Goal: Task Accomplishment & Management: Manage account settings

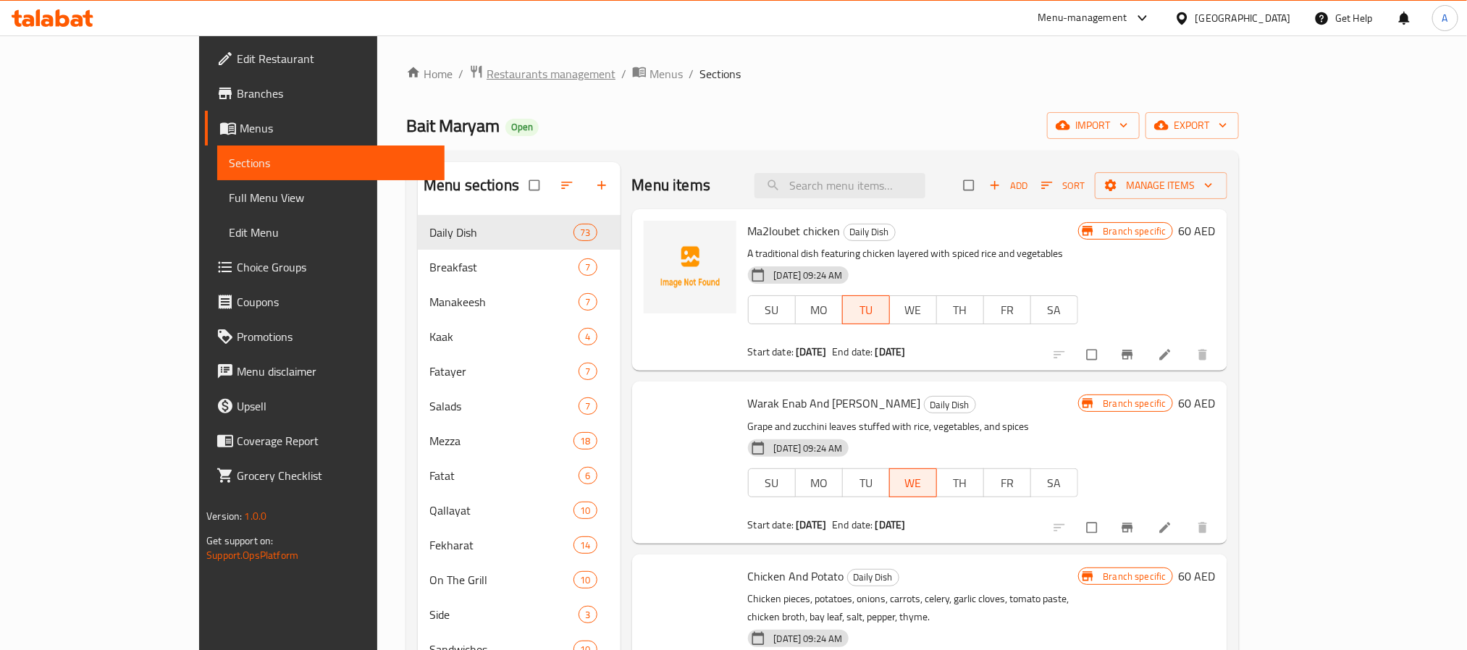
click at [487, 72] on span "Restaurants management" at bounding box center [551, 73] width 129 height 17
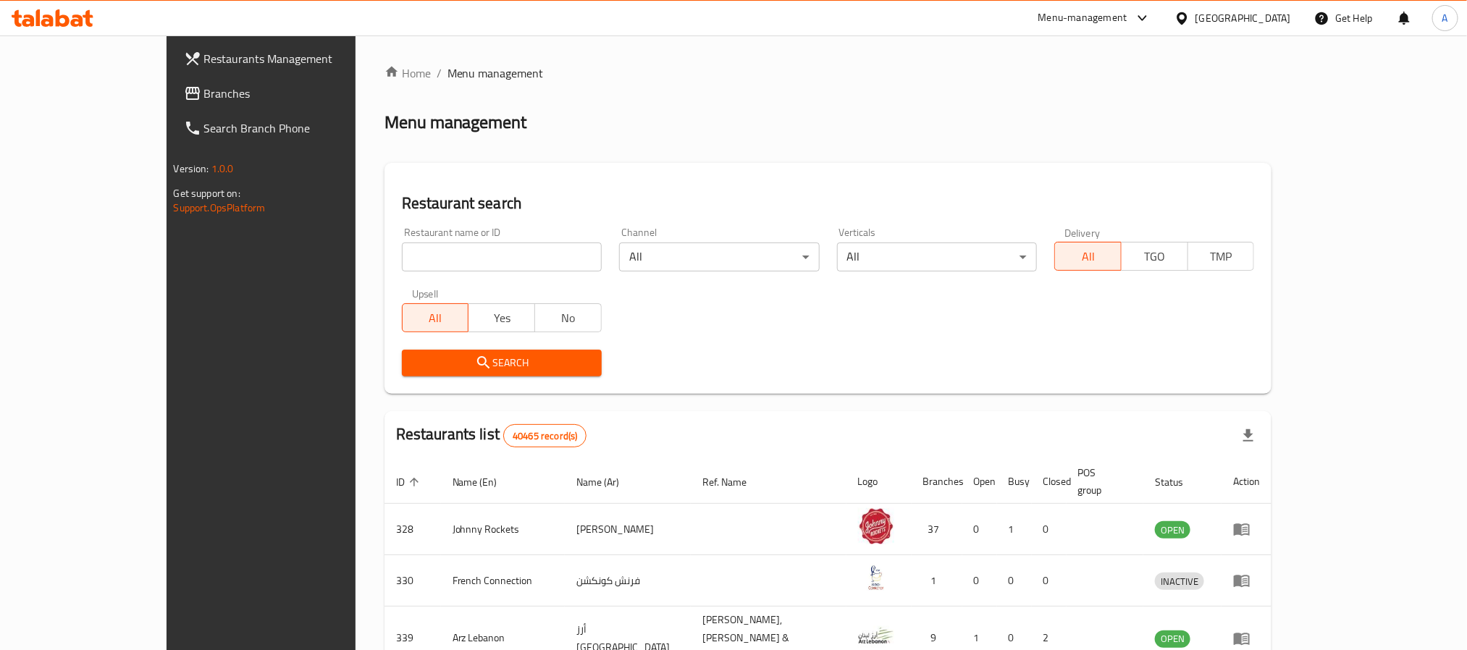
click at [204, 96] on span "Branches" at bounding box center [302, 93] width 196 height 17
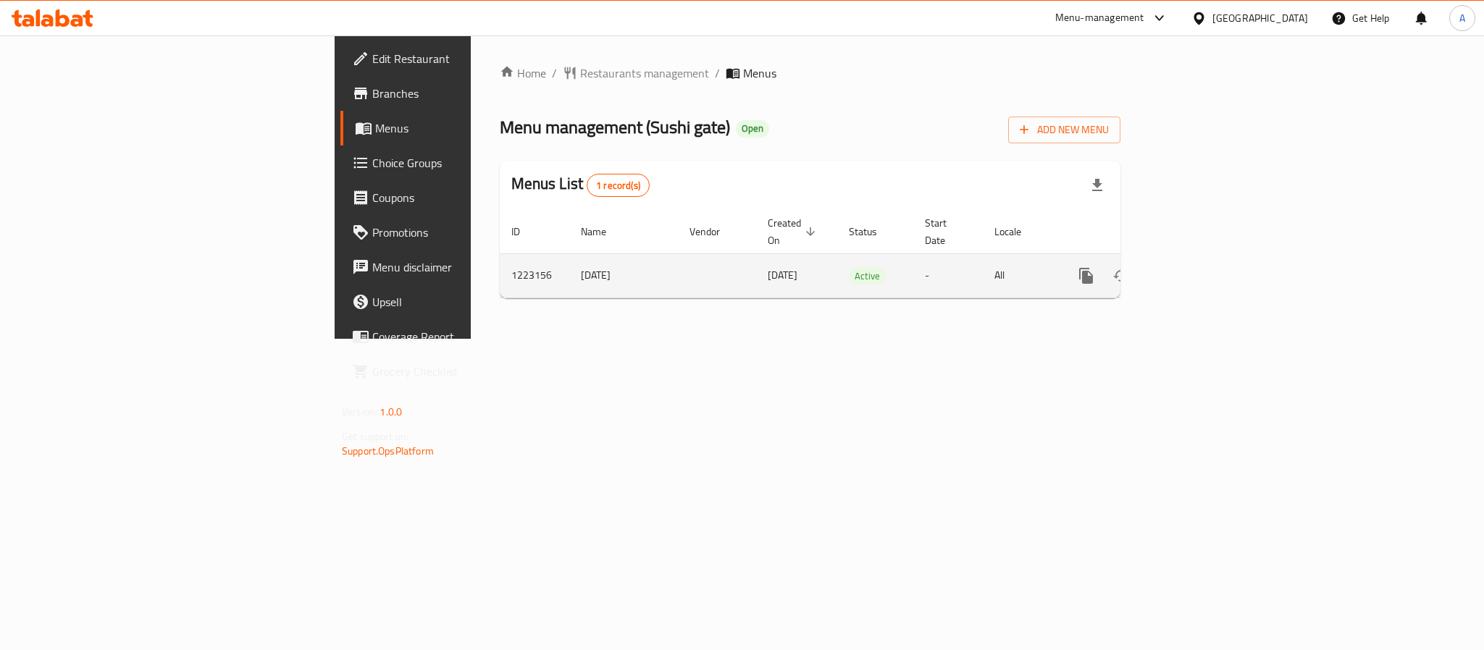
click at [1199, 267] on icon "enhanced table" at bounding box center [1190, 275] width 17 height 17
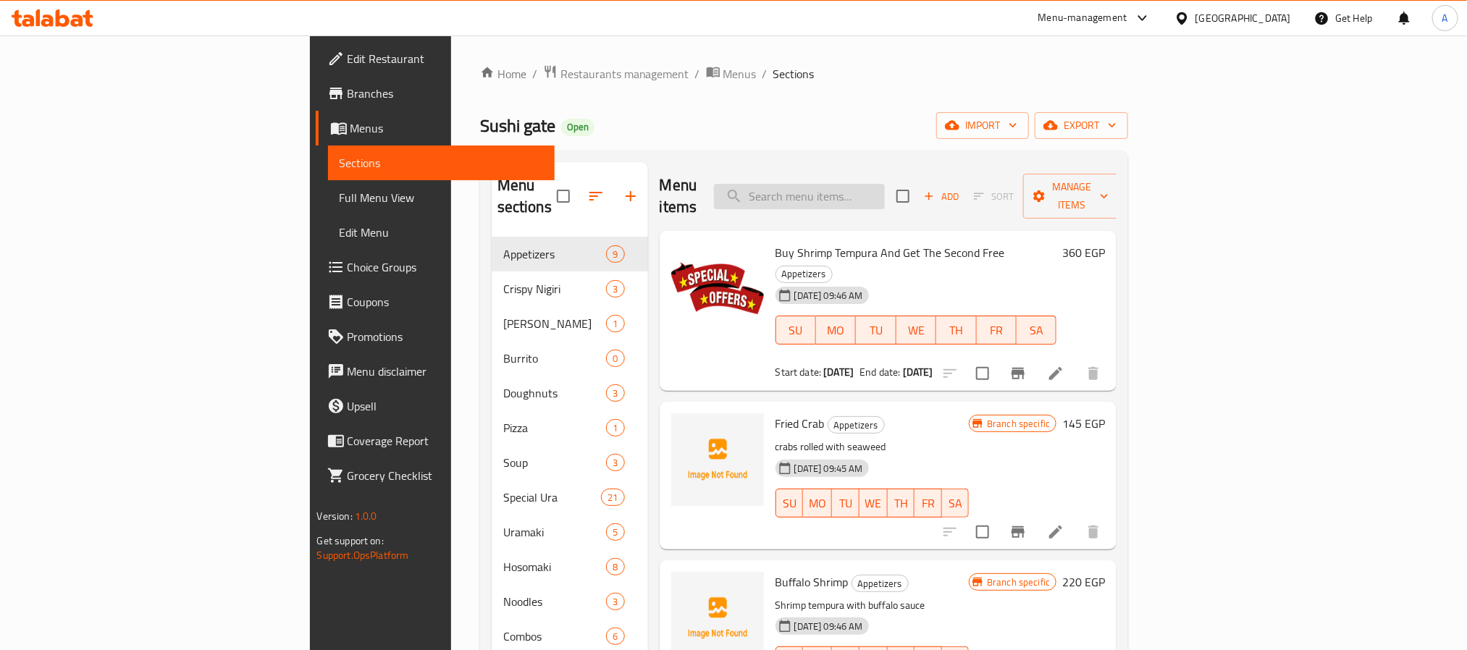
drag, startPoint x: 989, startPoint y: 196, endPoint x: 985, endPoint y: 183, distance: 13.5
click at [885, 185] on input "search" at bounding box center [799, 196] width 171 height 25
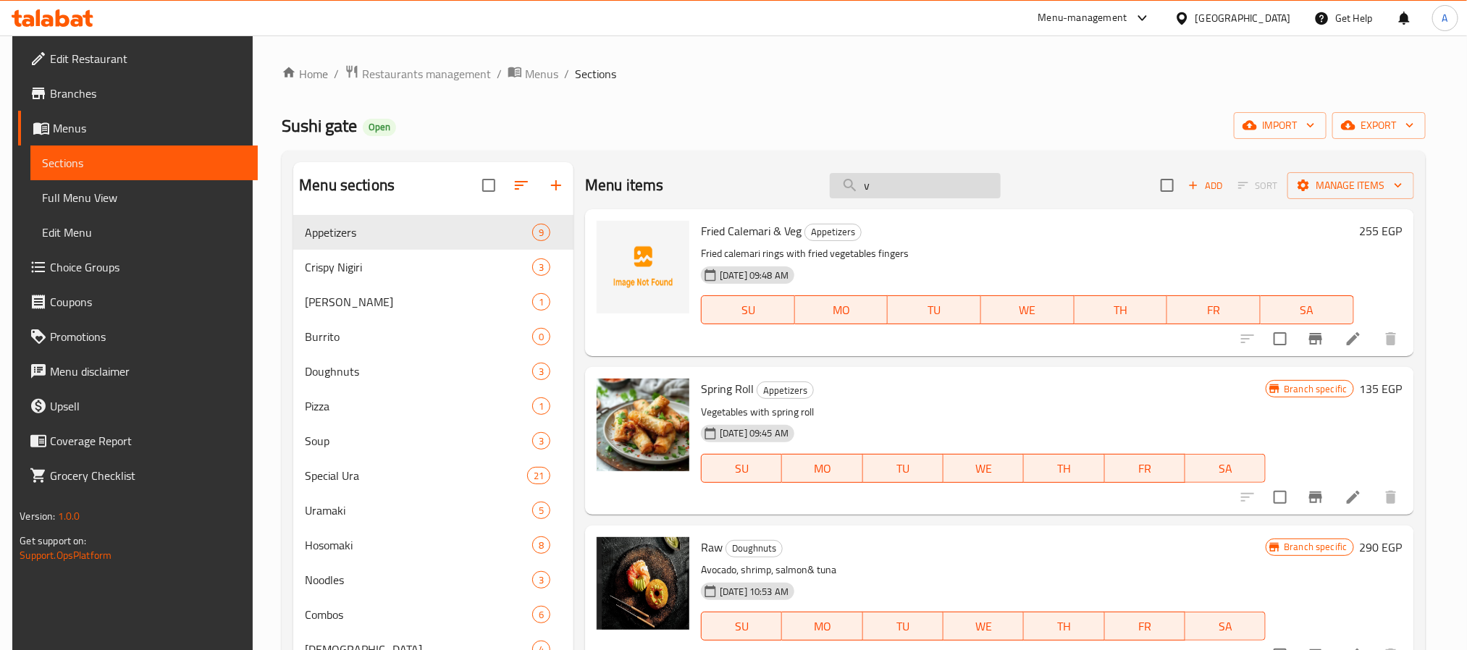
click at [984, 183] on input "v" at bounding box center [915, 185] width 171 height 25
paste input "salmon ponzu"
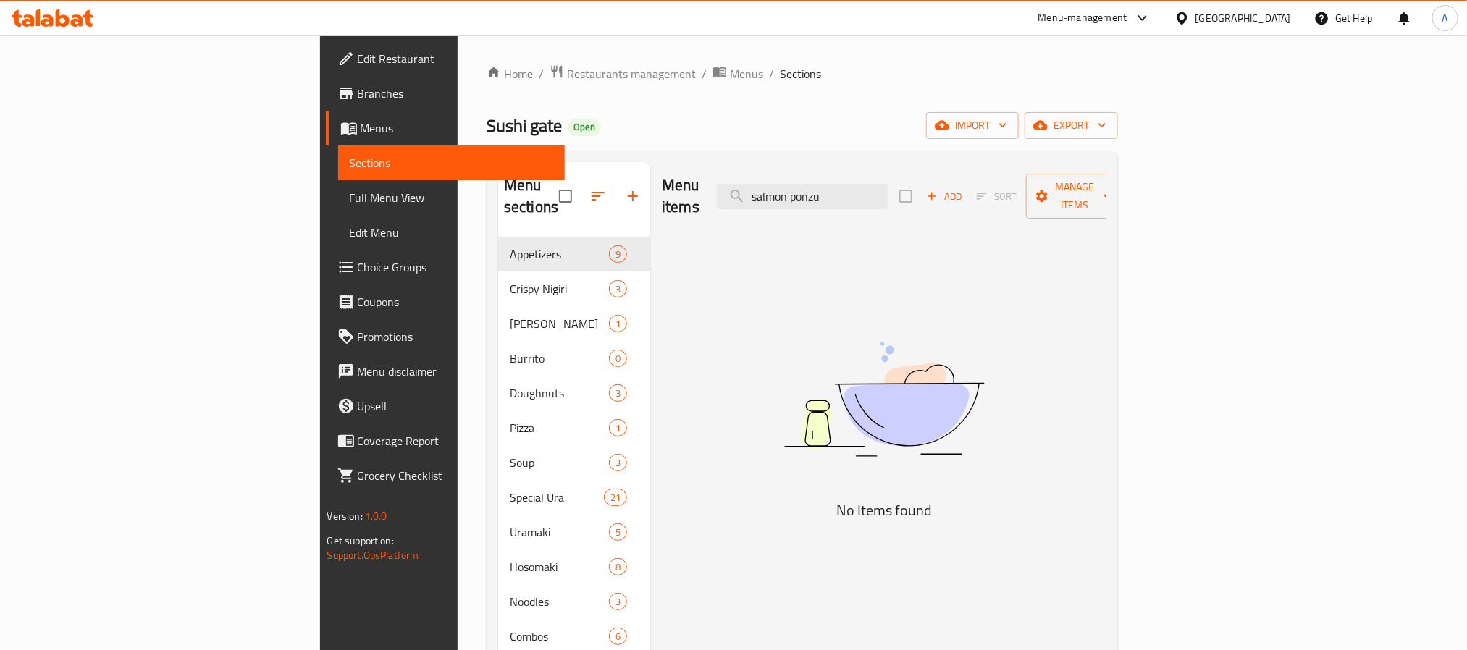
type input "salmon ponzu"
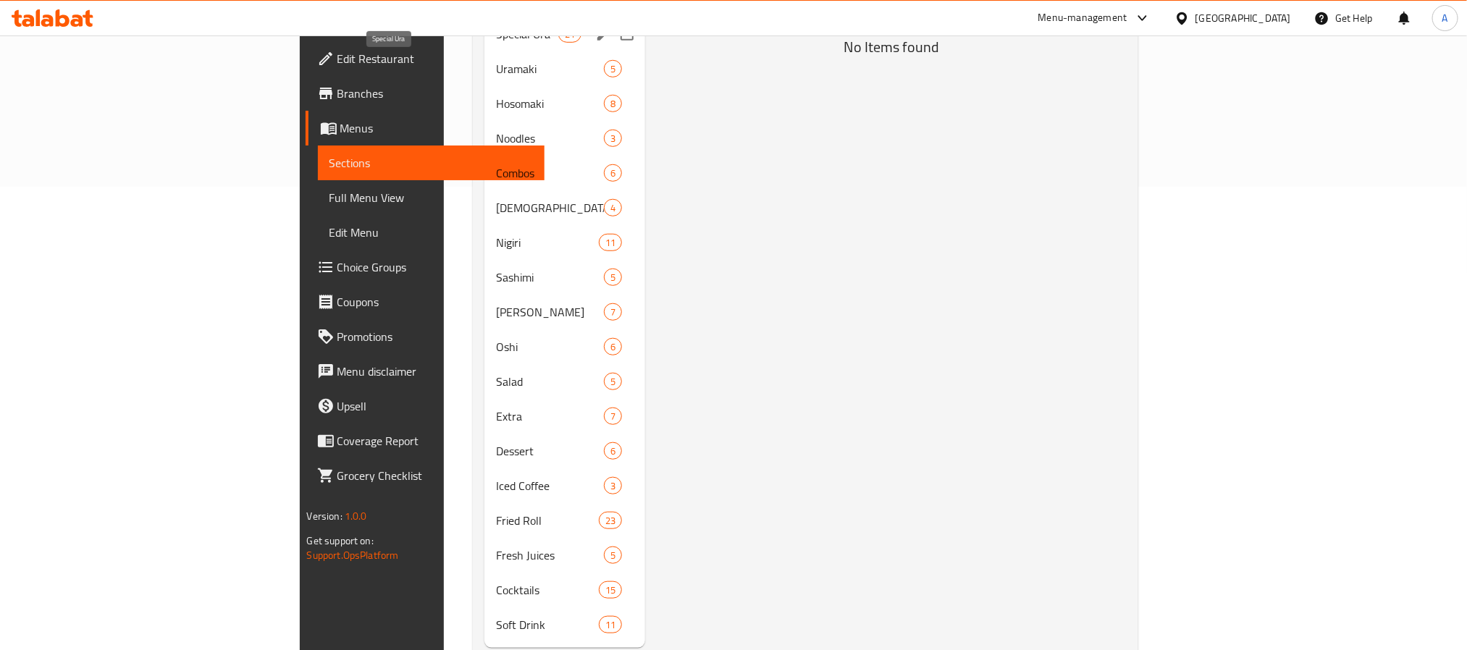
scroll to position [479, 0]
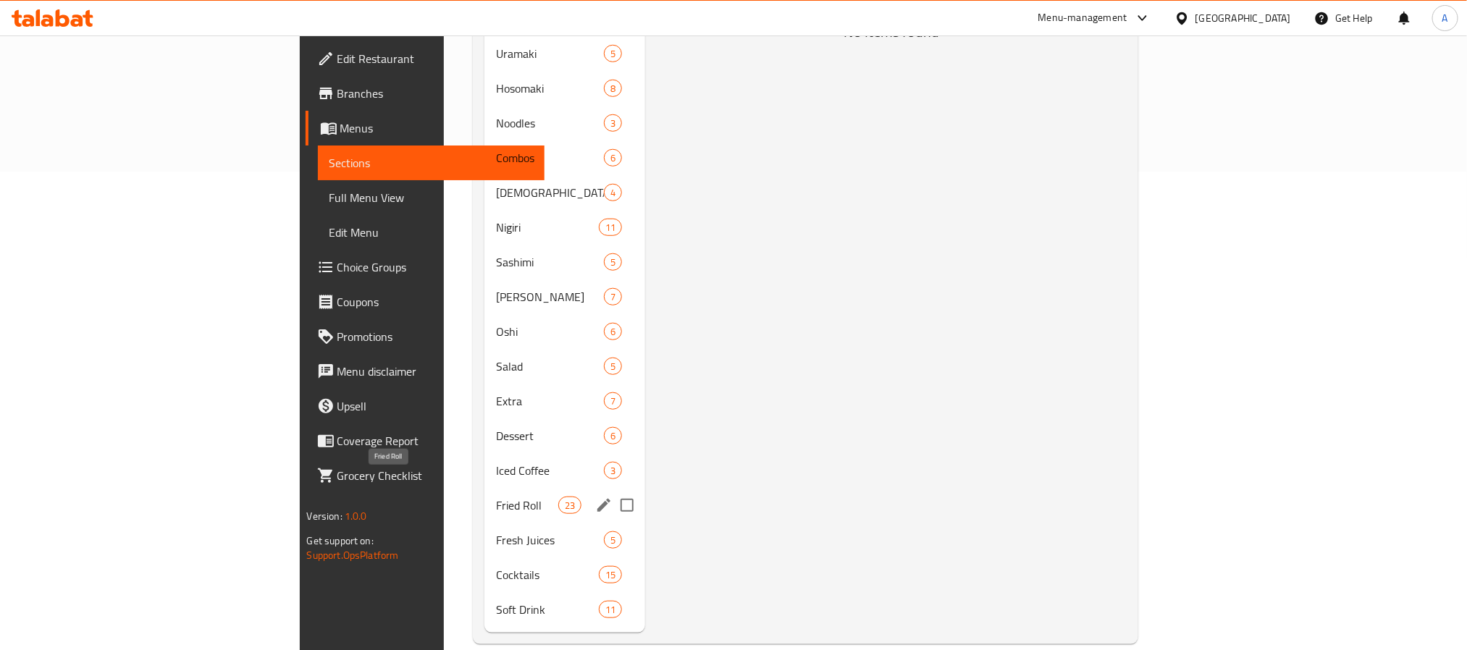
click at [496, 497] on span "Fried Roll" at bounding box center [527, 505] width 62 height 17
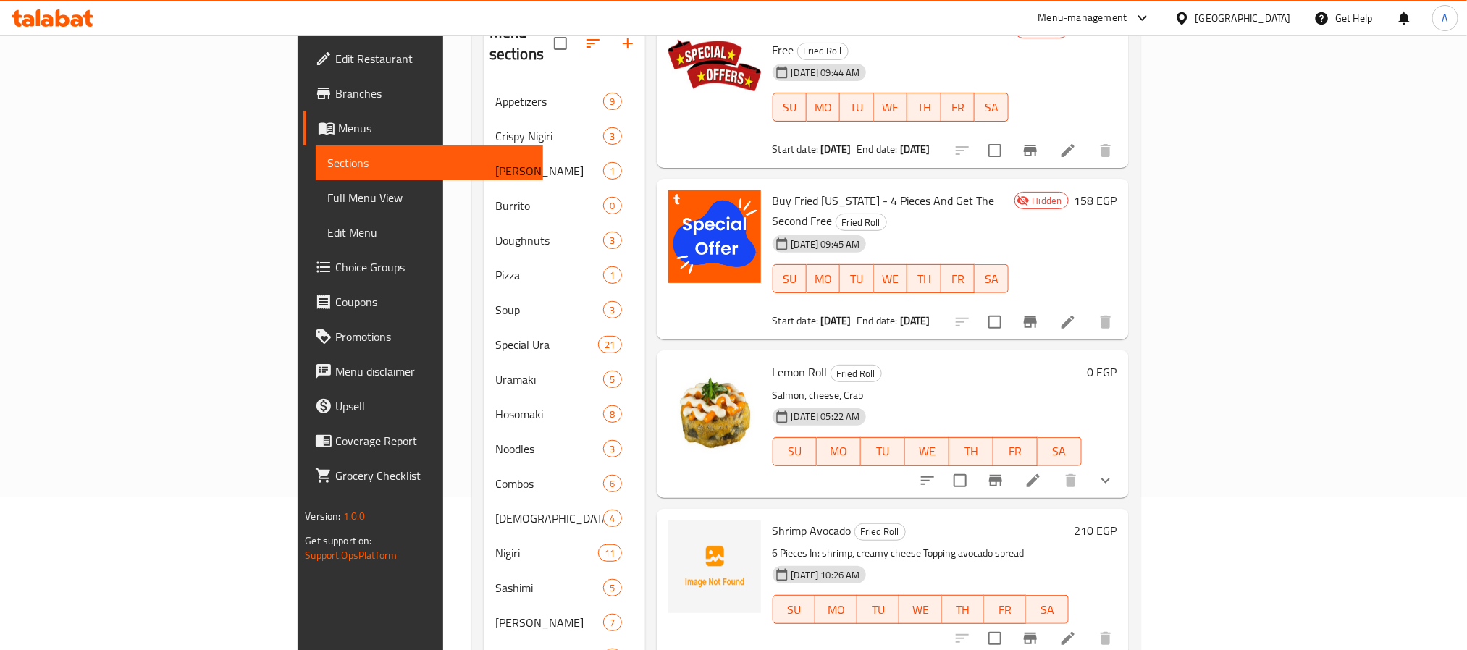
scroll to position [109, 0]
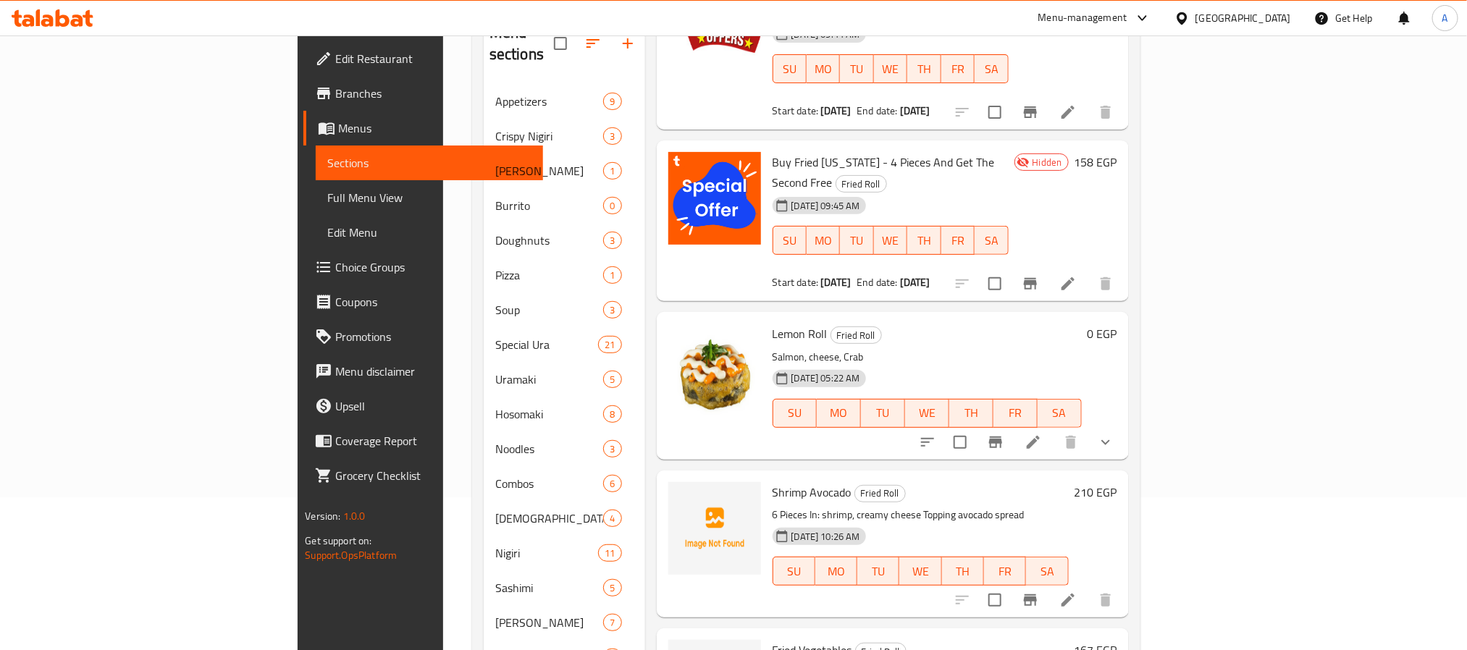
click at [1015, 506] on p "6 Pieces In: shrimp, creamy cheese Topping avocado spread" at bounding box center [921, 515] width 296 height 18
click at [969, 506] on p "6 Pieces In: shrimp, creamy cheese Topping avocado spread" at bounding box center [921, 515] width 296 height 18
click at [855, 403] on span "MO" at bounding box center [839, 413] width 33 height 21
type button "1"
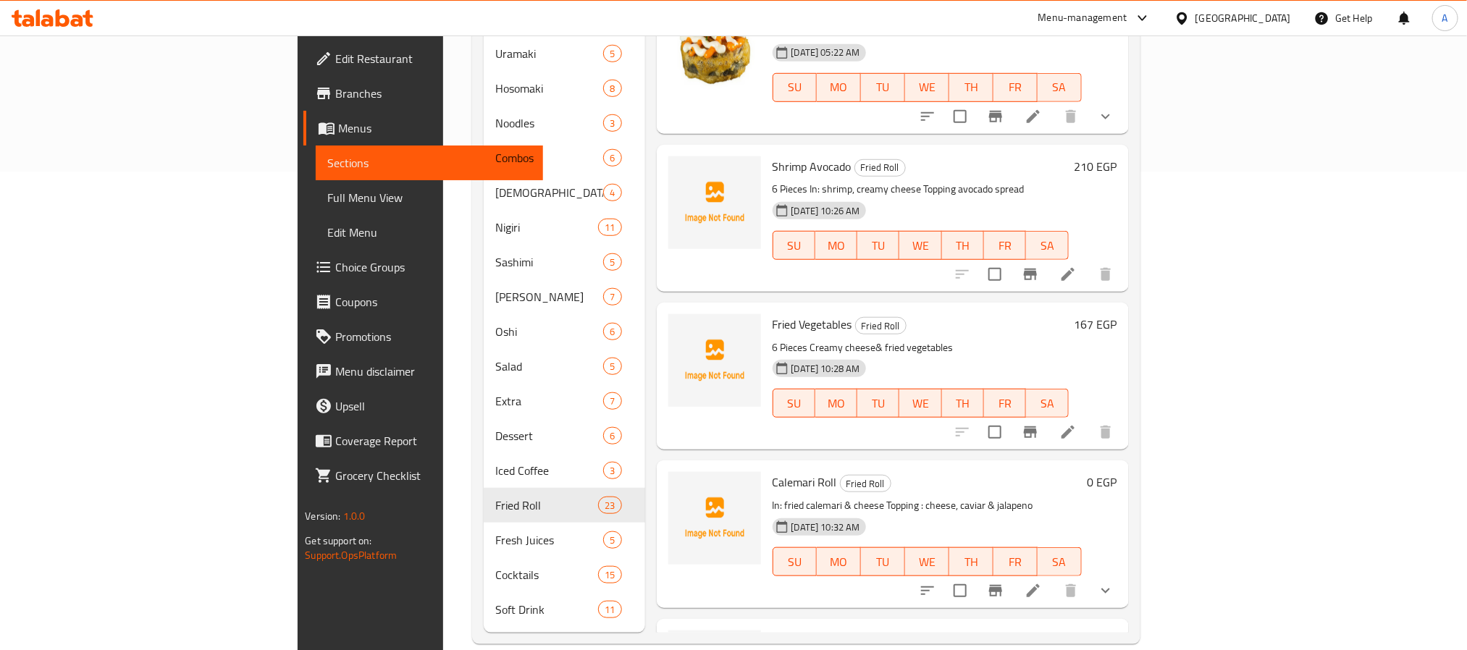
click at [950, 466] on div "Calemari Roll Fried Roll In: fried calemari & cheese Topping : cheese, caviar &…" at bounding box center [927, 533] width 321 height 135
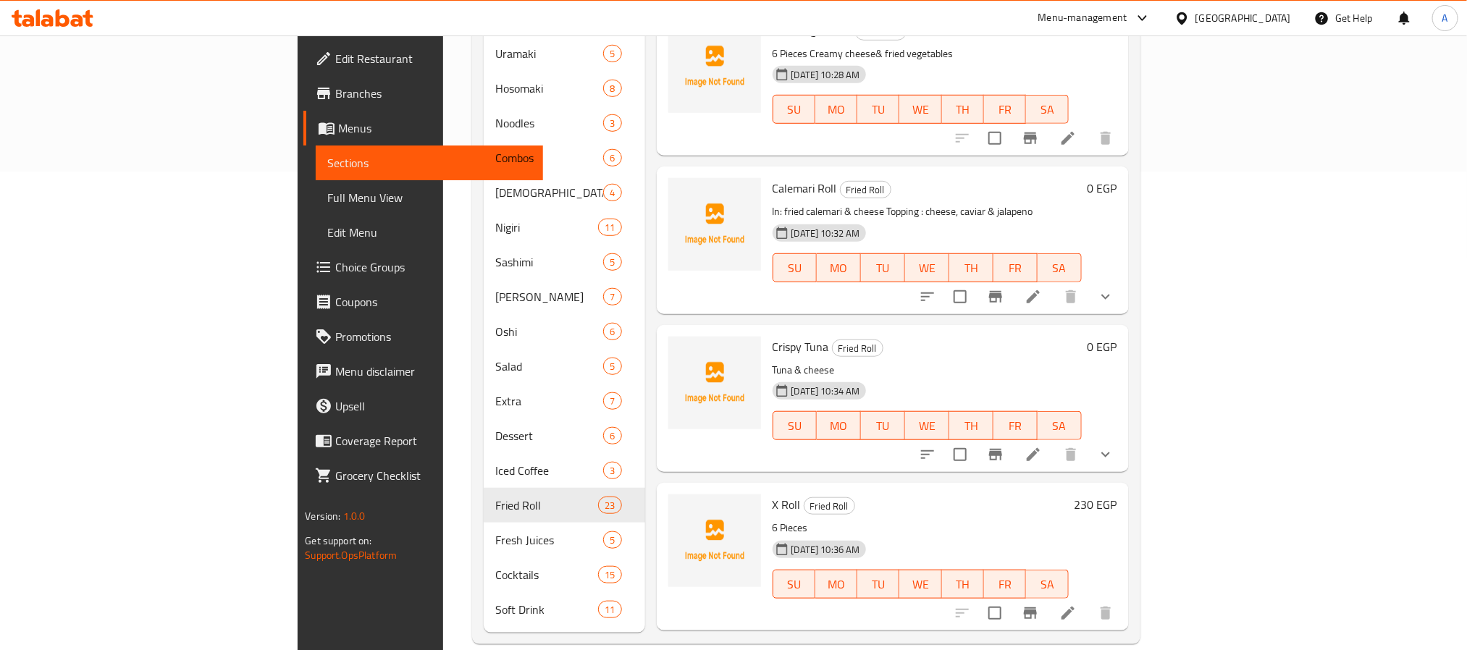
scroll to position [543, 0]
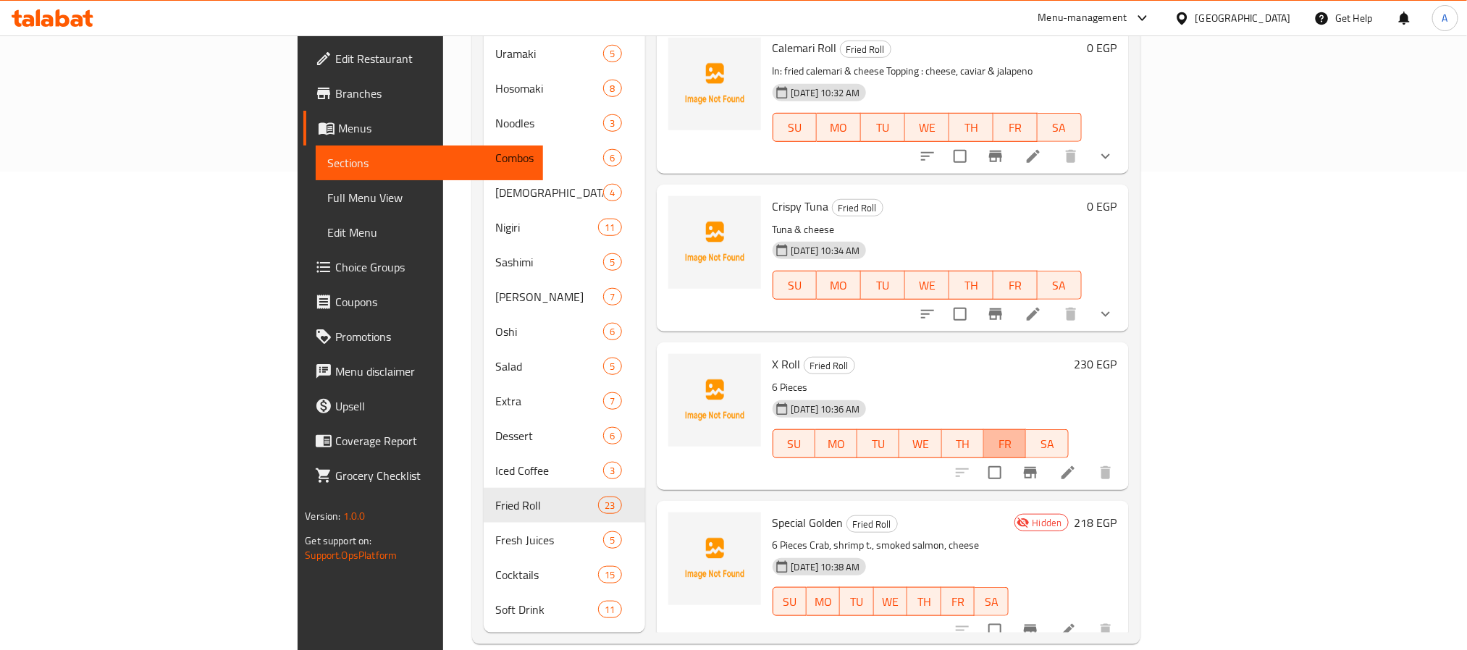
click at [1026, 430] on button "FR" at bounding box center [1005, 444] width 42 height 29
type button "5"
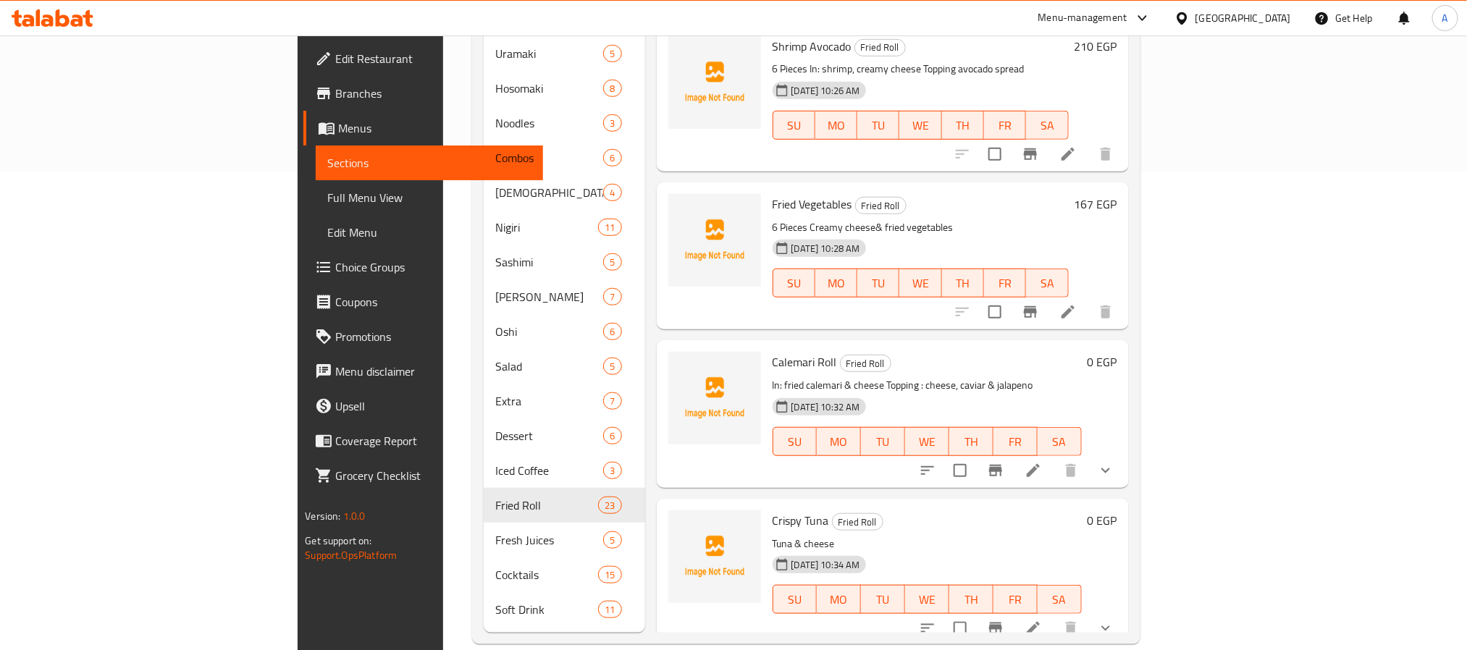
scroll to position [217, 0]
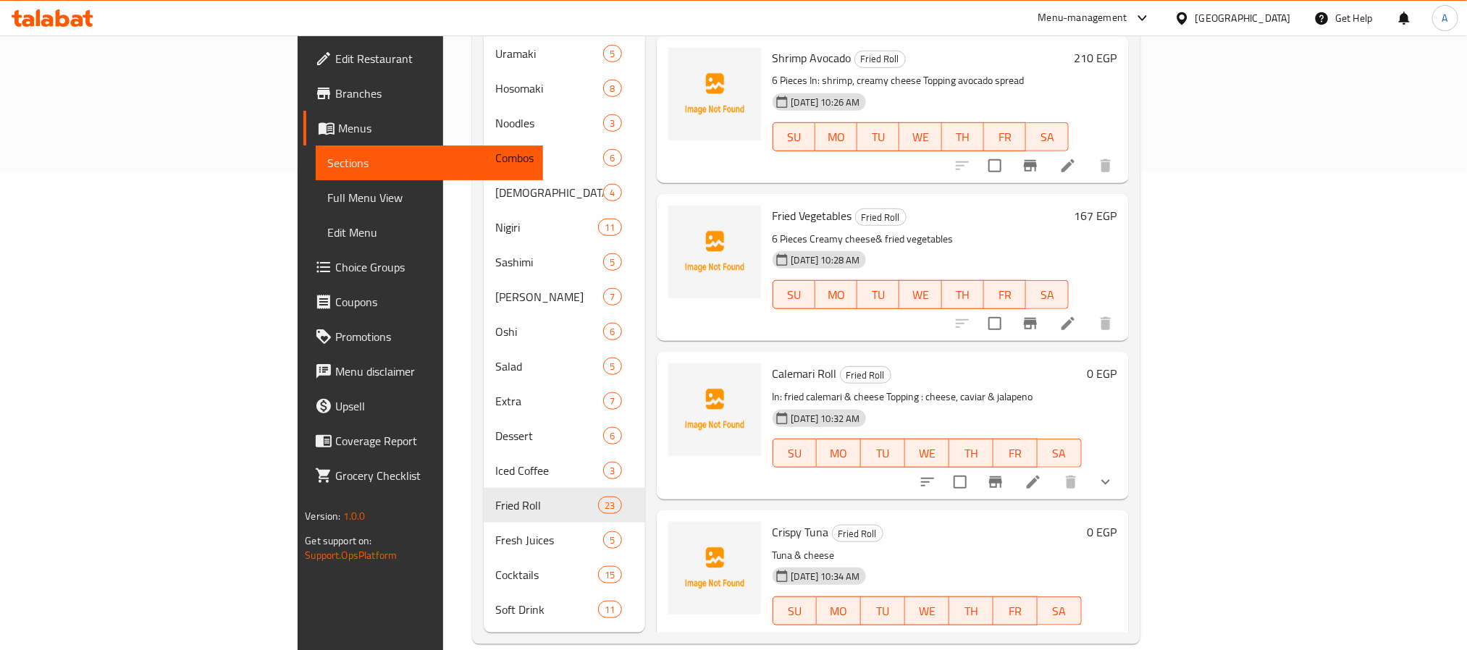
click at [919, 418] on div "22-06-2025 10:32 AM SU MO TU WE TH FR SA" at bounding box center [927, 443] width 321 height 78
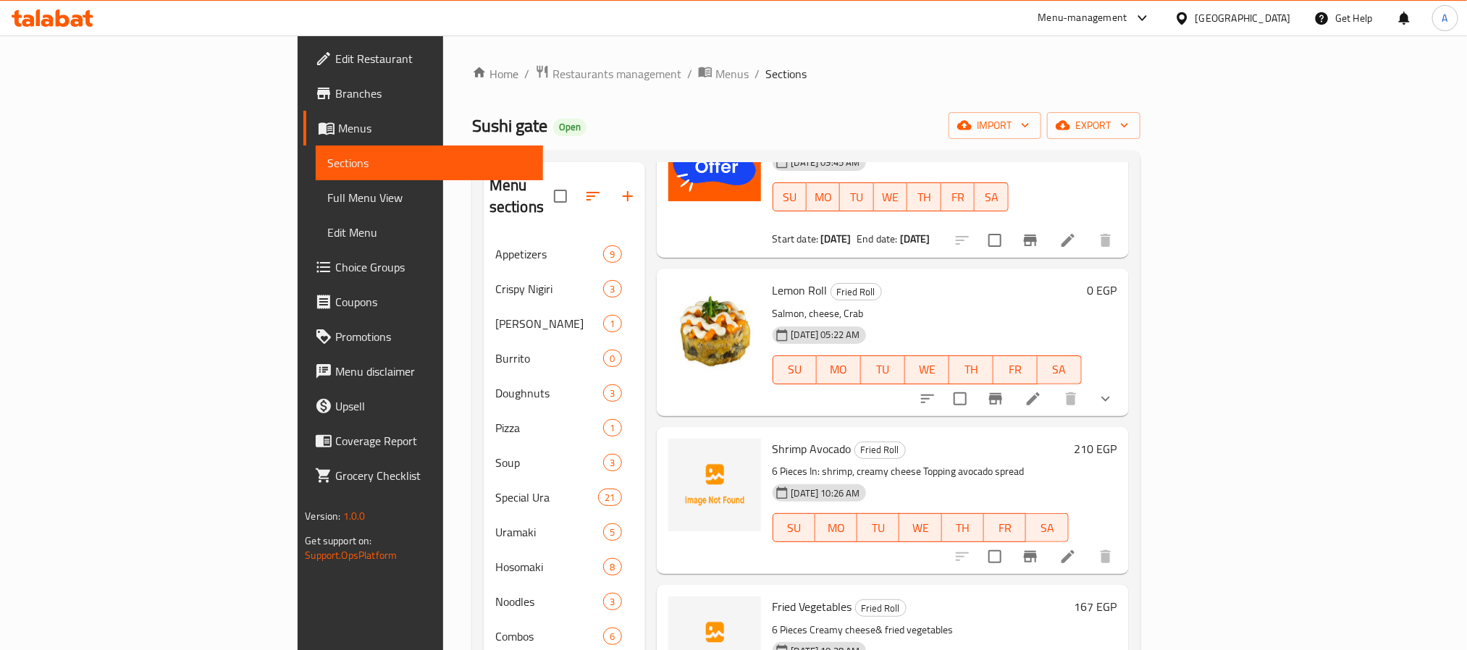
scroll to position [326, 0]
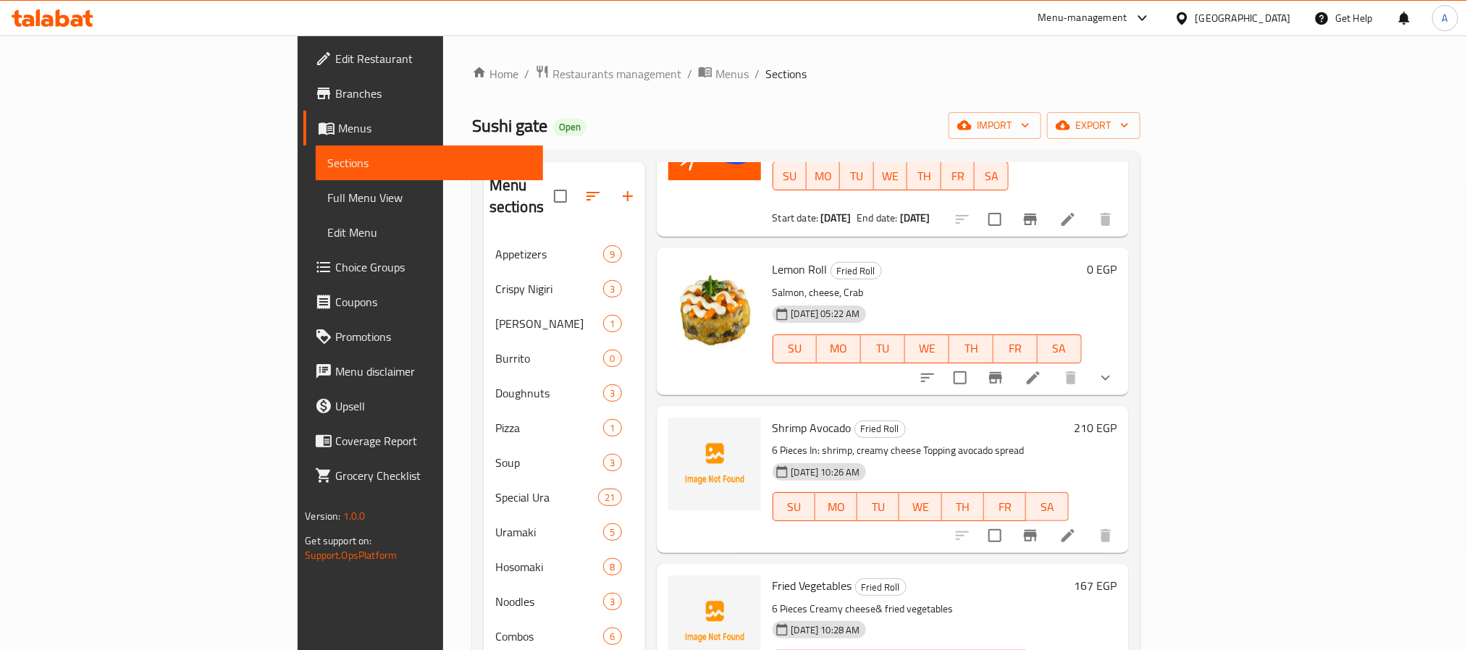
click at [1075, 412] on div "Shrimp Avocado Fried Roll 6 Pieces In: shrimp, creamy cheese Topping avocado sp…" at bounding box center [921, 479] width 308 height 135
click at [919, 442] on p "6 Pieces In: shrimp, creamy cheese Topping avocado spread" at bounding box center [921, 451] width 296 height 18
click at [974, 412] on div "Shrimp Avocado Fried Roll 6 Pieces In: shrimp, creamy cheese Topping avocado sp…" at bounding box center [921, 479] width 308 height 135
click at [1067, 487] on div "SU MO TU WE TH FR SA" at bounding box center [921, 507] width 308 height 41
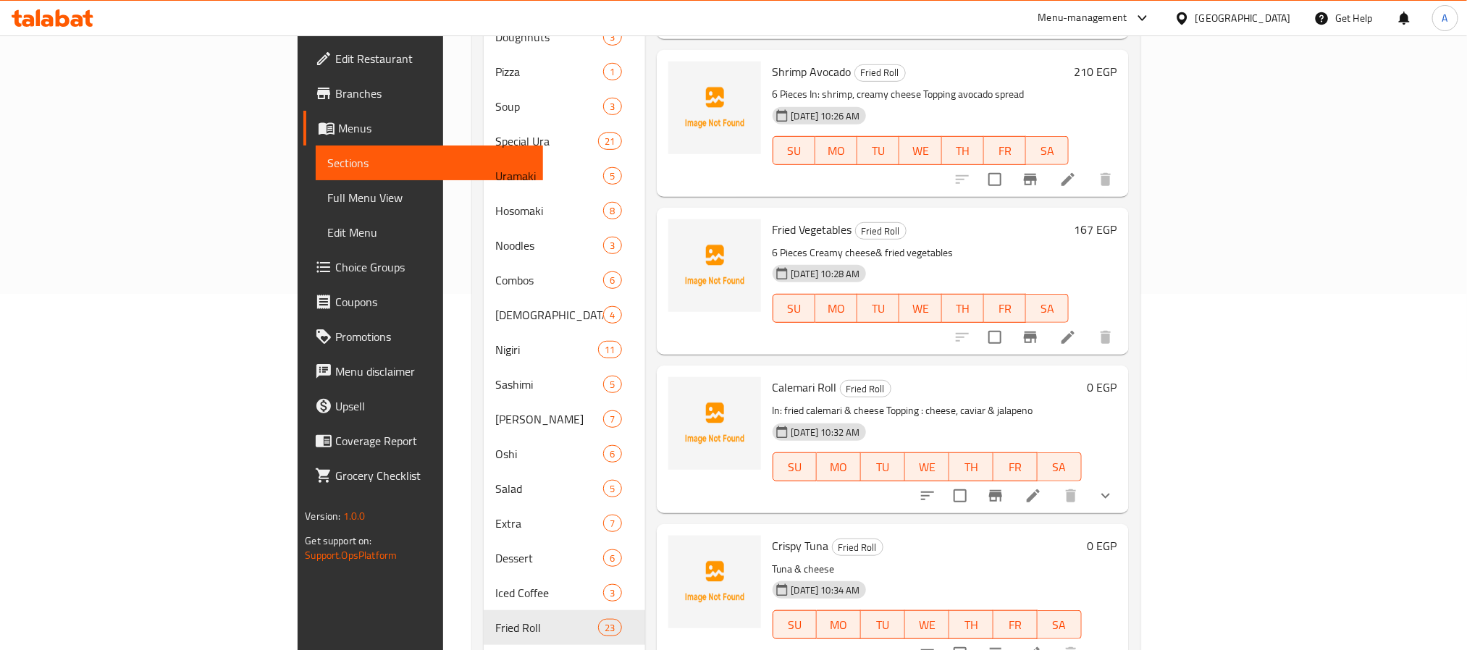
click at [1015, 536] on h6 "Crispy Tuna Fried Roll" at bounding box center [927, 546] width 309 height 20
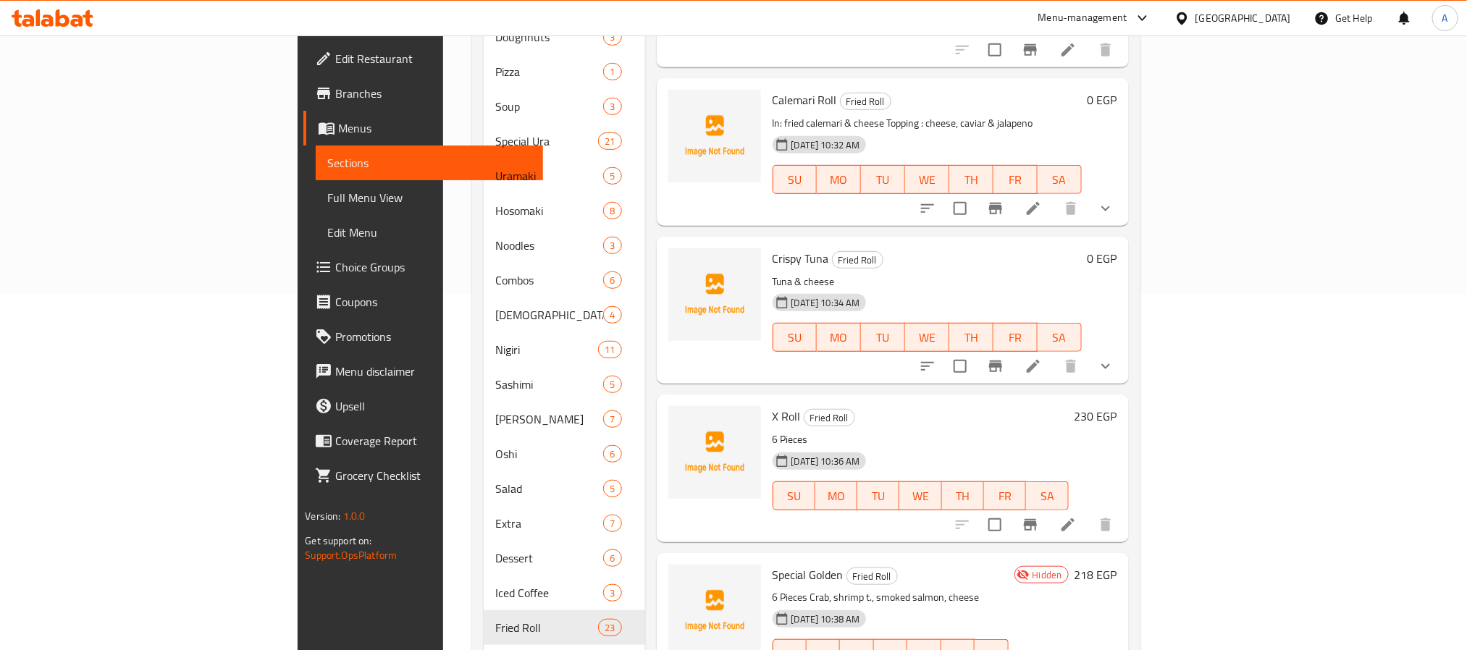
scroll to position [652, 0]
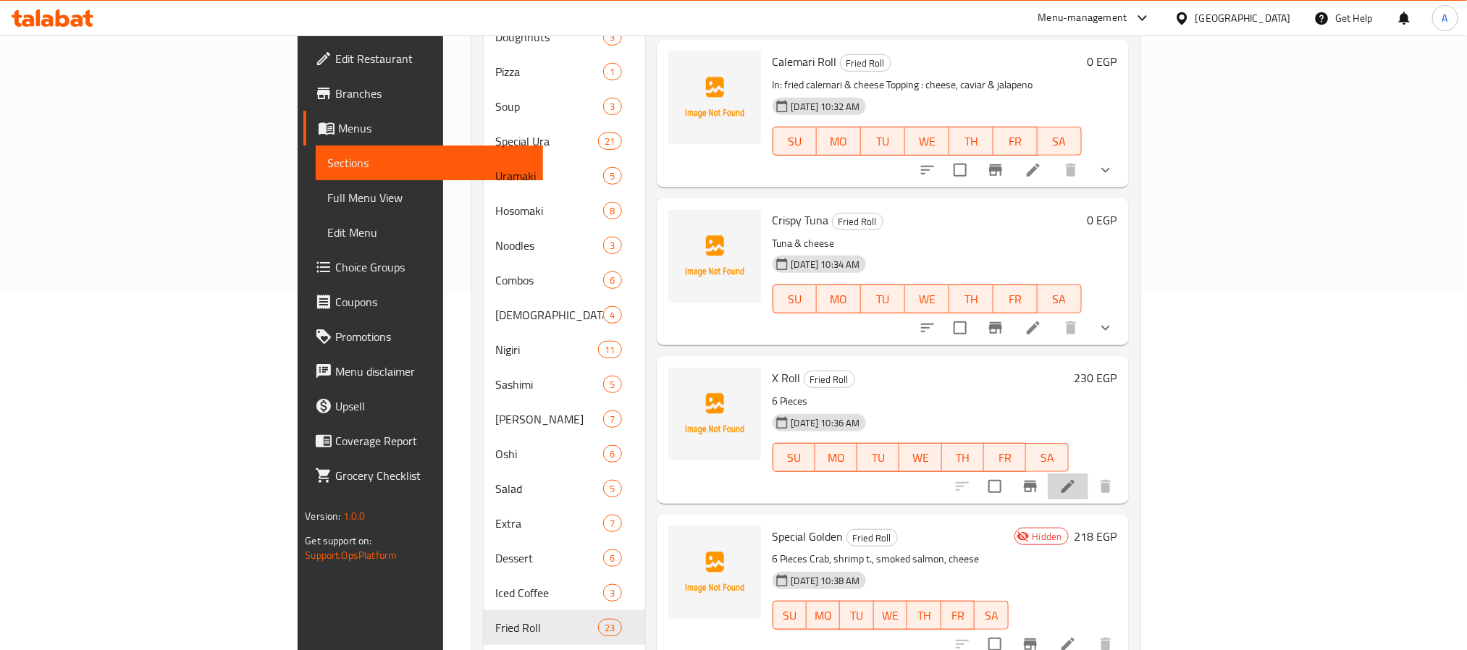
click at [1089, 474] on li at bounding box center [1068, 487] width 41 height 26
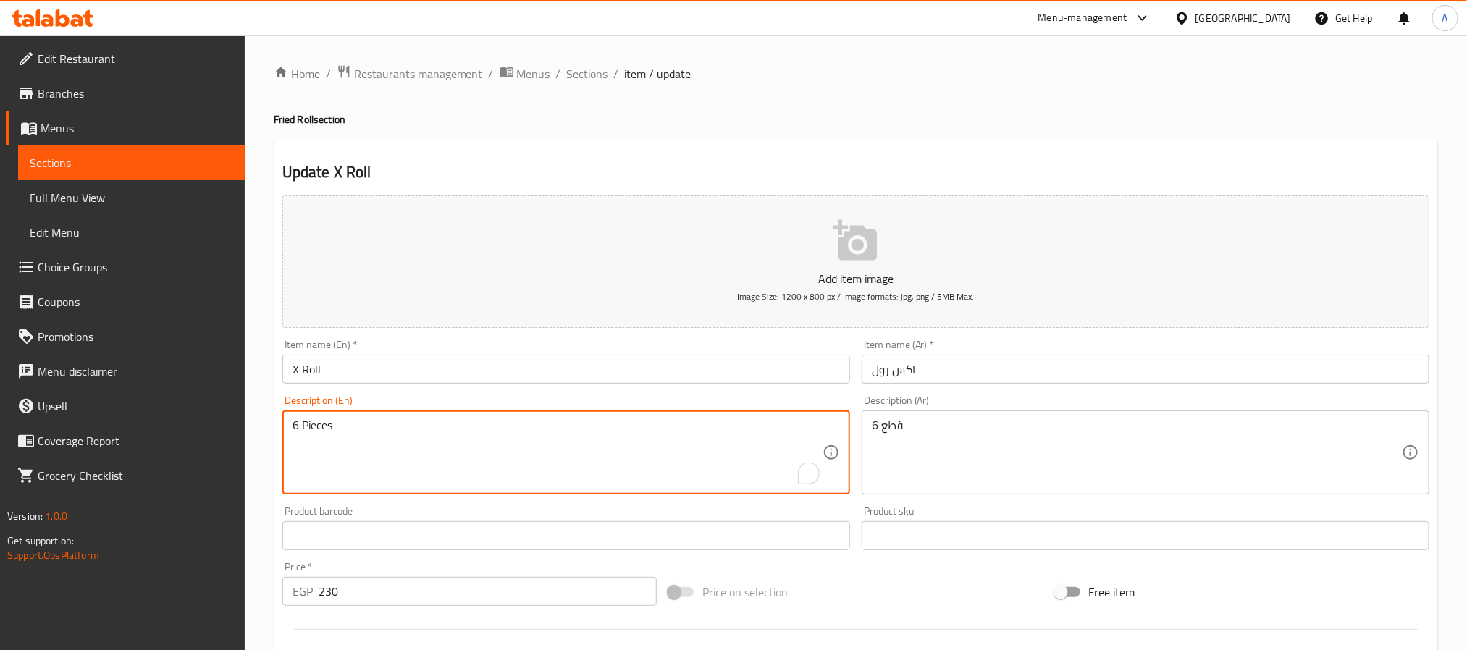
drag, startPoint x: 365, startPoint y: 435, endPoint x: 266, endPoint y: 418, distance: 100.7
click at [376, 450] on textarea "6 Pieces" at bounding box center [558, 453] width 530 height 69
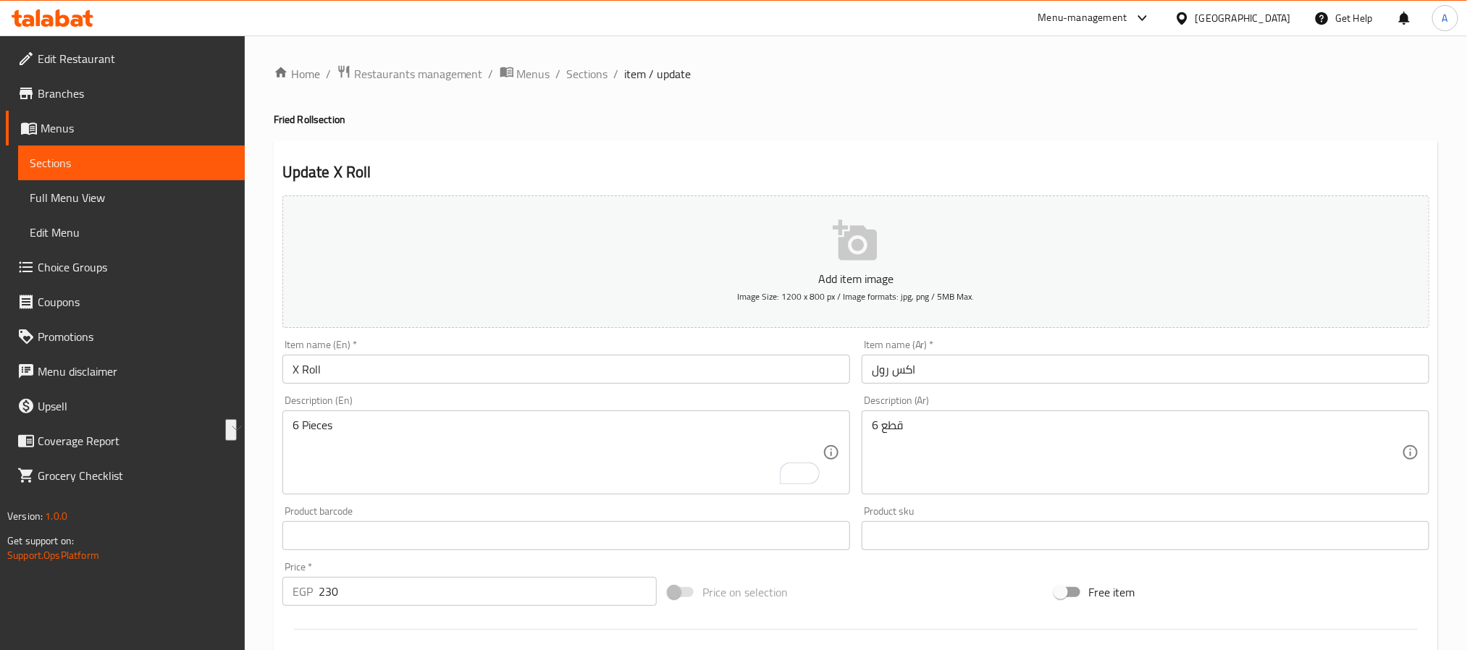
click at [476, 424] on textarea "6 Pieces" at bounding box center [558, 453] width 530 height 69
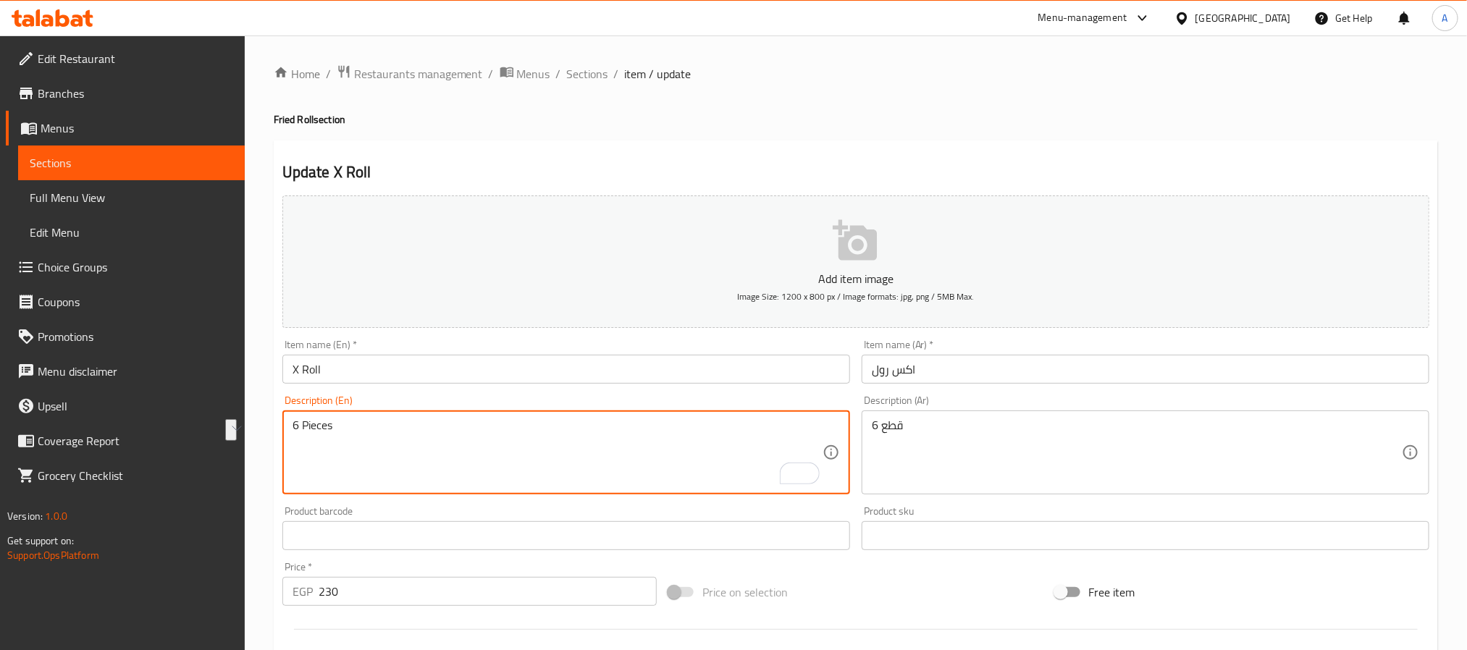
click at [476, 424] on textarea "6 Pieces" at bounding box center [558, 453] width 530 height 69
paste textarea "pieces, in fried crab, topping shrimp, cheese, green onions and lemon"
type textarea "6 pieces, in fried crab, topping shrimp, cheese, green onions and lemon"
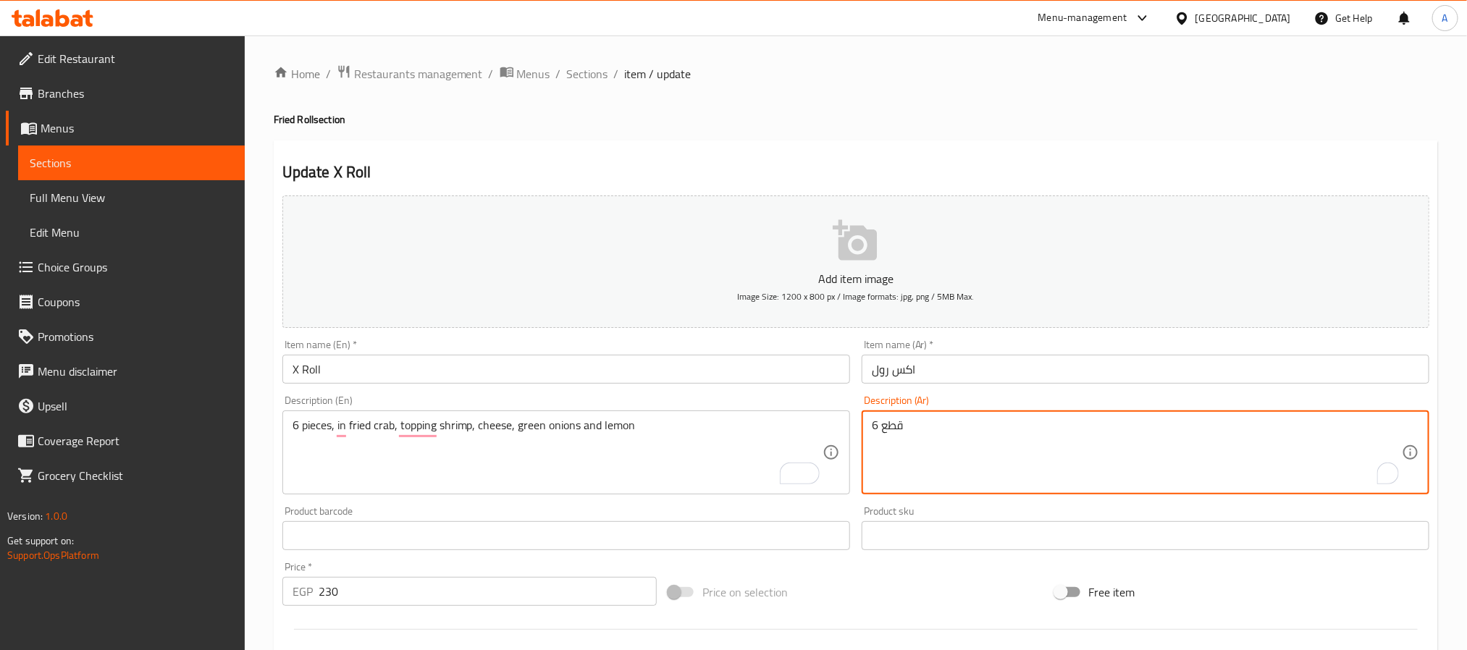
click at [1026, 435] on textarea "6 قطع" at bounding box center [1137, 453] width 530 height 69
click at [1023, 426] on textarea "6 قطع" at bounding box center [1137, 453] width 530 height 69
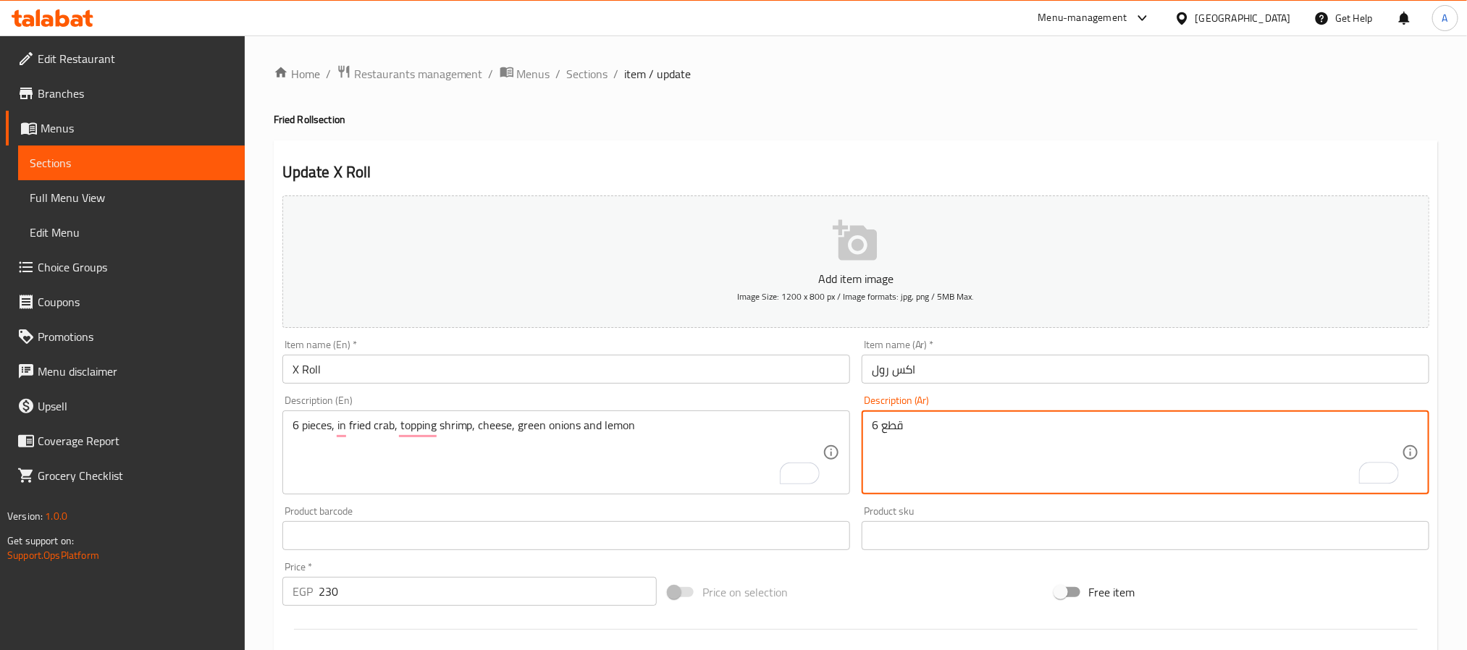
paste textarea "من السلطعون المقلي، مغطى بالروبيان والجبن والبصل الأخضر والليمون"
type textarea "6 قطع من السلطعون المقلي، مغطى بالروبيان والجبن والبصل الأخضر والليمون"
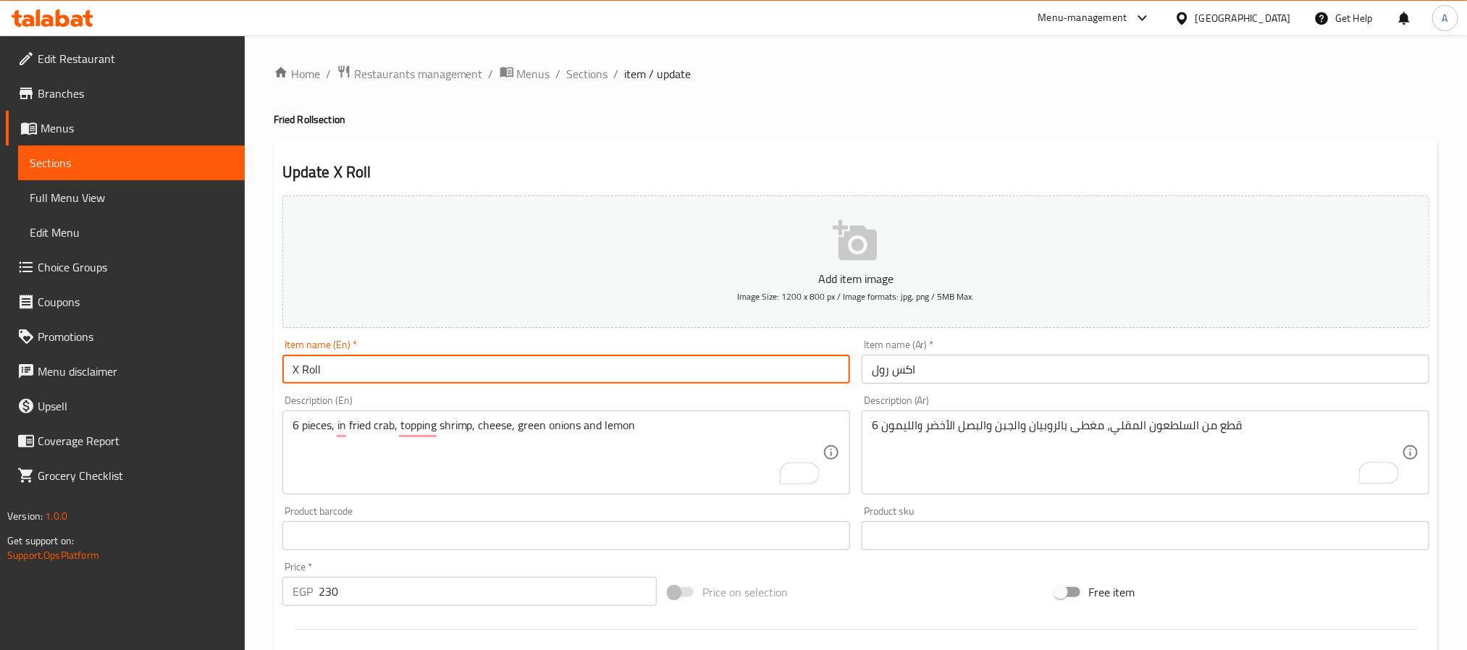
click at [733, 365] on input "X Roll" at bounding box center [566, 369] width 568 height 29
click at [582, 74] on span "Sections" at bounding box center [587, 73] width 41 height 17
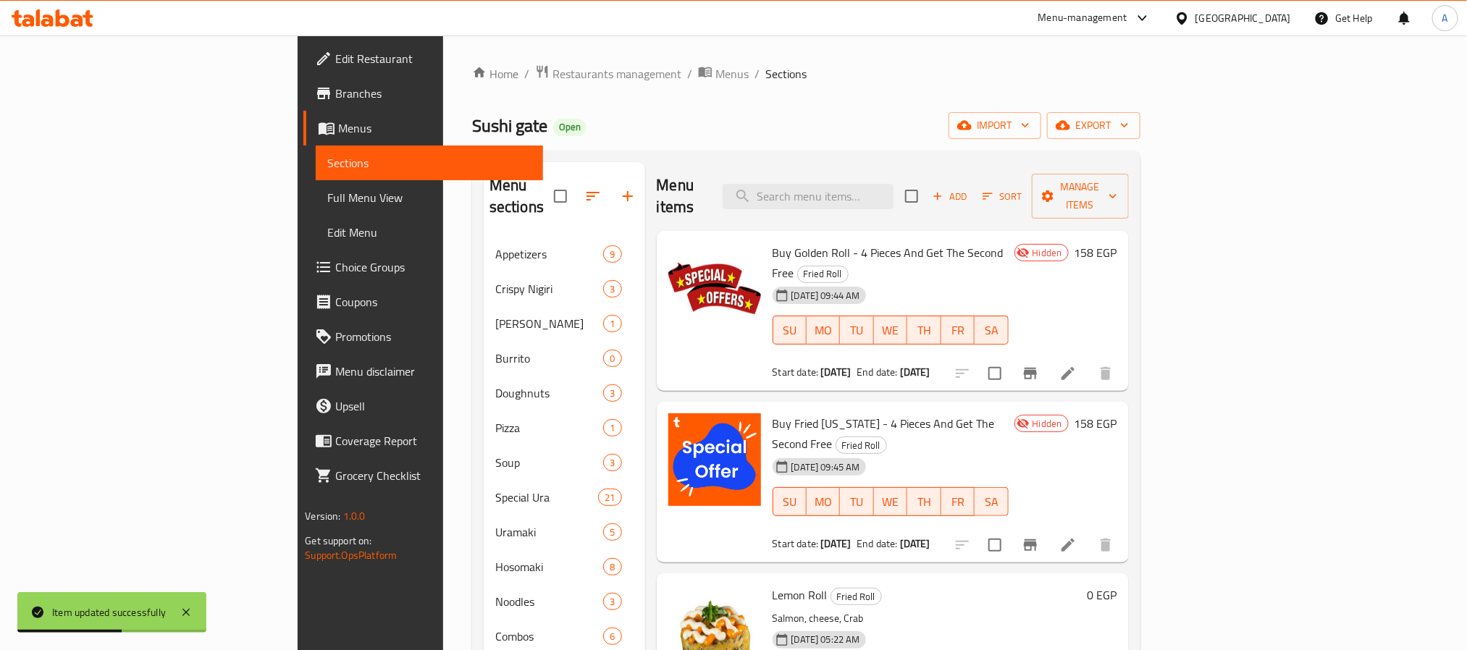
click at [931, 585] on h6 "Lemon Roll Fried Roll" at bounding box center [927, 595] width 309 height 20
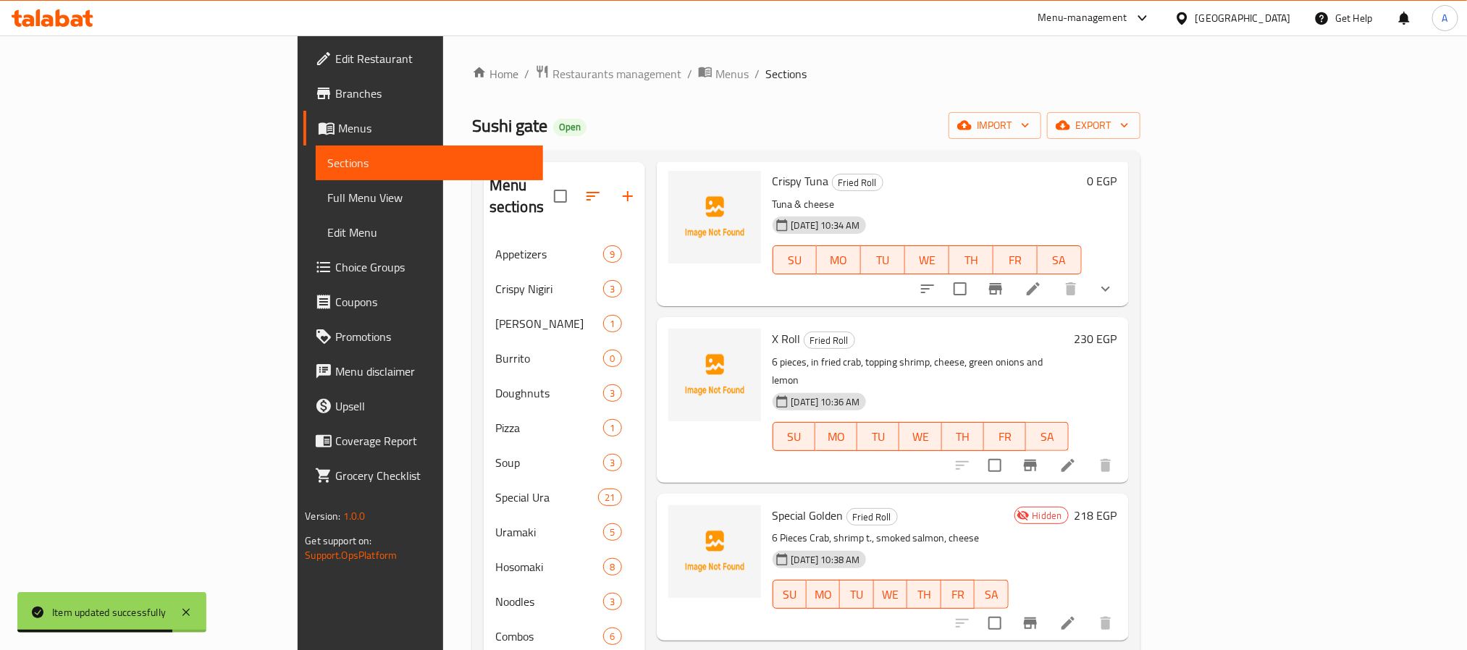
scroll to position [1073, 0]
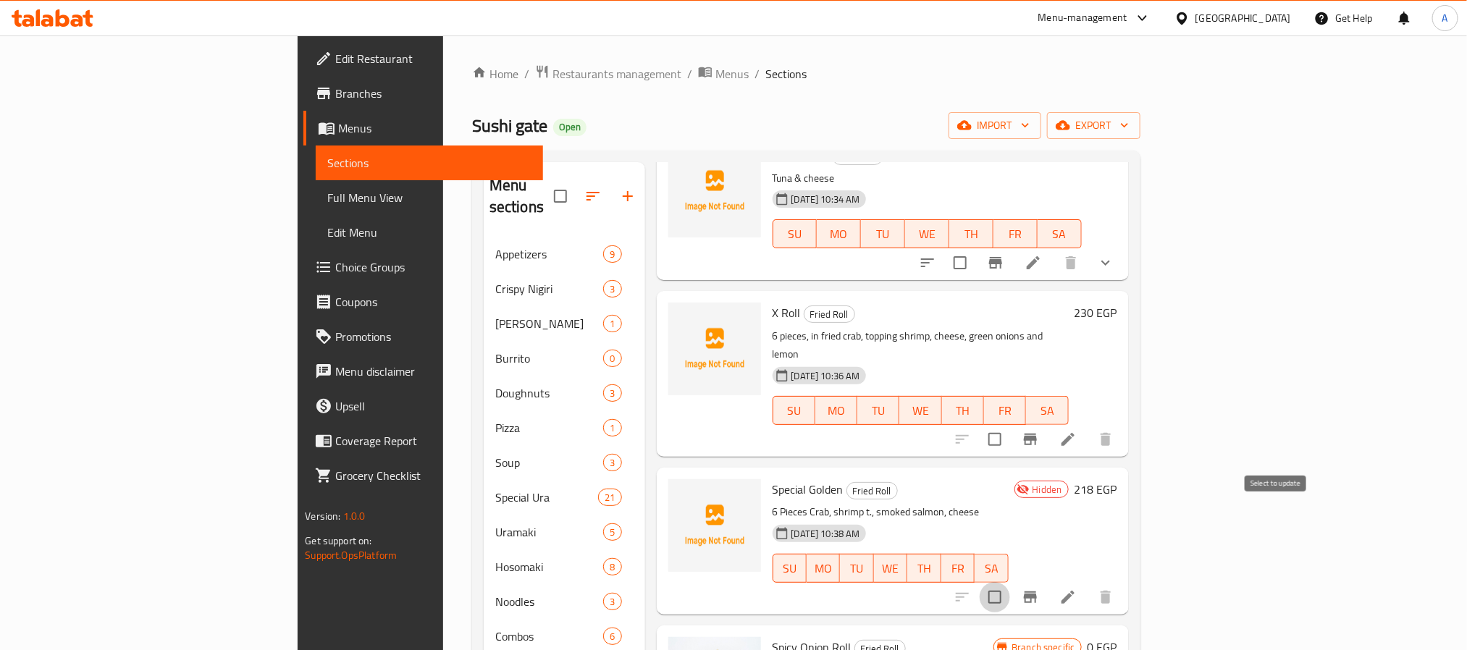
click at [1010, 582] on input "checkbox" at bounding box center [995, 597] width 30 height 30
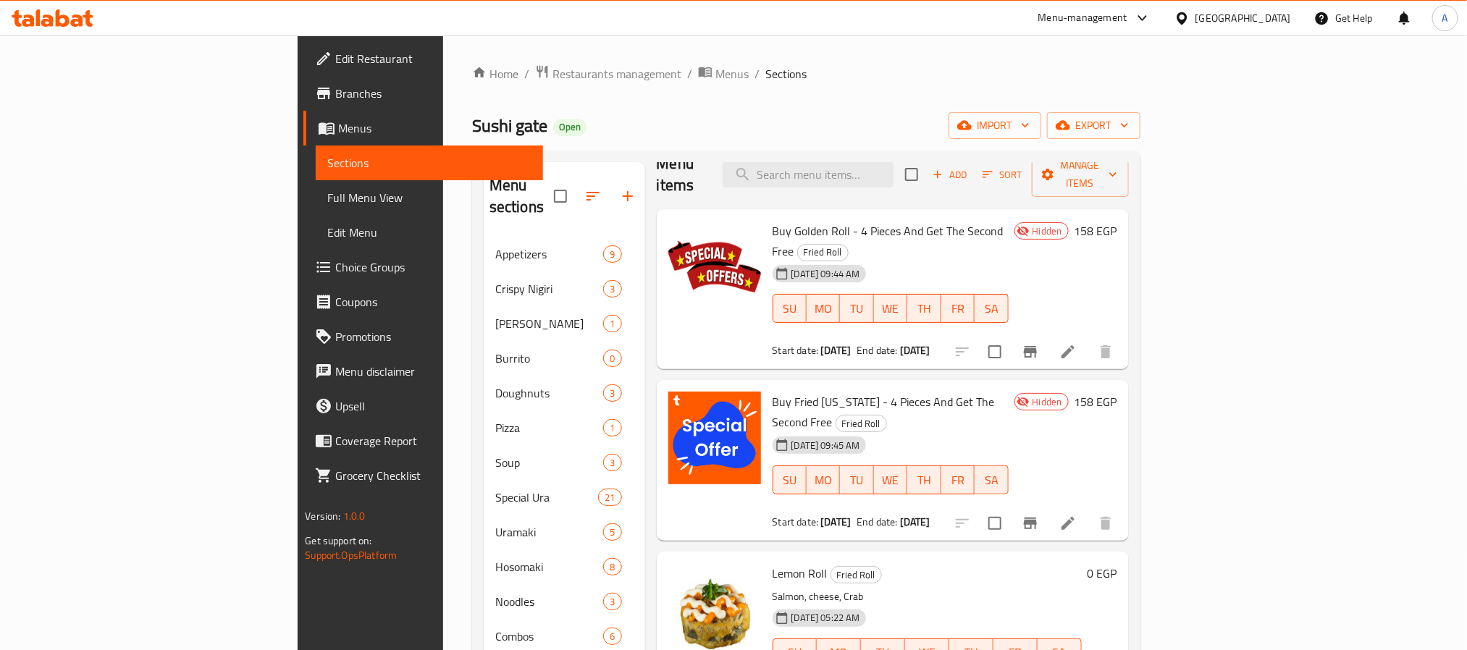
scroll to position [0, 0]
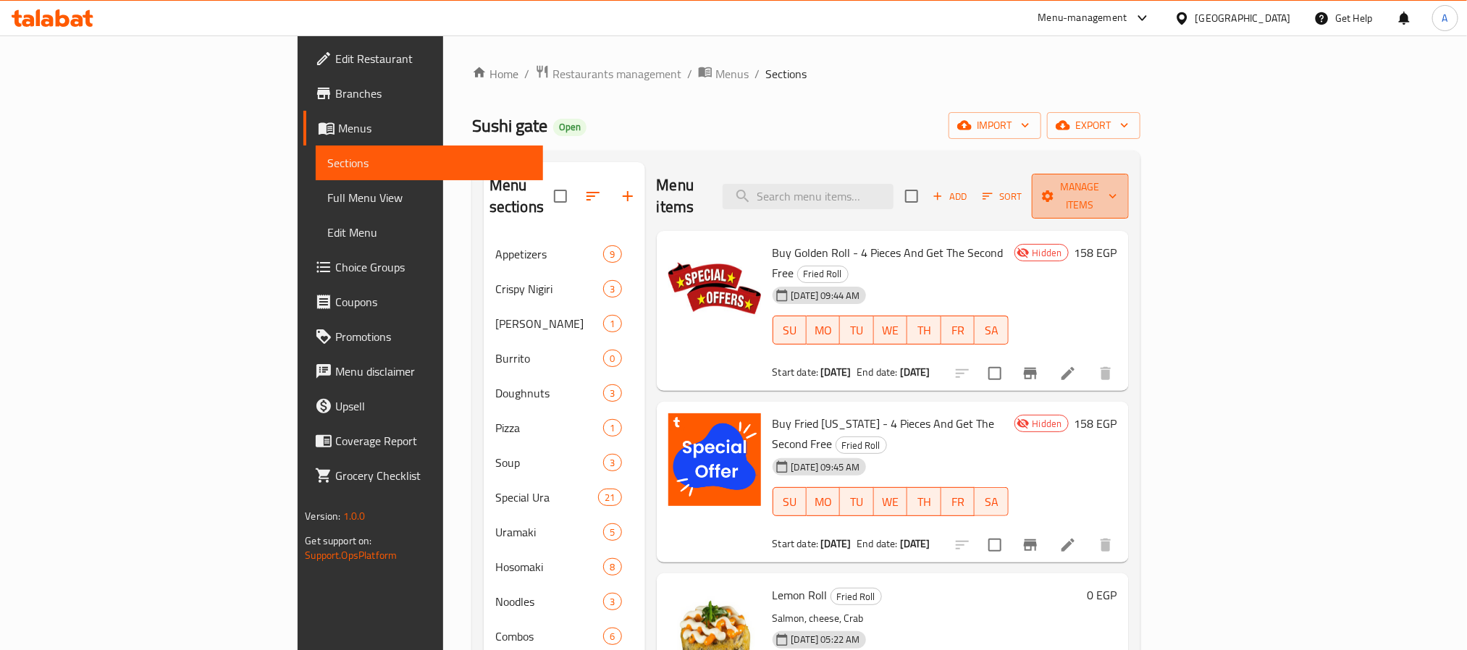
click at [1118, 178] on span "Manage items" at bounding box center [1081, 196] width 74 height 36
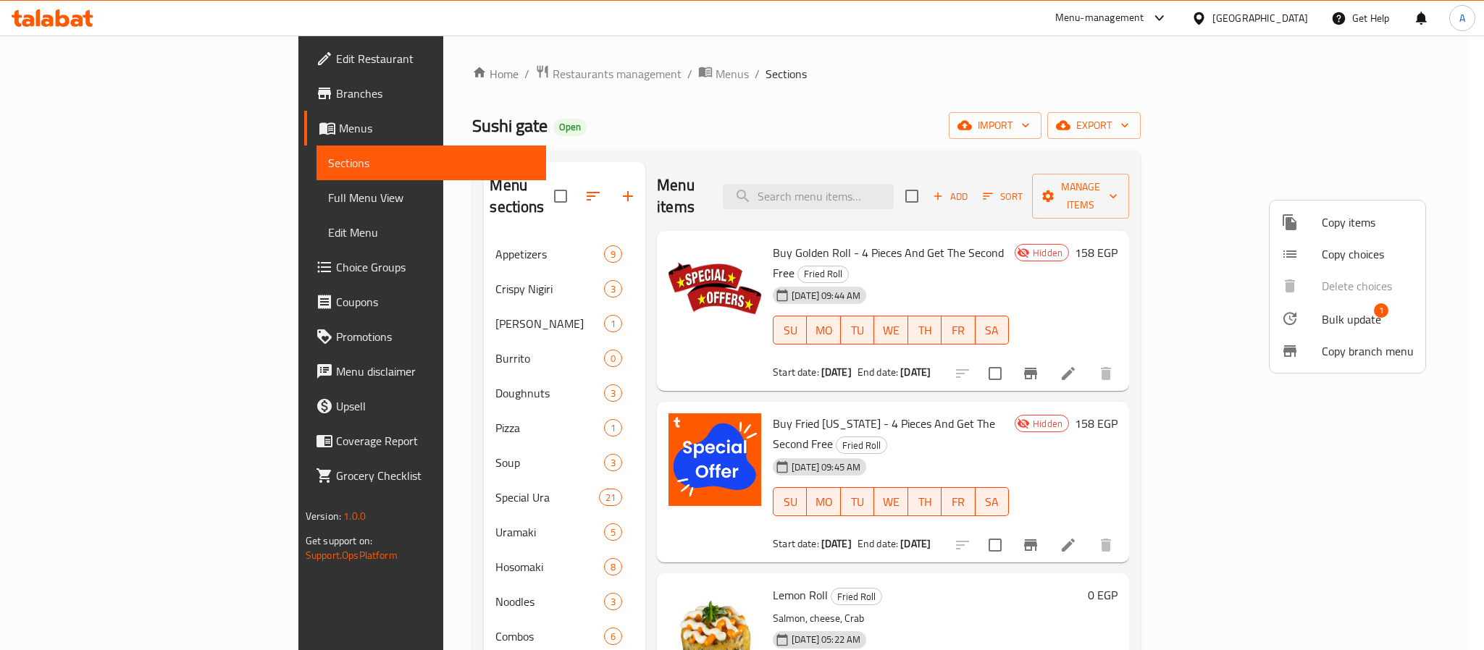
click at [1376, 317] on span "1" at bounding box center [1381, 310] width 14 height 14
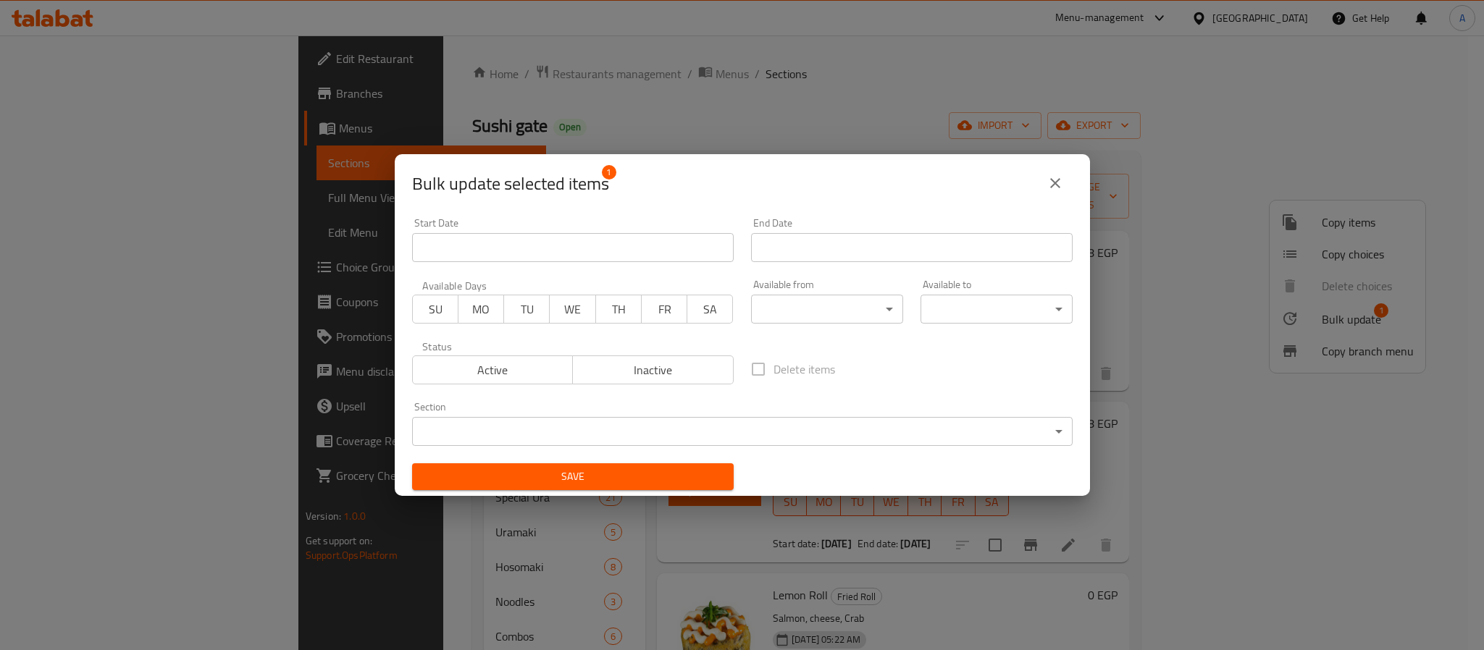
click at [527, 365] on span "Active" at bounding box center [493, 370] width 149 height 21
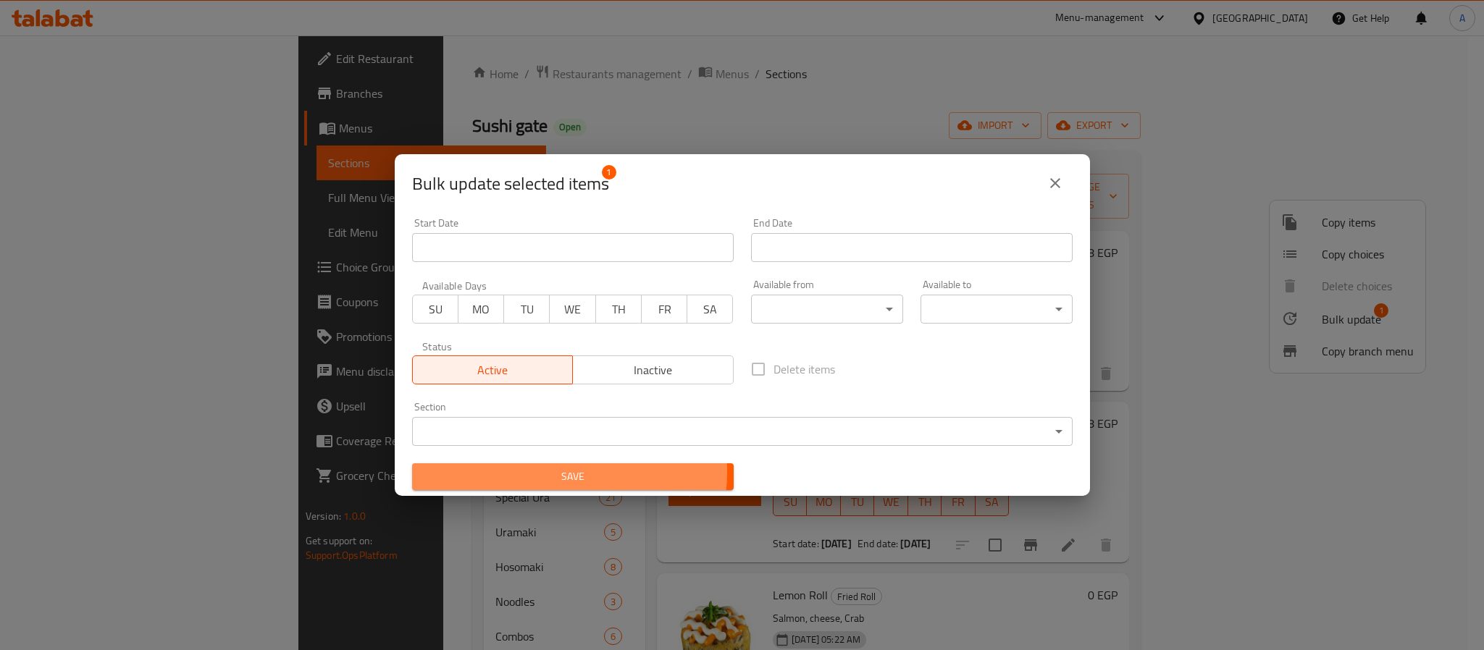
click at [546, 472] on span "Save" at bounding box center [573, 477] width 298 height 18
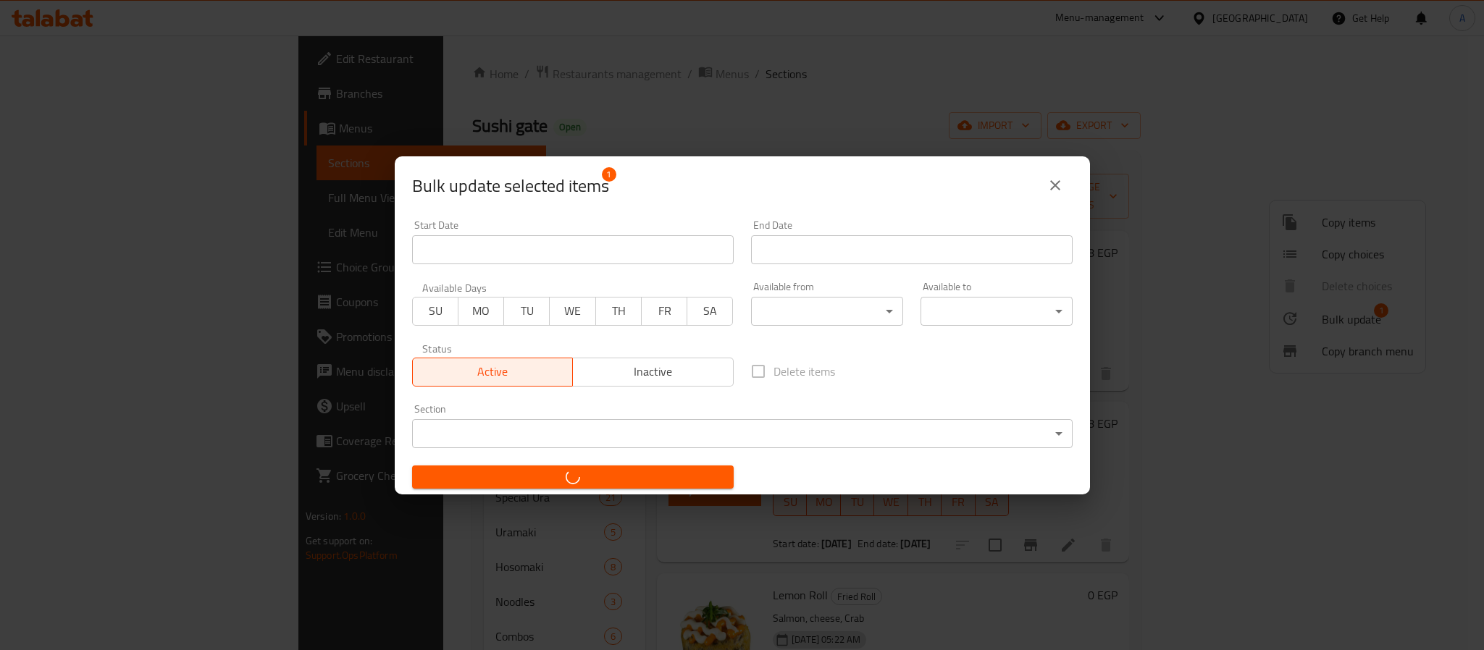
checkbox input "false"
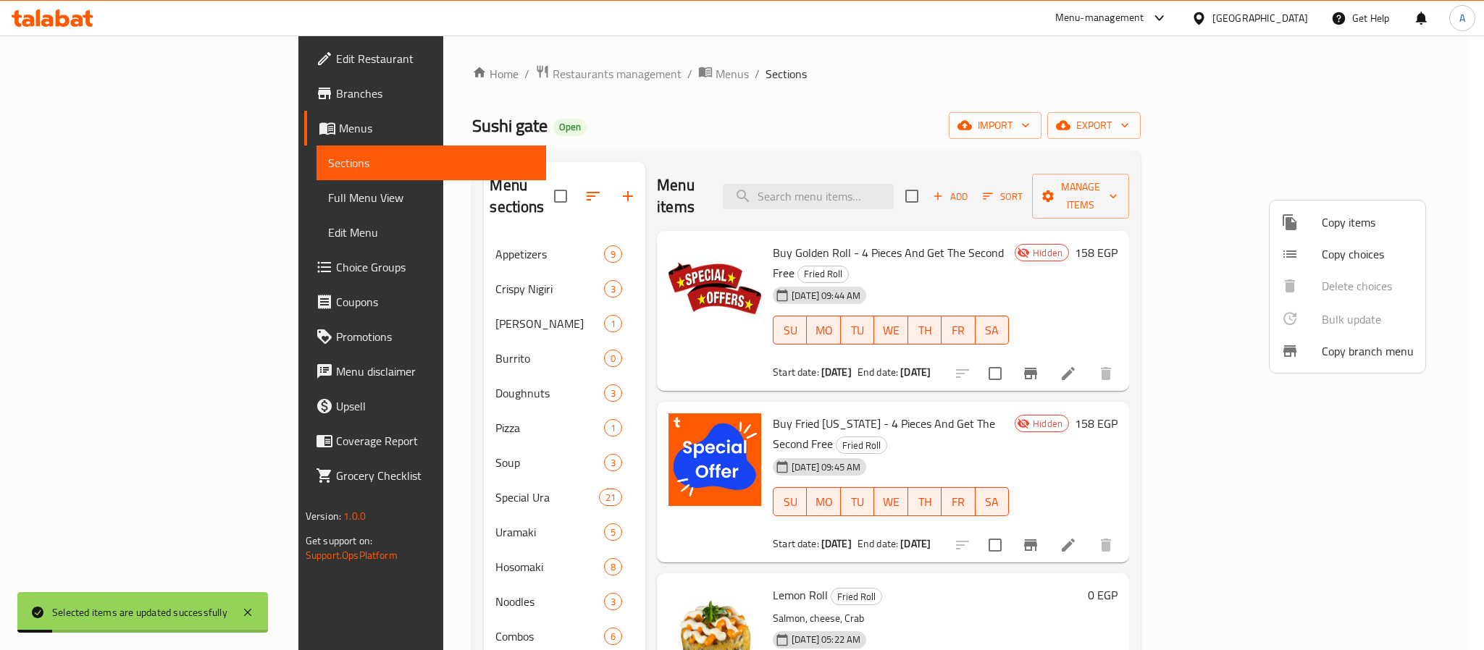
click at [1020, 490] on div at bounding box center [742, 325] width 1484 height 650
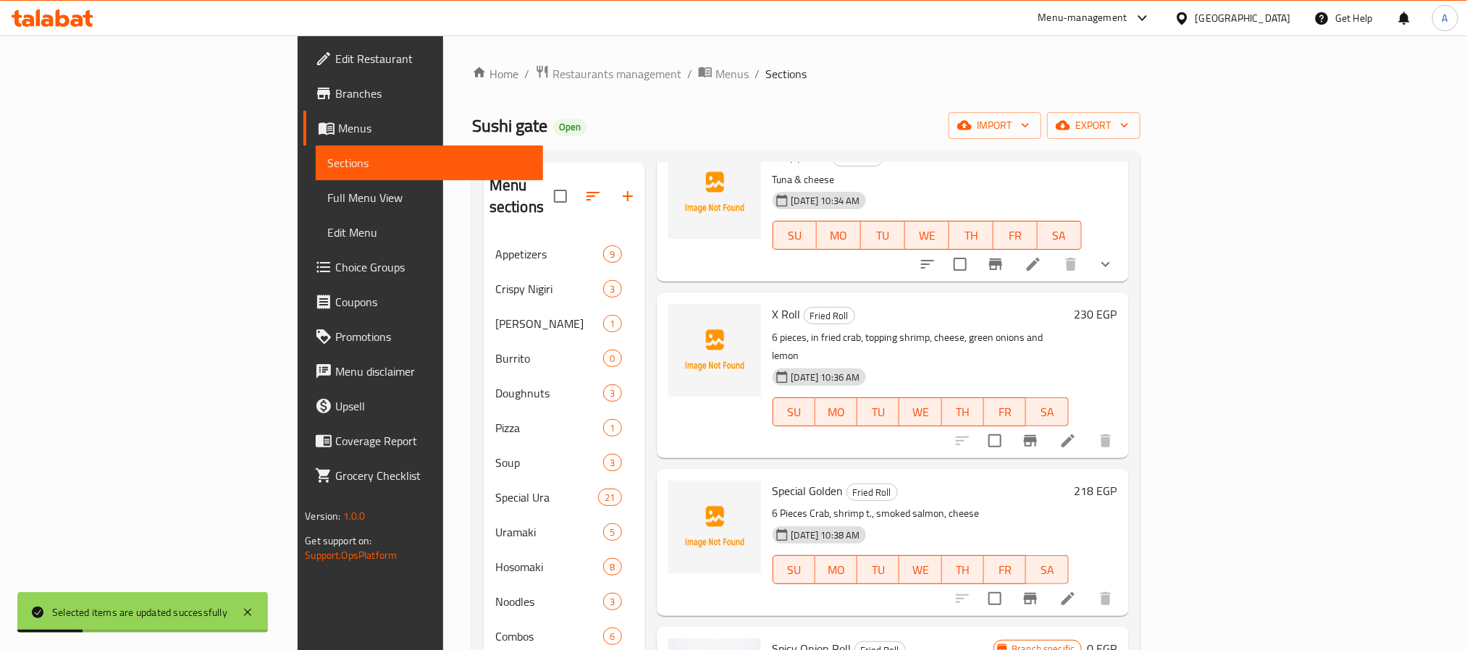
scroll to position [1195, 0]
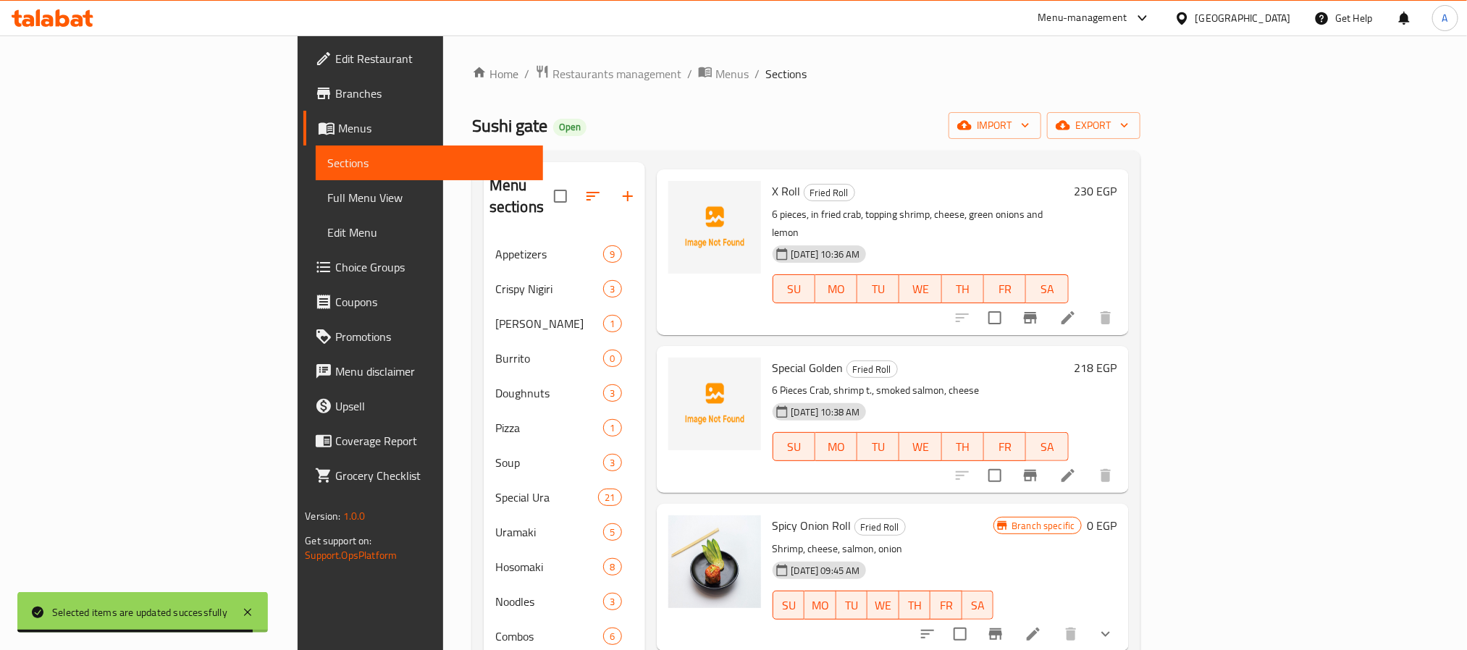
click at [900, 556] on div "15-02-2024 09:45 AM SU MO TU WE TH FR SA" at bounding box center [883, 595] width 233 height 78
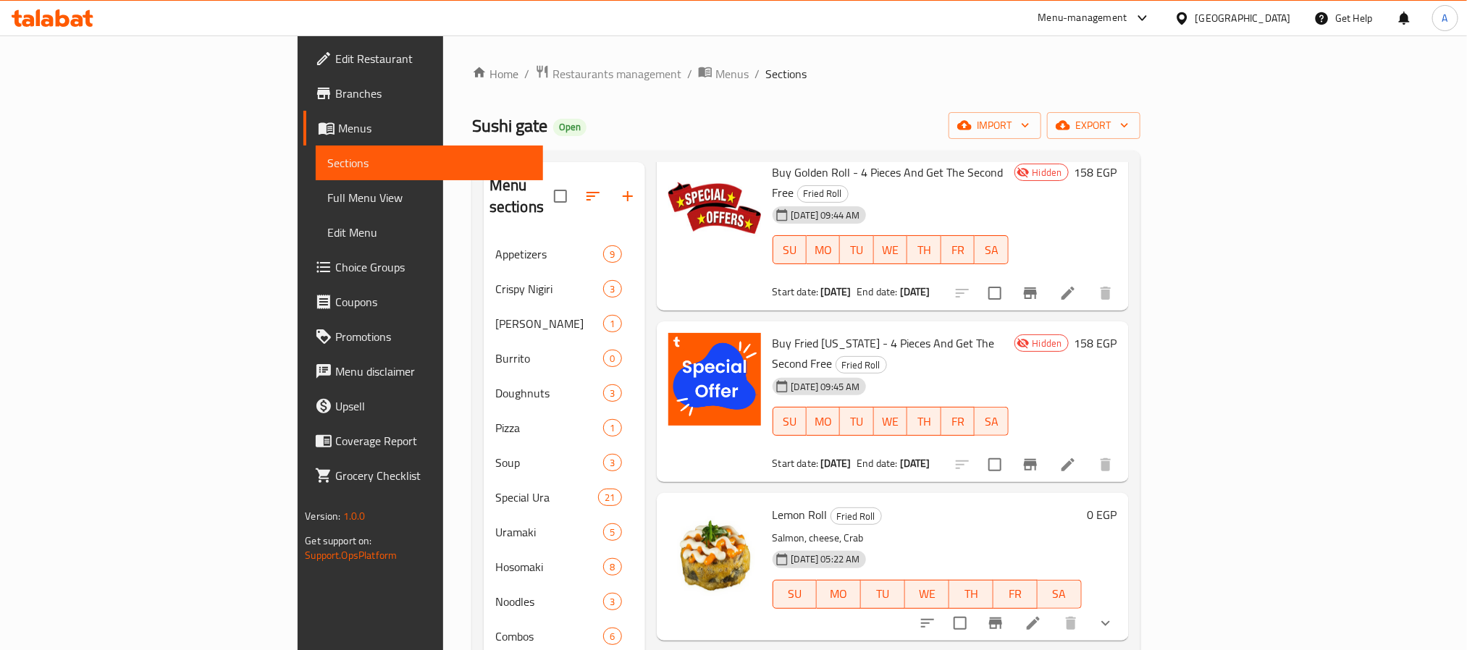
scroll to position [0, 0]
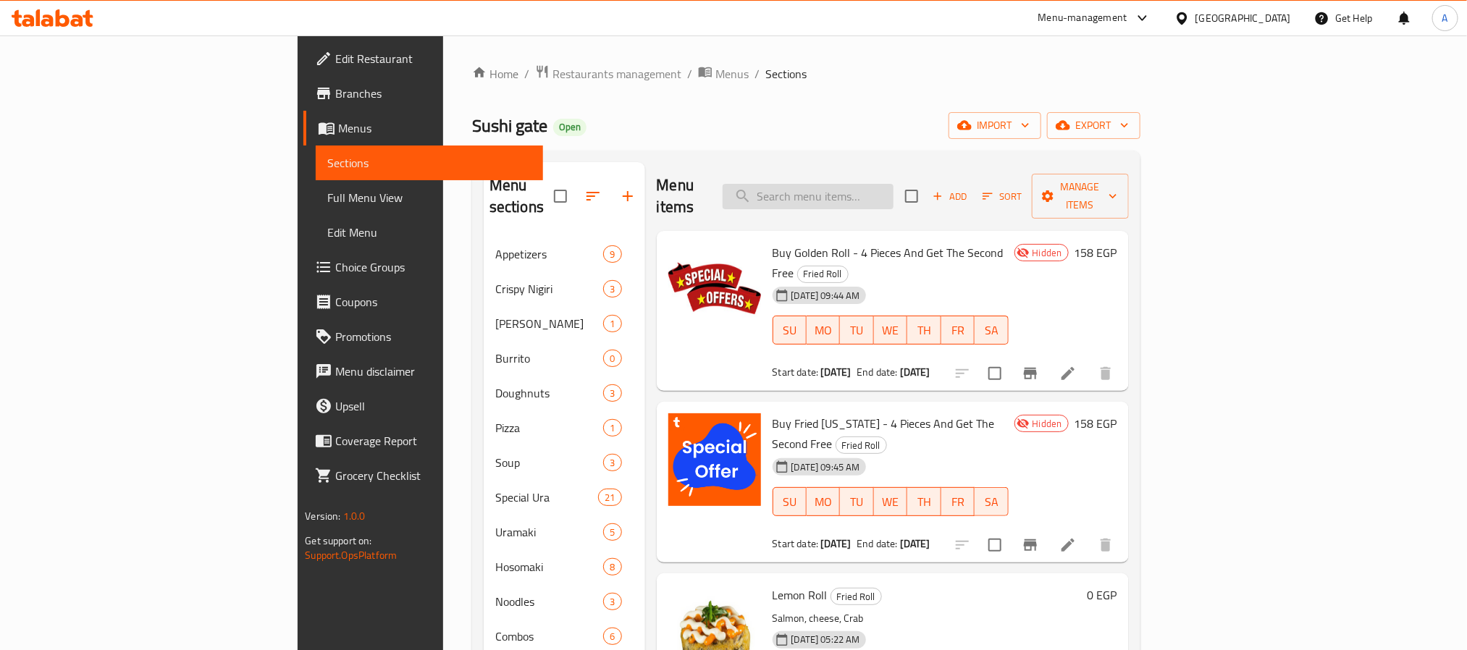
click at [894, 191] on input "search" at bounding box center [808, 196] width 171 height 25
paste input "ponzu"
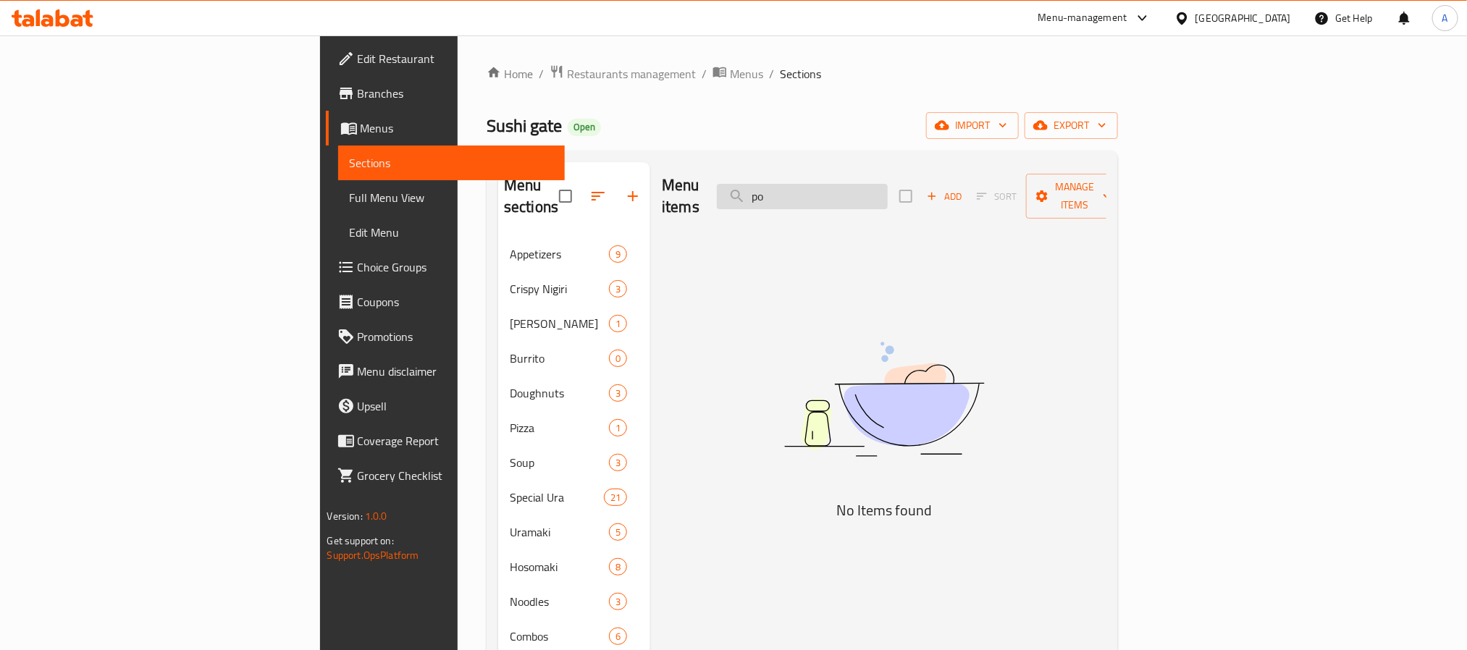
type input "p"
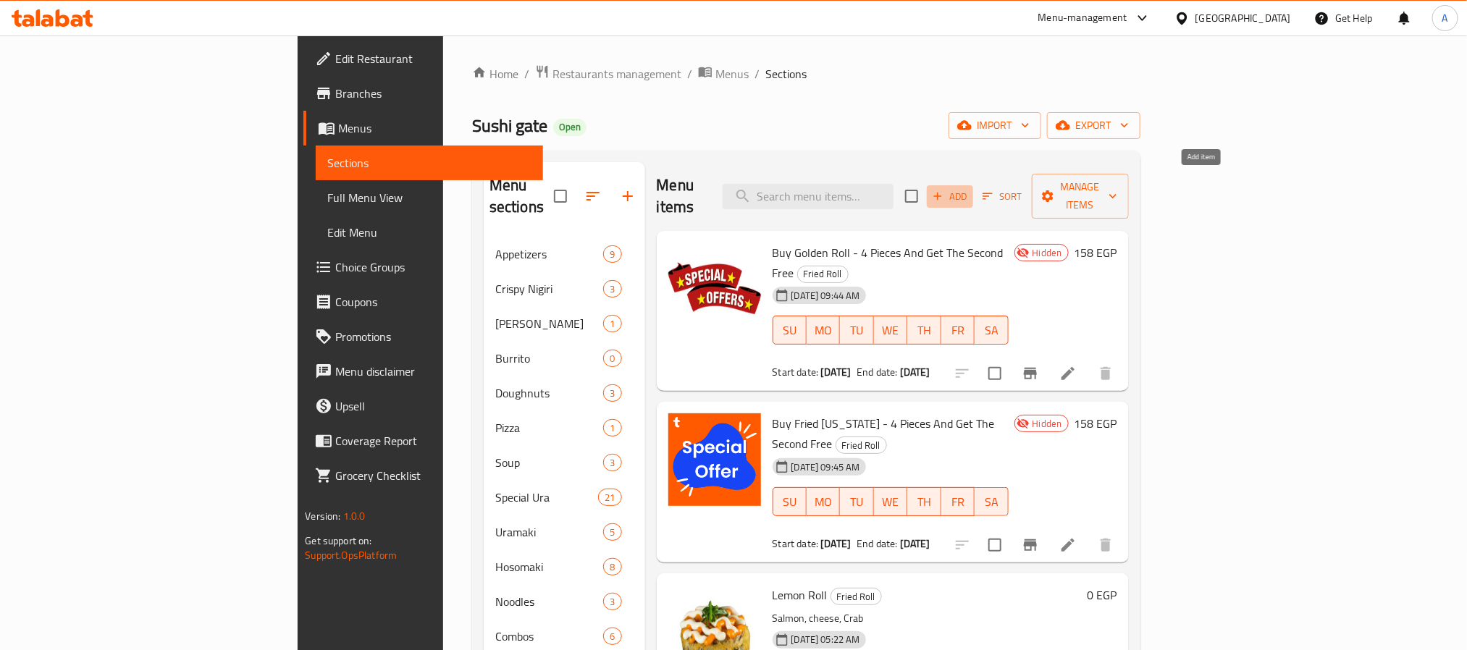
click at [970, 188] on span "Add" at bounding box center [950, 196] width 39 height 17
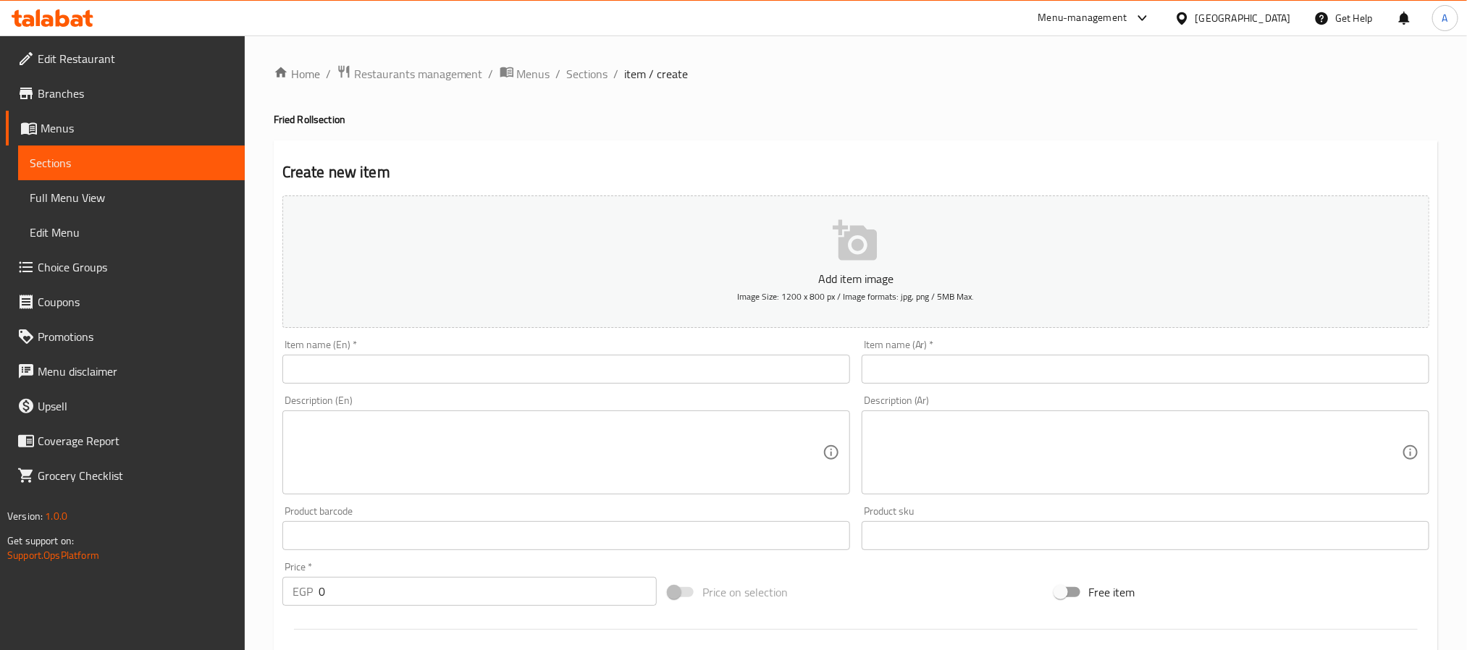
click at [398, 346] on div "Item name (En)   * Item name (En) *" at bounding box center [566, 362] width 568 height 44
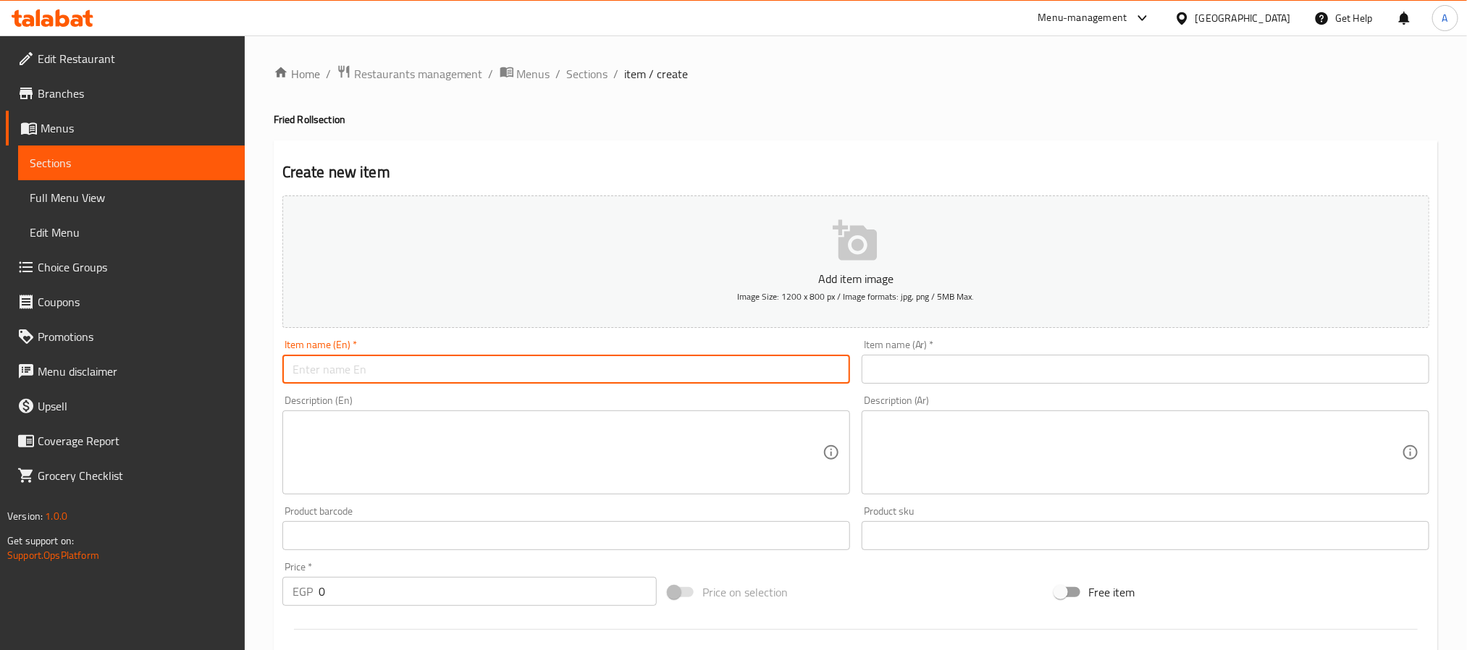
paste input "salmon ponzu"
click at [398, 372] on input "salmon ponzu" at bounding box center [566, 369] width 568 height 29
click at [406, 376] on input "salmon ponzu" at bounding box center [566, 369] width 568 height 29
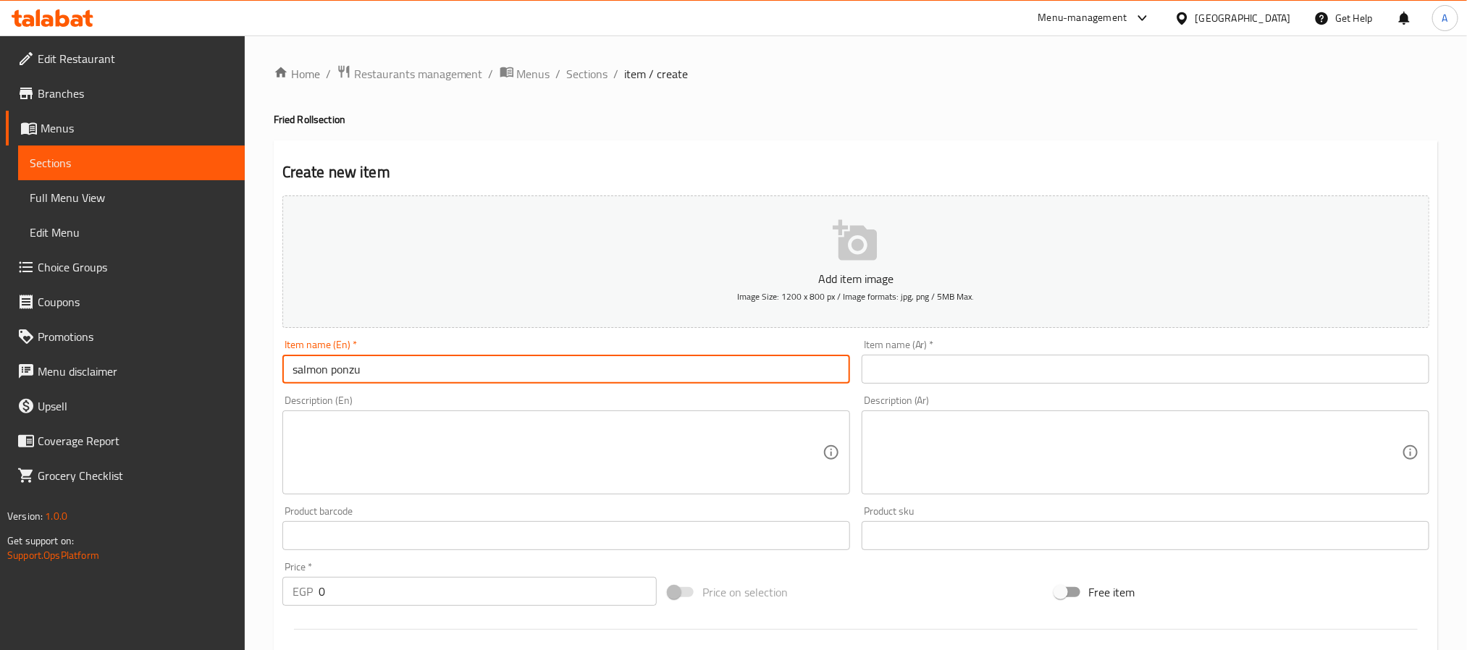
paste input "Salmon P"
type input "Salmon Ponzu"
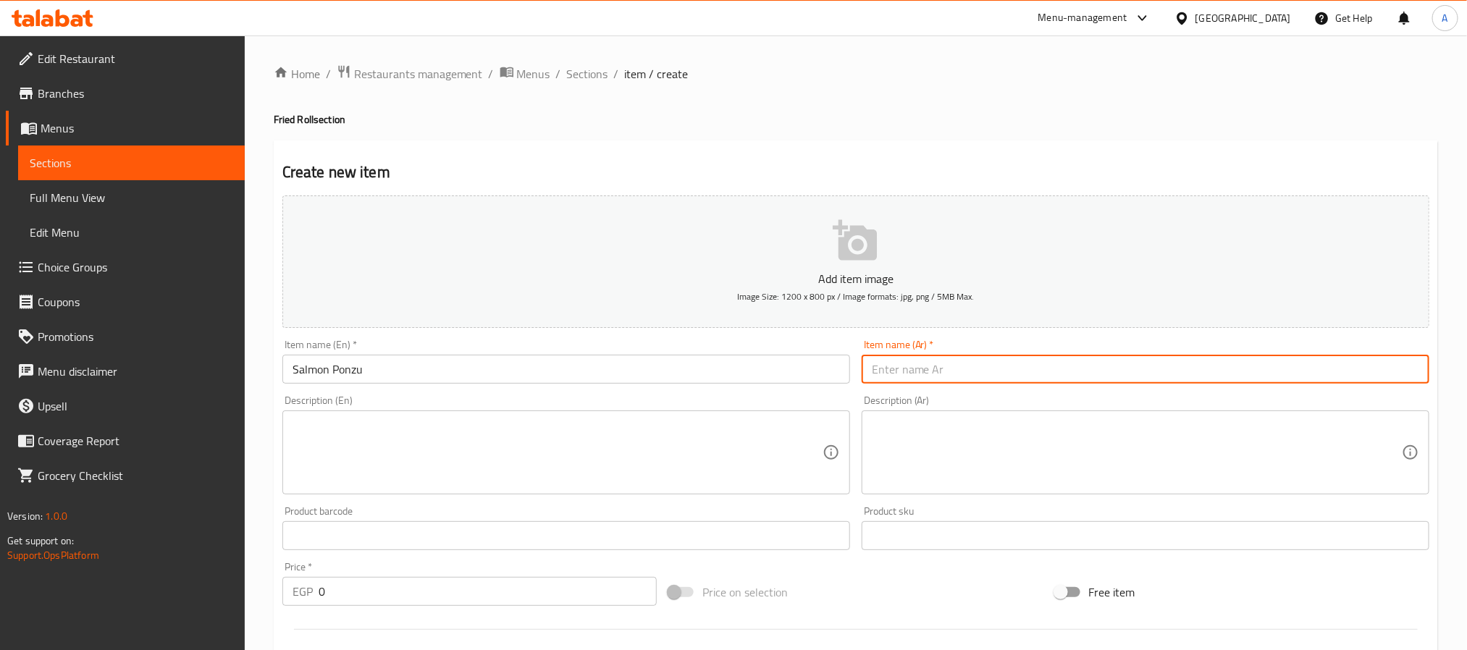
click at [1013, 357] on input "text" at bounding box center [1146, 369] width 568 height 29
paste input "سلمون بونزو"
type input "سلمون بونزو"
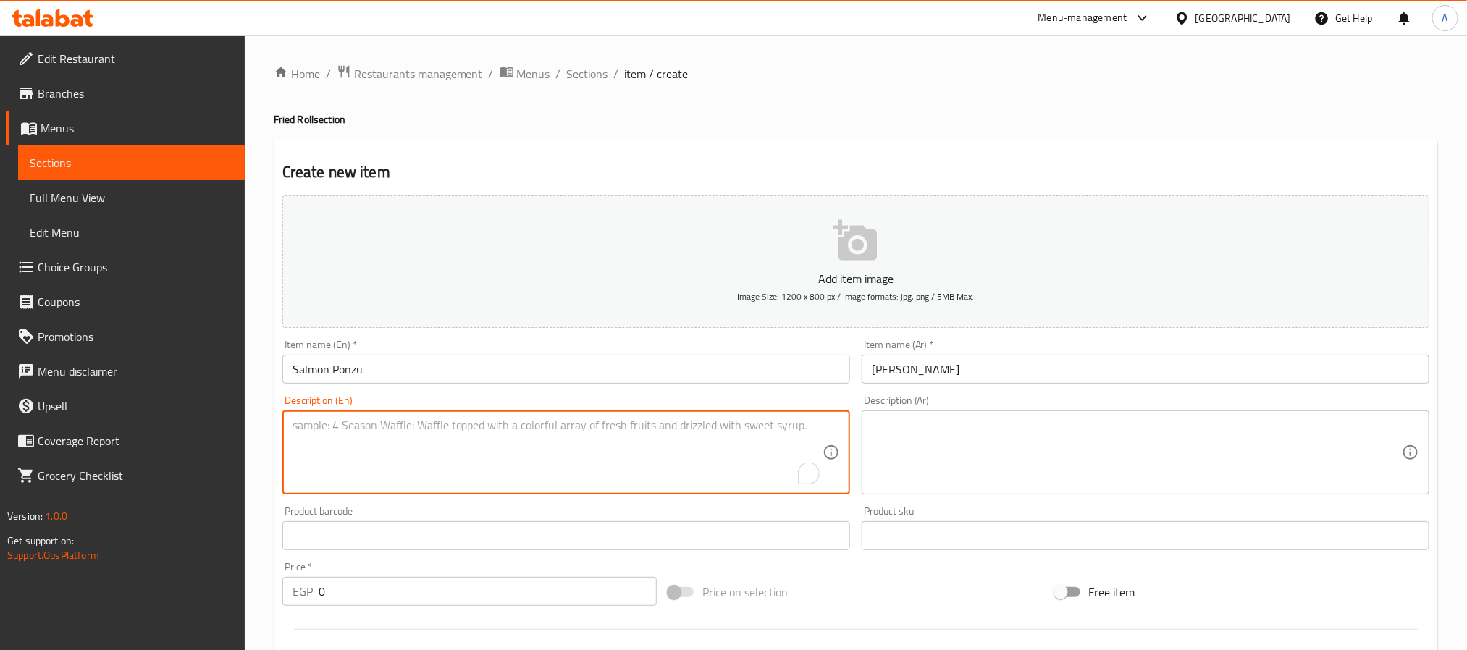
click at [532, 458] on textarea "To enrich screen reader interactions, please activate Accessibility in Grammarl…" at bounding box center [558, 453] width 530 height 69
paste textarea "6 pcs In fried crab and Topping salmon diced with ponzu sauce"
type textarea "6 pcs In fried crab and Topping salmon diced with ponzu sauce"
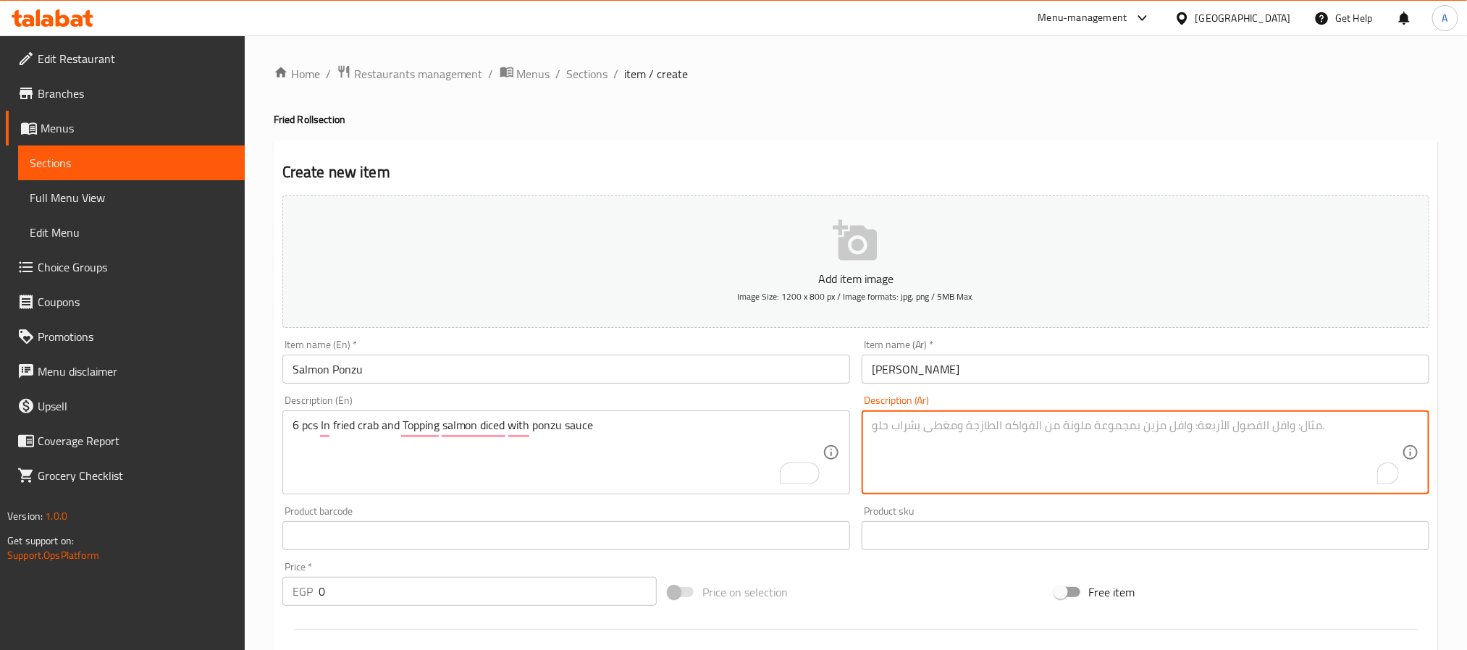
click at [1078, 452] on textarea "To enrich screen reader interactions, please activate Accessibility in Grammarl…" at bounding box center [1137, 453] width 530 height 69
paste textarea "6 قطع من السلطعون المقلي مع سمك السلمون المقطع إلى مكعبات مع صلصة البونزو"
type textarea "6 قطع من السلطعون المقلي مع سمك السلمون المقطع إلى مكعبات مع صلصة البونزو"
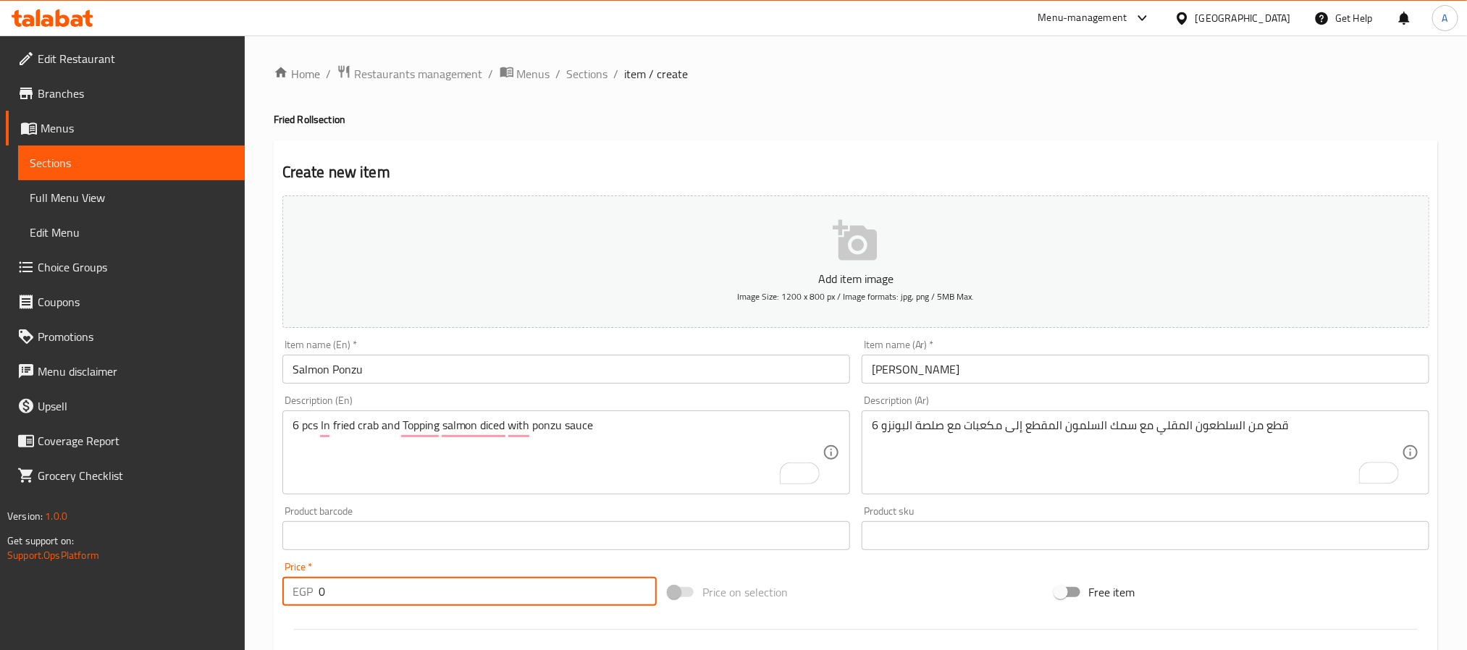
drag, startPoint x: 338, startPoint y: 585, endPoint x: 301, endPoint y: 579, distance: 37.5
click at [301, 579] on div "EGP 0 Price *" at bounding box center [469, 591] width 374 height 29
type input "230"
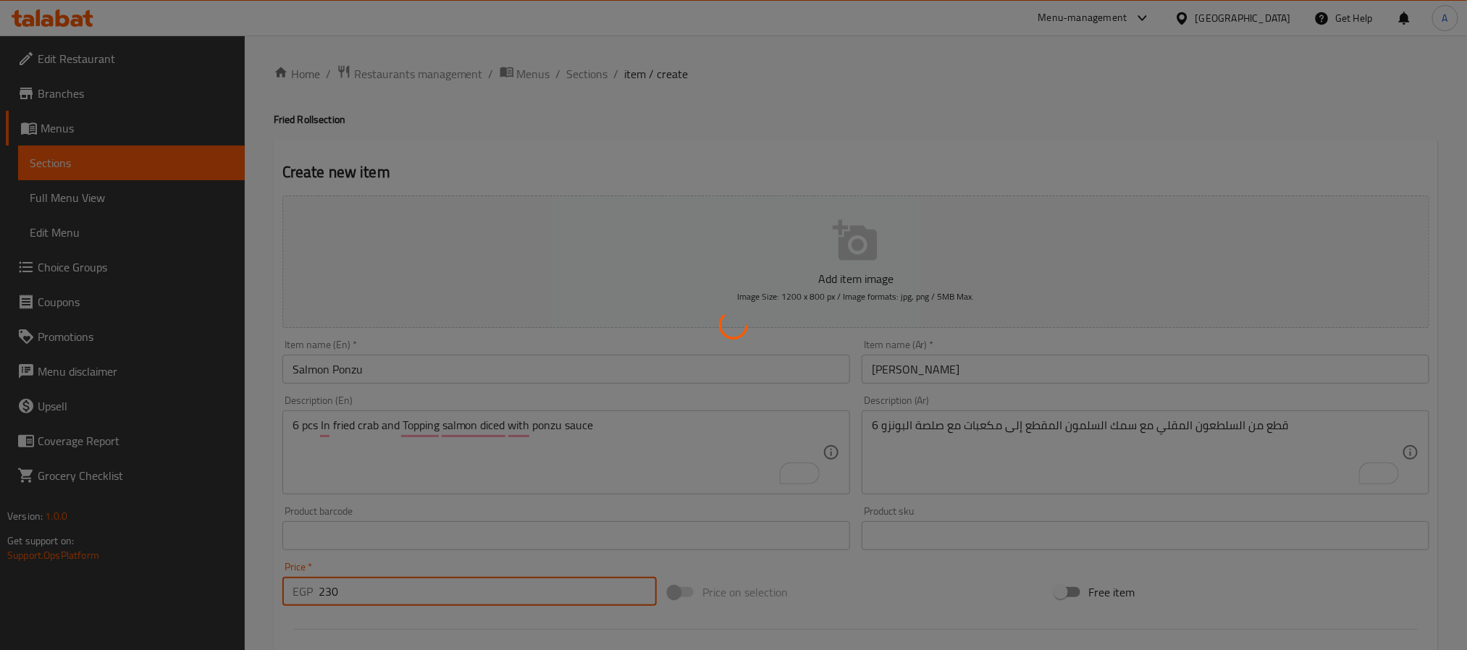
type input "0"
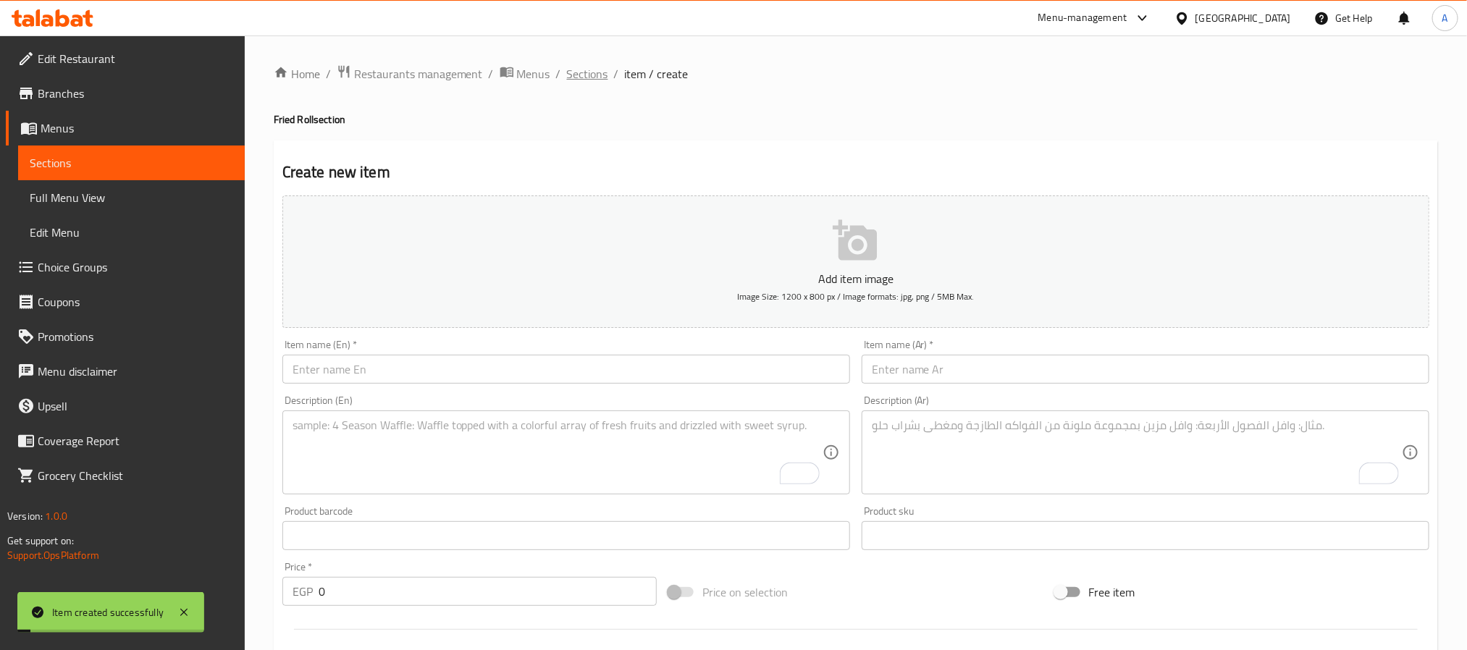
click at [580, 67] on span "Sections" at bounding box center [587, 73] width 41 height 17
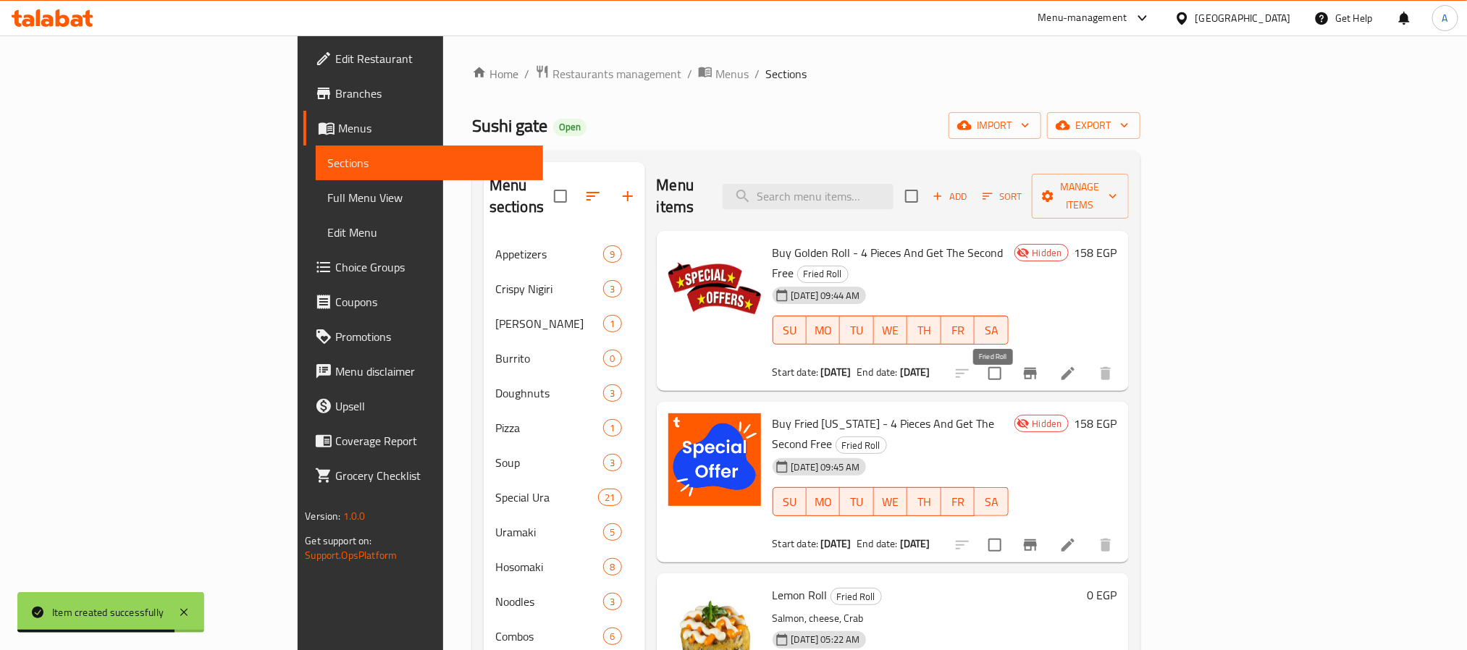
click at [887, 437] on span "Fried Roll" at bounding box center [862, 445] width 50 height 17
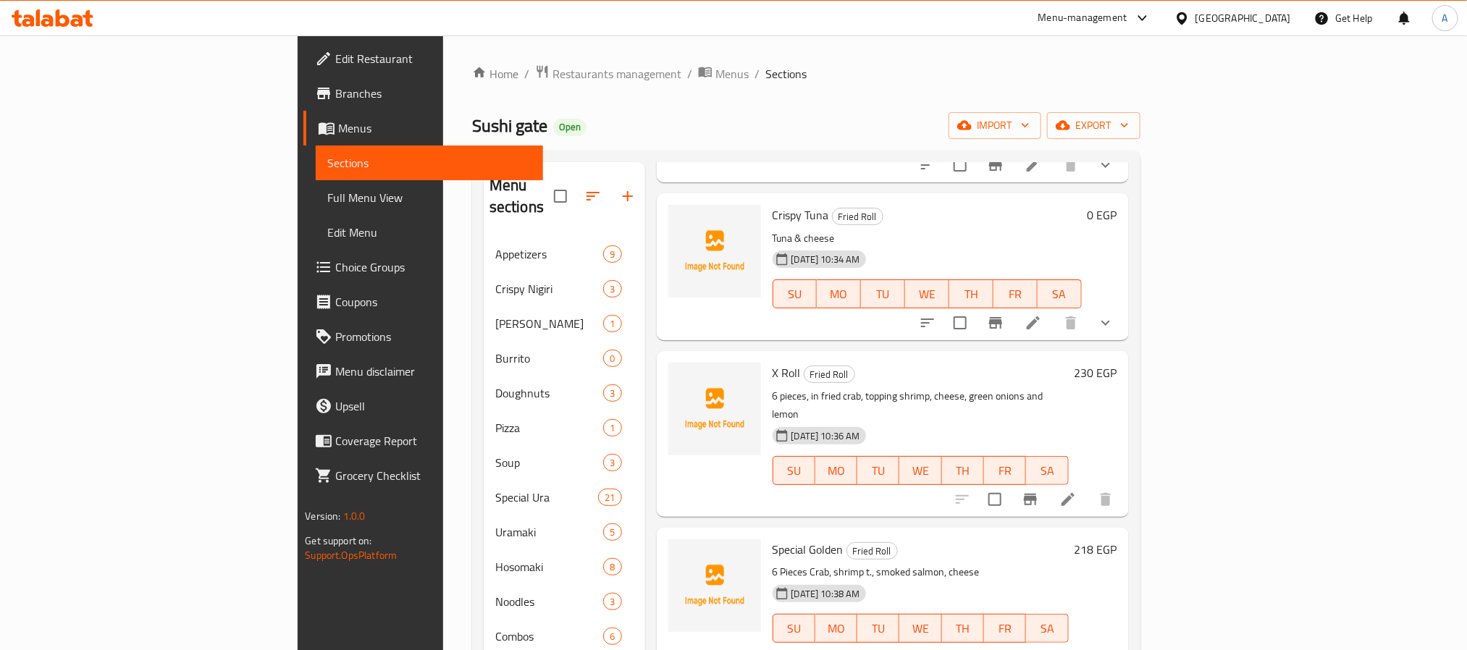
click at [898, 437] on div "Menu items Add Sort Manage items Buy Golden Roll - 4 Pieces And Get The Second …" at bounding box center [887, 637] width 484 height 950
click at [1075, 579] on div "22-06-2025 10:38 AM SU MO TU WE TH FR SA" at bounding box center [921, 618] width 308 height 78
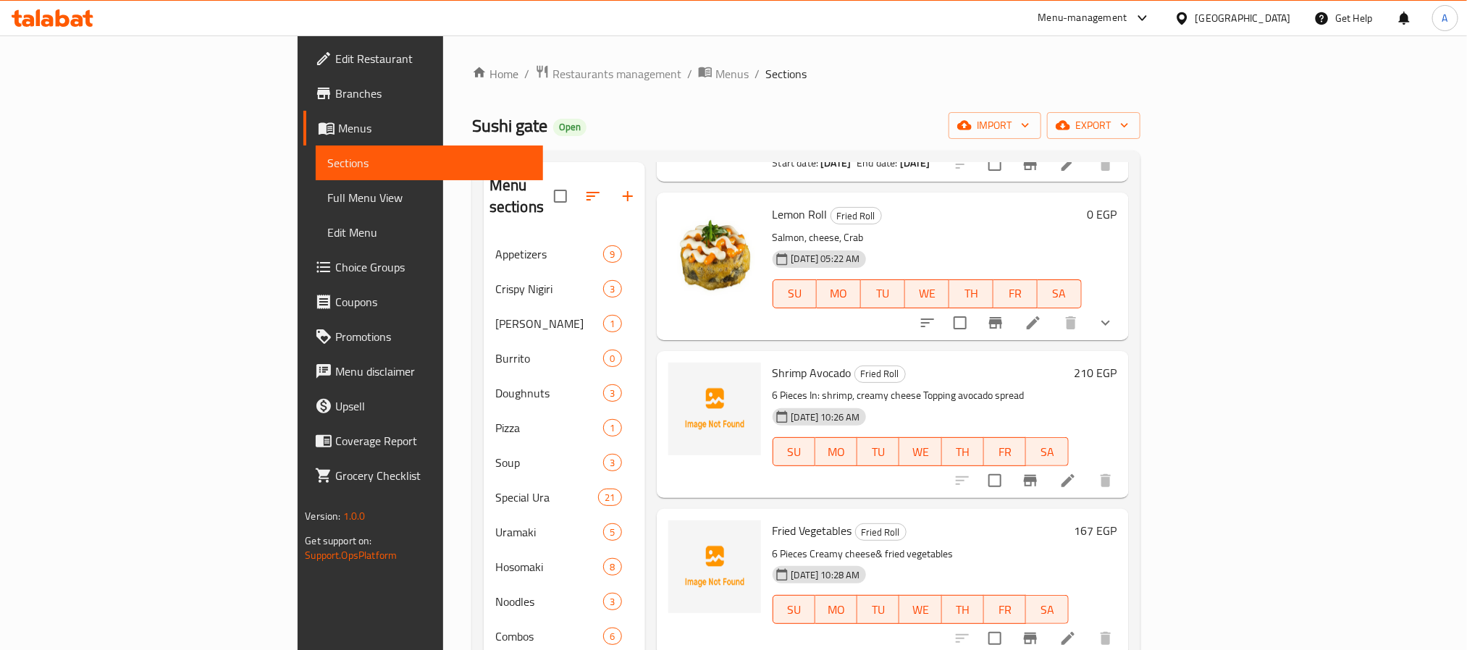
click at [958, 439] on div "Menu items Add Sort Manage items Buy Golden Roll - 4 Pieces And Get The Second …" at bounding box center [887, 637] width 484 height 950
click at [889, 545] on p "6 Pieces Creamy cheese& fried vegetables" at bounding box center [921, 554] width 296 height 18
click at [843, 416] on div "22-06-2025 10:26 AM SU MO TU WE TH FR SA" at bounding box center [921, 442] width 308 height 78
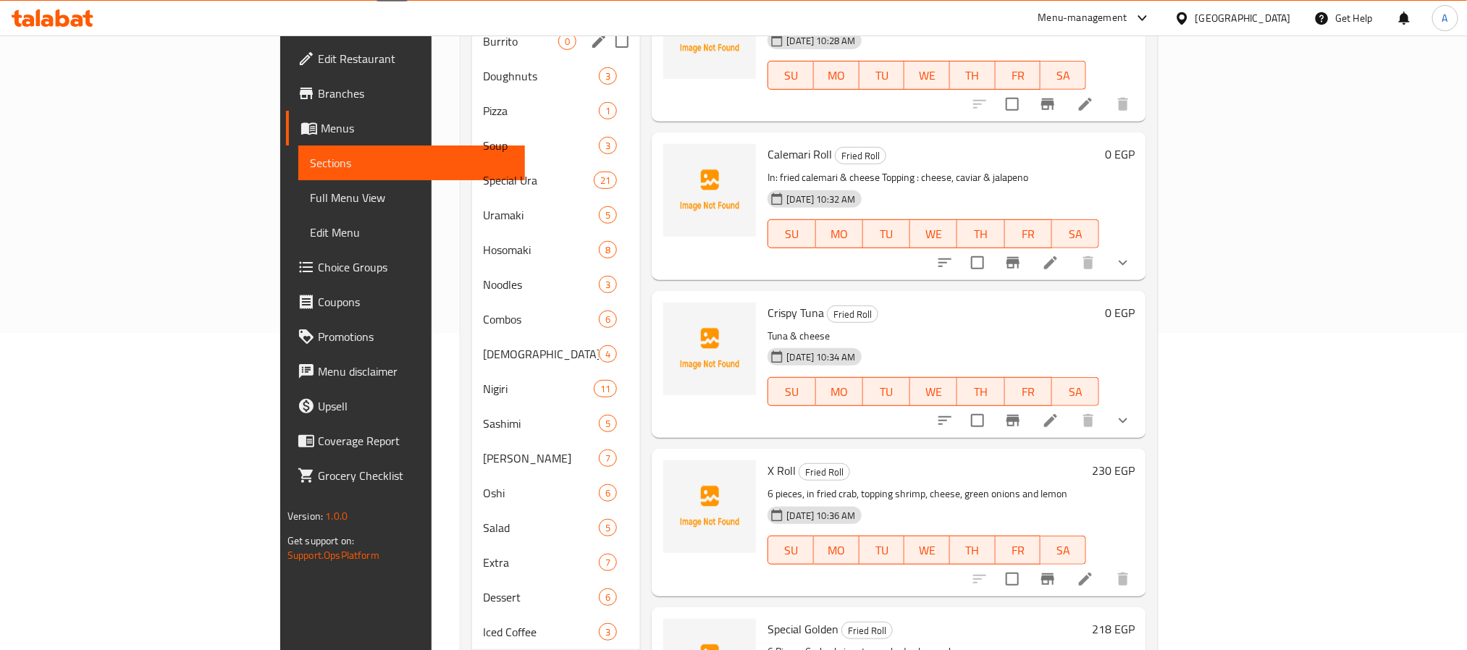
scroll to position [479, 0]
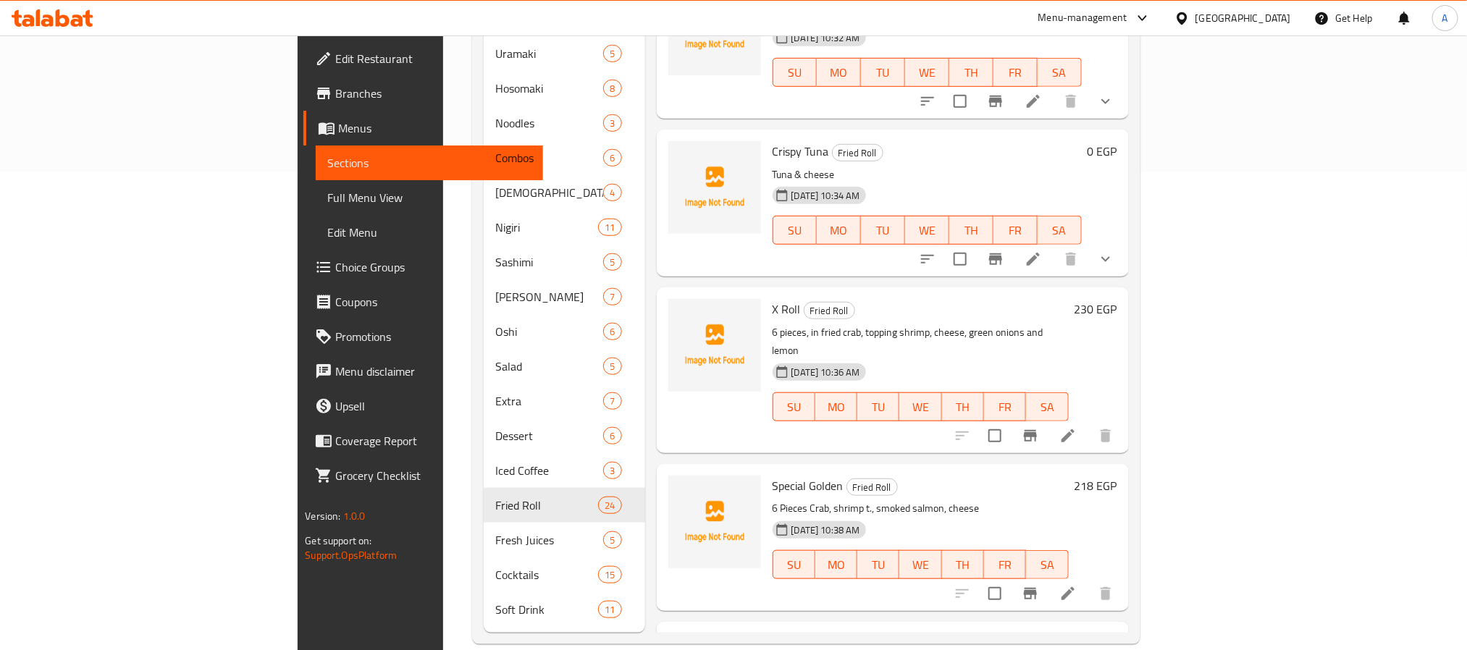
click at [767, 387] on div "SU MO TU WE TH FR SA" at bounding box center [921, 407] width 308 height 41
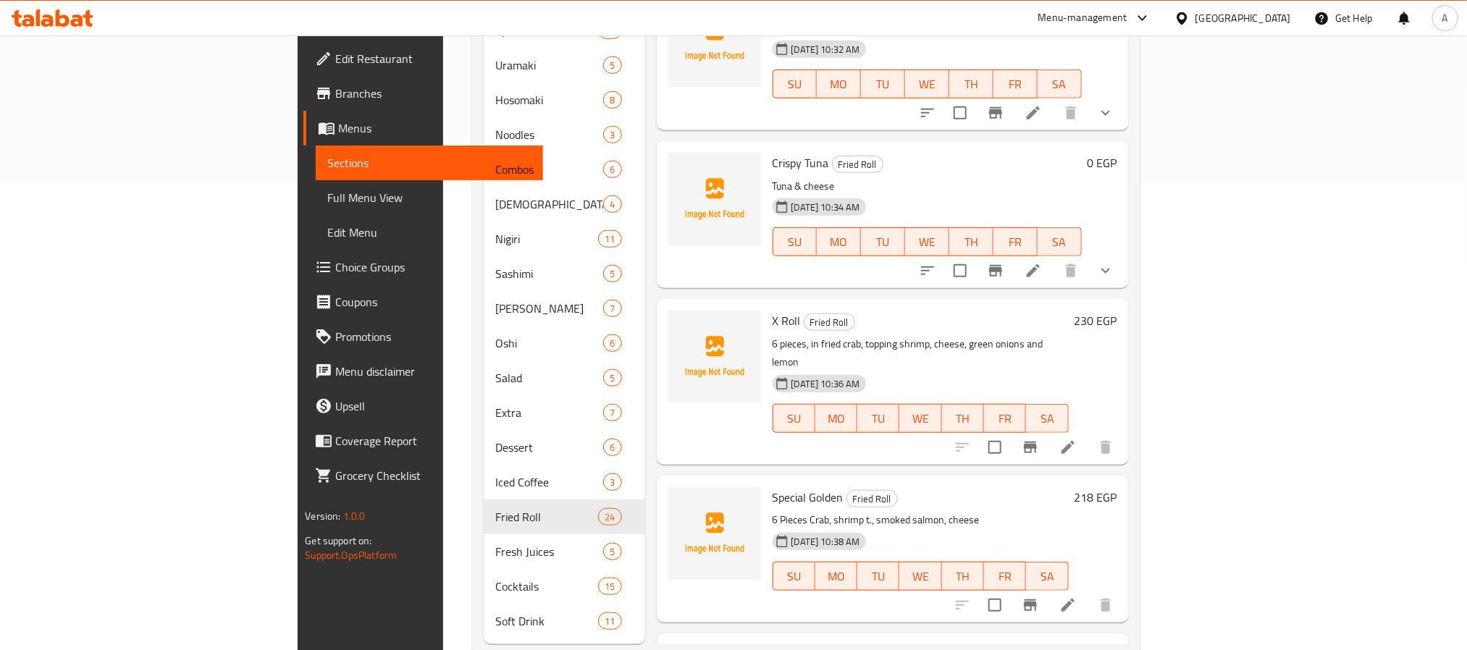
click at [786, 535] on span "22-06-2025 10:38 AM" at bounding box center [826, 542] width 80 height 14
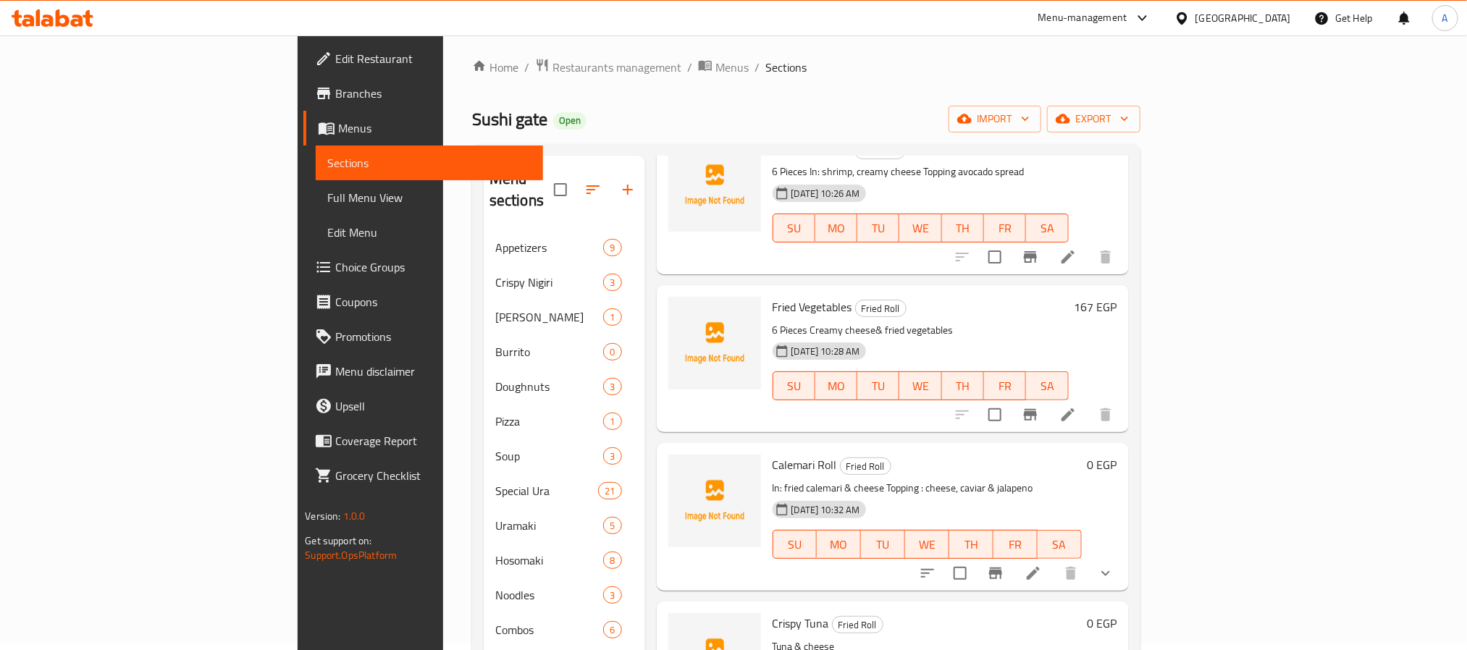
scroll to position [0, 0]
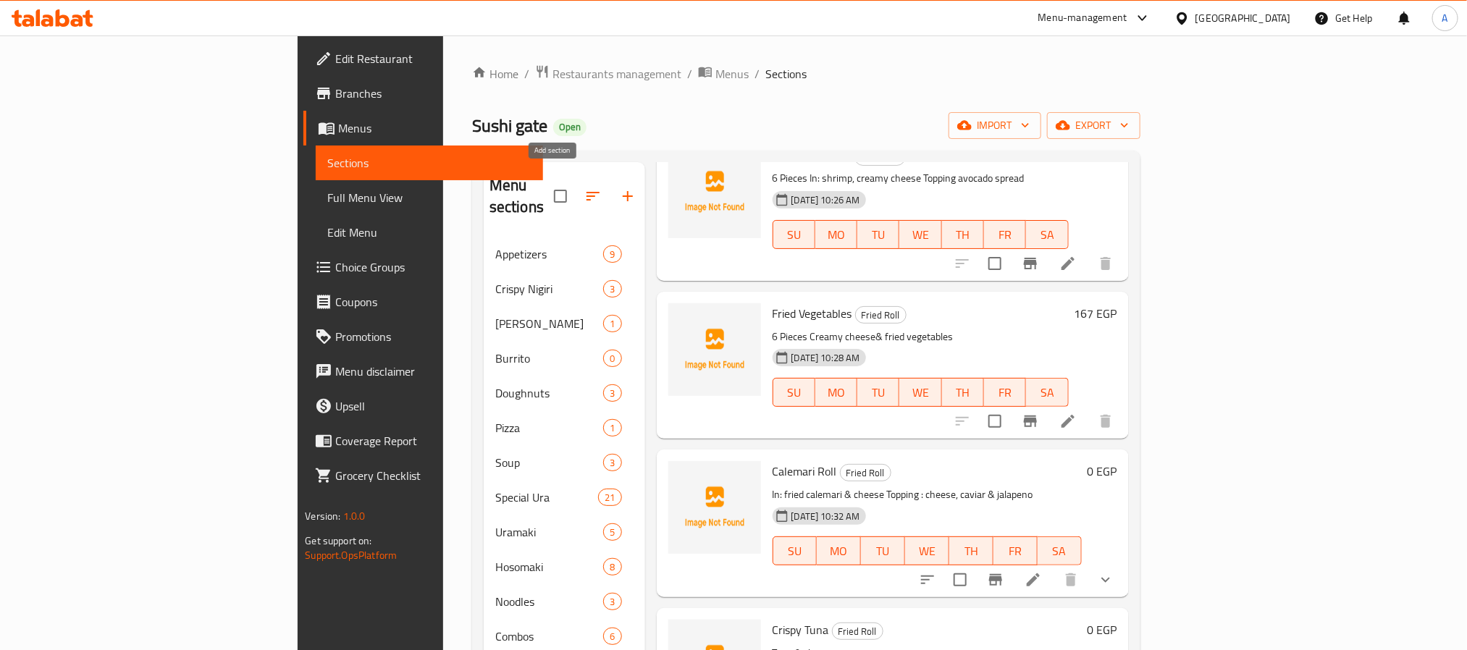
click at [611, 187] on button "button" at bounding box center [628, 196] width 35 height 35
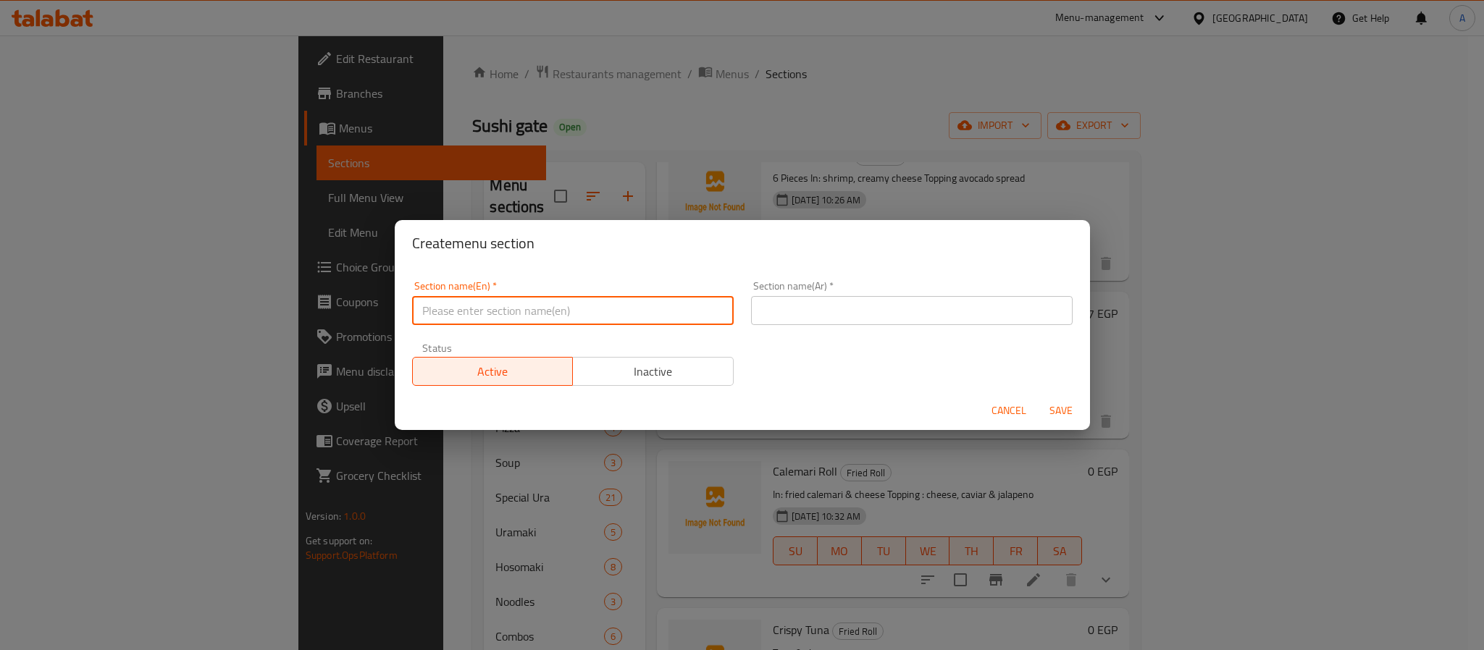
click at [552, 316] on input "text" at bounding box center [573, 310] width 322 height 29
paste input "Special Raw"
type input "Special Raw"
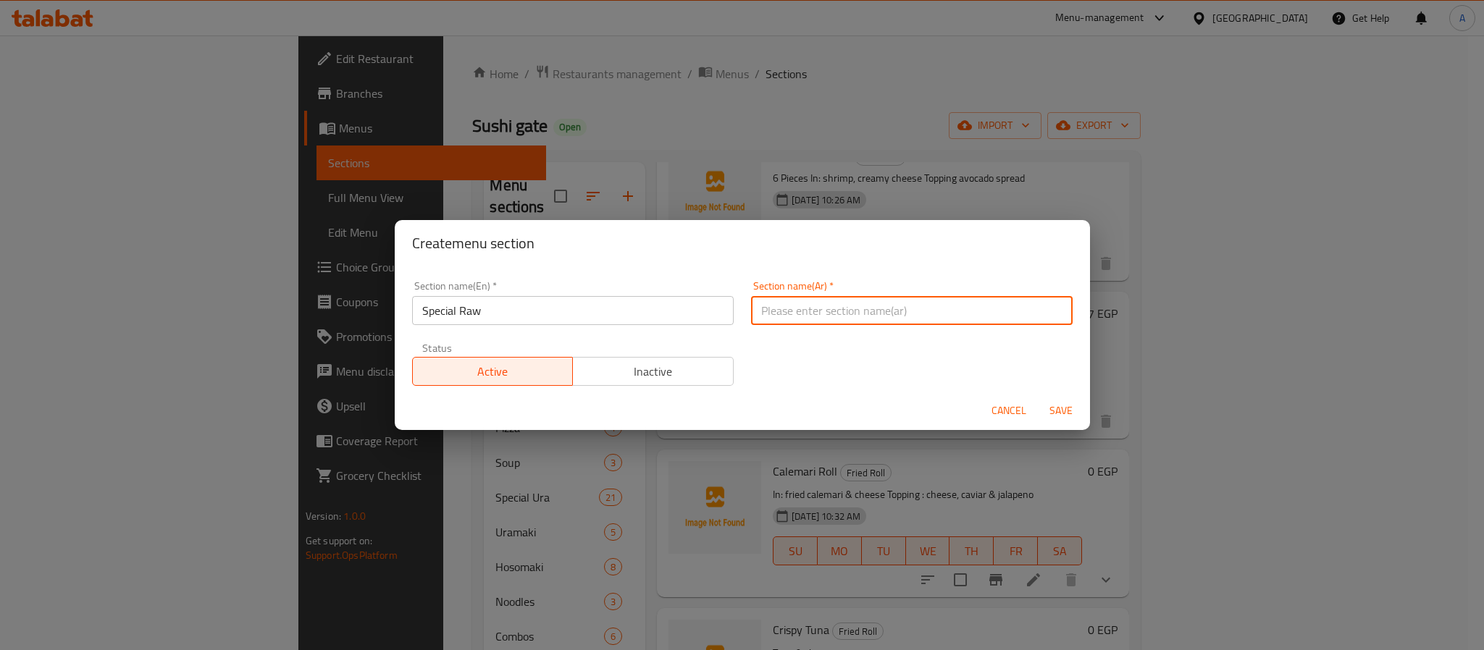
click at [902, 317] on input "text" at bounding box center [912, 310] width 322 height 29
click at [439, 313] on input "Special Raw" at bounding box center [573, 310] width 322 height 29
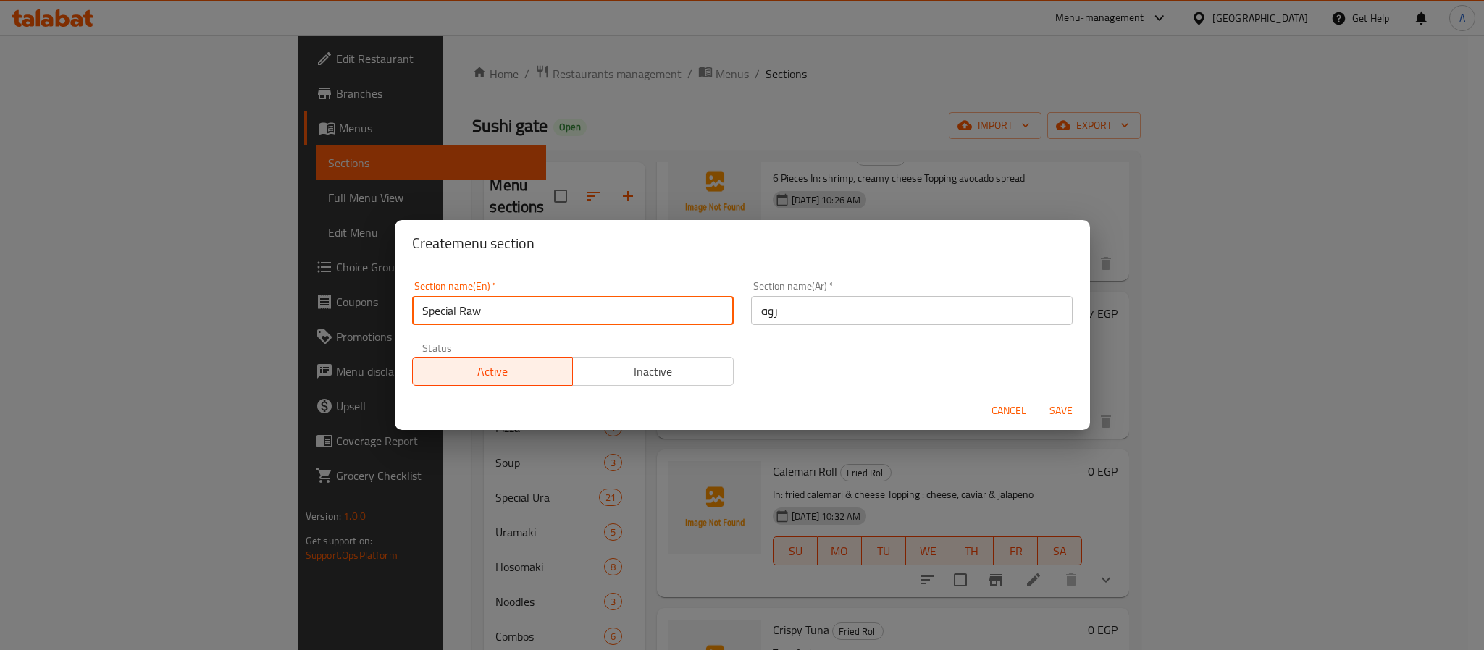
click at [439, 313] on input "Special Raw" at bounding box center [573, 310] width 322 height 29
click at [874, 311] on input "روه" at bounding box center [912, 310] width 322 height 29
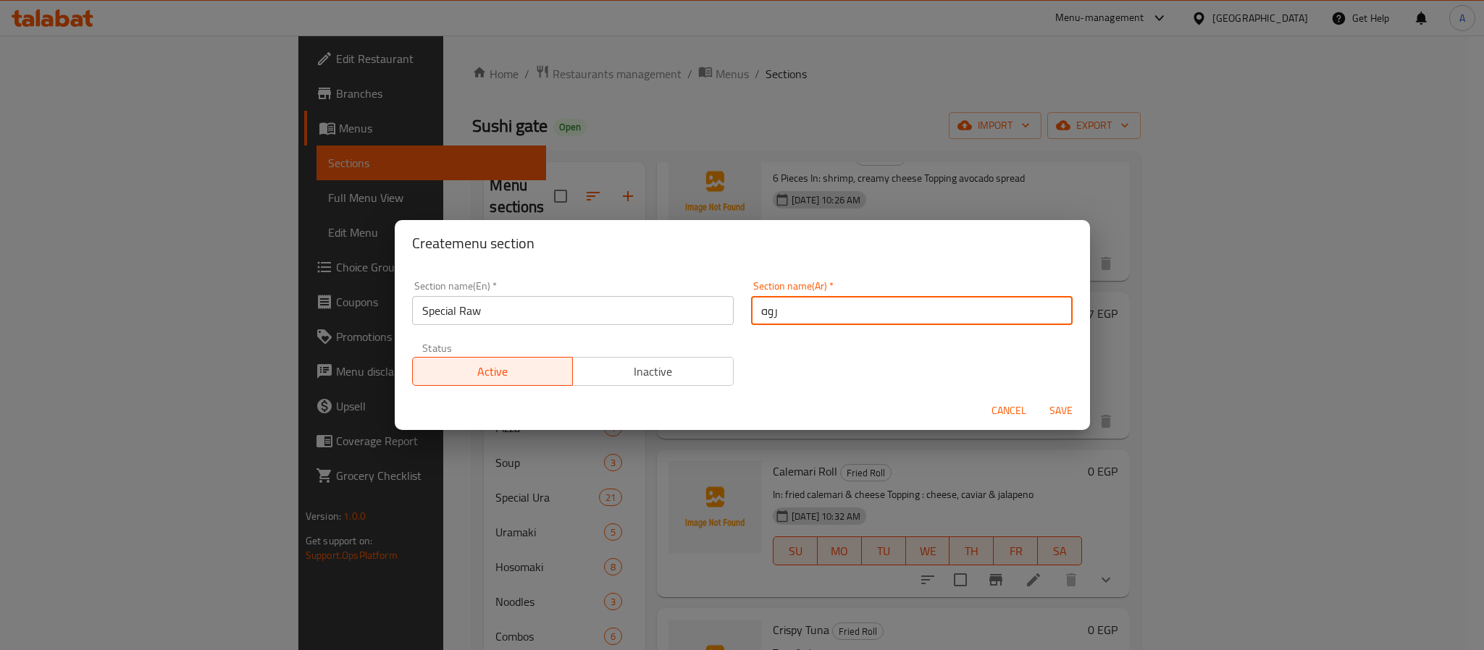
paste input "سبيشيال"
type input "روه سبيشيال"
click at [1061, 413] on span "Save" at bounding box center [1061, 411] width 35 height 18
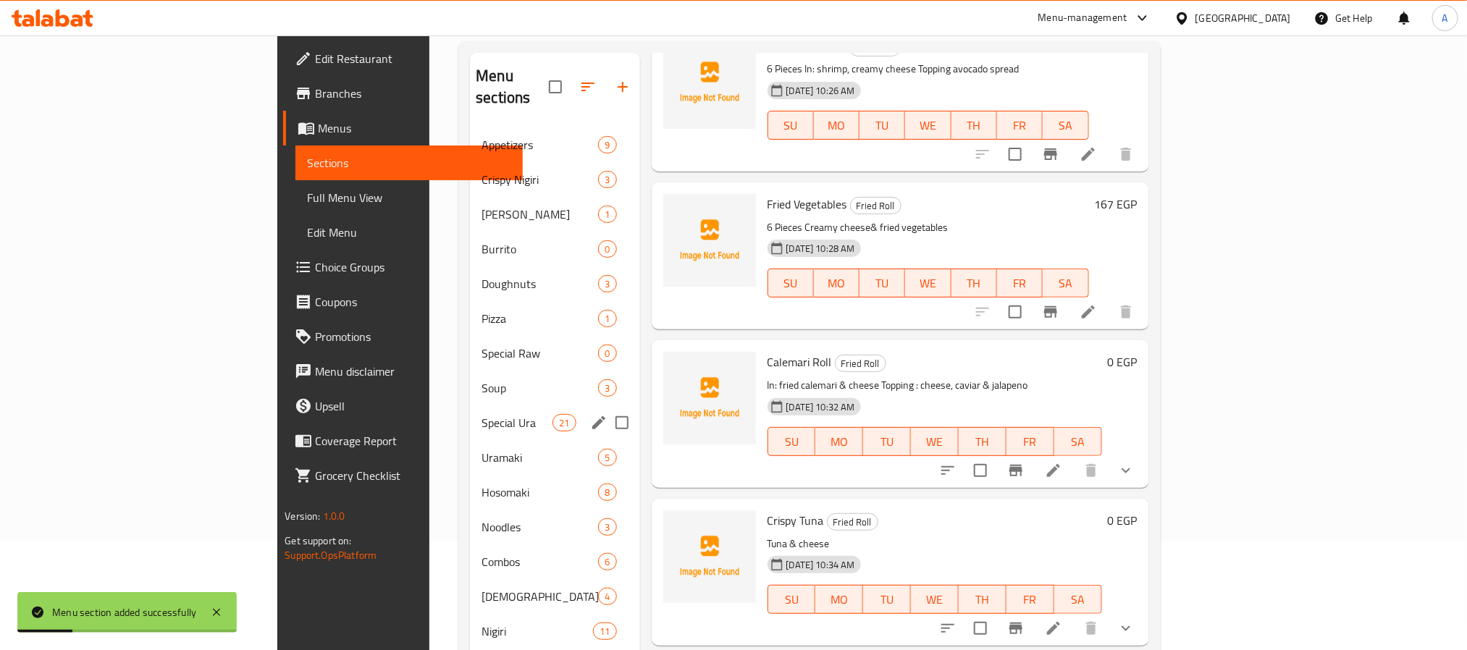
scroll to position [109, 0]
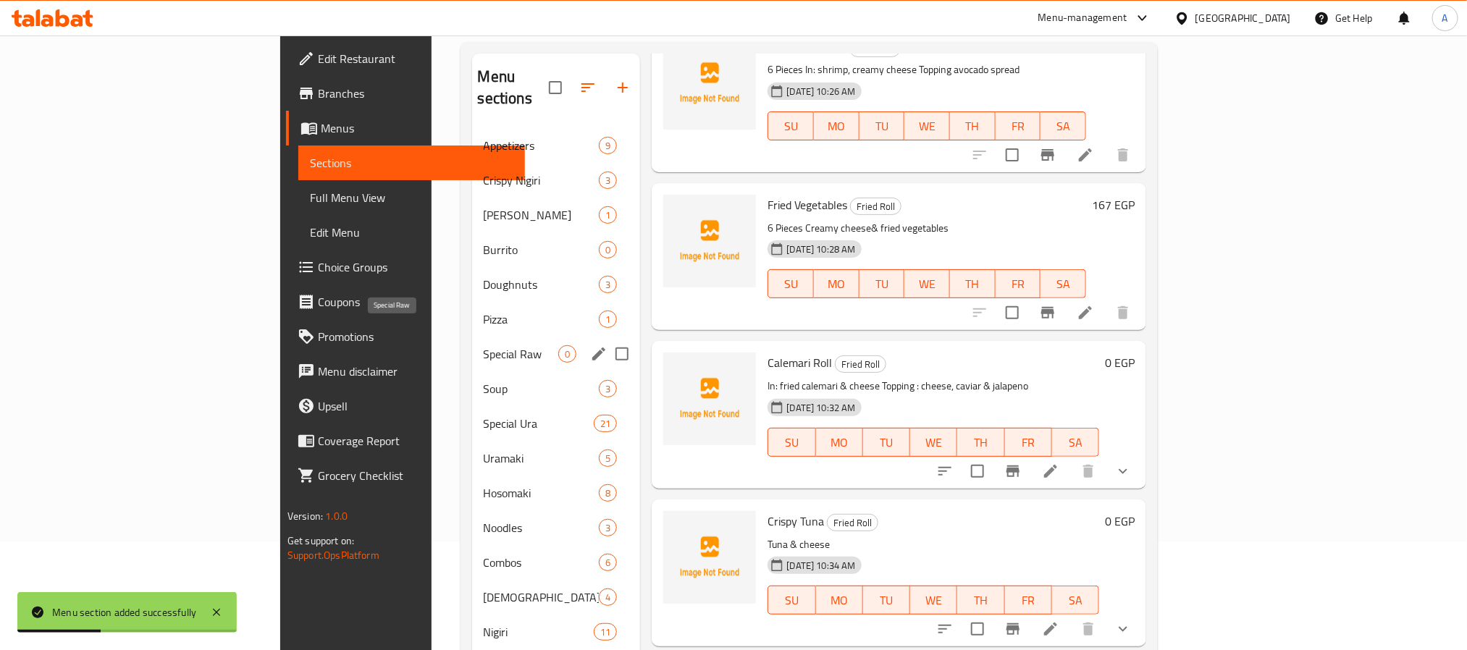
click at [484, 345] on span "Special Raw" at bounding box center [521, 353] width 75 height 17
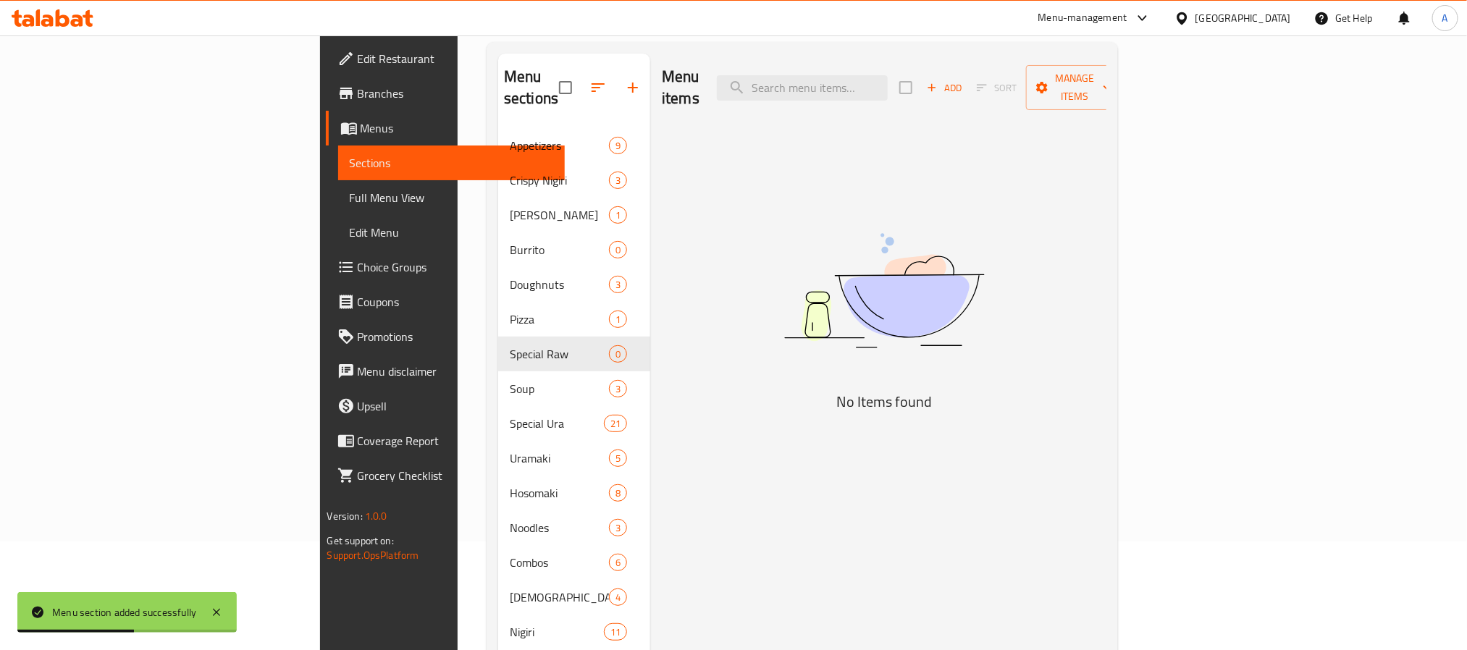
click at [968, 85] on button "Add" at bounding box center [944, 88] width 46 height 22
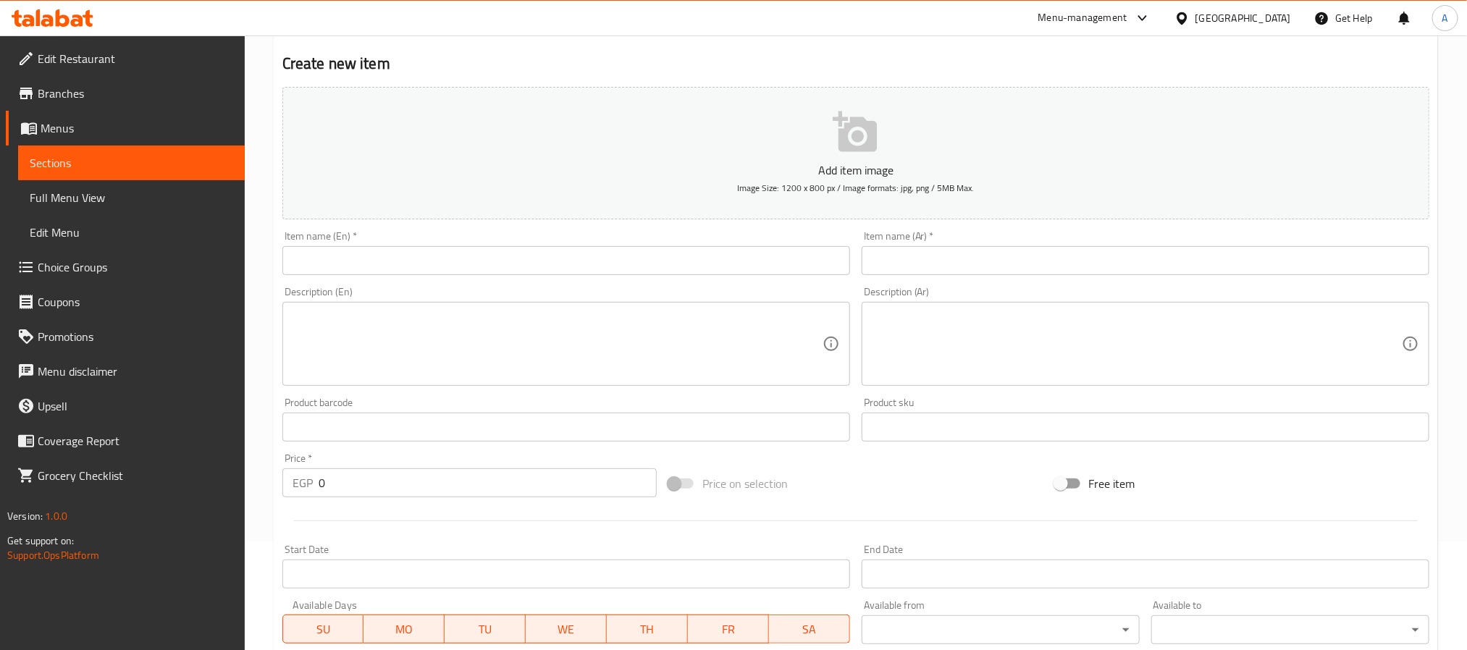
click at [404, 261] on input "text" at bounding box center [566, 260] width 568 height 29
paste input "Permoda Roll"
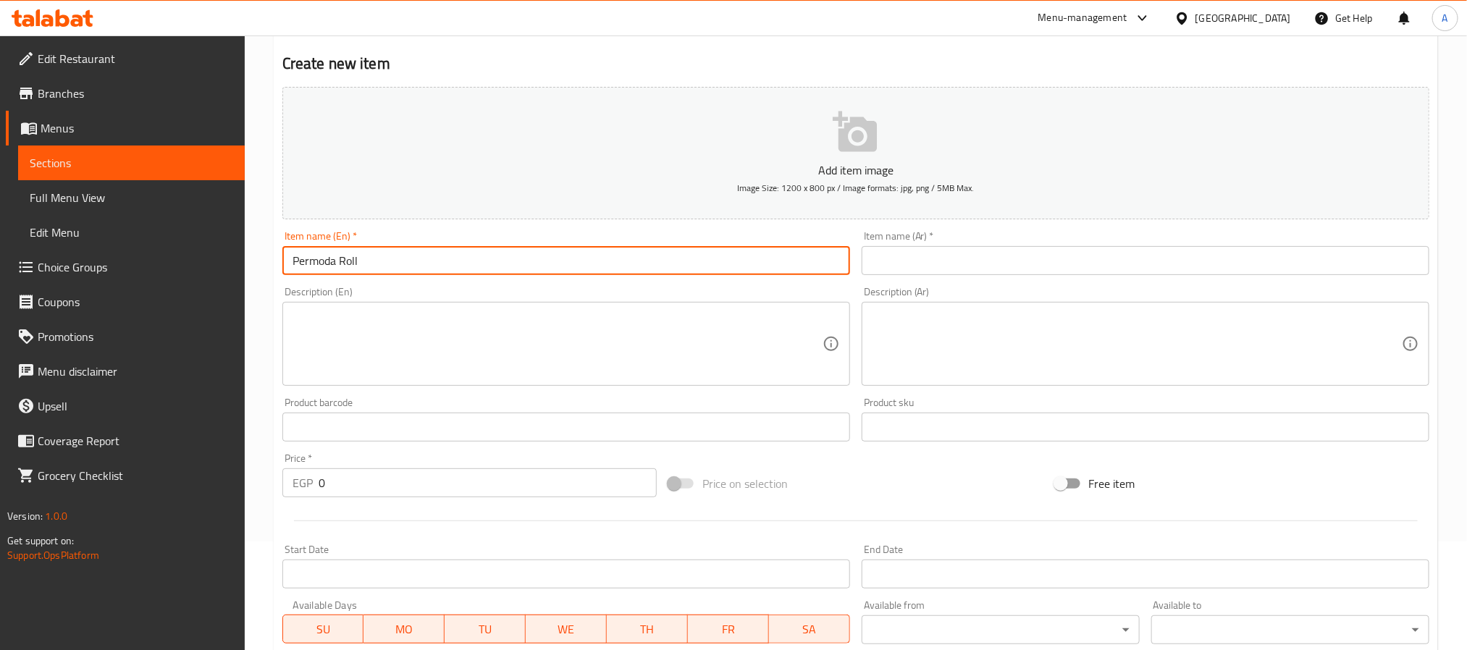
type input "Permoda Roll"
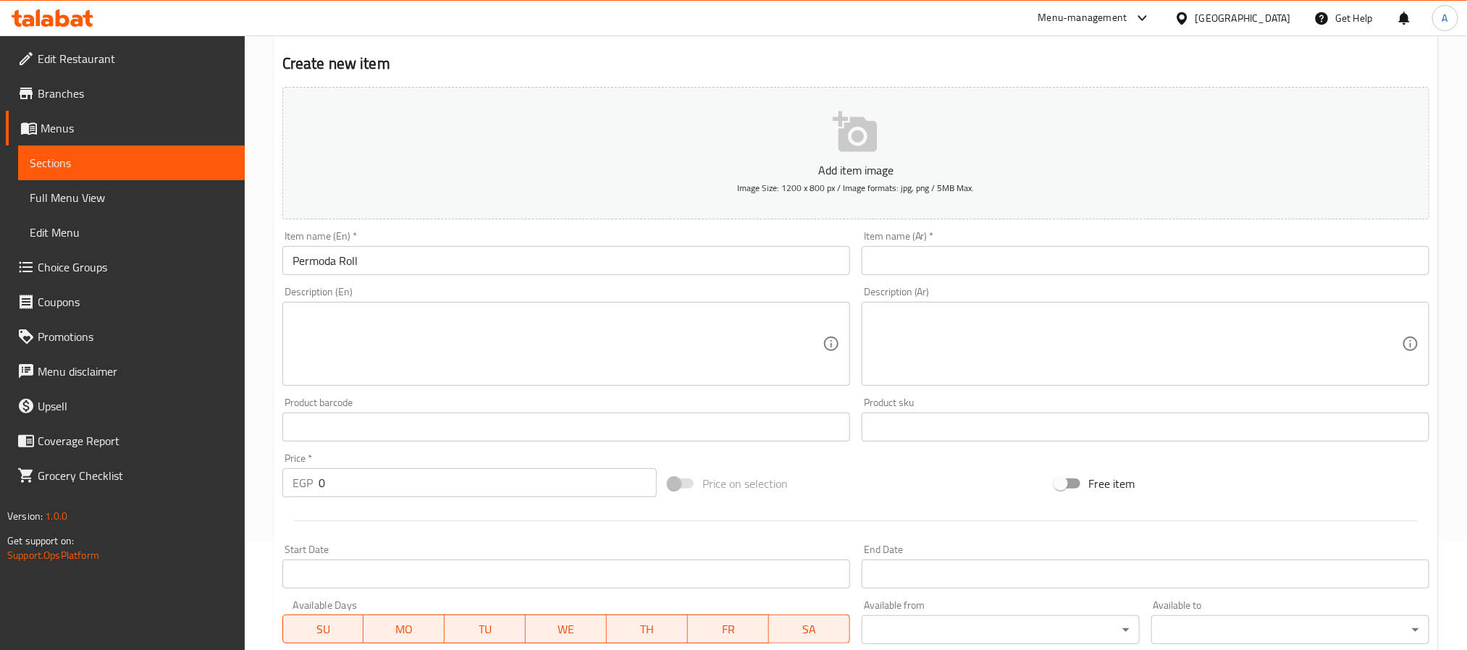
click at [939, 244] on div "Item name (Ar)   * Item name (Ar) *" at bounding box center [1146, 253] width 568 height 44
click at [942, 259] on input "text" at bounding box center [1146, 260] width 568 height 29
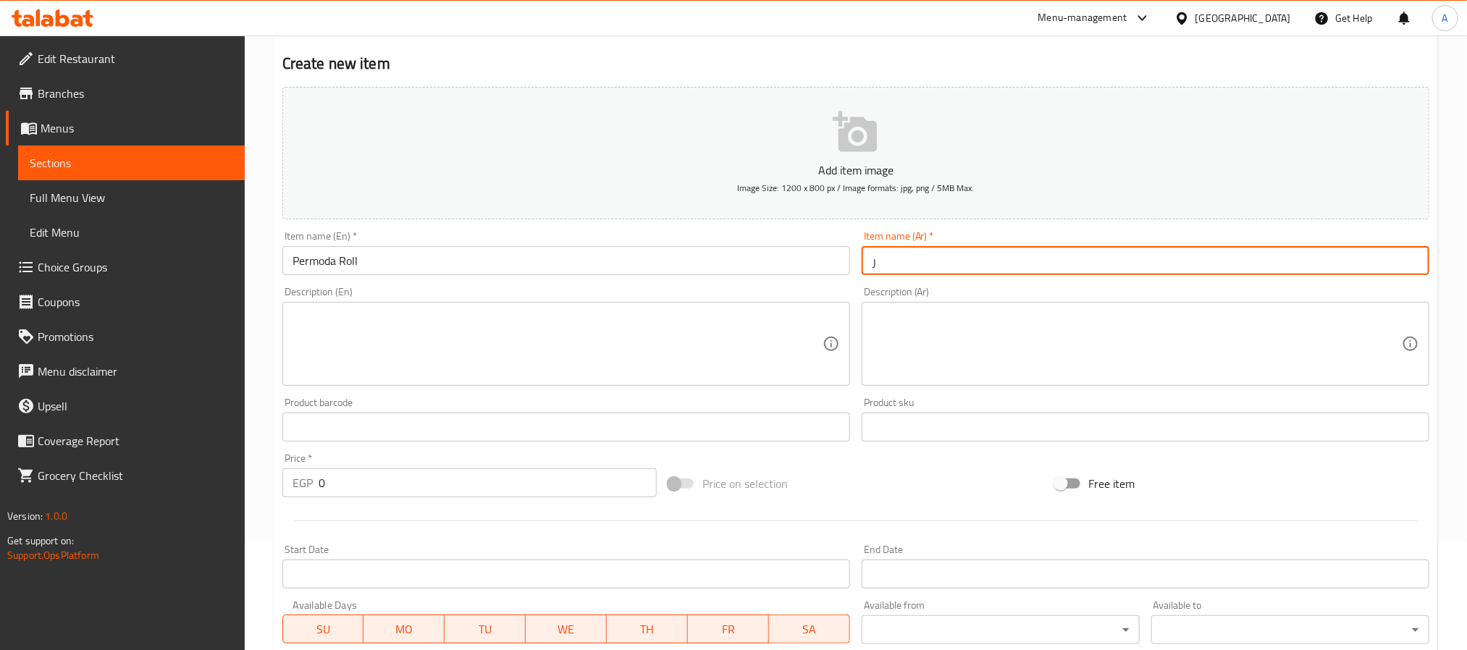
click at [928, 268] on input "ر" at bounding box center [1146, 260] width 568 height 29
paste input "لفة بيرمودا"
click at [918, 267] on input "لفة بيرمودا" at bounding box center [1146, 260] width 568 height 29
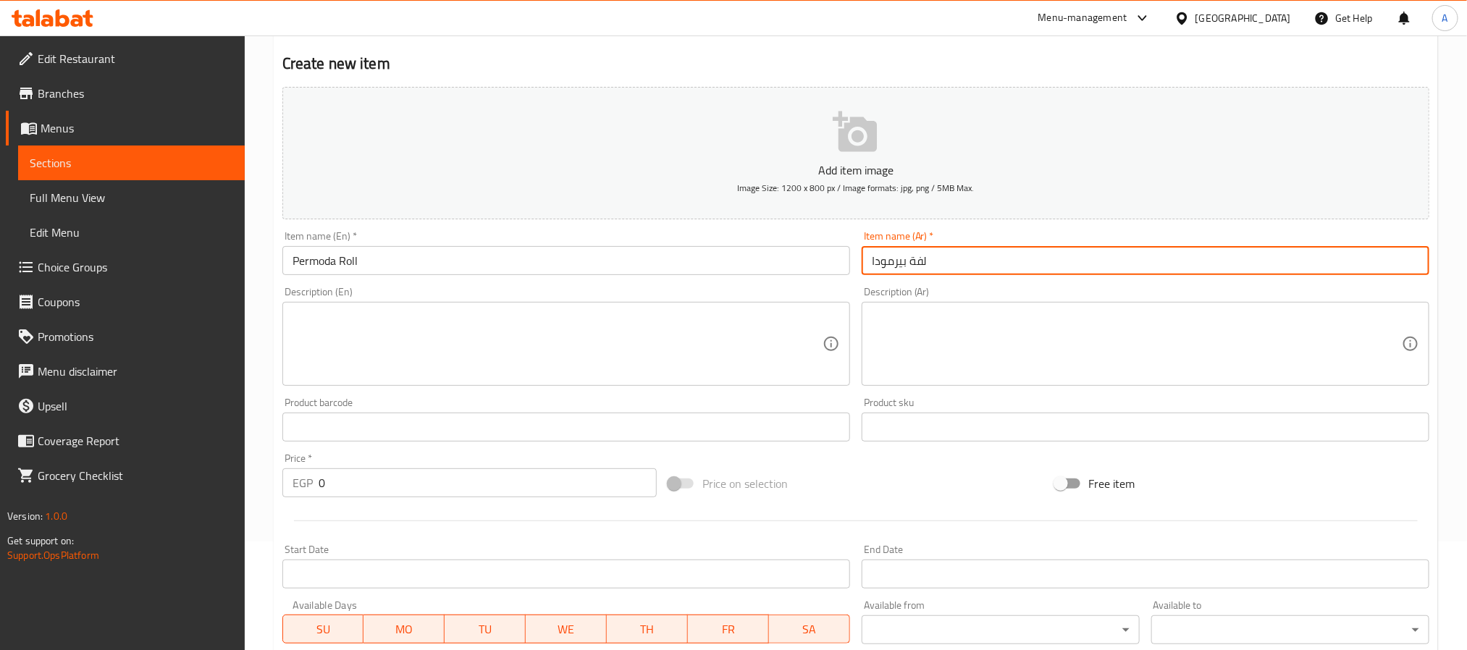
click at [918, 267] on input "لفة بيرمودا" at bounding box center [1146, 260] width 568 height 29
type input "رول بيرمودا"
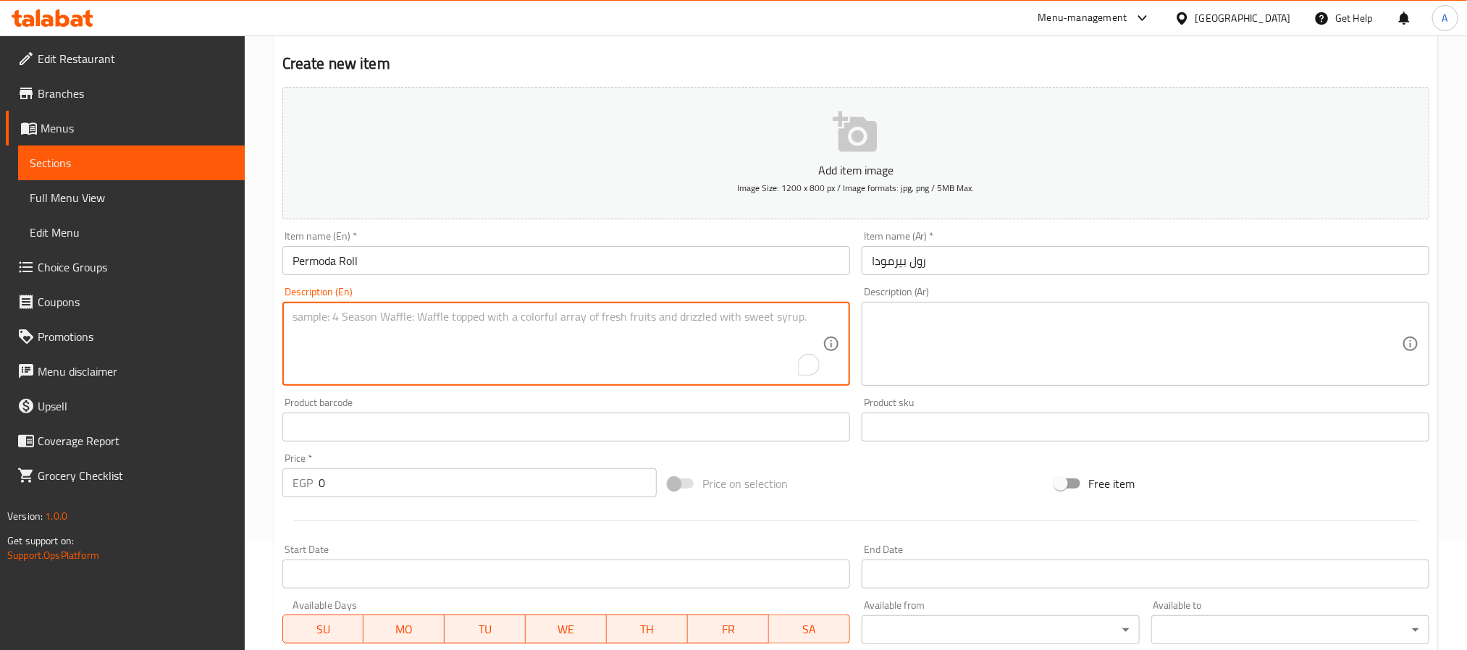
click at [513, 335] on textarea "To enrich screen reader interactions, please activate Accessibility in Grammarl…" at bounding box center [558, 344] width 530 height 69
paste textarea "5 pcs In fried salmon, cheese, crab and topping salmon"
type textarea "5 pcs In fried salmon, cheese, crab and topping salmon"
click at [1080, 328] on textarea at bounding box center [1137, 344] width 530 height 69
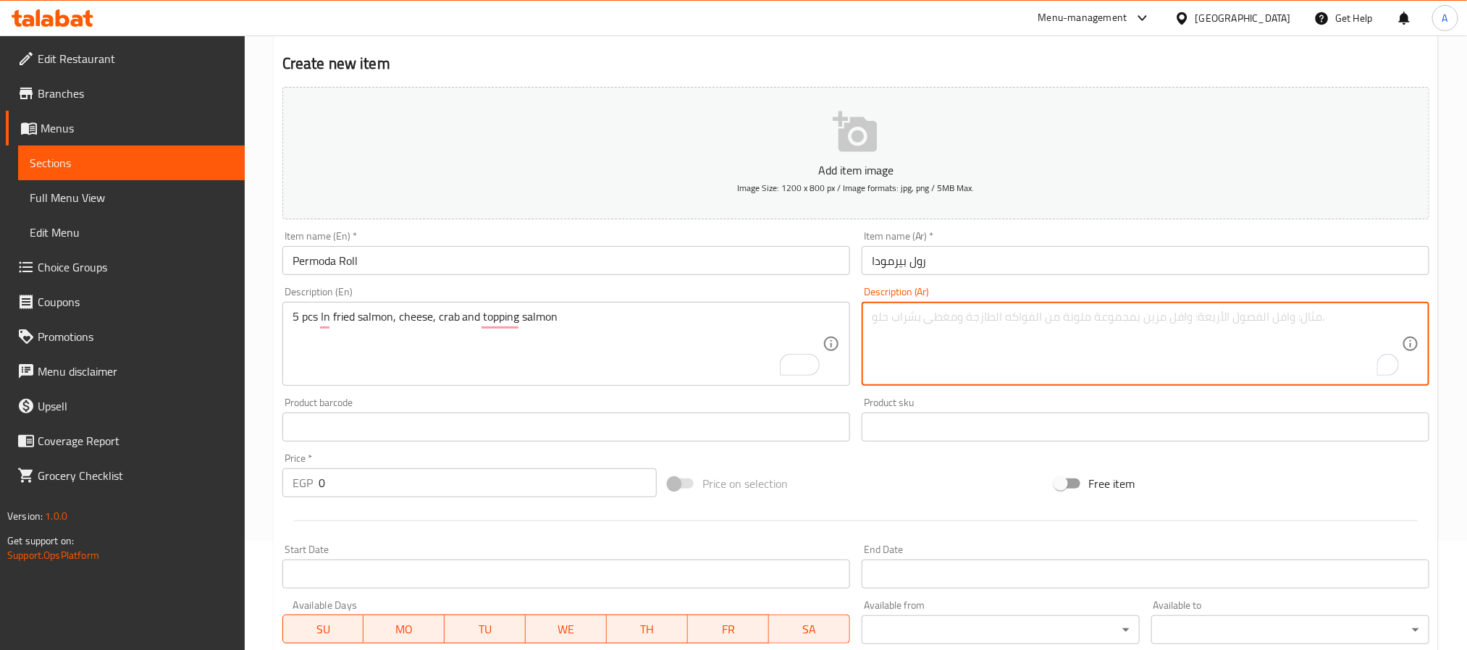
paste textarea "5 قطع من سمك السلمون المقلي والجبن وسرطان البحر وسمك السلمون المغطى"
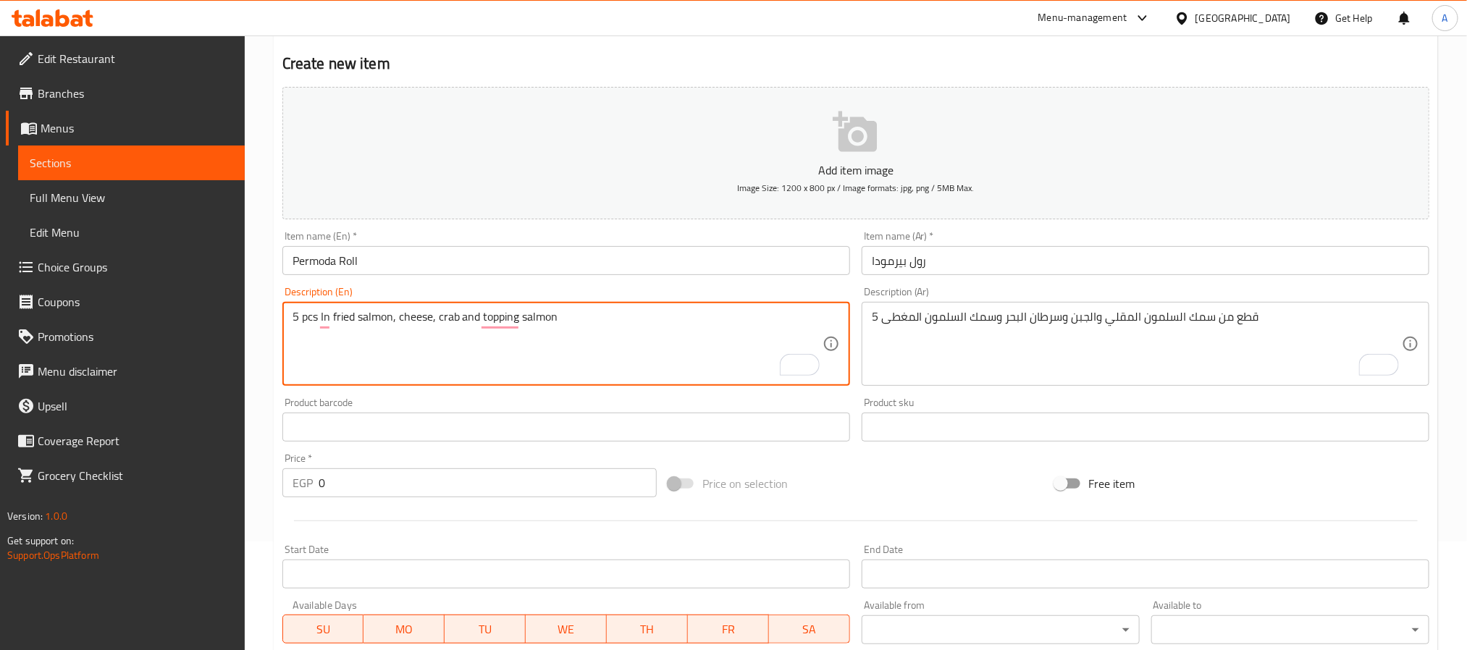
drag, startPoint x: 457, startPoint y: 317, endPoint x: 430, endPoint y: 342, distance: 36.4
click at [430, 342] on textarea "5 pcs In fried salmon, cheese, crab and topping salmon" at bounding box center [558, 344] width 530 height 69
drag, startPoint x: 437, startPoint y: 319, endPoint x: 456, endPoint y: 319, distance: 19.6
click at [456, 319] on textarea "5 pcs In fried salmon, cheese, crab and topping salmon" at bounding box center [558, 344] width 530 height 69
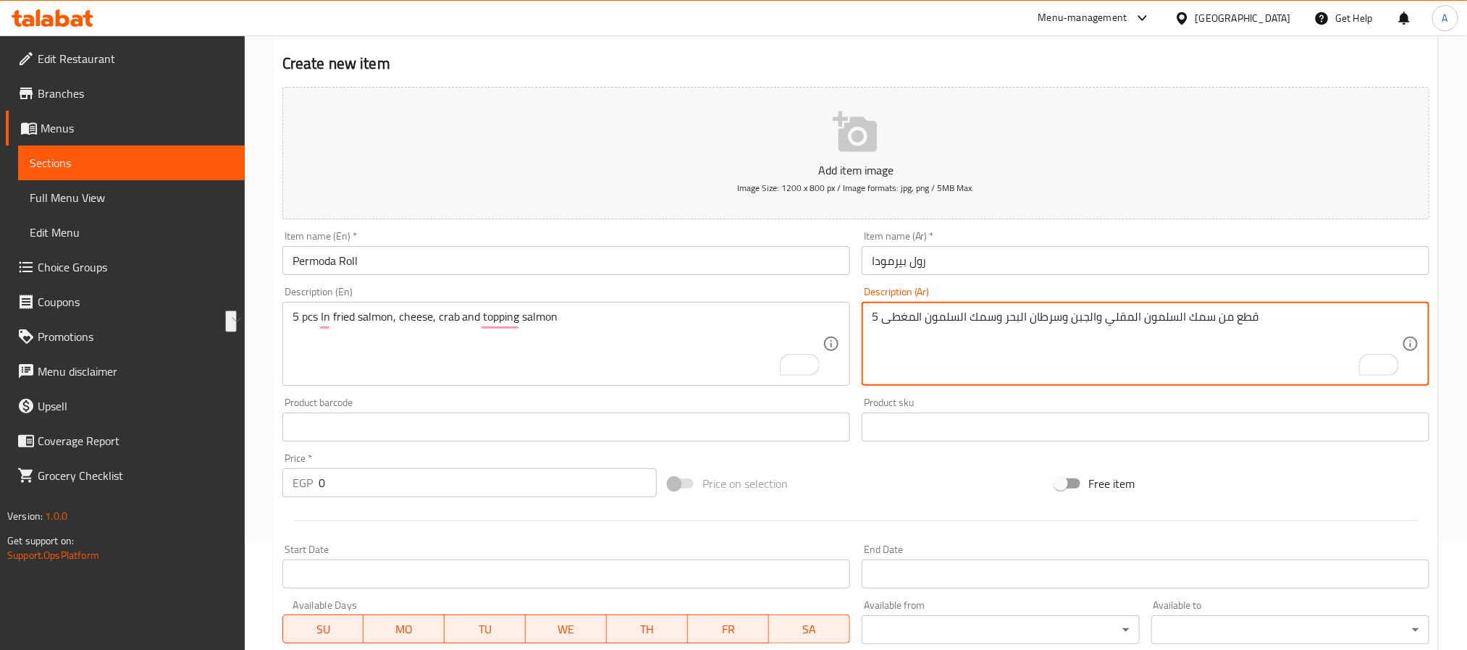
drag, startPoint x: 1002, startPoint y: 322, endPoint x: 1060, endPoint y: 320, distance: 58.0
paste textarea "كابوريا"
type textarea "5 قطع من سمك السلمون المقلي والجبن وكابوريا وسمك السلمون المغطى"
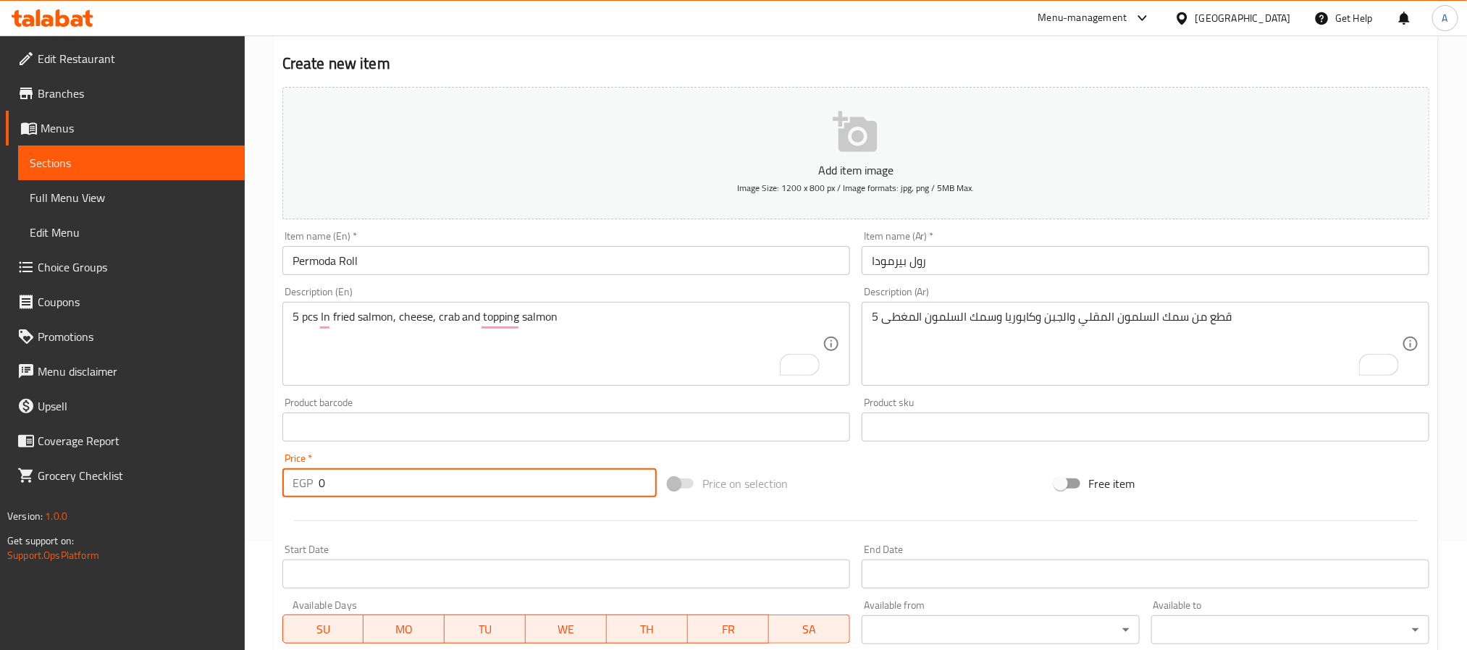
drag, startPoint x: 324, startPoint y: 489, endPoint x: 303, endPoint y: 490, distance: 21.0
click at [303, 490] on div "EGP 0 Price *" at bounding box center [469, 483] width 374 height 29
type input "190"
type input "0"
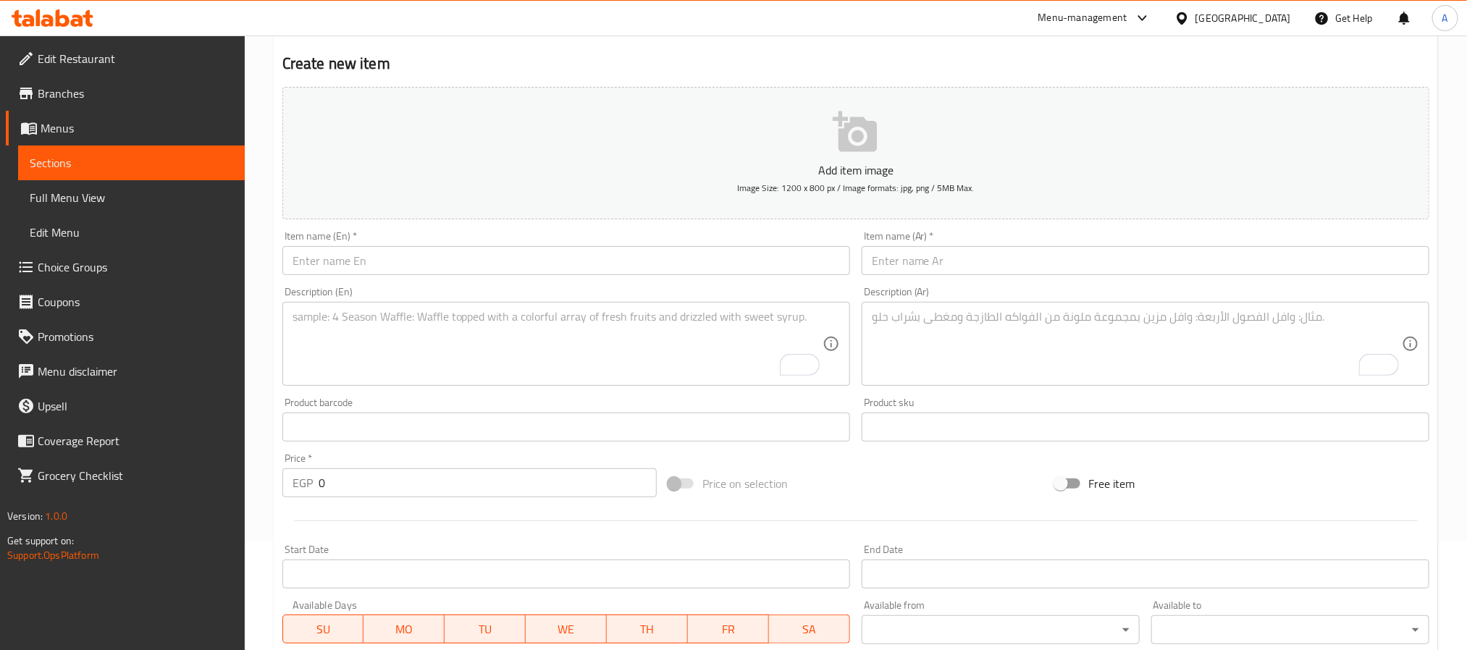
click at [415, 268] on input "text" at bounding box center [566, 260] width 568 height 29
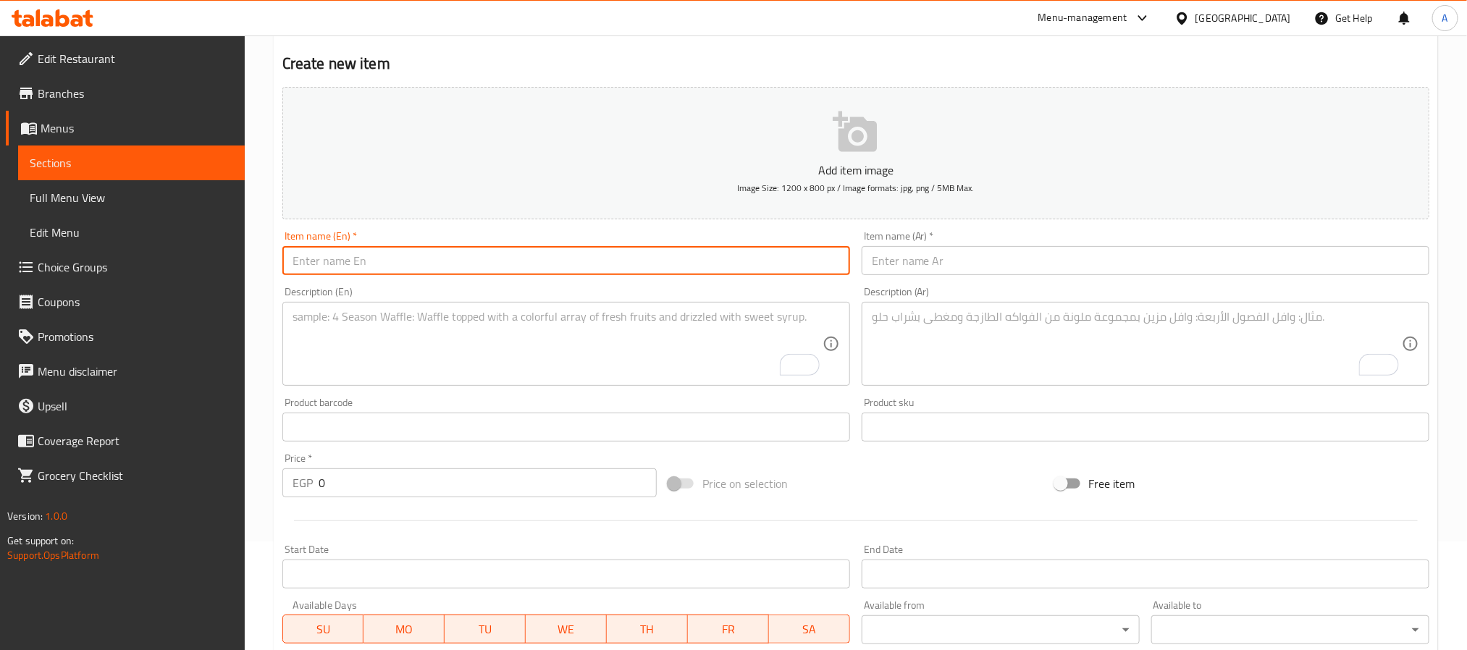
paste input "Salmon Lemon"
type input "Salmon Lemon"
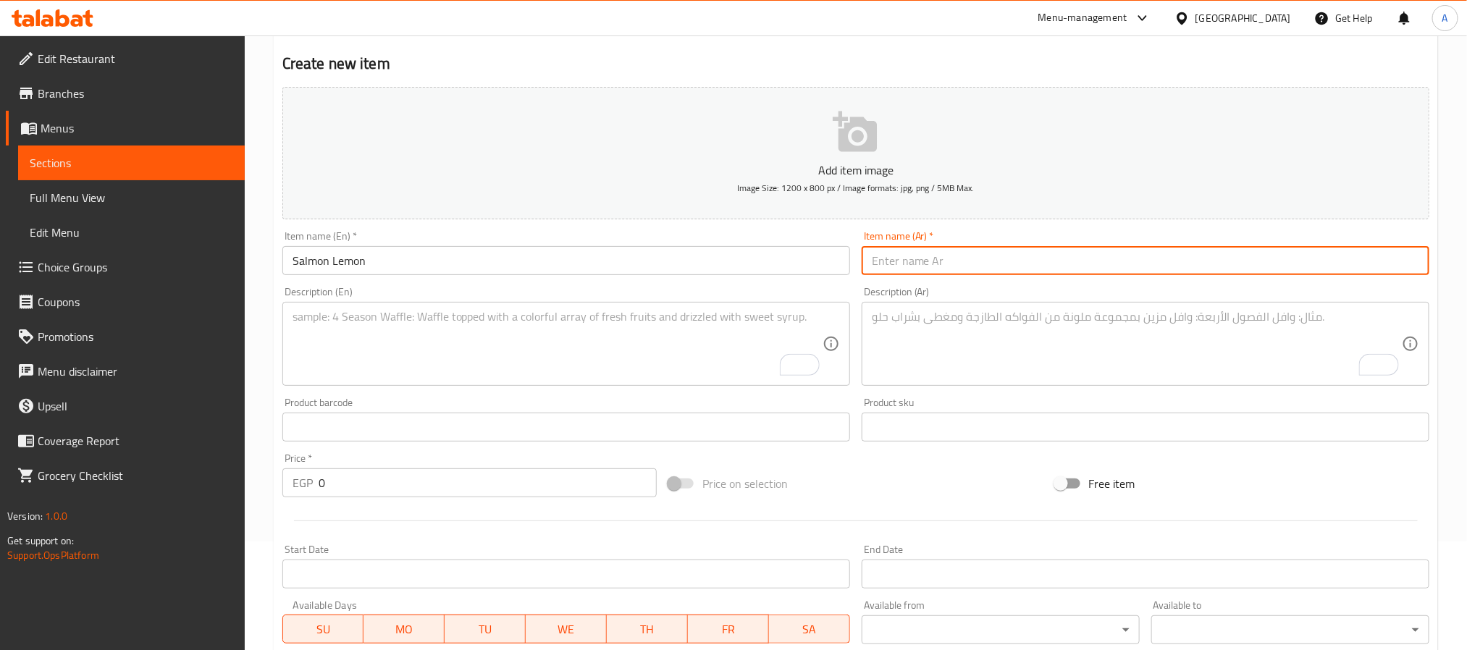
click at [971, 259] on input "text" at bounding box center [1146, 260] width 568 height 29
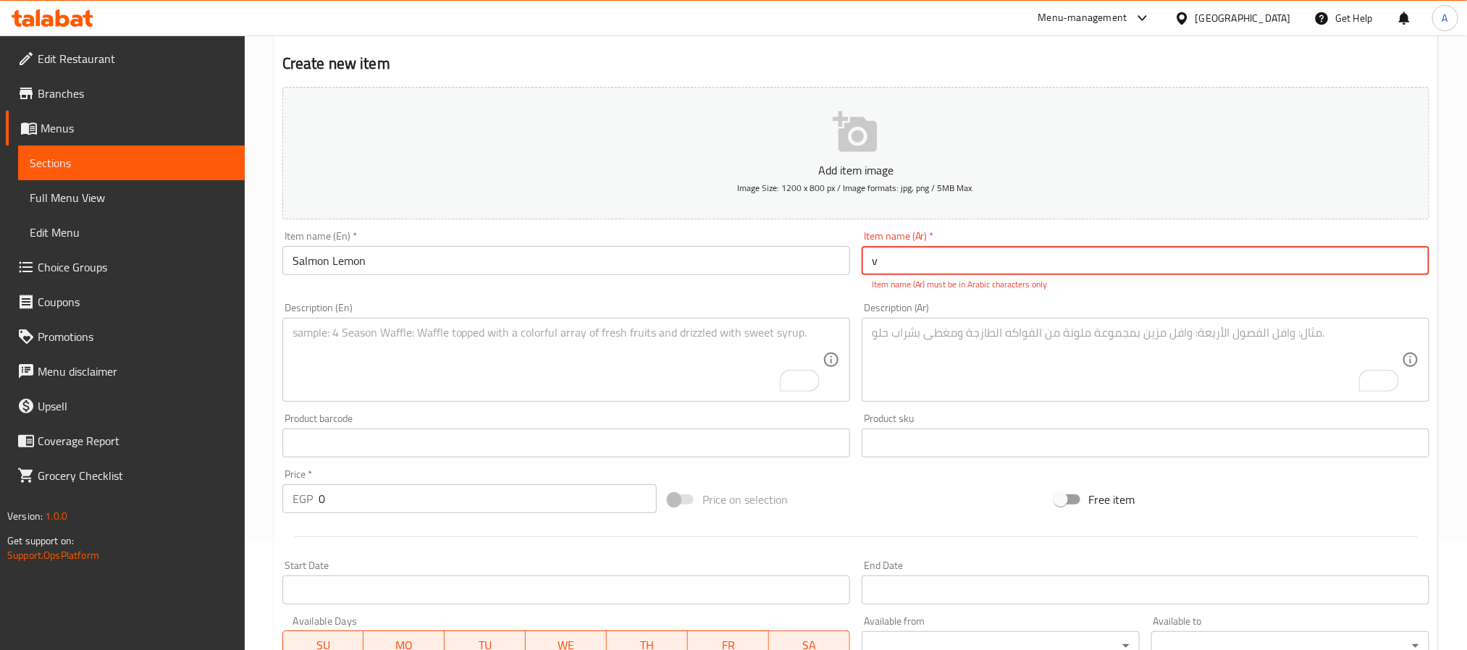
click at [924, 263] on input "v" at bounding box center [1146, 260] width 568 height 29
paste input "السلمون بالليمون"
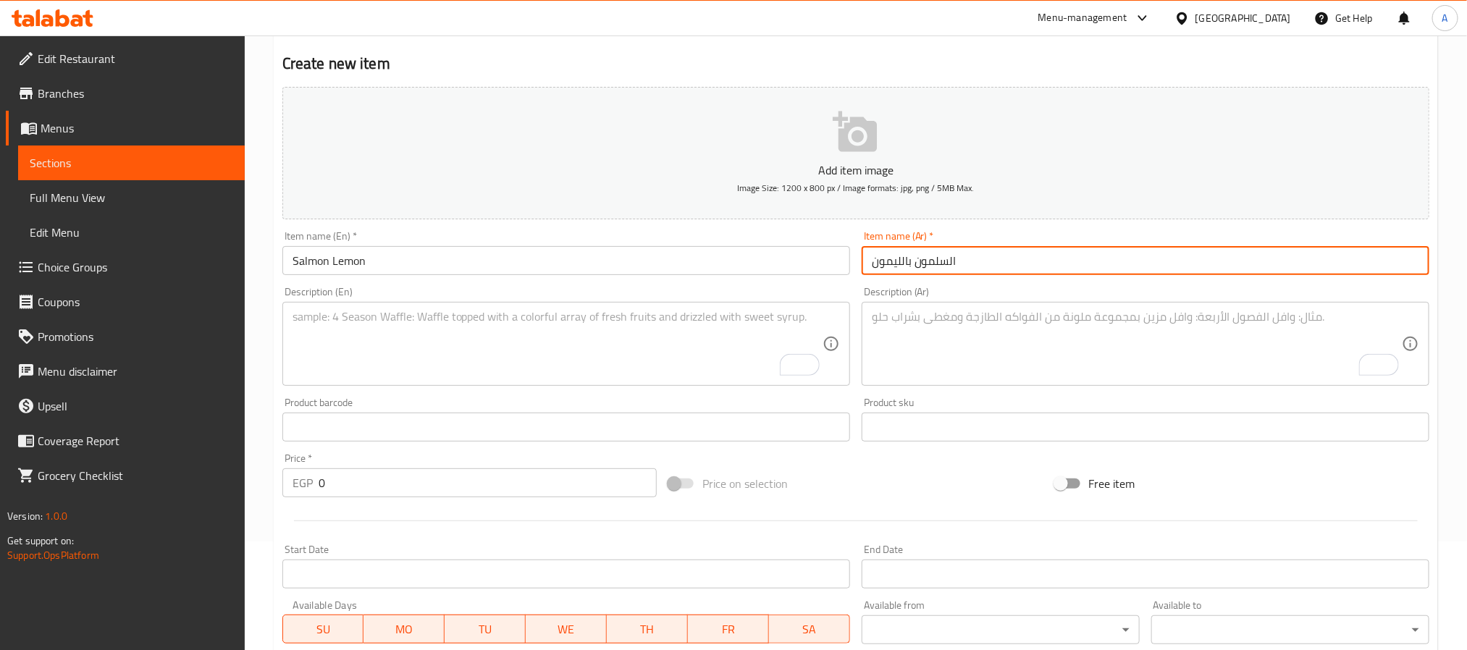
type input "السلمون بالليمون"
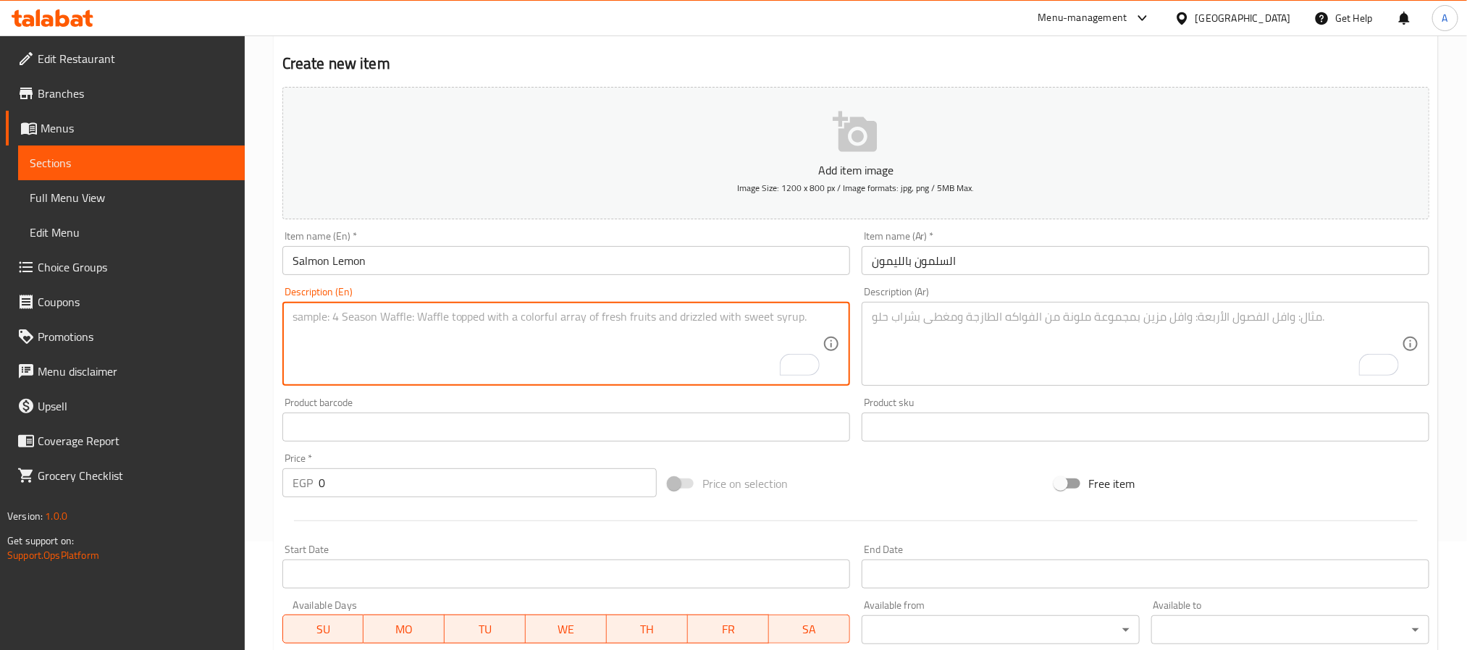
click at [526, 342] on textarea "To enrich screen reader interactions, please activate Accessibility in Grammarl…" at bounding box center [558, 344] width 530 height 69
paste textarea "Fried crab, cheese, Topping smoked salmon, avocado, syracha and lemon slices"
type textarea "Fried crab, cheese, Topping smoked salmon, avocado, syracha and lemon slices"
click at [1102, 354] on textarea "To enrich screen reader interactions, please activate Accessibility in Grammarl…" at bounding box center [1137, 344] width 530 height 69
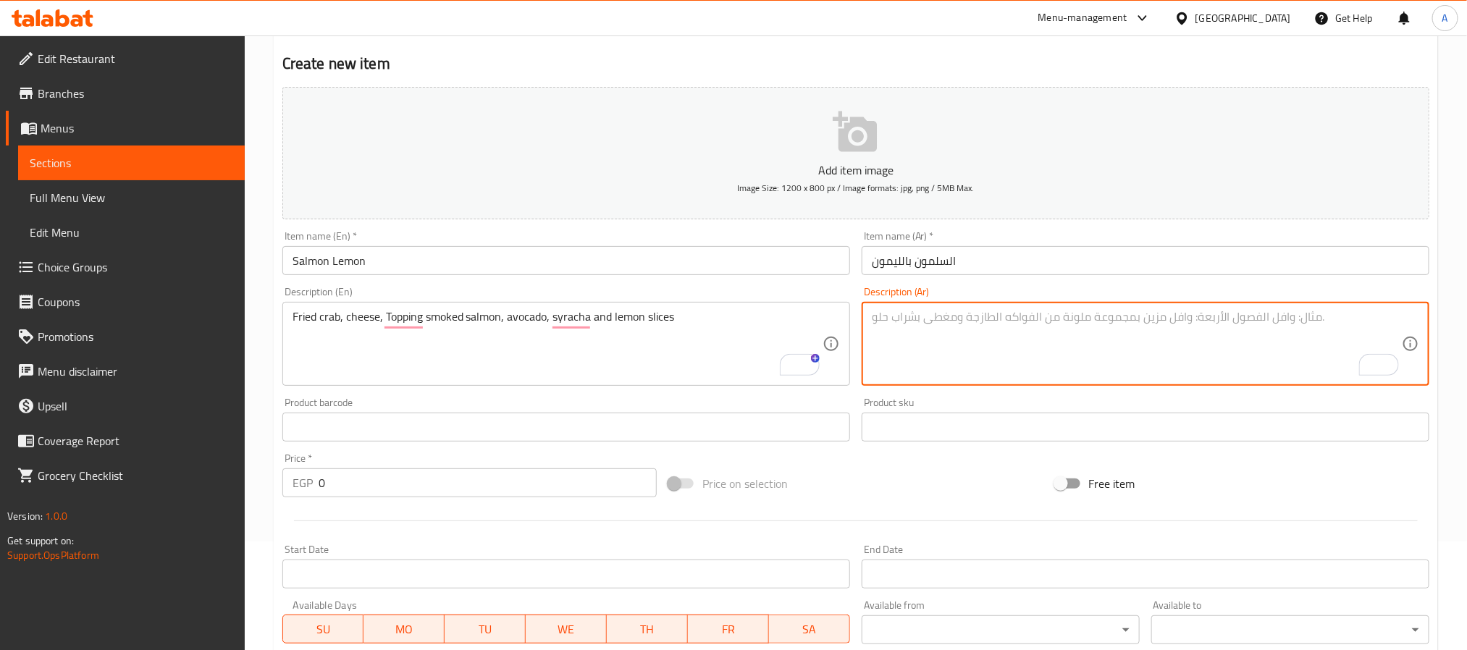
paste textarea "سلطعون مقلي، جبن، سمك سلمون مدخن، أفوكادو، صلصة سريراتشا وشرائح ليمون"
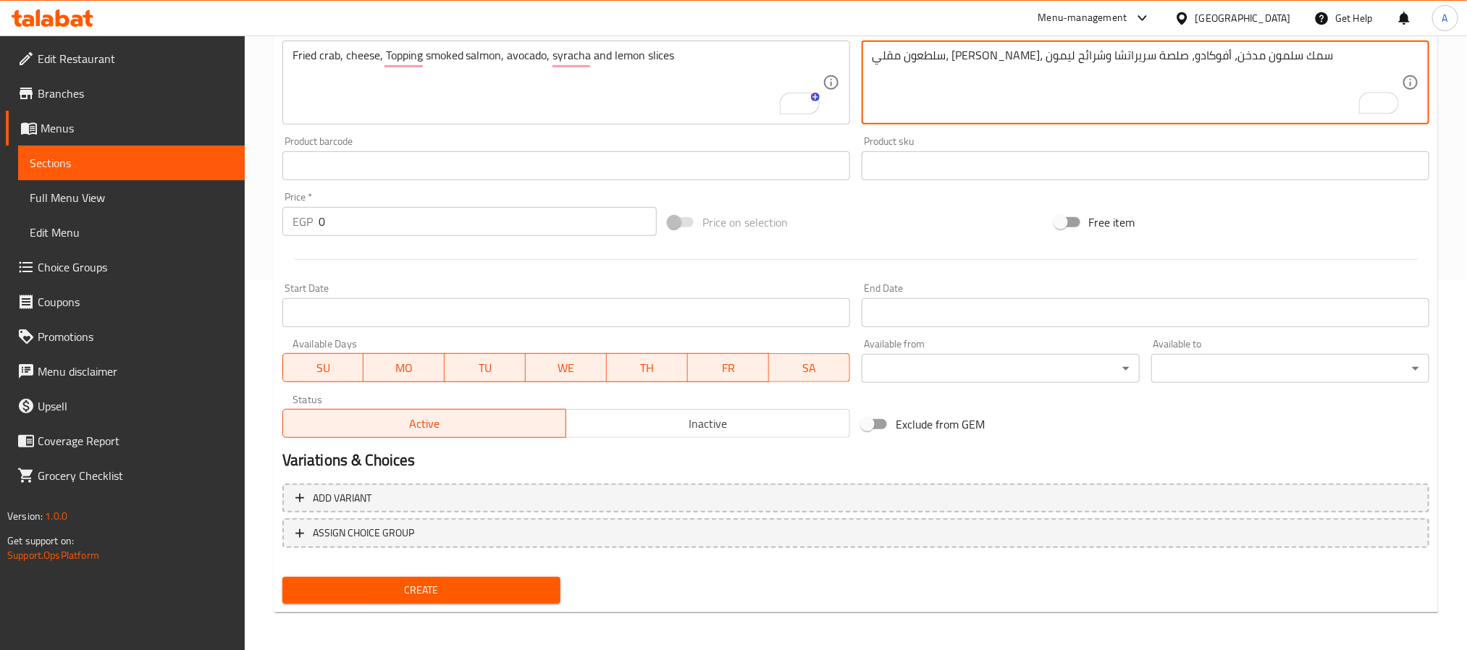
scroll to position [372, 0]
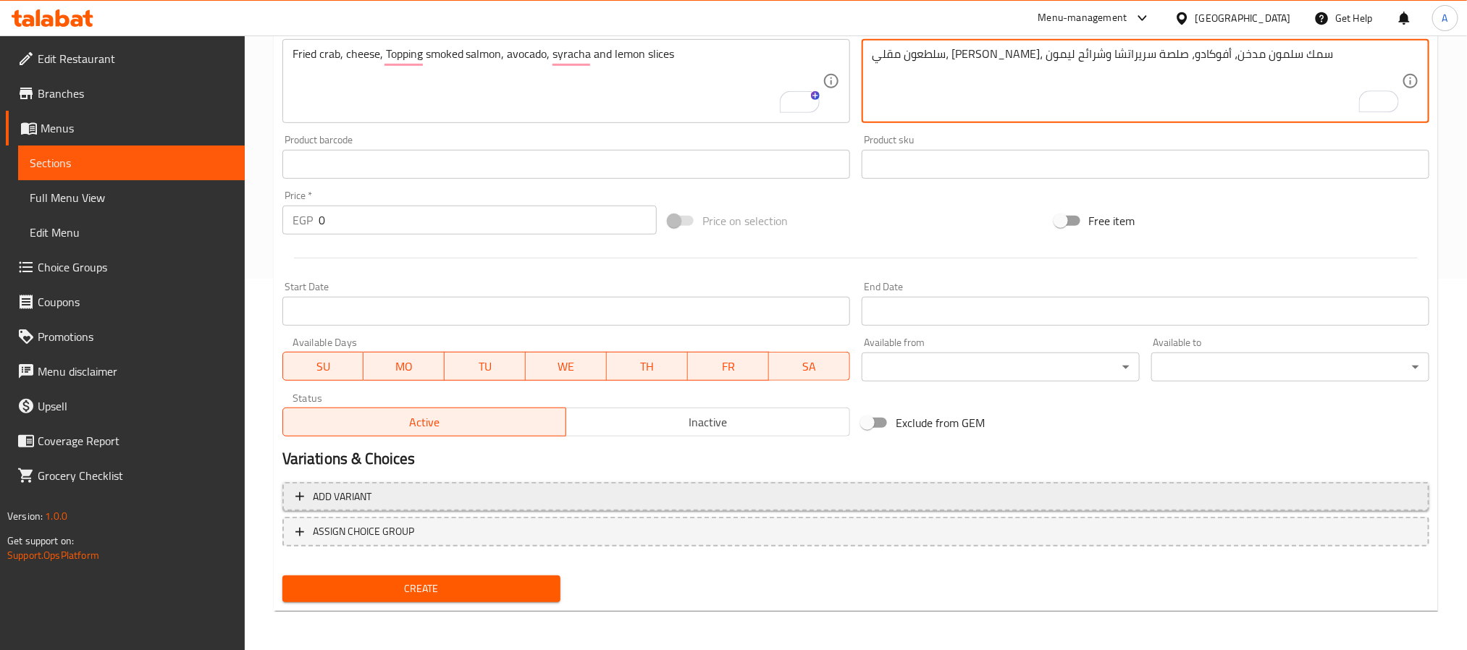
type textarea "سلطعون مقلي، جبن، سمك سلمون مدخن، أفوكادو، صلصة سريراتشا وشرائح ليمون"
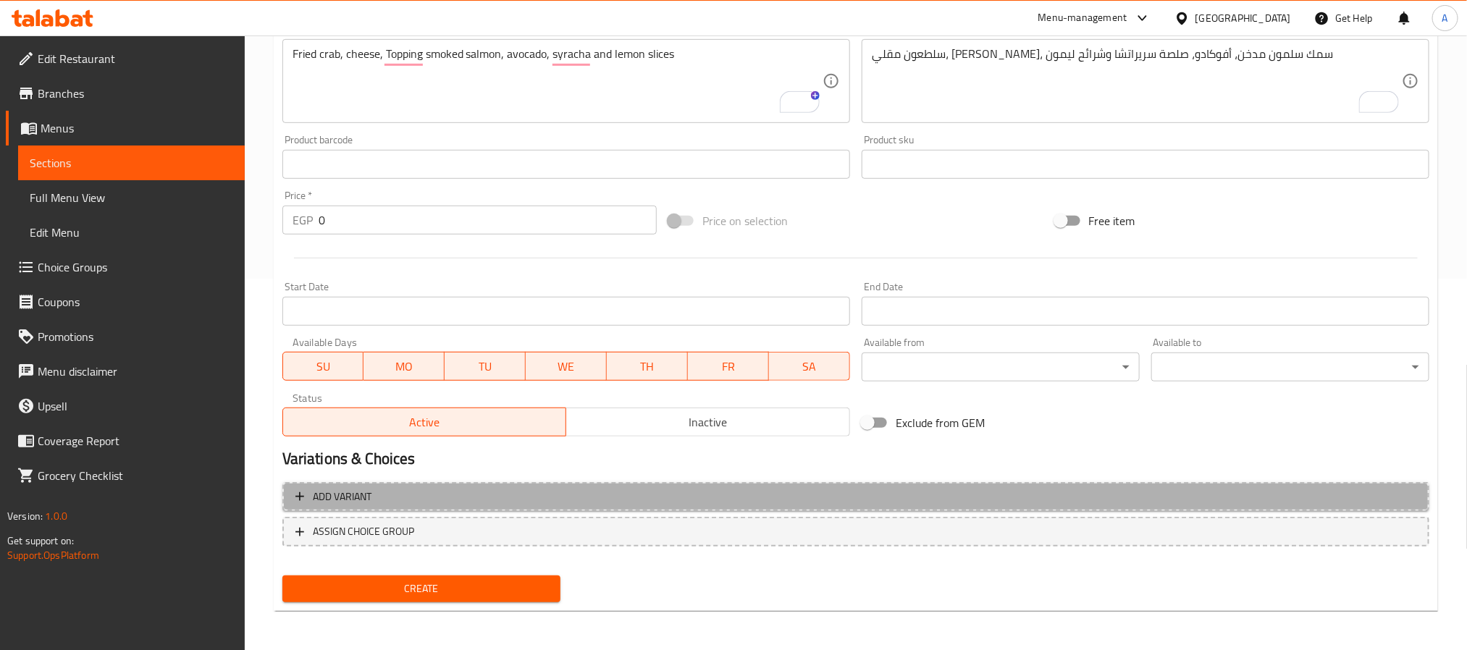
click at [822, 498] on span "Add variant" at bounding box center [856, 497] width 1121 height 18
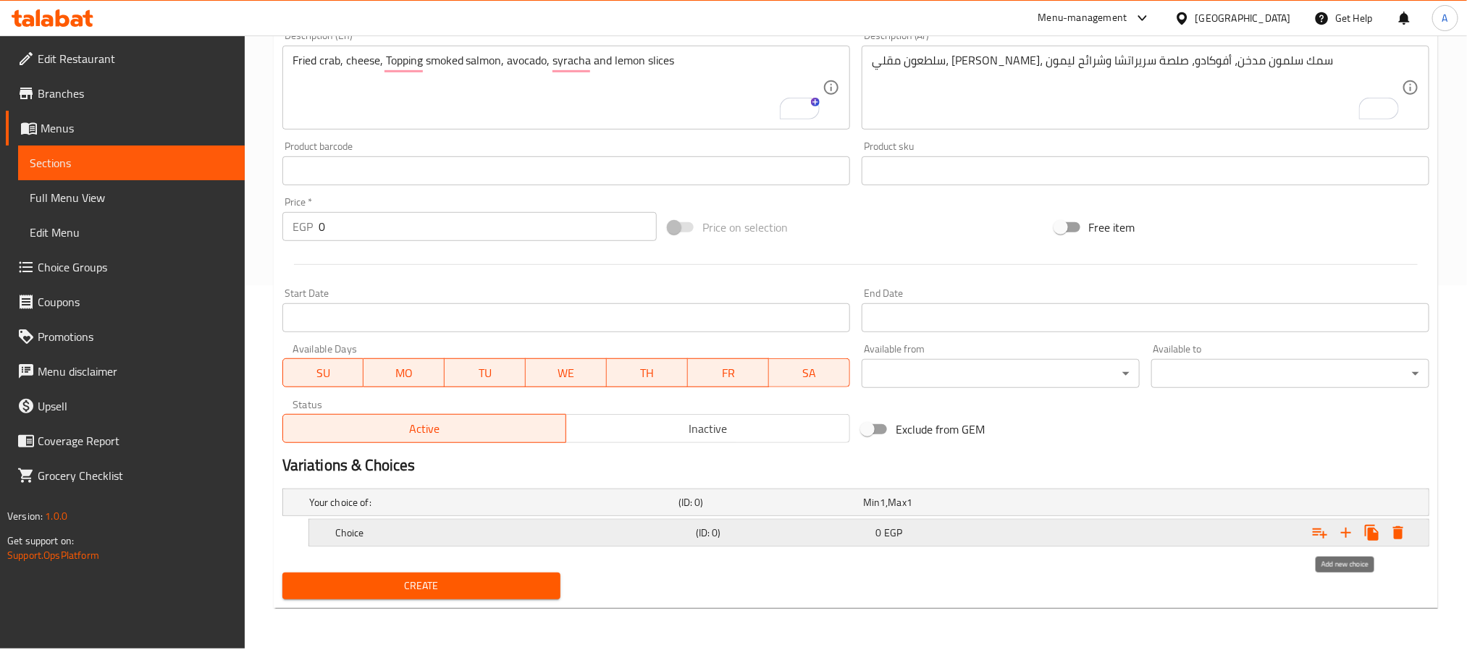
click at [1341, 535] on icon "Expand" at bounding box center [1346, 532] width 17 height 17
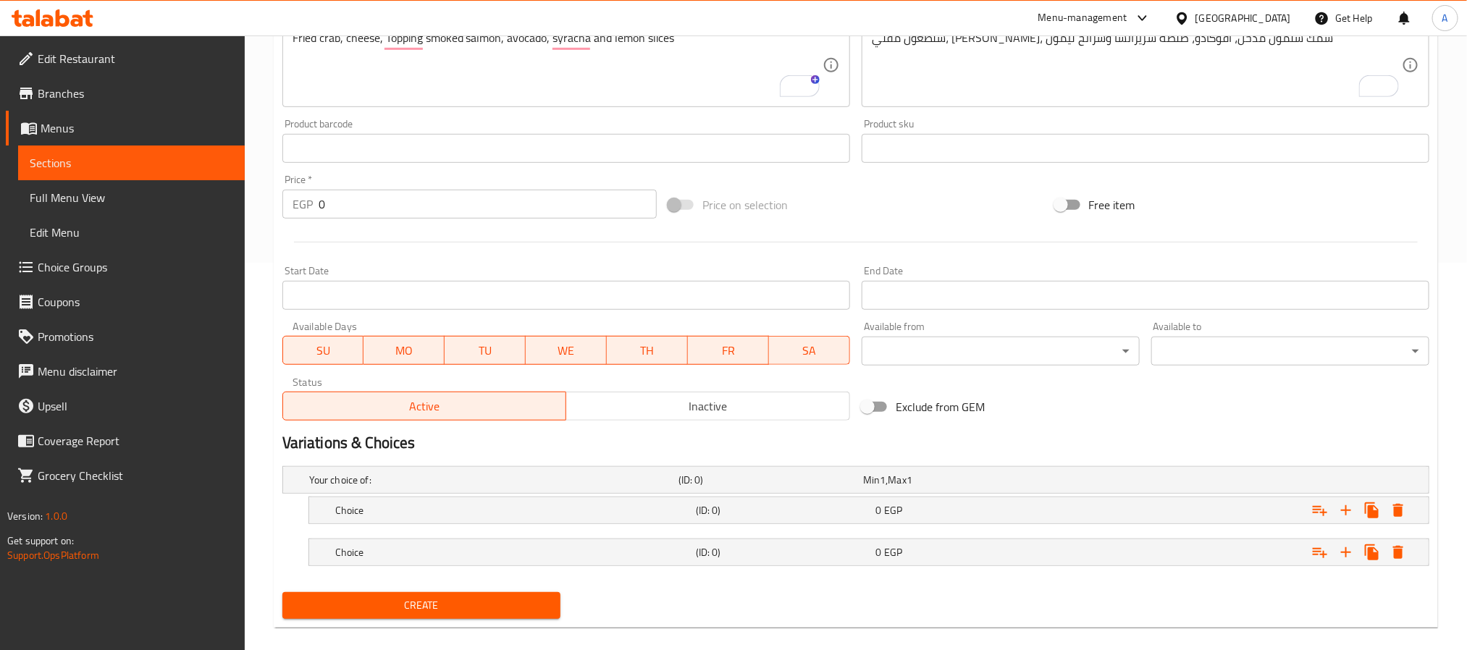
scroll to position [407, 0]
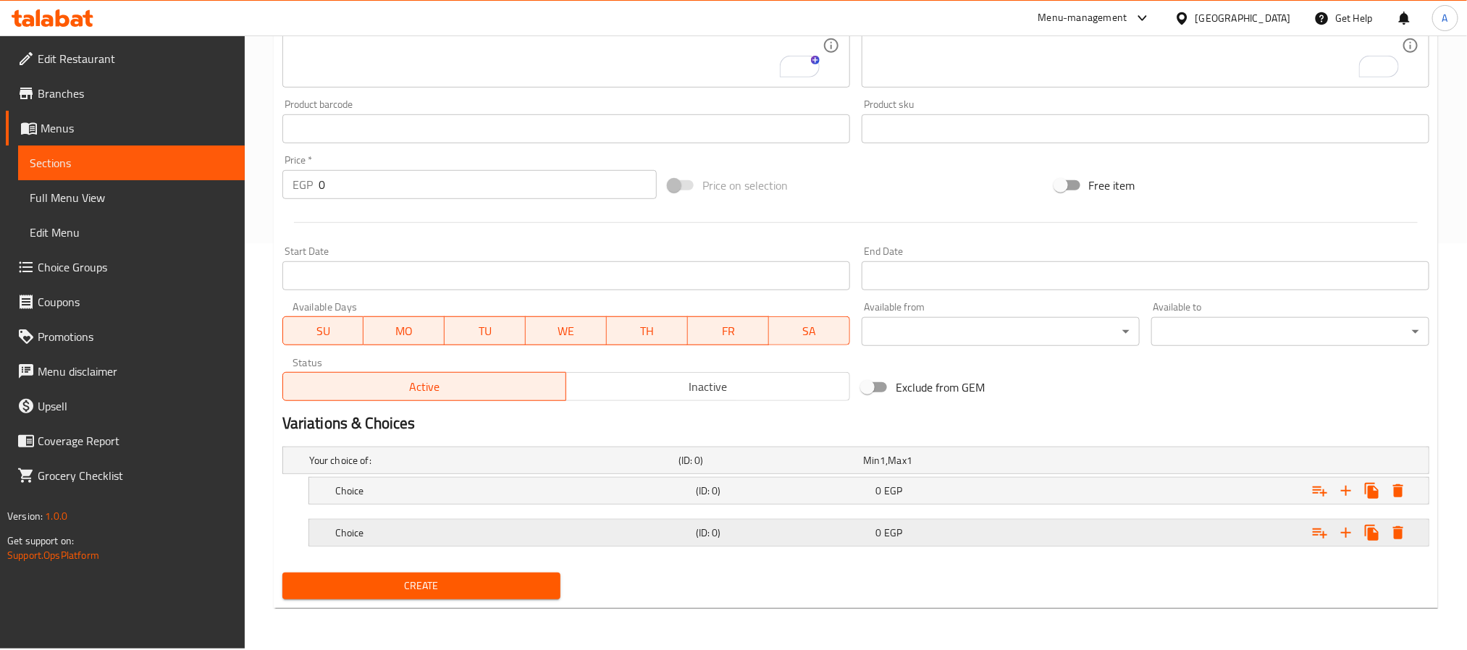
click at [908, 468] on div "0 EGP" at bounding box center [952, 460] width 179 height 14
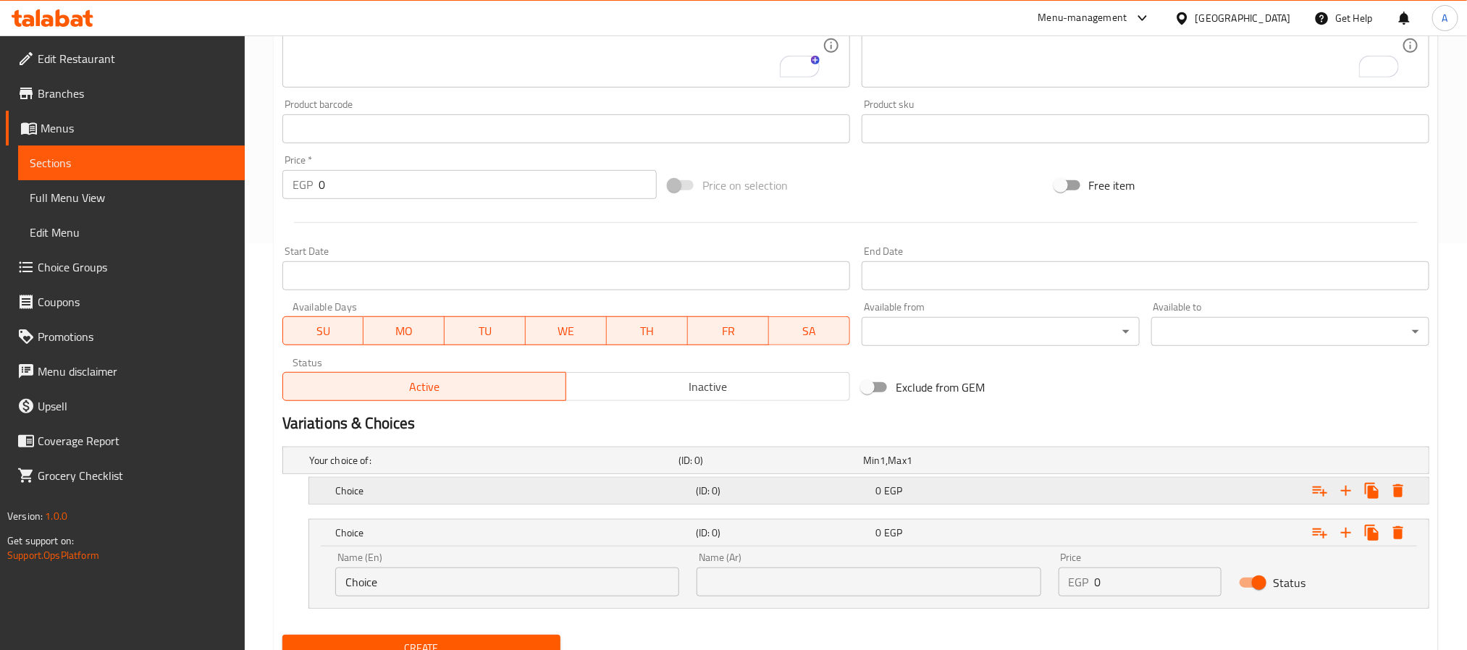
click at [906, 468] on div "0 EGP" at bounding box center [952, 460] width 179 height 14
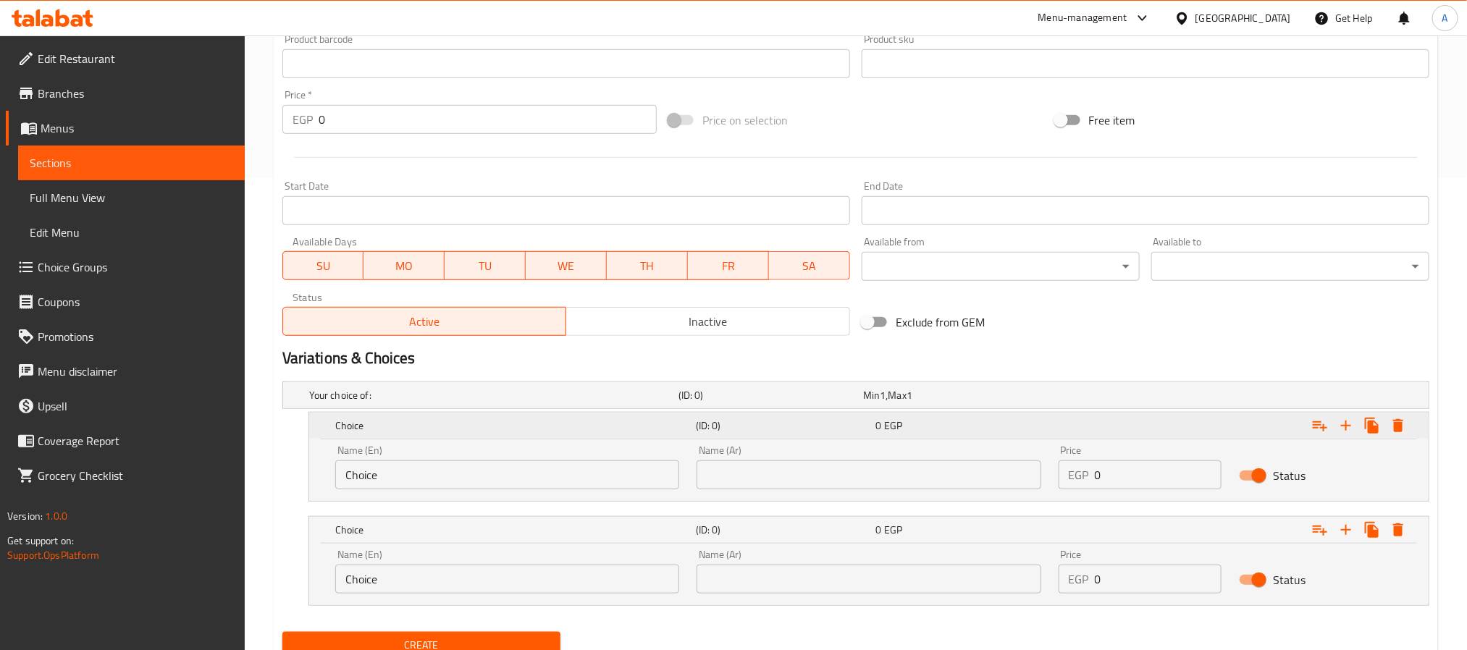
scroll to position [531, 0]
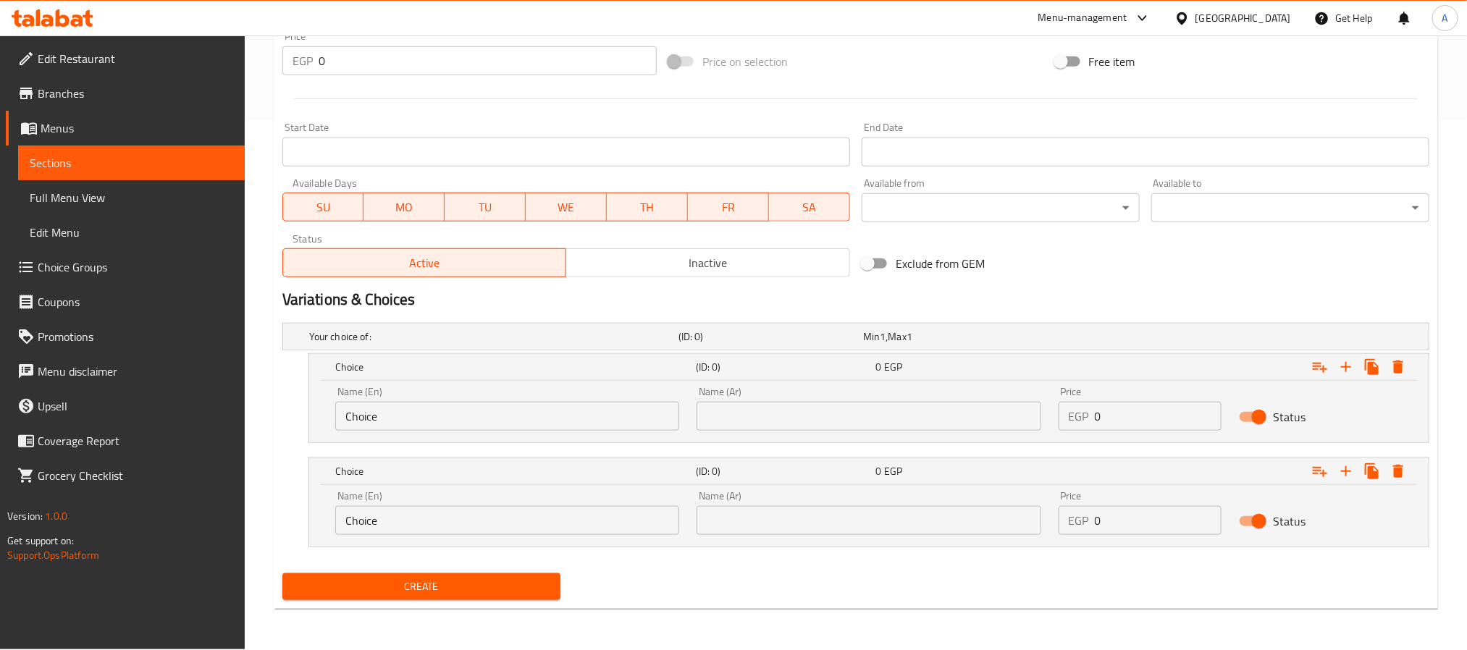
click at [541, 417] on input "Choice" at bounding box center [507, 416] width 344 height 29
type input "4 Pieces"
click at [443, 509] on input "Choice" at bounding box center [507, 520] width 344 height 29
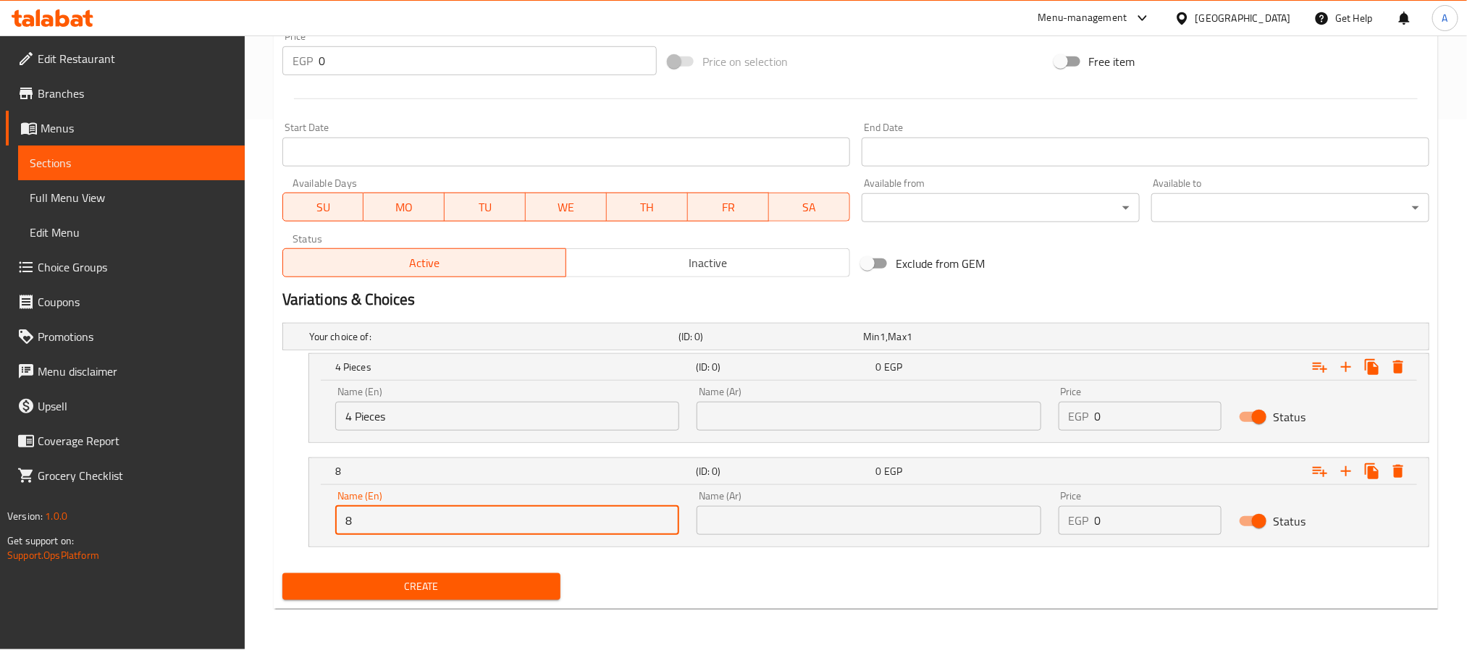
type input "8 Pieces"
click at [798, 395] on div "Name (Ar) Name (Ar)" at bounding box center [869, 409] width 344 height 44
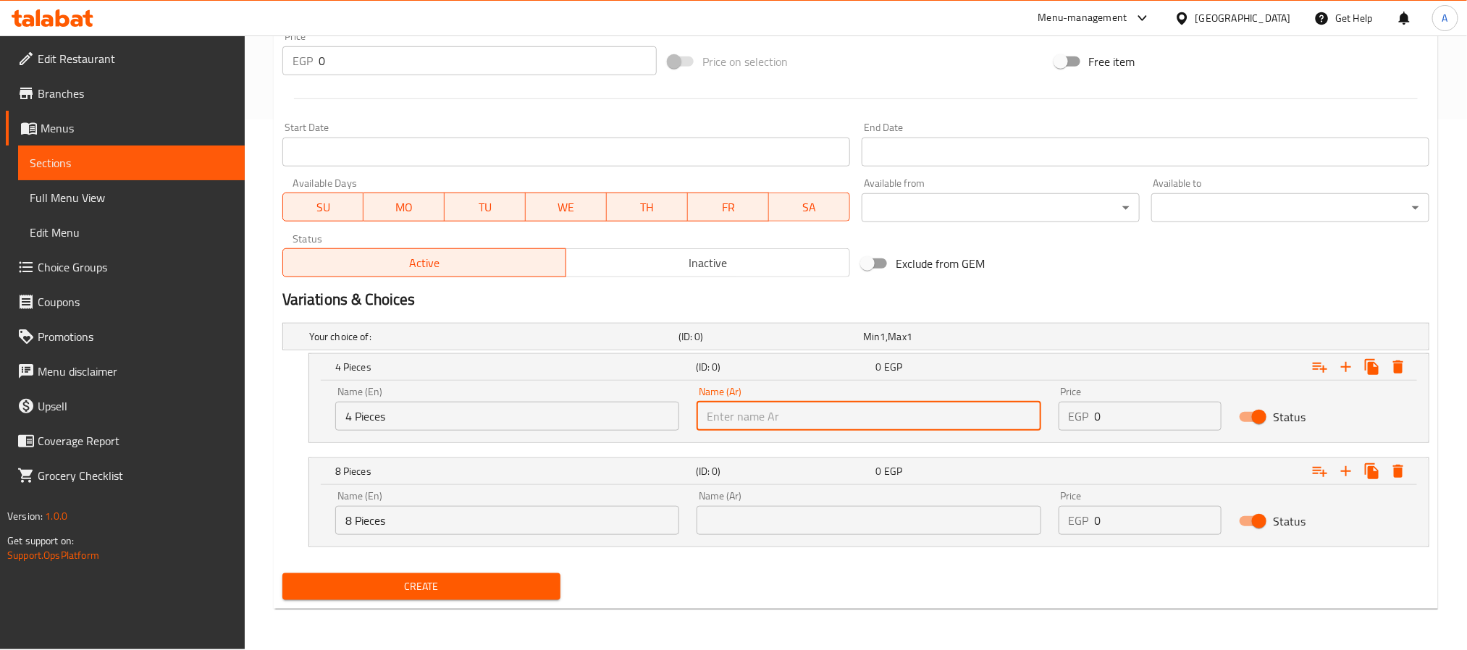
click at [785, 416] on input "text" at bounding box center [869, 416] width 344 height 29
type input "4 قطع"
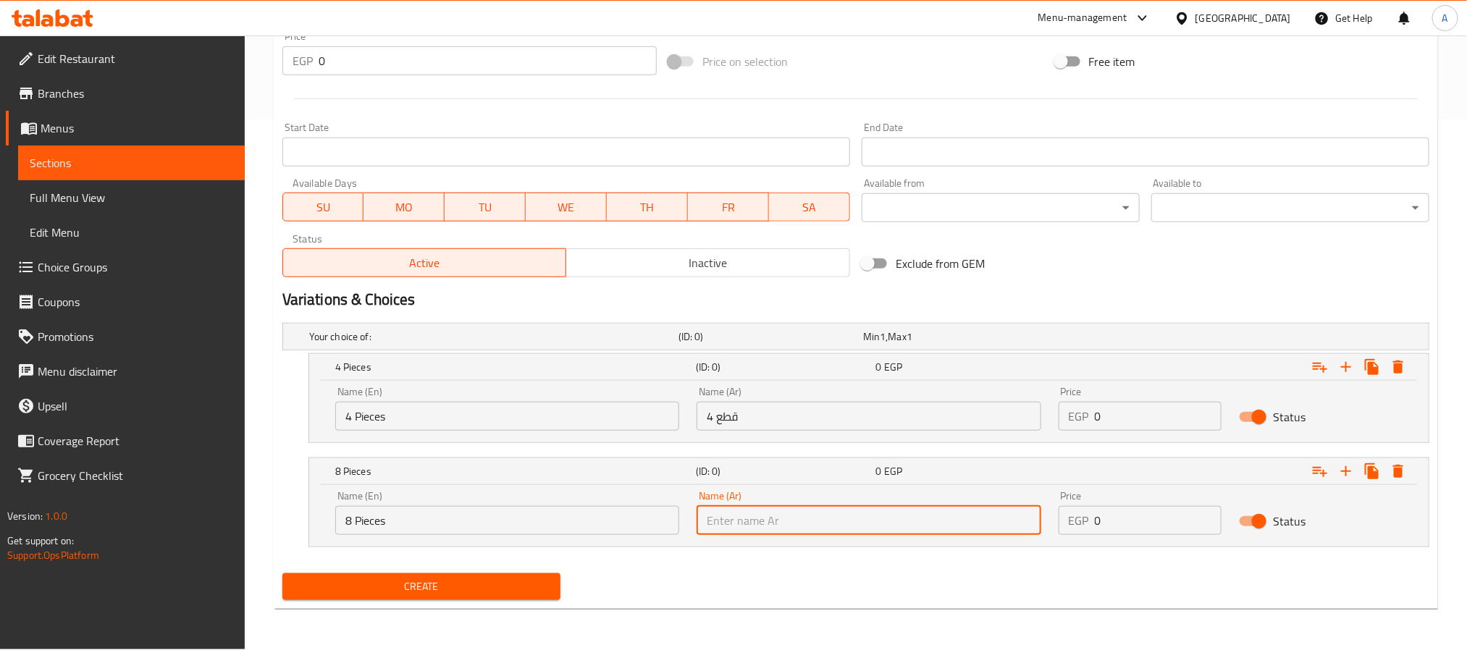
click at [787, 526] on input "text" at bounding box center [869, 520] width 344 height 29
type input "8 قطع"
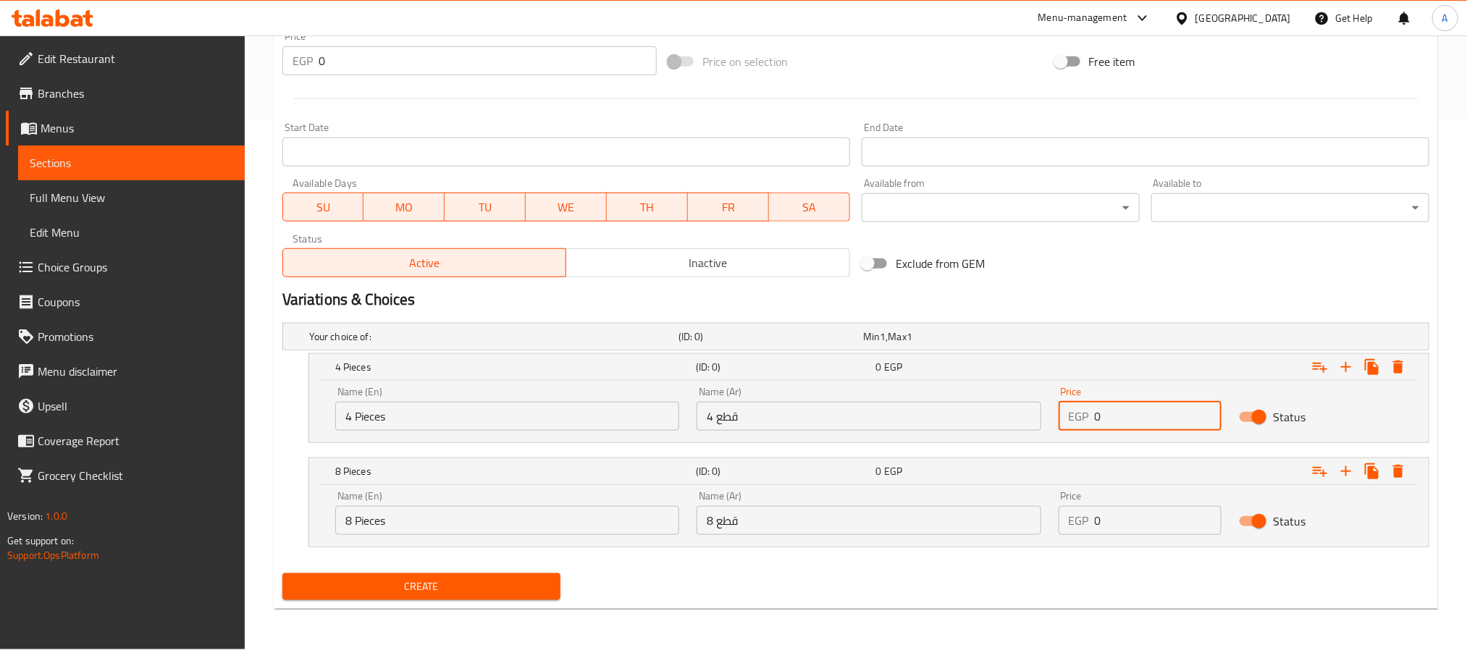
drag, startPoint x: 1121, startPoint y: 411, endPoint x: 1072, endPoint y: 415, distance: 49.4
click at [1072, 415] on div "EGP 0 Price" at bounding box center [1141, 416] width 164 height 29
type input "145"
drag, startPoint x: 1139, startPoint y: 527, endPoint x: 1037, endPoint y: 514, distance: 102.2
click at [1037, 514] on div "Name (En) 8 Pieces Name (En) Name (Ar) 8 قطع Name (Ar) Price EGP 0 Price Status" at bounding box center [869, 513] width 1085 height 62
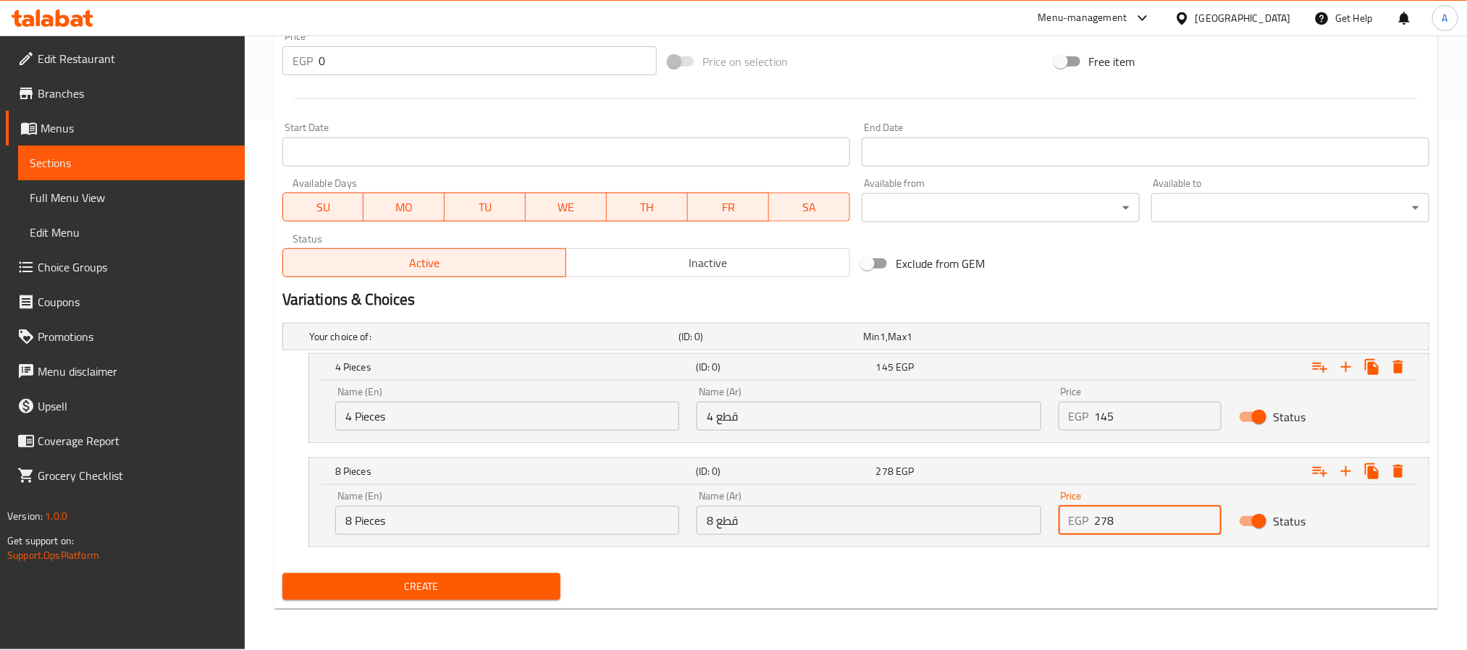
type input "278"
click at [282, 574] on button "Create" at bounding box center [421, 587] width 278 height 27
type input "0"
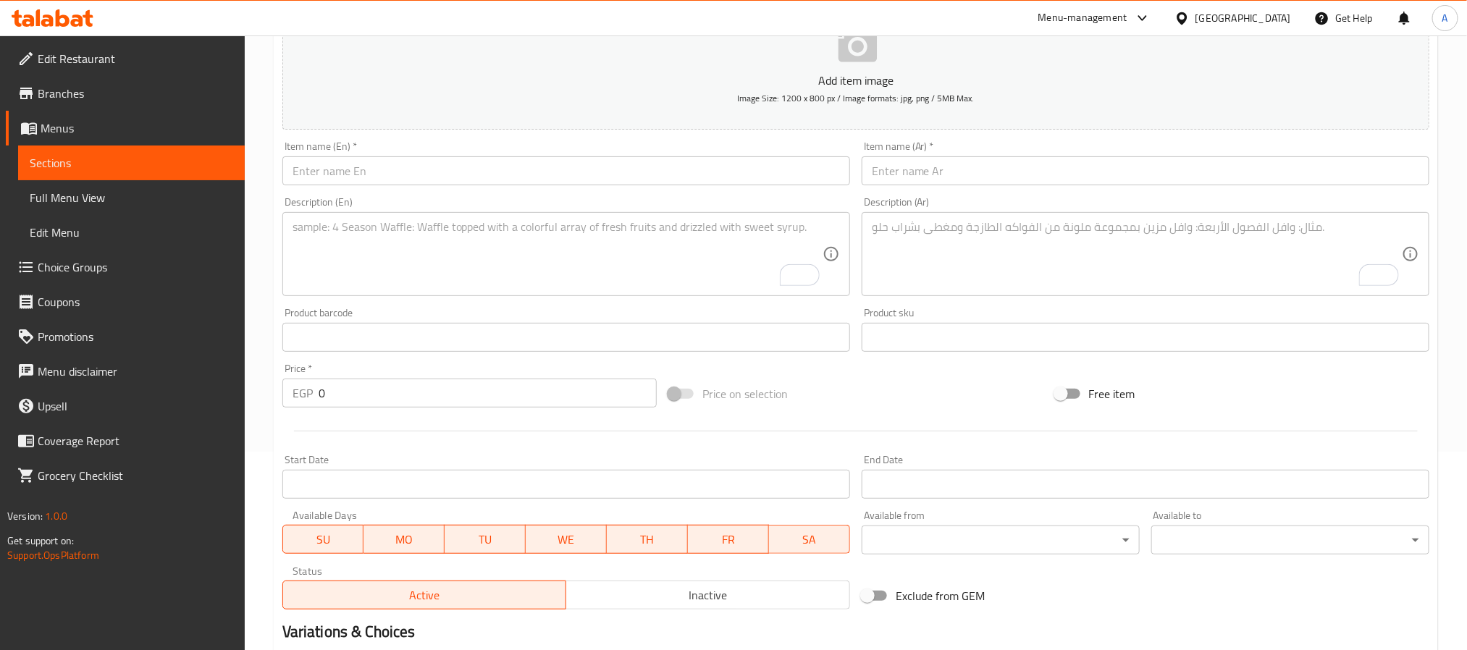
scroll to position [96, 0]
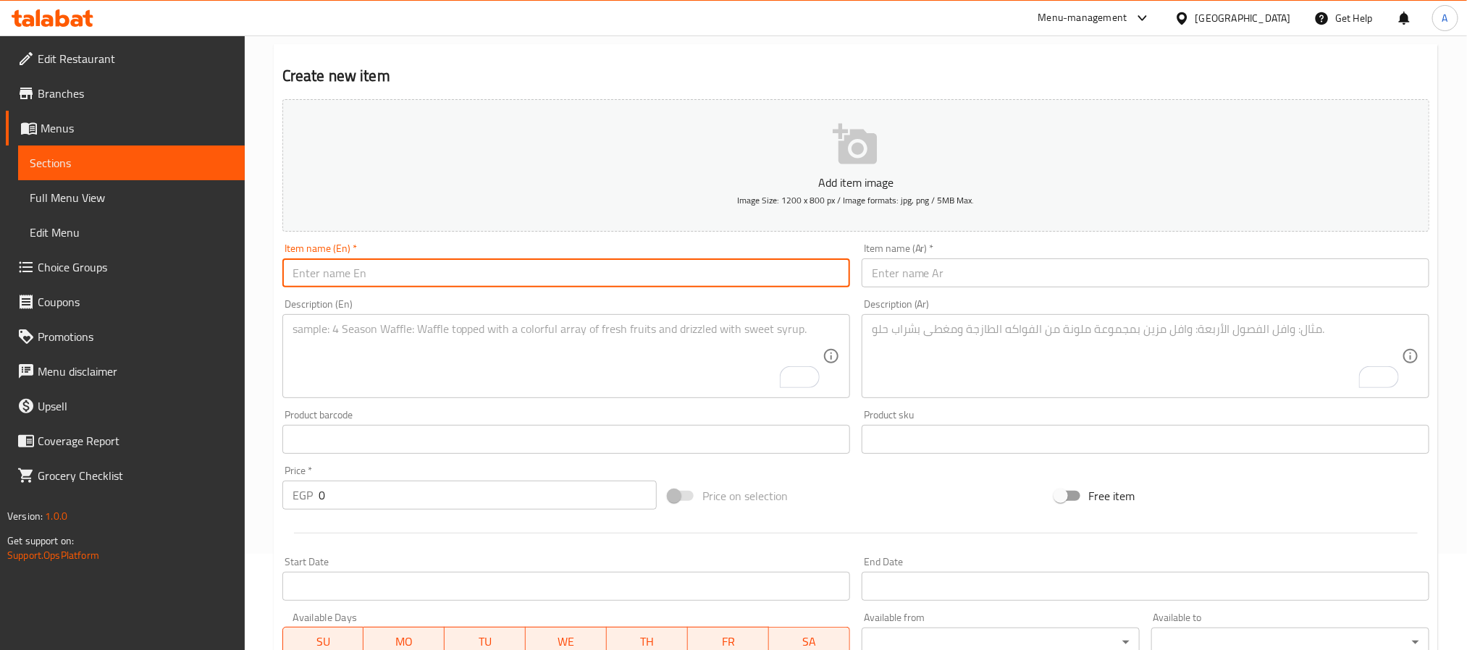
paste input "Tuna Caviar"
click at [426, 272] on input "text" at bounding box center [566, 273] width 568 height 29
type input "Tuna Caviar"
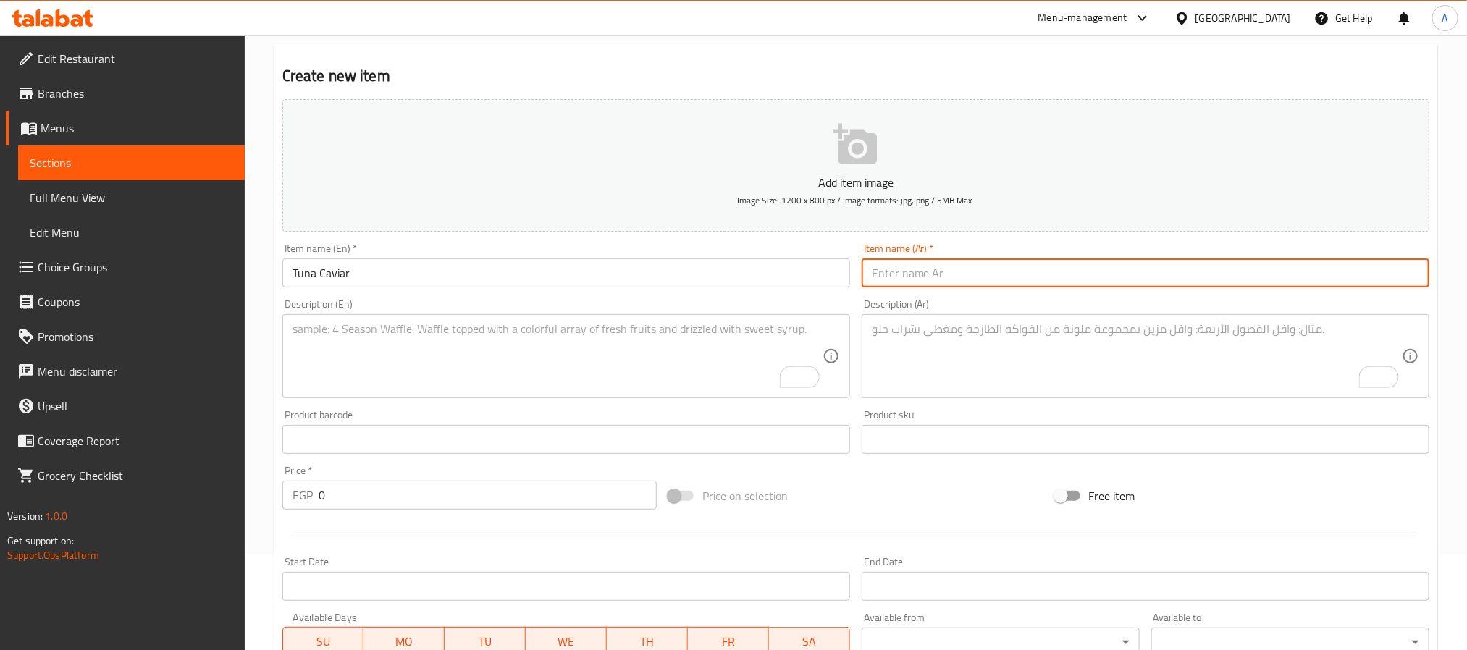
click at [976, 263] on input "text" at bounding box center [1146, 273] width 568 height 29
paste input "كافيار التونة"
type input "كافيار التونة"
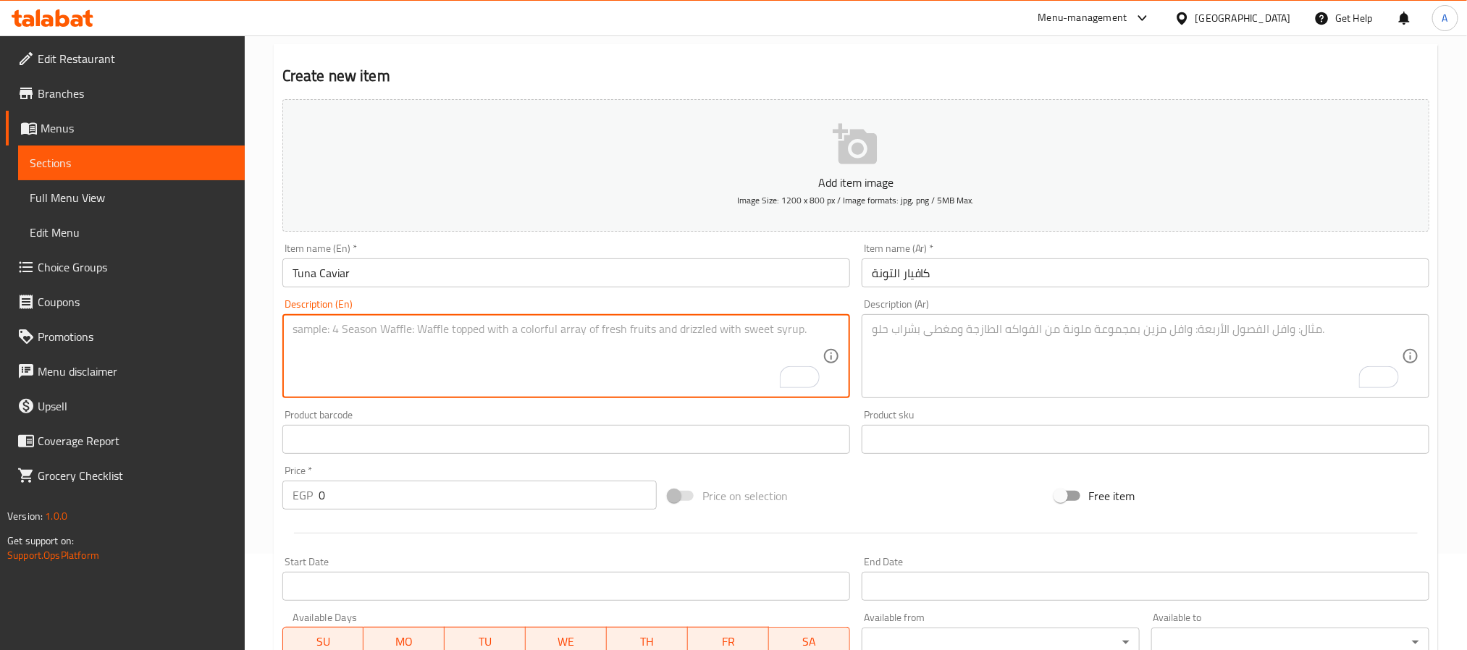
click at [531, 352] on textarea "To enrich screen reader interactions, please activate Accessibility in Grammarl…" at bounding box center [558, 356] width 530 height 69
paste textarea "In minced crab with mayo, green onions, topping tuna, caviar and green onions"
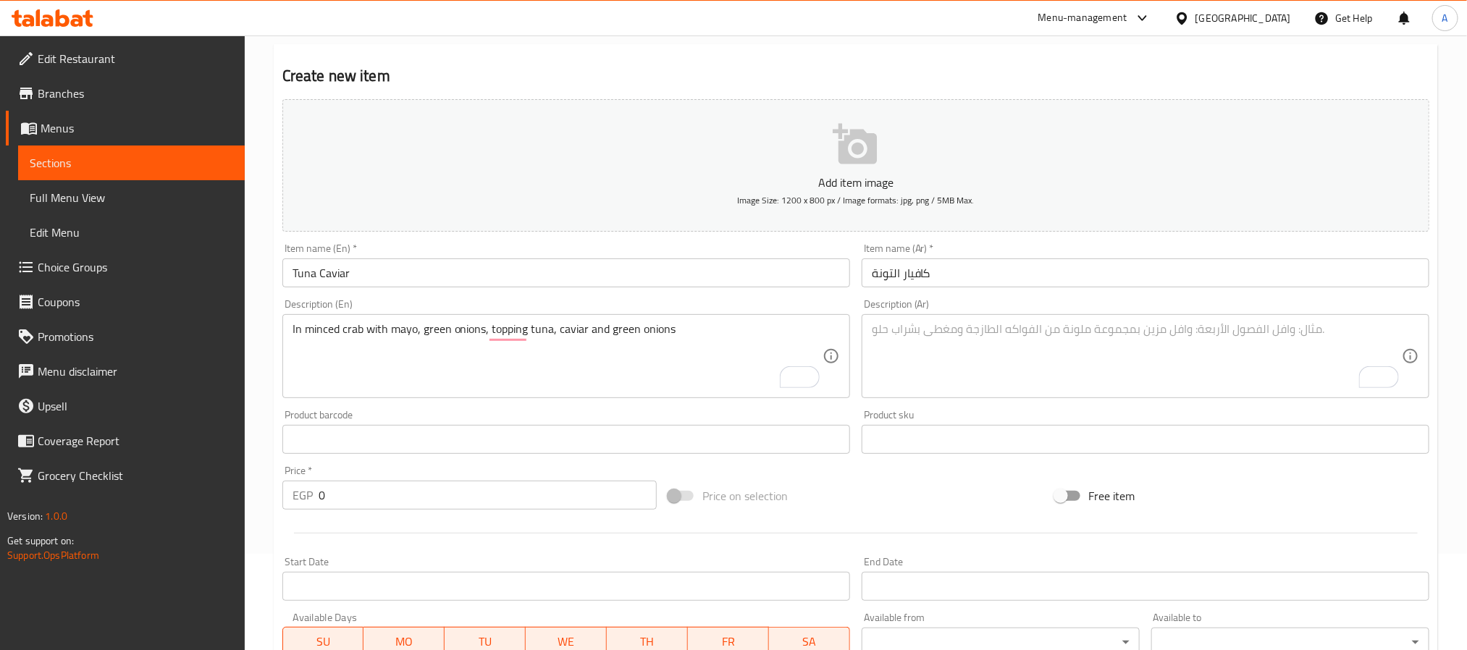
click at [532, 316] on div "In minced crab with mayo, green onions, topping tuna, caviar and green onions D…" at bounding box center [566, 356] width 568 height 84
drag, startPoint x: 532, startPoint y: 316, endPoint x: 532, endPoint y: 333, distance: 17.4
click at [532, 322] on div "In minced crab with mayo, green onions, topping tuna, caviar and green onions D…" at bounding box center [566, 356] width 568 height 84
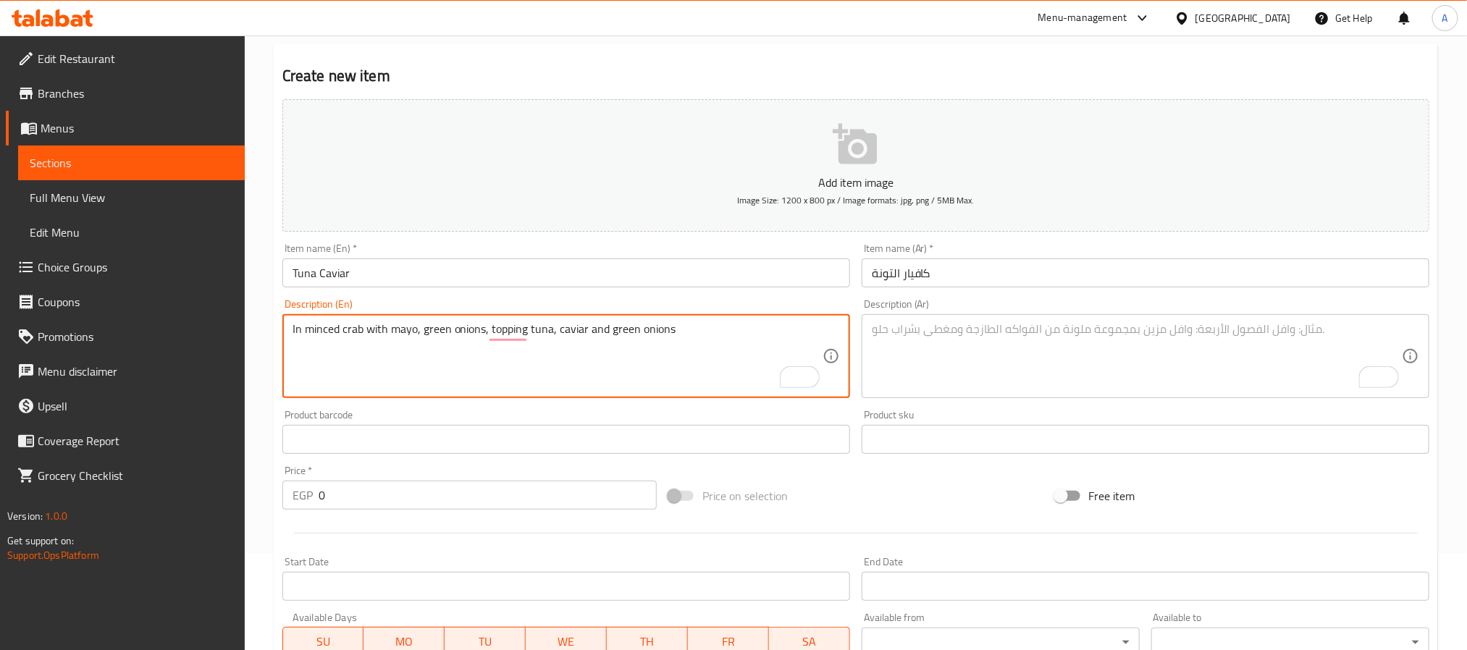
click at [531, 333] on textarea "In minced crab with mayo, green onions, topping tuna, caviar and green onions" at bounding box center [558, 356] width 530 height 69
paste textarea ": minced crab with mayo, green onions, topping:"
type textarea "In: minced crab with mayo, green onions, topping: tuna, caviar and green onions"
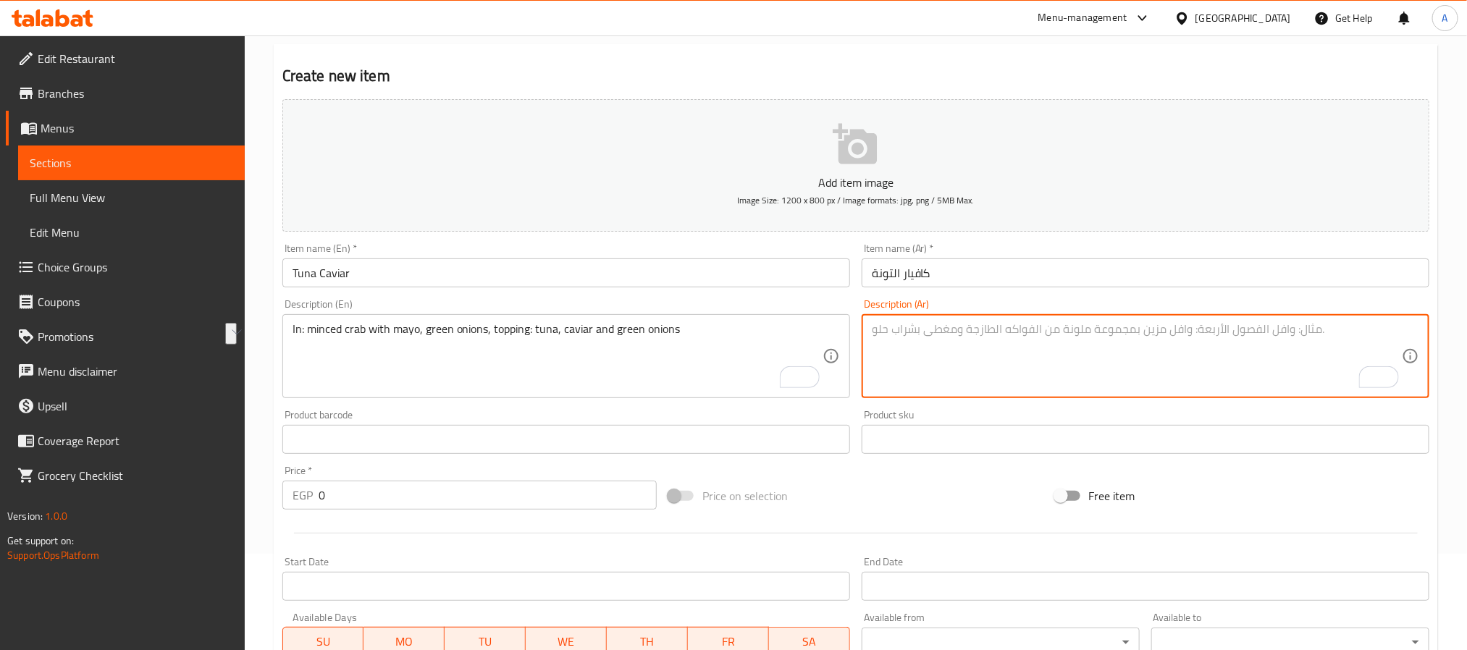
click at [1058, 340] on textarea "To enrich screen reader interactions, please activate Accessibility in Grammarl…" at bounding box center [1137, 356] width 530 height 69
paste textarea "في: سلطعون مفروم مع المايونيز والبصل الأخضر، ومغطى بالتونة والكافيار والبصل الأ…"
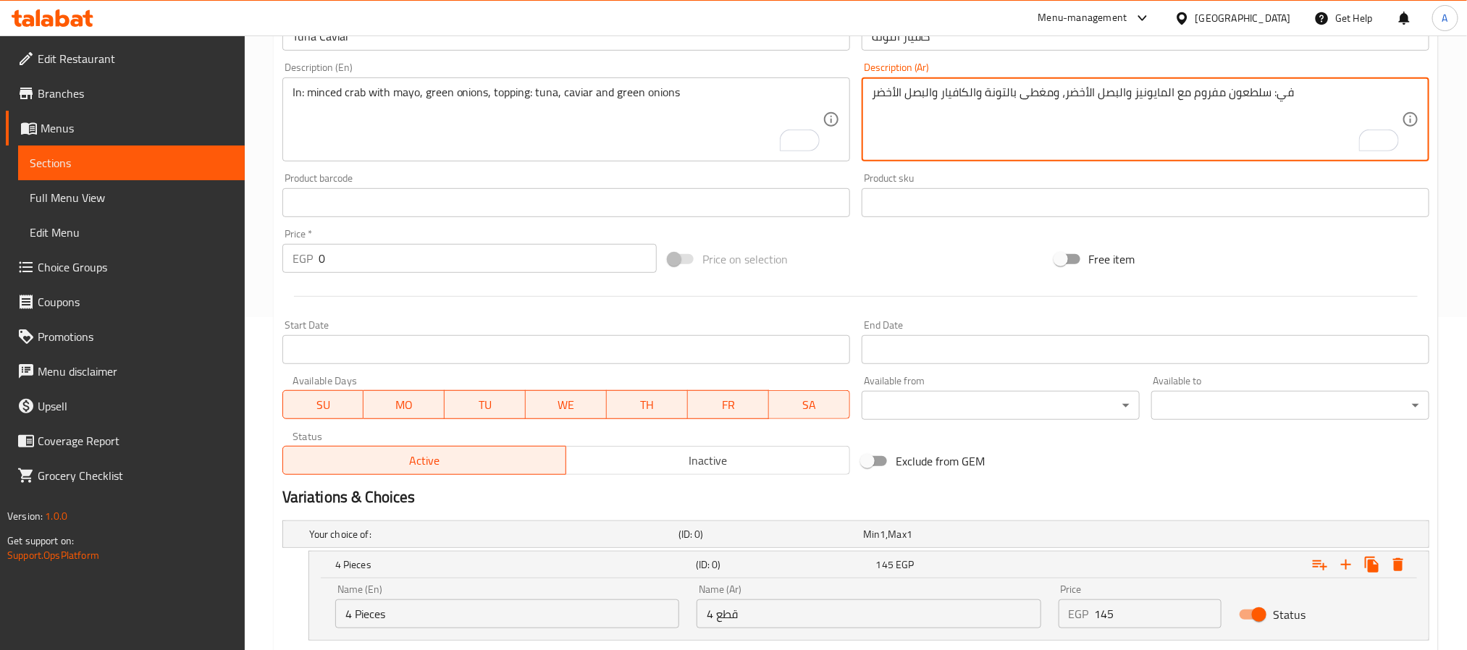
scroll to position [314, 0]
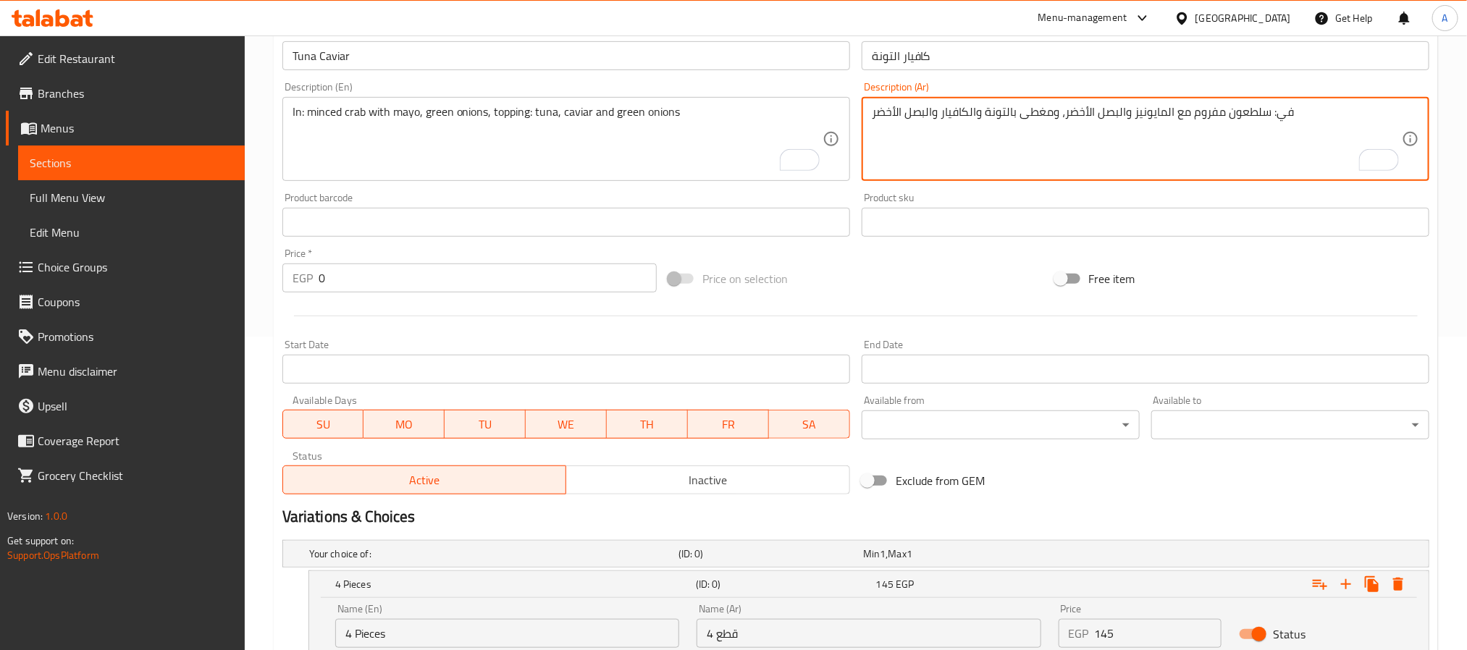
type textarea "في: سلطعون مفروم مع المايونيز والبصل الأخضر، ومغطى بالتونة والكافيار والبصل الأ…"
click at [585, 67] on input "Tuna Caviar" at bounding box center [566, 55] width 568 height 29
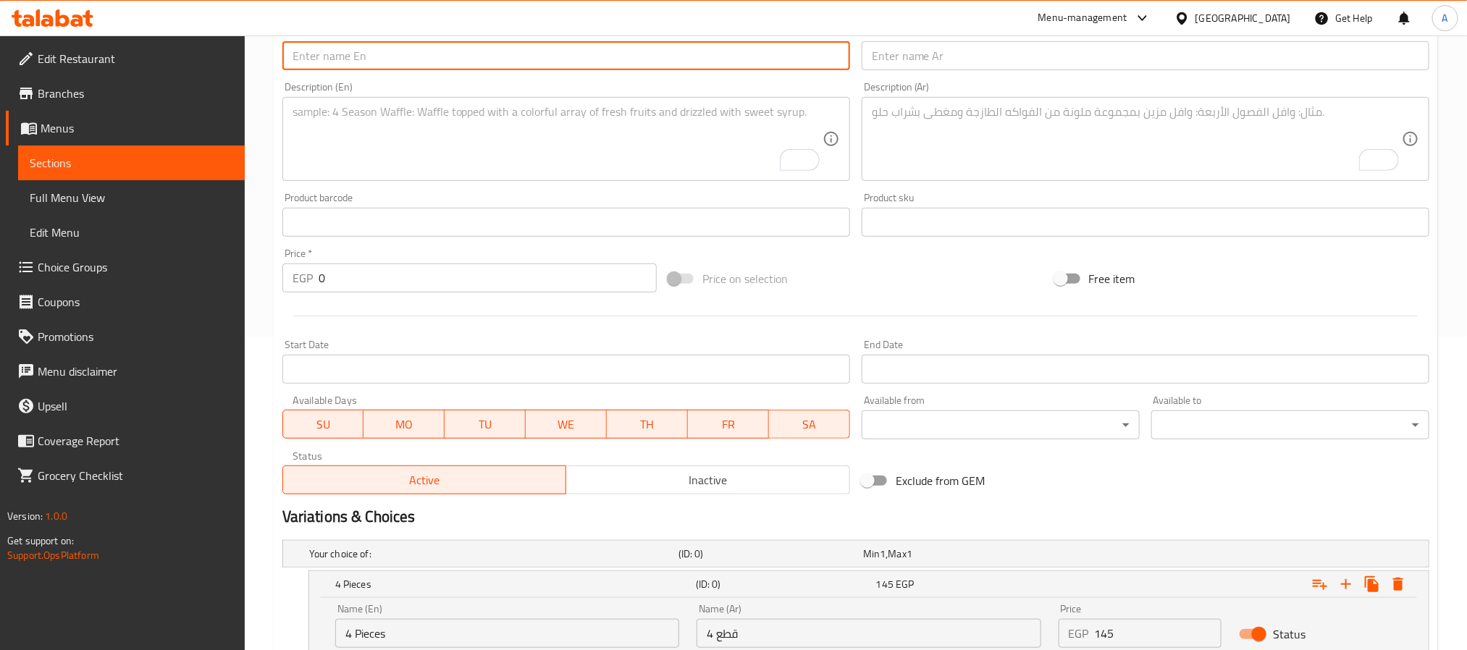
click at [398, 59] on input "text" at bounding box center [566, 55] width 568 height 29
paste input "Shrimp Party"
type input "Shrimp Party"
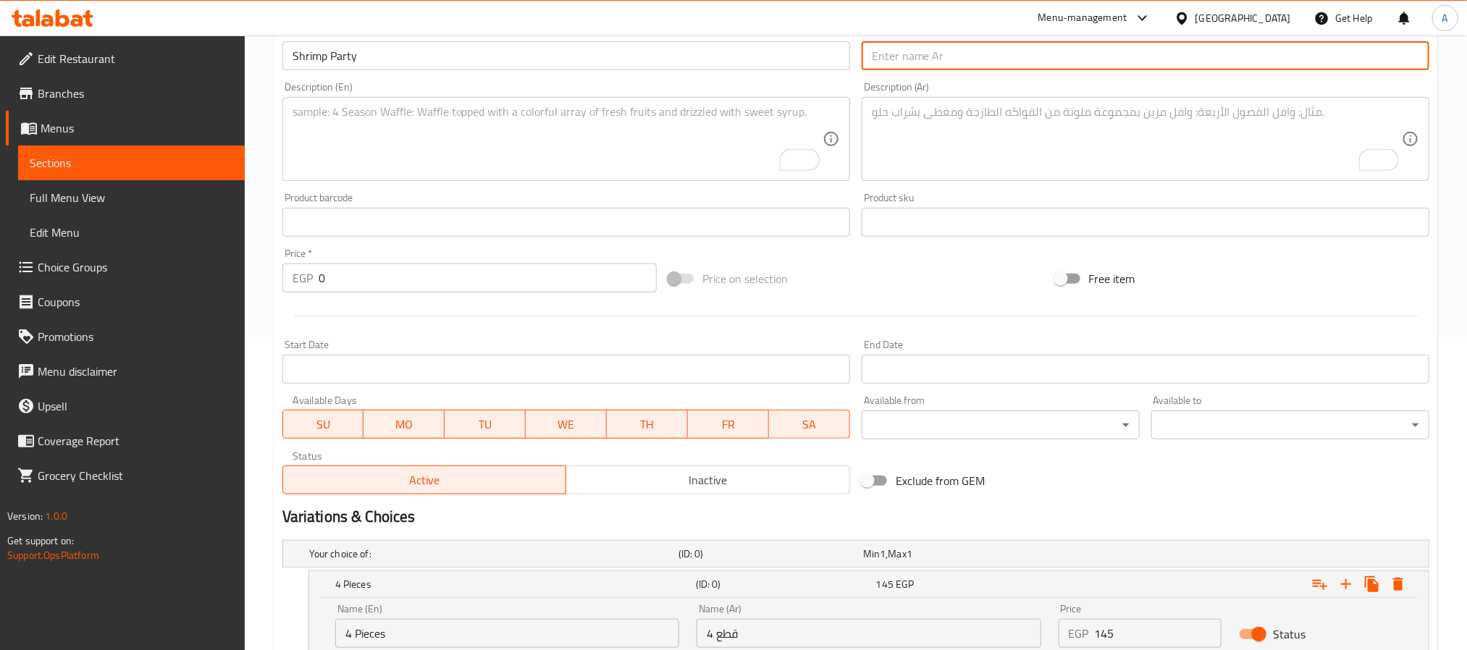
click at [885, 64] on input "text" at bounding box center [1146, 55] width 568 height 29
paste input "روبيان"
type input "روبيان بارتي"
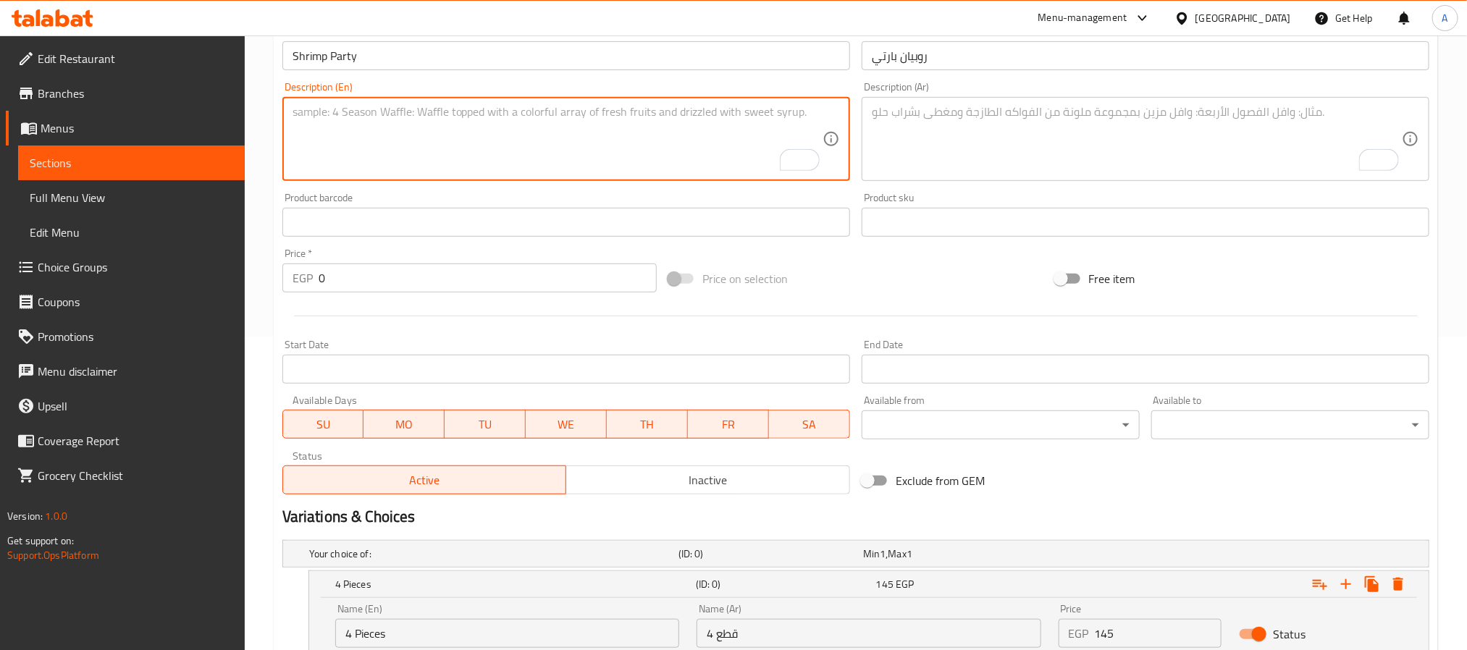
click at [459, 167] on textarea "To enrich screen reader interactions, please activate Accessibility in Grammarl…" at bounding box center [558, 139] width 530 height 69
paste textarea "In: shrimp t., cucumber, lettuce and topping: boiled shrimp"
type textarea "In: shrimp t., cucumber, lettuce and topping: boiled shrimp"
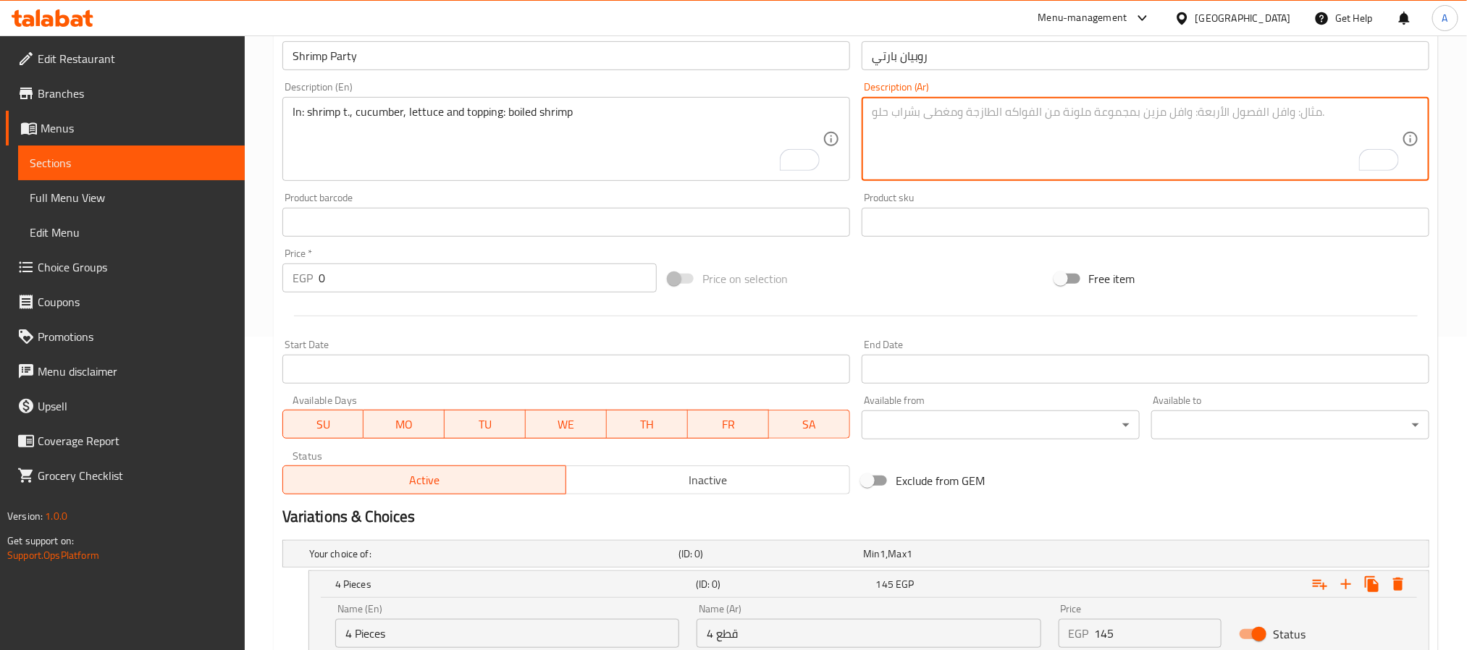
click at [1109, 155] on textarea "To enrich screen reader interactions, please activate Accessibility in Grammarl…" at bounding box center [1137, 139] width 530 height 69
paste textarea "في: الروبيان، الخيار، الخس والإضافات: الروبيان المسلوق"
drag, startPoint x: 960, startPoint y: 113, endPoint x: 997, endPoint y: 105, distance: 37.8
click at [997, 105] on textarea "في: الروبيان، الخيار، الخس والإضافات: الروبيان المسلوق" at bounding box center [1137, 139] width 530 height 69
type textarea "في: الروبيان، الخيار، الخس وابالداخل : الروبيان المسلوق"
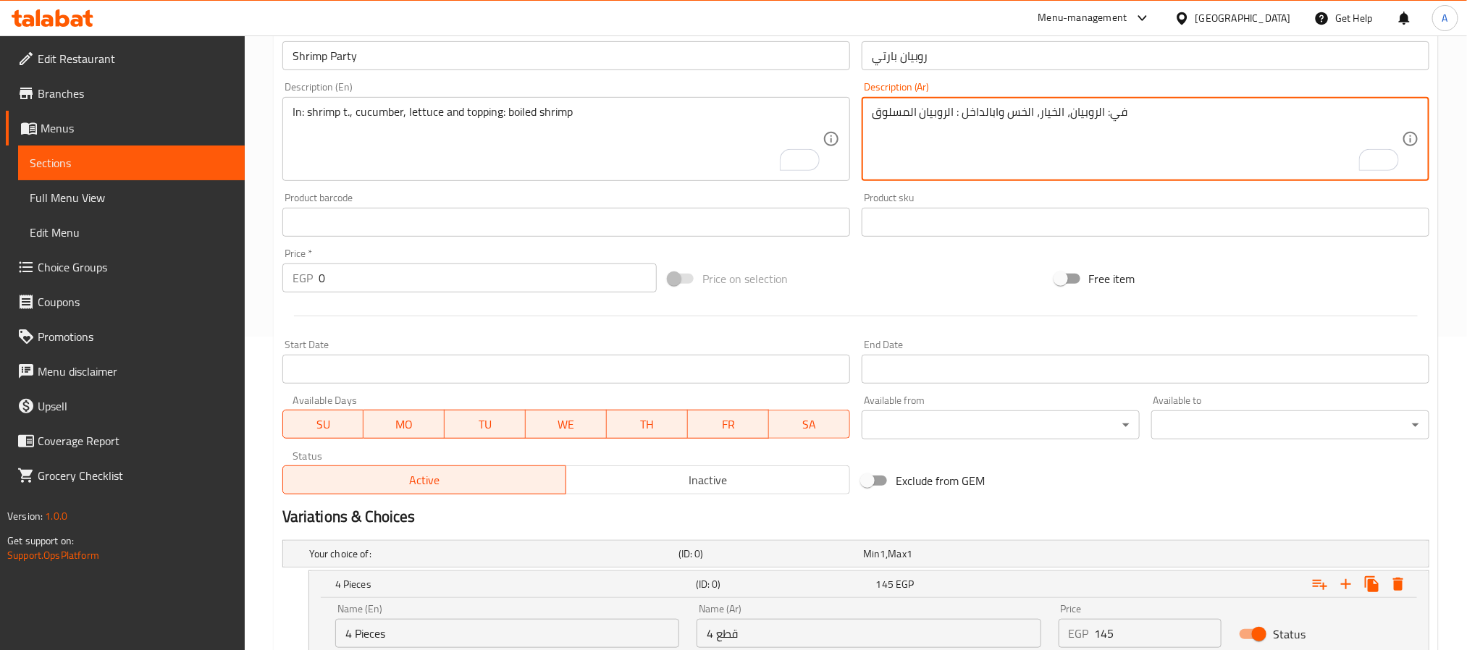
click at [548, 54] on input "Shrimp Party" at bounding box center [566, 55] width 568 height 29
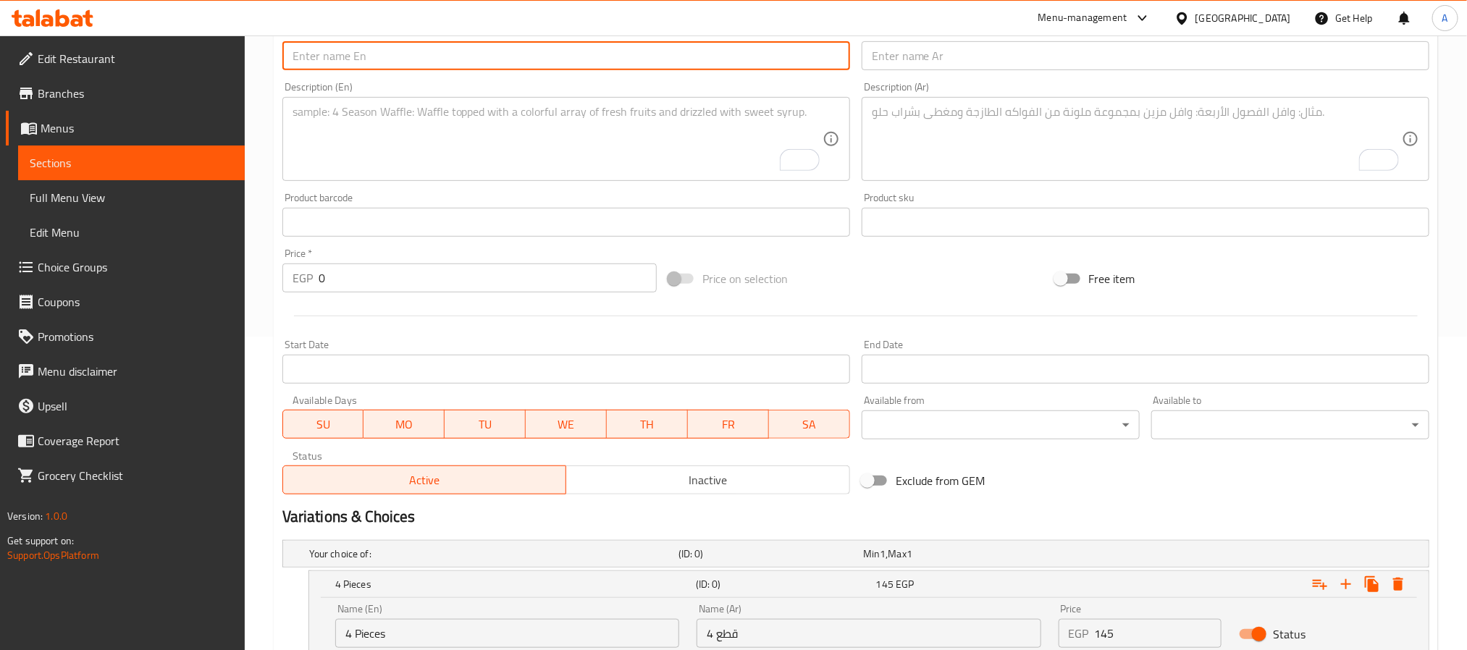
click at [415, 59] on input "text" at bounding box center [566, 55] width 568 height 29
paste input "Pineapple"
type input "Pineapple"
click at [344, 124] on textarea "To enrich screen reader interactions, please activate Accessibility in Grammarl…" at bounding box center [558, 139] width 530 height 69
click at [404, 54] on input "Pineapple" at bounding box center [566, 55] width 568 height 29
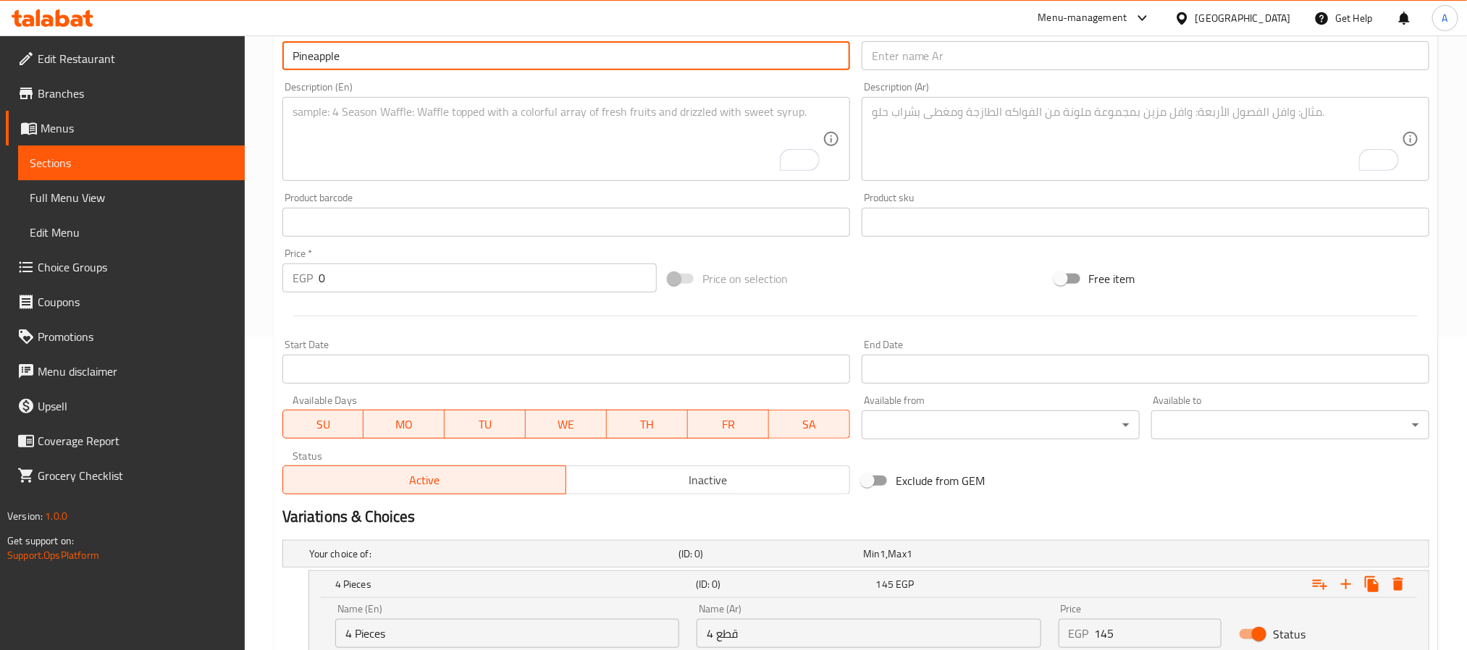
click at [404, 54] on input "Pineapple" at bounding box center [566, 55] width 568 height 29
click at [957, 59] on input "text" at bounding box center [1146, 55] width 568 height 29
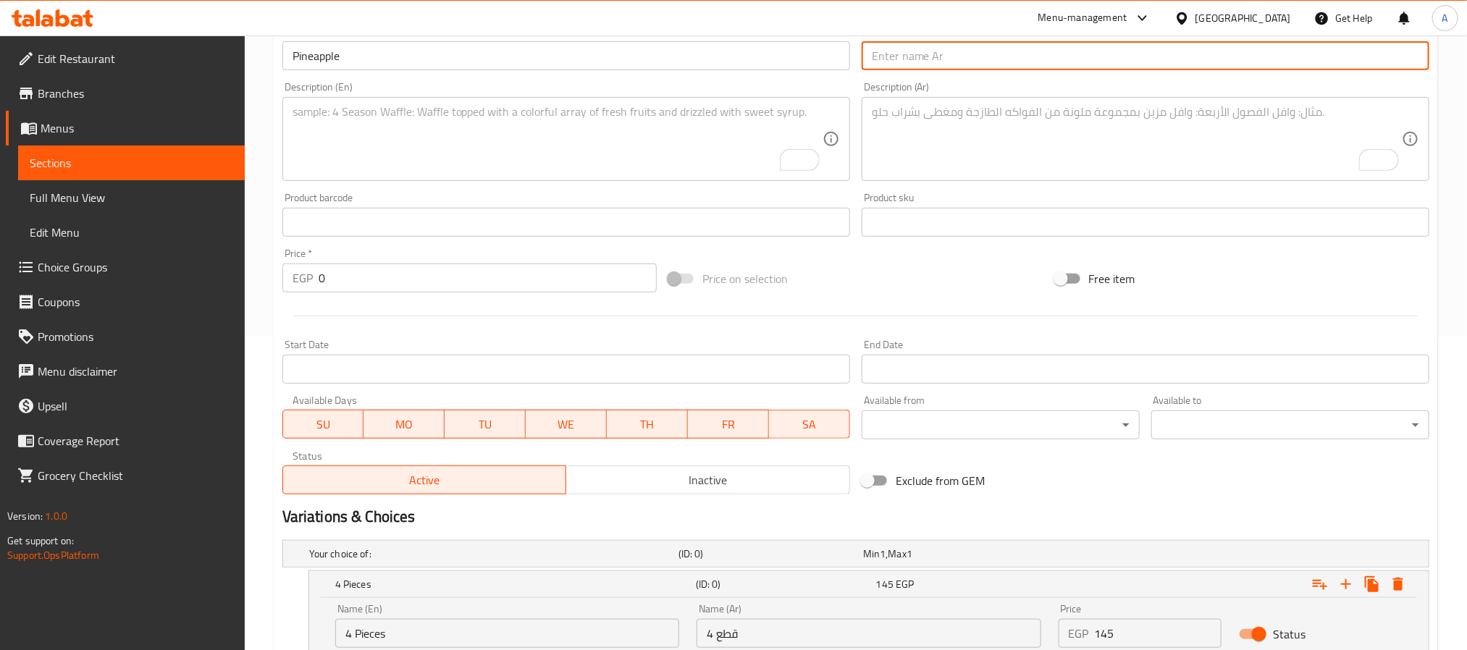
paste input "أناناس"
type input "أناناس"
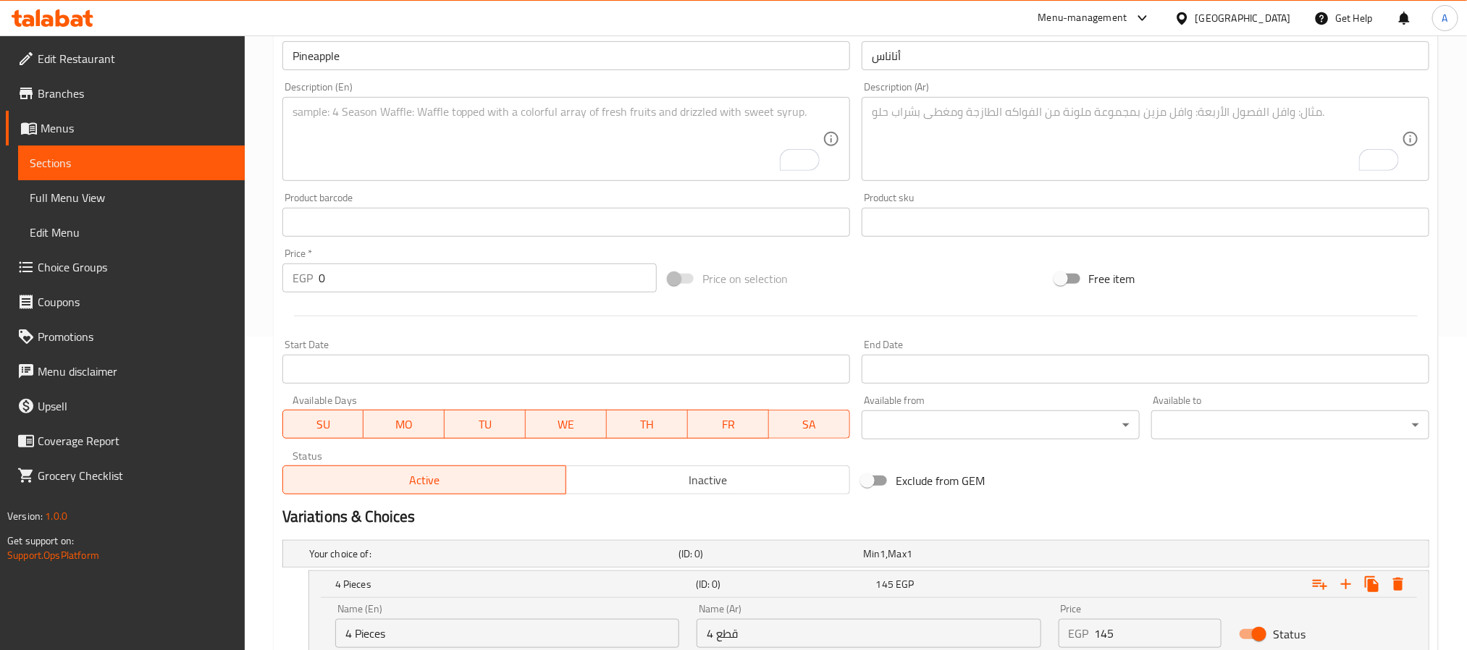
click at [455, 139] on textarea "To enrich screen reader interactions, please activate Accessibility in Grammarl…" at bounding box center [558, 139] width 530 height 69
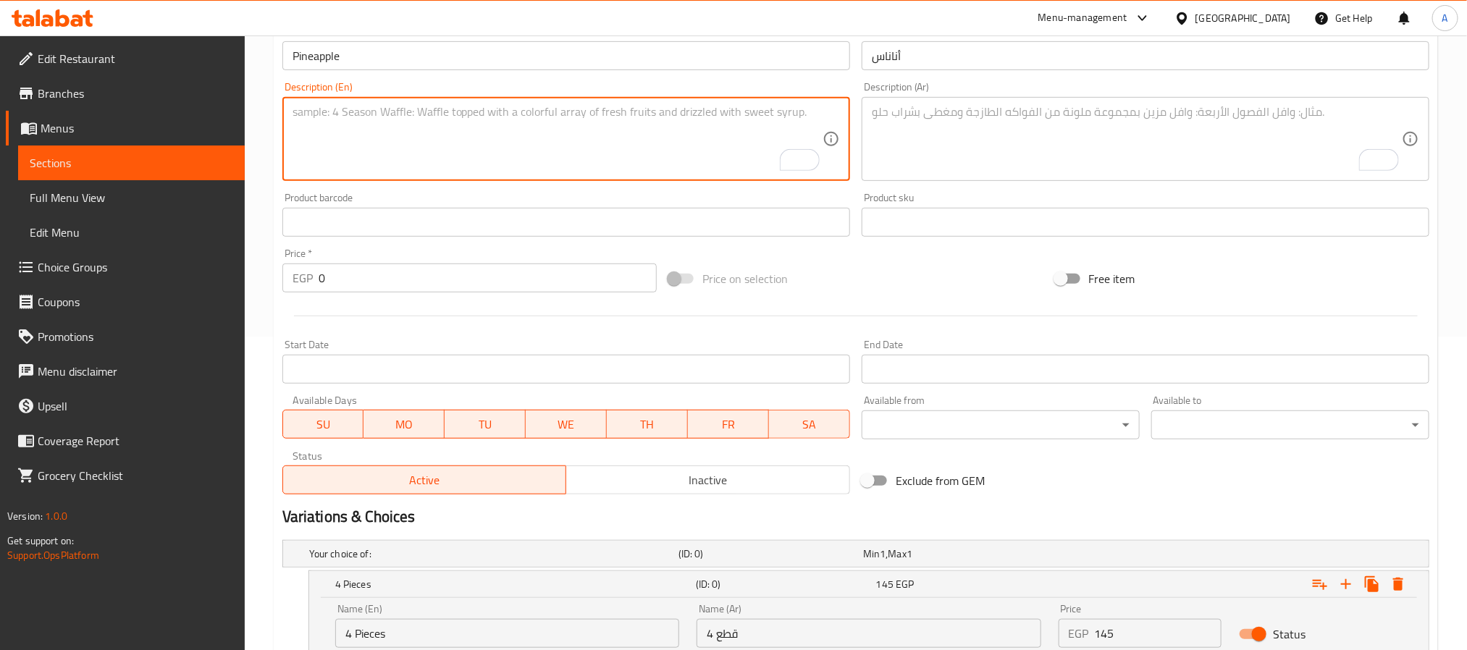
paste textarea "In: shrimp t., cheese covered with crispy rice, topping with cheese and pineapp…"
type textarea "In: shrimp t., cheese covered with crispy rice, topping with cheese and pineapp…"
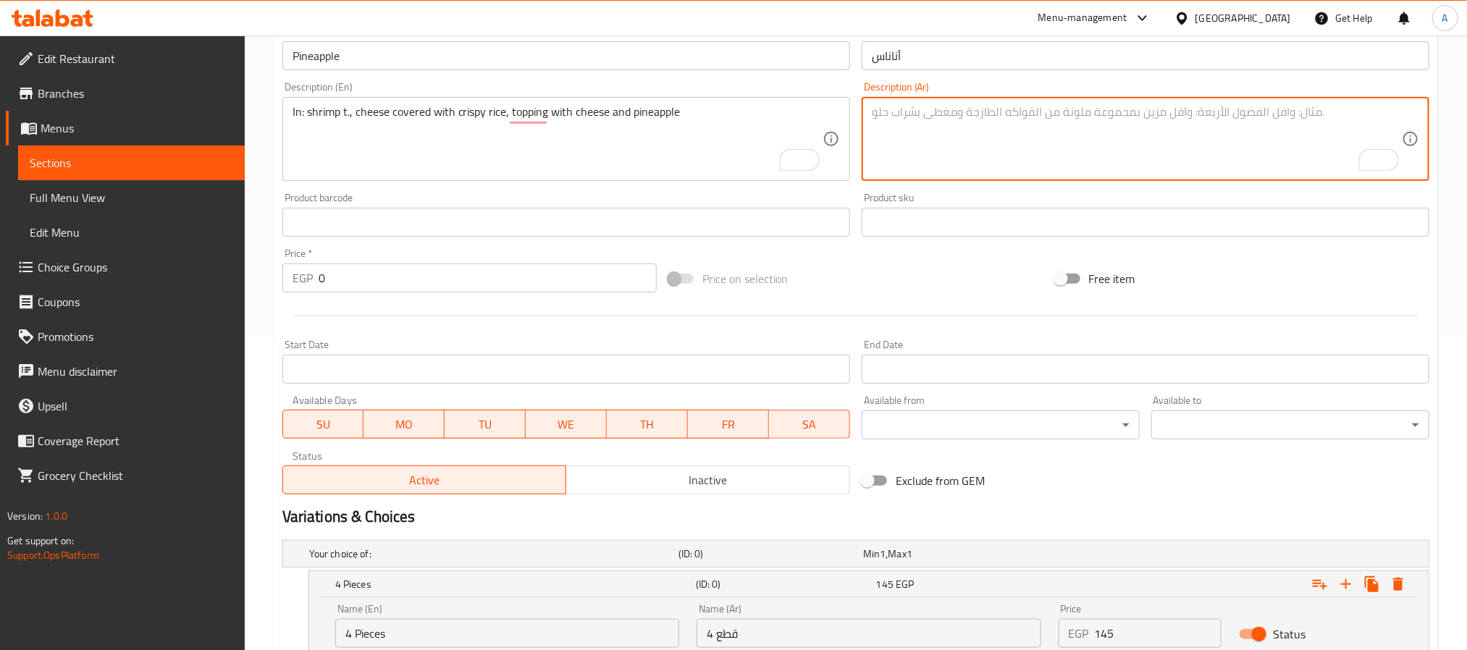
click at [973, 127] on textarea "To enrich screen reader interactions, please activate Accessibility in Grammarl…" at bounding box center [1137, 139] width 530 height 69
paste textarea "في: روبيان، جبن مغطى بأرز مقرمش، ومغطى بالجبن والأناناس"
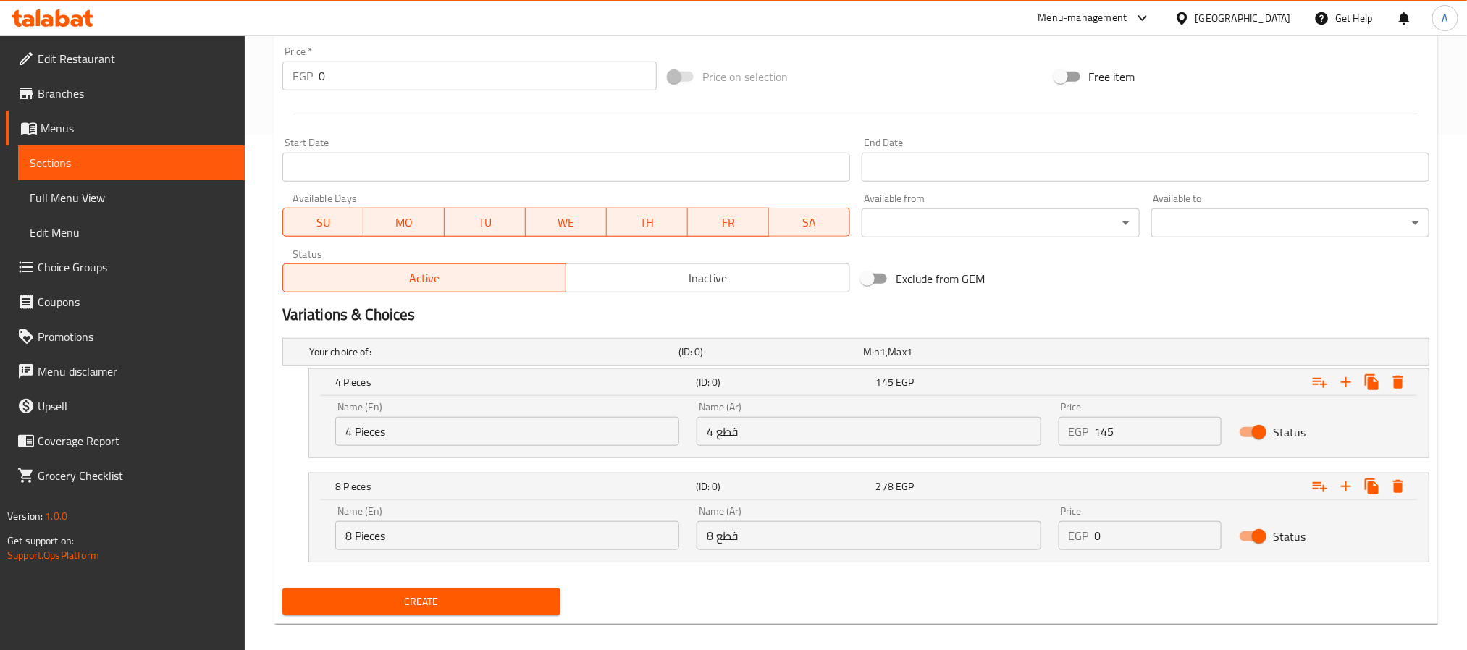
scroll to position [531, 0]
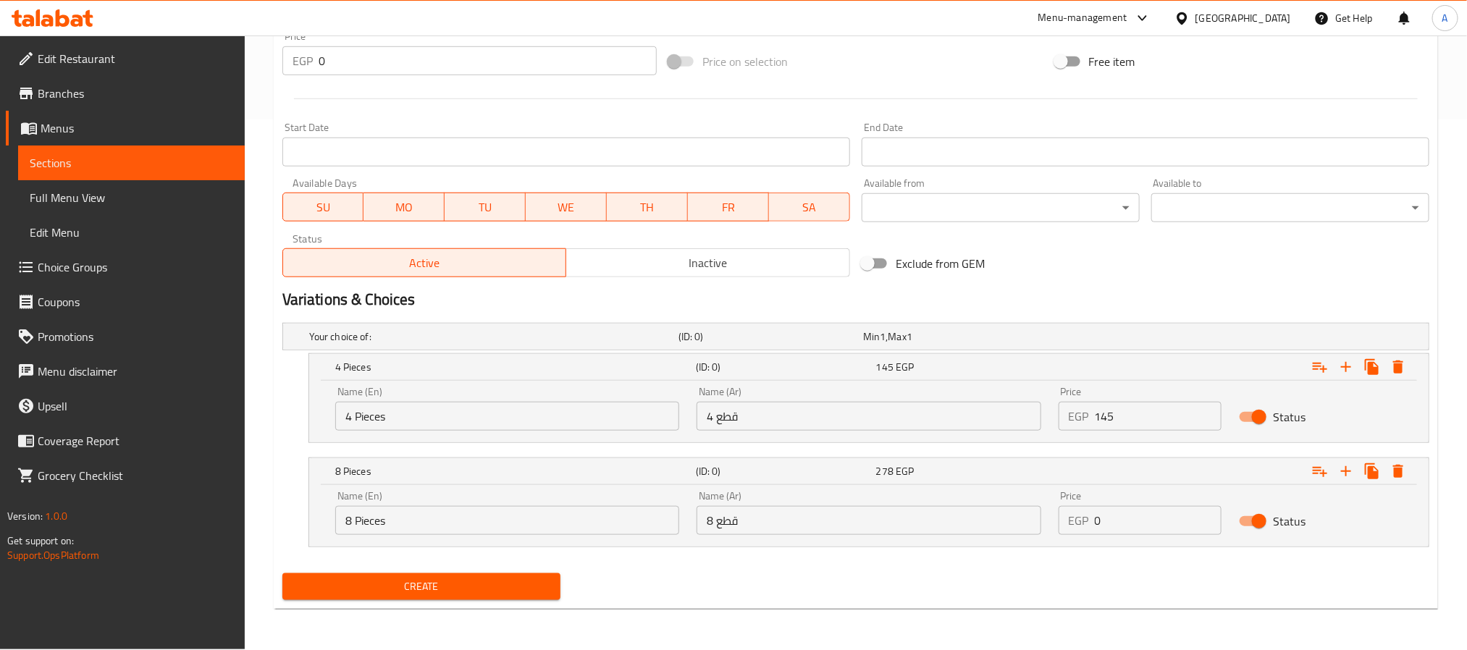
type textarea "في: روبيان، جبن مغطى بأرز مقرمش، ومغطى بالجبن والأناناس"
drag, startPoint x: 1136, startPoint y: 420, endPoint x: 1089, endPoint y: 422, distance: 47.1
click at [1089, 422] on div "EGP 145 Price" at bounding box center [1141, 416] width 164 height 29
type input "135"
drag, startPoint x: 1124, startPoint y: 515, endPoint x: 1076, endPoint y: 516, distance: 48.5
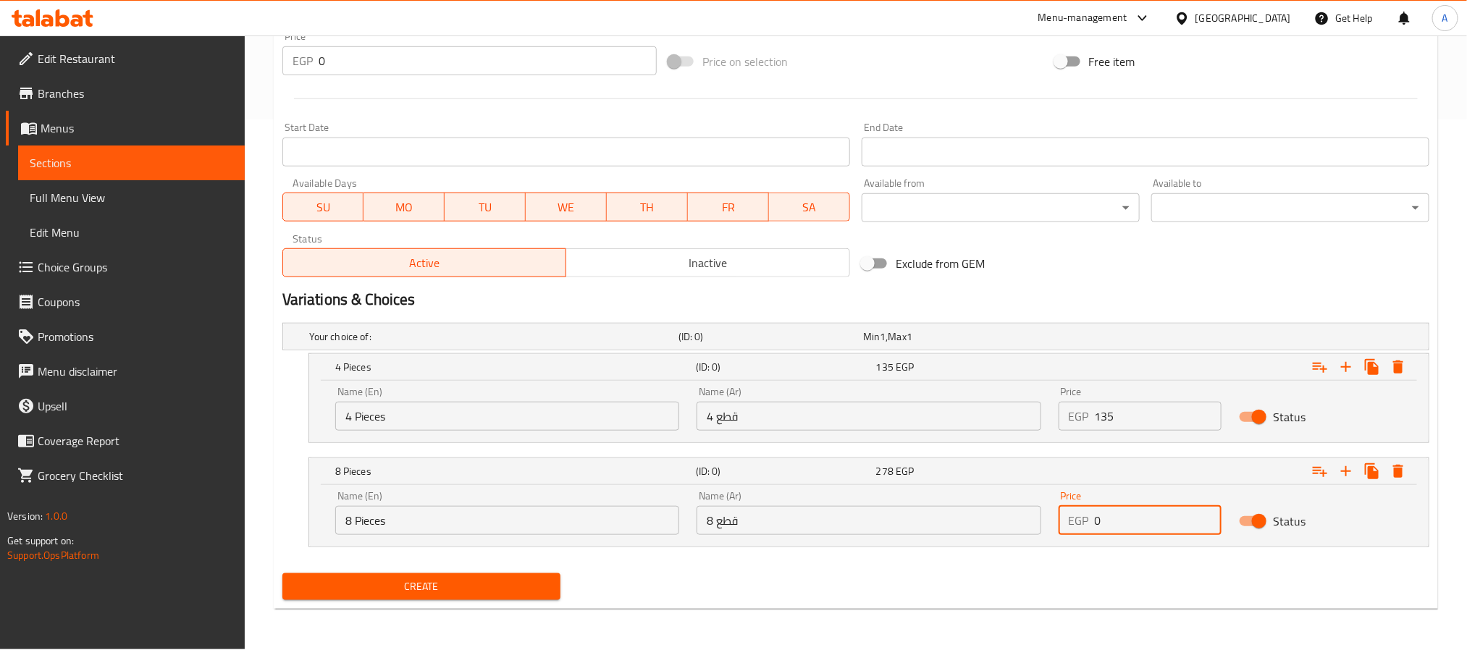
click at [1076, 516] on div "EGP 0 Price" at bounding box center [1141, 520] width 164 height 29
type input "250"
click at [282, 574] on button "Create" at bounding box center [421, 587] width 278 height 27
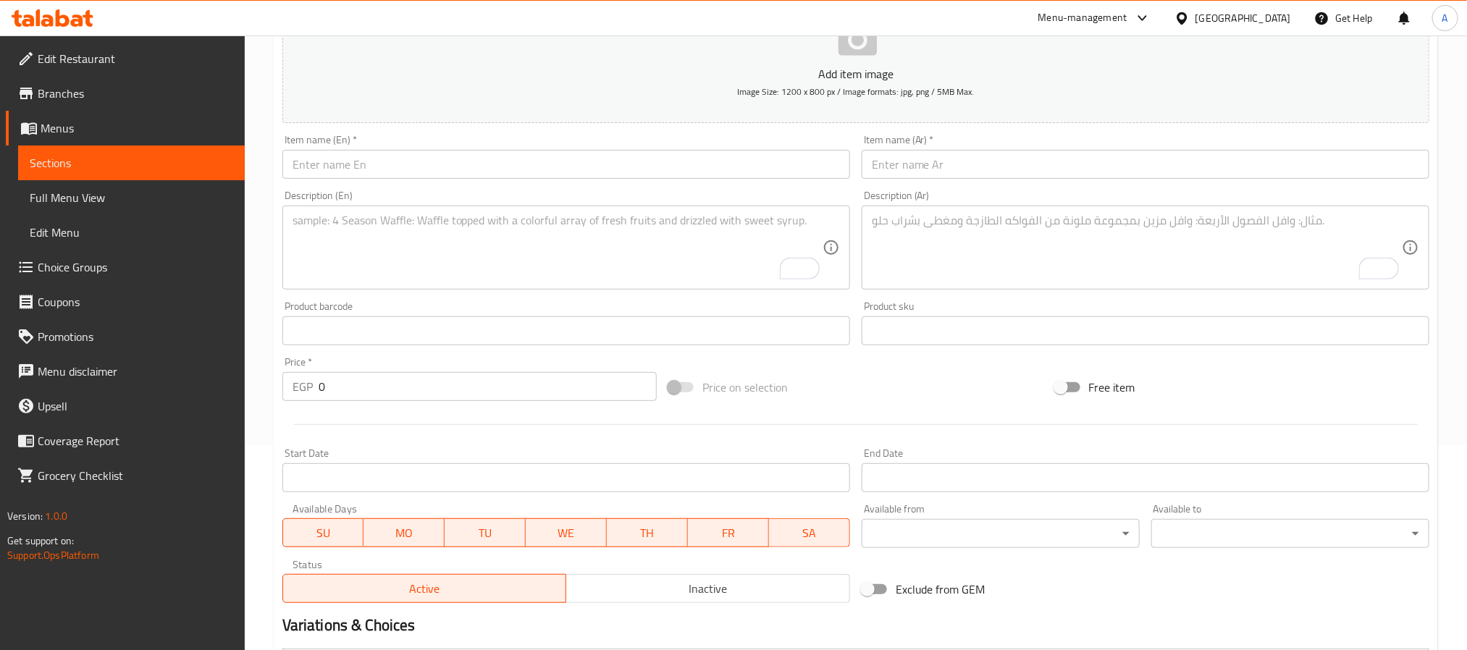
scroll to position [96, 0]
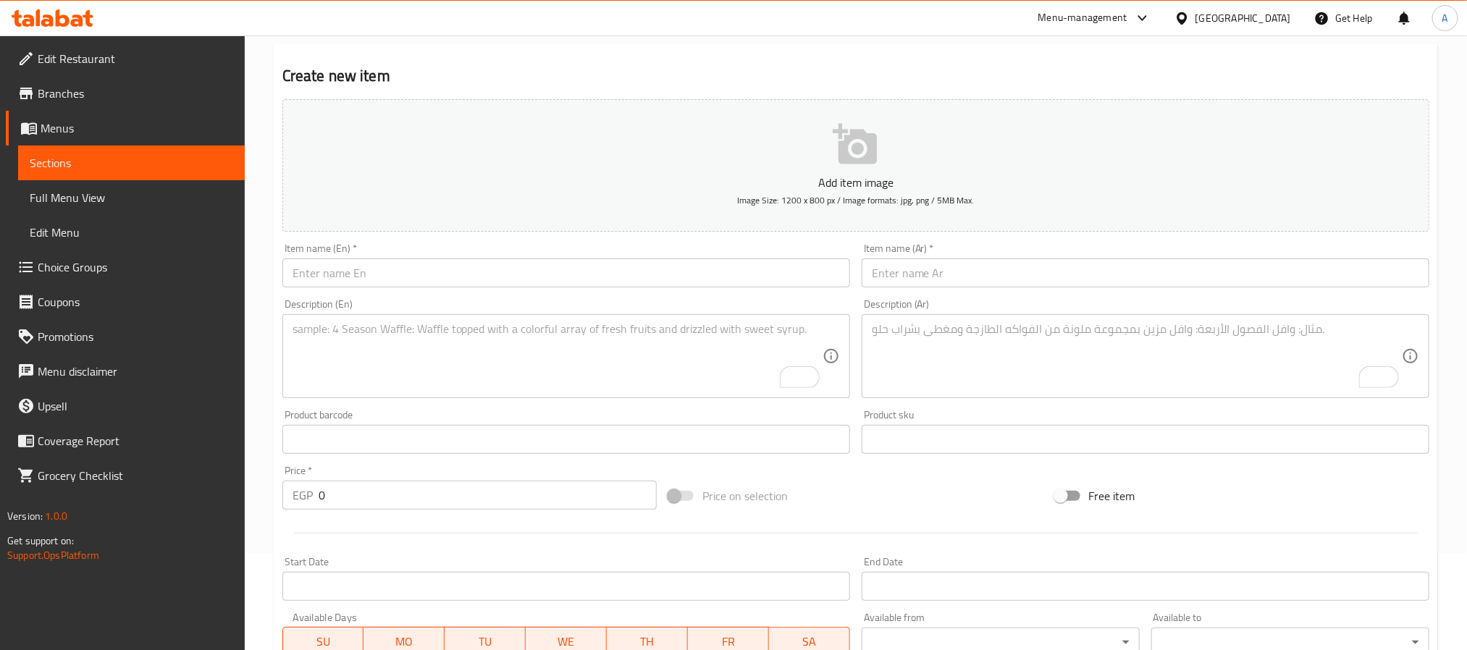
click at [394, 272] on input "text" at bounding box center [566, 273] width 568 height 29
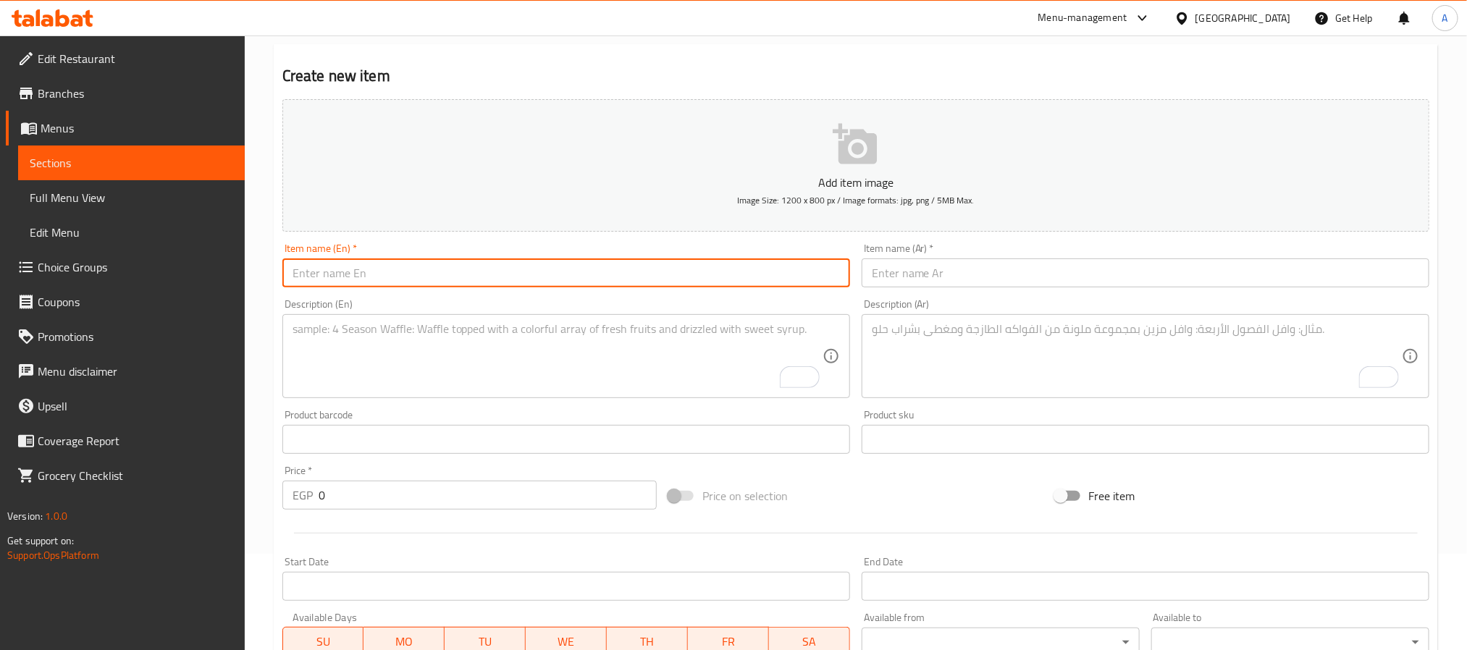
paste input "Konafa Roll"
type input "Konafa Roll"
click at [1007, 265] on input "text" at bounding box center [1146, 273] width 568 height 29
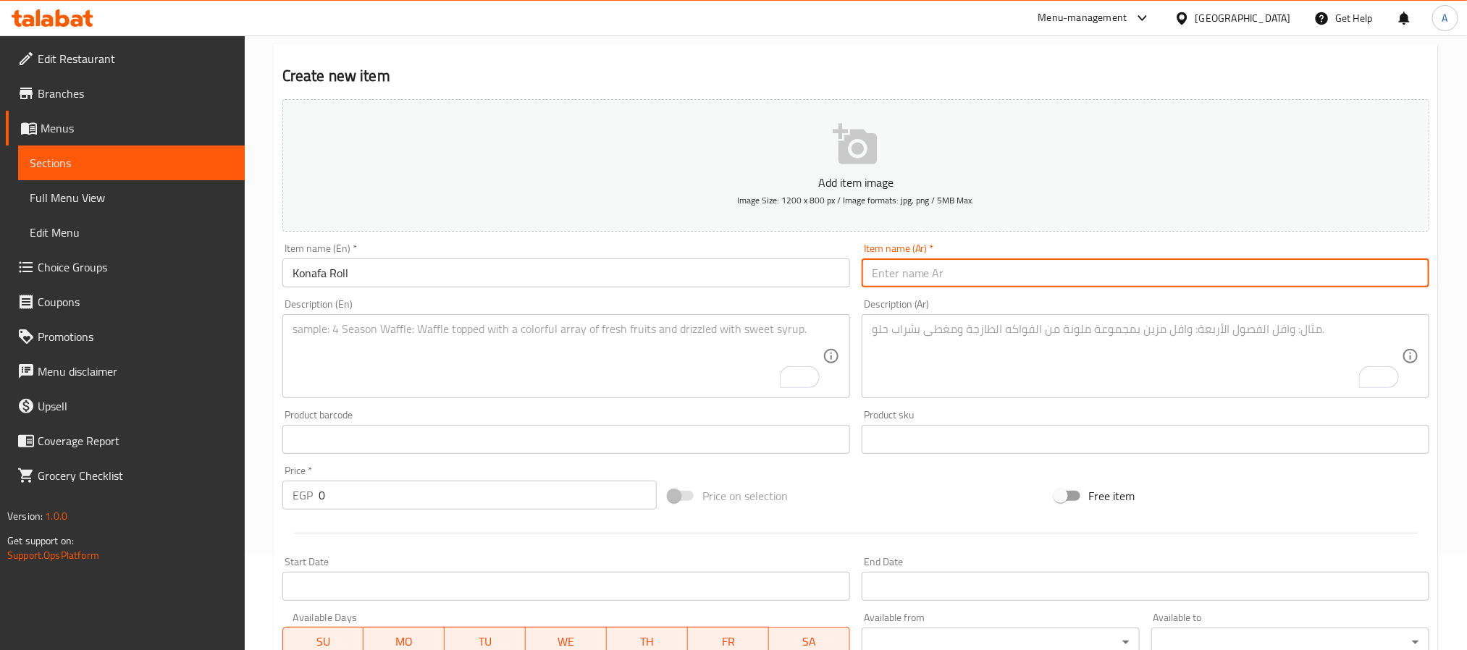
paste input "لفائف الكنافة"
click at [932, 266] on input "لفائف الكنافة" at bounding box center [1146, 273] width 568 height 29
type input "رول الكنافة"
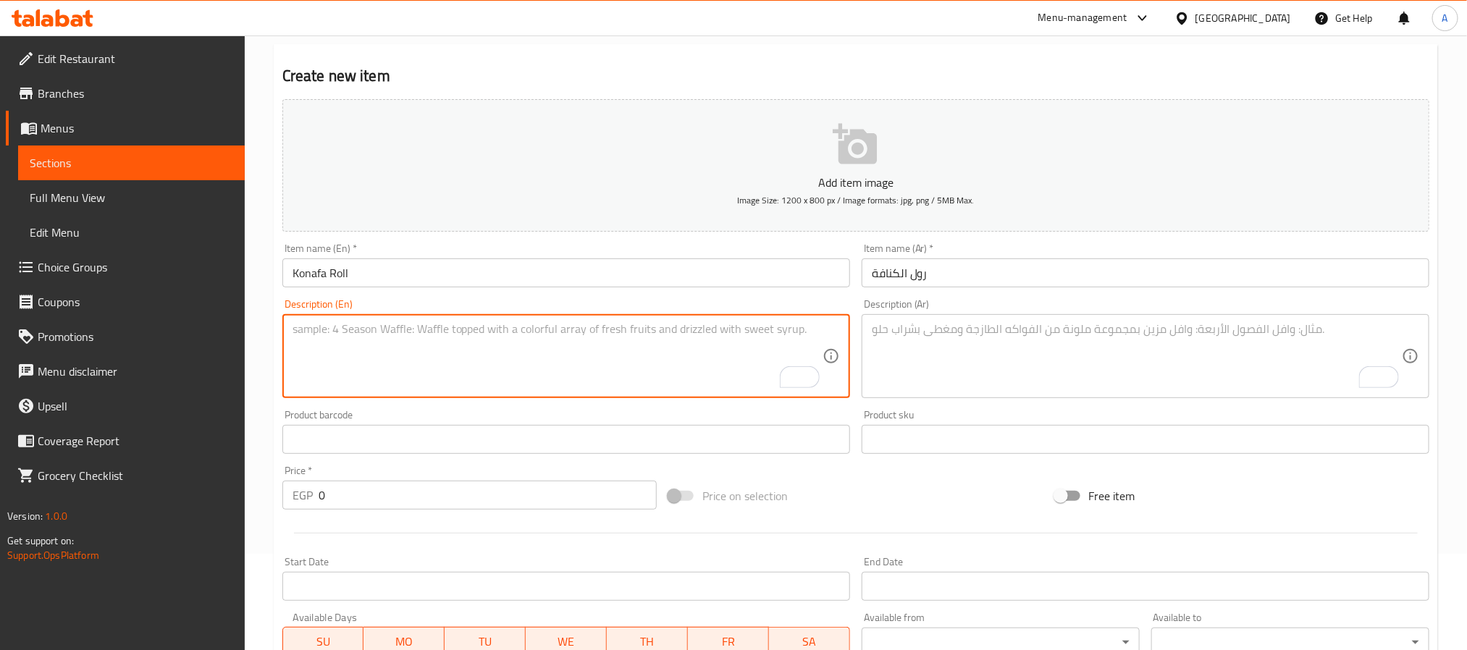
click at [561, 359] on textarea "To enrich screen reader interactions, please activate Accessibility in Grammarl…" at bounding box center [558, 356] width 530 height 69
paste textarea "In: shrimp konafa, lettuce, Topping with fried konafa and sweet chili"
type textarea "In: shrimp konafa, lettuce, Topping with fried konafa and sweet chili"
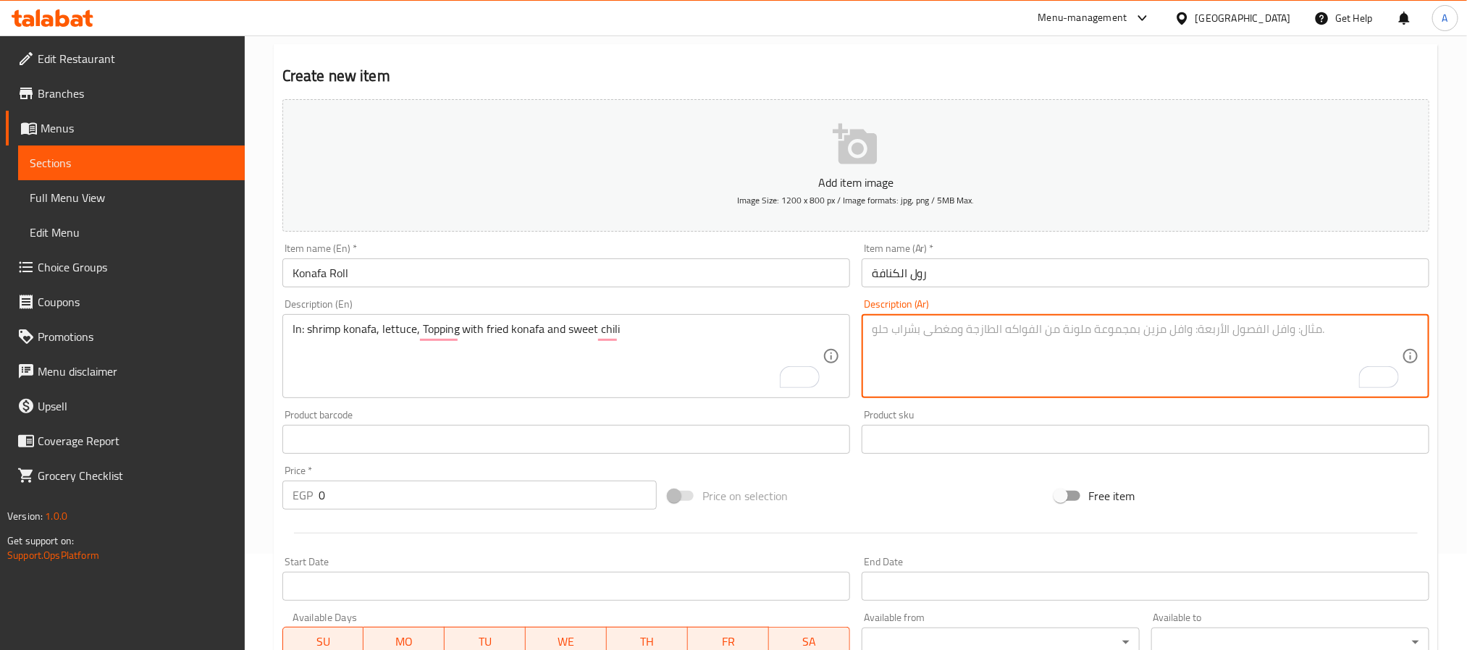
click at [991, 364] on textarea "To enrich screen reader interactions, please activate Accessibility in Grammarl…" at bounding box center [1137, 356] width 530 height 69
paste textarea "في: كنافة الروبيان، الخس، مغطاة بالكنافة المقلية والفلفل الحلو"
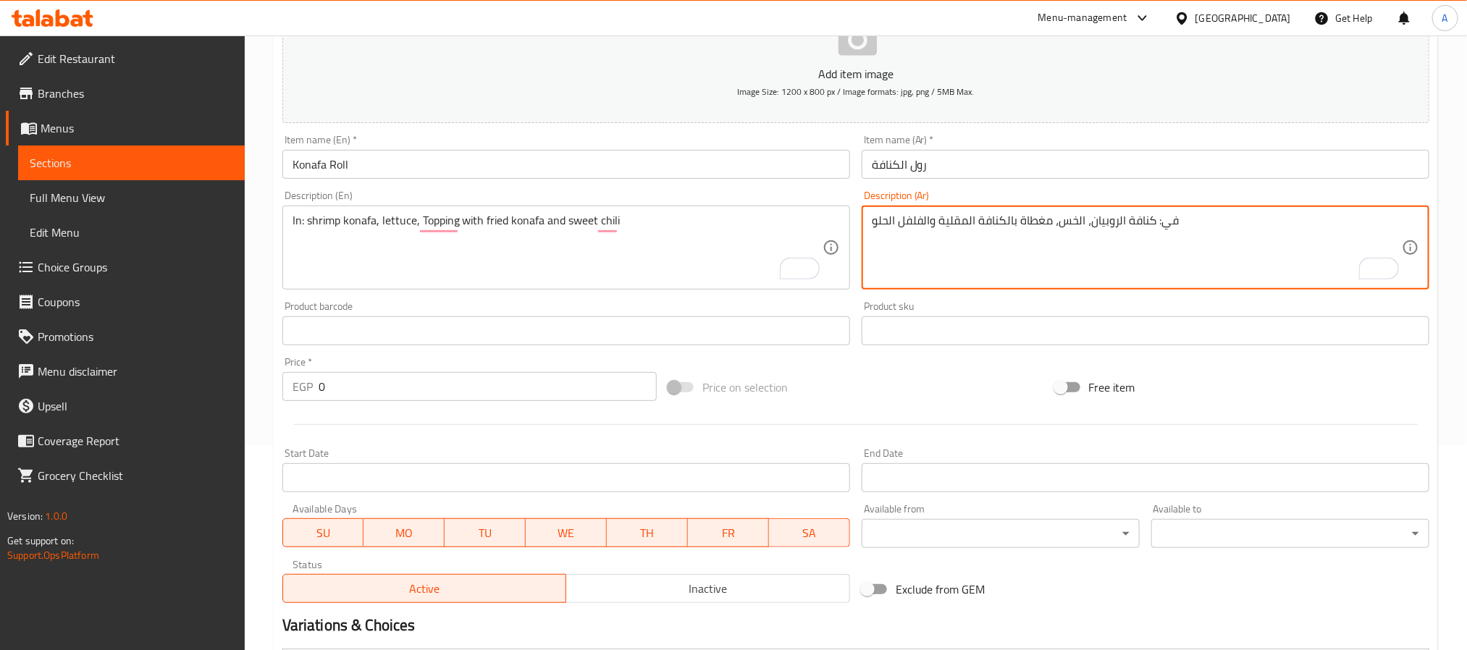
type textarea "في: كنافة الروبيان، الخس، مغطاة بالكنافة المقلية والفلفل الحلو"
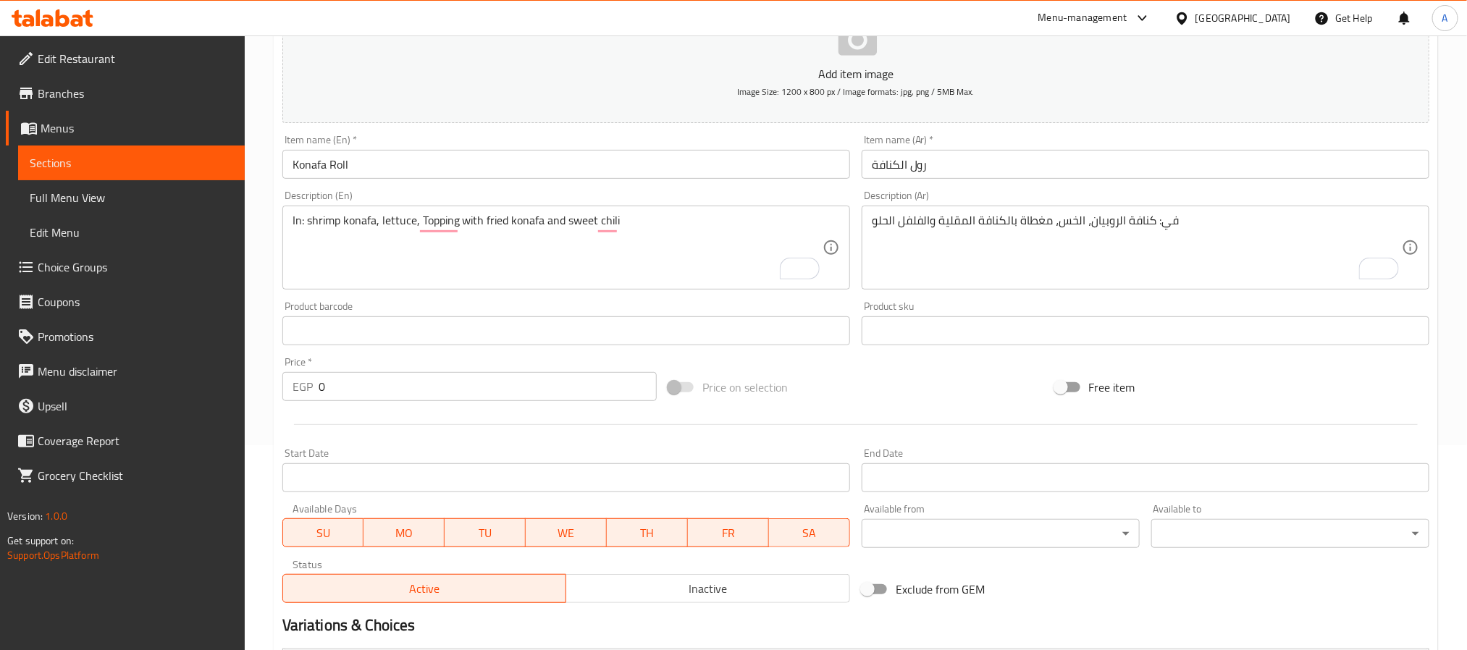
click at [424, 148] on div "Item name (En)   * Konafa Roll Item name (En) *" at bounding box center [566, 157] width 568 height 44
click at [420, 161] on input "Konafa Roll" at bounding box center [566, 164] width 568 height 29
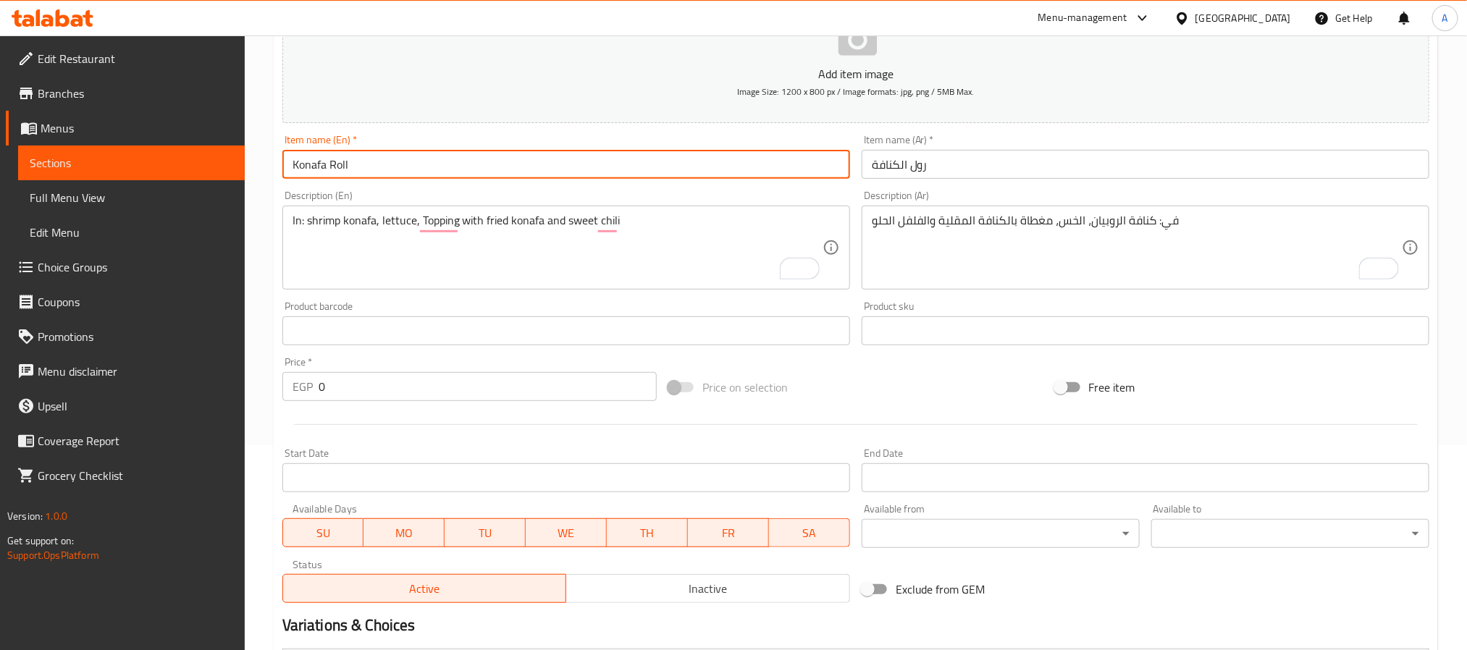
paste input "5 Pcs"
type input "Konafa Roll 5 Pcs"
click at [1115, 163] on input "رول الكنافة" at bounding box center [1146, 164] width 568 height 29
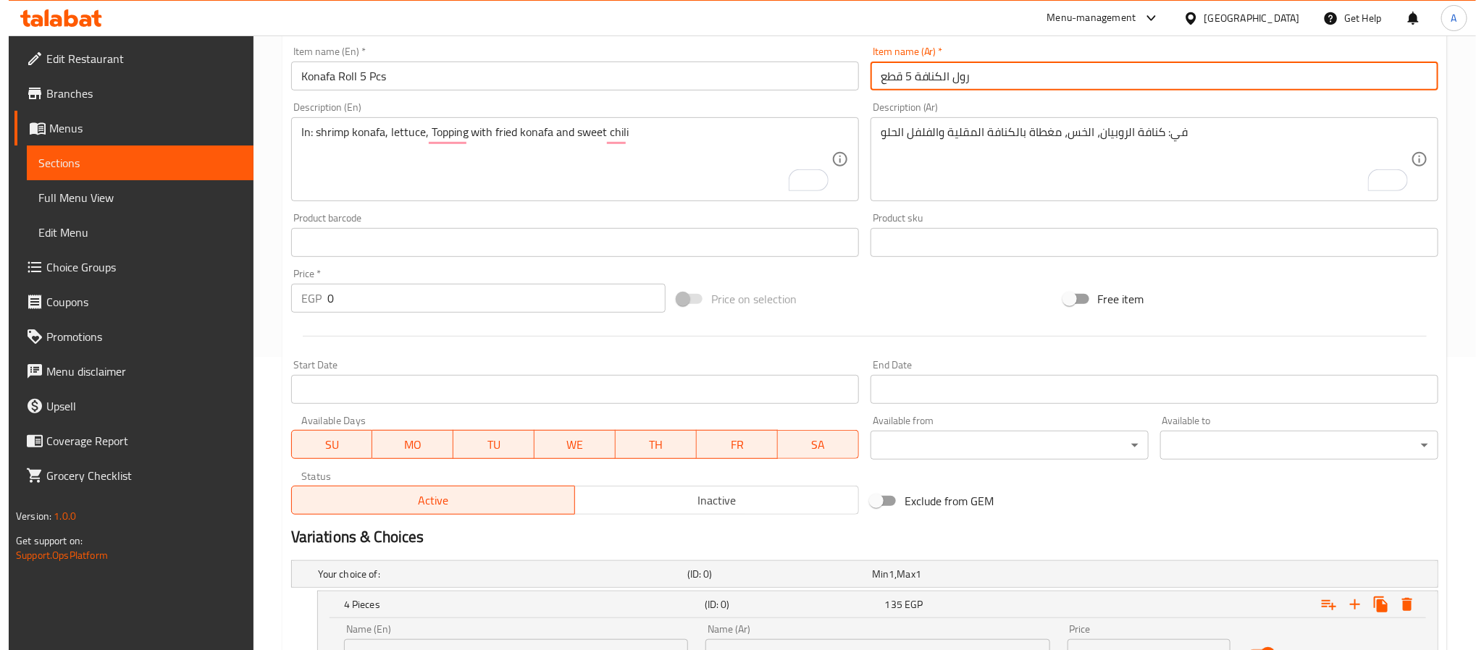
scroll to position [422, 0]
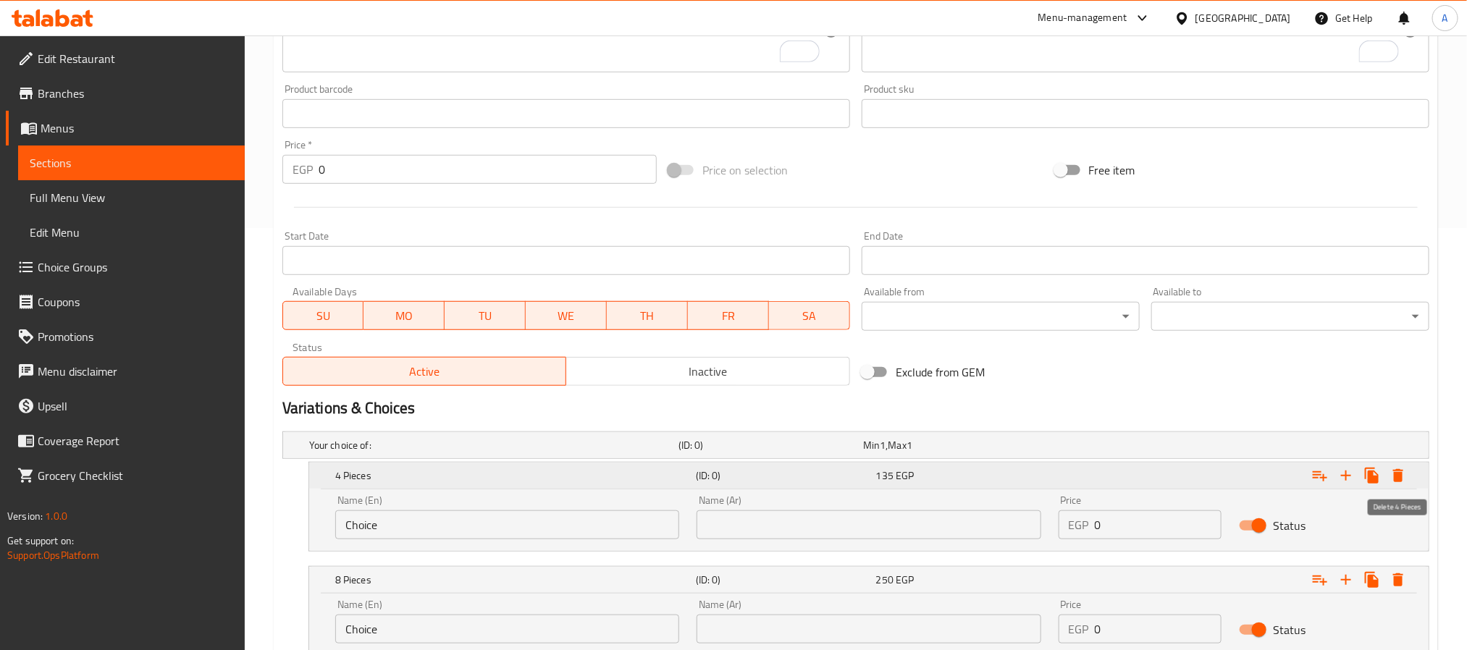
type input "رول الكنافة 5 قطع"
click at [1396, 472] on icon "Expand" at bounding box center [1398, 475] width 17 height 17
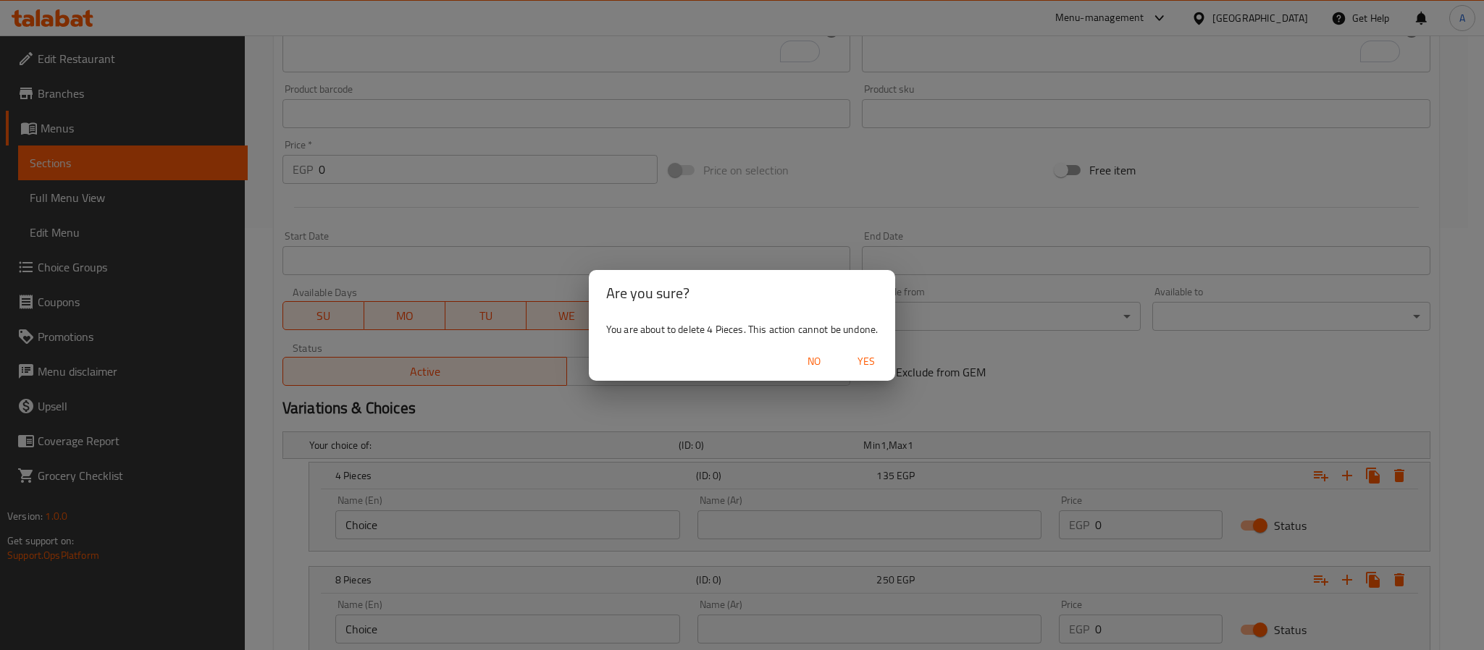
click at [870, 355] on span "Yes" at bounding box center [866, 362] width 35 height 18
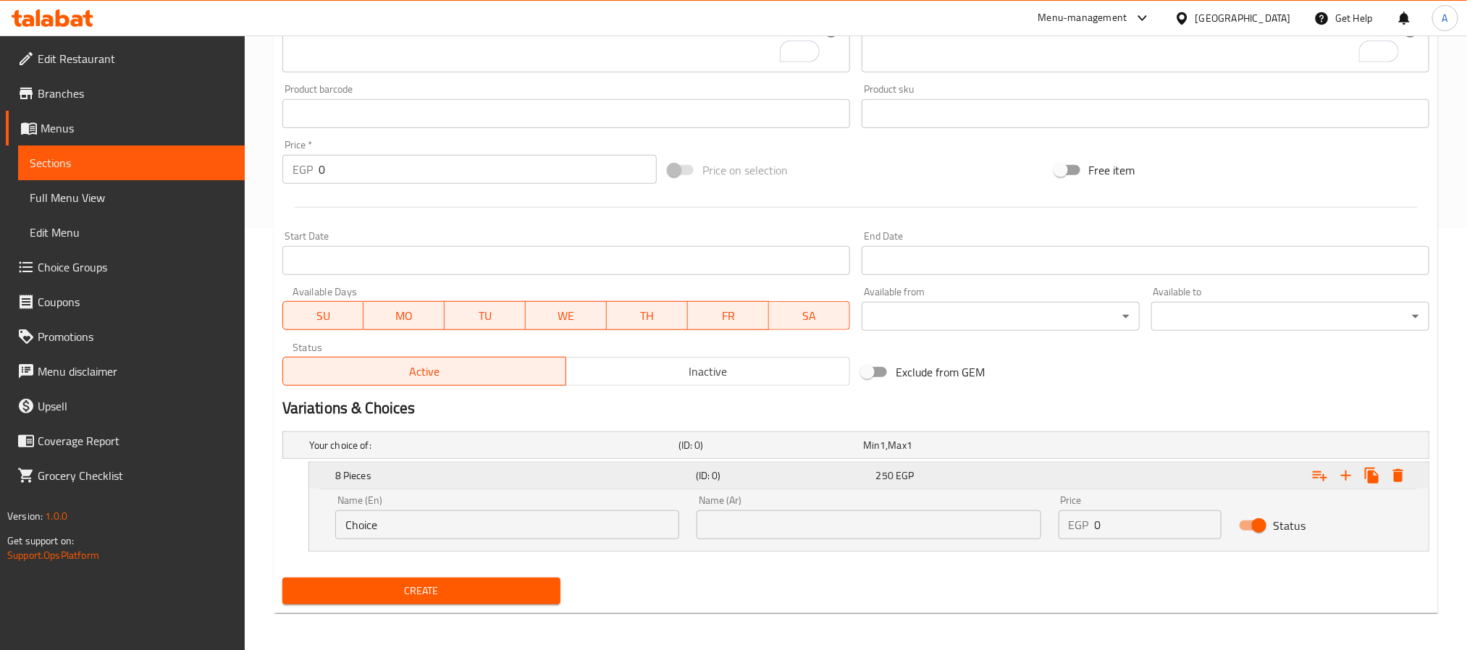
click at [1395, 474] on icon "Expand" at bounding box center [1399, 475] width 10 height 13
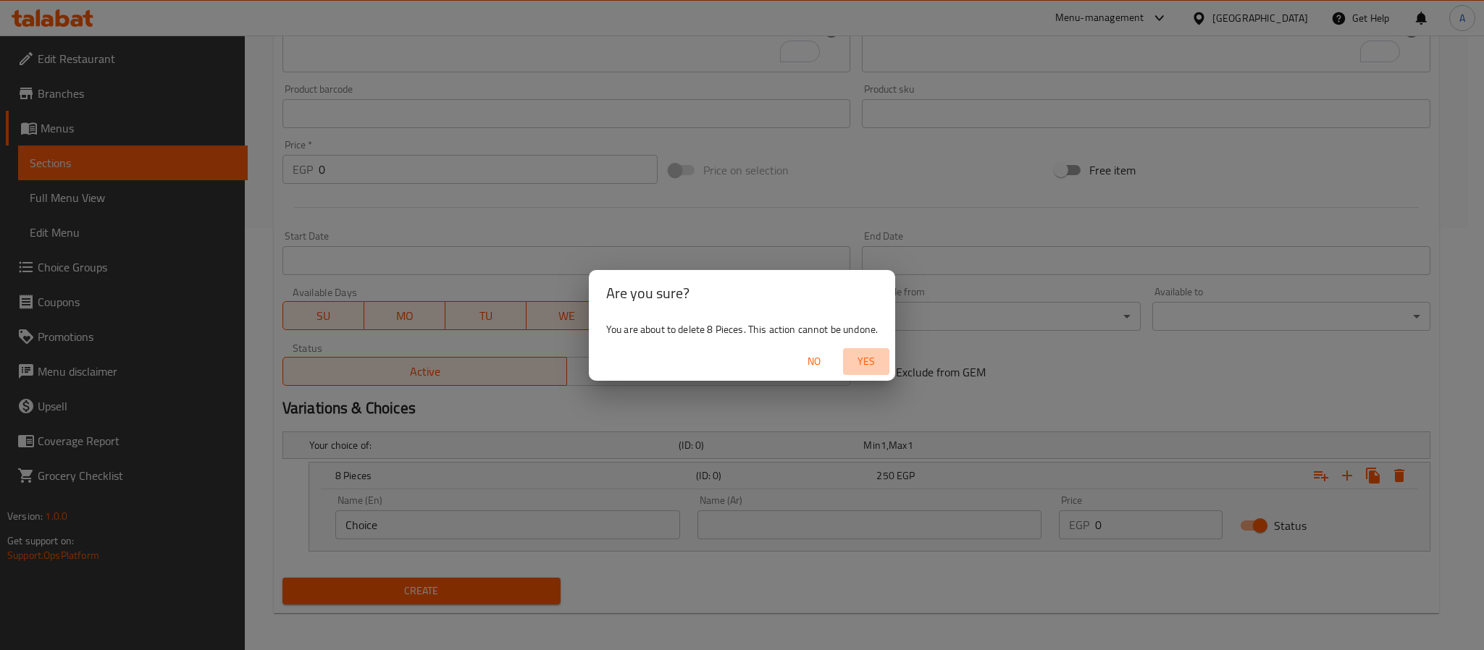
click at [874, 361] on span "Yes" at bounding box center [866, 362] width 35 height 18
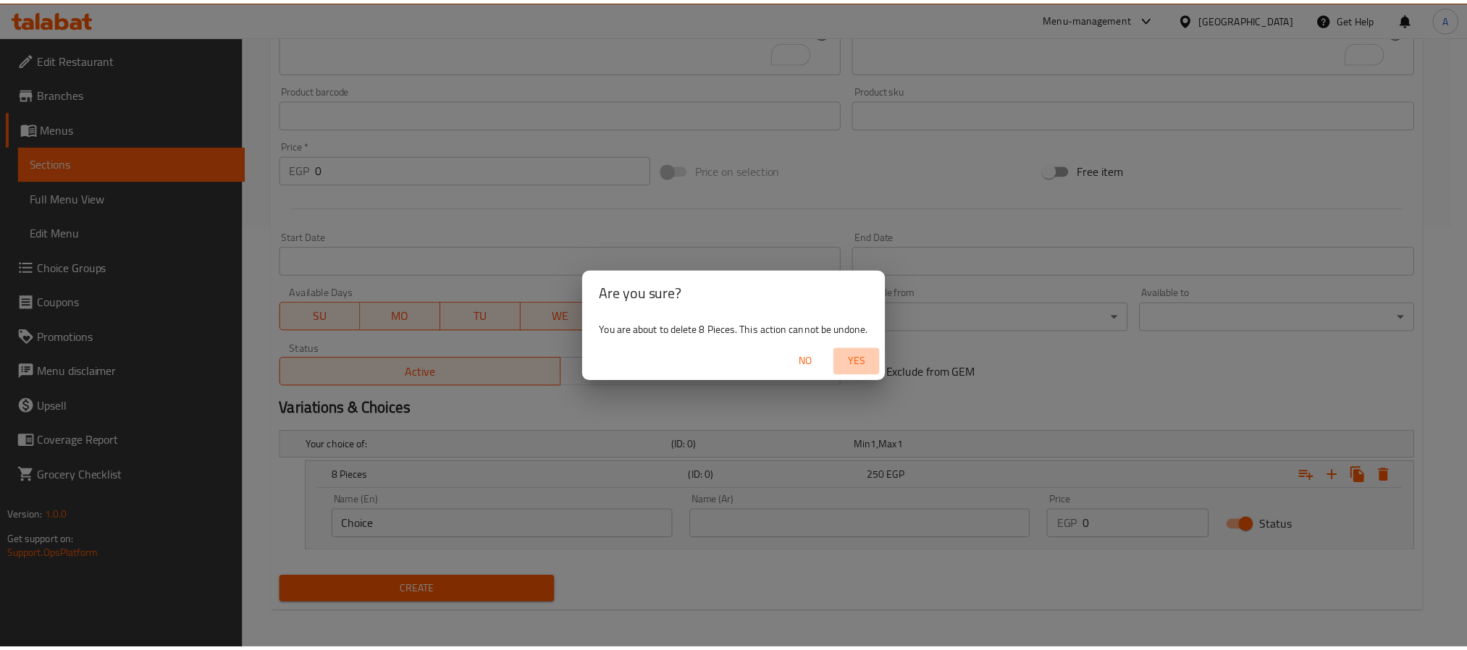
scroll to position [372, 0]
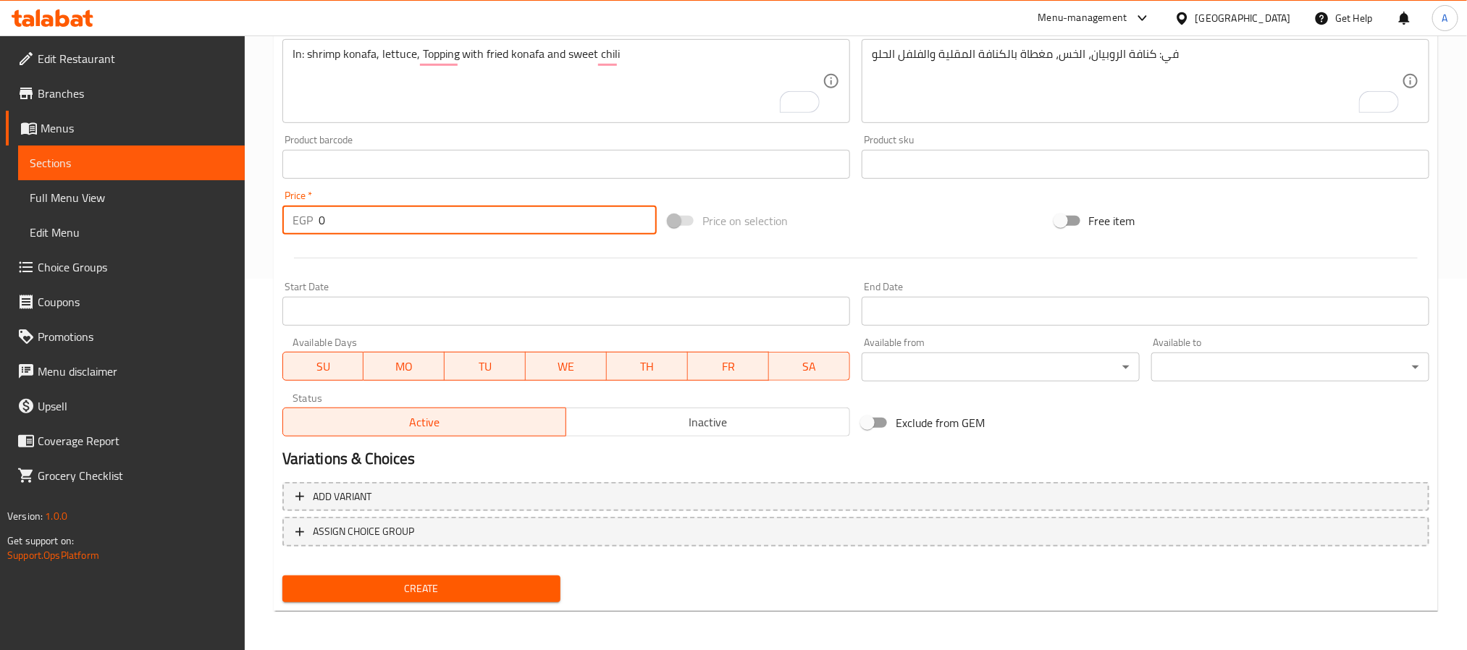
drag, startPoint x: 363, startPoint y: 220, endPoint x: 300, endPoint y: 220, distance: 63.0
click at [300, 220] on div "EGP 0 Price *" at bounding box center [469, 220] width 374 height 29
paste input "178"
type input "178"
click at [282, 576] on button "Create" at bounding box center [421, 589] width 278 height 27
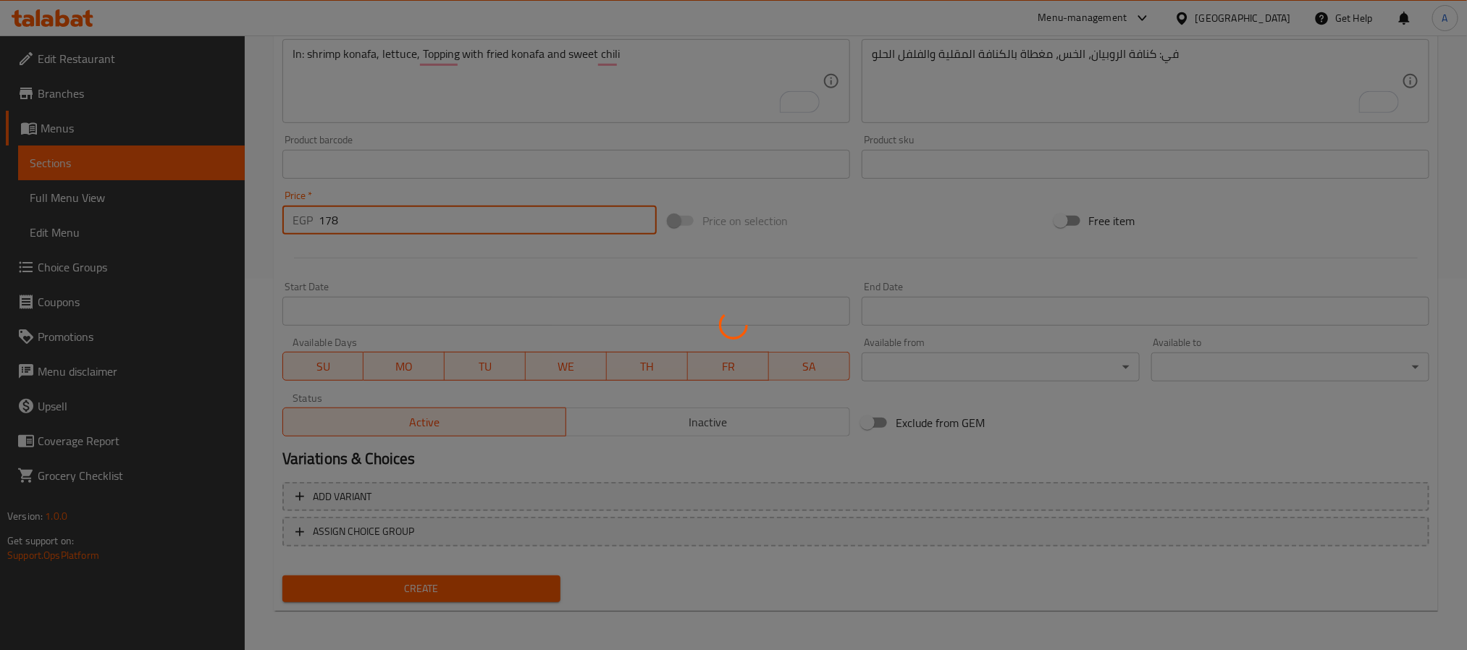
type input "0"
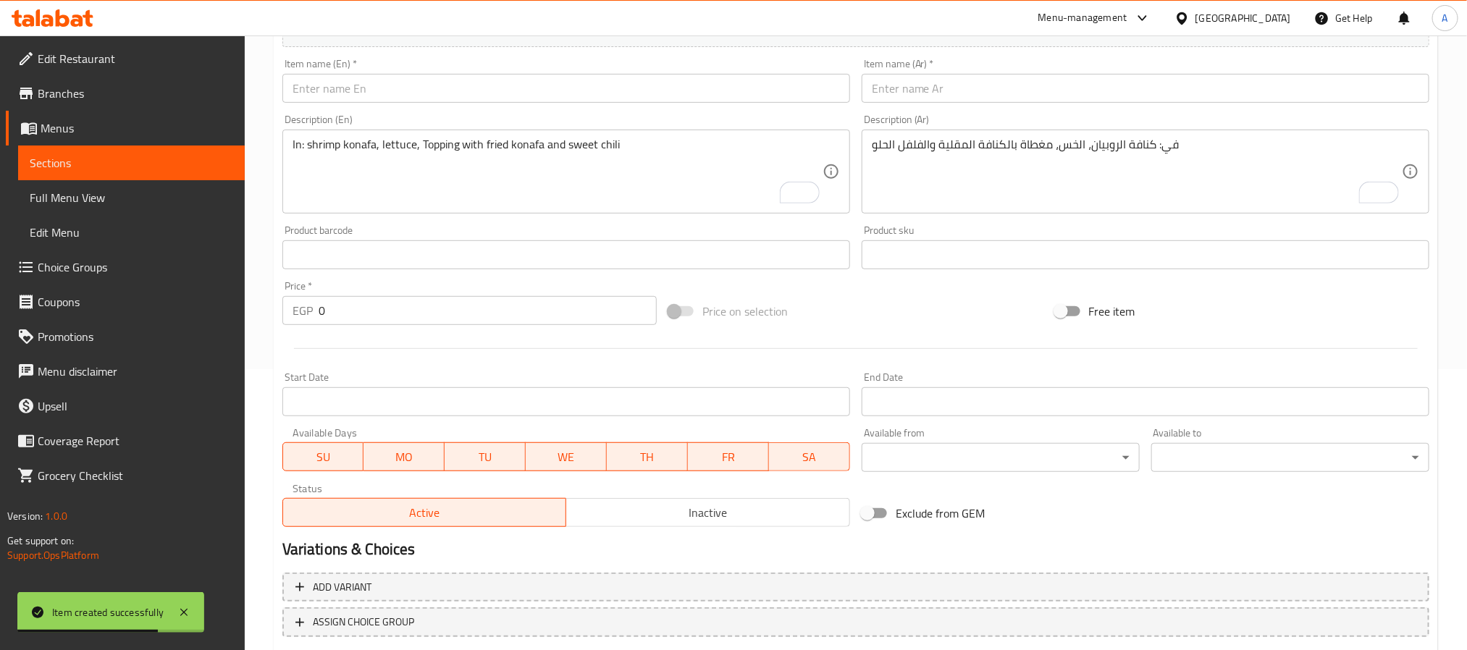
scroll to position [263, 0]
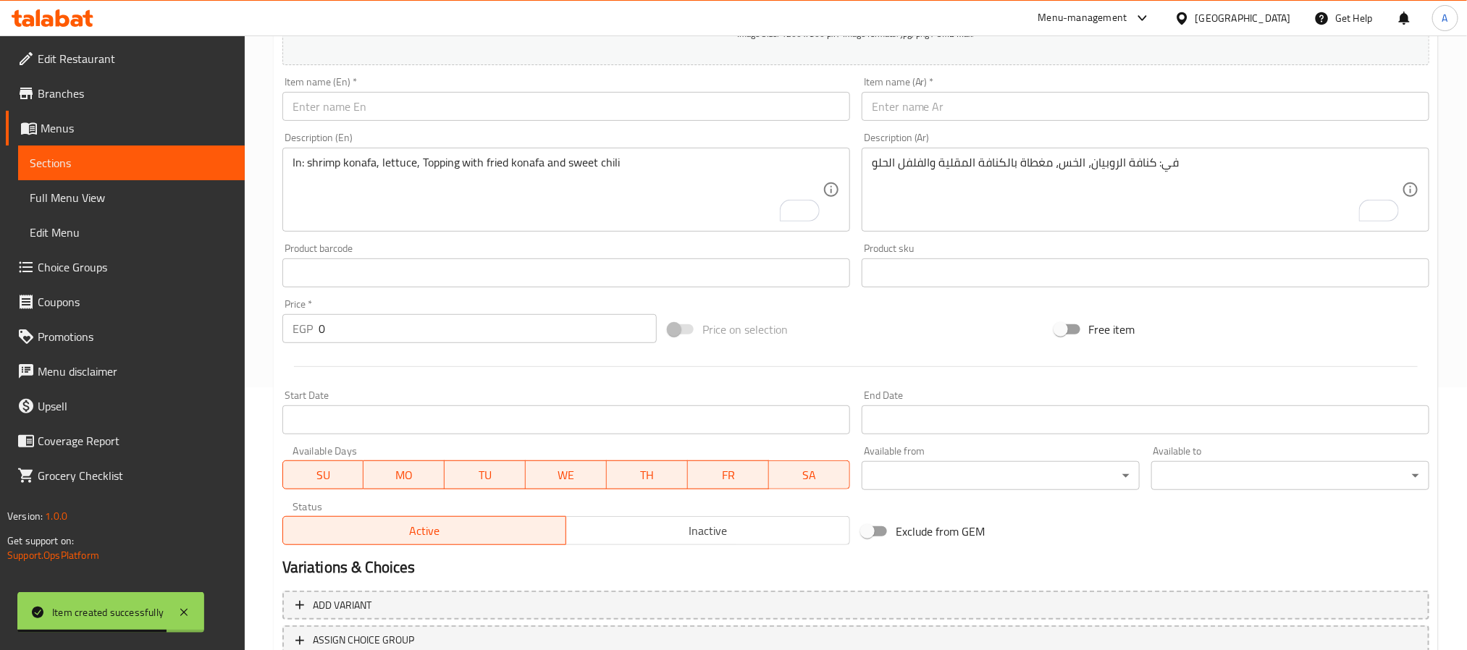
click at [395, 103] on input "text" at bounding box center [566, 106] width 568 height 29
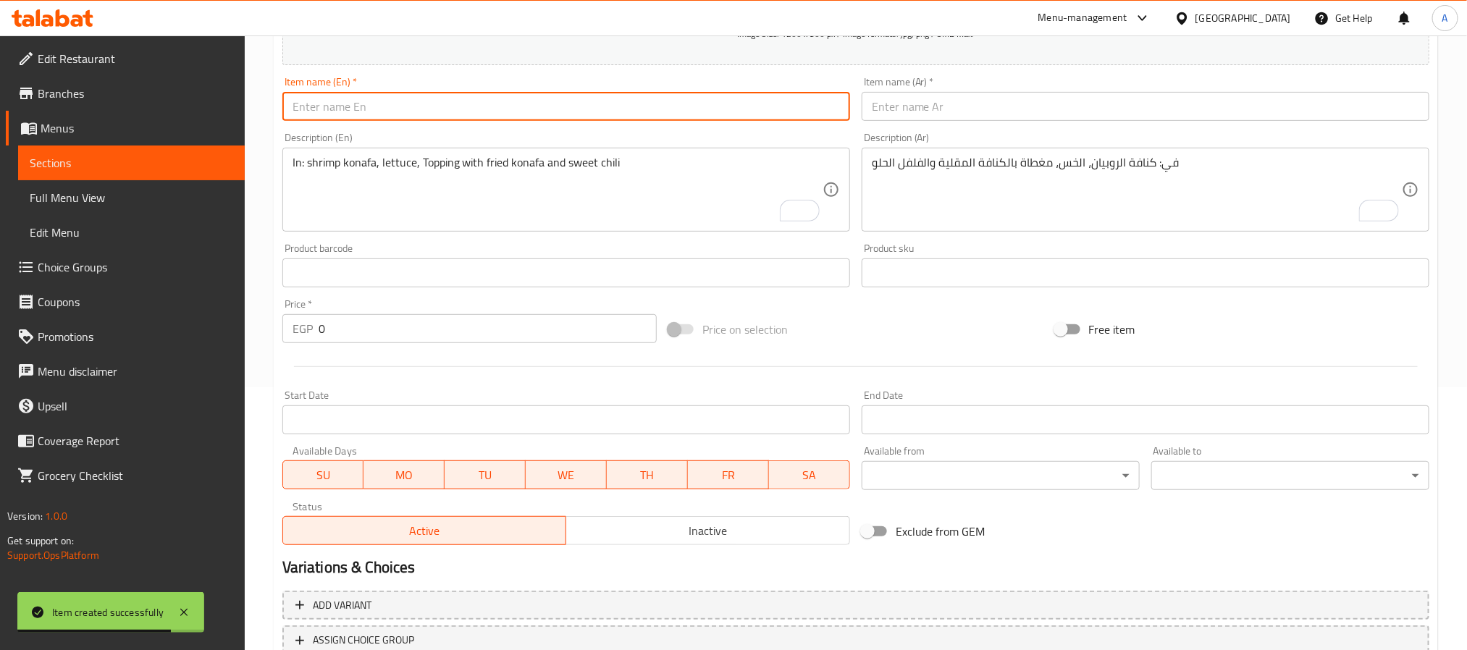
paste input "Spicy Salmon Maki"
type input "Spicy Salmon Maki"
click at [960, 101] on input "text" at bounding box center [1146, 106] width 568 height 29
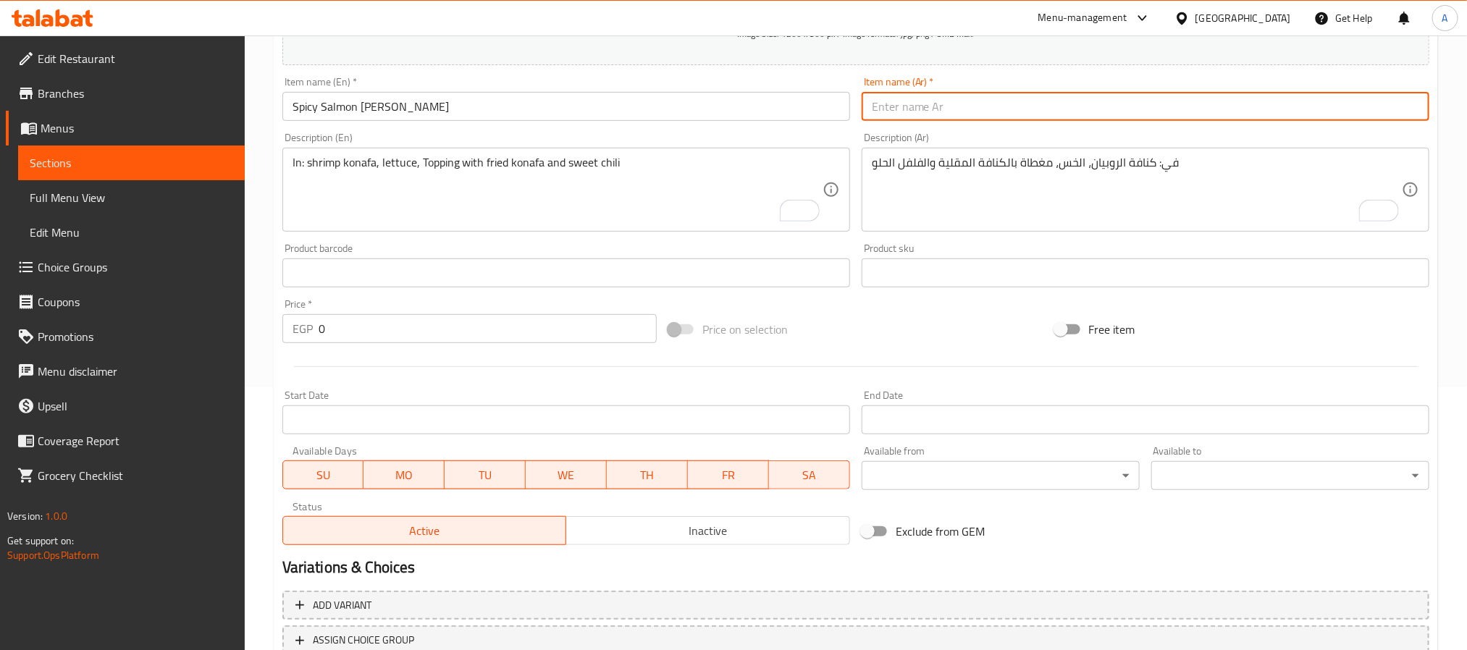
paste input "ماكي السلمون الحار"
type input "ماكي السلمون الحار"
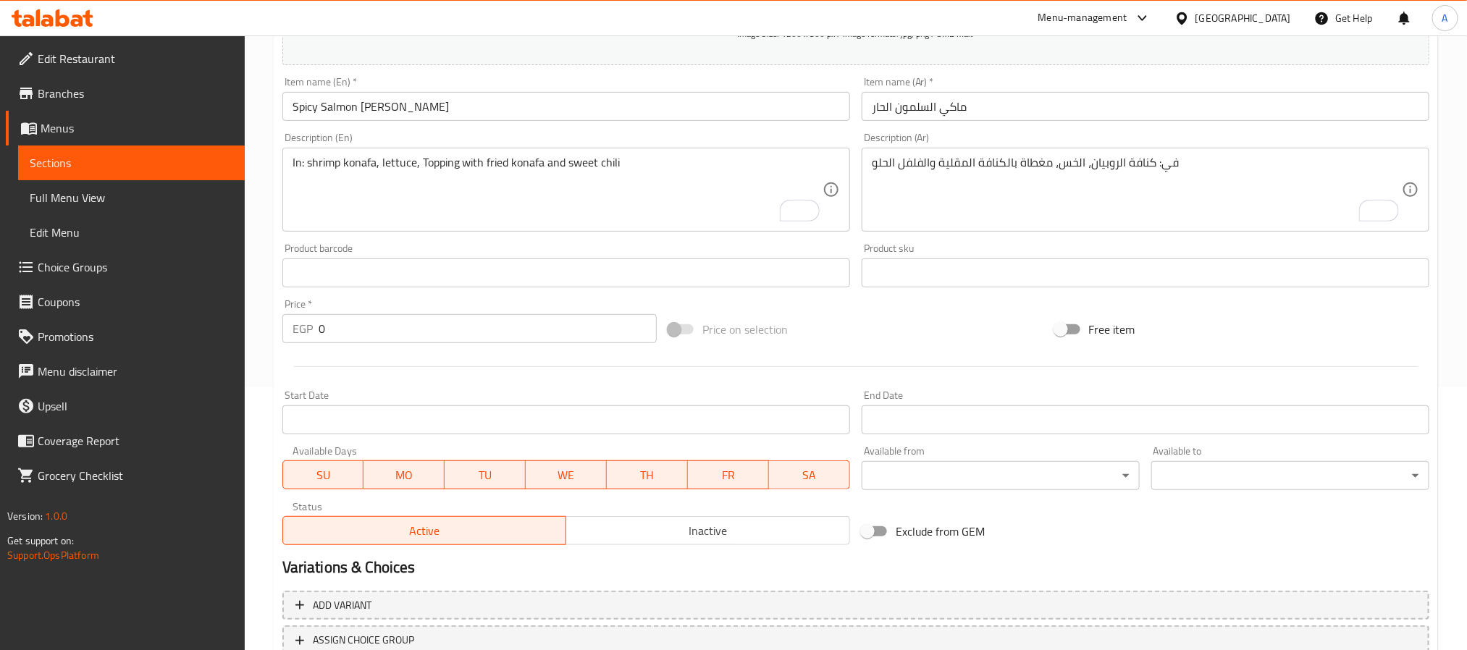
click at [504, 181] on textarea "In: shrimp konafa, lettuce, Topping with fried konafa and sweet chili" at bounding box center [558, 190] width 530 height 69
paste textarea "In: fried crab, topping with minced salmon with syracha sauce & green onions"
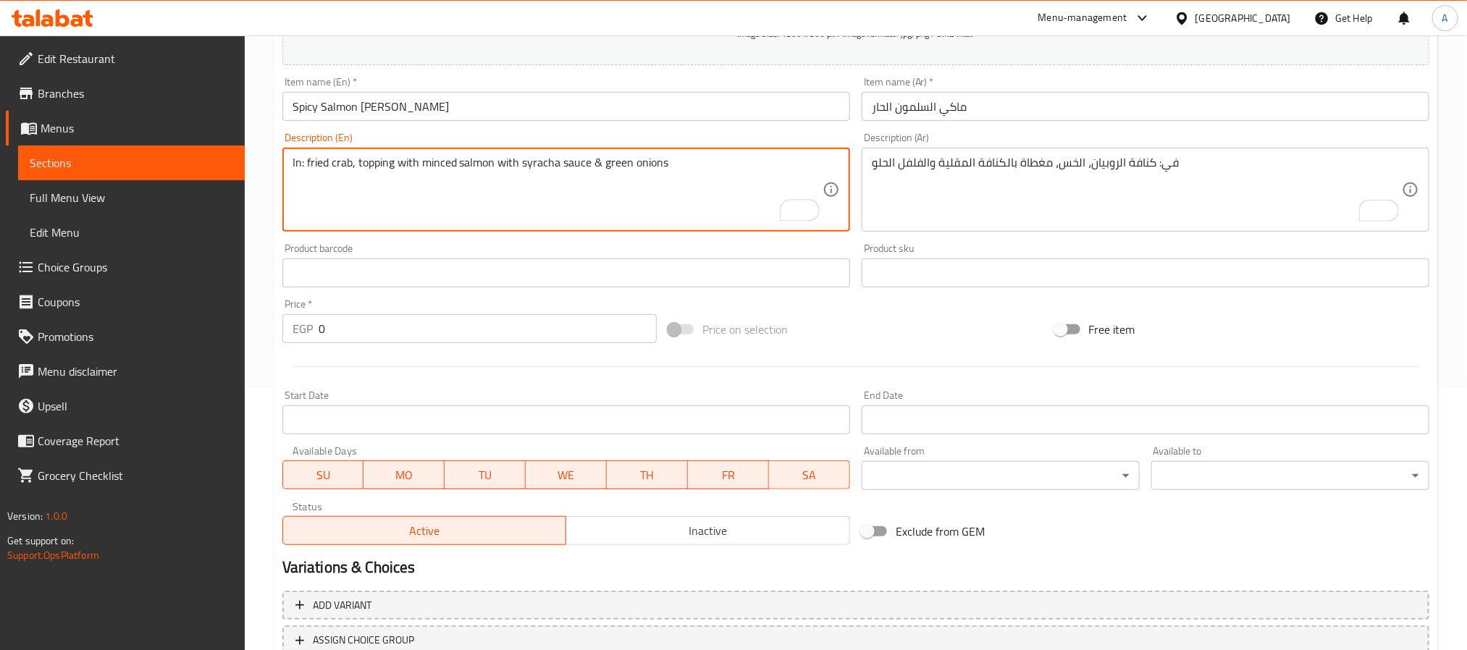
click at [598, 161] on textarea "In: fried crab, topping with minced salmon with syracha sauce & green onions" at bounding box center [558, 190] width 530 height 69
click at [630, 166] on textarea "In: fried crab, topping with minced salmon with syracha sauce and green onions" at bounding box center [558, 190] width 530 height 69
type textarea "In: fried crab, topping with minced salmon with syracha sauce and green onions"
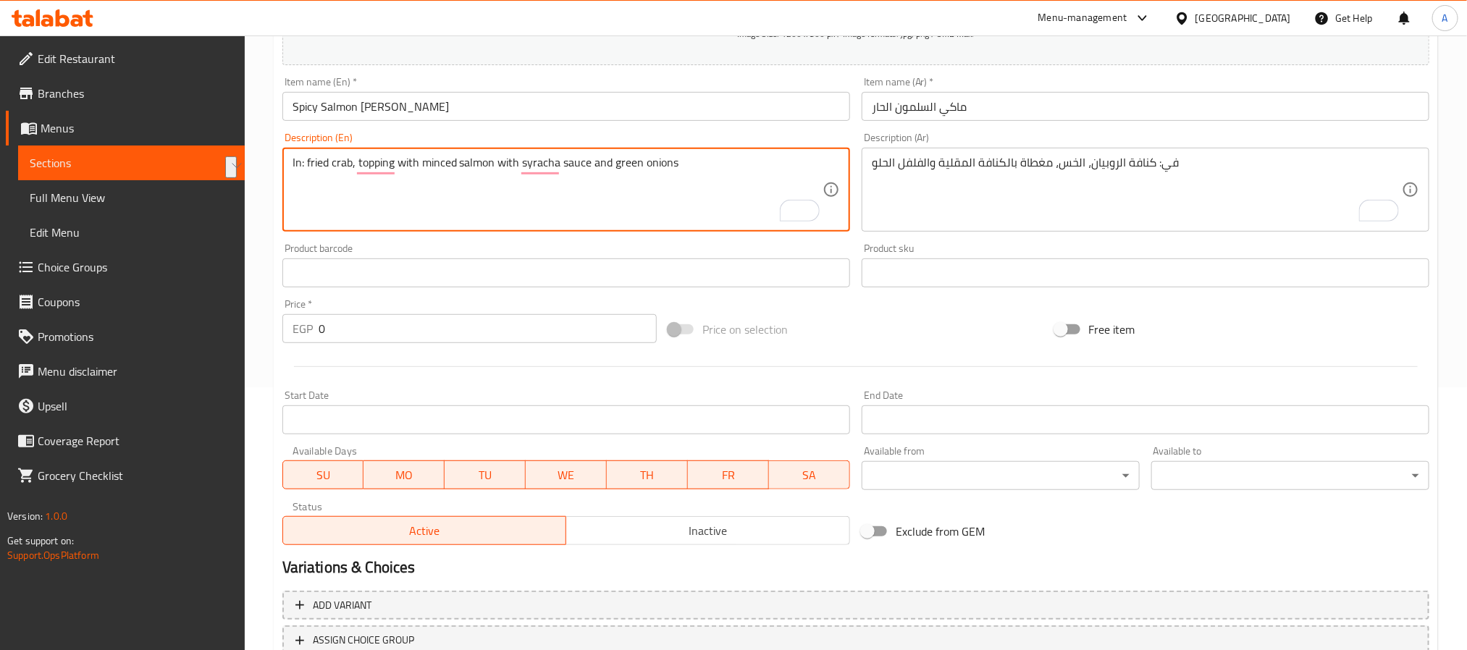
click at [1008, 201] on textarea "في: كنافة الروبيان، الخس، مغطاة بالكنافة المقلية والفلفل الحلو" at bounding box center [1137, 190] width 530 height 69
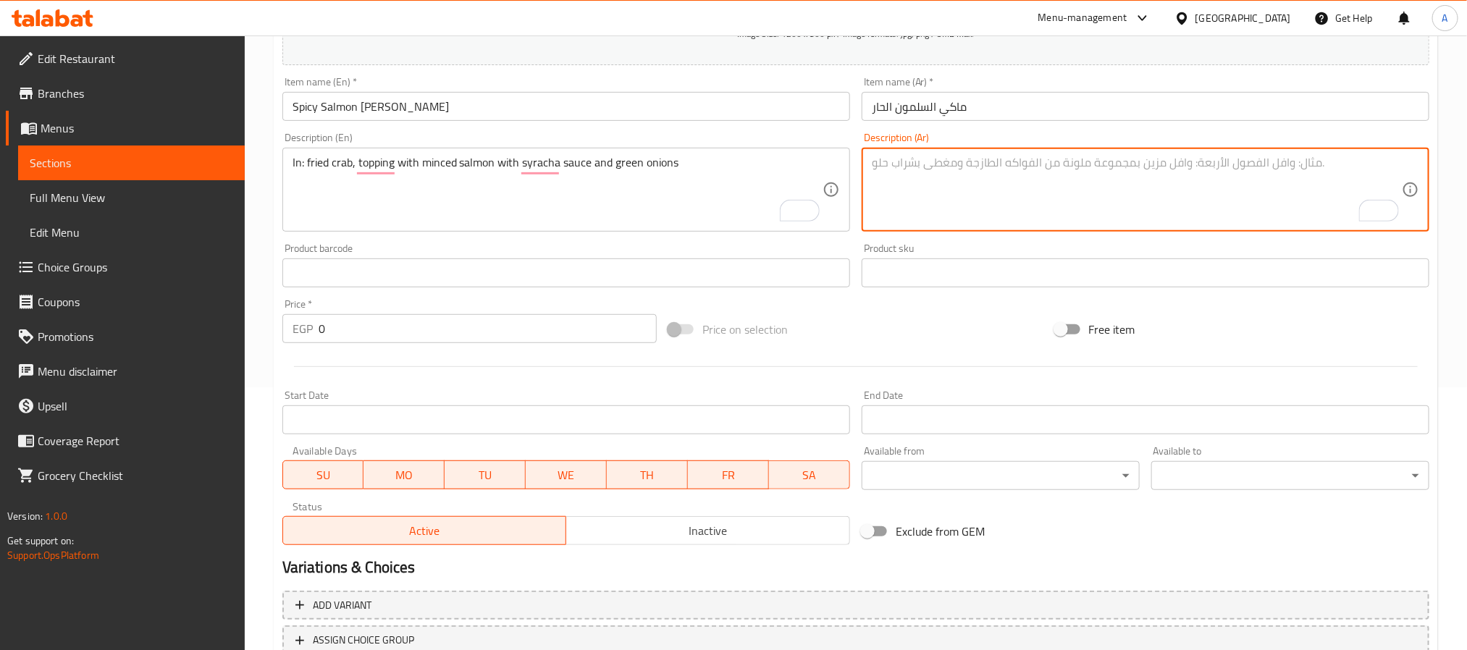
paste textarea "في: سلطعون مقلي، مغطى بسمك السلمون المفروم مع صلصة سريراتشا والبصل الأخضر"
type textarea "في: سلطعون مقلي، مغطى بسمك السلمون المفروم مع صلصة سريراتشا والبصل الأخضر"
click at [489, 109] on input "Spicy Salmon Maki" at bounding box center [566, 106] width 568 height 29
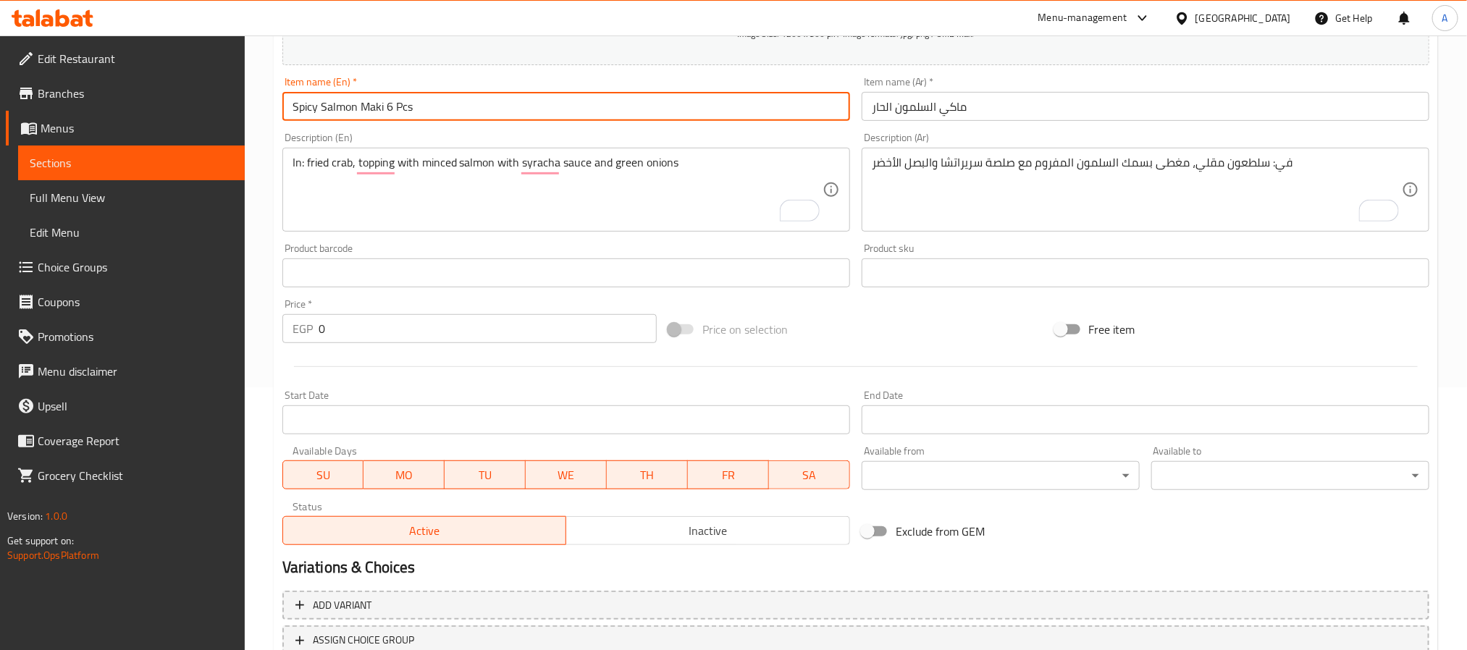
type input "Spicy Salmon Maki 6 Pcs"
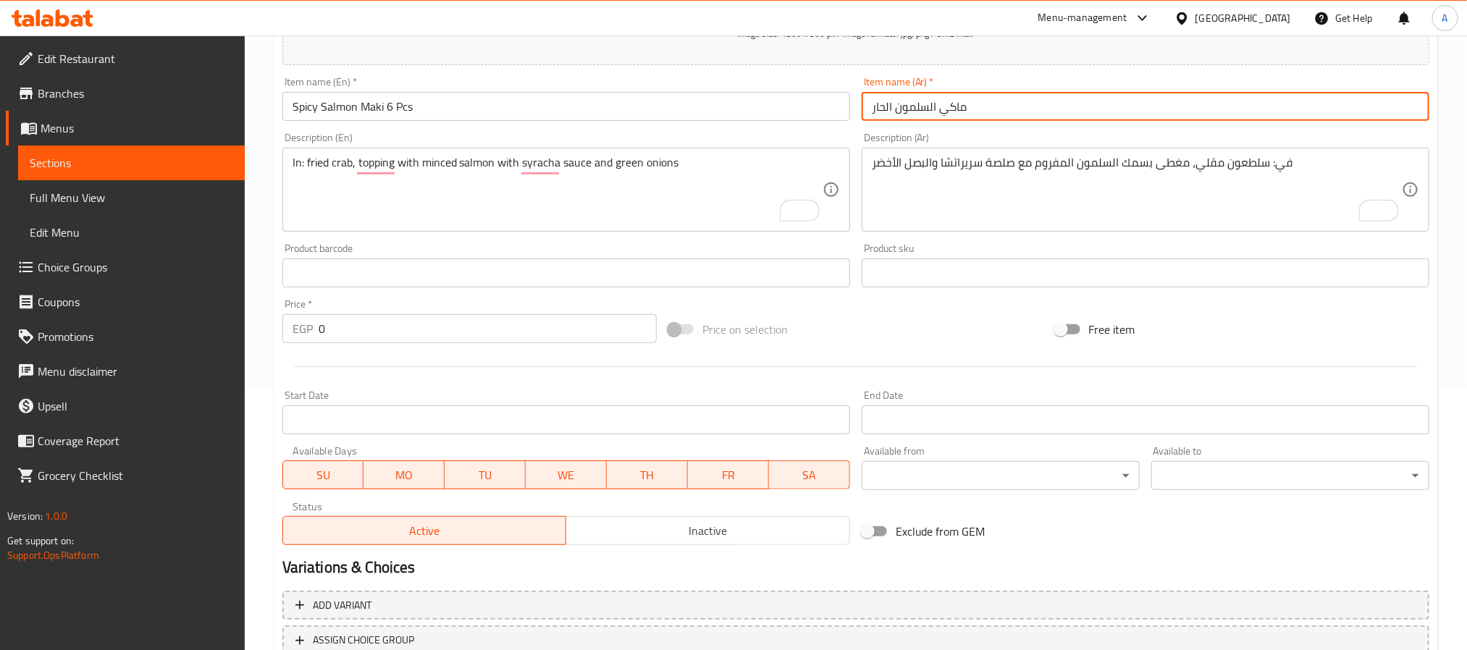
click at [1005, 102] on input "ماكي السلمون الحار" at bounding box center [1146, 106] width 568 height 29
type input "ماكي السلمون الحار 6 قطع"
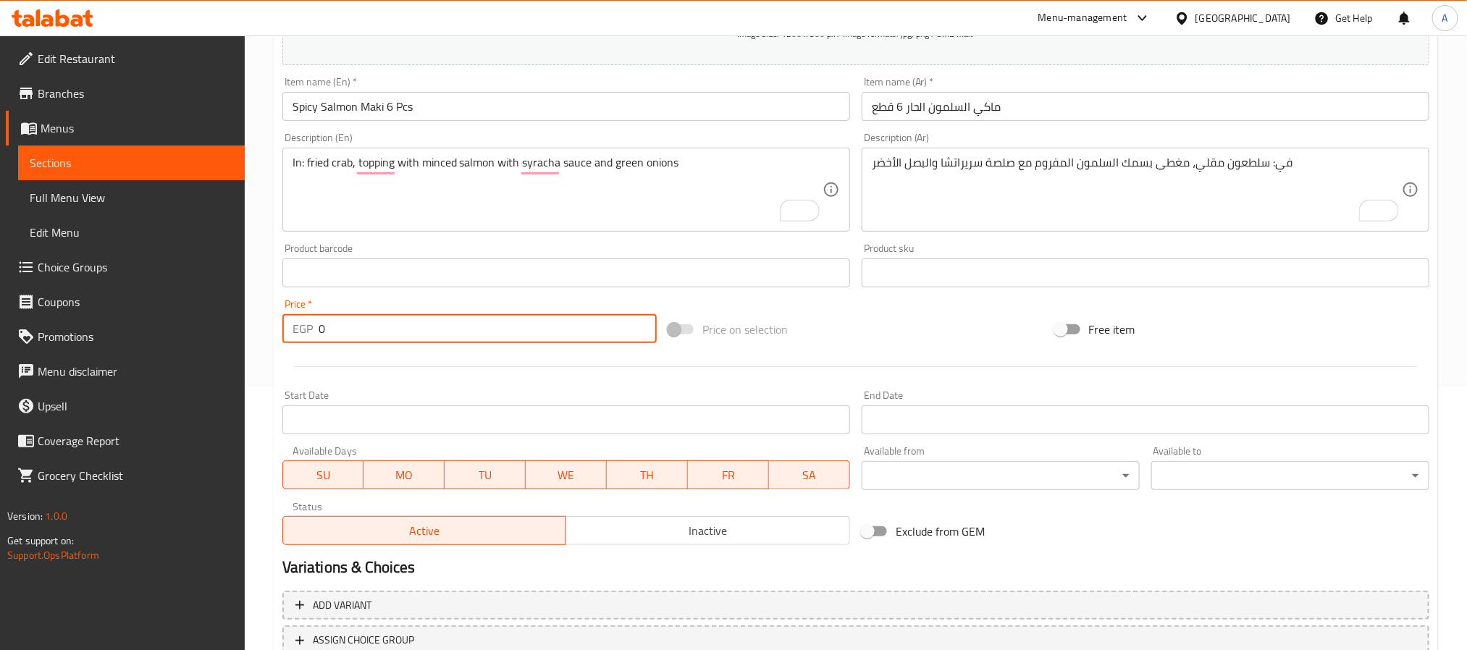
drag, startPoint x: 394, startPoint y: 319, endPoint x: 292, endPoint y: 340, distance: 104.1
click at [292, 340] on div "EGP 0 Price *" at bounding box center [469, 328] width 374 height 29
paste input "21"
type input "210"
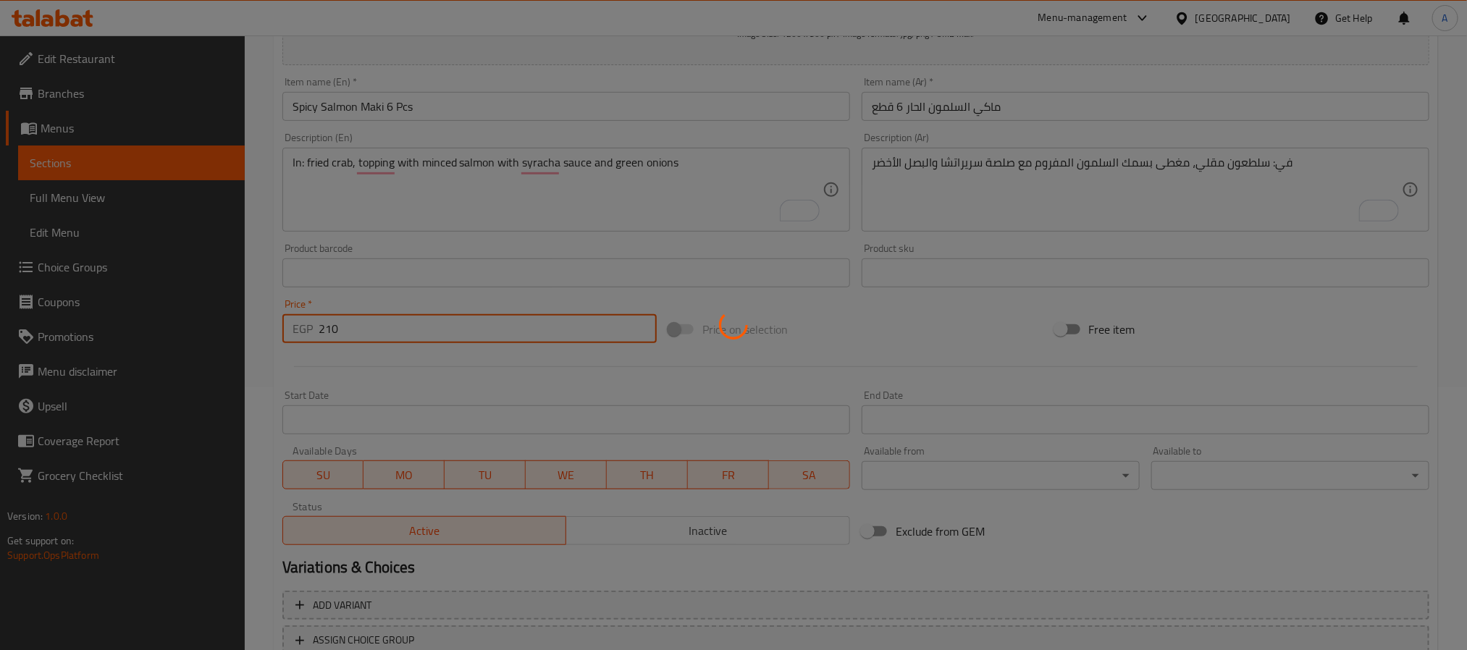
type input "0"
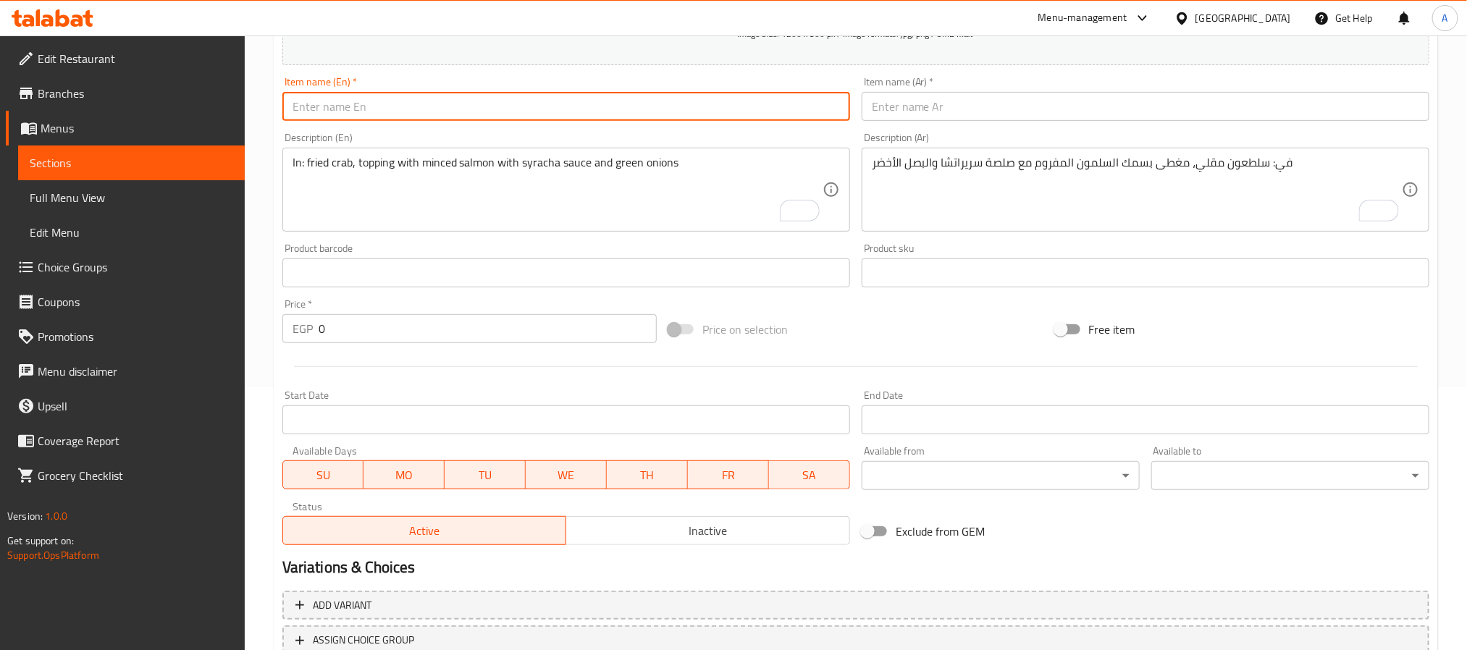
click at [390, 106] on input "text" at bounding box center [566, 106] width 568 height 29
paste input "New Crab Paste"
type input "New Crab Paste"
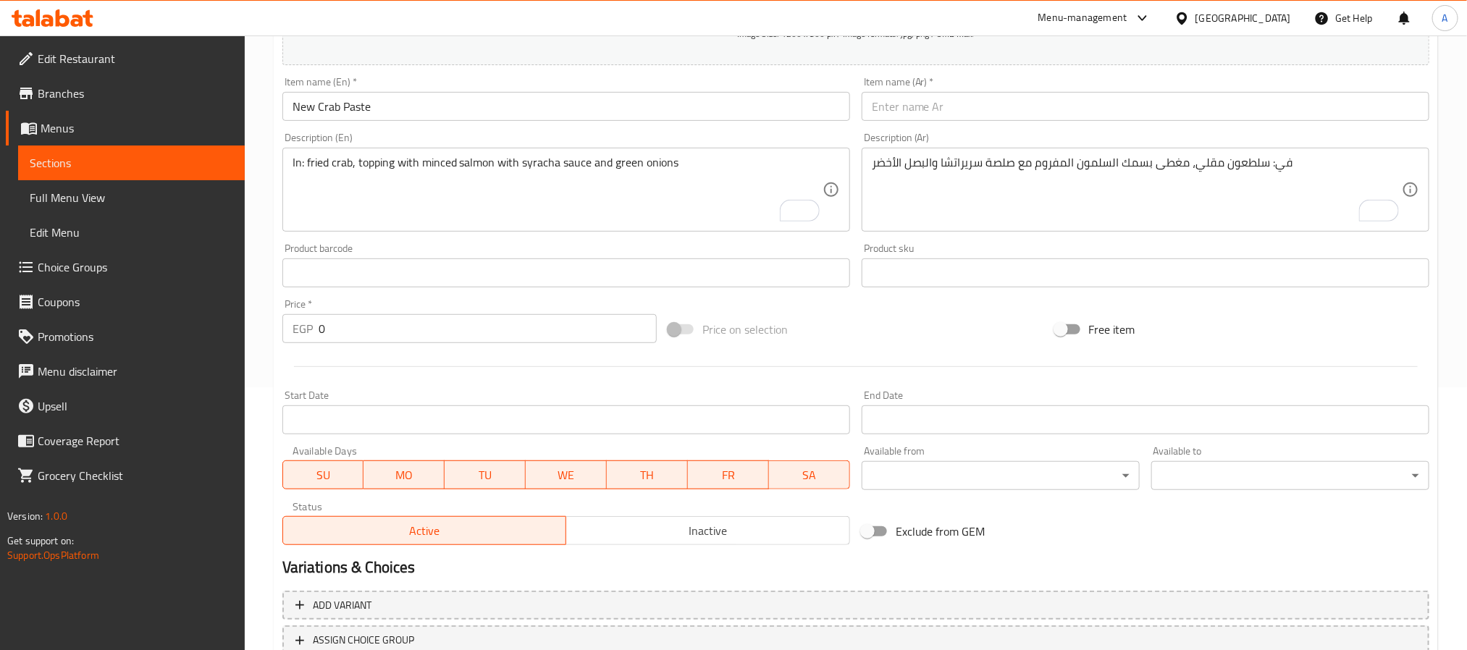
click at [390, 111] on input "New Crab Paste" at bounding box center [566, 106] width 568 height 29
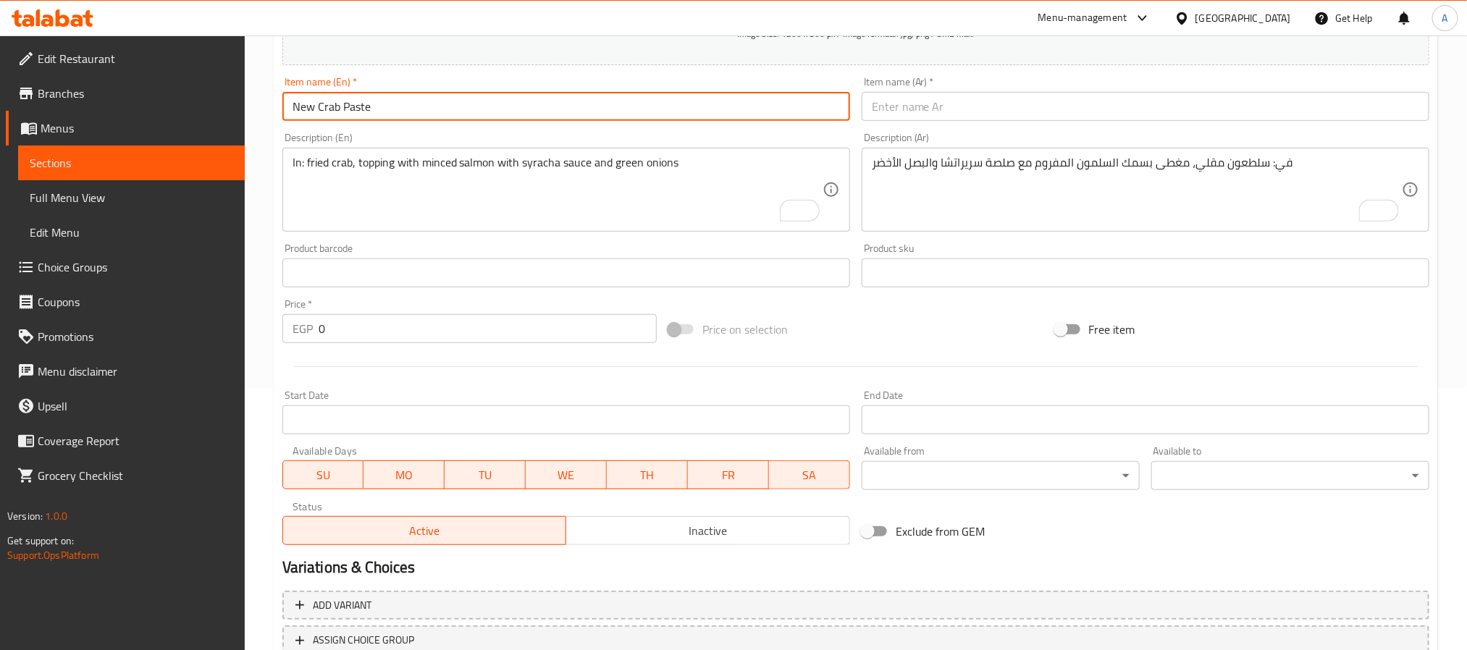
click at [390, 111] on input "New Crab Paste" at bounding box center [566, 106] width 568 height 29
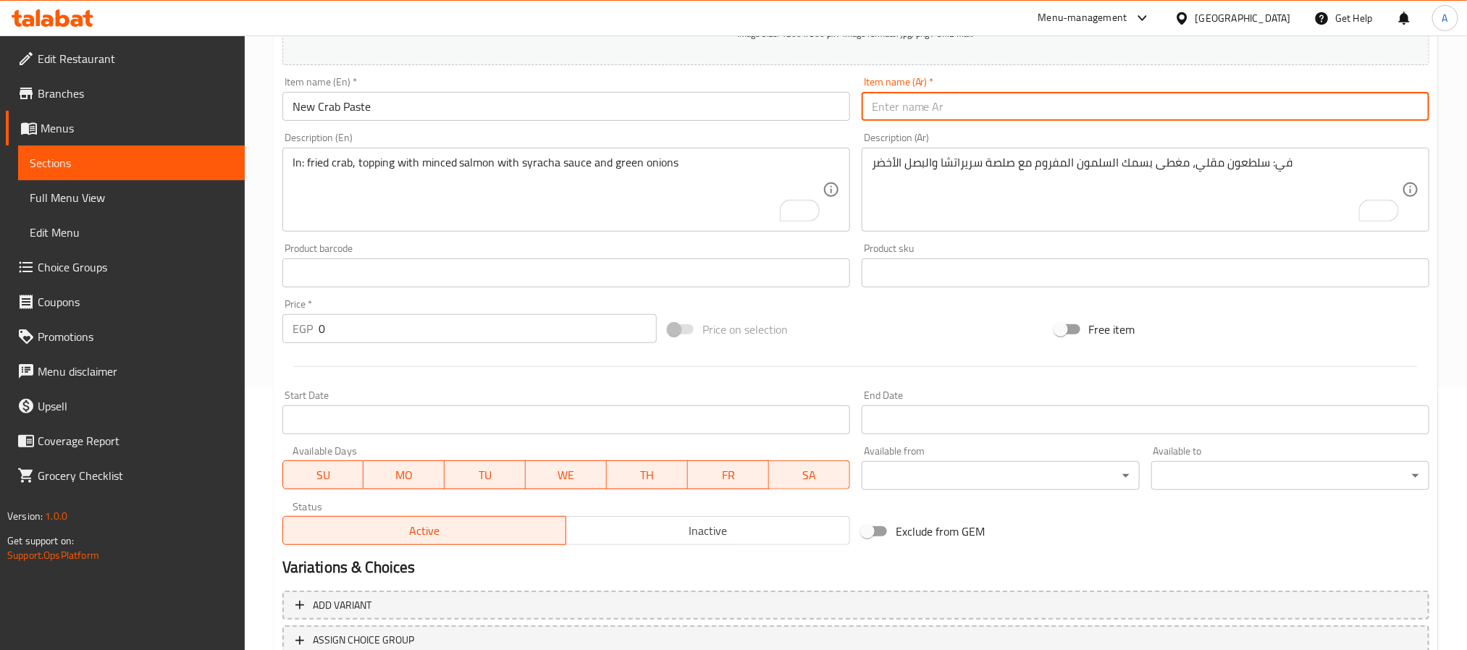
click at [1067, 98] on input "text" at bounding box center [1146, 106] width 568 height 29
click at [869, 109] on input "نيوه كراب" at bounding box center [1146, 106] width 568 height 29
paste input "معجون"
type input "معجون نيوه كراب"
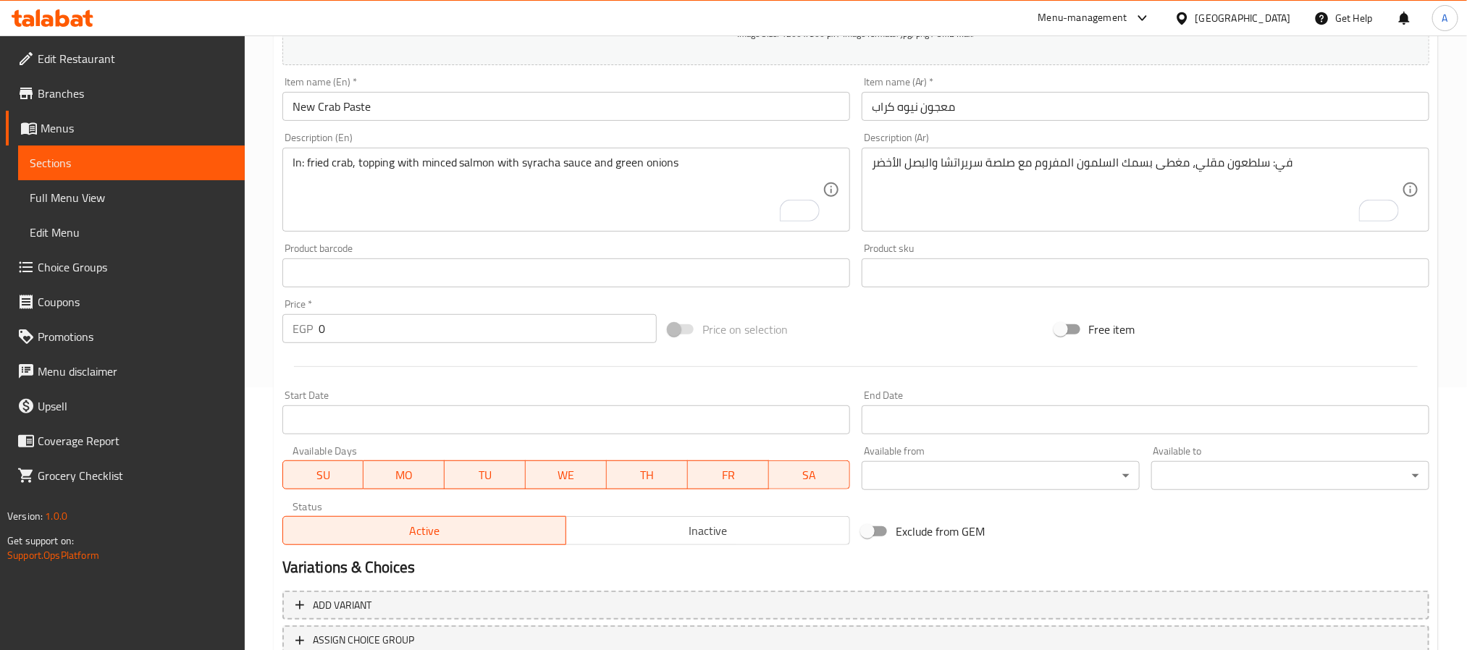
click at [515, 196] on textarea "In: fried crab, topping with minced salmon with syracha sauce and green onions" at bounding box center [558, 190] width 530 height 69
paste textarea "In: fried crab, topping with crab with lemon and mint"
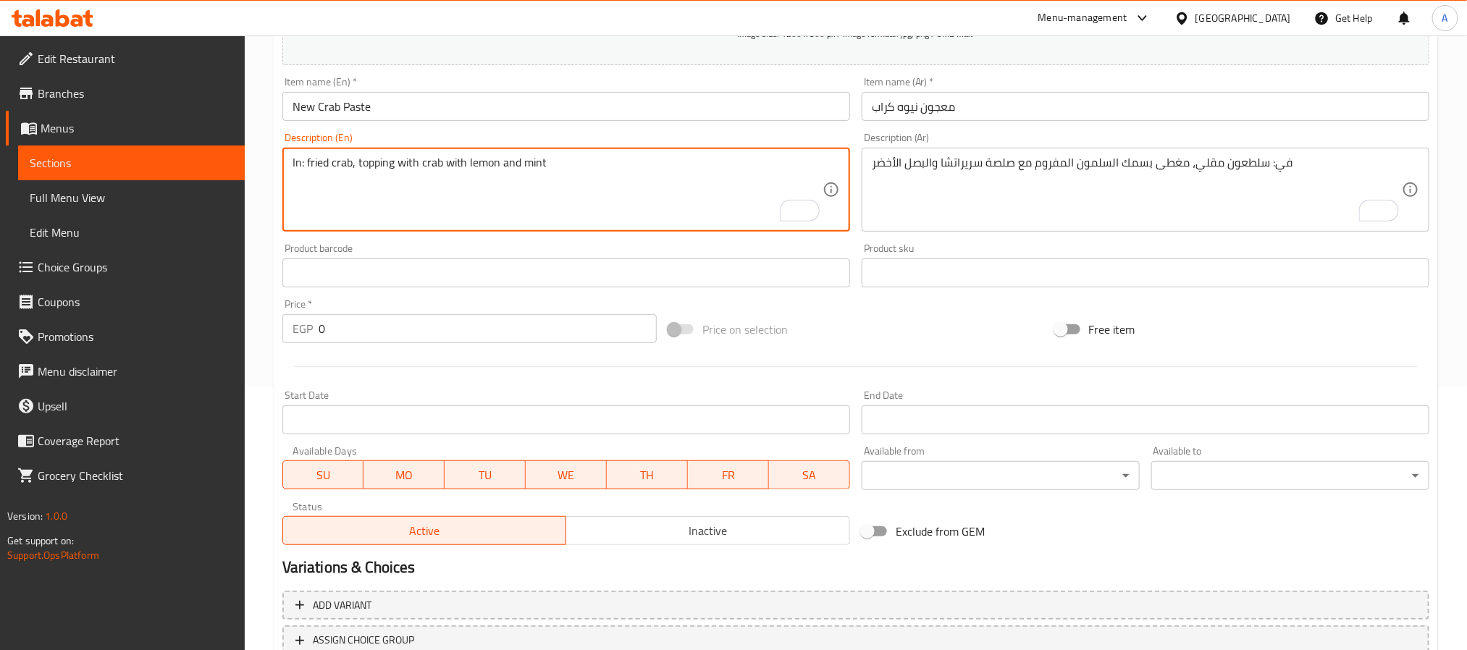
type textarea "In: fried crab, topping with crab with lemon and mint"
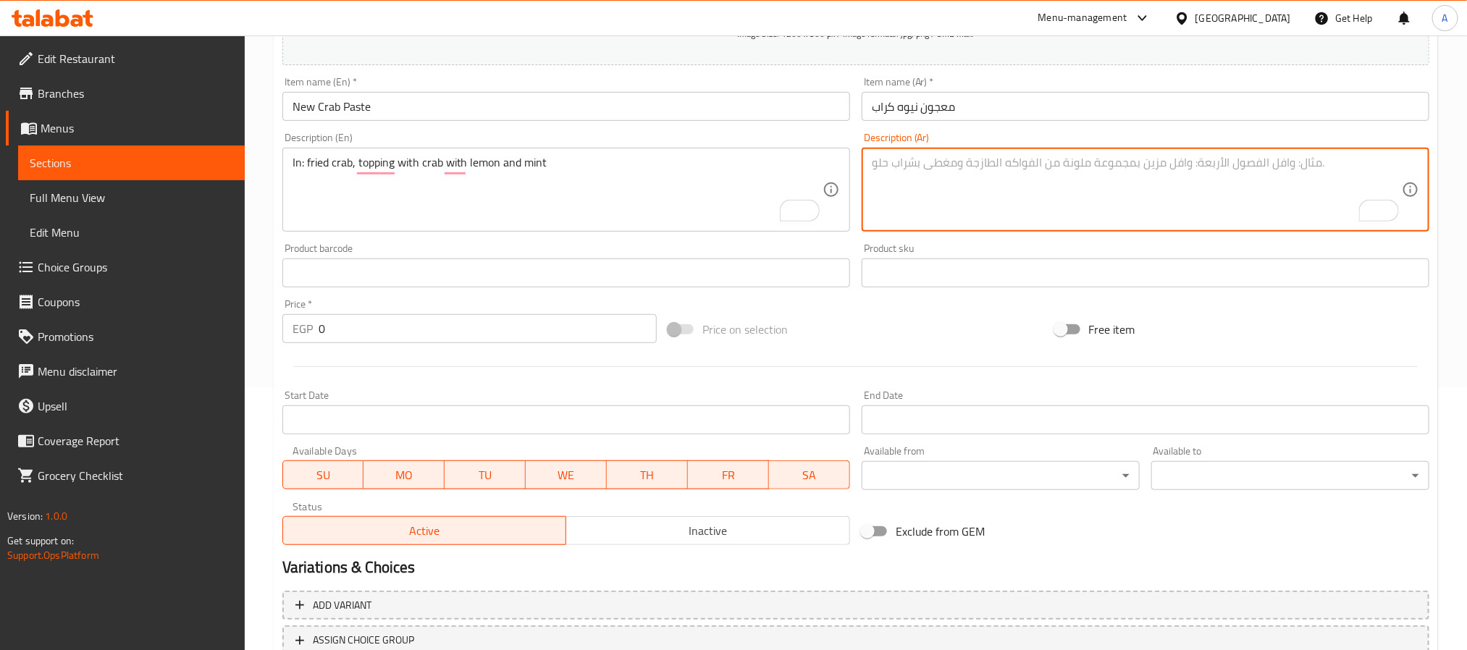
click at [1209, 177] on textarea "To enrich screen reader interactions, please activate Accessibility in Grammarl…" at bounding box center [1137, 190] width 530 height 69
paste textarea "في: سلطعون مقلي، مغطى بالسلطعون مع الليمون والنعناع"
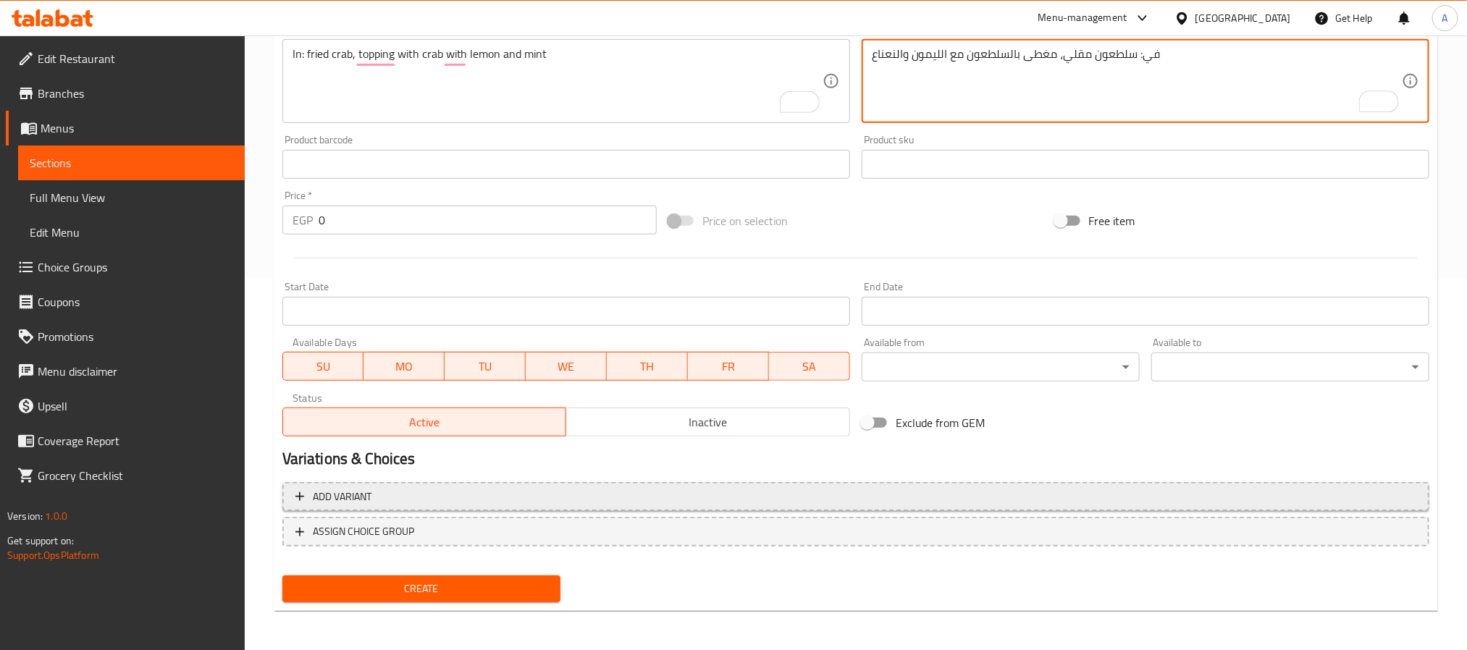
type textarea "في: سلطعون مقلي، مغطى بالسلطعون مع الليمون والنعناع"
click at [892, 500] on span "Add variant" at bounding box center [856, 497] width 1121 height 18
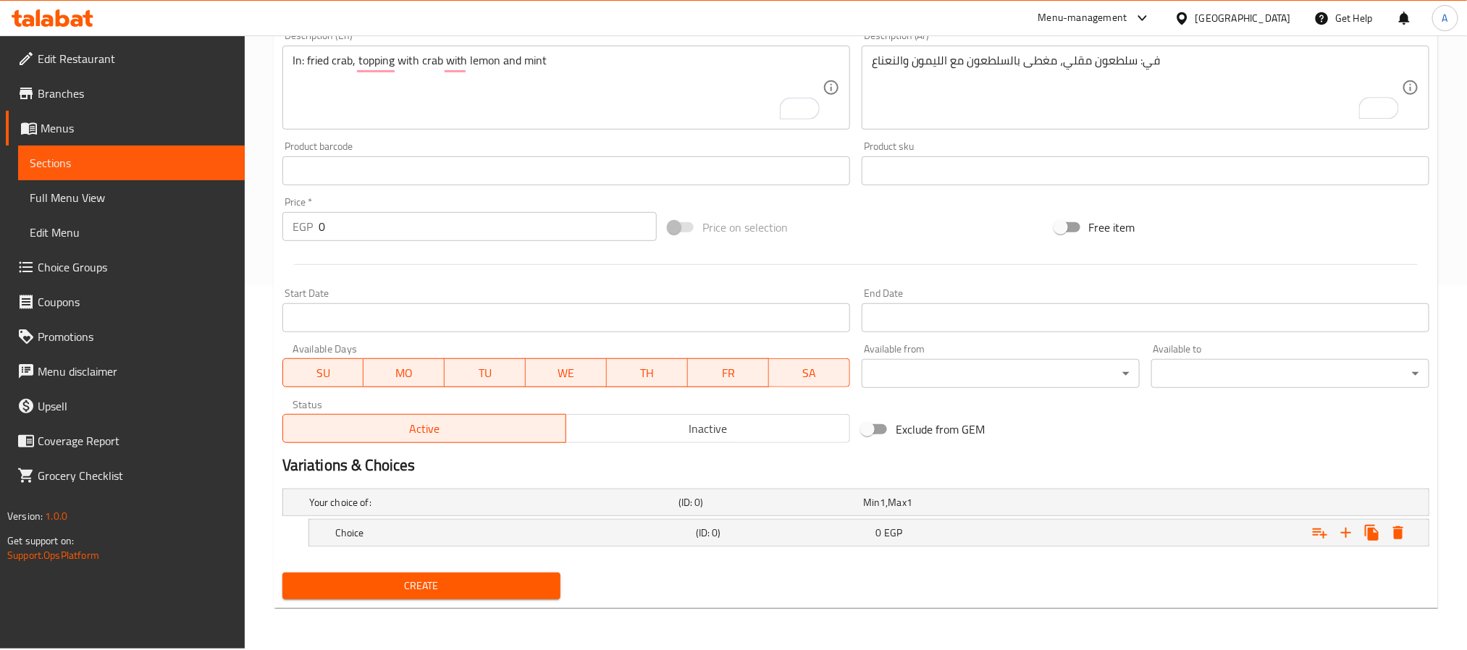
scroll to position [365, 0]
click at [1345, 533] on icon "Expand" at bounding box center [1346, 533] width 10 height 10
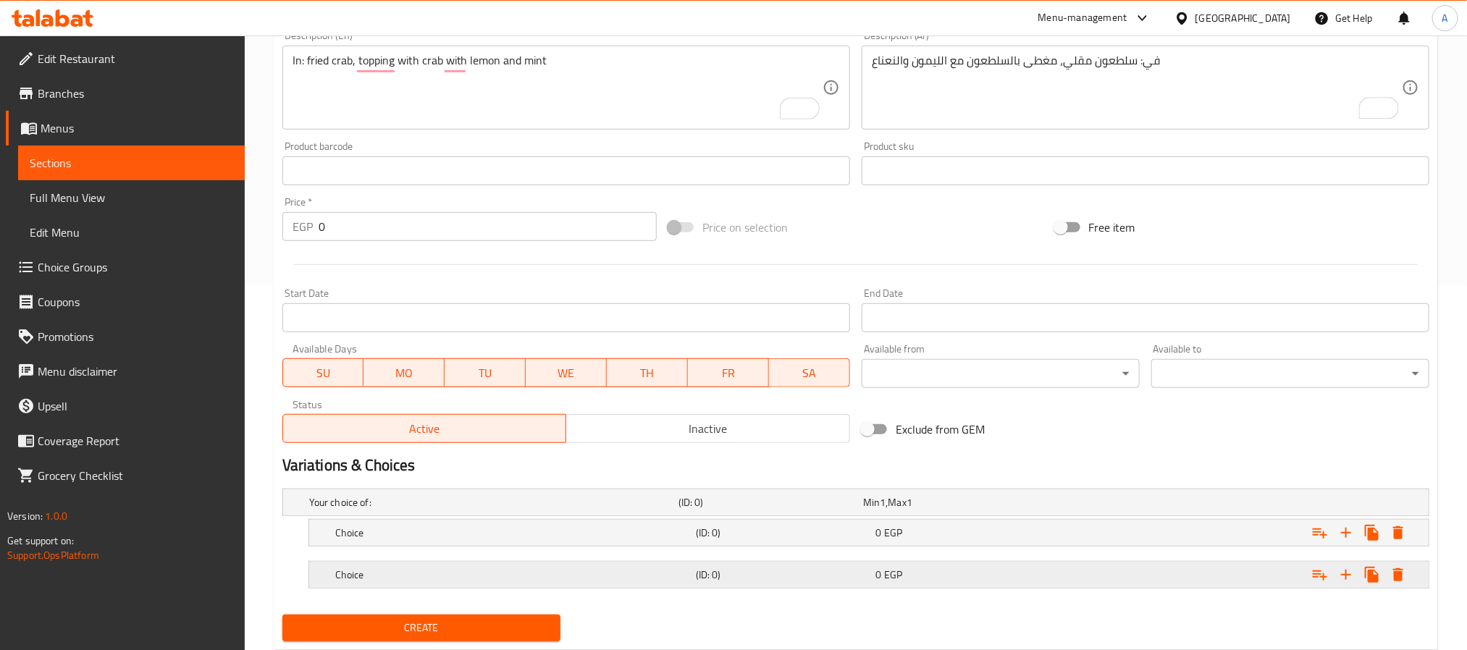
click at [919, 513] on div "0 EGP" at bounding box center [952, 503] width 185 height 20
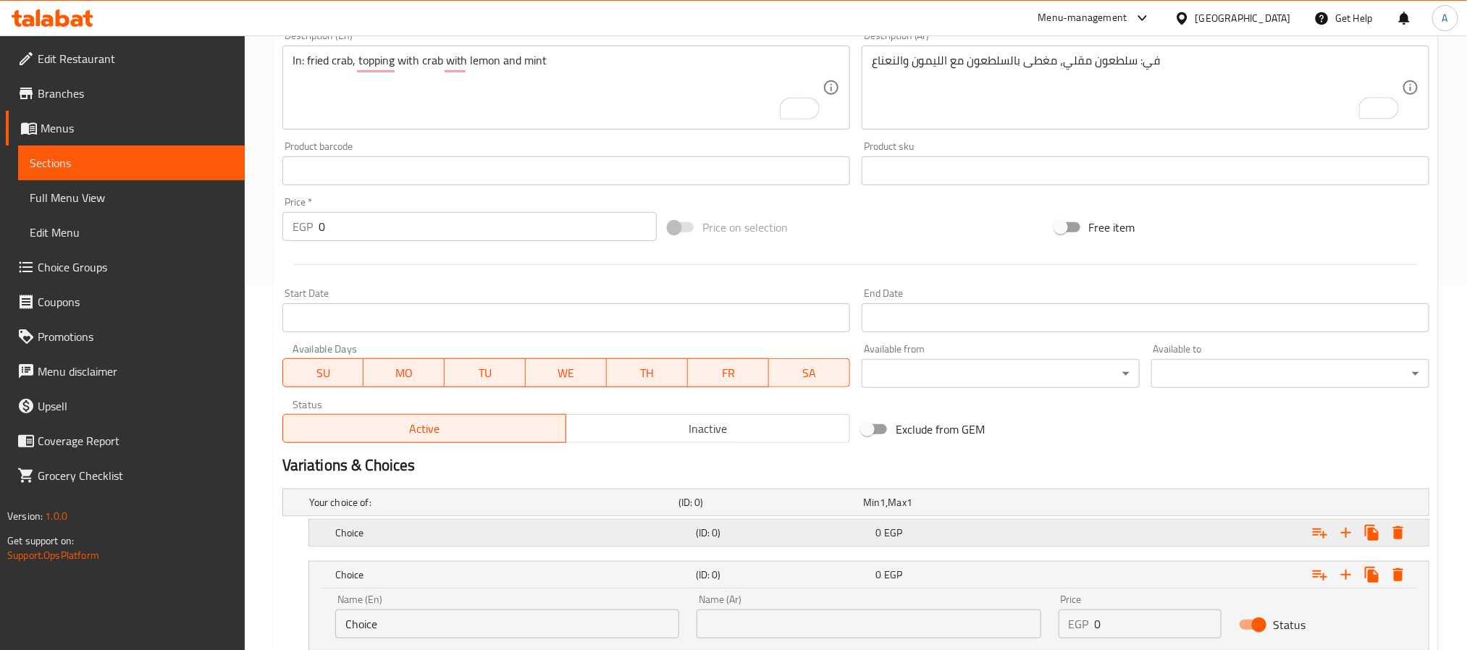
click at [919, 510] on div "0 EGP" at bounding box center [952, 502] width 179 height 14
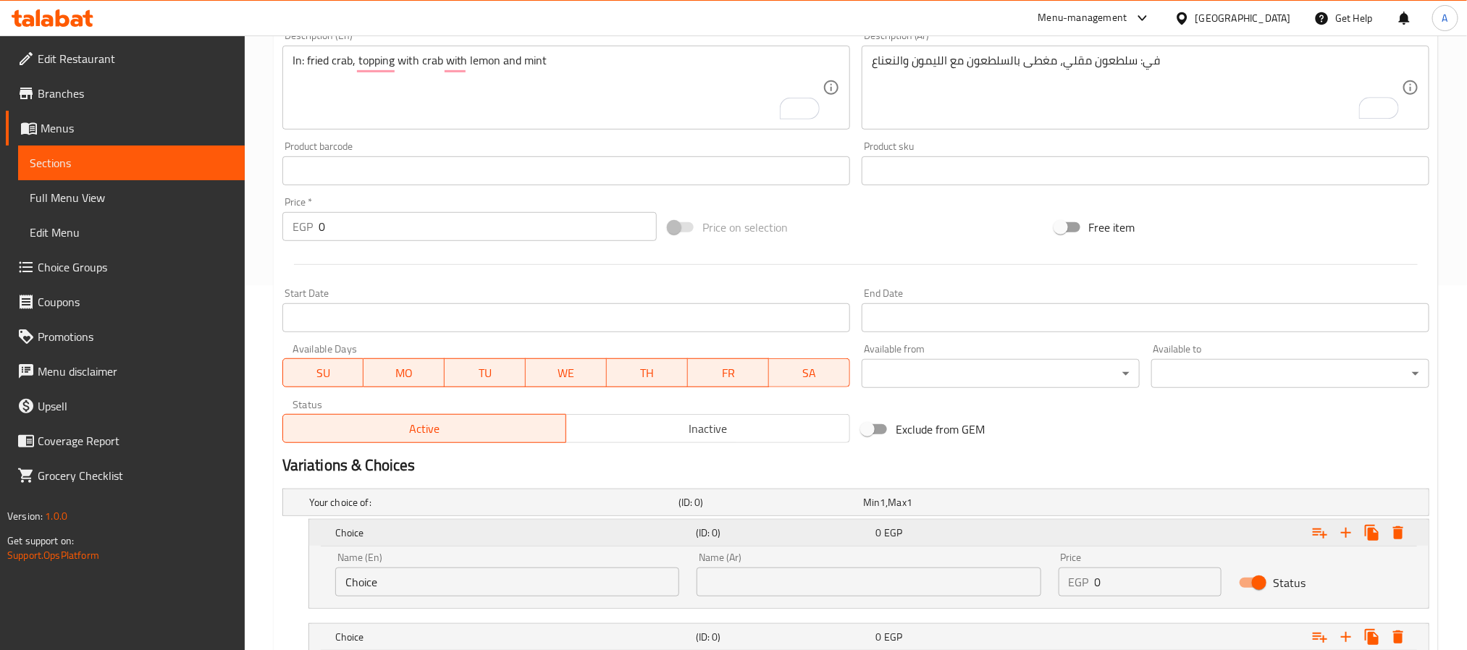
scroll to position [474, 0]
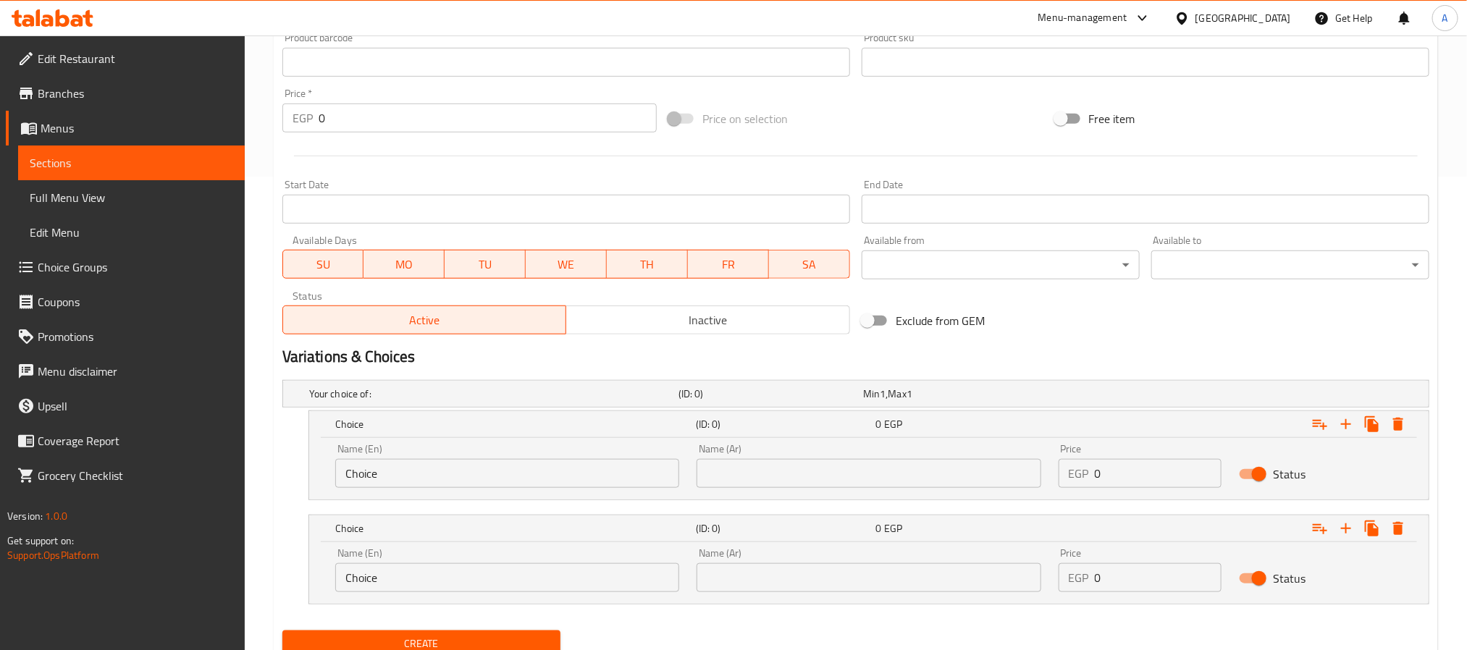
click at [835, 467] on input "text" at bounding box center [869, 473] width 344 height 29
type input "4 قطع"
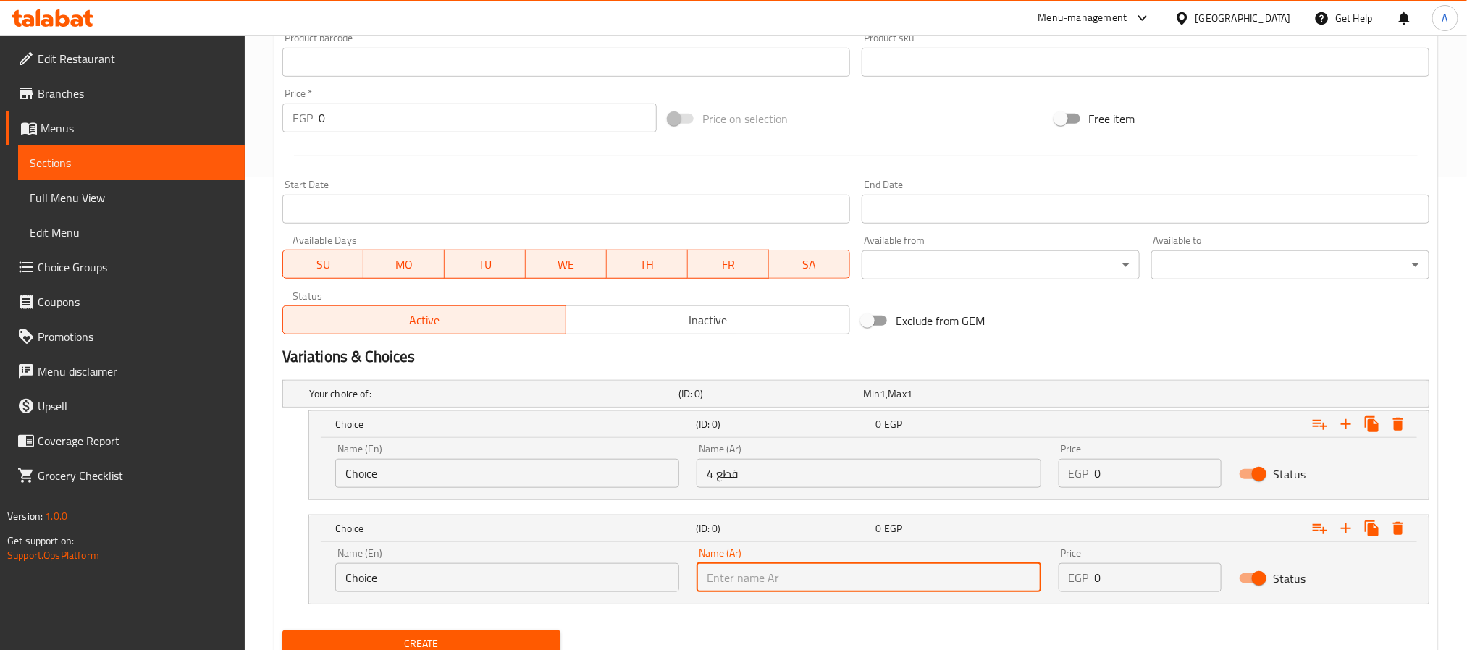
click at [798, 569] on input "text" at bounding box center [869, 578] width 344 height 29
type input "8 قطع"
click at [567, 469] on input "Choice" at bounding box center [507, 473] width 344 height 29
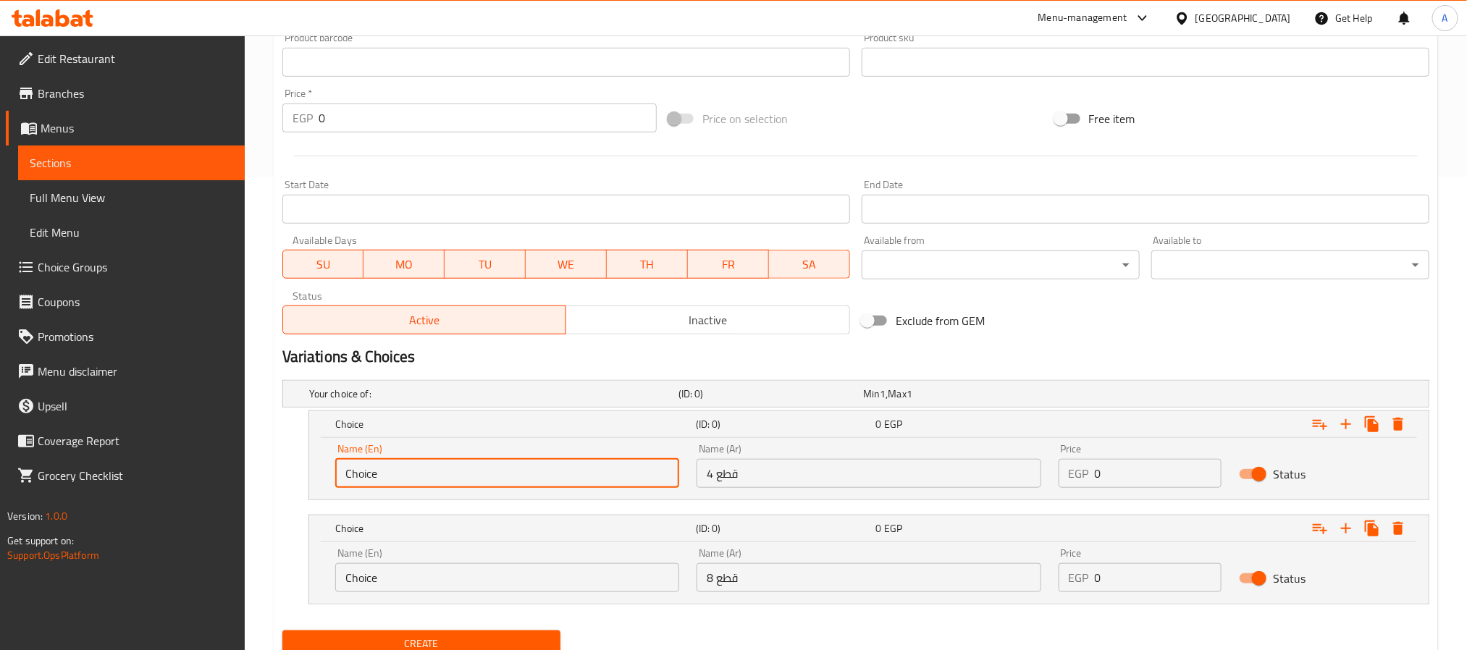
click at [567, 469] on input "Choice" at bounding box center [507, 473] width 344 height 29
type input "4 Pieces"
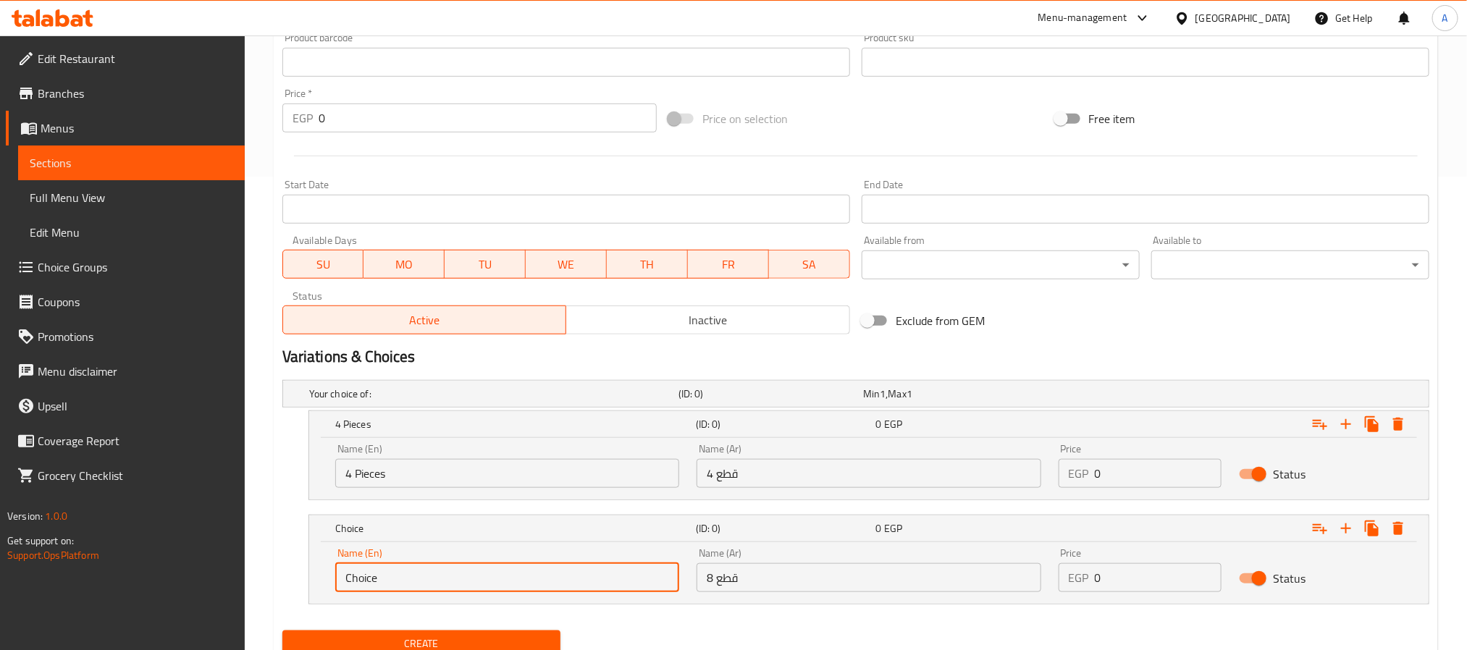
click at [459, 582] on input "Choice" at bounding box center [507, 578] width 344 height 29
type input "8 Pieces"
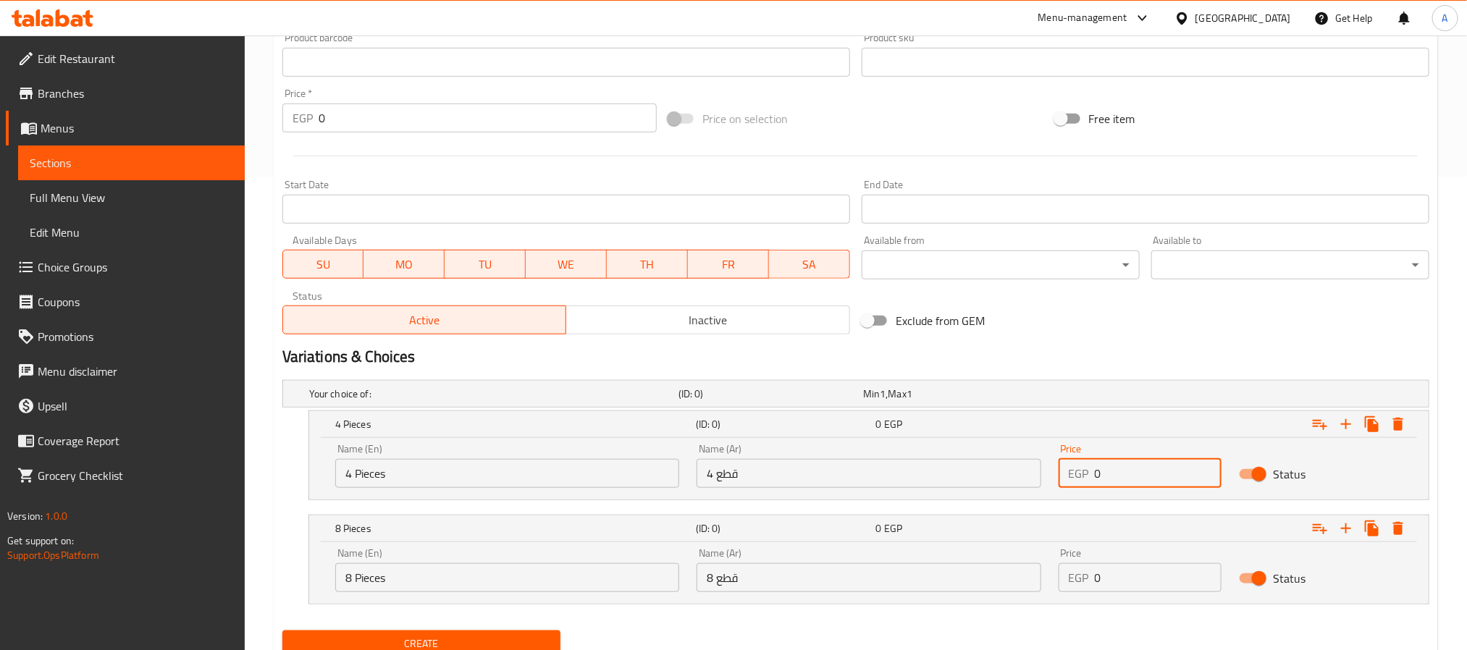
drag, startPoint x: 1155, startPoint y: 464, endPoint x: 1013, endPoint y: 477, distance: 142.6
click at [1013, 477] on div "Name (En) 4 Pieces Name (En) Name (Ar) 4 قطع Name (Ar) Price EGP 0 Price Status" at bounding box center [869, 466] width 1085 height 62
type input "134"
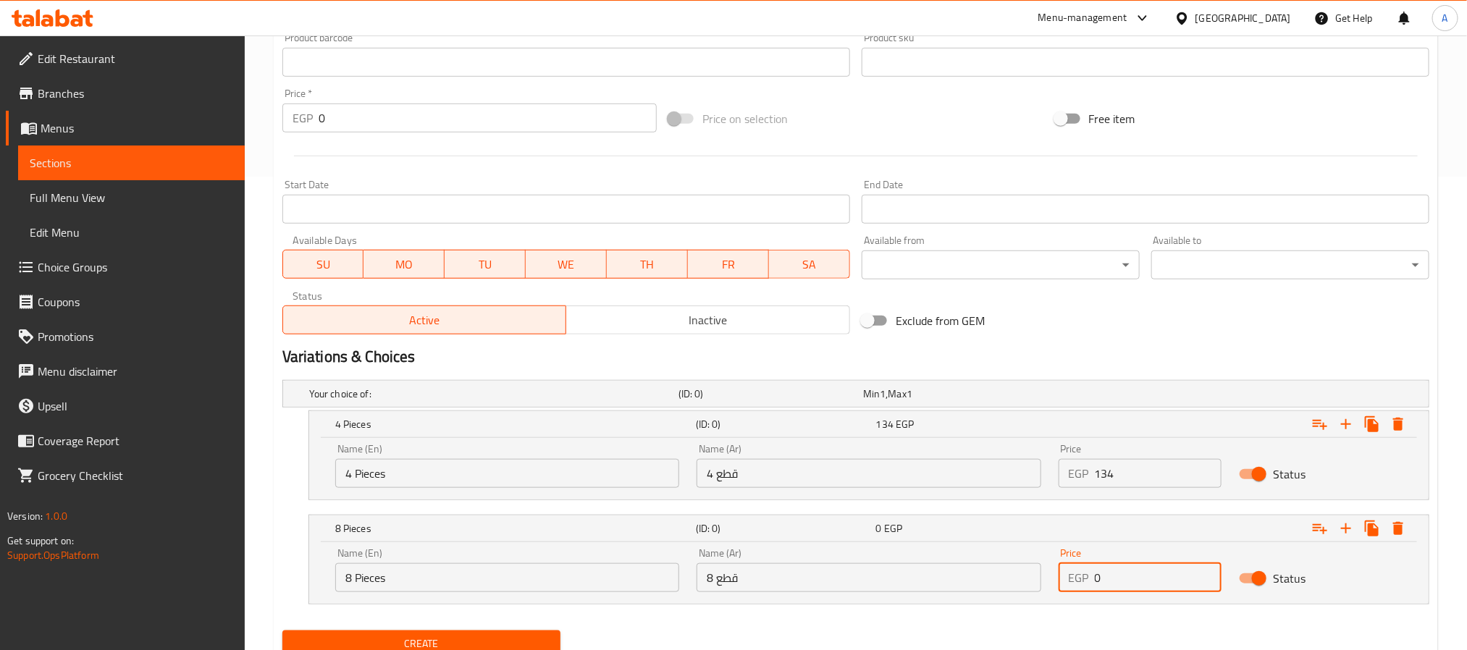
drag, startPoint x: 1105, startPoint y: 585, endPoint x: 1084, endPoint y: 585, distance: 20.3
click at [1084, 585] on div "EGP 0 Price" at bounding box center [1141, 578] width 164 height 29
type input "250"
click at [282, 631] on button "Create" at bounding box center [421, 644] width 278 height 27
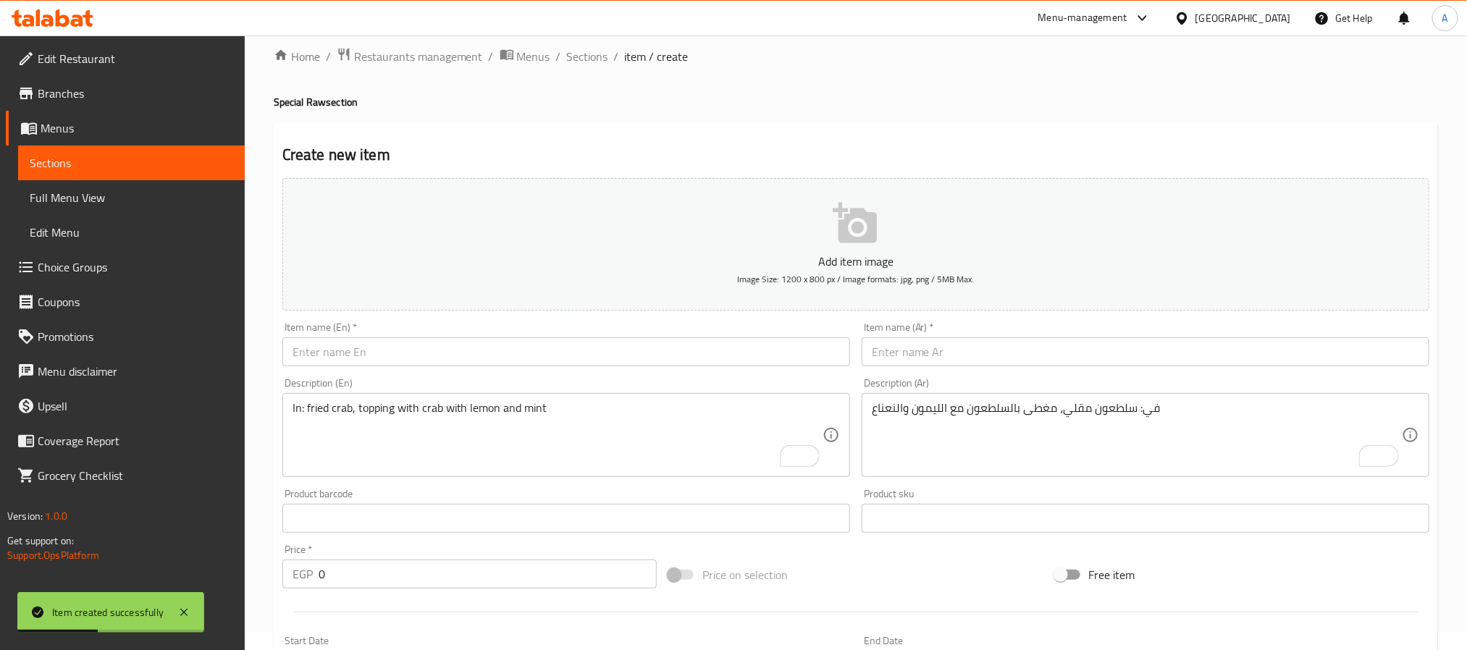
scroll to position [0, 0]
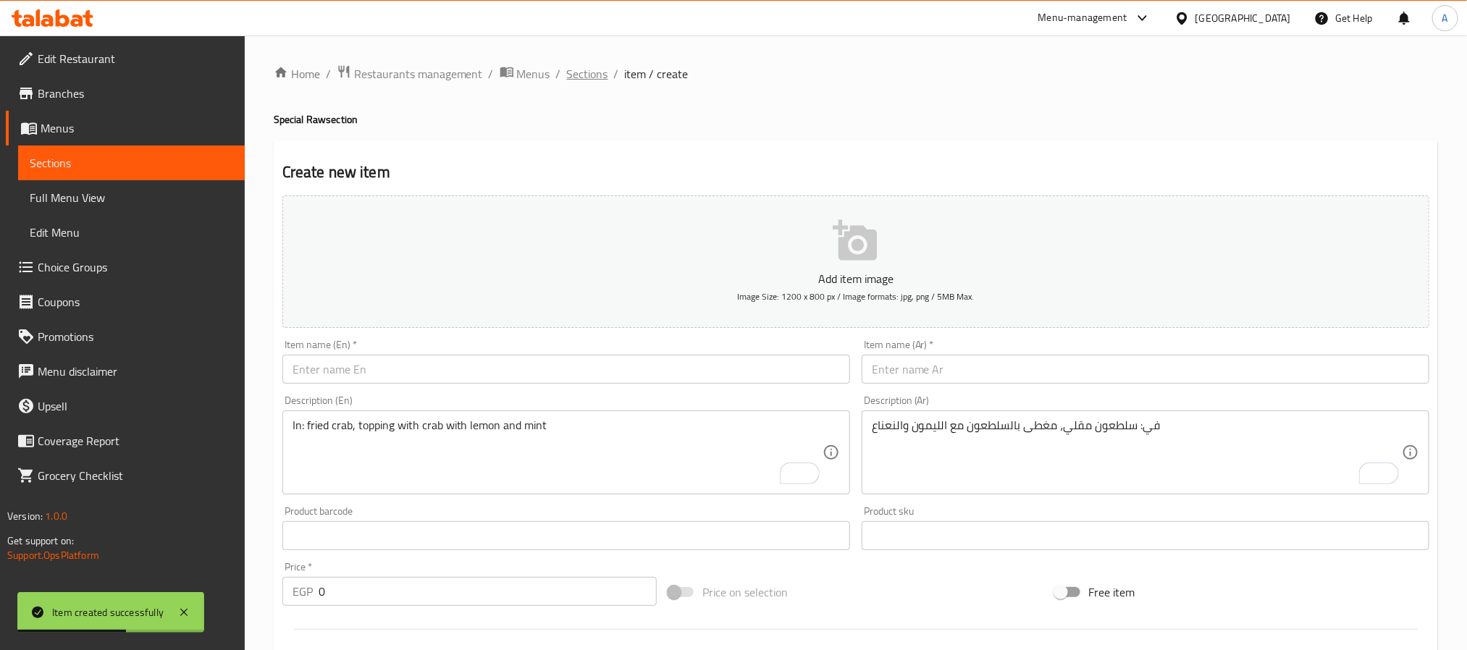
click at [600, 70] on span "Sections" at bounding box center [587, 73] width 41 height 17
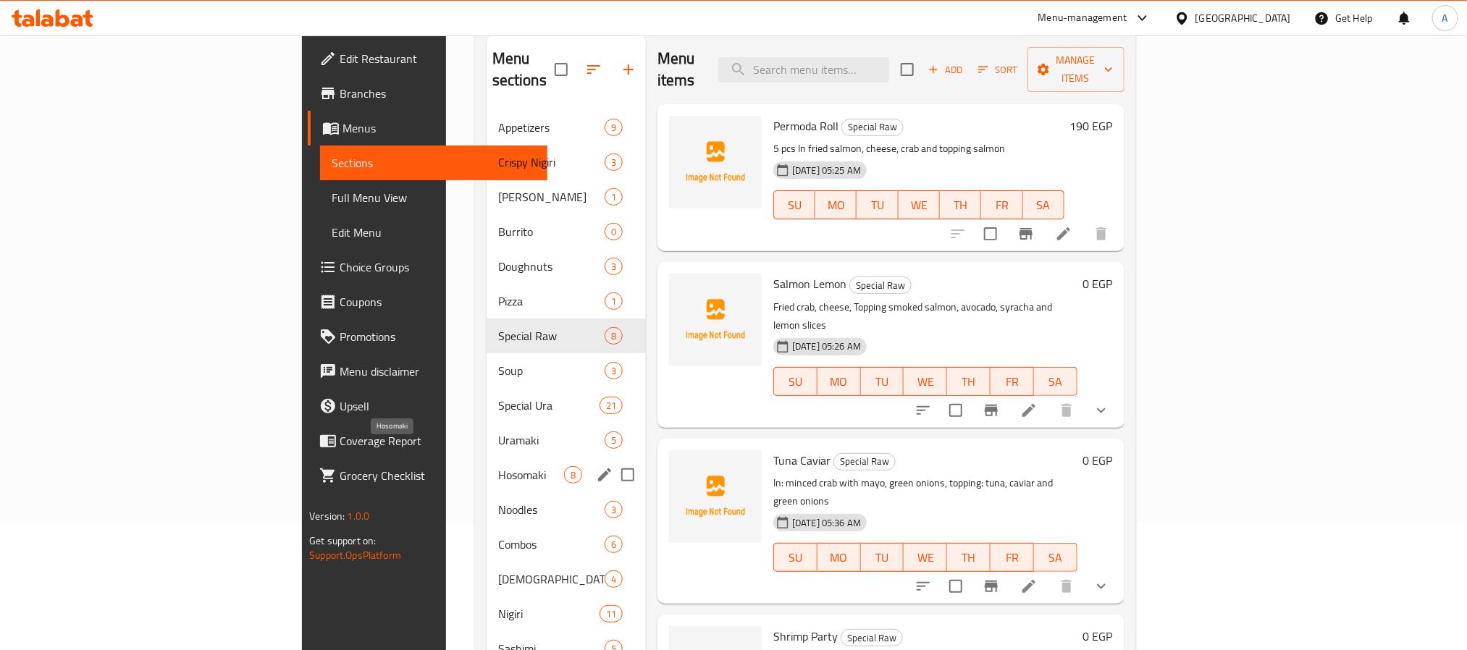
scroll to position [79, 0]
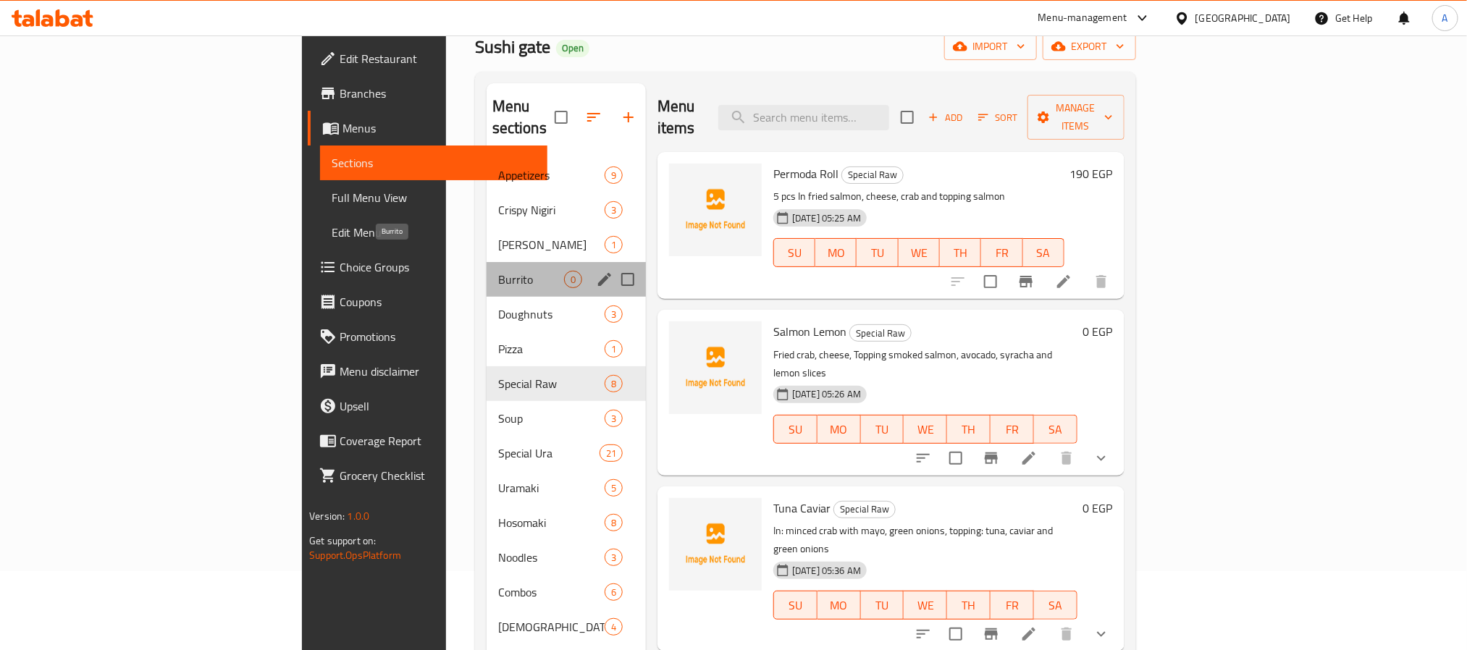
click at [498, 271] on span "Burrito" at bounding box center [531, 279] width 66 height 17
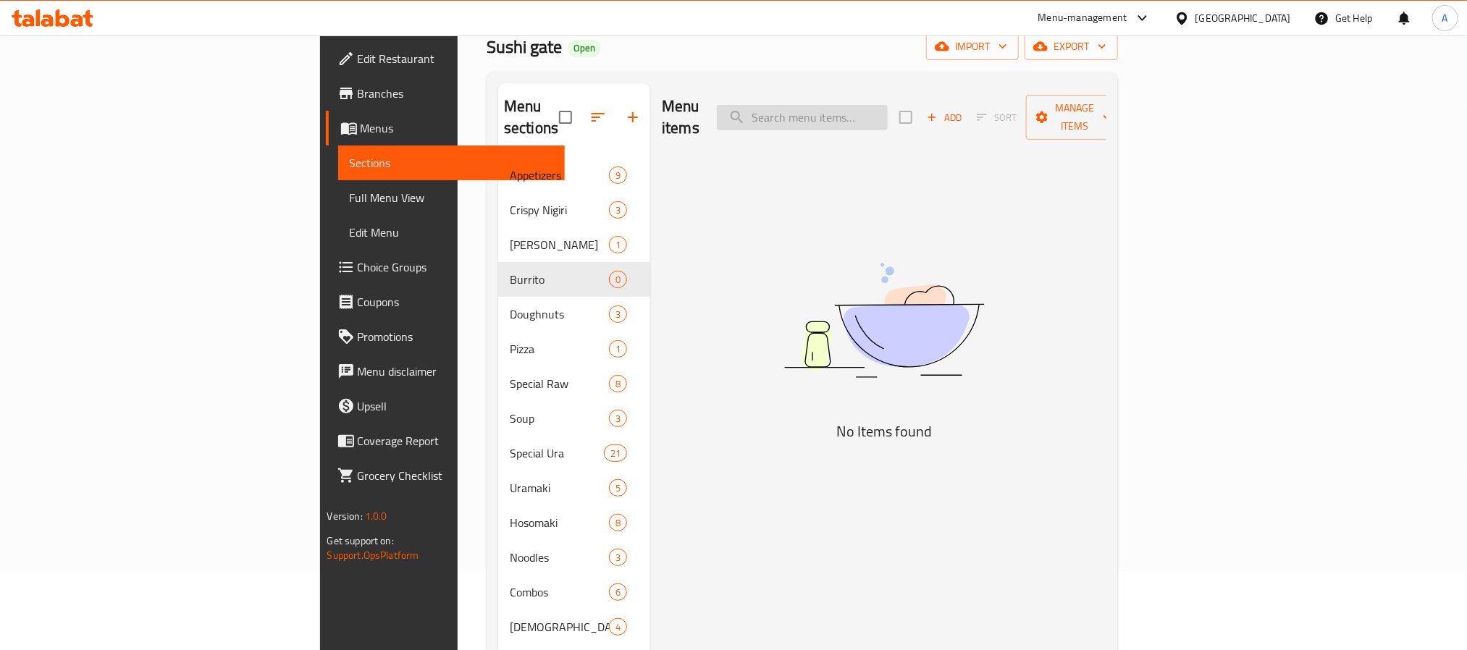
click at [885, 105] on input "search" at bounding box center [802, 117] width 171 height 25
paste input "raw mix"
type input "raw mix"
click at [964, 109] on span "Add" at bounding box center [944, 117] width 39 height 17
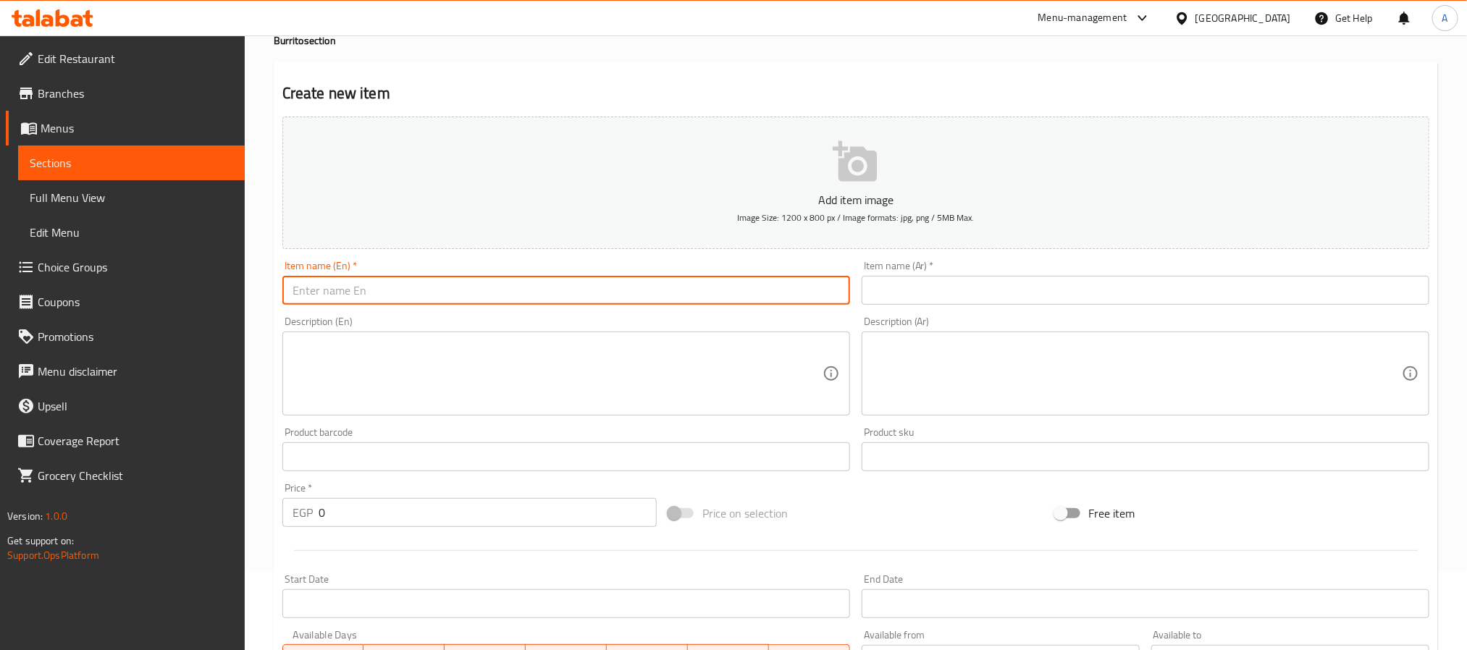
click at [418, 296] on input "text" at bounding box center [566, 290] width 568 height 29
paste input "Fried Mix"
type input "Fried Mix"
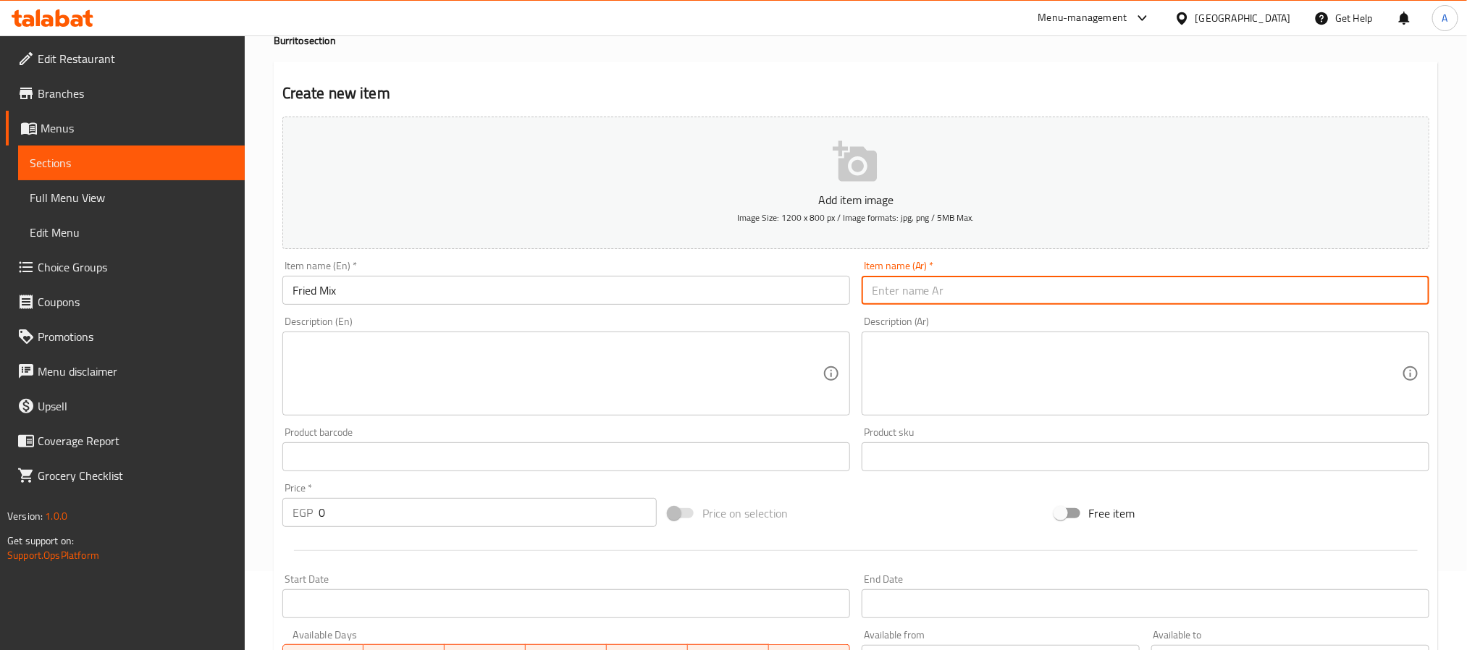
click at [985, 288] on input "text" at bounding box center [1146, 290] width 568 height 29
paste input "مزيج مقلي"
type input "مزيج مقلي"
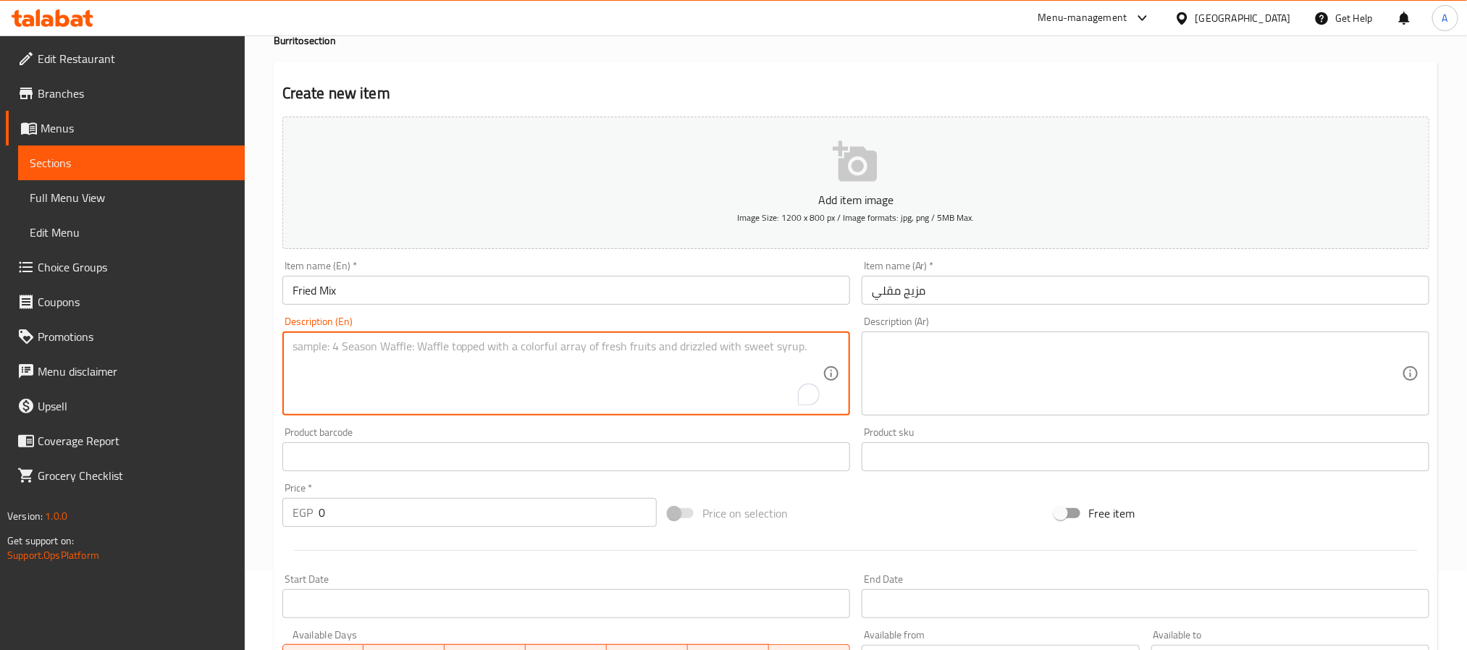
click at [542, 396] on textarea "To enrich screen reader interactions, please activate Accessibility in Grammarl…" at bounding box center [558, 374] width 530 height 69
paste textarea "In: crab mixed with s. Mayo, topped with creamy cheese, salmon dices and avocado"
type textarea "In: crab mixed with s. Mayo, topped with creamy cheese, salmon dices and avocado"
click at [1033, 381] on textarea at bounding box center [1137, 374] width 530 height 69
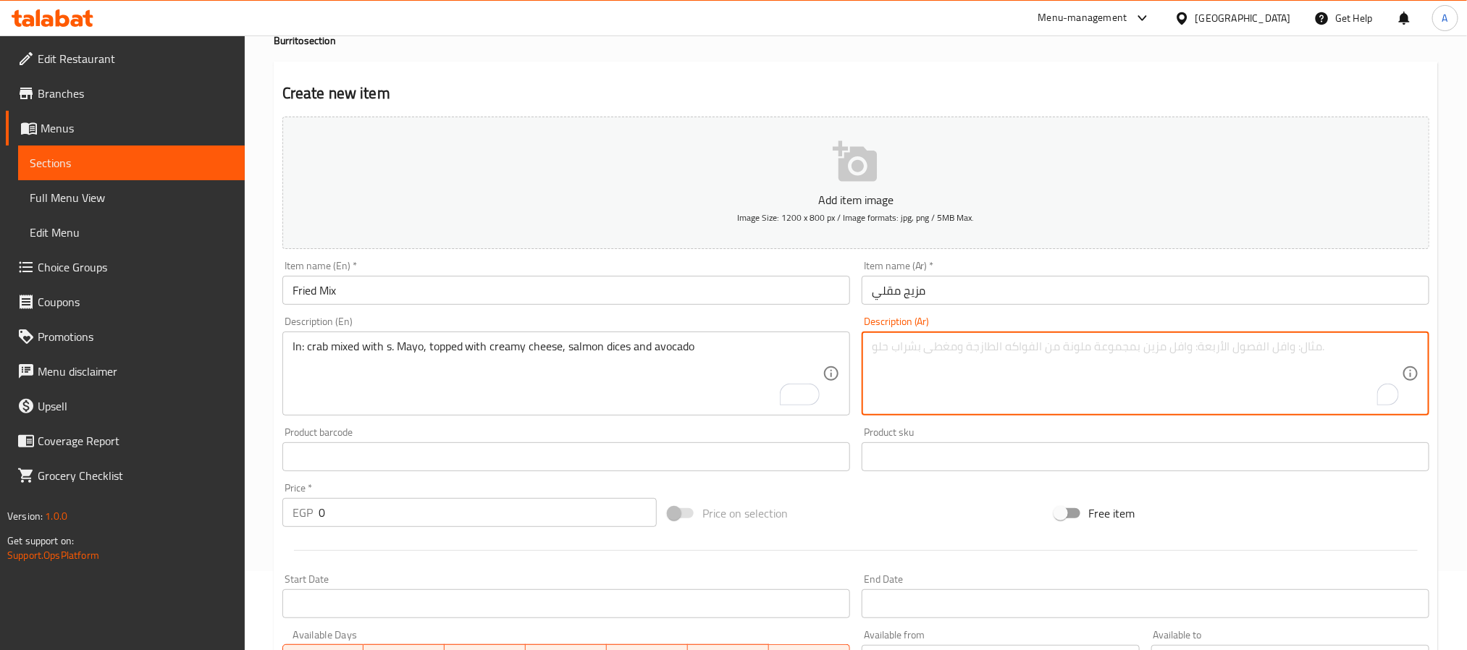
paste textarea "في: سلطعون ممزوج بالمايونيز، مغطى بجبنة كريمية، مكعبات سلمون وأفوكادو"
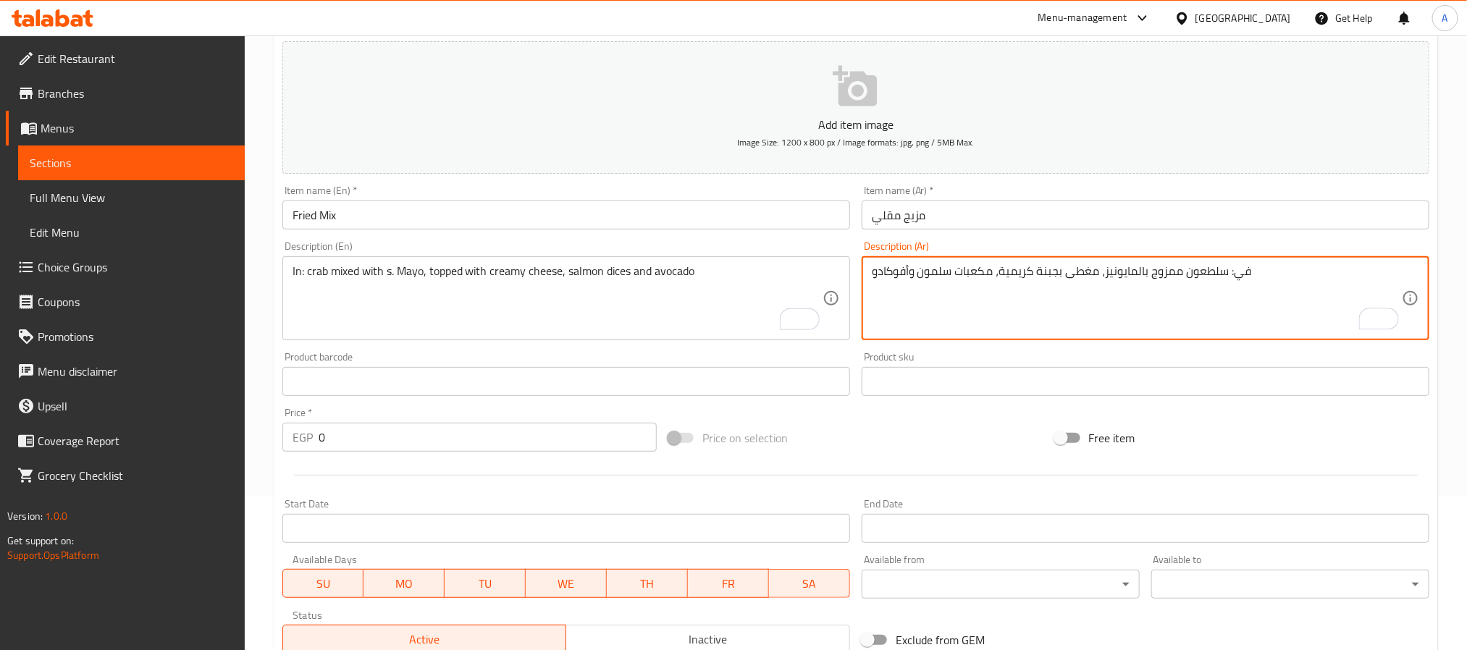
scroll to position [188, 0]
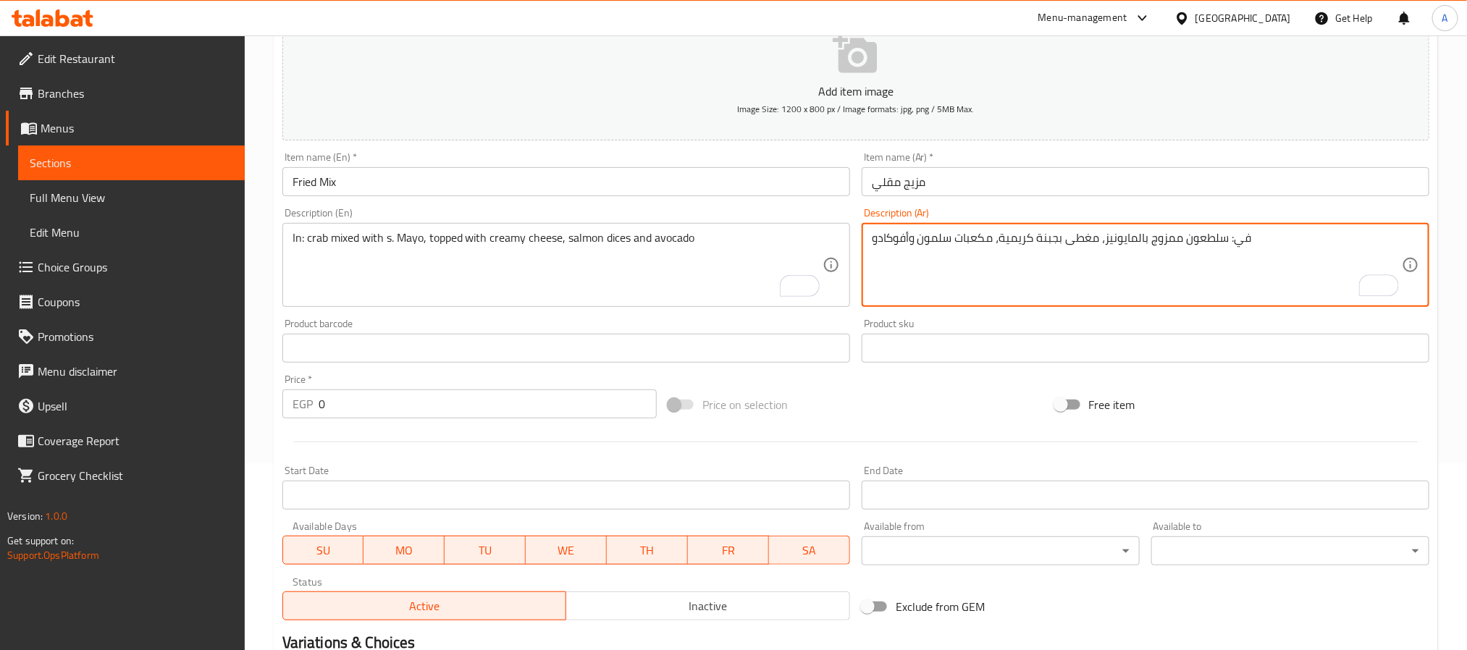
type textarea "في: سلطعون ممزوج بالمايونيز، مغطى بجبنة كريمية، مكعبات سلمون وأفوكادو"
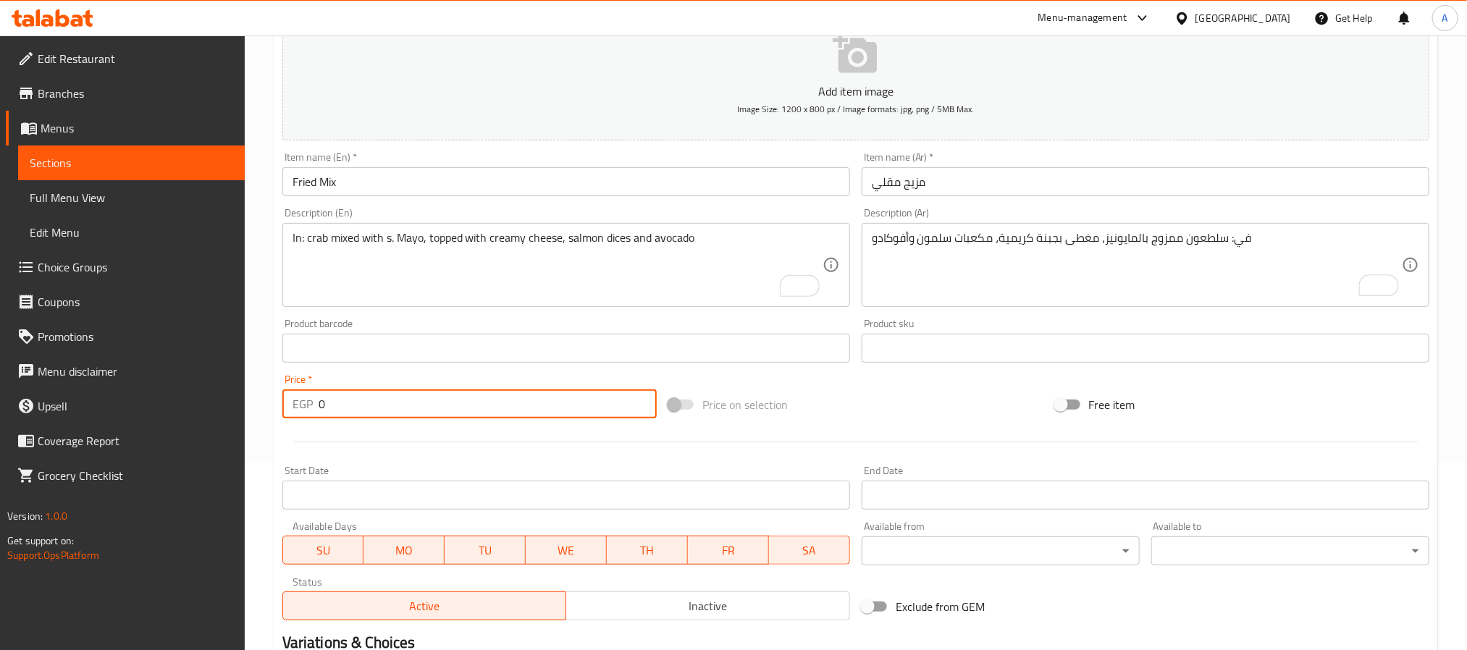
drag, startPoint x: 339, startPoint y: 405, endPoint x: 304, endPoint y: 406, distance: 34.8
click at [304, 406] on div "EGP 0 Price *" at bounding box center [469, 404] width 374 height 29
type input "380"
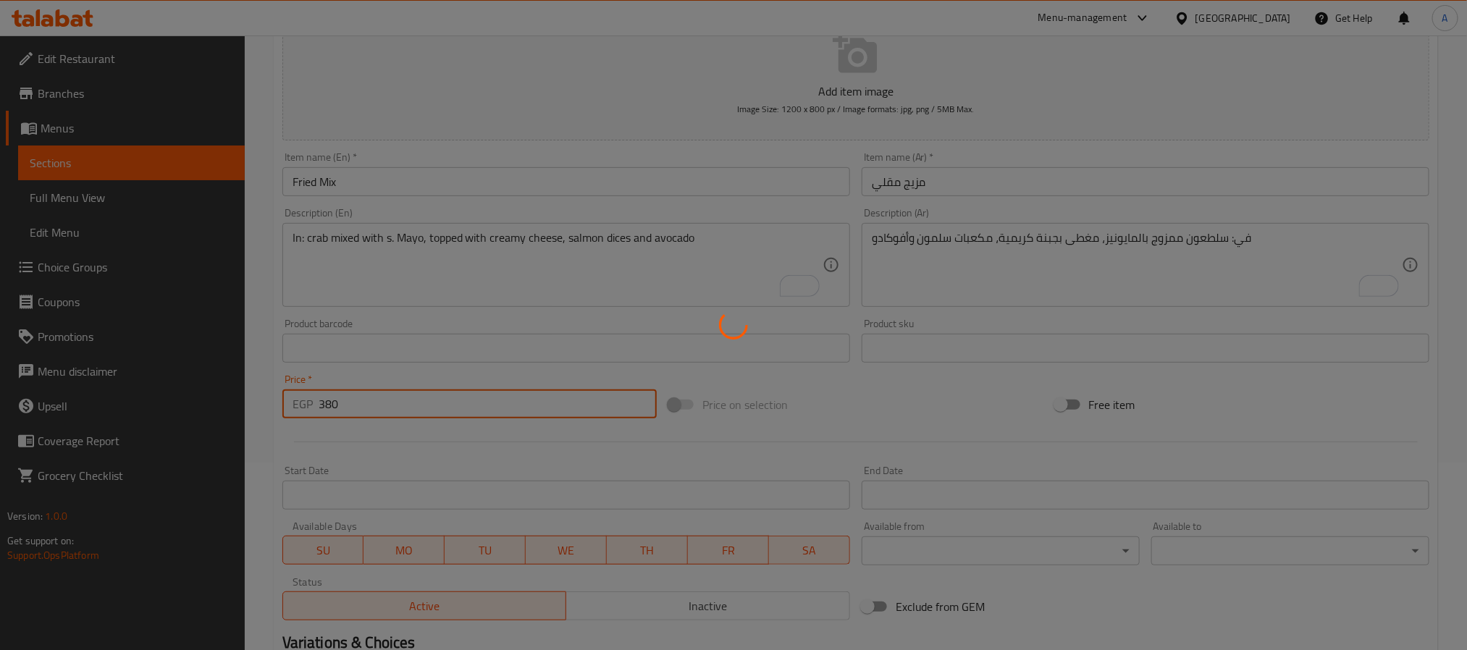
type input "0"
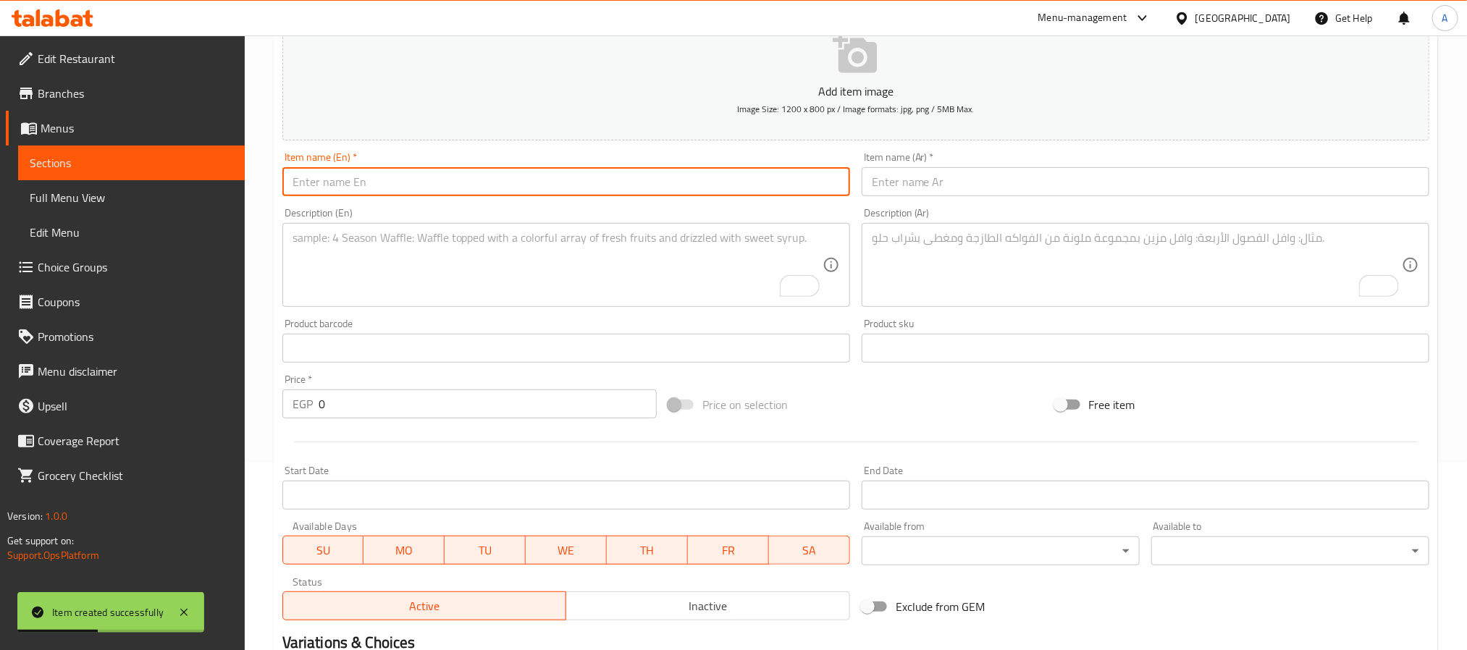
click at [363, 170] on input "text" at bounding box center [566, 181] width 568 height 29
paste input "Raw Mix"
type input "Raw Mix"
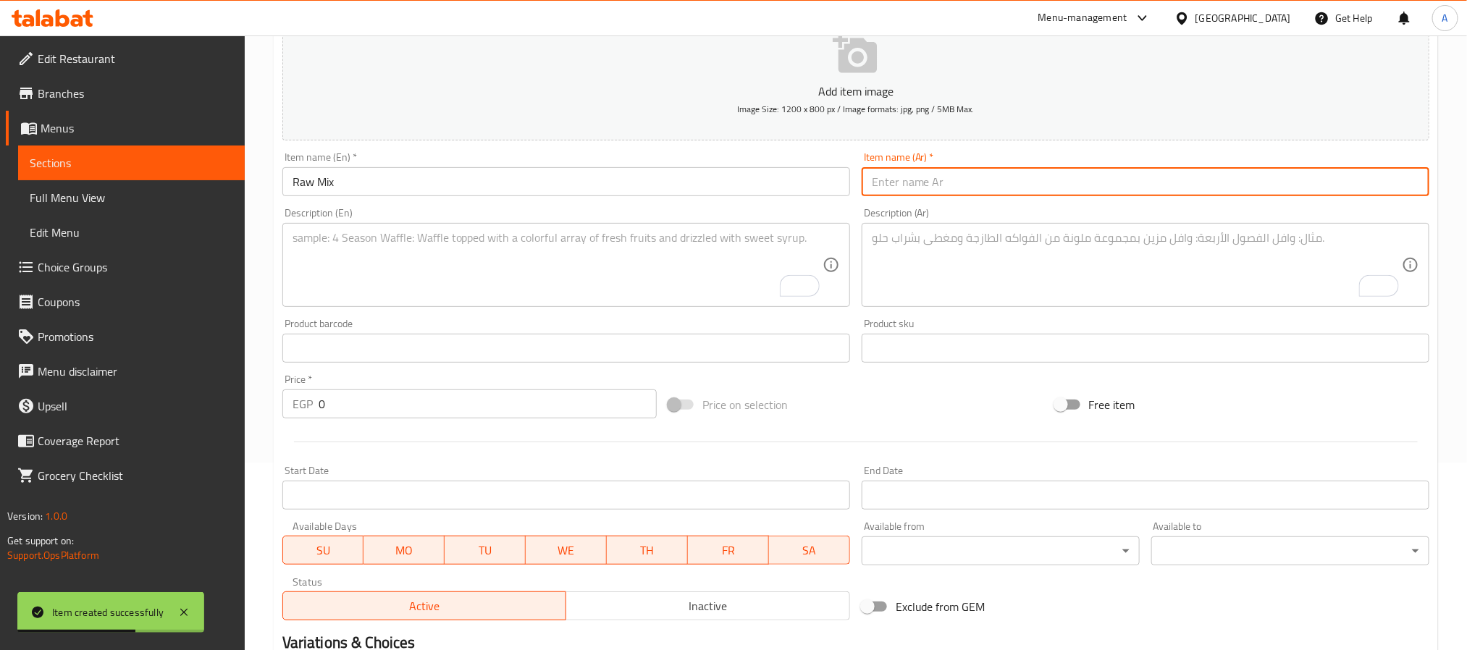
click at [918, 168] on input "text" at bounding box center [1146, 181] width 568 height 29
paste input "مزيج خام"
click at [884, 185] on input "مزيج خام" at bounding box center [1146, 181] width 568 height 29
type input "مزيج روه"
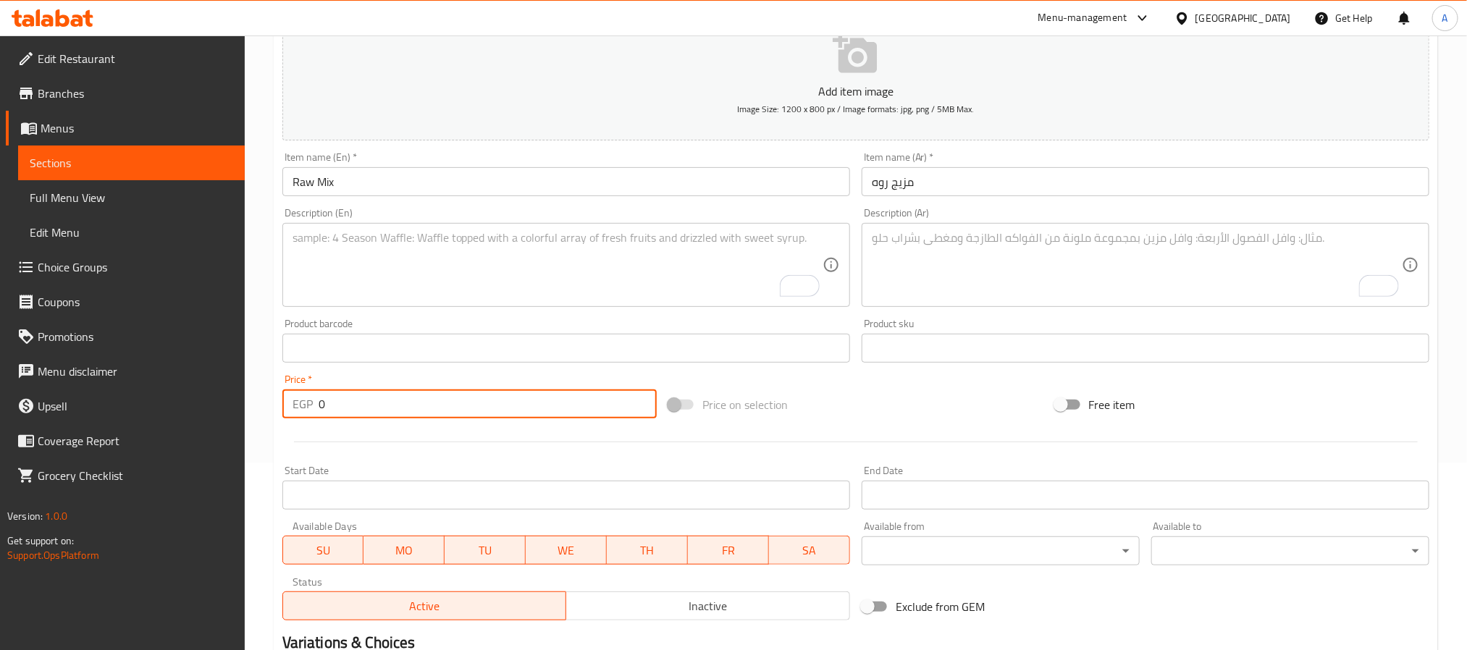
paste input "399"
drag, startPoint x: 331, startPoint y: 405, endPoint x: 305, endPoint y: 405, distance: 26.1
click at [305, 405] on div "EGP 399 Price *" at bounding box center [469, 404] width 374 height 29
type input "399"
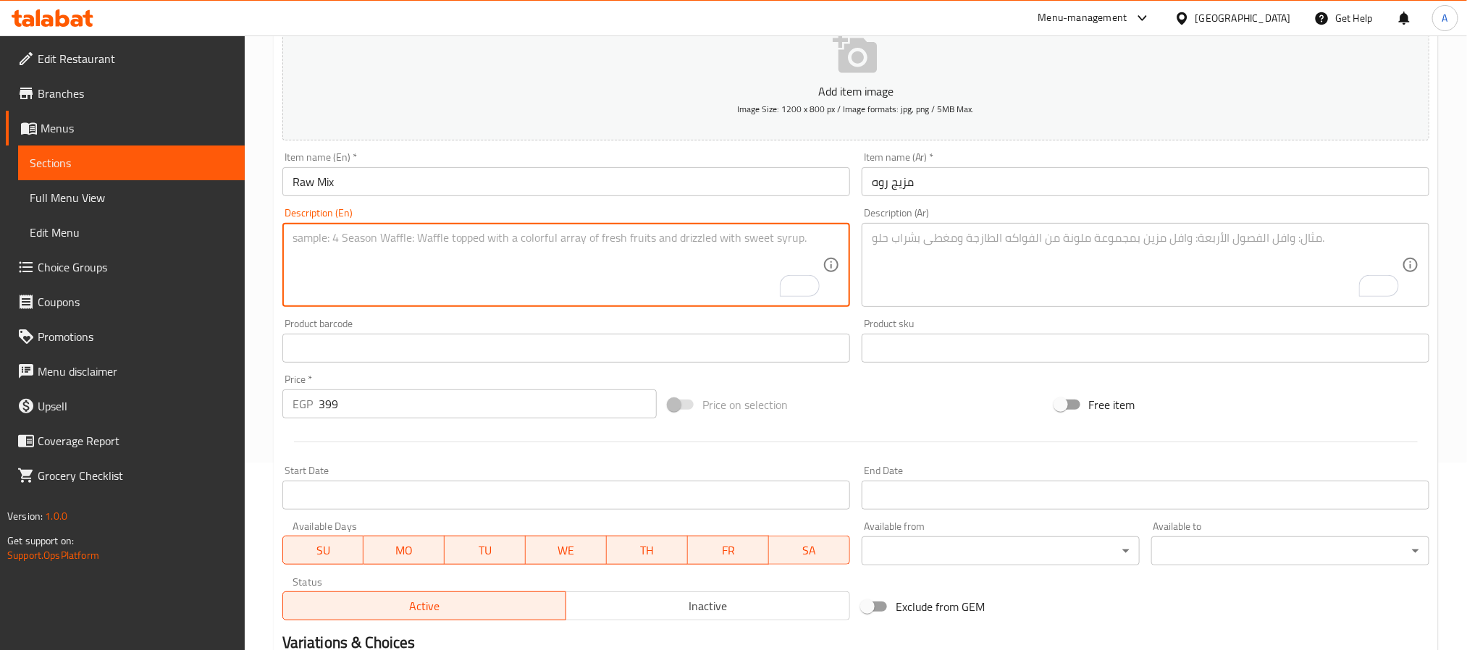
click at [516, 275] on textarea "To enrich screen reader interactions, please activate Accessibility in Grammarl…" at bounding box center [558, 265] width 530 height 69
paste textarea "Lettuce, crab, caviar, crispy, crab and shrimp t."
type textarea "Lettuce, crab, caviar, crispy crab and shrimp t."
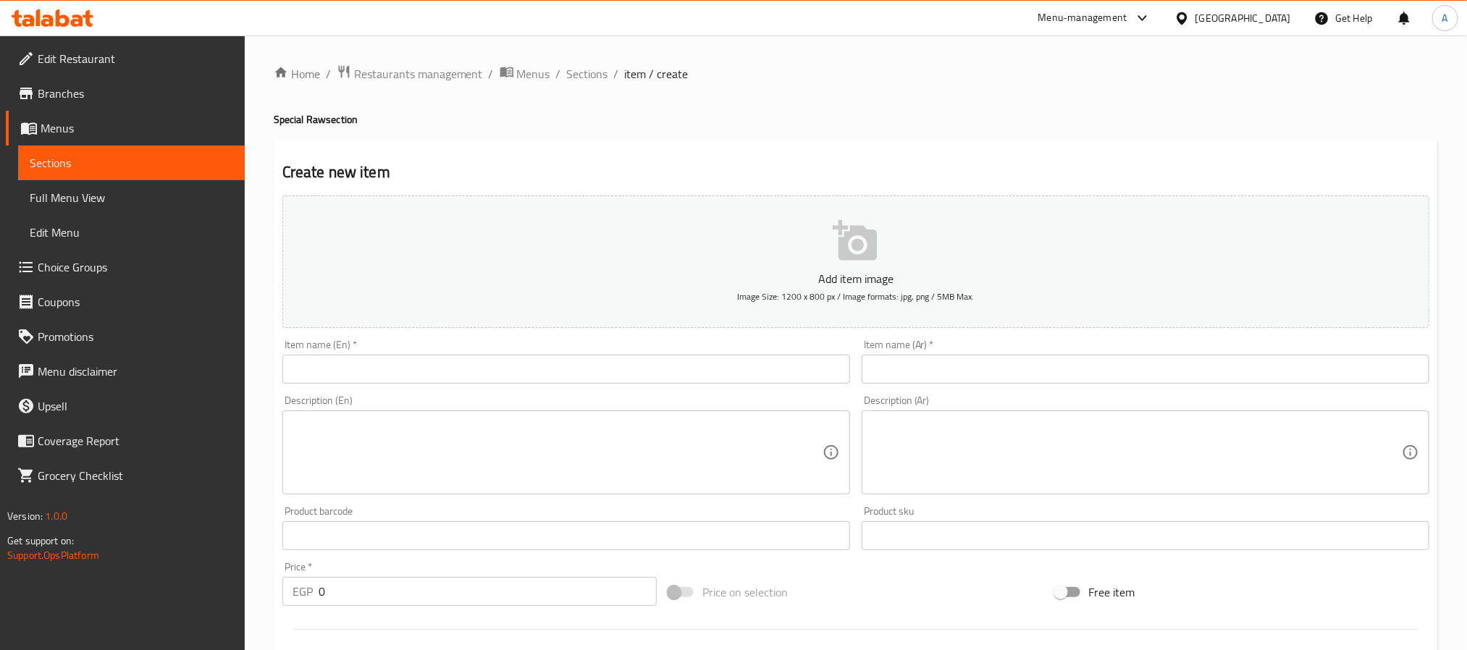
click at [1271, 24] on div "Egypt" at bounding box center [1244, 18] width 96 height 16
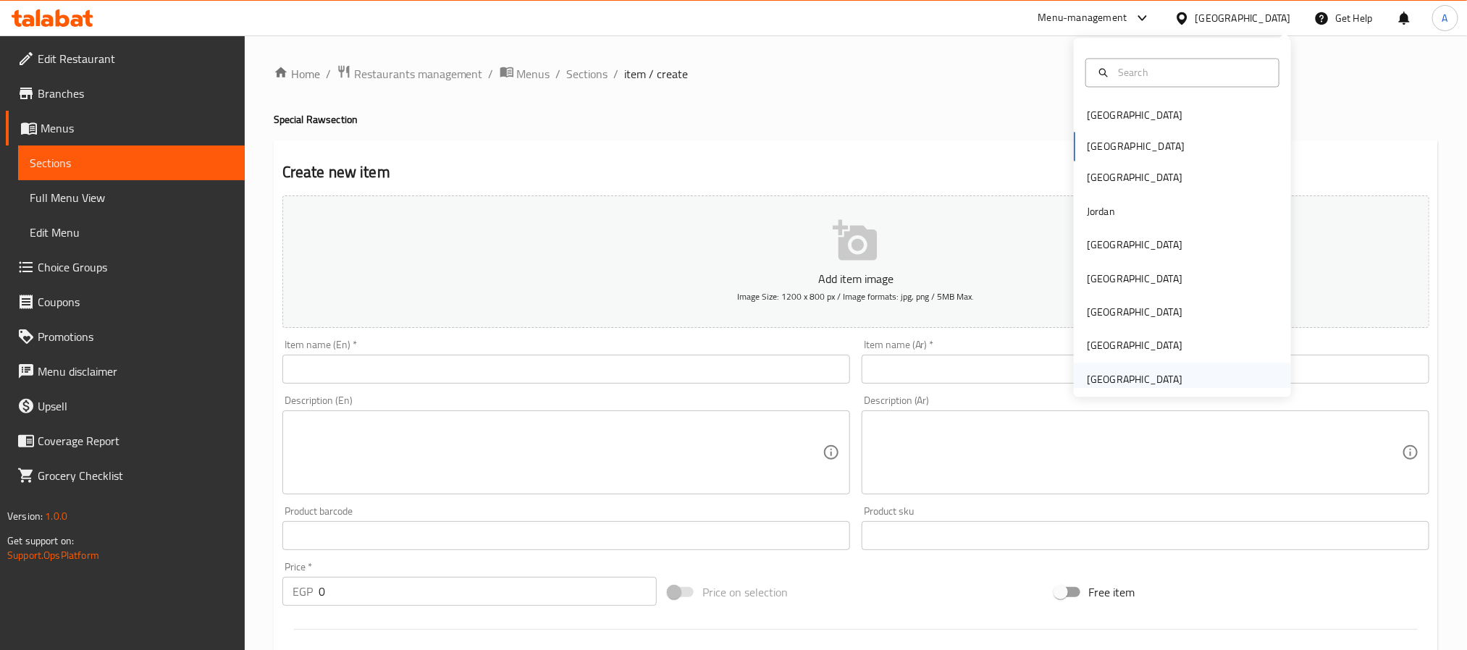
click at [1122, 372] on div "United Arab Emirates" at bounding box center [1135, 380] width 96 height 16
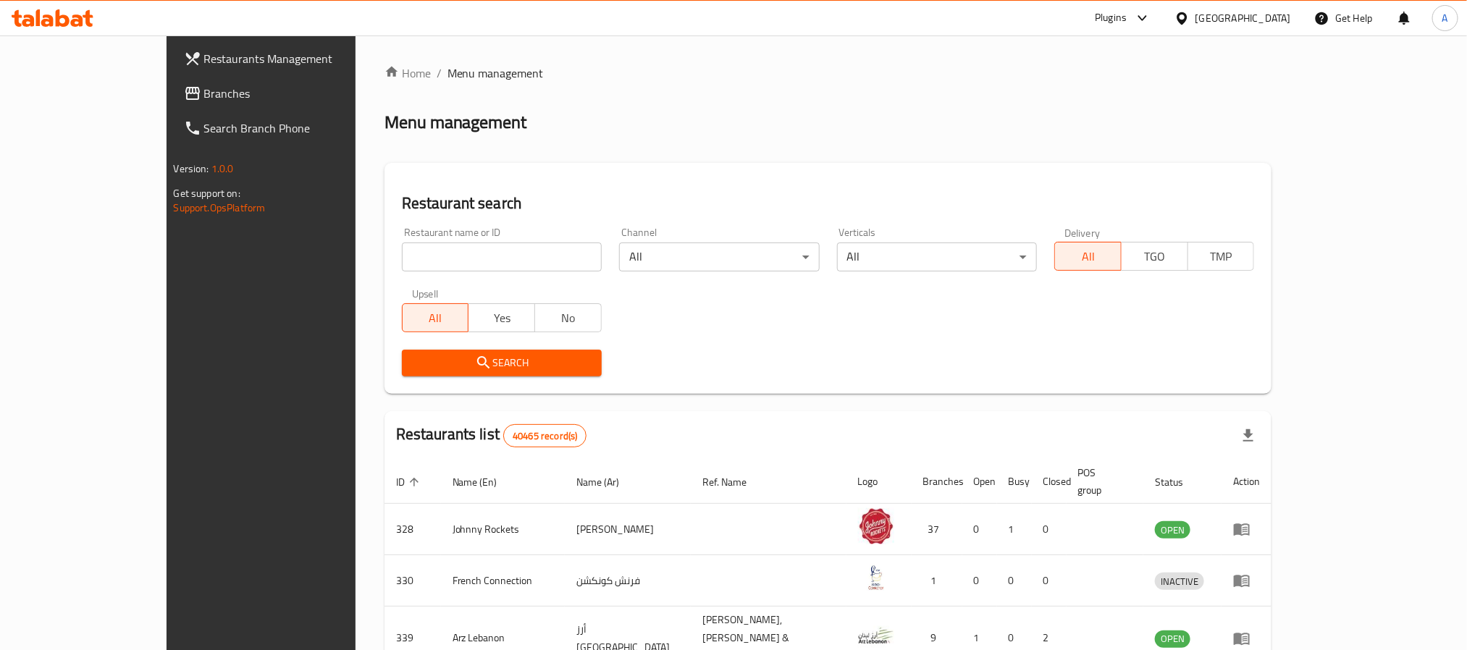
click at [172, 102] on link "Branches" at bounding box center [291, 93] width 239 height 35
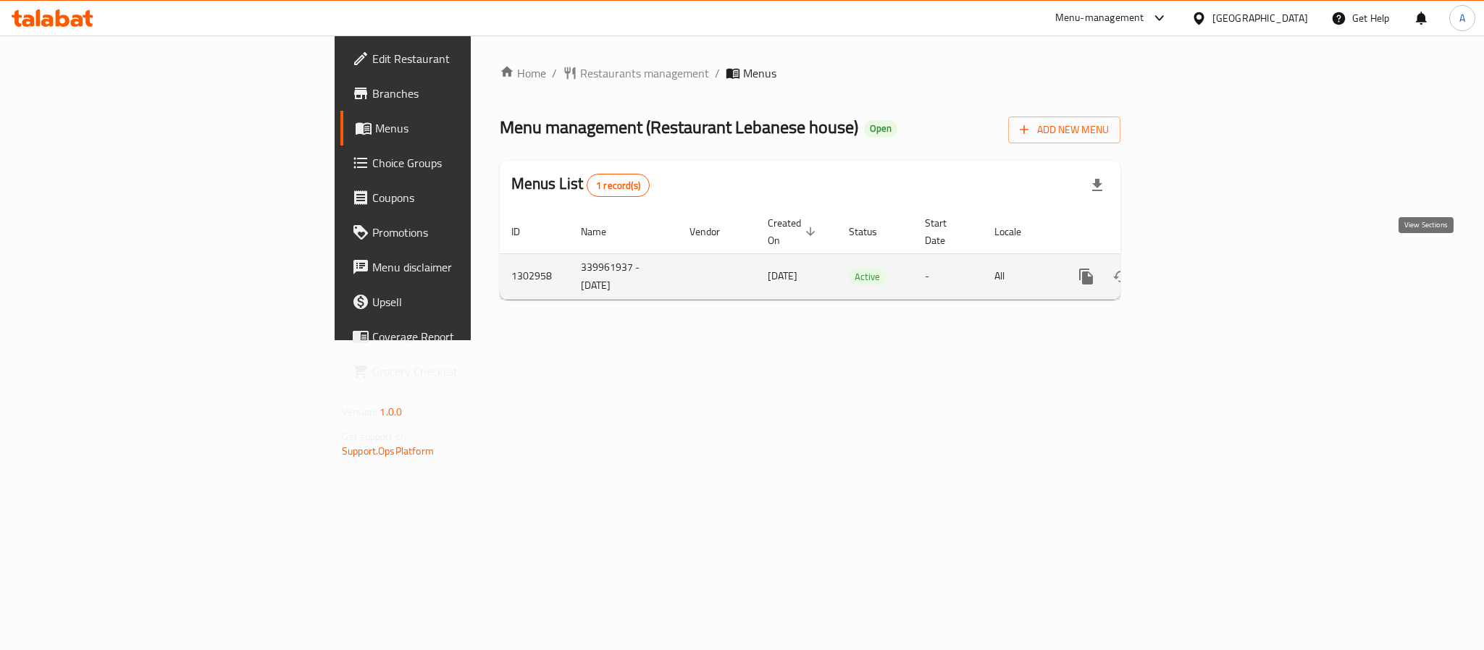
click at [1199, 268] on icon "enhanced table" at bounding box center [1190, 276] width 17 height 17
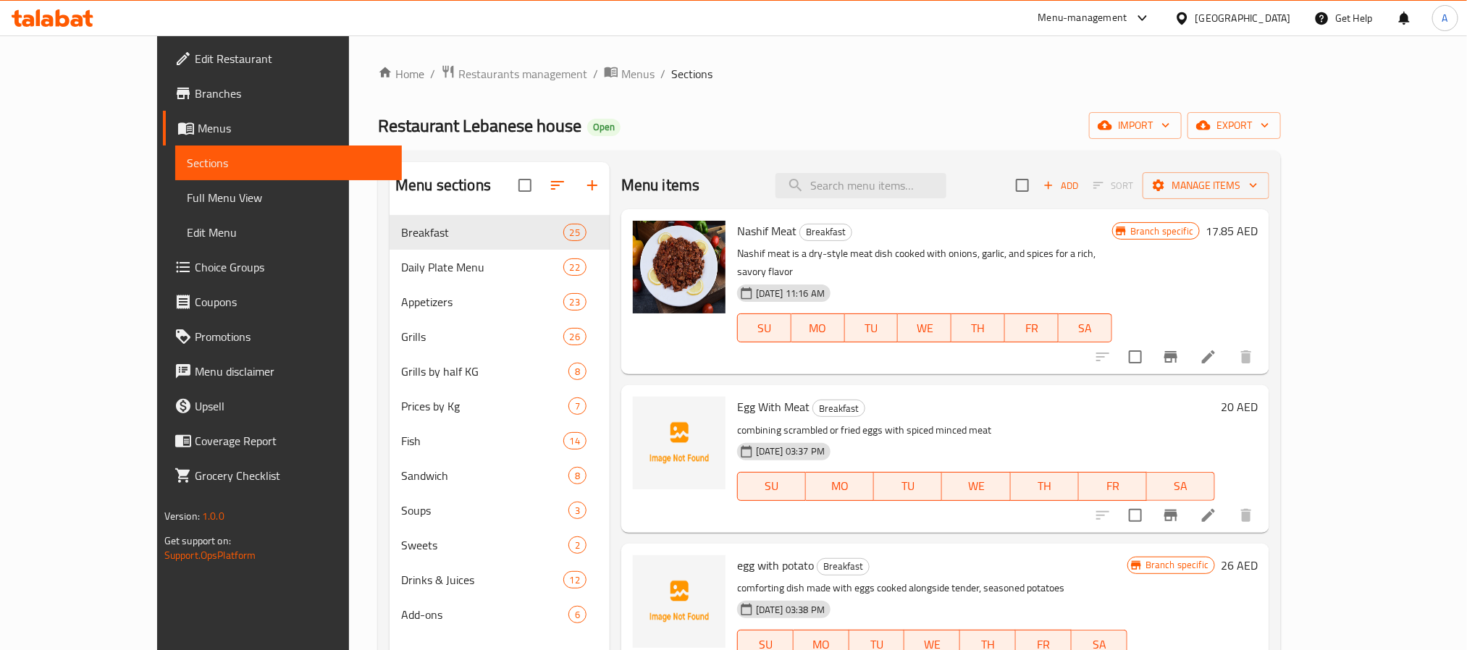
click at [163, 76] on link "Branches" at bounding box center [282, 93] width 239 height 35
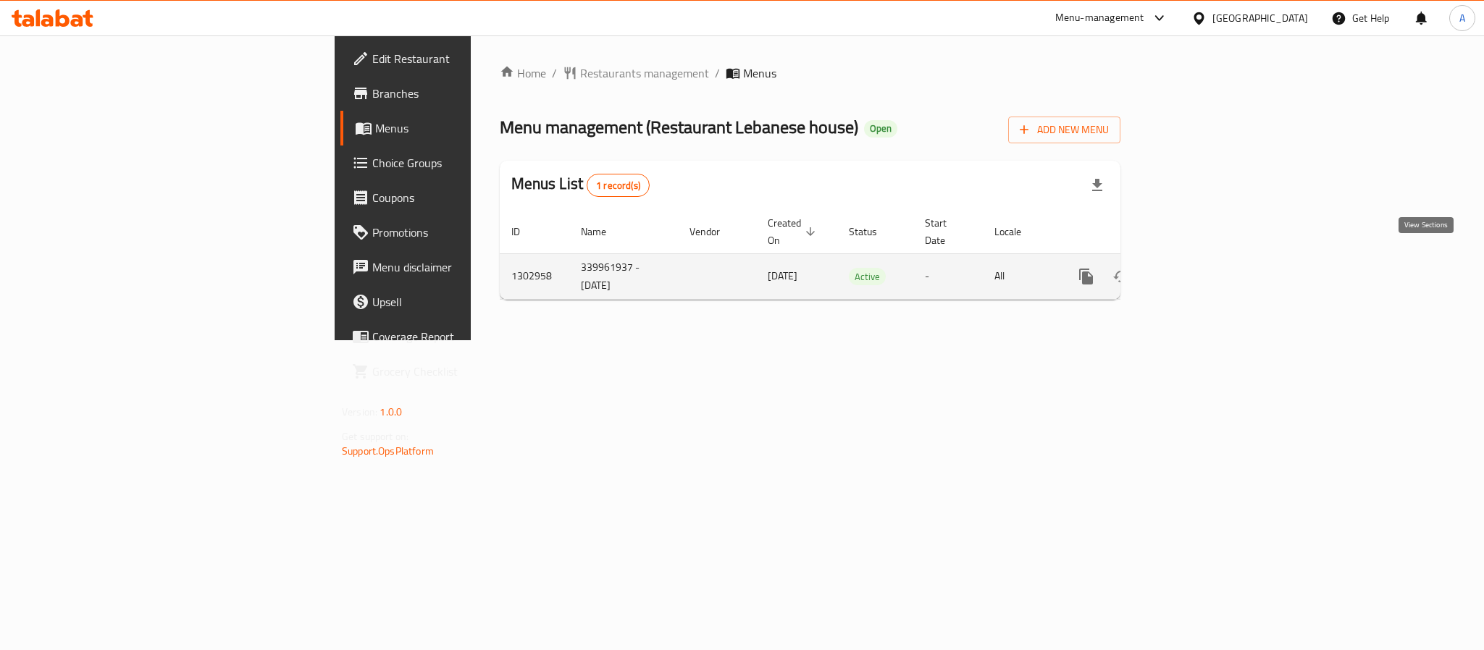
click at [1199, 268] on icon "enhanced table" at bounding box center [1190, 276] width 17 height 17
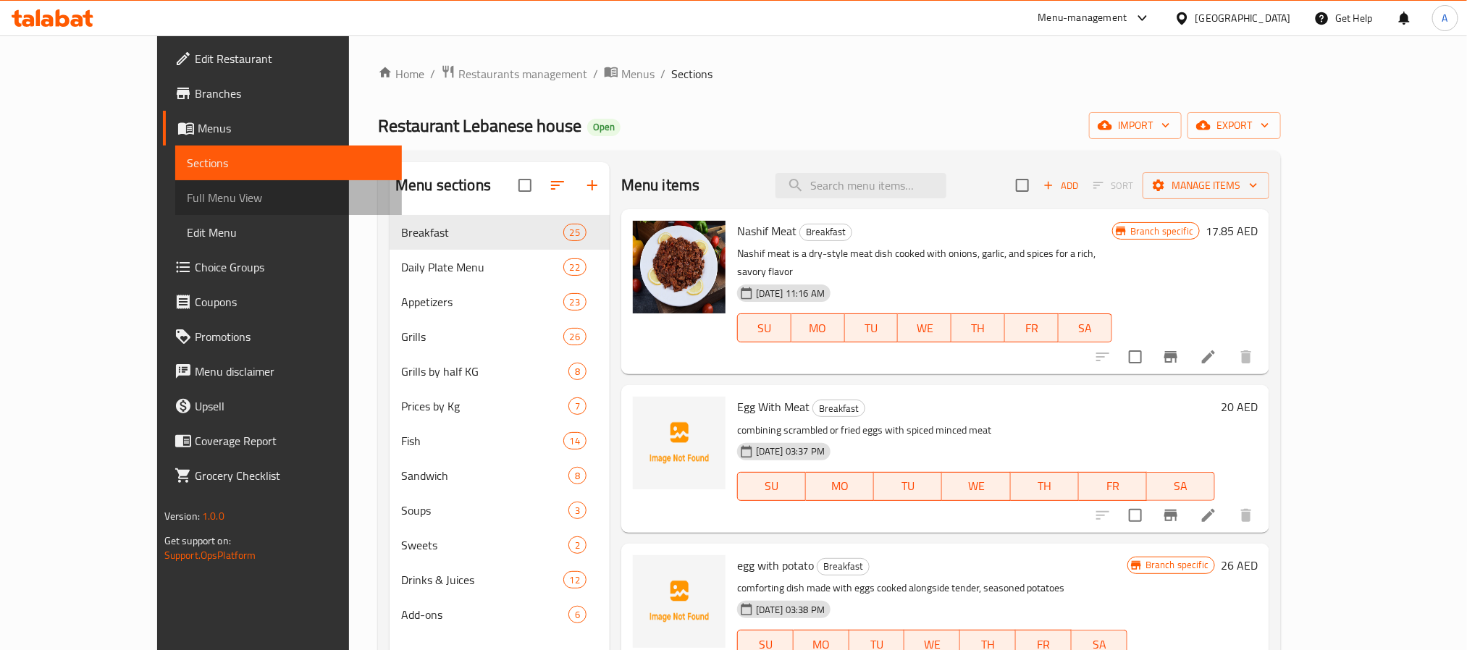
click at [187, 200] on span "Full Menu View" at bounding box center [289, 197] width 204 height 17
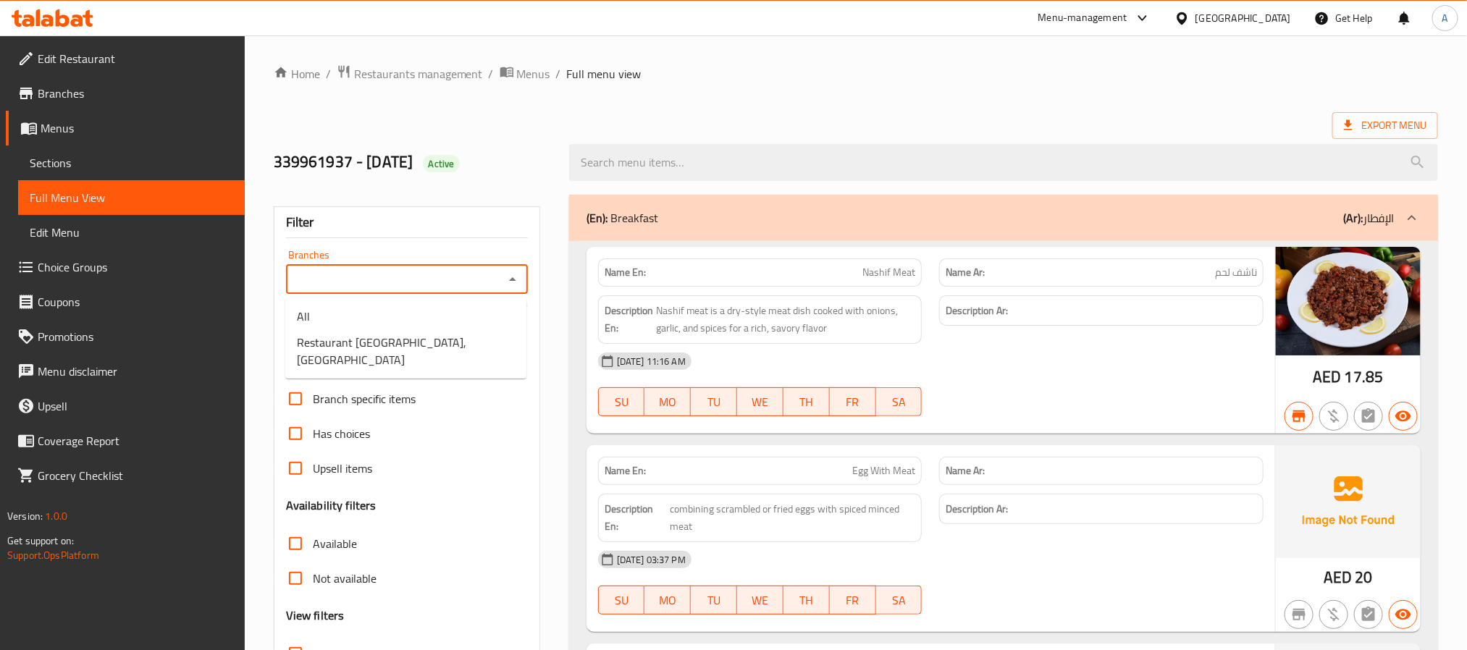
click at [414, 277] on input "Branches" at bounding box center [394, 279] width 209 height 20
click at [390, 343] on span "Restaurant [GEOGRAPHIC_DATA], [GEOGRAPHIC_DATA]" at bounding box center [406, 351] width 218 height 35
type input "Restaurant [GEOGRAPHIC_DATA], [GEOGRAPHIC_DATA]"
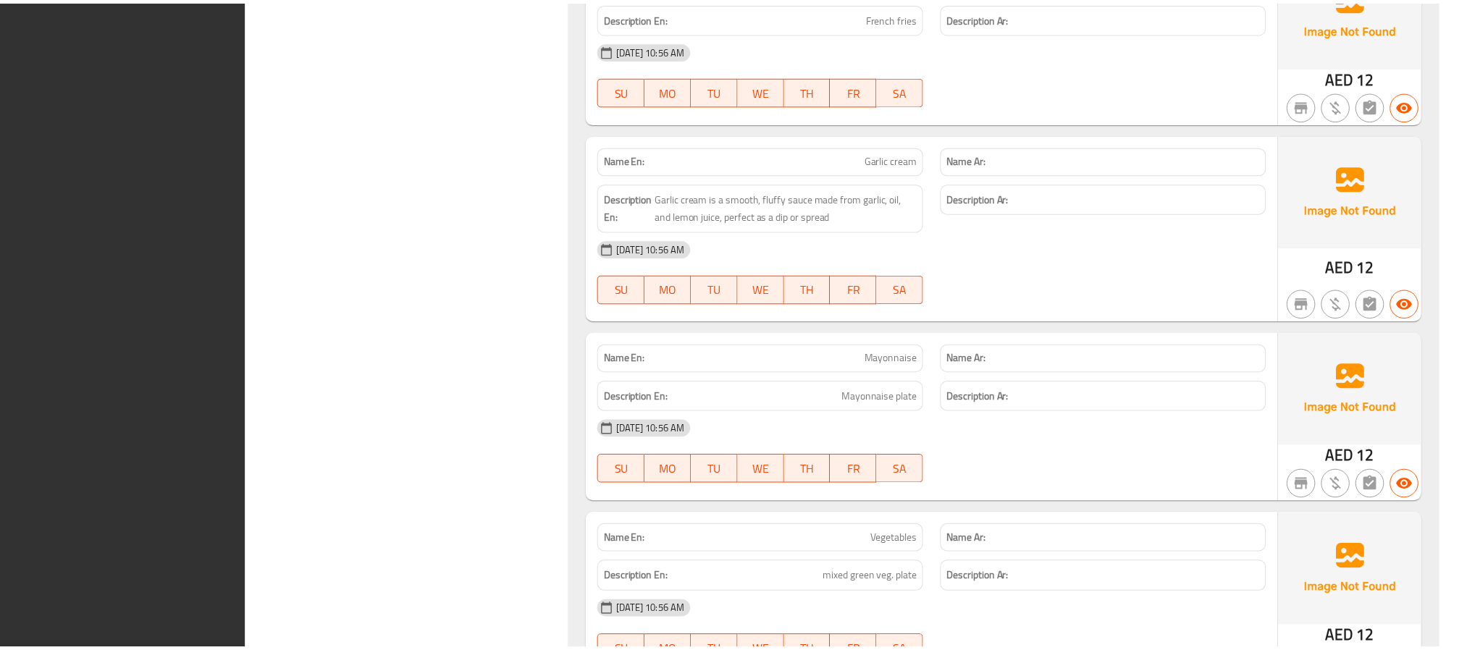
scroll to position [32531, 0]
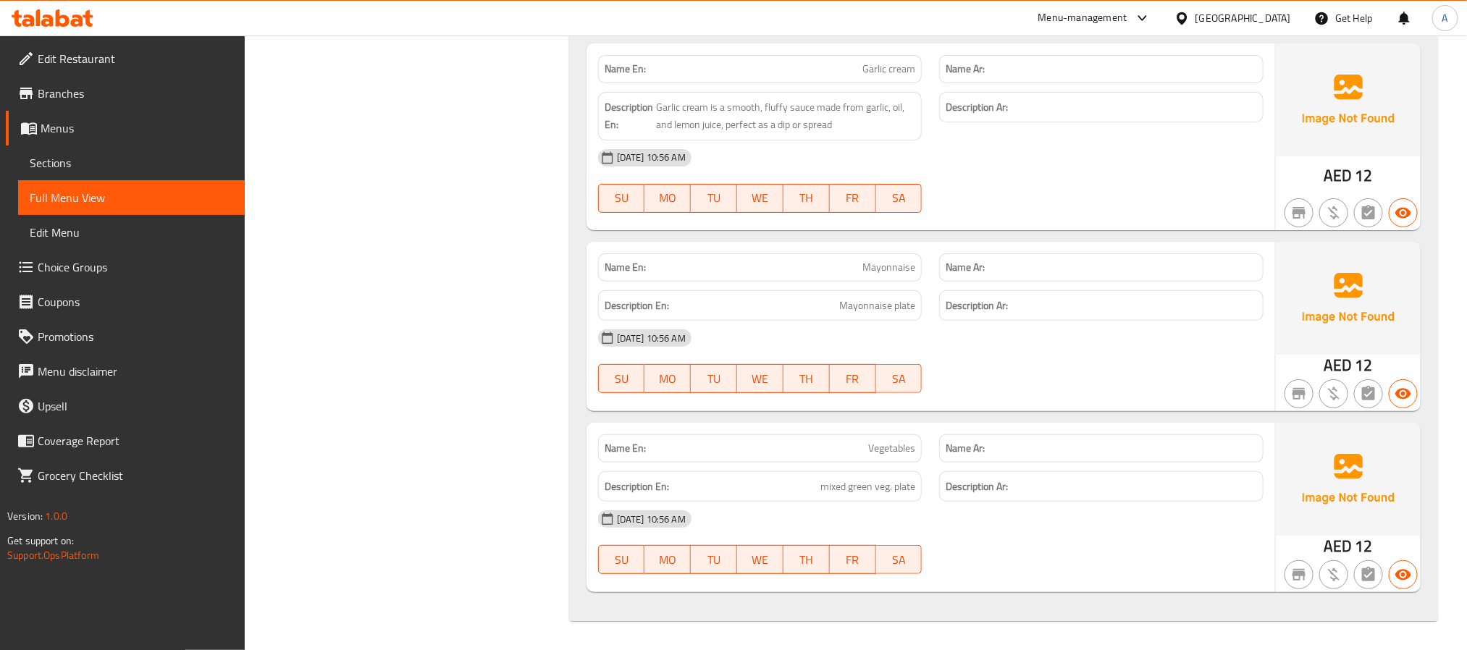
click at [183, 161] on span "Sections" at bounding box center [132, 162] width 204 height 17
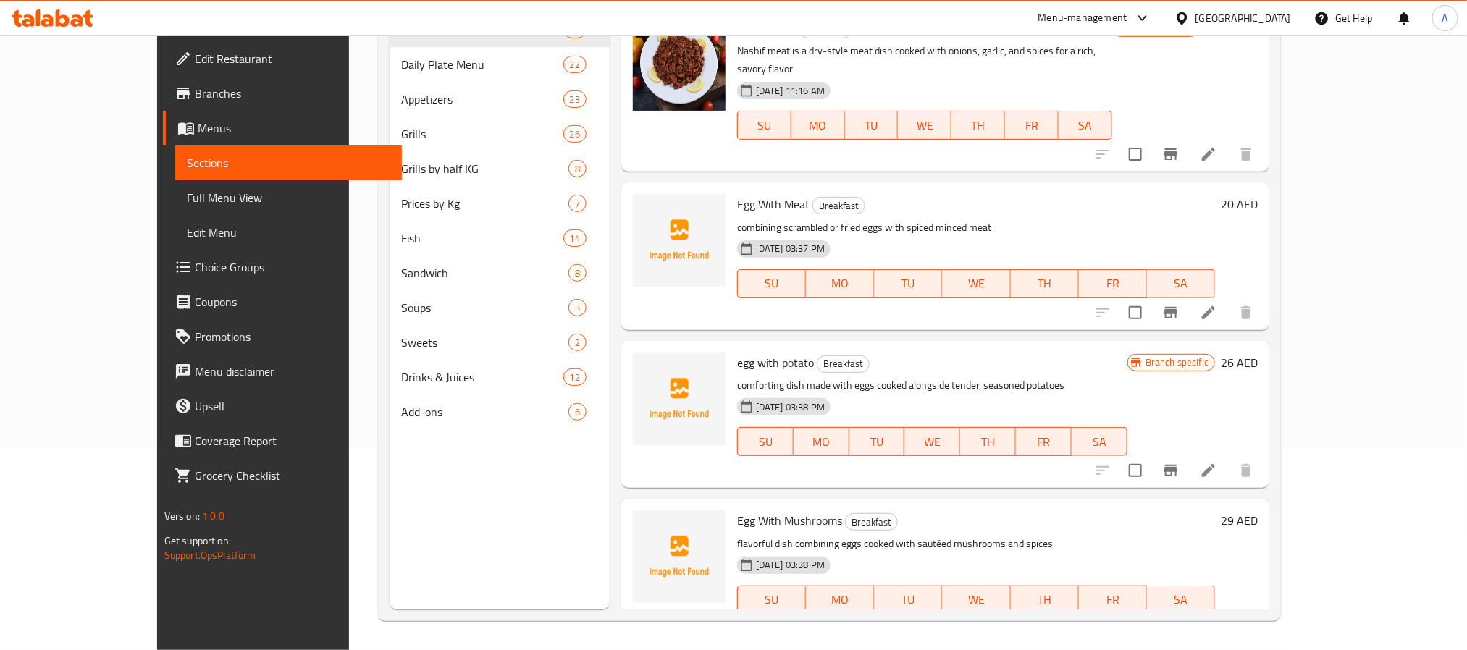
scroll to position [94, 0]
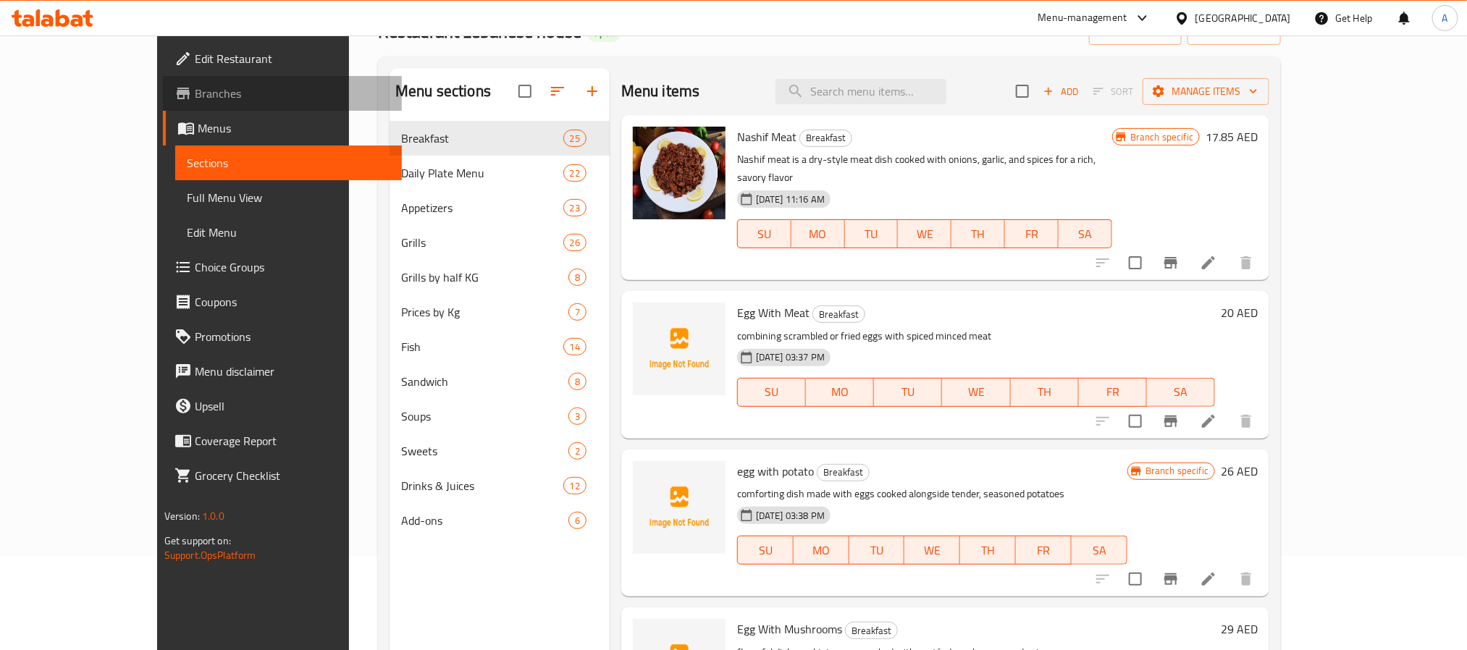
click at [195, 94] on span "Branches" at bounding box center [293, 93] width 196 height 17
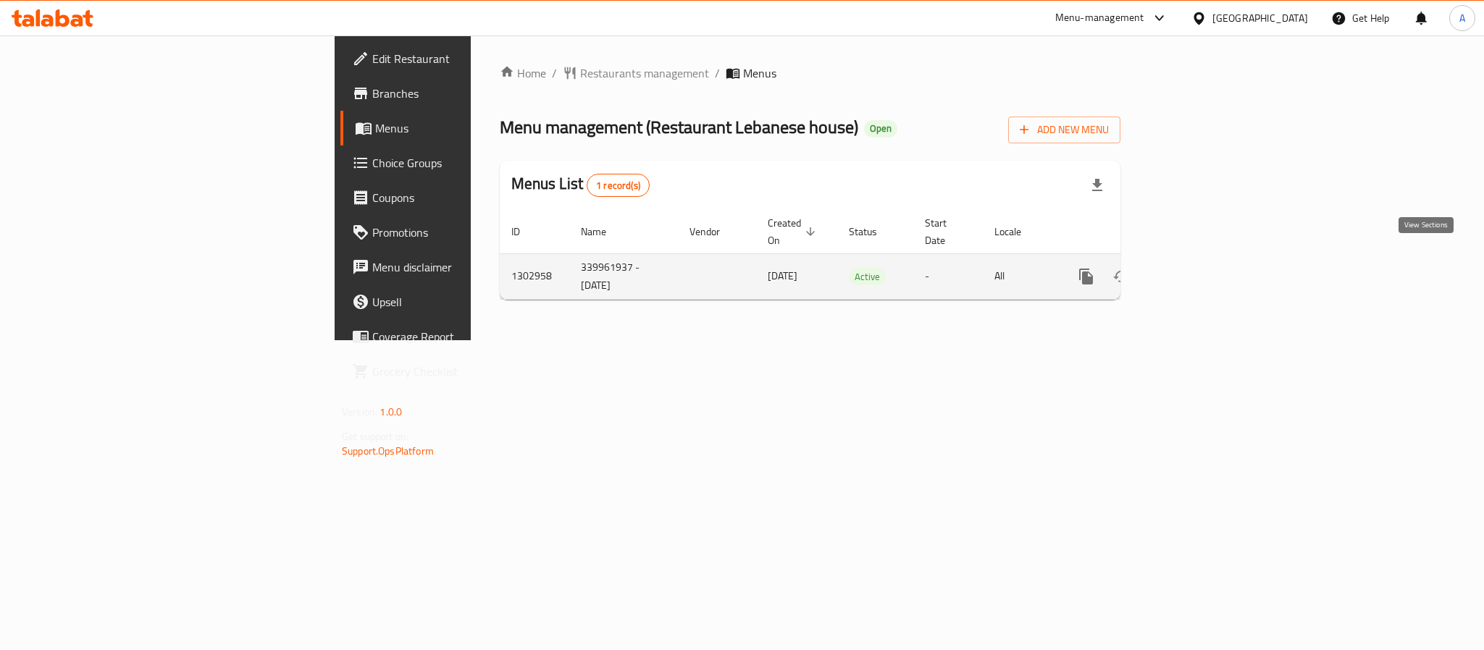
click at [1199, 268] on icon "enhanced table" at bounding box center [1190, 276] width 17 height 17
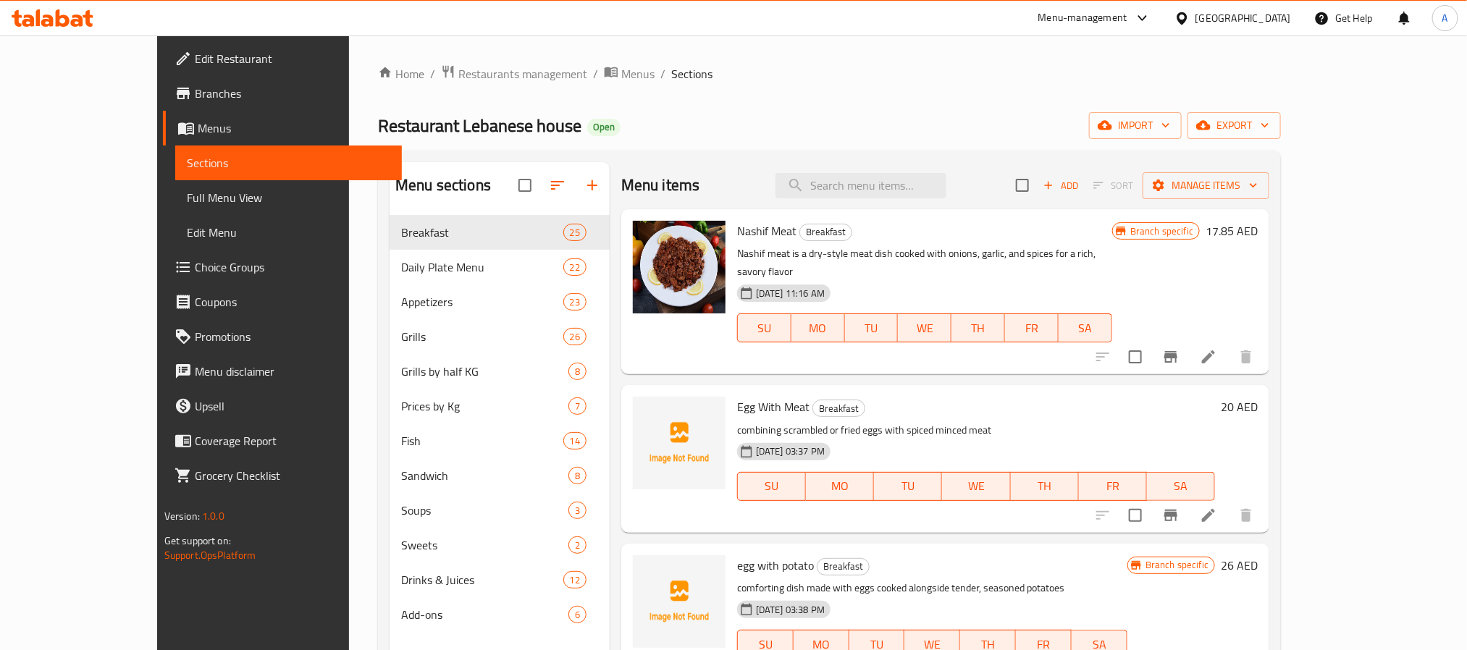
click at [1118, 398] on h6 "Egg With Meat Breakfast" at bounding box center [976, 407] width 478 height 20
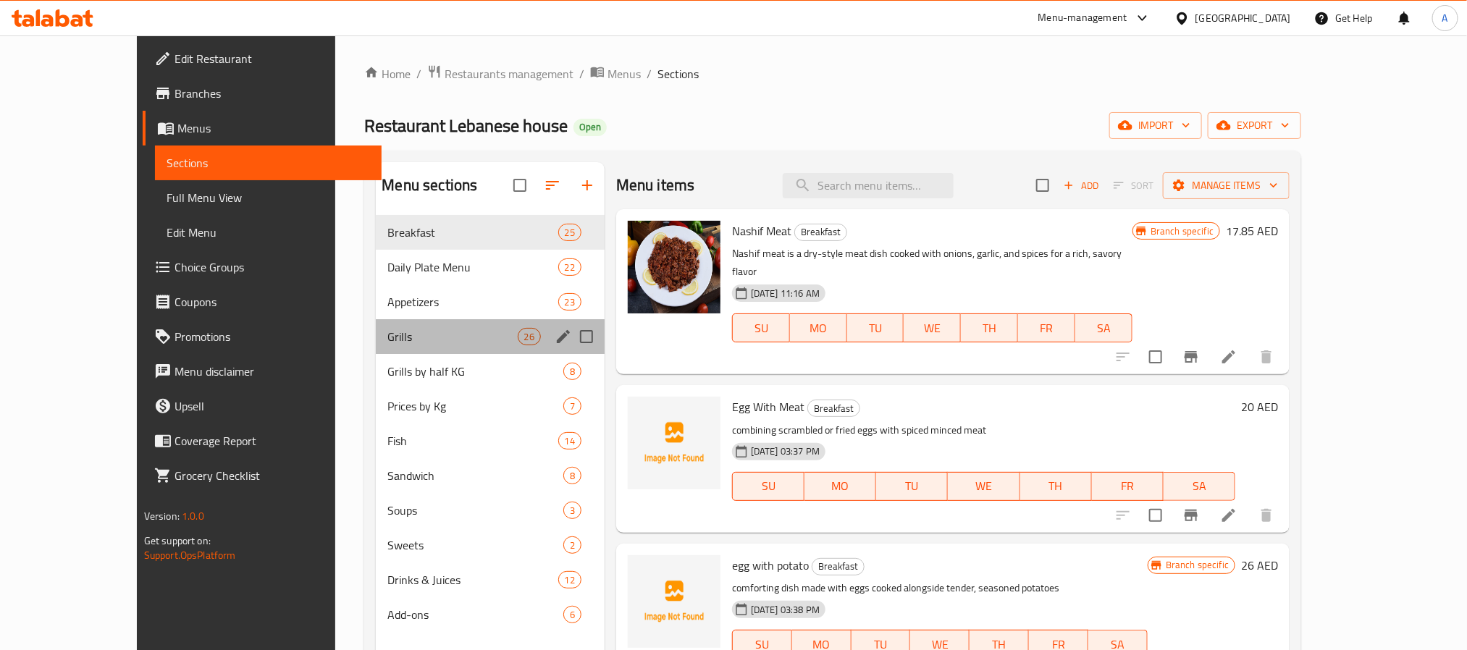
click at [376, 327] on div "Grills 26" at bounding box center [490, 336] width 228 height 35
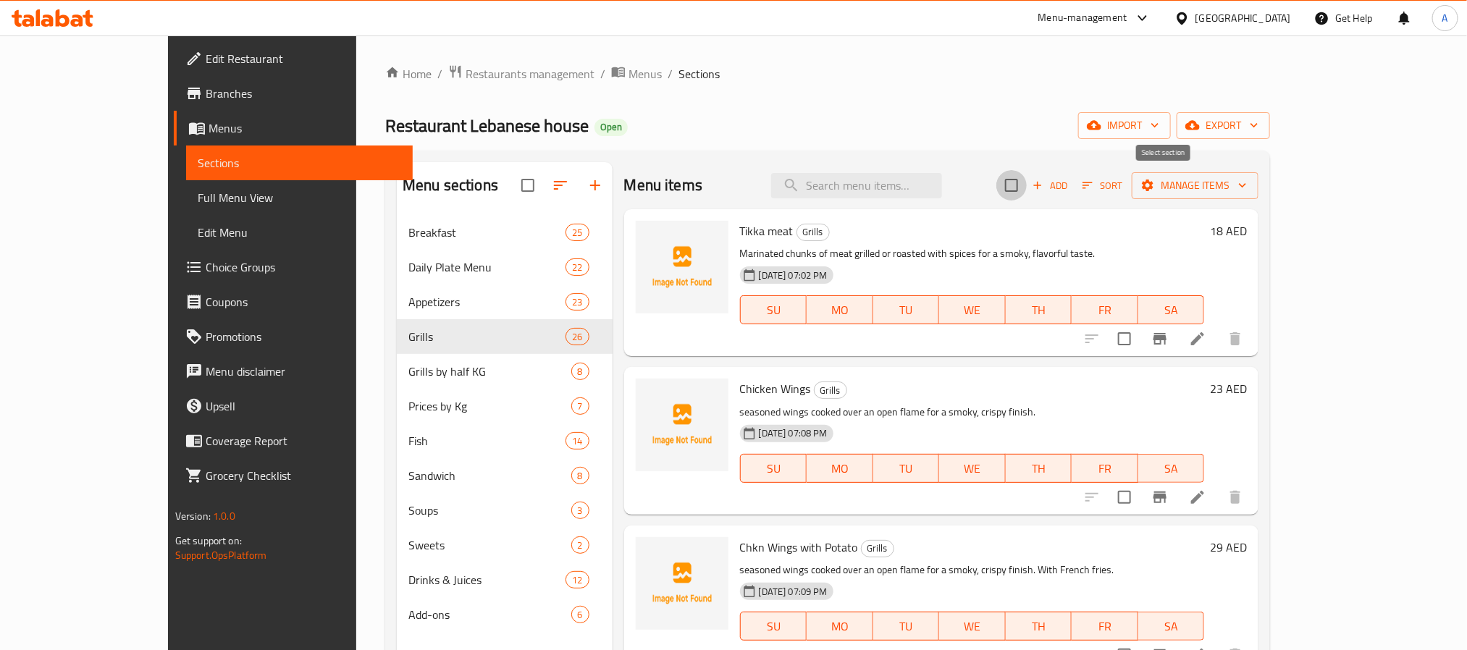
click at [1027, 190] on input "checkbox" at bounding box center [1012, 185] width 30 height 30
checkbox input "true"
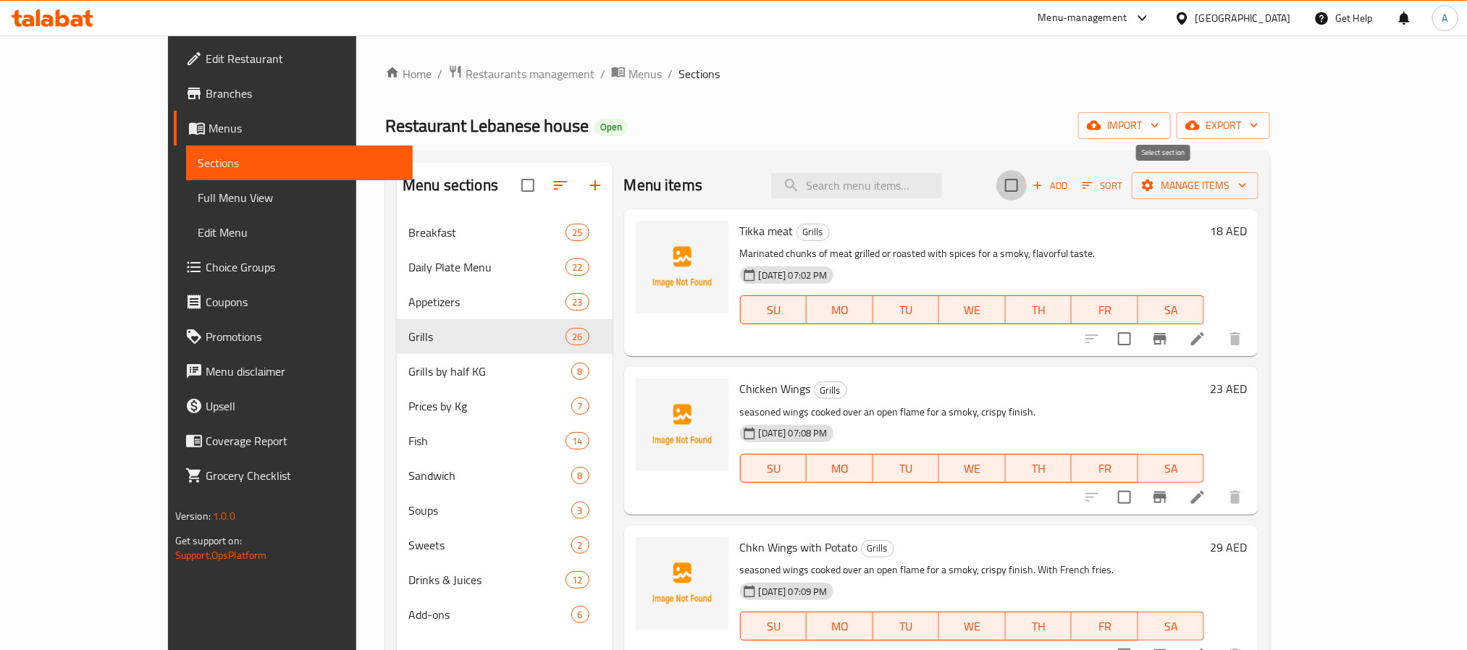
checkbox input "true"
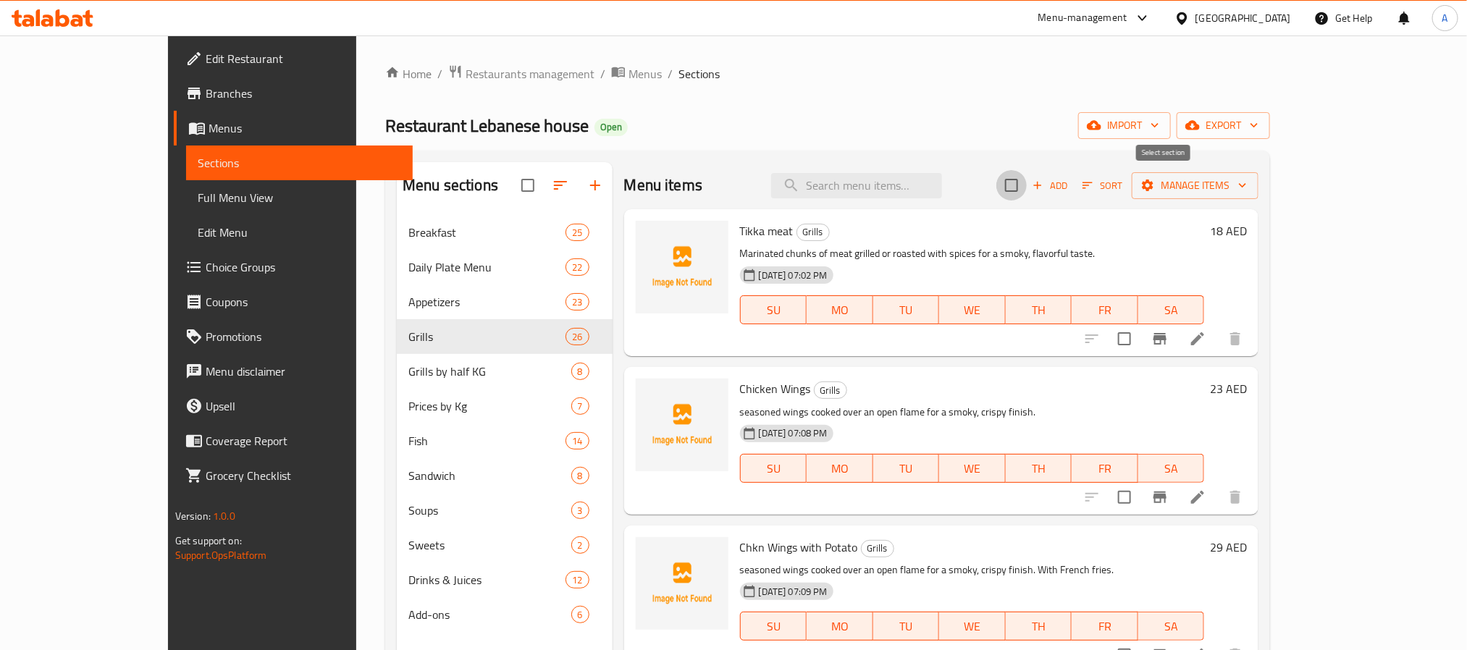
checkbox input "true"
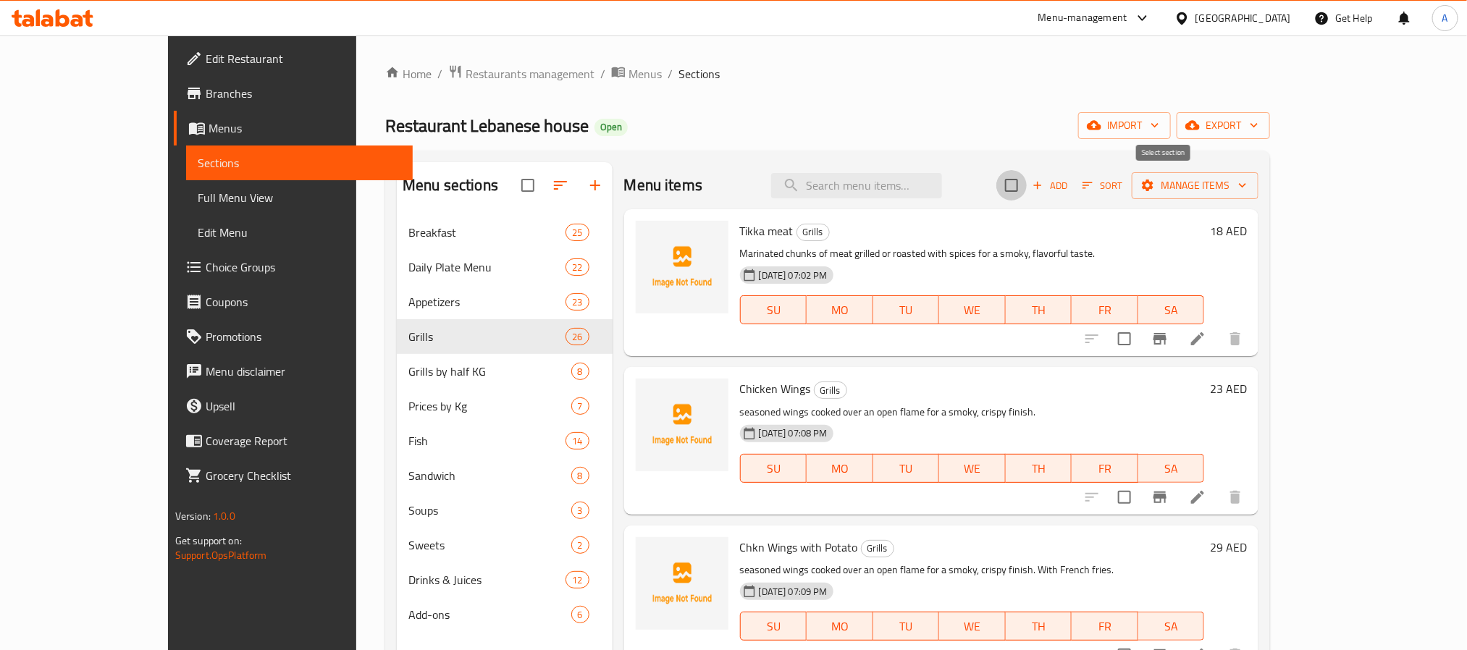
checkbox input "true"
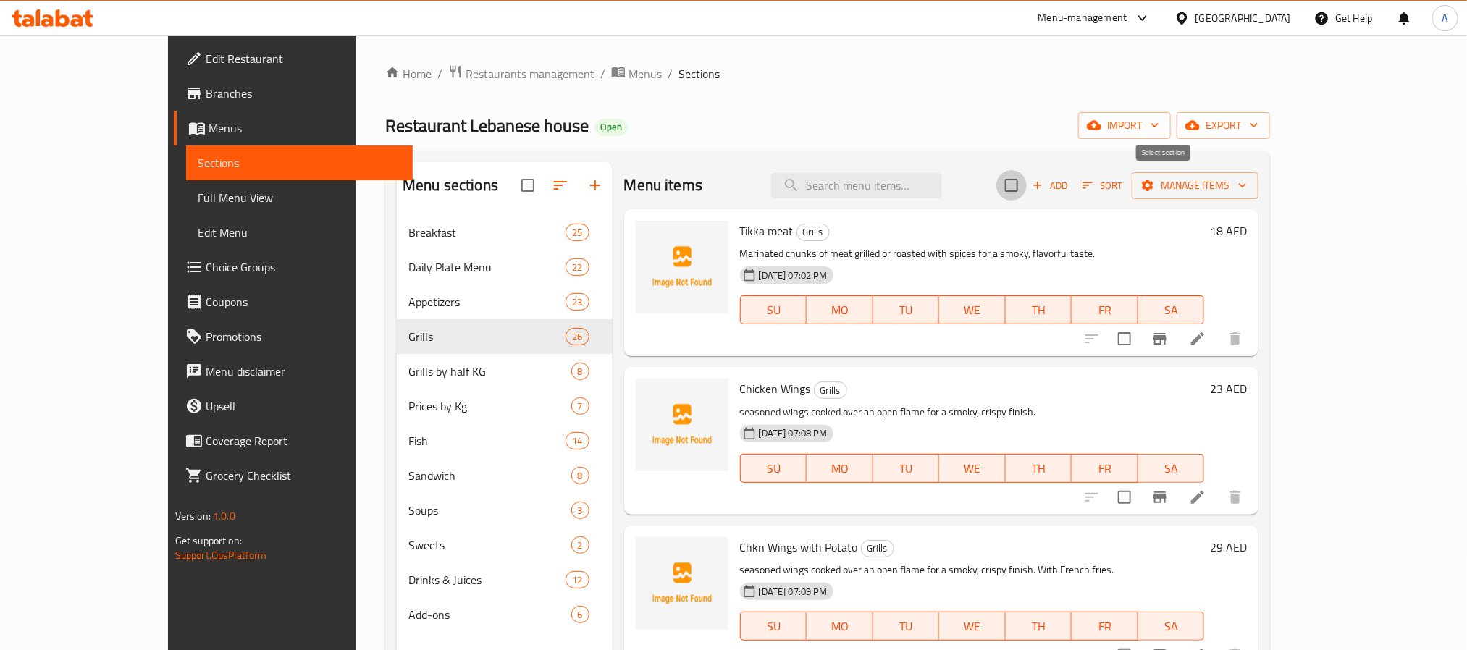
checkbox input "true"
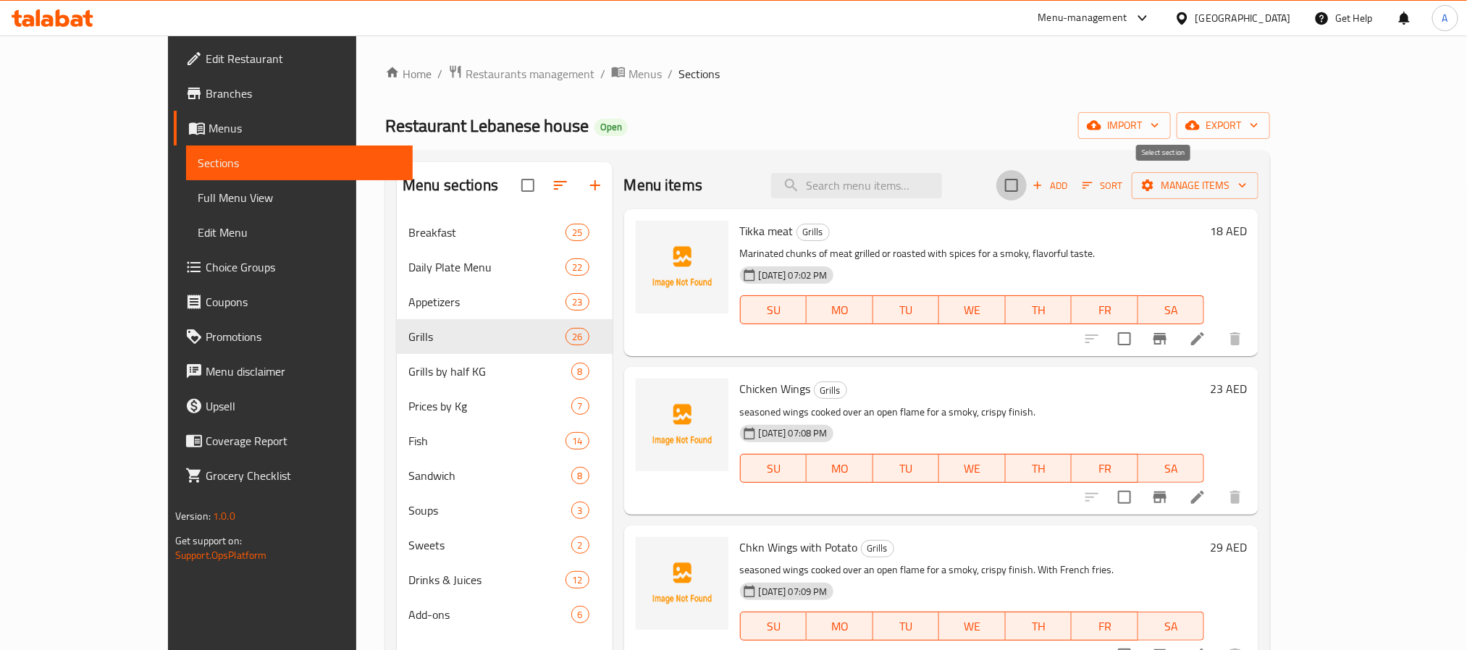
checkbox input "true"
click at [1247, 185] on span "Manage items" at bounding box center [1196, 186] width 104 height 18
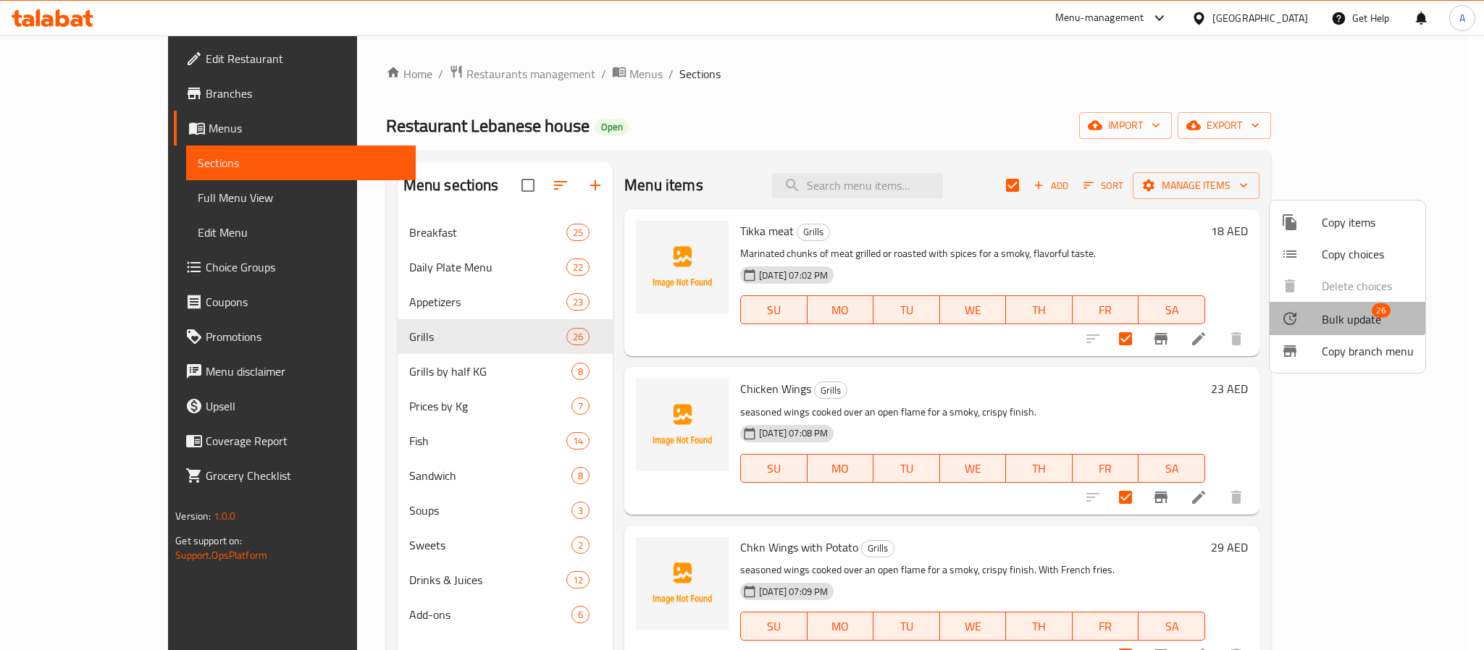
click at [1345, 311] on span "Bulk update" at bounding box center [1351, 319] width 59 height 17
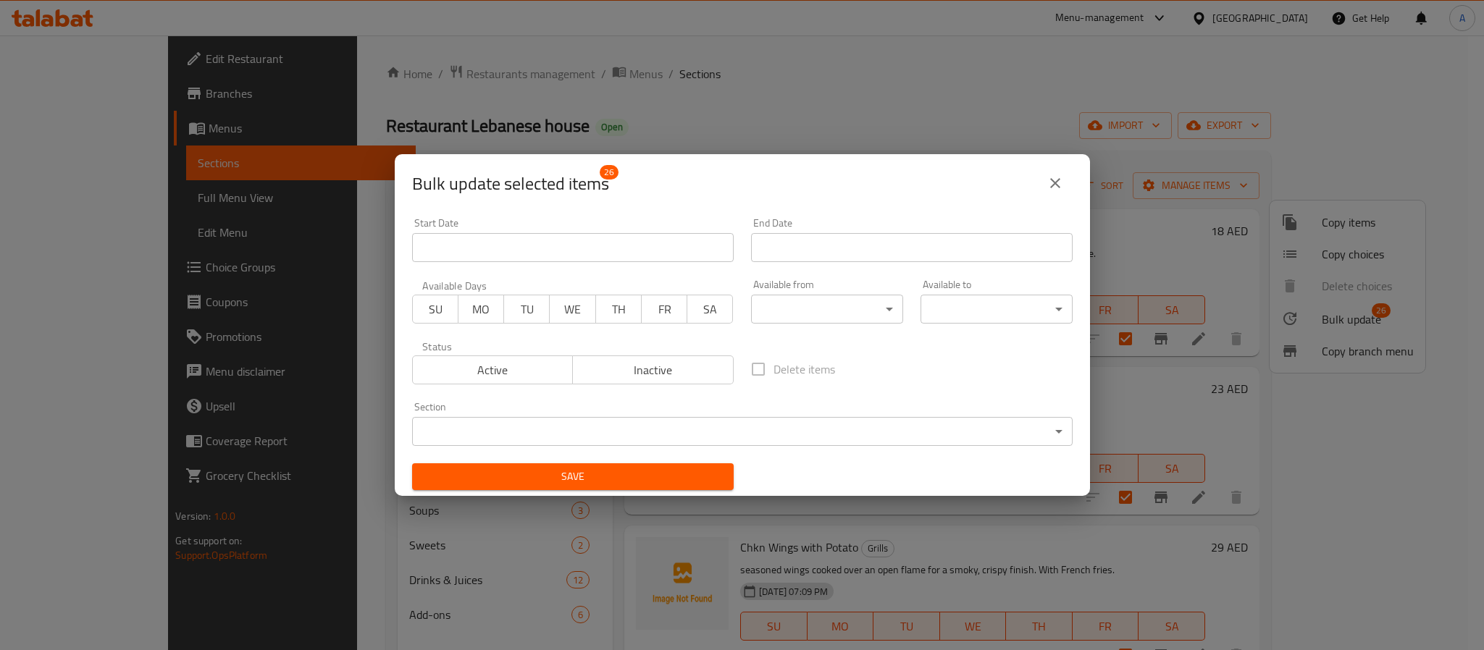
click at [853, 301] on body "​ Menu-management United Arab Emirates Get Help A Edit Restaurant Branches Menu…" at bounding box center [742, 342] width 1484 height 615
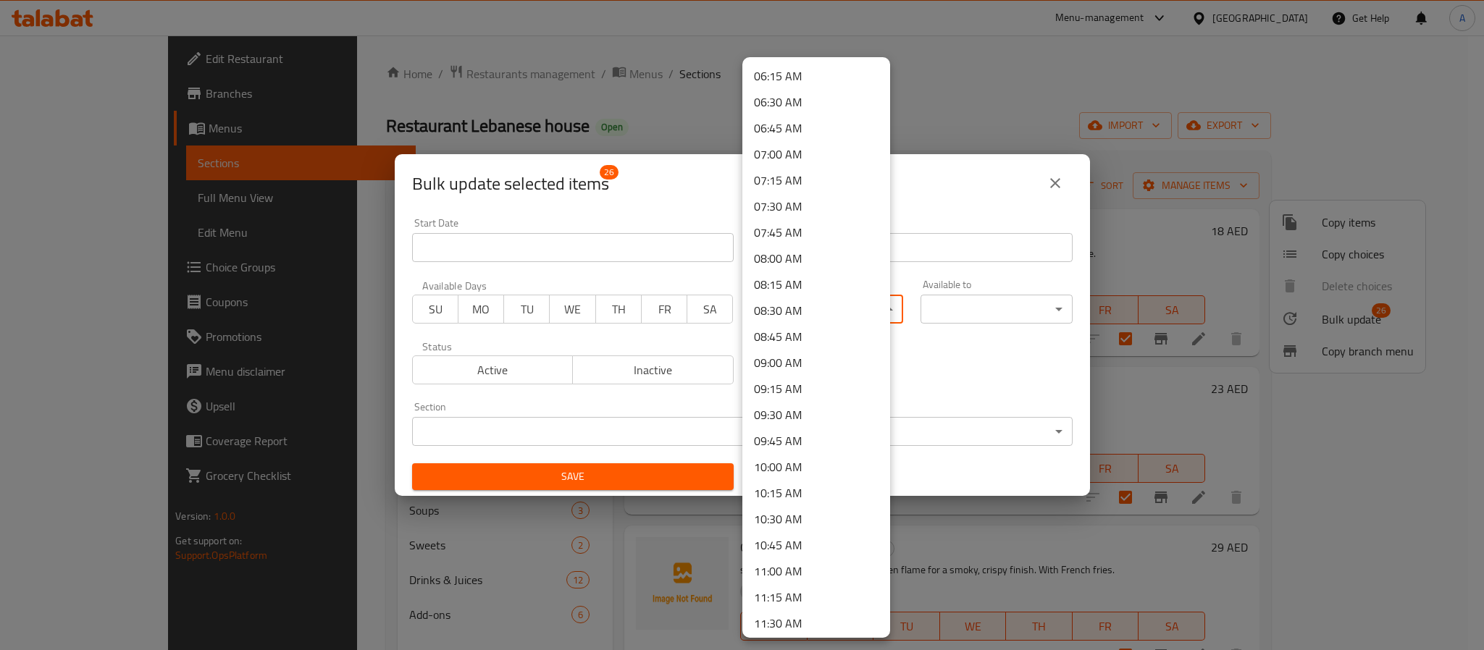
scroll to position [761, 0]
click at [785, 517] on li "11:30 AM" at bounding box center [816, 515] width 148 height 26
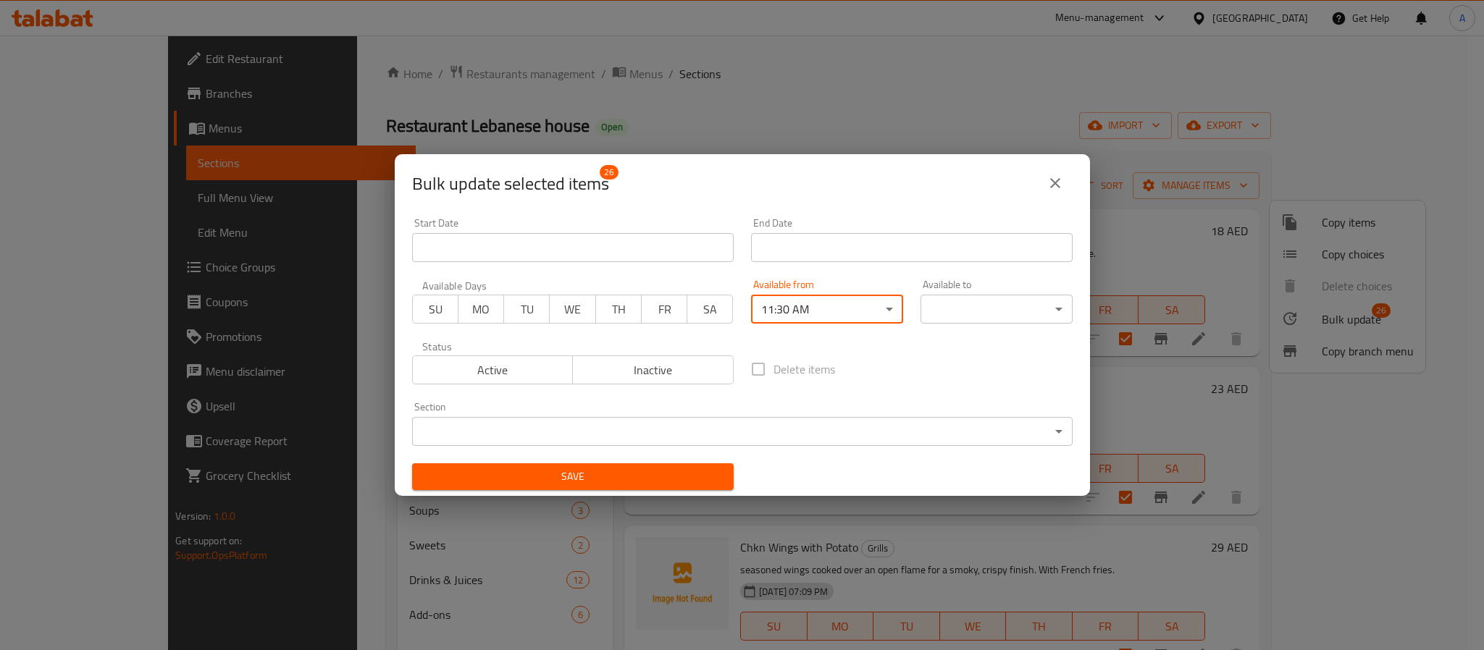
click at [958, 309] on body "​ Menu-management United Arab Emirates Get Help A Edit Restaurant Branches Menu…" at bounding box center [742, 342] width 1484 height 615
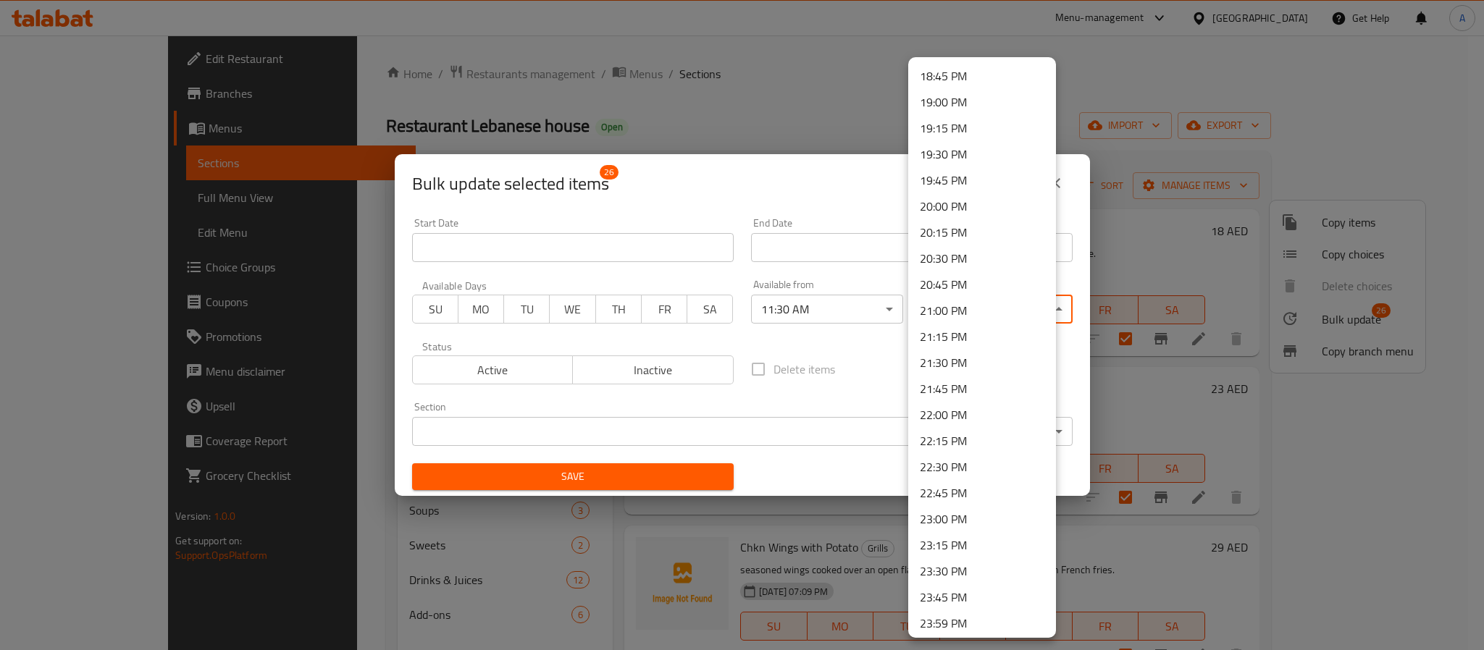
scroll to position [1959, 0]
click at [956, 594] on li "23:45 PM" at bounding box center [982, 595] width 148 height 26
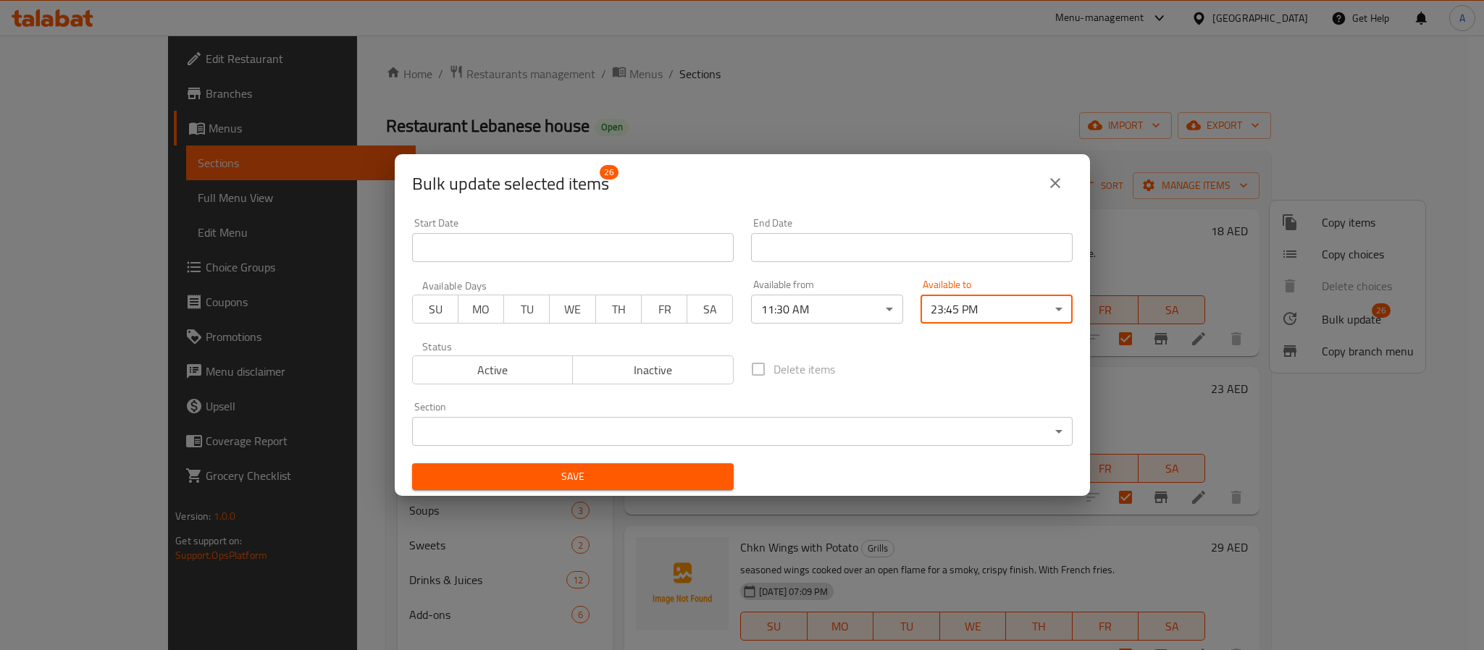
click at [669, 470] on span "Save" at bounding box center [573, 477] width 298 height 18
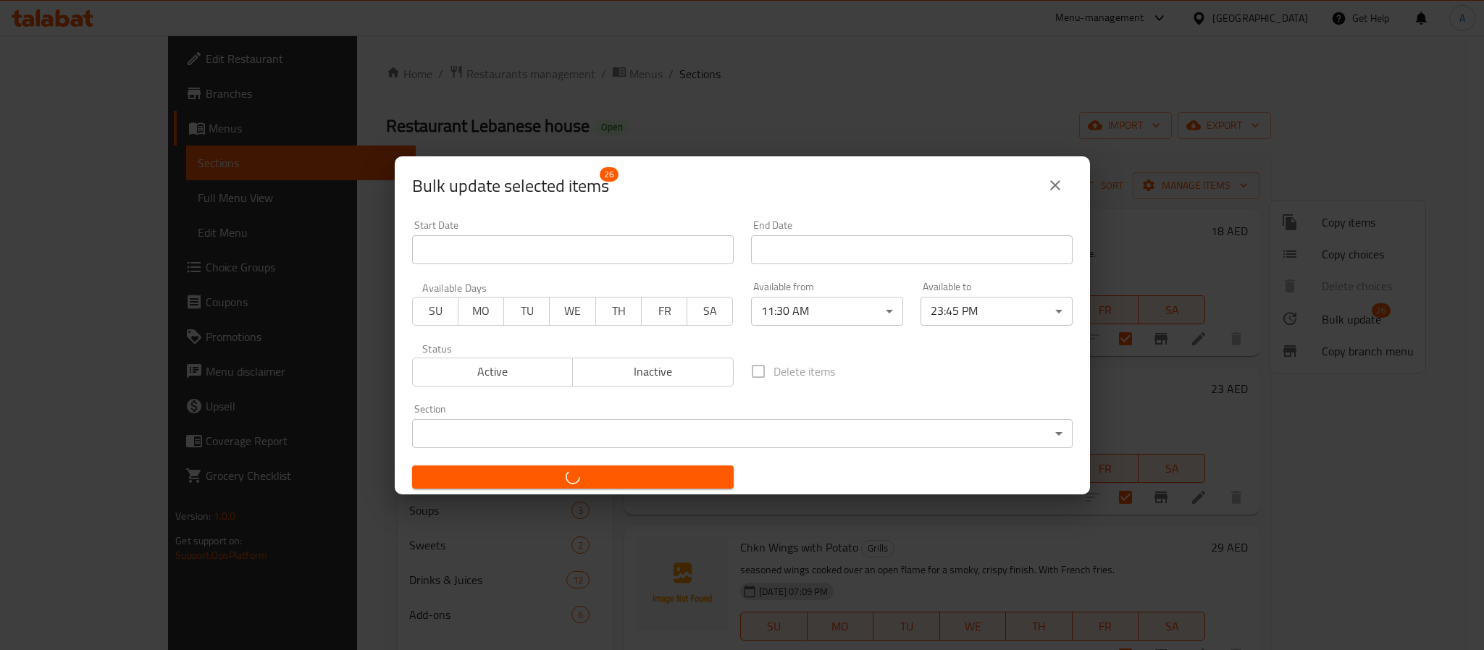
checkbox input "false"
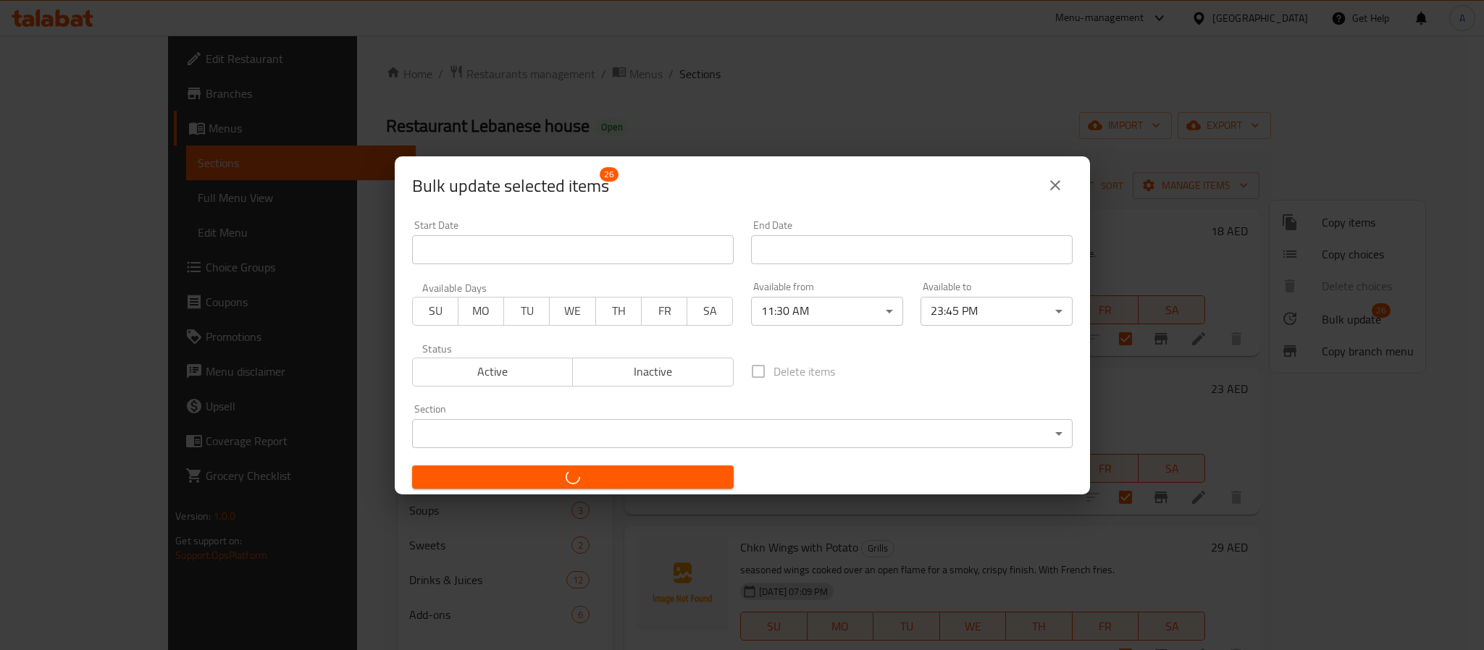
checkbox input "false"
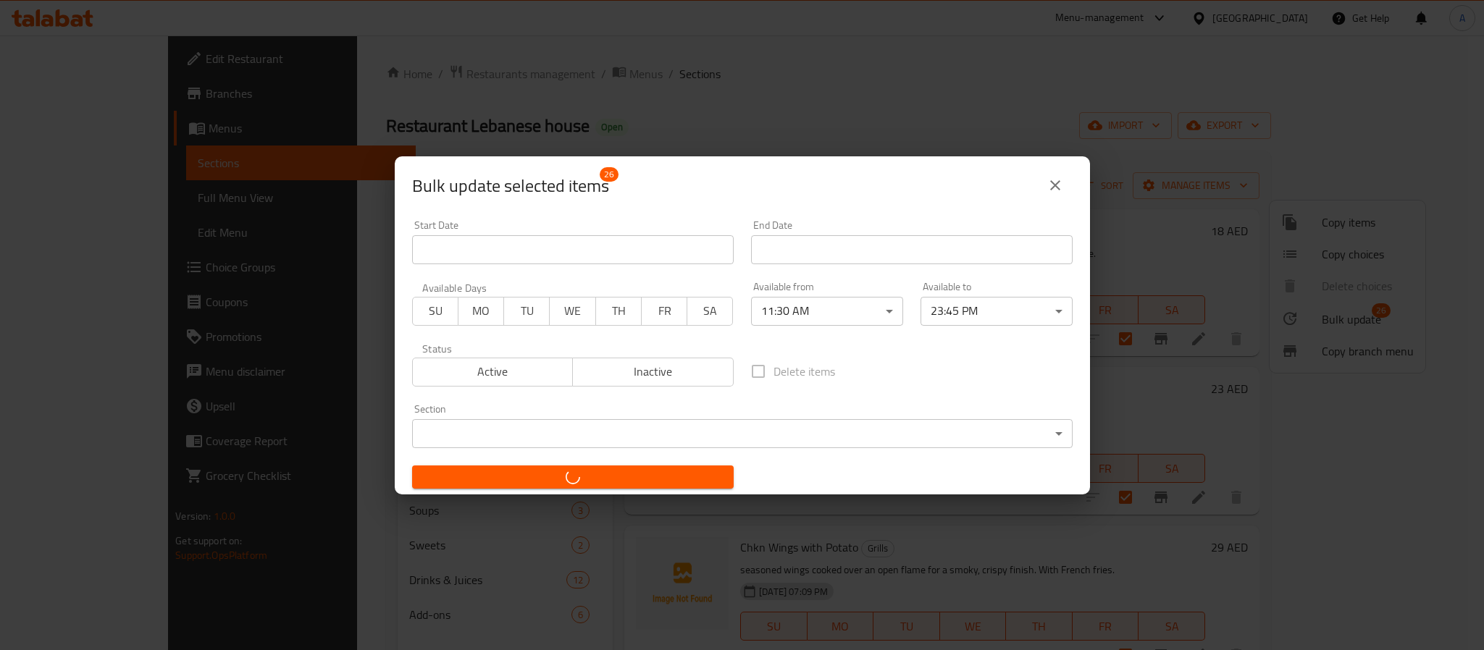
checkbox input "false"
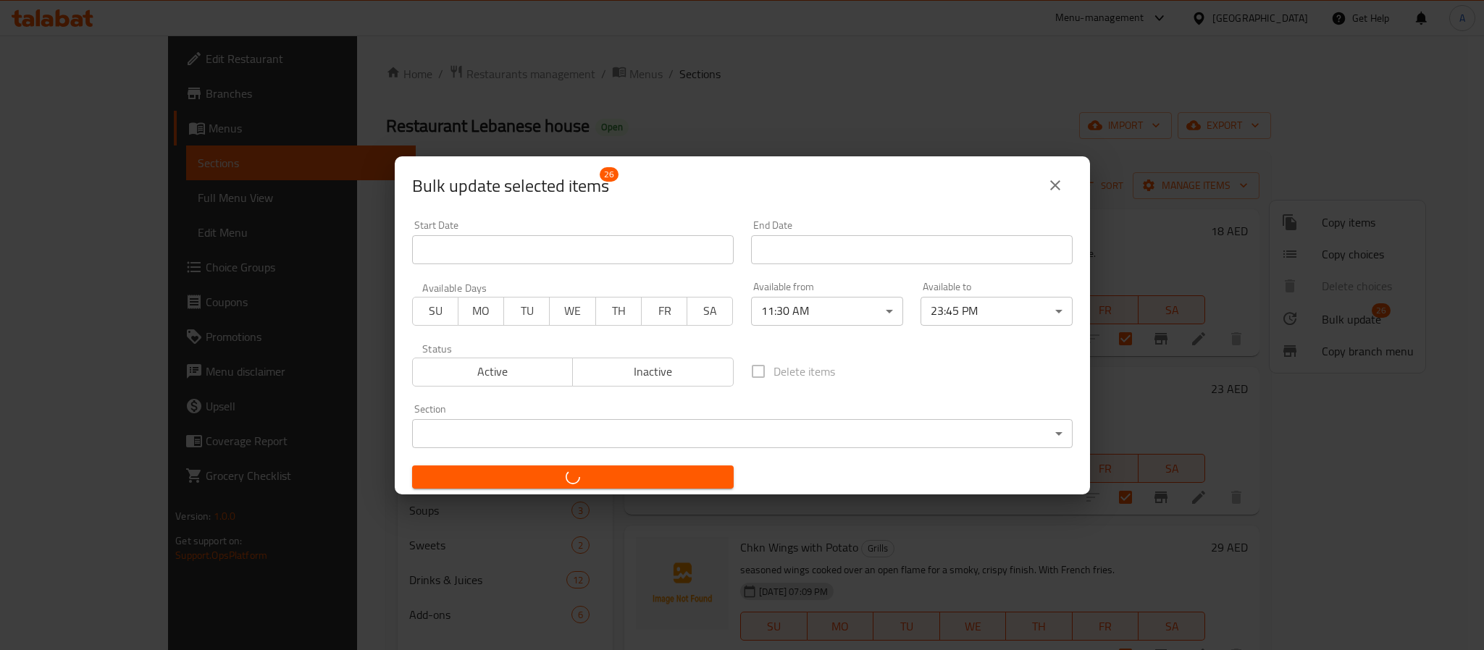
checkbox input "false"
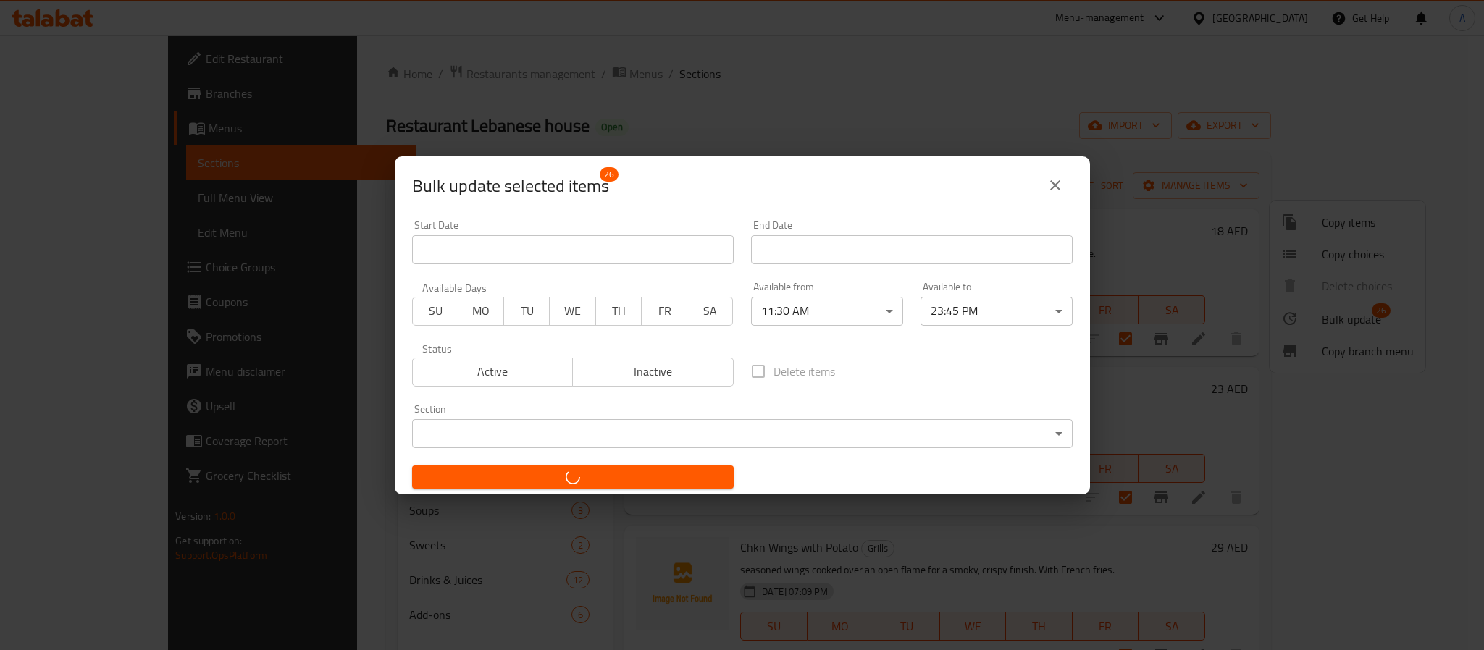
checkbox input "false"
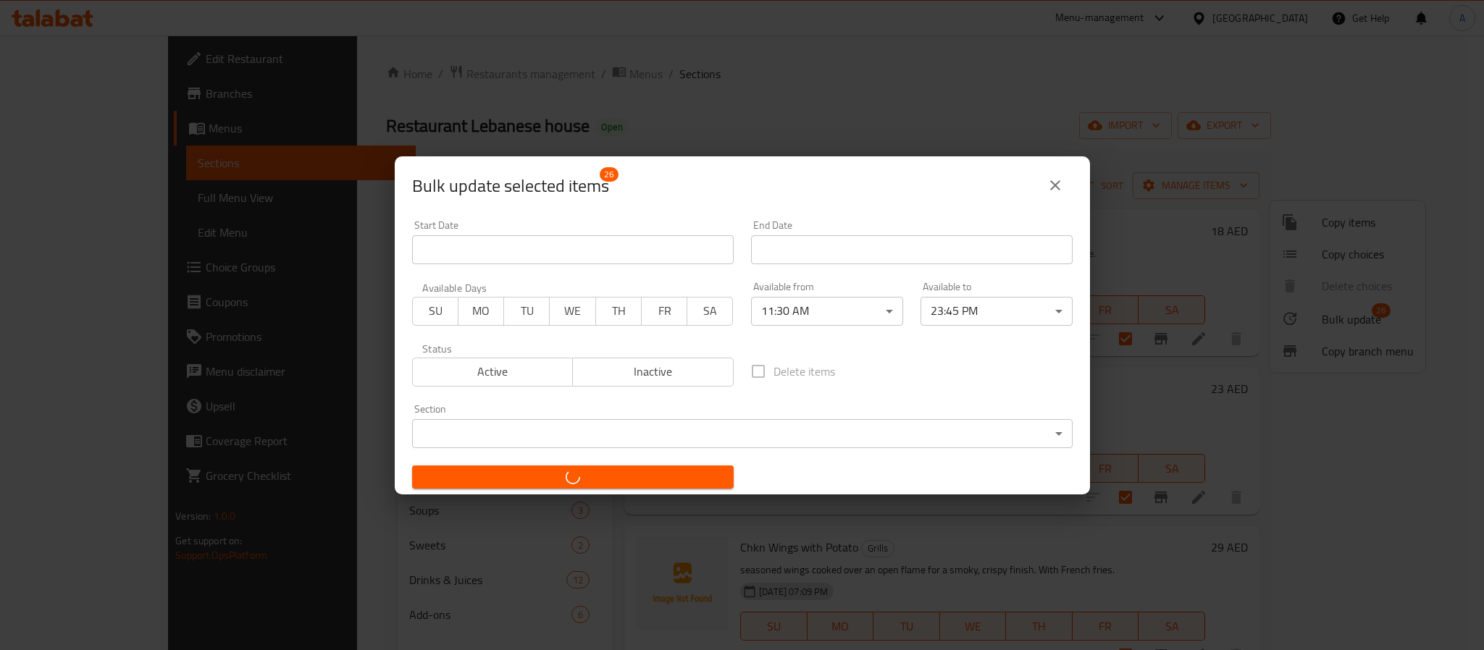
checkbox input "false"
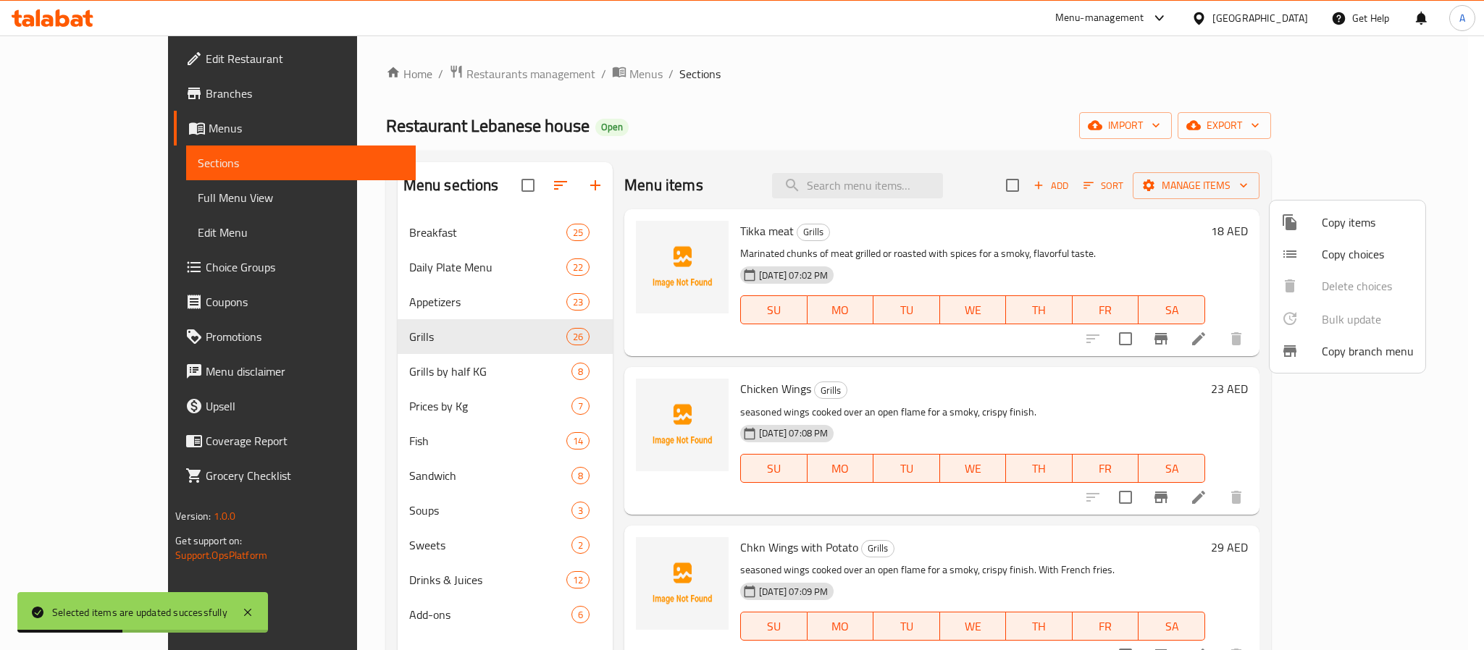
click at [338, 370] on div at bounding box center [742, 325] width 1484 height 650
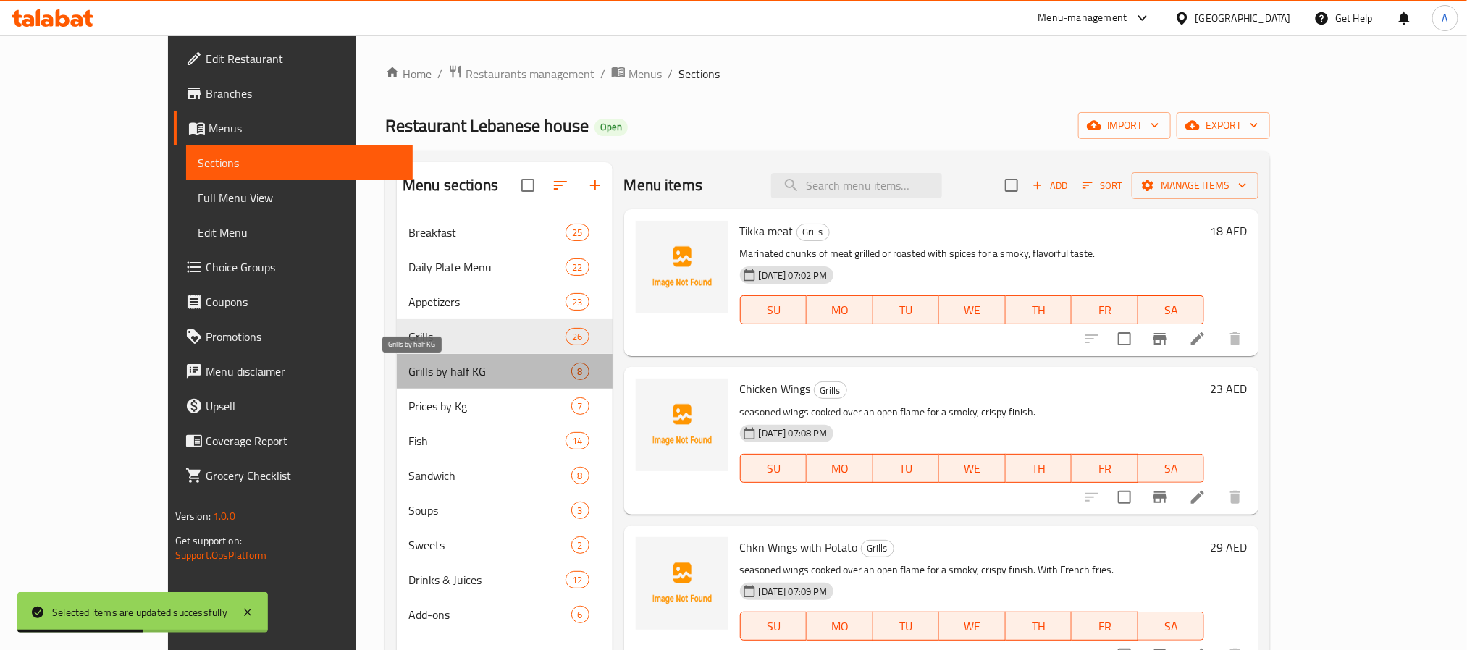
click at [409, 370] on span "Grills by half KG" at bounding box center [490, 371] width 162 height 17
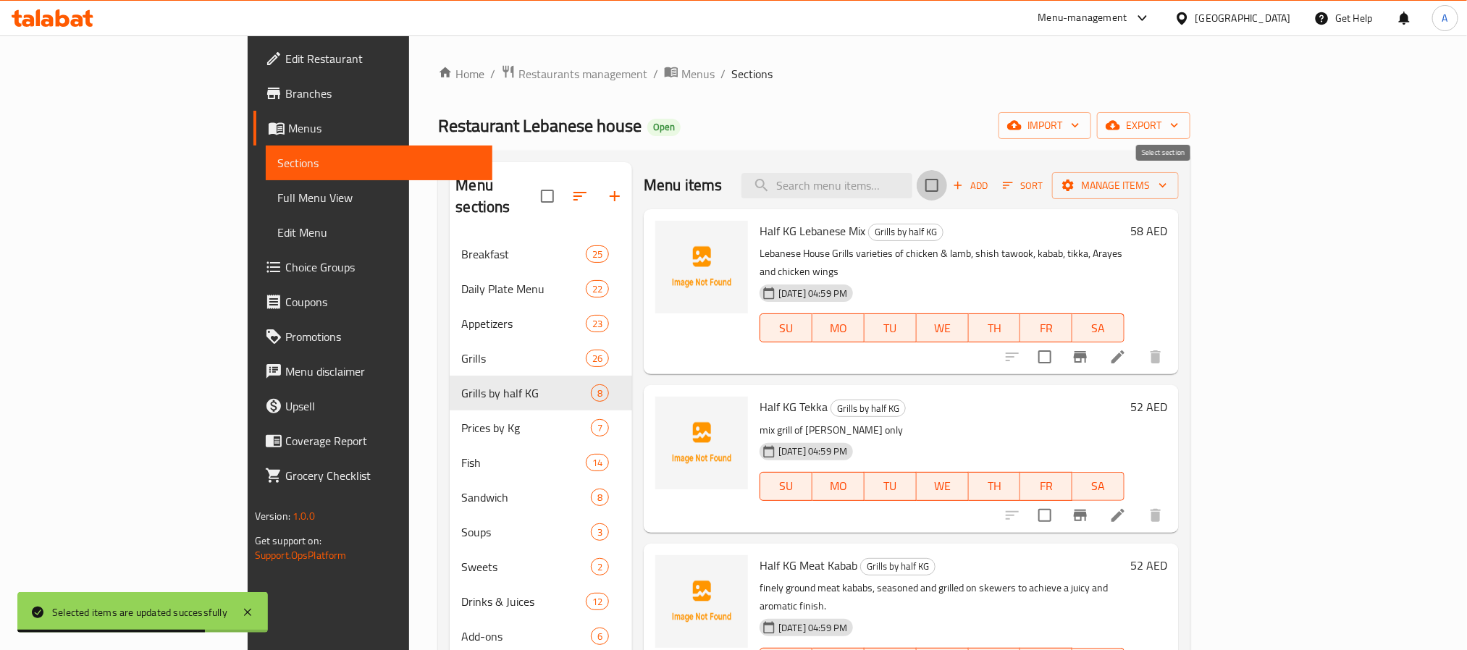
click at [947, 183] on input "checkbox" at bounding box center [932, 185] width 30 height 30
checkbox input "true"
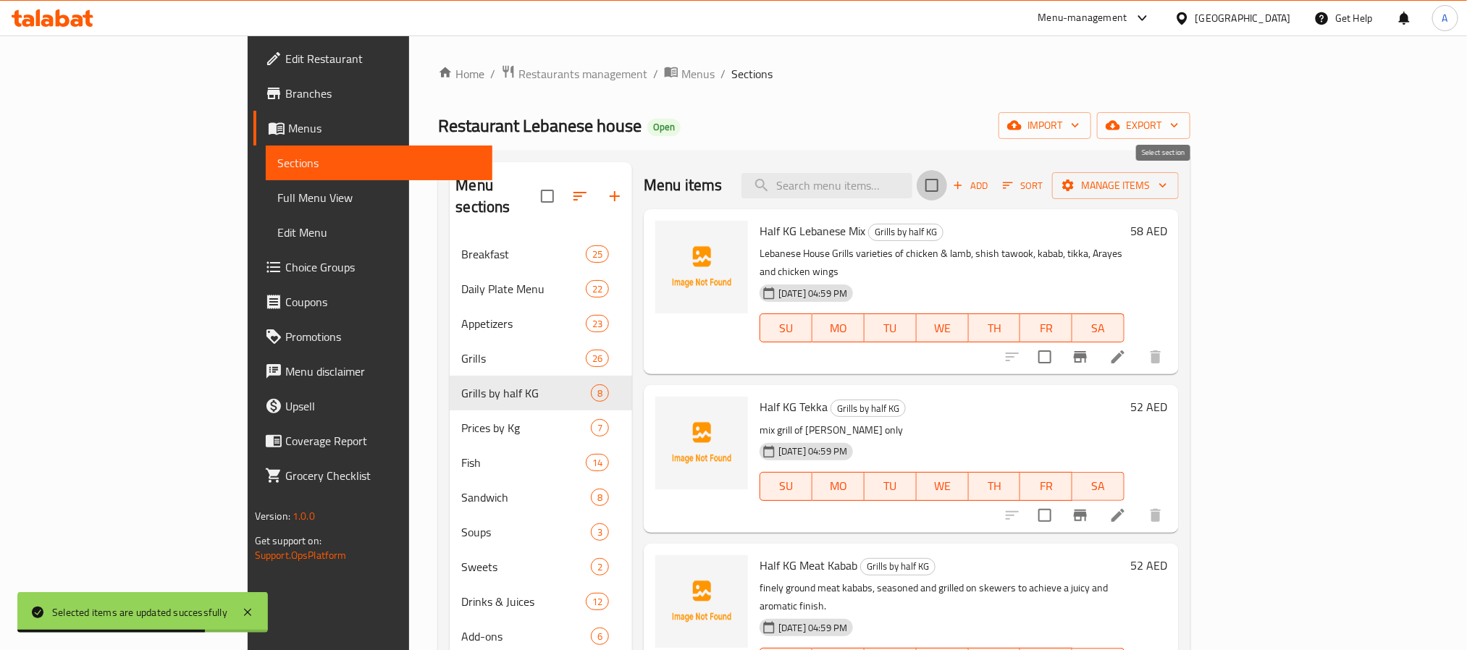
checkbox input "true"
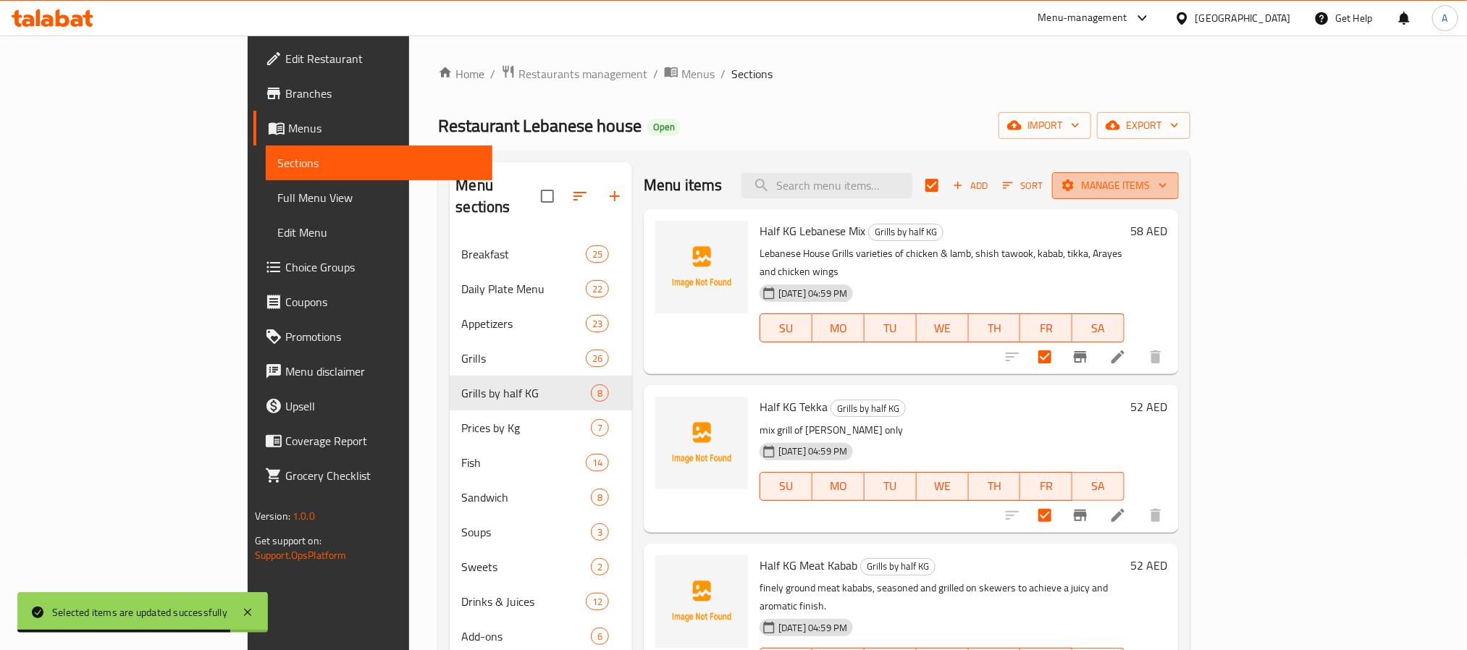
click at [1170, 178] on icon "button" at bounding box center [1163, 185] width 14 height 14
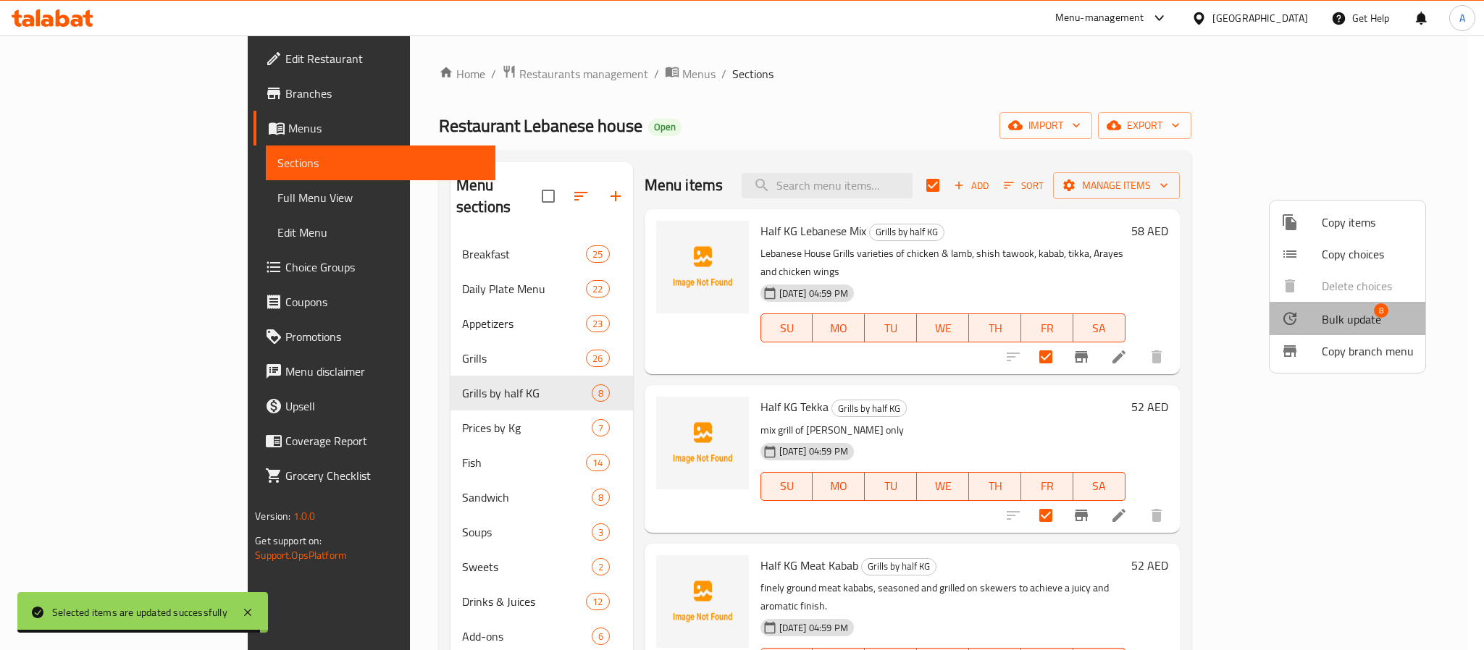
click at [1365, 314] on span "Bulk update" at bounding box center [1351, 319] width 59 height 17
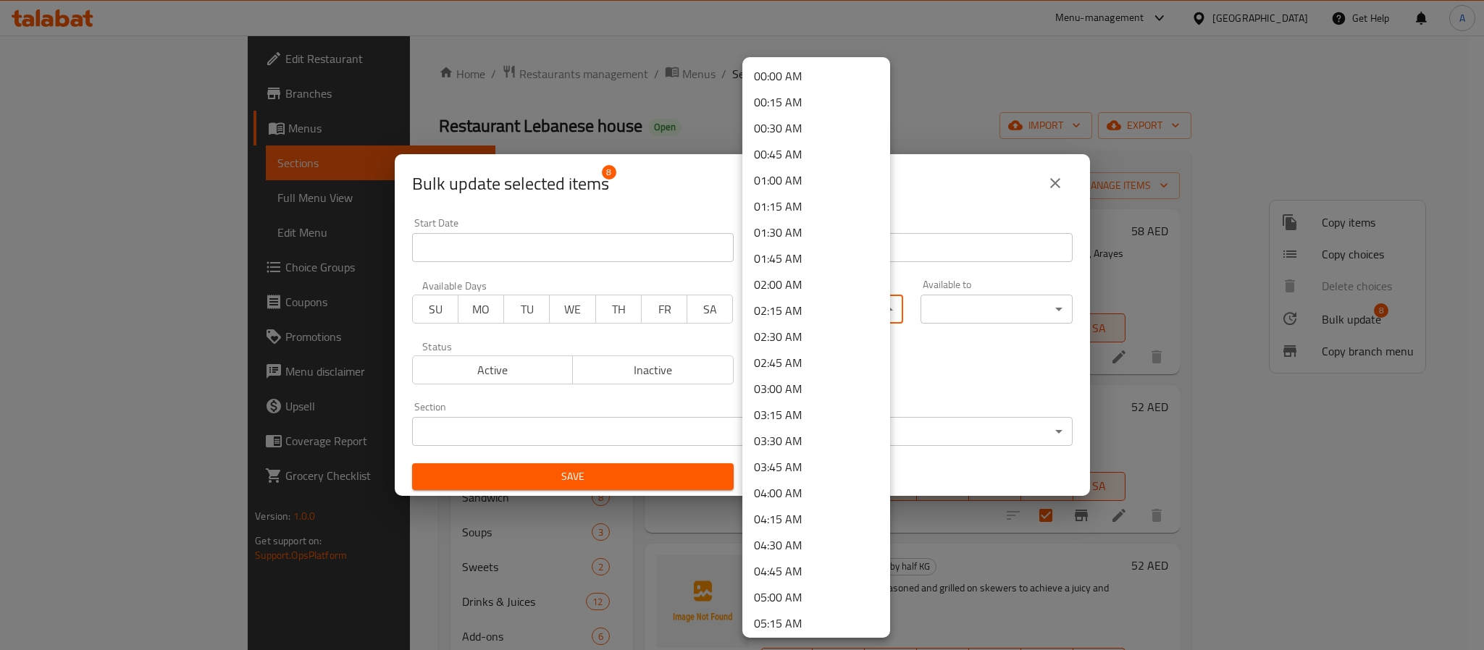
click at [828, 309] on body "​ Menu-management United Arab Emirates Get Help A Edit Restaurant Branches Menu…" at bounding box center [742, 342] width 1484 height 615
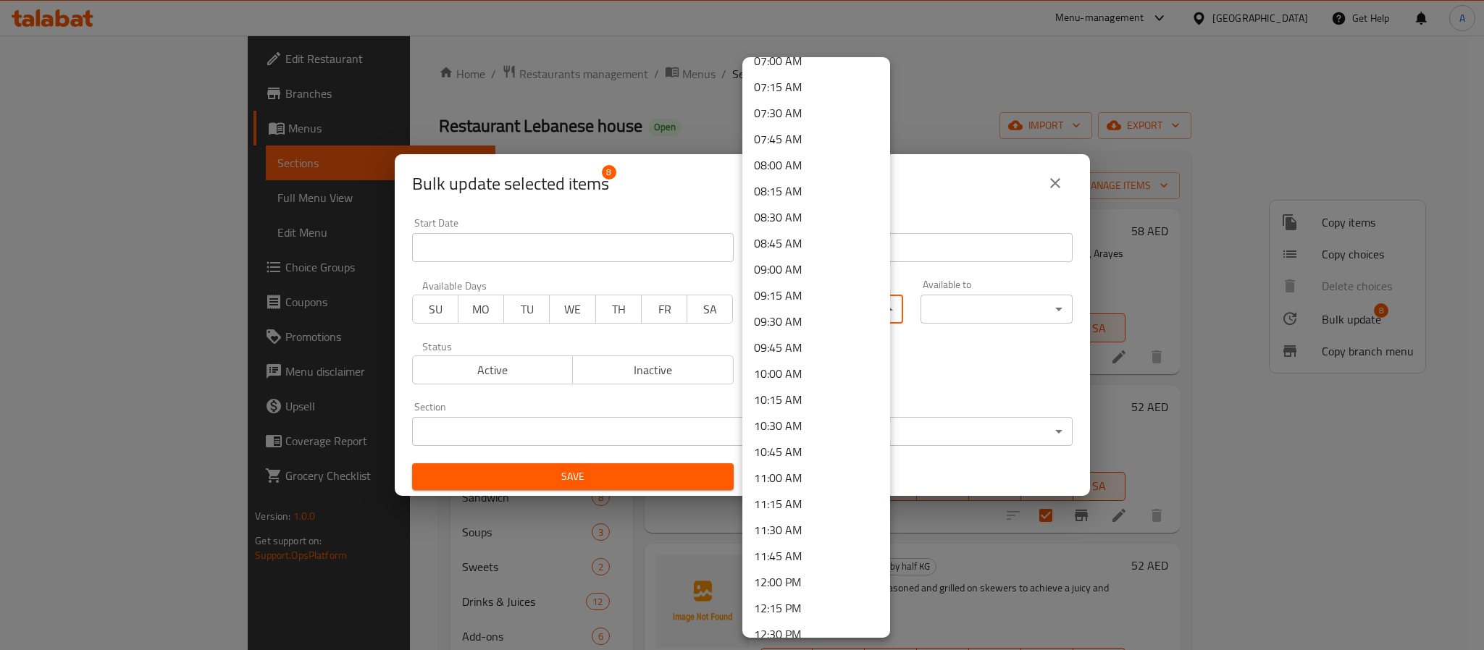
scroll to position [761, 0]
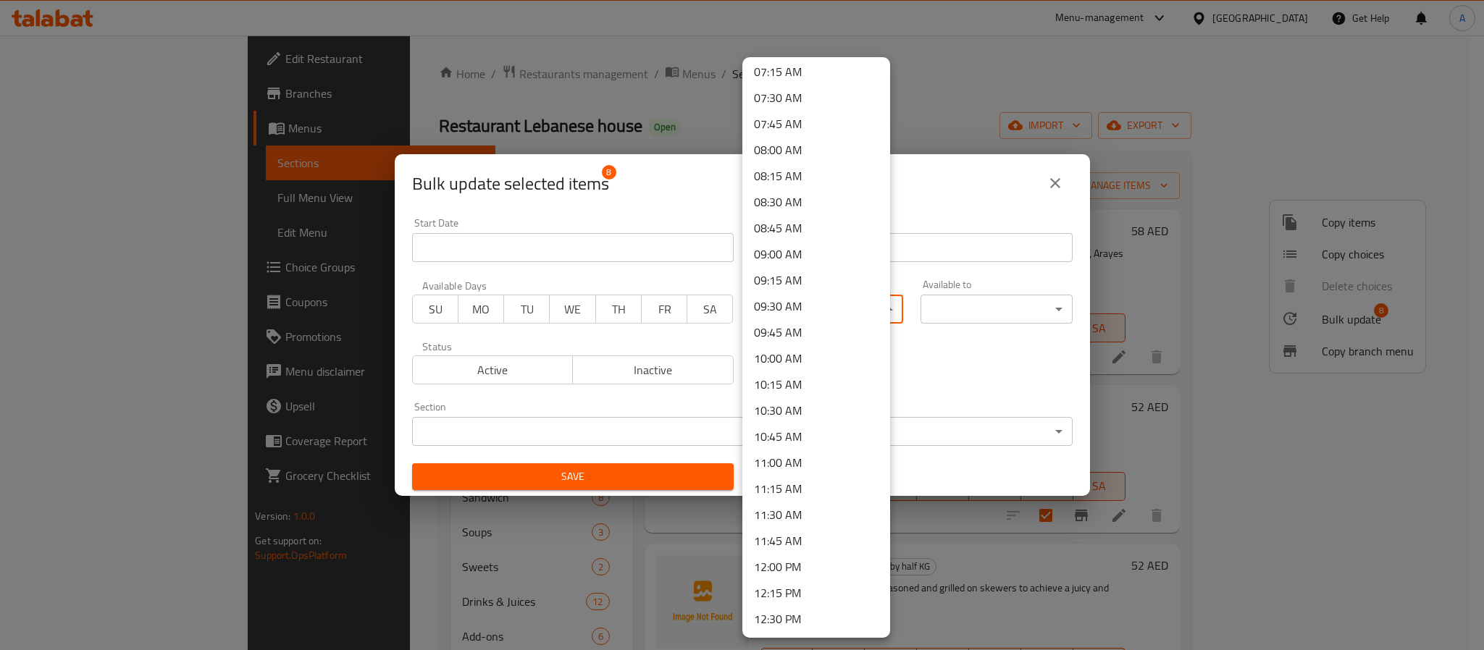
click at [800, 509] on li "11:30 AM" at bounding box center [816, 515] width 148 height 26
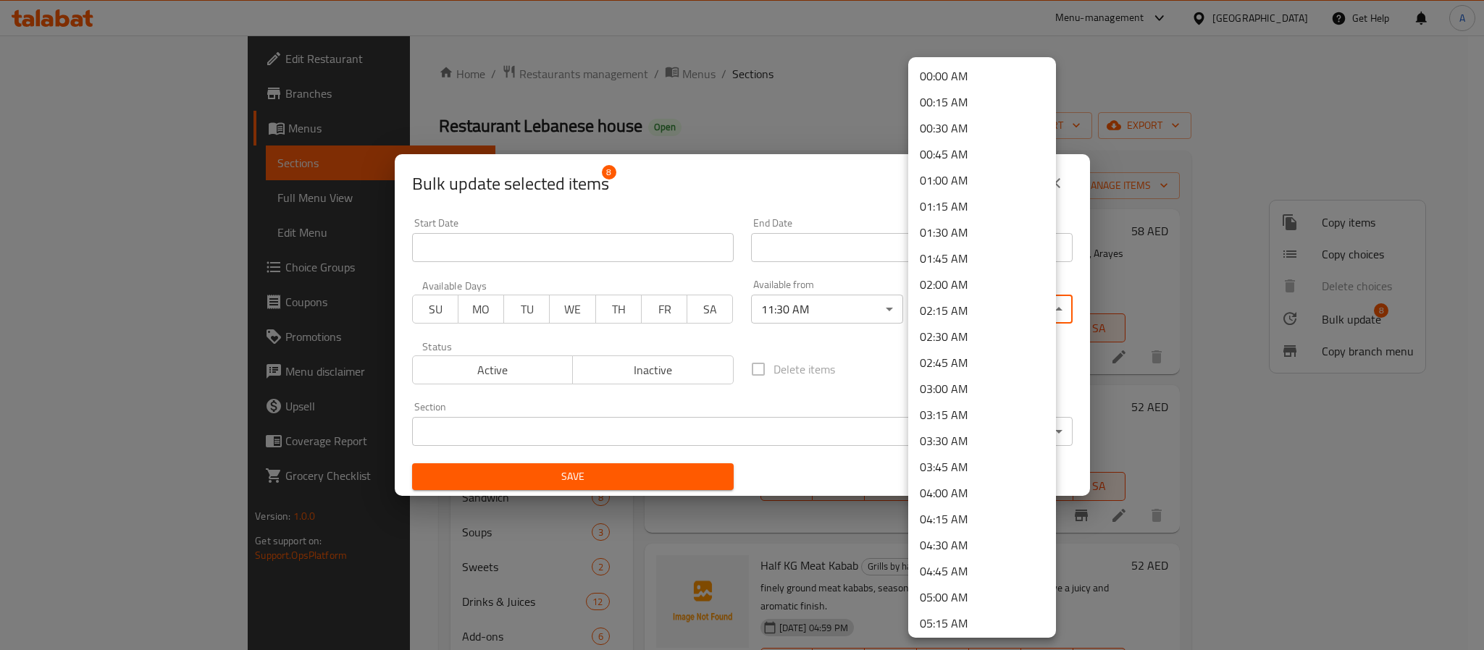
click at [928, 301] on body "​ Menu-management United Arab Emirates Get Help A Edit Restaurant Branches Menu…" at bounding box center [742, 342] width 1484 height 615
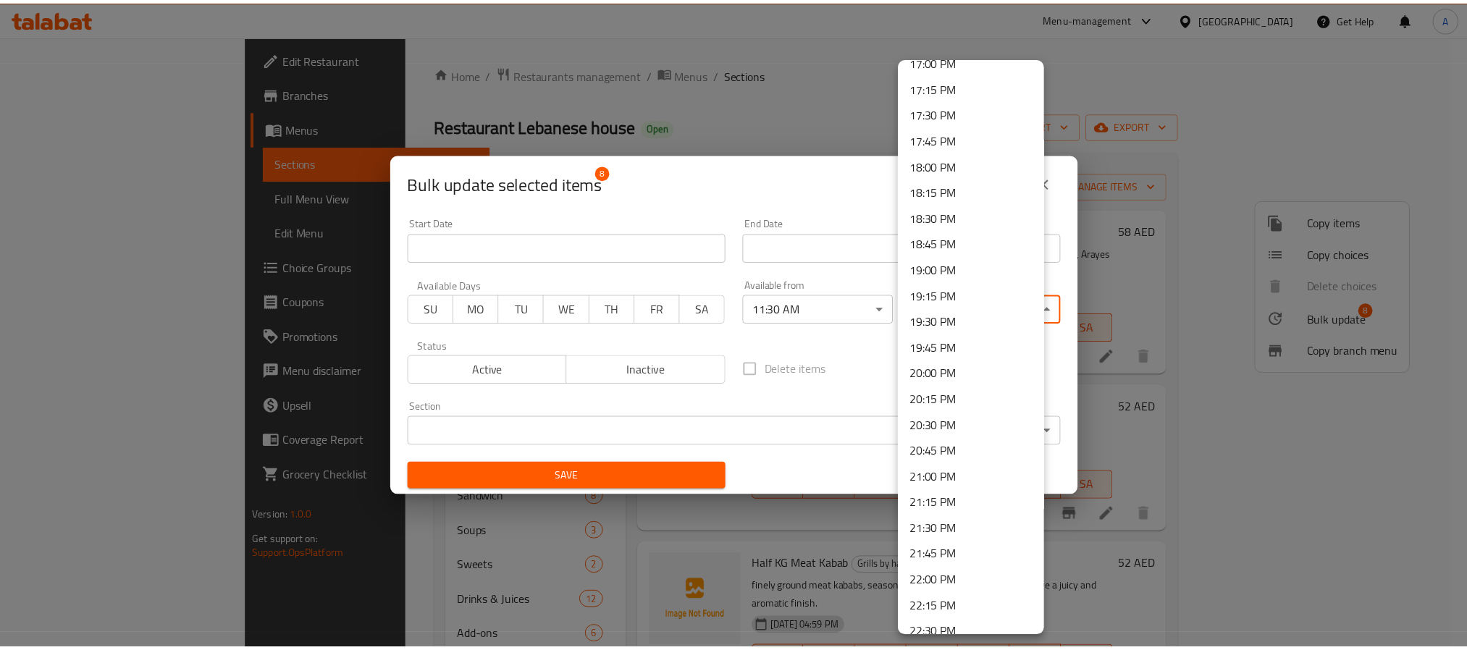
scroll to position [1959, 0]
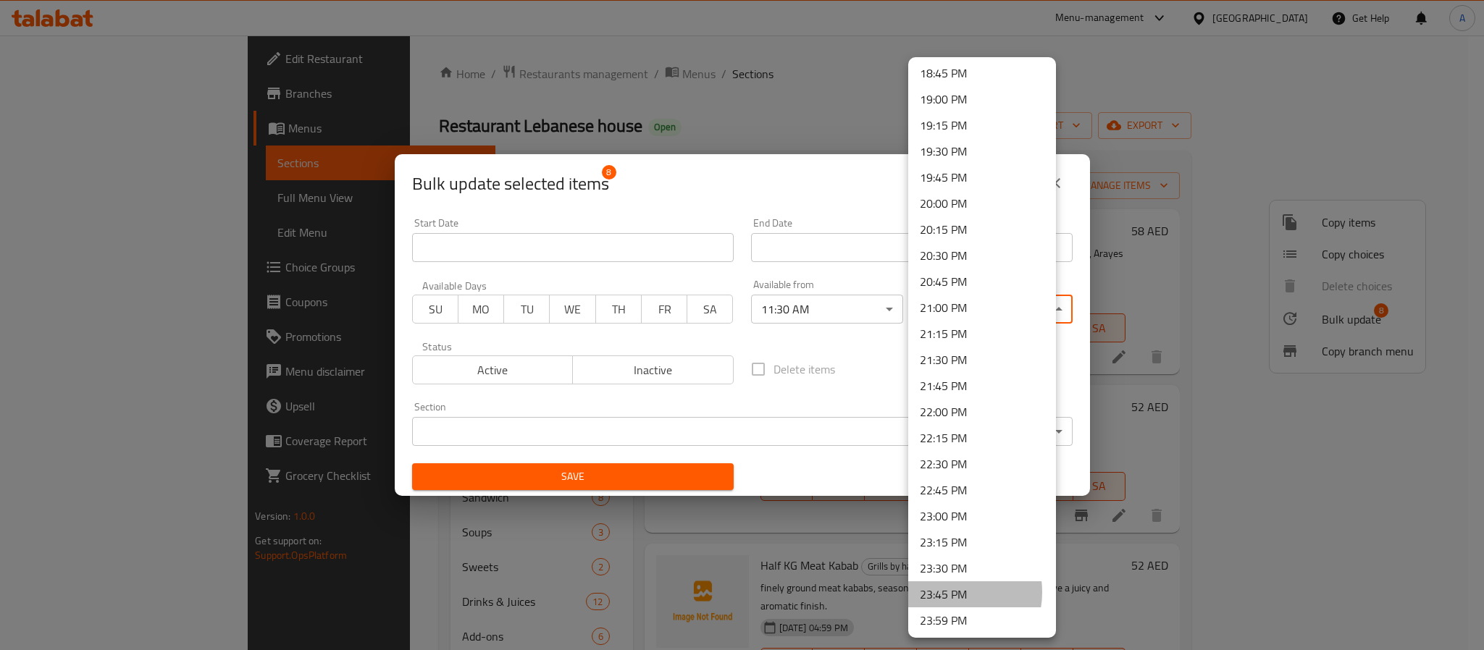
click at [947, 592] on li "23:45 PM" at bounding box center [982, 595] width 148 height 26
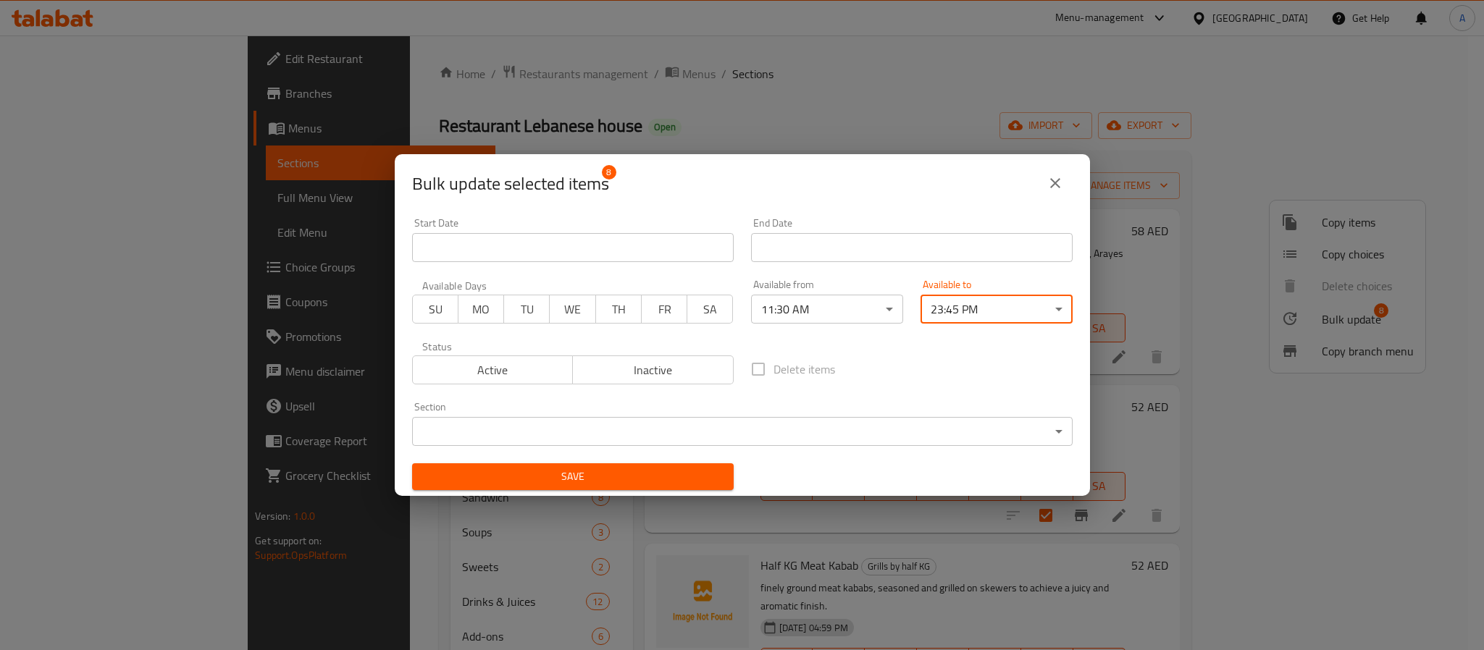
click at [642, 464] on button "Save" at bounding box center [573, 477] width 322 height 27
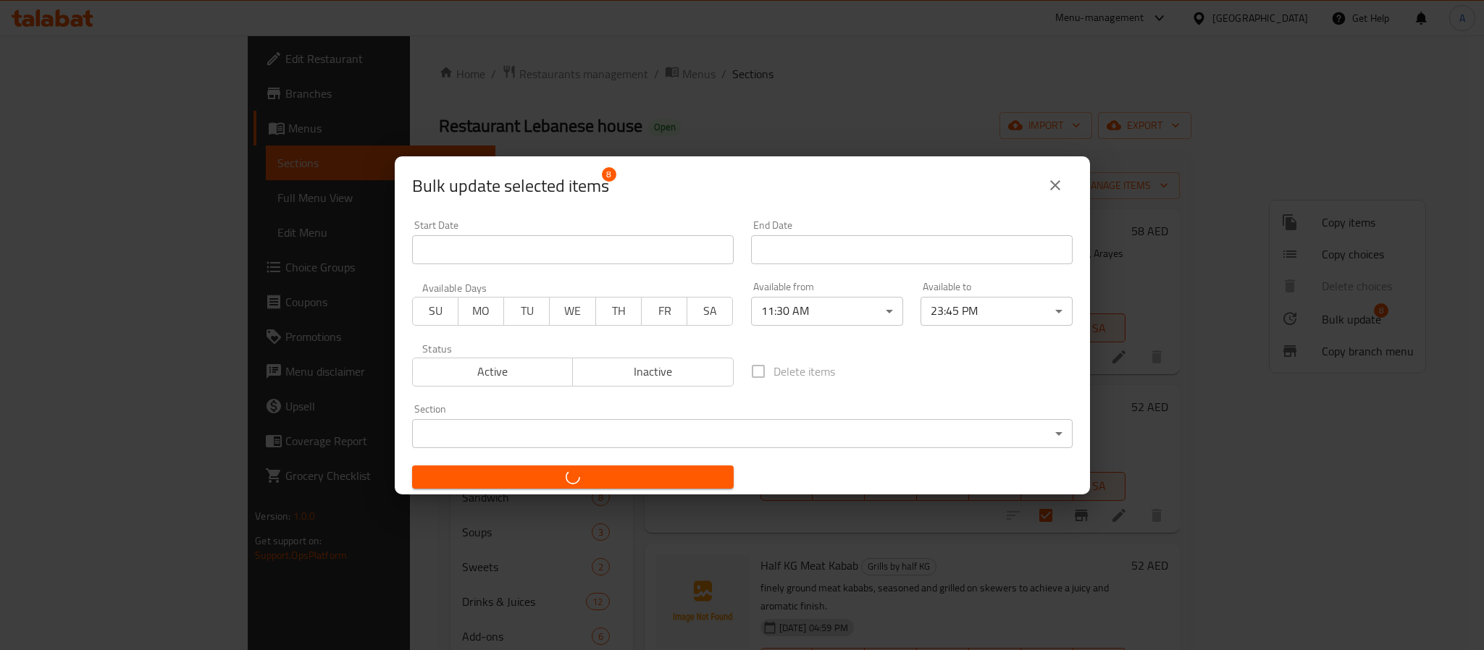
checkbox input "false"
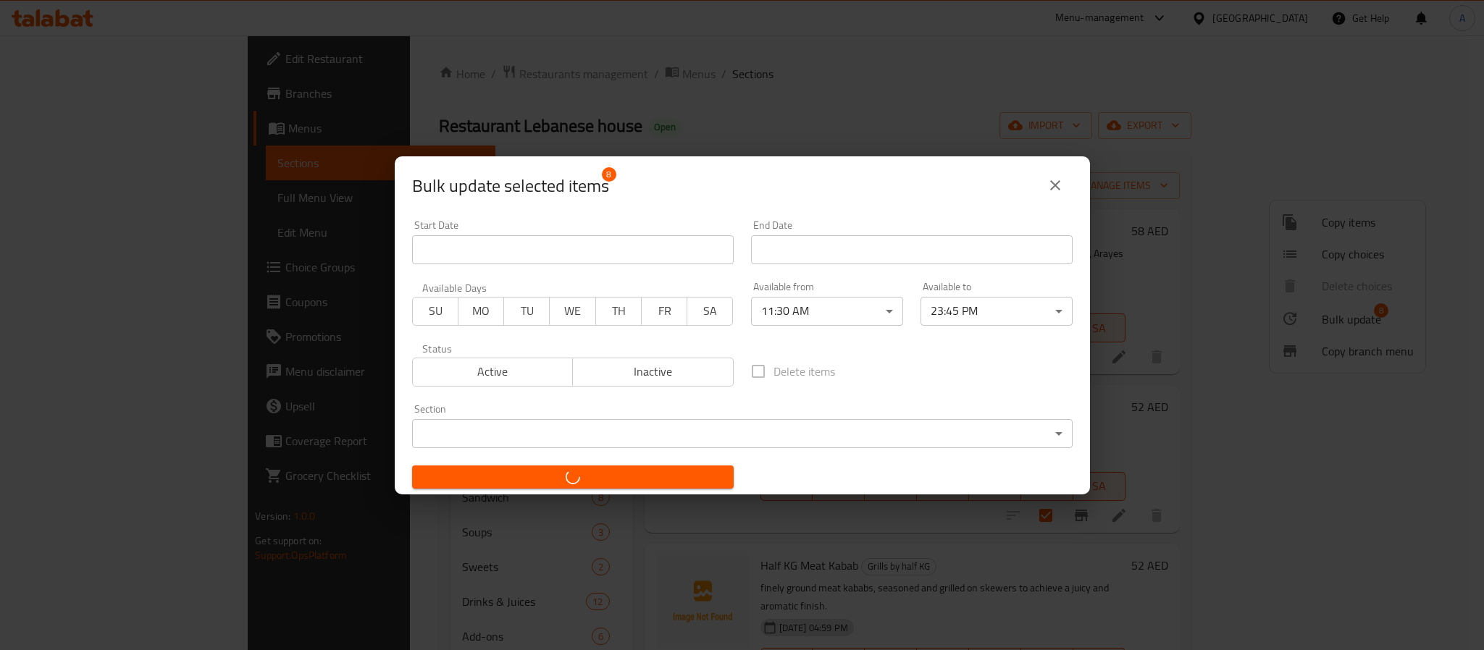
checkbox input "false"
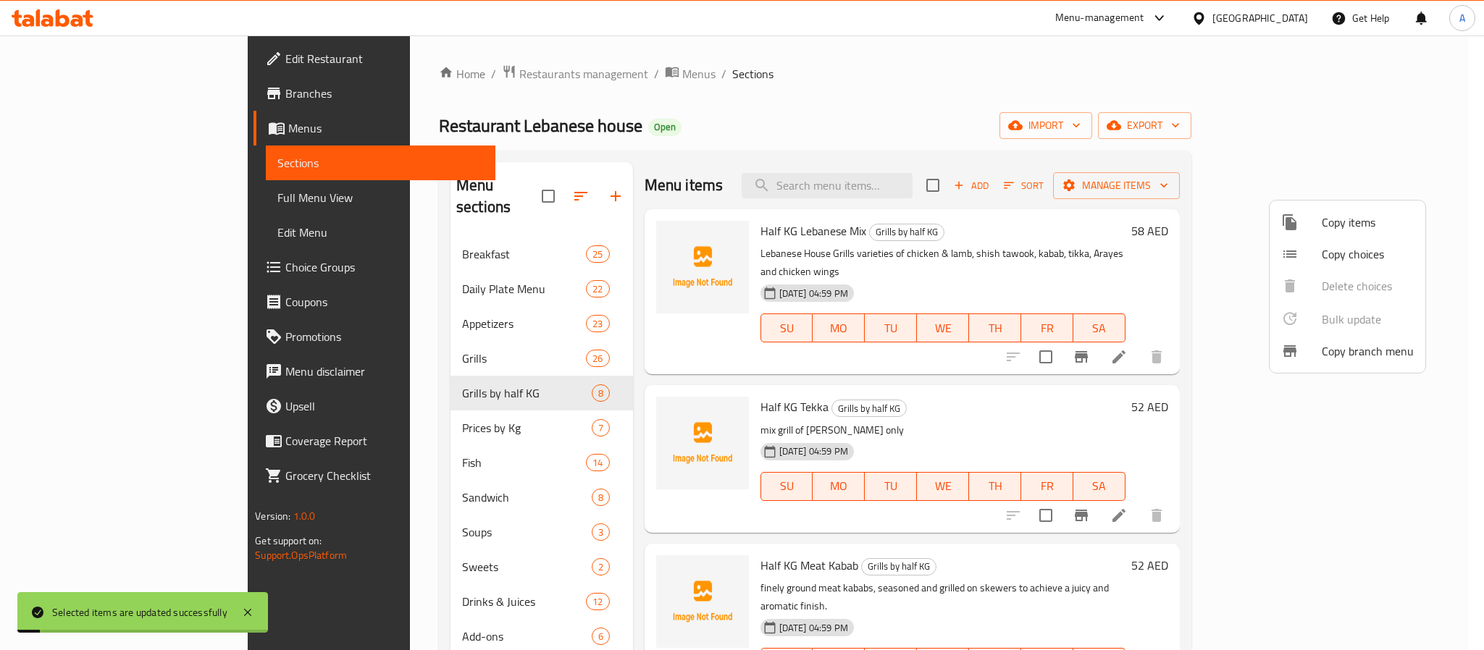
click at [1105, 400] on div at bounding box center [742, 325] width 1484 height 650
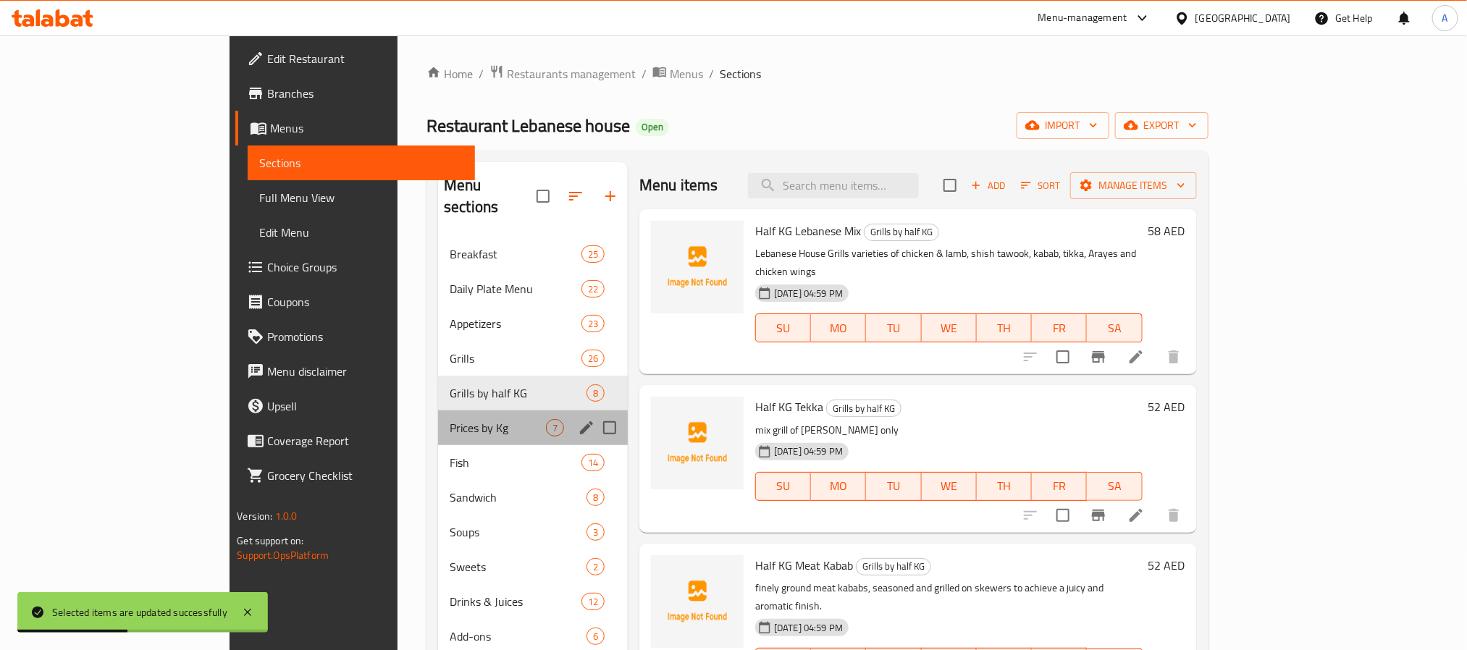
click at [438, 417] on div "Prices by Kg 7" at bounding box center [533, 428] width 190 height 35
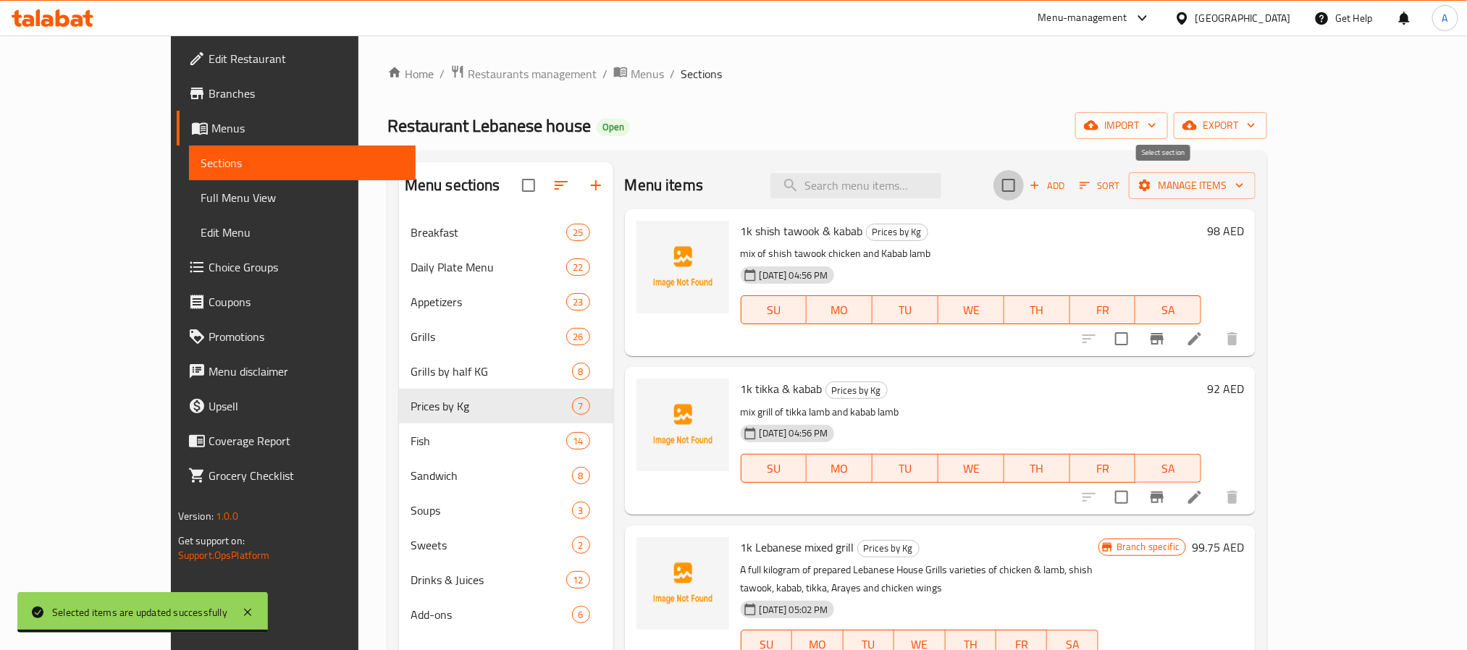
click at [1024, 183] on input "checkbox" at bounding box center [1009, 185] width 30 height 30
checkbox input "true"
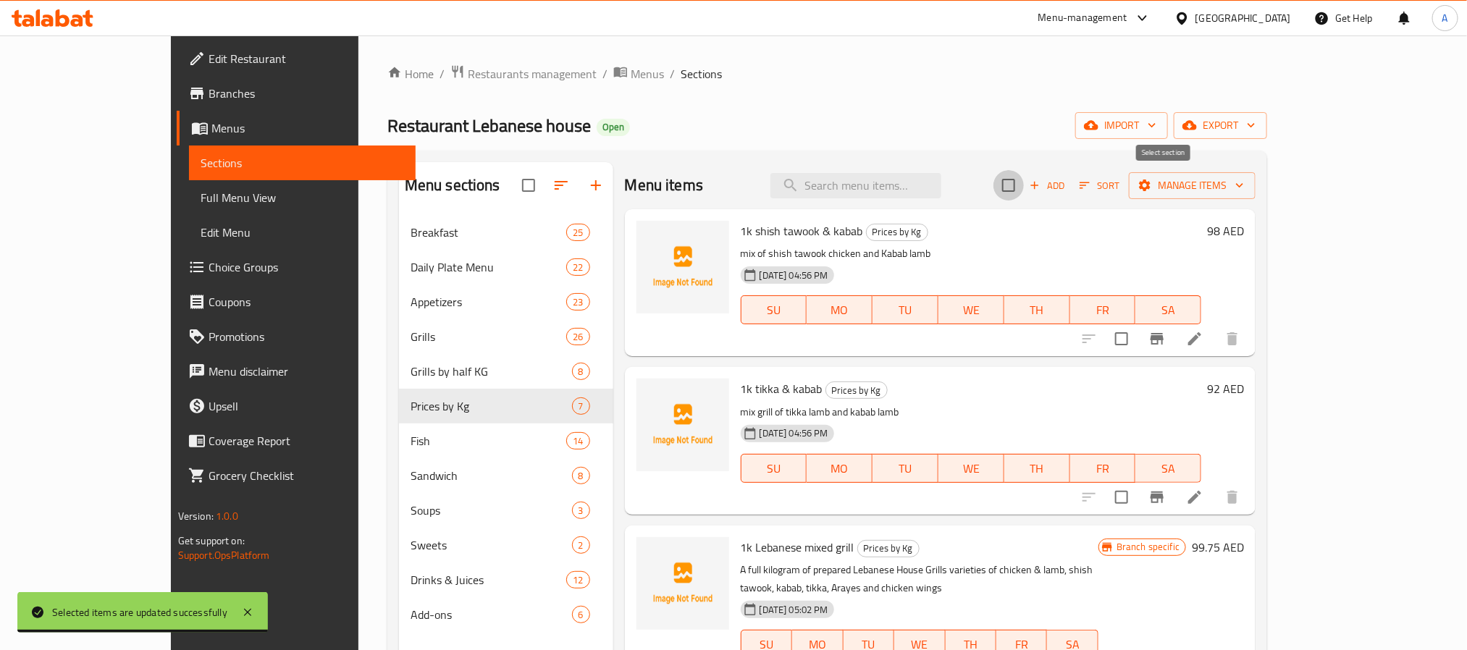
checkbox input "true"
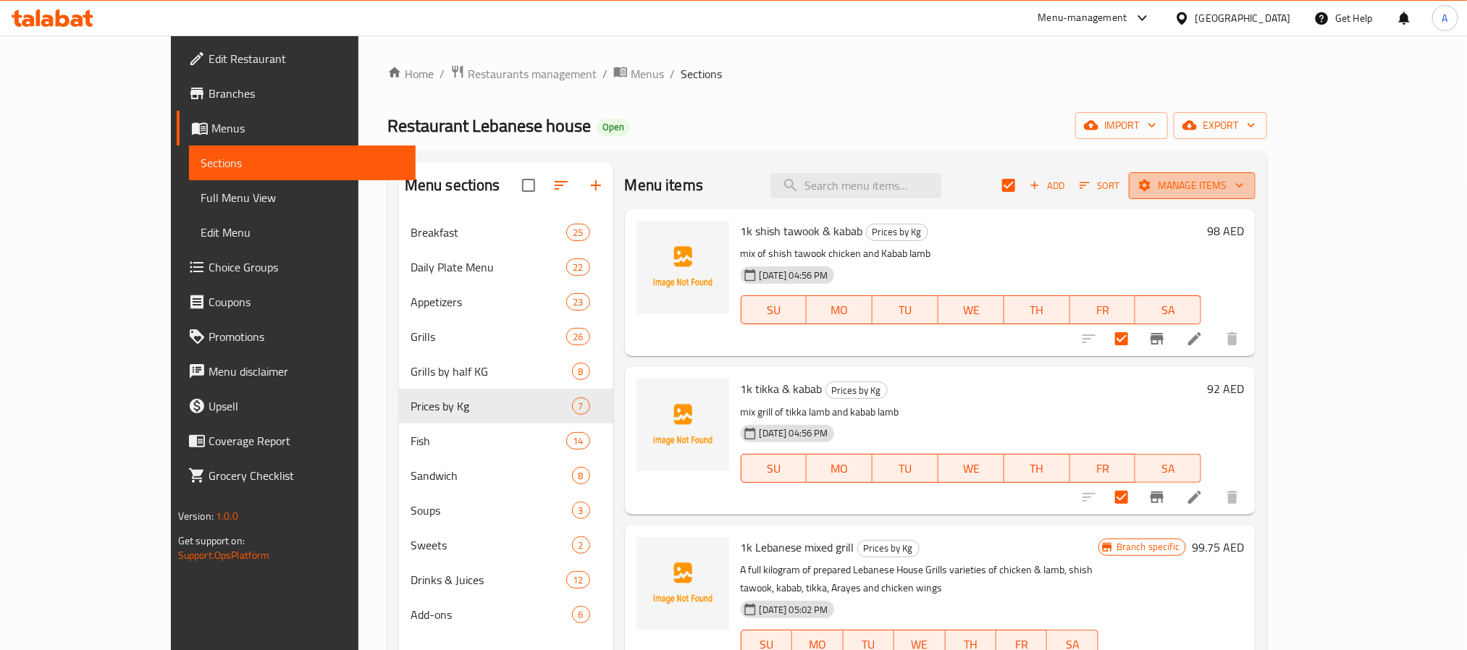
click at [1244, 188] on span "Manage items" at bounding box center [1193, 186] width 104 height 18
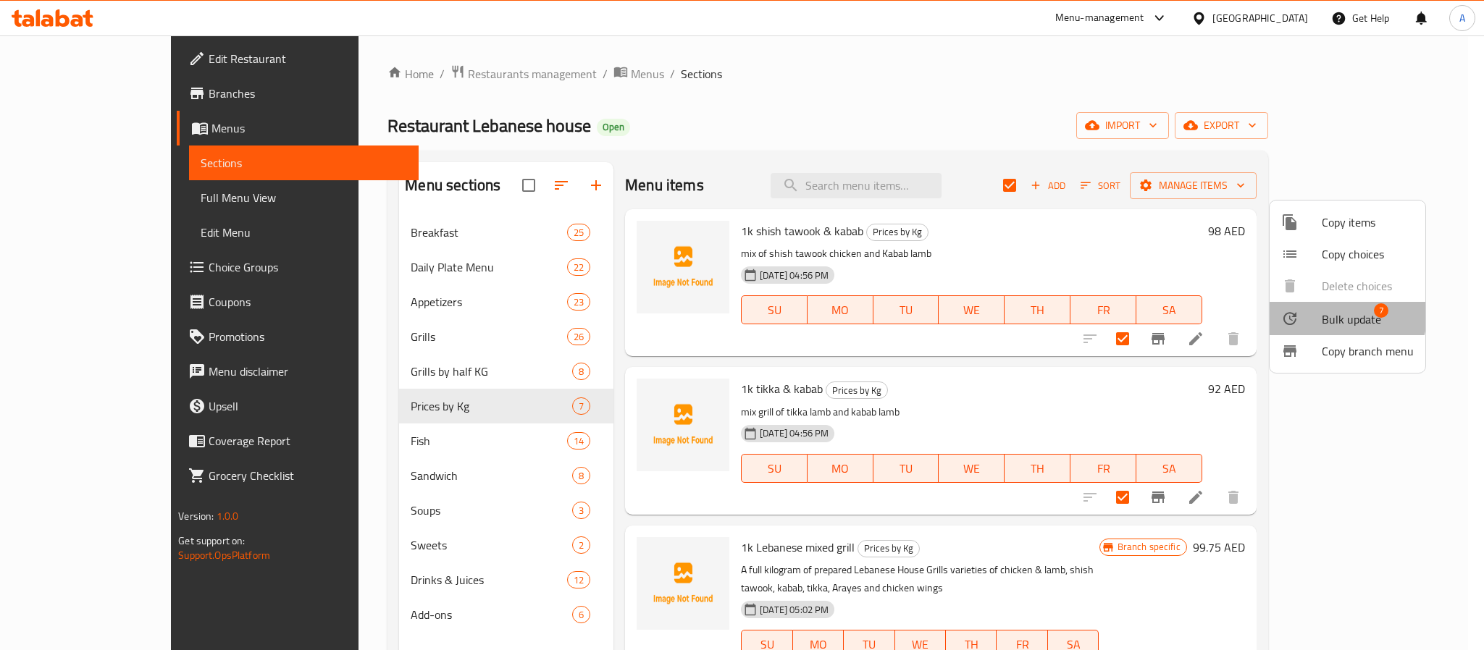
click at [1336, 315] on span "Bulk update" at bounding box center [1351, 319] width 59 height 17
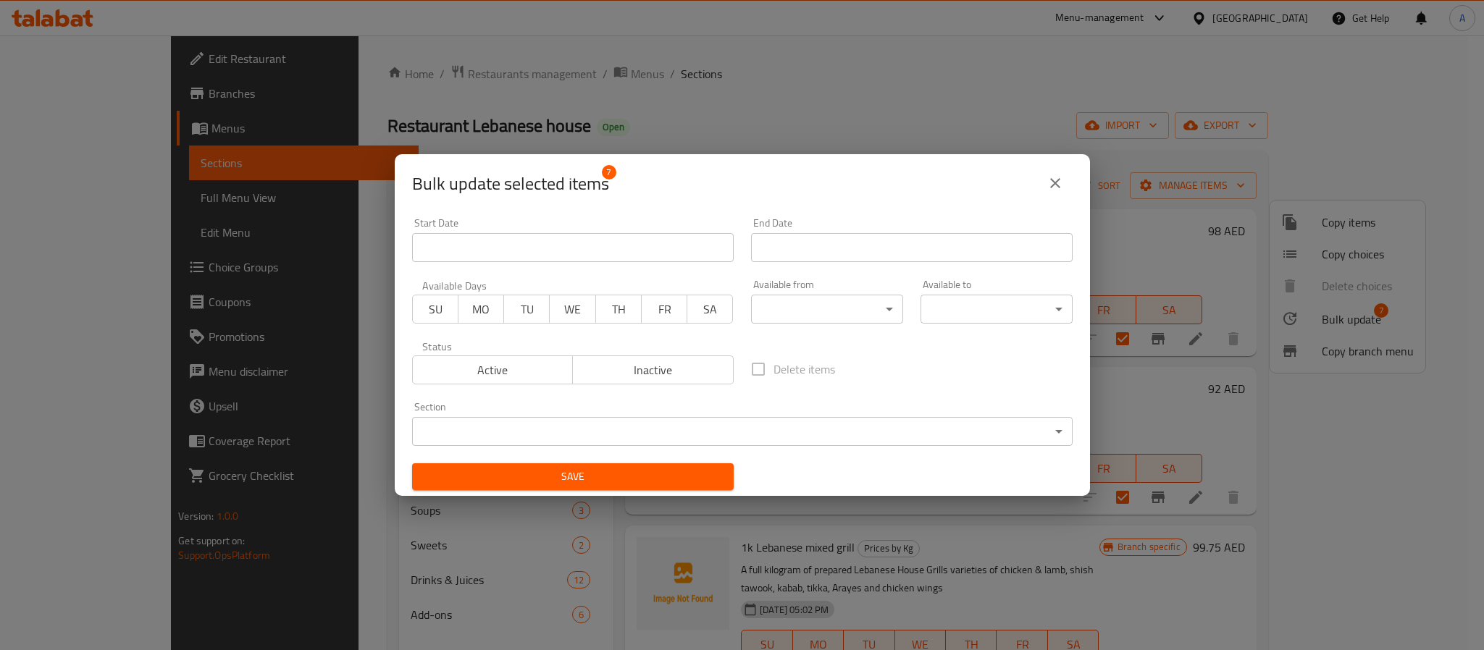
click at [824, 302] on body "​ Menu-management United Arab Emirates Get Help A Edit Restaurant Branches Menu…" at bounding box center [742, 342] width 1484 height 615
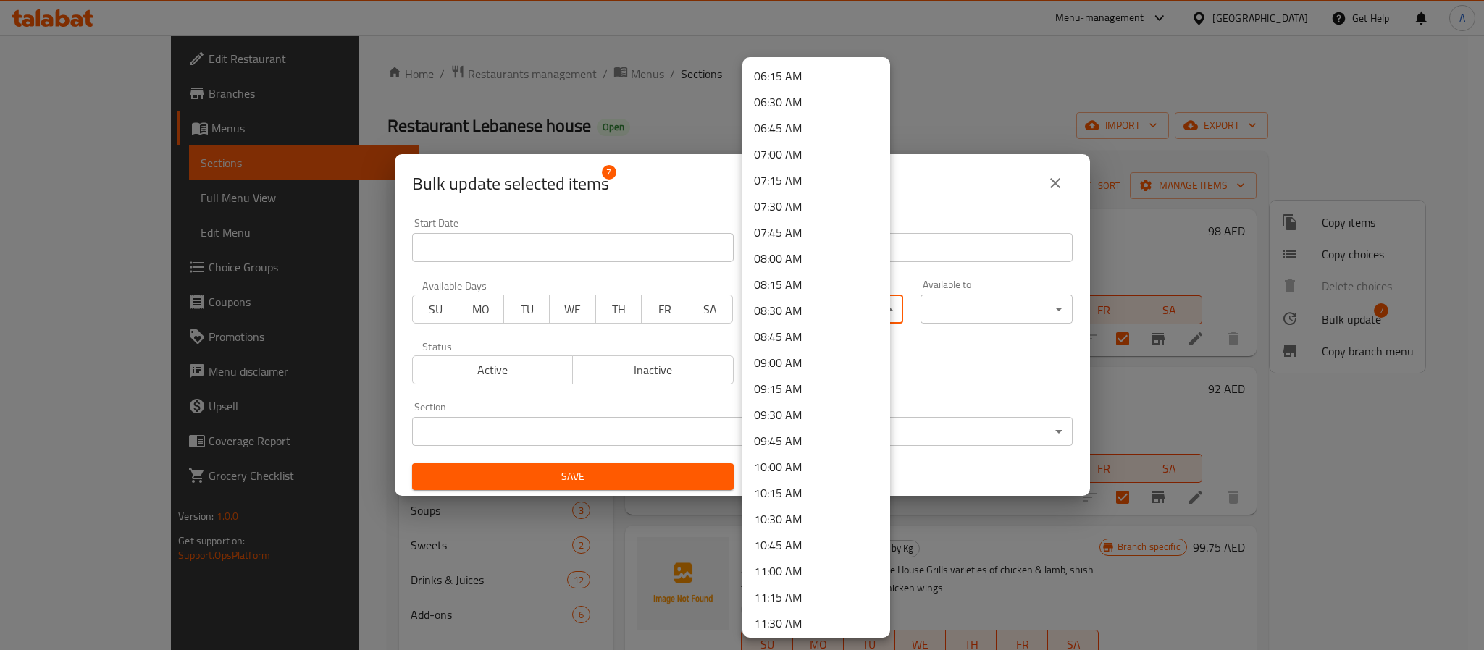
scroll to position [761, 0]
click at [782, 517] on li "11:30 AM" at bounding box center [816, 515] width 148 height 26
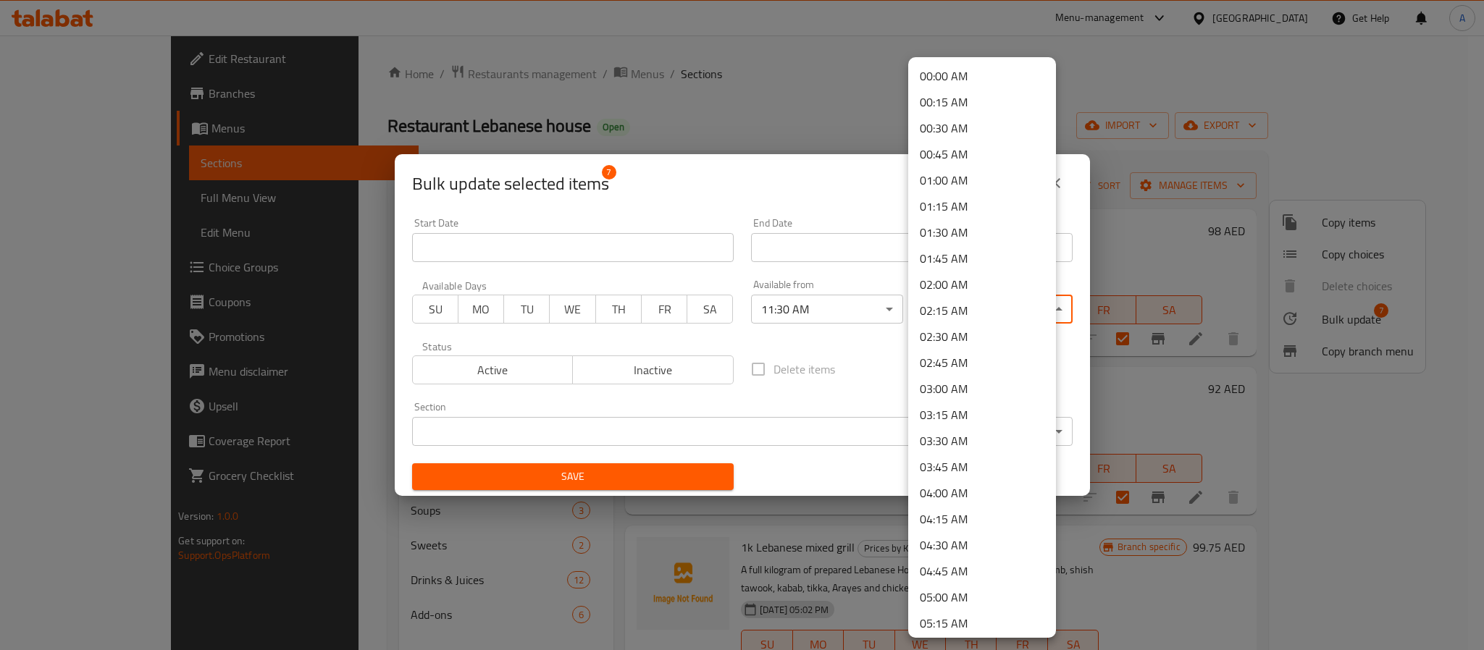
click at [947, 306] on body "​ Menu-management United Arab Emirates Get Help A Edit Restaurant Branches Menu…" at bounding box center [742, 342] width 1484 height 615
click at [950, 587] on li "23:45 PM" at bounding box center [982, 595] width 148 height 26
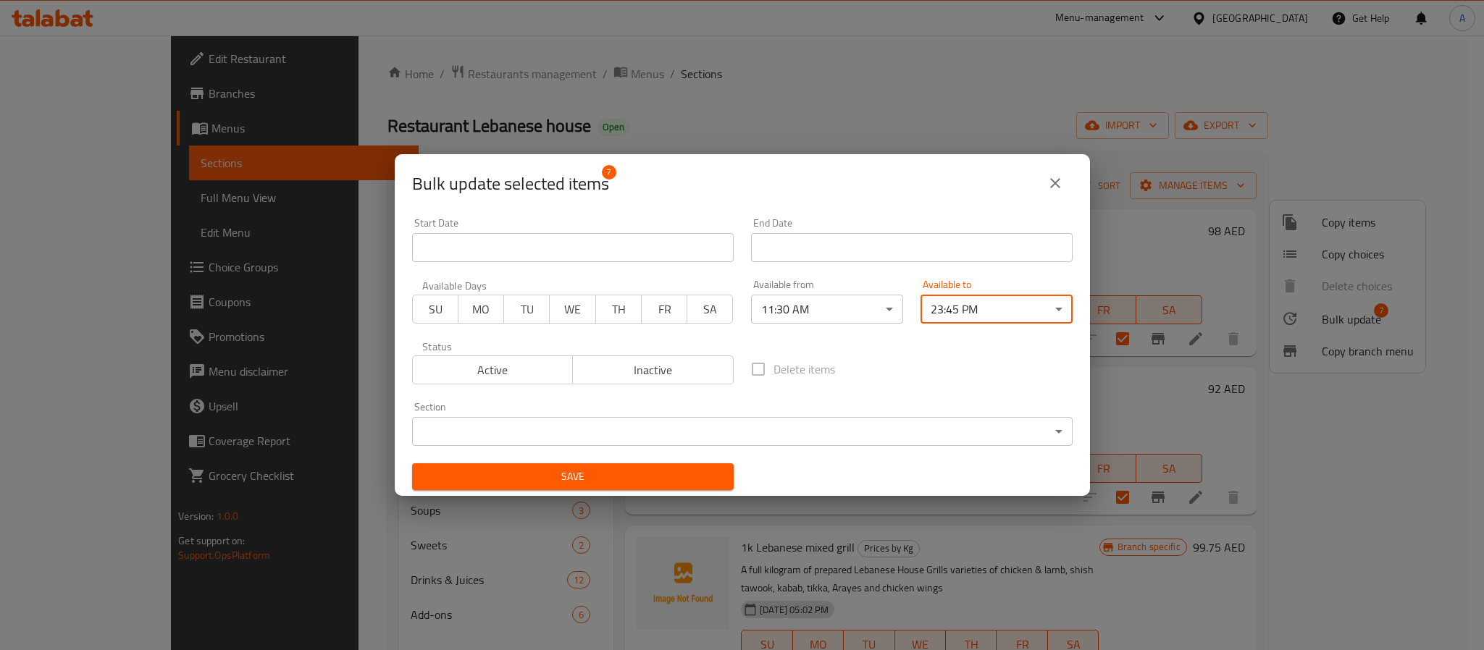
click at [666, 480] on span "Save" at bounding box center [573, 477] width 298 height 18
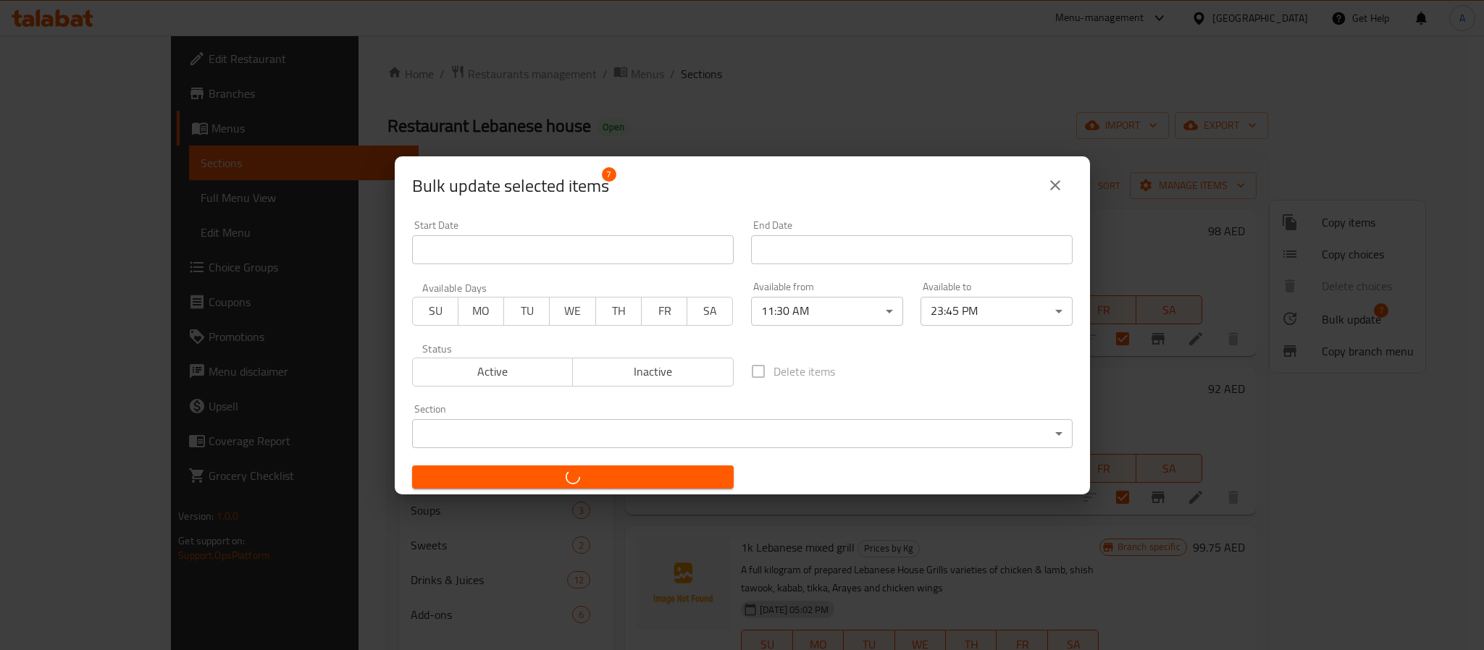
checkbox input "false"
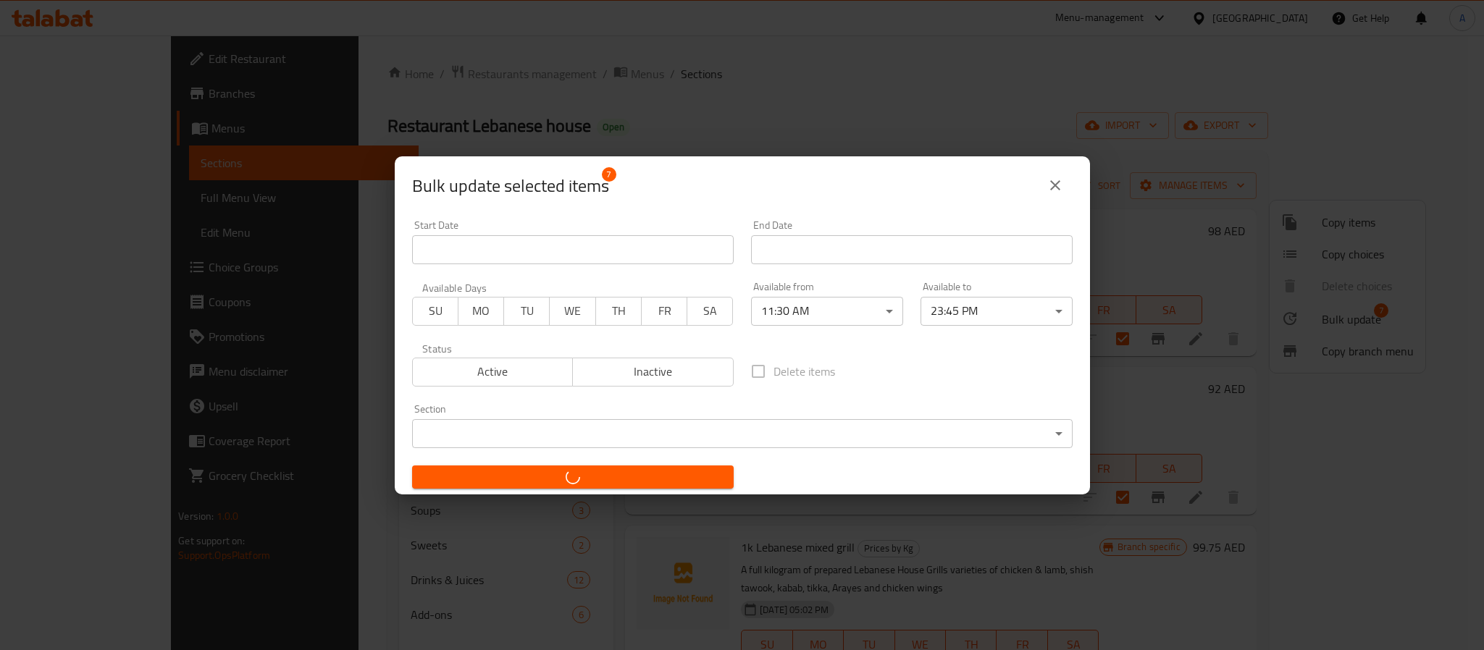
checkbox input "false"
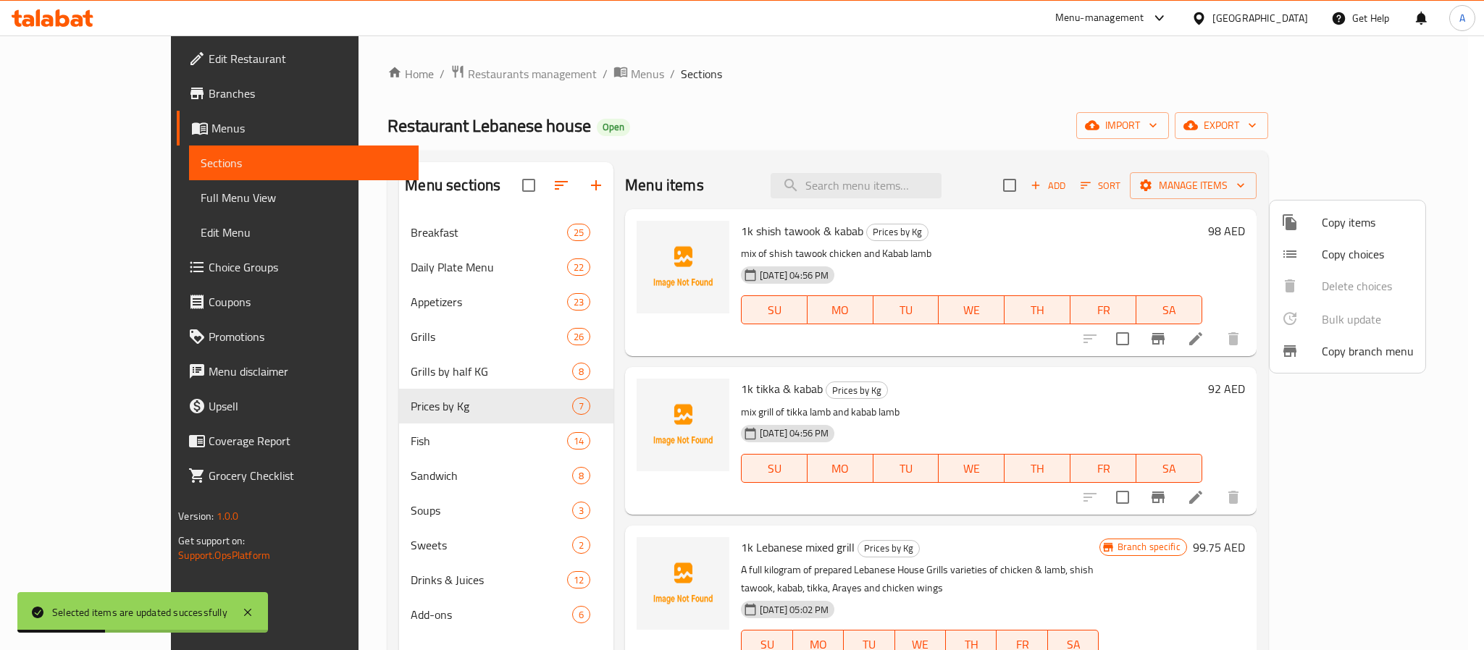
click at [394, 474] on div at bounding box center [742, 325] width 1484 height 650
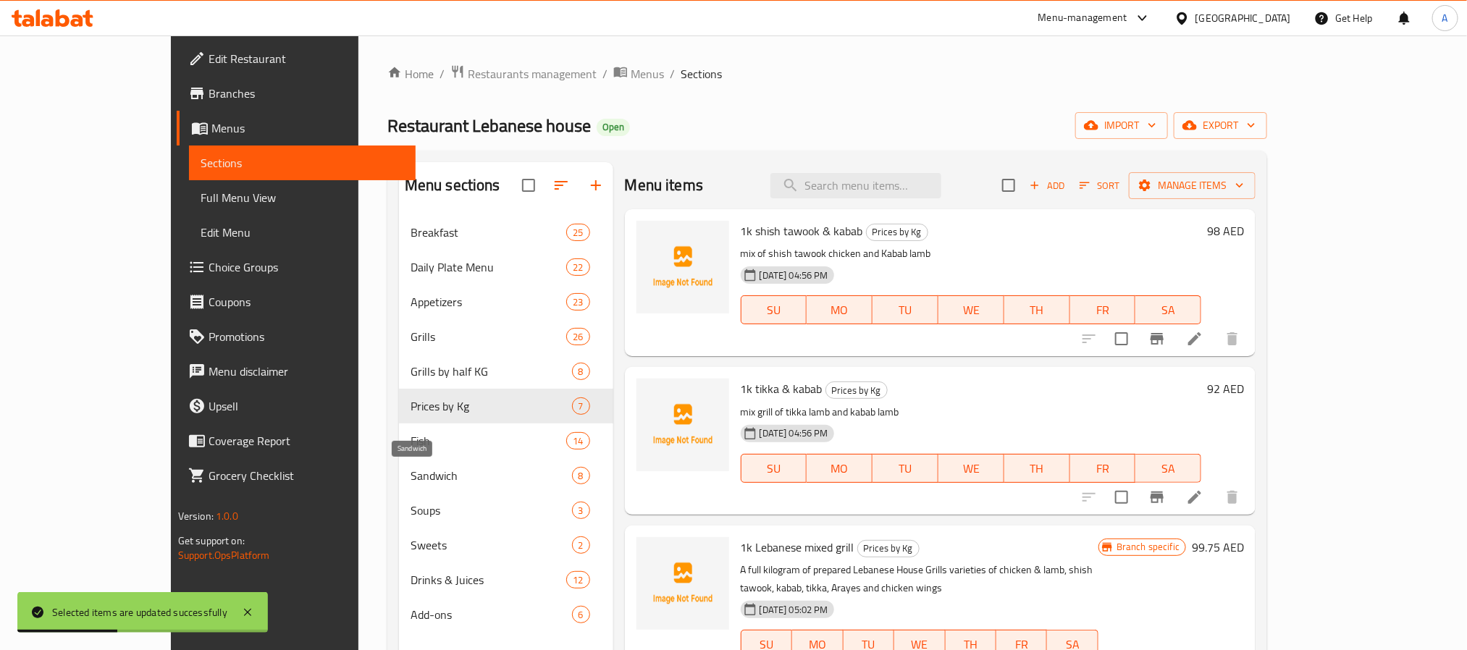
click at [411, 476] on span "Sandwich" at bounding box center [492, 475] width 162 height 17
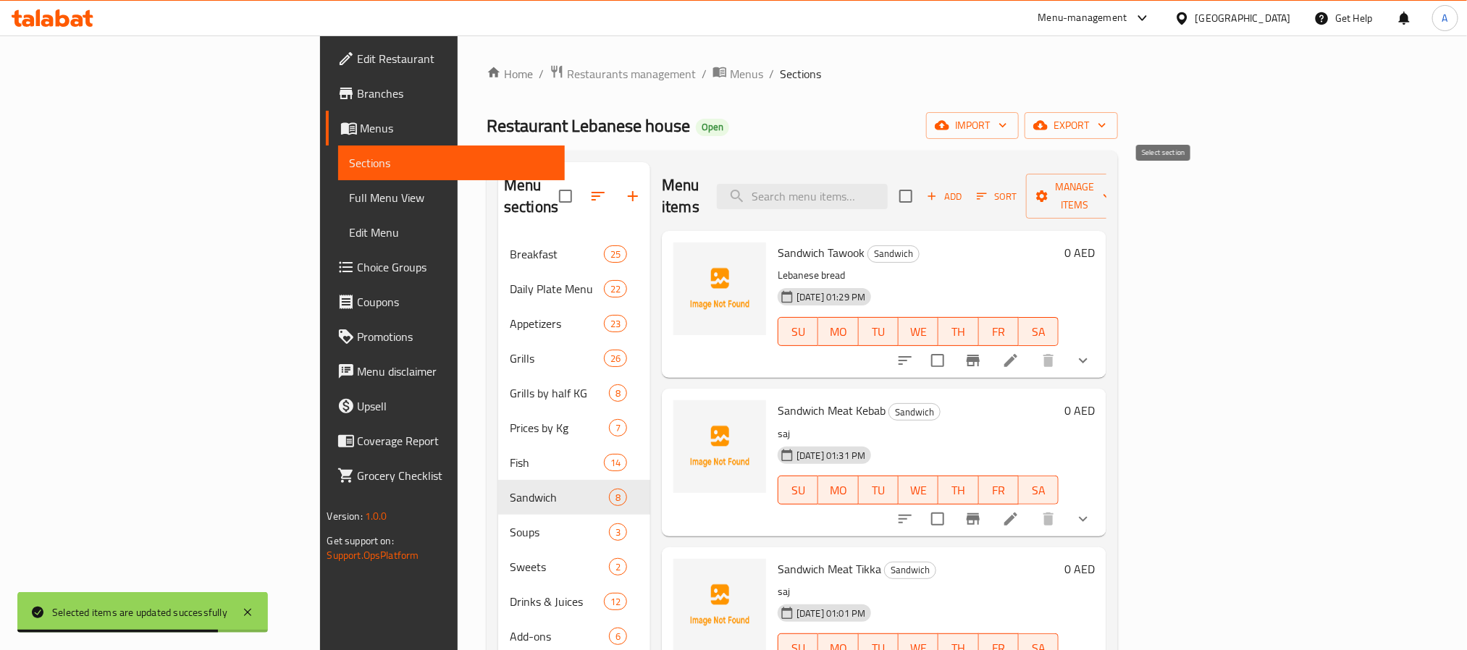
click at [921, 185] on input "checkbox" at bounding box center [906, 196] width 30 height 30
checkbox input "true"
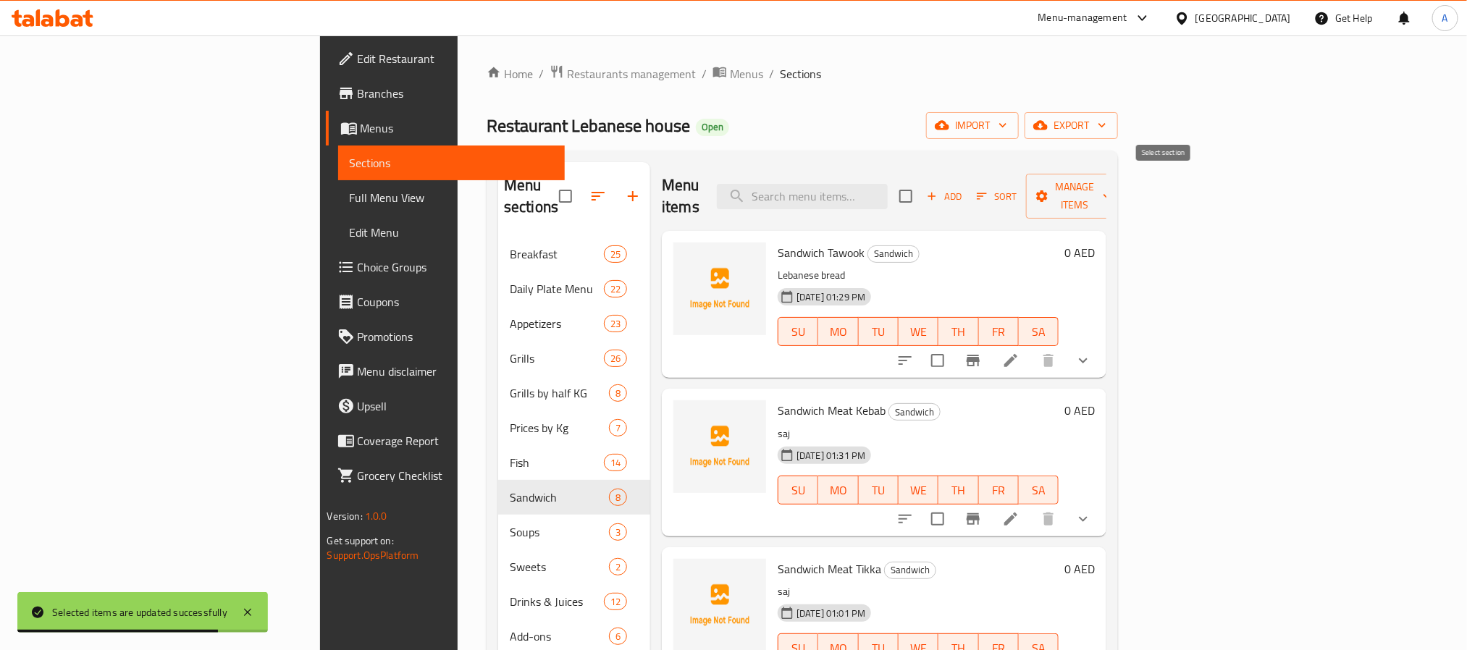
checkbox input "true"
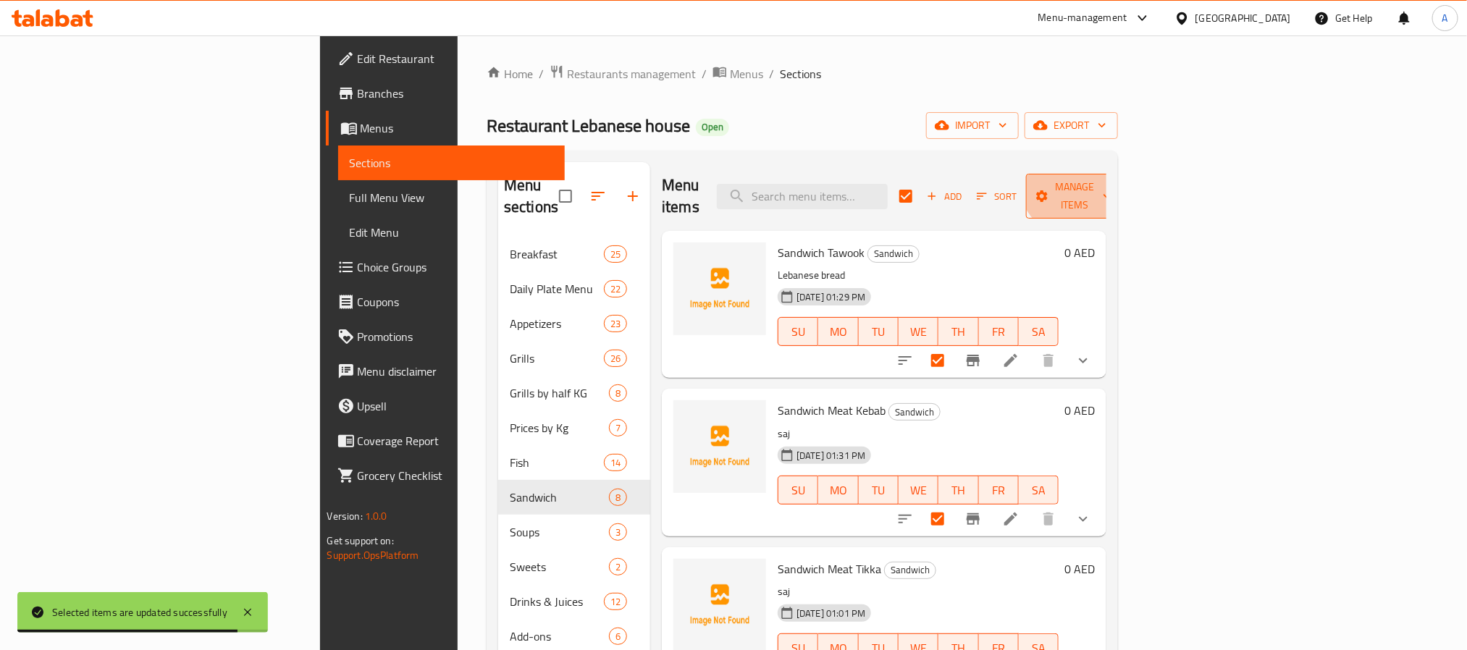
click at [1123, 174] on button "Manage items" at bounding box center [1074, 196] width 97 height 45
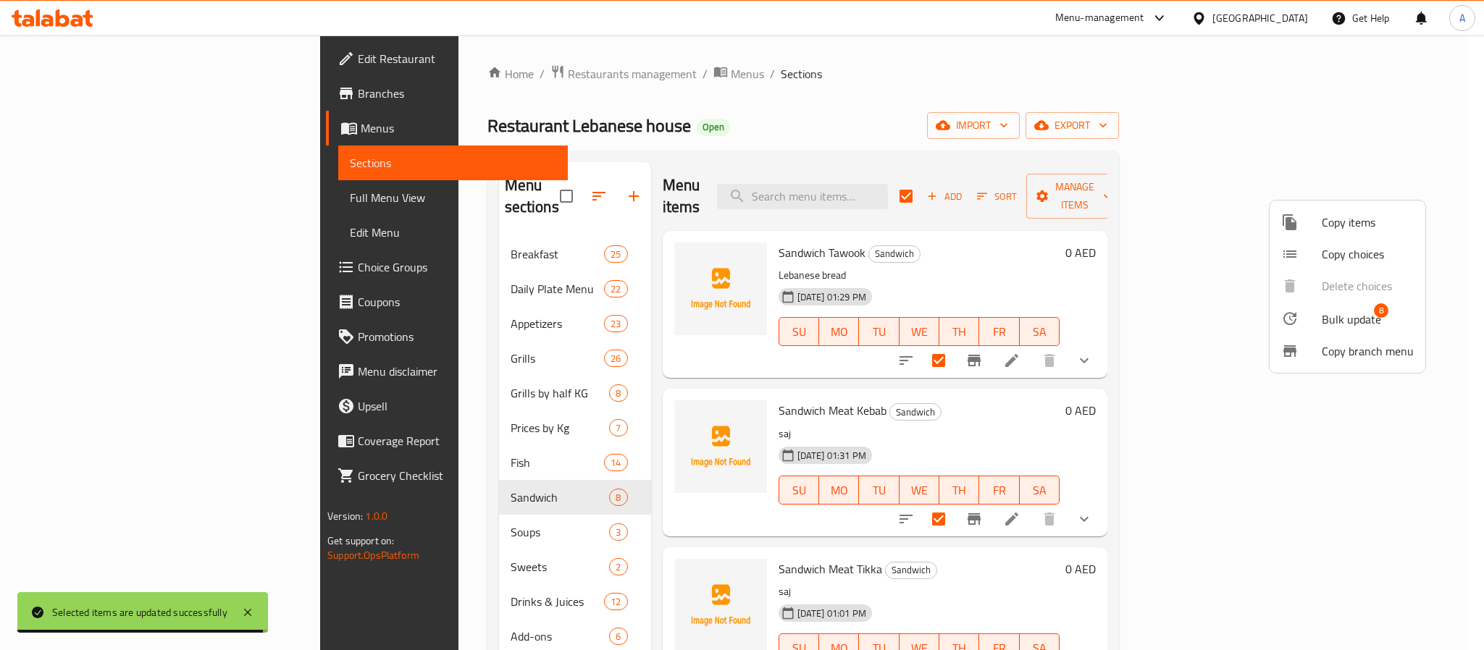
click at [1346, 316] on span "Bulk update" at bounding box center [1351, 319] width 59 height 17
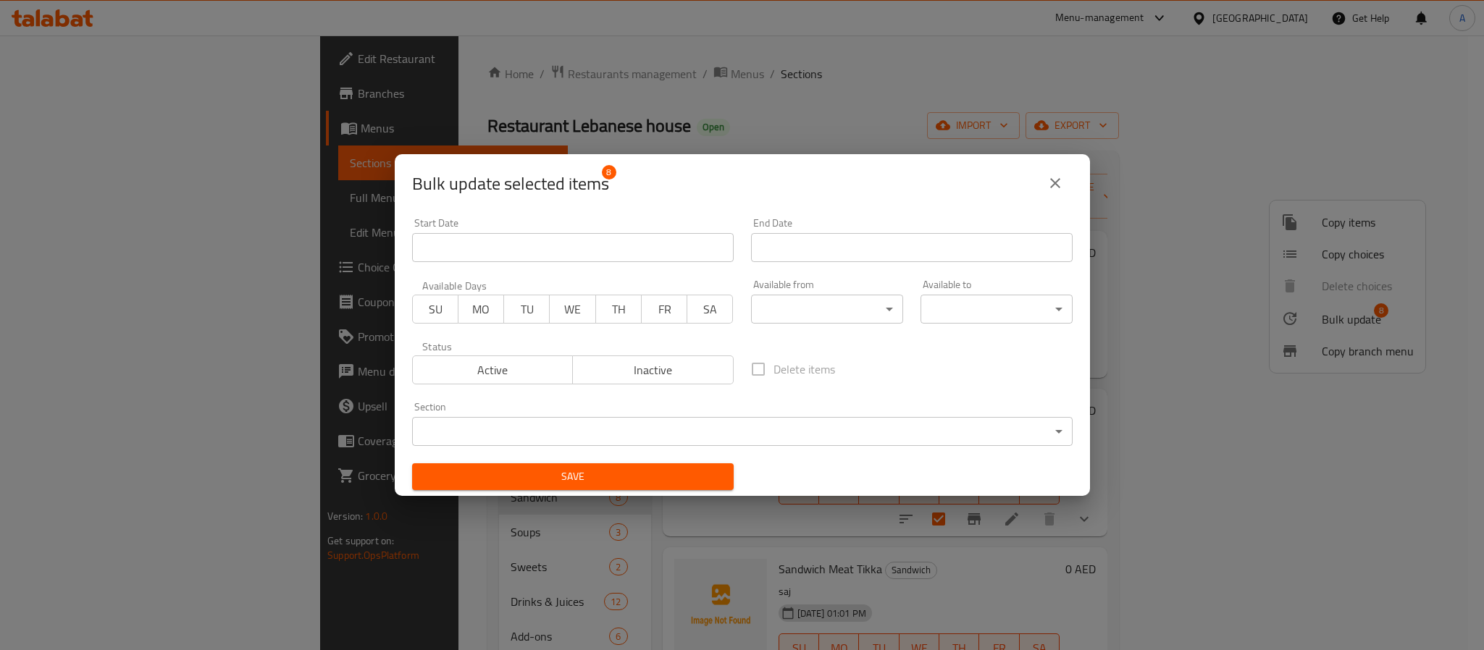
click at [763, 300] on body "​ Menu-management United Arab Emirates Get Help A Edit Restaurant Branches Menu…" at bounding box center [742, 342] width 1484 height 615
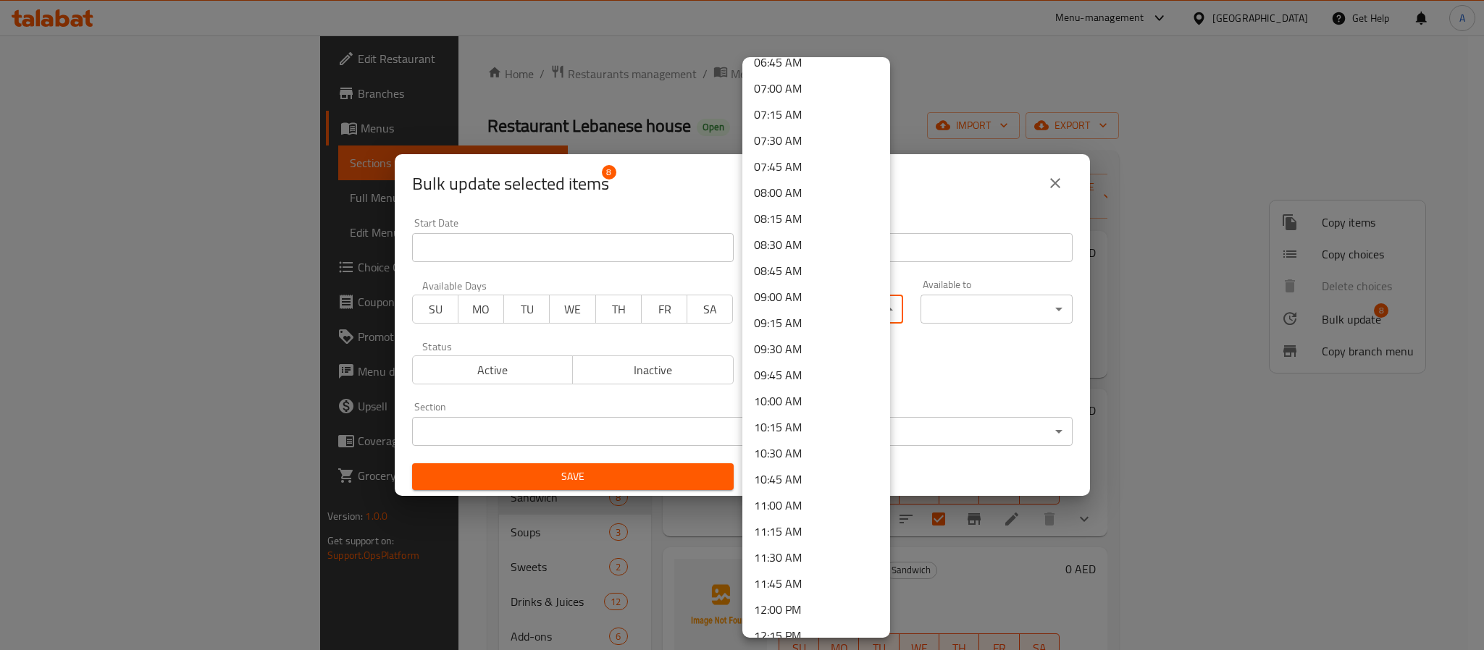
scroll to position [761, 0]
click at [784, 514] on li "11:30 AM" at bounding box center [816, 515] width 148 height 26
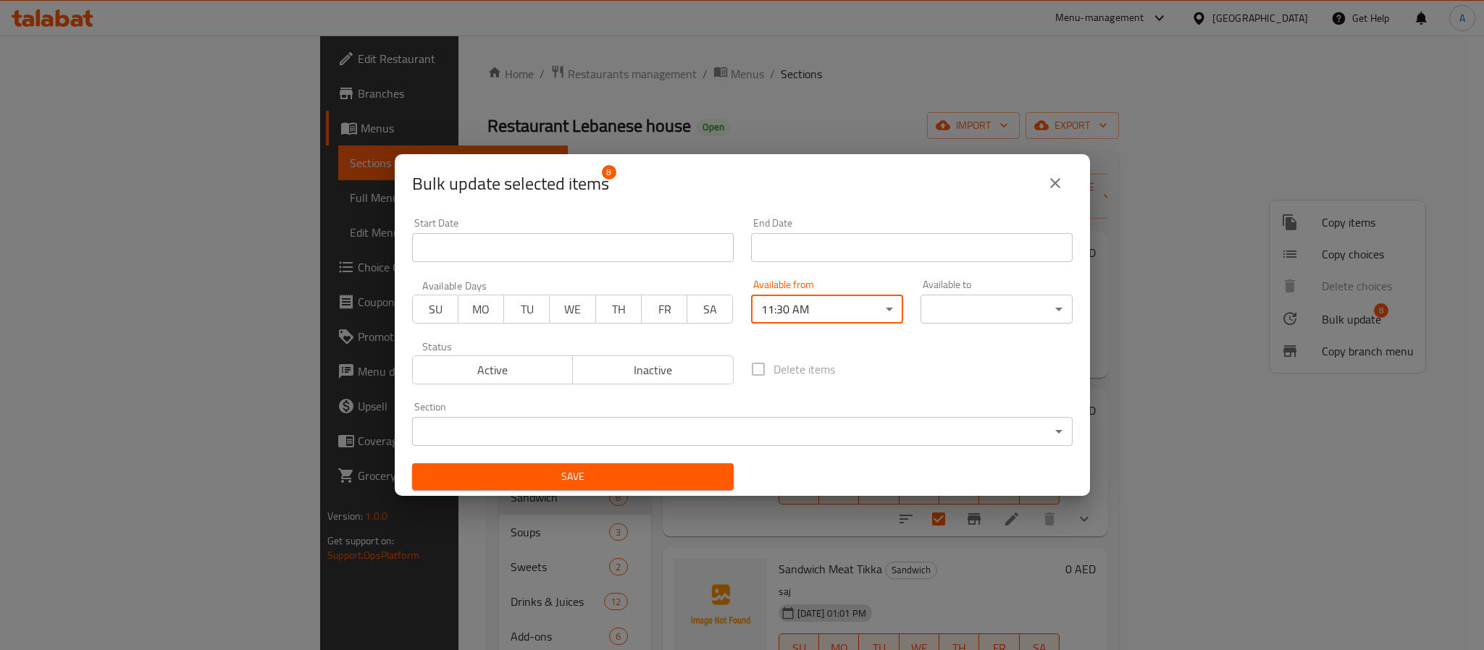
click at [939, 296] on body "​ Menu-management United Arab Emirates Get Help A Edit Restaurant Branches Menu…" at bounding box center [742, 342] width 1484 height 615
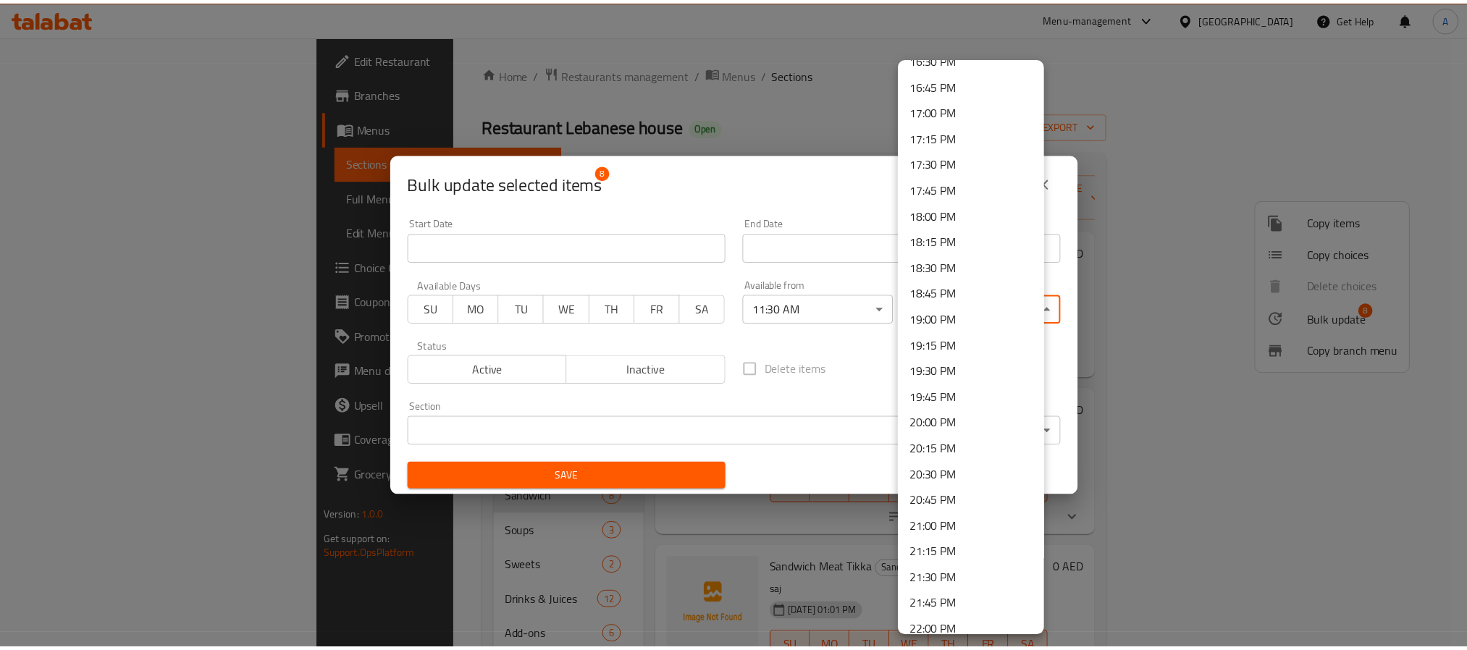
scroll to position [1959, 0]
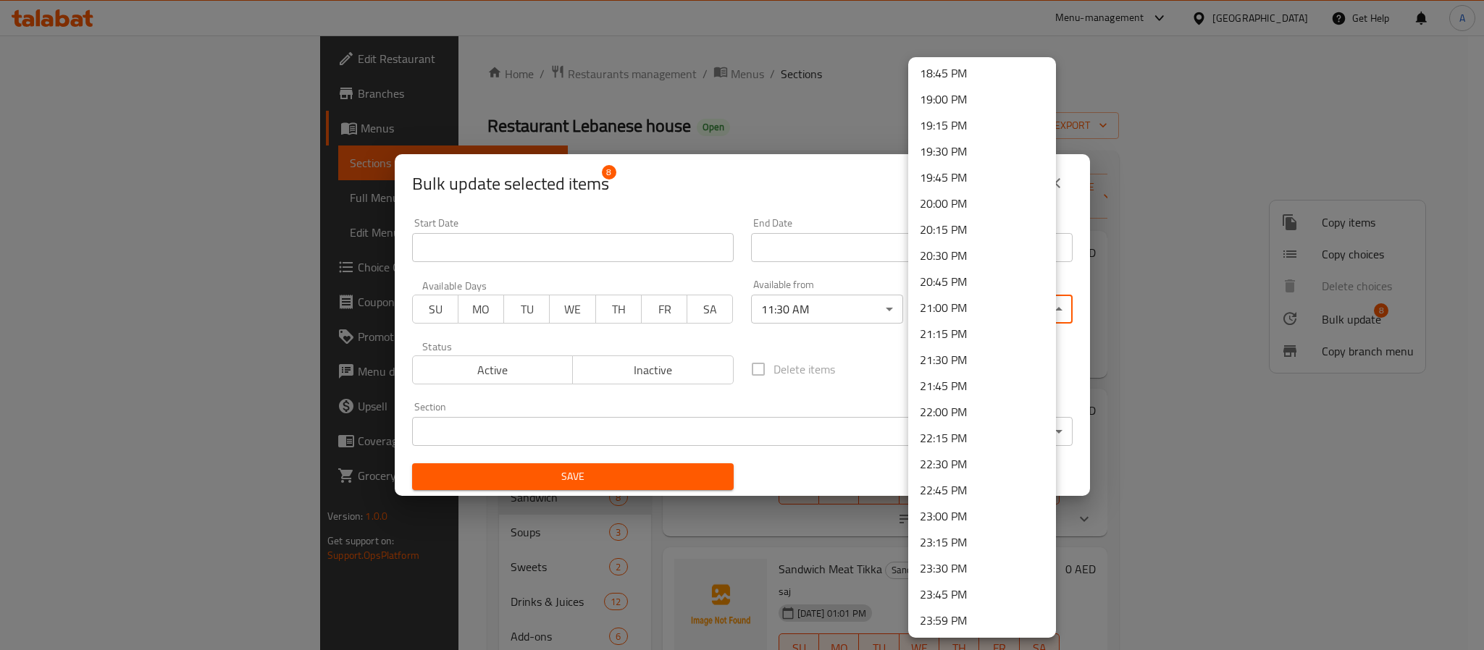
click at [965, 583] on li "23:45 PM" at bounding box center [982, 595] width 148 height 26
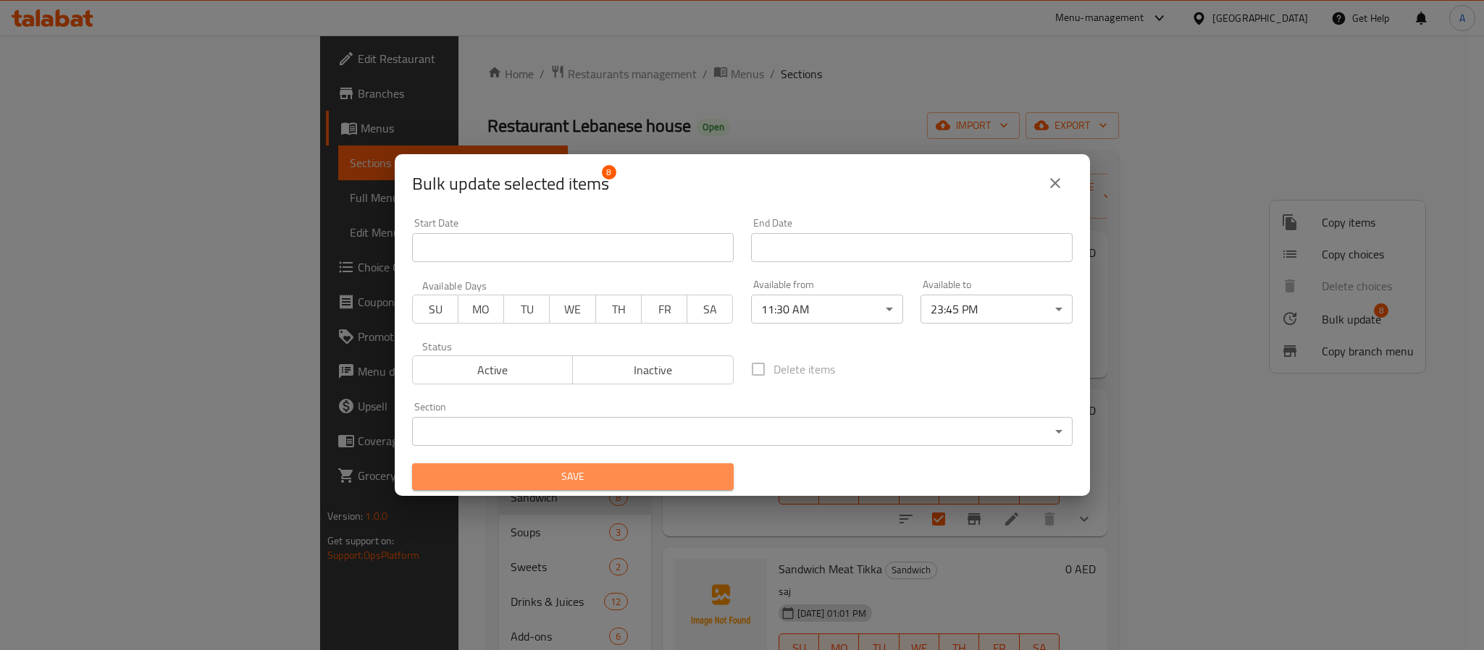
click at [683, 482] on span "Save" at bounding box center [573, 477] width 298 height 18
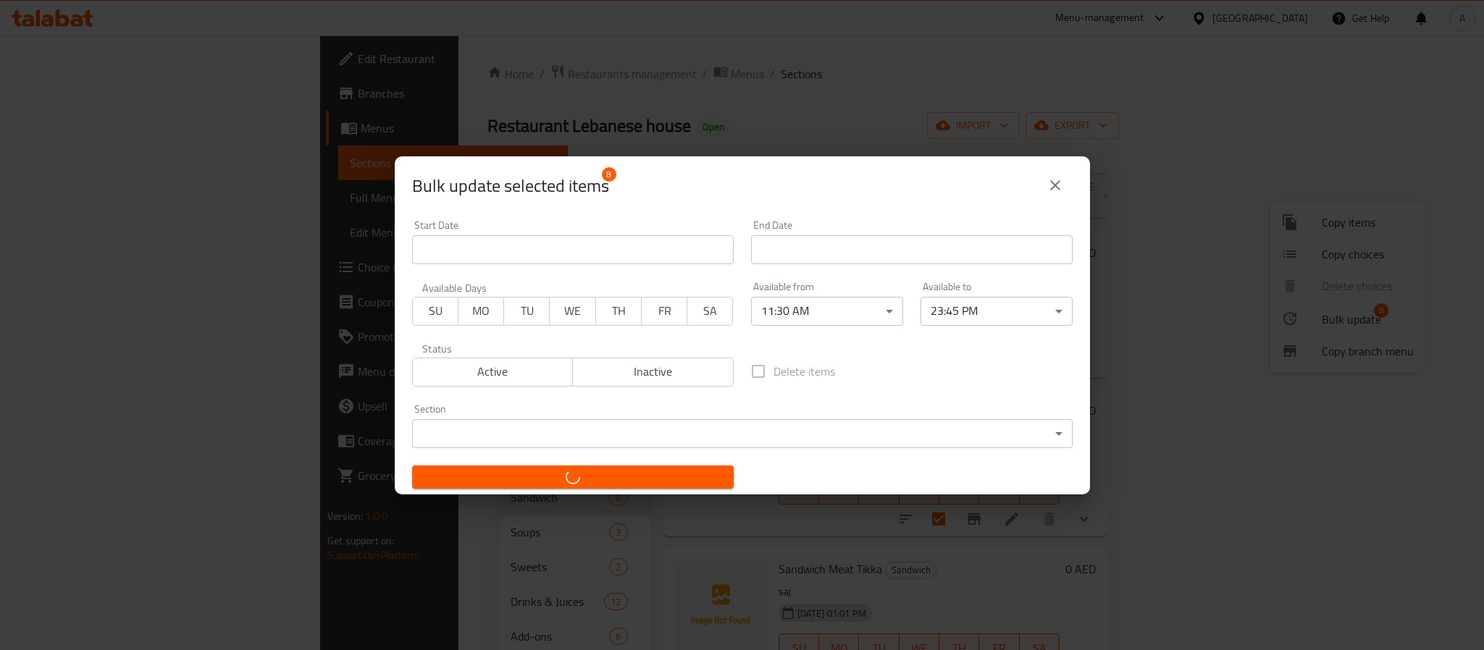
checkbox input "false"
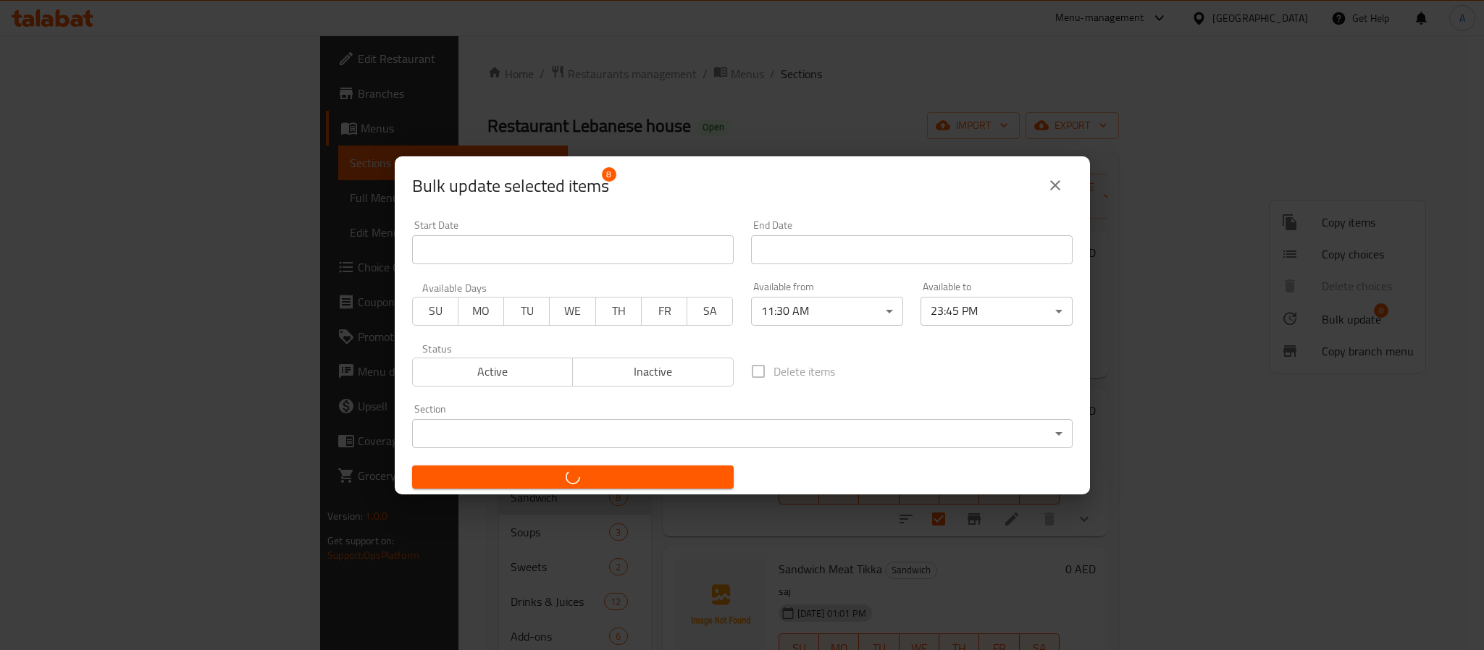
checkbox input "false"
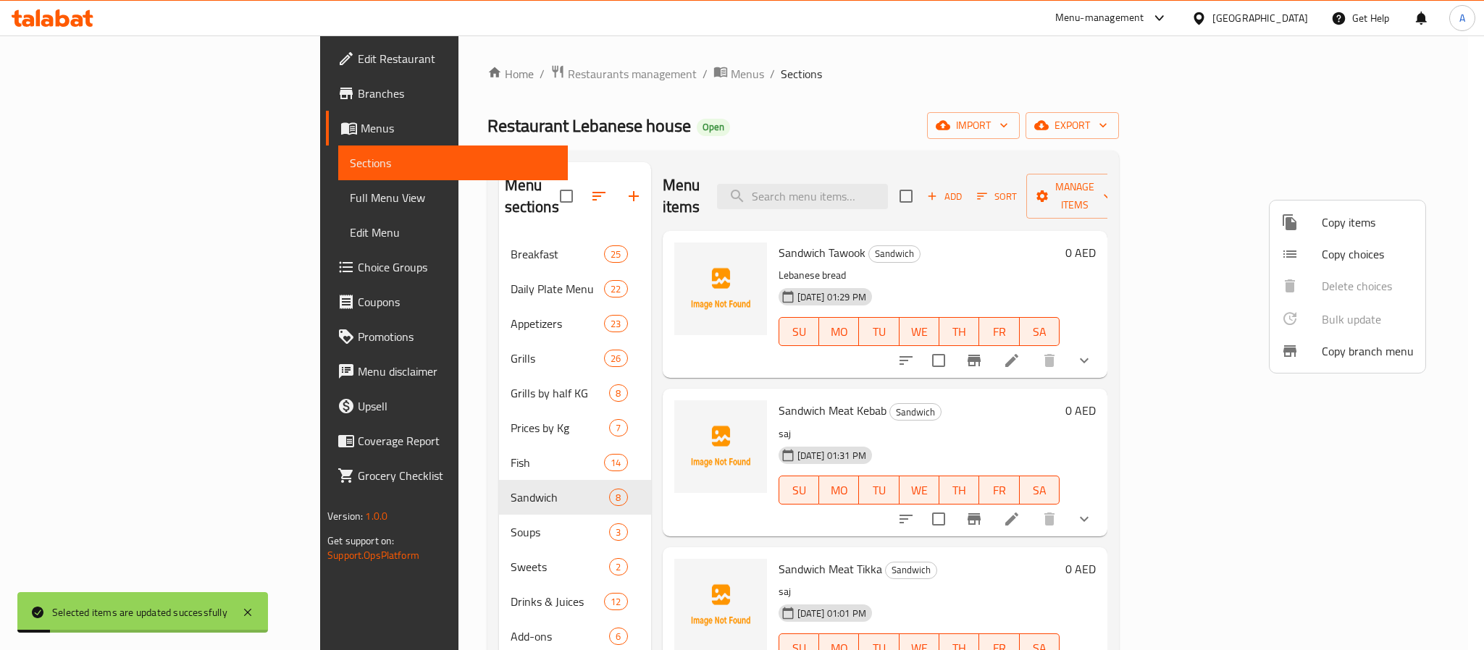
click at [955, 398] on div at bounding box center [742, 325] width 1484 height 650
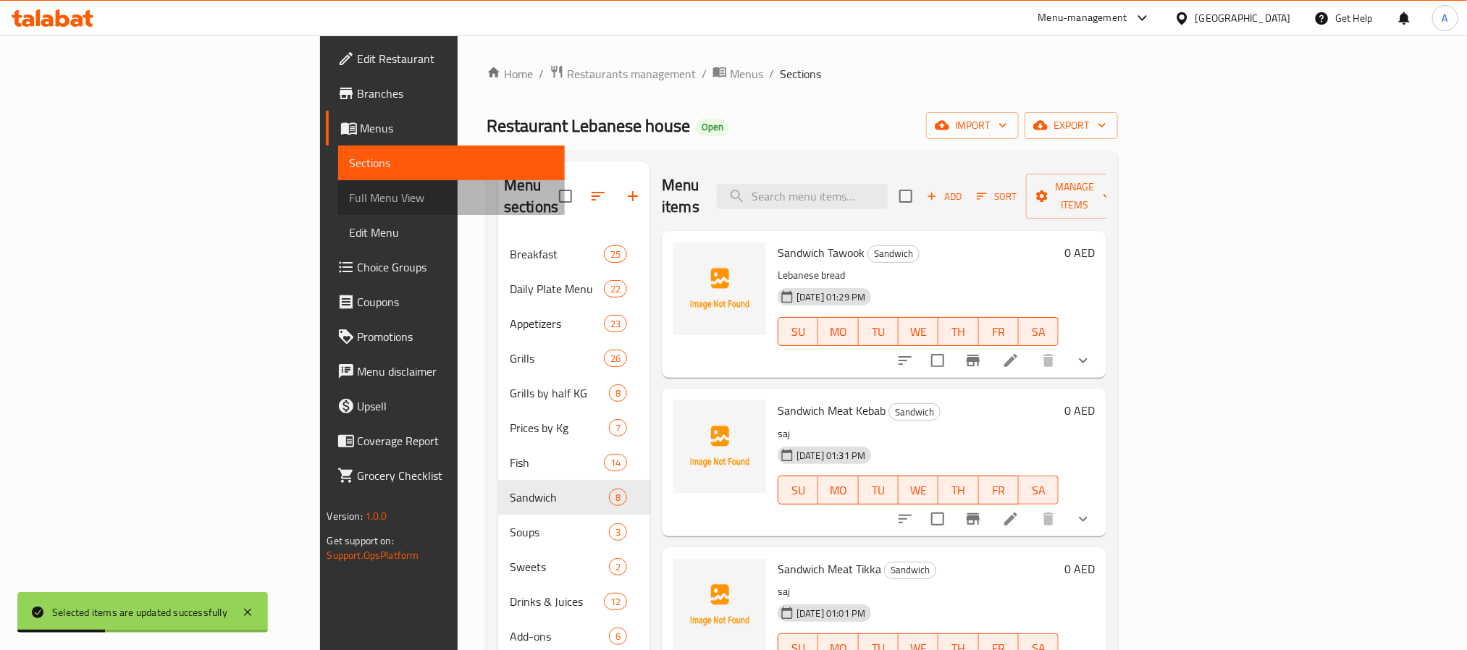
click at [350, 196] on span "Full Menu View" at bounding box center [452, 197] width 204 height 17
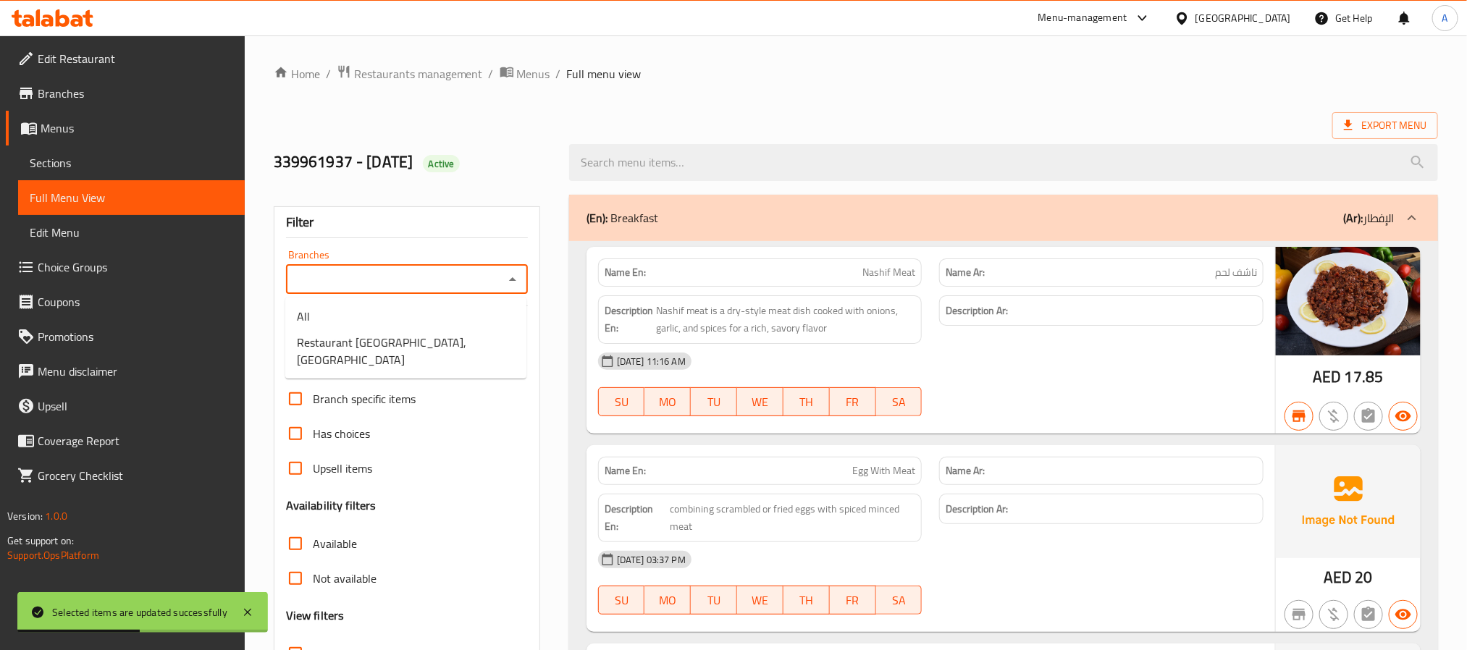
click at [372, 282] on input "Branches" at bounding box center [394, 279] width 209 height 20
click at [390, 346] on span "Restaurant Lebanese house, Al Nakheel Area" at bounding box center [406, 351] width 218 height 35
type input "Restaurant Lebanese house, Al Nakheel Area"
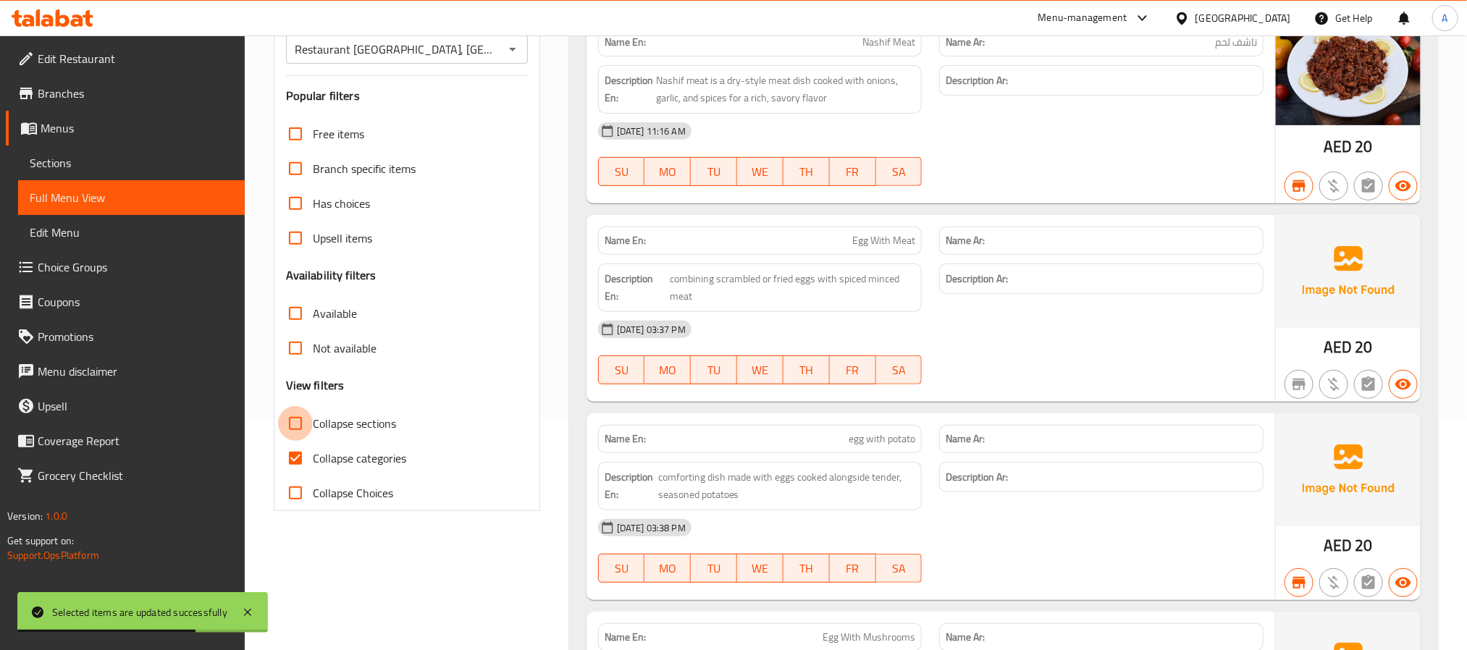
click at [298, 427] on input "Collapse sections" at bounding box center [295, 423] width 35 height 35
checkbox input "true"
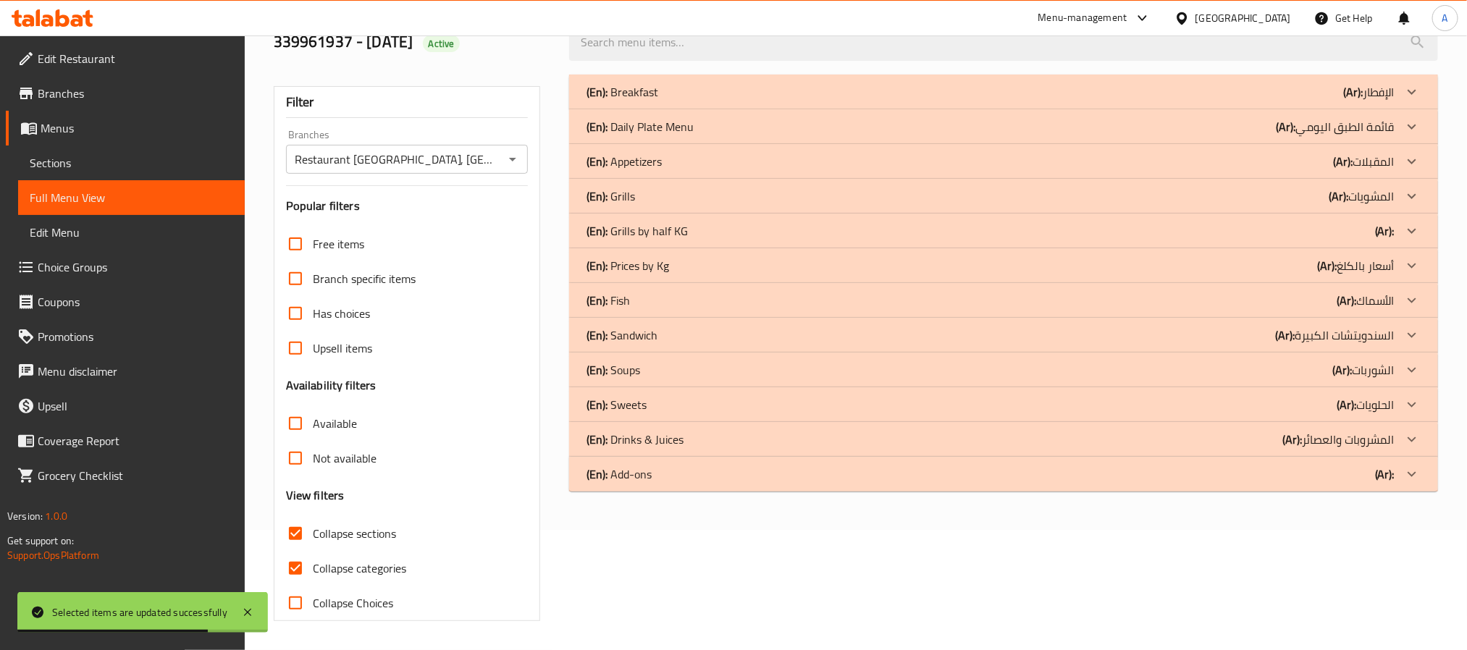
scroll to position [122, 0]
click at [661, 101] on div "(En): Sandwich (Ar): السندويتشات الكبيرة" at bounding box center [991, 91] width 808 height 17
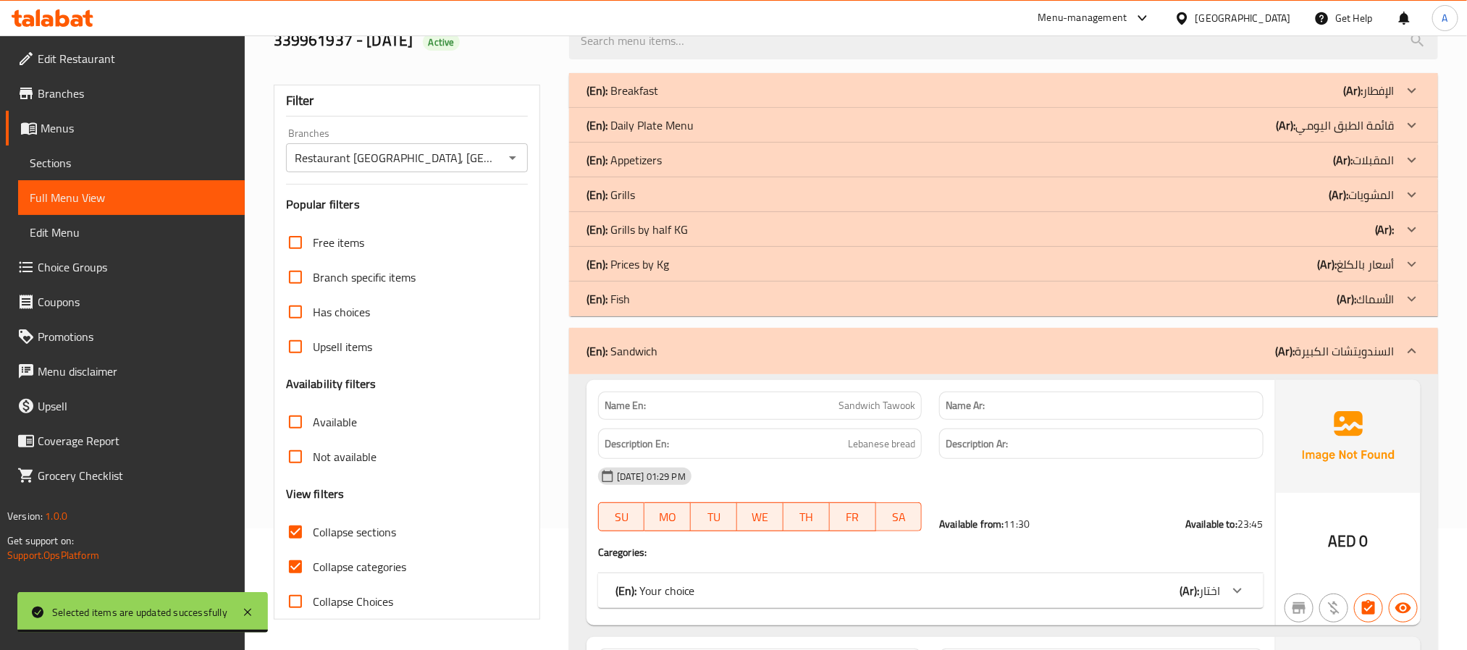
click at [656, 99] on p "(En): Prices by Kg" at bounding box center [623, 90] width 72 height 17
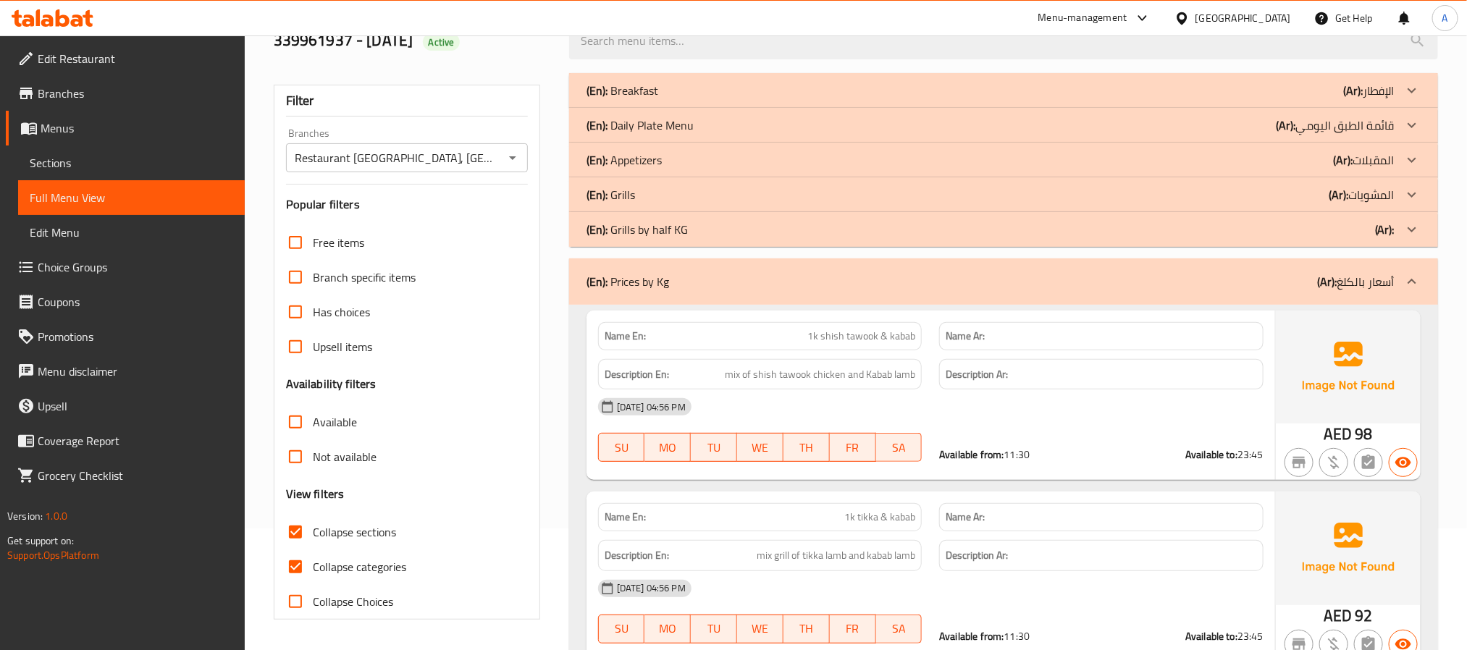
click at [653, 99] on p "(En): Grills by half KG" at bounding box center [623, 90] width 72 height 17
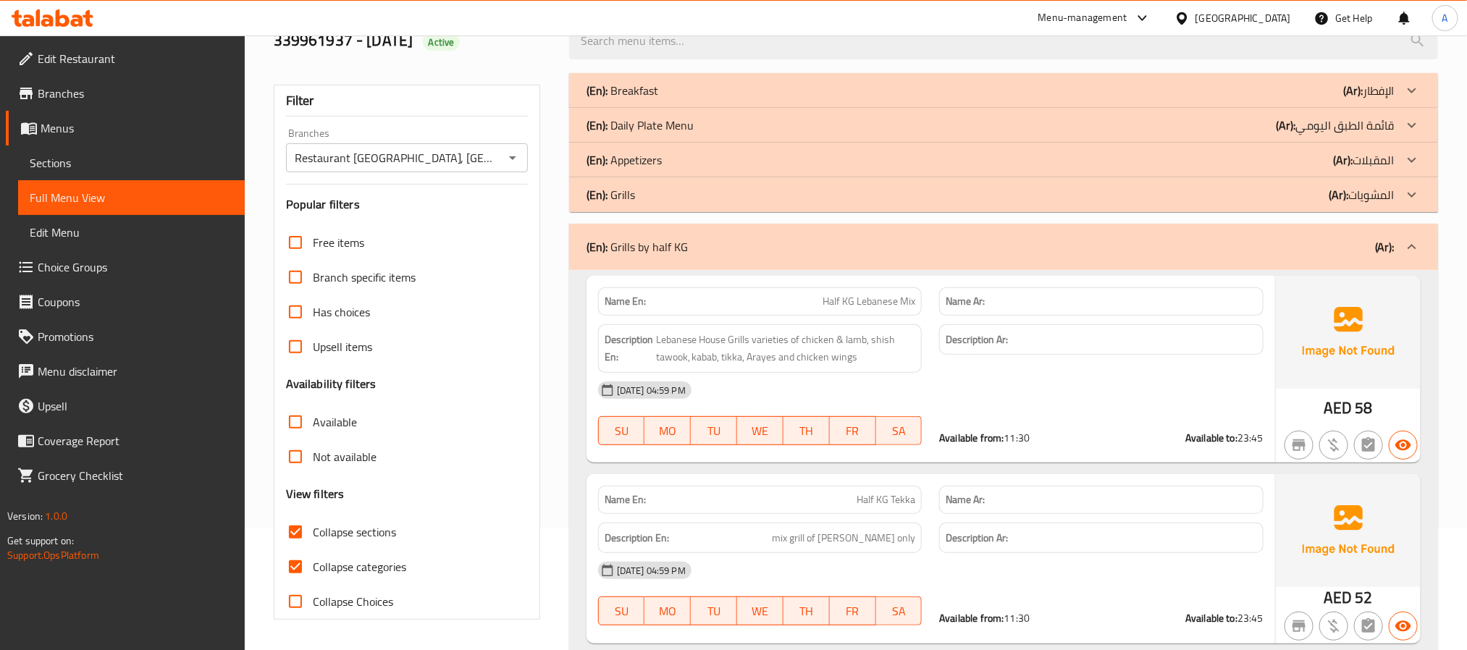
click at [637, 99] on div "(En): Grills (Ar): المشويات" at bounding box center [991, 90] width 808 height 17
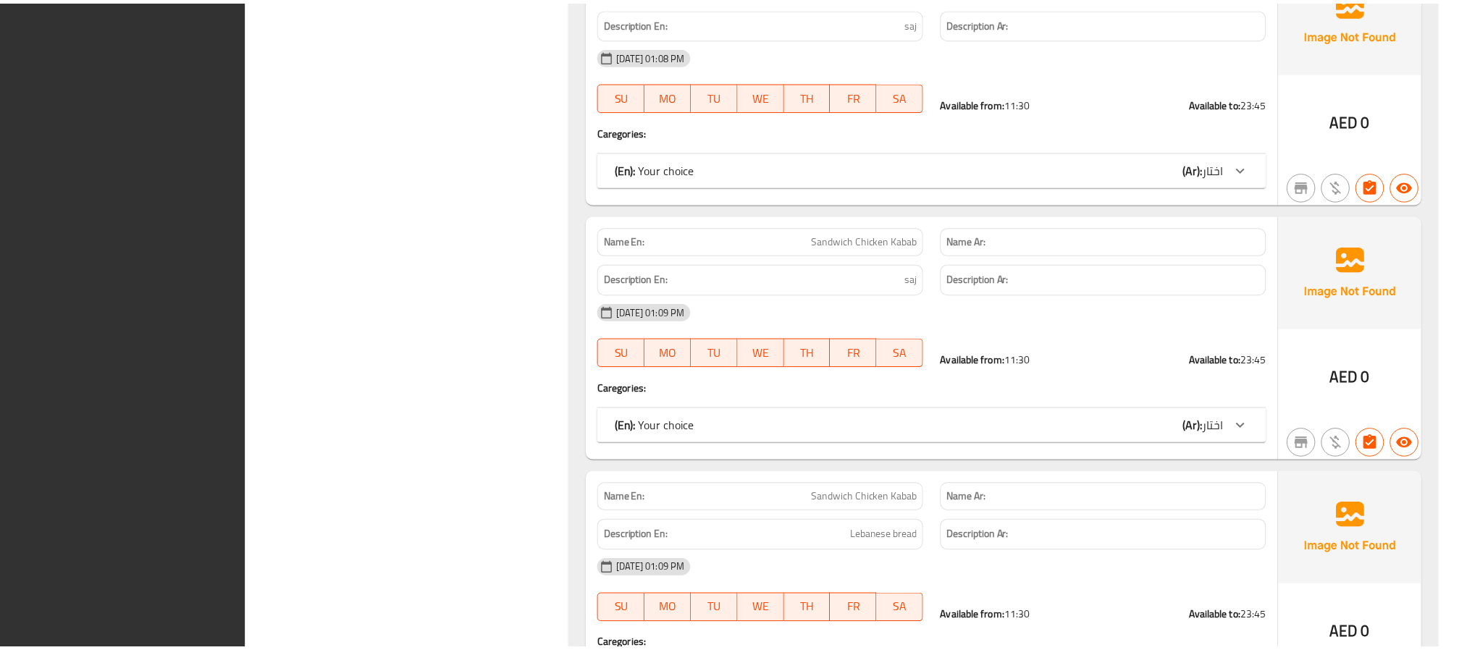
scroll to position [10421, 0]
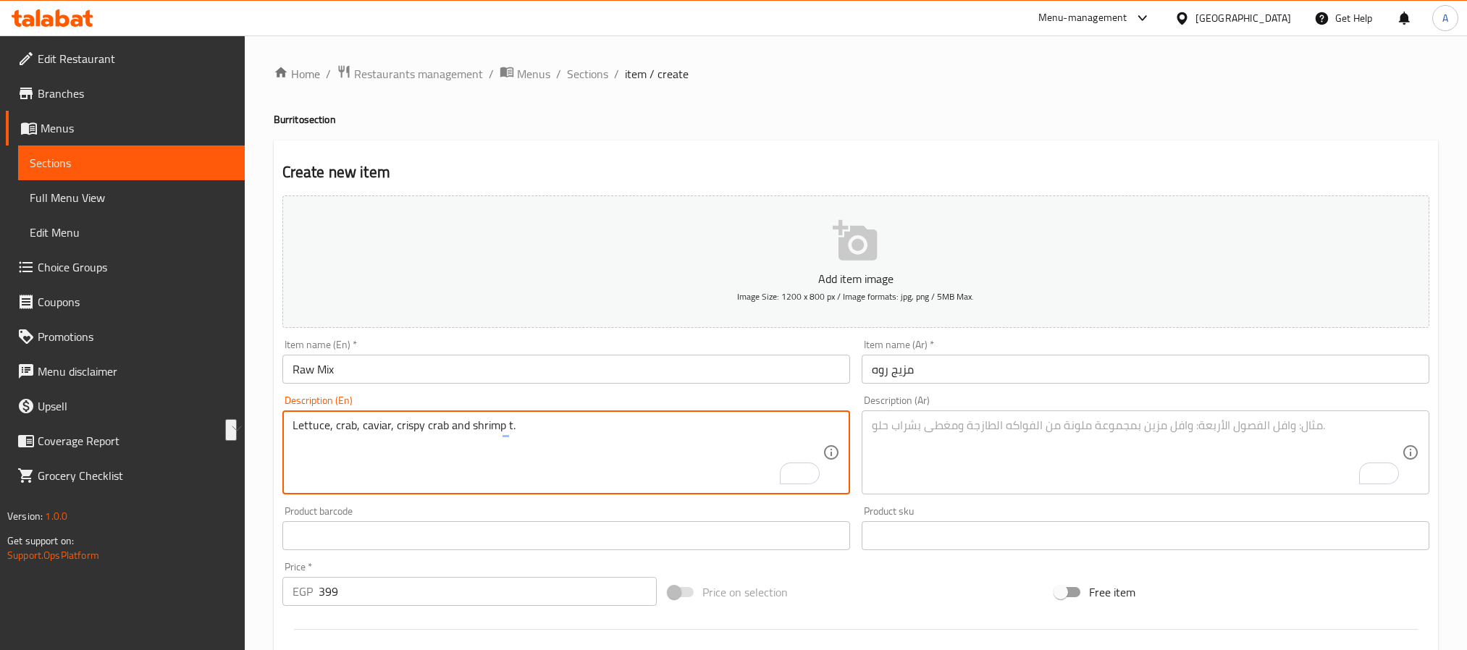
scroll to position [188, 0]
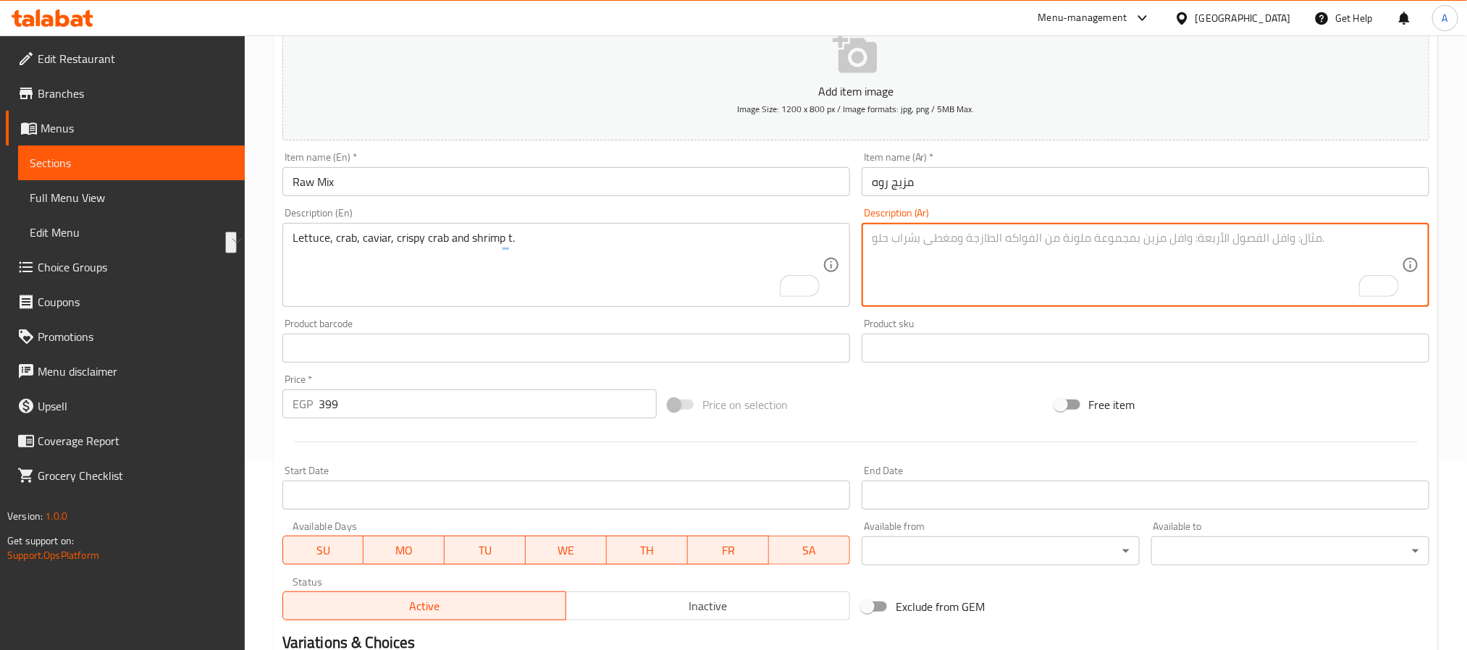
click at [987, 268] on textarea "To enrich screen reader interactions, please activate Accessibility in Grammarl…" at bounding box center [1137, 265] width 530 height 69
paste textarea "الخس، السلطعون، الكافيار، السلطعون المقرمش والروبيان."
type textarea "الخس، السلطعون، الكافيار، السلطعون المقرمش والروبيان."
click at [652, 192] on input "Raw Mix" at bounding box center [566, 181] width 568 height 29
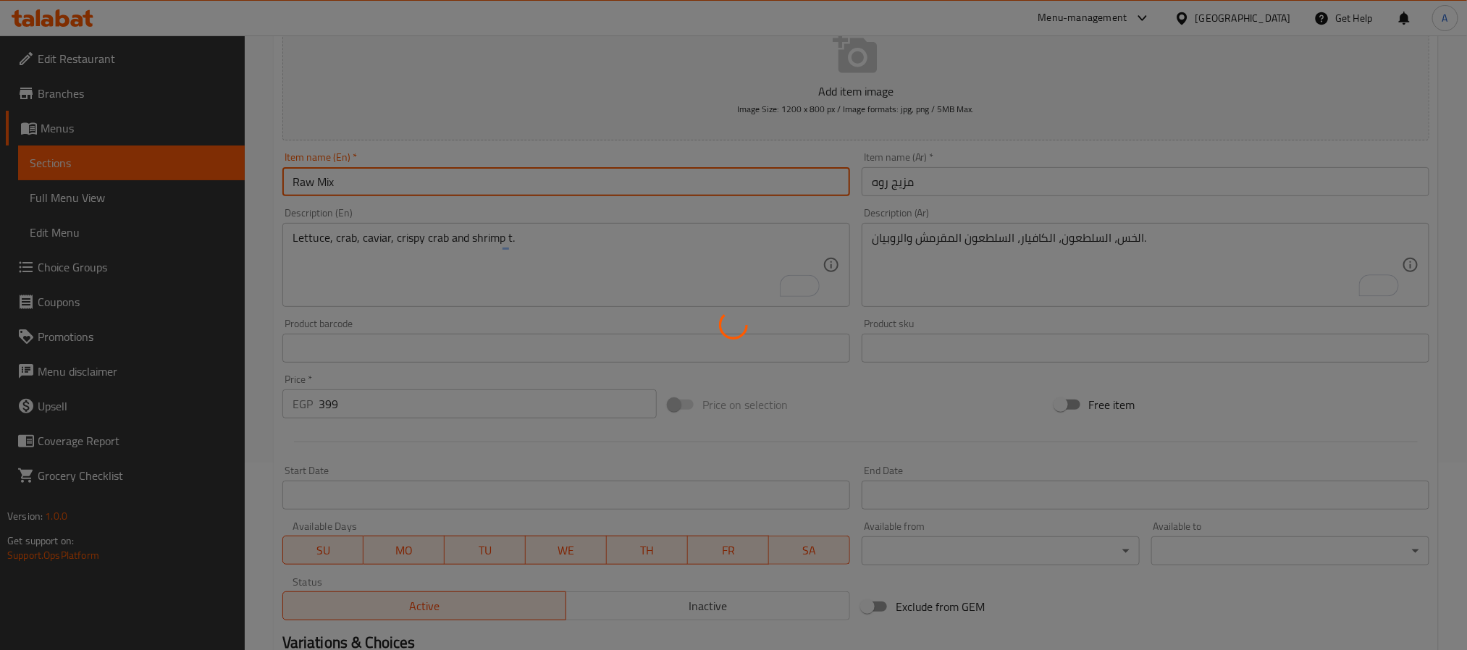
type input "0"
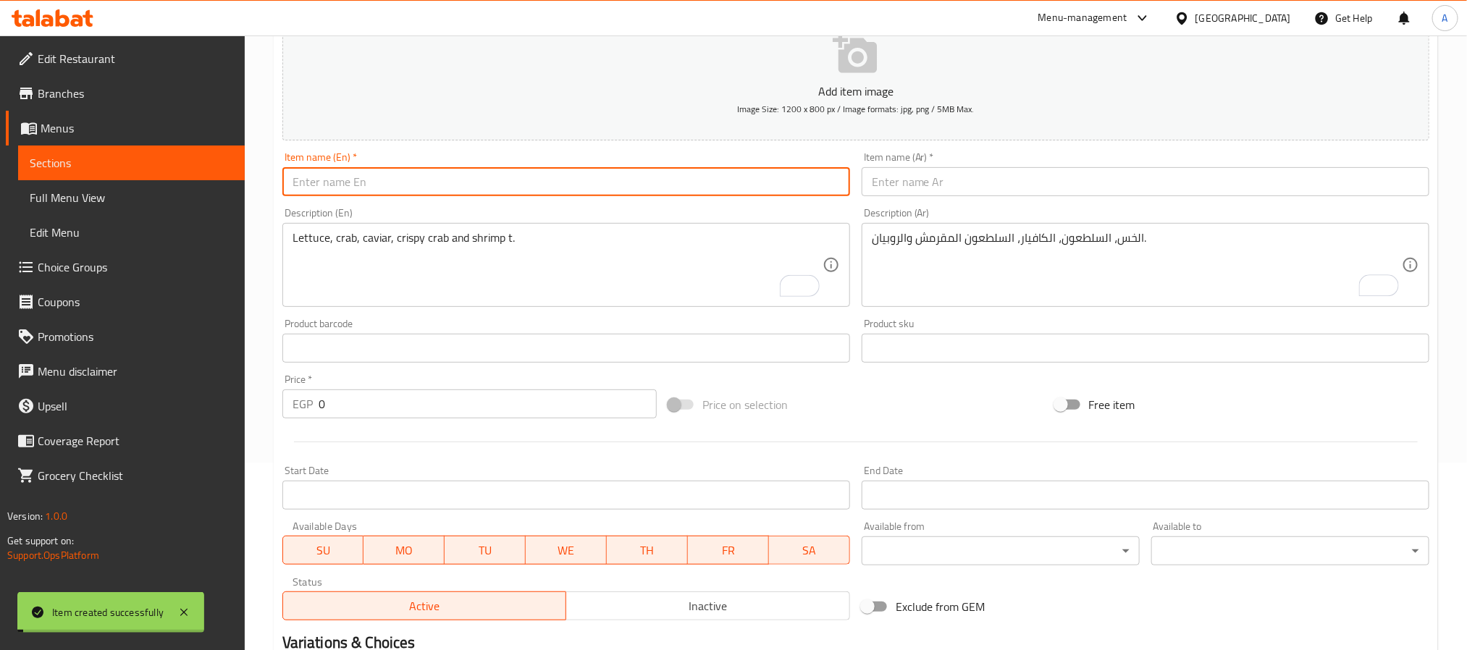
scroll to position [0, 0]
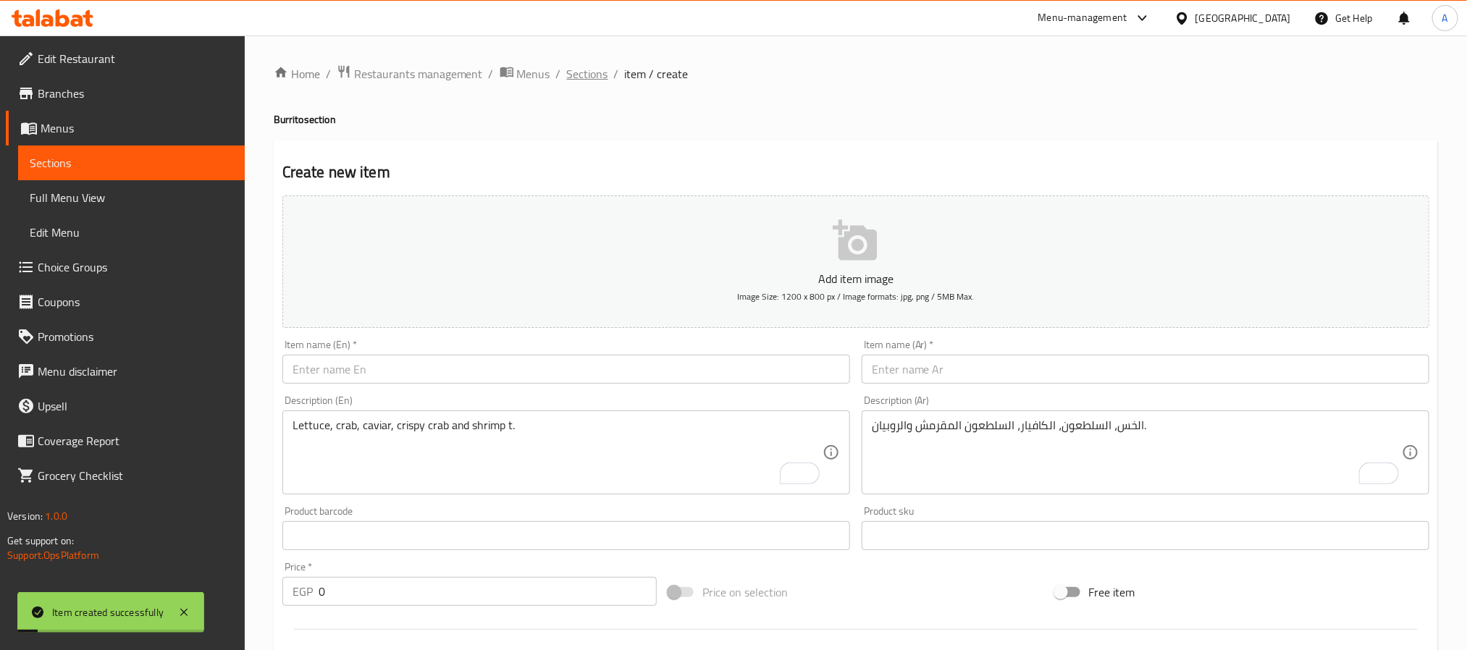
click at [587, 72] on span "Sections" at bounding box center [587, 73] width 41 height 17
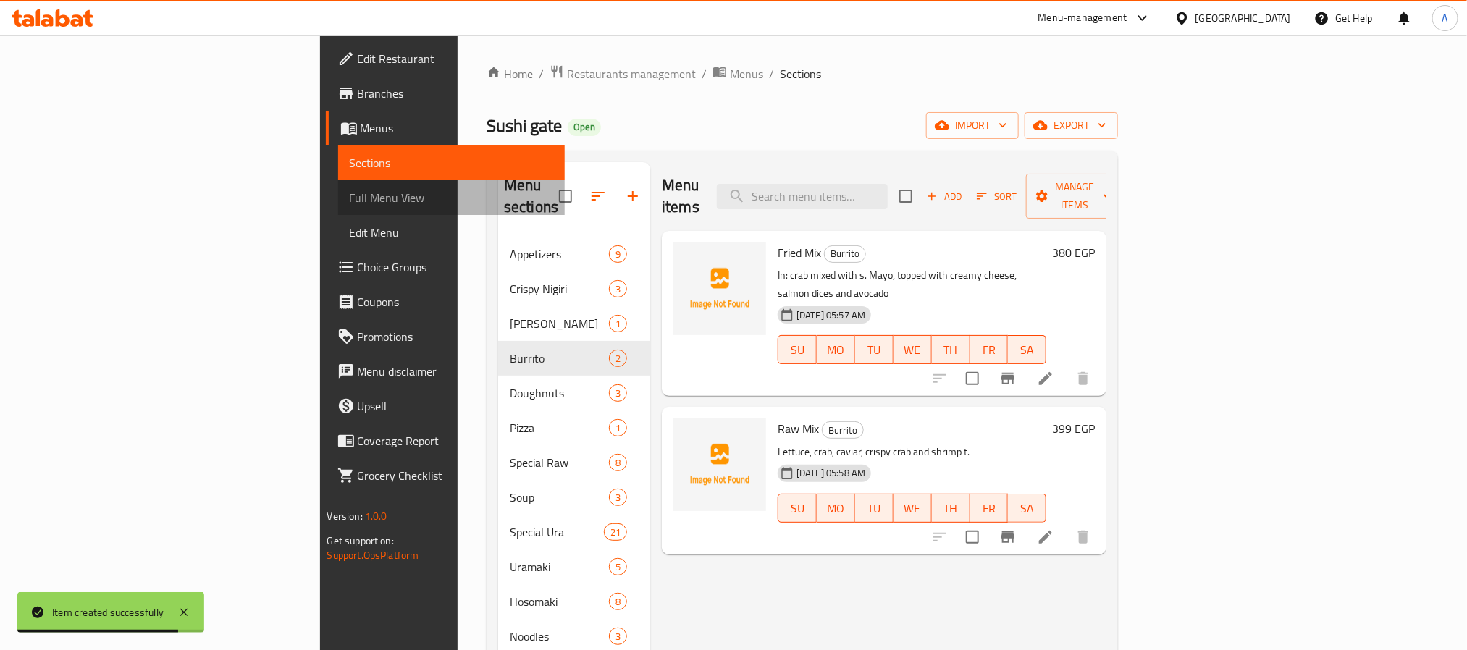
click at [350, 198] on span "Full Menu View" at bounding box center [452, 197] width 204 height 17
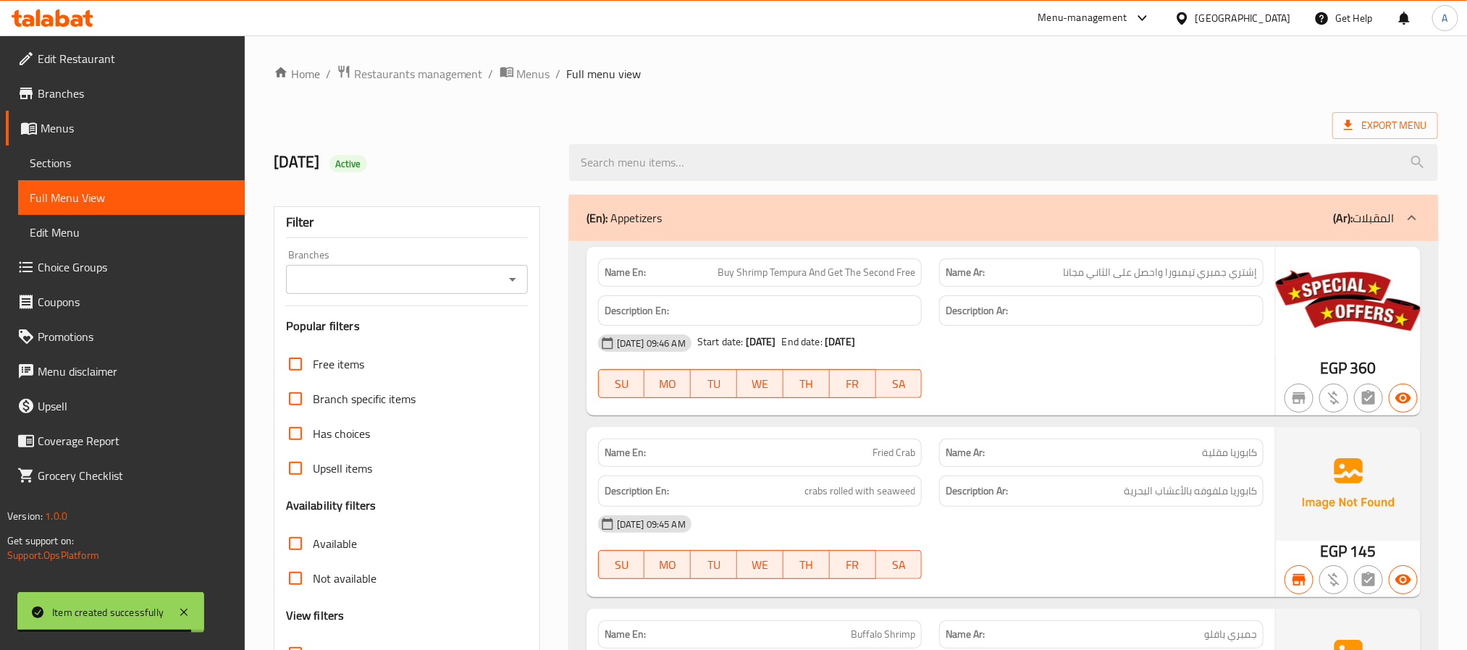
click at [367, 263] on div "Branches Branches" at bounding box center [407, 272] width 242 height 44
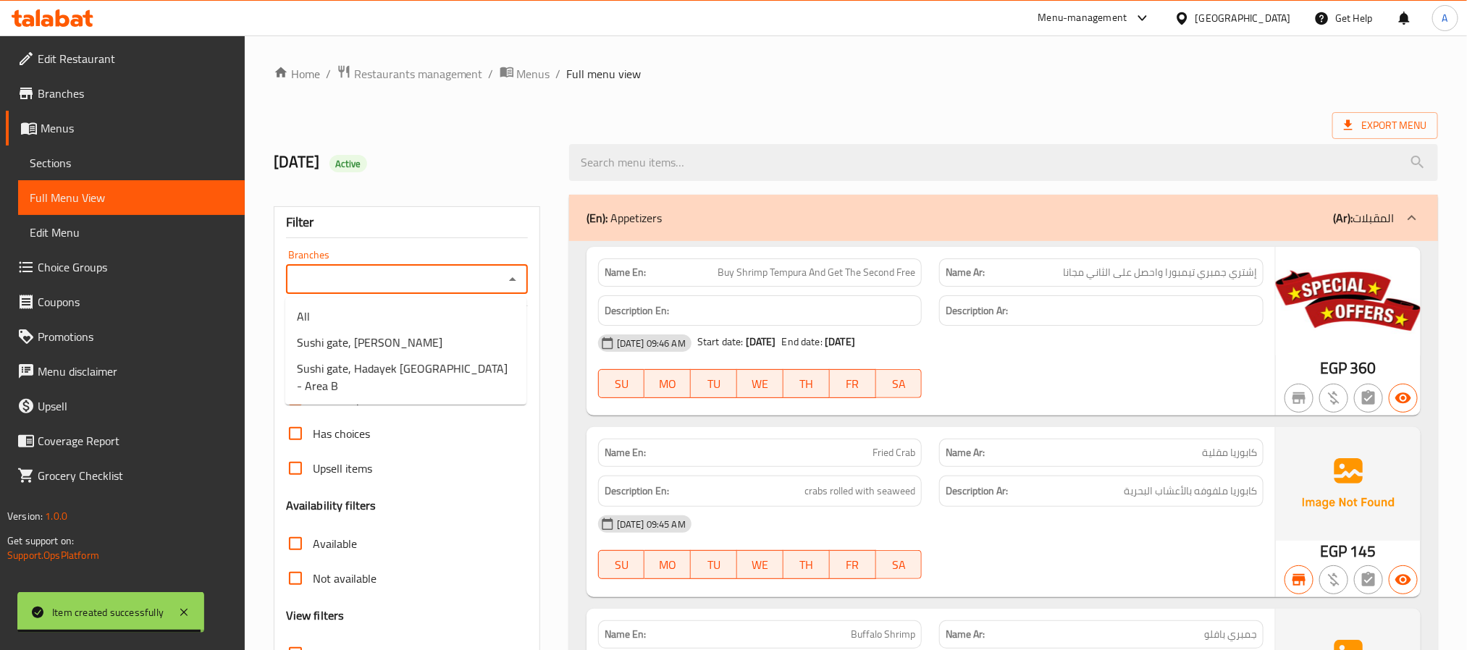
click at [372, 274] on input "Branches" at bounding box center [394, 279] width 209 height 20
click at [392, 337] on span "Sushi gate, Zamalek - Mohamed Mazhar" at bounding box center [370, 342] width 146 height 17
type input "Sushi gate, Zamalek - Mohamed Mazhar"
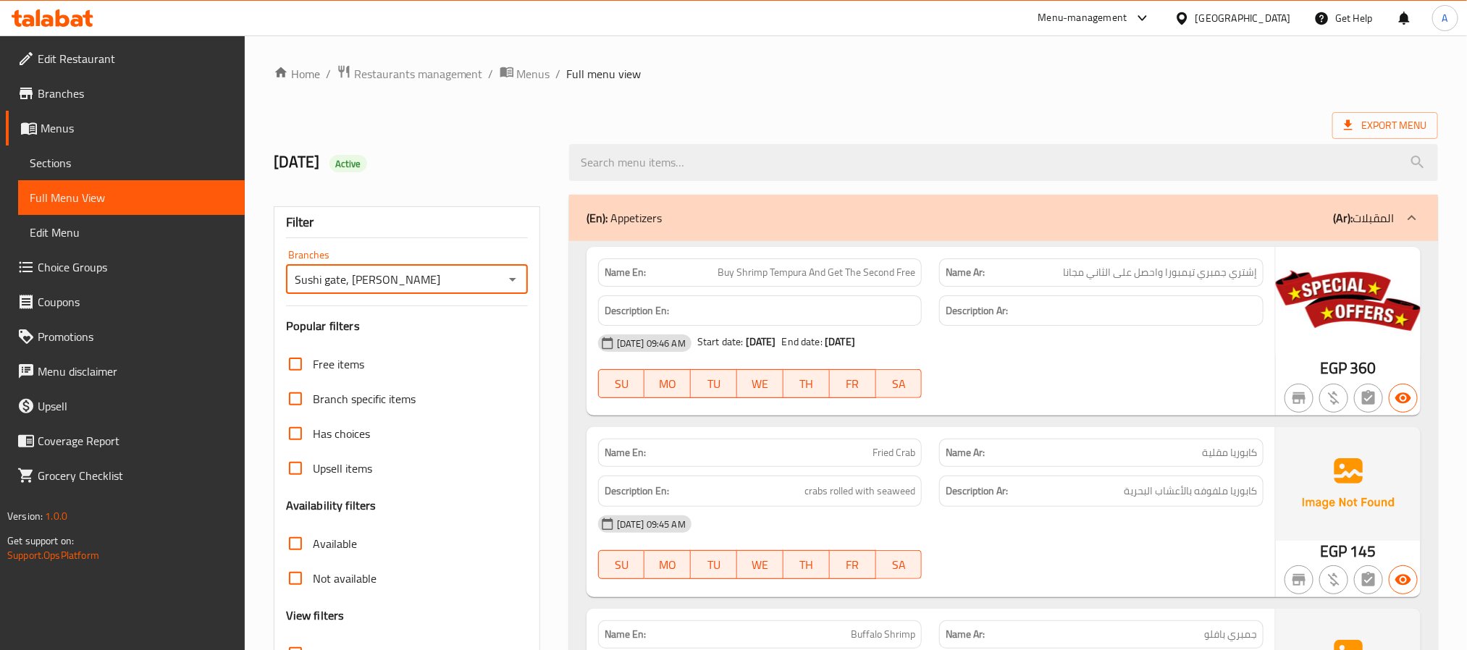
scroll to position [109, 0]
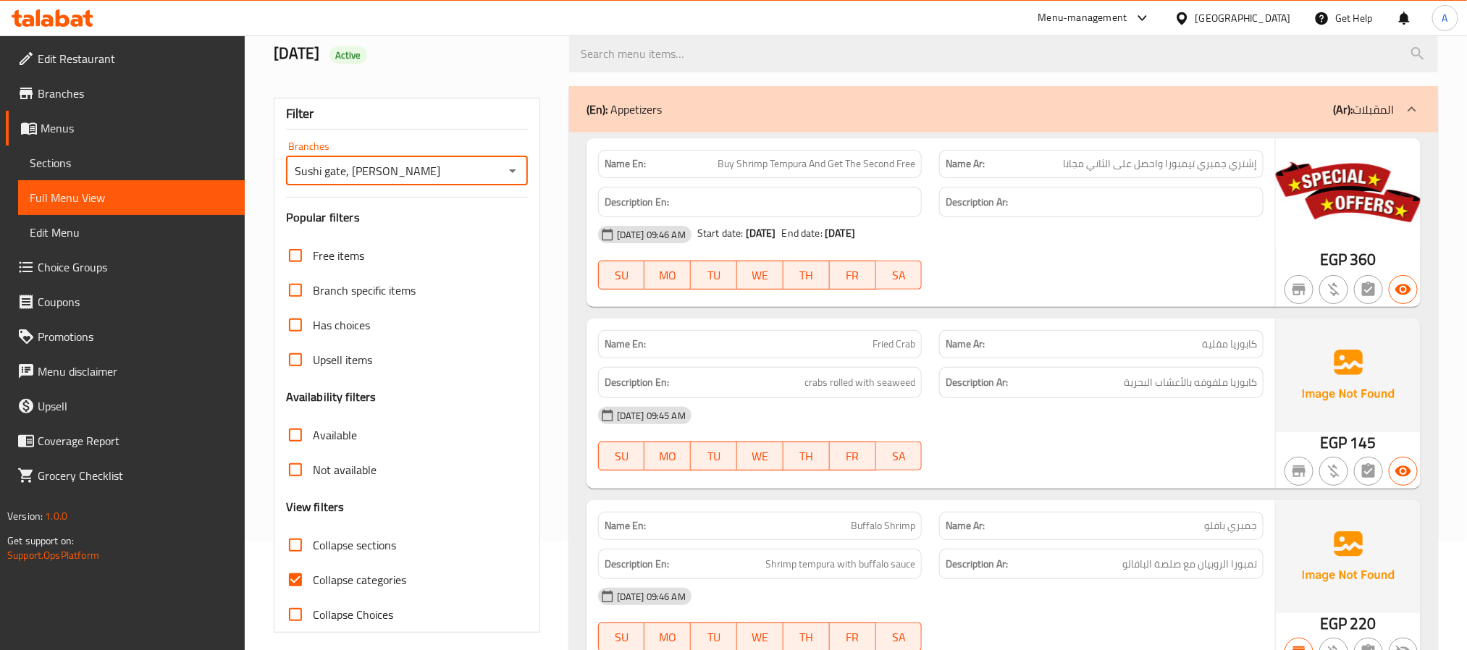
click at [296, 587] on input "Collapse categories" at bounding box center [295, 580] width 35 height 35
checkbox input "false"
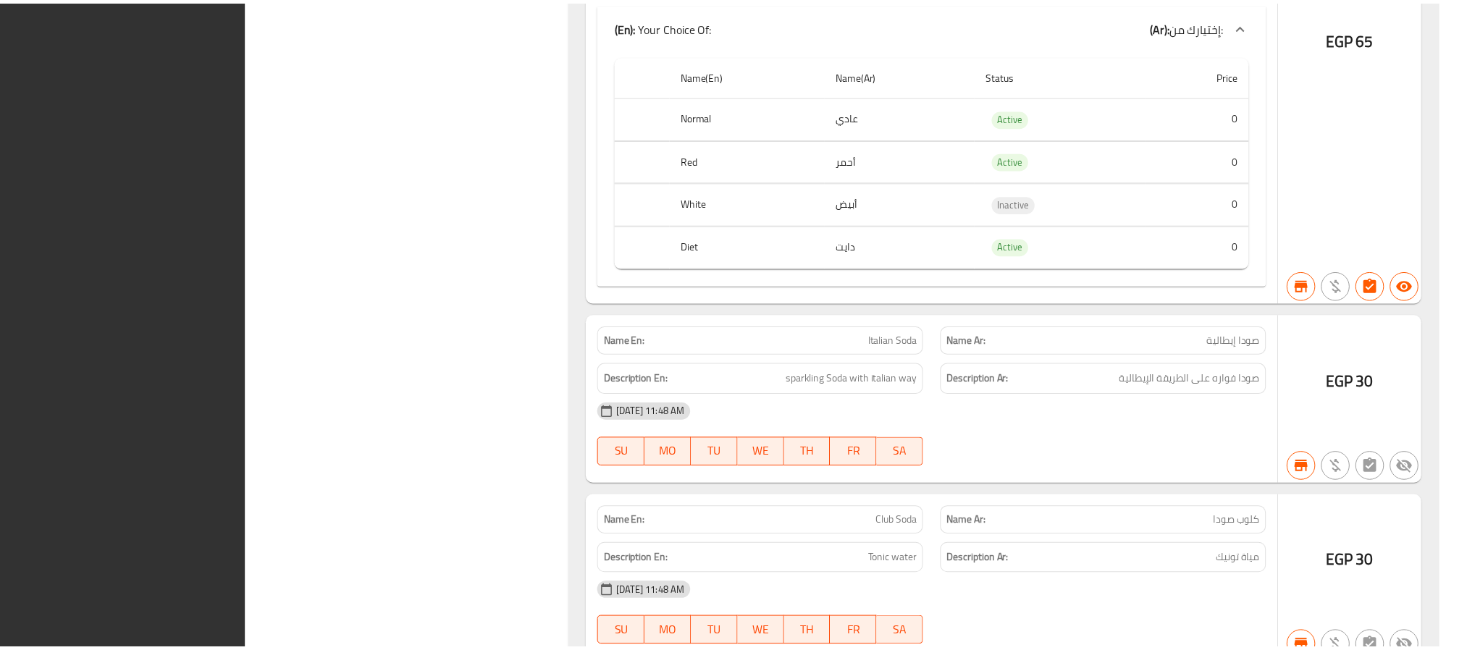
scroll to position [49403, 0]
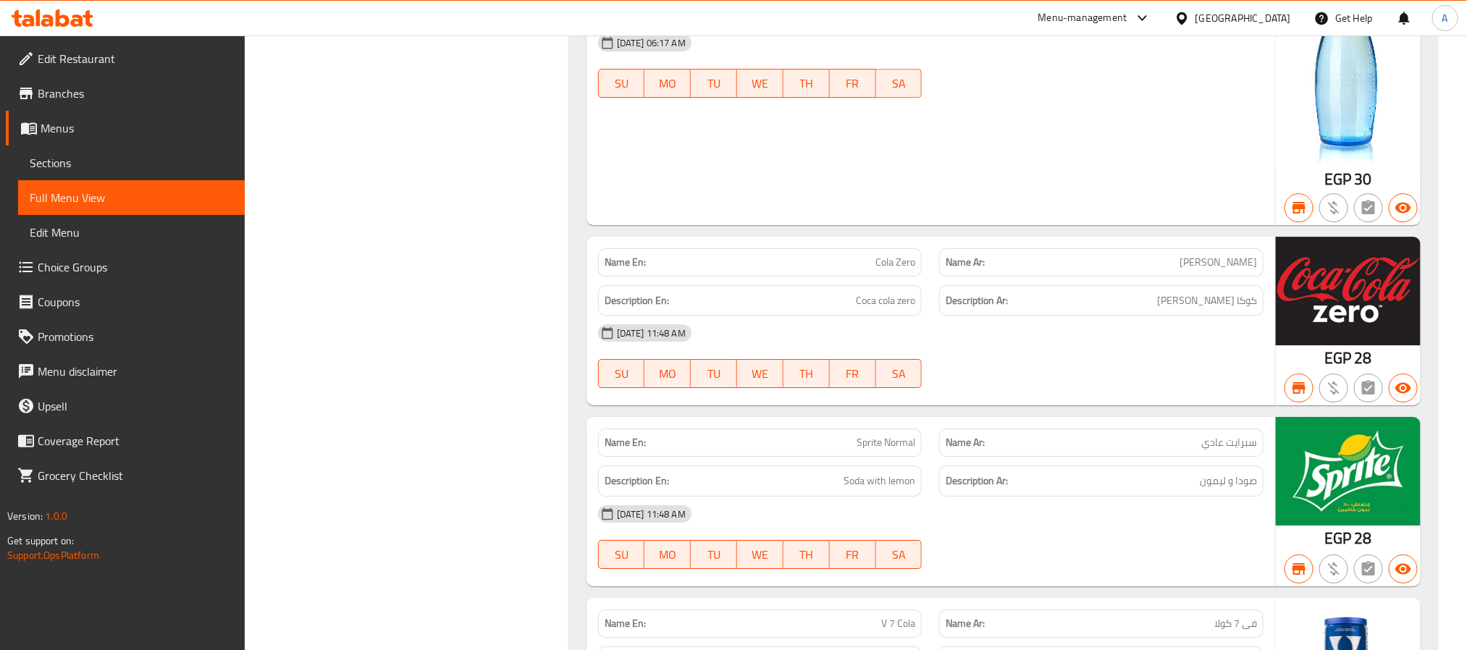
click at [1270, 22] on div "[GEOGRAPHIC_DATA]" at bounding box center [1244, 18] width 96 height 16
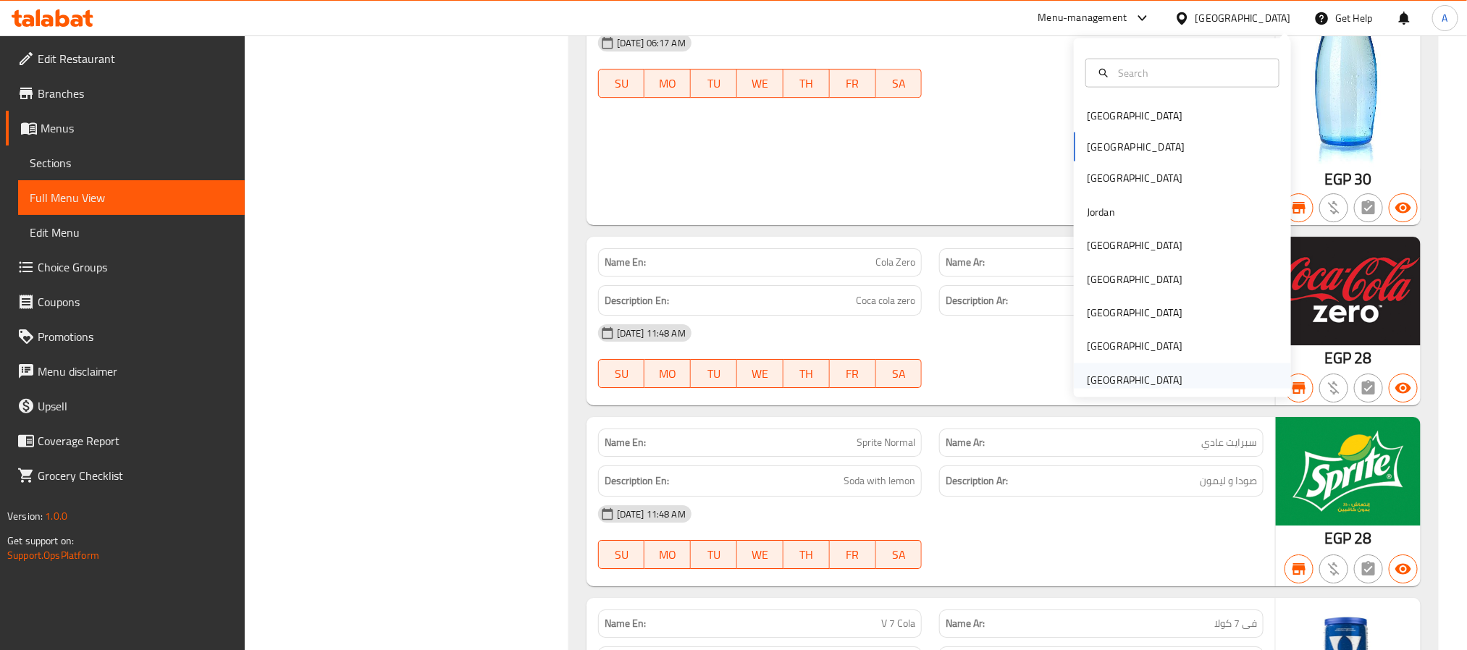
click at [1158, 374] on div "[GEOGRAPHIC_DATA]" at bounding box center [1135, 380] width 96 height 16
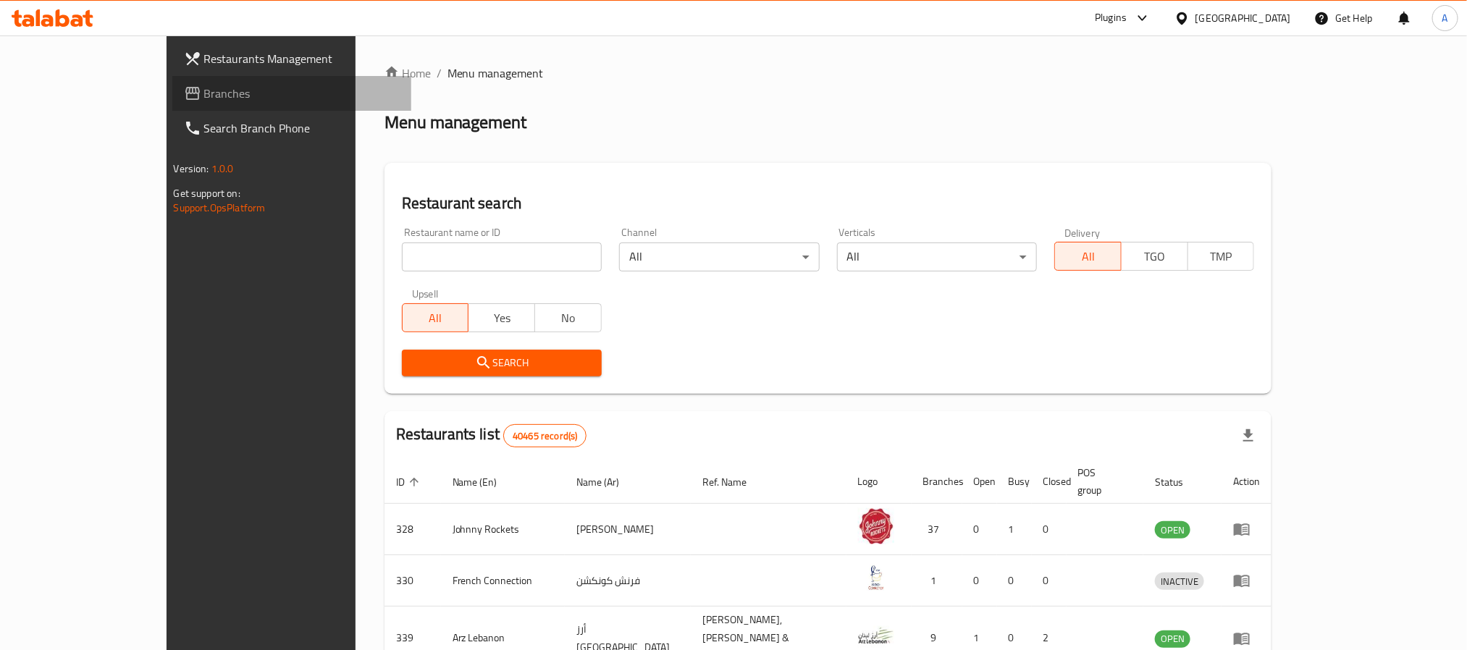
click at [204, 85] on span "Branches" at bounding box center [302, 93] width 196 height 17
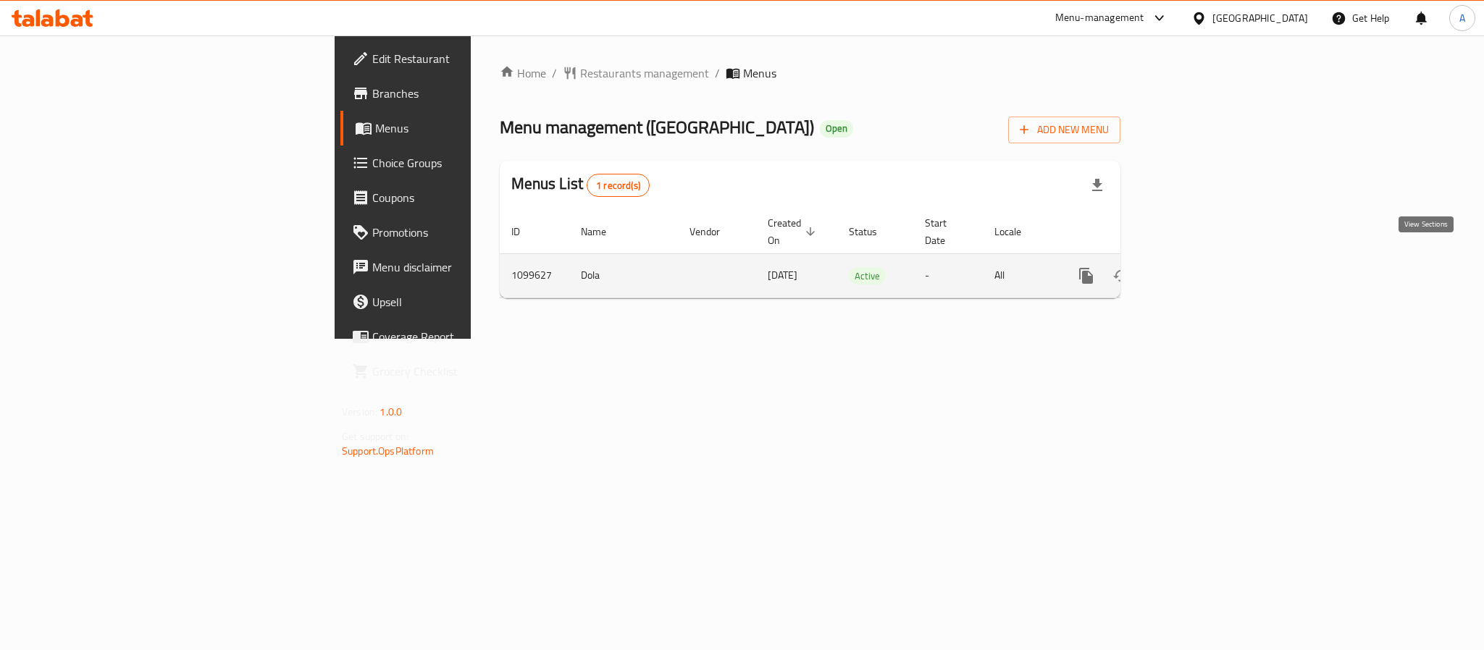
click at [1208, 269] on link "enhanced table" at bounding box center [1190, 276] width 35 height 35
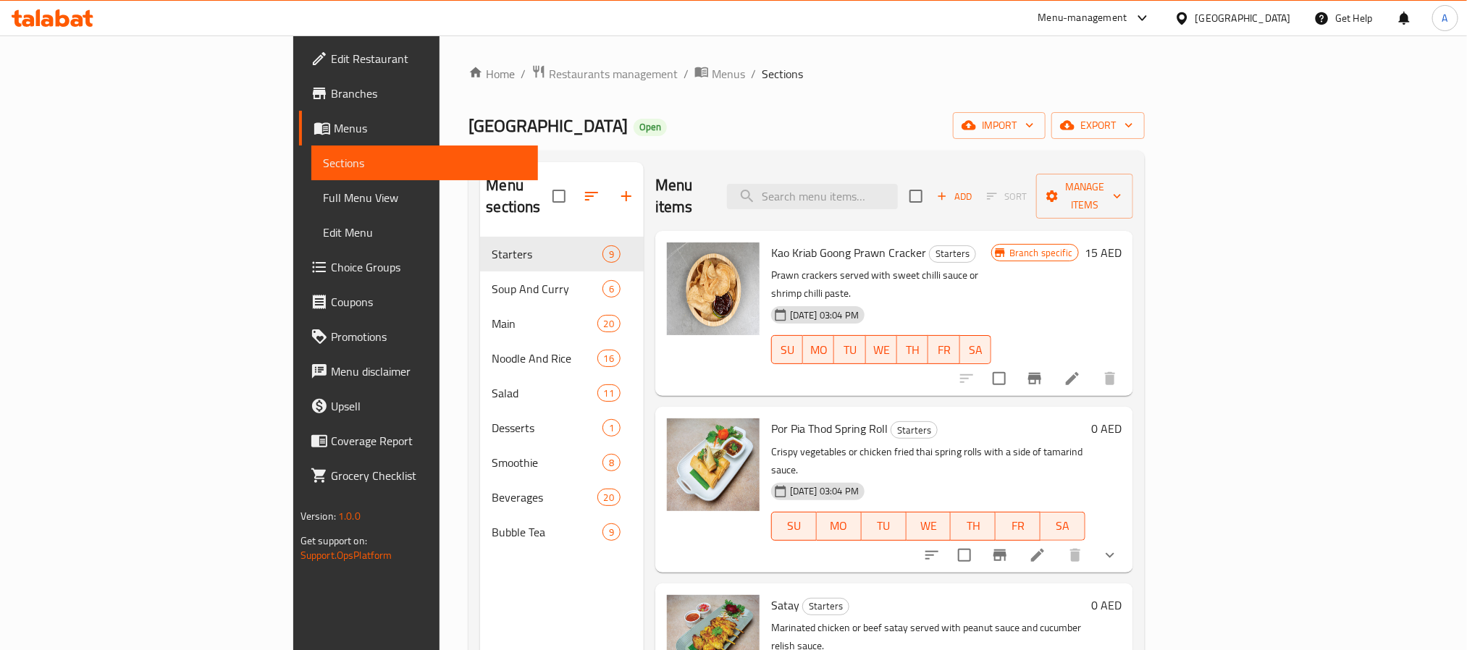
click at [323, 191] on span "Full Menu View" at bounding box center [425, 197] width 204 height 17
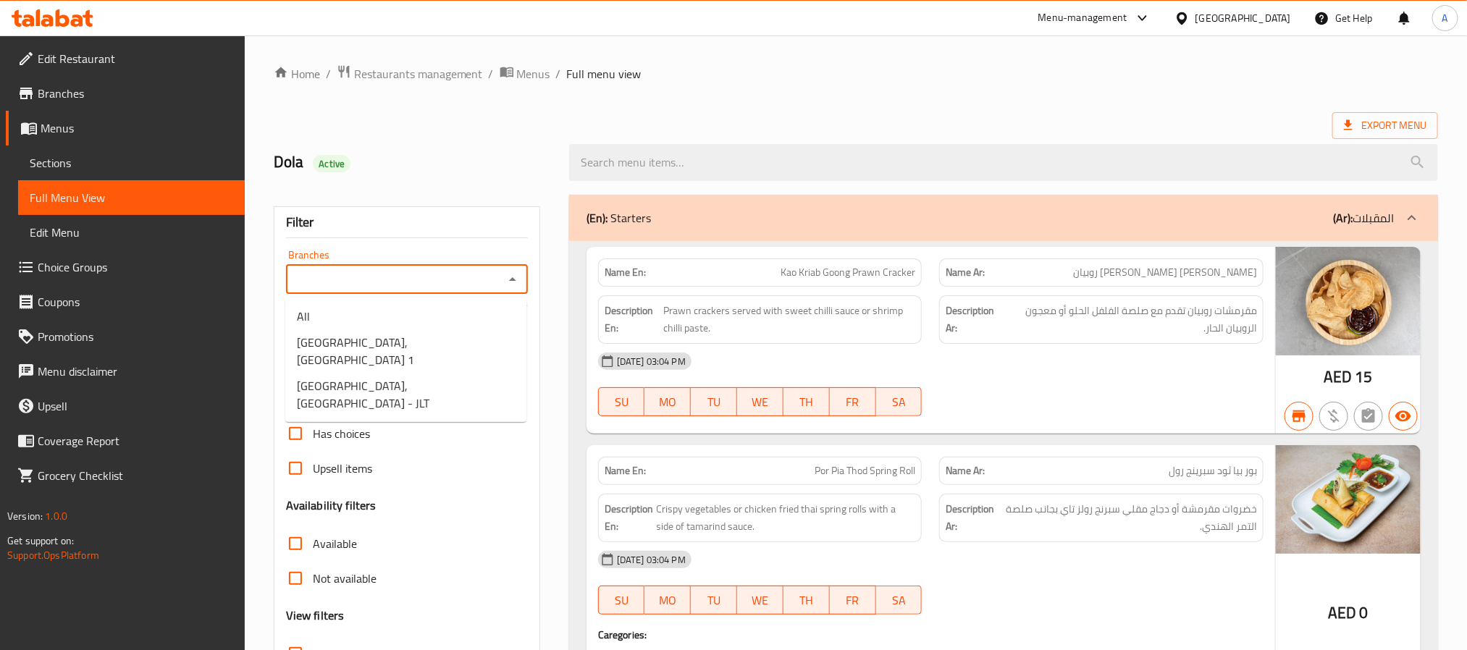
click at [395, 285] on input "Branches" at bounding box center [394, 279] width 209 height 20
click at [390, 334] on span "[GEOGRAPHIC_DATA], [GEOGRAPHIC_DATA] 1" at bounding box center [406, 351] width 218 height 35
type input "[GEOGRAPHIC_DATA], [GEOGRAPHIC_DATA] 1"
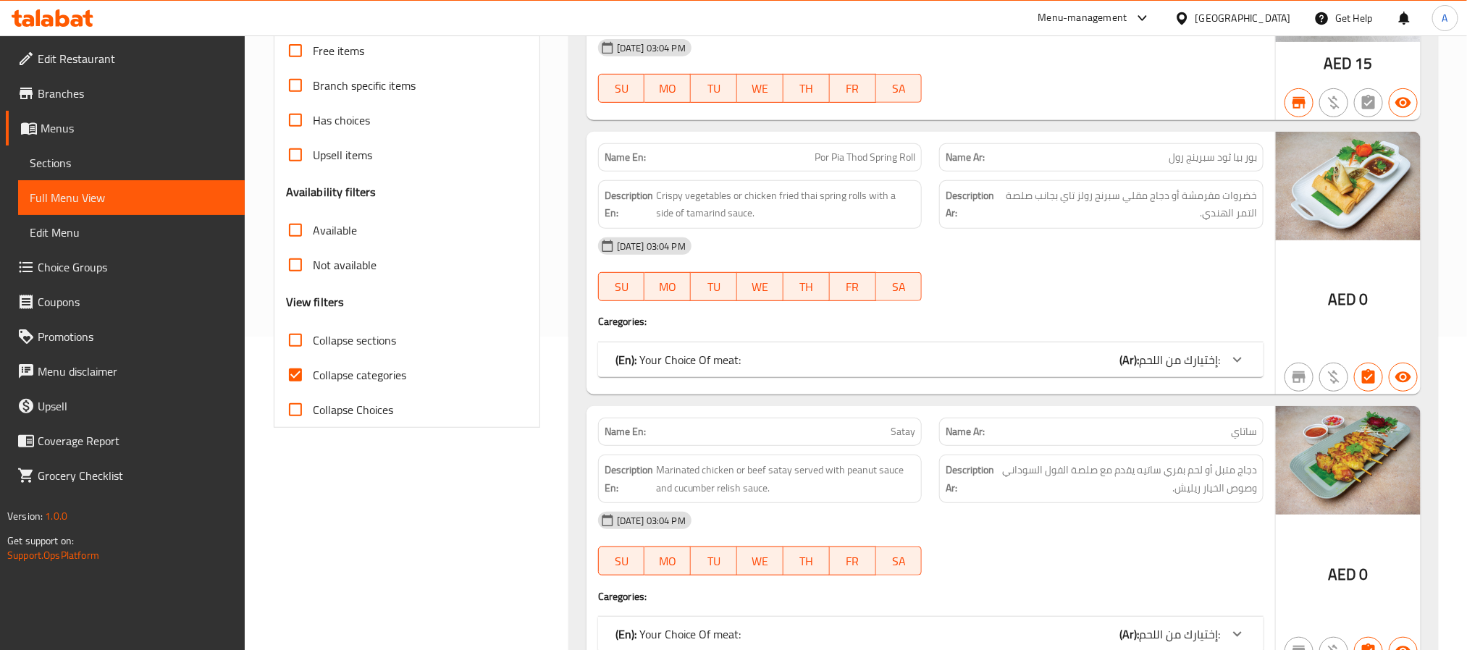
scroll to position [326, 0]
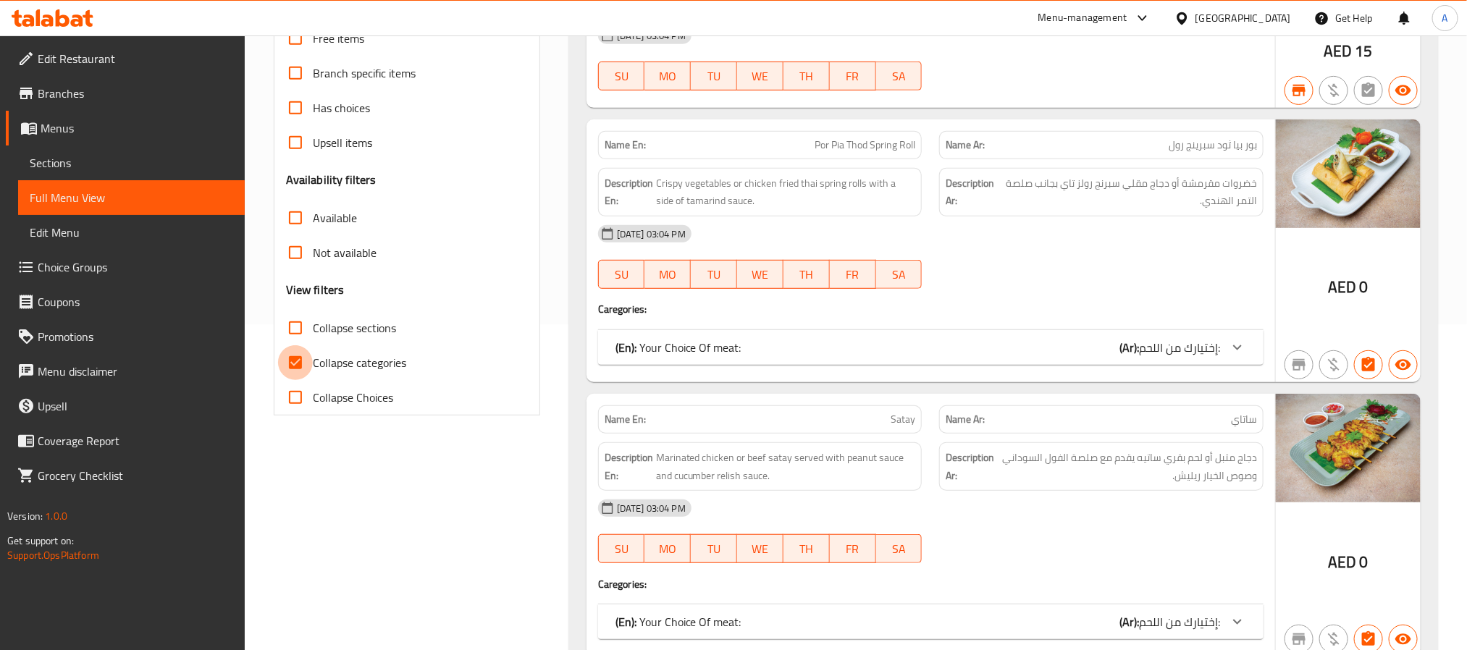
click at [293, 359] on input "Collapse categories" at bounding box center [295, 362] width 35 height 35
checkbox input "false"
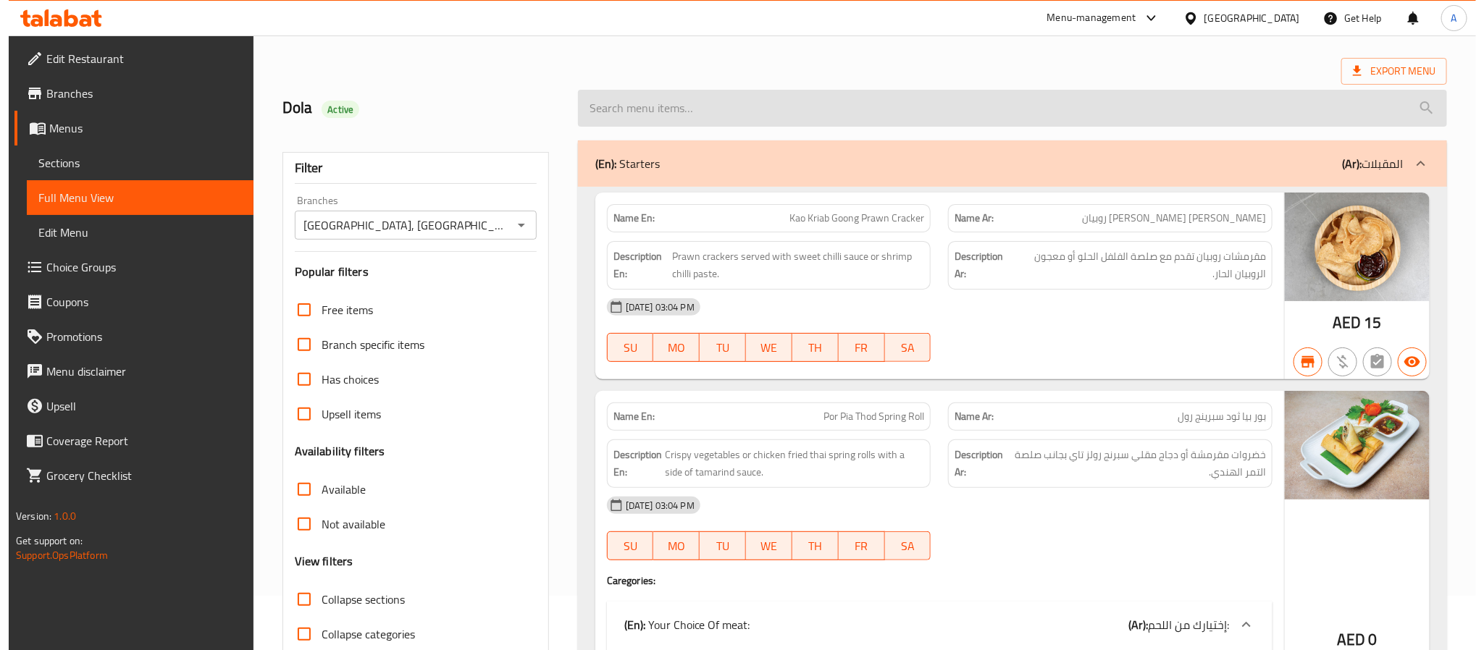
scroll to position [0, 0]
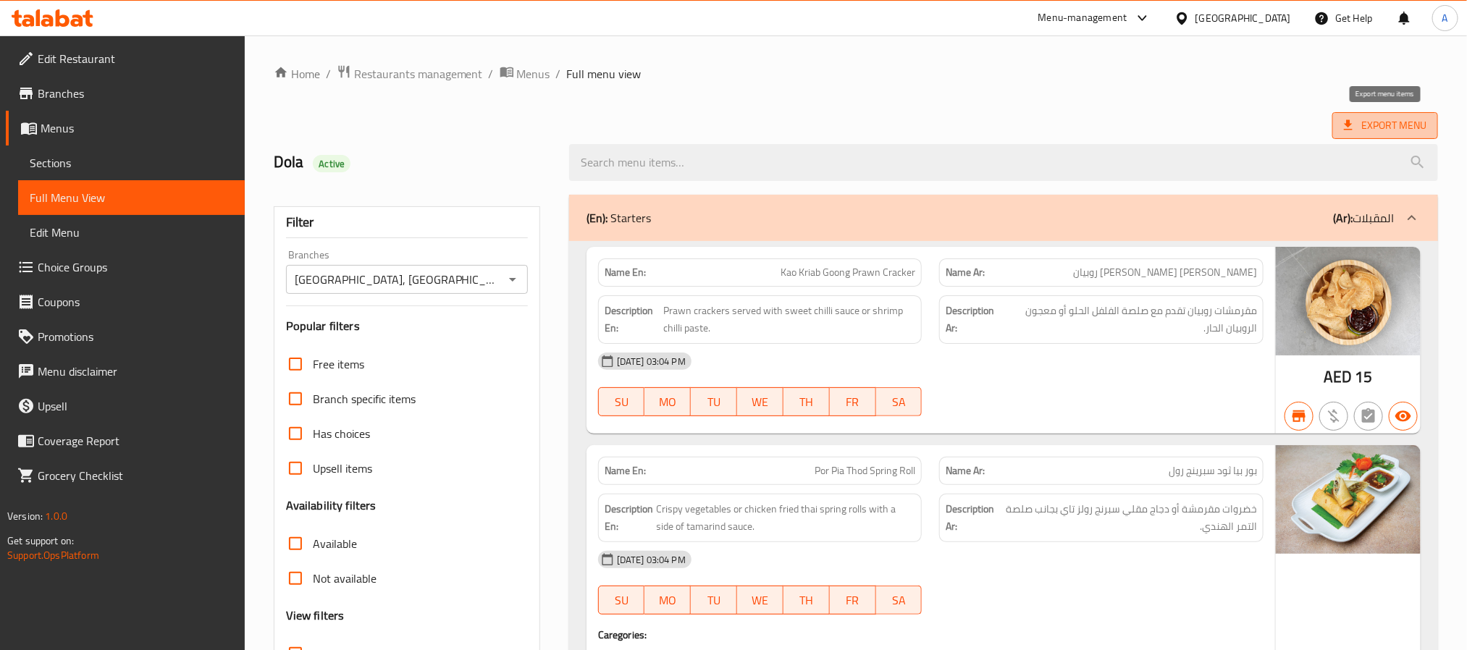
click at [1376, 124] on span "Export Menu" at bounding box center [1385, 126] width 83 height 18
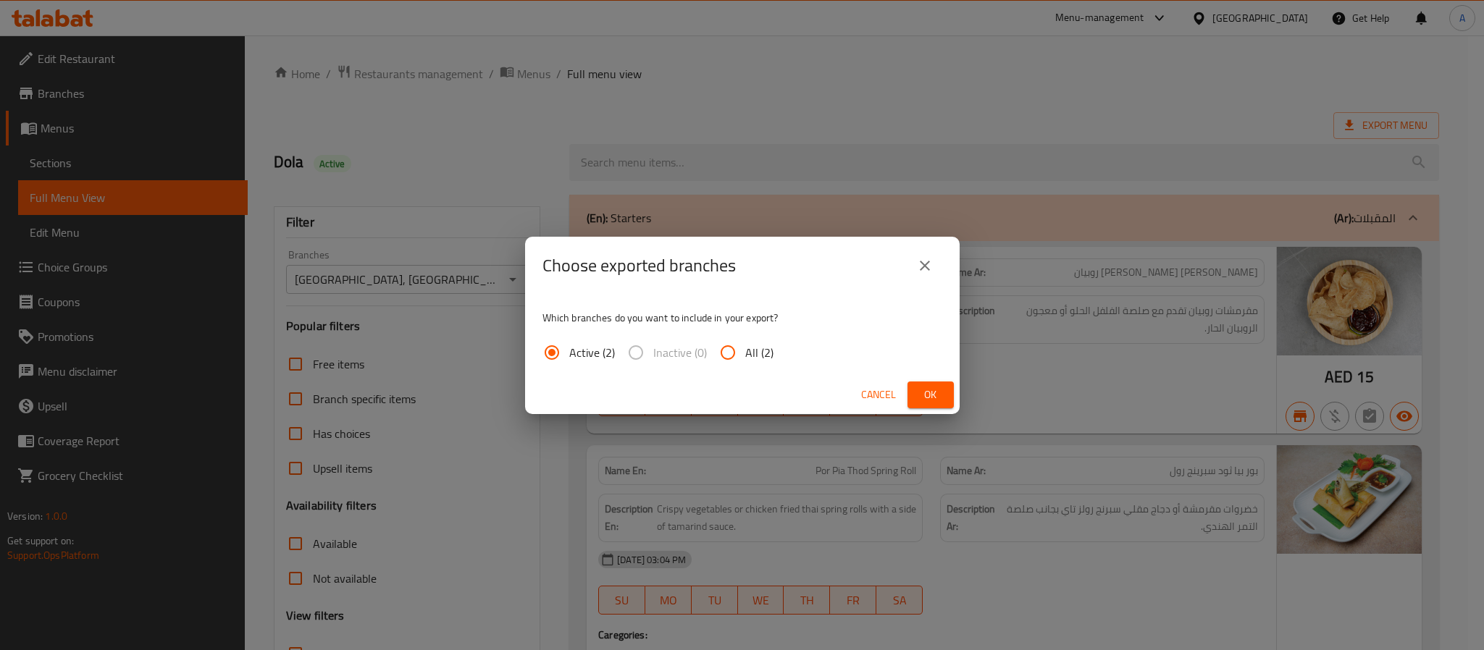
click at [761, 354] on span "All (2)" at bounding box center [759, 352] width 28 height 17
click at [745, 354] on input "All (2)" at bounding box center [728, 352] width 35 height 35
radio input "true"
click at [922, 395] on span "Ok" at bounding box center [930, 395] width 23 height 18
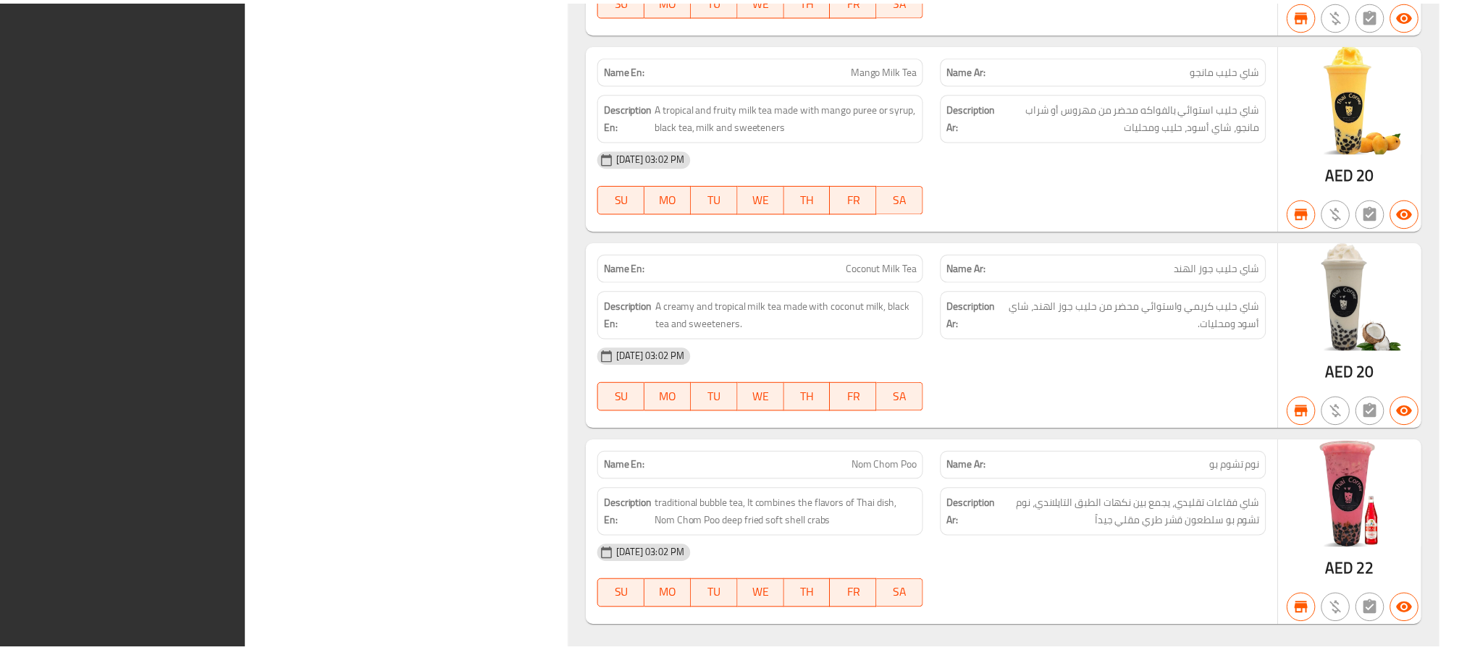
scroll to position [26395, 0]
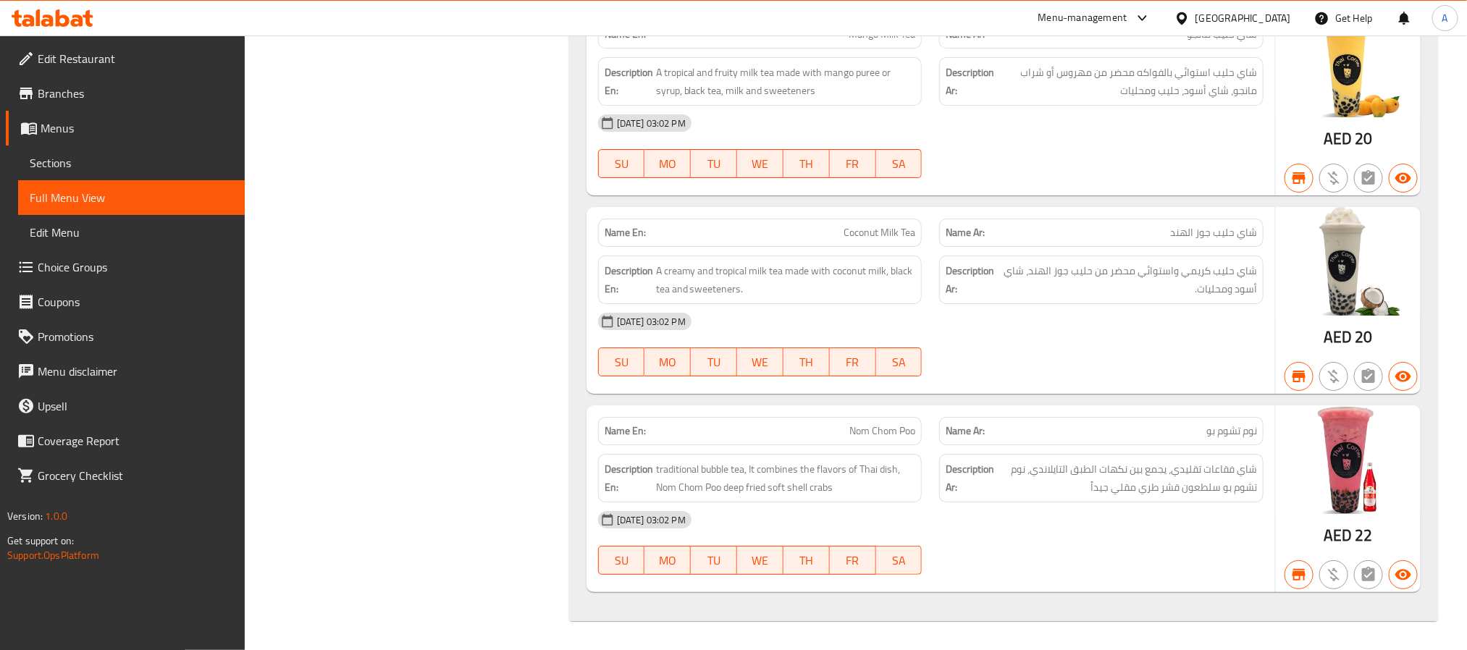
click at [85, 159] on span "Sections" at bounding box center [132, 162] width 204 height 17
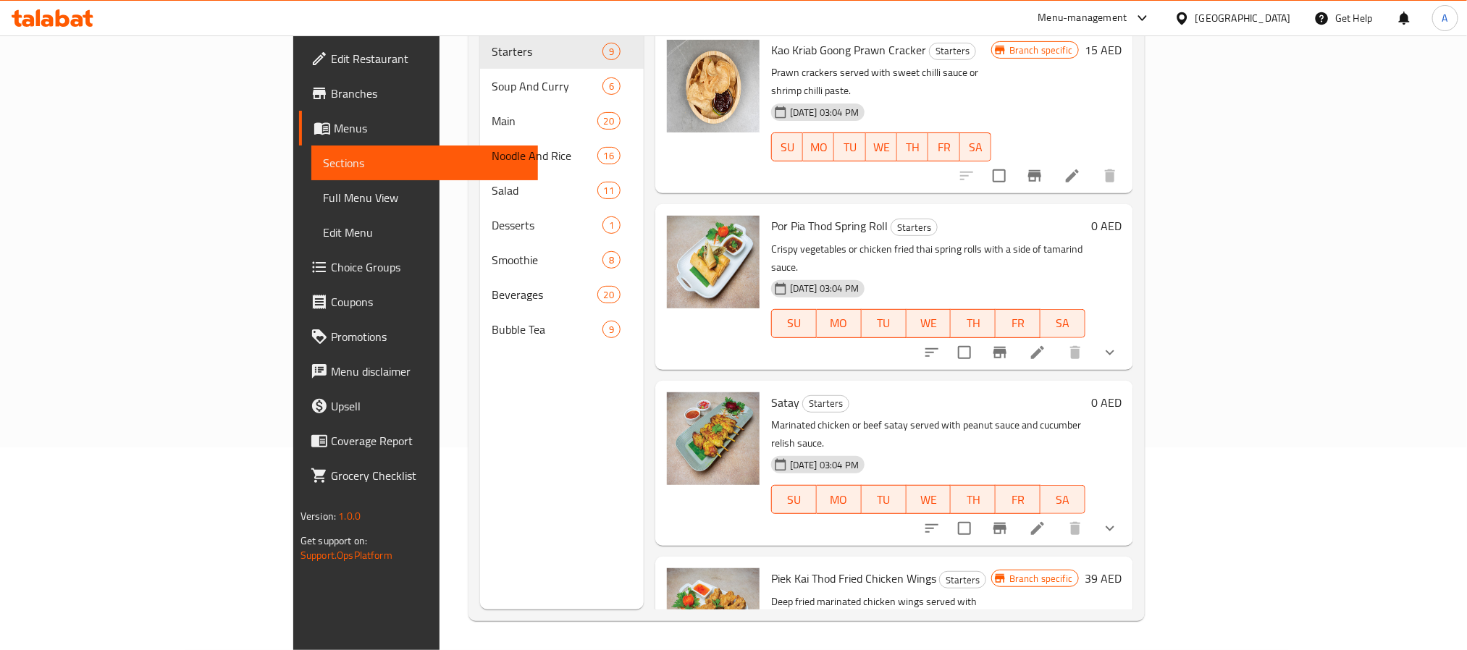
scroll to position [203, 0]
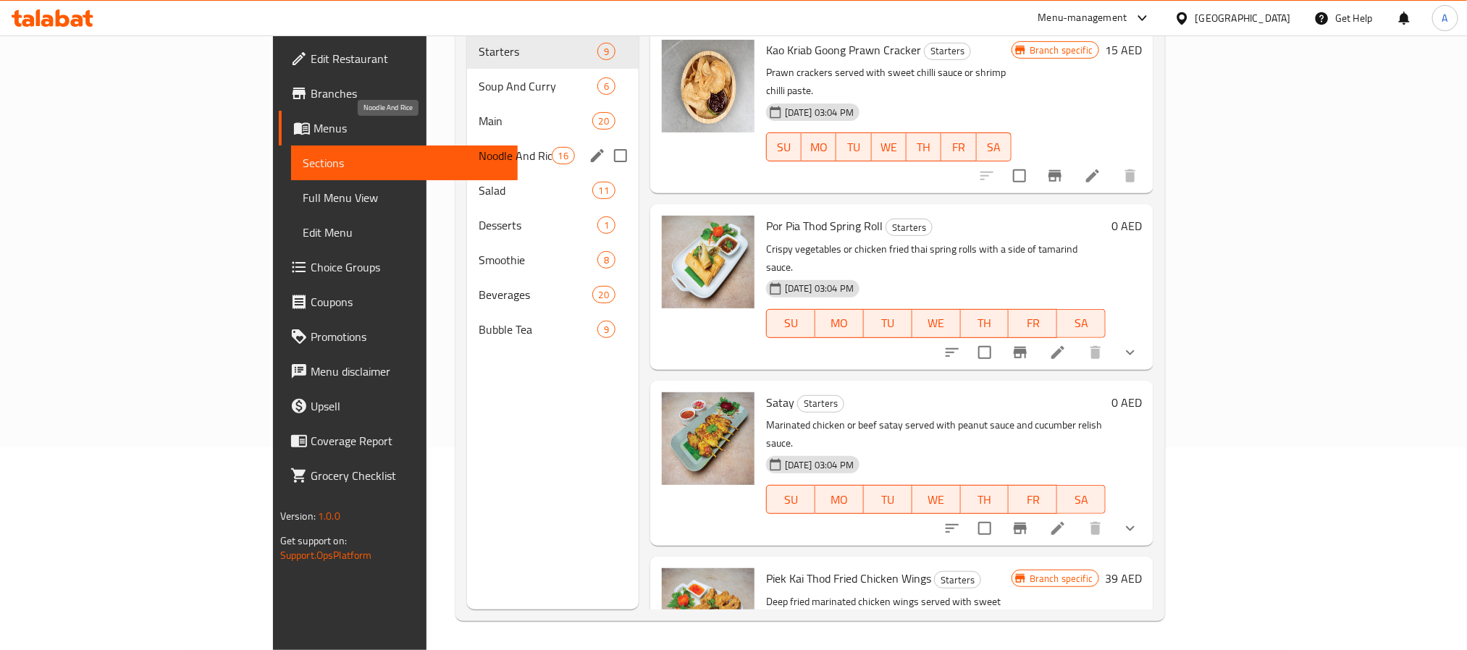
click at [479, 147] on span "Noodle And Rice" at bounding box center [515, 155] width 73 height 17
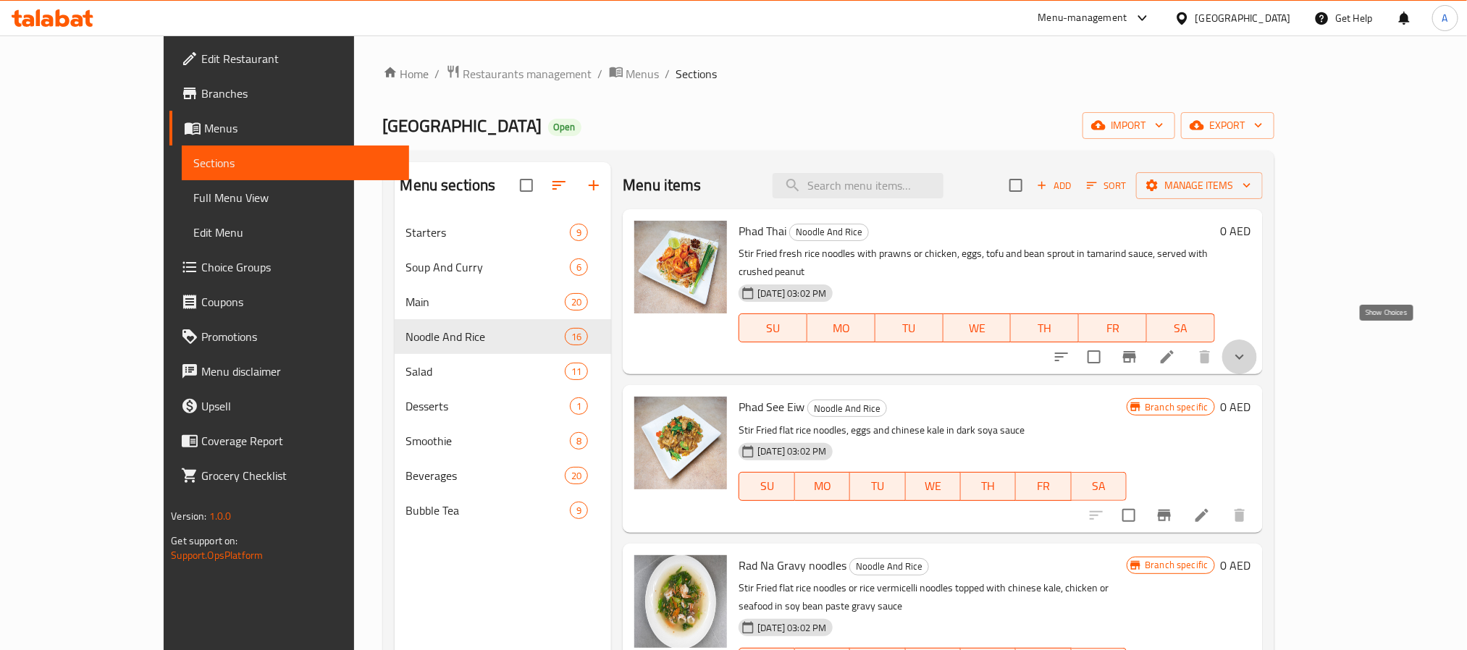
click at [1249, 348] on icon "show more" at bounding box center [1239, 356] width 17 height 17
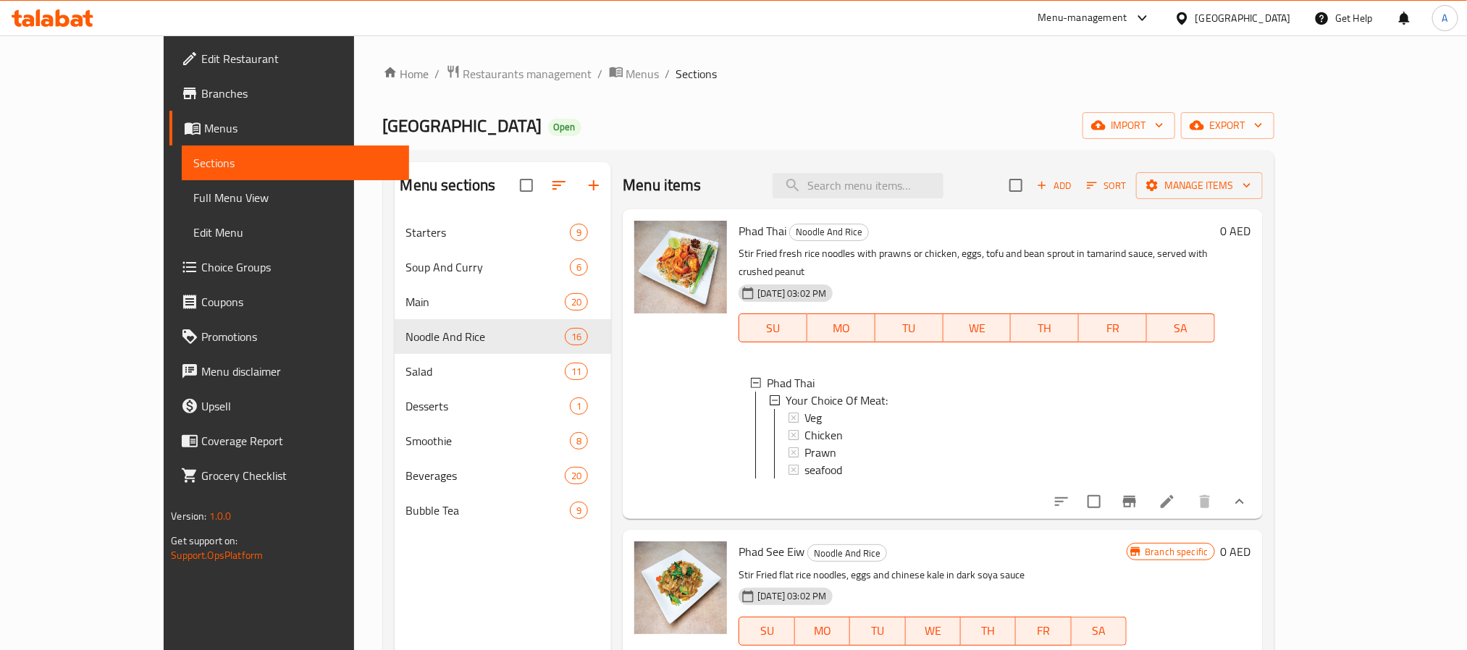
click at [669, 402] on div at bounding box center [681, 364] width 104 height 298
click at [805, 409] on div "Veg" at bounding box center [1004, 417] width 398 height 17
click at [1176, 494] on icon at bounding box center [1167, 501] width 17 height 17
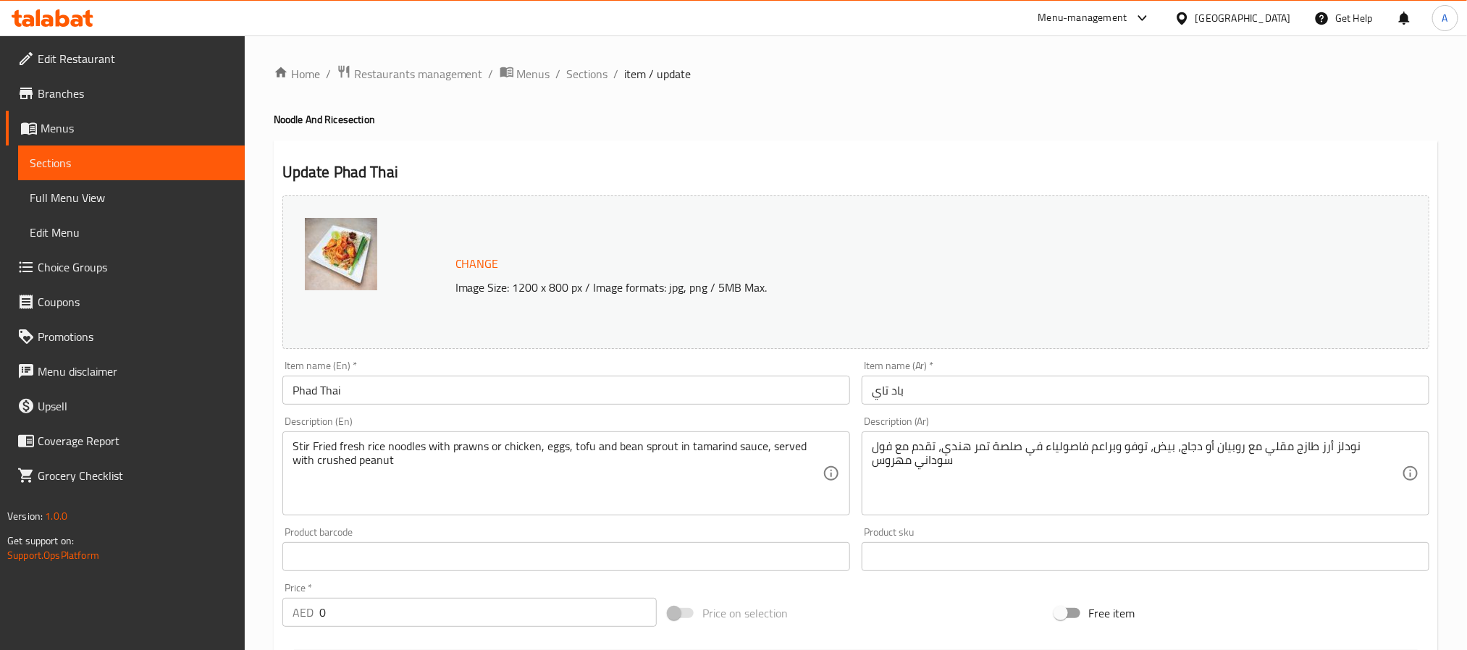
click at [585, 59] on div "Home / Restaurants management / Menus / Sections / item / update Noodle And Ric…" at bounding box center [856, 598] width 1223 height 1126
click at [589, 83] on span "Sections" at bounding box center [587, 73] width 41 height 17
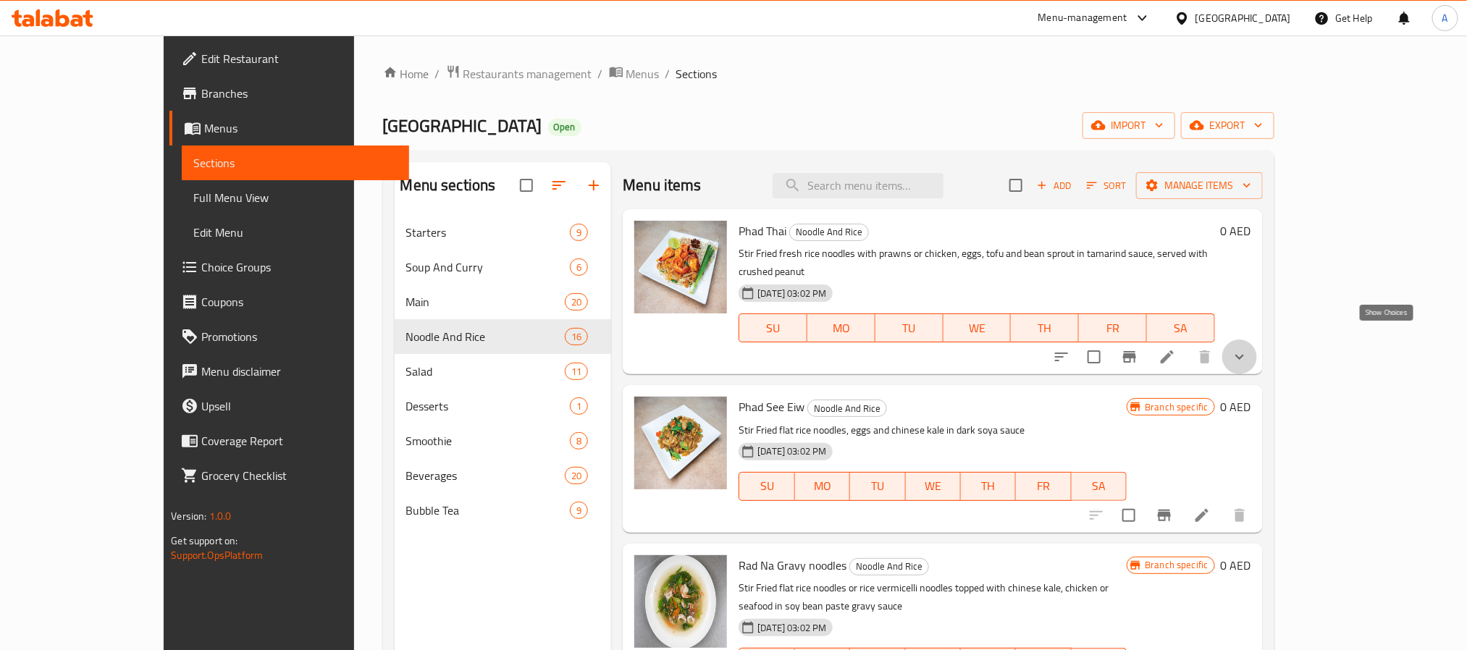
click at [1249, 348] on icon "show more" at bounding box center [1239, 356] width 17 height 17
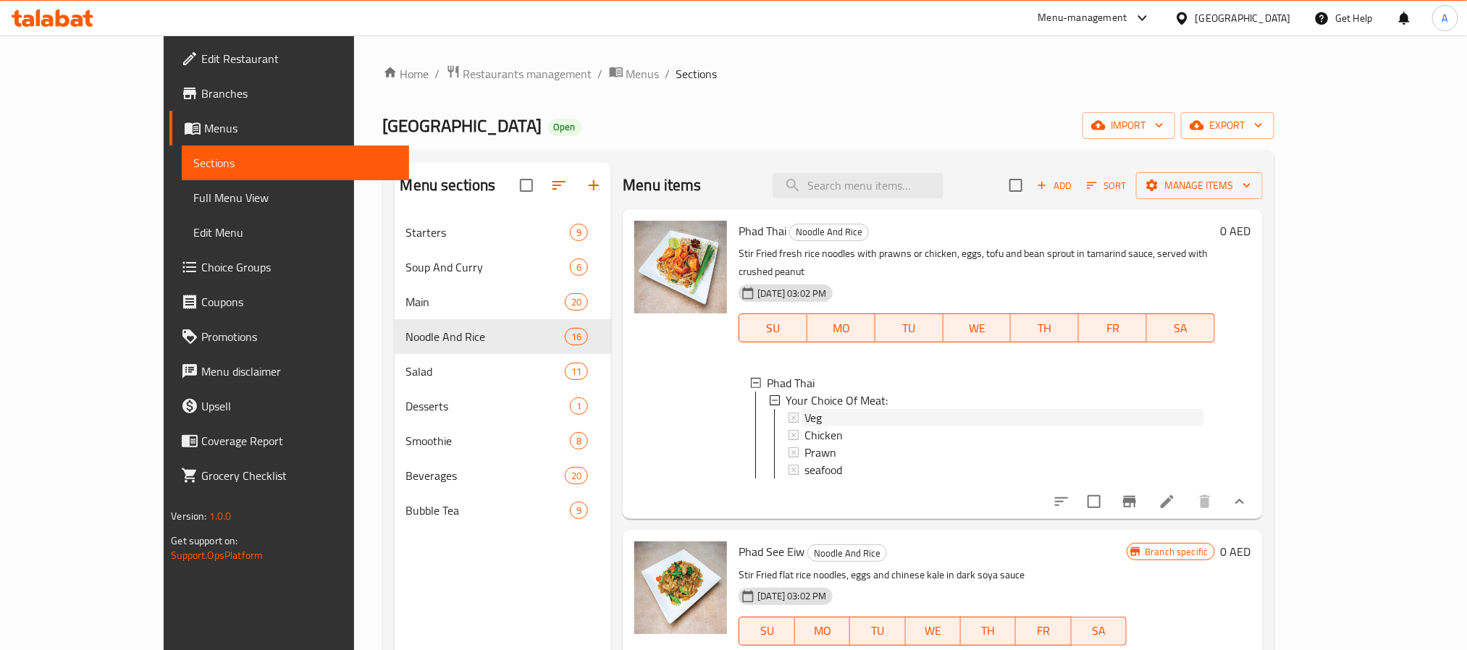
click at [805, 409] on div "Veg" at bounding box center [1004, 417] width 398 height 17
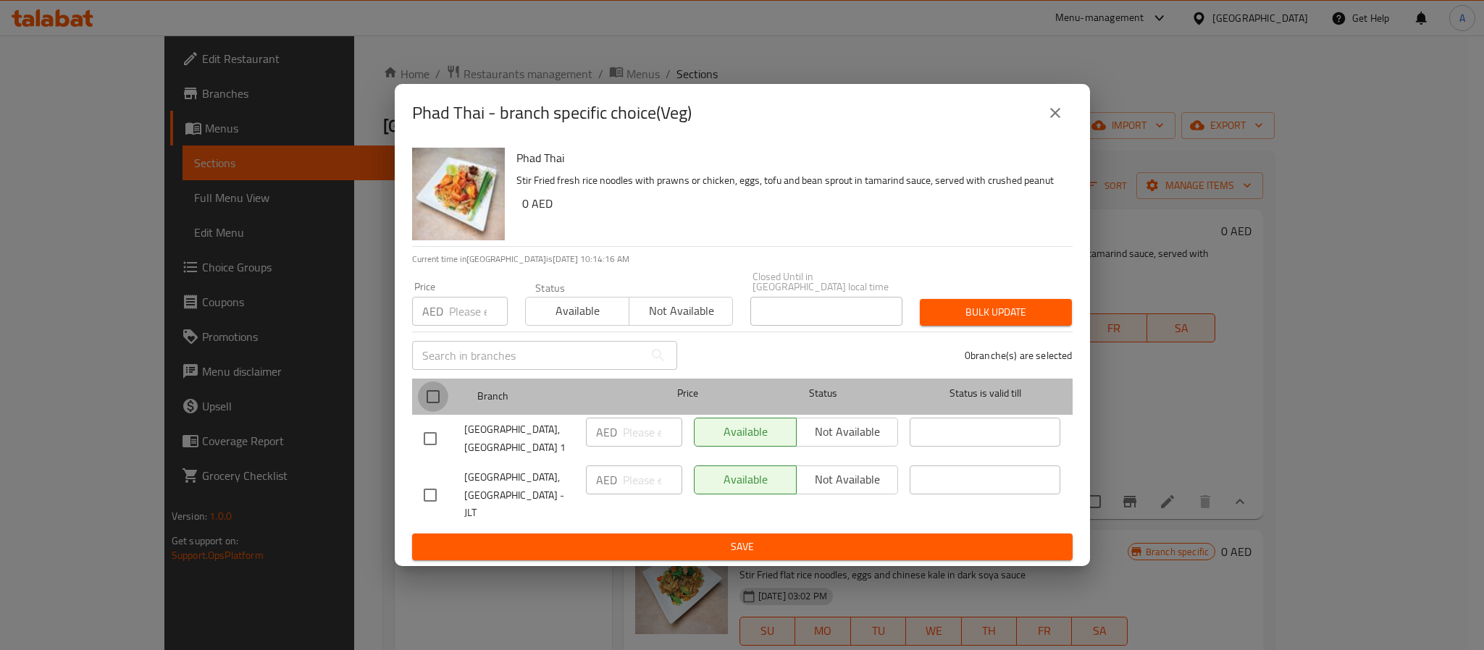
click at [431, 409] on input "checkbox" at bounding box center [433, 397] width 30 height 30
checkbox input "true"
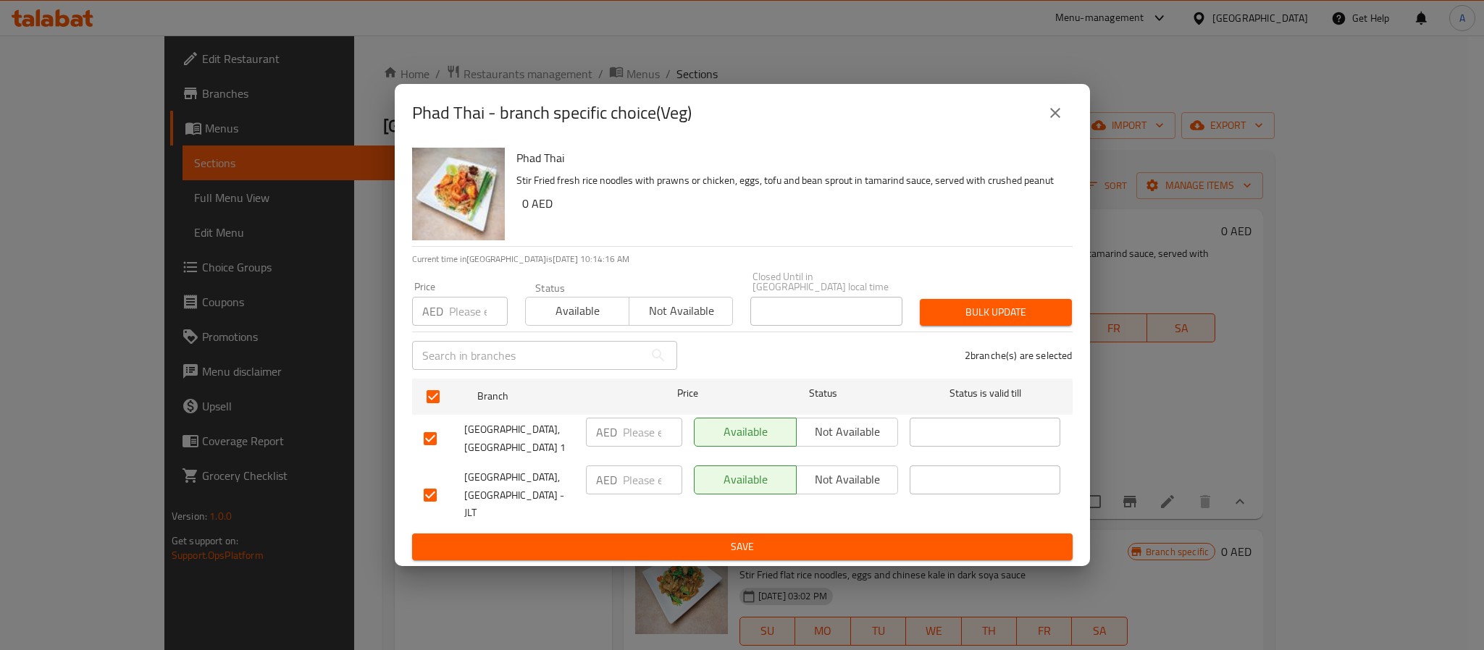
click at [441, 320] on p "AED" at bounding box center [432, 311] width 21 height 17
click at [461, 320] on input "number" at bounding box center [478, 311] width 59 height 29
paste input "43"
type input "43"
click at [961, 322] on span "Bulk update" at bounding box center [995, 312] width 129 height 18
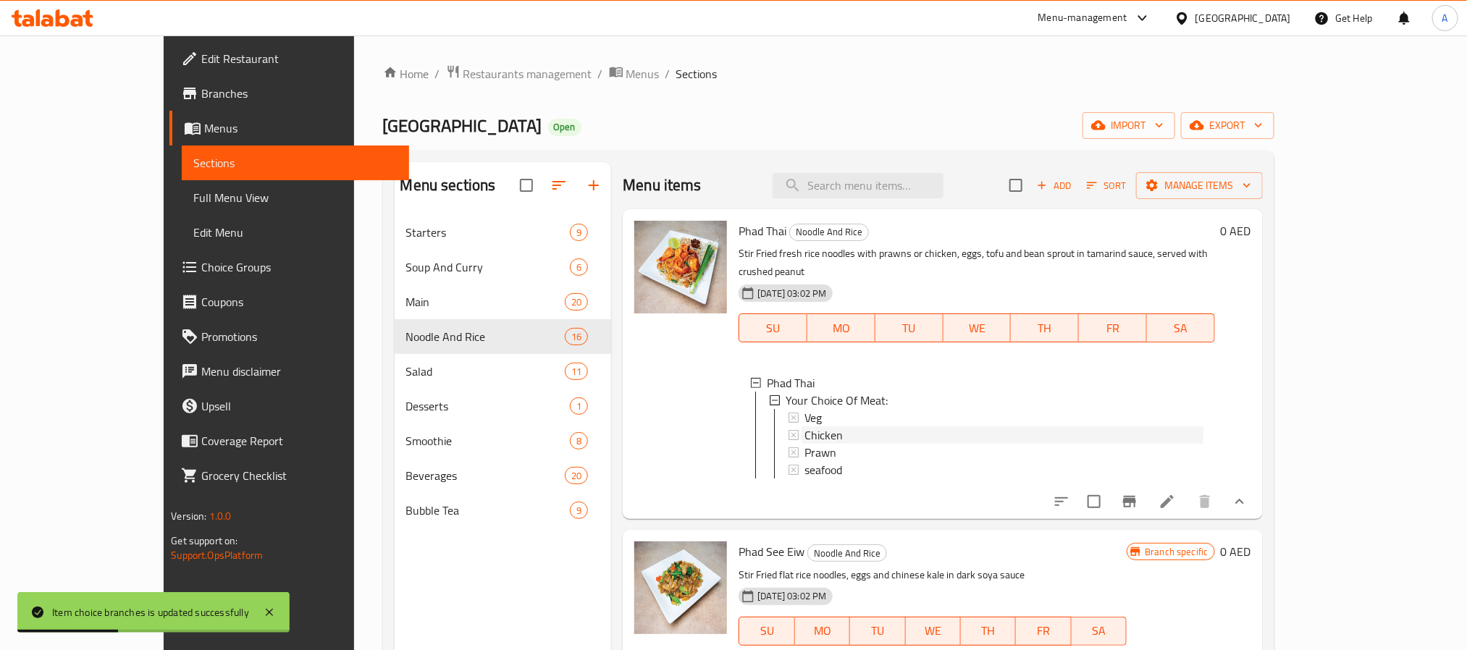
click at [805, 427] on span "Chicken" at bounding box center [824, 435] width 38 height 17
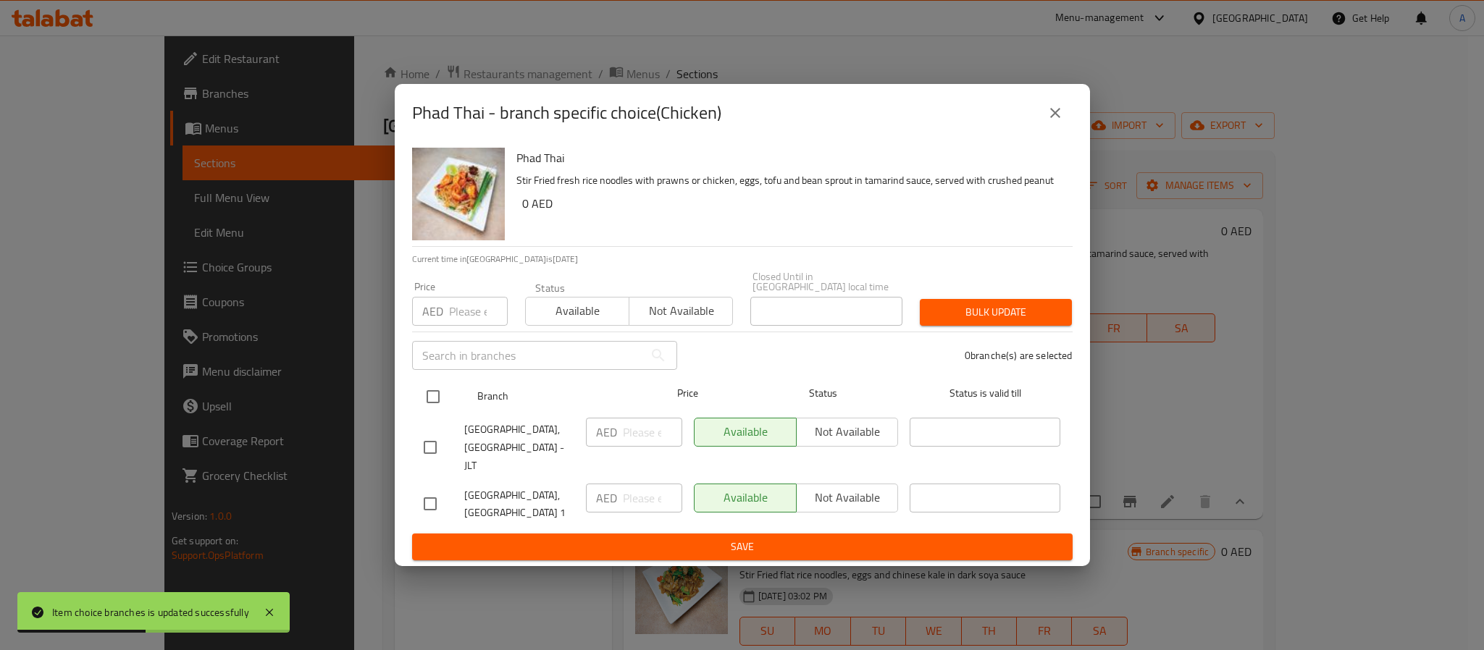
click at [437, 411] on input "checkbox" at bounding box center [433, 397] width 30 height 30
checkbox input "true"
click at [461, 314] on input "number" at bounding box center [478, 311] width 59 height 29
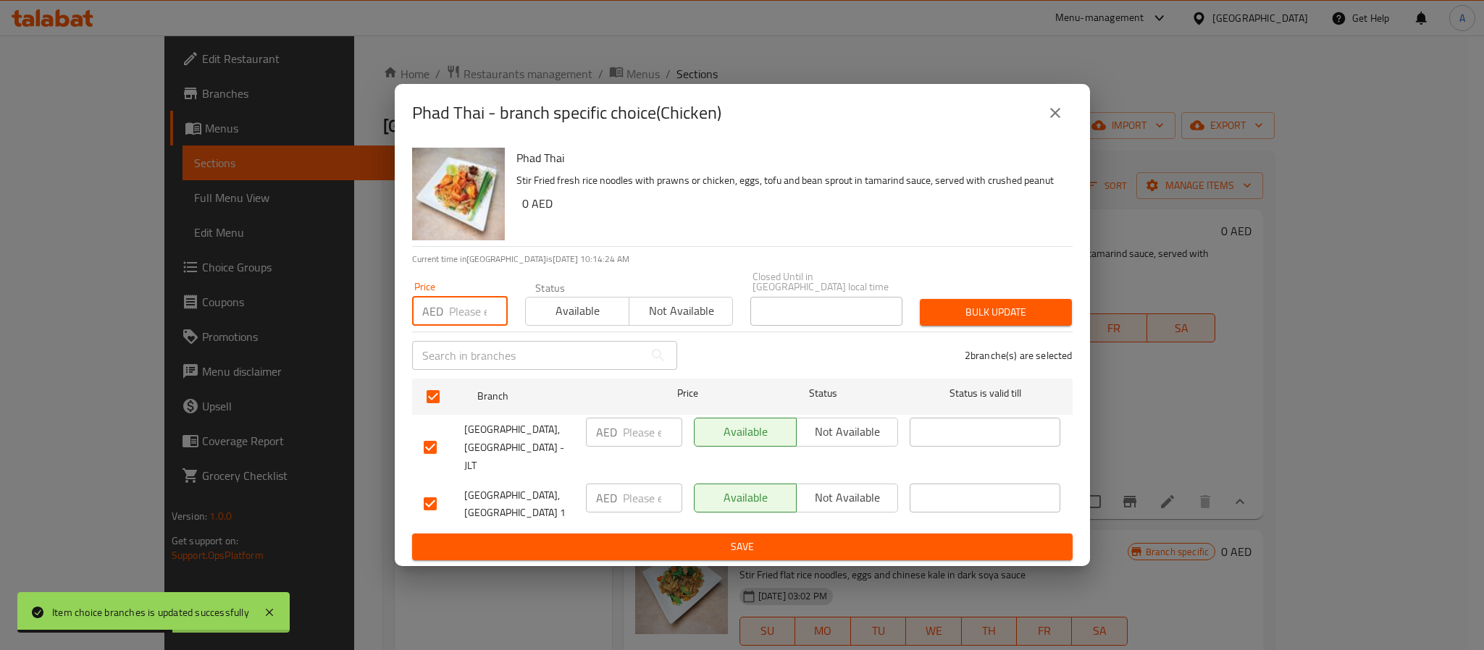
paste input "45"
type input "45"
click at [954, 318] on span "Bulk update" at bounding box center [995, 312] width 129 height 18
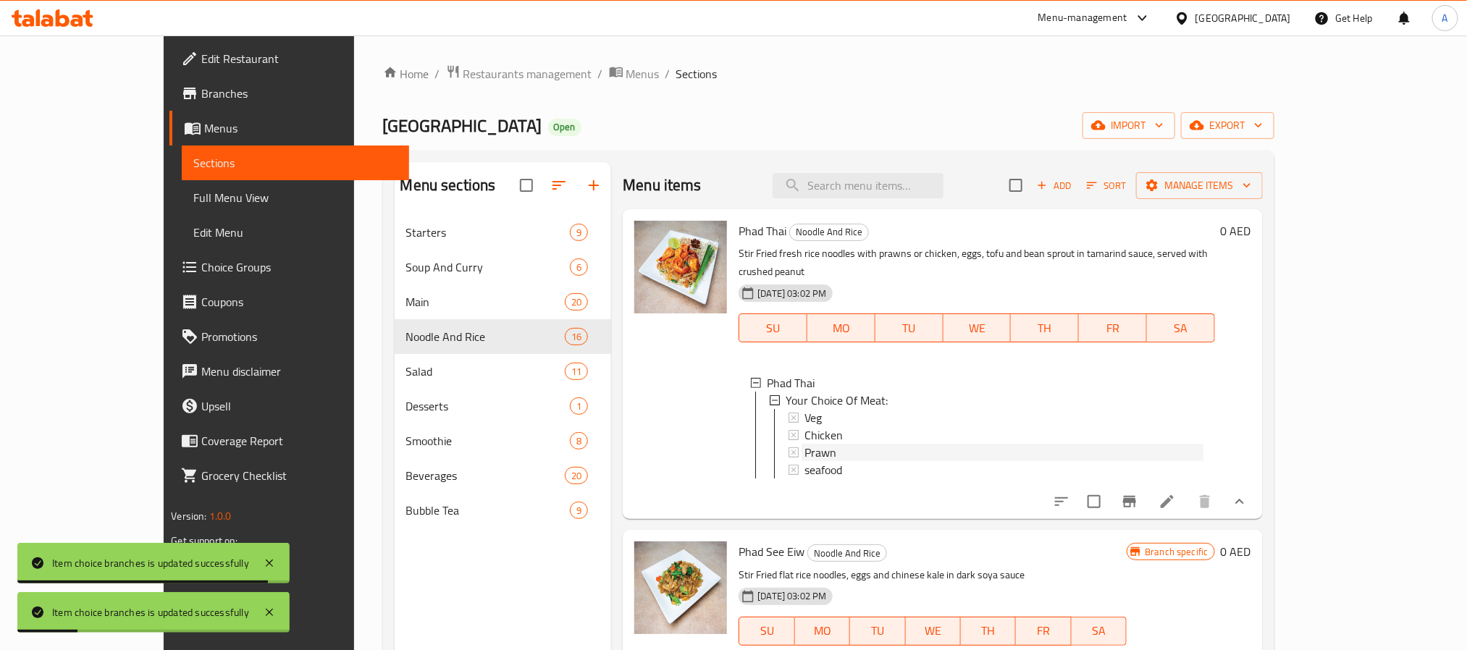
click at [805, 444] on span "Prawn" at bounding box center [821, 452] width 32 height 17
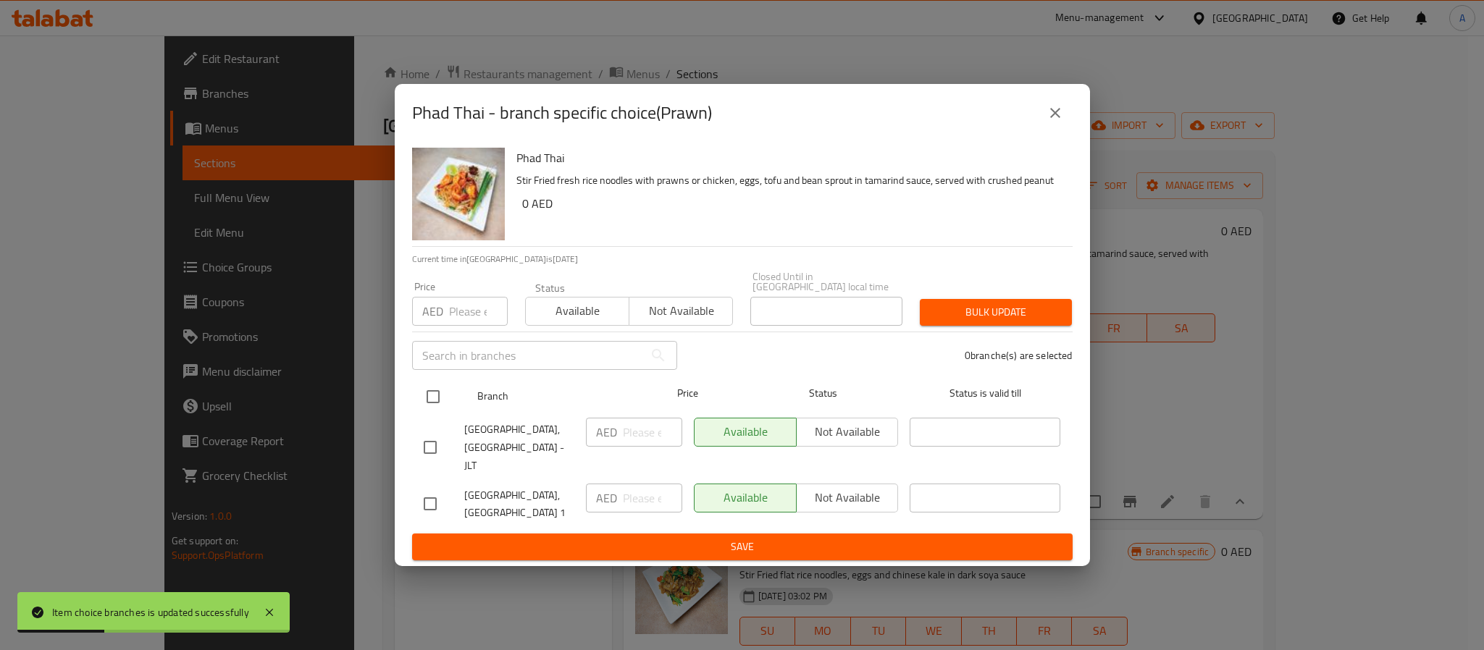
click at [427, 412] on input "checkbox" at bounding box center [433, 397] width 30 height 30
checkbox input "true"
click at [461, 326] on input "number" at bounding box center [478, 311] width 59 height 29
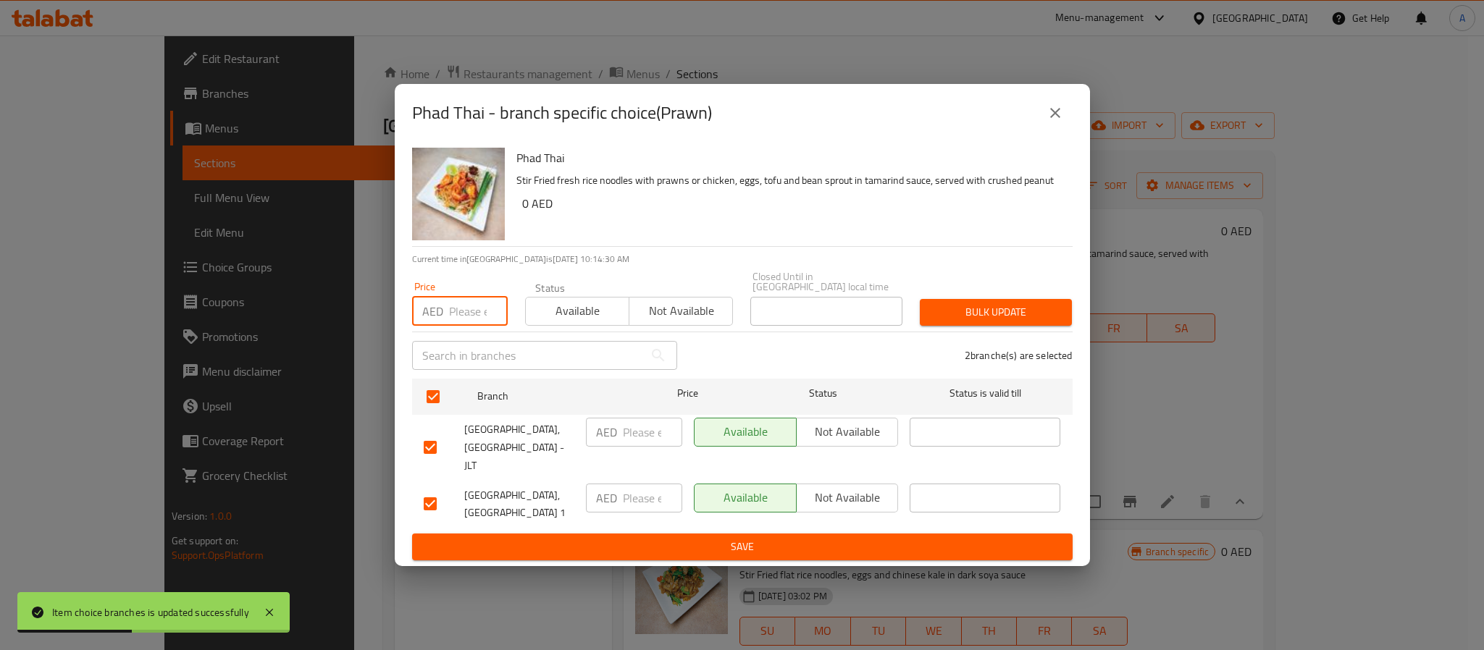
paste input "49"
type input "49"
click at [989, 322] on span "Bulk update" at bounding box center [995, 312] width 129 height 18
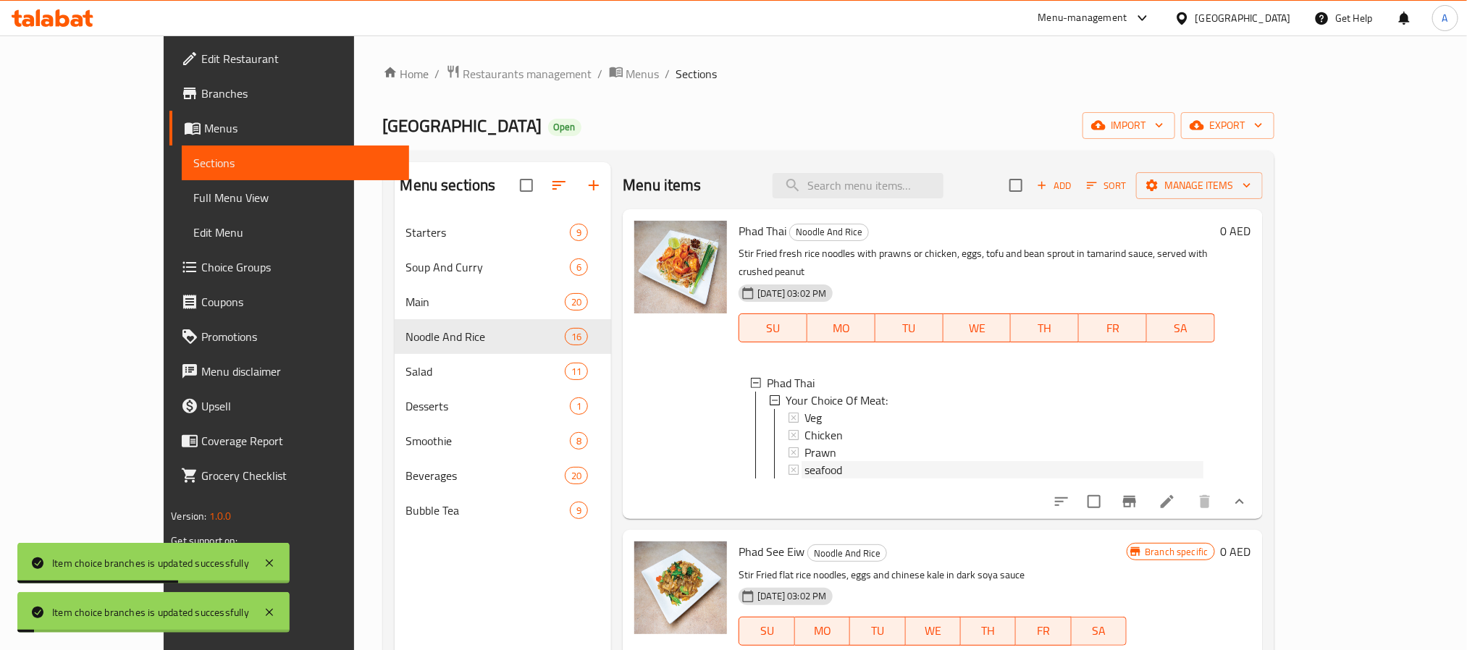
click at [805, 461] on span "seafood" at bounding box center [824, 469] width 38 height 17
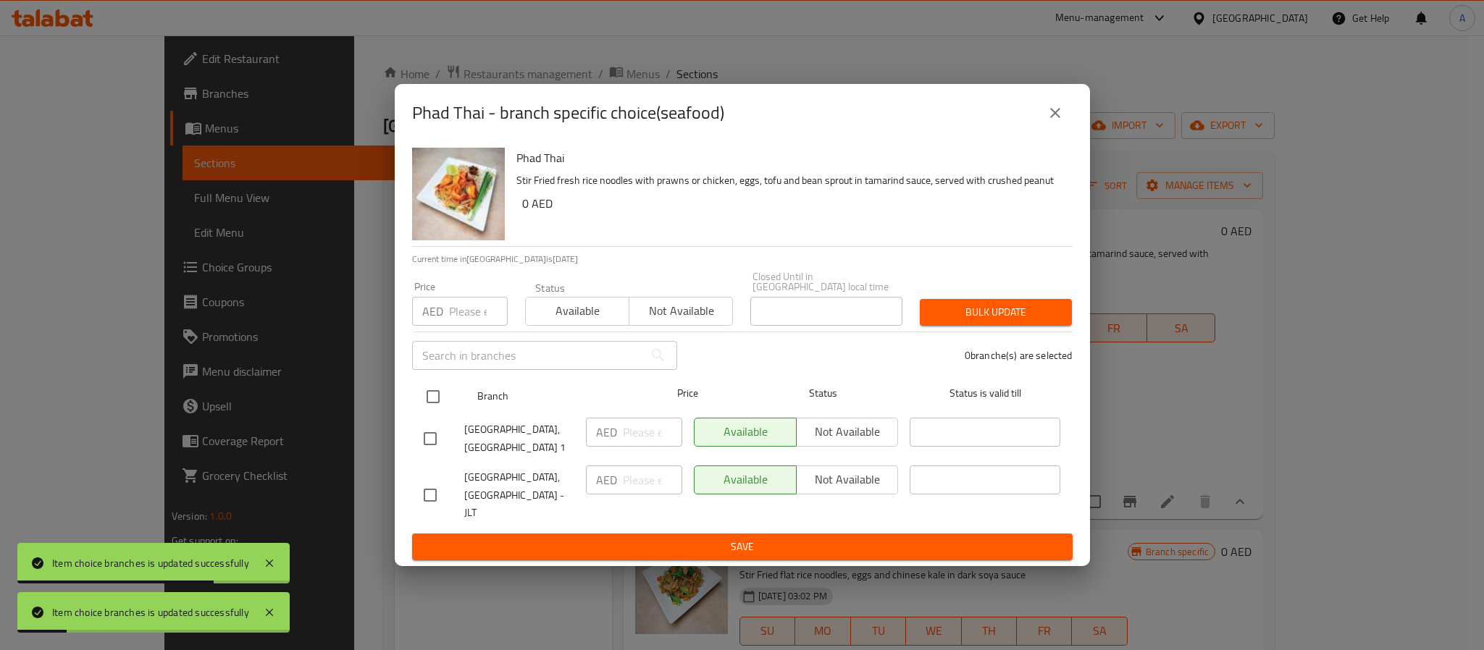
click at [435, 402] on input "checkbox" at bounding box center [433, 397] width 30 height 30
checkbox input "true"
click at [454, 326] on input "number" at bounding box center [478, 311] width 59 height 29
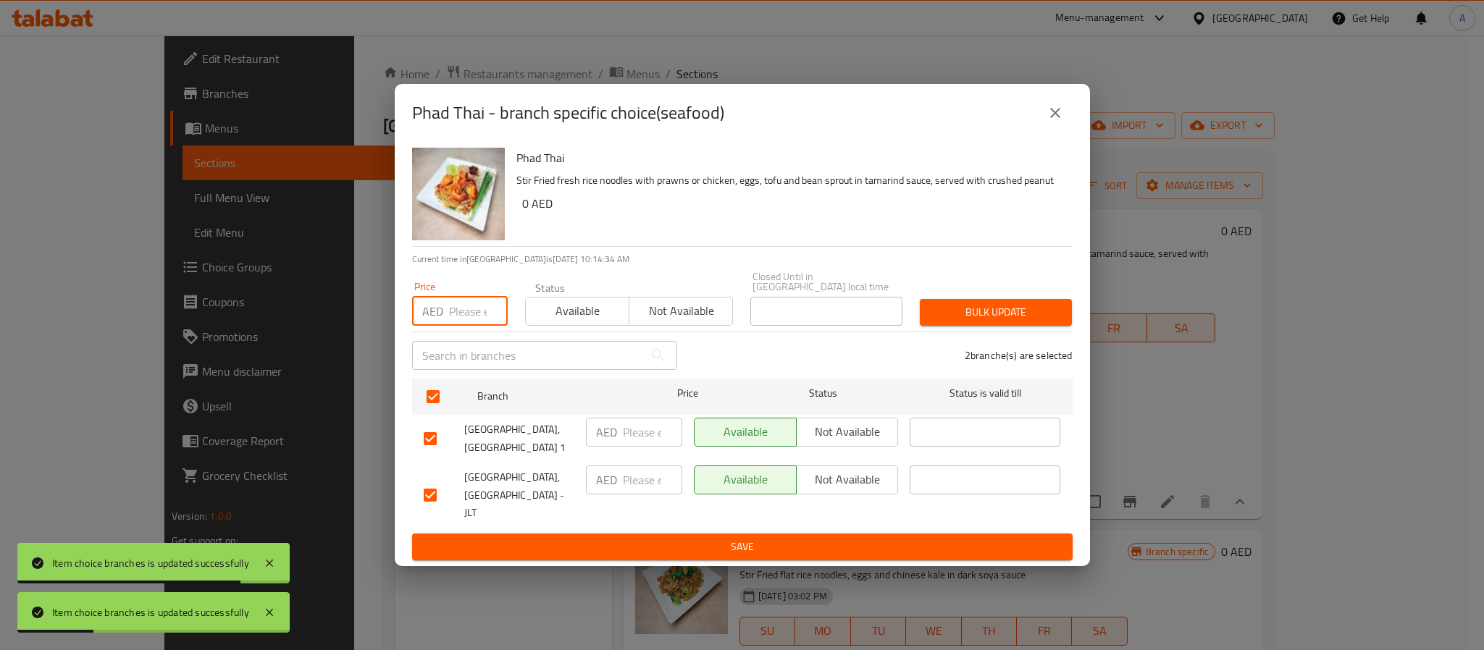
paste input "49"
type input "49"
click at [935, 322] on span "Bulk update" at bounding box center [995, 312] width 129 height 18
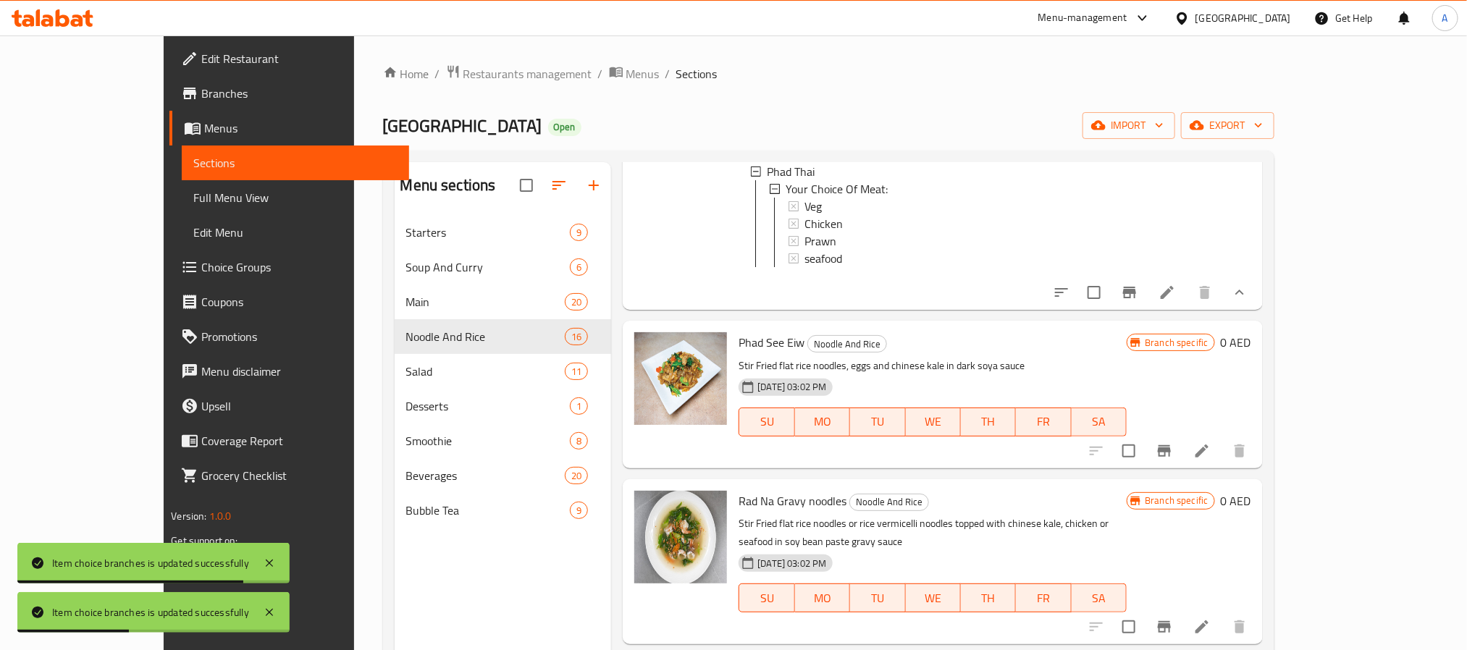
scroll to position [217, 0]
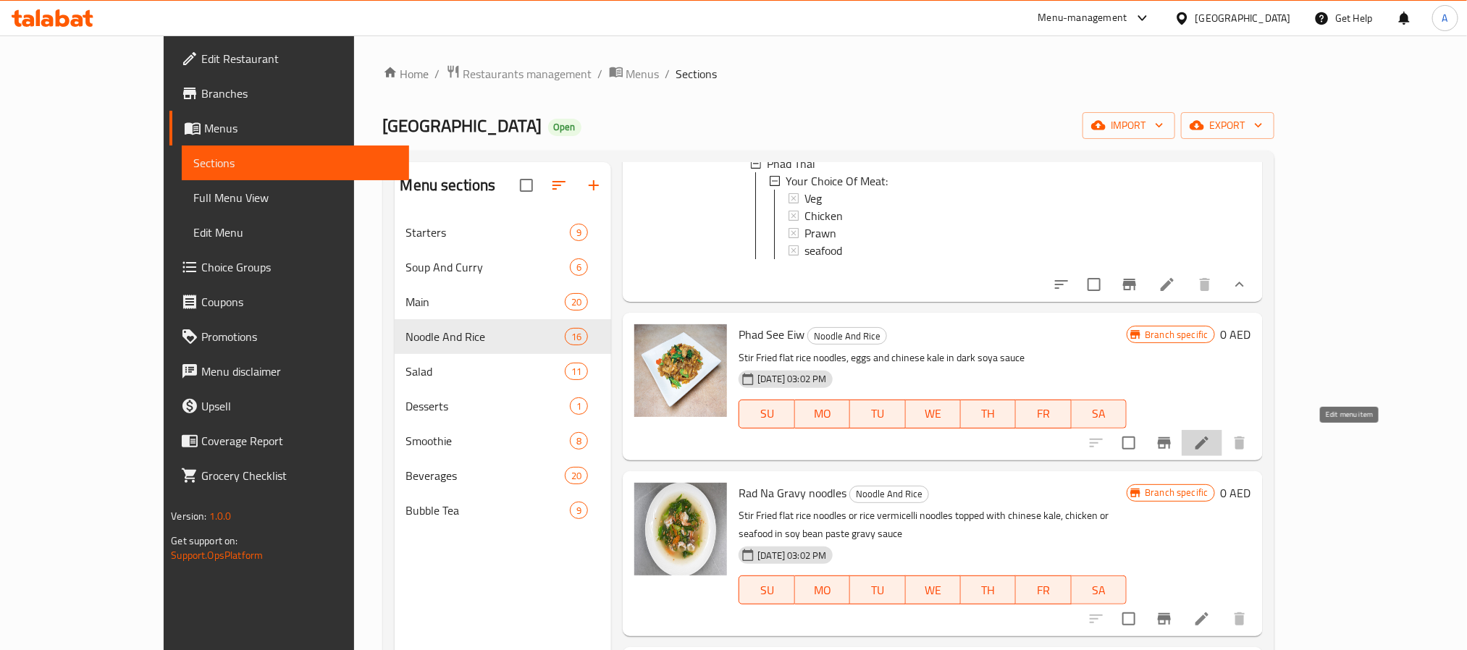
click at [1209, 441] on icon at bounding box center [1202, 443] width 13 height 13
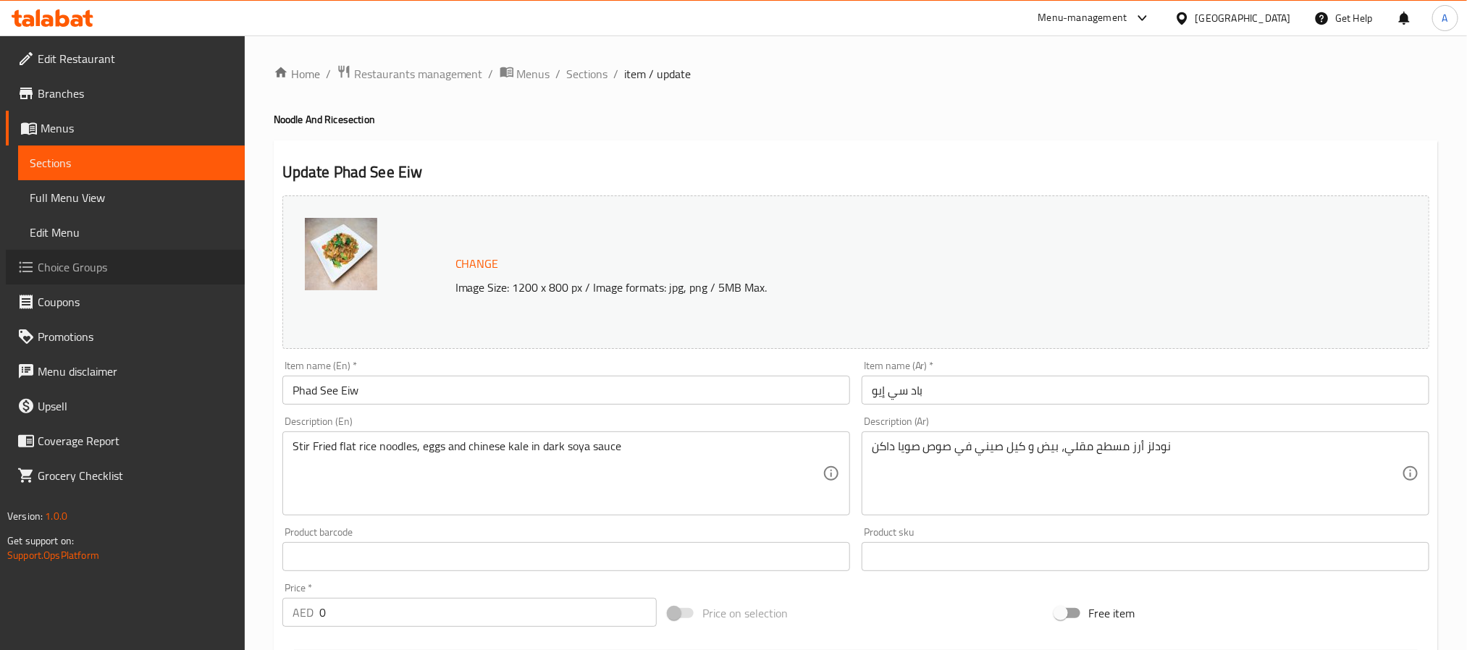
click at [117, 265] on span "Choice Groups" at bounding box center [136, 267] width 196 height 17
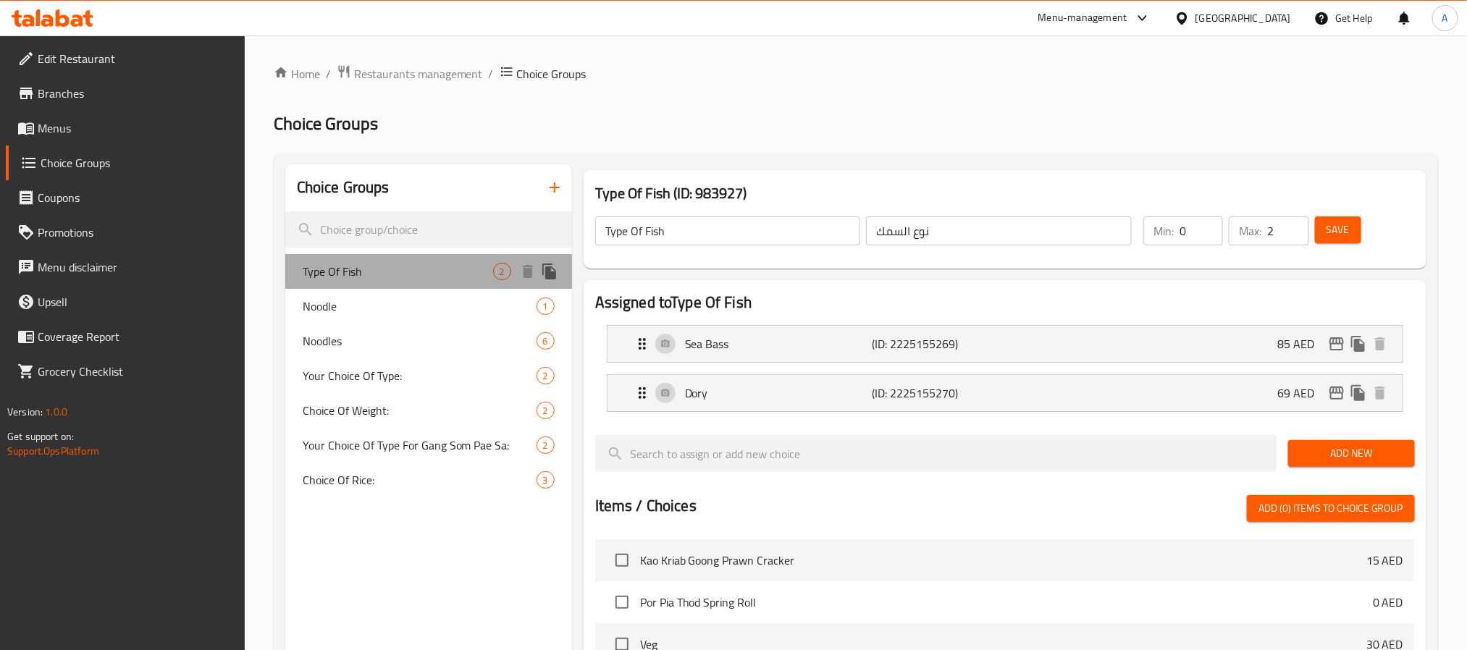
click at [390, 267] on span "Type Of Fish" at bounding box center [398, 271] width 190 height 17
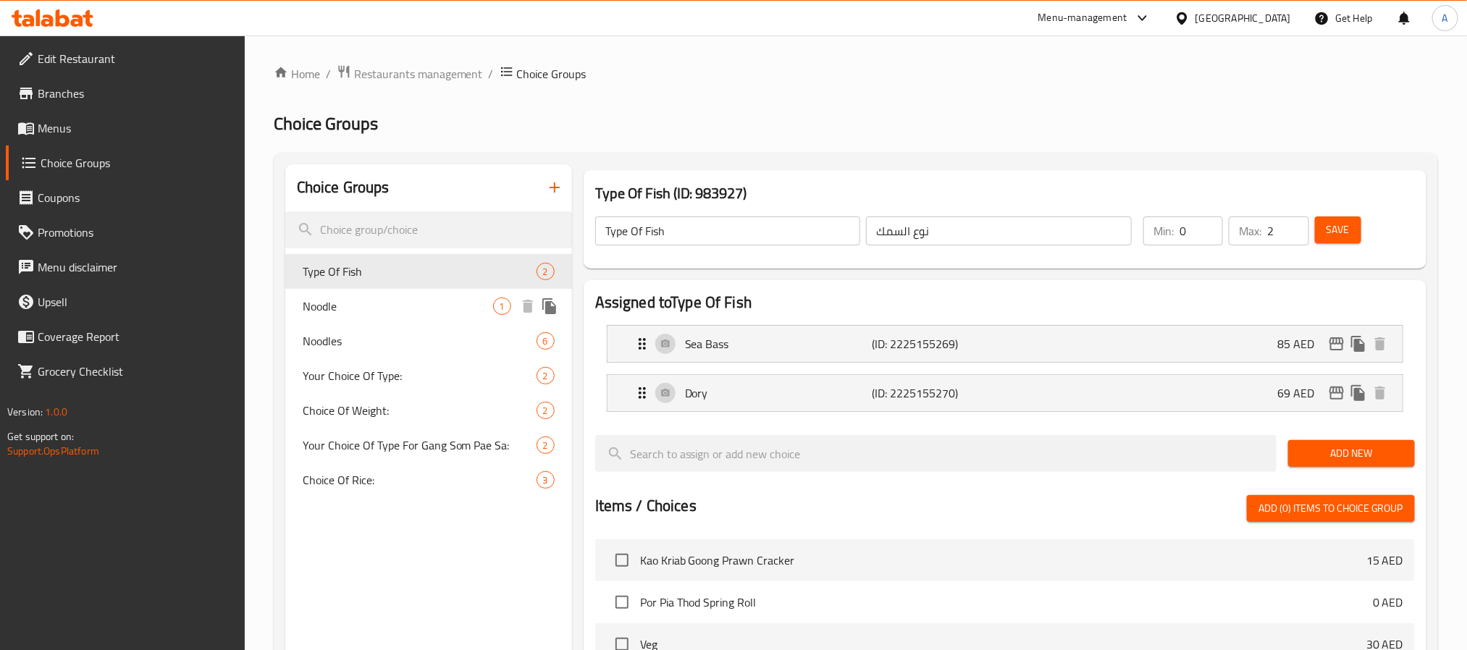
click at [387, 298] on span "Noodle" at bounding box center [398, 306] width 190 height 17
type input "Noodle"
type input "معكرونة"
type input "1"
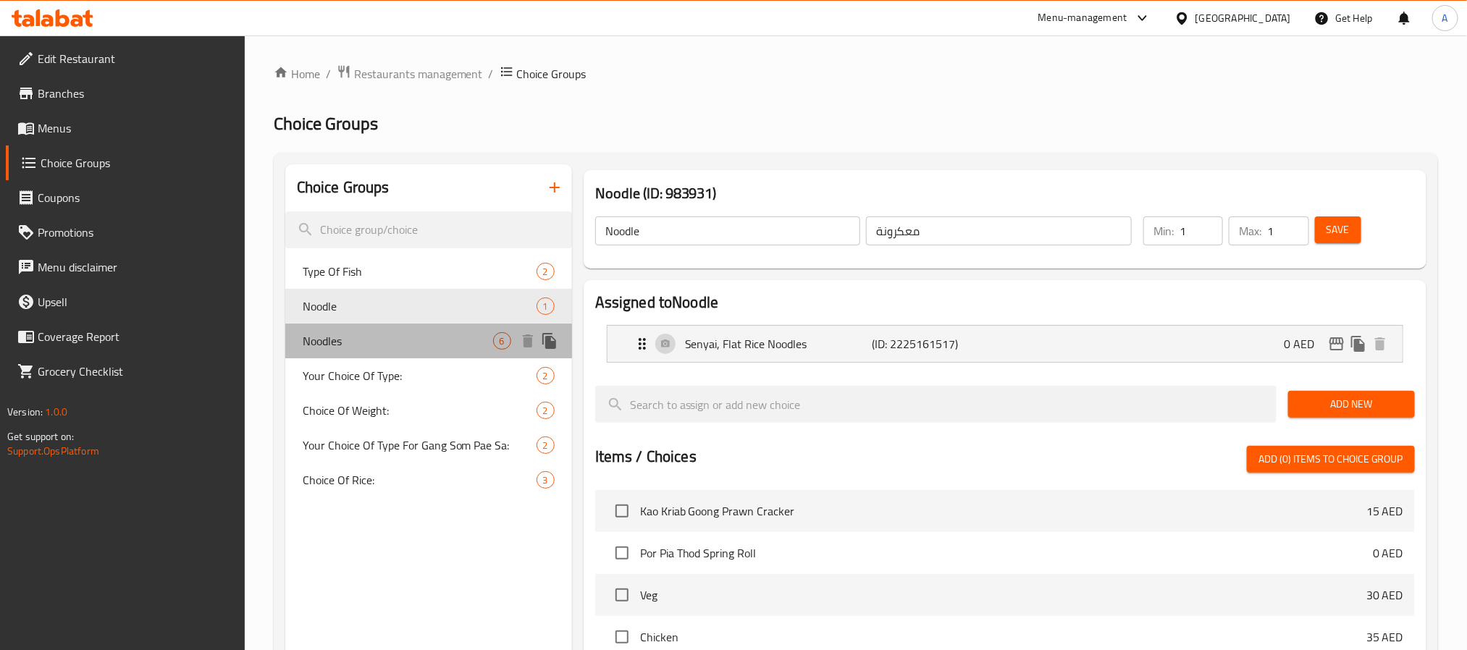
click at [389, 329] on div "Noodles 6" at bounding box center [428, 341] width 287 height 35
type input "Noodles"
type input "نودلز"
type input "0"
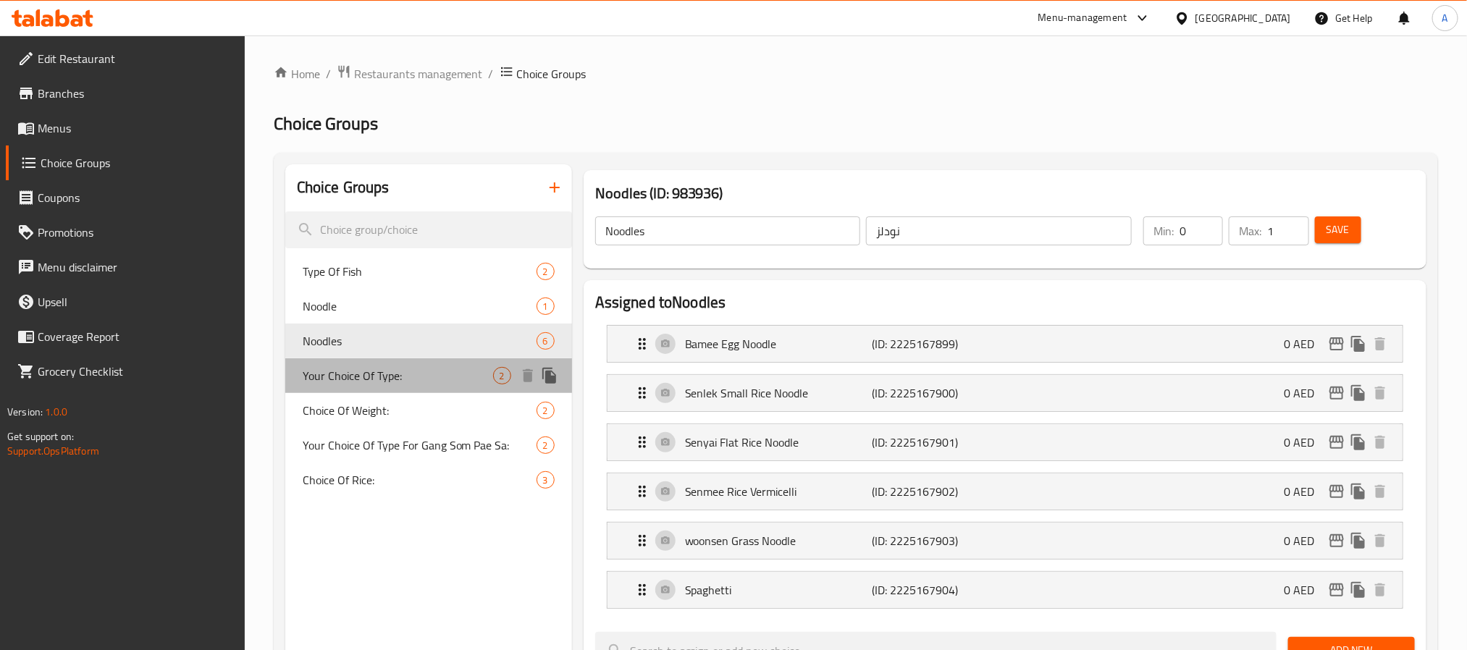
click at [385, 359] on div "Your Choice Of Type: 2" at bounding box center [428, 376] width 287 height 35
type input "Your Choice Of Type:"
type input "اختيارك من النوع:"
type input "1"
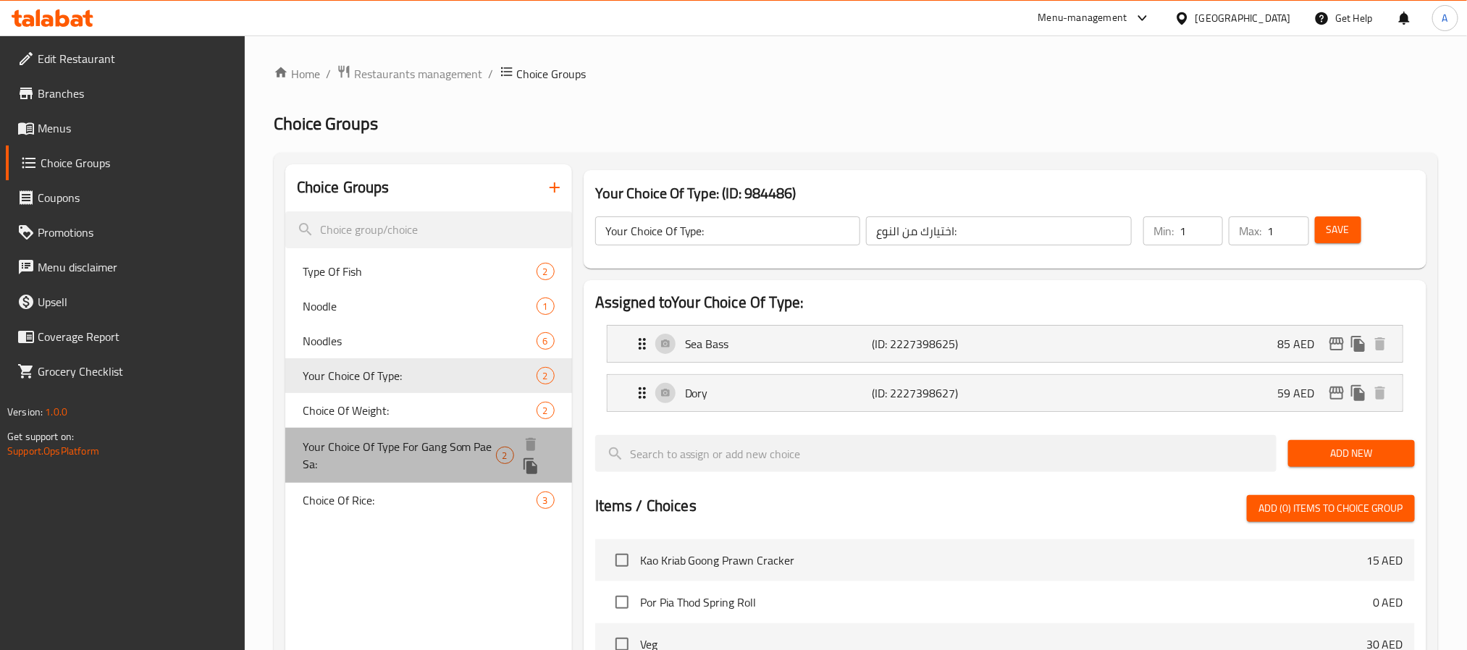
click at [389, 448] on span "Your Choice Of Type For Gang Som Pae Sa:" at bounding box center [399, 455] width 193 height 35
type input "Your Choice Of Type For Gang Som Pae Sa:"
type input "اختيارك من النوع لجانج سوم باي سا:"
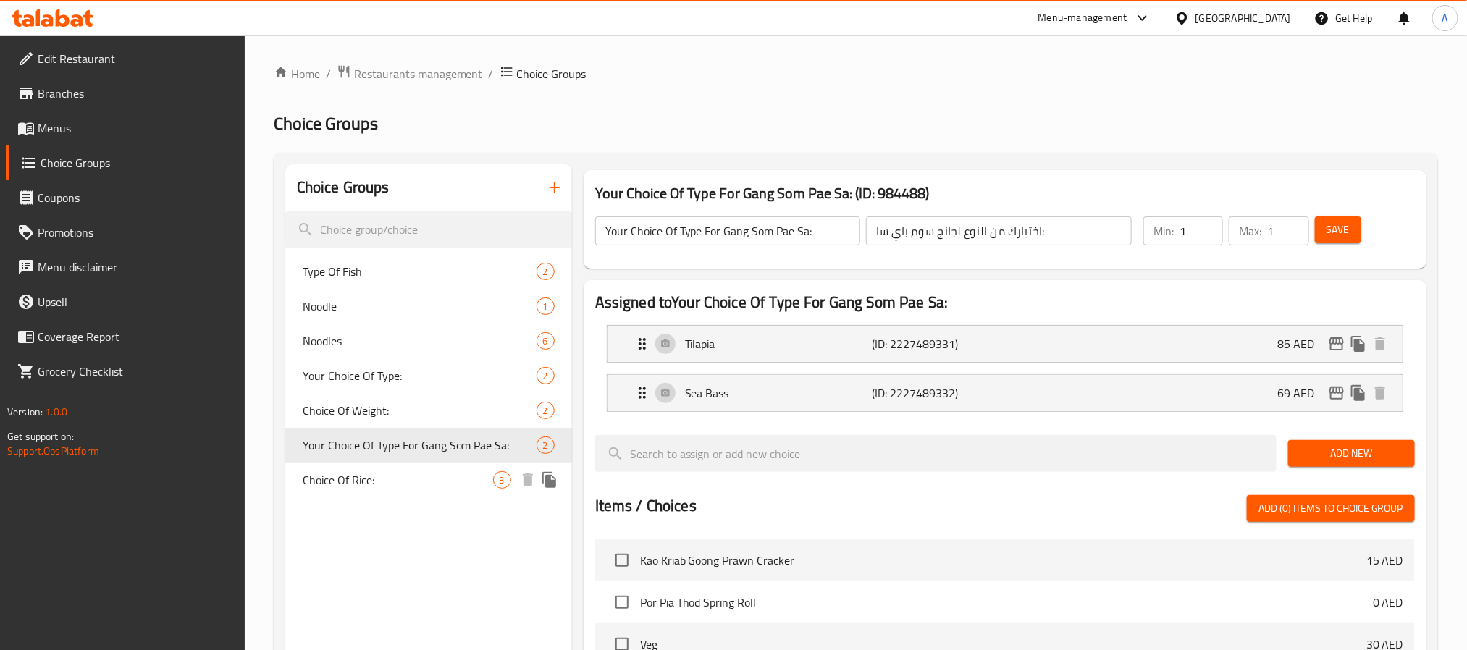
click at [363, 489] on span "Choice Of Rice:" at bounding box center [398, 480] width 190 height 17
type input "Choice Of Rice:"
type input "اختيارك من الأرز:"
type input "0"
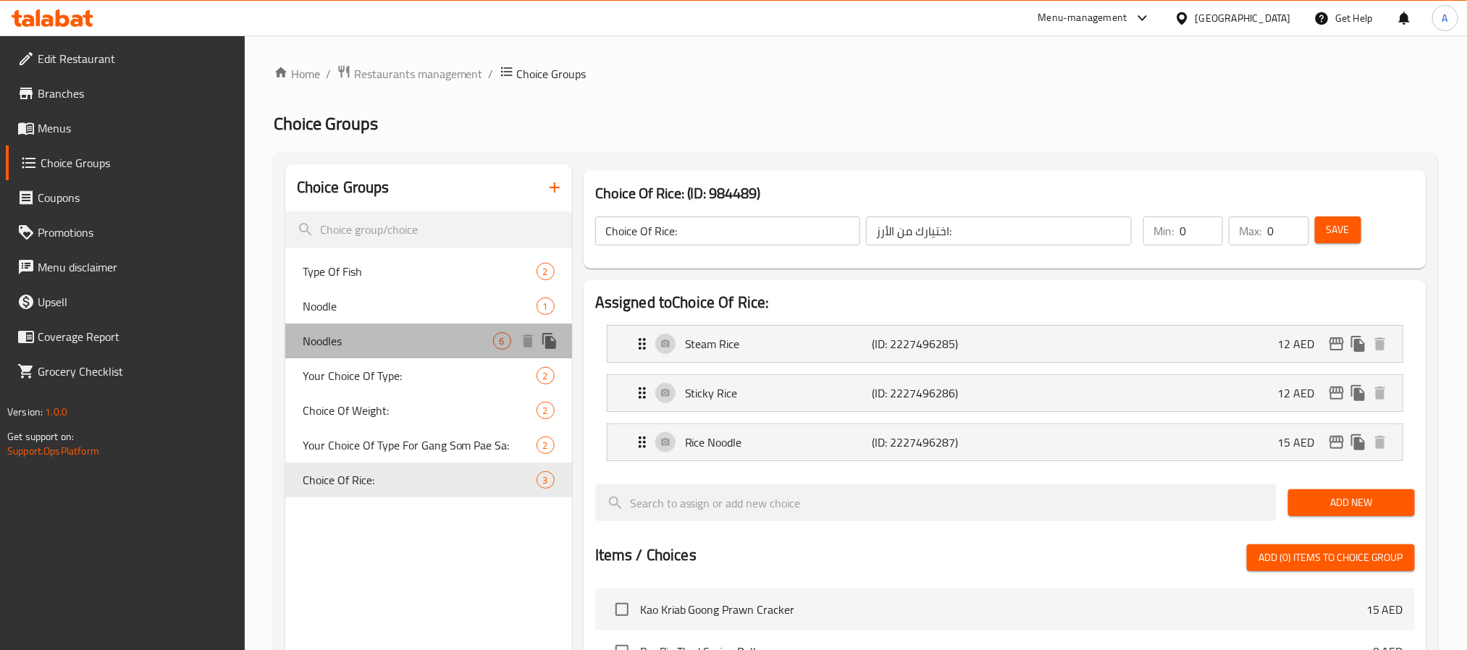
click at [348, 338] on span "Noodles" at bounding box center [398, 340] width 190 height 17
type input "Noodles"
type input "نودلز"
type input "1"
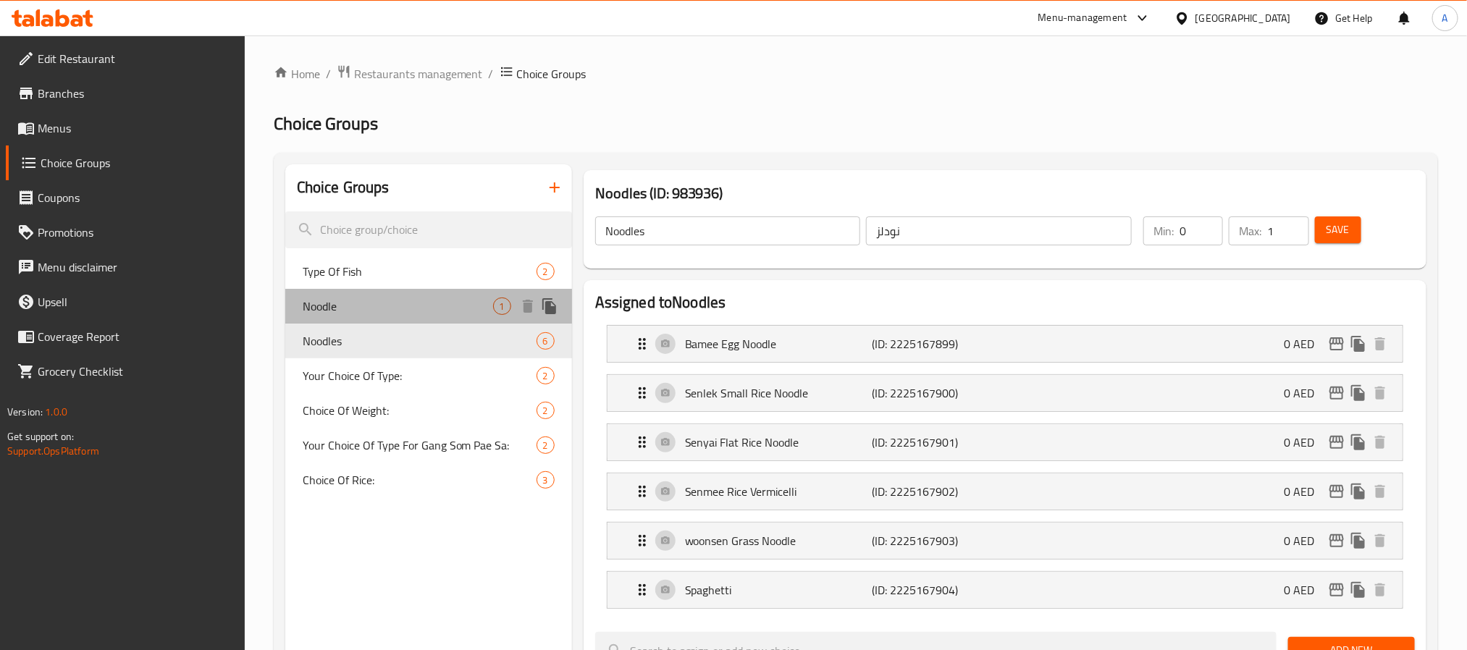
click at [359, 311] on span "Noodle" at bounding box center [398, 306] width 190 height 17
type input "Noodle"
type input "معكرونة"
type input "1"
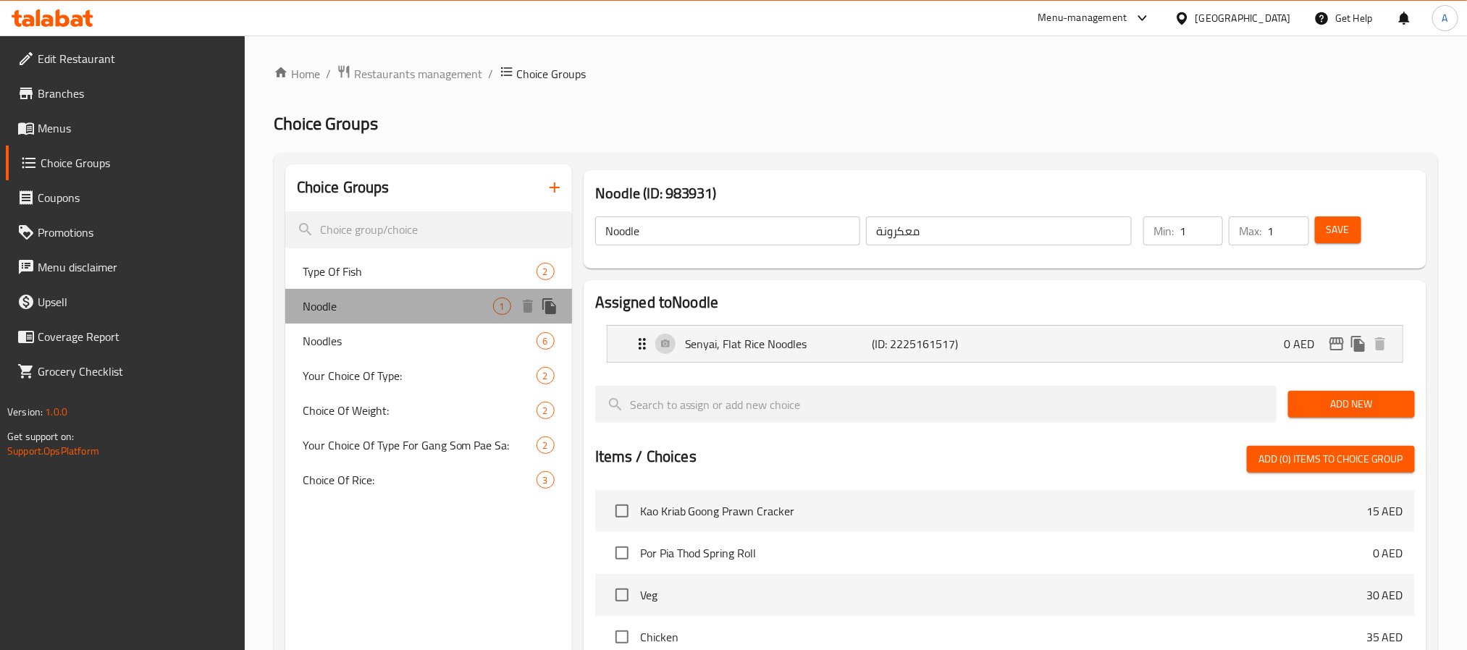
click at [440, 306] on span "Noodle" at bounding box center [398, 306] width 190 height 17
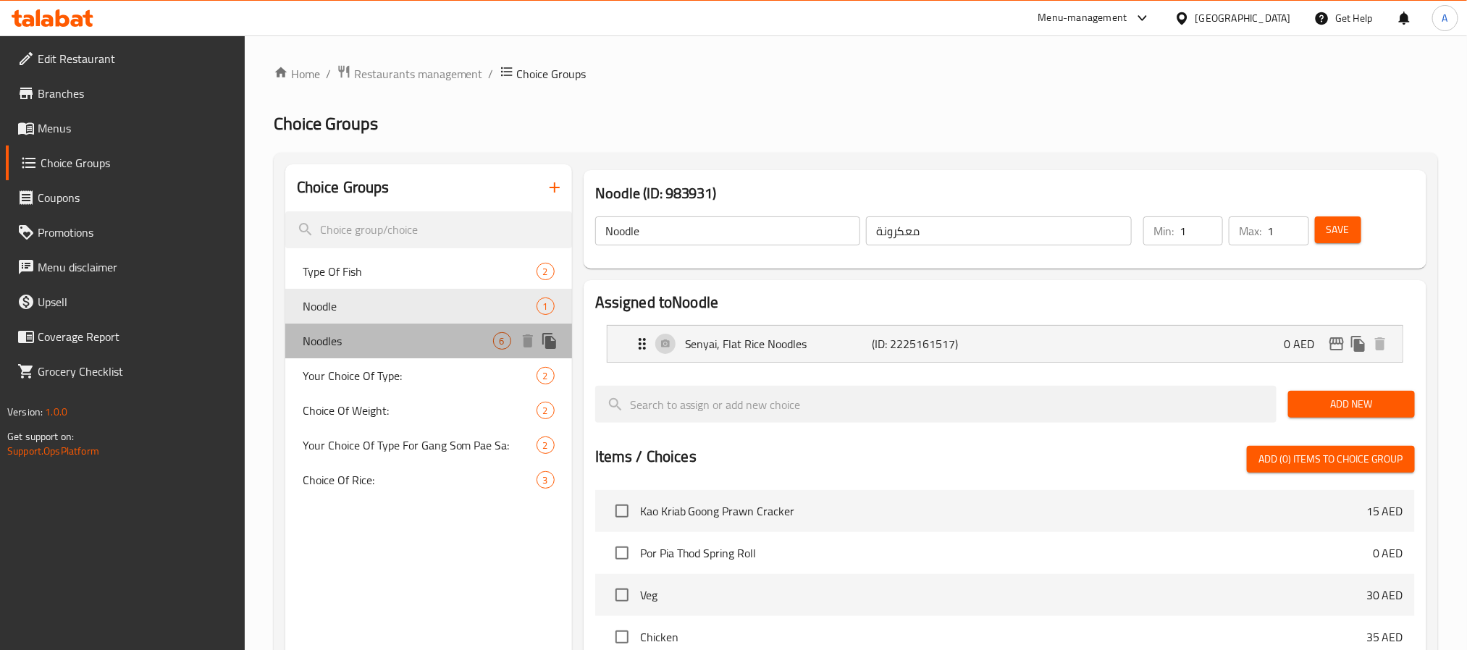
click at [417, 341] on span "Noodles" at bounding box center [398, 340] width 190 height 17
type input "Noodles"
type input "نودلز"
type input "0"
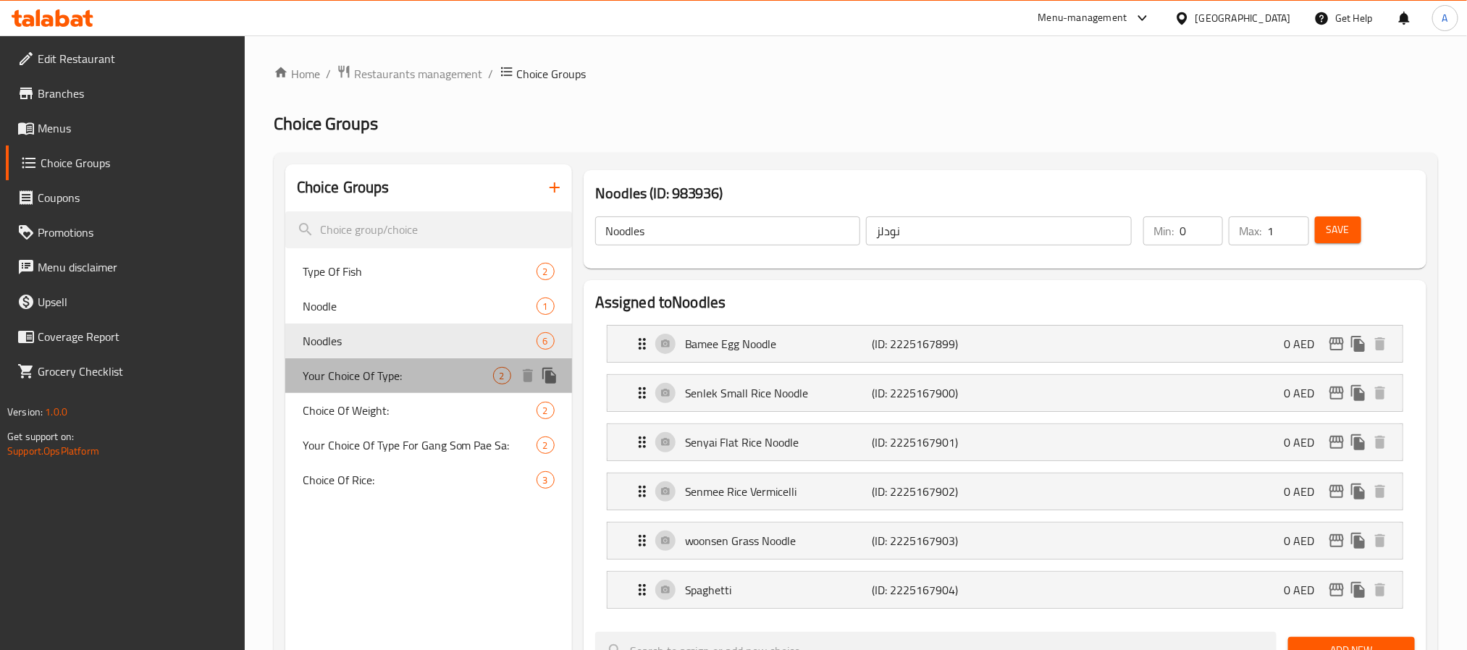
click at [403, 378] on span "Your Choice Of Type:" at bounding box center [398, 375] width 190 height 17
type input "Your Choice Of Type:"
type input "اختيارك من النوع:"
type input "1"
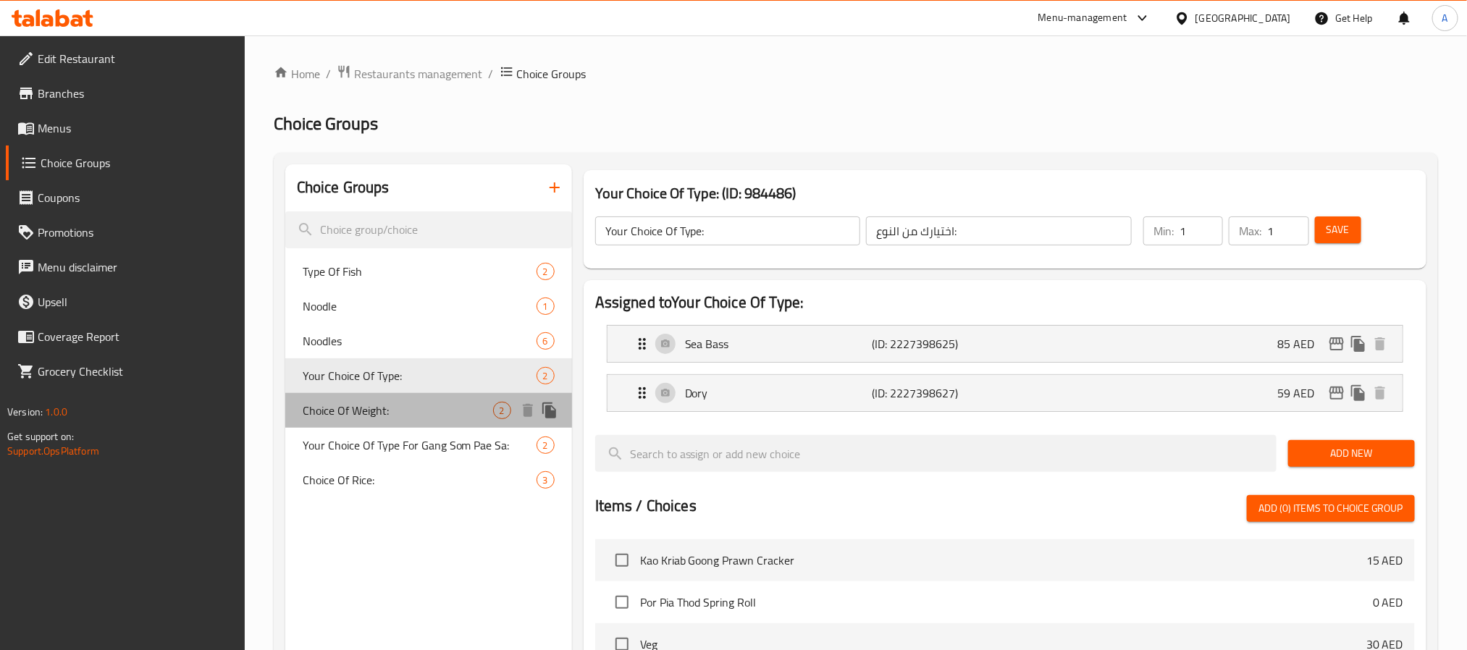
click at [398, 398] on div "Choice Of Weight: 2" at bounding box center [428, 410] width 287 height 35
type input "Choice Of Weight:"
type input "اختيار الوزن:"
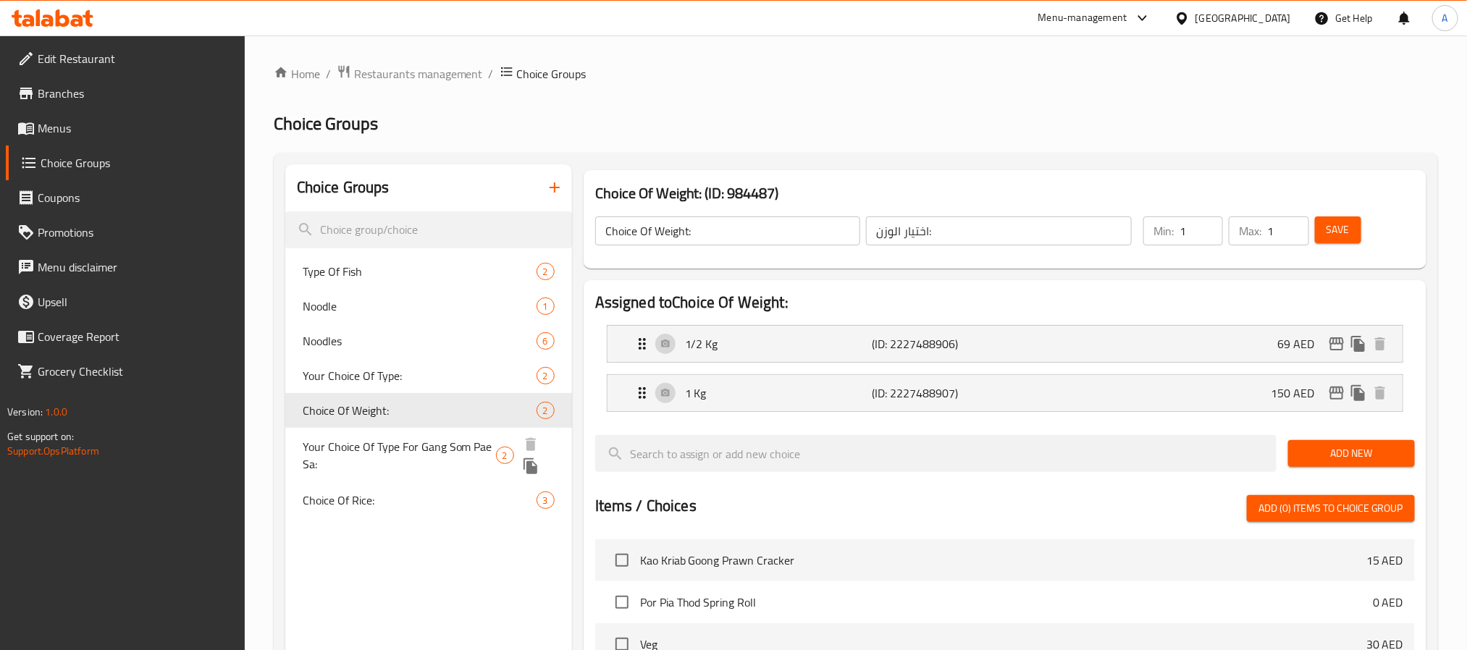
click at [398, 439] on span "Your Choice Of Type For Gang Som Pae Sa:" at bounding box center [399, 455] width 193 height 35
type input "Your Choice Of Type For Gang Som Pae Sa:"
type input "اختيارك من النوع لجانج سوم باي سا:"
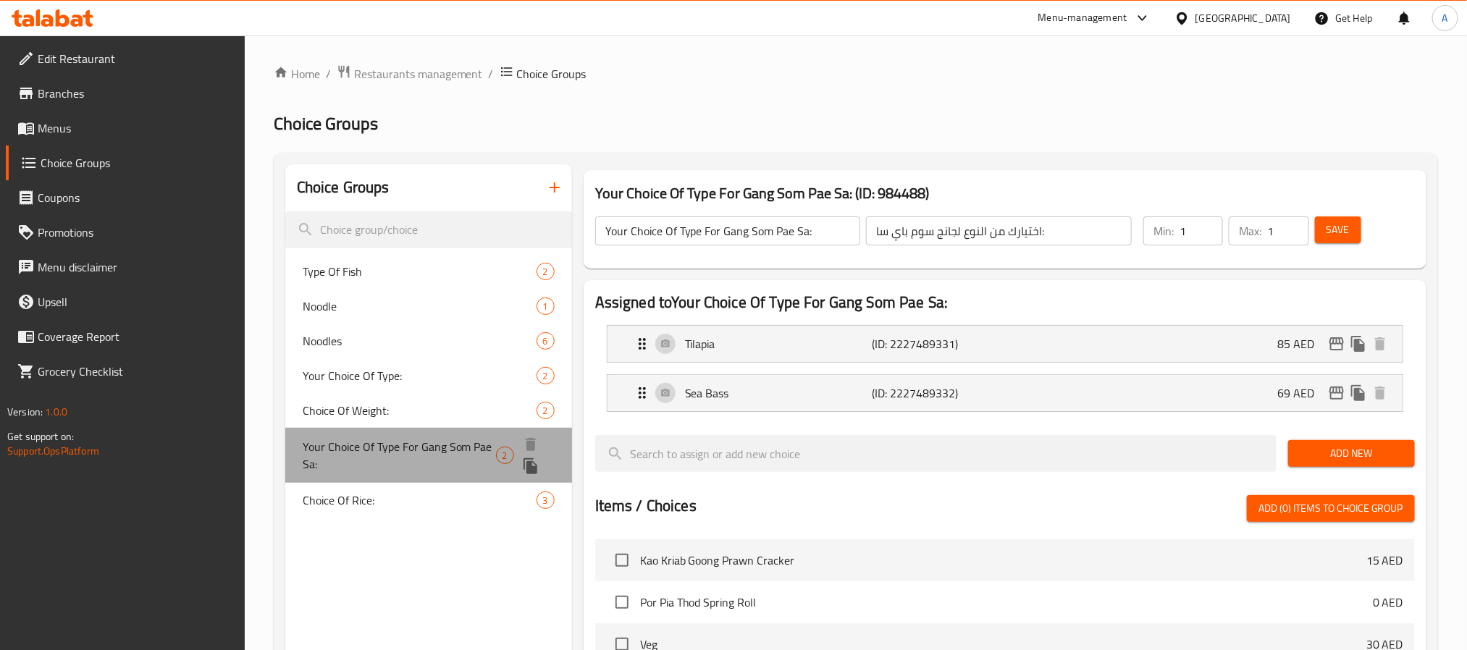
click at [388, 478] on div "Your Choice Of Type For Gang Som Pae Sa: 2" at bounding box center [428, 455] width 287 height 55
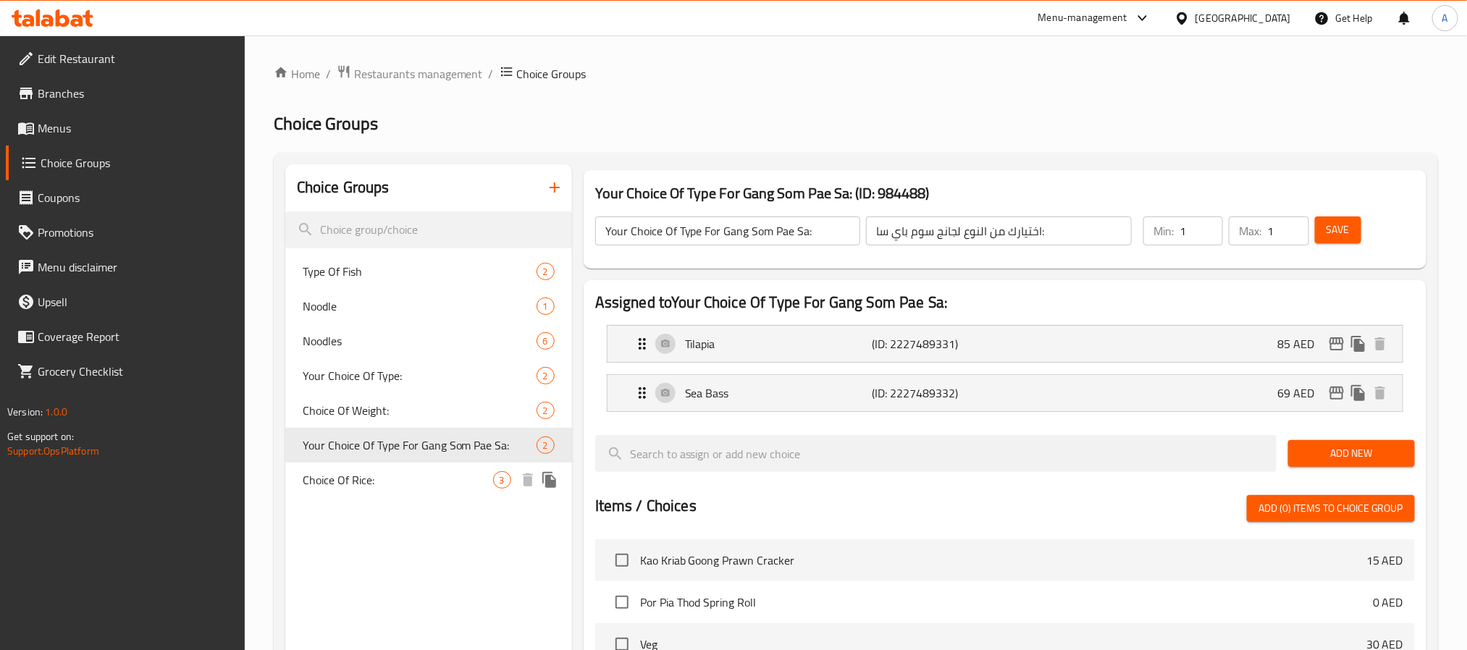
click at [385, 487] on span "Choice Of Rice:" at bounding box center [398, 480] width 190 height 17
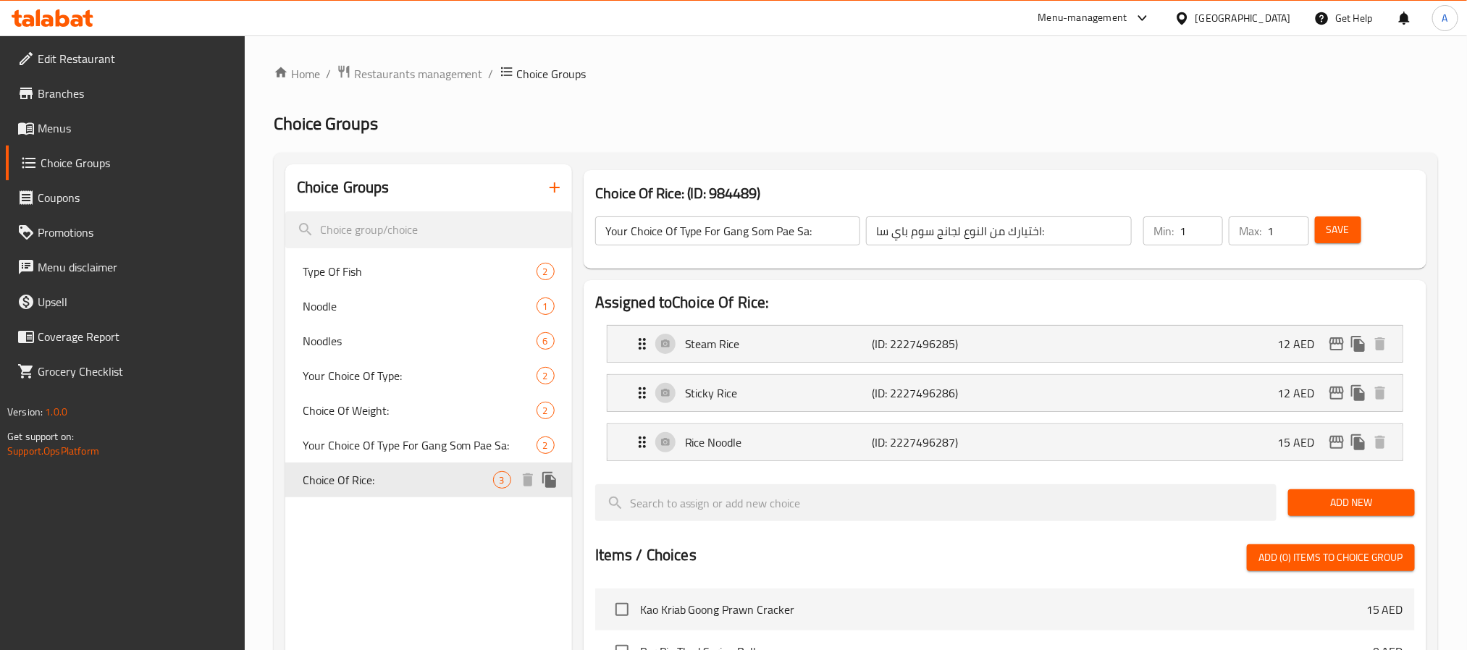
type input "Choice Of Rice:"
type input "اختيارك من الأرز:"
type input "0"
click at [555, 193] on icon "button" at bounding box center [554, 187] width 17 height 17
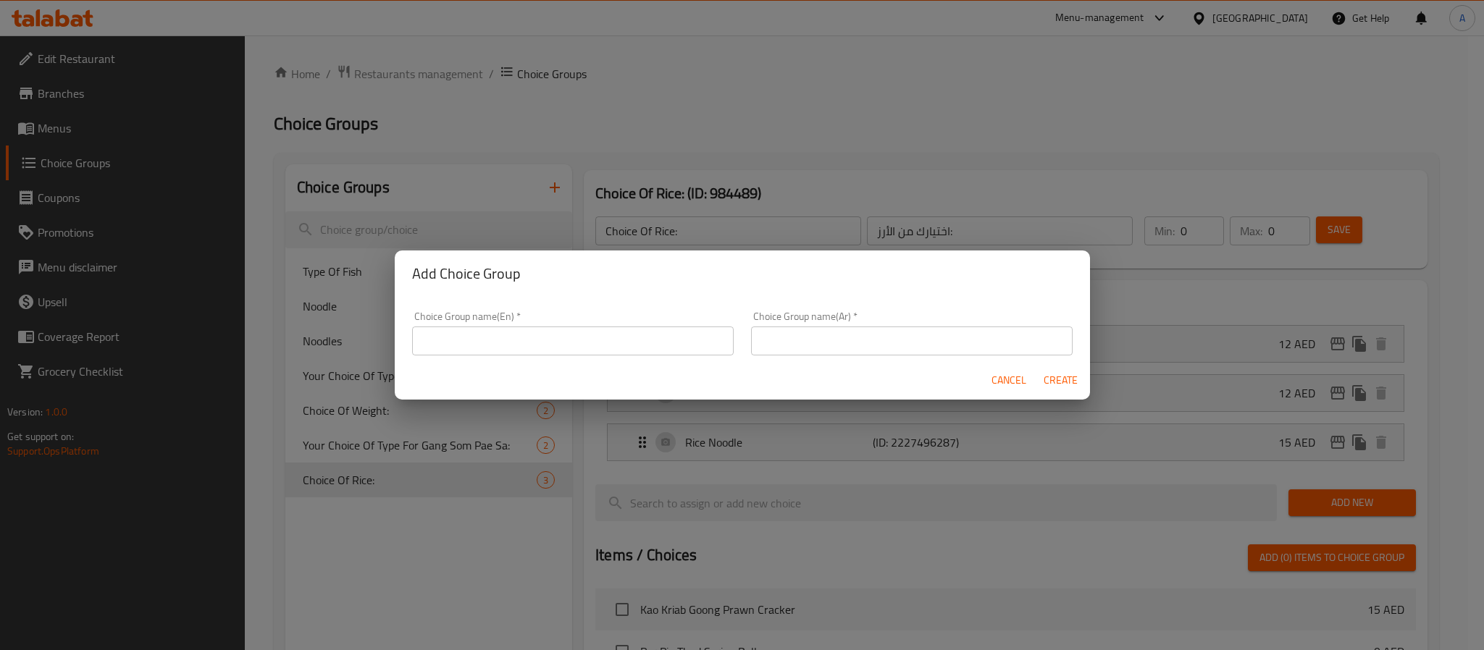
click at [554, 331] on input "text" at bounding box center [573, 341] width 322 height 29
paste input "Choice Of Noodle"
type input "Choice Of Noodle"
click at [818, 320] on div "Choice Group name(Ar)   * Choice Group name(Ar) *" at bounding box center [912, 333] width 322 height 44
click at [819, 337] on input "text" at bounding box center [912, 341] width 322 height 29
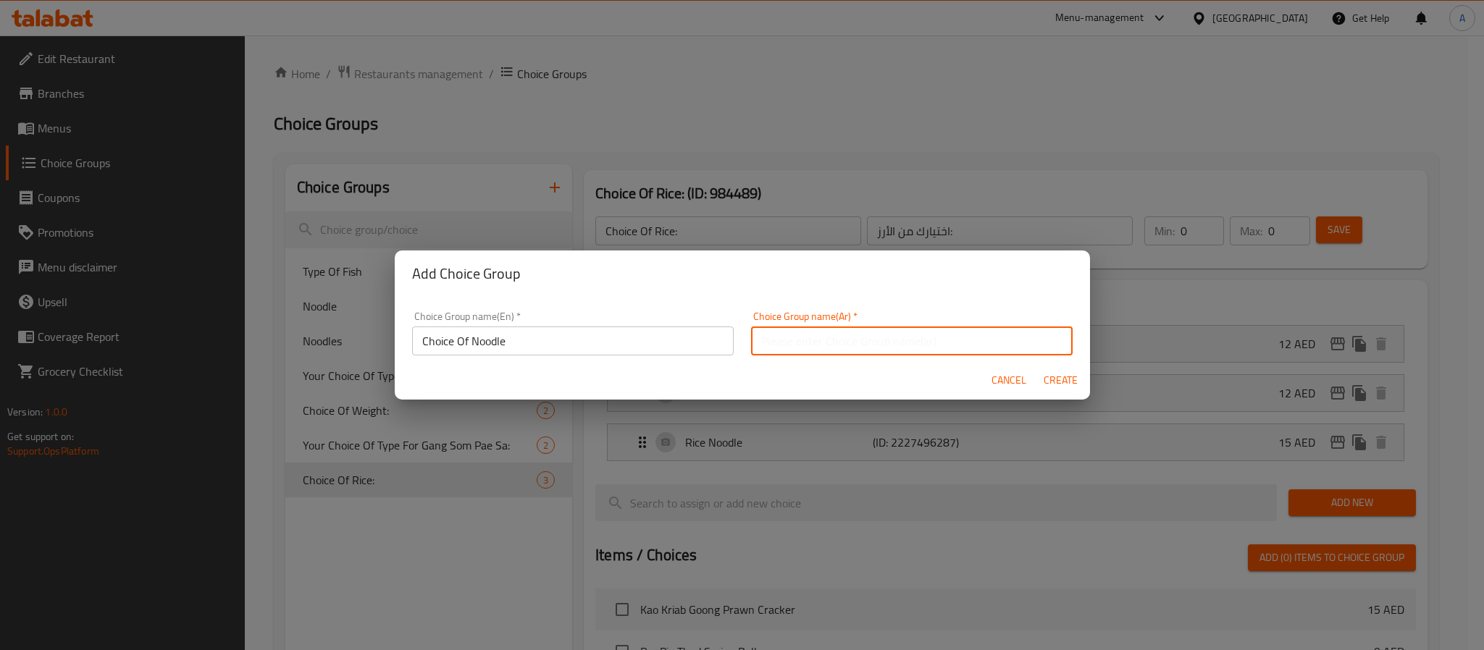
paste input "اختيار المعكرونة"
click at [765, 335] on input "اختيار المعكرونة" at bounding box center [912, 341] width 322 height 29
type input "اختيار انودلز"
click at [1050, 377] on span "Create" at bounding box center [1061, 381] width 35 height 18
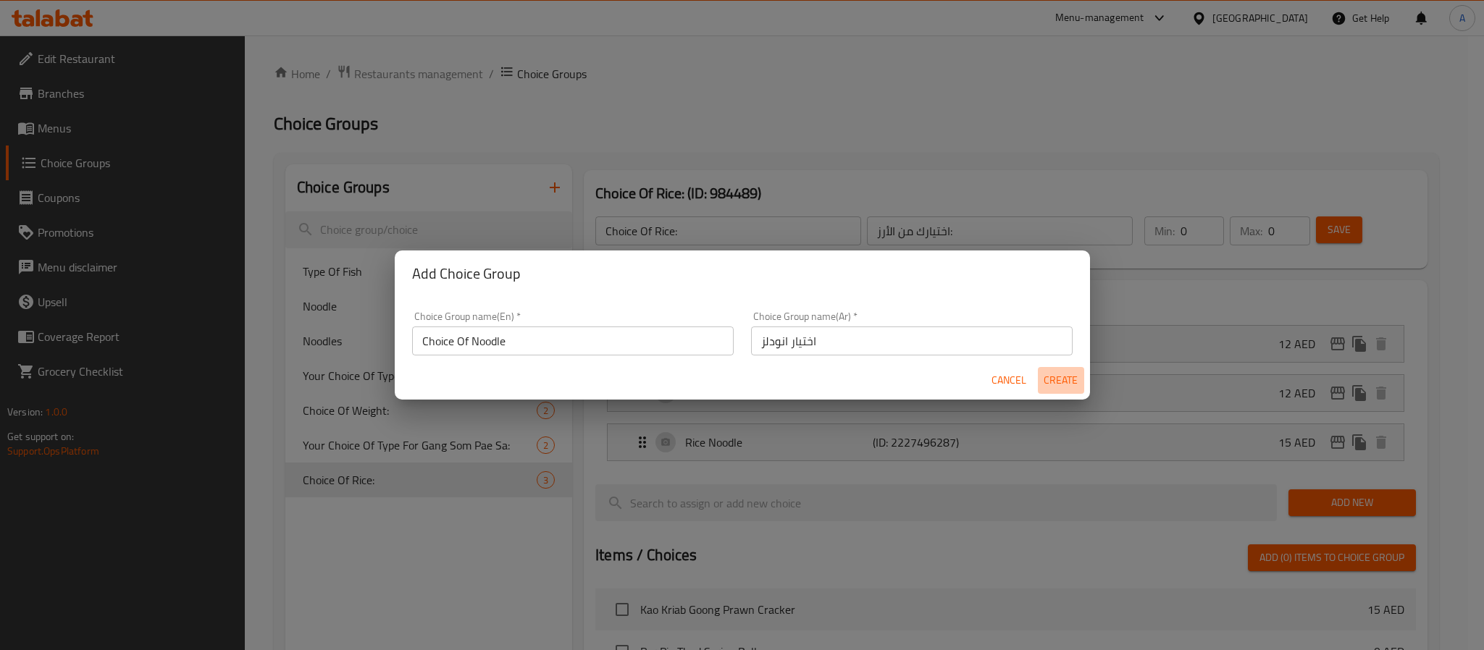
type input "Choice Of Noodle"
type input "اختيار انودلز"
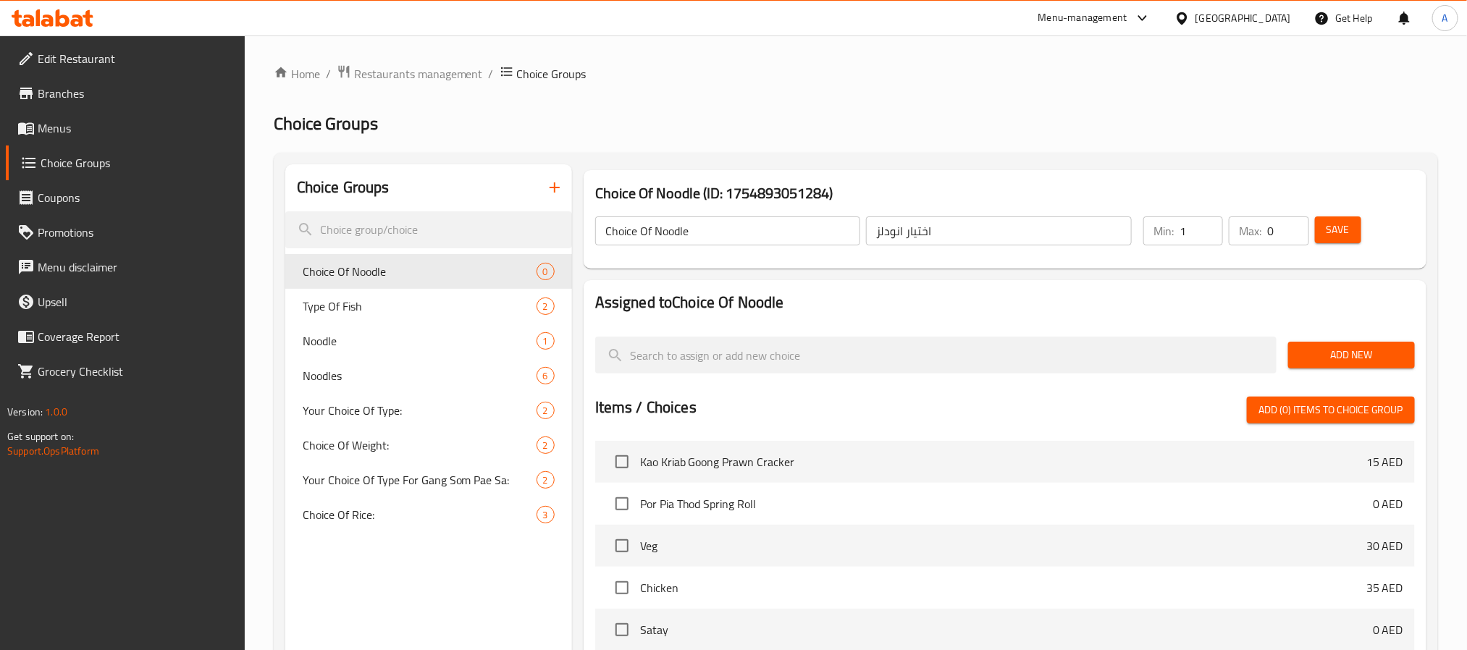
type input "1"
click at [1207, 222] on input "1" at bounding box center [1201, 231] width 43 height 29
type input "1"
click at [1294, 222] on input "1" at bounding box center [1288, 231] width 41 height 29
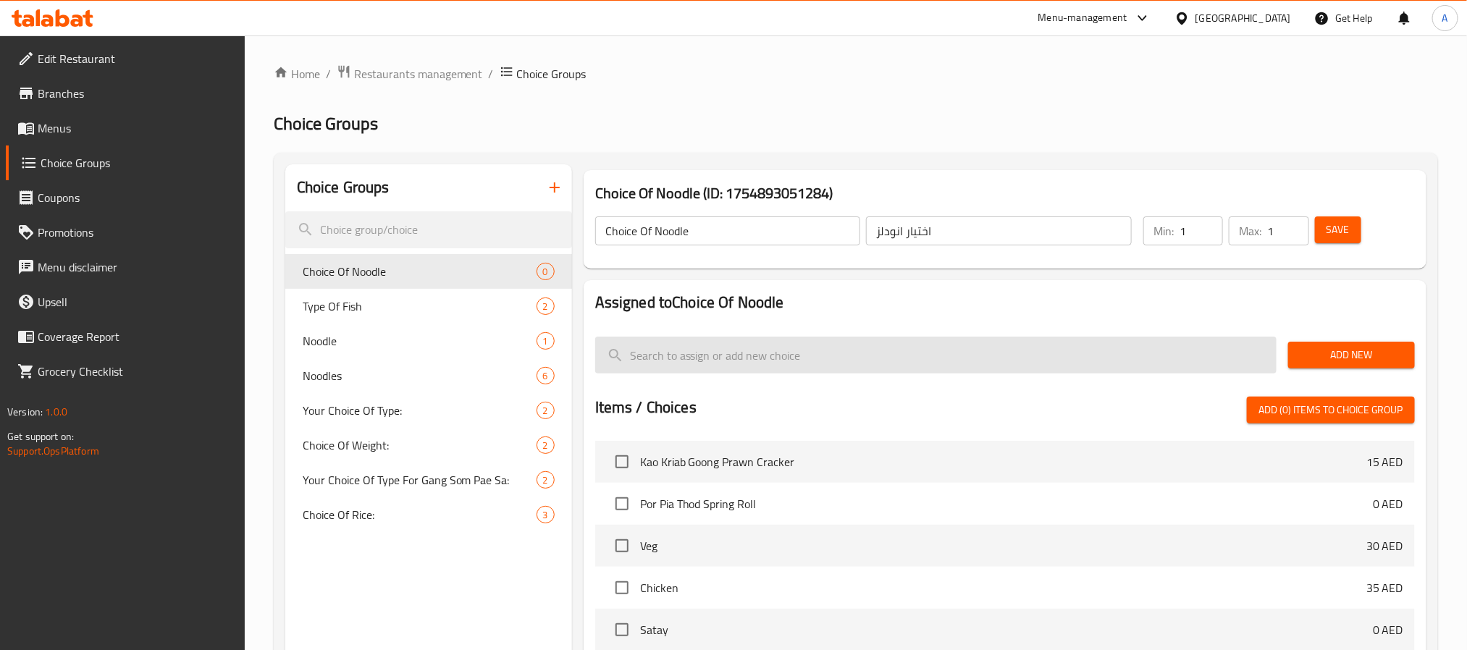
click at [866, 366] on input "search" at bounding box center [936, 355] width 682 height 37
paste input "Senyai ( Flat Rice Noodle)"
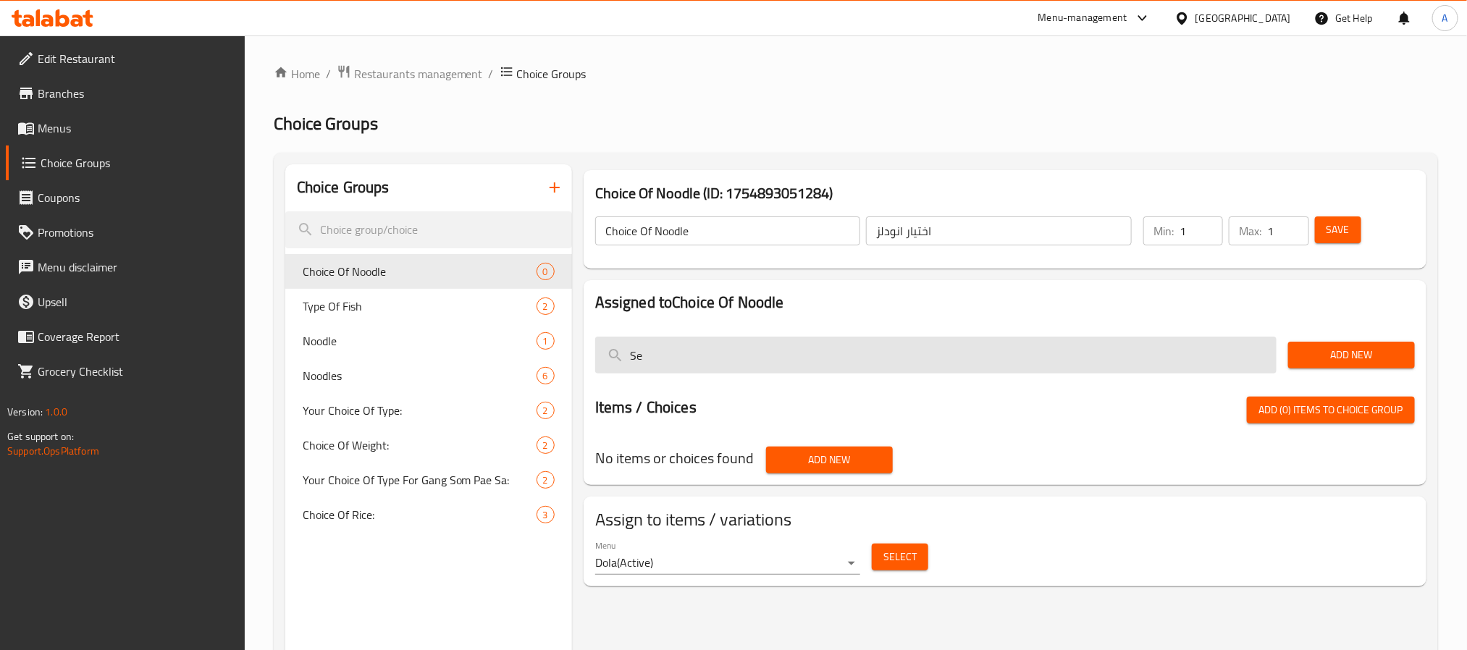
type input "S"
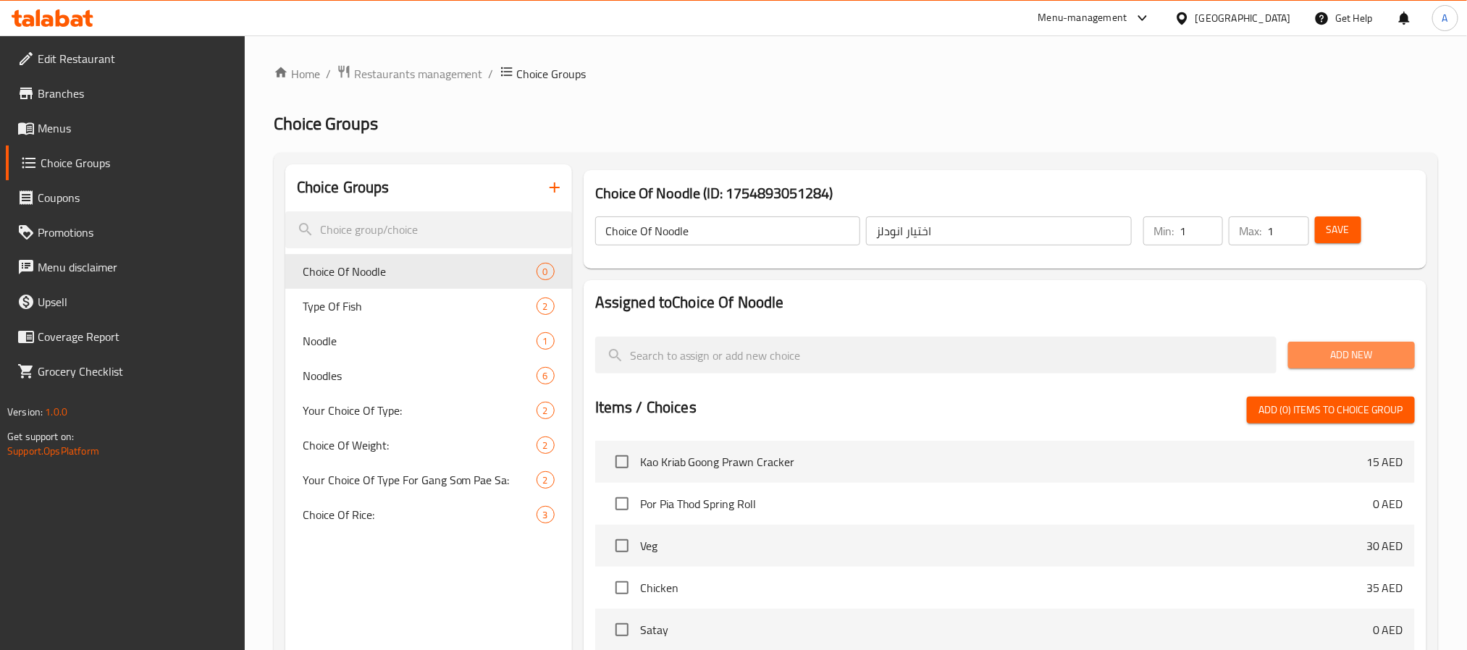
click at [1315, 353] on span "Add New" at bounding box center [1352, 355] width 104 height 18
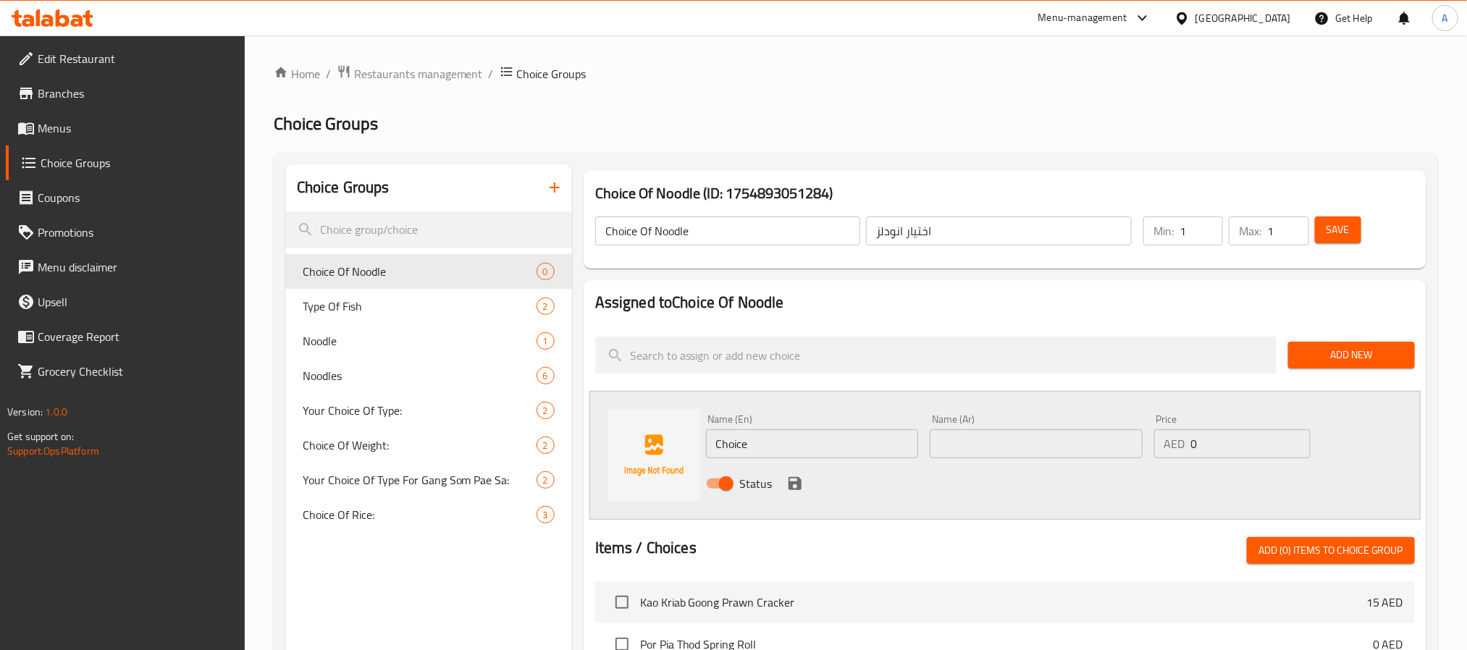
click at [810, 422] on div "Name (En) Choice Name (En)" at bounding box center [812, 436] width 213 height 44
click at [813, 435] on input "Choice" at bounding box center [812, 444] width 213 height 29
paste input "Senyai ( Flat Rice Noodle)"
click at [813, 435] on input "ChoiceSenyai ( Flat Rice Noodle)" at bounding box center [812, 444] width 213 height 29
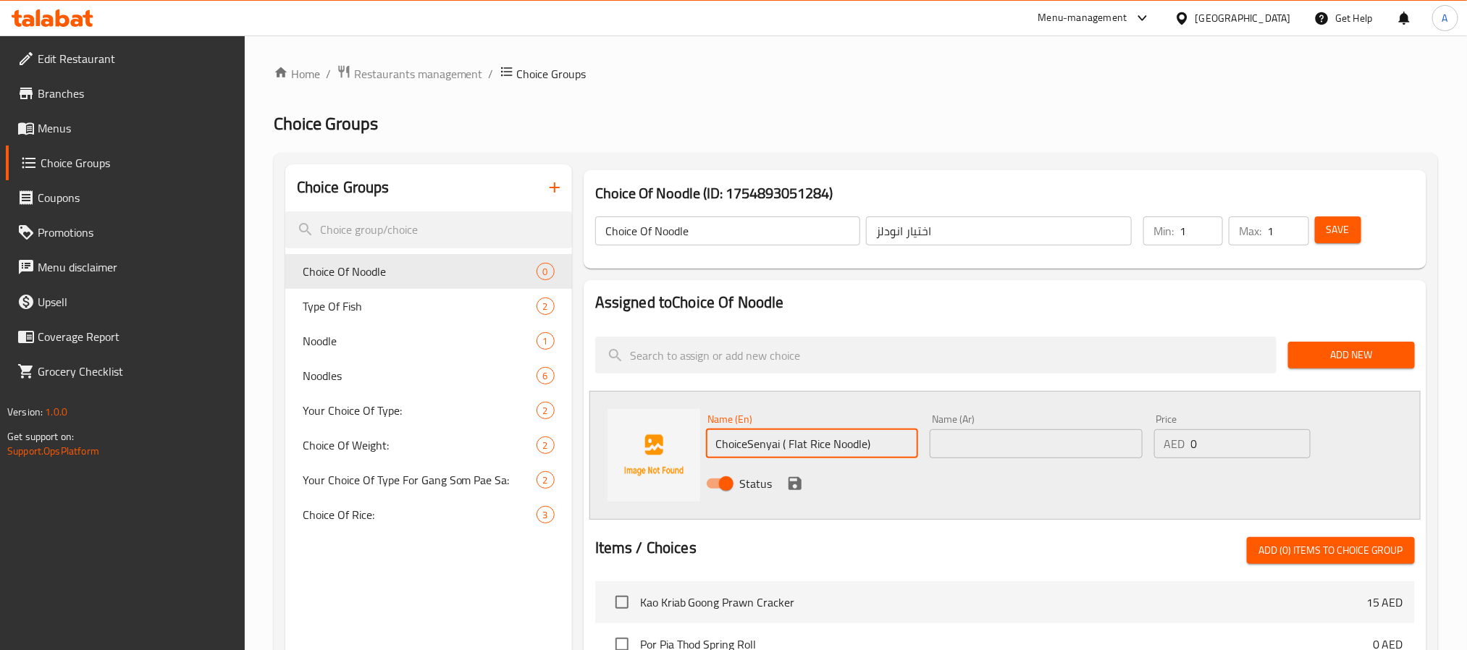
click at [813, 435] on input "ChoiceSenyai ( Flat Rice Noodle)" at bounding box center [812, 444] width 213 height 29
paste input "text"
click at [750, 448] on input "Senyai ( Flat Rice Noodle)" at bounding box center [812, 444] width 213 height 29
drag, startPoint x: 841, startPoint y: 441, endPoint x: 832, endPoint y: 444, distance: 9.2
click at [832, 444] on input "Senyai Flat Rice Noodle)" at bounding box center [812, 444] width 213 height 29
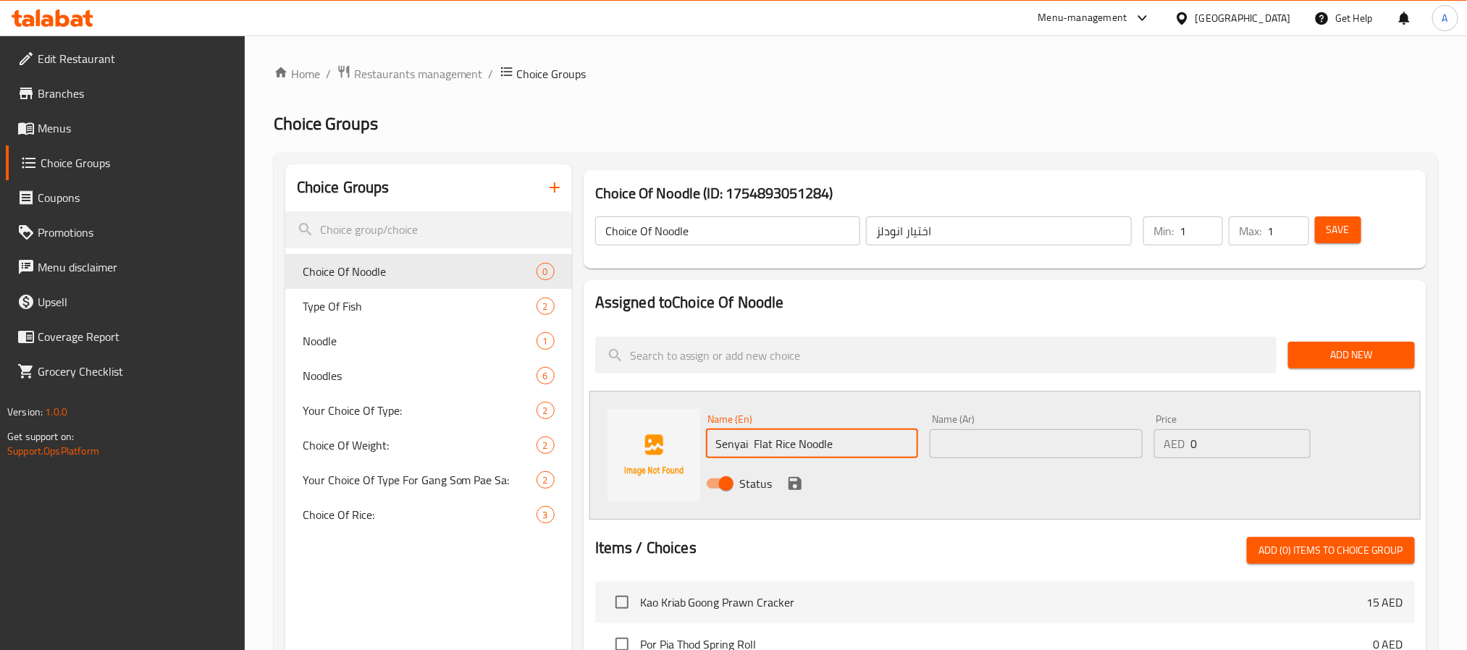
type input "Senyai Flat Rice Noodle"
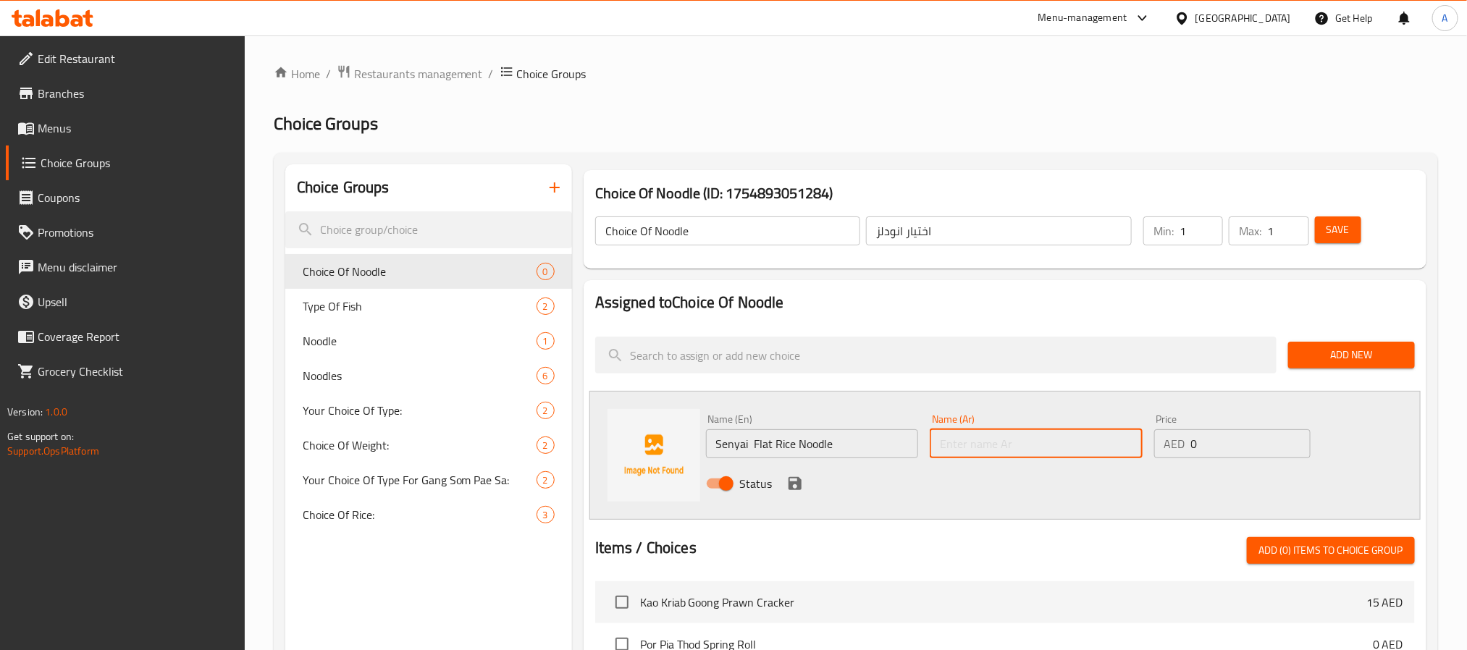
click at [1000, 450] on input "text" at bounding box center [1036, 444] width 213 height 29
paste input "سينياي (نودلز الأرز المسطحة)"
drag, startPoint x: 944, startPoint y: 445, endPoint x: 934, endPoint y: 445, distance: 9.4
click at [934, 445] on input "سينياي (نودلز الأرز المسطحة)" at bounding box center [1036, 444] width 213 height 29
click at [1037, 444] on input "سينياي (نودلز الأرز المسطحة" at bounding box center [1036, 444] width 213 height 29
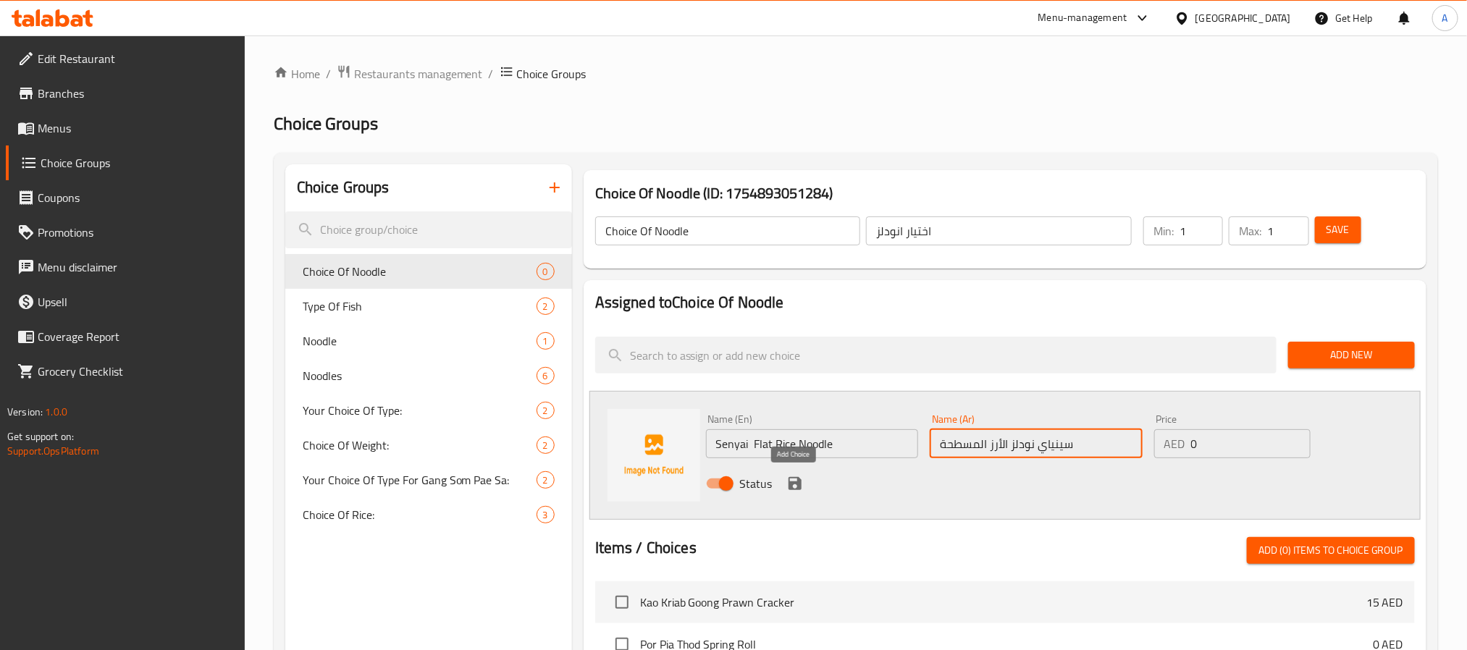
type input "سينياي نودلز الأرز المسطحة"
click at [797, 487] on icon "save" at bounding box center [795, 483] width 13 height 13
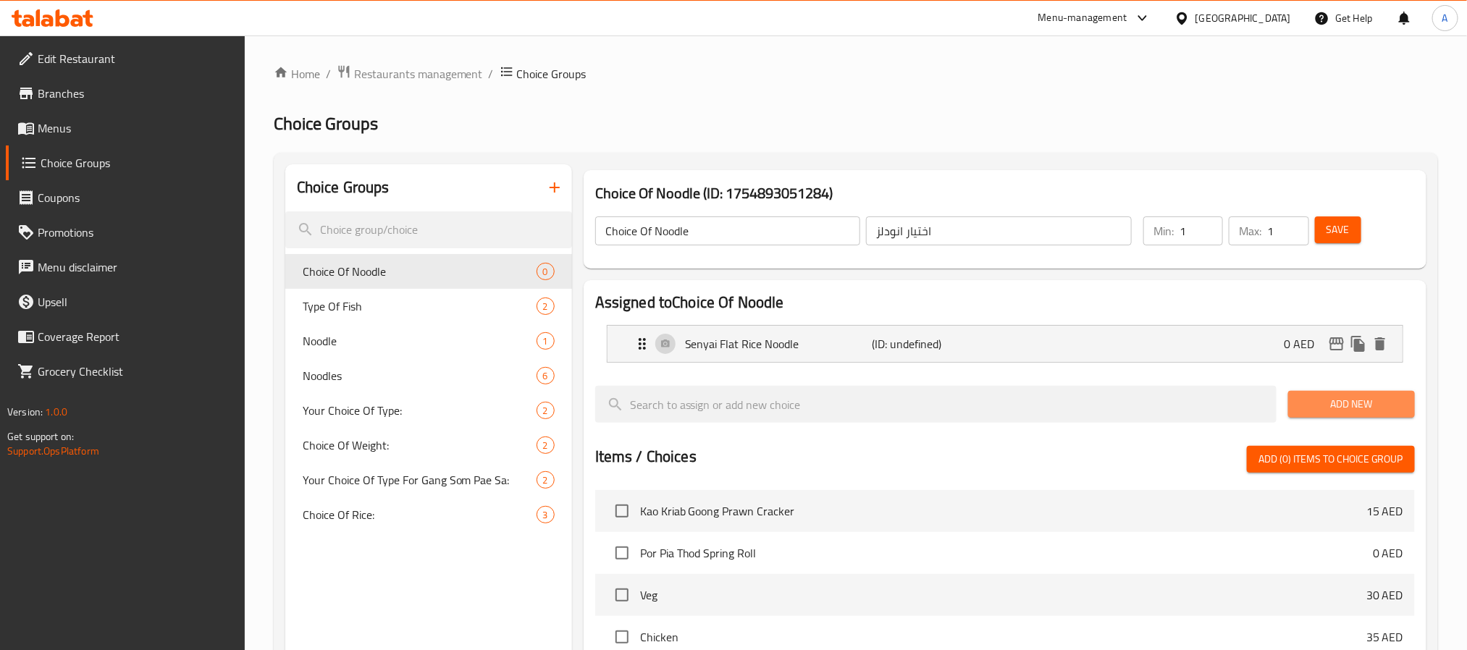
click at [1325, 398] on span "Add New" at bounding box center [1352, 404] width 104 height 18
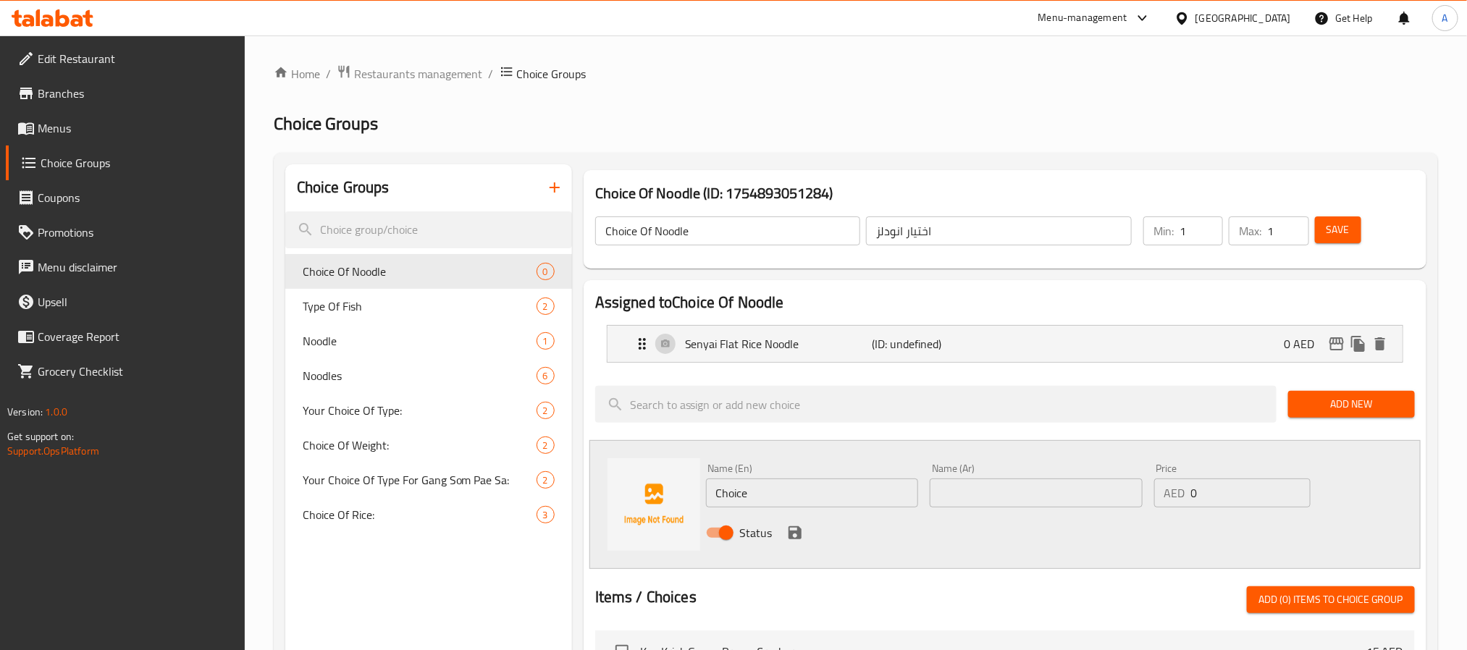
click at [1026, 506] on input "text" at bounding box center [1036, 493] width 213 height 29
paste input "سنمي (شعرية الأرز)"
type input "سنمي (شعرية الأرز)"
click at [789, 482] on input "Choice" at bounding box center [812, 493] width 213 height 29
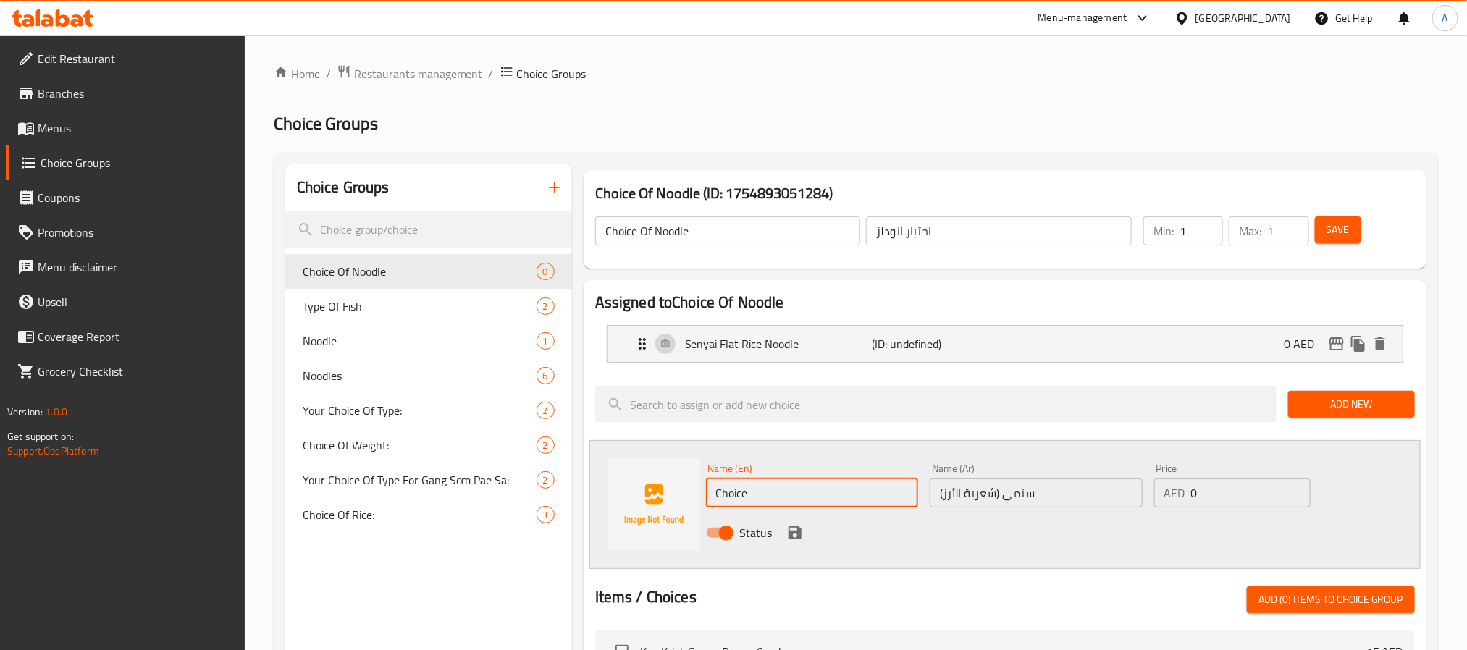
paste input "Senmee ( Rice Vermicelli)"
click at [757, 491] on input "Senmee ( Rice Vermicelli)" at bounding box center [812, 493] width 213 height 29
click at [830, 496] on input "Senmee Rice Vermicelli)" at bounding box center [812, 493] width 213 height 29
click at [808, 492] on input "Senmee Rice Vermicelli" at bounding box center [812, 493] width 213 height 29
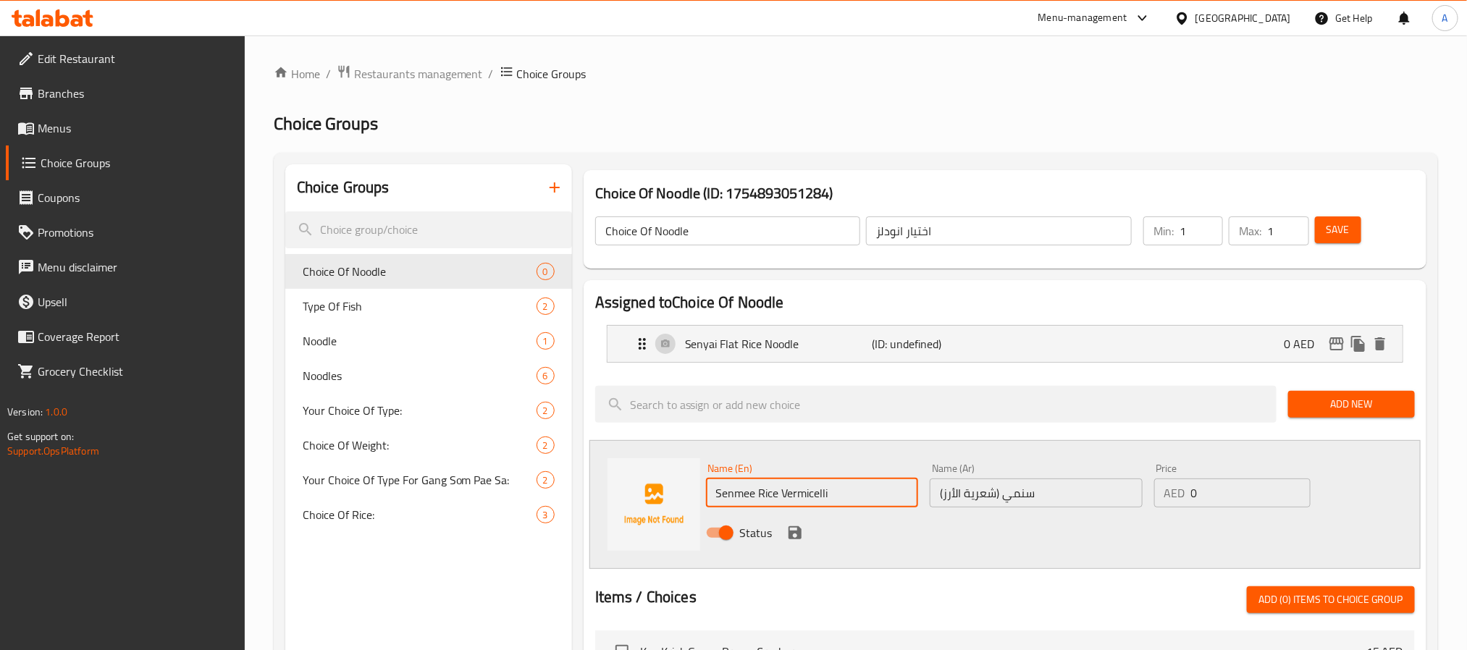
type input "Senmee Rice Vermicelli"
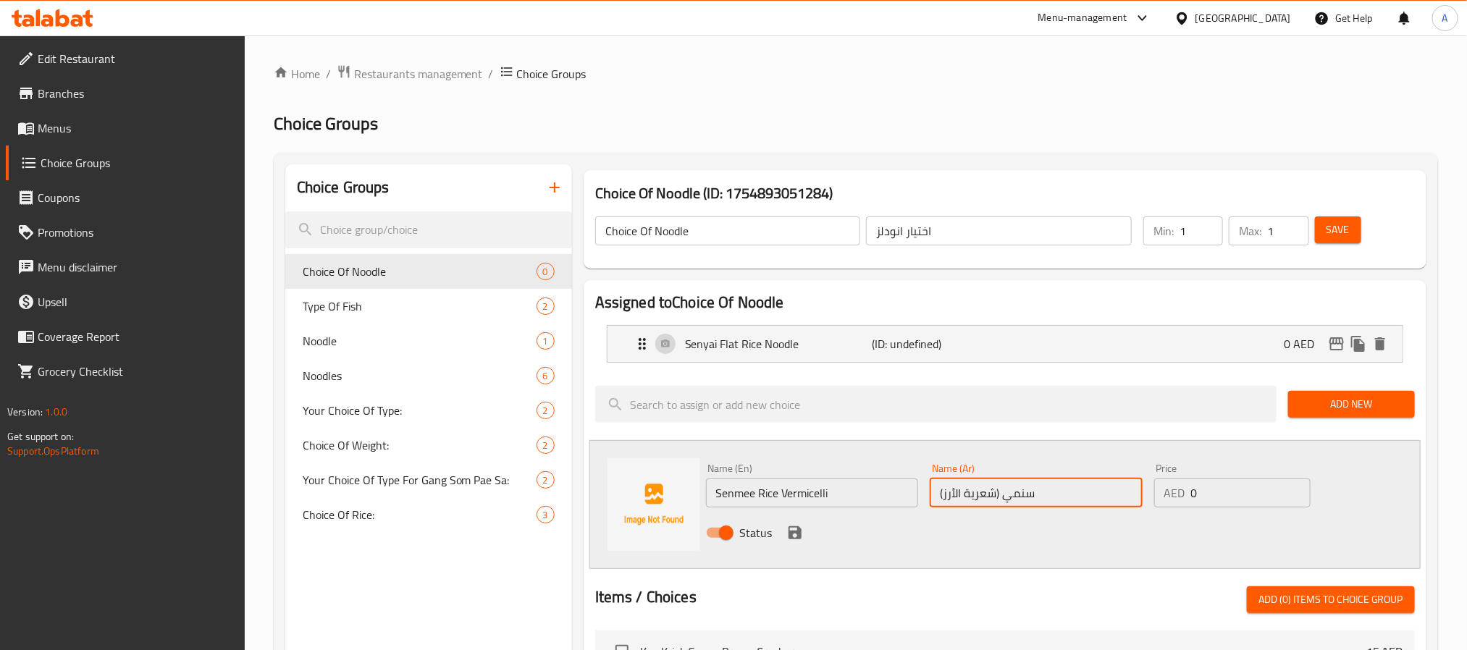
drag, startPoint x: 941, startPoint y: 498, endPoint x: 1004, endPoint y: 498, distance: 63.0
click at [1004, 498] on input "سنمي (شعرية الأرز)" at bounding box center [1036, 493] width 213 height 29
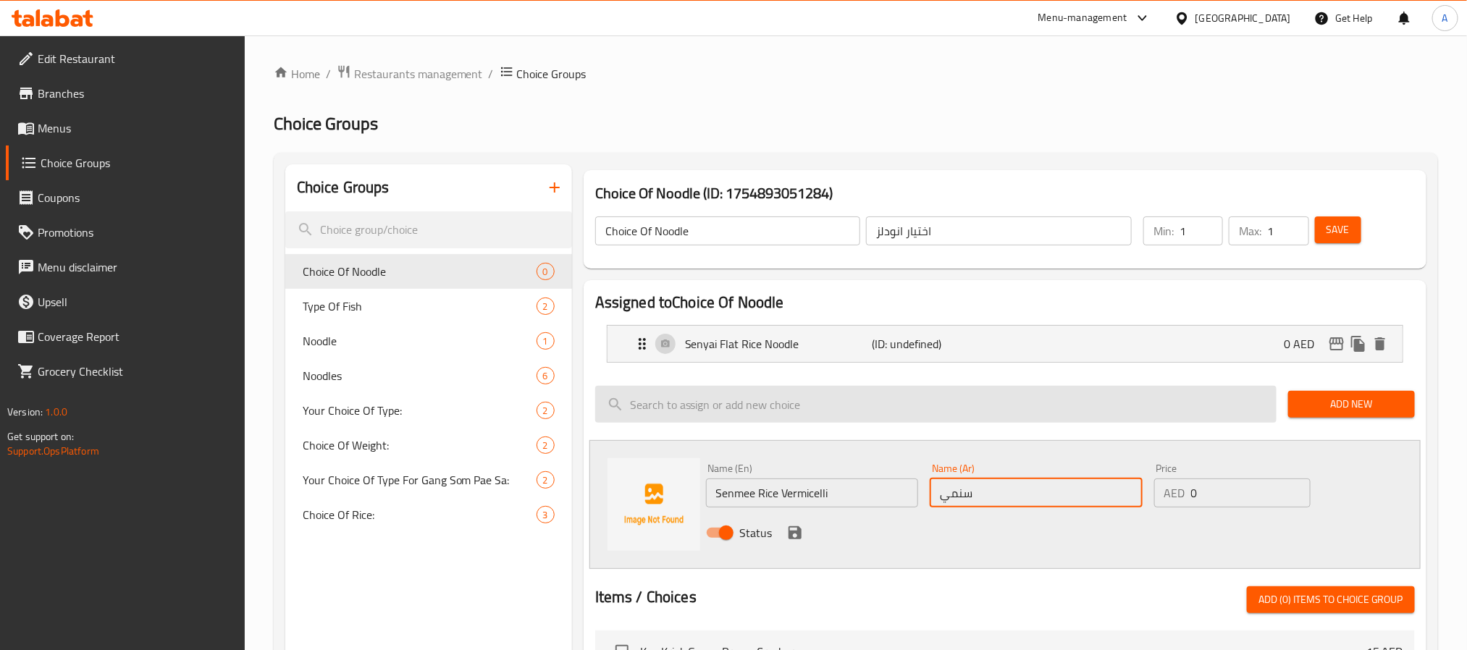
paste input "أرز بالشعيرية"
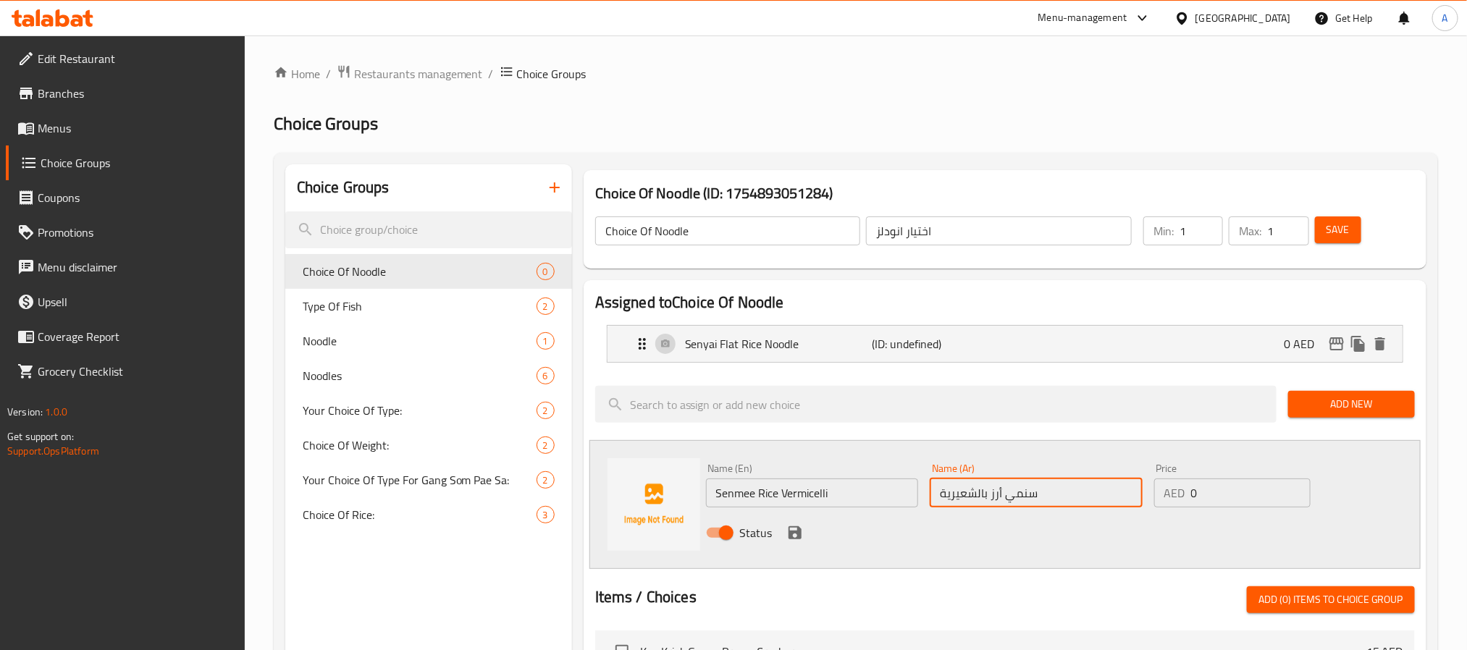
type input "سنمي أرز بالشعيرية"
click at [802, 541] on icon "save" at bounding box center [795, 532] width 17 height 17
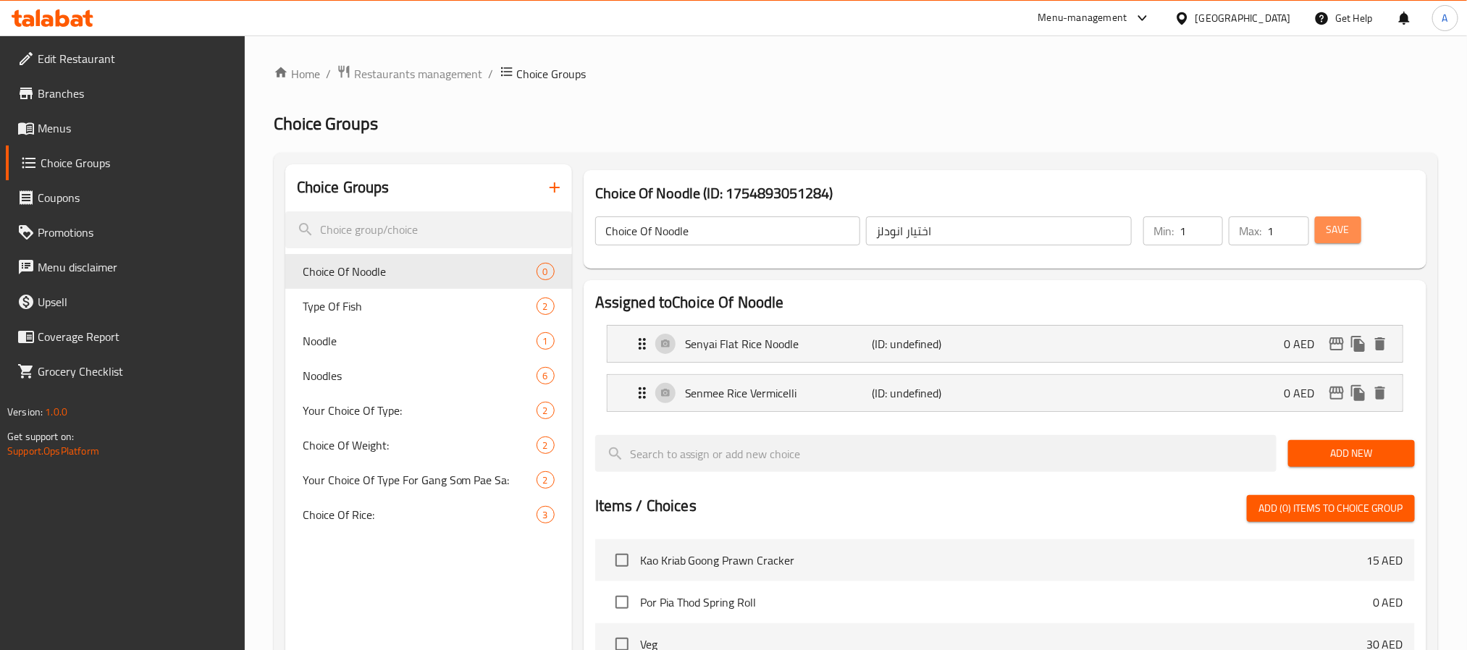
click at [1352, 233] on button "Save" at bounding box center [1338, 230] width 46 height 27
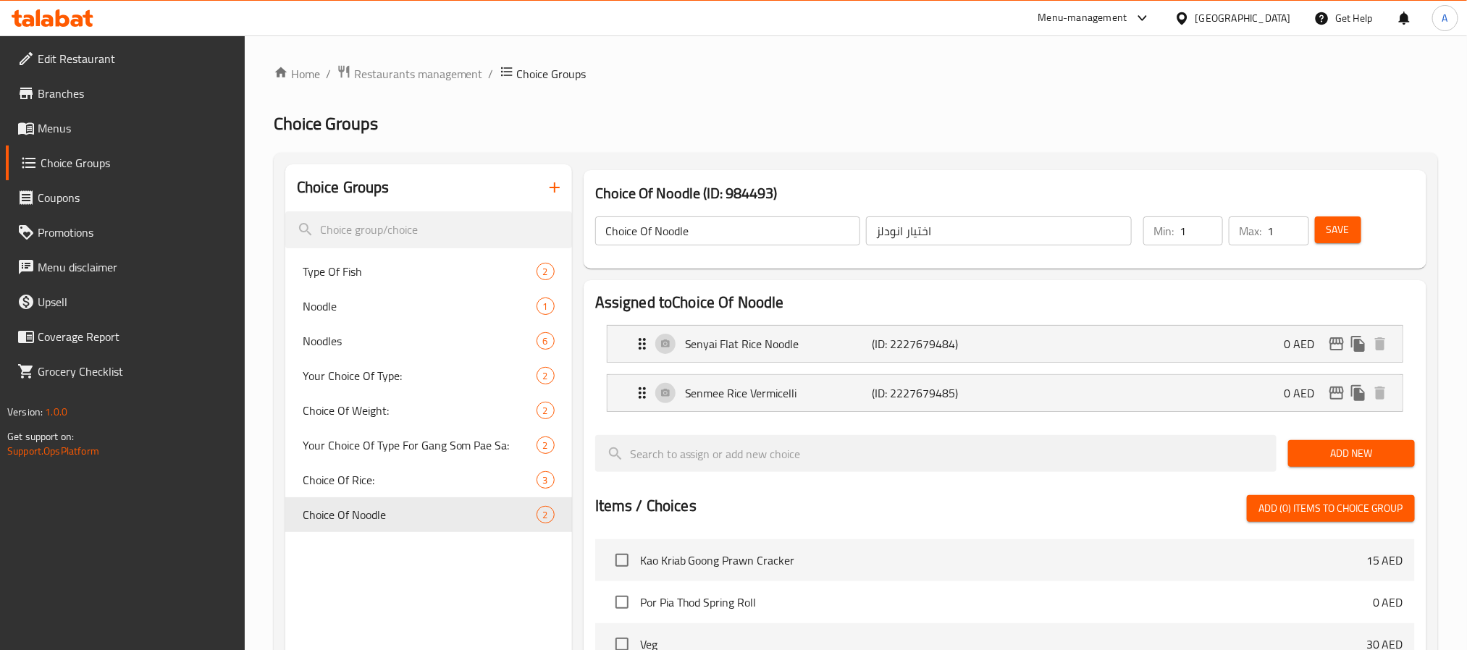
click at [1334, 239] on button "Save" at bounding box center [1338, 230] width 46 height 27
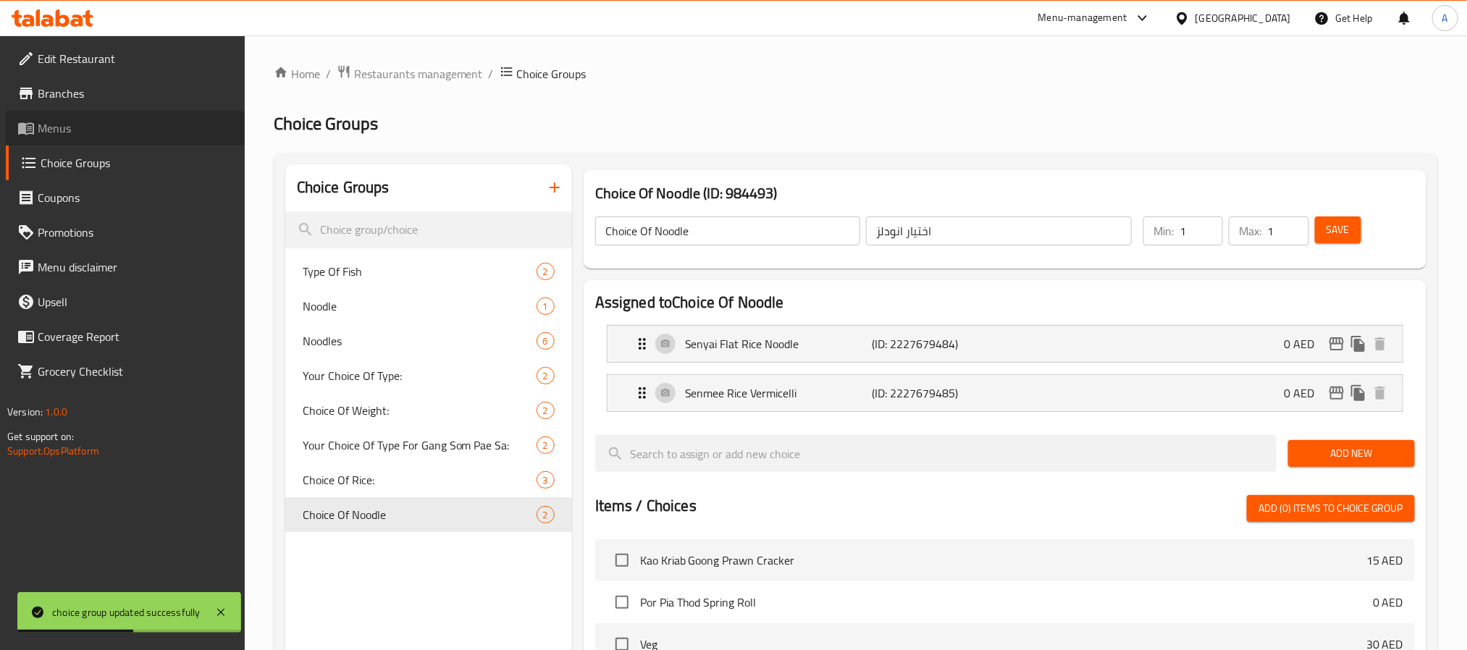
click at [135, 122] on span "Menus" at bounding box center [136, 128] width 196 height 17
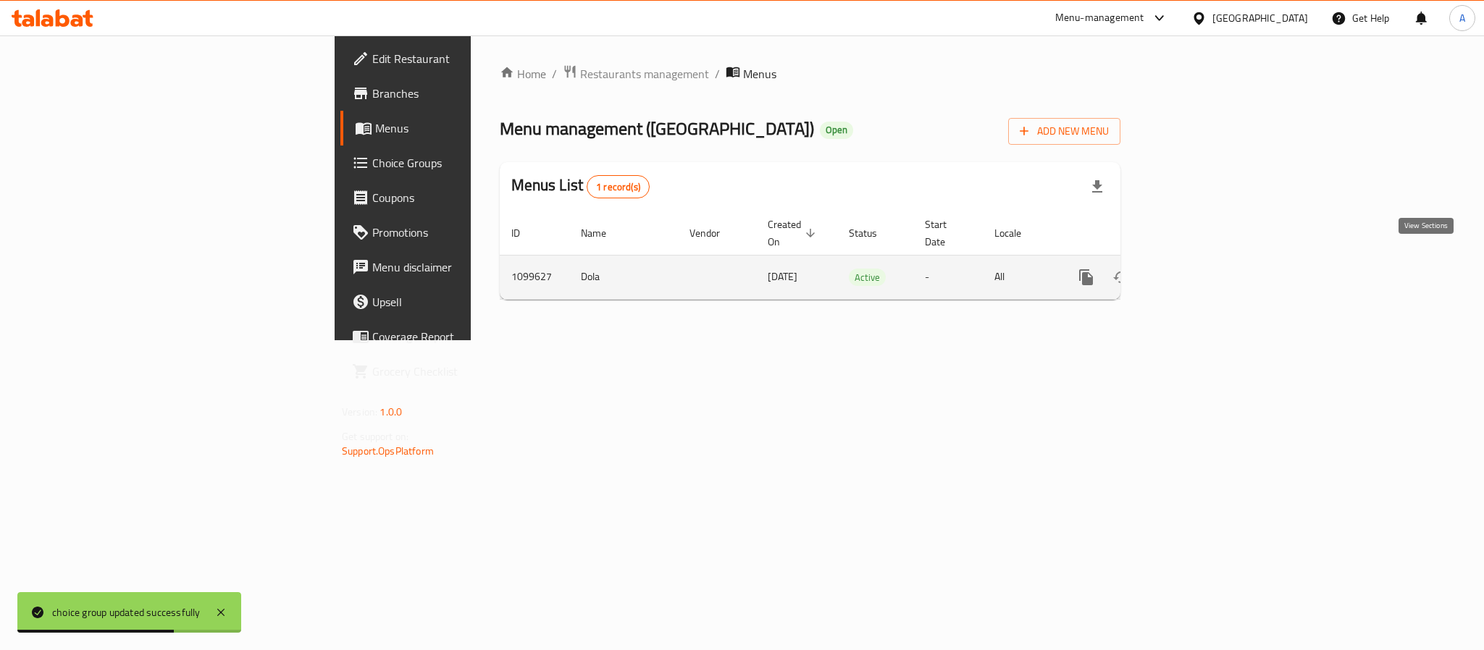
click at [1199, 269] on icon "enhanced table" at bounding box center [1190, 277] width 17 height 17
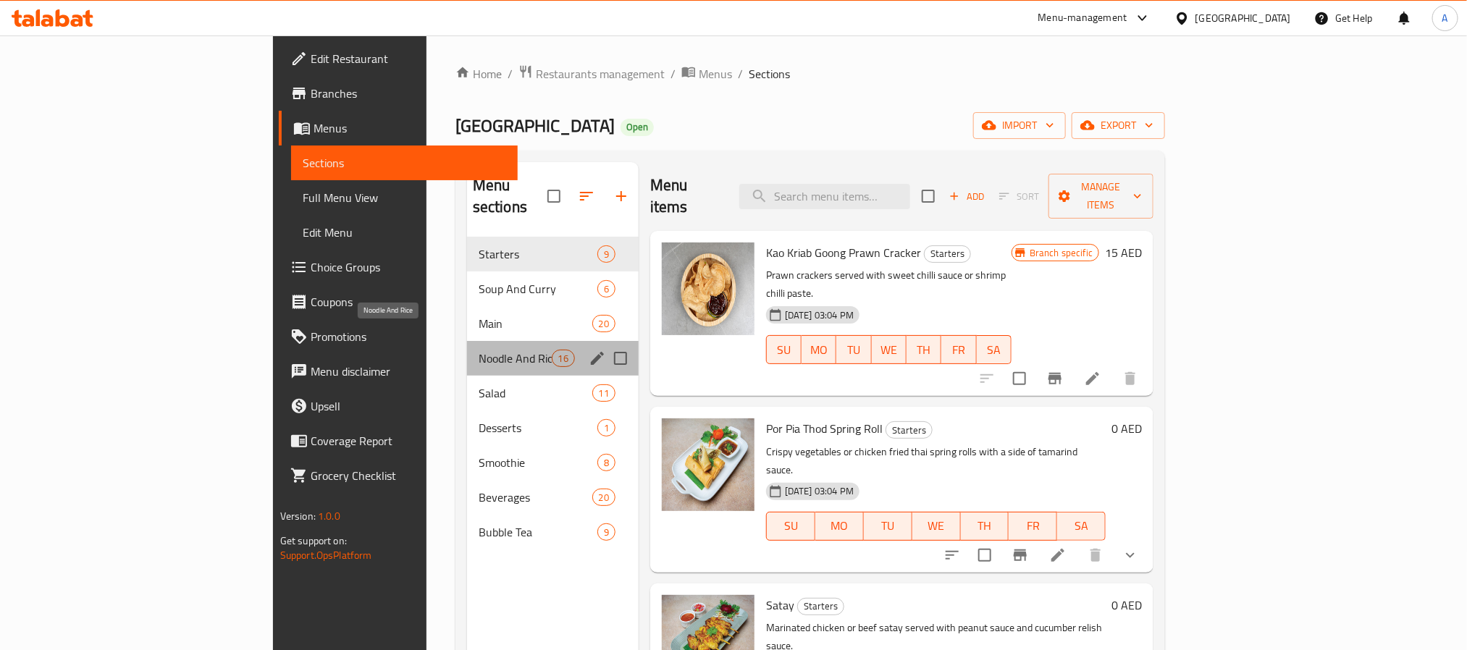
click at [479, 350] on span "Noodle And Rice" at bounding box center [515, 358] width 73 height 17
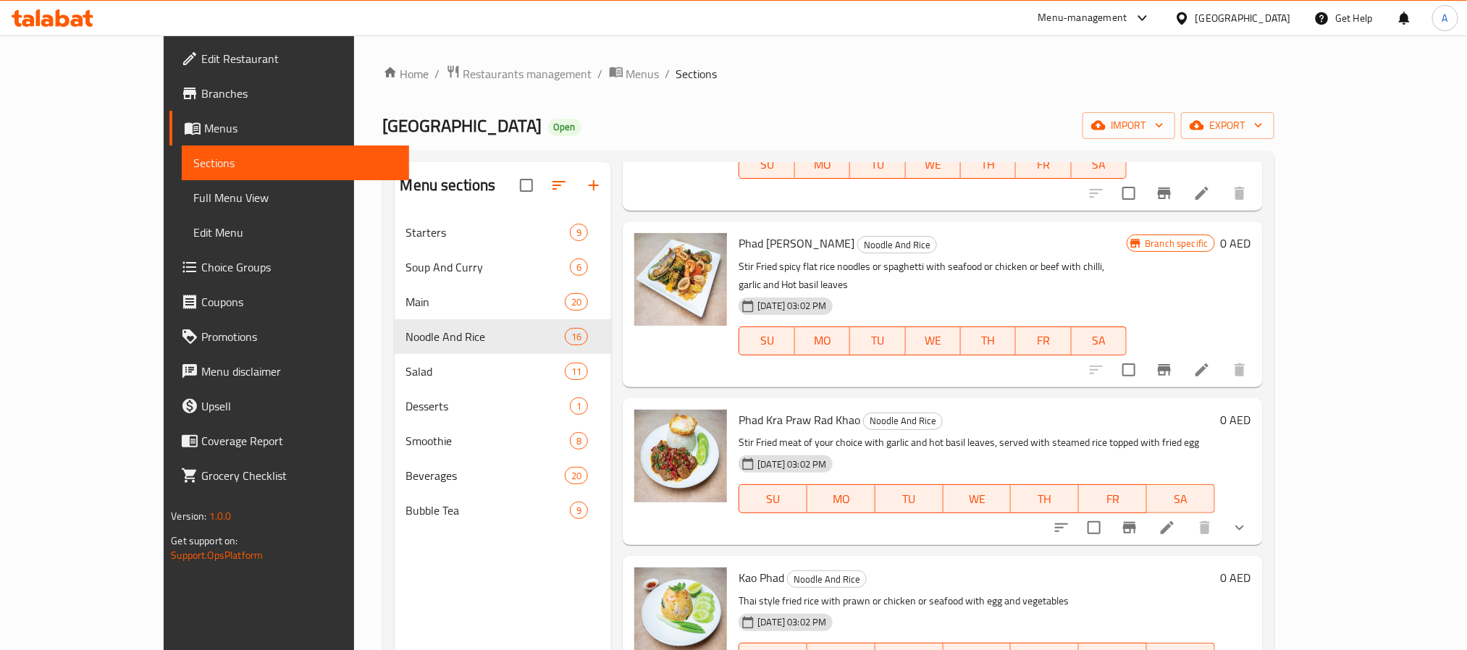
scroll to position [543, 0]
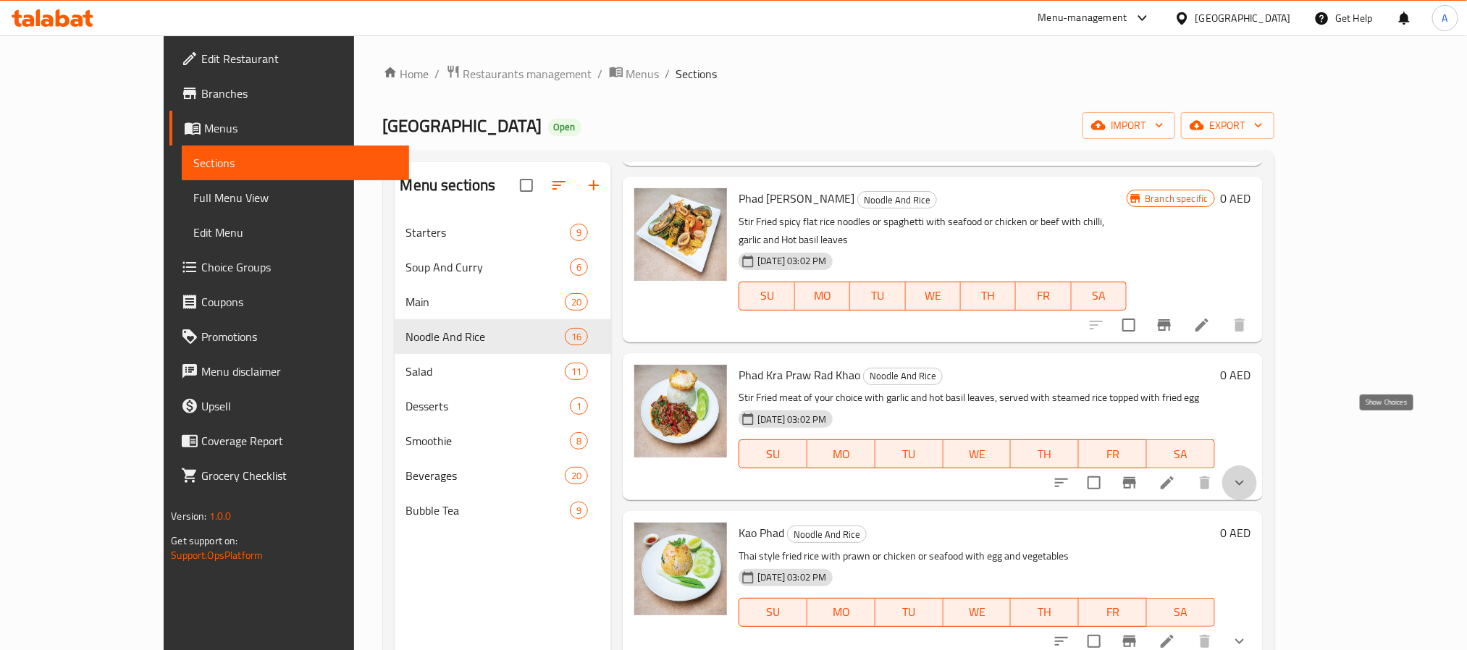
click at [1249, 474] on icon "show more" at bounding box center [1239, 482] width 17 height 17
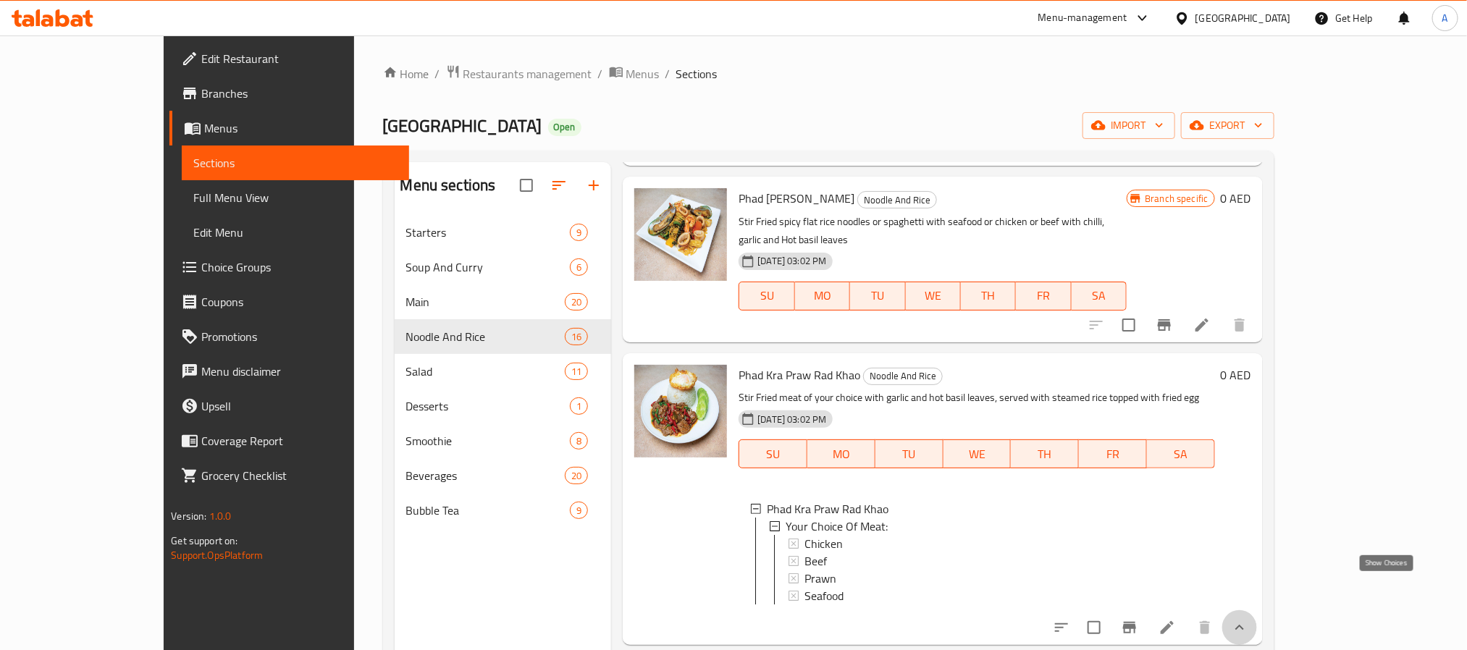
click at [1249, 619] on icon "show more" at bounding box center [1239, 627] width 17 height 17
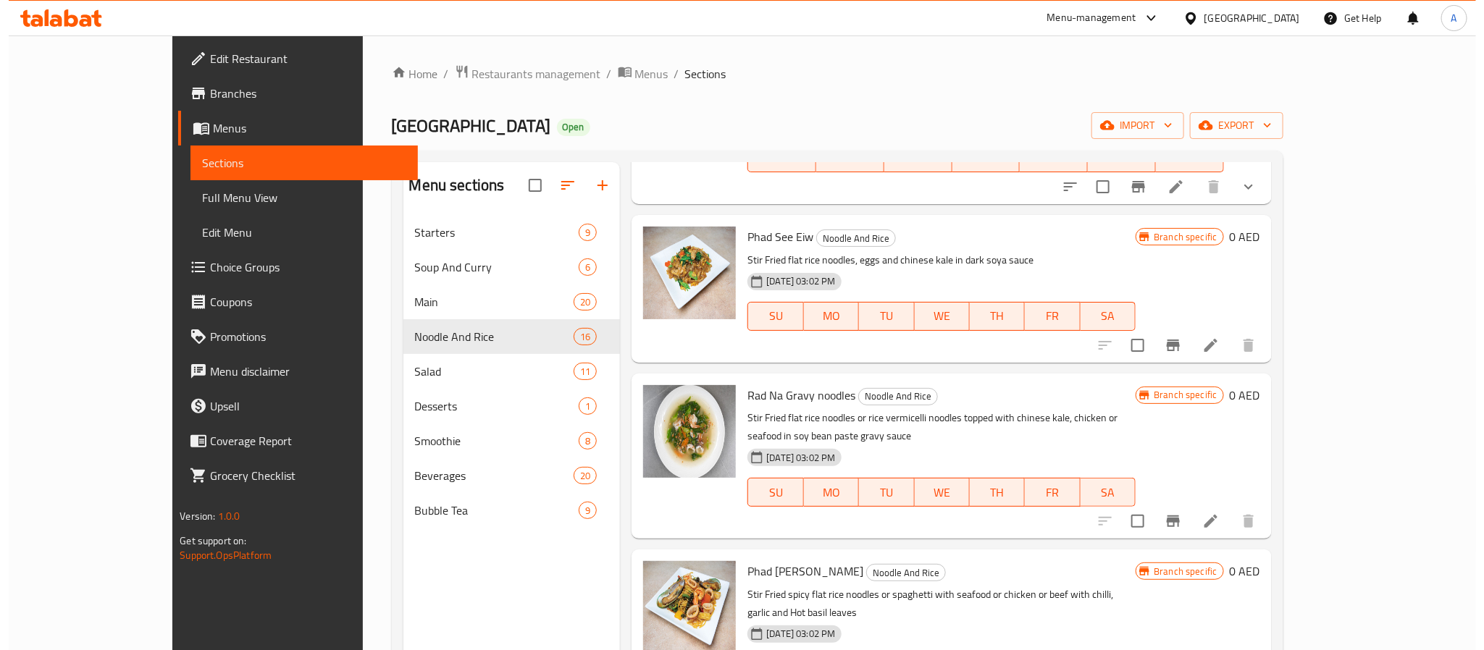
scroll to position [0, 0]
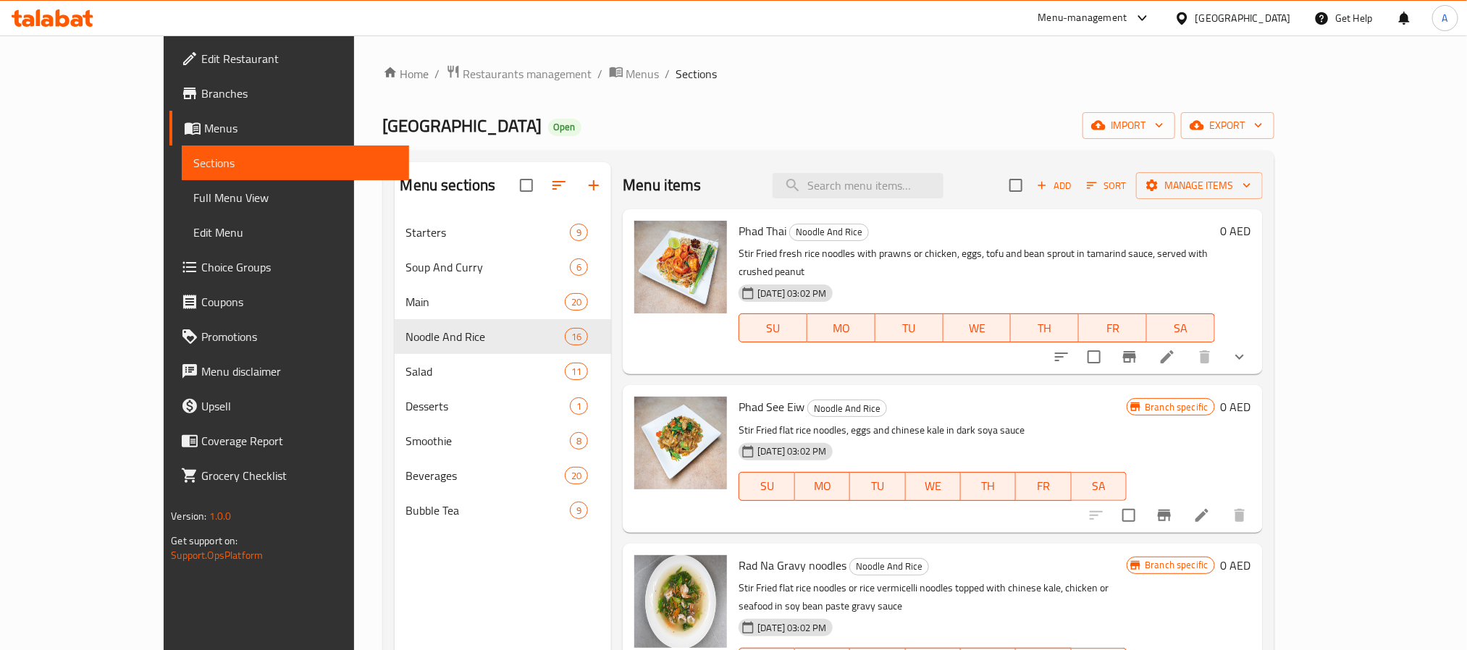
click at [739, 235] on span "Phad Thai" at bounding box center [763, 231] width 48 height 22
copy h6 "Phad Thai"
click at [1252, 181] on span "Manage items" at bounding box center [1200, 186] width 104 height 18
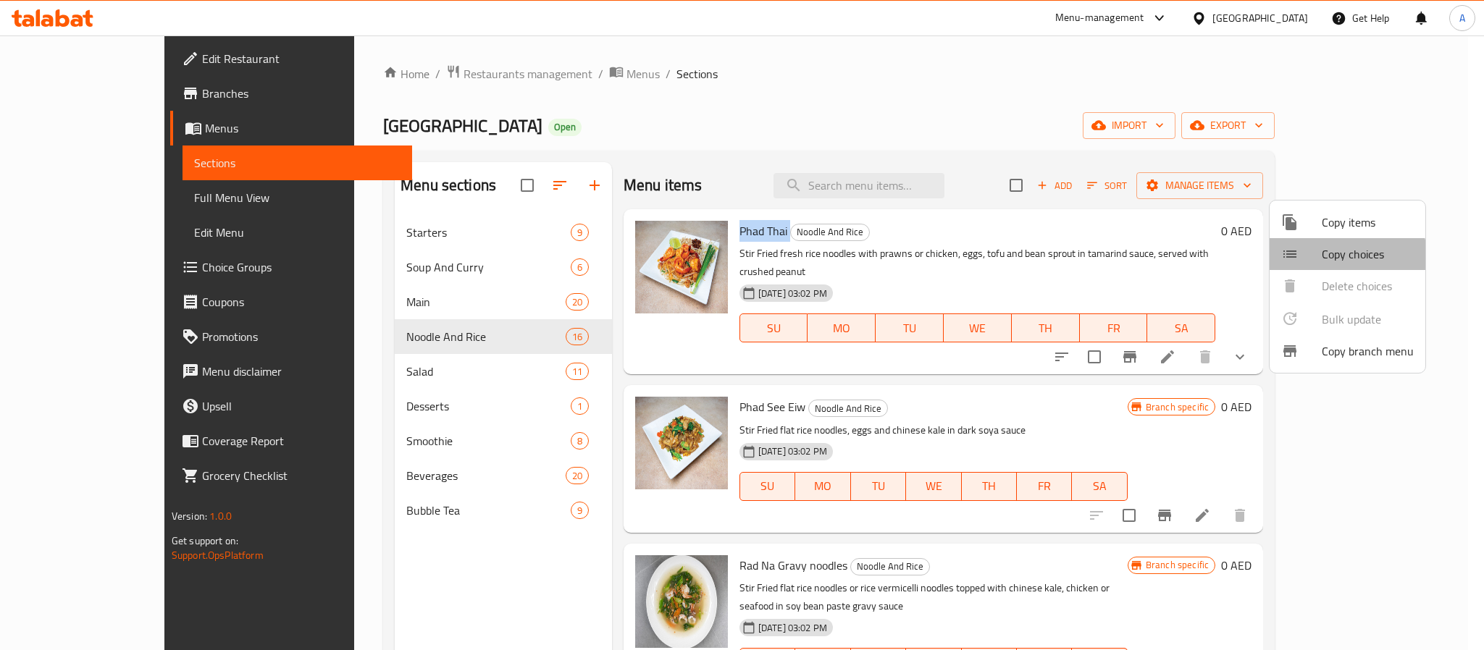
click at [1323, 261] on span "Copy choices" at bounding box center [1368, 254] width 92 height 17
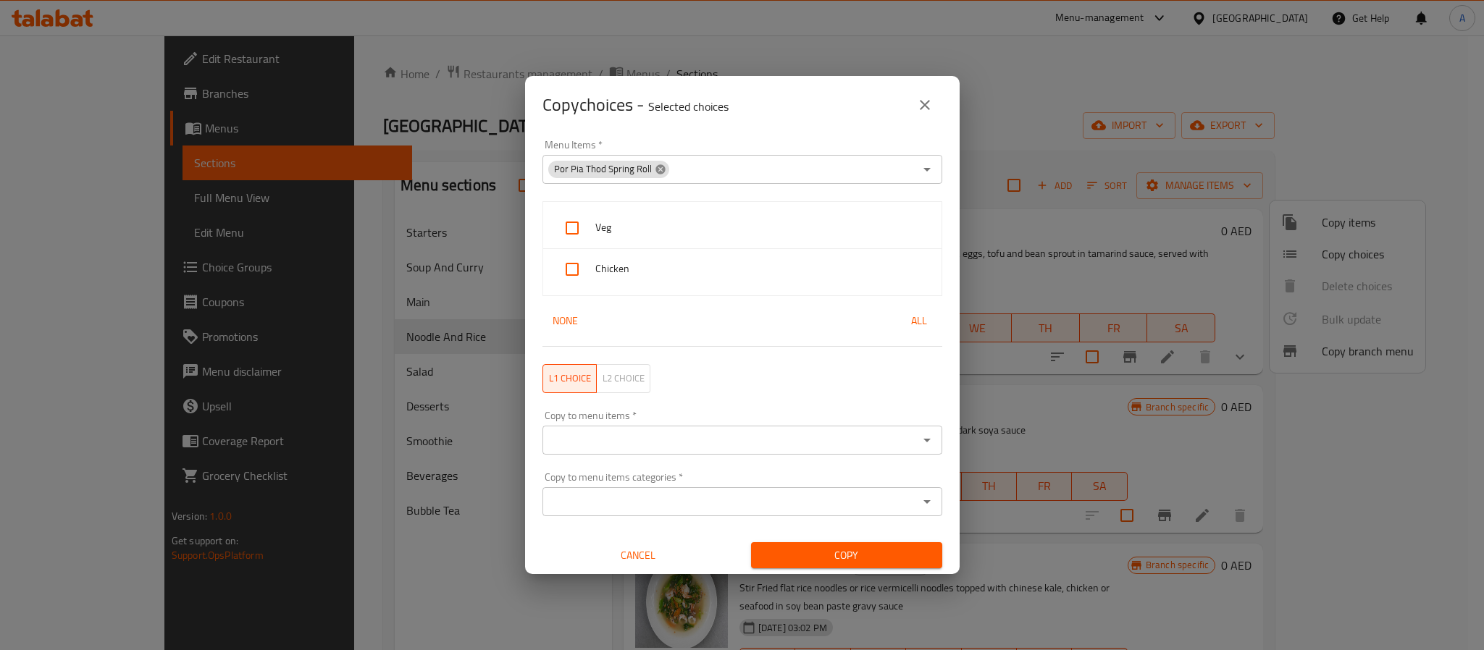
click at [661, 169] on icon at bounding box center [659, 168] width 9 height 9
click at [661, 169] on input "Menu Items   *" at bounding box center [730, 169] width 367 height 20
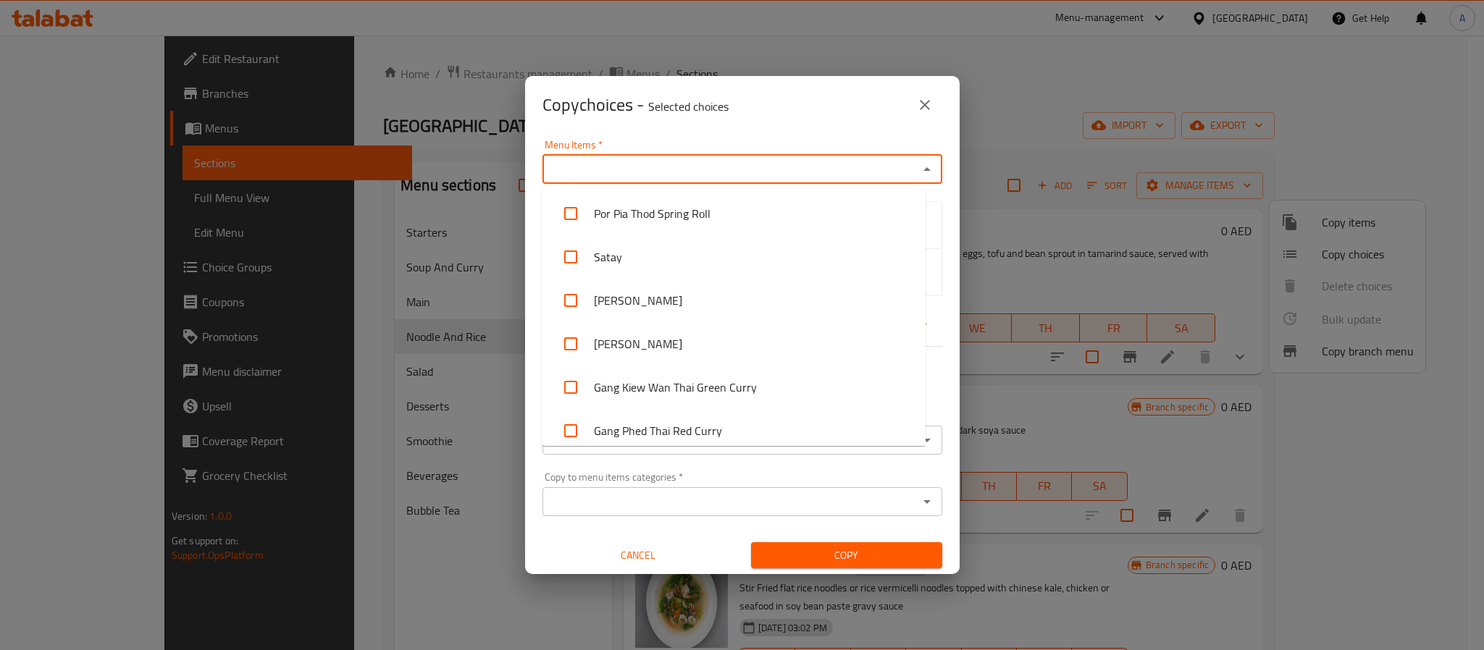
paste input "Phad Thai"
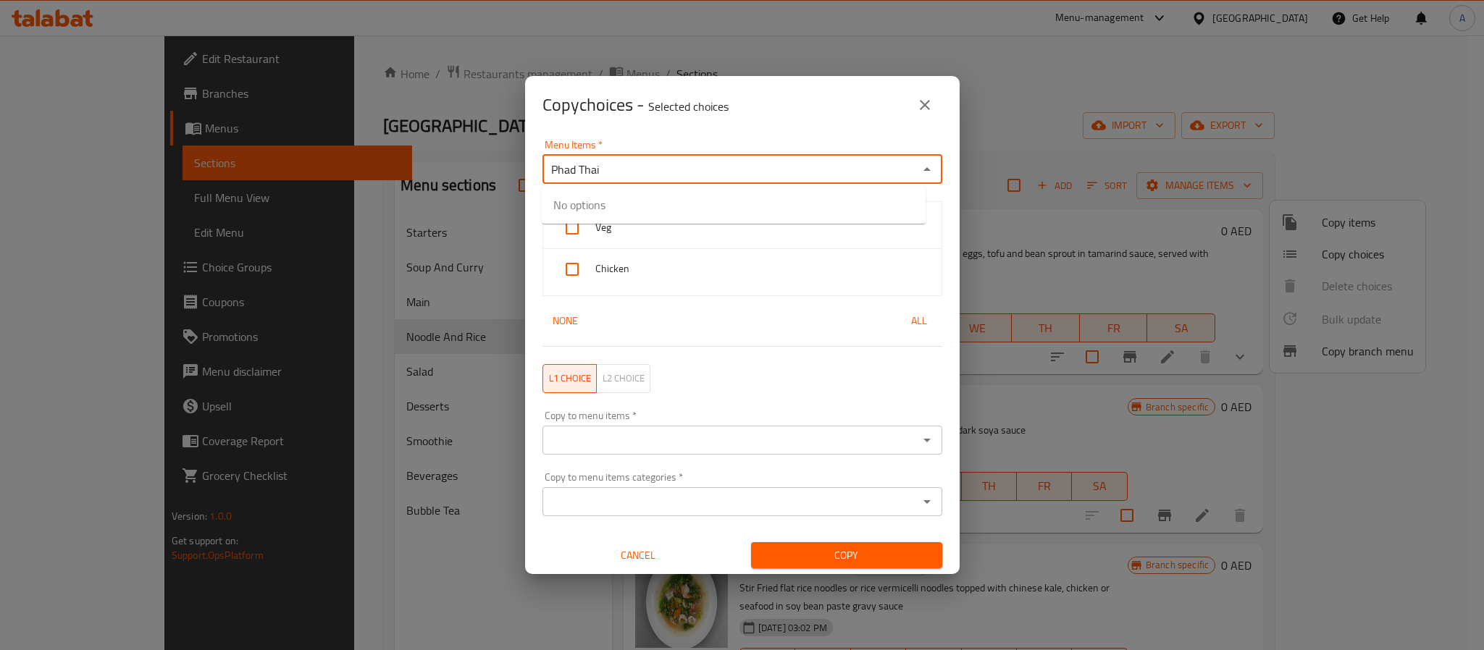
type input "Phad Thai"
click at [571, 213] on input "checkbox" at bounding box center [570, 213] width 35 height 35
checkbox input "false"
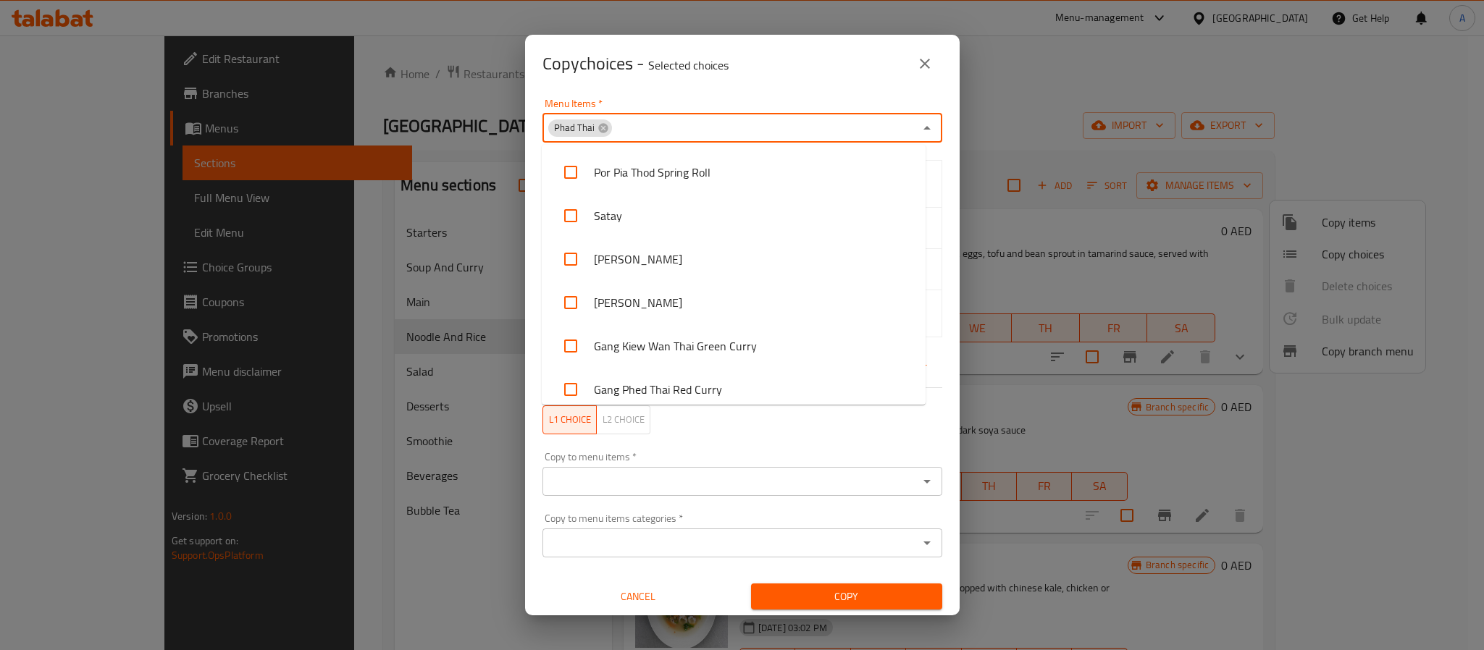
scroll to position [487, 0]
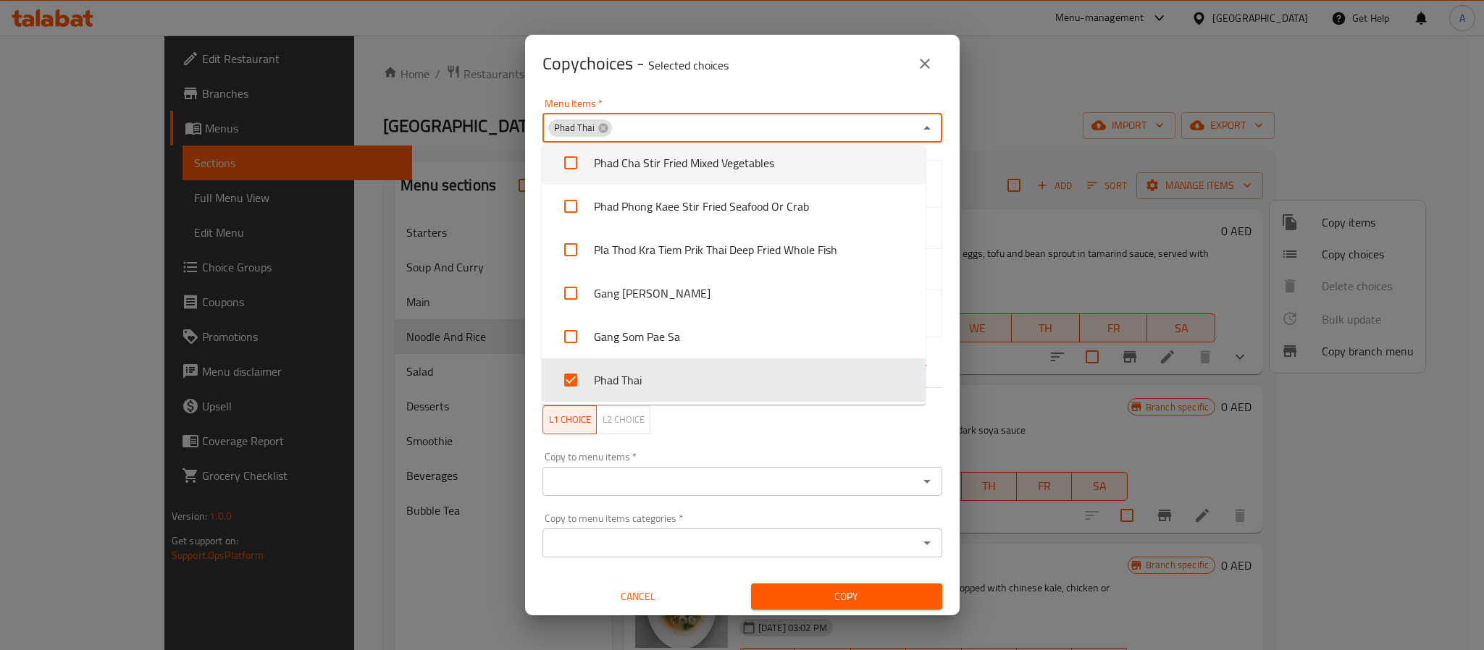
click at [708, 99] on div "Menu Items   * Phad Thai Menu Items *" at bounding box center [743, 121] width 400 height 44
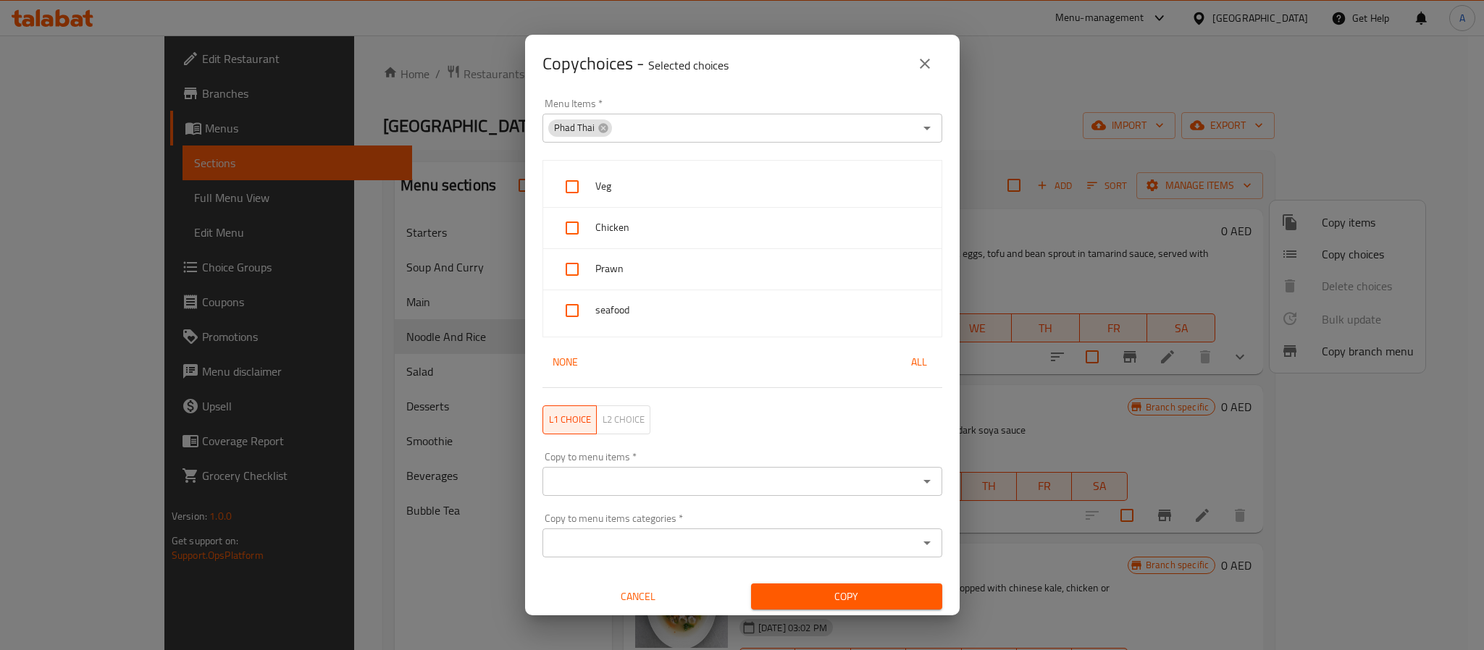
click at [537, 339] on div "Veg Chicken Prawn seafood None All" at bounding box center [742, 274] width 417 height 246
click at [902, 364] on span "All" at bounding box center [919, 362] width 35 height 18
checkbox input "true"
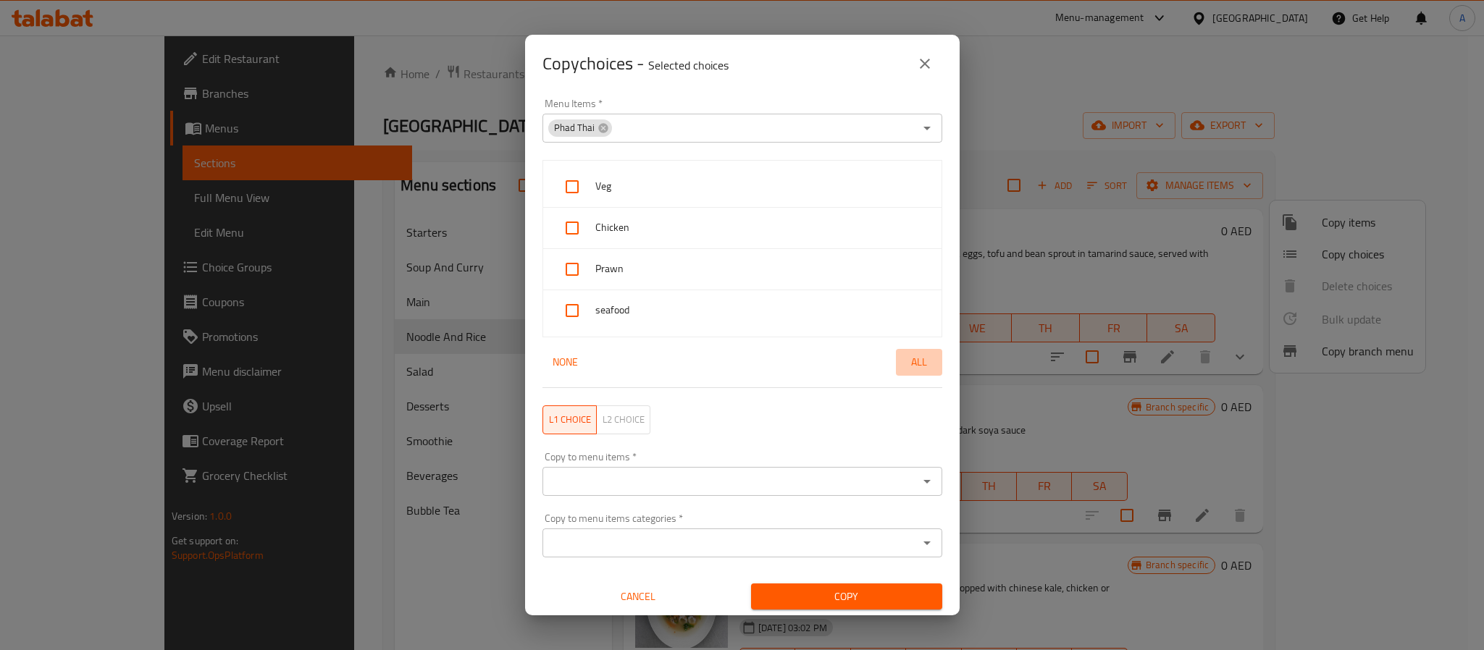
checkbox input "true"
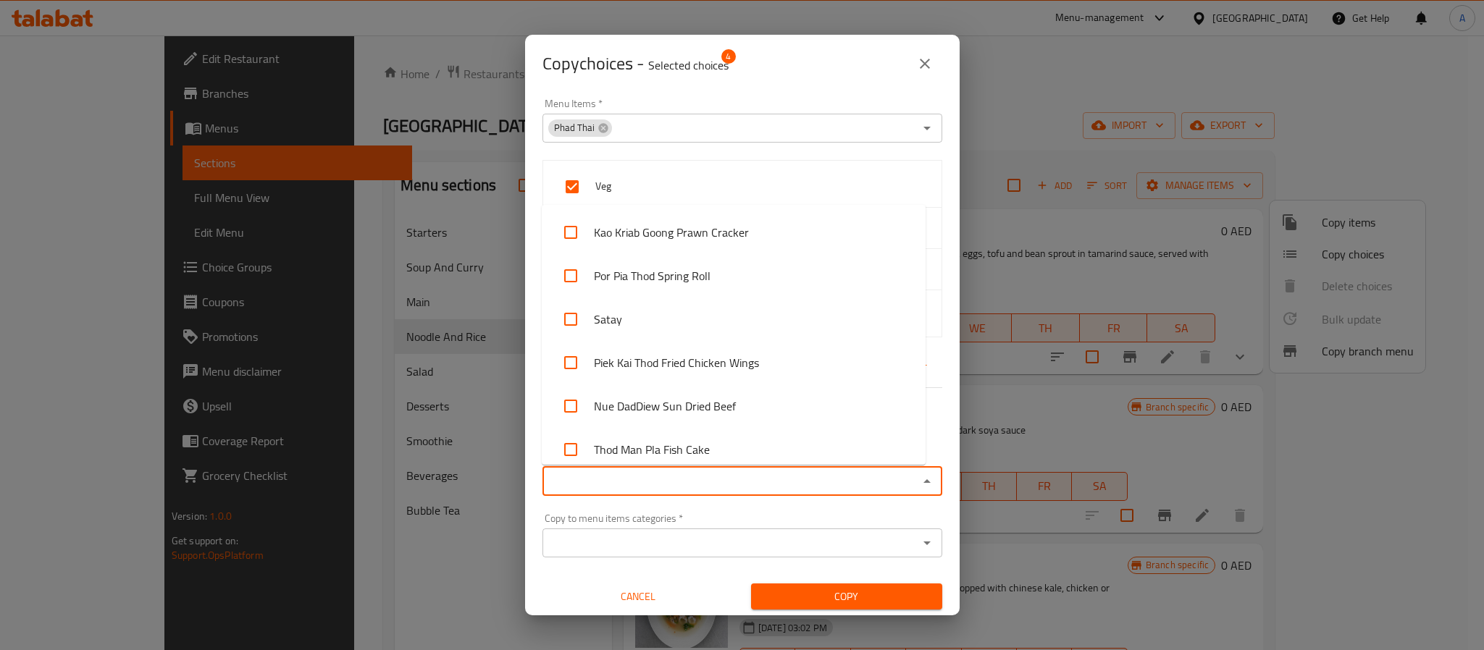
click at [637, 476] on input "Copy to menu items   *" at bounding box center [730, 482] width 367 height 20
paste input "Phad See Eiw"
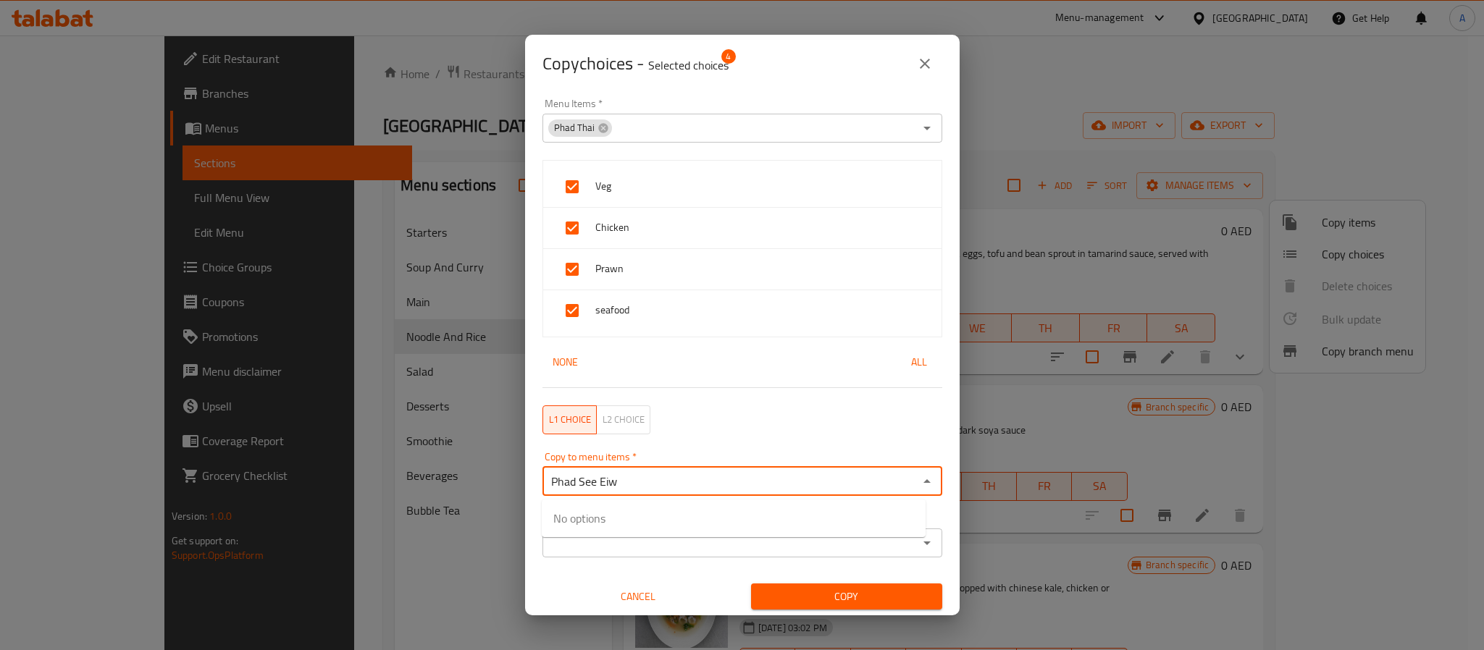
type input "Phad See Eiw"
click at [571, 530] on input "checkbox" at bounding box center [570, 527] width 35 height 35
checkbox input "false"
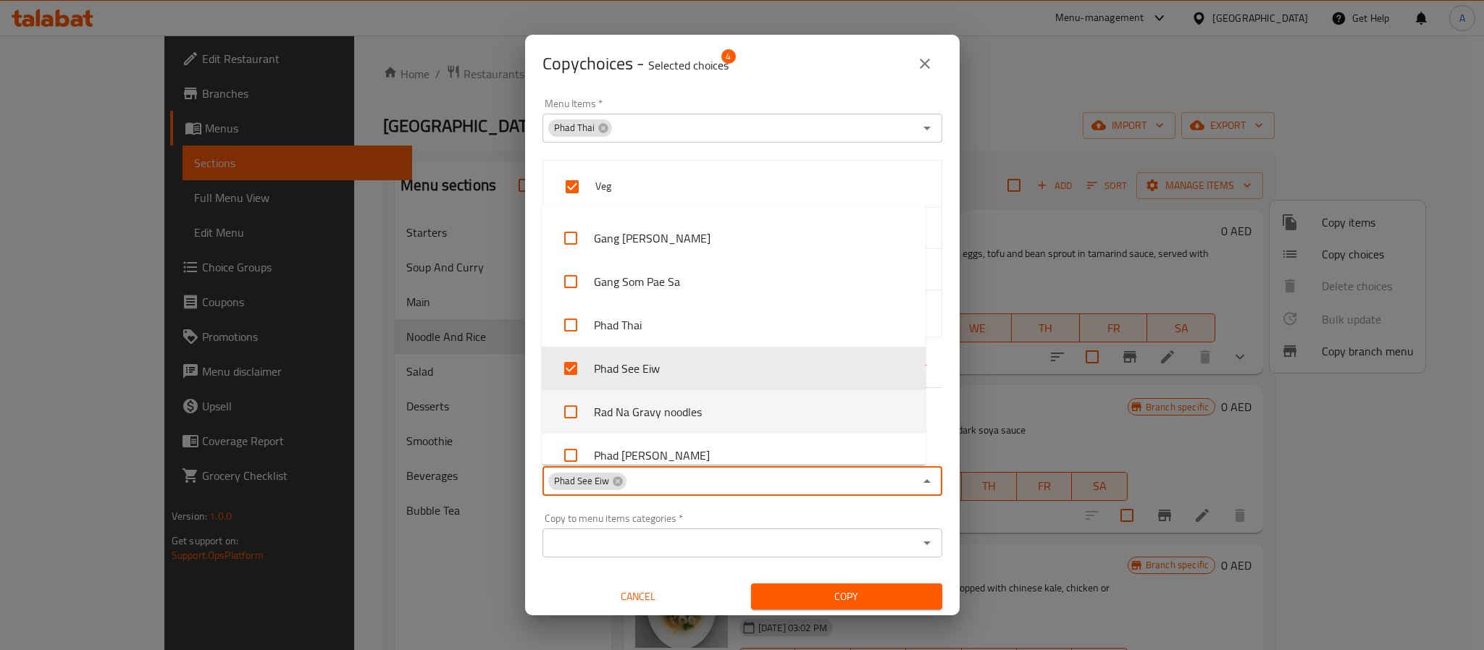
scroll to position [1465, 0]
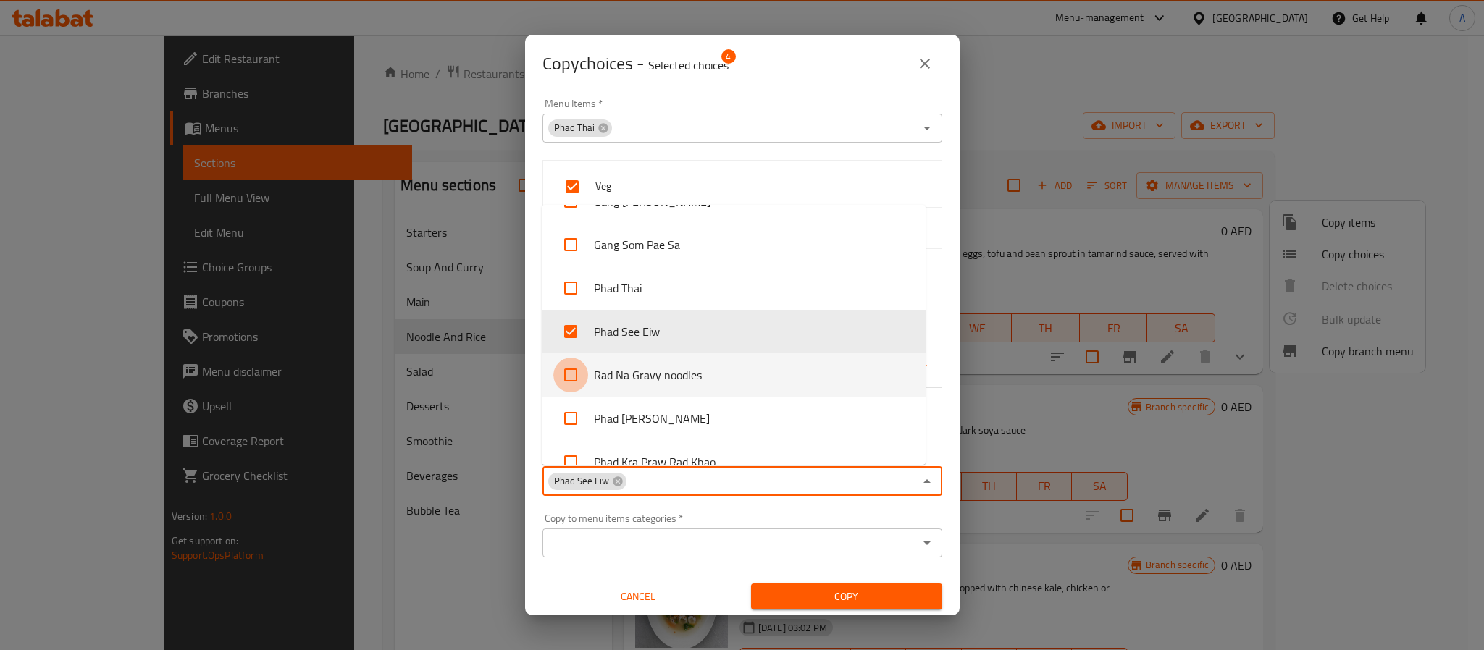
click at [564, 377] on input "checkbox" at bounding box center [570, 375] width 35 height 35
checkbox input "true"
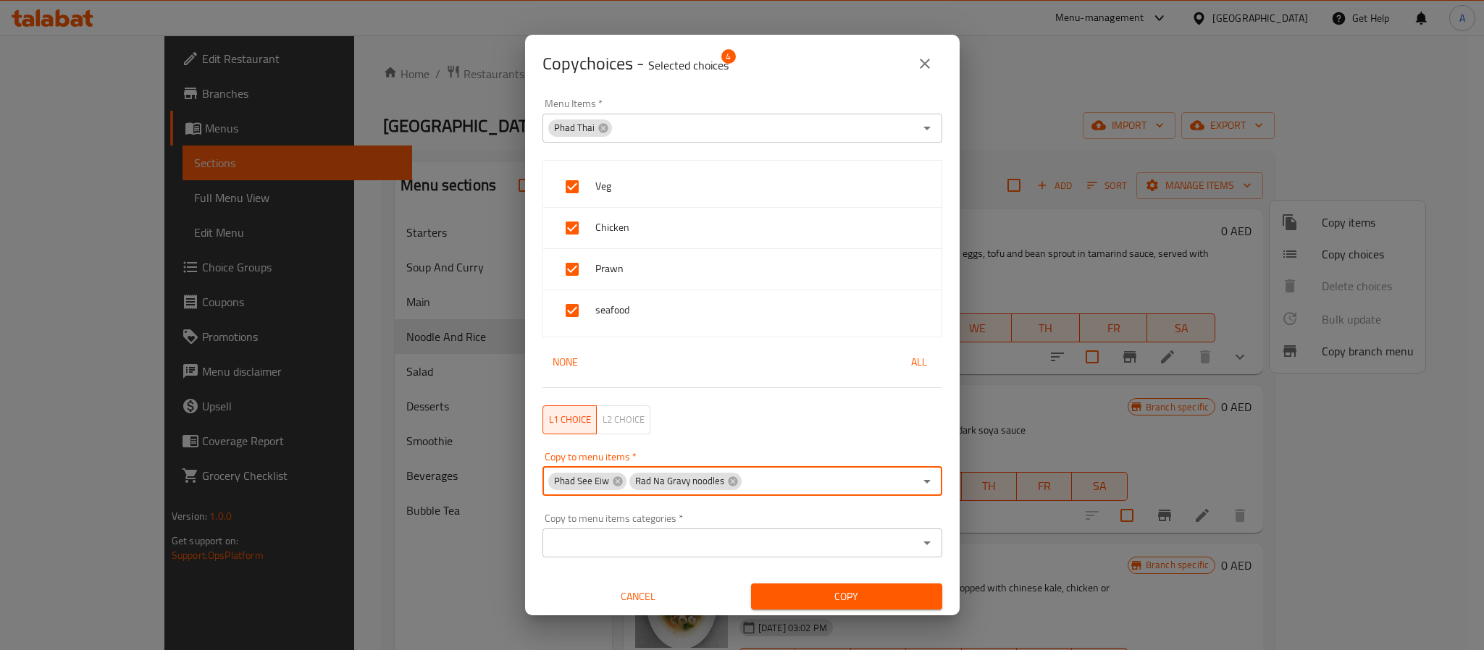
click at [841, 495] on div "Phad See Eiw Rad Na Gravy noodles Copy to menu items *" at bounding box center [743, 481] width 400 height 29
type input "ر"
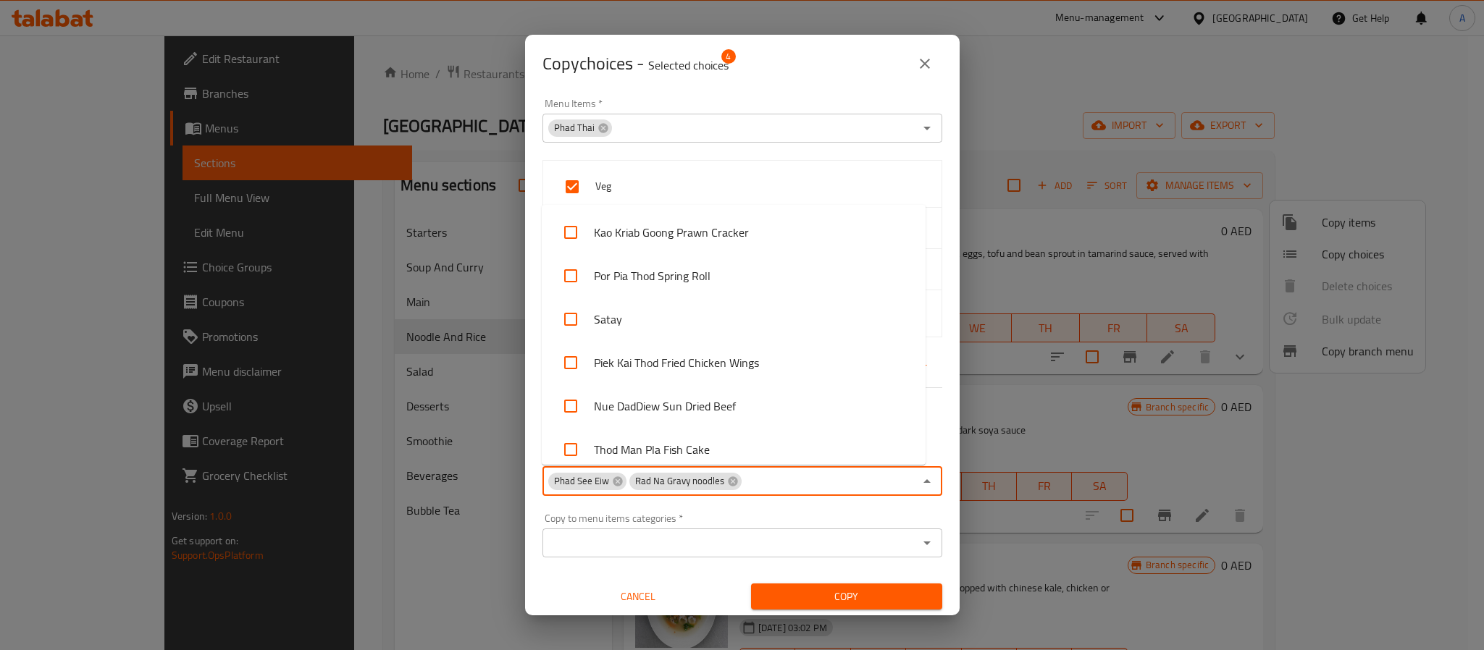
scroll to position [1357, 0]
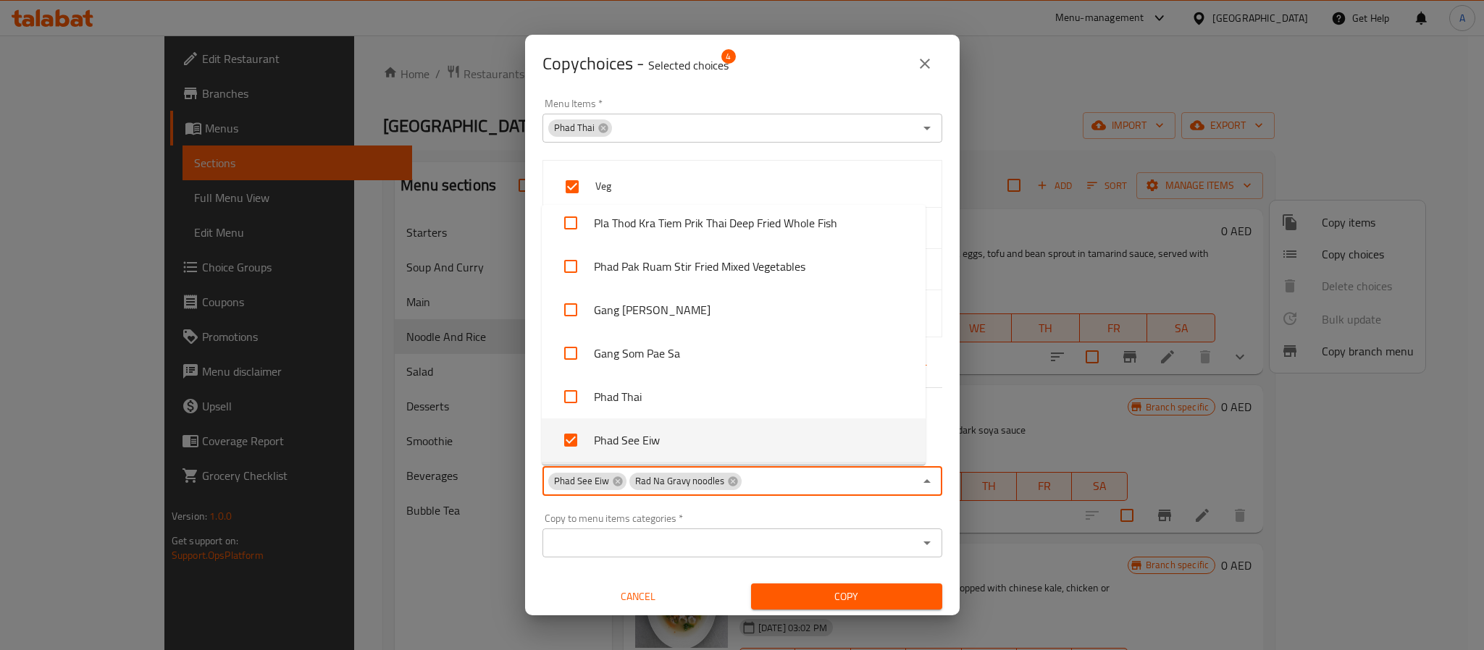
paste input "Rad Na (Gravy noodles)"
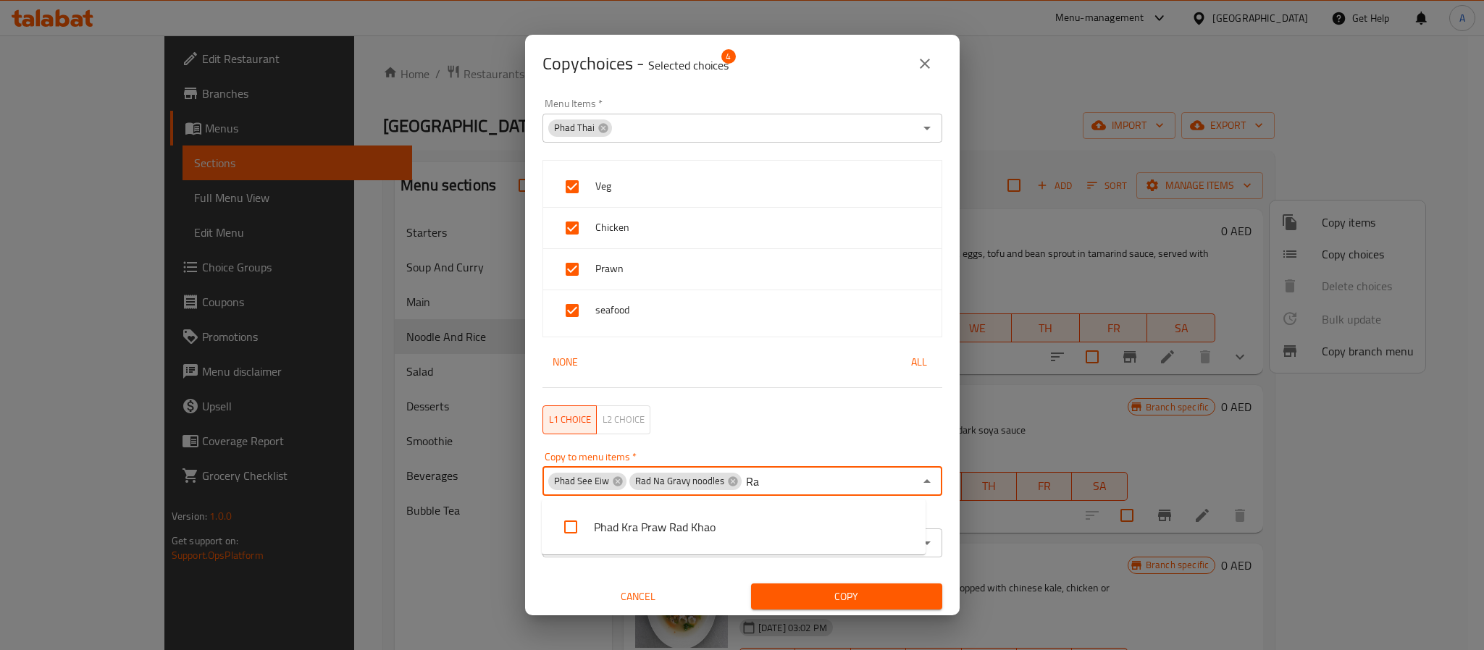
type input "R"
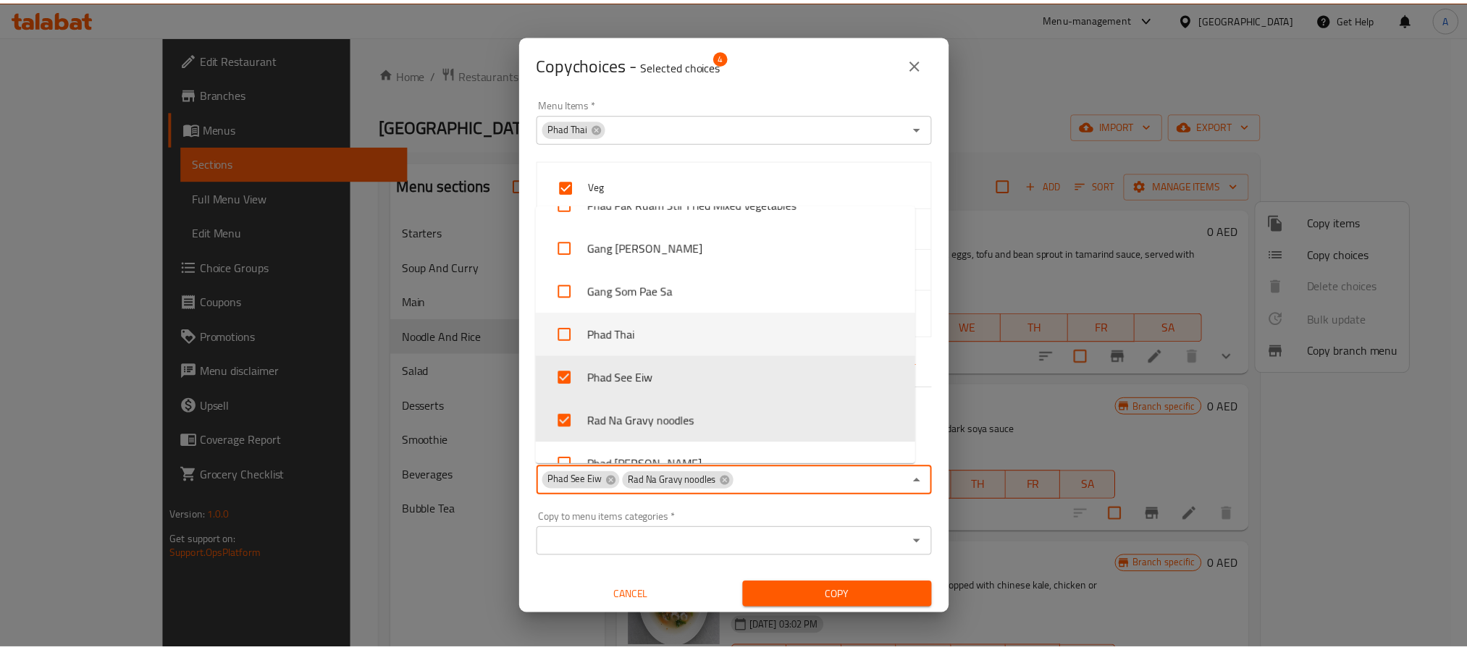
scroll to position [1422, 0]
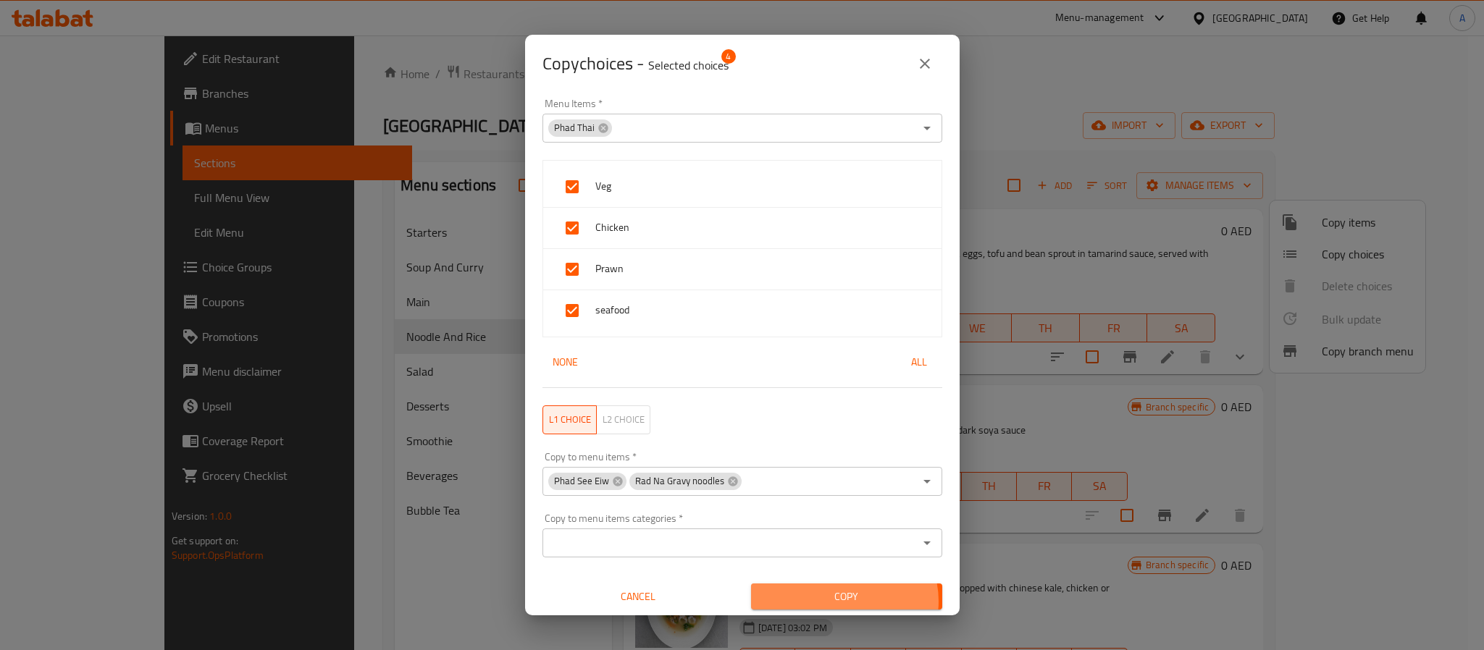
click at [835, 603] on span "Copy" at bounding box center [847, 597] width 168 height 18
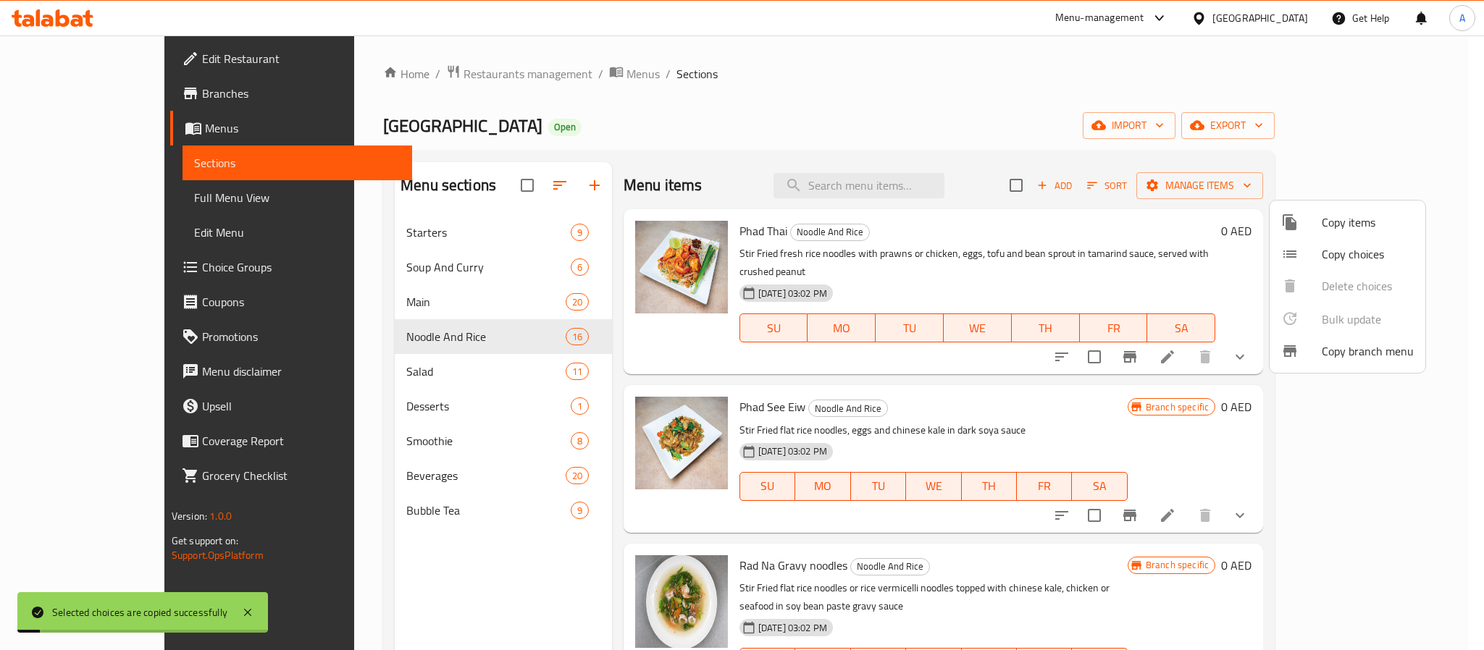
click at [1050, 377] on div at bounding box center [742, 325] width 1484 height 650
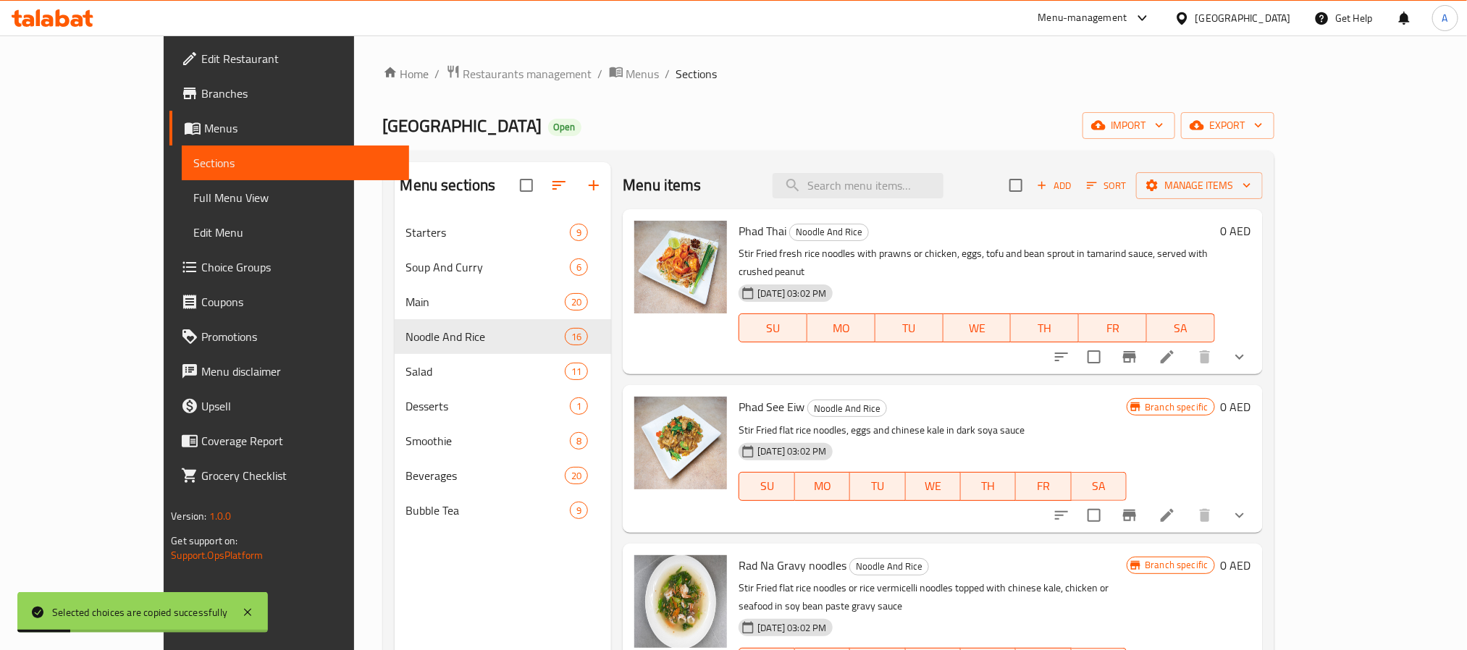
scroll to position [109, 0]
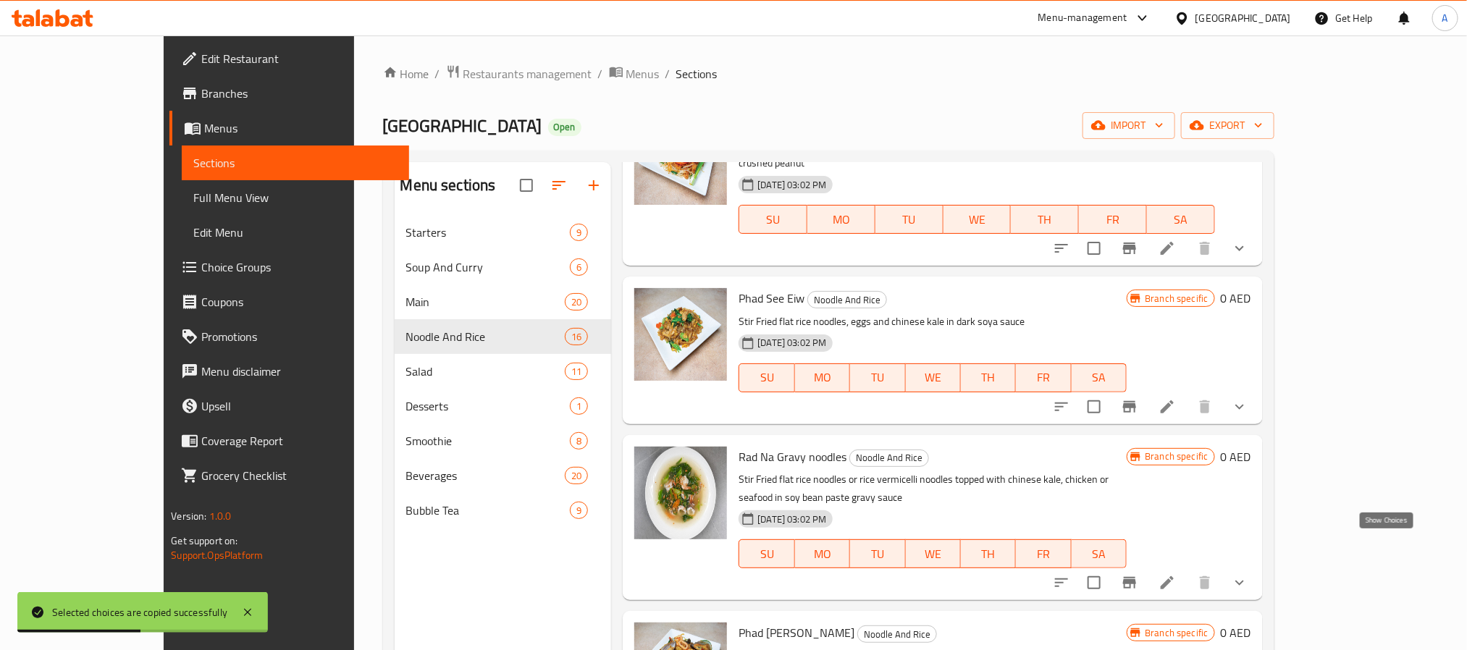
click at [1249, 574] on icon "show more" at bounding box center [1239, 582] width 17 height 17
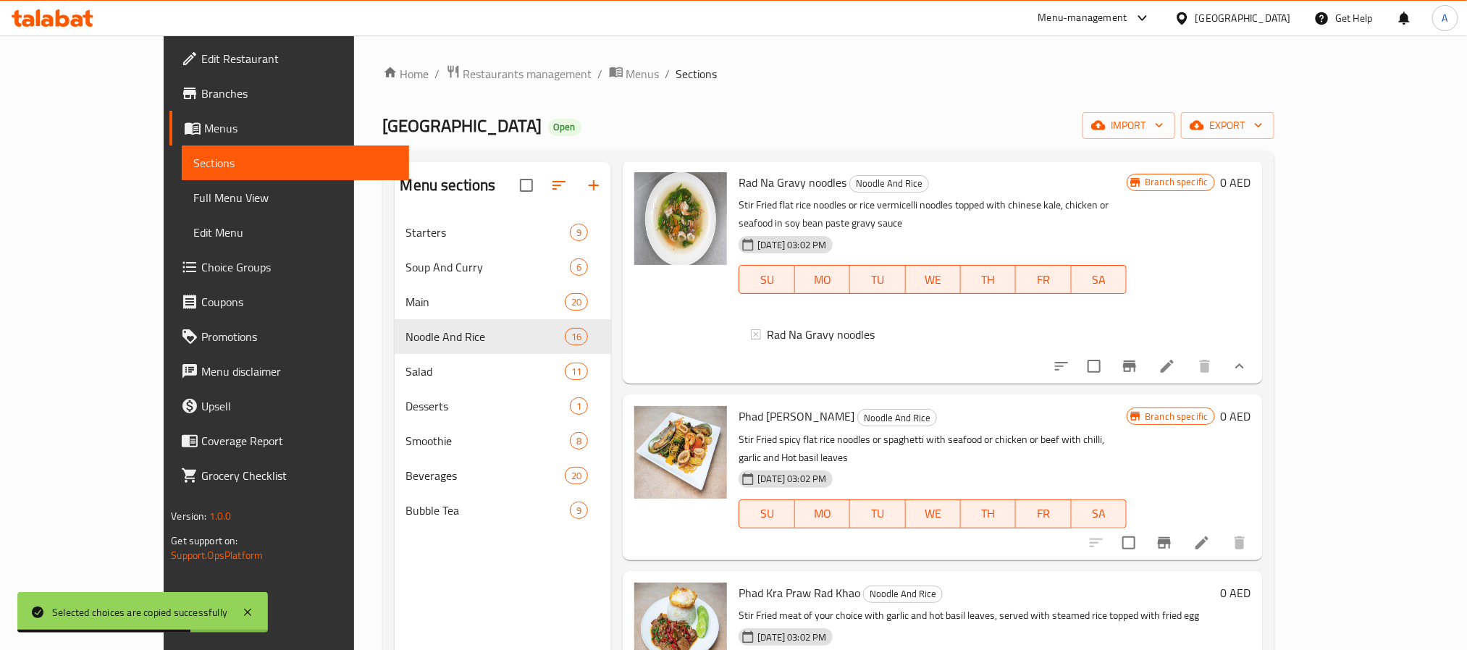
scroll to position [435, 0]
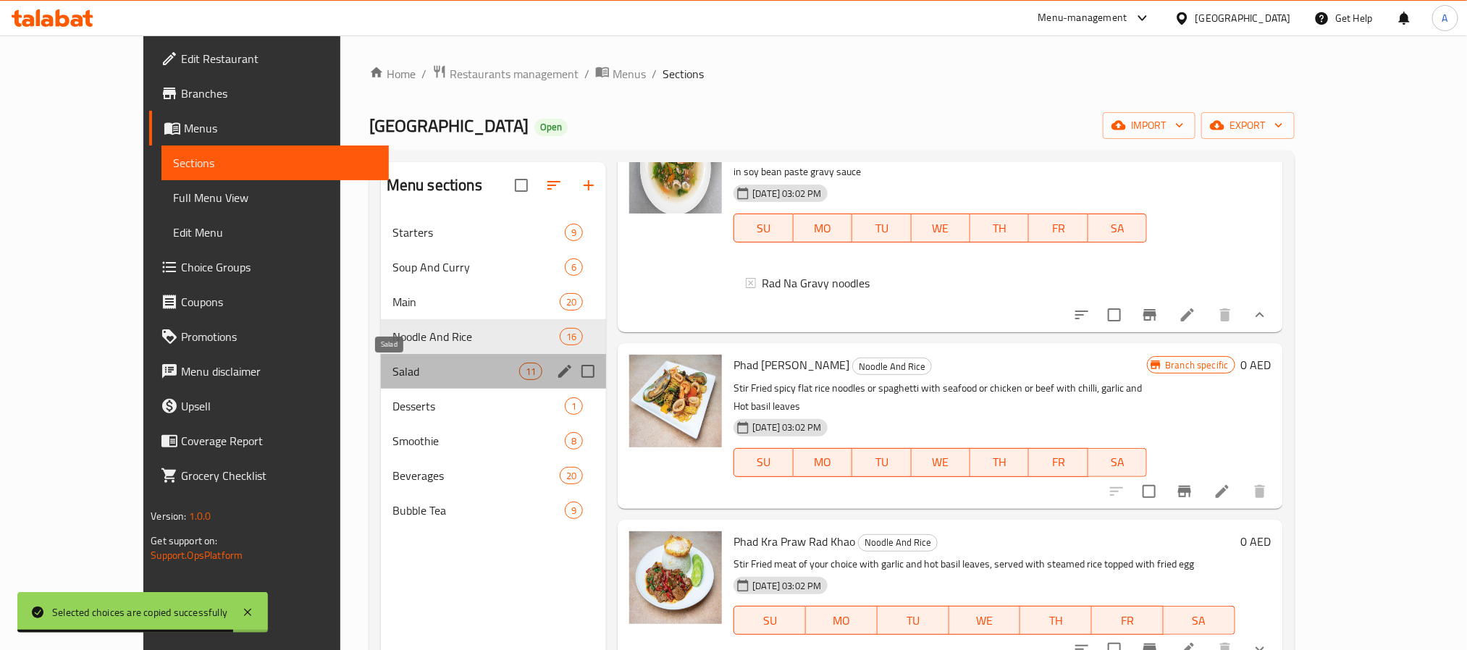
click at [393, 364] on span "Salad" at bounding box center [456, 371] width 127 height 17
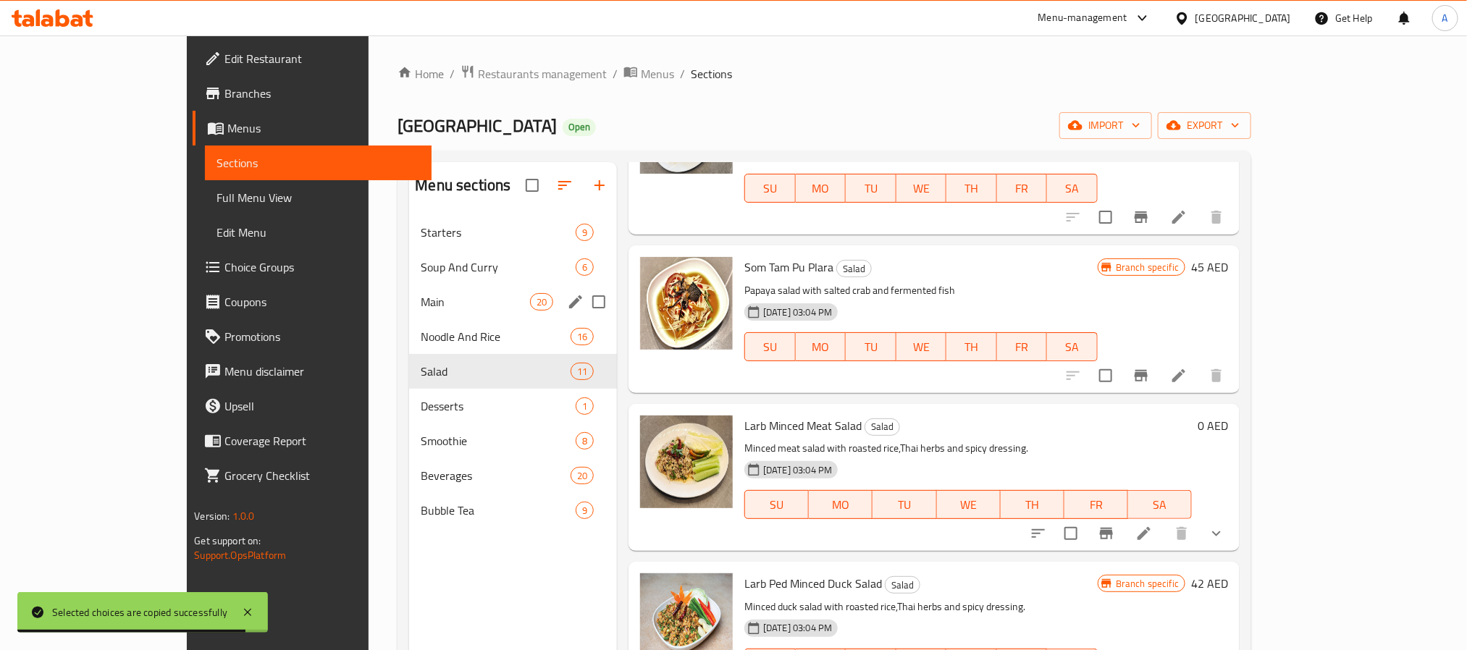
click at [409, 318] on div "Main 20" at bounding box center [513, 302] width 208 height 35
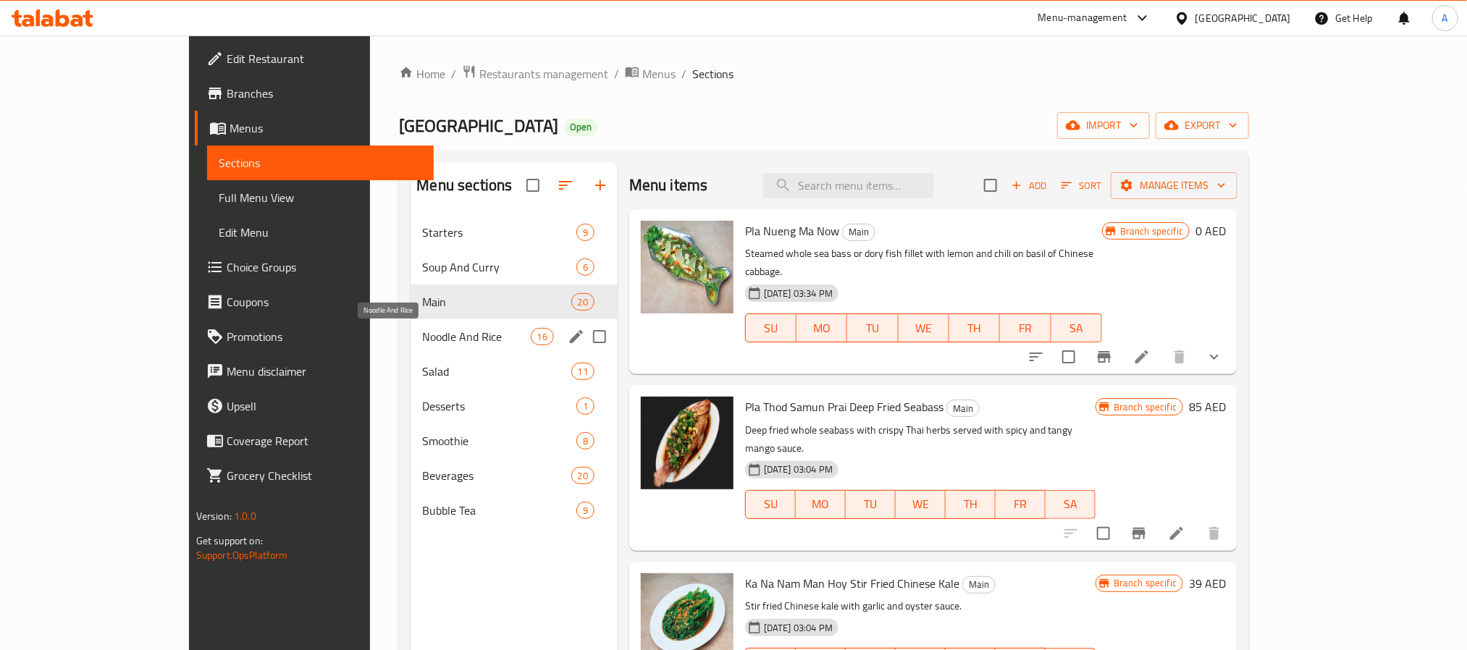
click at [422, 331] on span "Noodle And Rice" at bounding box center [476, 336] width 108 height 17
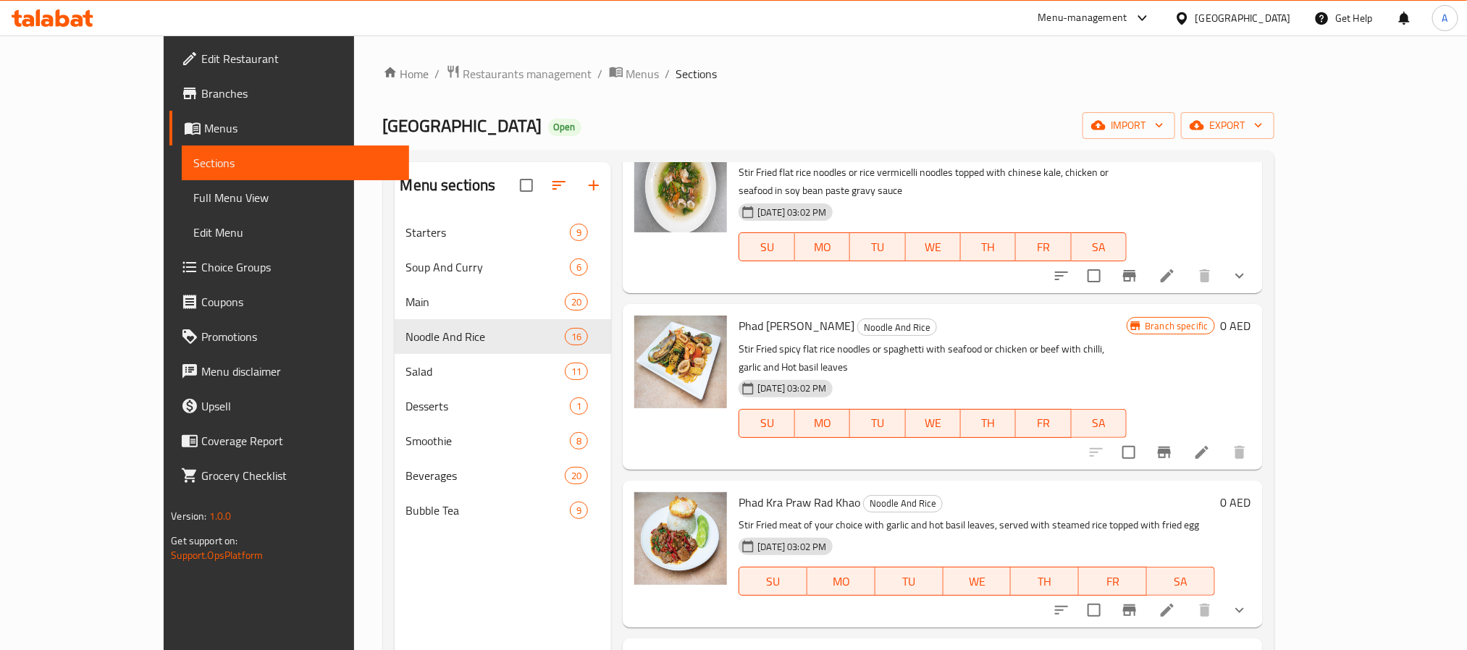
scroll to position [435, 0]
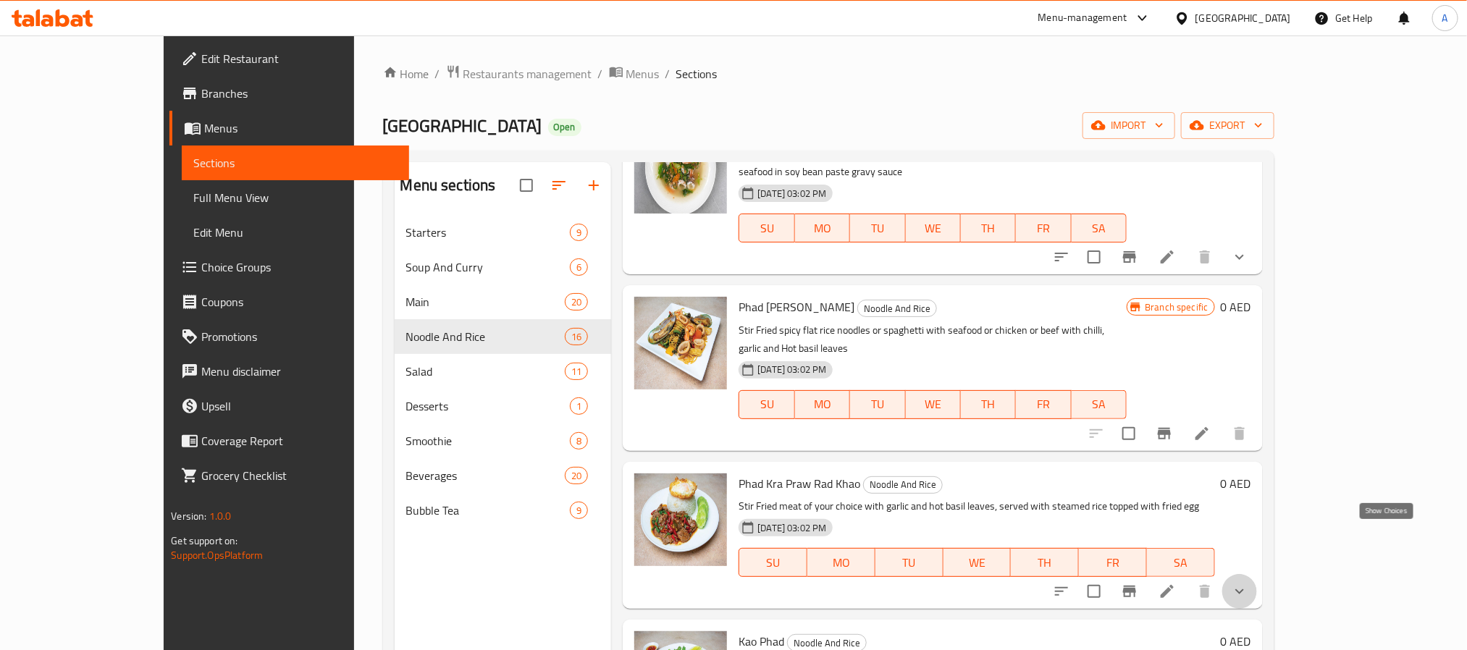
click at [1249, 583] on icon "show more" at bounding box center [1239, 591] width 17 height 17
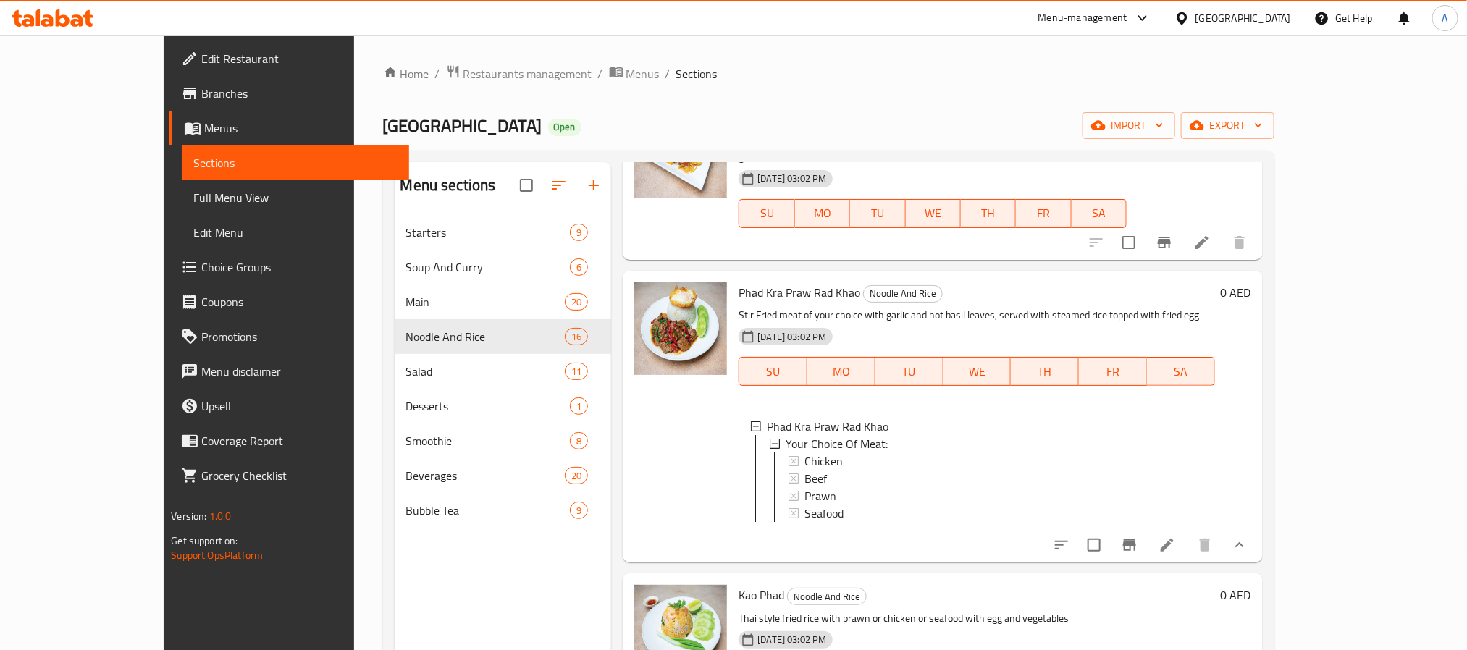
scroll to position [761, 0]
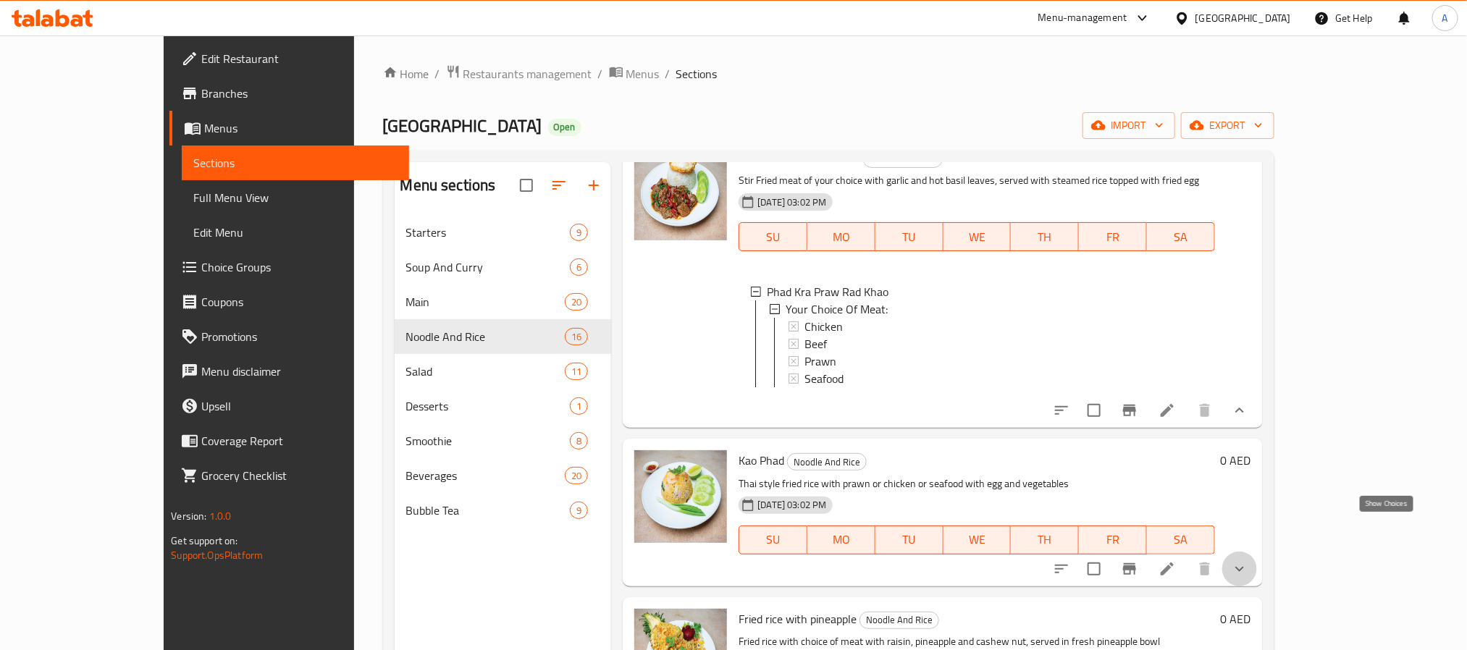
click at [1244, 566] on icon "show more" at bounding box center [1240, 568] width 9 height 5
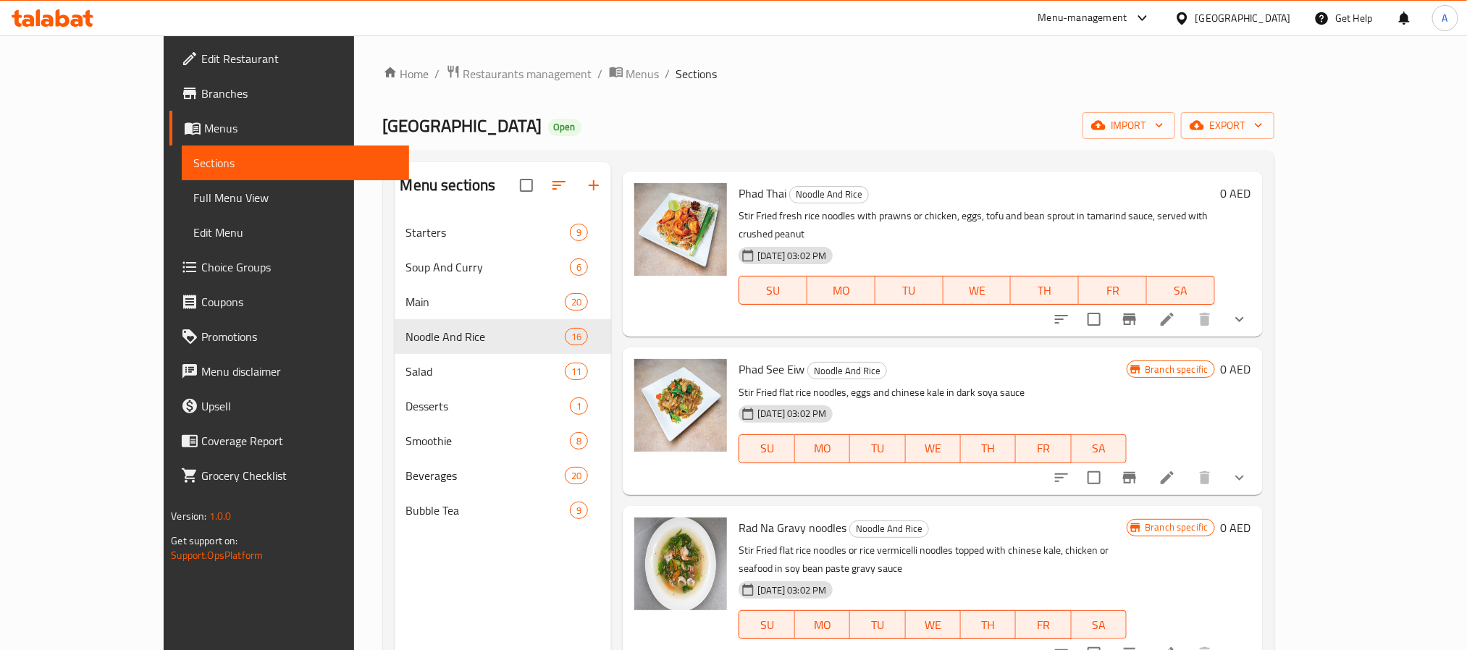
scroll to position [0, 0]
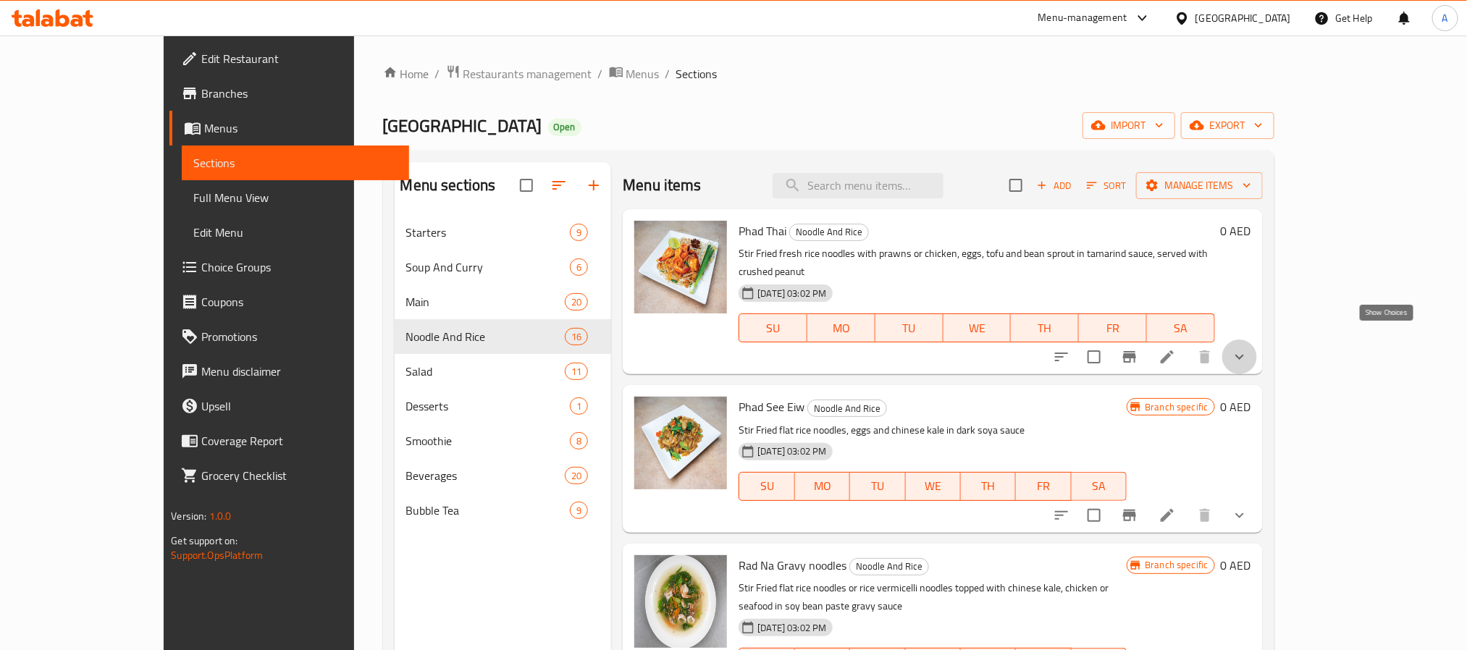
click at [1249, 348] on icon "show more" at bounding box center [1239, 356] width 17 height 17
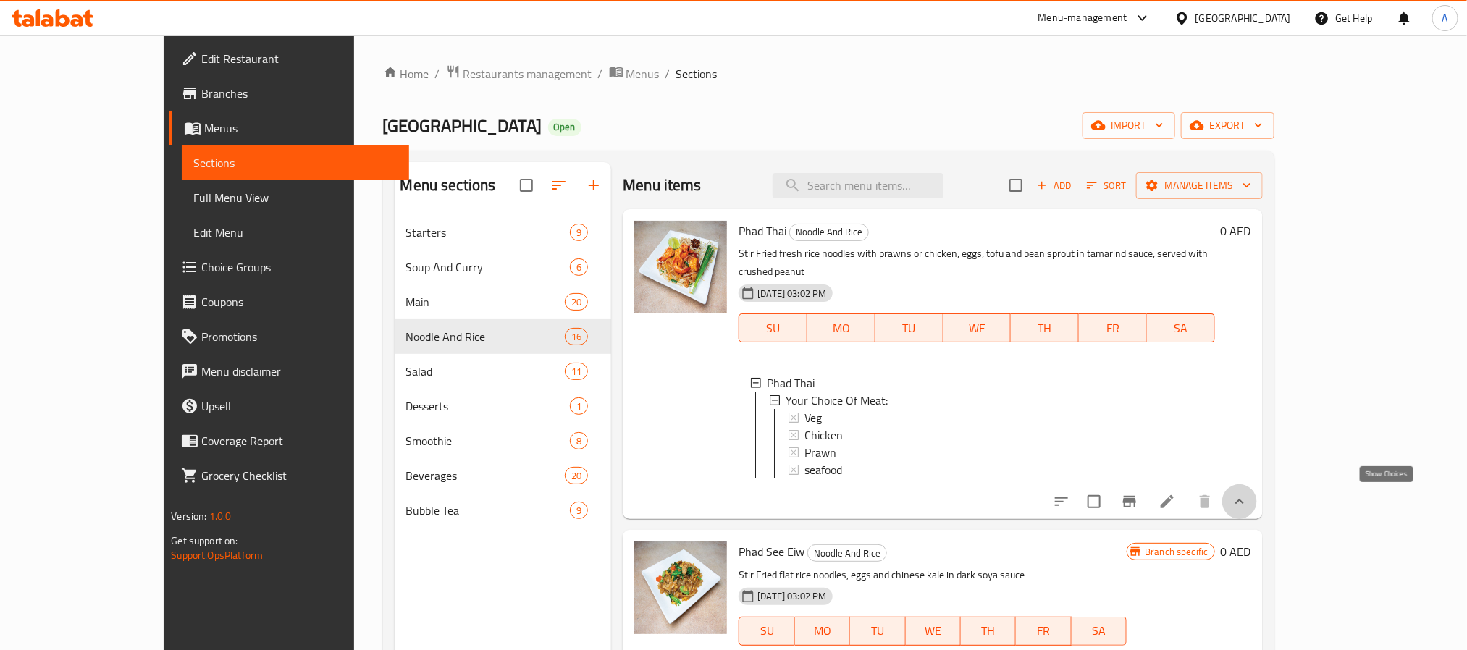
click at [1249, 493] on icon "show more" at bounding box center [1239, 501] width 17 height 17
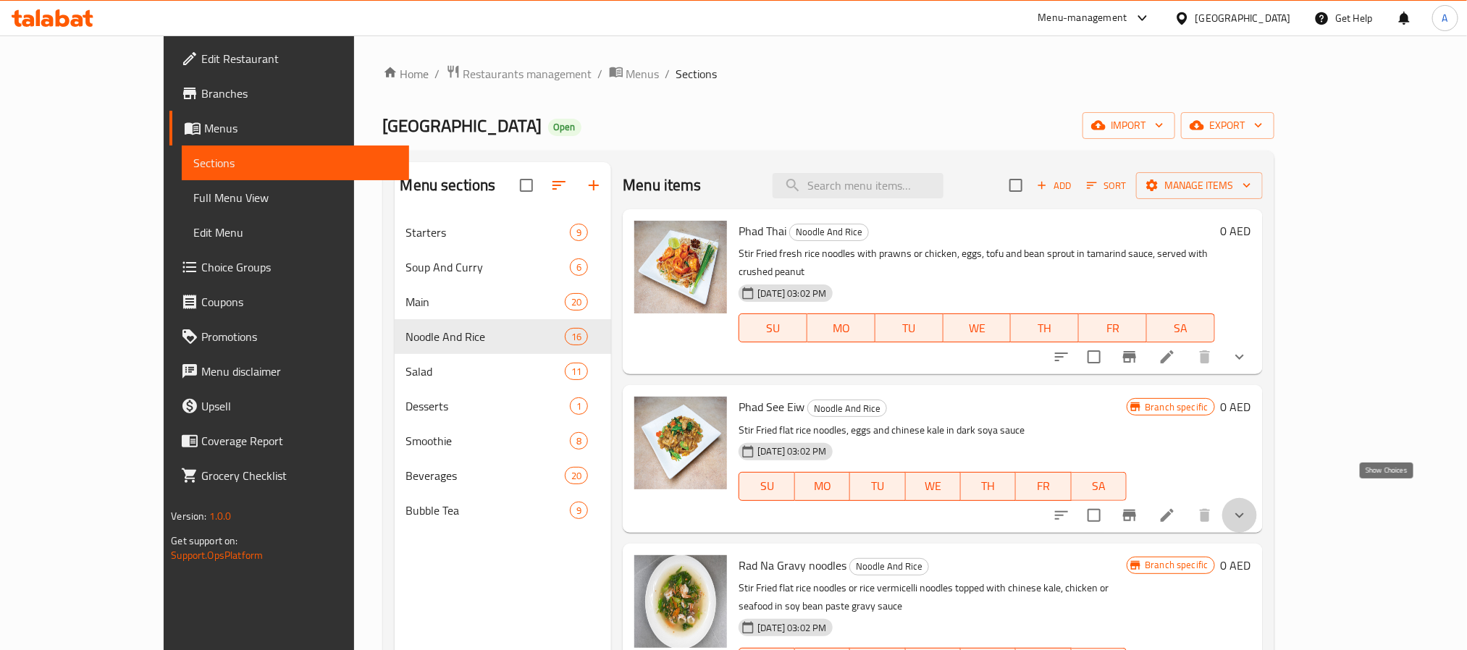
click at [1244, 513] on icon "show more" at bounding box center [1240, 515] width 9 height 5
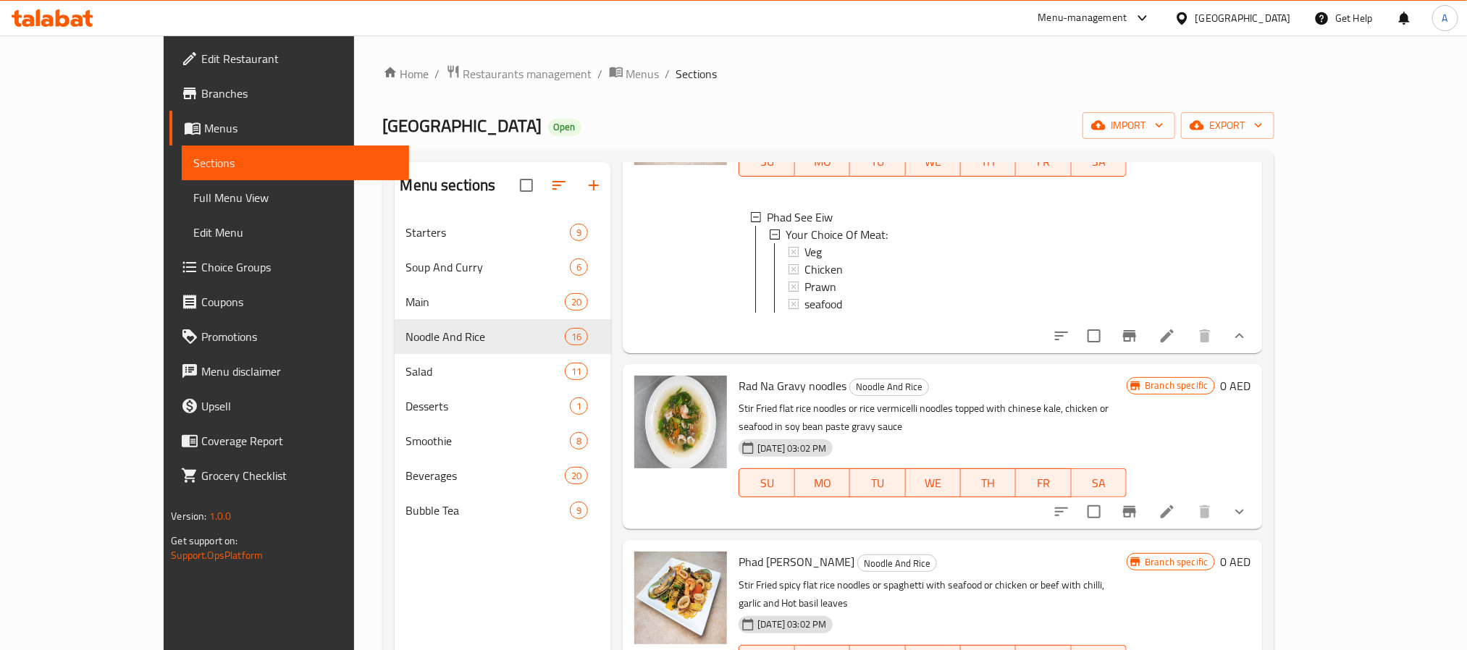
scroll to position [326, 0]
click at [1249, 337] on icon "show more" at bounding box center [1239, 334] width 17 height 17
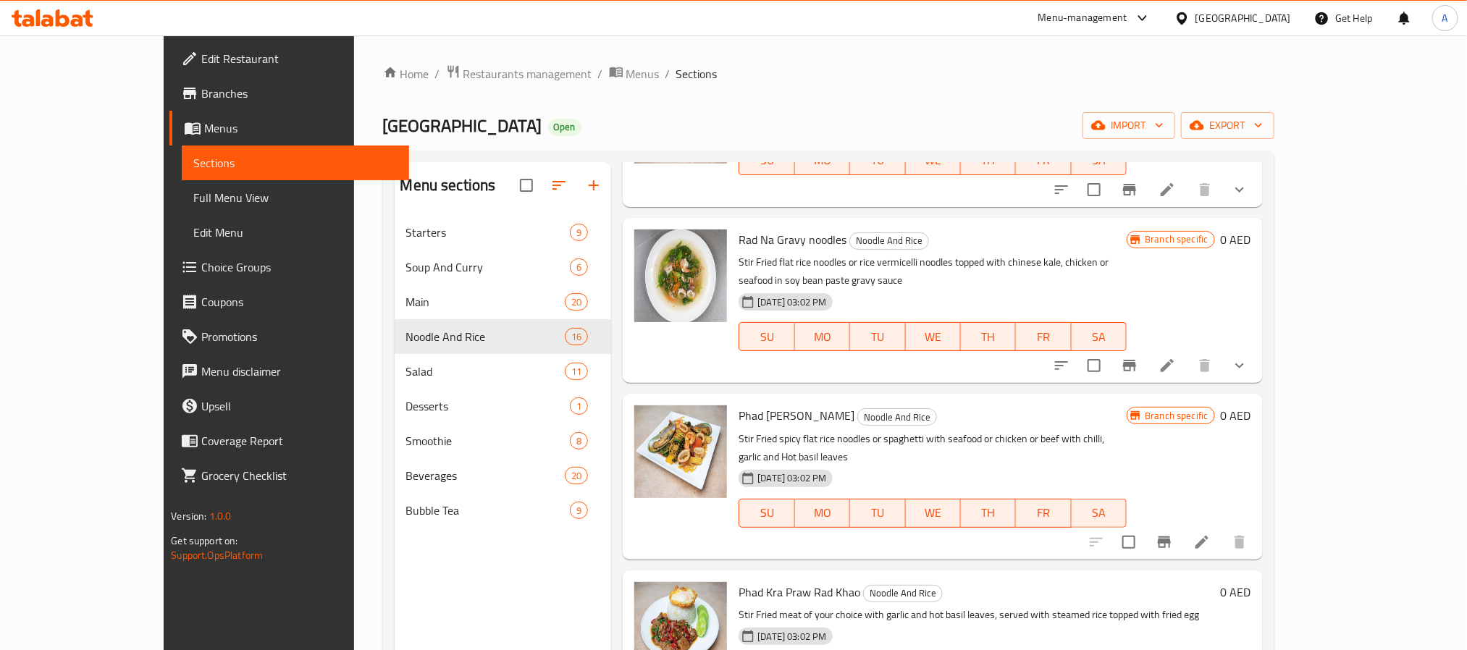
click at [740, 405] on span "Phad [PERSON_NAME]" at bounding box center [797, 416] width 116 height 22
copy h6 "Phad [PERSON_NAME]"
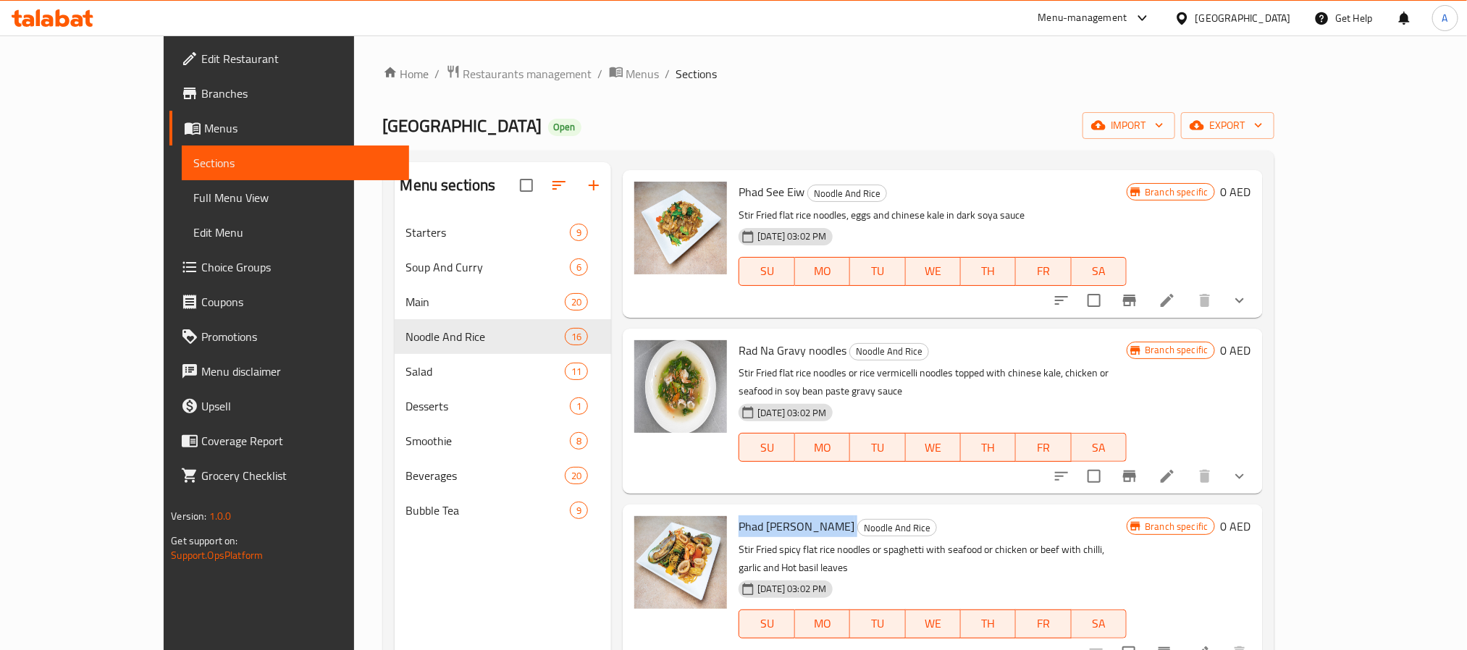
scroll to position [217, 0]
copy h6 "Phad [PERSON_NAME]"
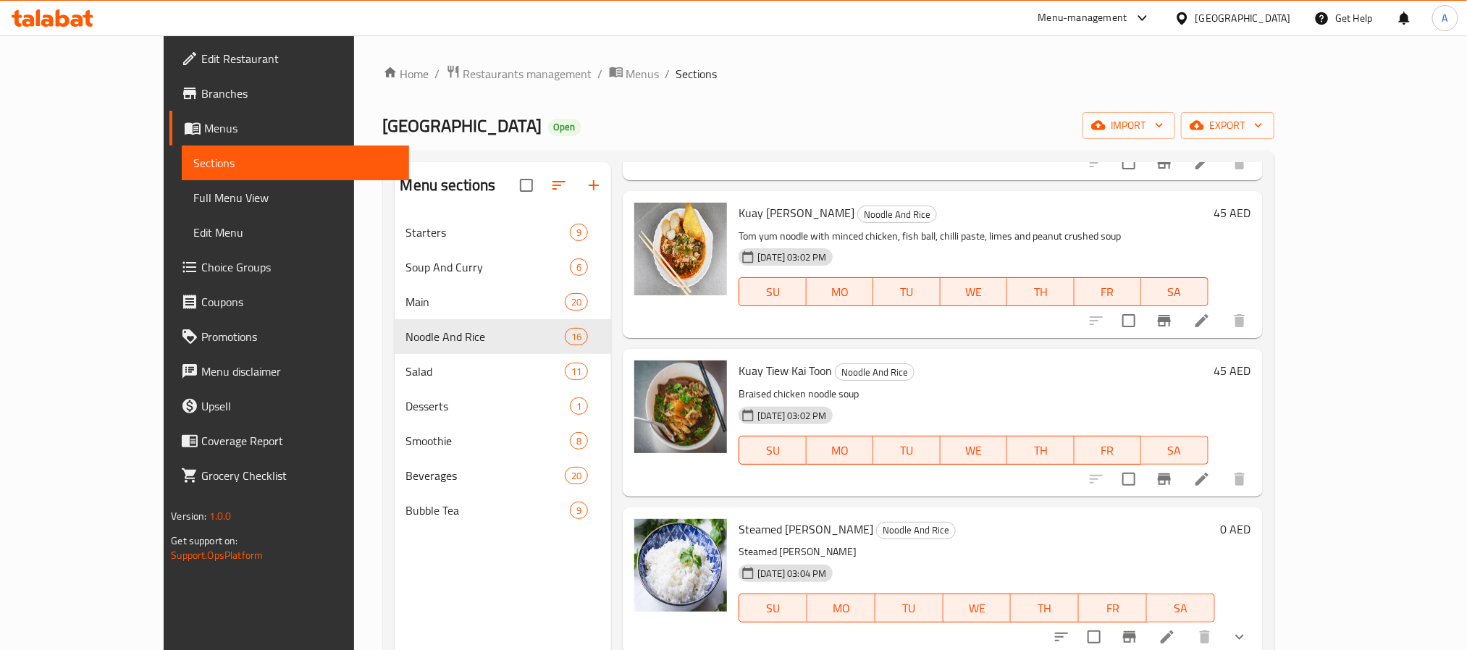
scroll to position [2256, 0]
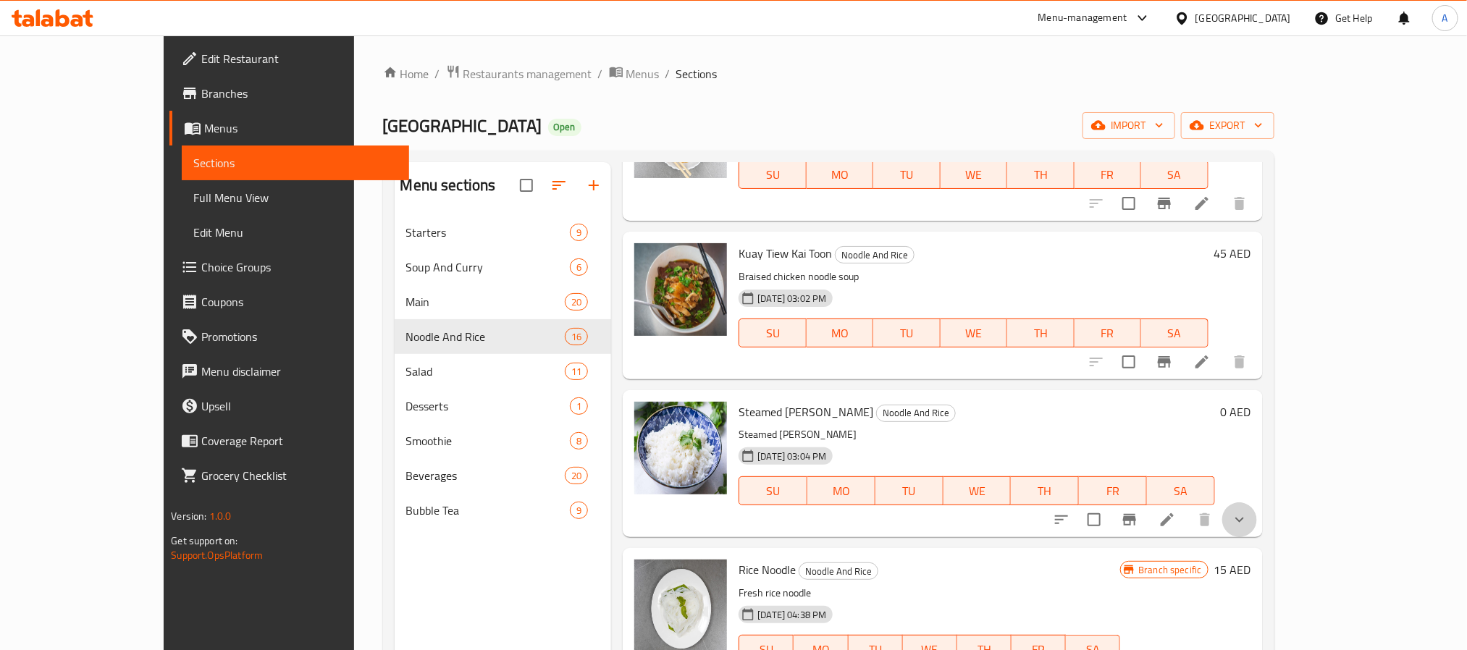
click at [1257, 503] on button "show more" at bounding box center [1240, 520] width 35 height 35
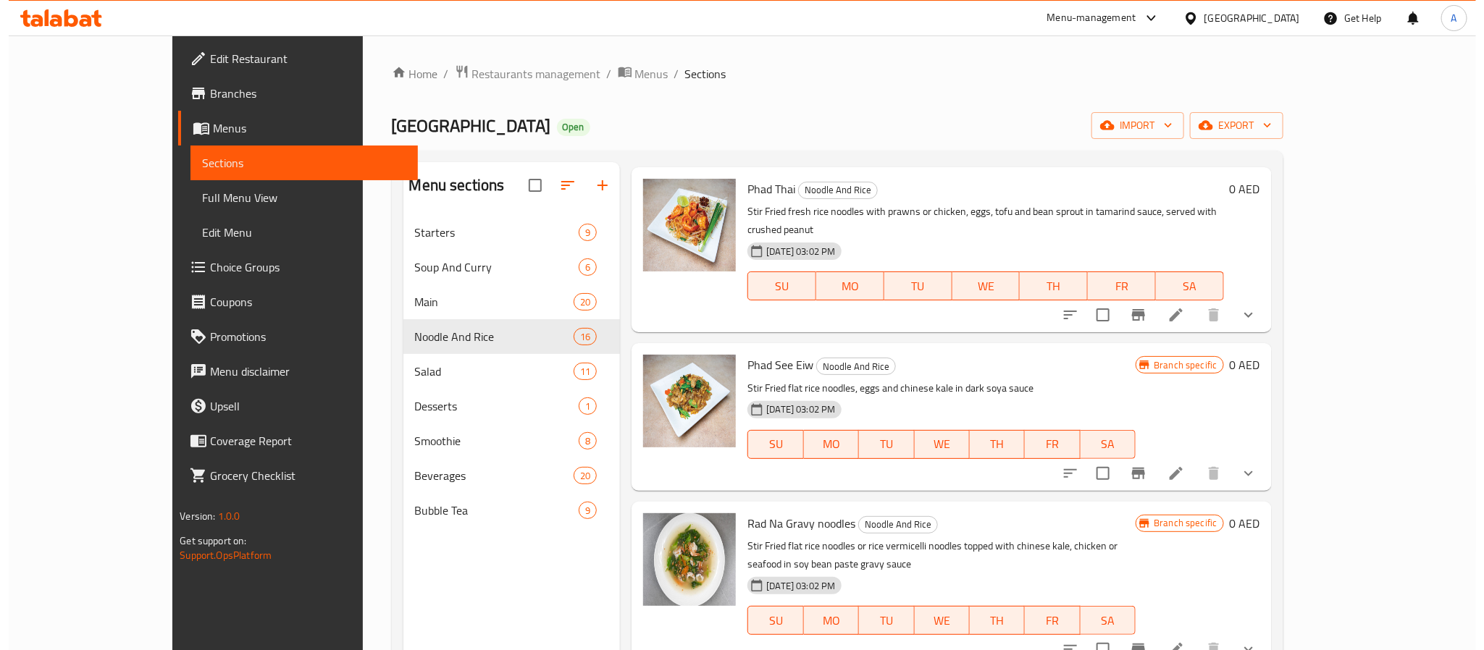
scroll to position [0, 0]
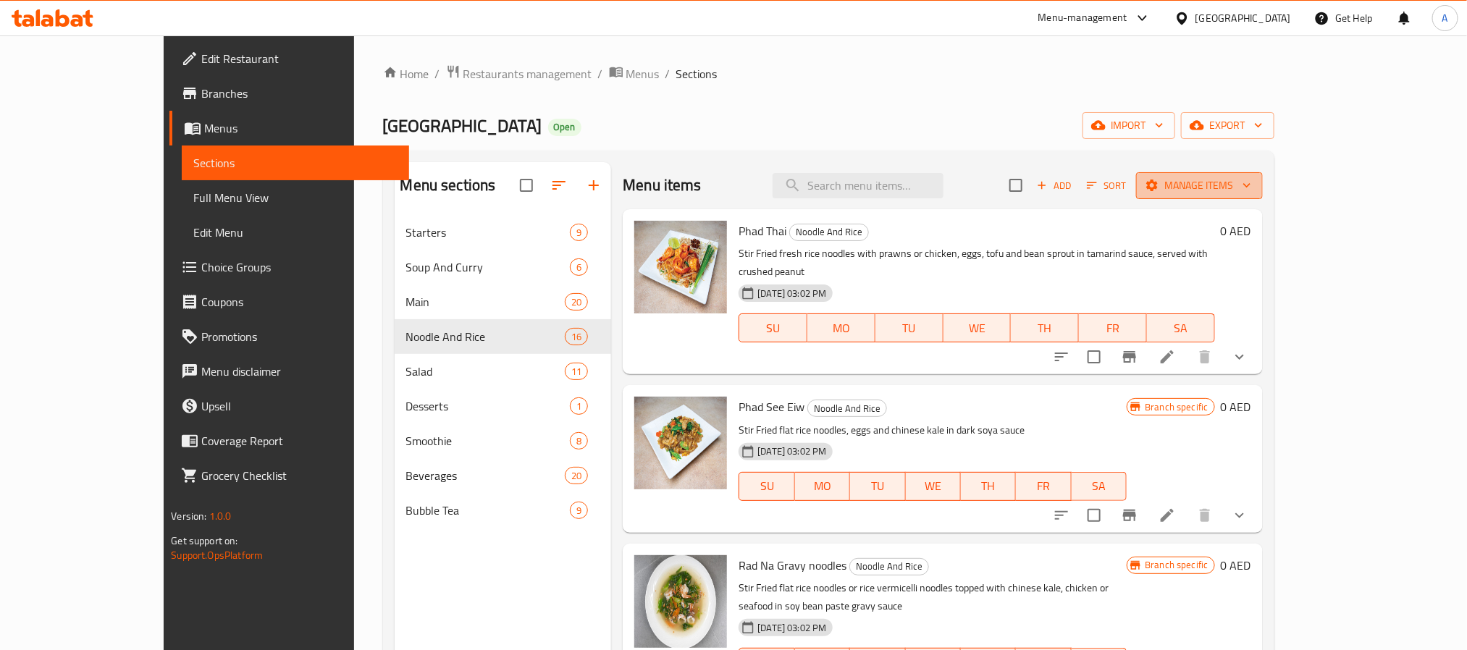
click at [1252, 178] on span "Manage items" at bounding box center [1200, 186] width 104 height 18
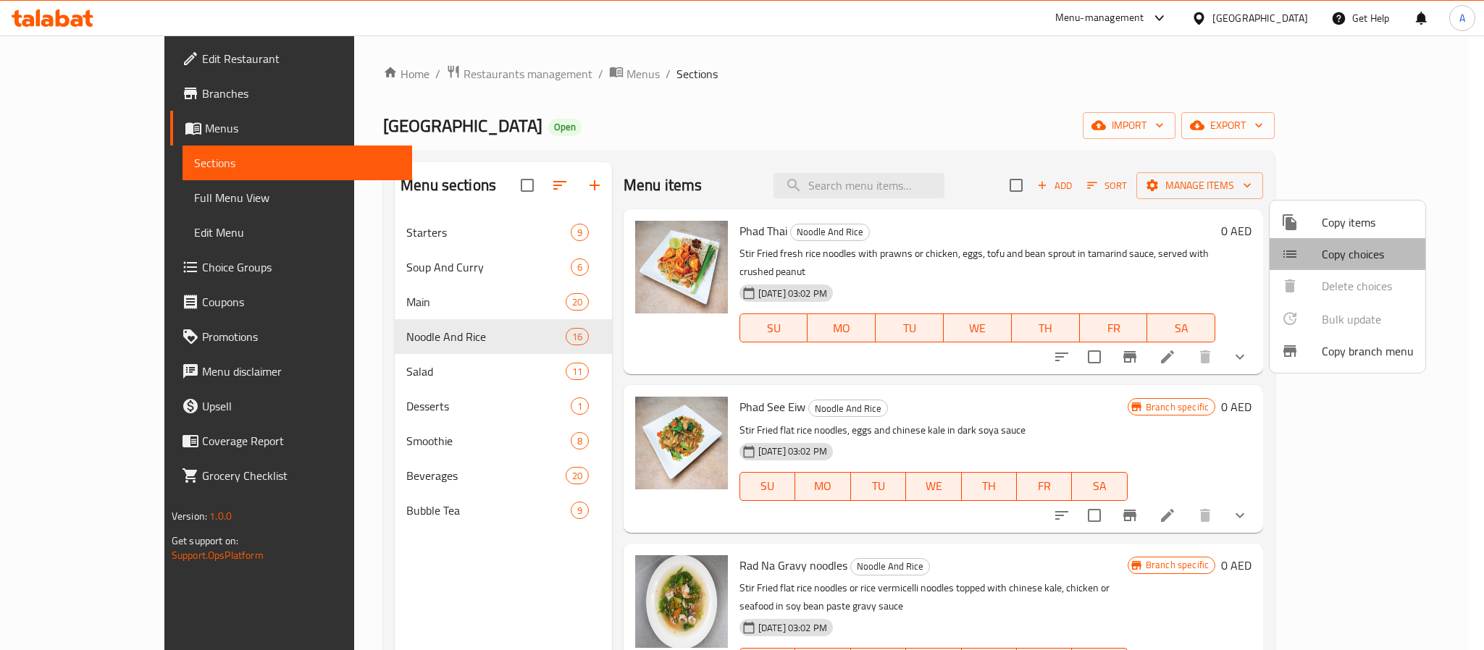
click at [1311, 246] on div at bounding box center [1301, 254] width 41 height 17
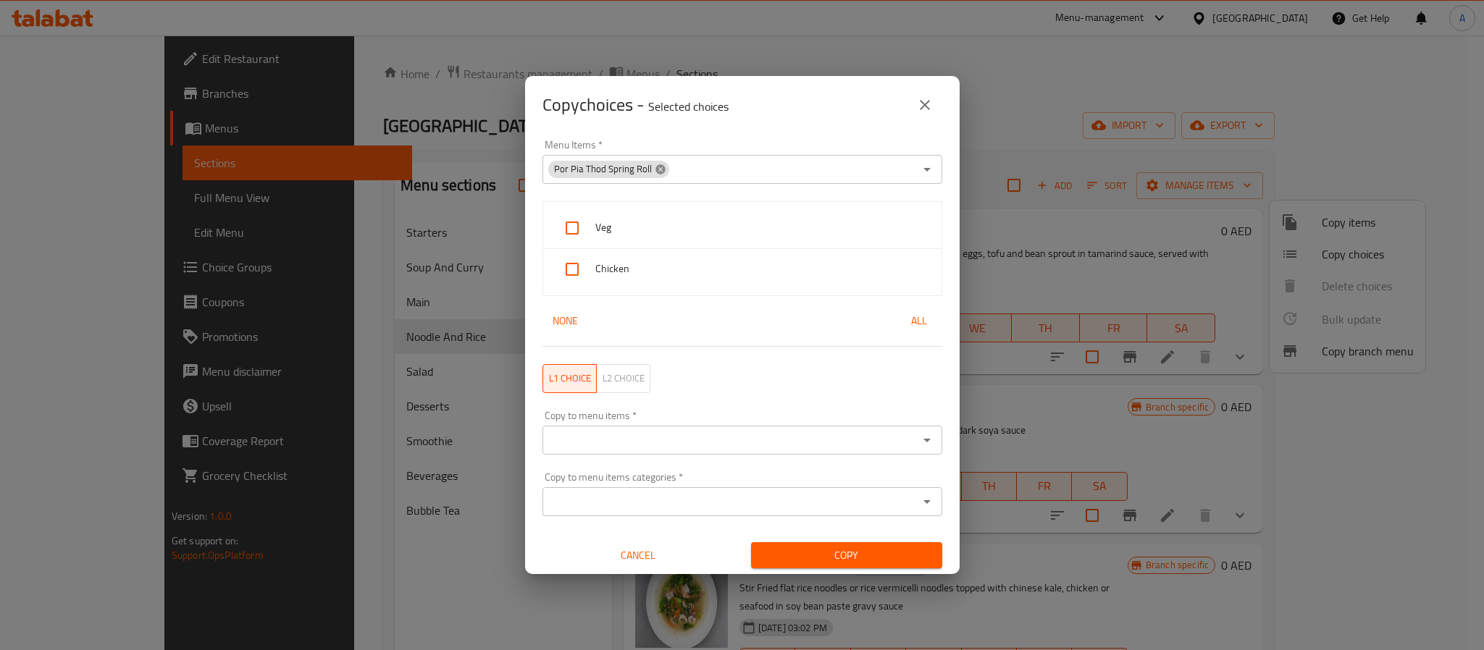
click at [656, 168] on icon at bounding box center [661, 170] width 12 height 12
click at [667, 168] on input "Menu Items   *" at bounding box center [730, 169] width 367 height 20
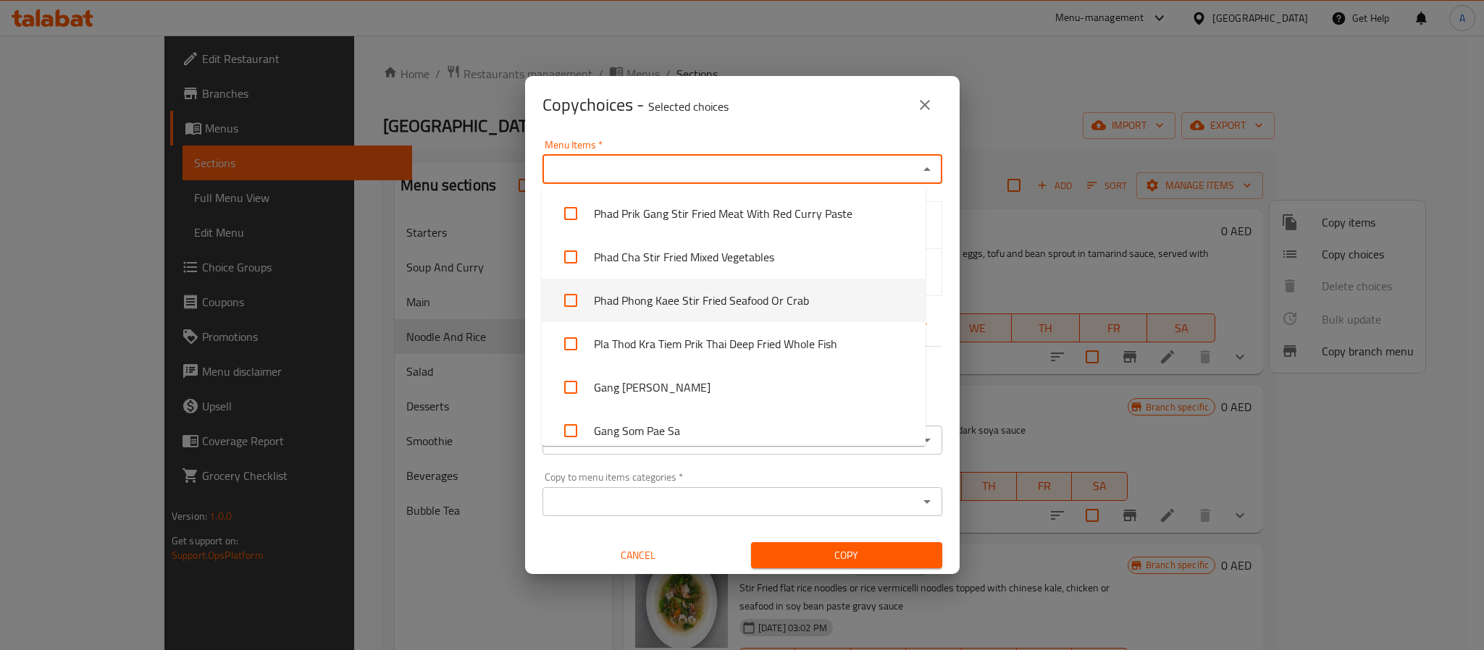
scroll to position [543, 0]
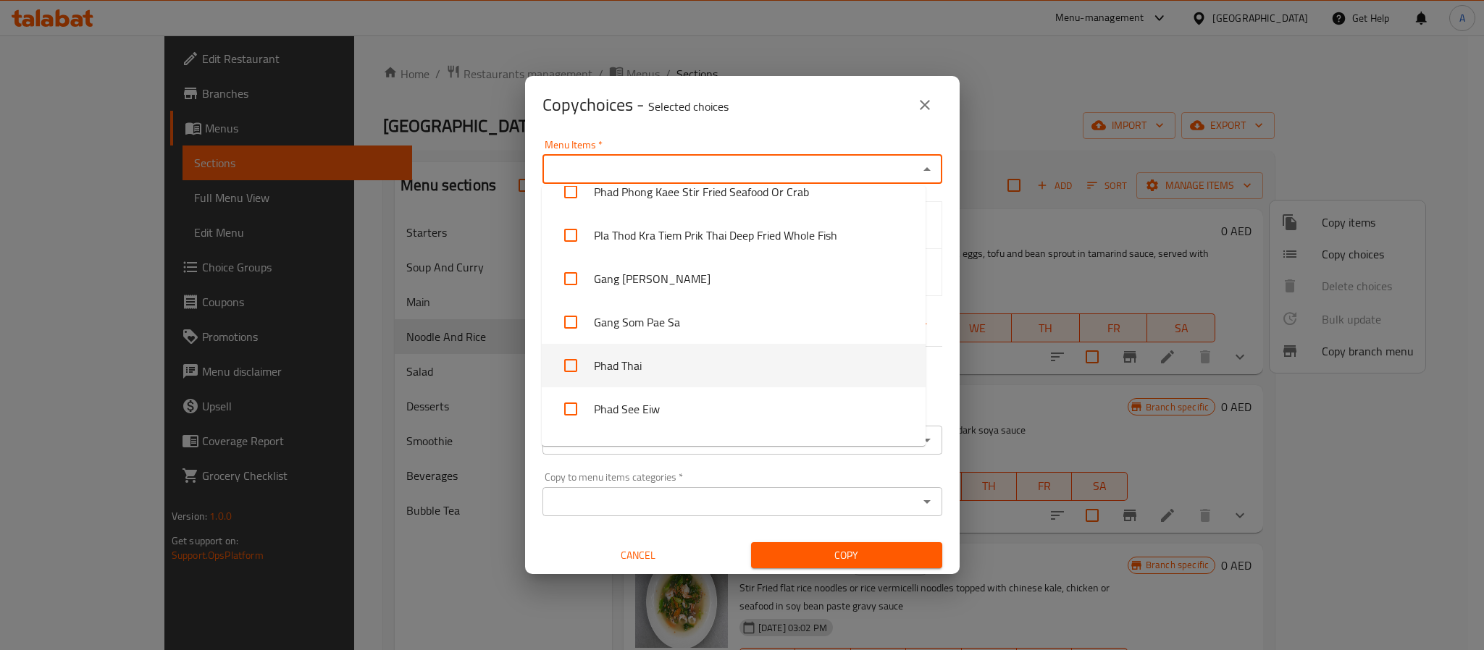
click at [570, 361] on input "checkbox" at bounding box center [570, 365] width 35 height 35
checkbox input "true"
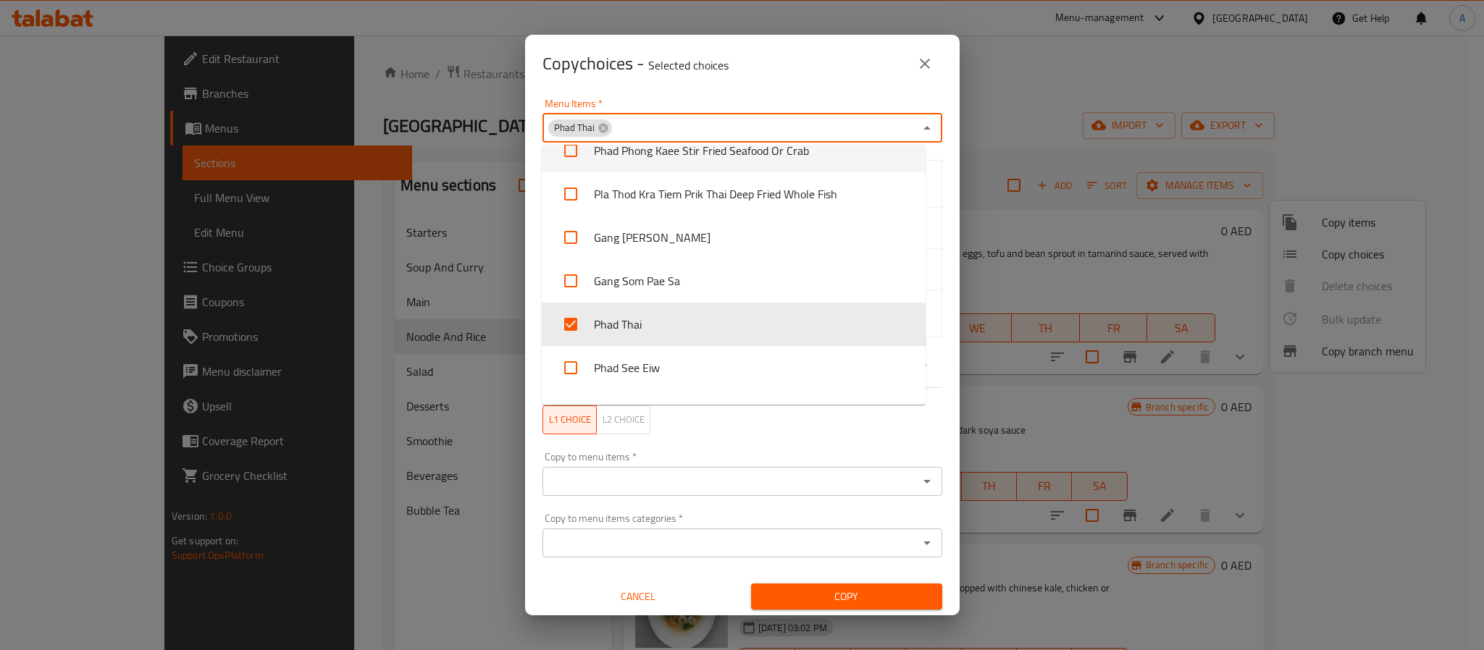
click at [640, 93] on div "Menu Items   * Phad Thai Menu Items *" at bounding box center [742, 121] width 417 height 62
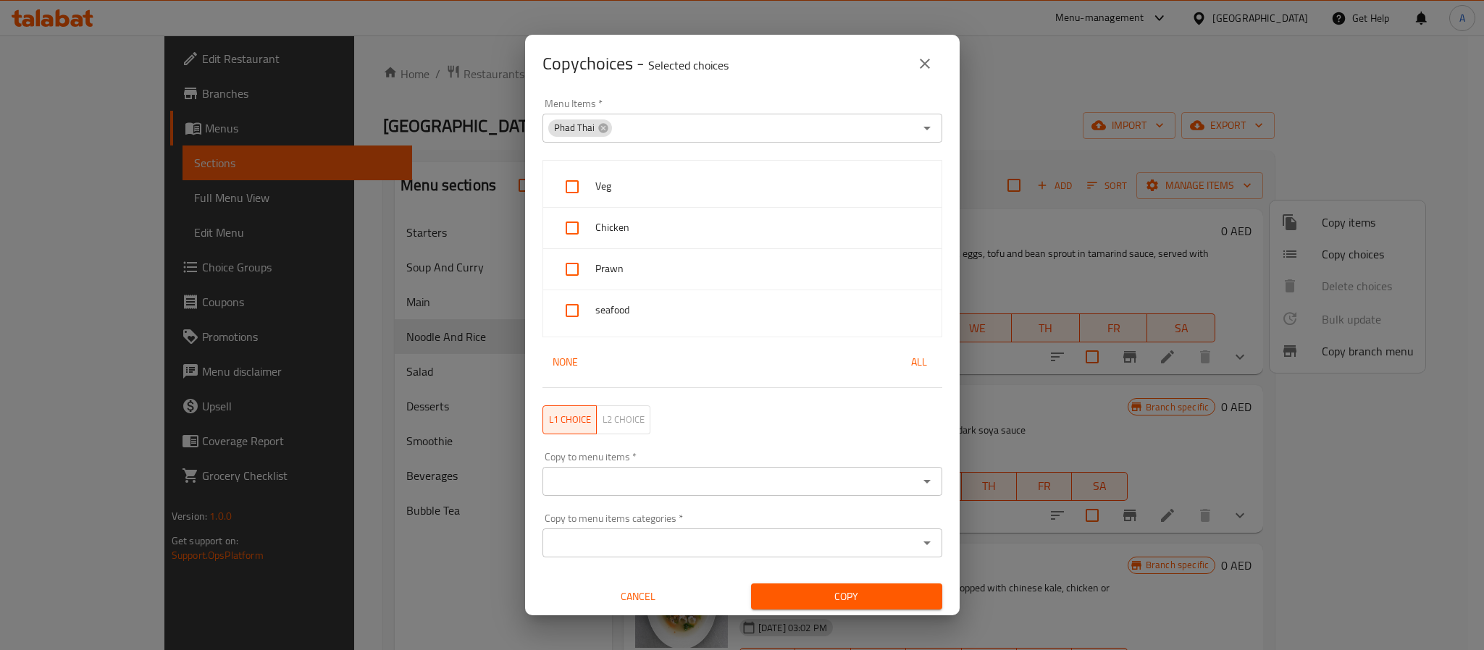
click at [902, 363] on span "All" at bounding box center [919, 362] width 35 height 18
checkbox input "true"
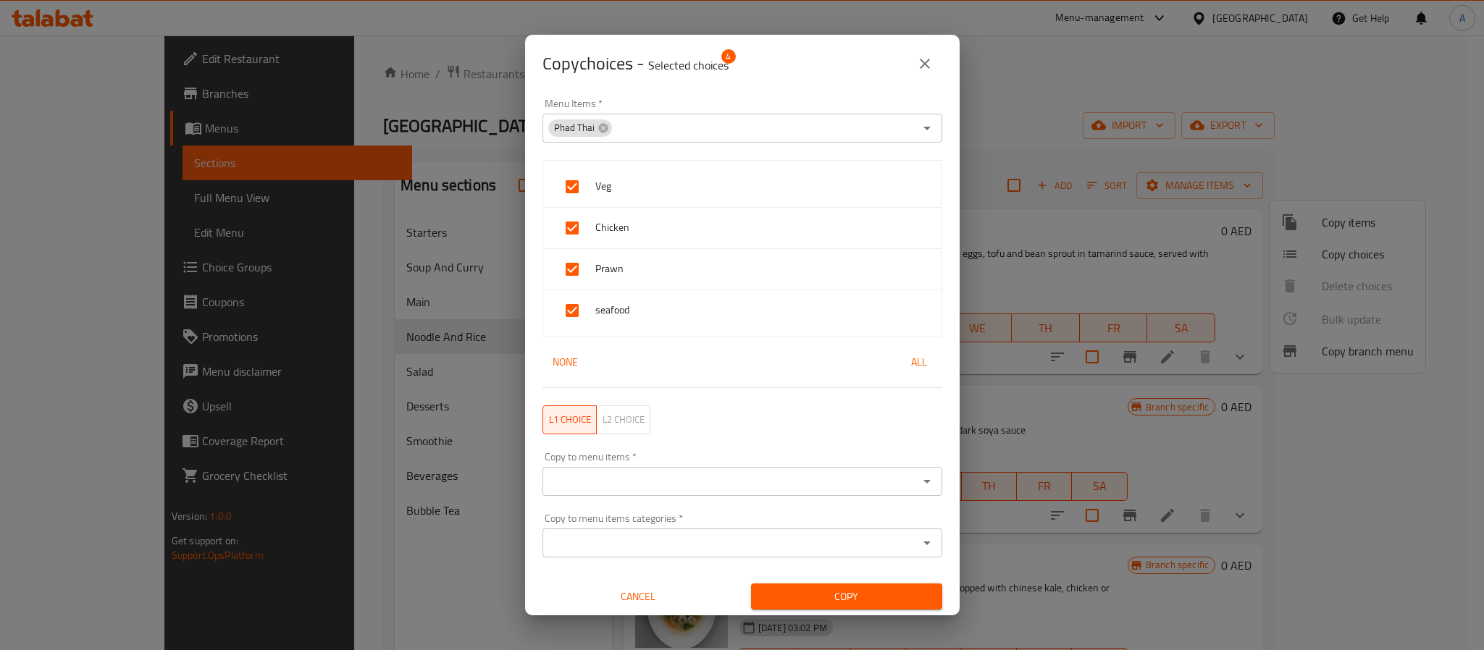
click at [621, 466] on div "Copy to menu items   * Copy to menu items *" at bounding box center [743, 474] width 400 height 44
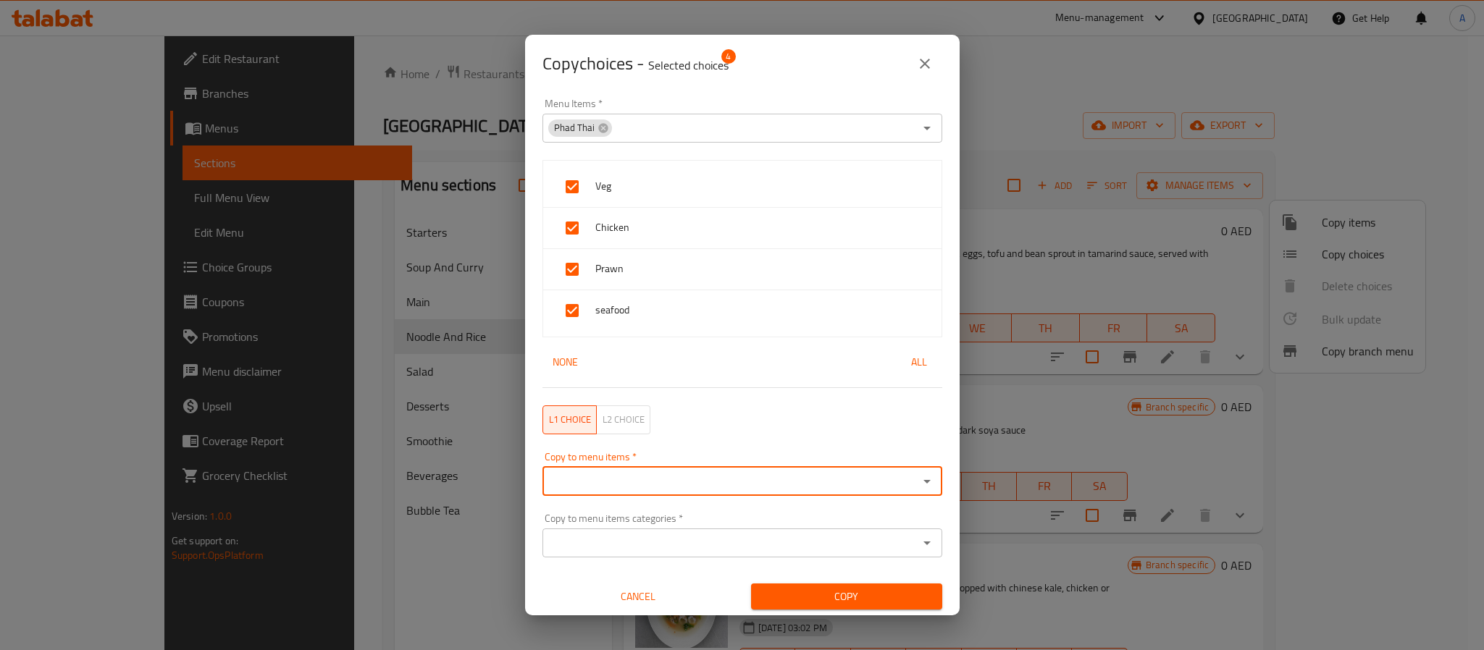
paste input "Phad [PERSON_NAME]"
type input "Phad [PERSON_NAME]"
click at [574, 530] on input "checkbox" at bounding box center [570, 527] width 35 height 35
checkbox input "false"
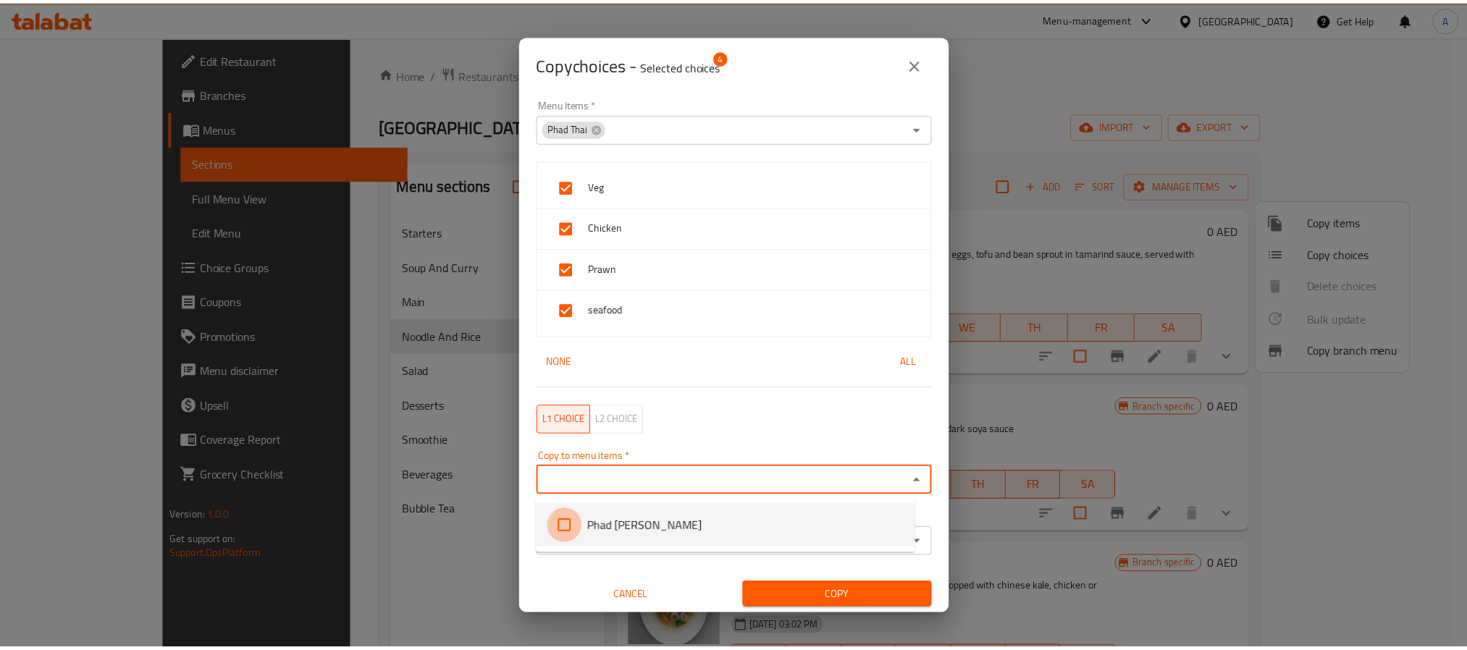
scroll to position [1444, 0]
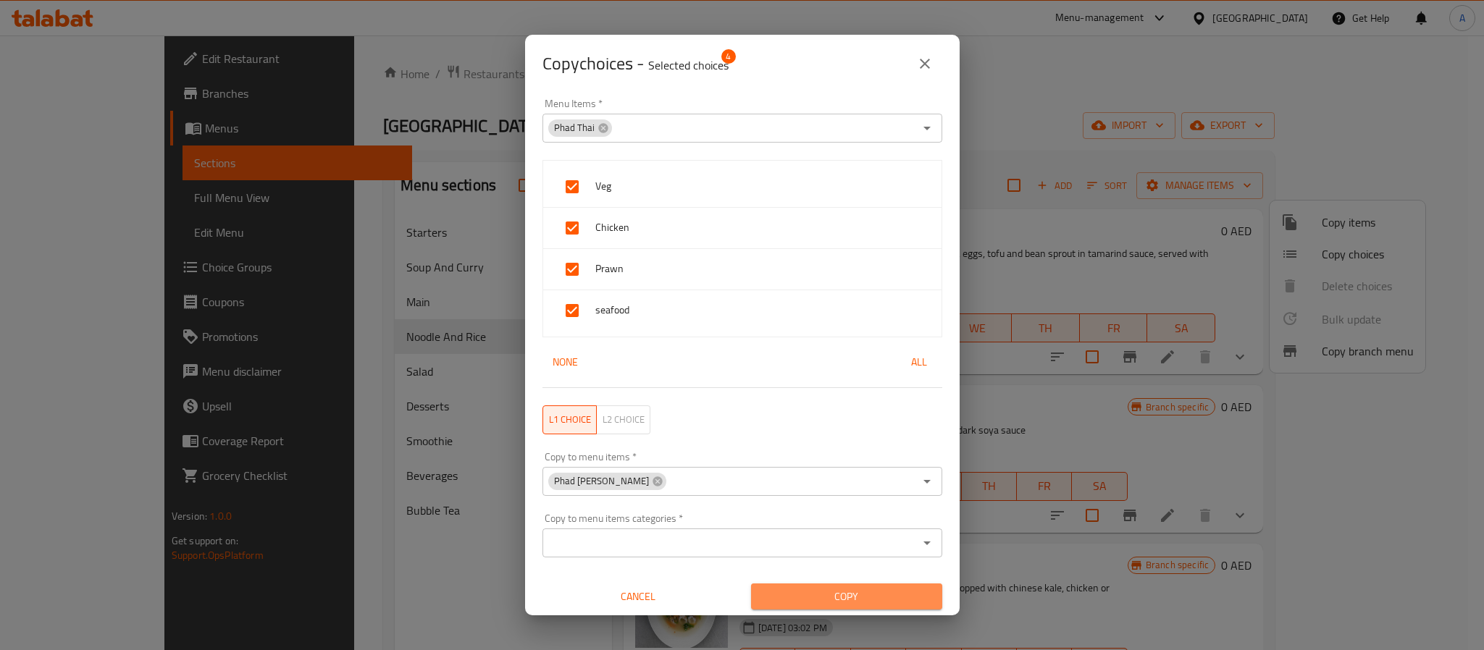
click at [876, 608] on button "Copy" at bounding box center [846, 597] width 191 height 27
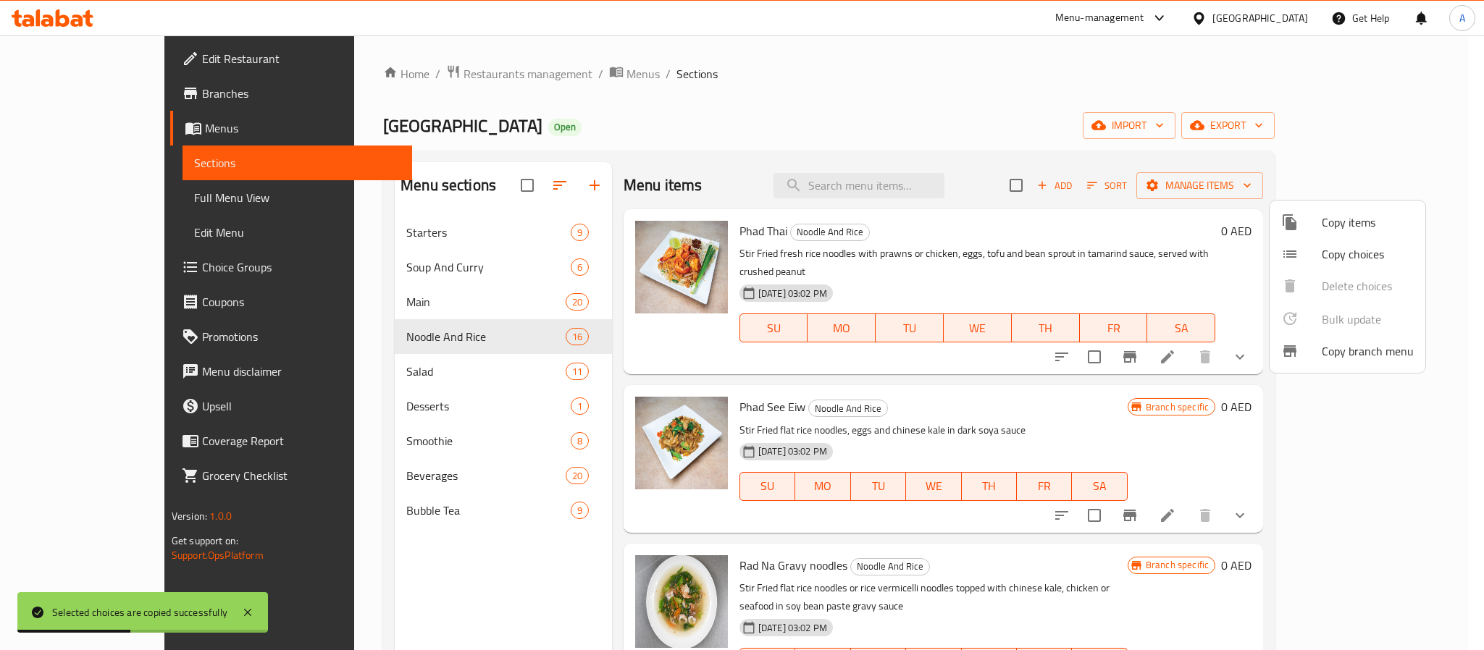
click at [461, 556] on div at bounding box center [742, 325] width 1484 height 650
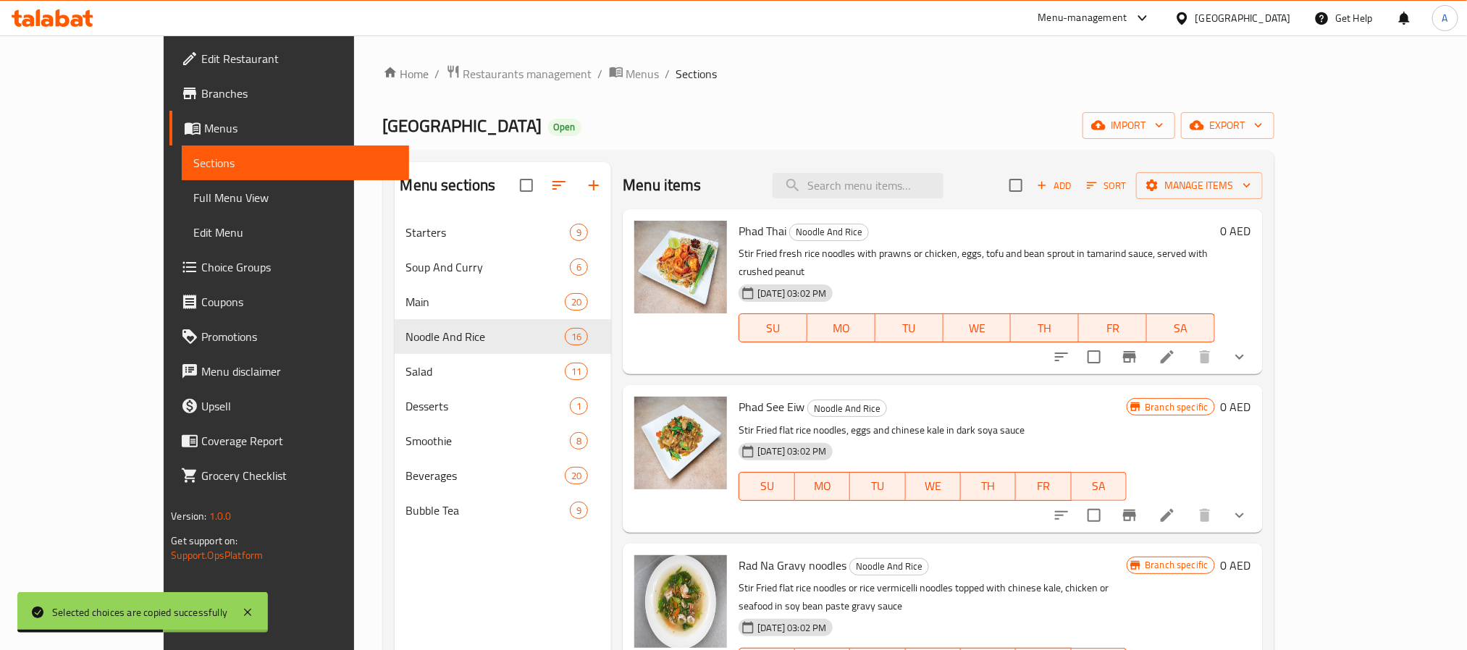
click at [1069, 397] on h6 "Phad See Eiw Noodle And Rice" at bounding box center [933, 407] width 388 height 20
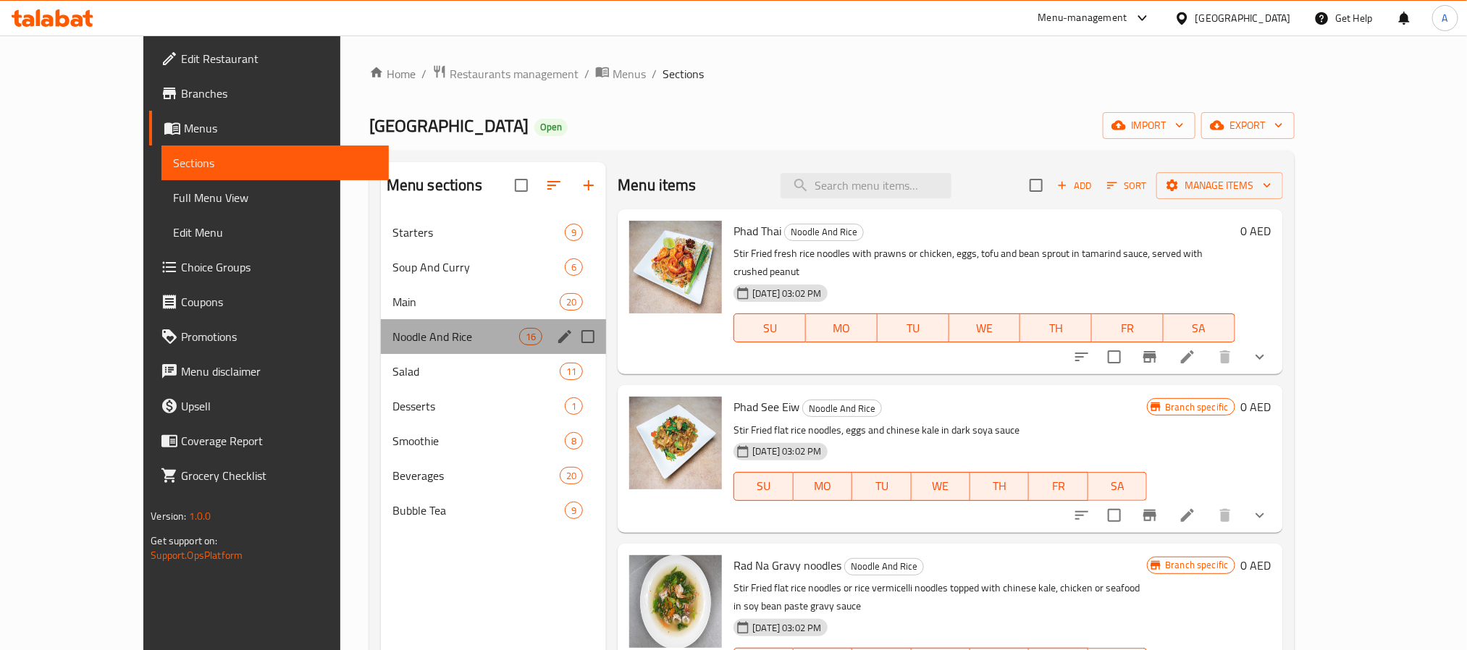
click at [381, 324] on div "Noodle And Rice 16" at bounding box center [493, 336] width 225 height 35
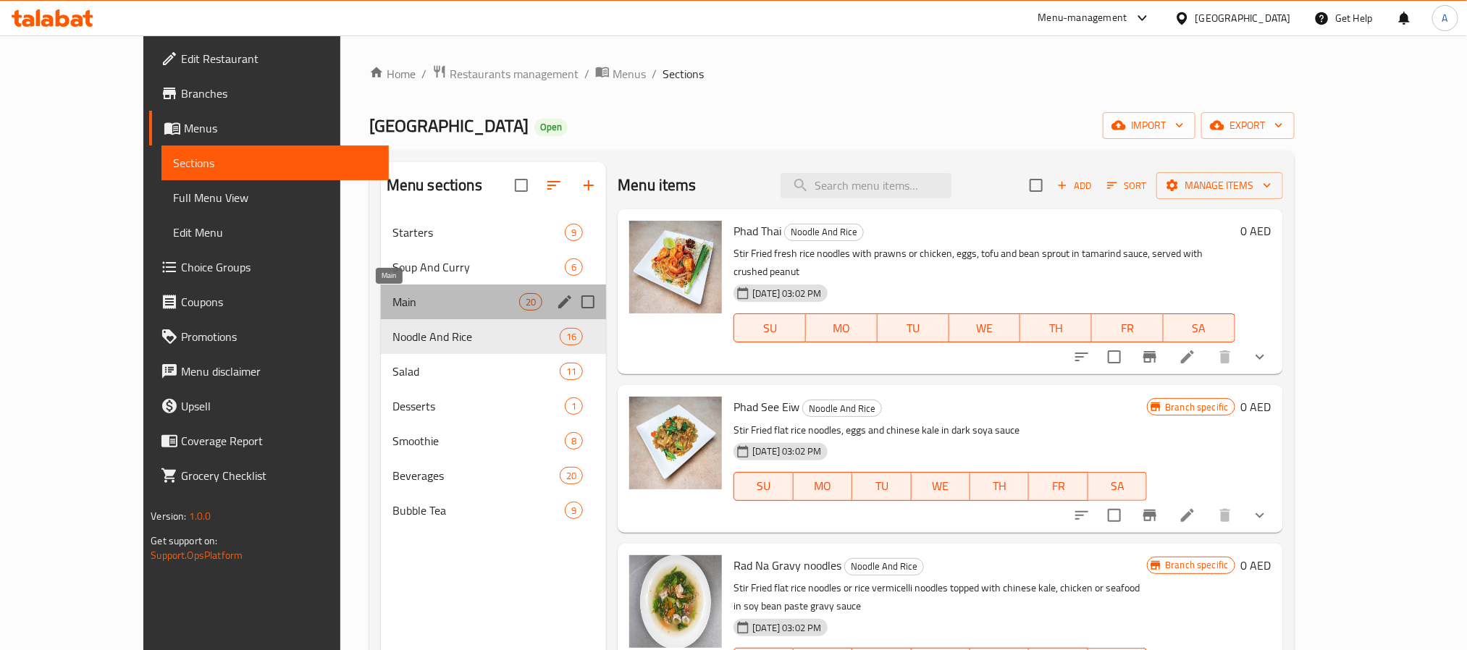
click at [393, 298] on span "Main" at bounding box center [456, 301] width 127 height 17
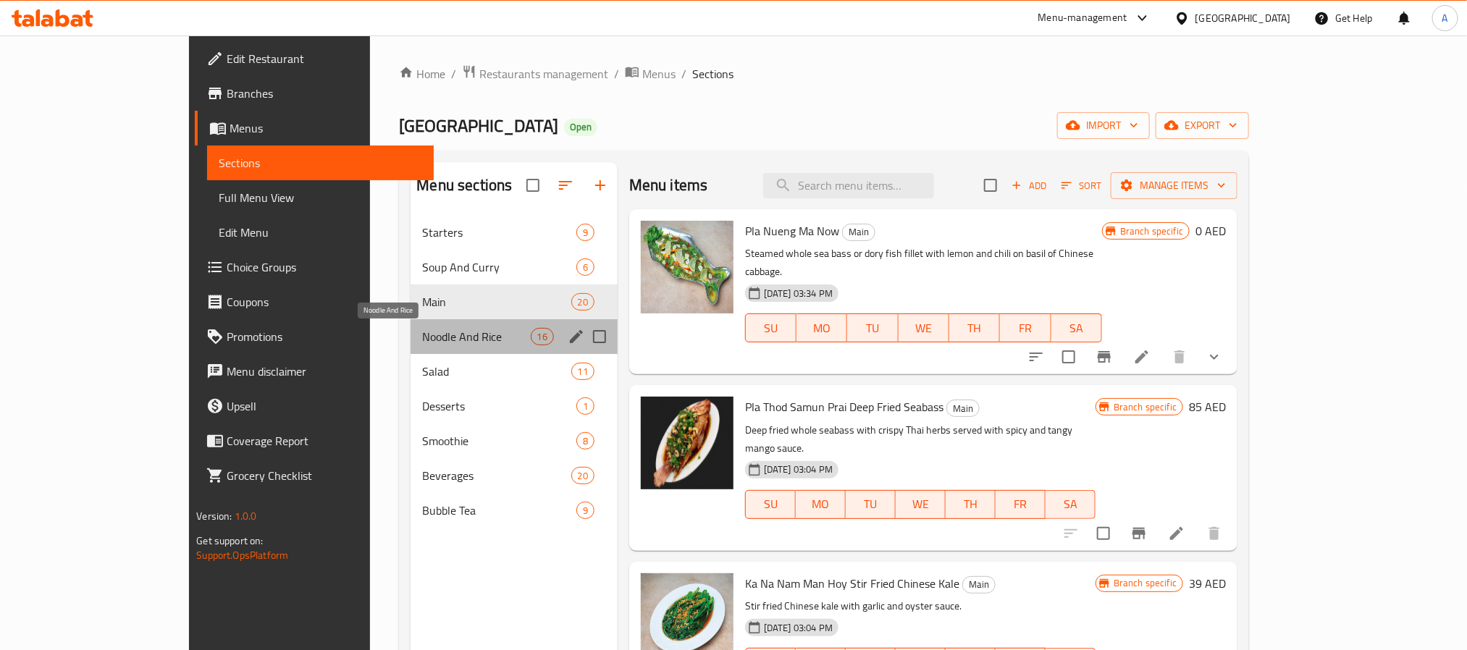
click at [422, 332] on span "Noodle And Rice" at bounding box center [476, 336] width 108 height 17
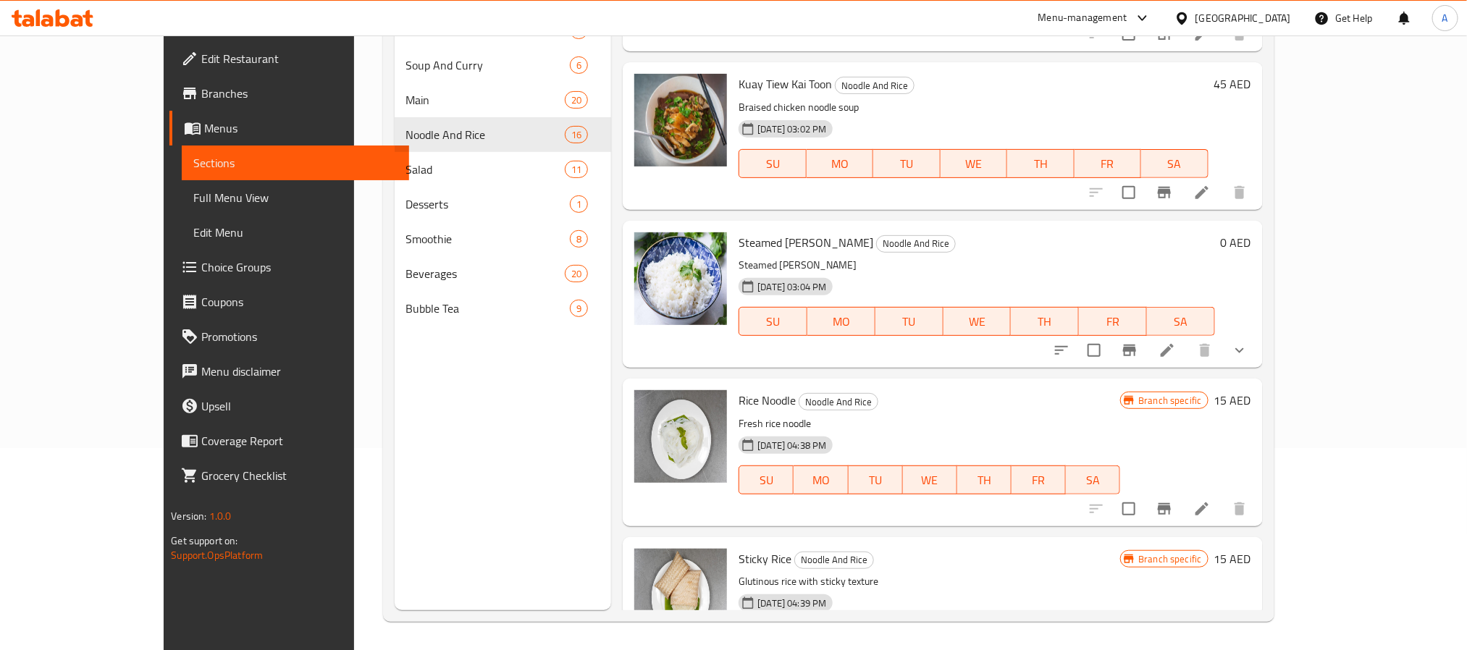
scroll to position [203, 0]
click at [182, 185] on link "Full Menu View" at bounding box center [295, 197] width 227 height 35
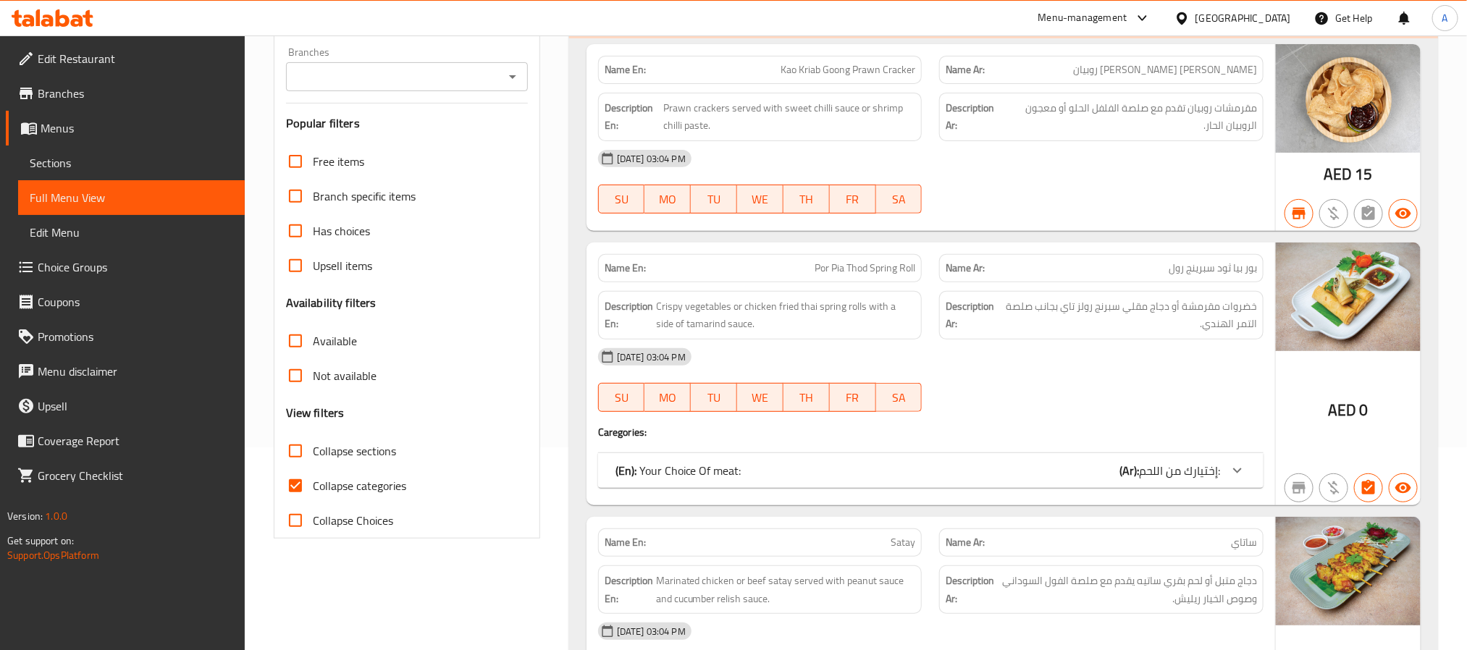
click at [98, 270] on span "Choice Groups" at bounding box center [136, 267] width 196 height 17
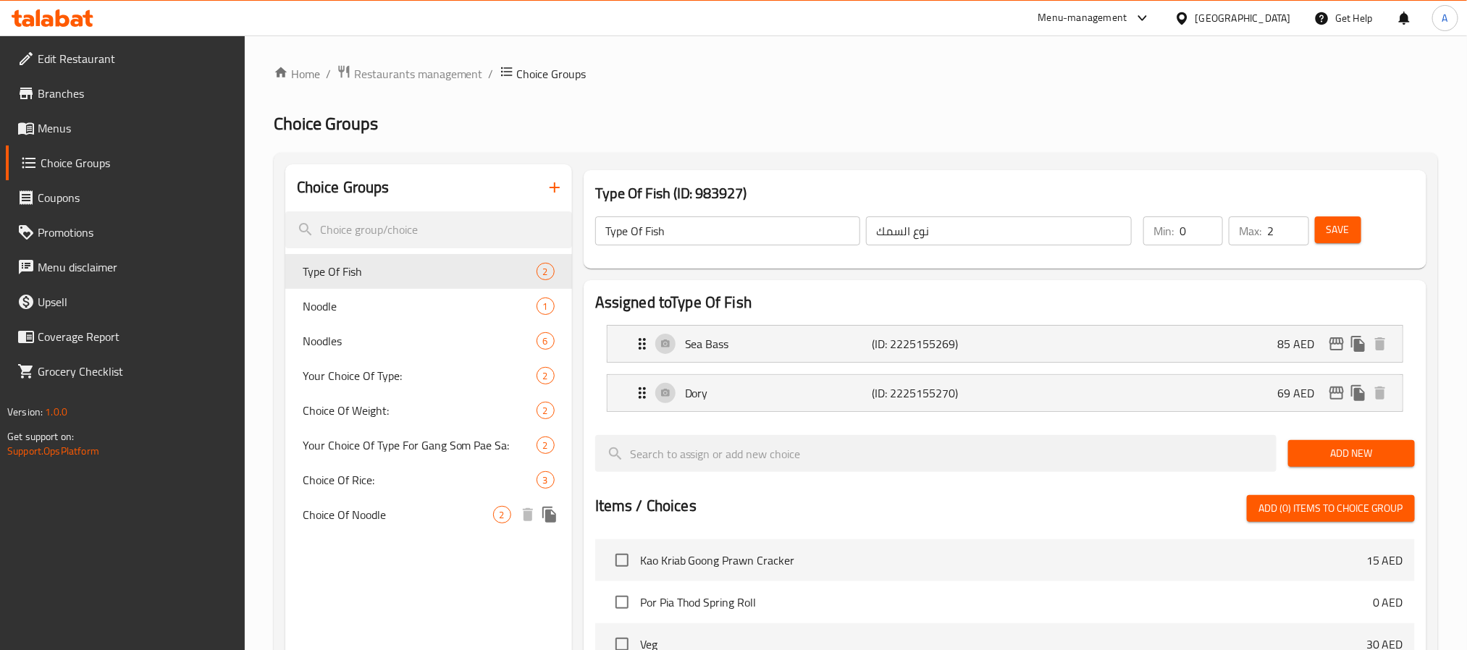
click at [404, 507] on span "Choice Of Noodle" at bounding box center [398, 514] width 190 height 17
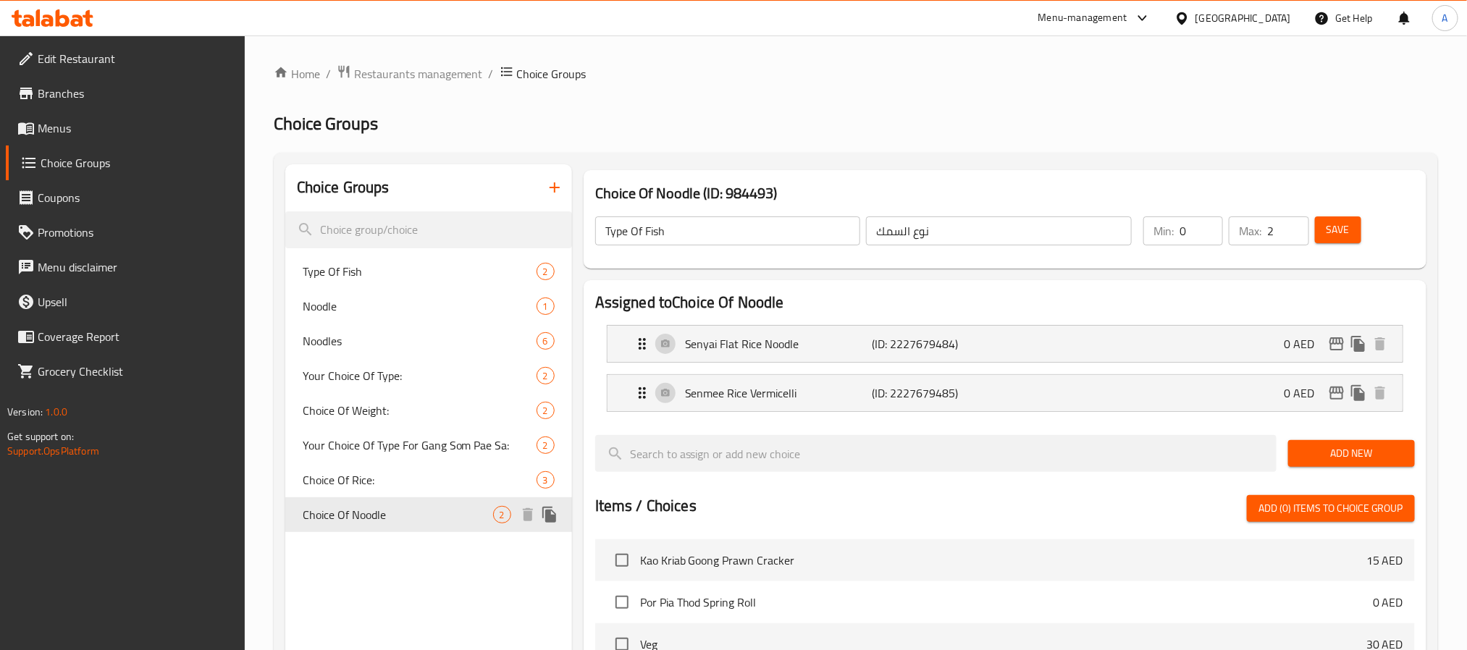
type input "Choice Of Noodle"
type input "اختيار انودلز"
type input "1"
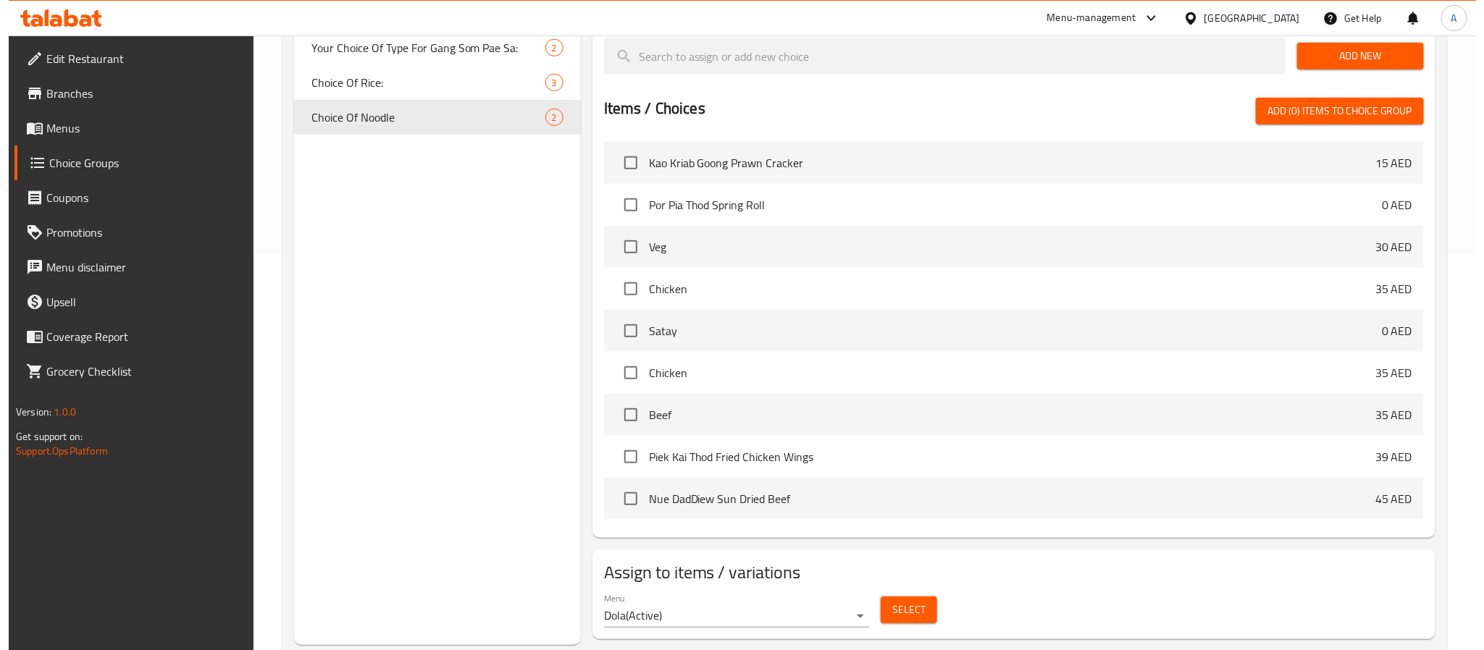
scroll to position [433, 0]
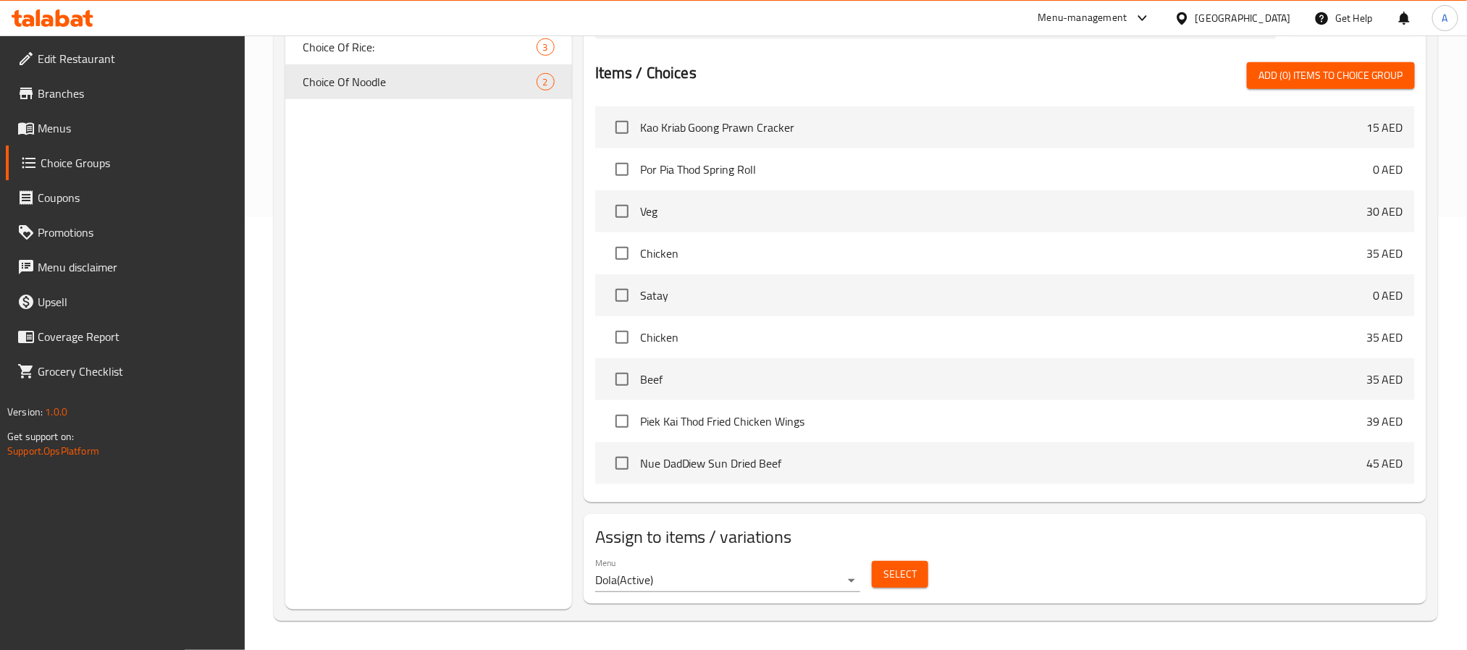
click at [904, 580] on span "Select" at bounding box center [900, 575] width 33 height 18
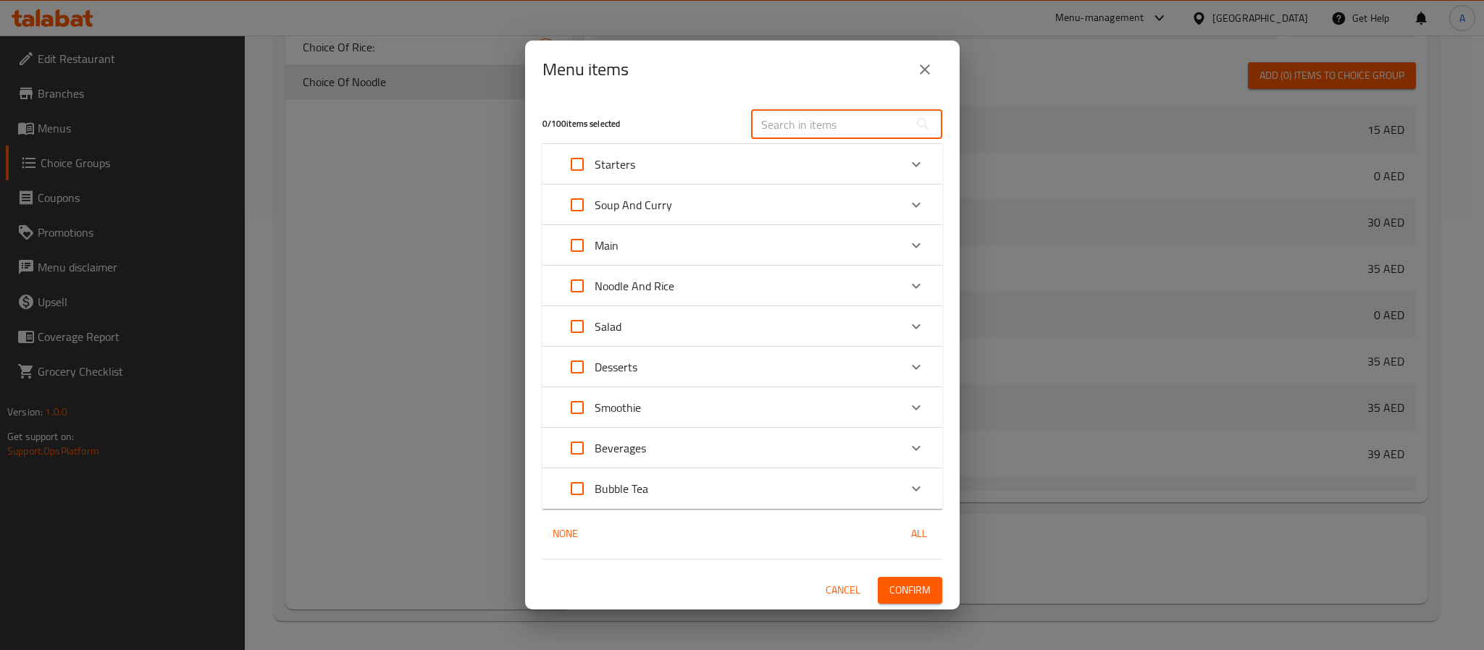
click at [809, 133] on input "text" at bounding box center [830, 124] width 158 height 29
paste input "Phad See Eiw"
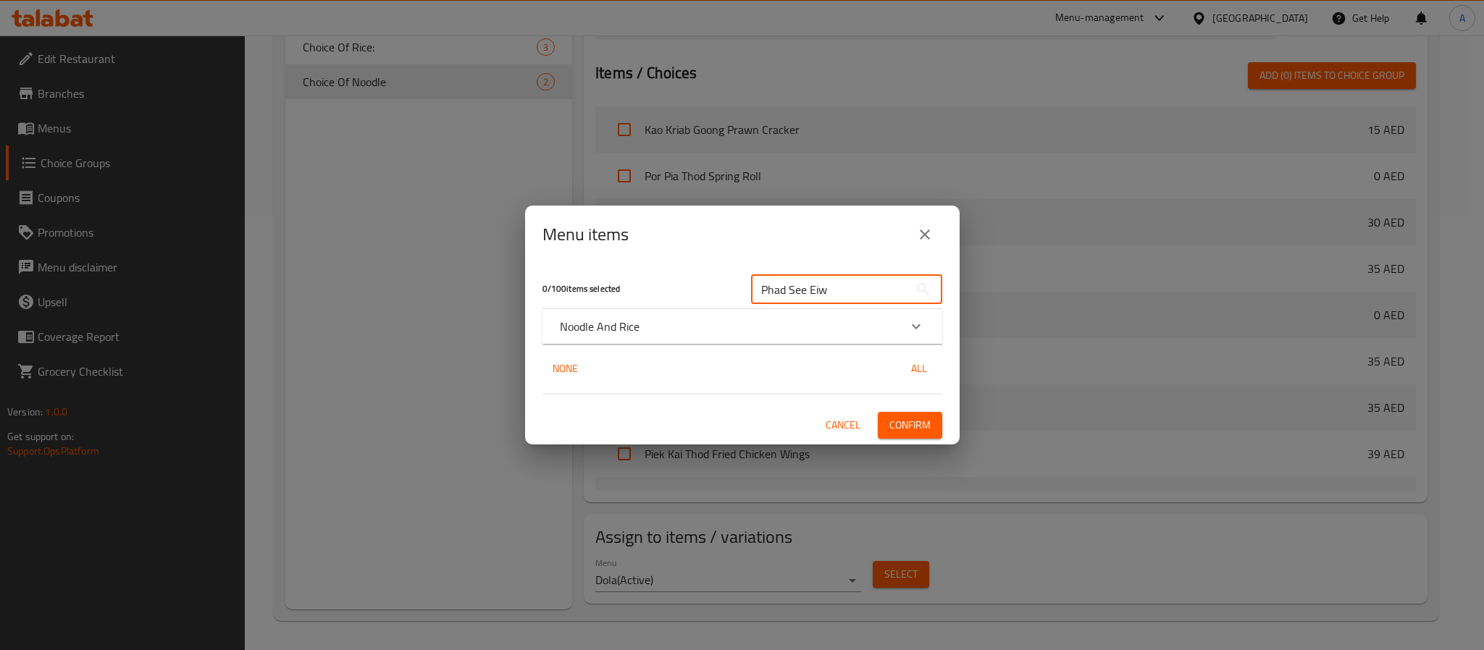
type input "Phad See Eiw"
click at [793, 340] on div "Noodle And Rice" at bounding box center [743, 326] width 400 height 35
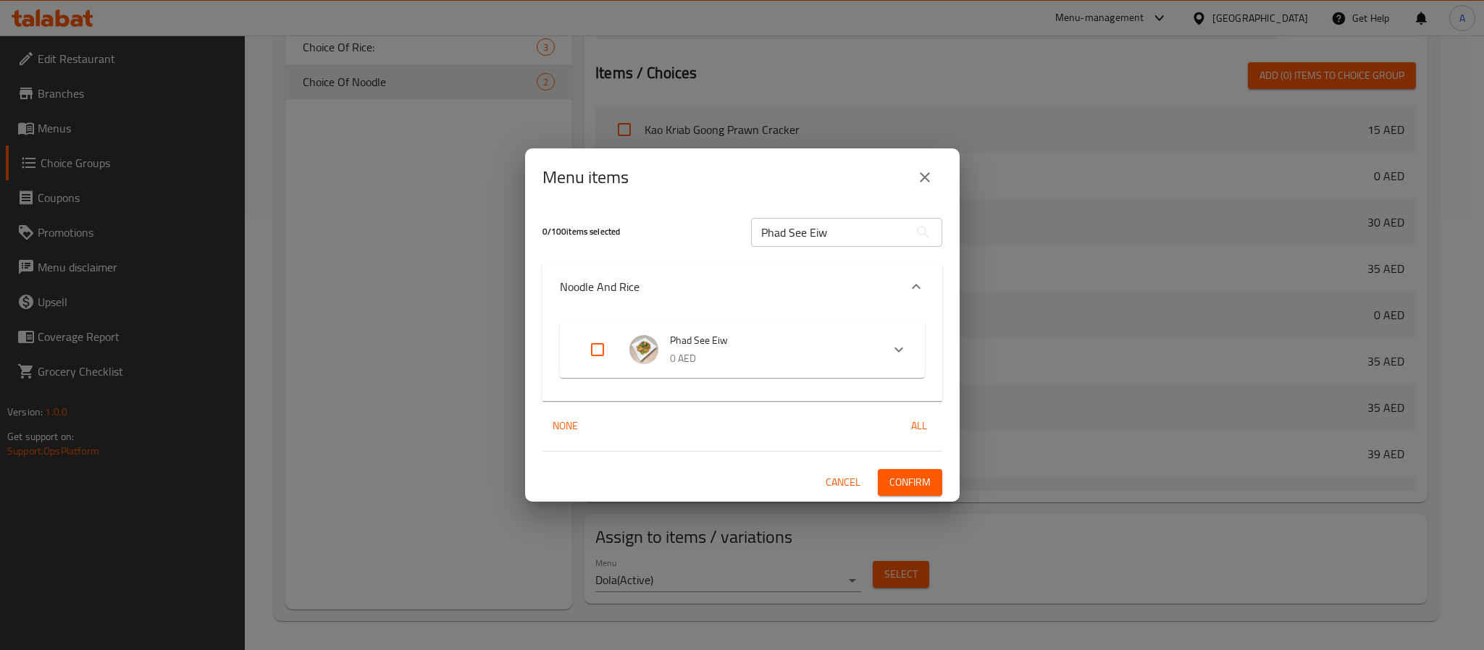
click at [596, 350] on input "Expand" at bounding box center [597, 349] width 35 height 35
checkbox input "true"
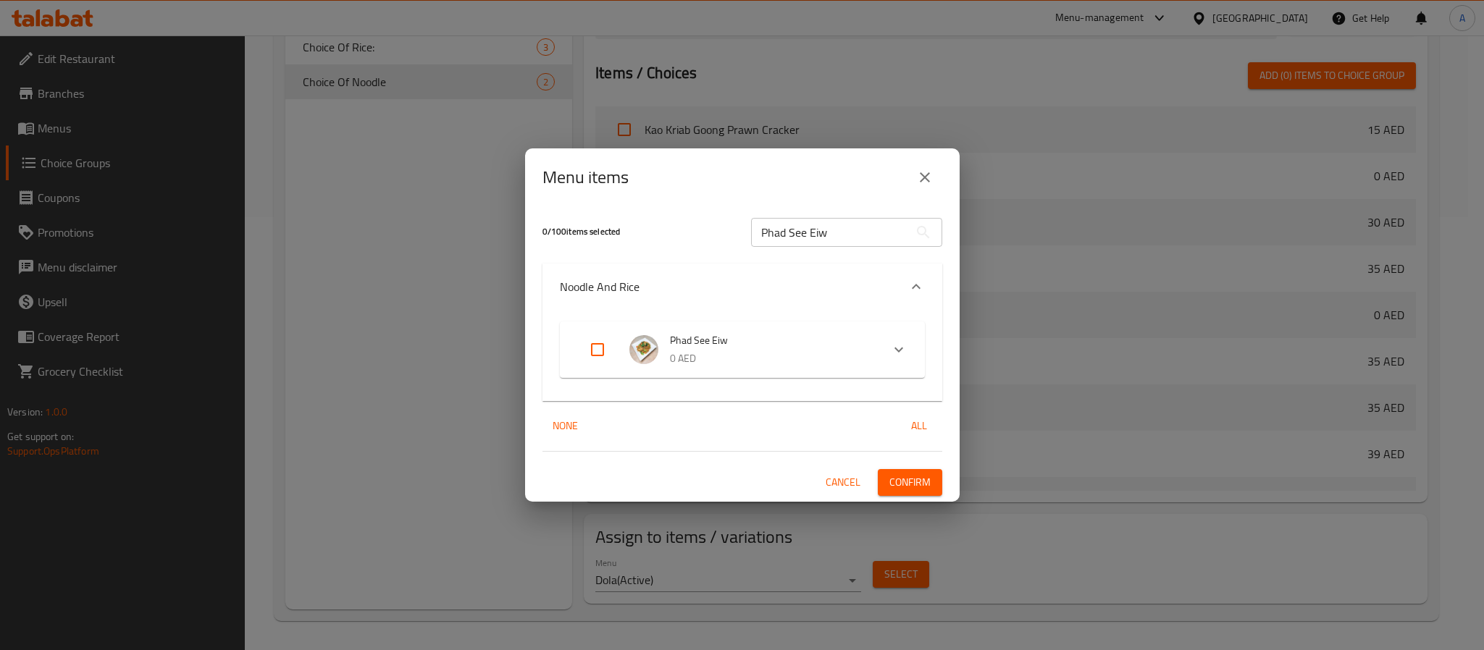
checkbox input "true"
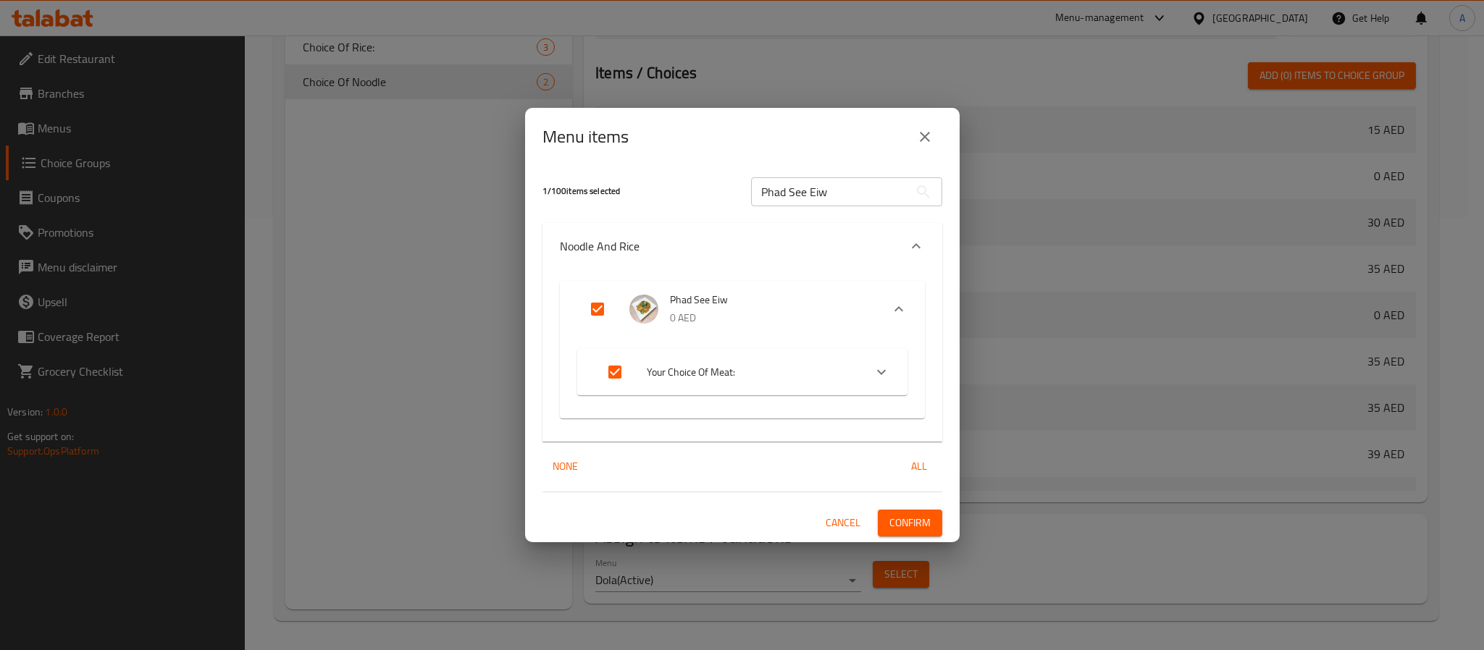
click at [863, 193] on input "Phad See Eiw" at bounding box center [830, 191] width 158 height 29
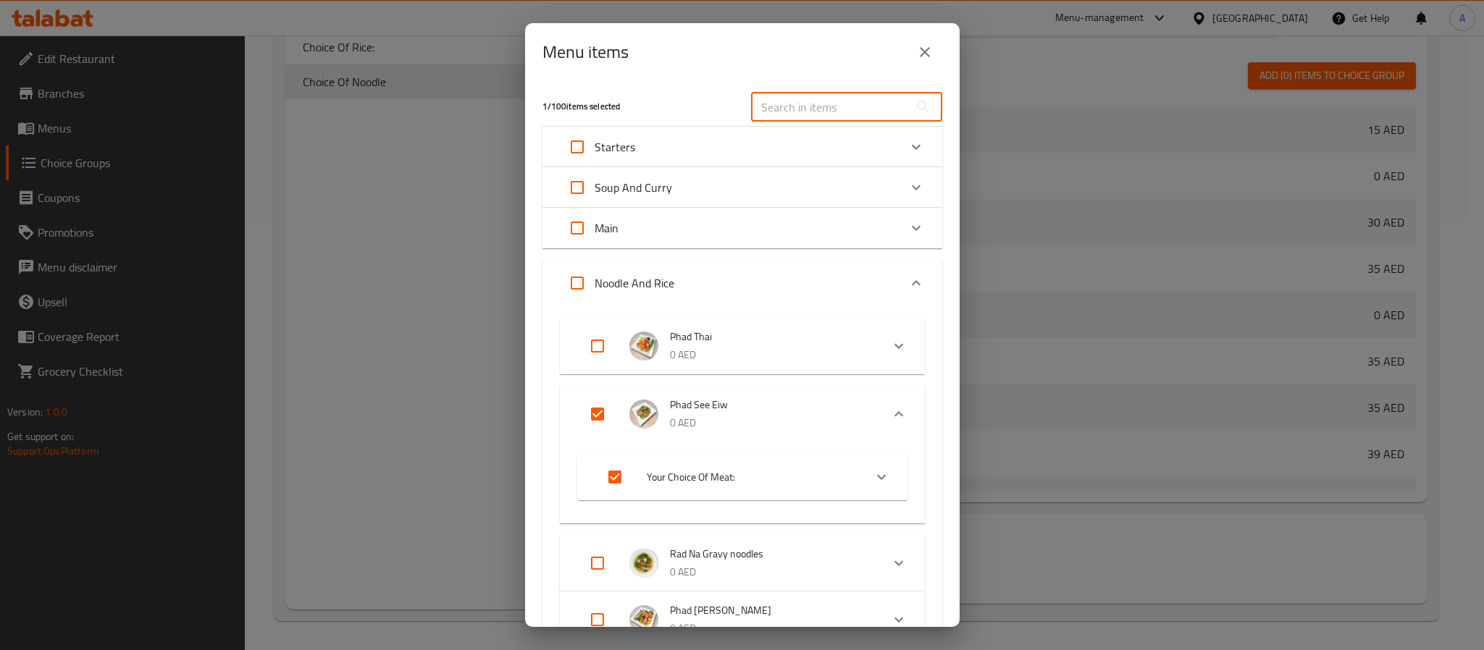
scroll to position [109, 0]
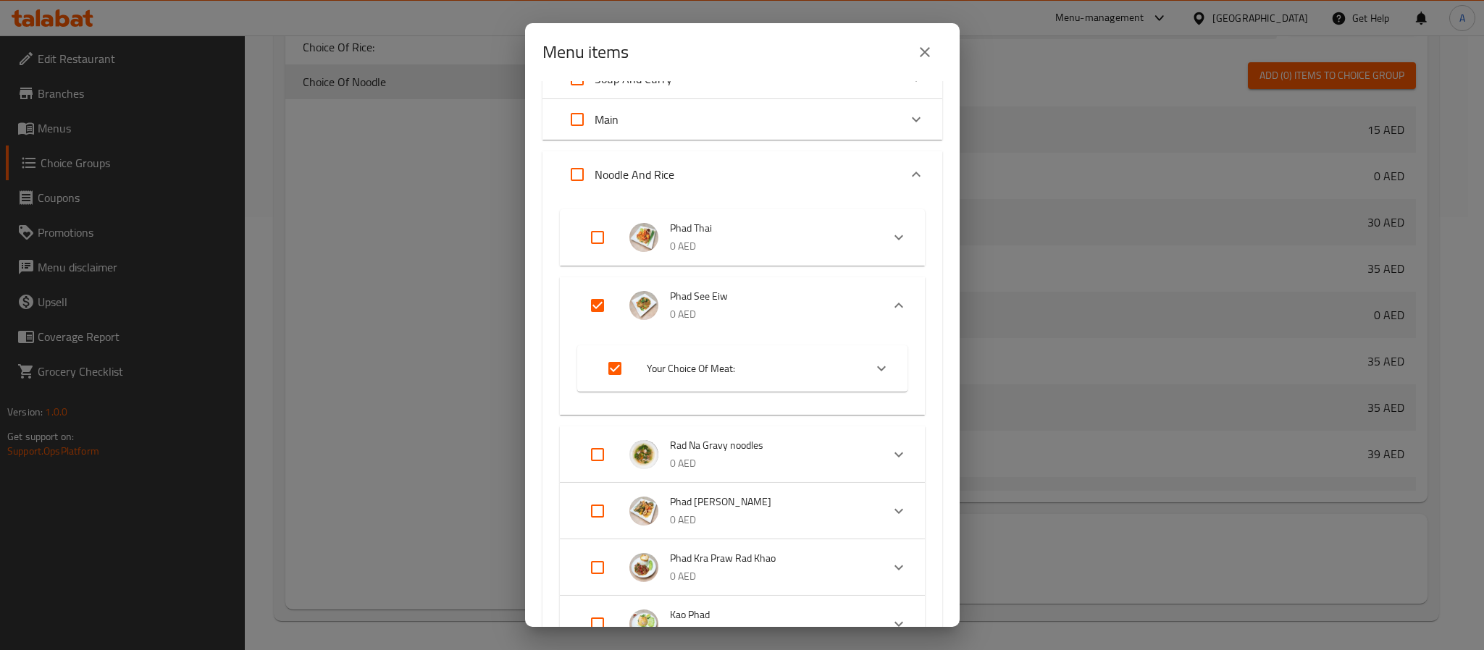
click at [602, 451] on input "Expand" at bounding box center [597, 454] width 35 height 35
checkbox input "true"
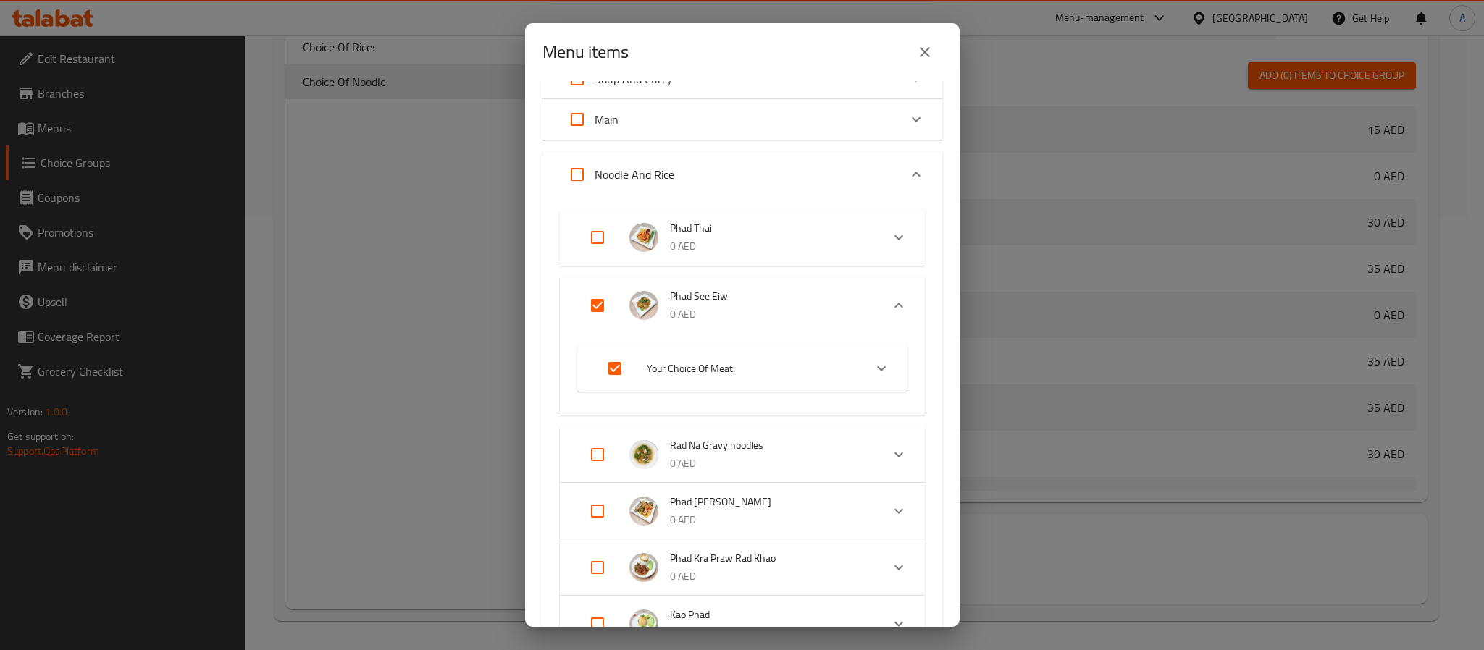
checkbox input "true"
click at [783, 518] on span "Your Choice Of Meat:" at bounding box center [750, 518] width 206 height 18
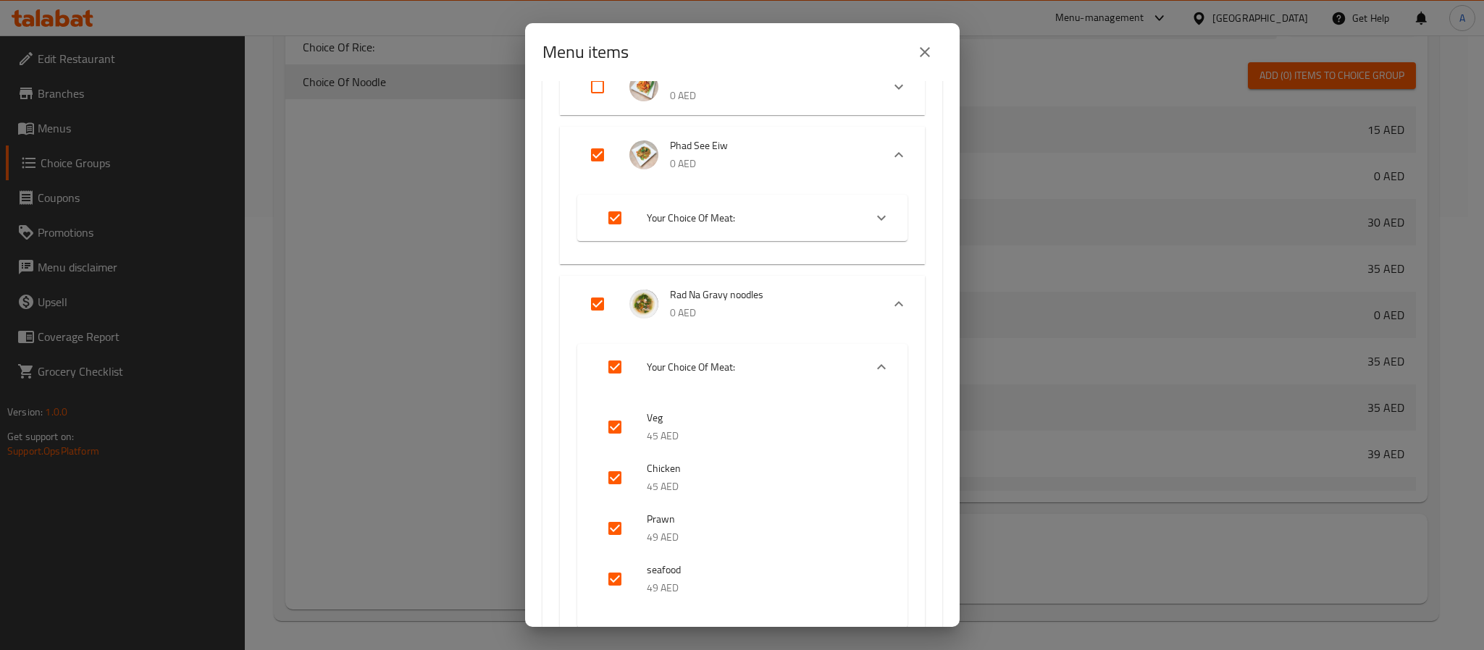
scroll to position [326, 0]
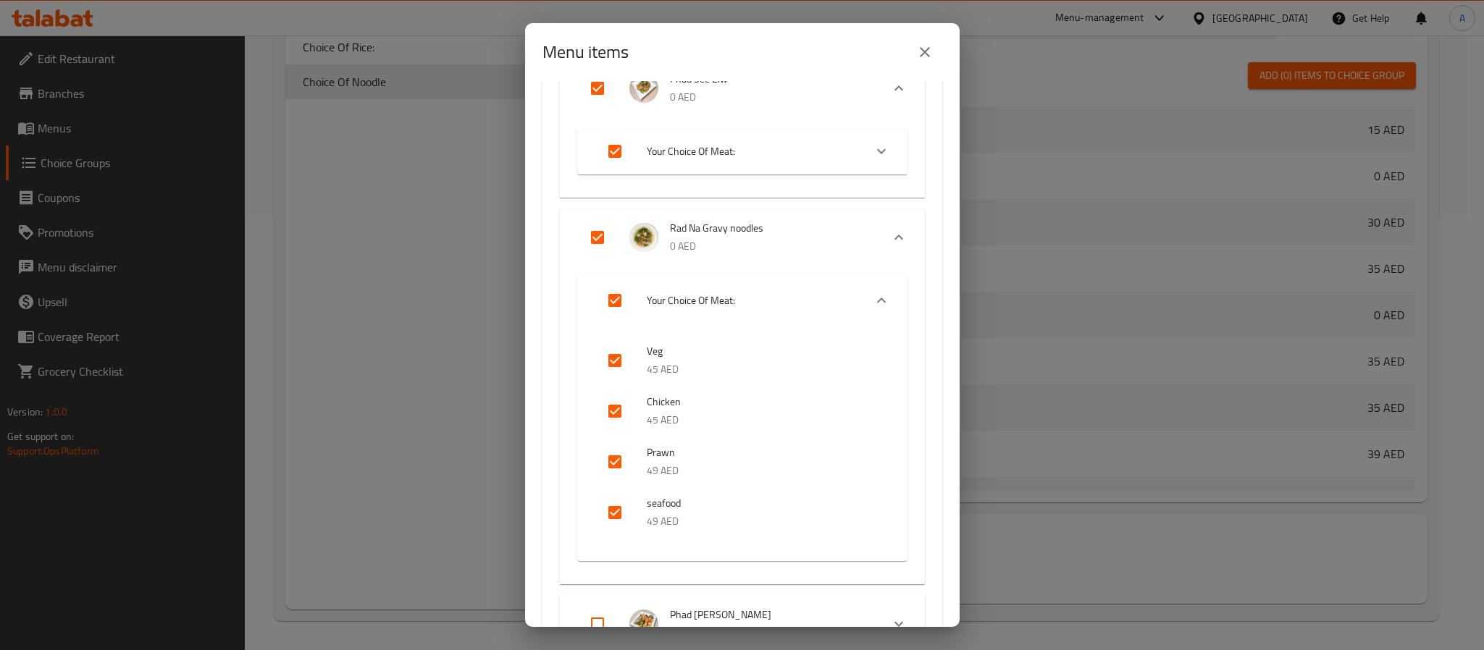
click at [767, 293] on span "Your Choice Of Meat:" at bounding box center [750, 301] width 206 height 18
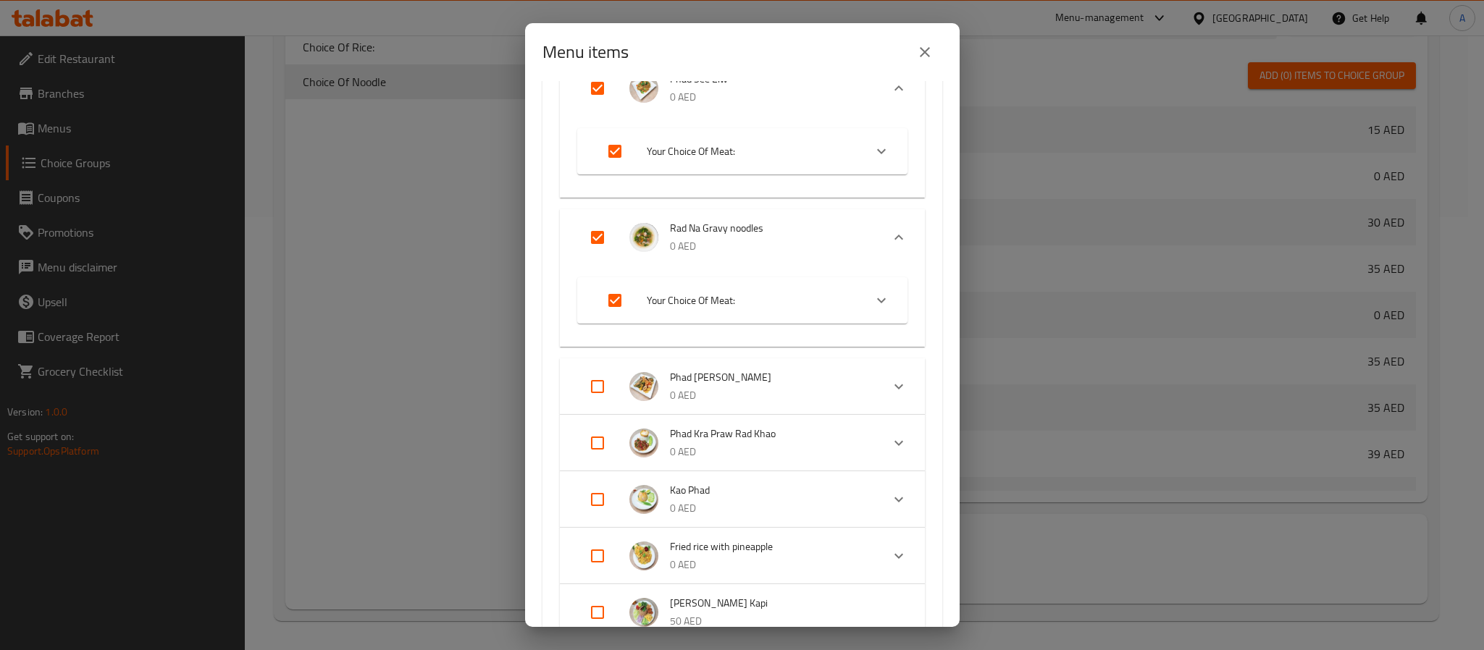
click at [598, 382] on input "Expand" at bounding box center [597, 386] width 35 height 35
checkbox input "true"
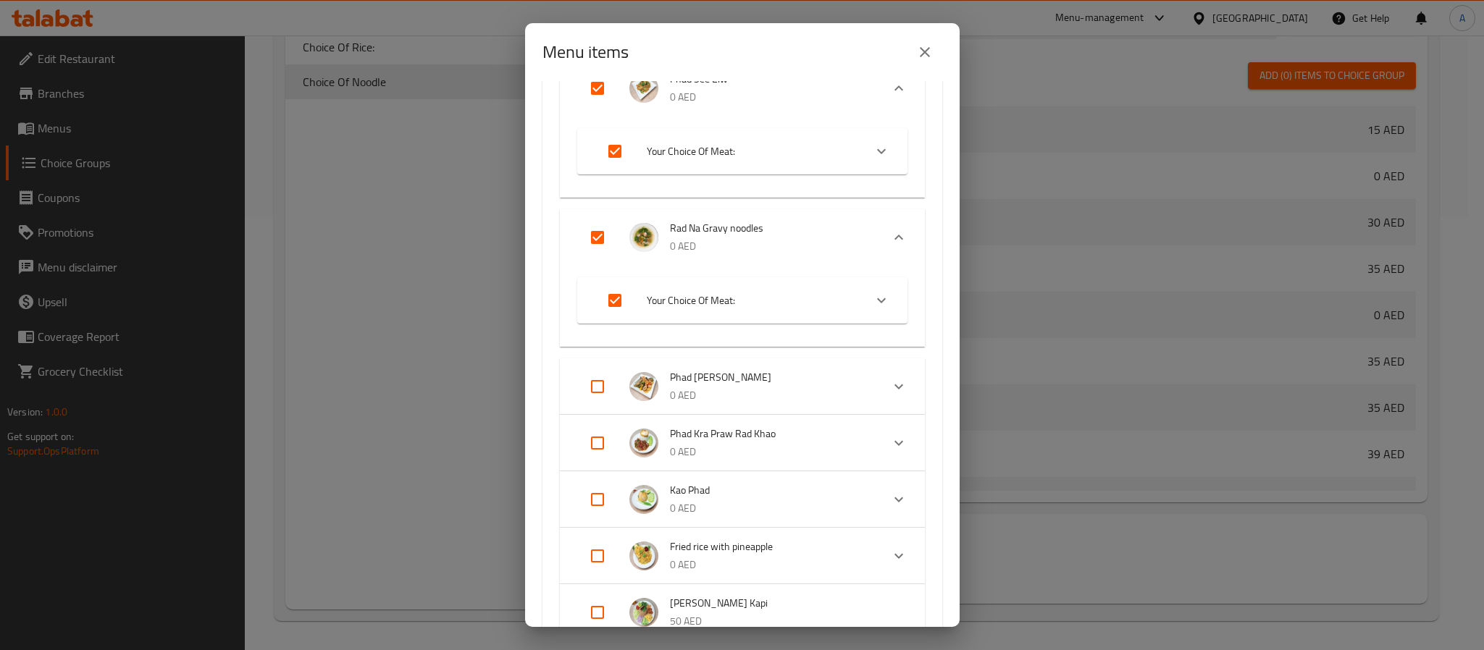
checkbox input "true"
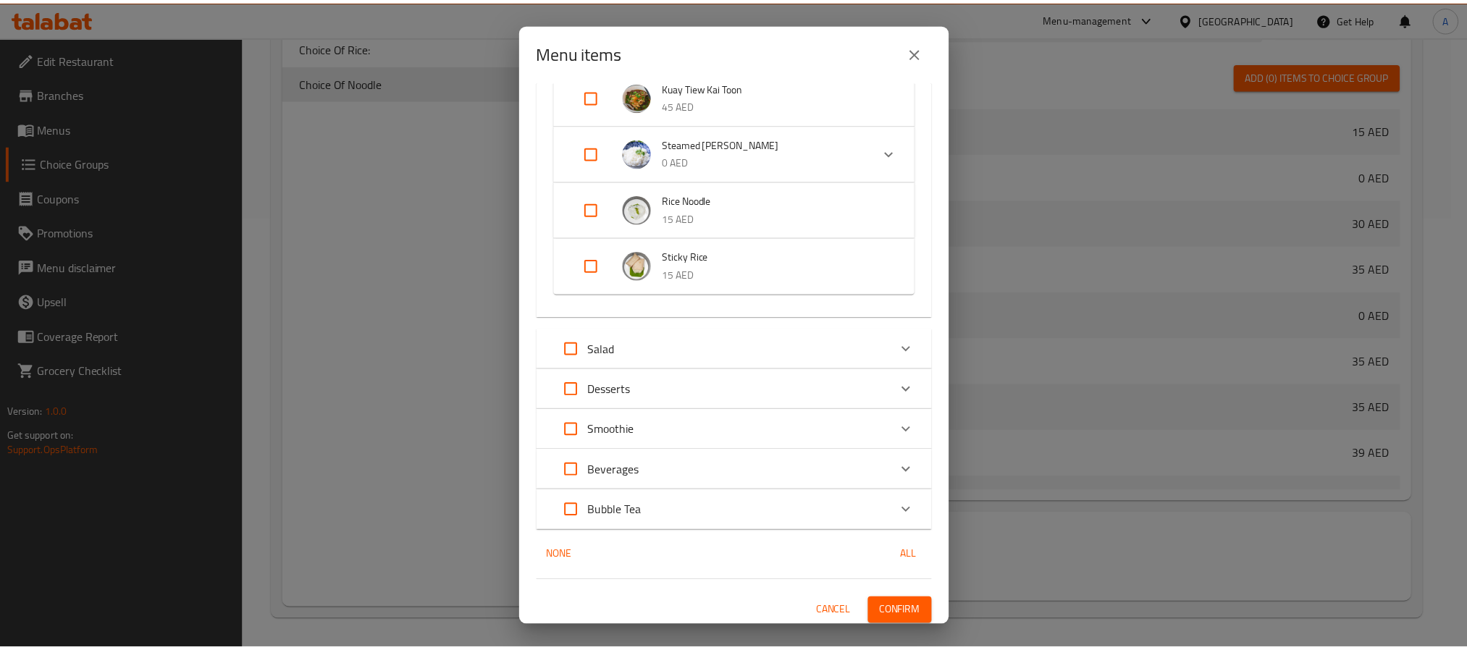
scroll to position [1220, 0]
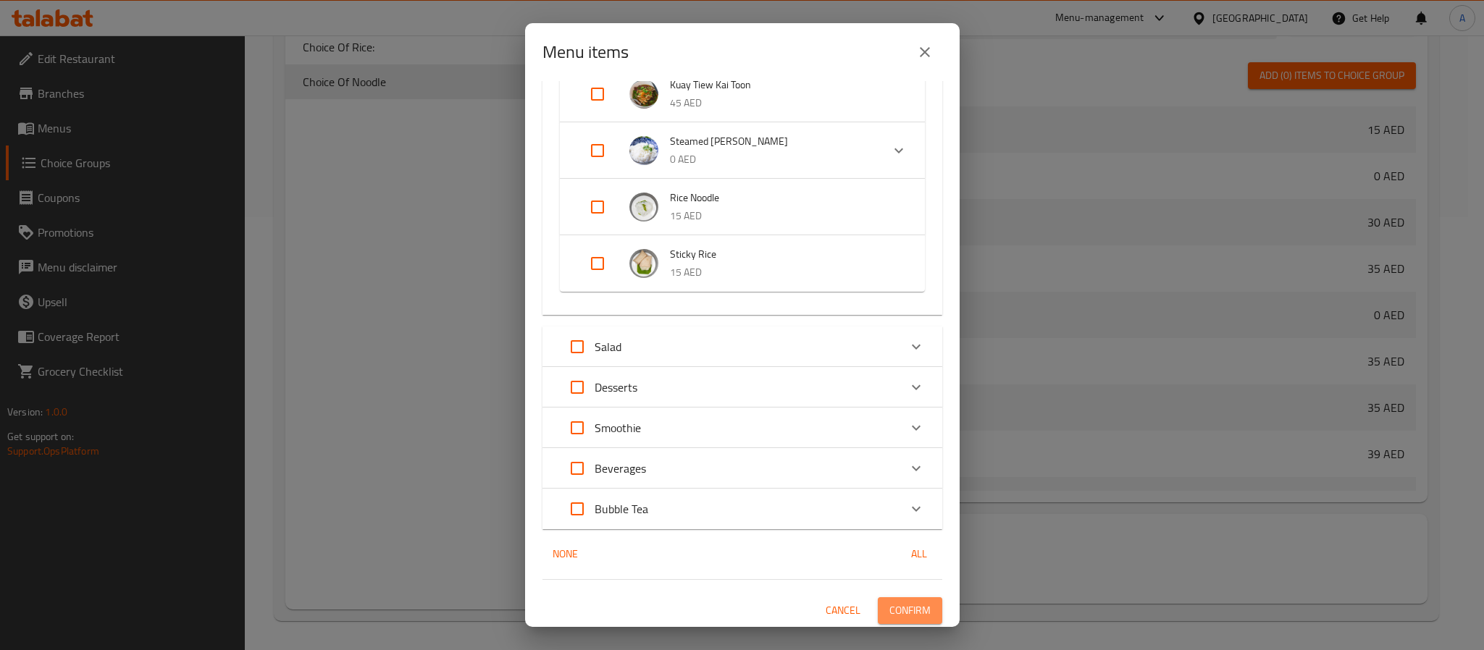
click at [902, 606] on span "Confirm" at bounding box center [909, 611] width 41 height 18
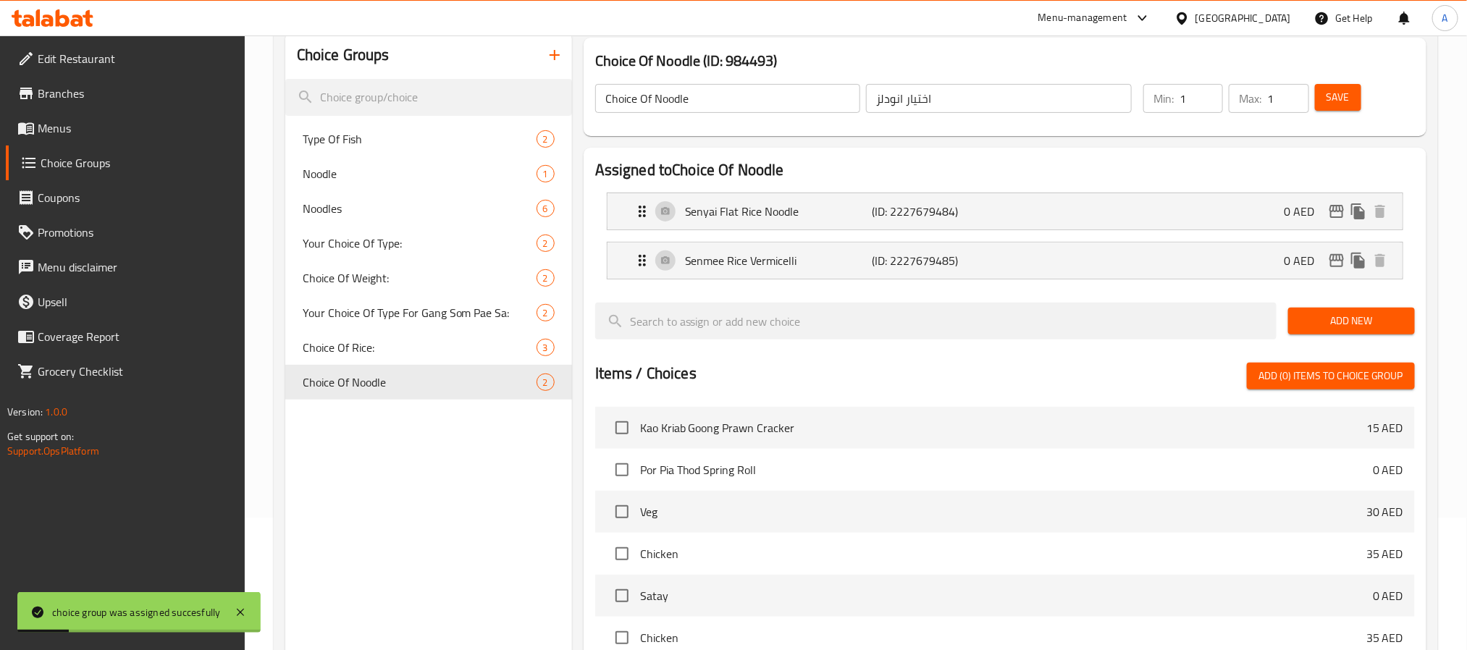
scroll to position [107, 0]
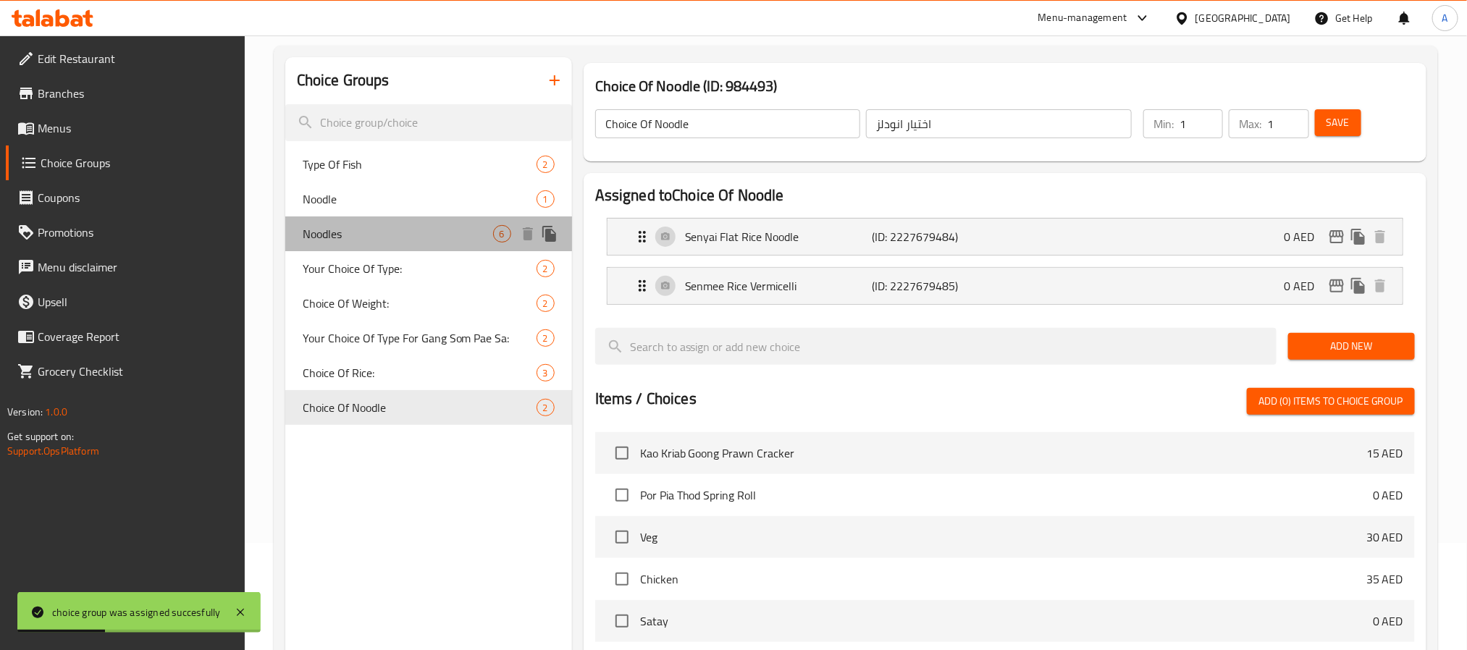
click at [329, 238] on span "Noodles" at bounding box center [398, 233] width 190 height 17
type input "Noodles"
type input "نودلز"
type input "0"
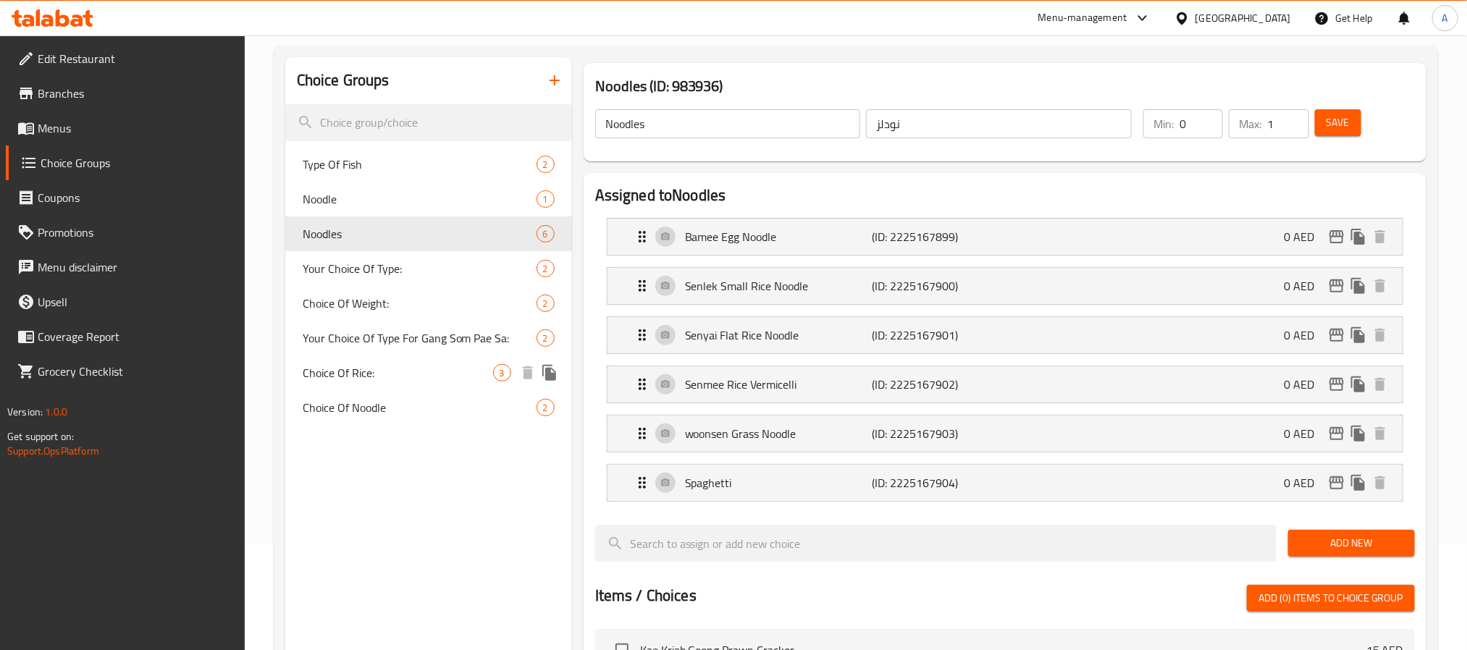
click at [376, 381] on div "Choice Of Rice: 3" at bounding box center [428, 373] width 287 height 35
type input "Choice Of Rice:"
type input "اختيارك من الأرز:"
type input "0"
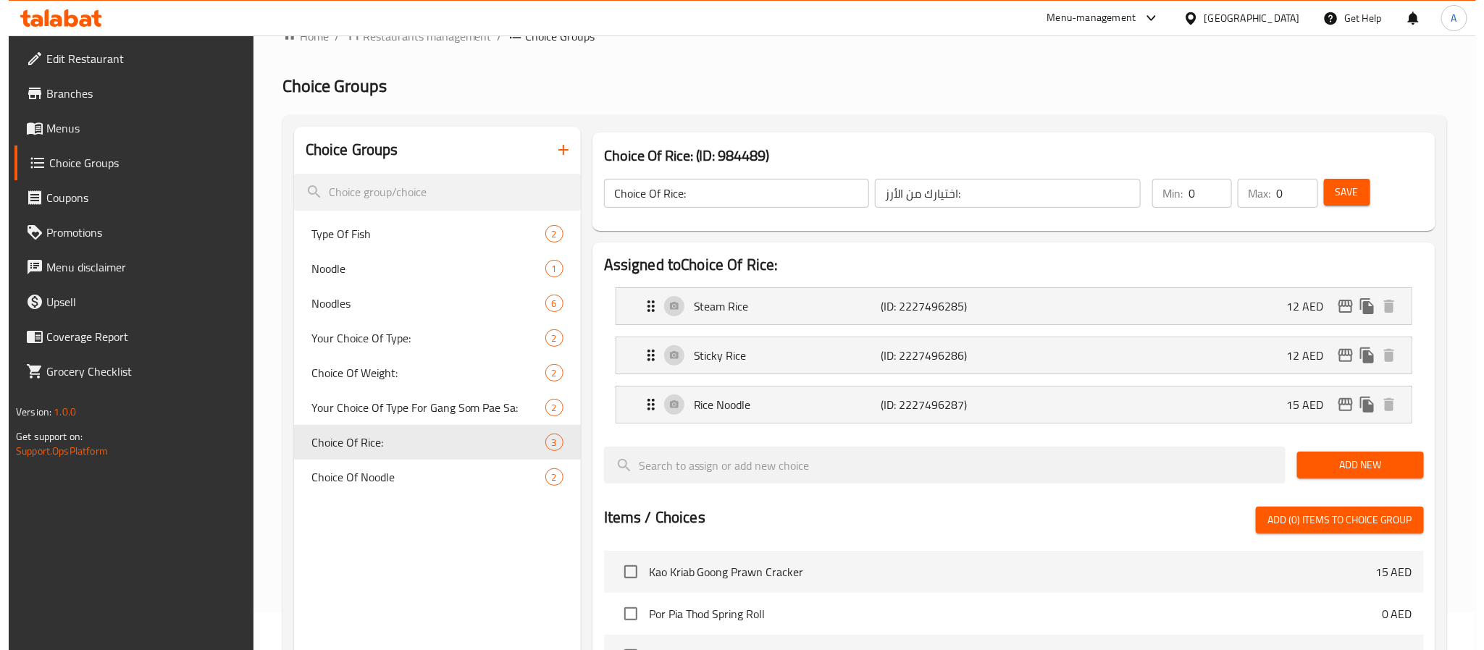
scroll to position [0, 0]
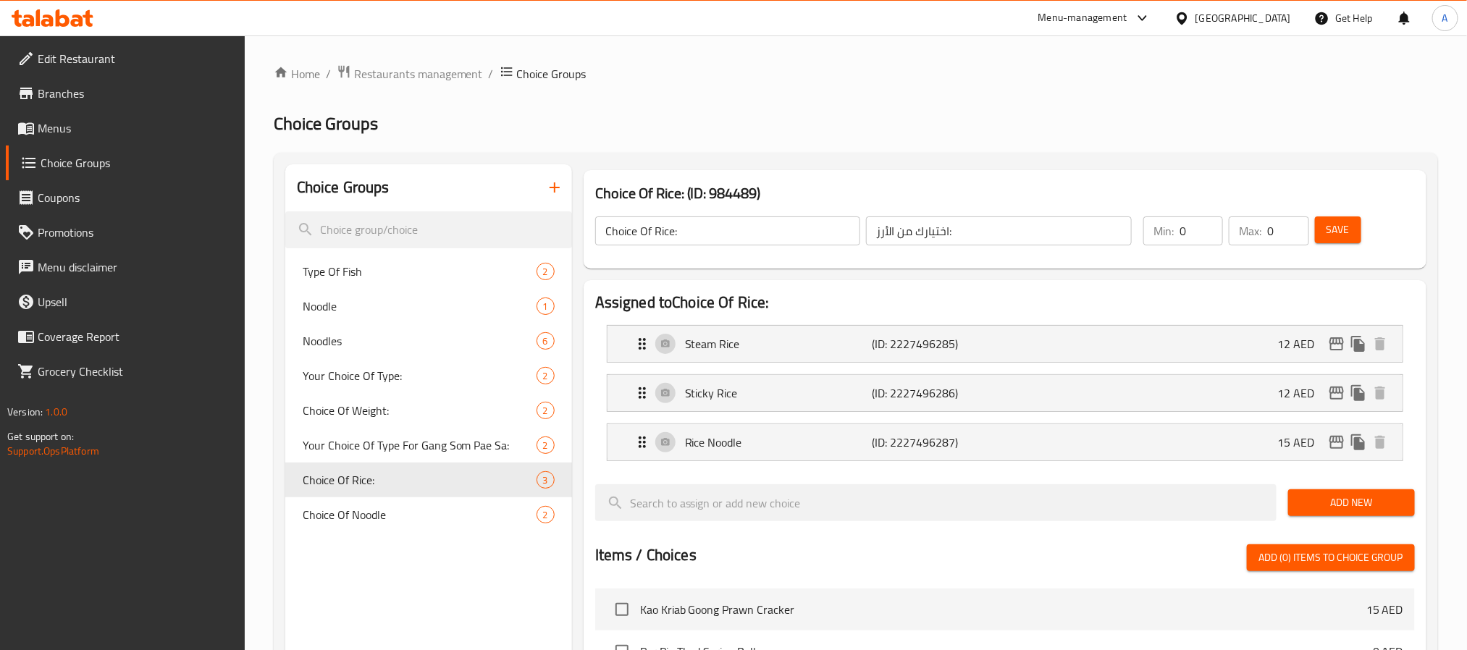
click at [561, 188] on icon "button" at bounding box center [554, 187] width 17 height 17
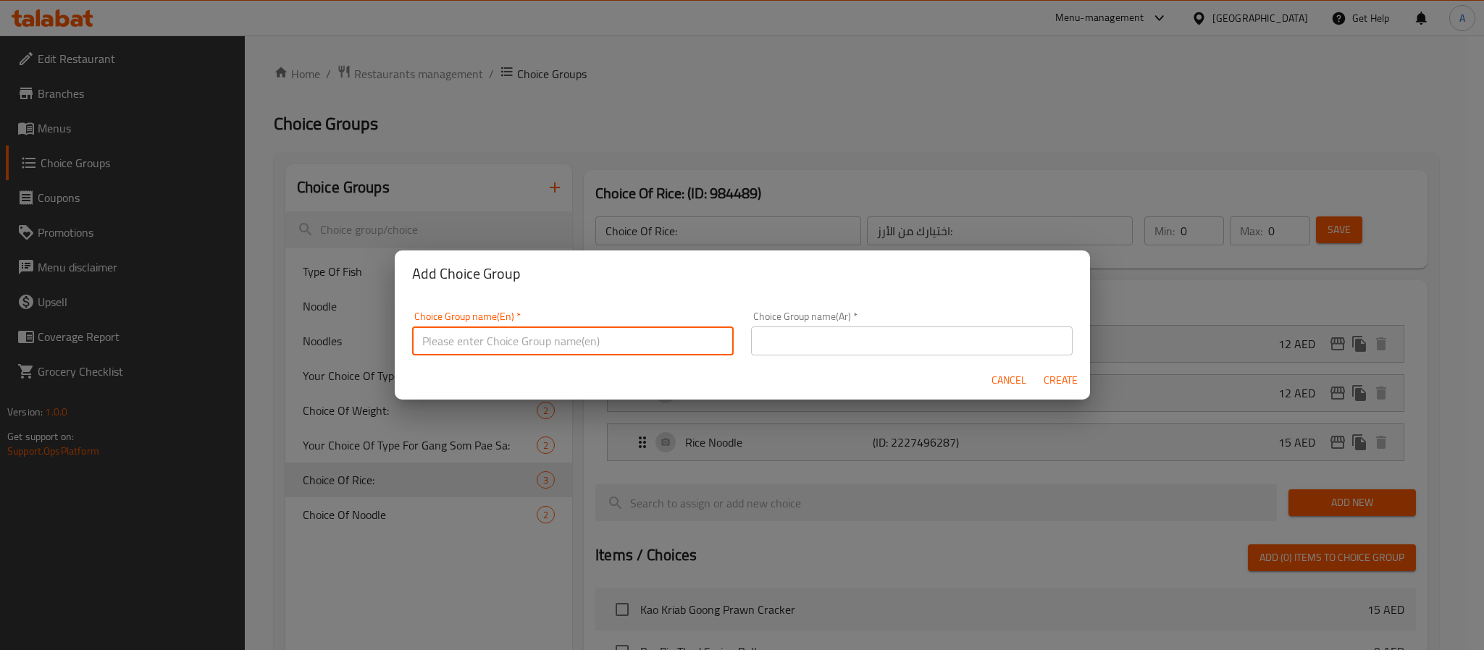
click at [557, 345] on input "text" at bounding box center [573, 341] width 322 height 29
paste input "Noodles and Rice"
type input "Noodles And Rice"
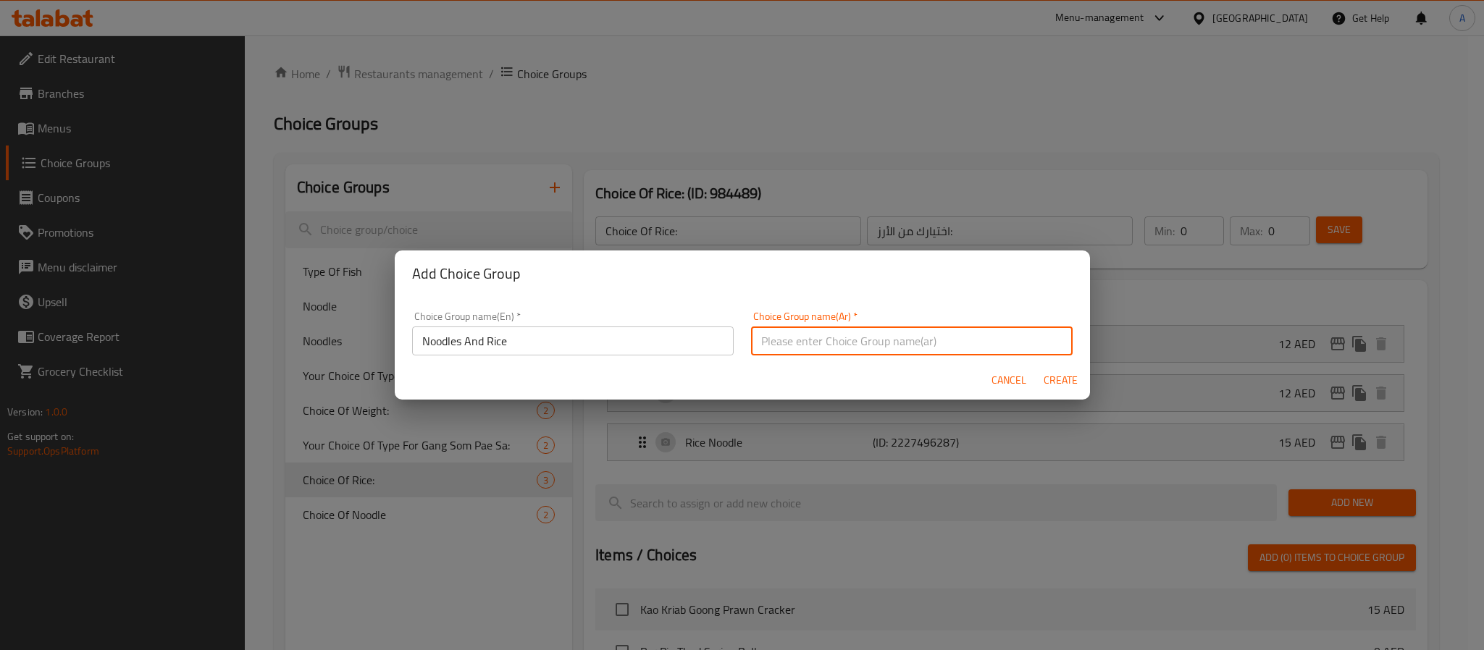
click at [941, 345] on input "text" at bounding box center [912, 341] width 322 height 29
paste input "المعكرونة والأرز"
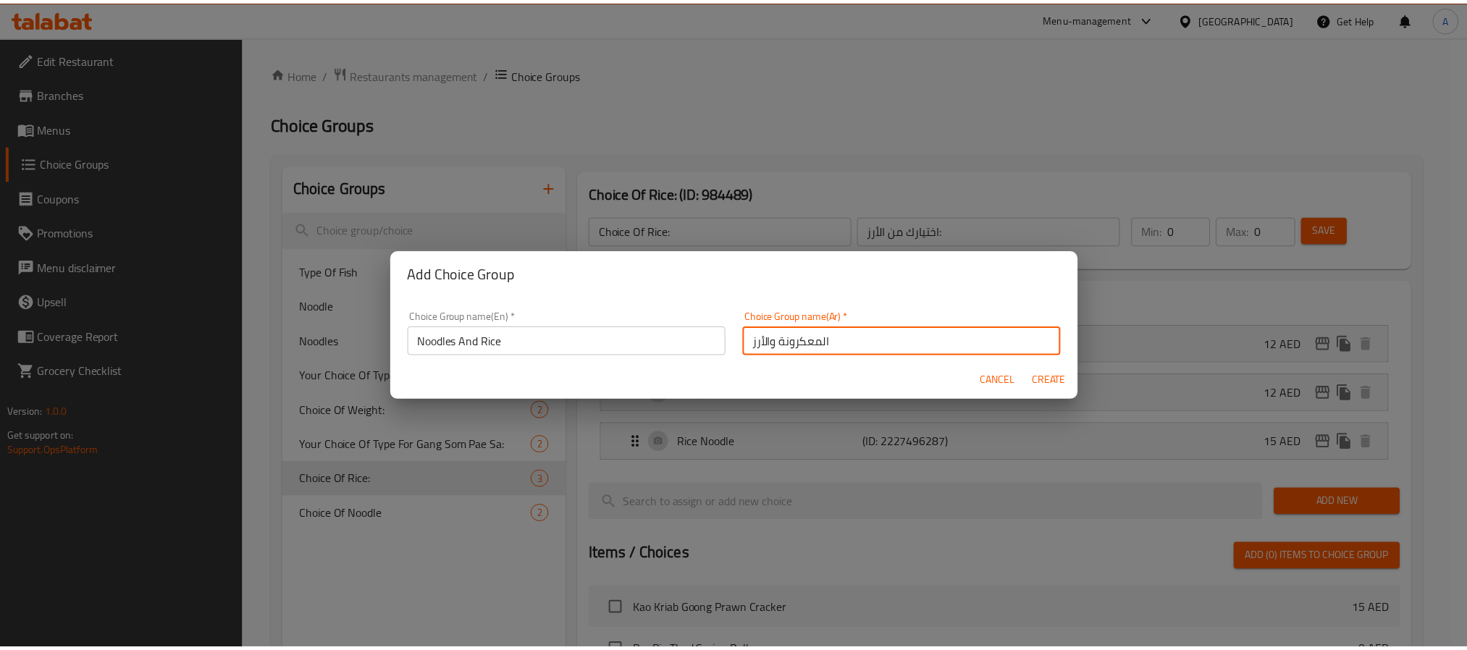
scroll to position [3, 0]
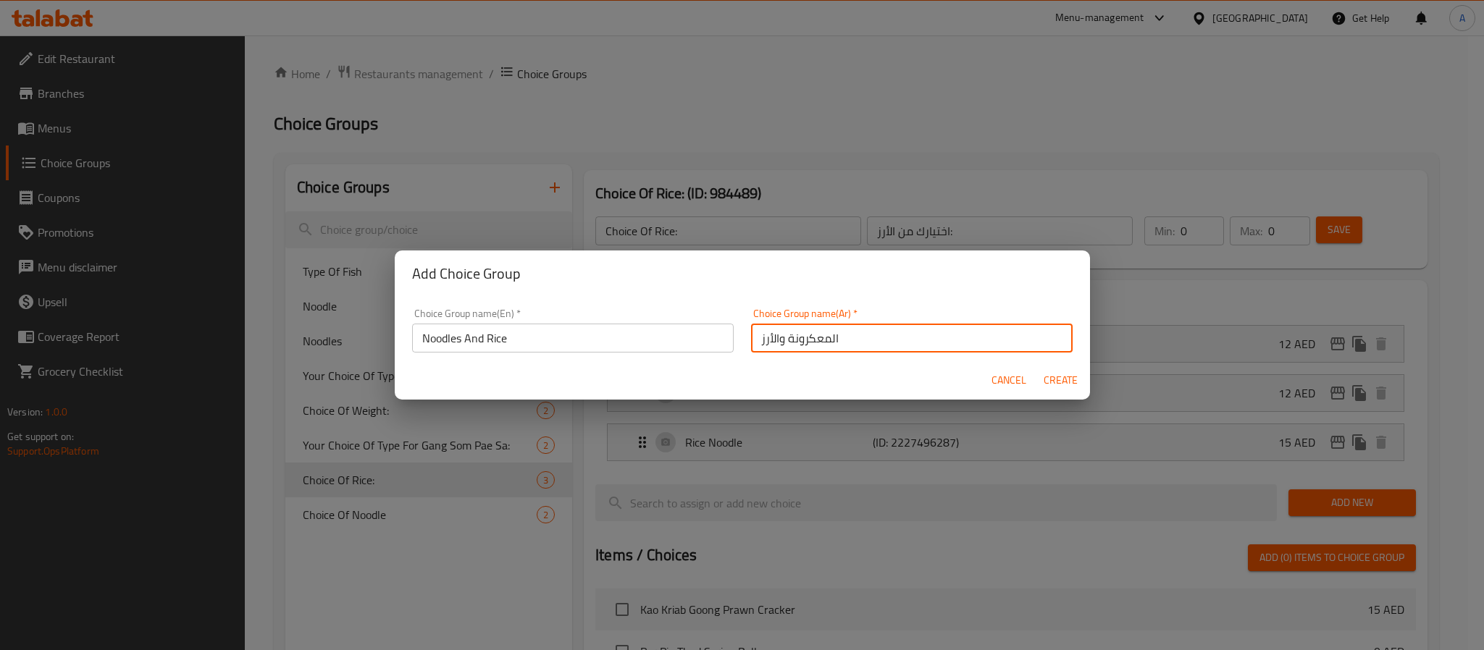
drag, startPoint x: 779, startPoint y: 344, endPoint x: 819, endPoint y: 341, distance: 40.7
click at [819, 341] on input "المعكرونة والأرز" at bounding box center [912, 338] width 322 height 29
type input "النودلز والأرز"
click at [1073, 377] on span "Create" at bounding box center [1061, 381] width 35 height 18
type input "Noodles And Rice"
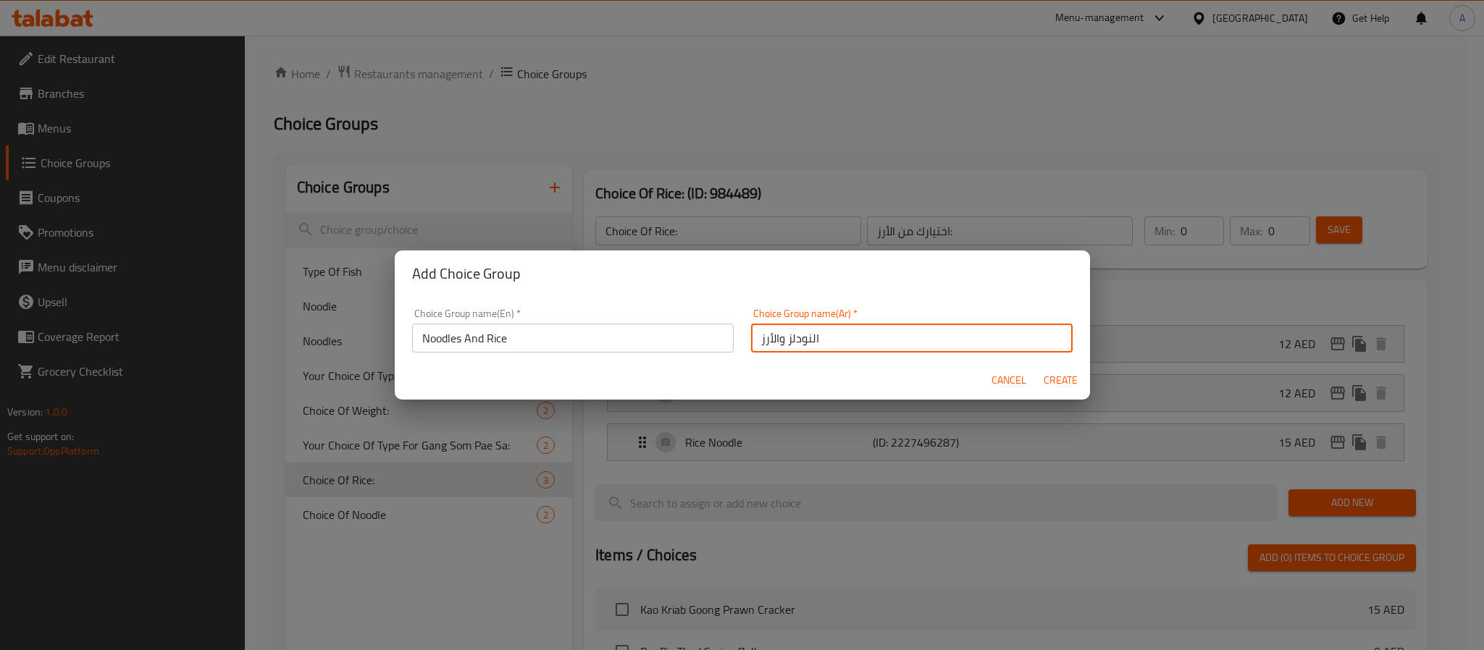
type input "النودلز والأرز"
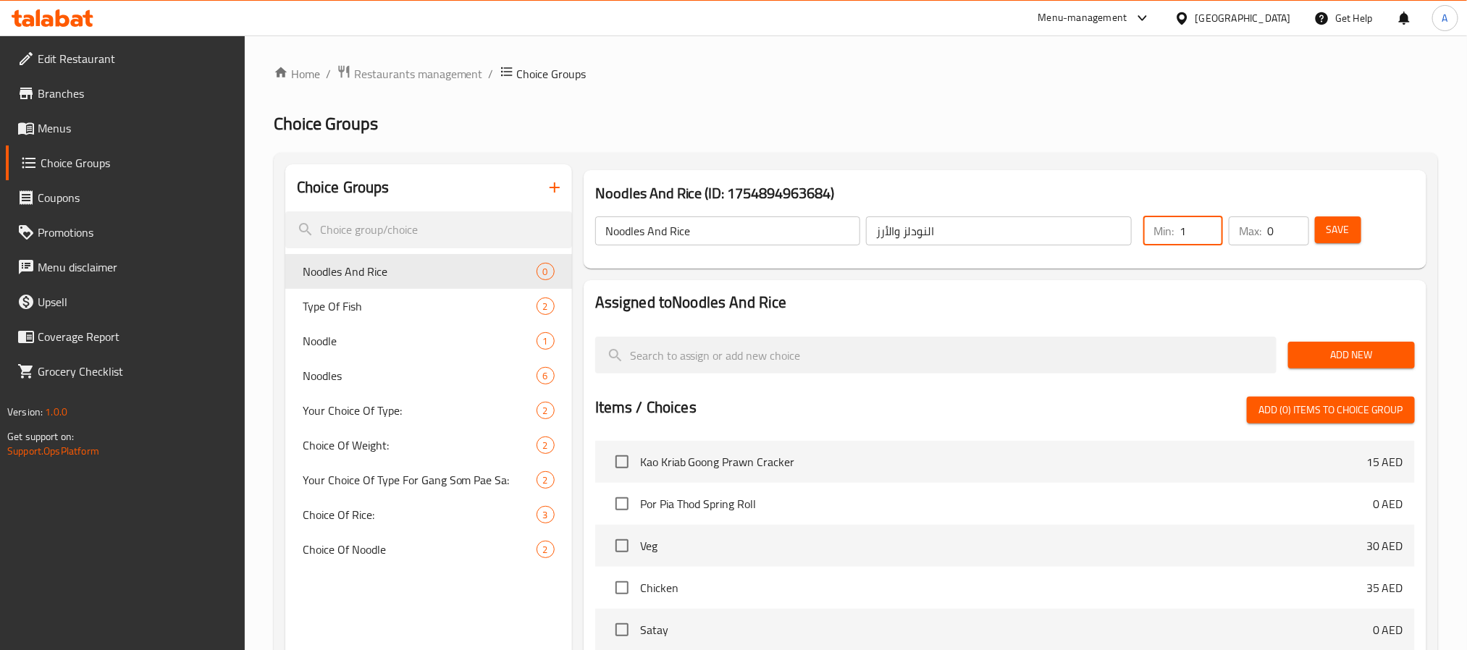
type input "1"
click at [1207, 224] on input "1" at bounding box center [1201, 231] width 43 height 29
type input "1"
click at [1291, 220] on input "1" at bounding box center [1288, 231] width 41 height 29
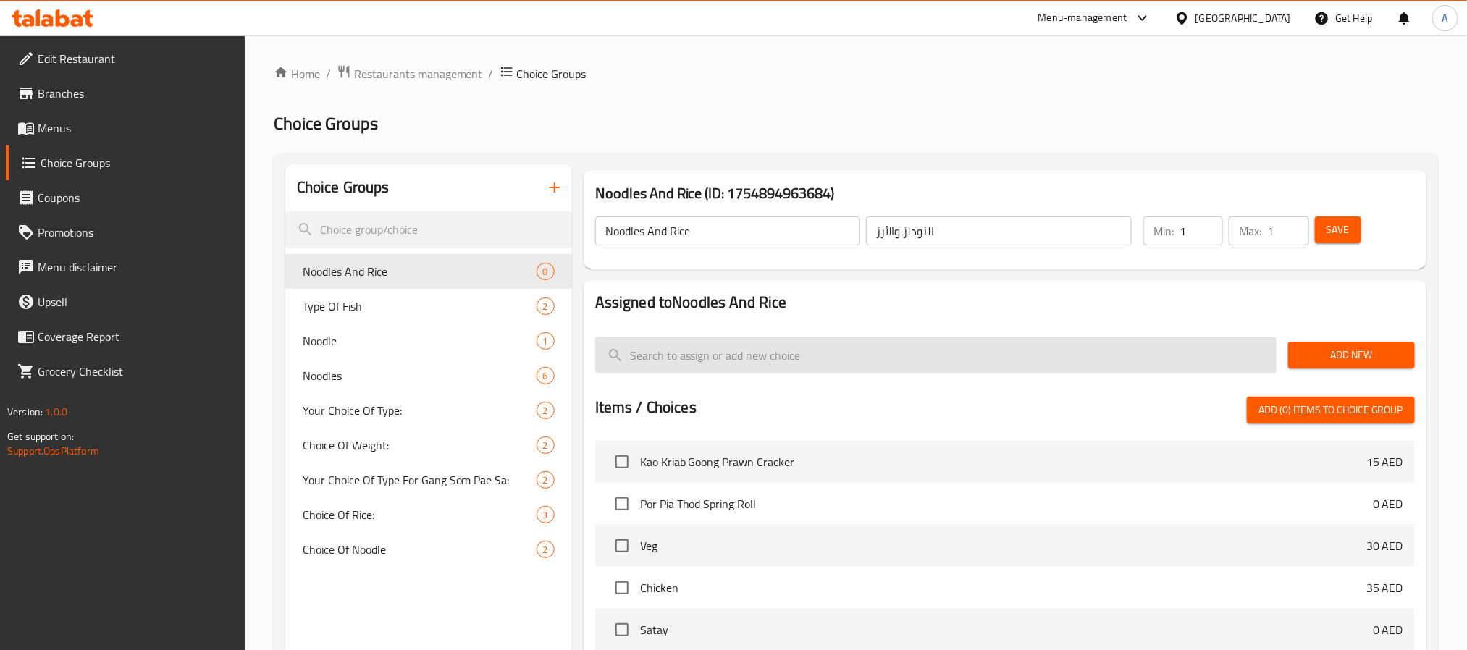
click at [841, 359] on input "search" at bounding box center [936, 355] width 682 height 37
paste input "Senlek"
type input "S"
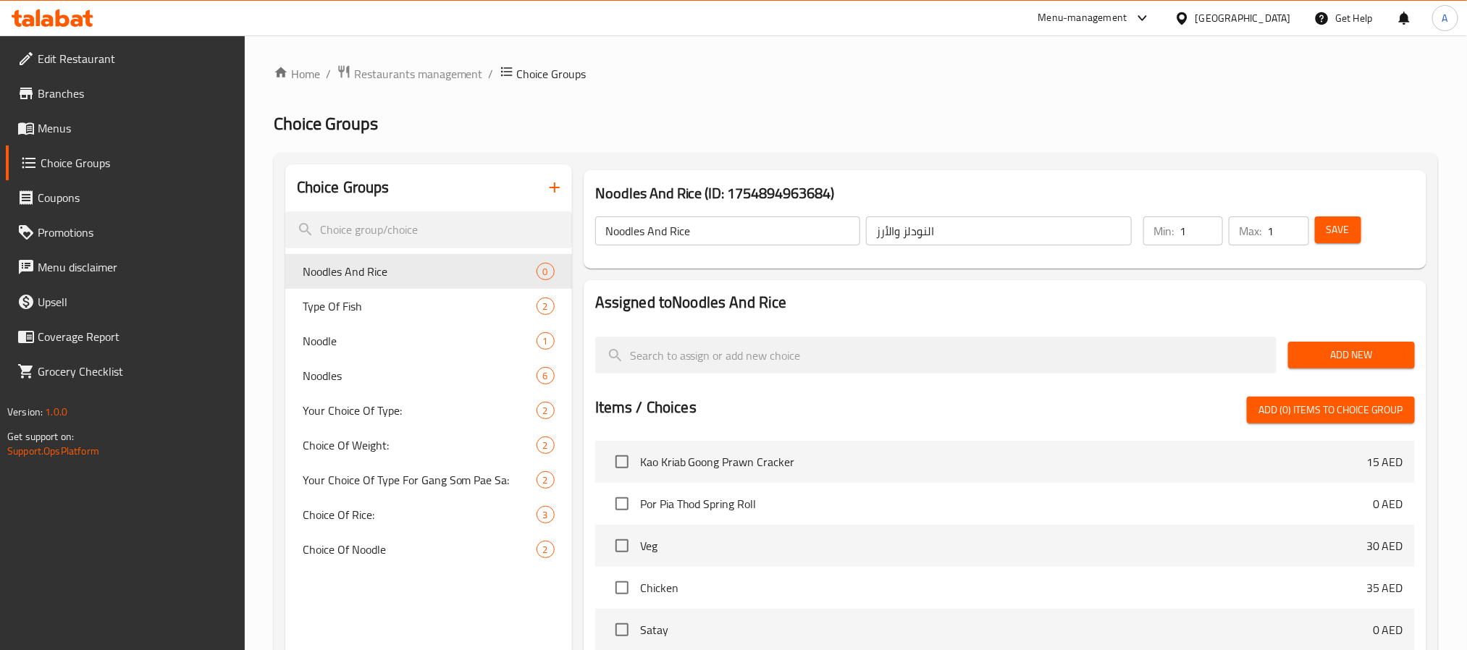
click at [1321, 348] on span "Add New" at bounding box center [1352, 355] width 104 height 18
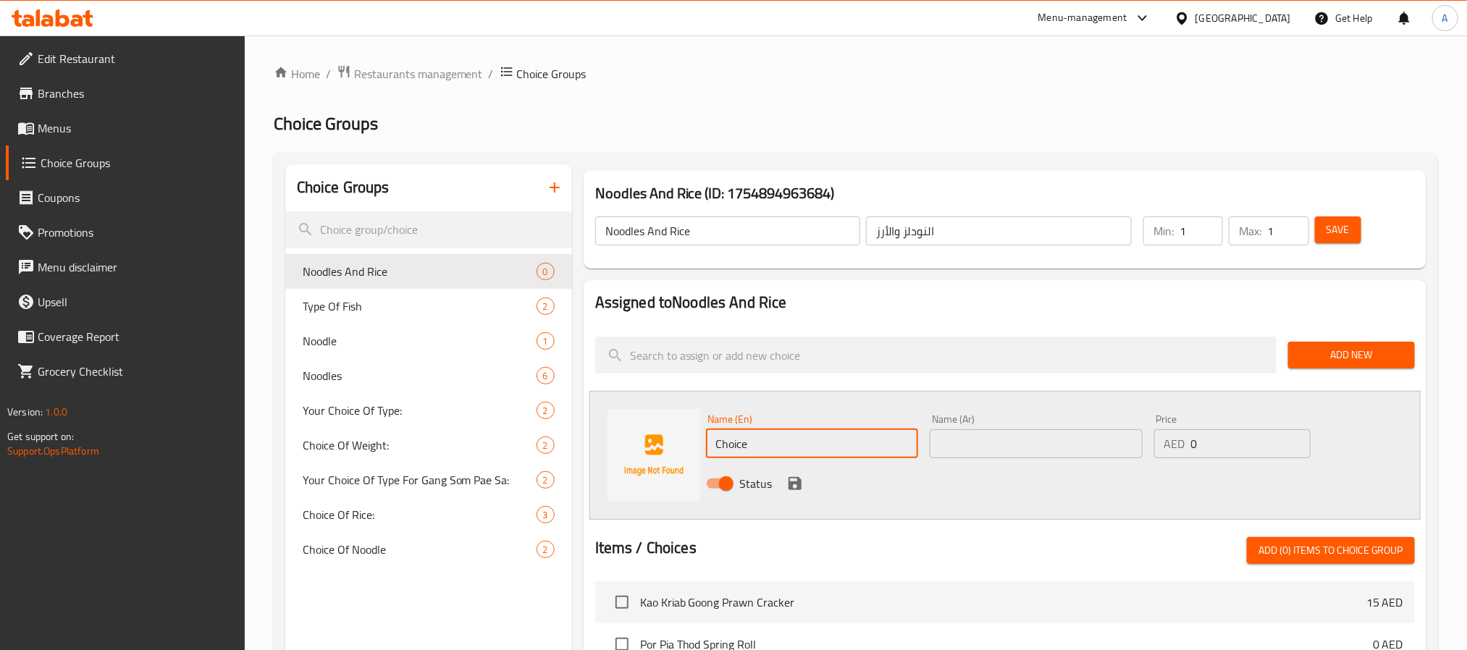
click at [883, 433] on input "Choice" at bounding box center [812, 444] width 213 height 29
paste input "Senlek ( Small Rice Noodle)"
type input "Senlek ( Small Rice Noodle)"
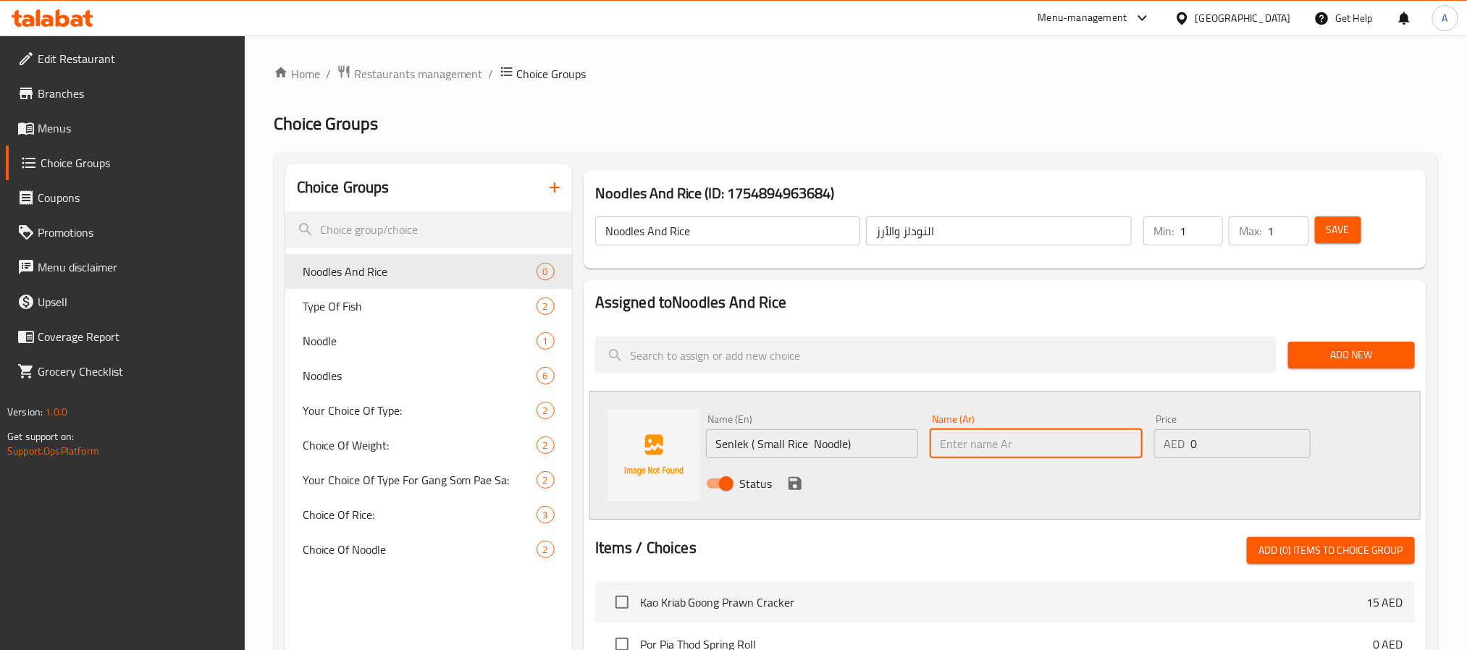
click at [1069, 453] on input "text" at bounding box center [1036, 444] width 213 height 29
paste input "سينليك (نودلز الأرز الصغيرة)"
drag, startPoint x: 946, startPoint y: 451, endPoint x: 935, endPoint y: 451, distance: 10.9
click at [935, 451] on input "سينليك (نودلز الأرز الصغيرة)" at bounding box center [1036, 444] width 213 height 29
click at [1024, 445] on input "سينليك (نودلز الأرز الصغيرة" at bounding box center [1036, 444] width 213 height 29
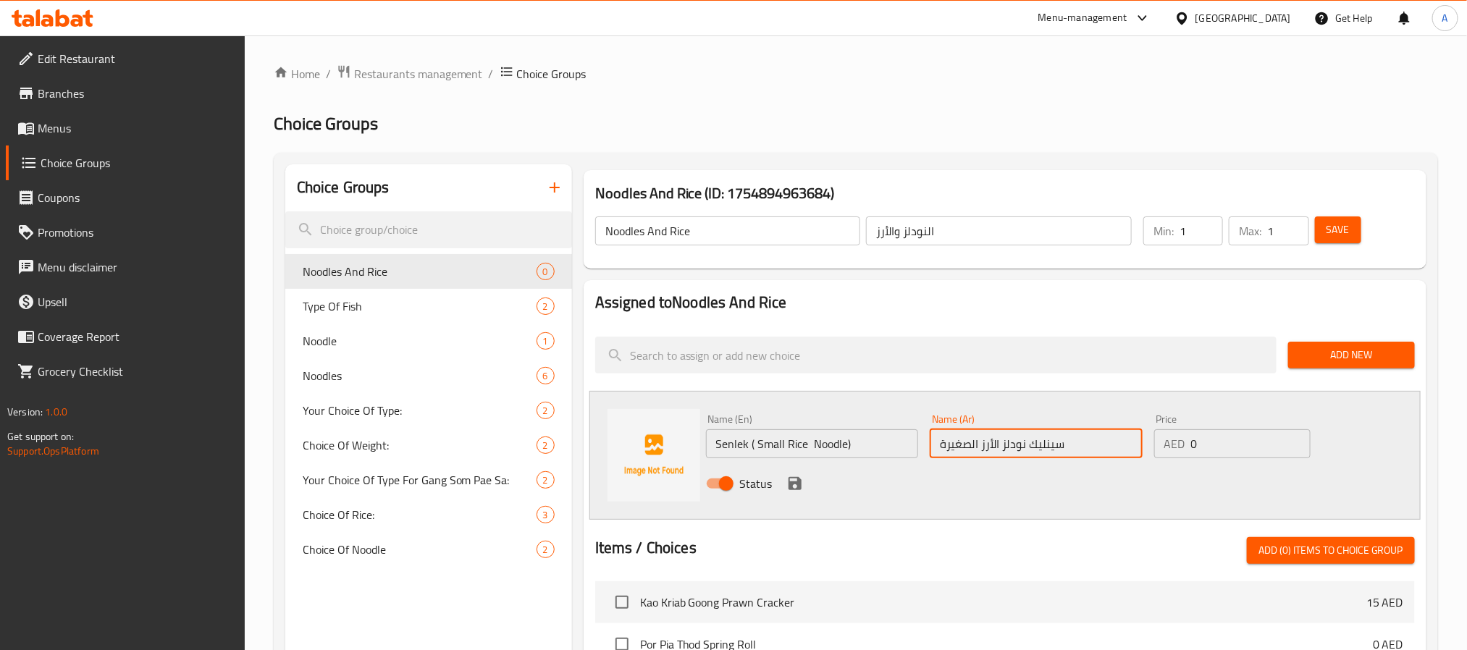
type input "سينليك نودلز الأرز الصغيرة"
click at [795, 485] on icon "save" at bounding box center [795, 483] width 17 height 17
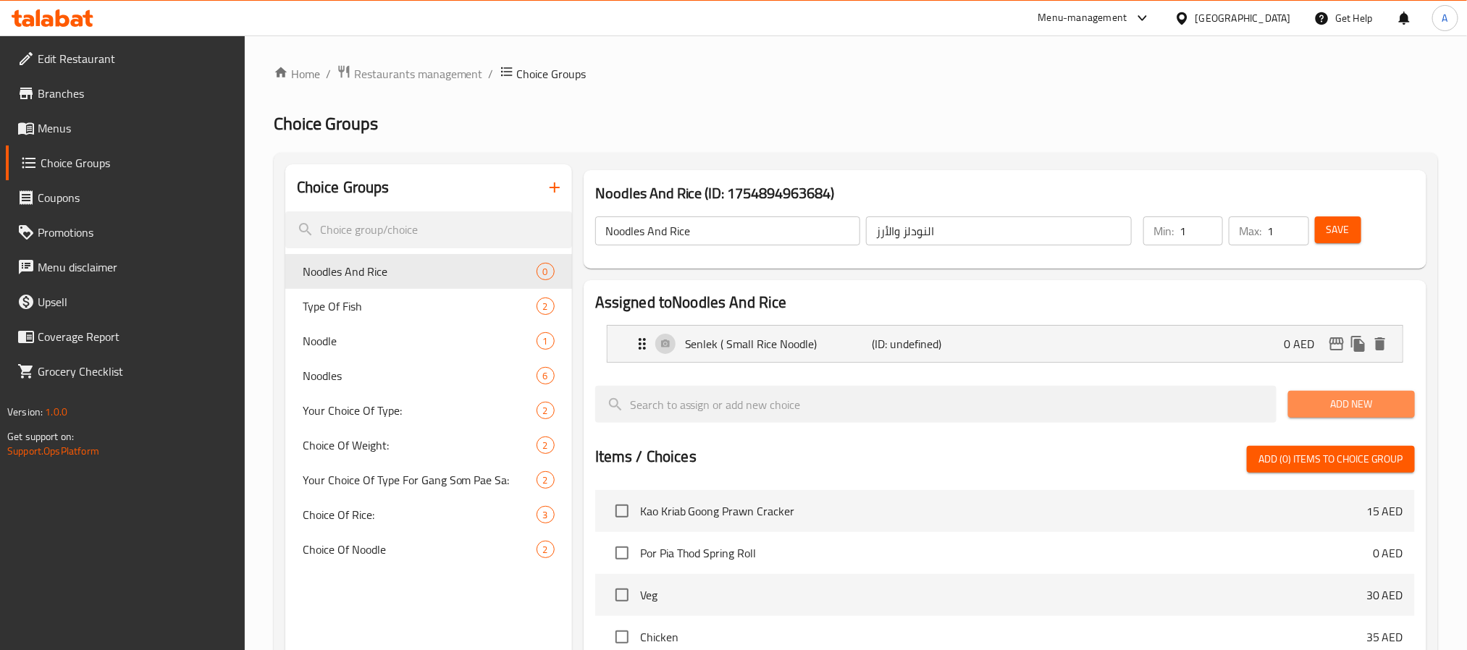
click at [1413, 401] on button "Add New" at bounding box center [1352, 404] width 127 height 27
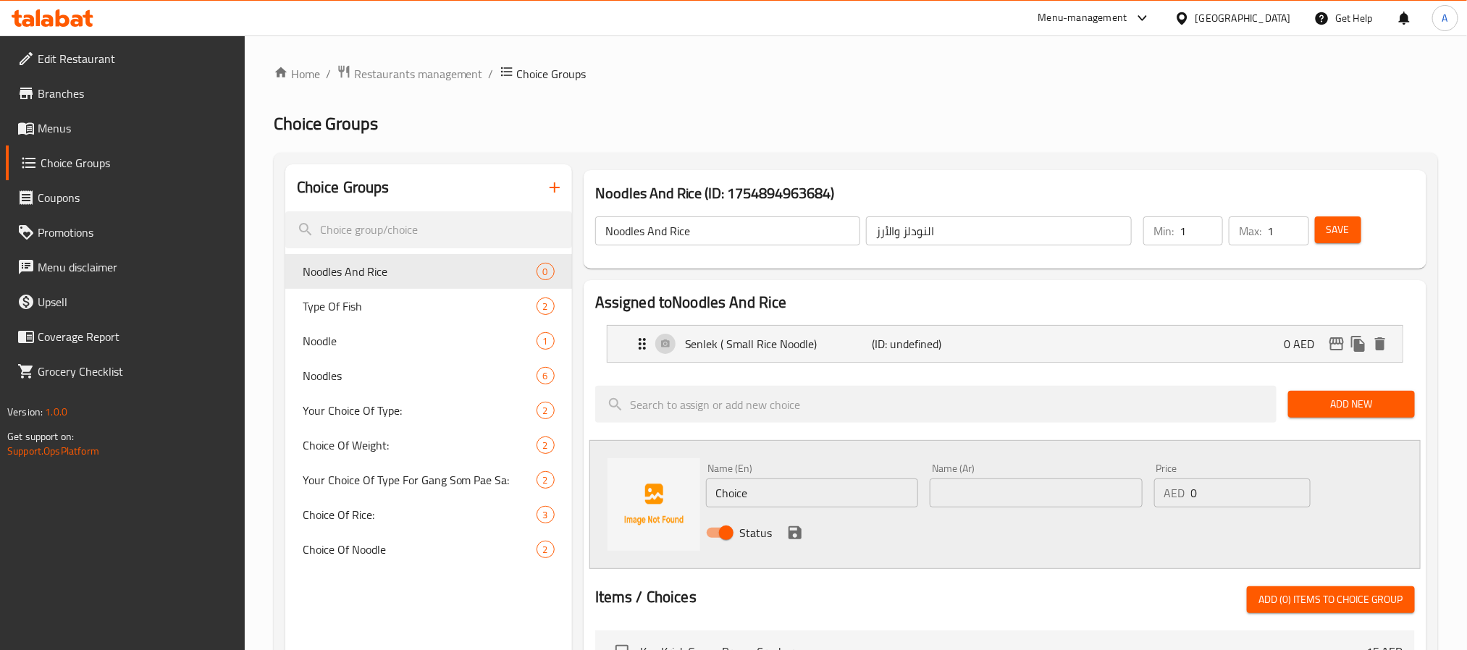
click at [771, 490] on input "Choice" at bounding box center [812, 493] width 213 height 29
paste input "Senyai ( Flat Rice Noodle)"
type input "Senyai ( Flat Rice Noodle)"
click at [1045, 487] on input "text" at bounding box center [1036, 493] width 213 height 29
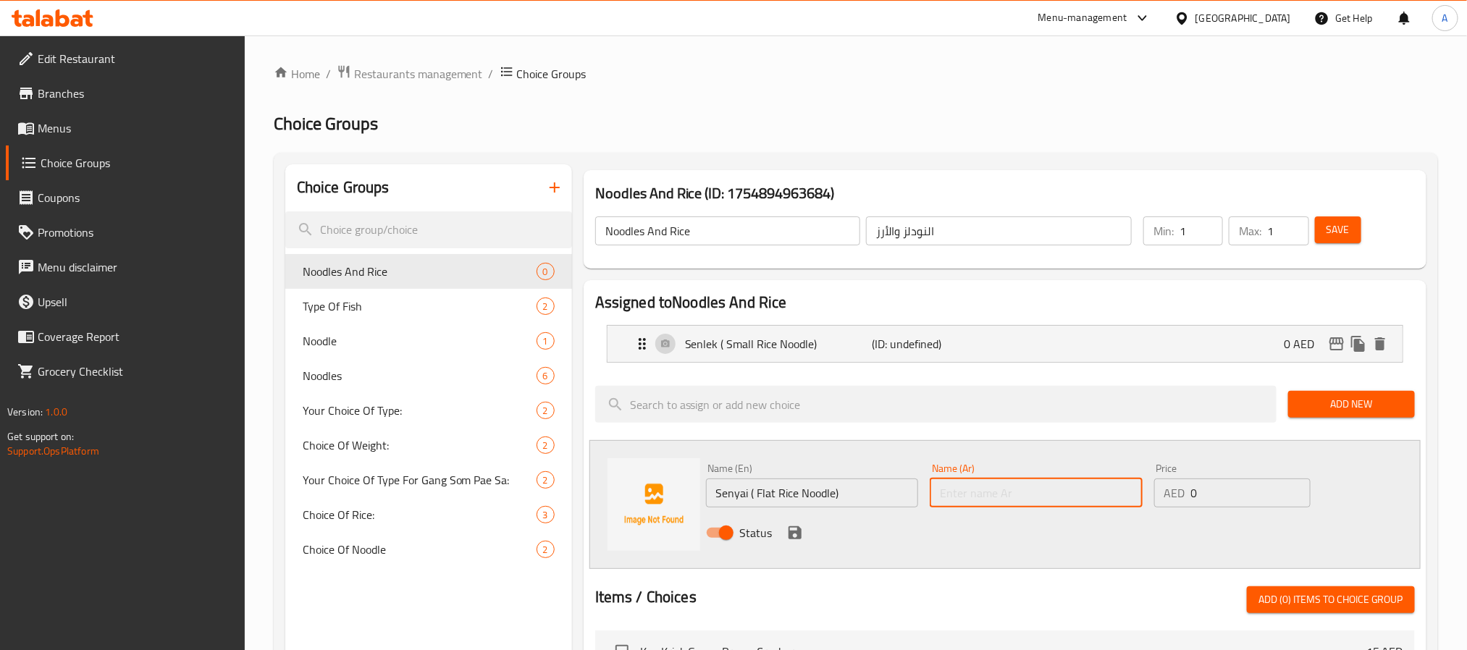
paste input "سينياي (نودلز الأرز المسطحة)"
click at [946, 496] on input "سينياي (نودلز الأرز المسطحة)" at bounding box center [1036, 493] width 213 height 29
click at [1034, 493] on input "سينياي (نودلز الأرز المسطحة" at bounding box center [1036, 493] width 213 height 29
type input "سينياي نودلز الأرز المسطحة"
click at [821, 533] on div "Status" at bounding box center [1036, 533] width 673 height 39
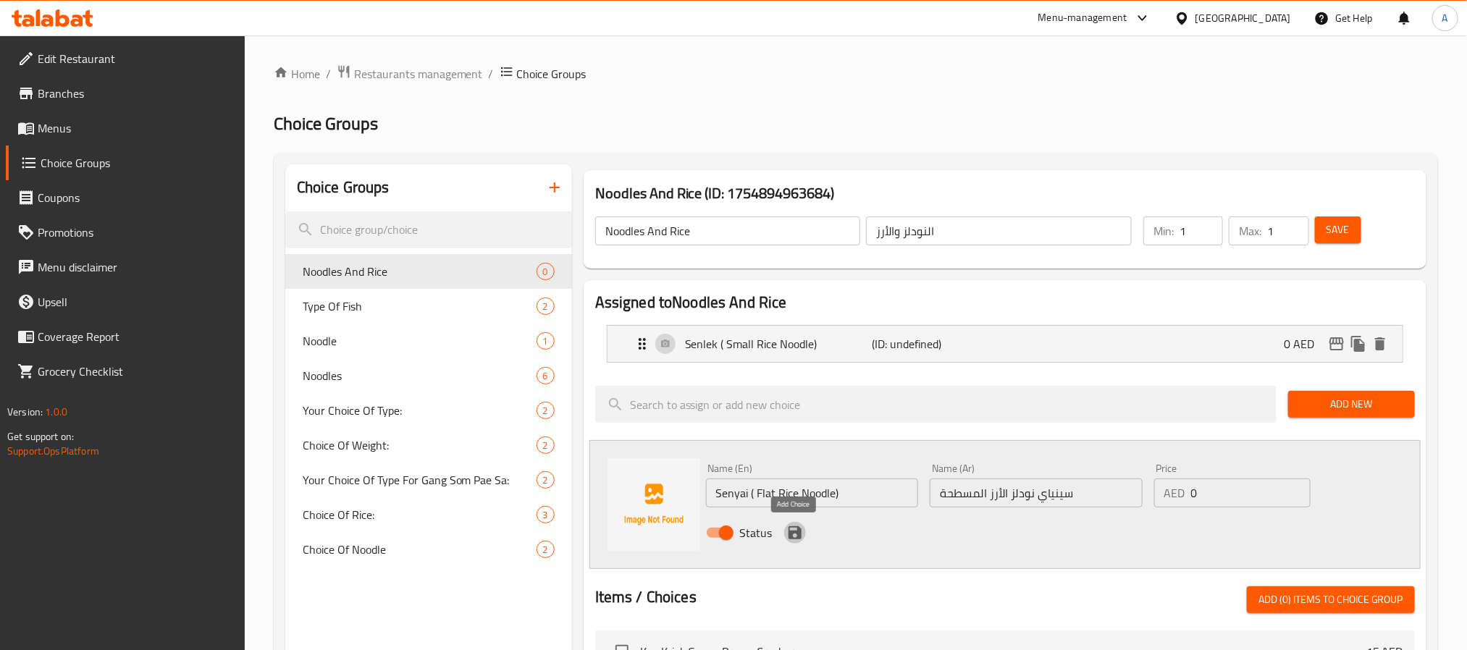
click at [789, 529] on icon "save" at bounding box center [795, 532] width 17 height 17
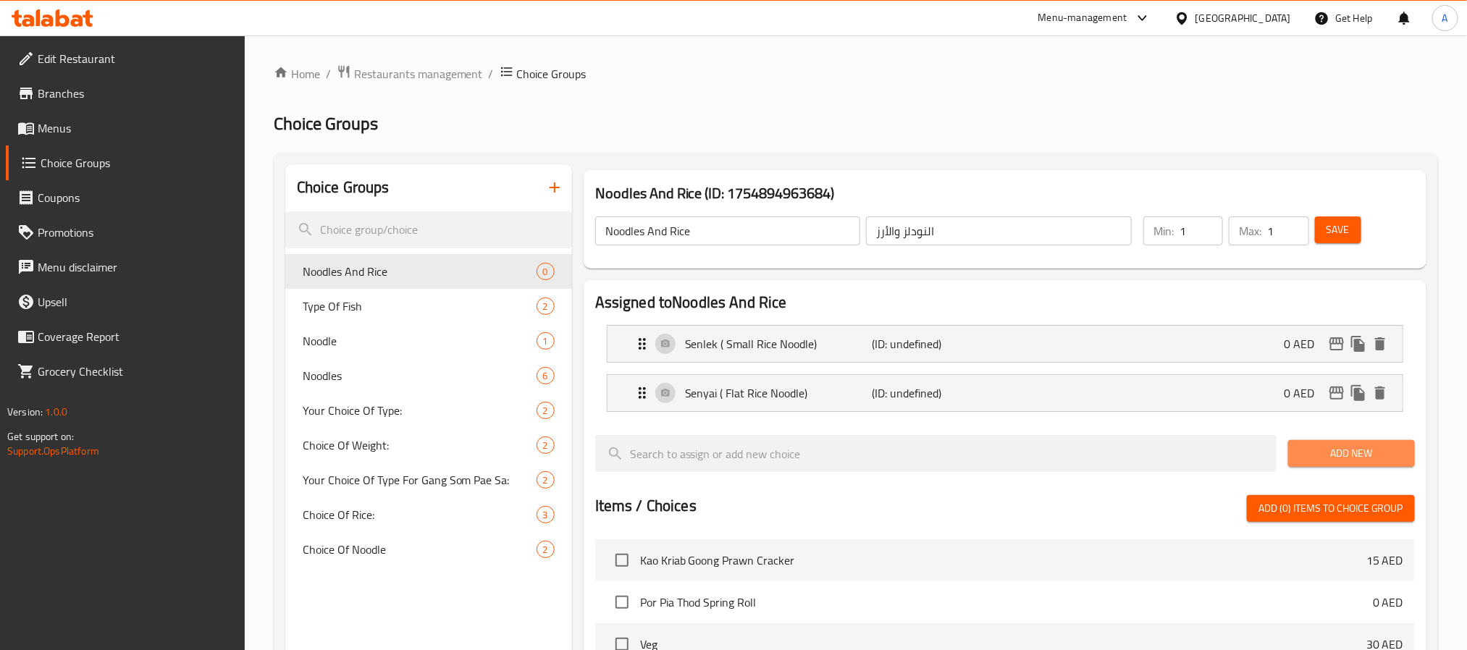
click at [1319, 450] on span "Add New" at bounding box center [1352, 454] width 104 height 18
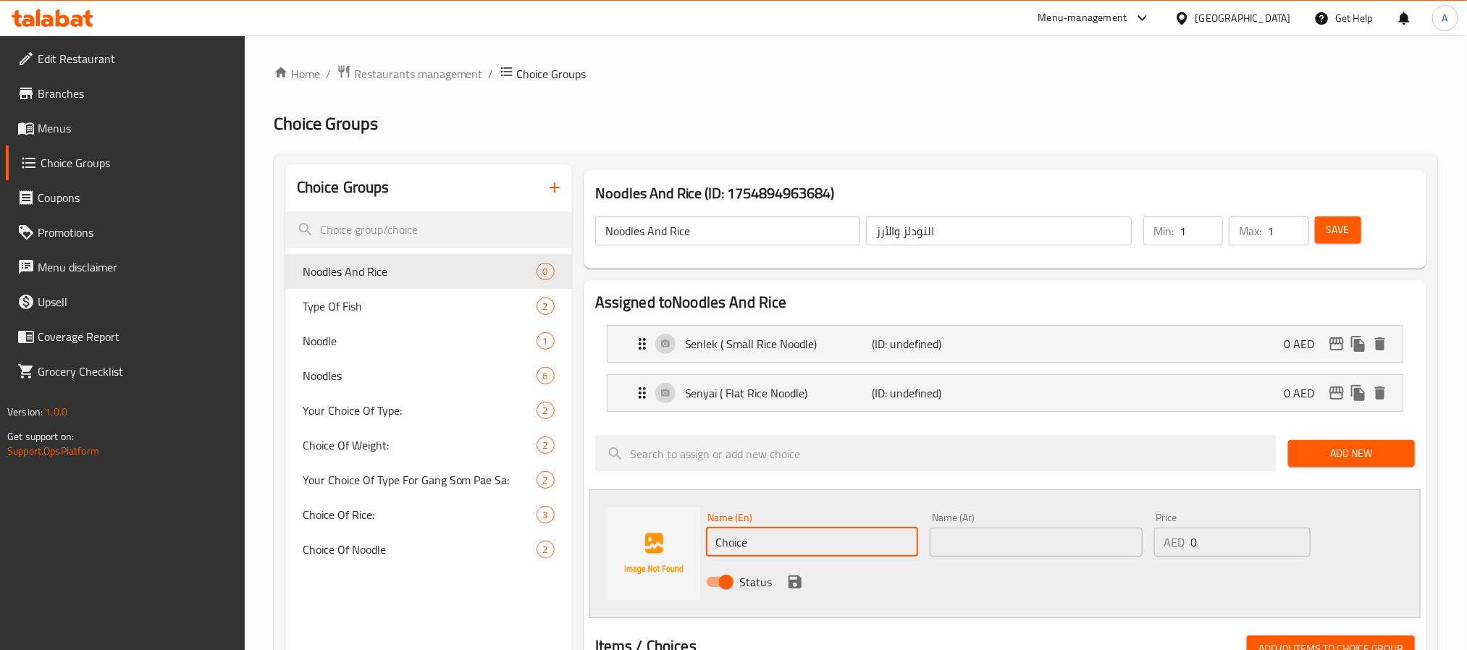
click at [852, 530] on input "Choice" at bounding box center [812, 542] width 213 height 29
paste input "Senmee ( Rice Vermicelli)"
type input "Senmee ( Rice Vermicelli)"
click at [1039, 520] on div "Name (Ar) Name (Ar)" at bounding box center [1036, 535] width 225 height 56
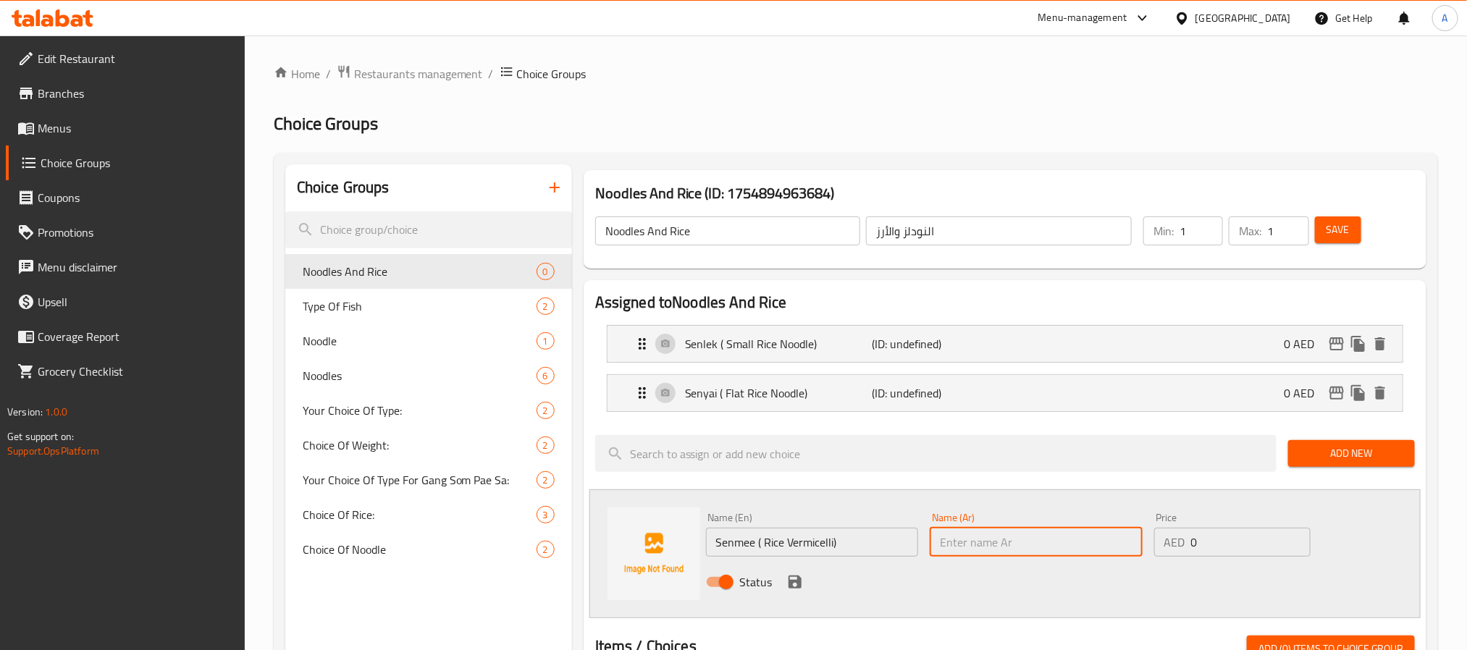
click at [1033, 545] on input "text" at bounding box center [1036, 542] width 213 height 29
paste input "سنمي (شعرية الأرز)"
click at [952, 543] on input "سنمي (شعرية الأرز)" at bounding box center [1036, 542] width 213 height 29
click at [955, 548] on input "سنمي (شعرية الأرز)" at bounding box center [1036, 542] width 213 height 29
click at [978, 542] on input "سنمي (شعرية )" at bounding box center [1036, 542] width 213 height 29
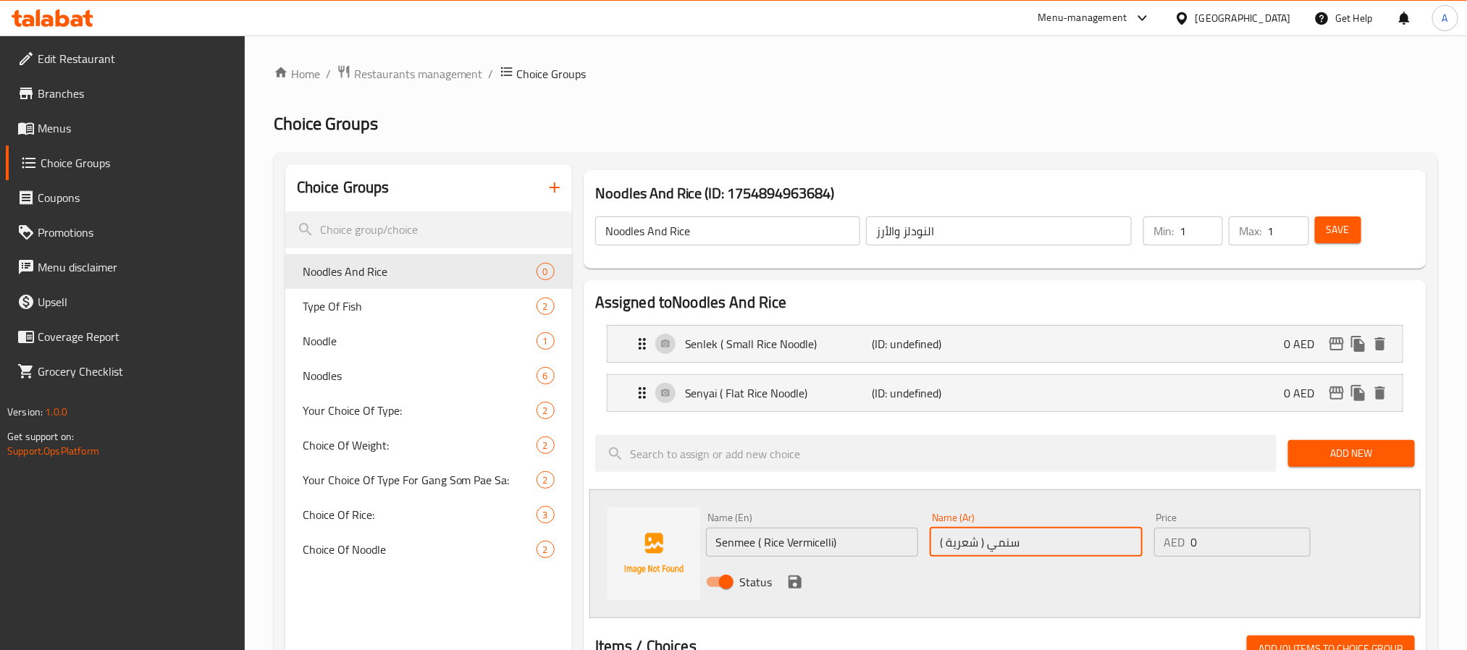
paste input "لأرز"
drag, startPoint x: 947, startPoint y: 542, endPoint x: 933, endPoint y: 544, distance: 14.6
click at [933, 544] on input "سنمي ( الأرز شعرية )" at bounding box center [1036, 542] width 213 height 29
drag, startPoint x: 992, startPoint y: 541, endPoint x: 1000, endPoint y: 541, distance: 8.0
click at [1000, 541] on input "سنمي ( الأرز شعرية" at bounding box center [1036, 542] width 213 height 29
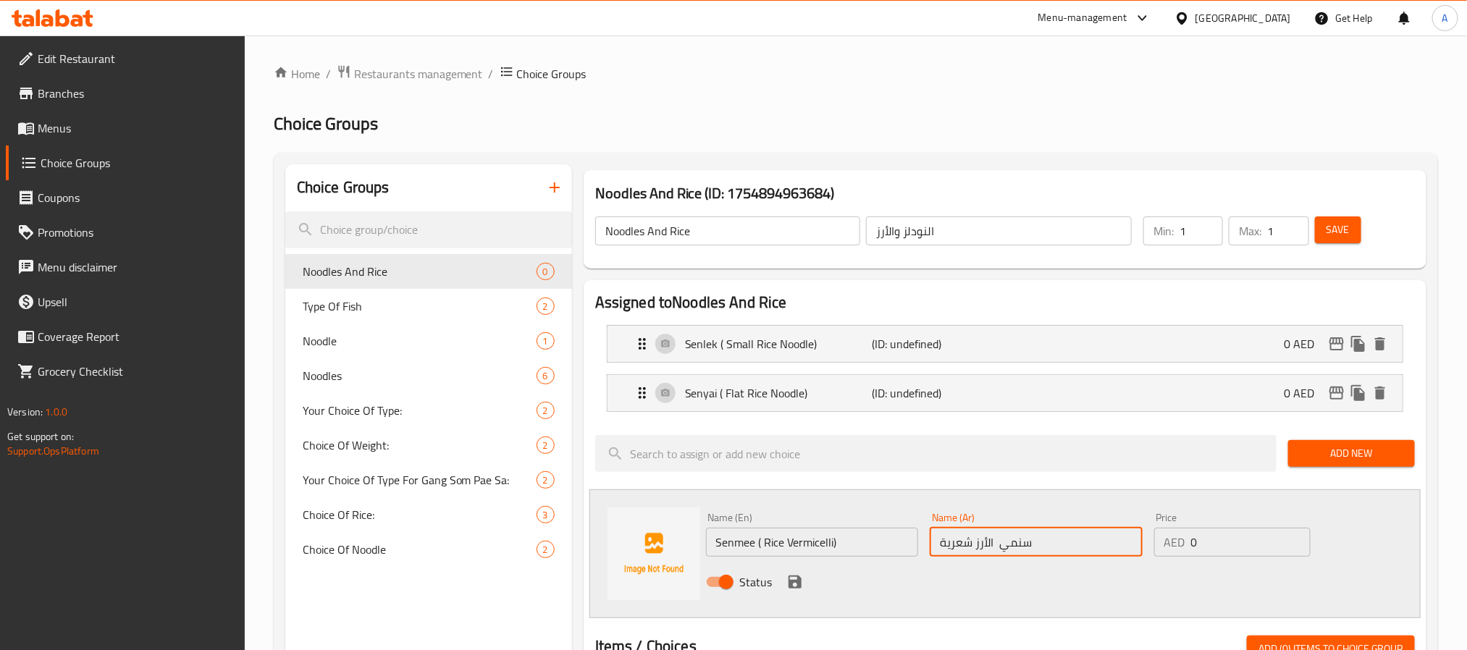
type input "سنمي الأرز شعرية"
click at [793, 576] on icon "save" at bounding box center [795, 582] width 17 height 17
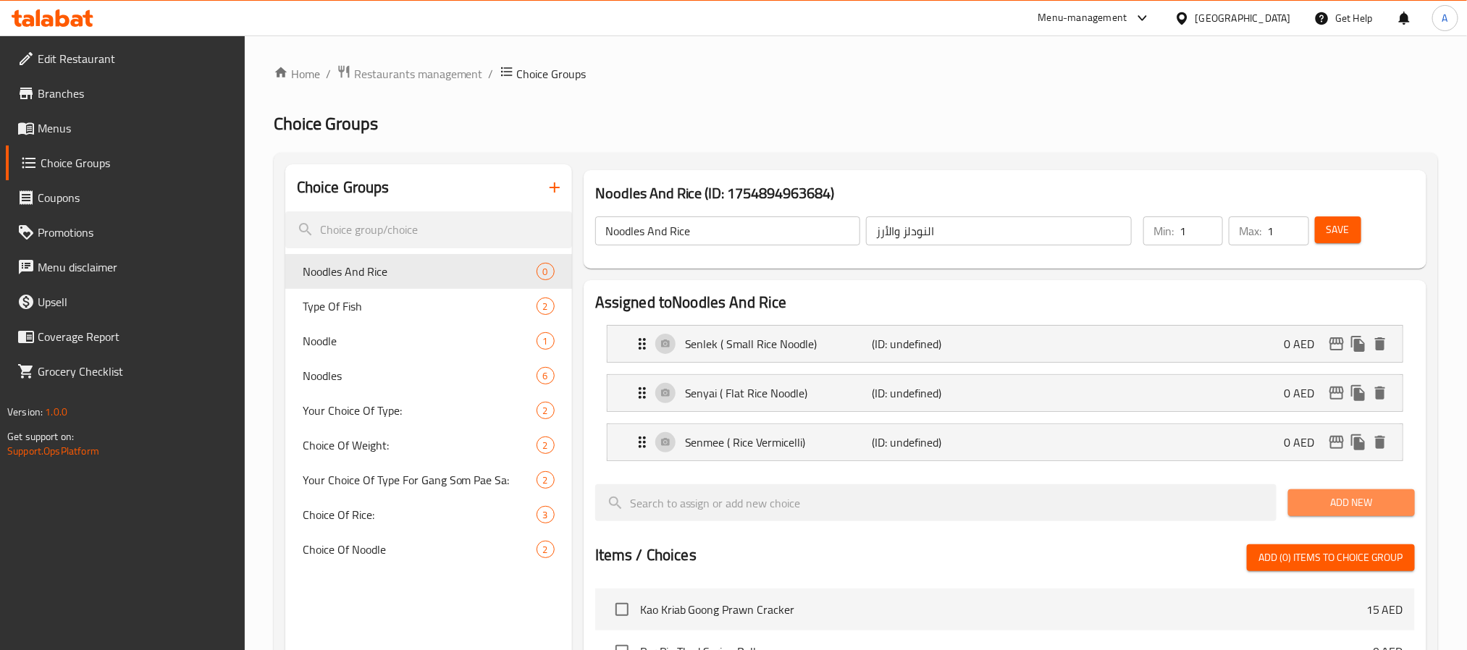
click at [1319, 511] on span "Add New" at bounding box center [1352, 503] width 104 height 18
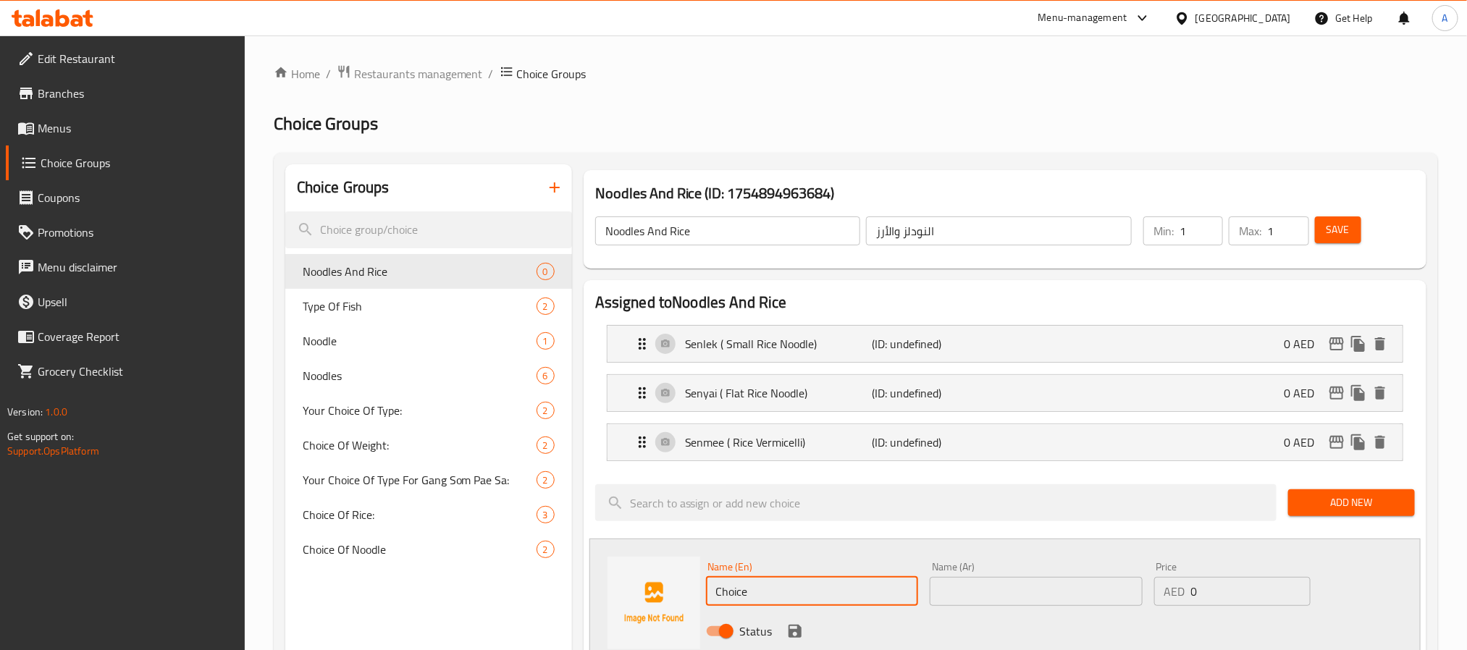
click at [745, 594] on input "Choice" at bounding box center [812, 591] width 213 height 29
paste input "Bamee (Egg Noodle)"
type input "Bamee (Egg Noodle)"
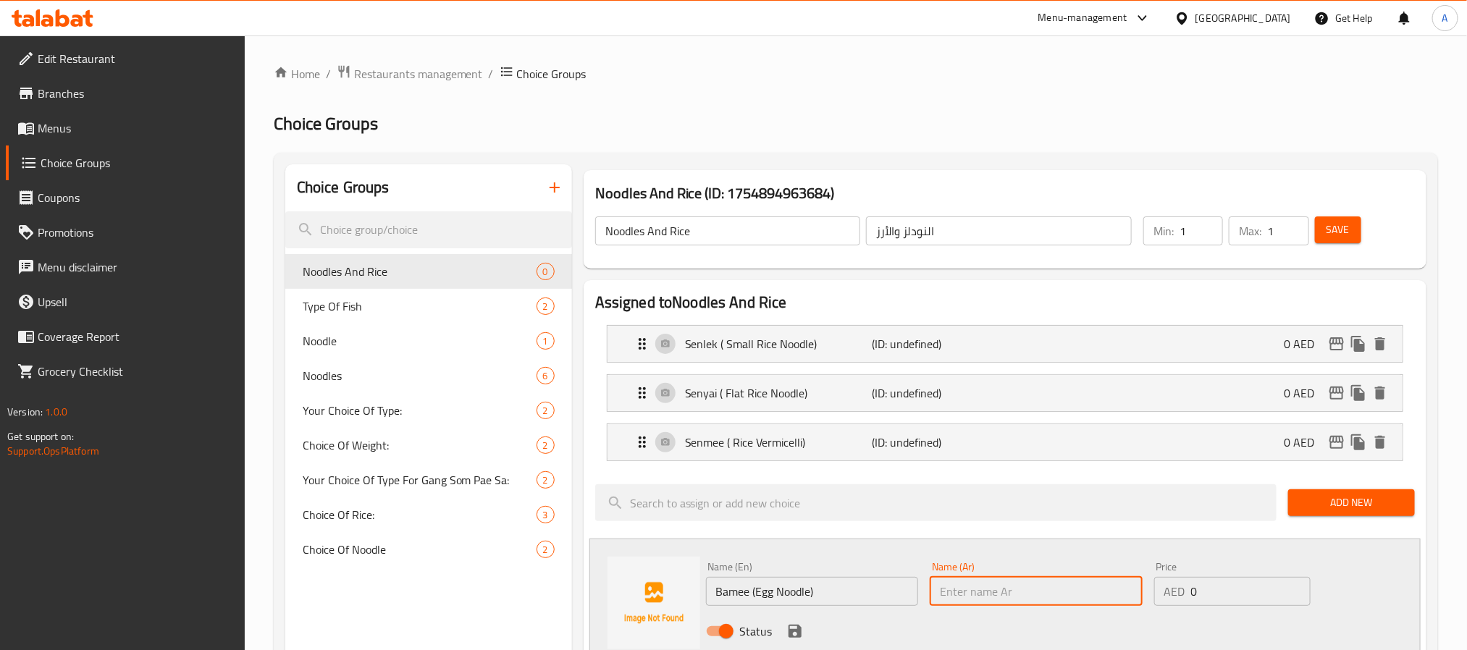
click at [1045, 593] on input "text" at bounding box center [1036, 591] width 213 height 29
paste input "Woonsen (Grass Noodle)"
click at [1043, 595] on input "Woonsen (Grass Noodle)" at bounding box center [1036, 591] width 213 height 29
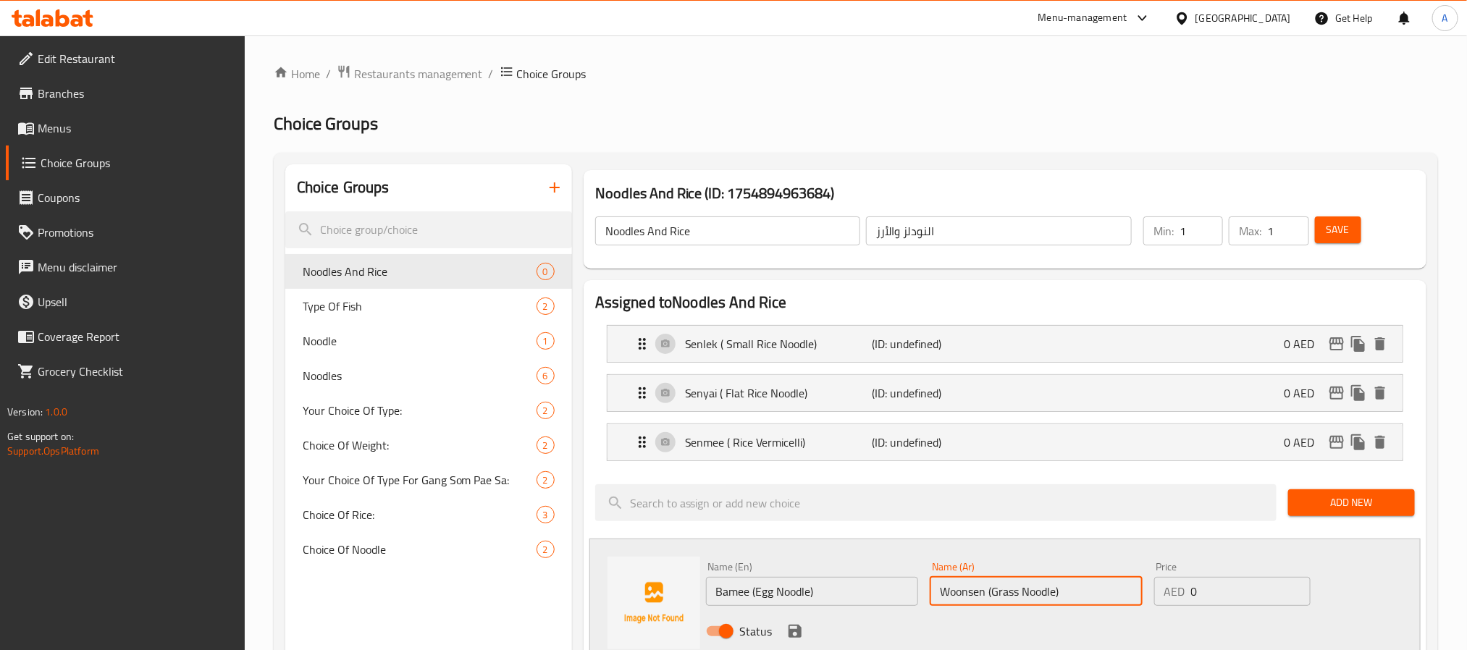
paste input "وونسن (نودلز العشب)"
click at [894, 585] on input "Bamee (Egg Noodle)" at bounding box center [812, 591] width 213 height 29
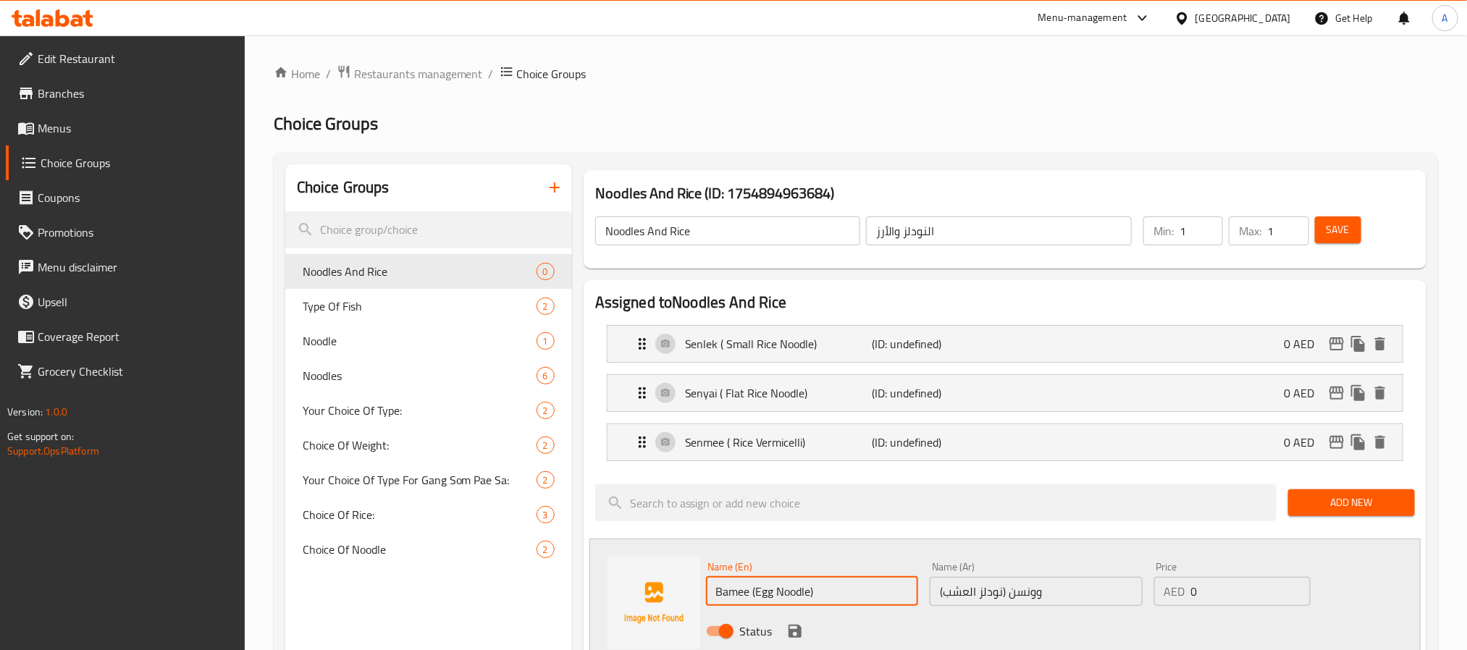
click at [894, 585] on input "Bamee (Egg Noodle)" at bounding box center [812, 591] width 213 height 29
click at [1060, 600] on input "وونسن (نودلز العشب)" at bounding box center [1036, 591] width 213 height 29
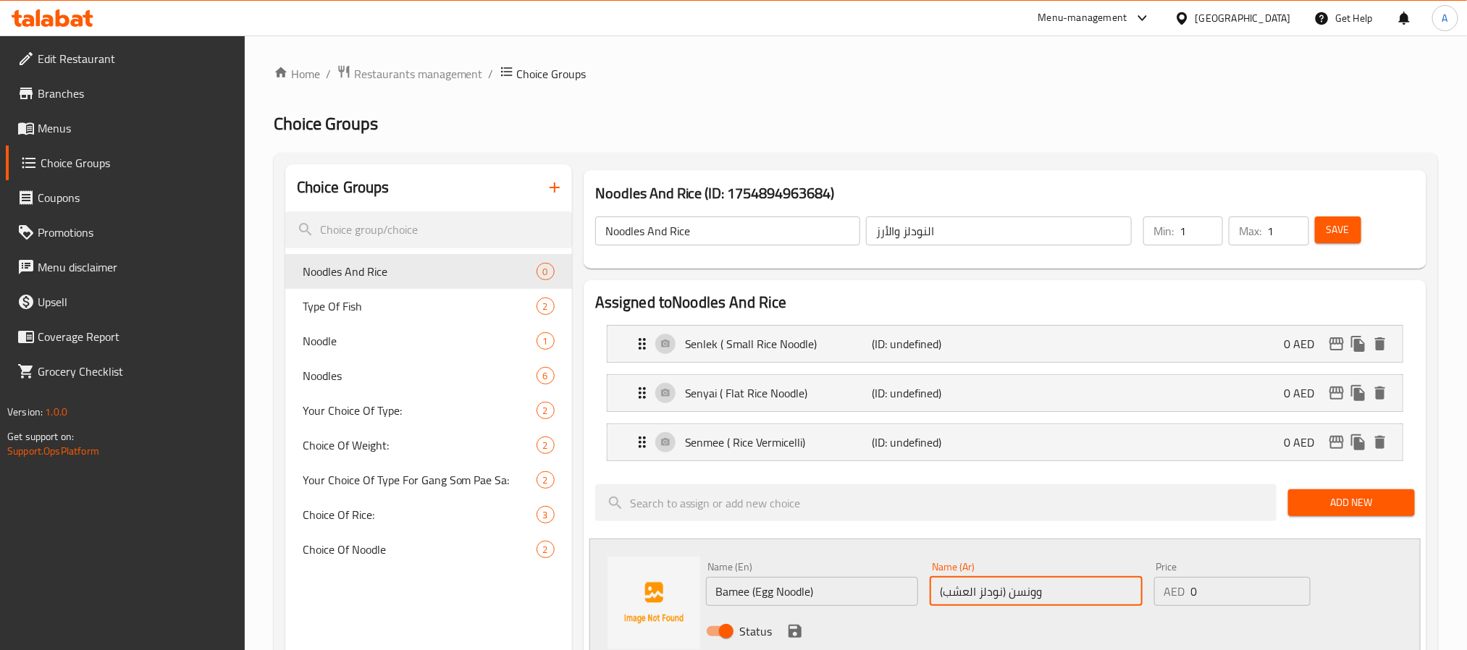
click at [1060, 600] on input "وونسن (نودلز العشب)" at bounding box center [1036, 591] width 213 height 29
paste input "بامي (نودلز البيض"
type input "بامي (نودلز البيض)"
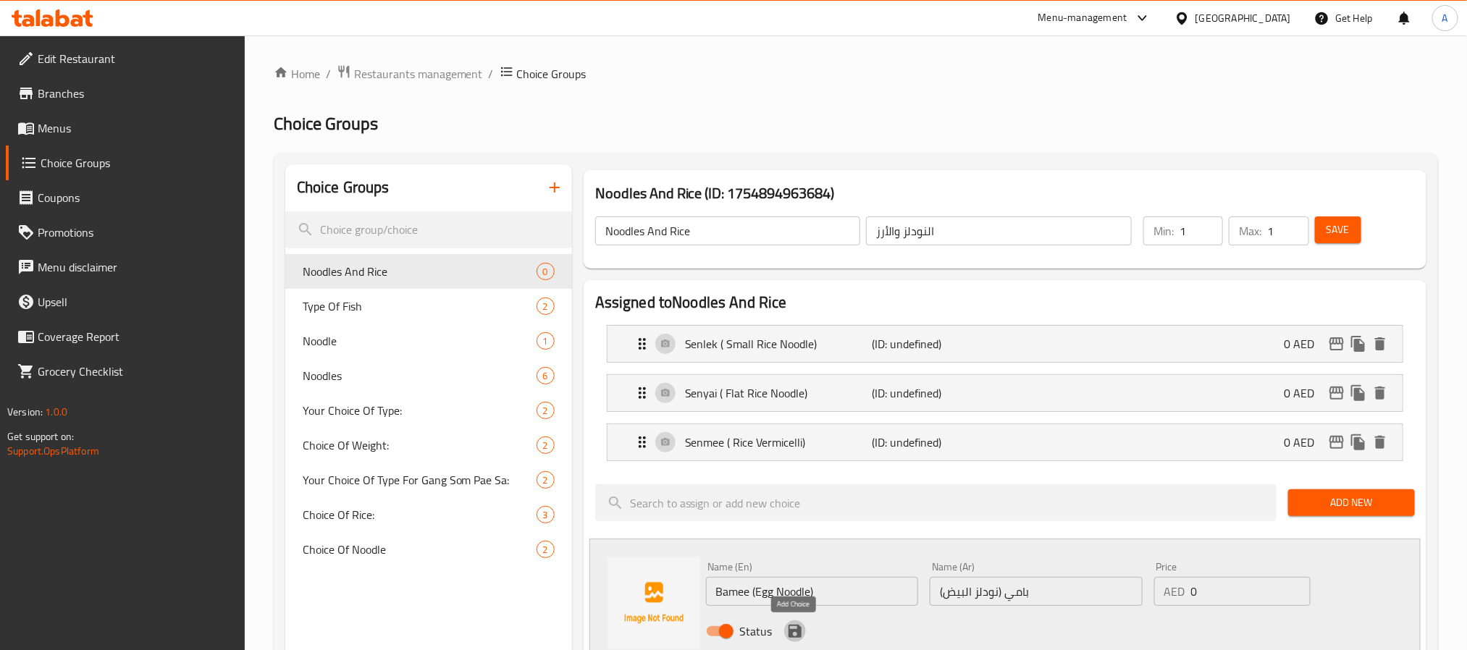
click at [793, 635] on icon "save" at bounding box center [795, 631] width 17 height 17
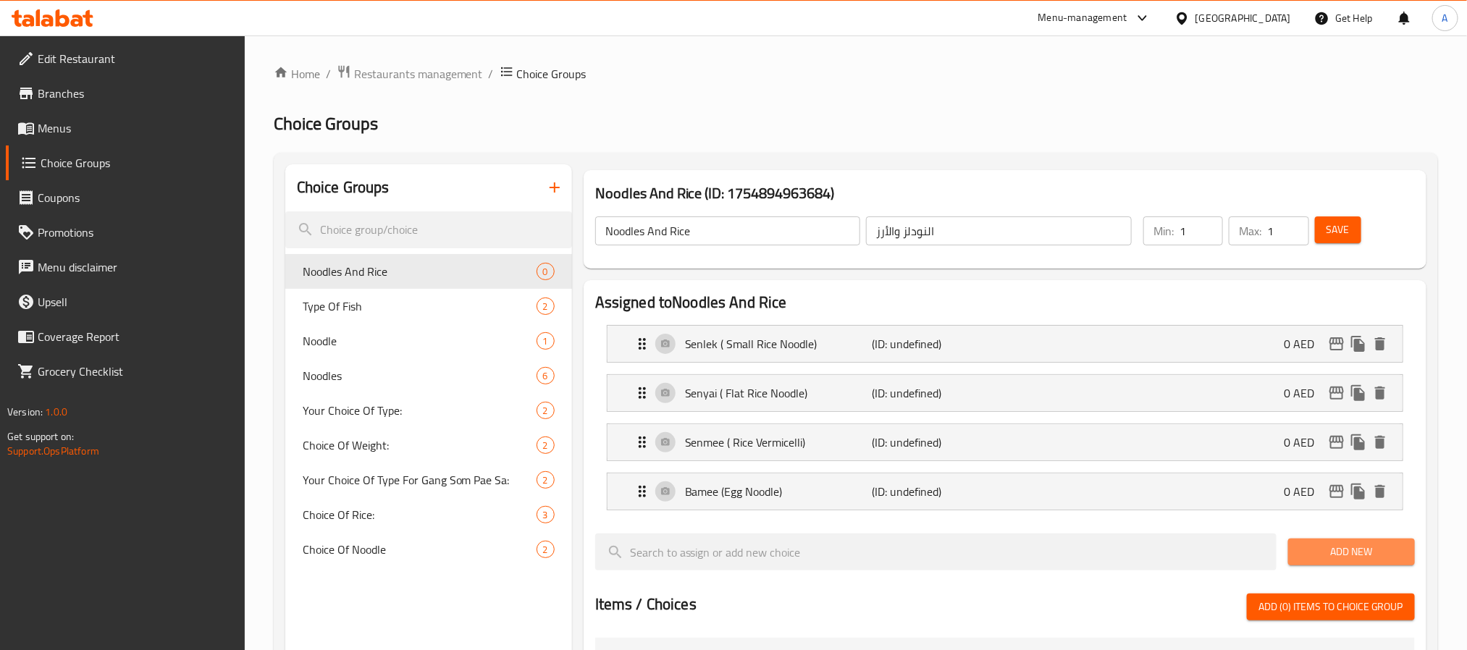
click at [1393, 556] on span "Add New" at bounding box center [1352, 552] width 104 height 18
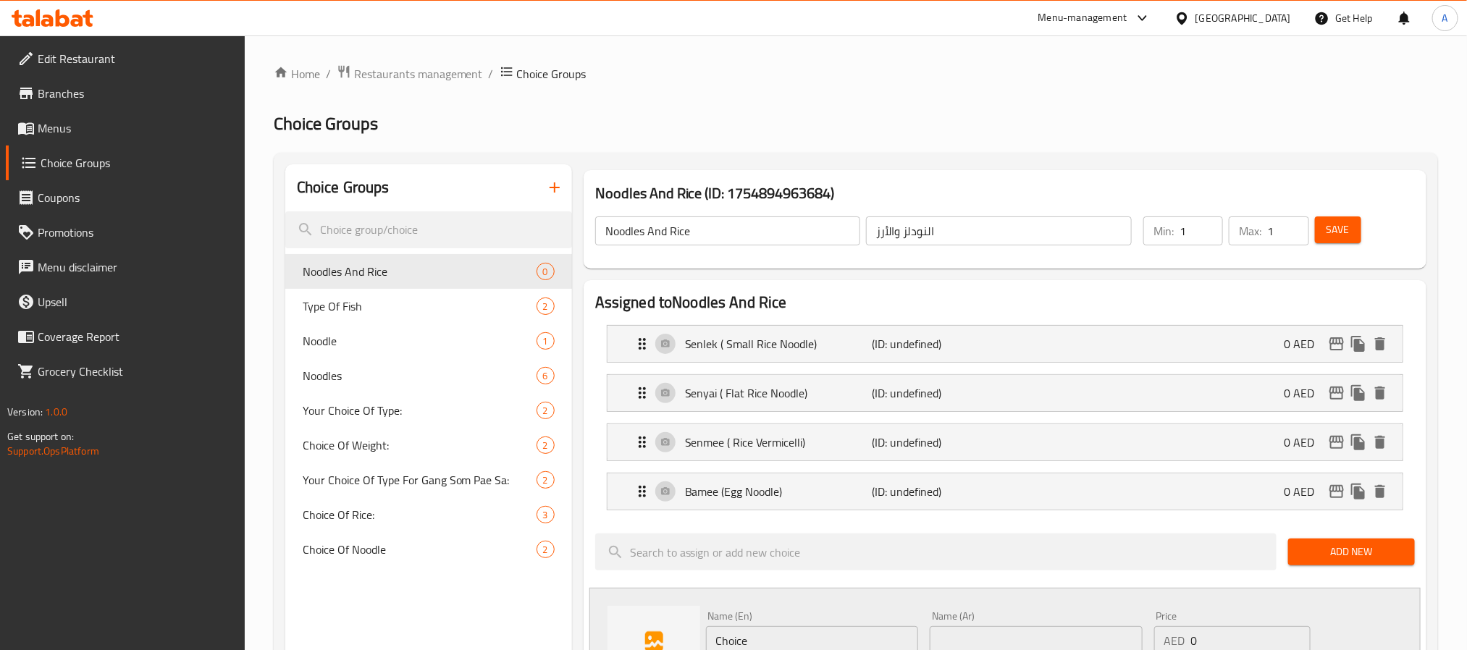
click at [768, 633] on input "Choice" at bounding box center [812, 641] width 213 height 29
paste input "Woonsen (Grass Noodle)"
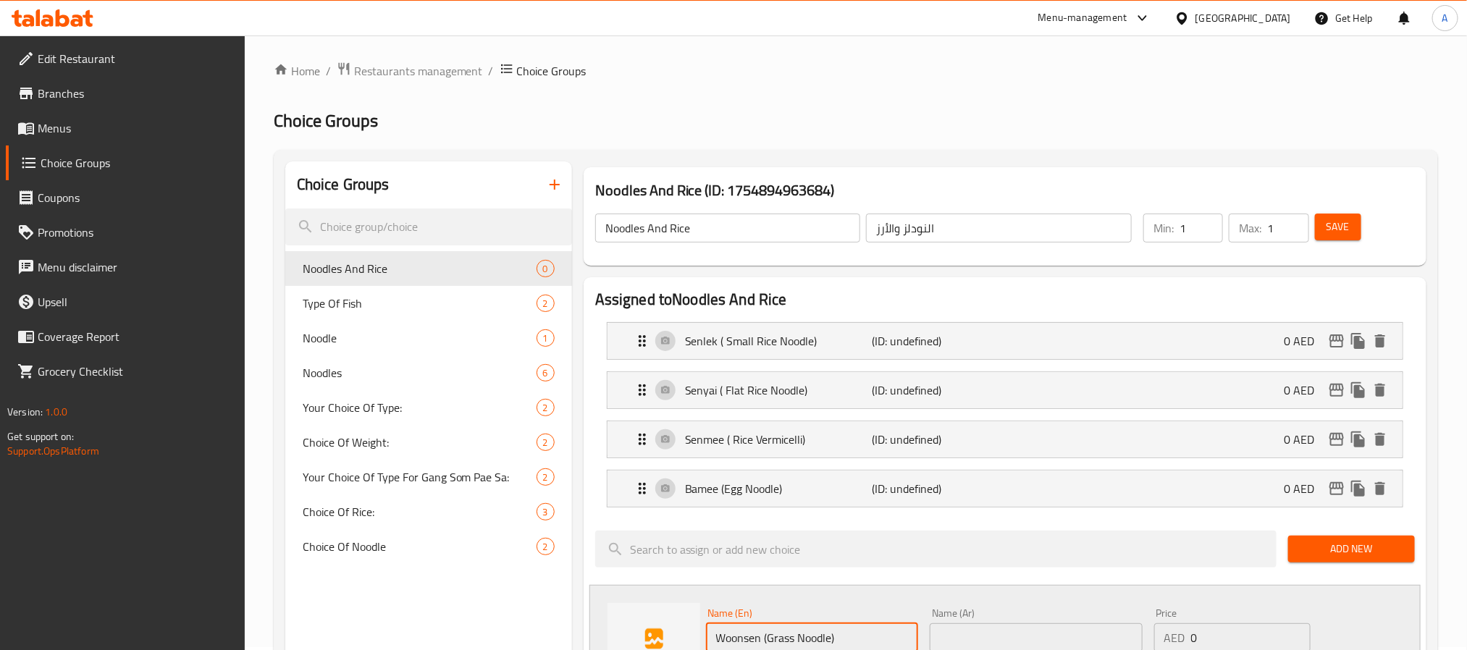
type input "Woonsen (Grass Noodle)"
click at [1042, 627] on input "text" at bounding box center [1036, 638] width 213 height 29
paste input "وونسن (نودلز العشب)"
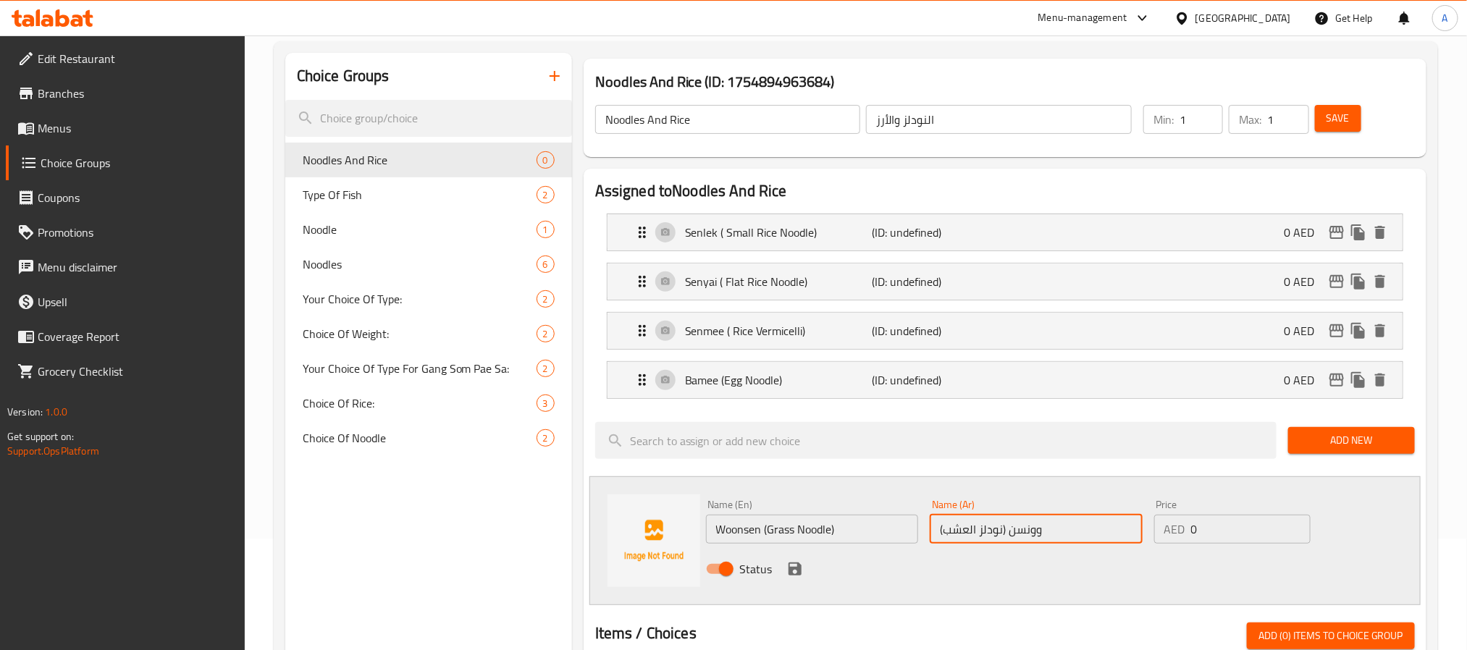
drag, startPoint x: 945, startPoint y: 541, endPoint x: 937, endPoint y: 541, distance: 8.7
click at [937, 541] on input "وونسن (نودلز العشب)" at bounding box center [1036, 529] width 213 height 29
click at [998, 535] on input "وونسن (نودلز العشب" at bounding box center [1036, 529] width 213 height 29
type input "وونسن نودلز العشب"
click at [795, 571] on icon "save" at bounding box center [795, 569] width 13 height 13
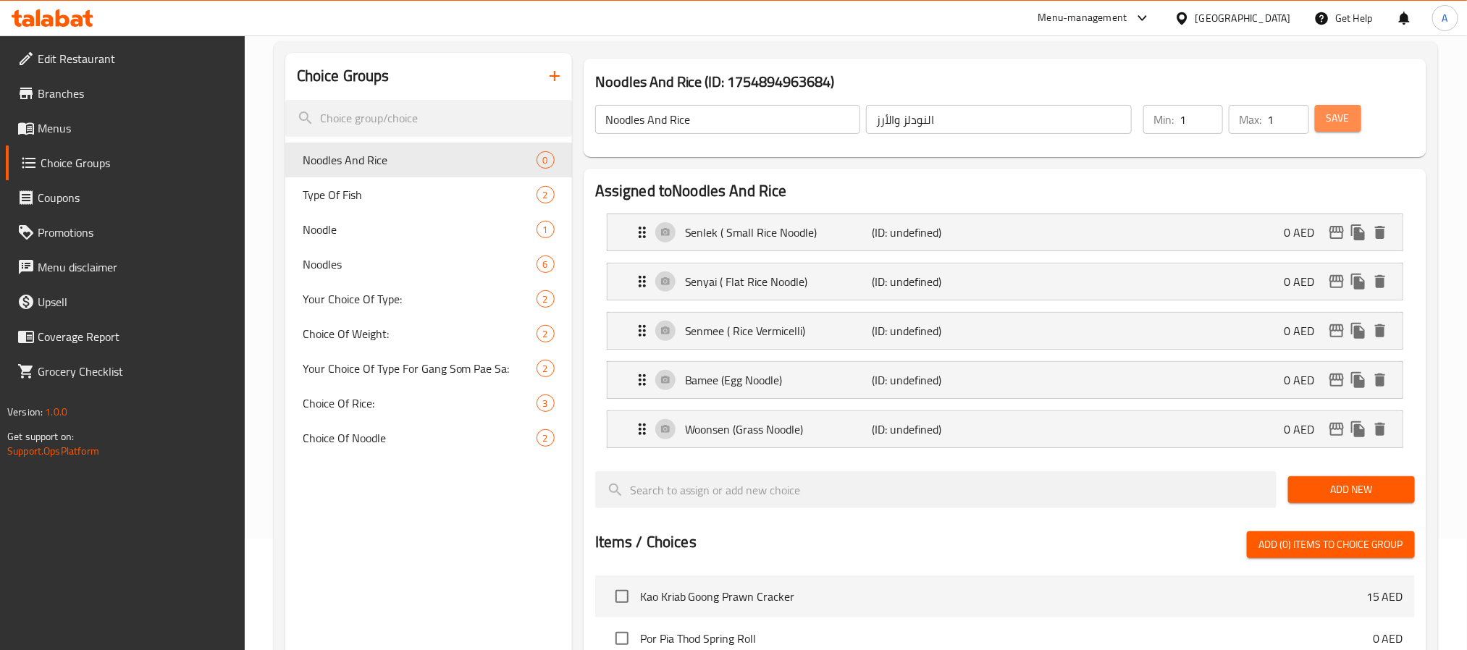
click at [1346, 117] on span "Save" at bounding box center [1338, 118] width 23 height 18
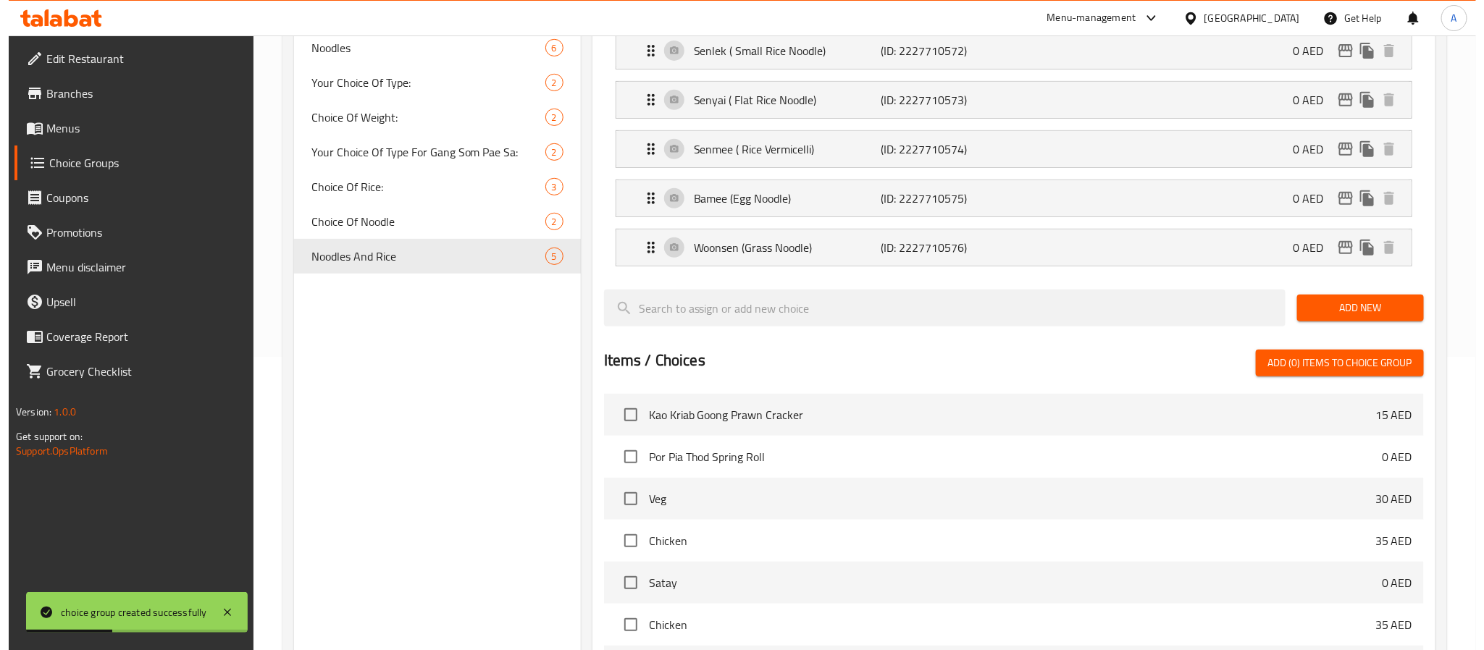
scroll to position [583, 0]
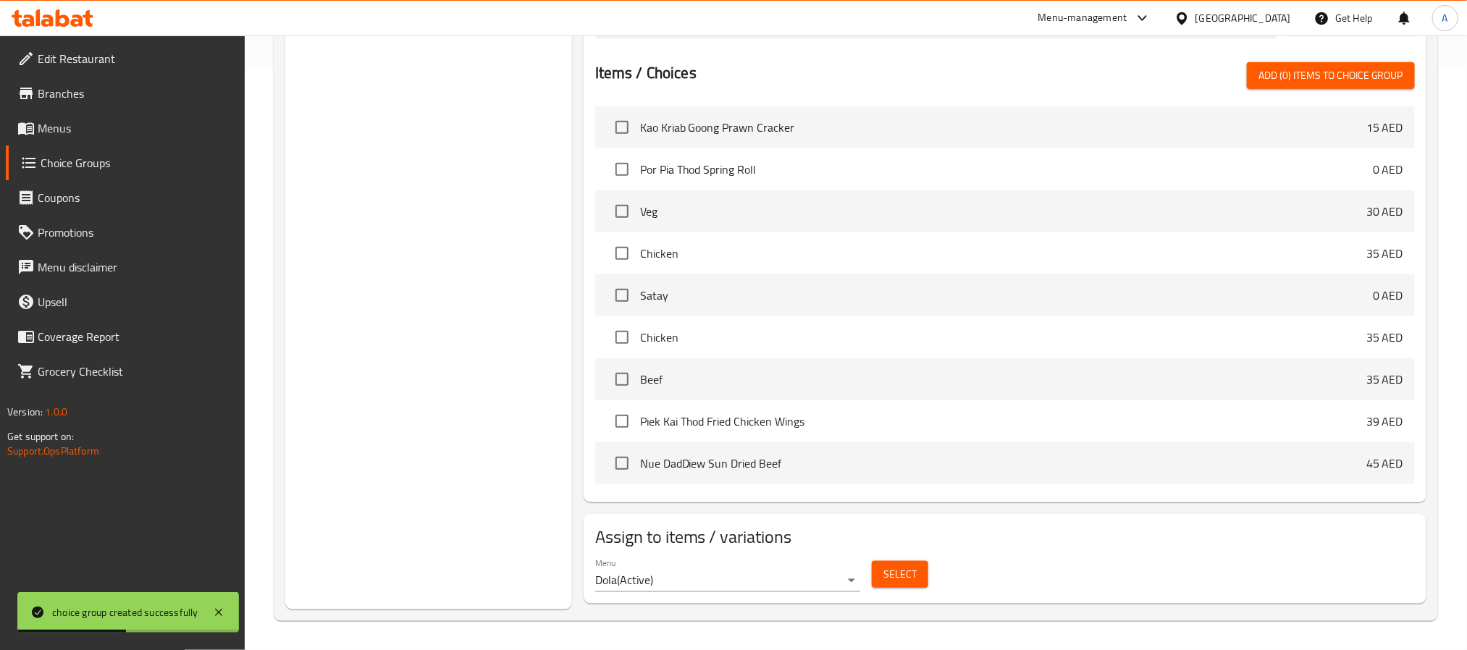
click at [918, 579] on button "Select" at bounding box center [900, 574] width 56 height 27
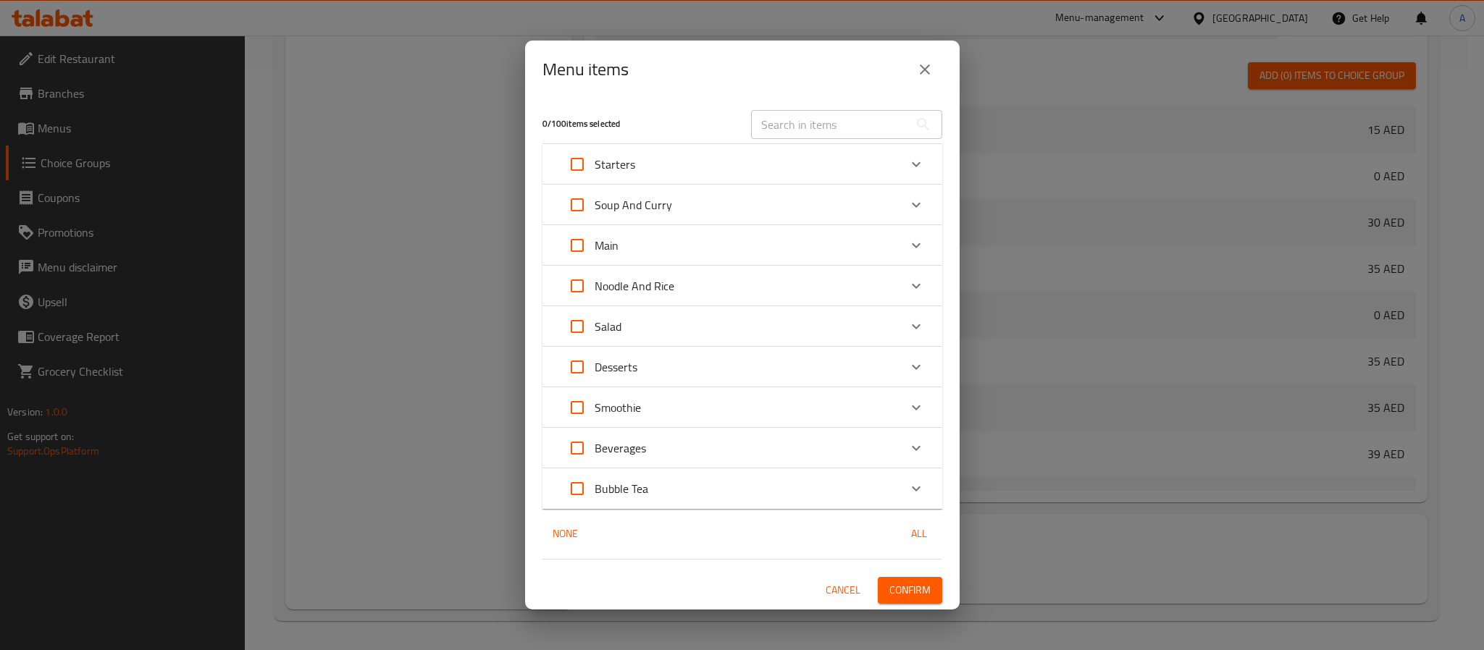
click at [824, 137] on input "text" at bounding box center [830, 124] width 158 height 29
paste input "Kuay Tiew Nam Tok"
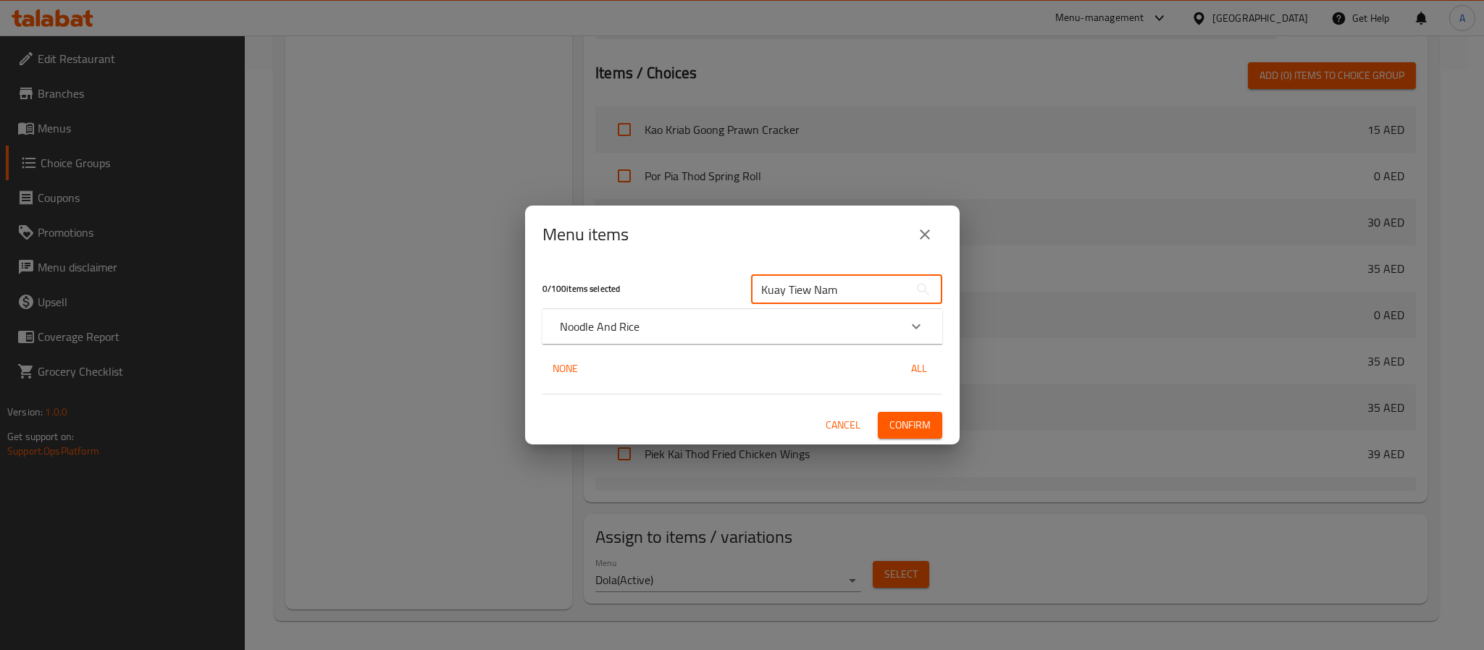
type input "Kuay Tiew Nam"
click at [666, 329] on div "Noodle And Rice" at bounding box center [729, 326] width 339 height 17
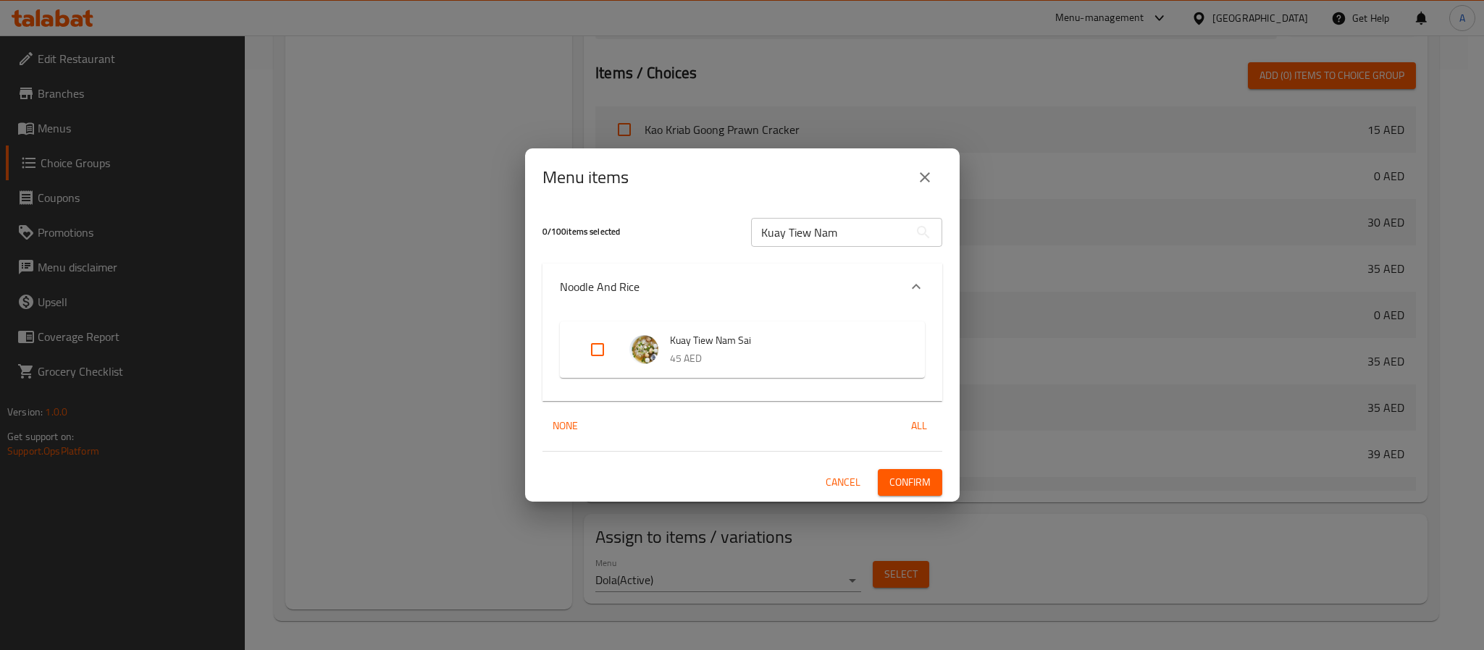
click at [595, 350] on input "Expand" at bounding box center [597, 349] width 35 height 35
checkbox input "true"
click at [855, 222] on input "Kuay Tiew Nam" at bounding box center [830, 232] width 158 height 29
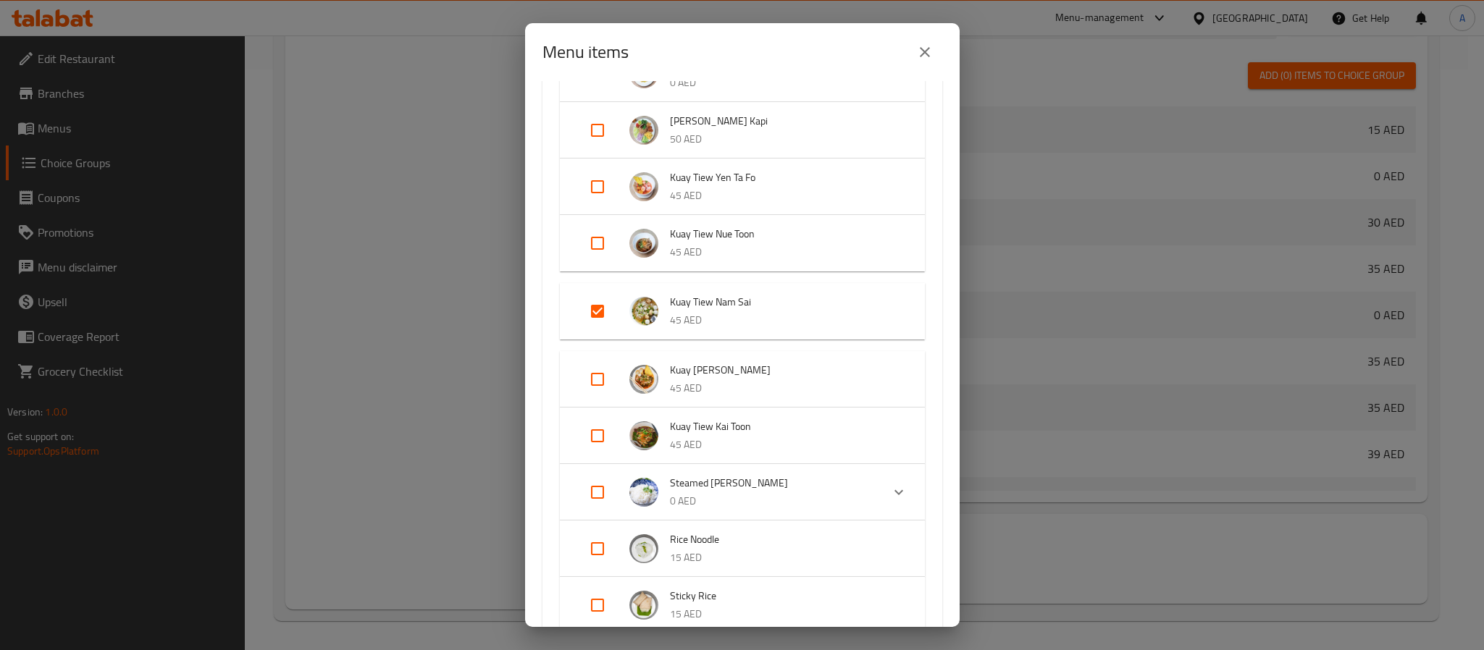
scroll to position [652, 0]
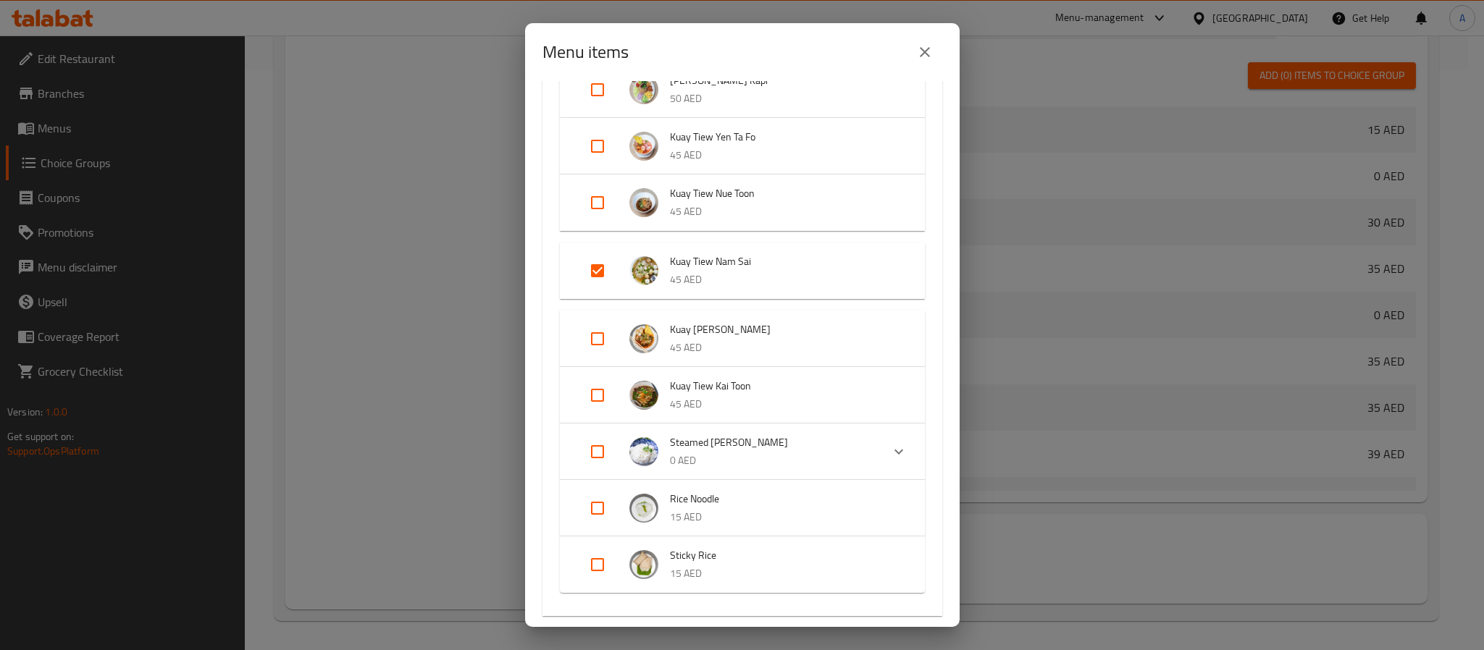
click at [592, 333] on input "Expand" at bounding box center [597, 339] width 35 height 35
checkbox input "true"
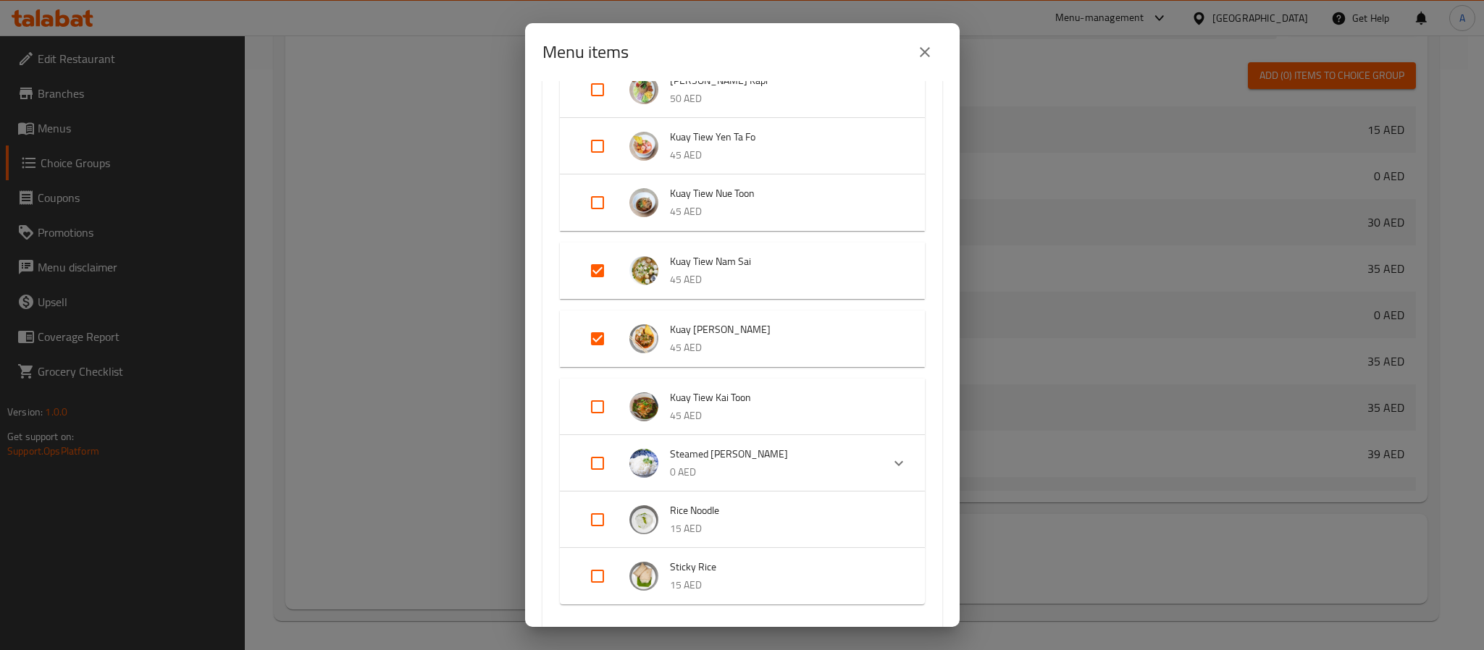
click at [611, 409] on input "Expand" at bounding box center [597, 407] width 35 height 35
checkbox input "true"
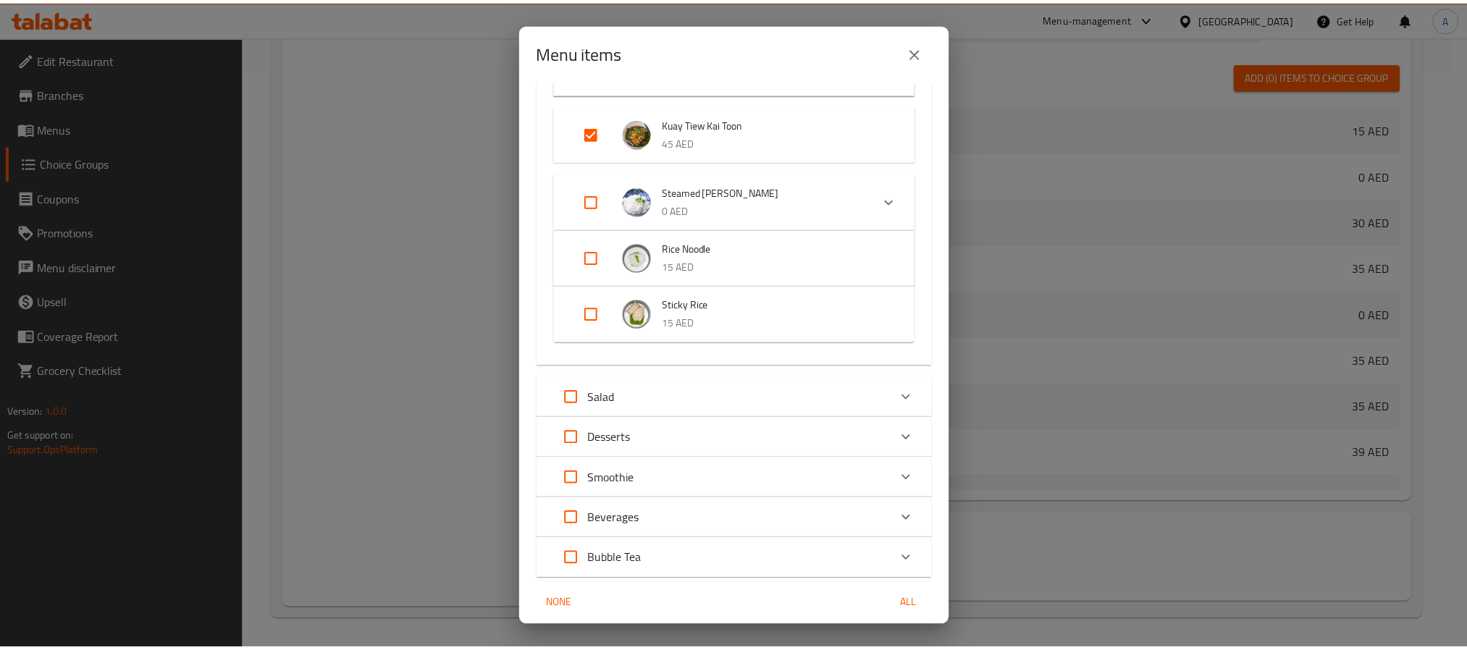
scroll to position [976, 0]
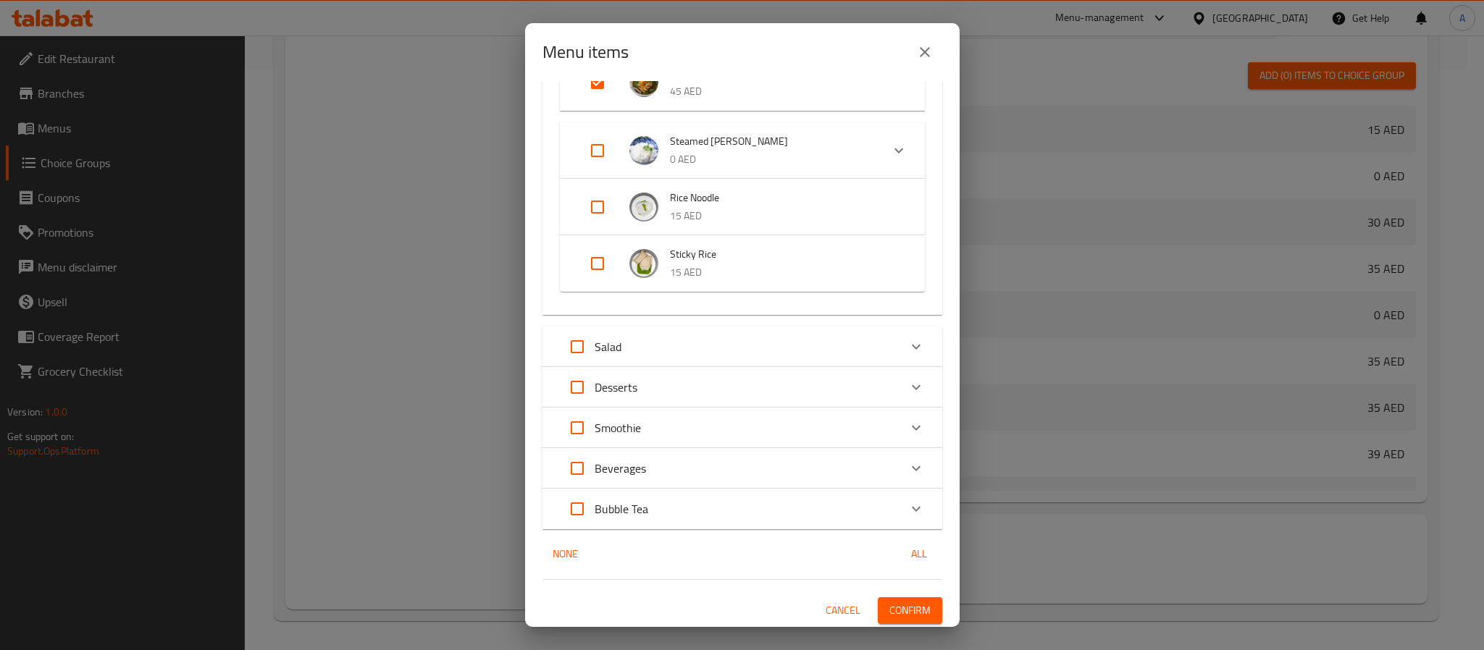
click at [902, 622] on div "3 / 100 items selected ​ Starters Kao Kriab Goong Prawn Cracker 15 AED Por Pia …" at bounding box center [742, 354] width 435 height 546
click at [904, 607] on span "Confirm" at bounding box center [909, 611] width 41 height 18
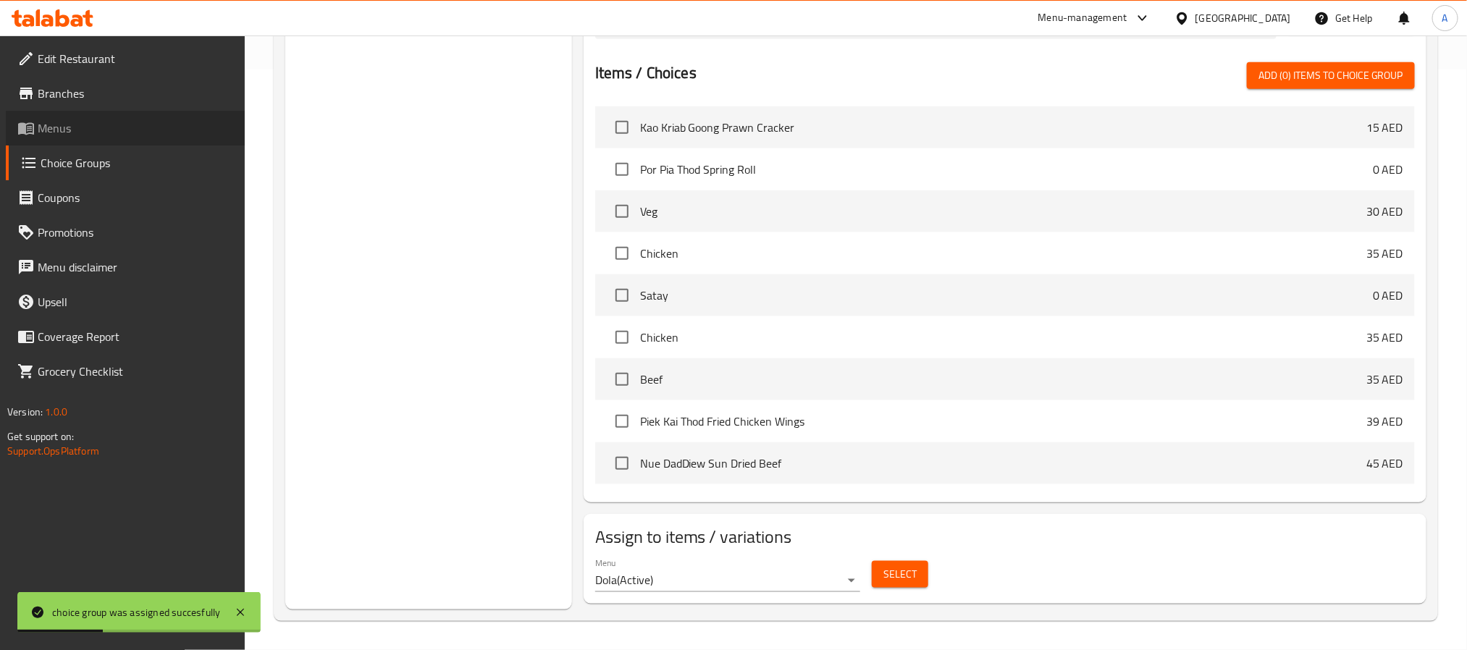
click at [133, 135] on span "Menus" at bounding box center [136, 128] width 196 height 17
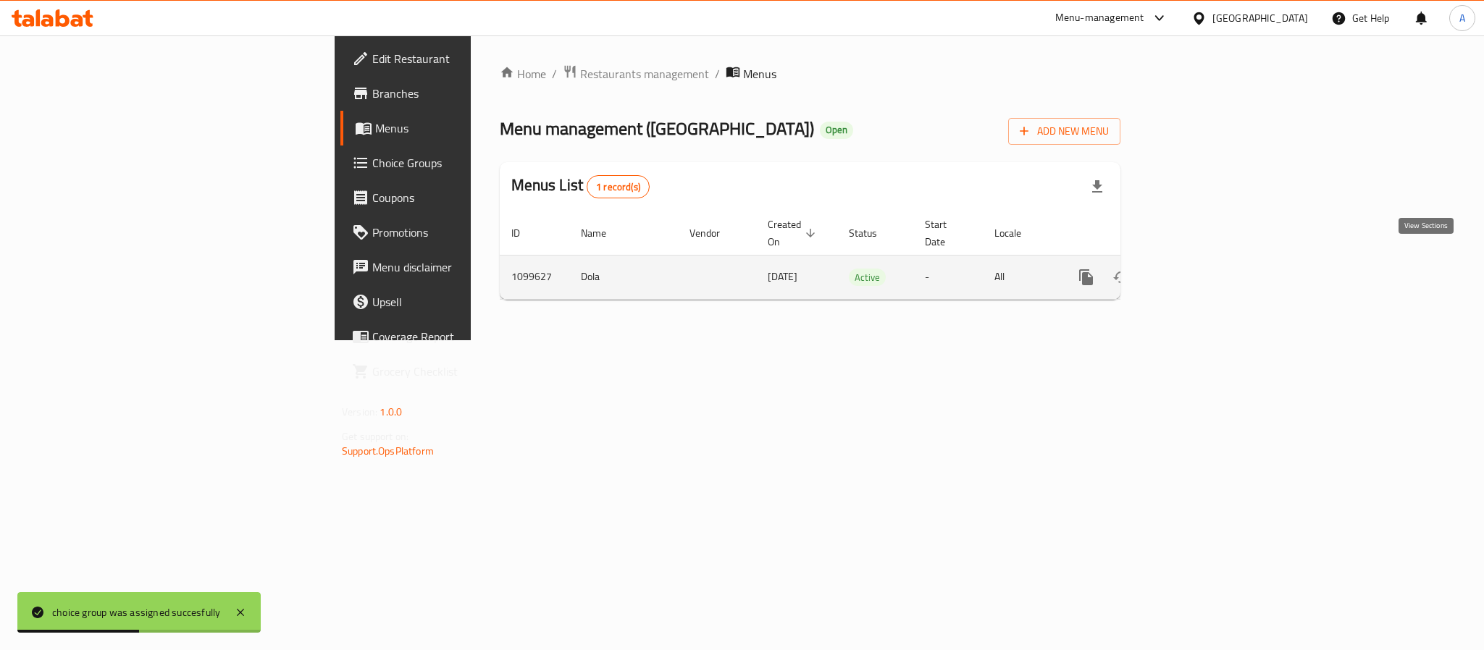
click at [1208, 261] on link "enhanced table" at bounding box center [1190, 277] width 35 height 35
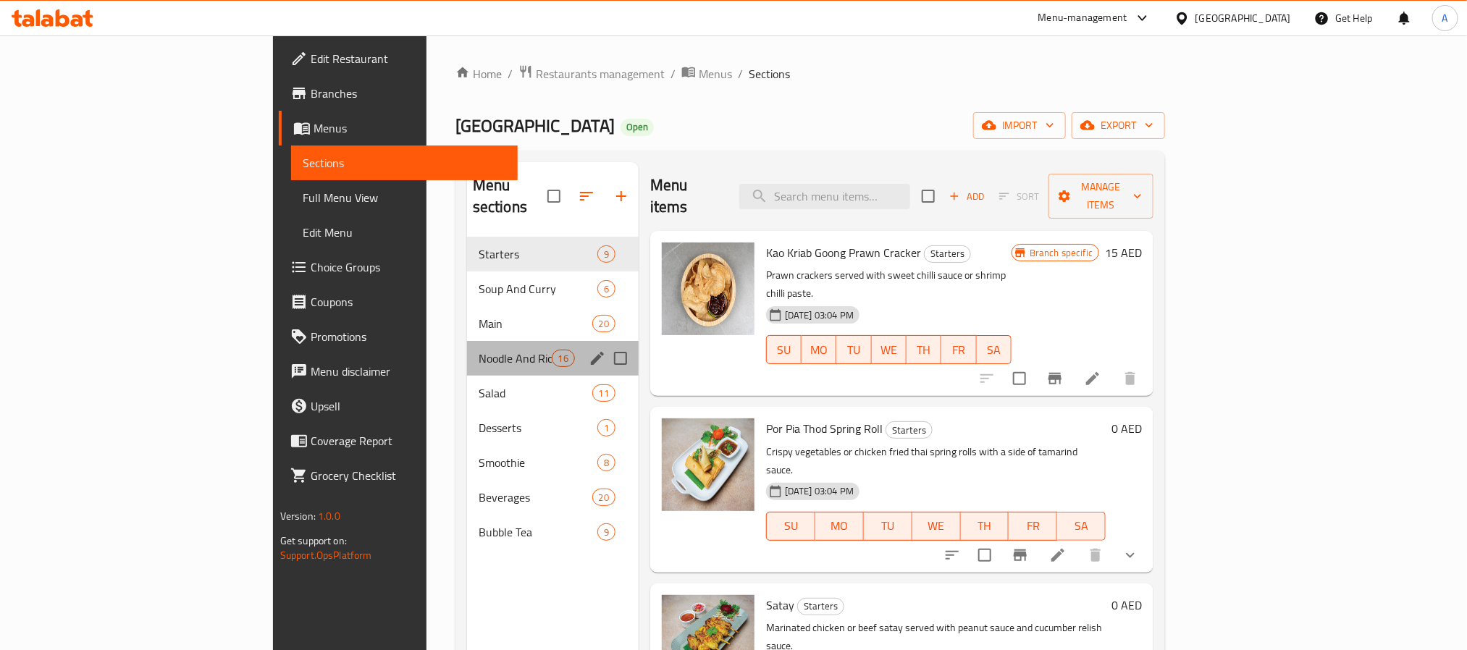
click at [467, 341] on div "Noodle And Rice 16" at bounding box center [553, 358] width 172 height 35
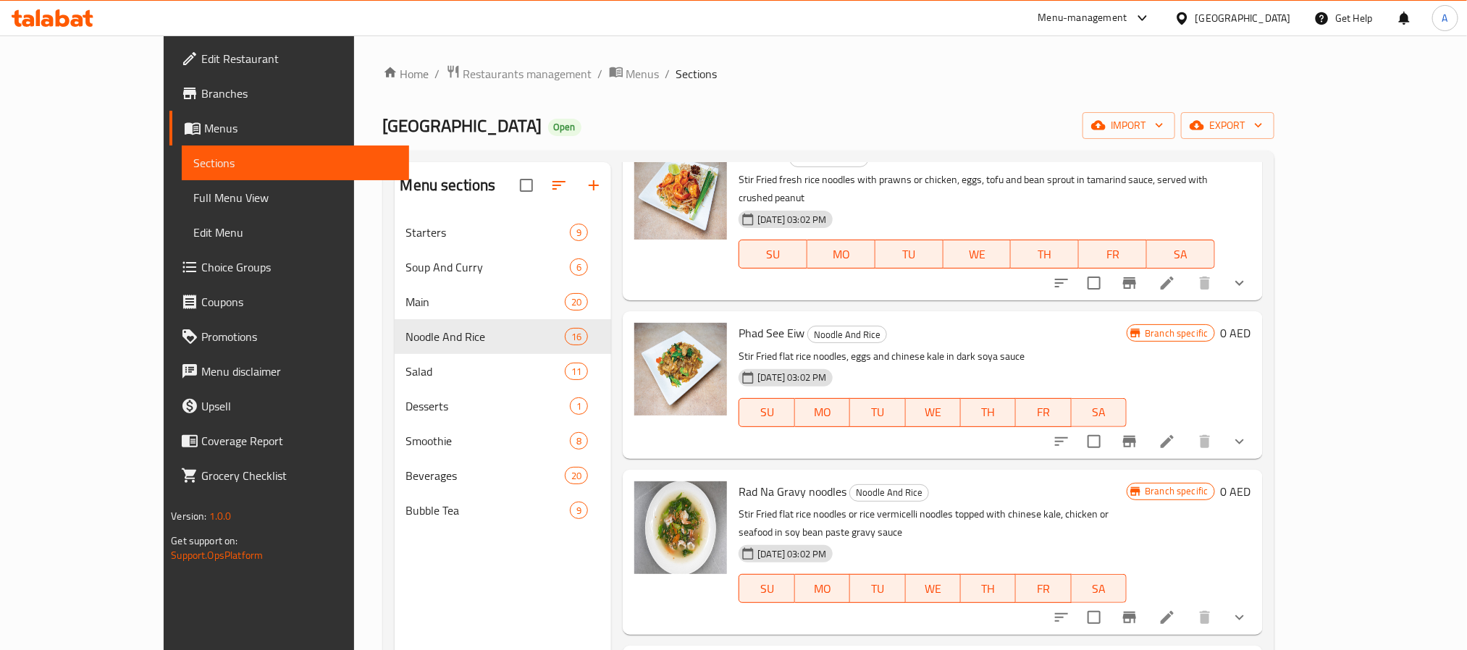
scroll to position [109, 0]
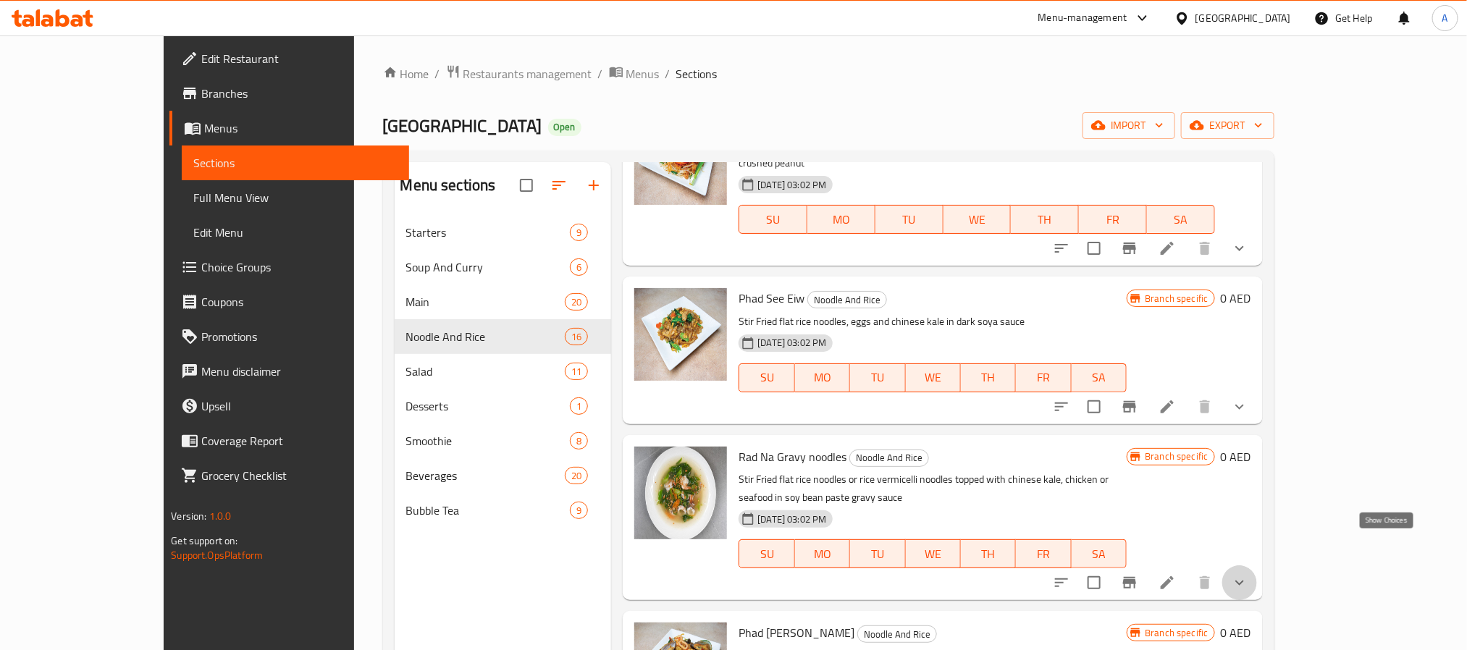
click at [1249, 574] on icon "show more" at bounding box center [1239, 582] width 17 height 17
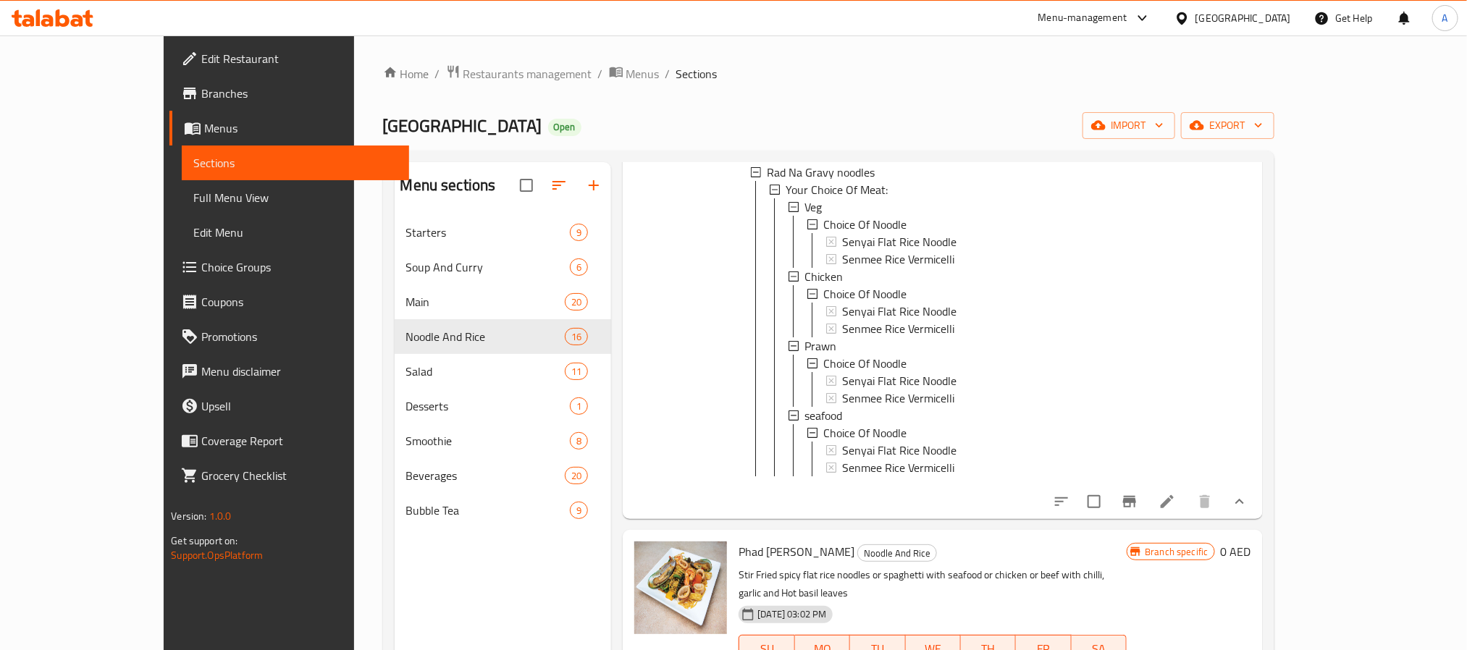
scroll to position [652, 0]
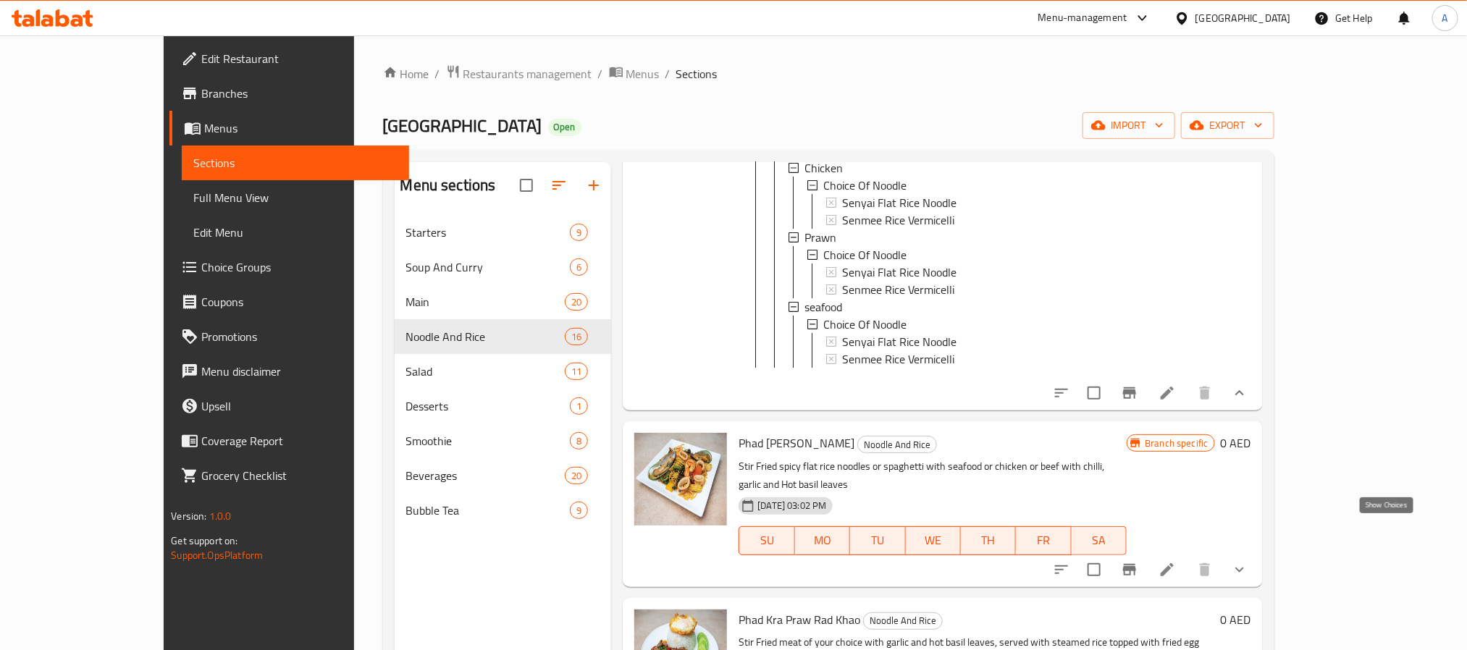
click at [1249, 561] on icon "show more" at bounding box center [1239, 569] width 17 height 17
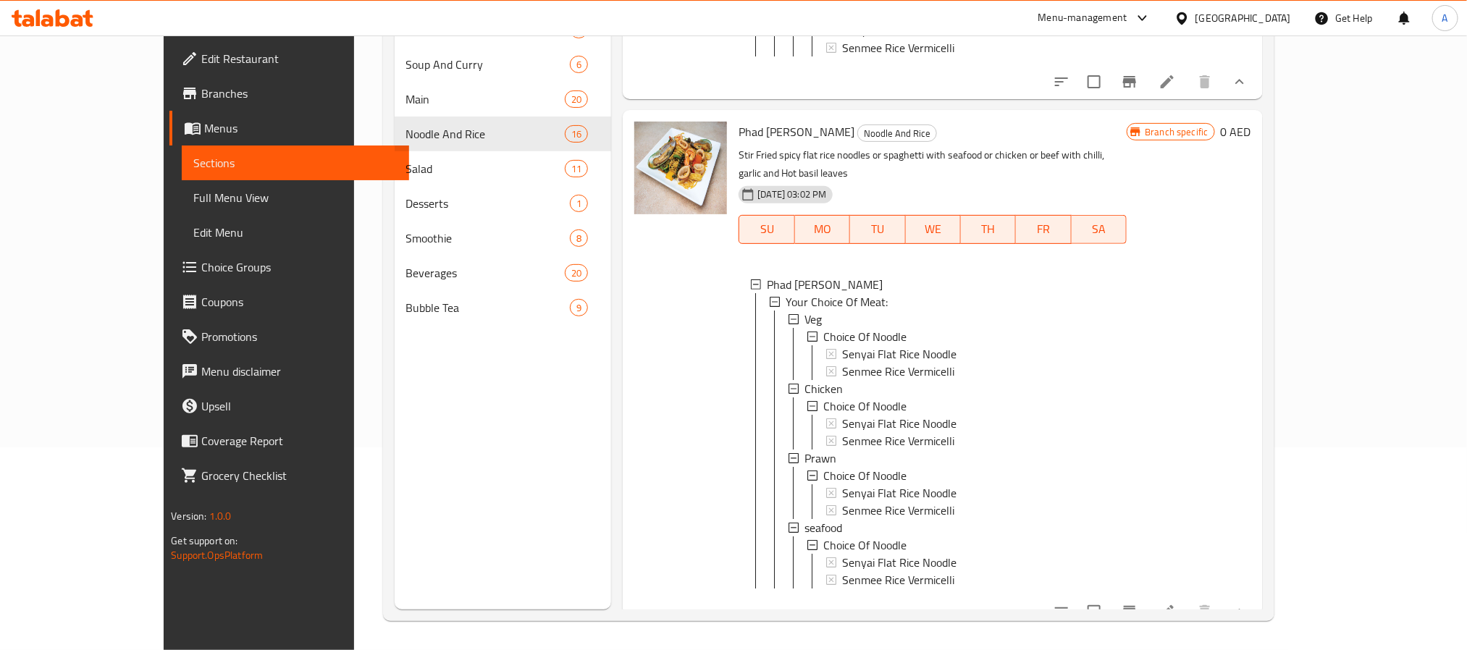
scroll to position [2, 0]
click at [1176, 603] on icon at bounding box center [1167, 611] width 17 height 17
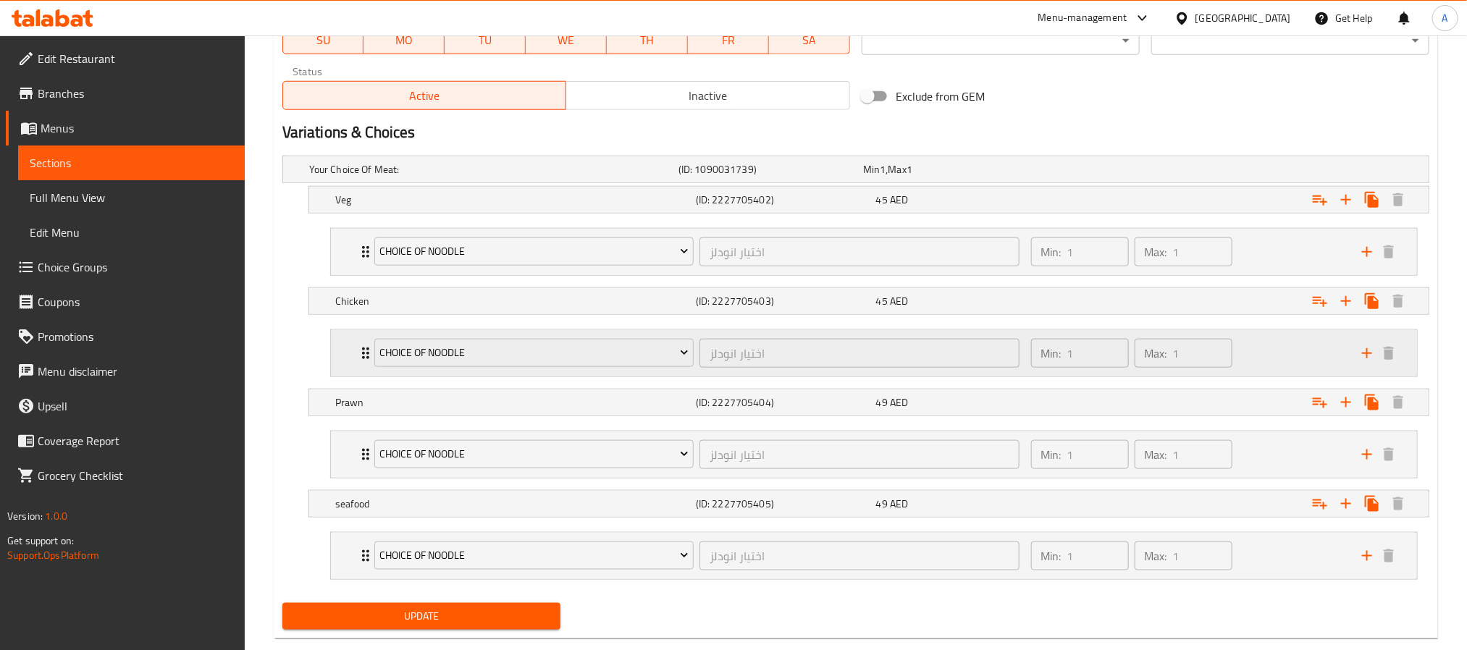
scroll to position [756, 0]
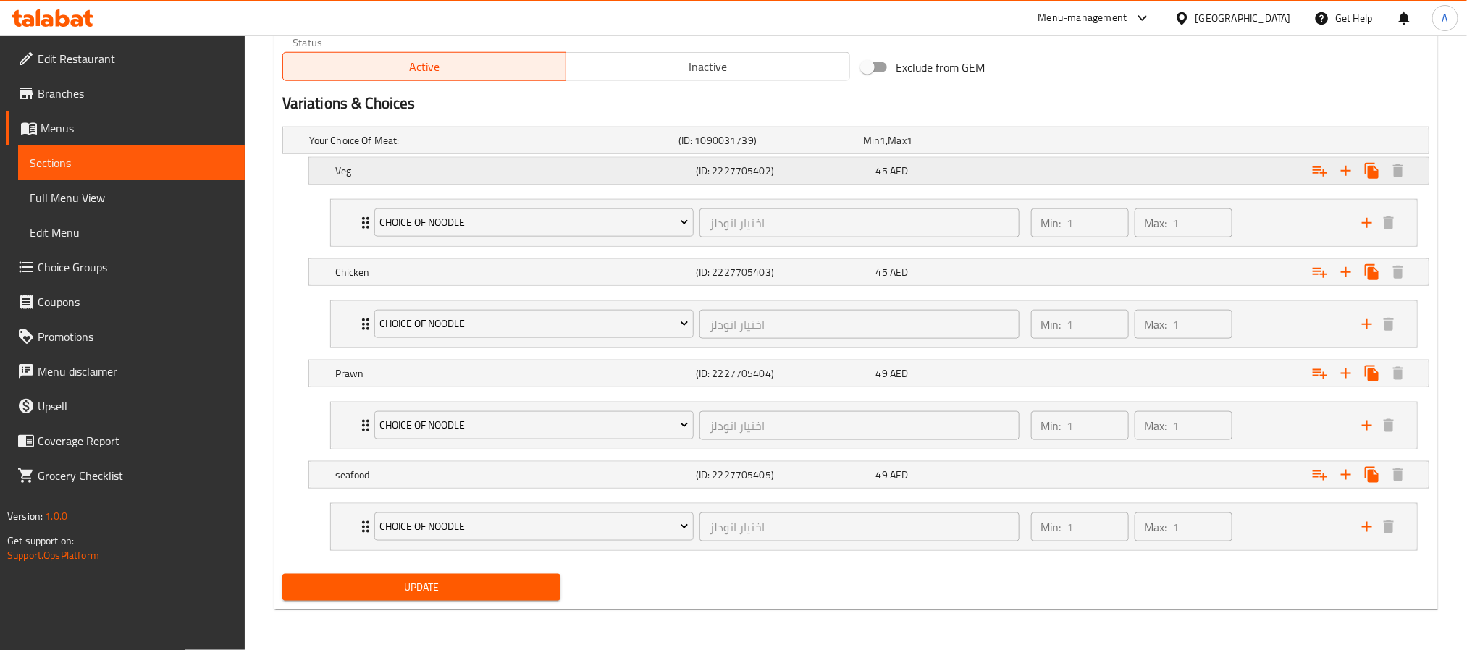
click at [833, 148] on h5 "(ID: 2227705402)" at bounding box center [768, 140] width 179 height 14
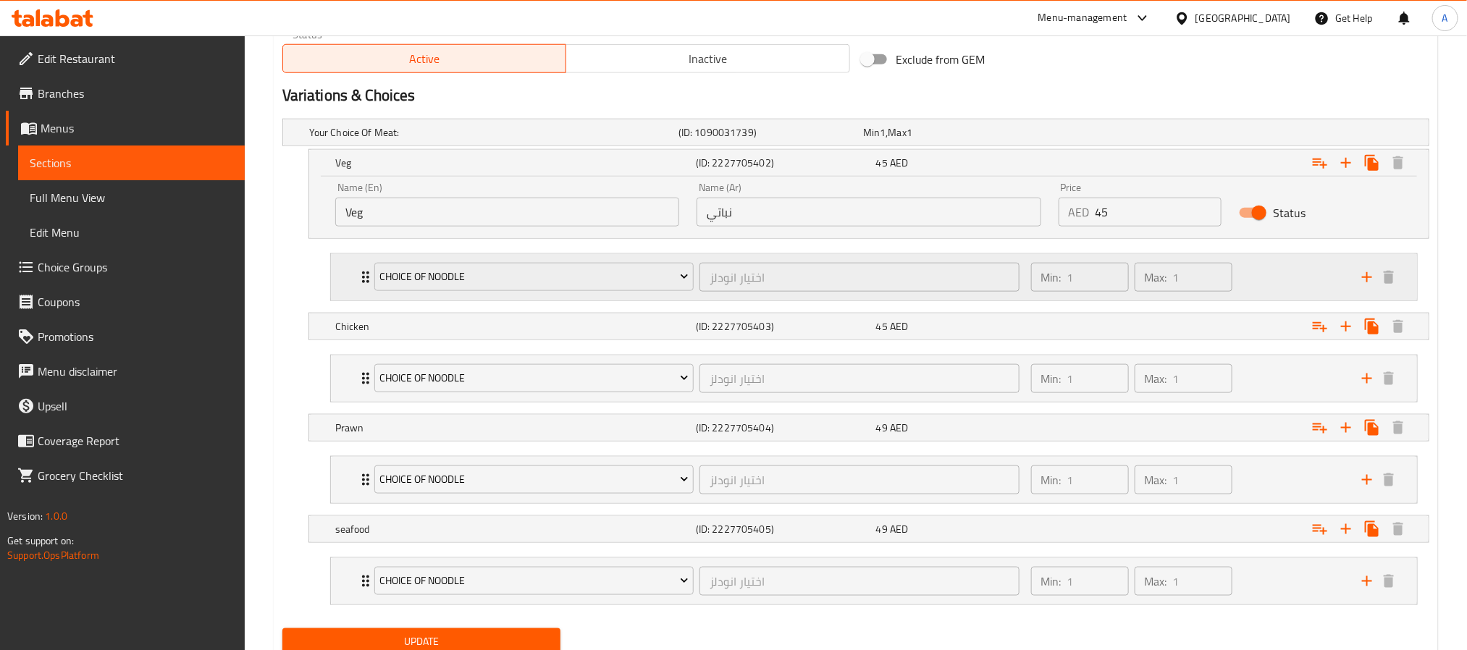
click at [1272, 276] on div "Min: 1 ​ Max: 1 ​" at bounding box center [1188, 277] width 331 height 46
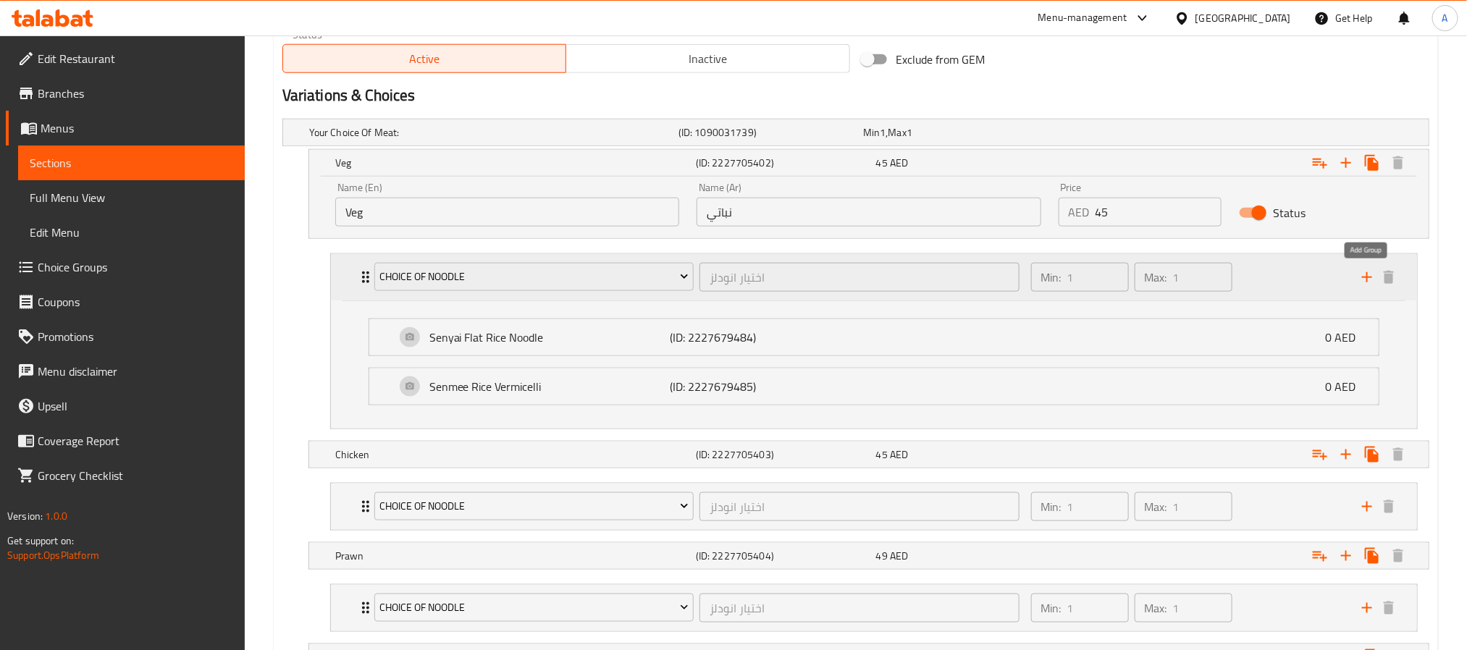
click at [1372, 279] on icon "add" at bounding box center [1367, 277] width 10 height 10
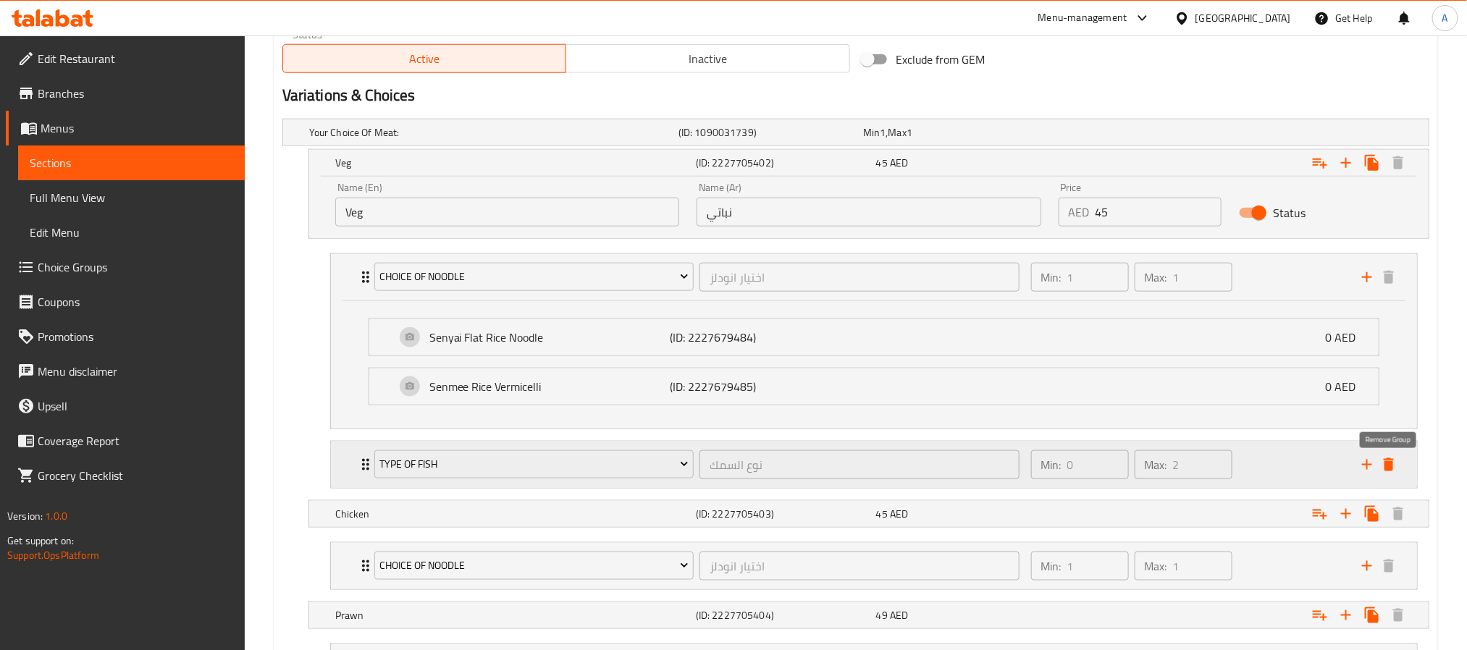
click at [1391, 465] on icon "delete" at bounding box center [1389, 464] width 10 height 13
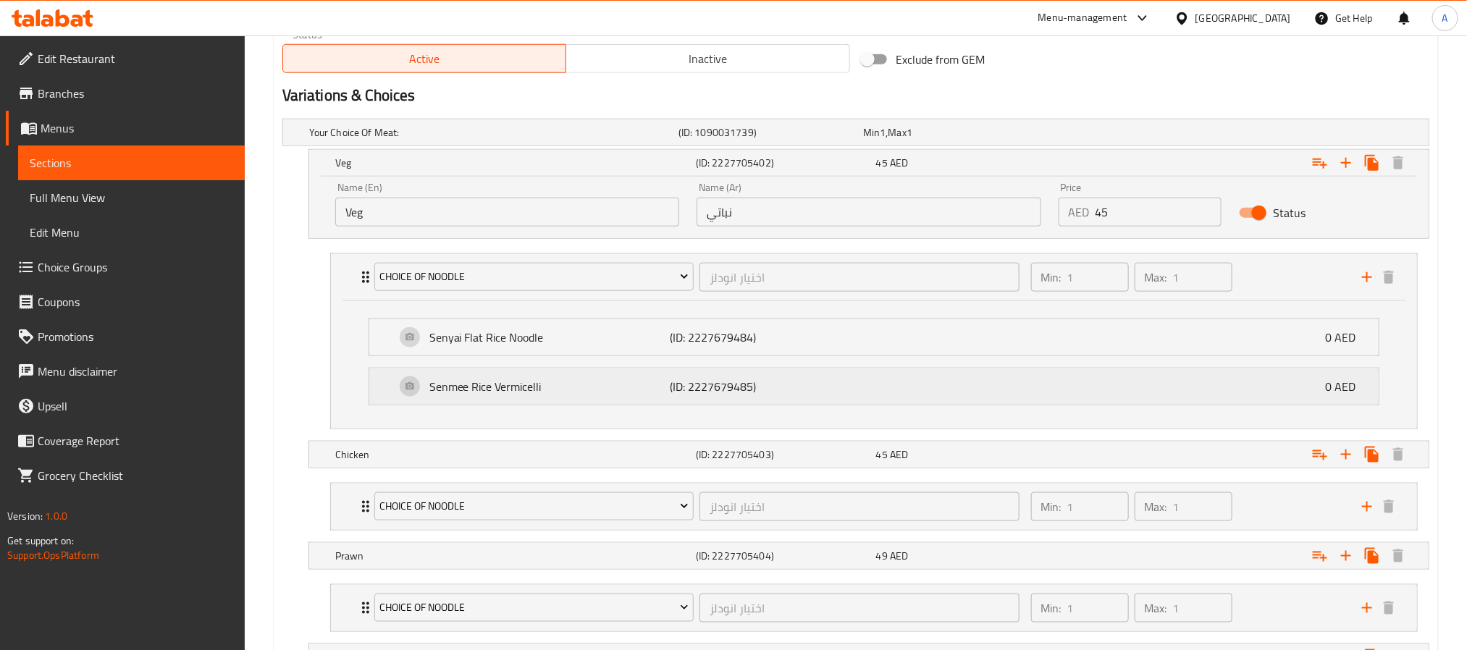
click at [1031, 392] on div "Senmee Rice Vermicelli (ID: 2227679485) 0 AED" at bounding box center [878, 387] width 966 height 36
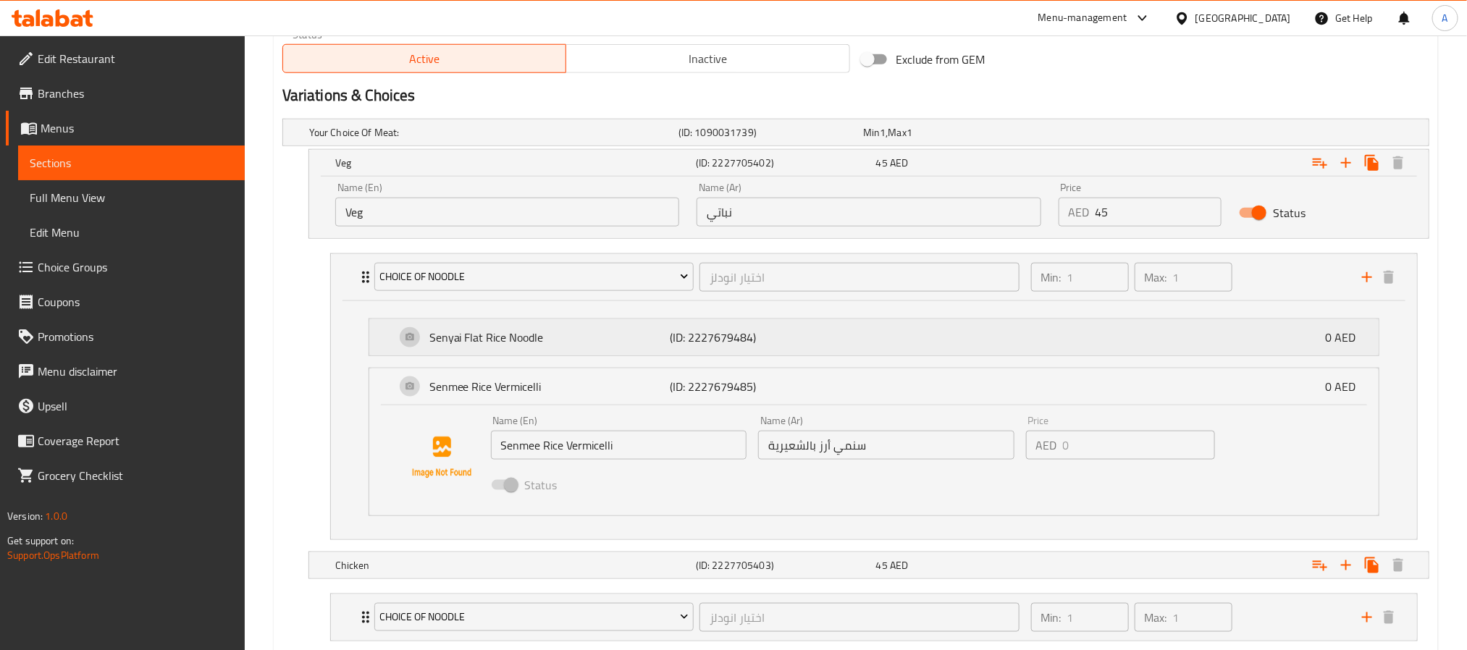
click at [1039, 342] on div "Senyai Flat Rice Noodle (ID: 2227679484) 0 AED" at bounding box center [878, 337] width 966 height 36
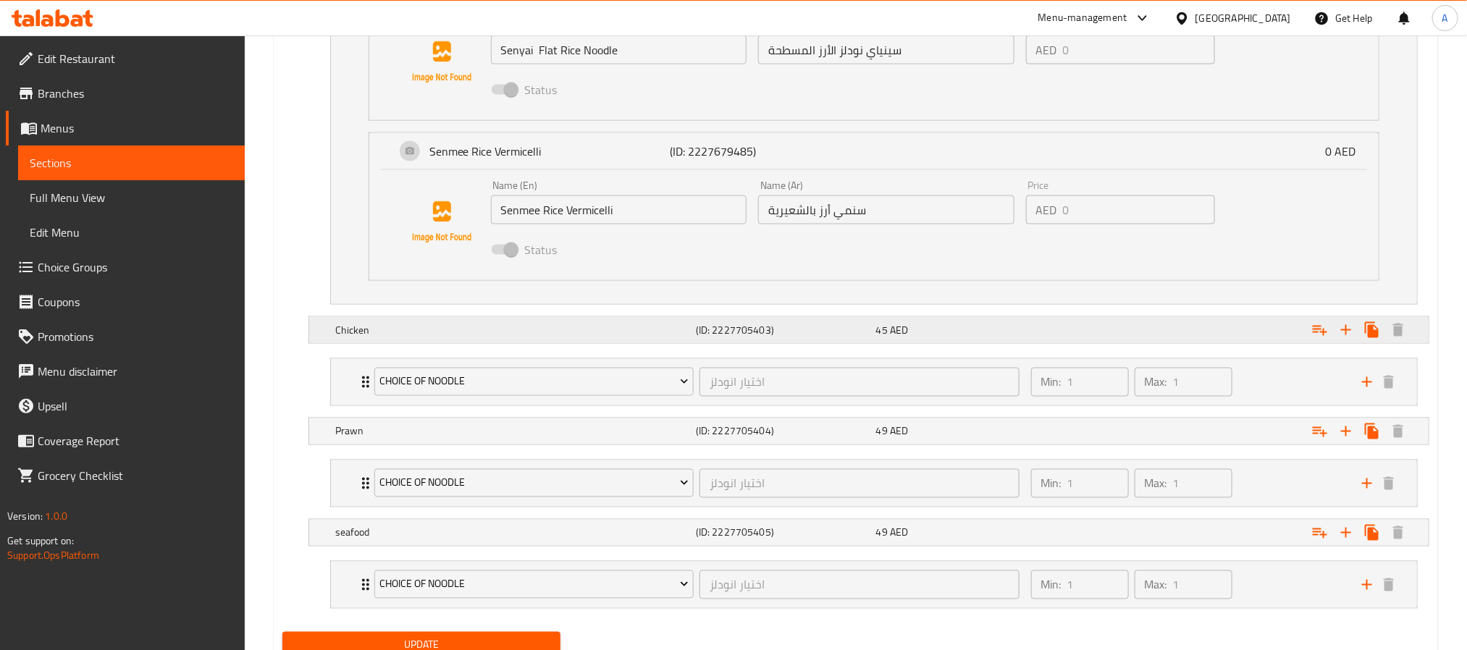
scroll to position [1170, 0]
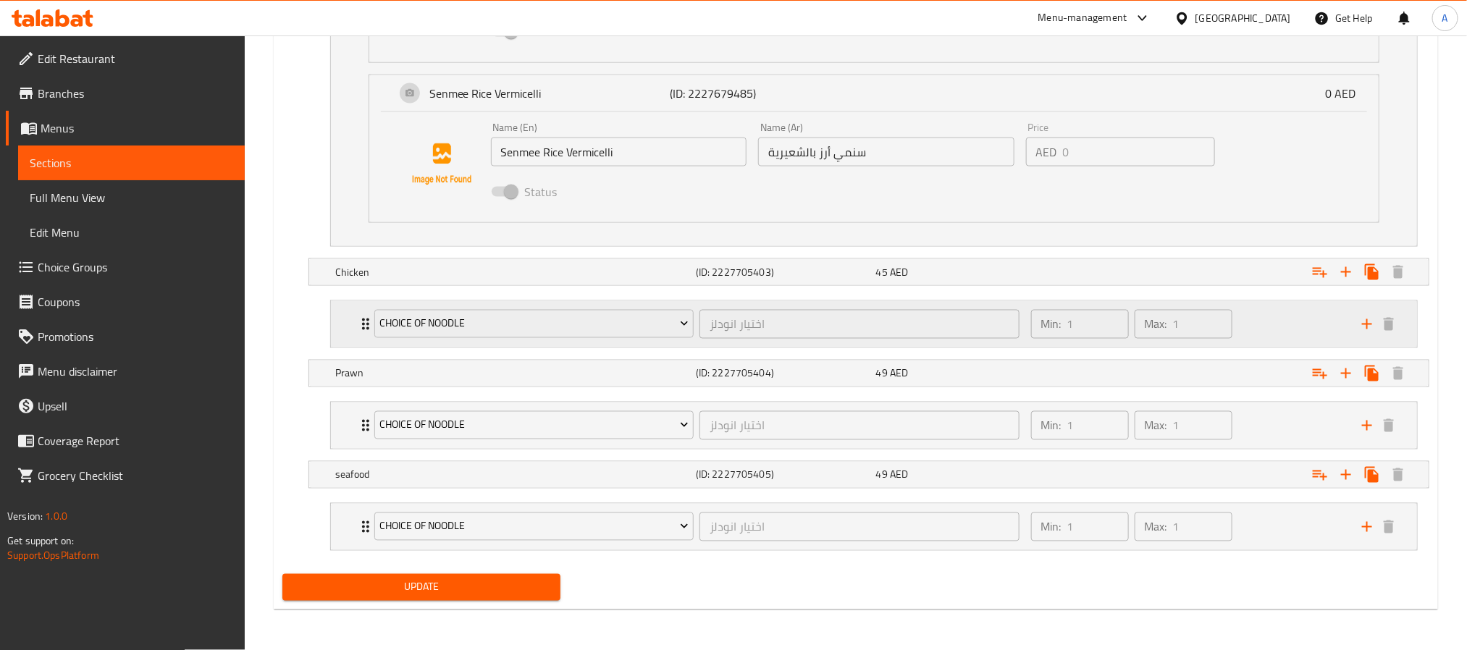
click at [1261, 309] on div "Min: 1 ​ Max: 1 ​" at bounding box center [1188, 324] width 331 height 46
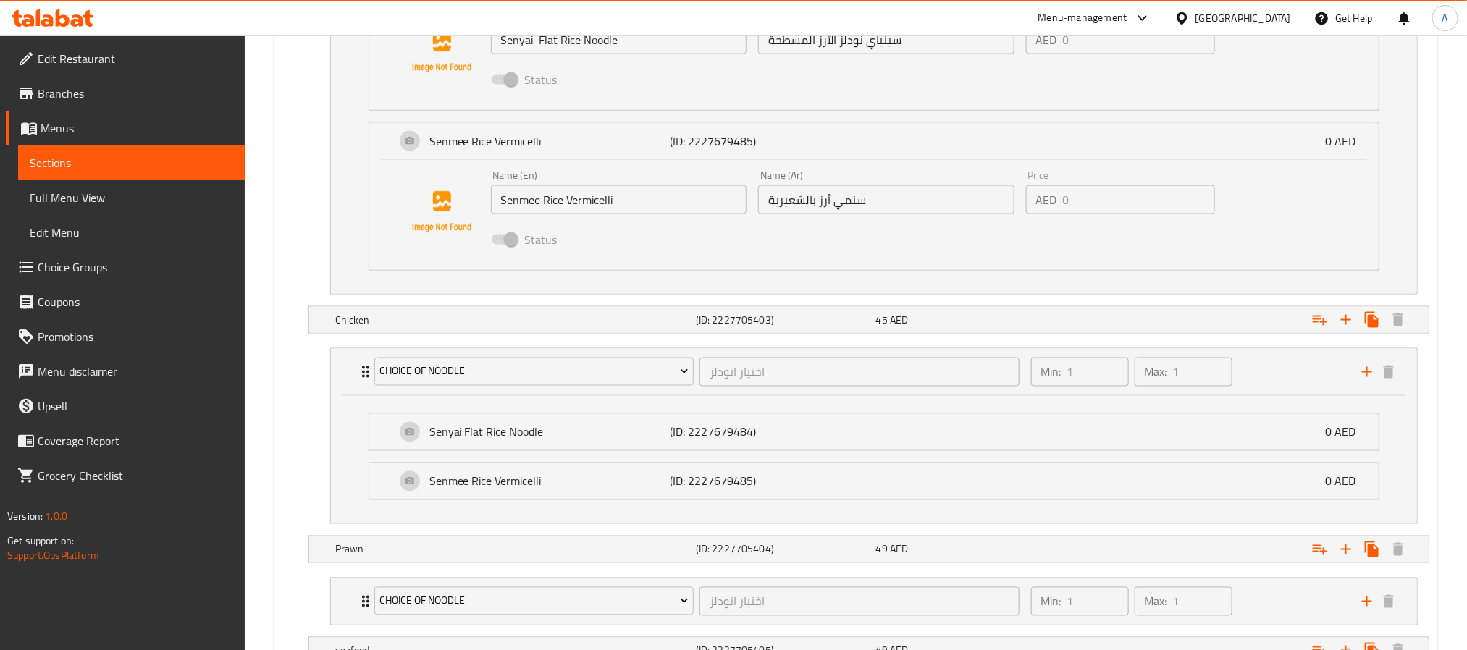
scroll to position [1061, 0]
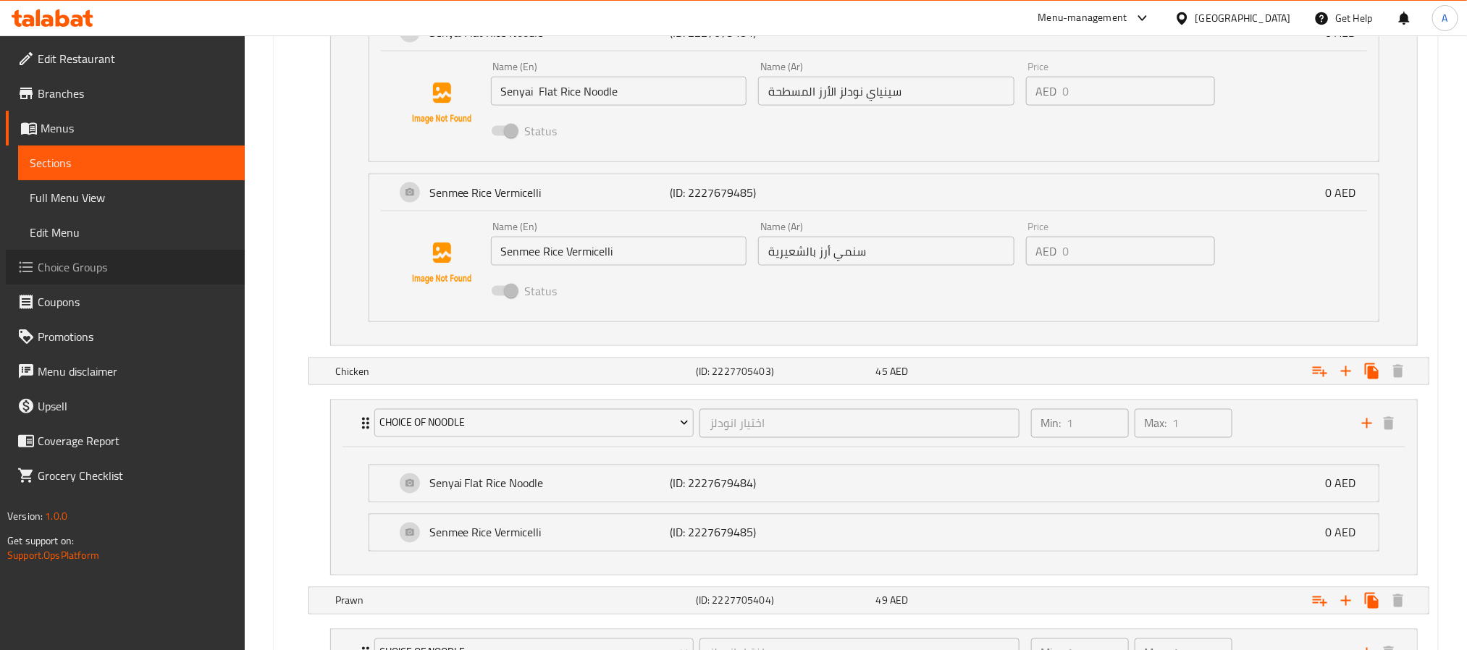
click at [124, 272] on span "Choice Groups" at bounding box center [136, 267] width 196 height 17
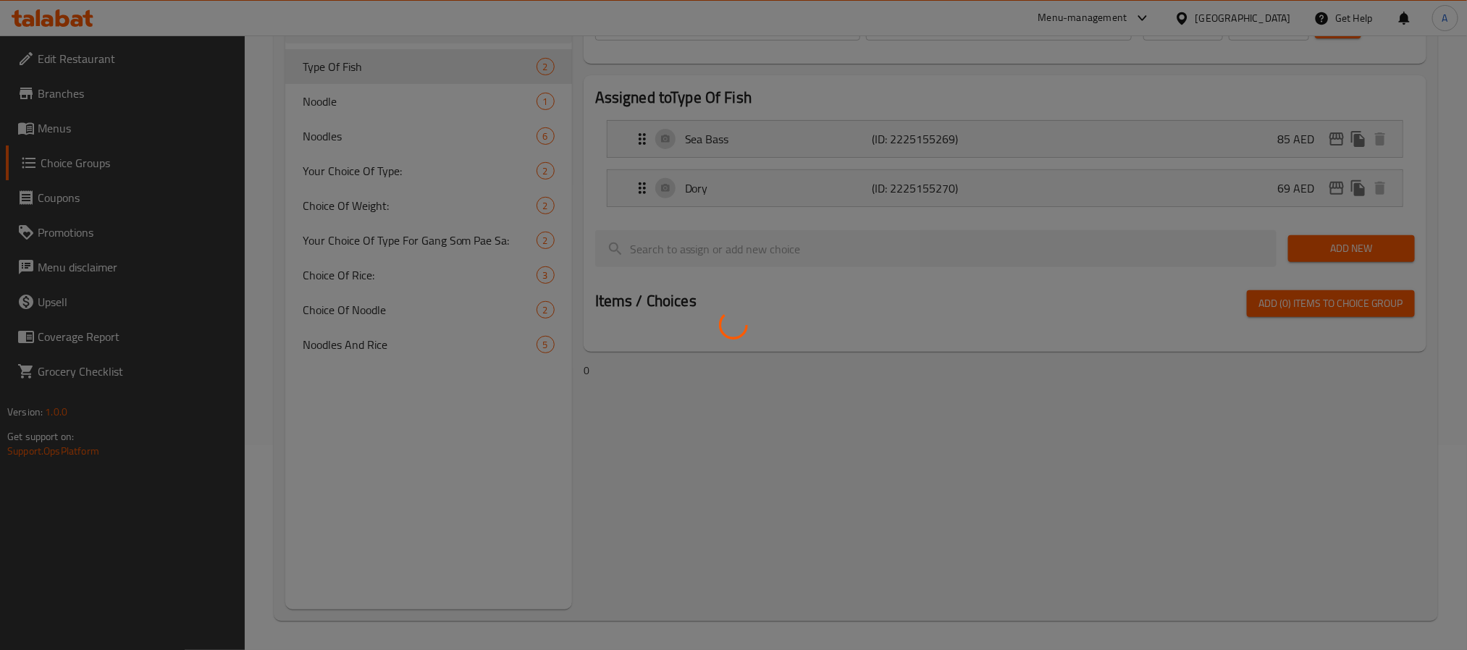
scroll to position [205, 0]
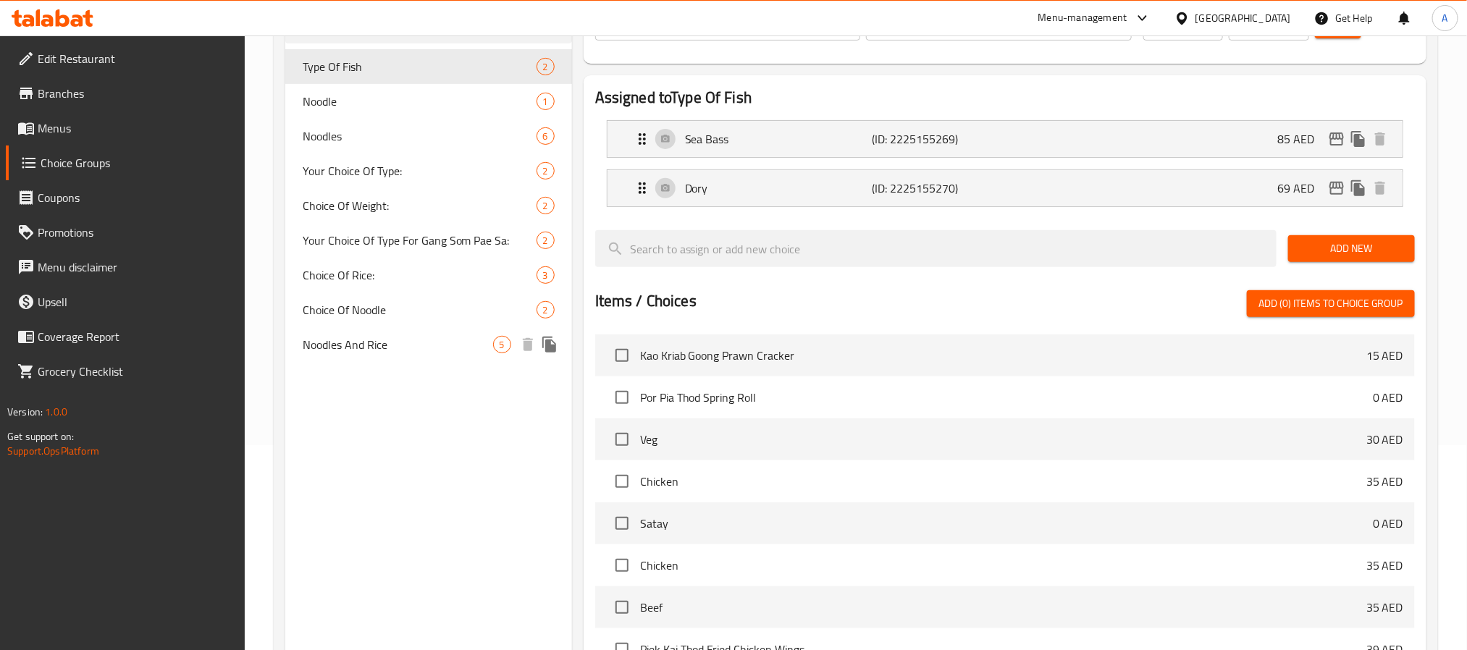
click at [376, 344] on span "Noodles And Rice" at bounding box center [398, 344] width 190 height 17
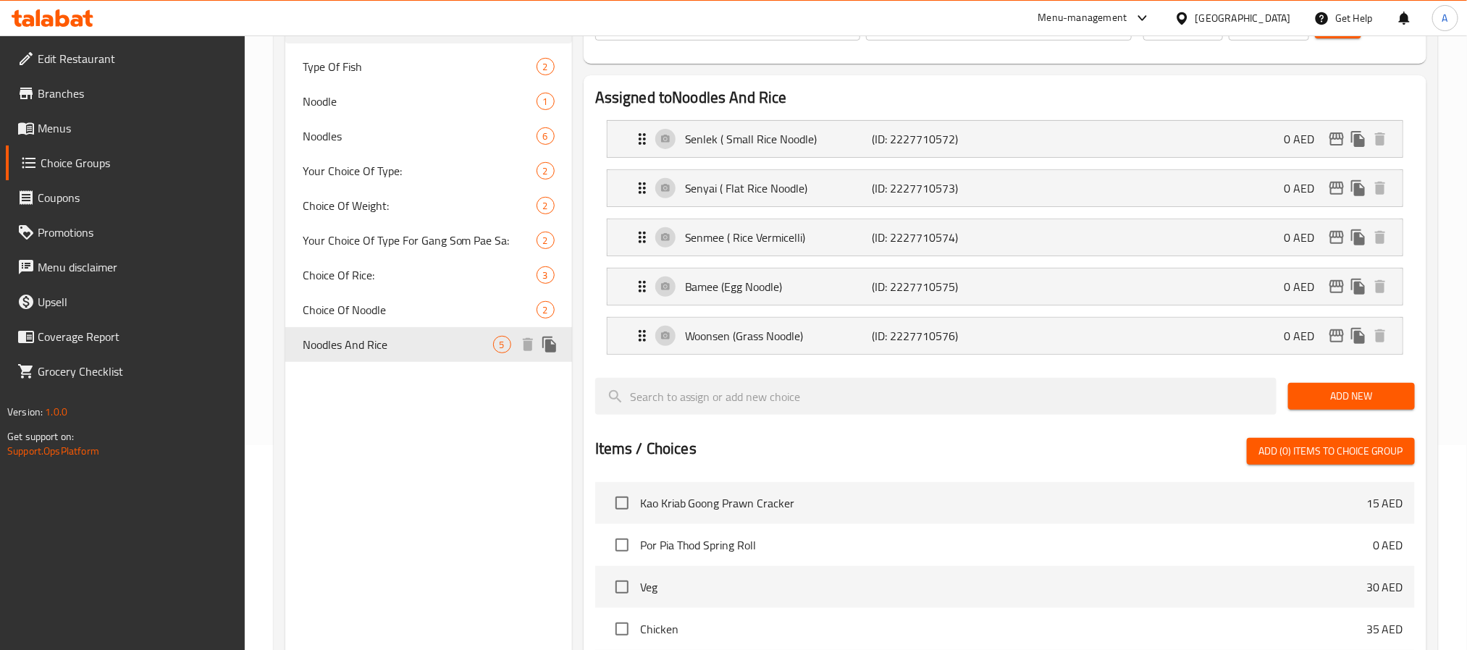
type input "Noodles And Rice"
type input "النودلز والأرز"
type input "1"
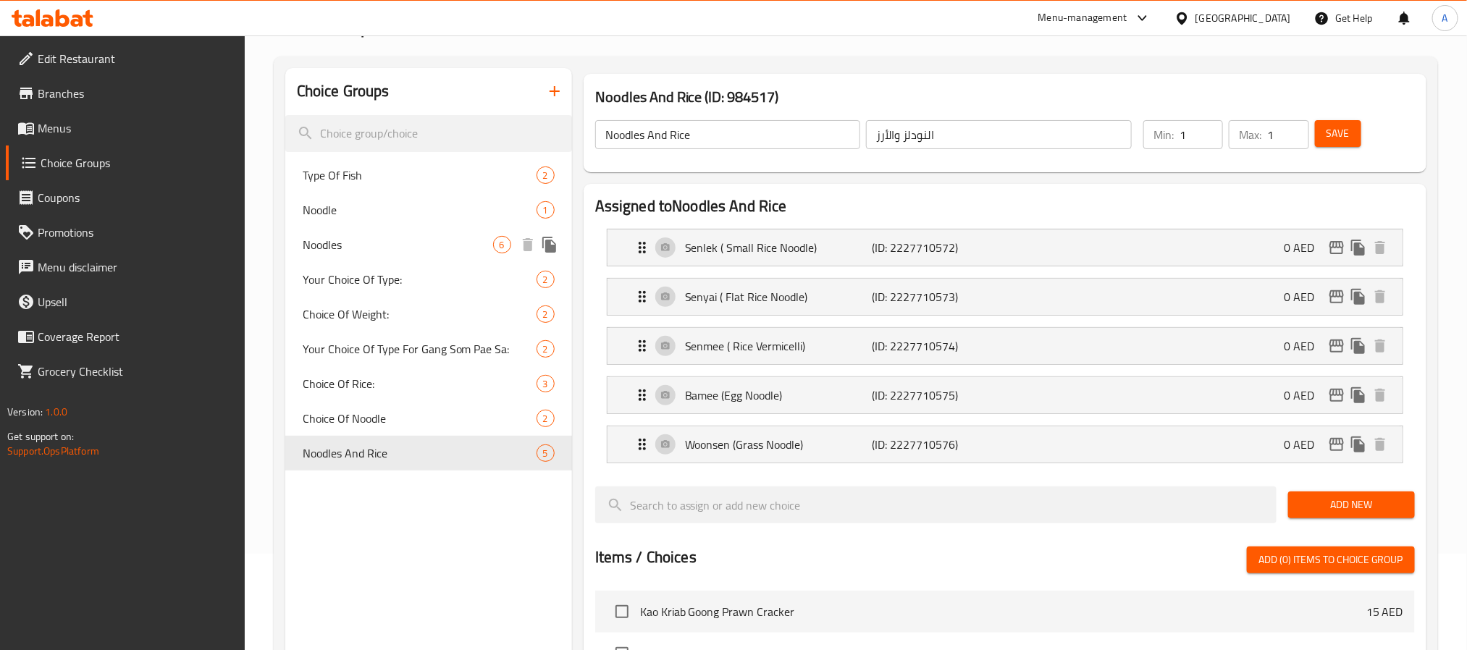
click at [368, 248] on span "Noodles" at bounding box center [398, 244] width 190 height 17
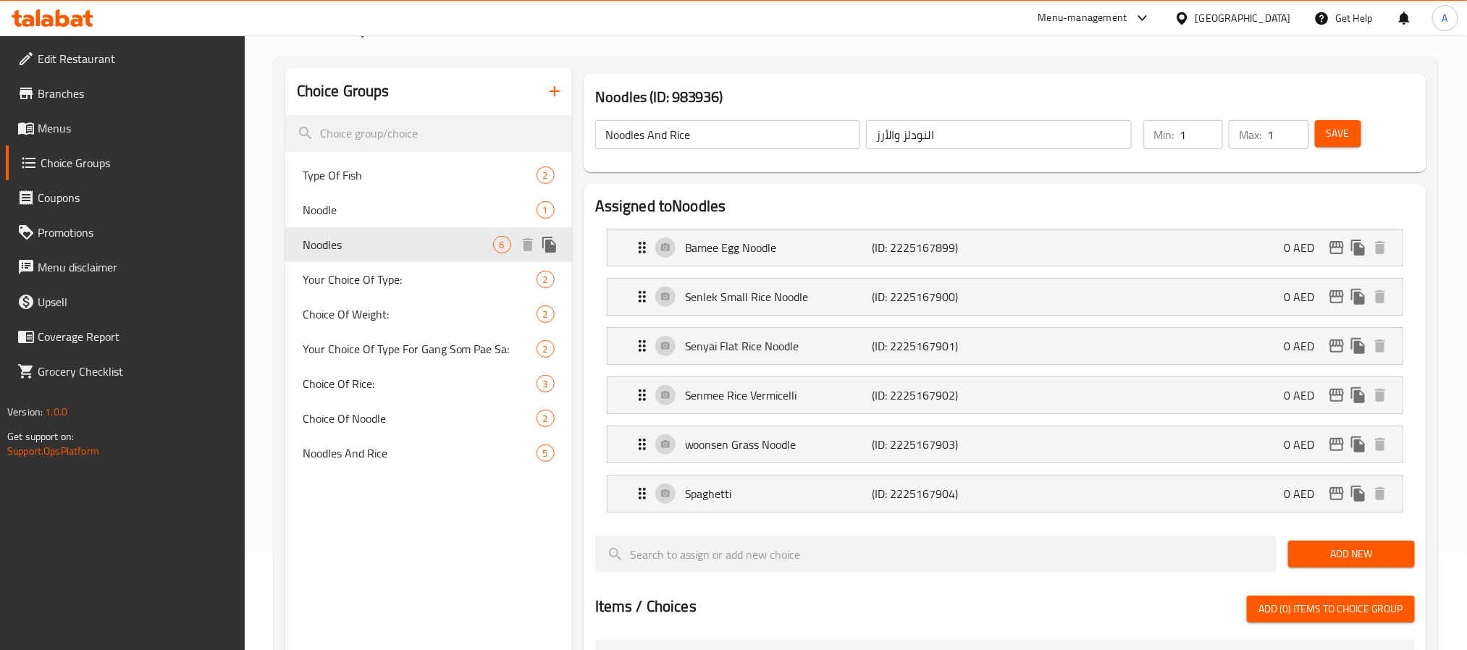
type input "Noodles"
type input "نودلز"
type input "0"
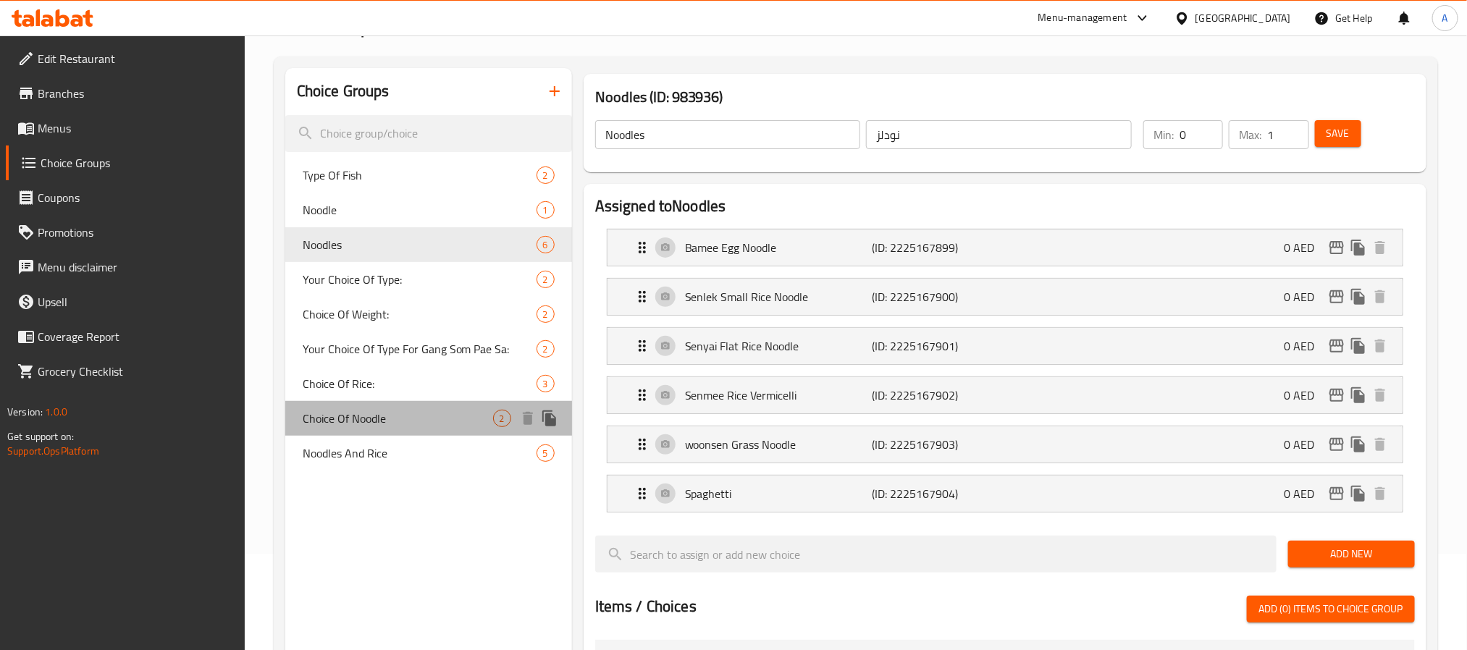
click at [378, 427] on span "Choice Of Noodle" at bounding box center [398, 418] width 190 height 17
type input "Choice Of Noodle"
type input "اختيار انودلز"
type input "1"
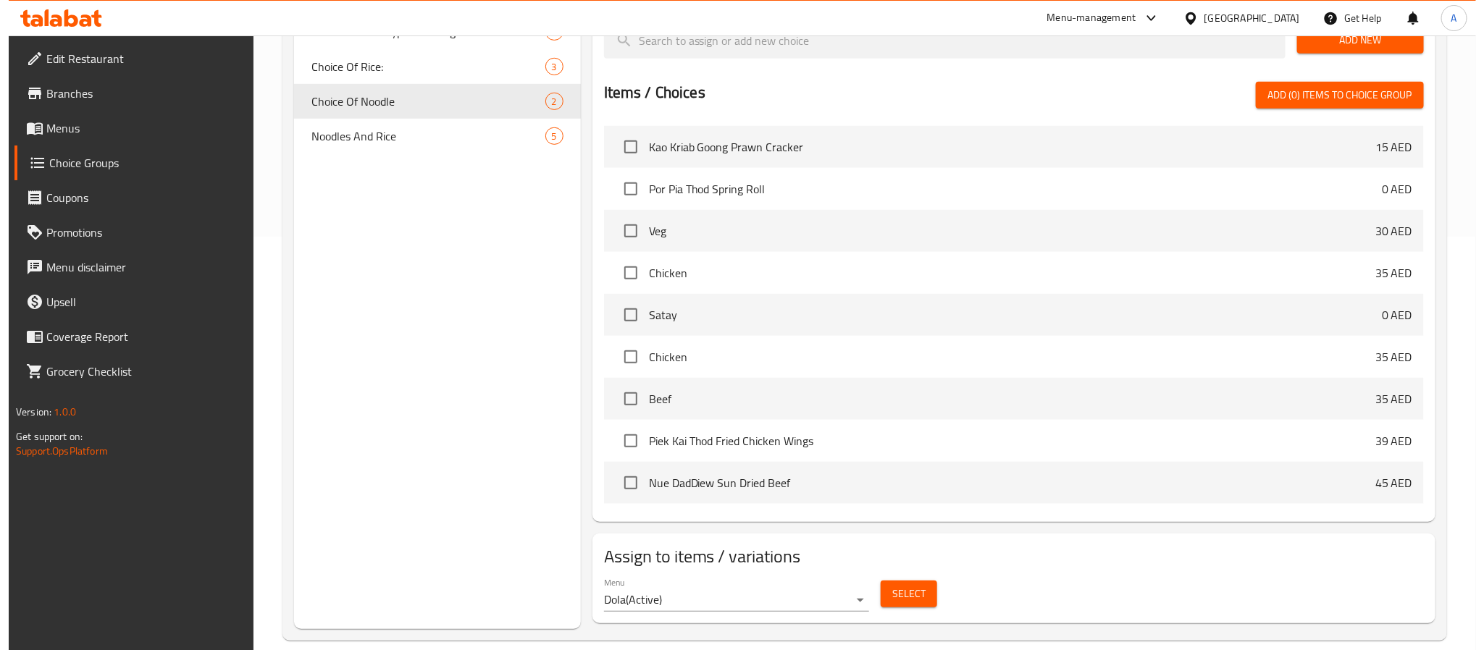
scroll to position [433, 0]
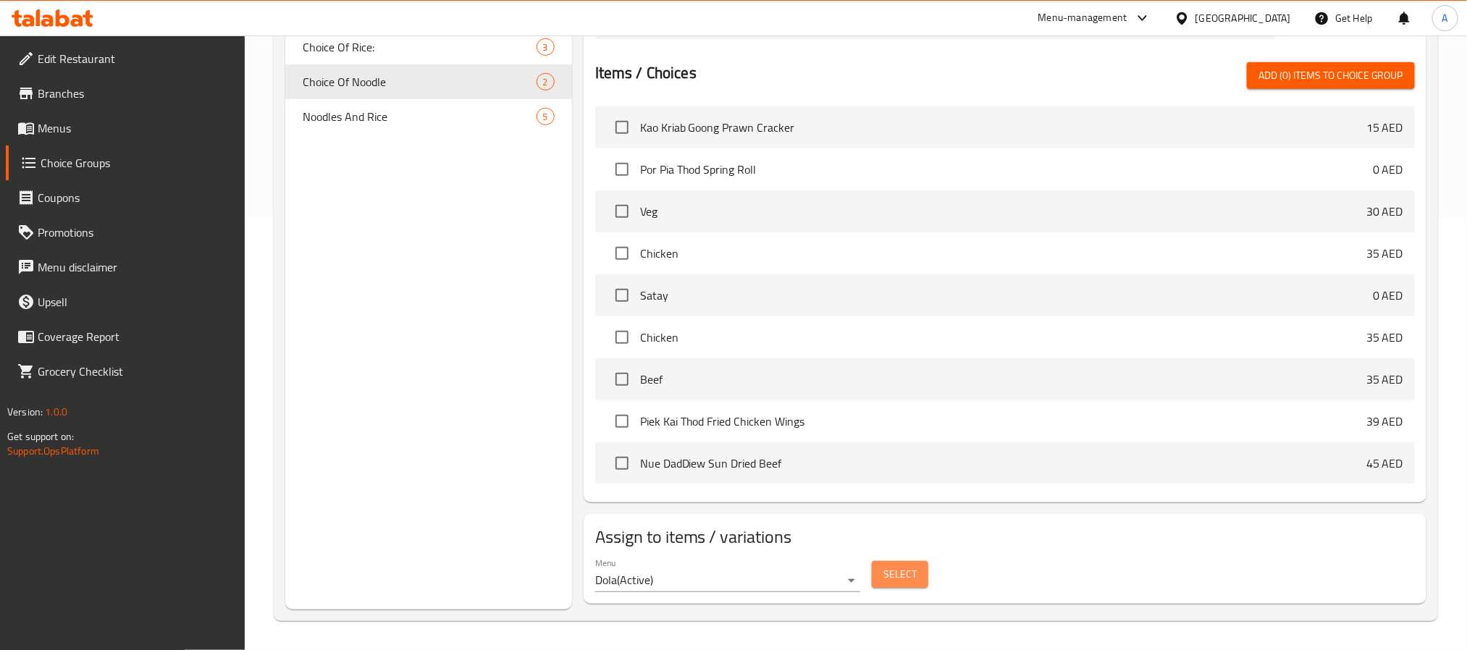
click at [911, 579] on span "Select" at bounding box center [900, 575] width 33 height 18
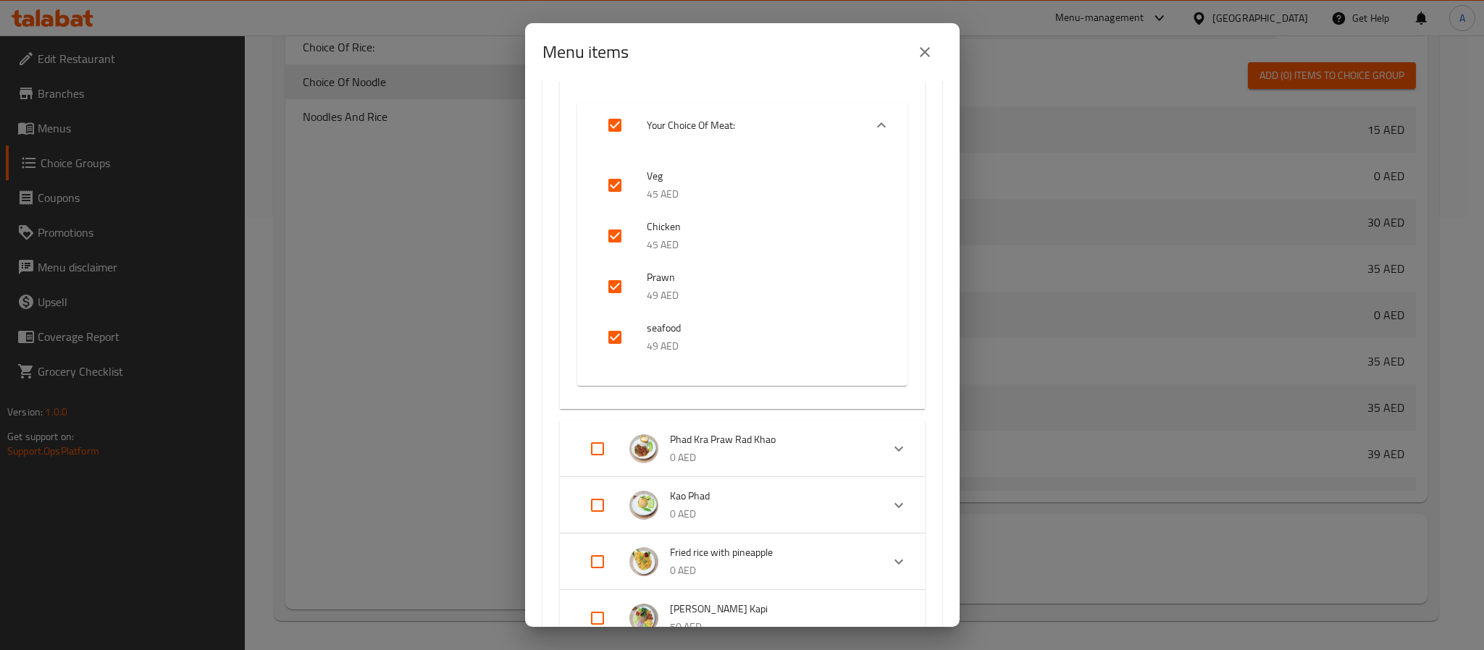
scroll to position [1086, 0]
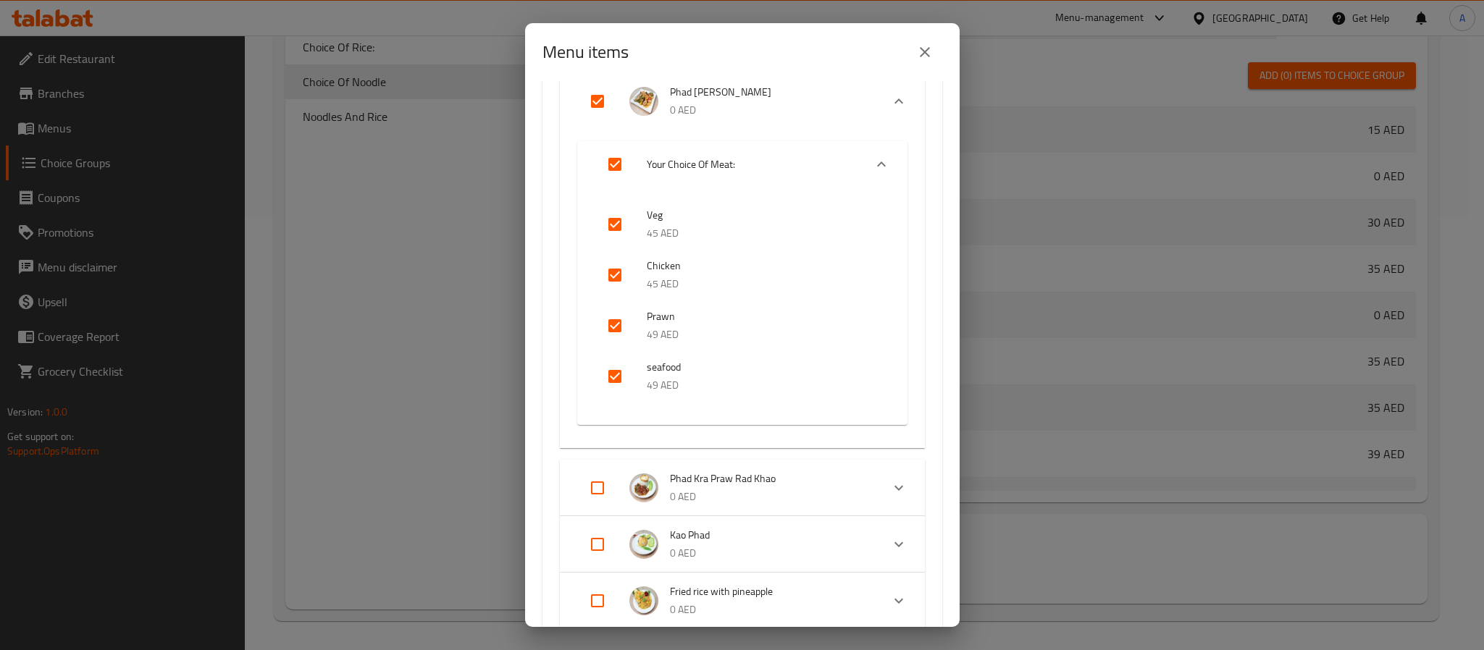
click at [600, 103] on input "Expand" at bounding box center [597, 101] width 35 height 35
checkbox input "false"
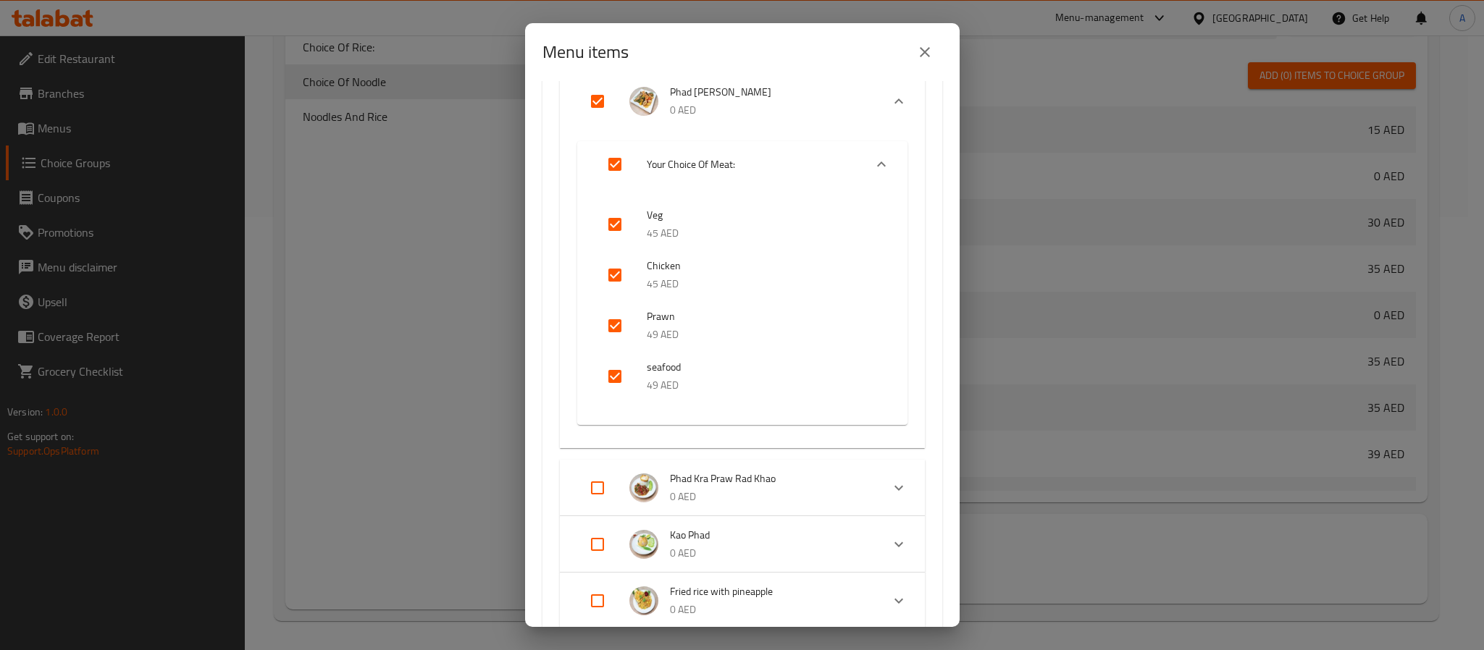
checkbox input "false"
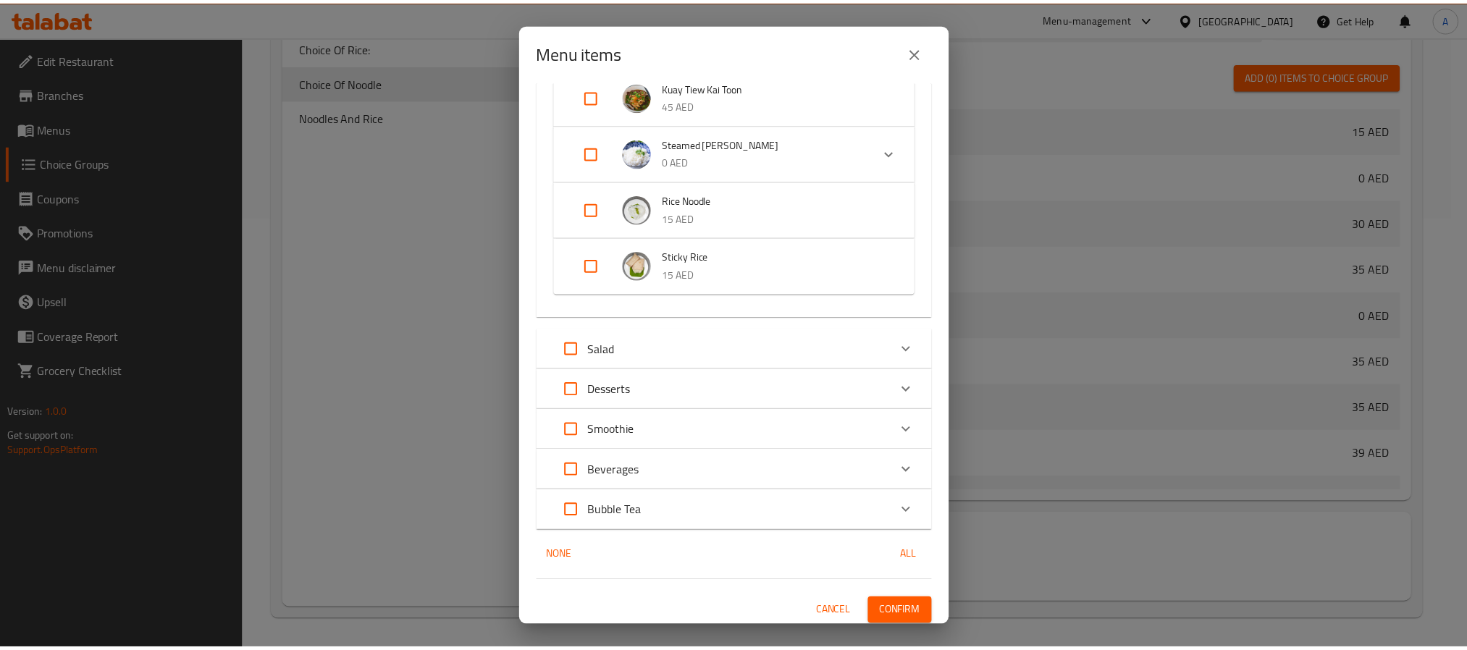
scroll to position [1601, 0]
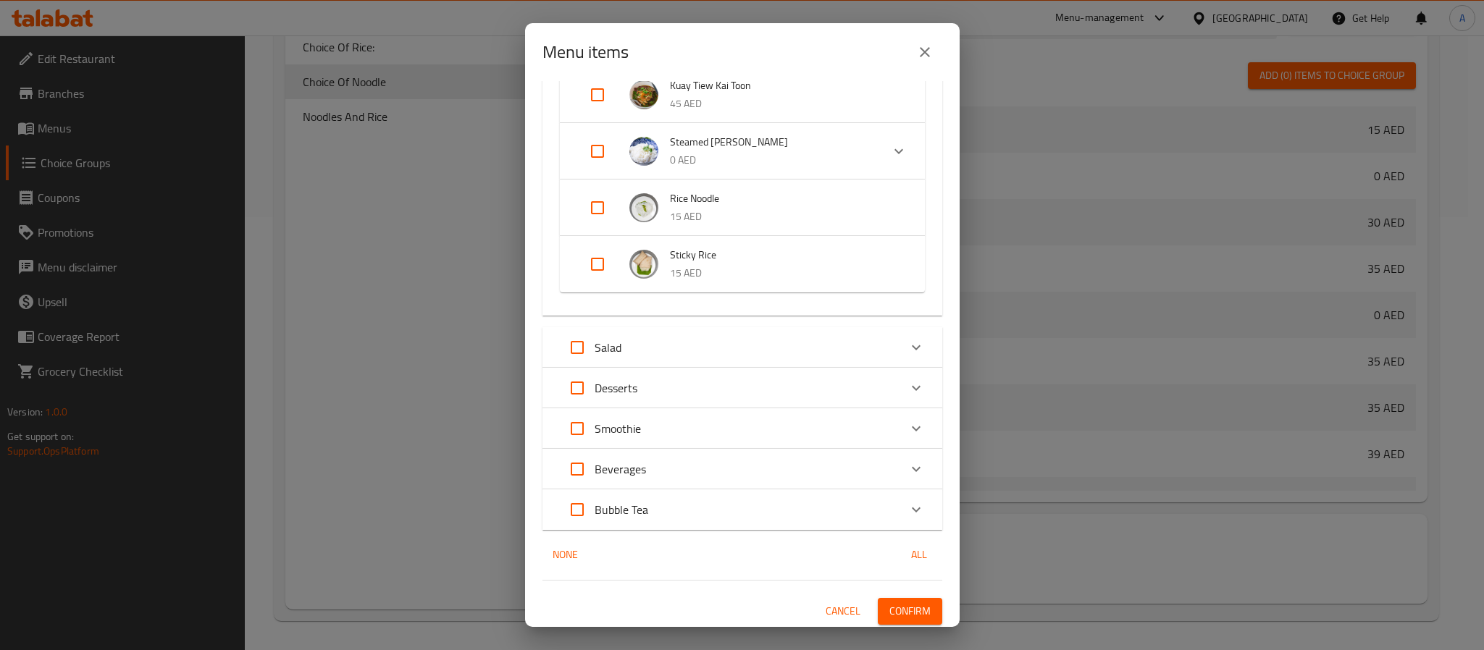
click at [909, 615] on span "Confirm" at bounding box center [909, 612] width 41 height 18
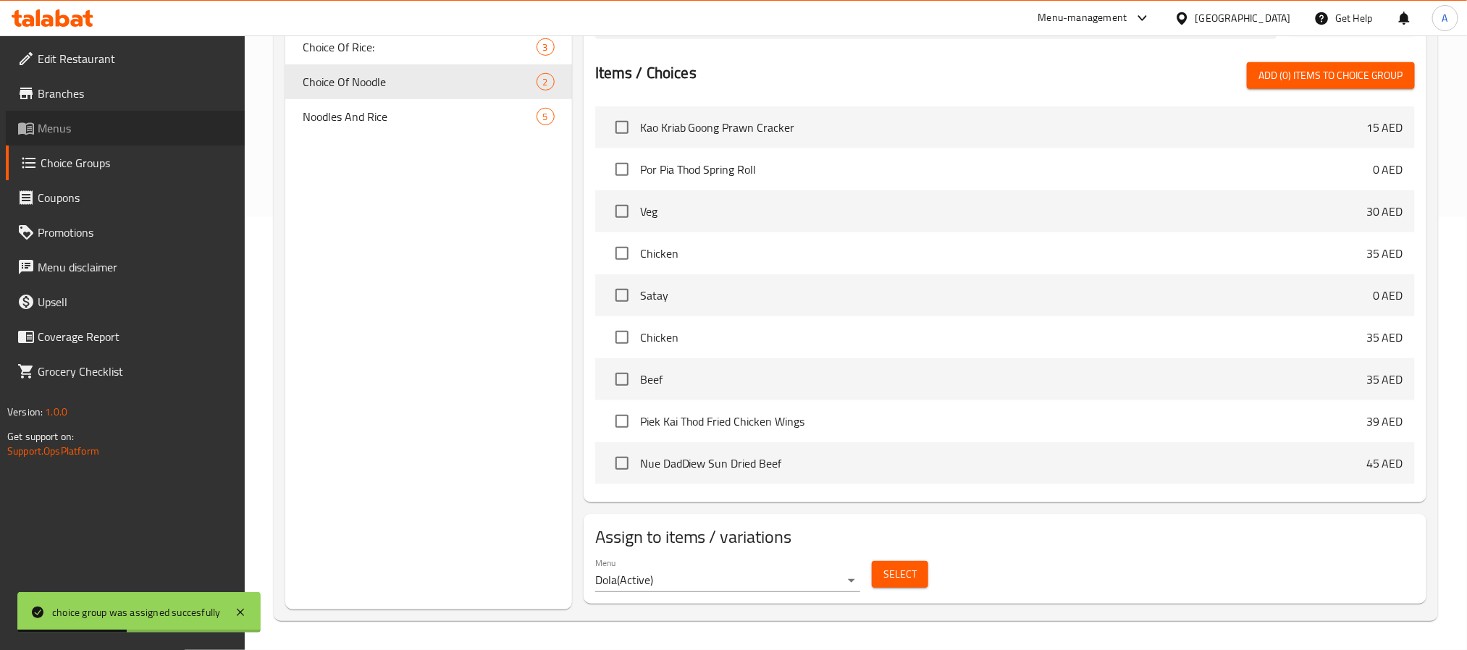
click at [139, 131] on span "Menus" at bounding box center [136, 128] width 196 height 17
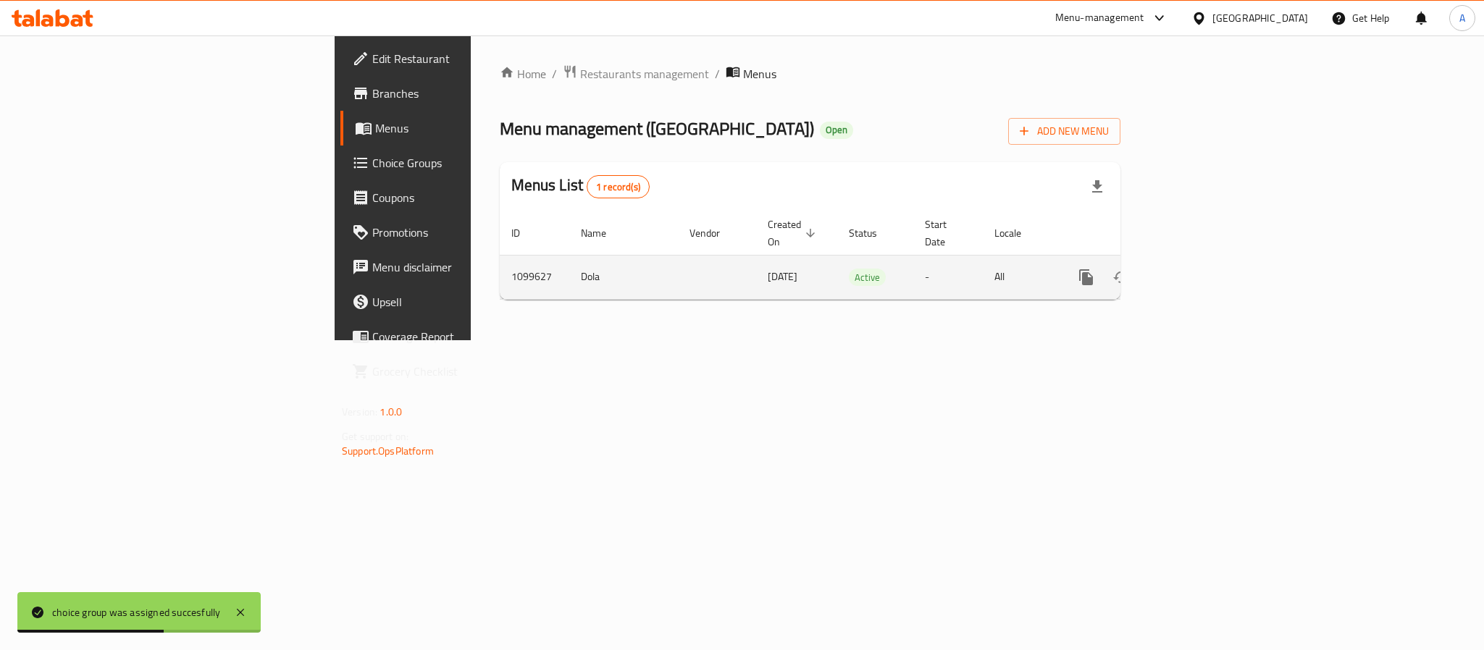
click at [1197, 271] on icon "enhanced table" at bounding box center [1190, 277] width 13 height 13
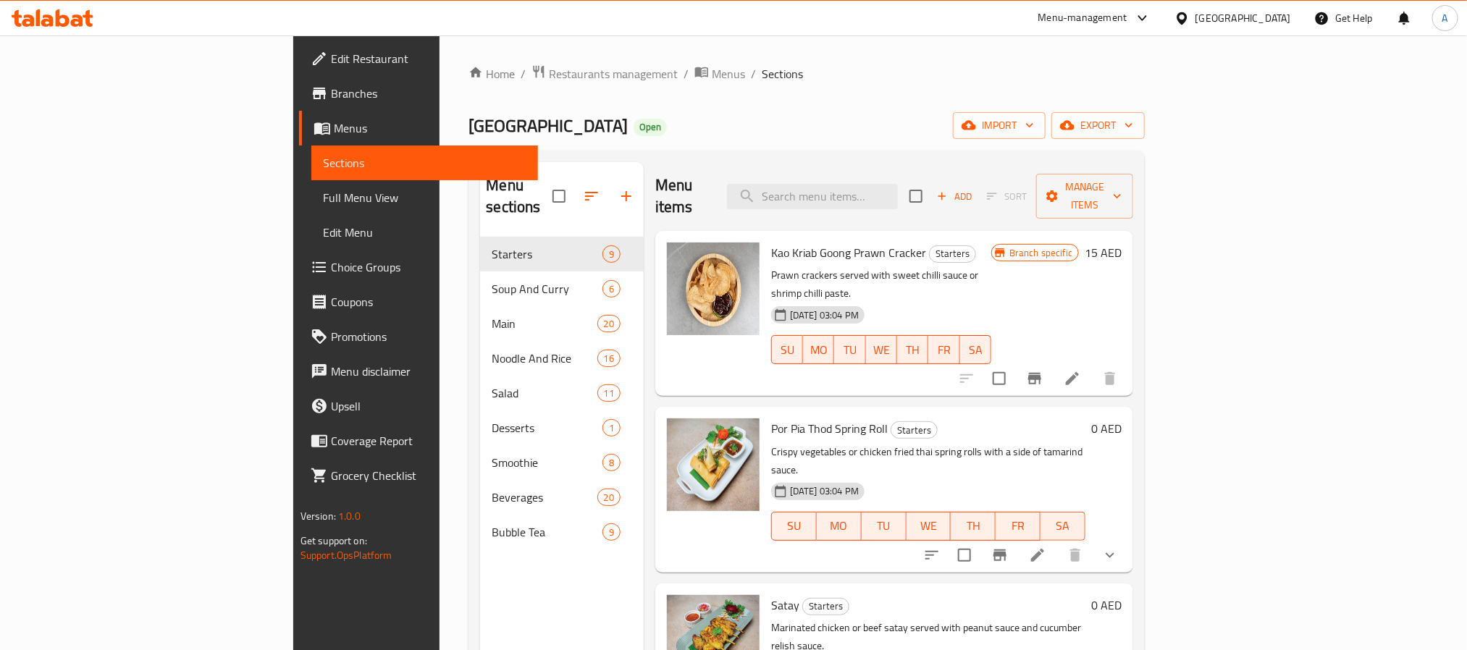
click at [299, 254] on link "Choice Groups" at bounding box center [418, 267] width 239 height 35
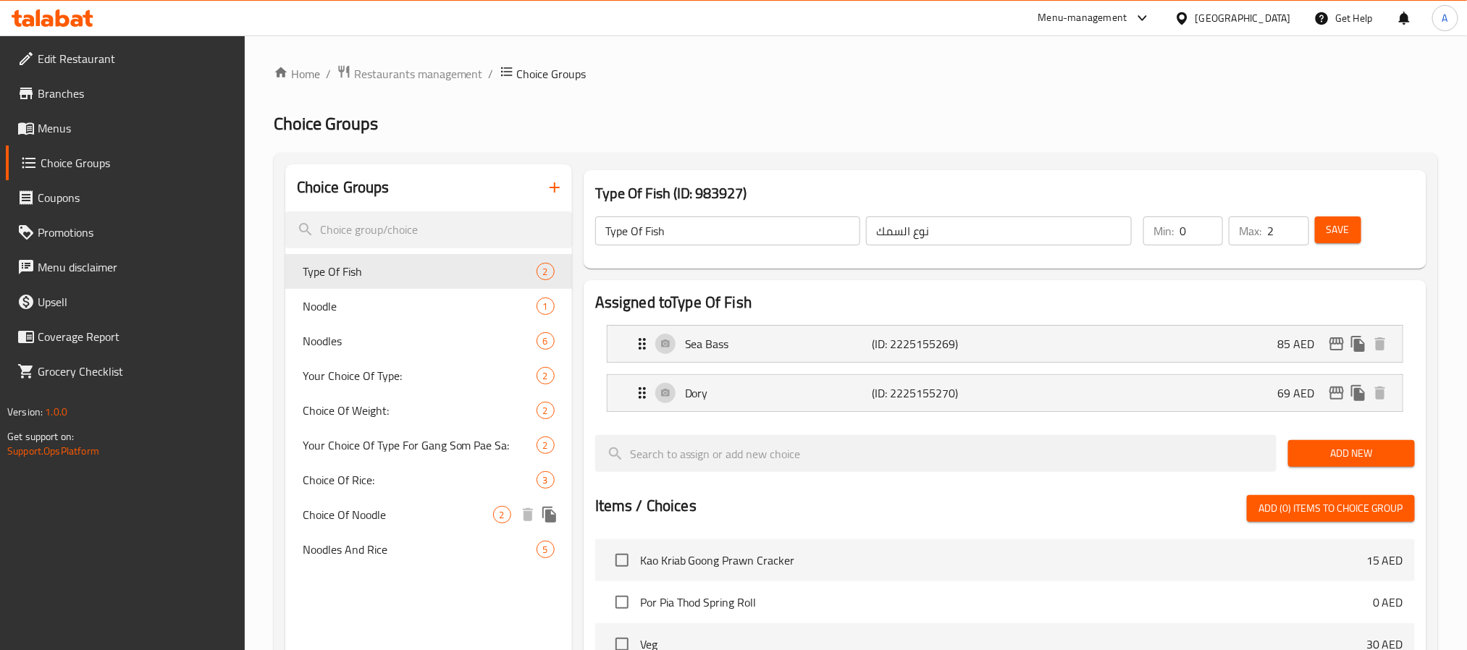
click at [406, 500] on div "Choice Of Noodle 2" at bounding box center [428, 515] width 287 height 35
type input "Choice Of Noodle"
type input "اختيار انودلز"
type input "1"
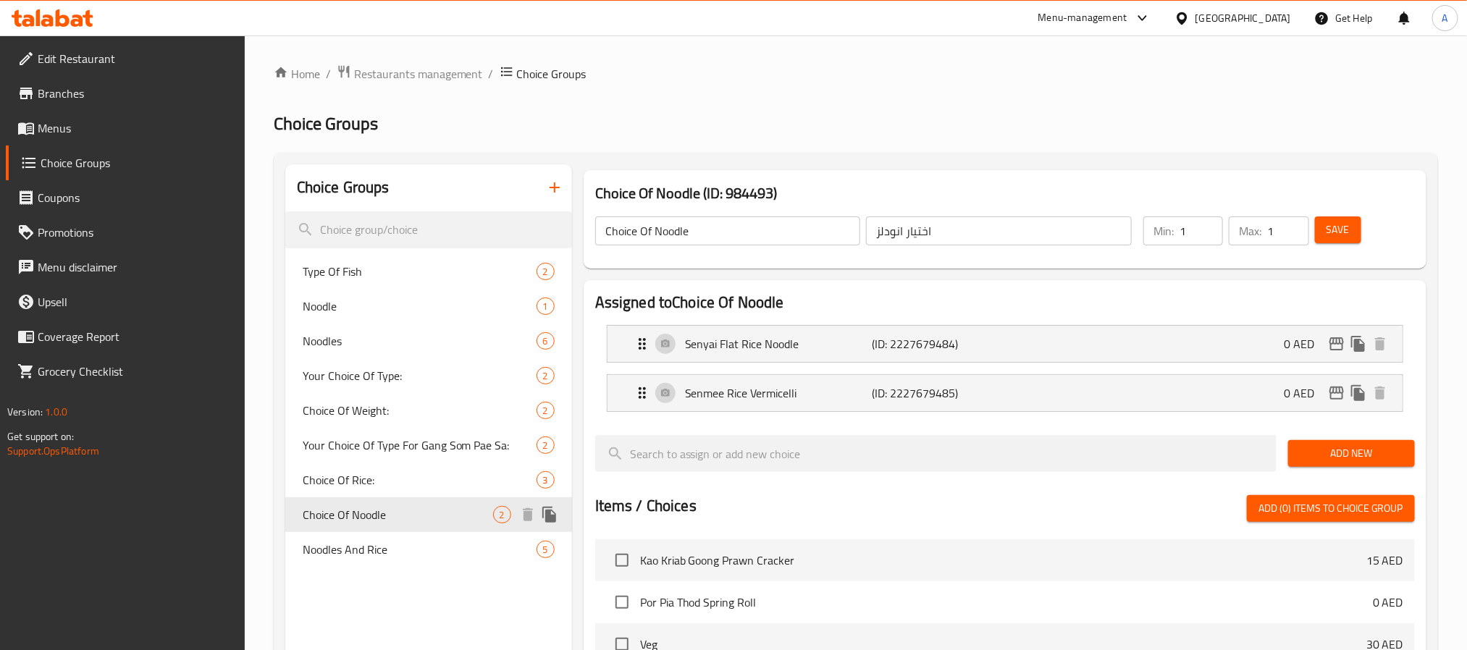
click at [553, 520] on icon "duplicate" at bounding box center [550, 515] width 14 height 16
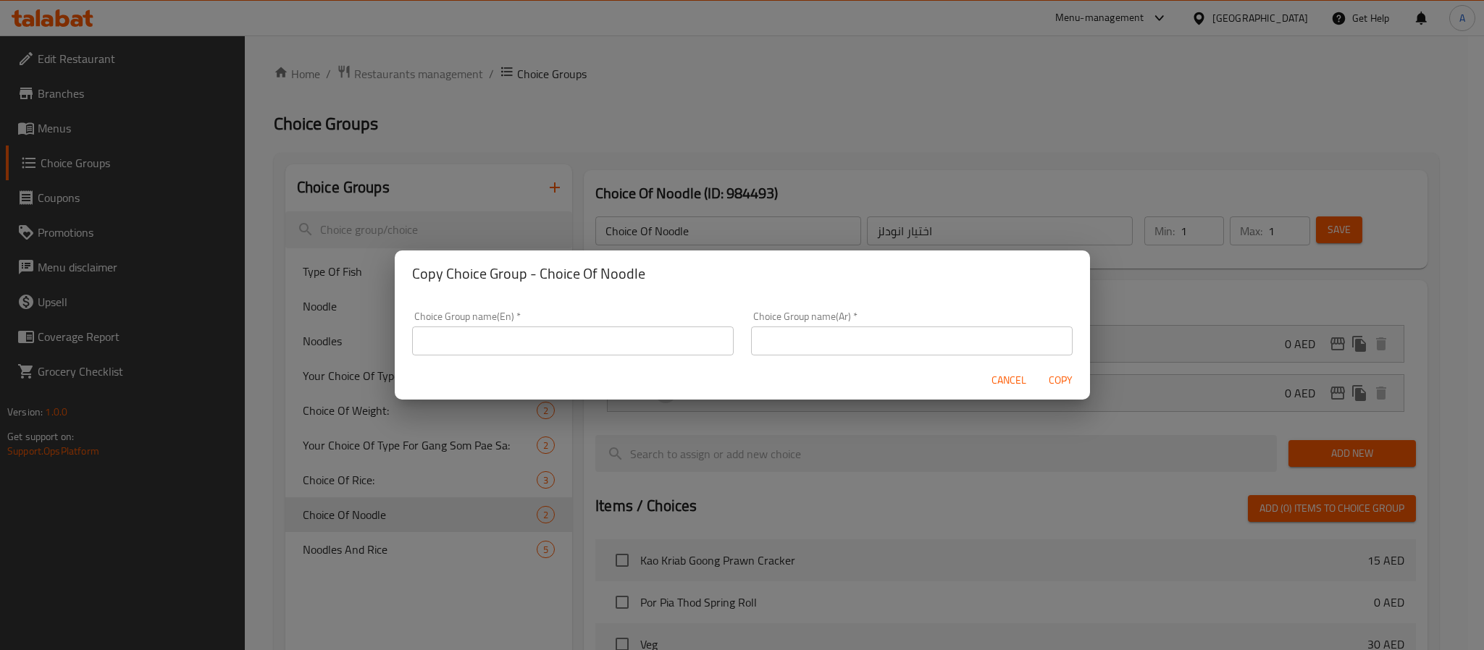
click at [548, 275] on h2 "Copy Choice Group - Choice Of Noodle" at bounding box center [742, 273] width 661 height 23
drag, startPoint x: 548, startPoint y: 275, endPoint x: 626, endPoint y: 275, distance: 78.2
click at [626, 275] on h2 "Copy Choice Group - Choice Of Noodle" at bounding box center [742, 273] width 661 height 23
click at [1009, 380] on span "Cancel" at bounding box center [1009, 381] width 35 height 18
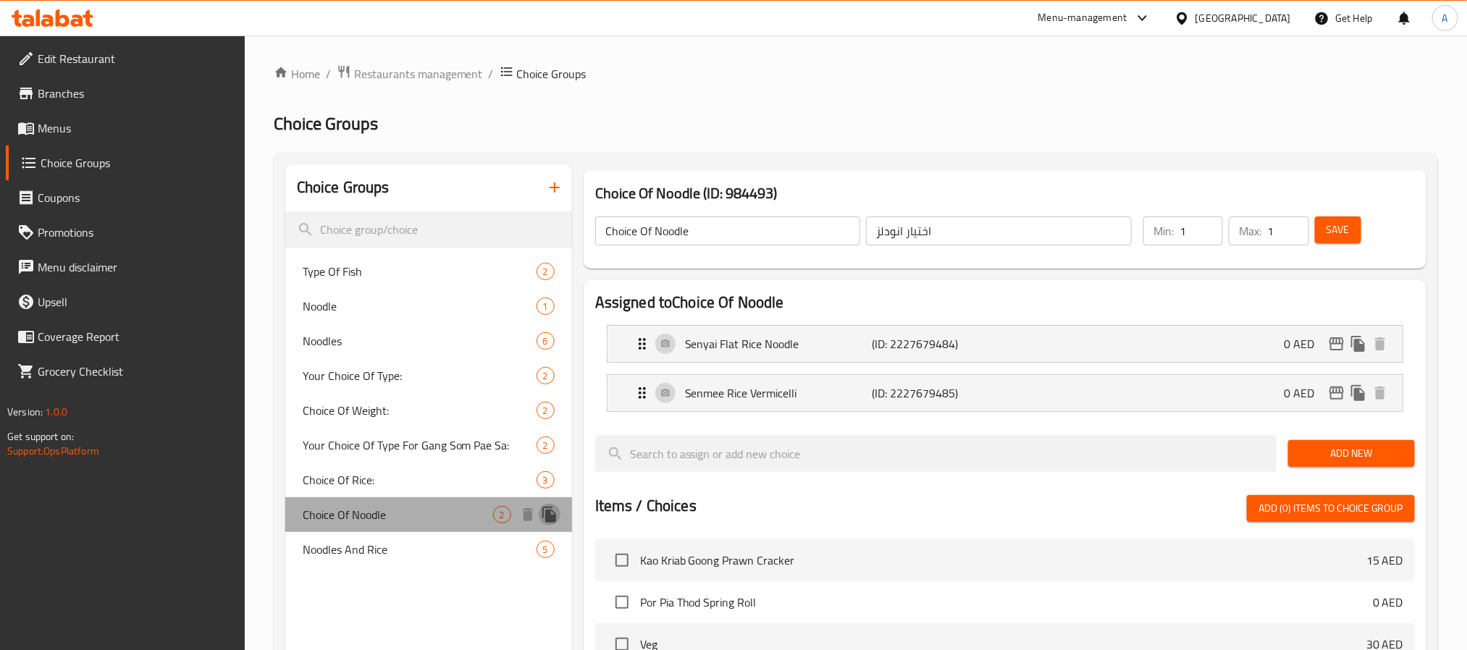
click at [550, 516] on icon "duplicate" at bounding box center [550, 515] width 14 height 16
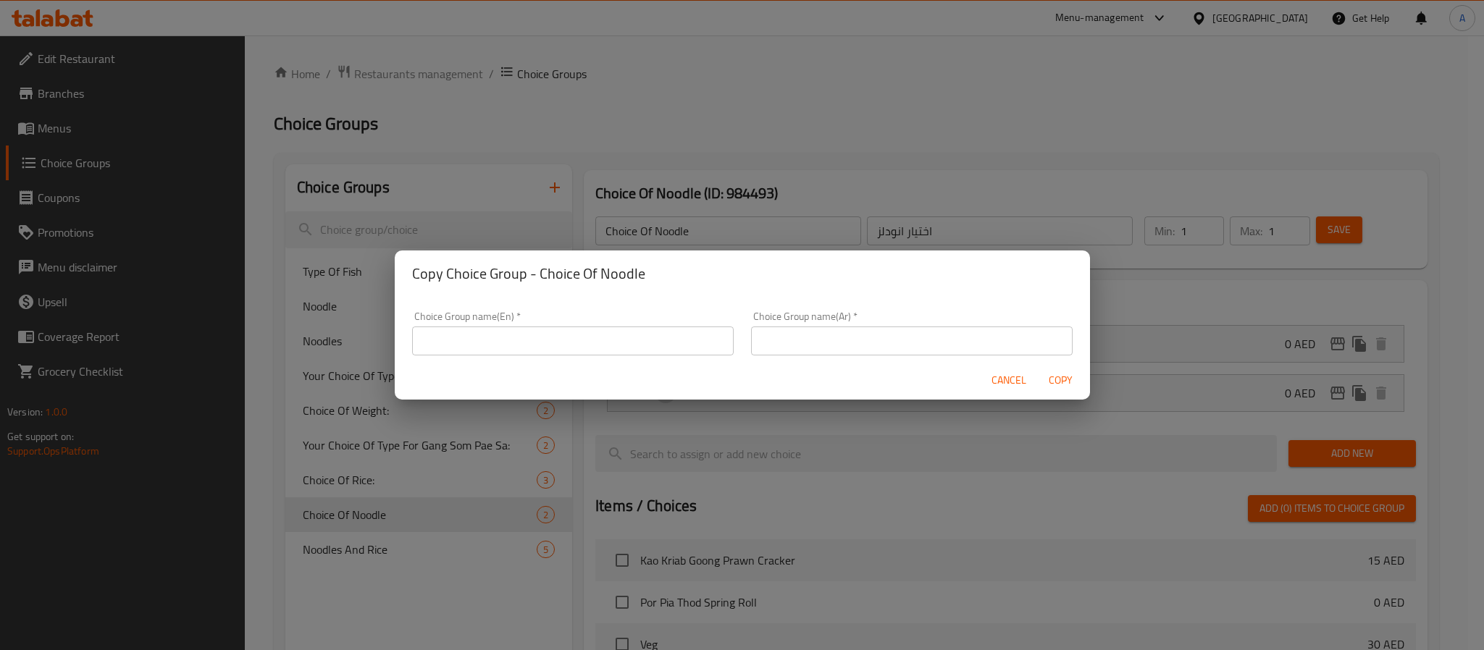
click at [540, 268] on h2 "Copy Choice Group - Choice Of Noodle" at bounding box center [742, 273] width 661 height 23
drag, startPoint x: 540, startPoint y: 268, endPoint x: 629, endPoint y: 278, distance: 89.7
click at [629, 278] on h2 "Copy Choice Group - Choice Of Noodle" at bounding box center [742, 273] width 661 height 23
copy h2 "Choice Of Noodle"
click at [594, 345] on input "text" at bounding box center [573, 341] width 322 height 29
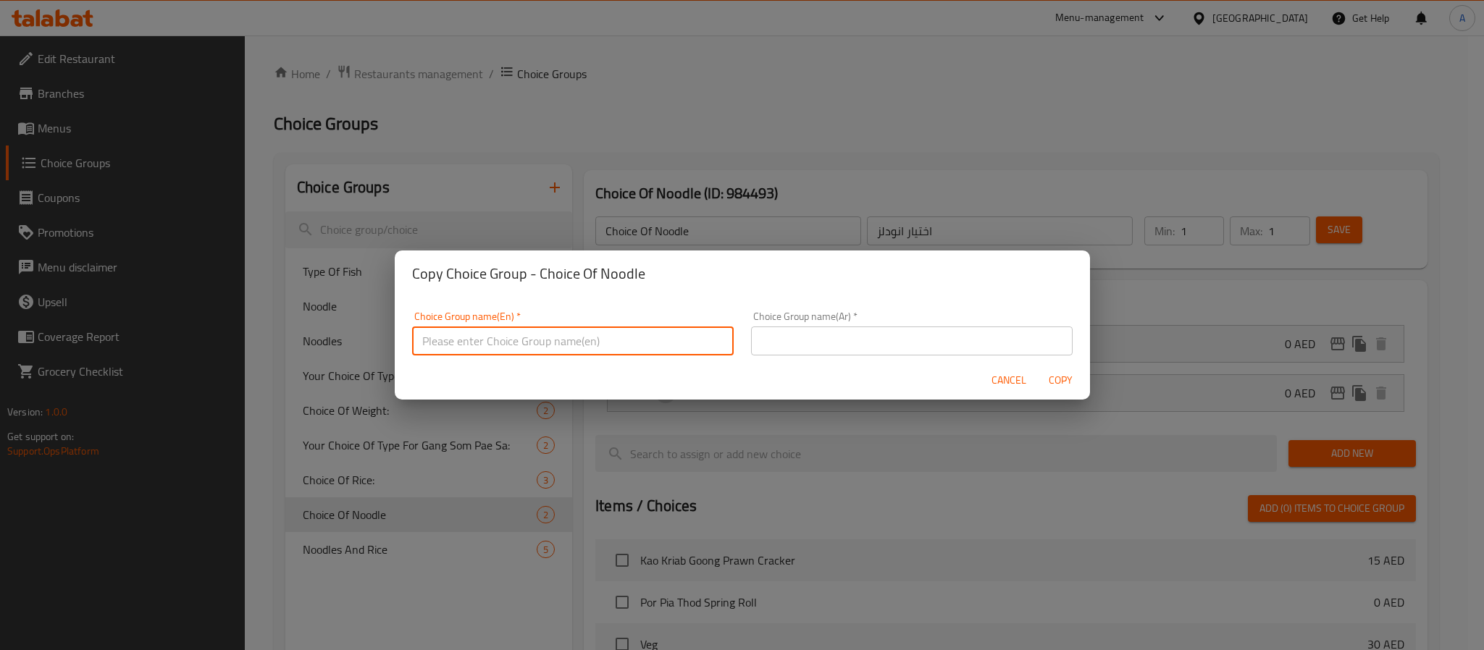
paste input "Choice Of Noodle"
click at [594, 345] on input "Choice Of Noodle:" at bounding box center [573, 341] width 322 height 29
type input "Choice Of Noodle:"
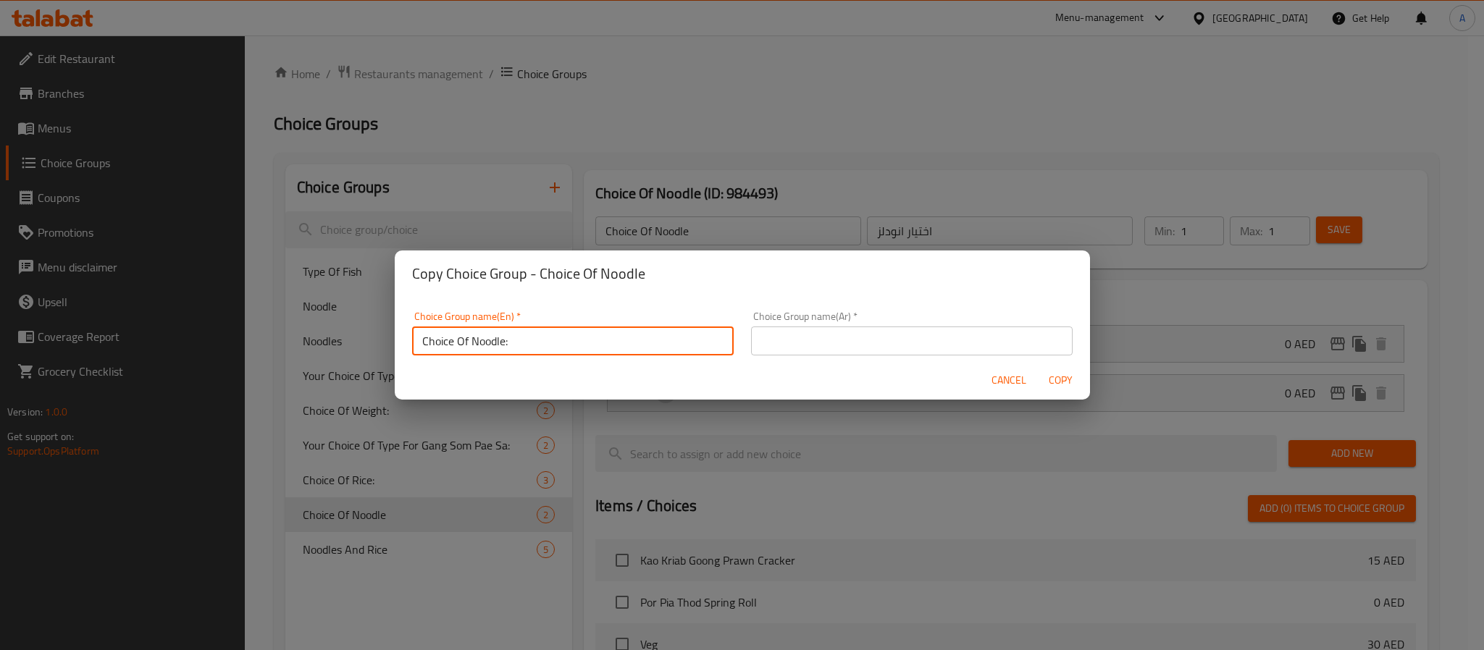
click at [804, 331] on input "text" at bounding box center [912, 341] width 322 height 29
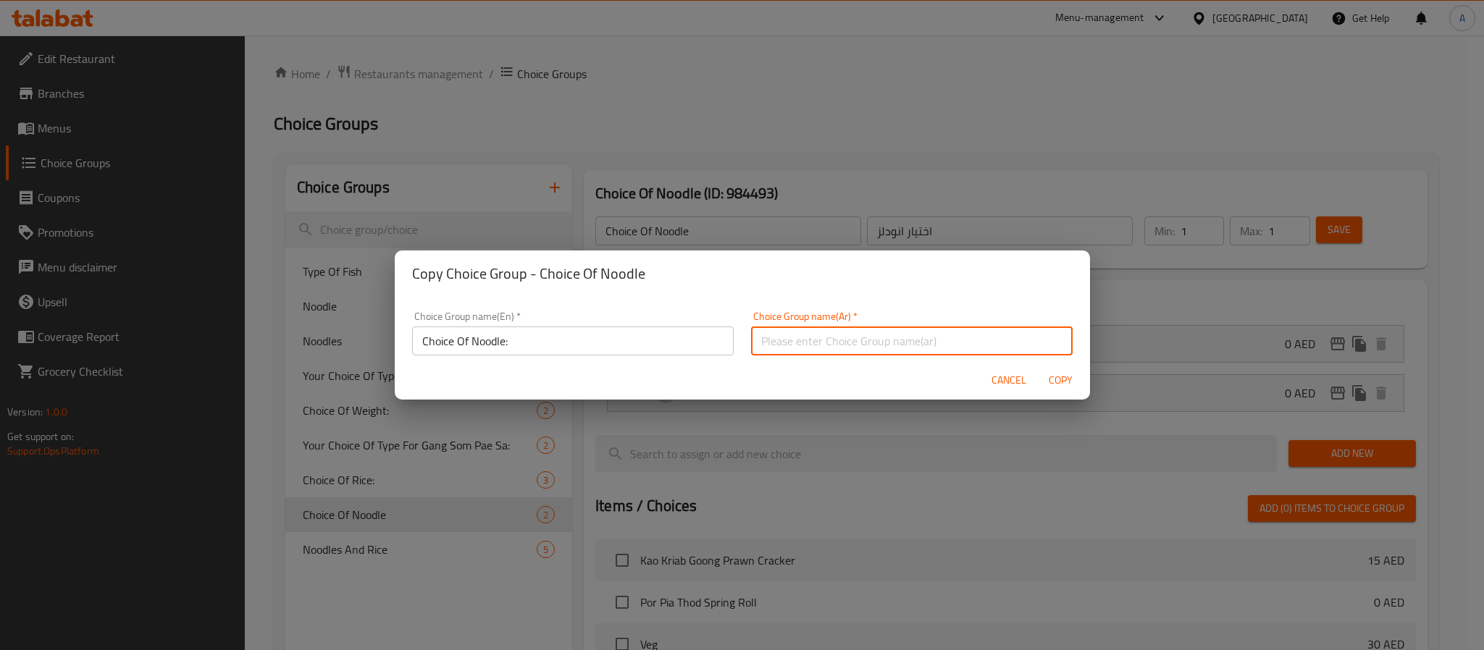
paste input "اختيار المعكرونة:"
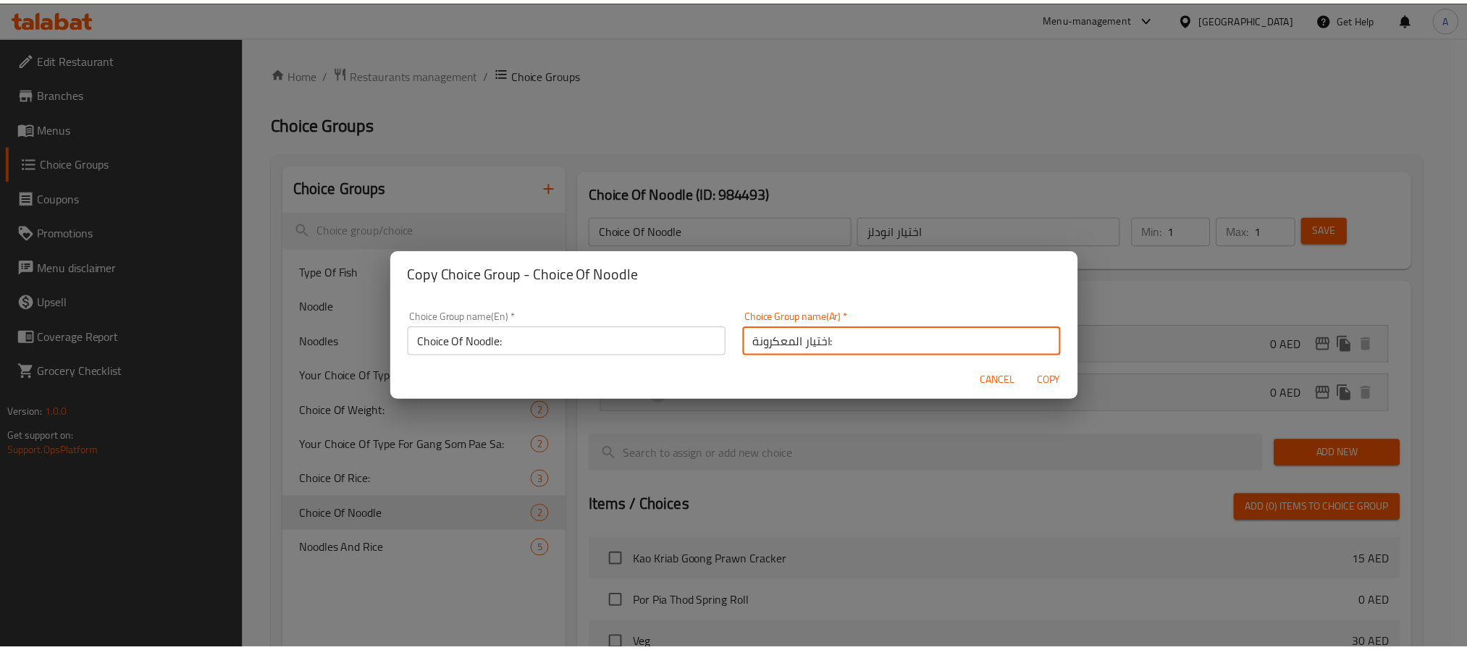
scroll to position [3, 0]
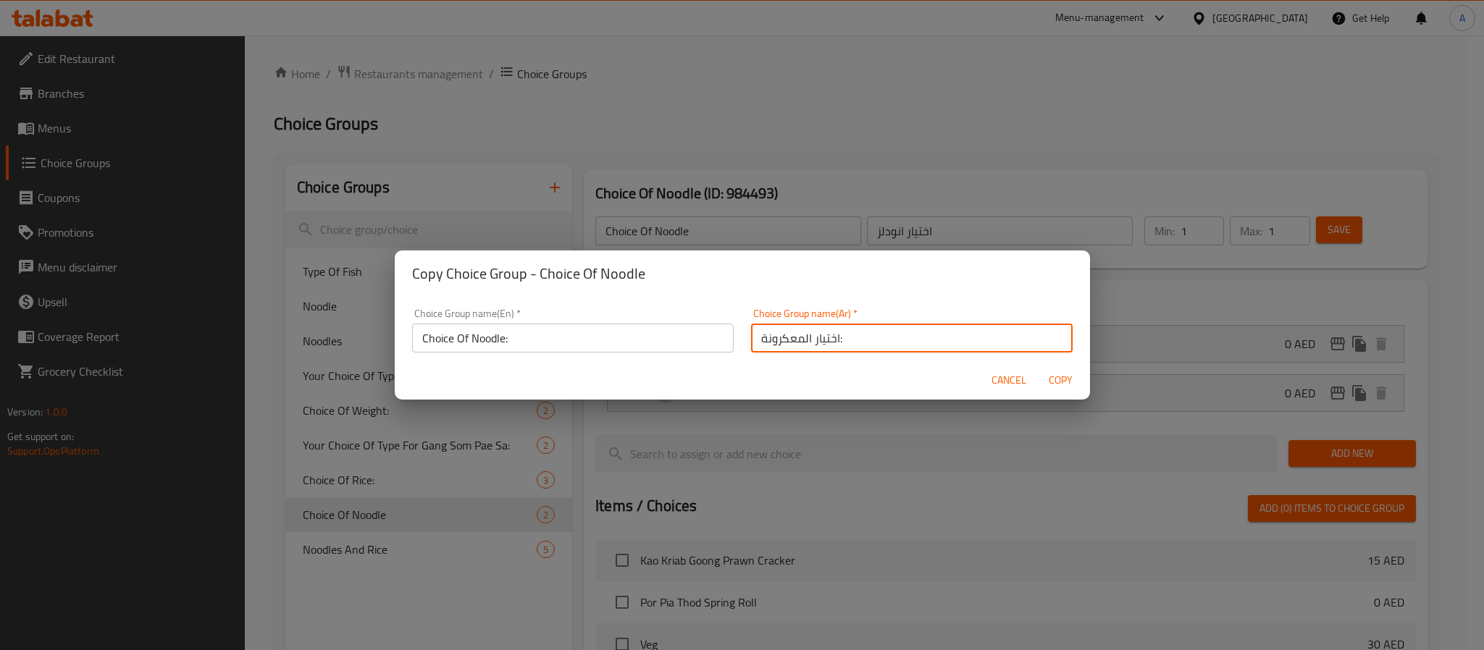
drag, startPoint x: 752, startPoint y: 346, endPoint x: 795, endPoint y: 351, distance: 43.7
click at [795, 351] on input "اختيار المعكرونة:" at bounding box center [912, 338] width 322 height 29
type input "اختيار النودلز:"
click at [1050, 377] on span "Copy" at bounding box center [1061, 381] width 35 height 18
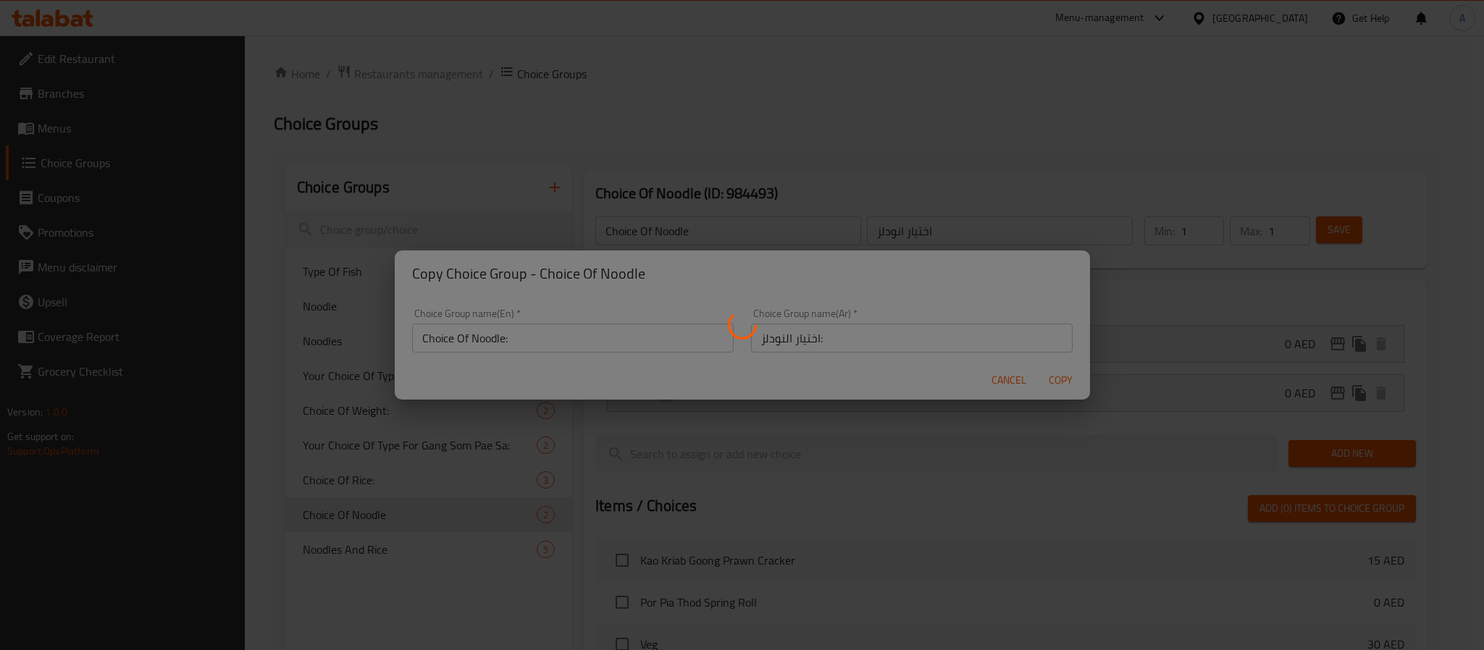
type input "Choice Of Noodle:"
type input "اختيار النودلز:"
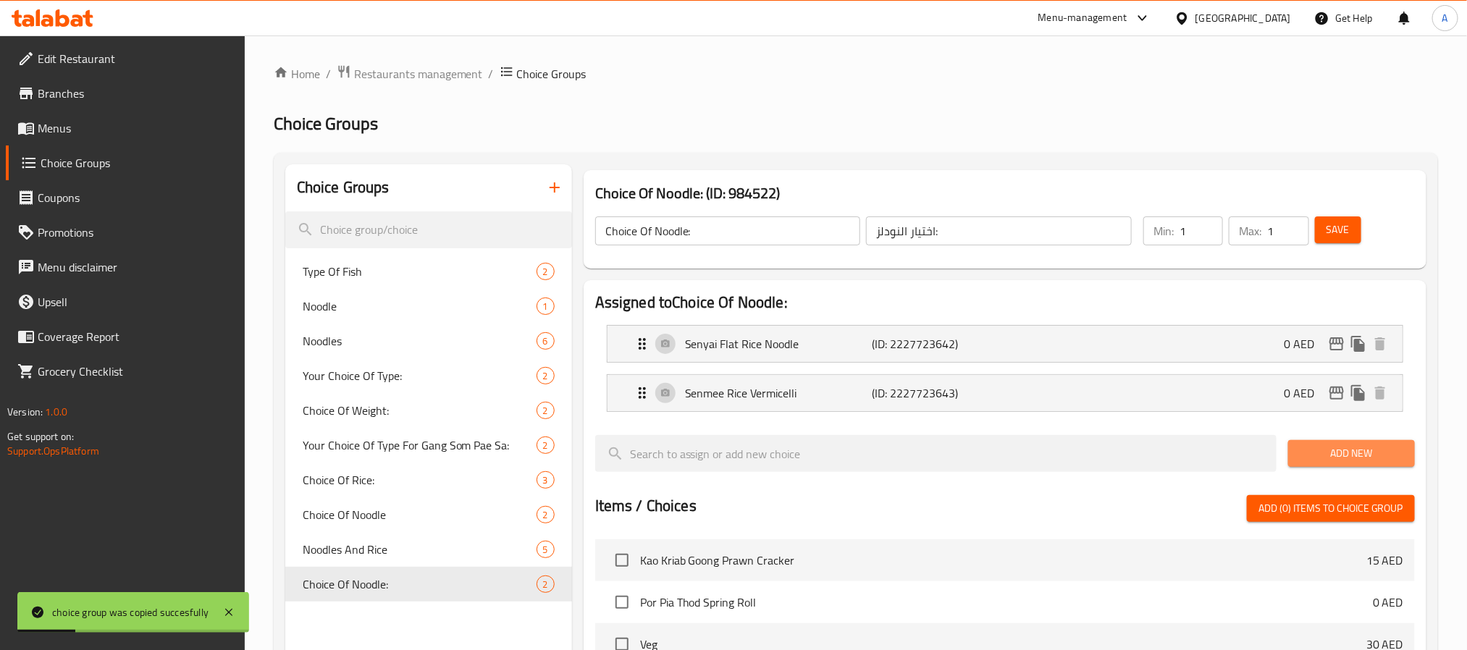
click at [1325, 454] on span "Add New" at bounding box center [1352, 454] width 104 height 18
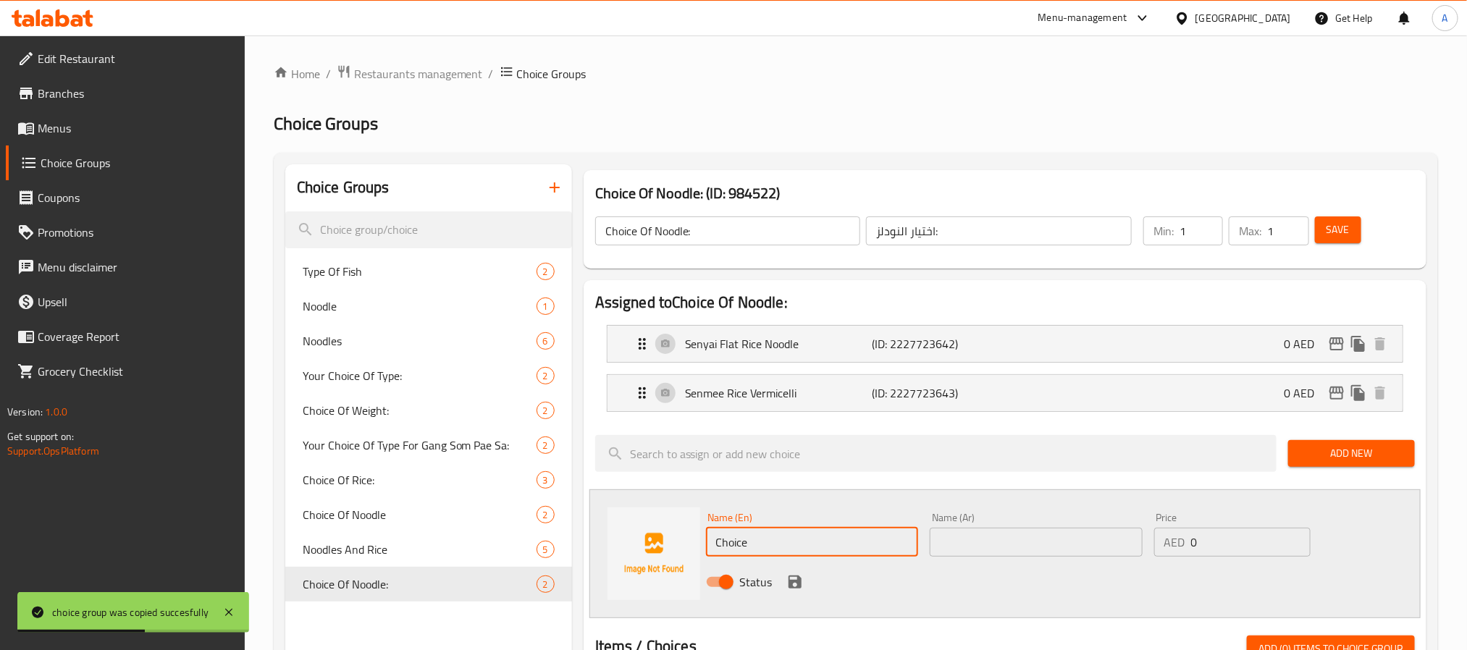
click at [747, 550] on input "Choice" at bounding box center [812, 542] width 213 height 29
paste input "Spaghetti"
type input "Spaghetti"
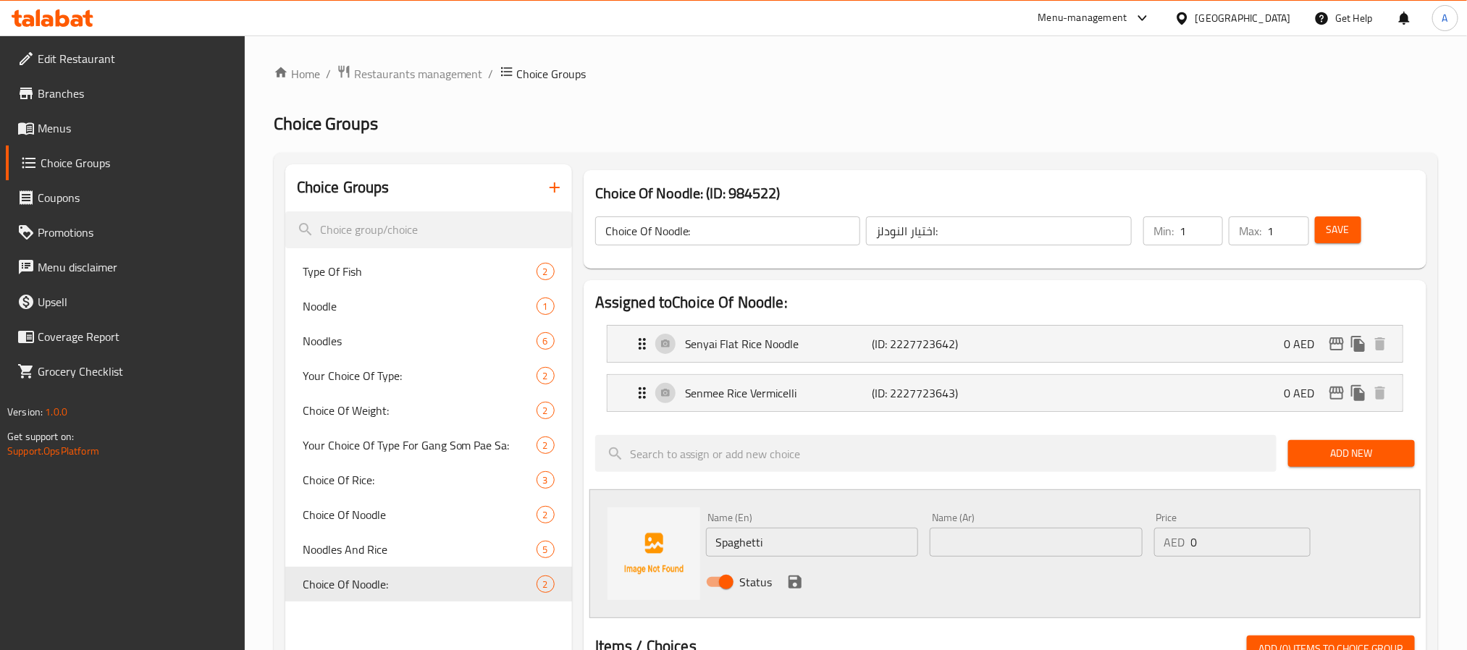
click at [1058, 542] on input "text" at bounding box center [1036, 542] width 213 height 29
paste input "إسباجيتي"
type input "إسباجيتي"
click at [797, 583] on icon "save" at bounding box center [795, 582] width 13 height 13
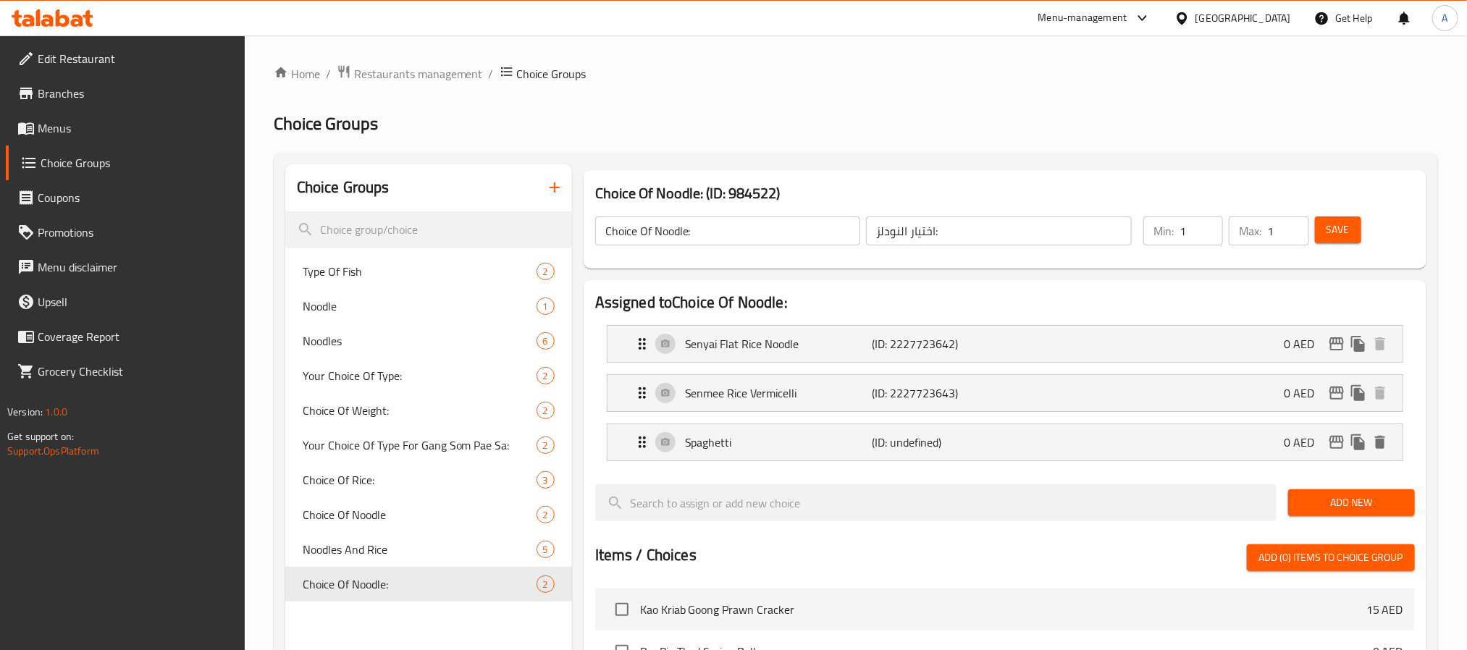
click at [1343, 259] on div "Choice Of Noodle: ​ اختيار النودلز: ​ Min: 1 ​ Max: 1 ​ Save" at bounding box center [1005, 231] width 831 height 64
click at [1343, 246] on div "Save" at bounding box center [1356, 231] width 88 height 35
click at [1359, 224] on button "Save" at bounding box center [1338, 230] width 46 height 27
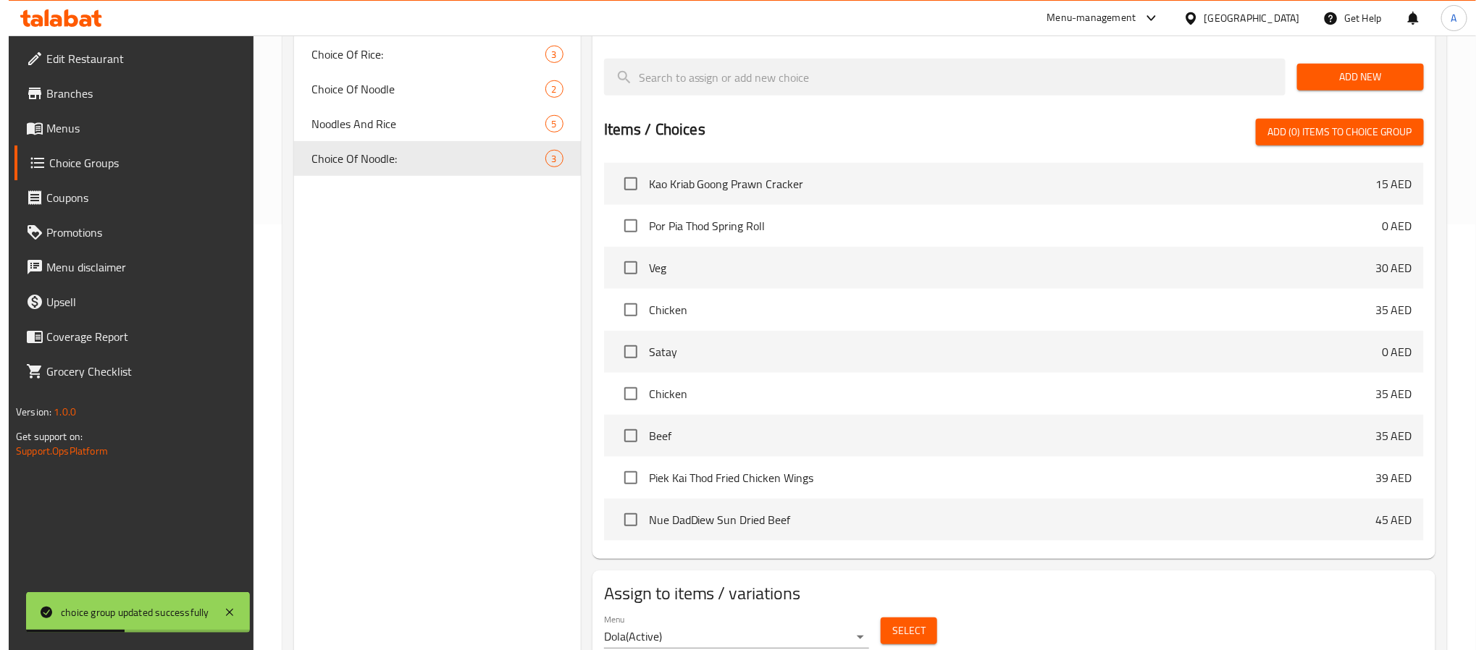
scroll to position [483, 0]
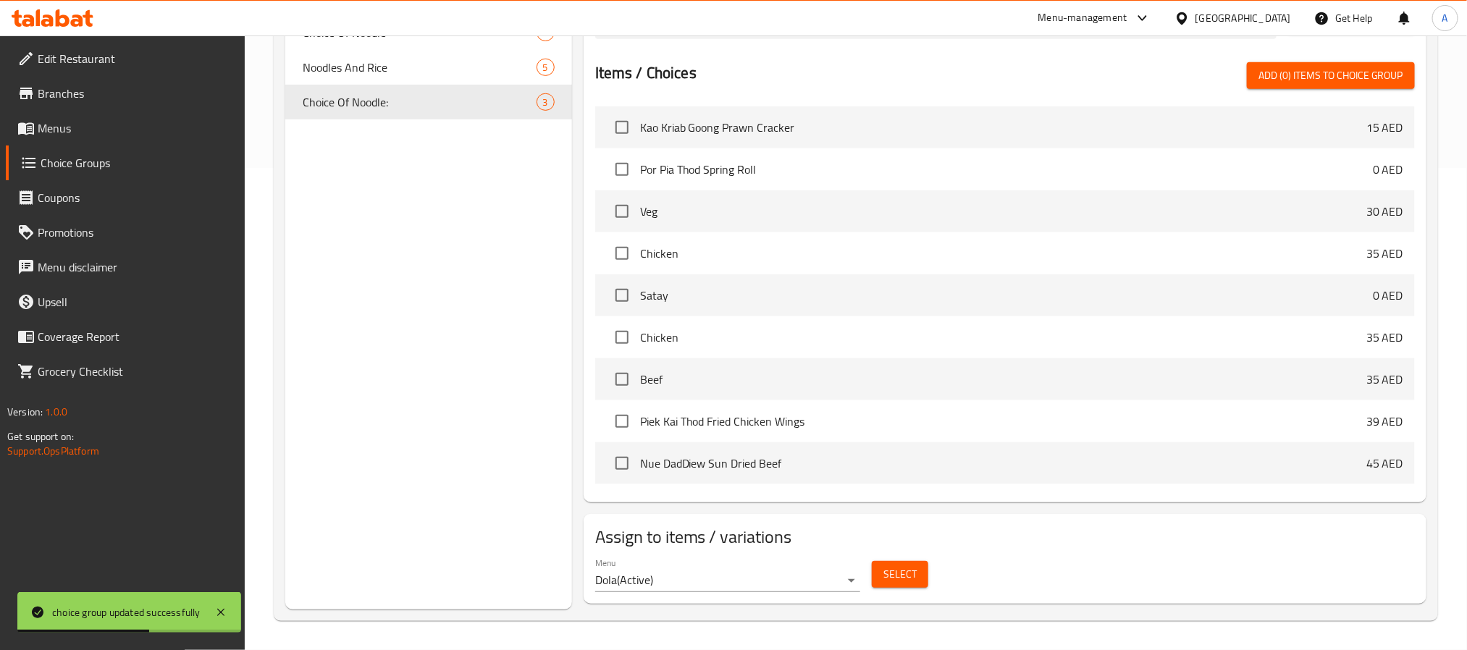
click at [915, 577] on span "Select" at bounding box center [900, 575] width 33 height 18
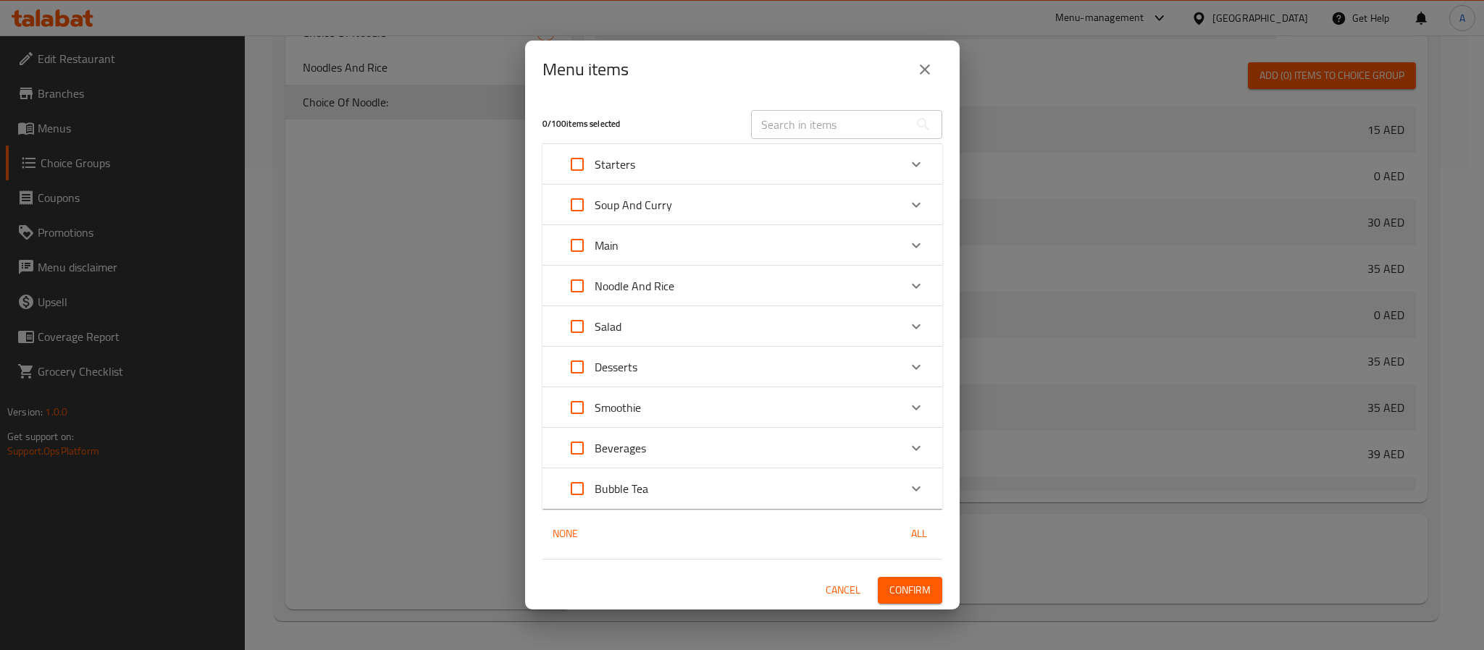
click at [691, 291] on div "Noodle And Rice" at bounding box center [729, 286] width 339 height 35
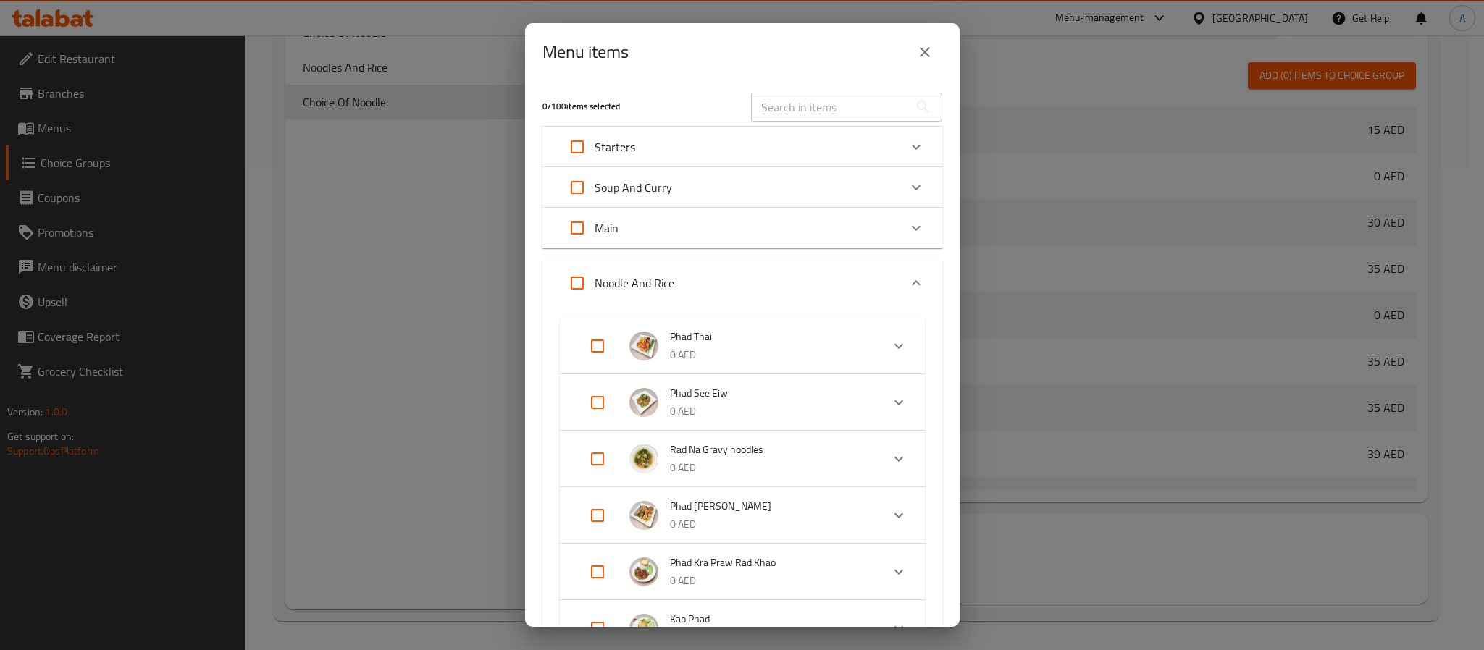
click at [598, 505] on input "Expand" at bounding box center [597, 515] width 35 height 35
checkbox input "true"
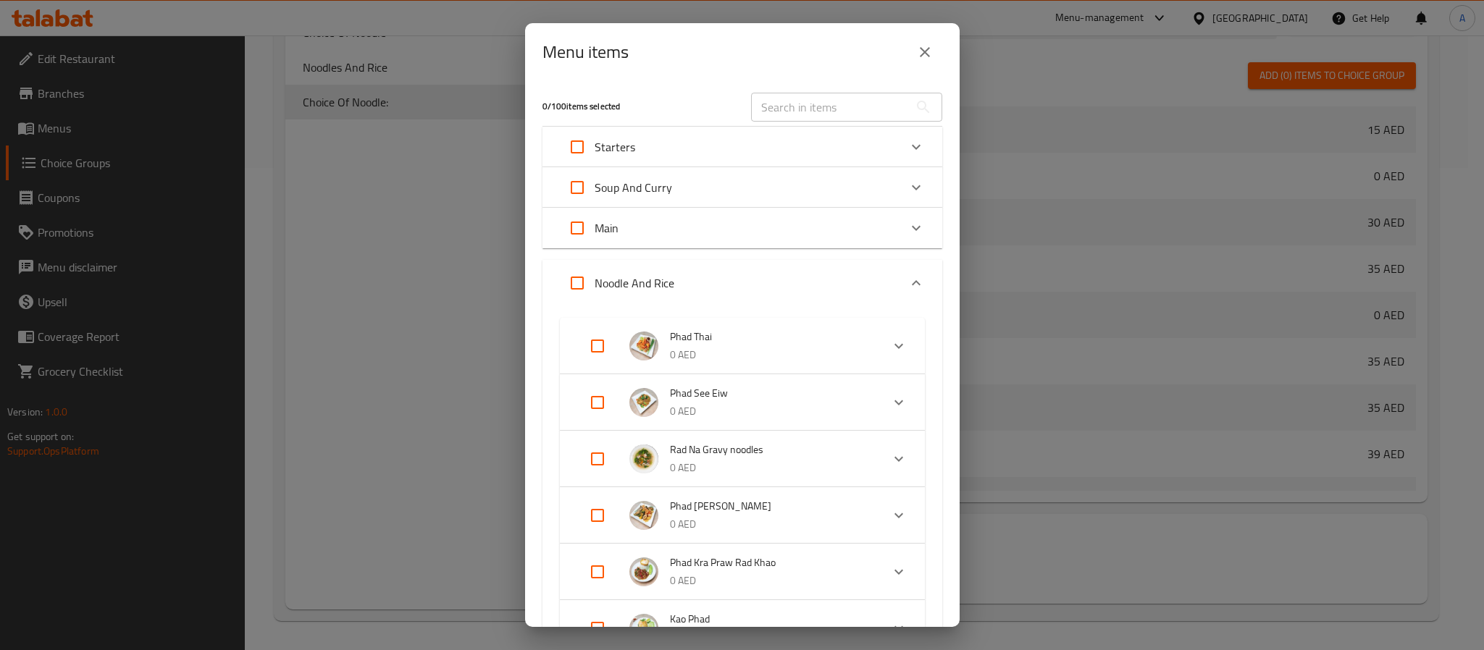
checkbox input "true"
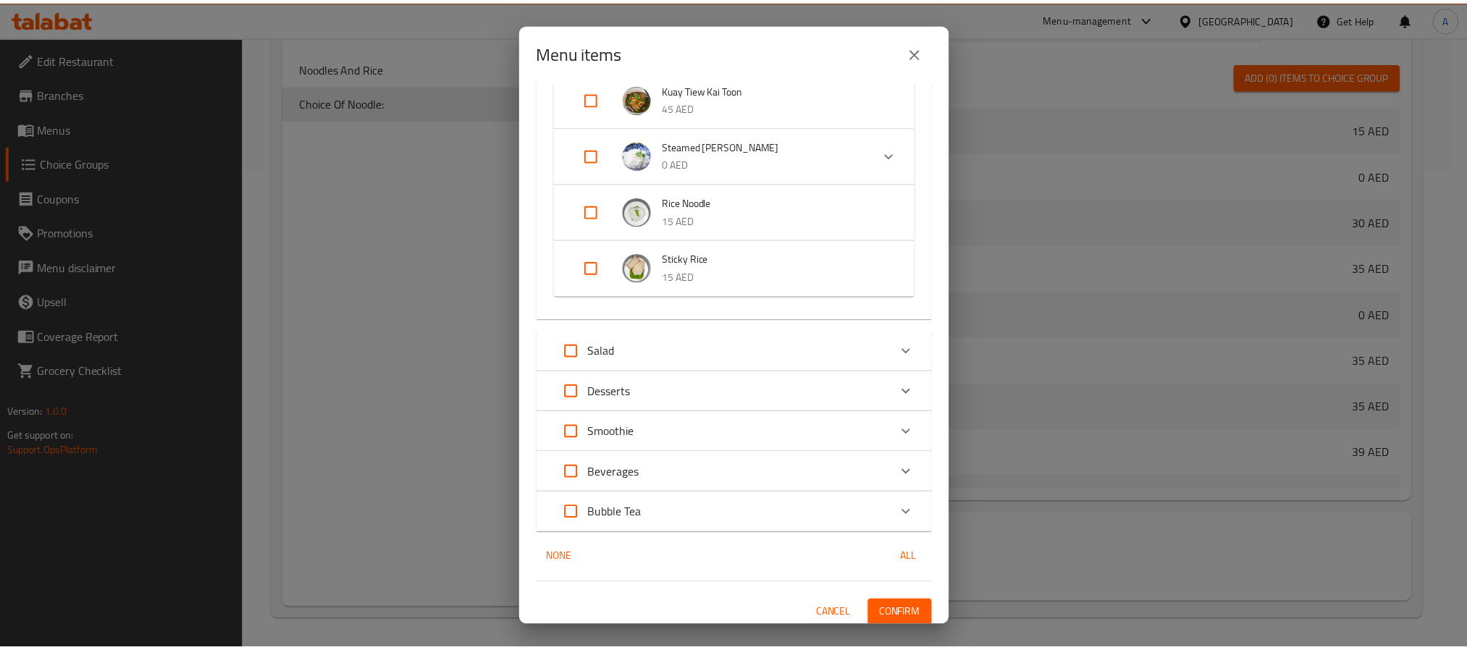
scroll to position [1034, 0]
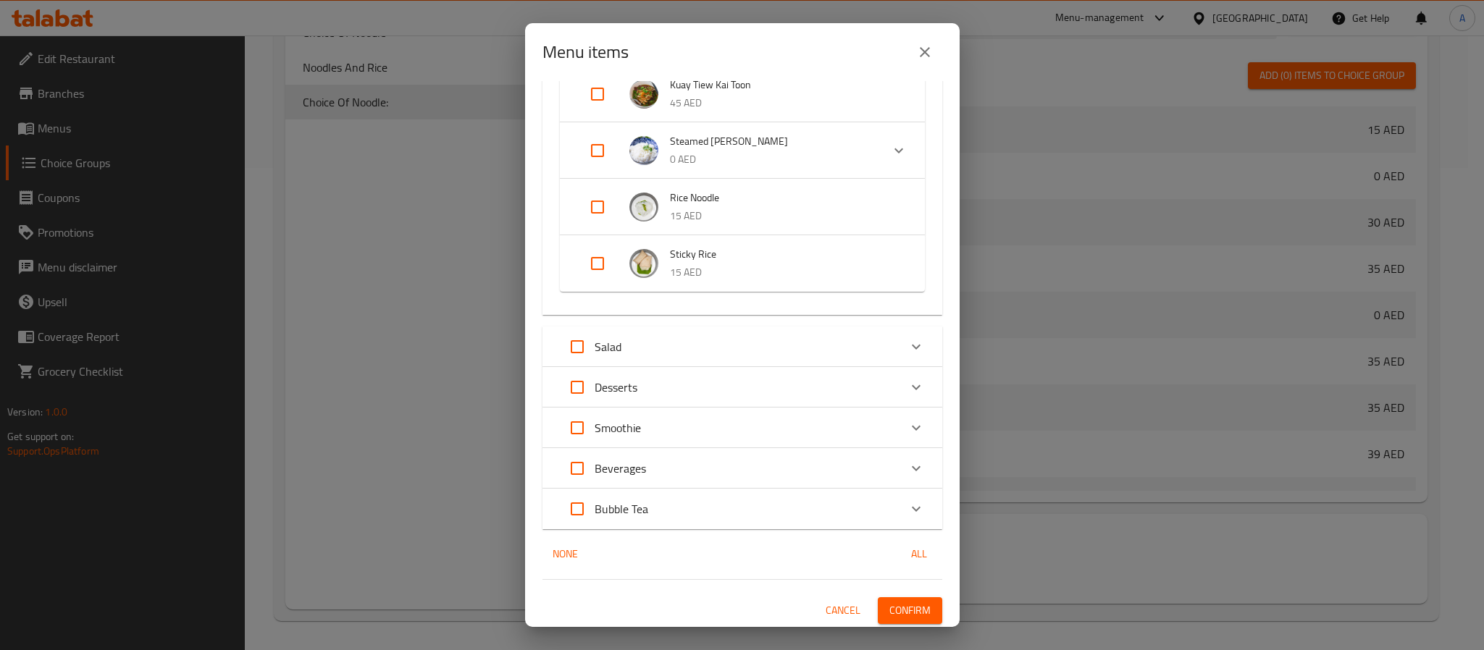
click at [891, 611] on span "Confirm" at bounding box center [909, 611] width 41 height 18
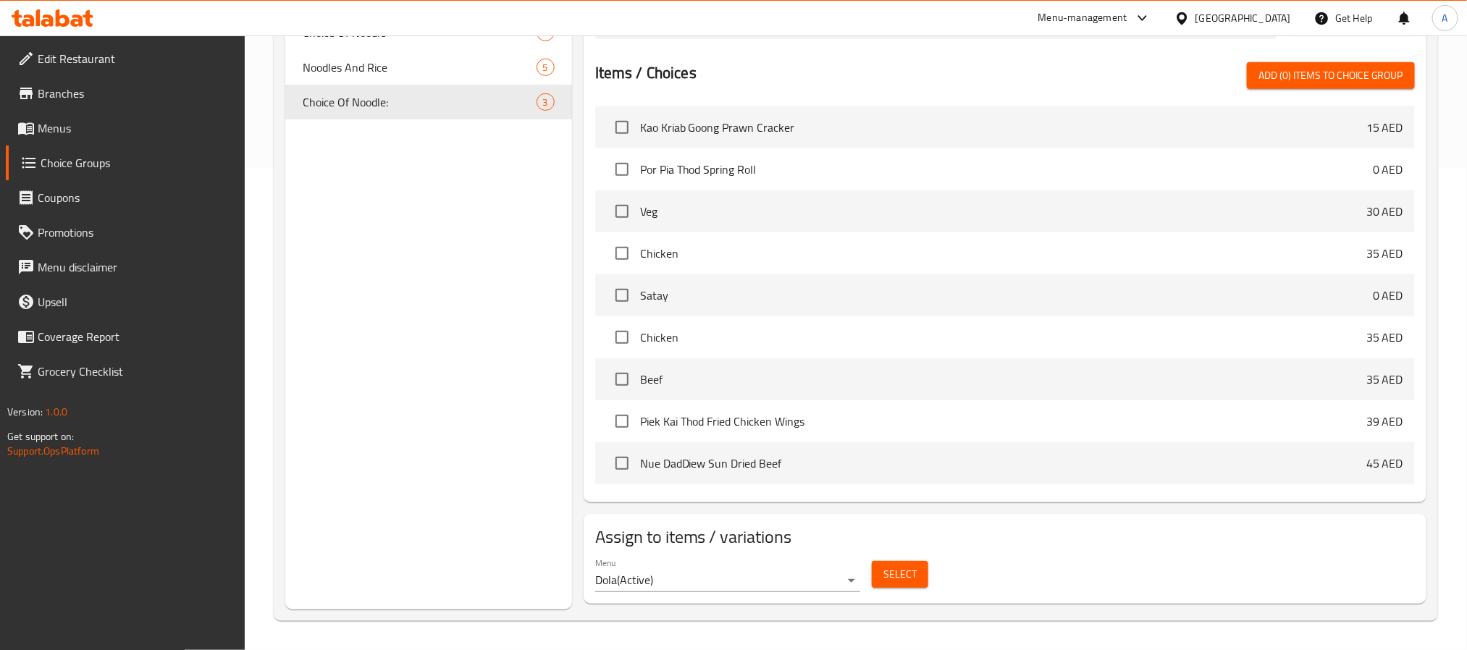
click at [106, 122] on span "Menus" at bounding box center [136, 128] width 196 height 17
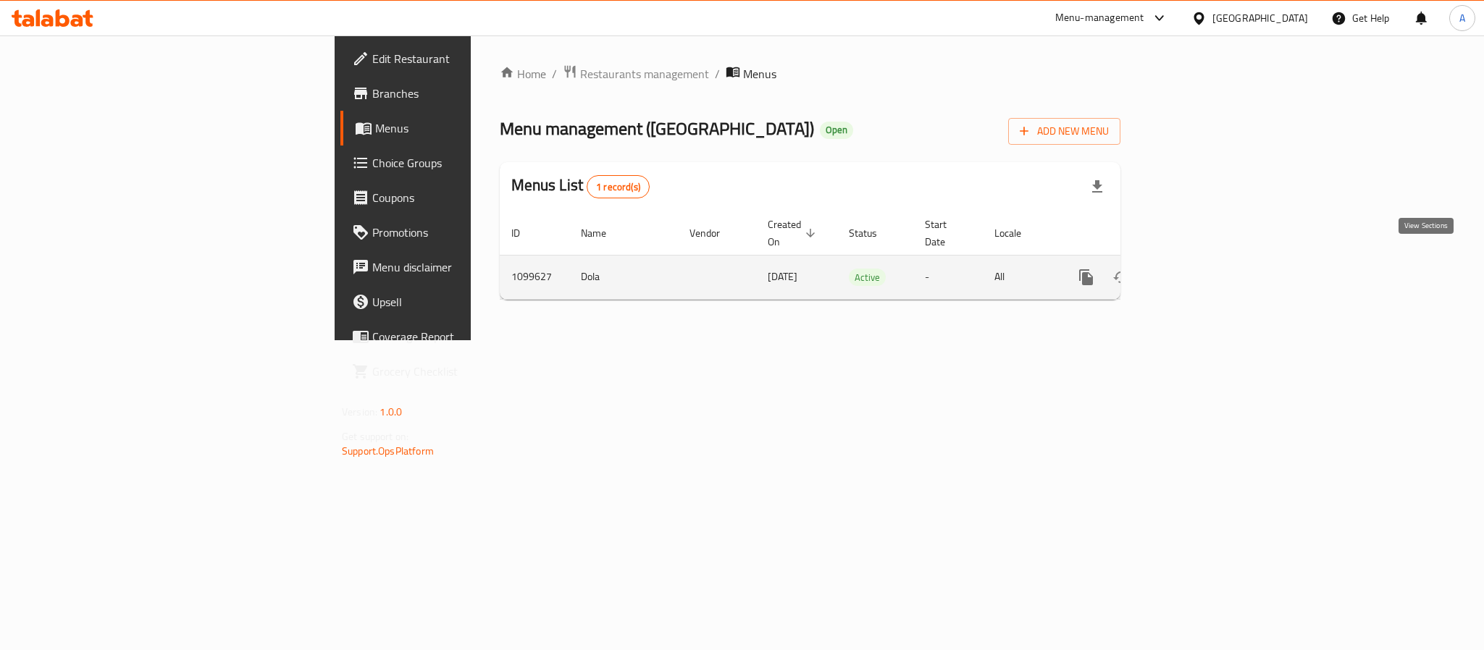
click at [1199, 269] on icon "enhanced table" at bounding box center [1190, 277] width 17 height 17
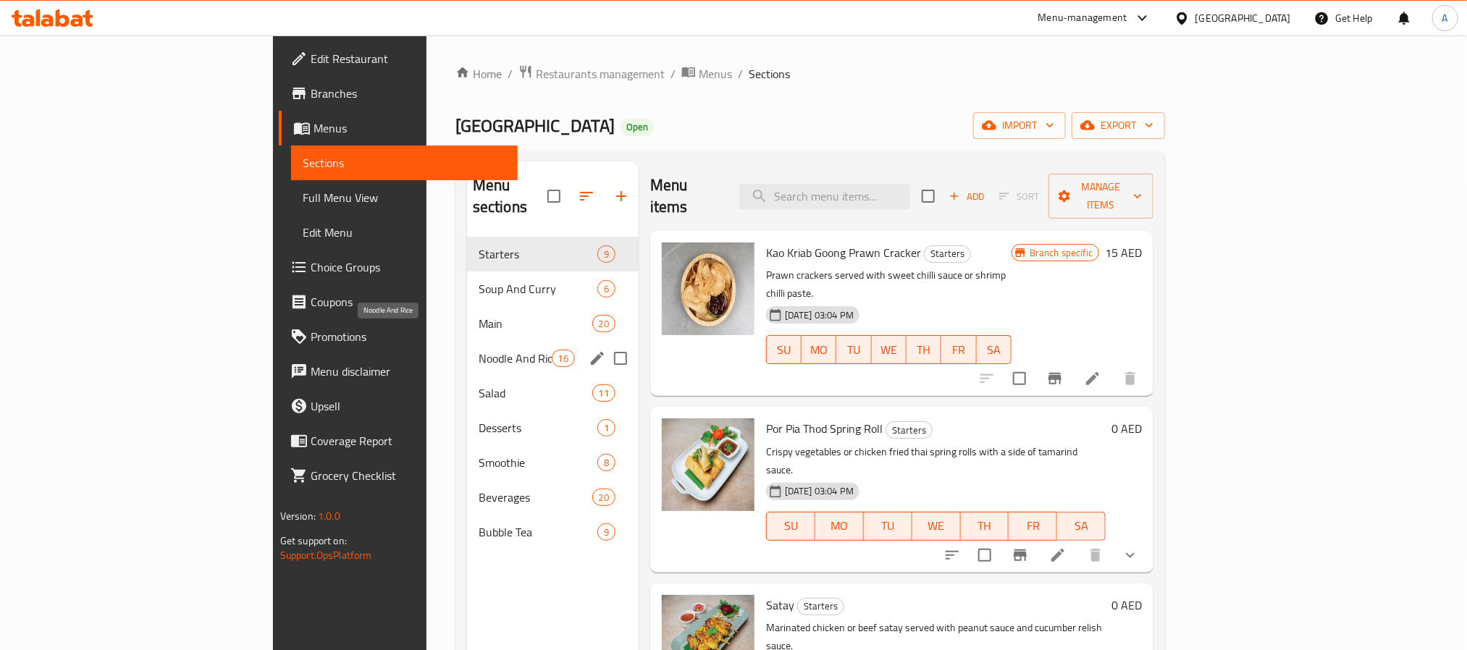
click at [479, 350] on span "Noodle And Rice" at bounding box center [515, 358] width 73 height 17
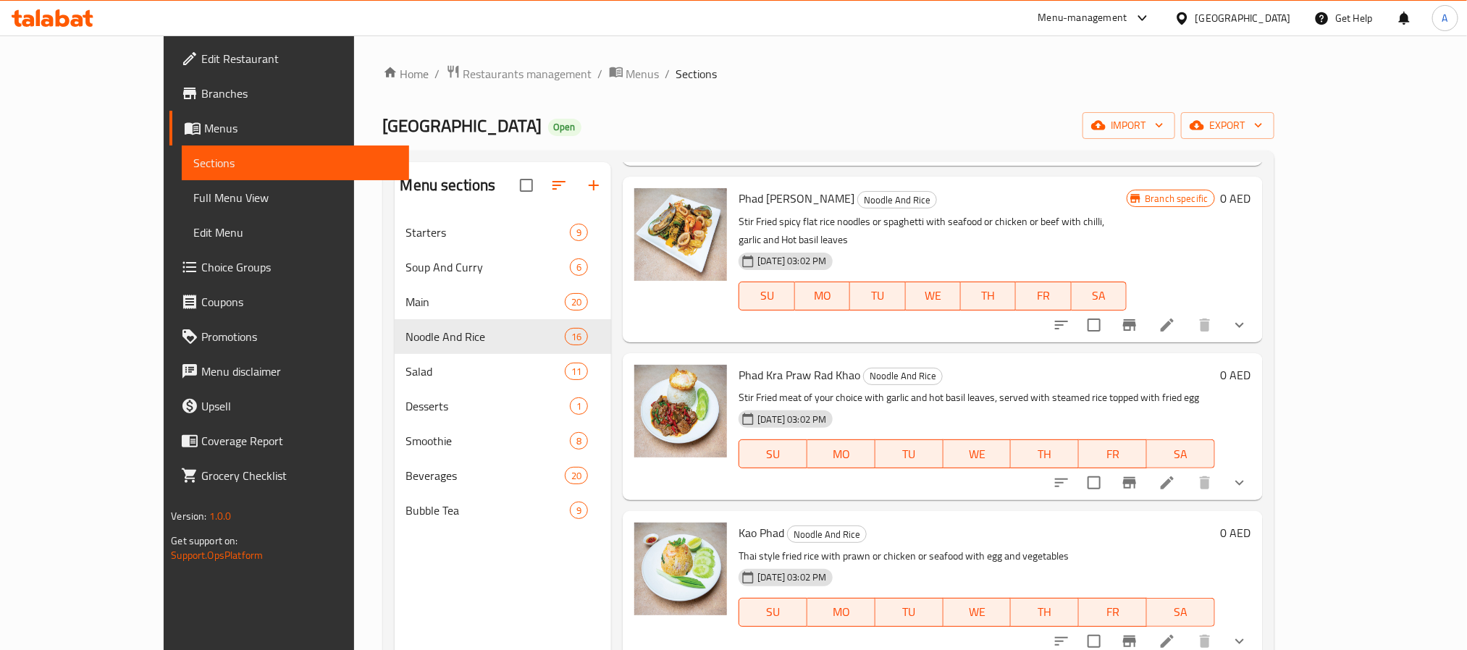
scroll to position [869, 0]
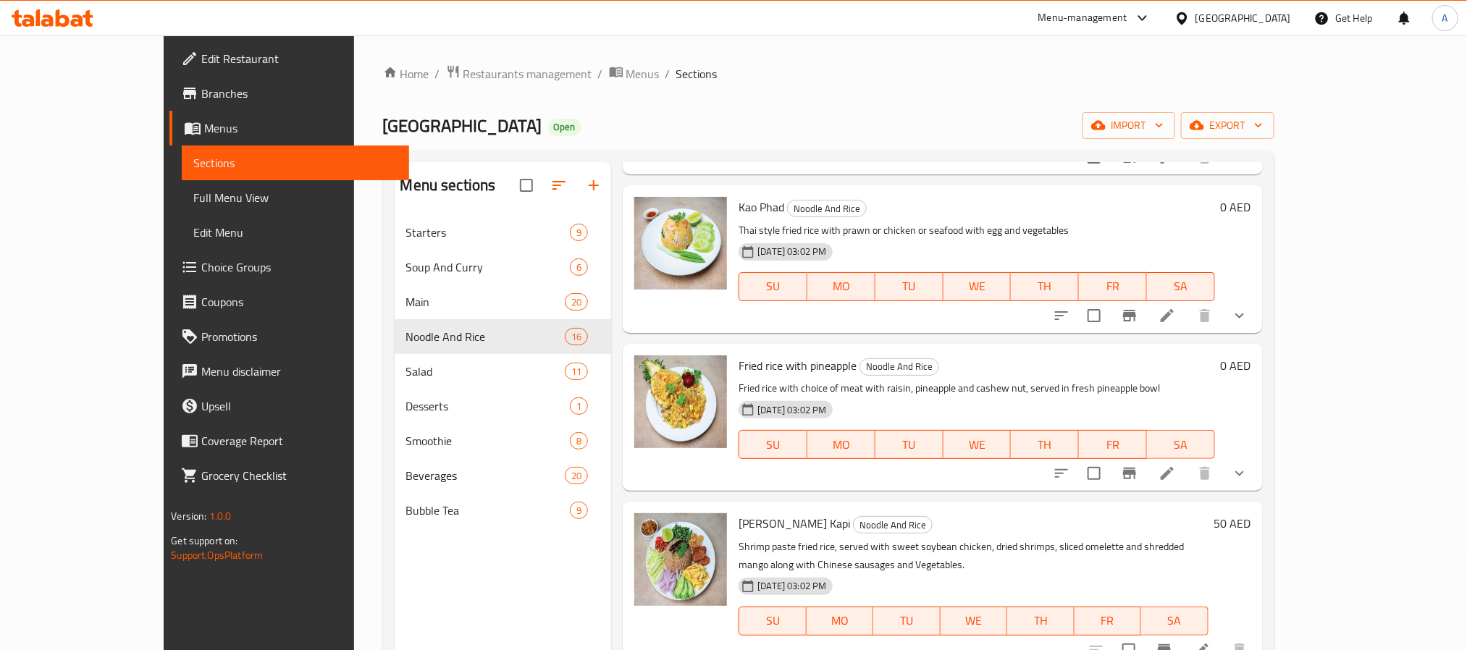
click at [511, 587] on div "Menu sections Starters 9 Soup And Curry 6 Main 20 Noodle And Rice 16 Salad 11 D…" at bounding box center [503, 487] width 217 height 650
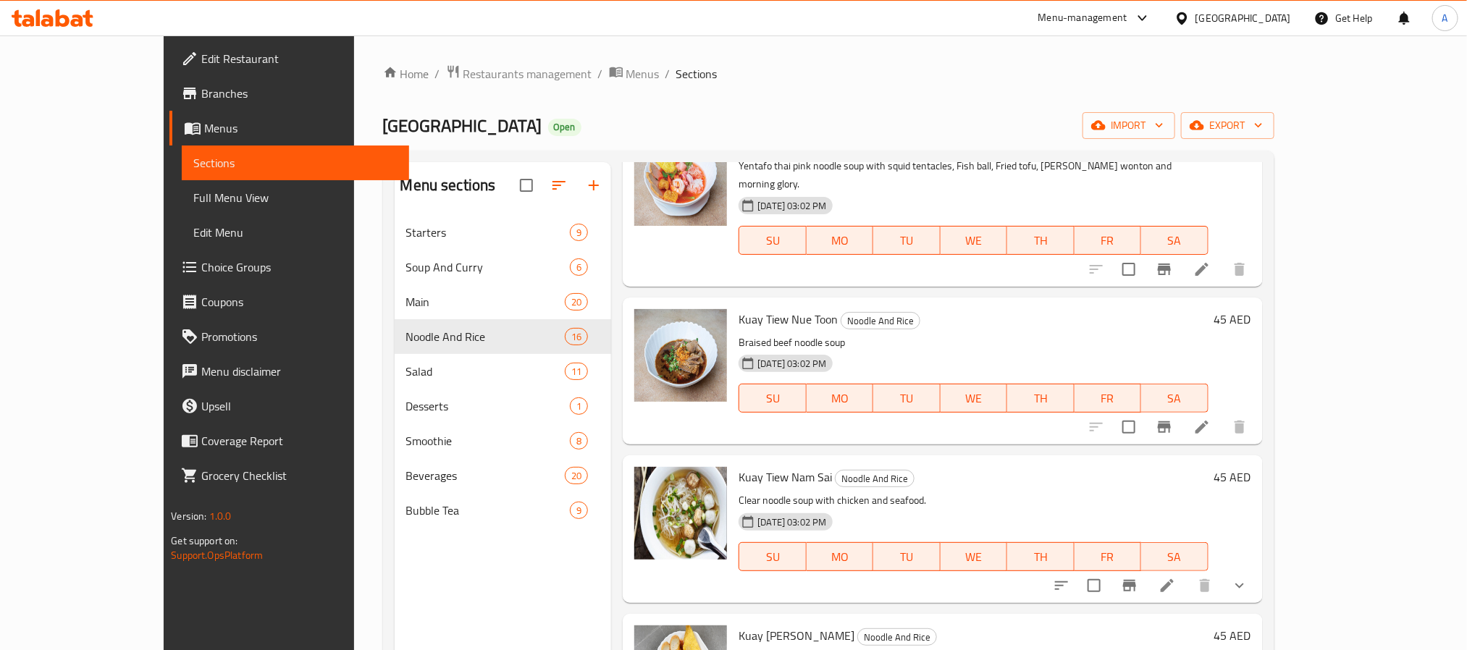
scroll to position [1412, 0]
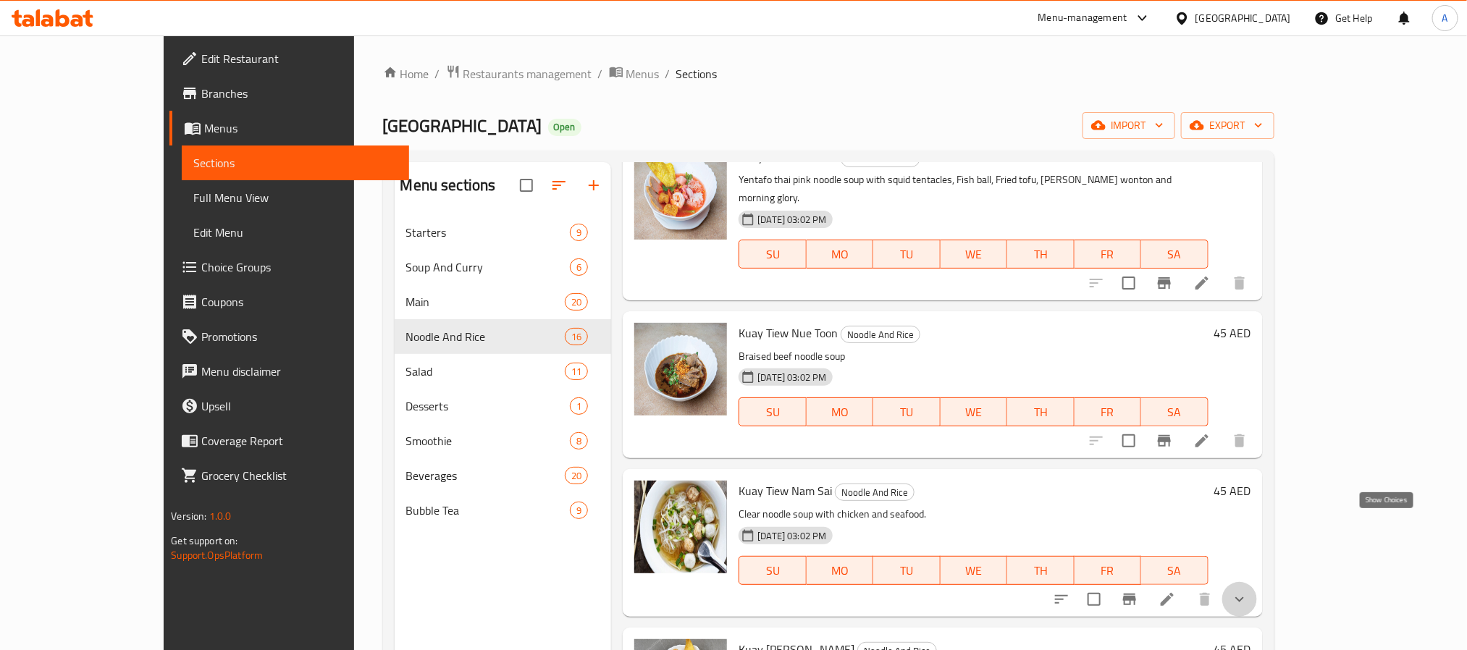
click at [1249, 591] on icon "show more" at bounding box center [1239, 599] width 17 height 17
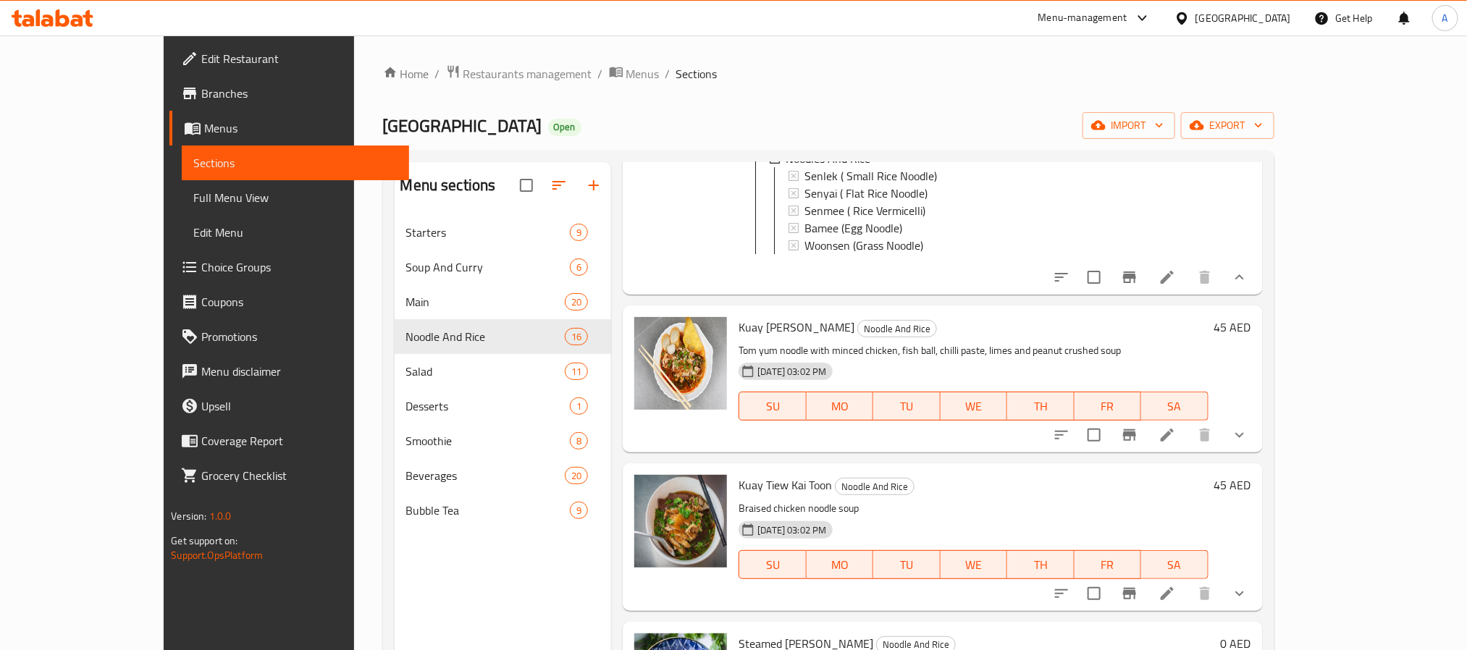
scroll to position [1895, 0]
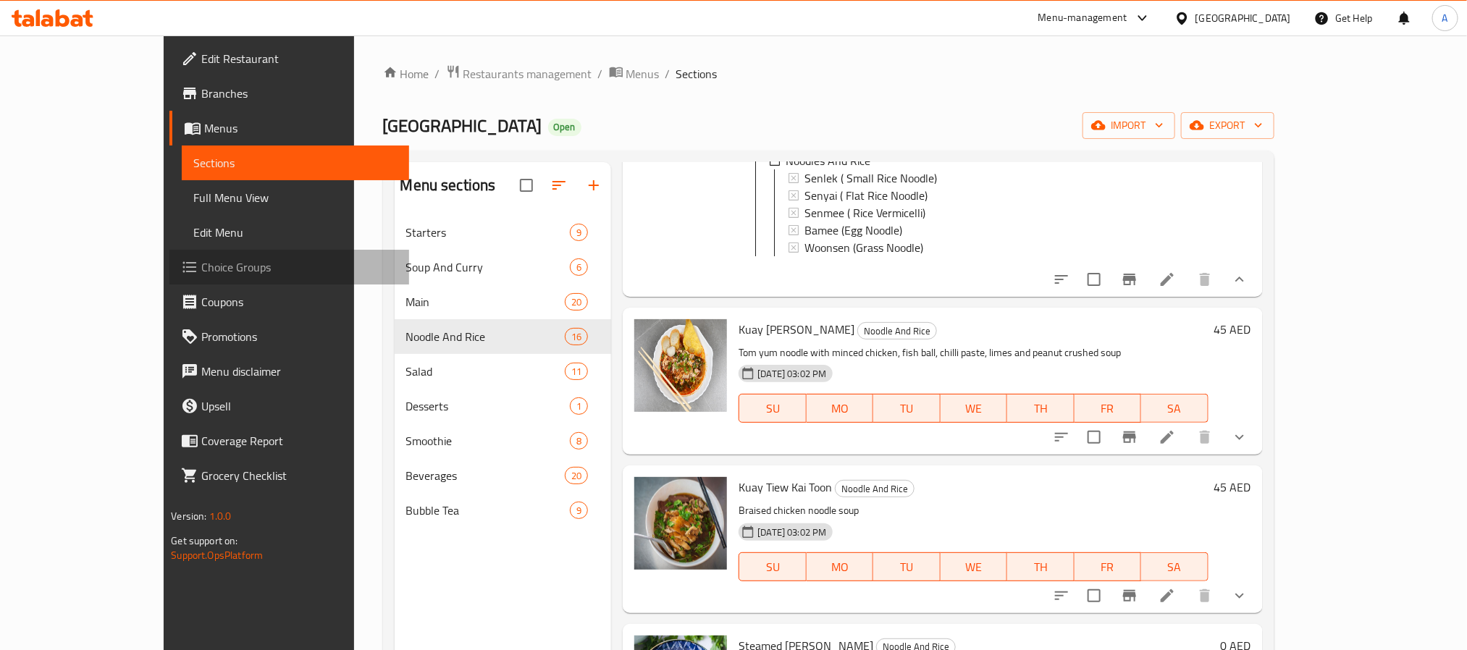
click at [201, 276] on span "Choice Groups" at bounding box center [299, 267] width 196 height 17
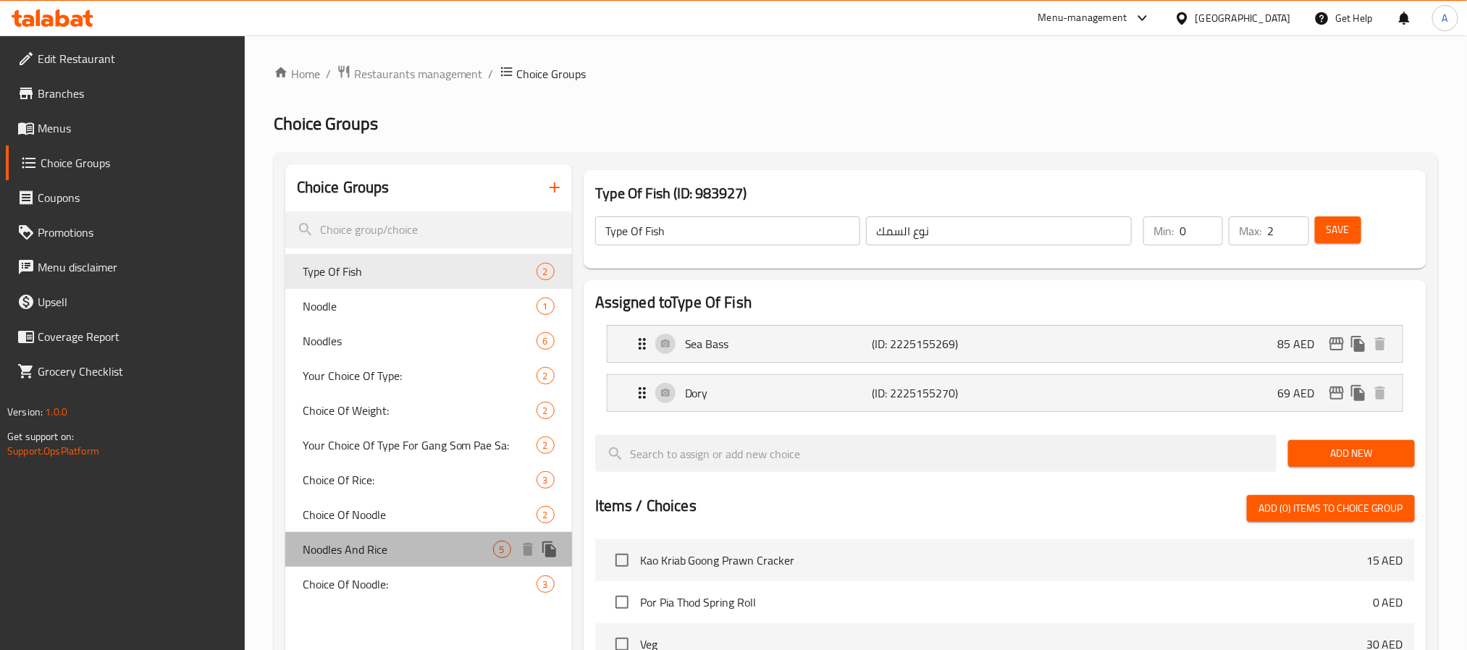
click at [424, 548] on span "Noodles And Rice" at bounding box center [398, 549] width 190 height 17
type input "Noodles And Rice"
type input "النودلز والأرز"
type input "1"
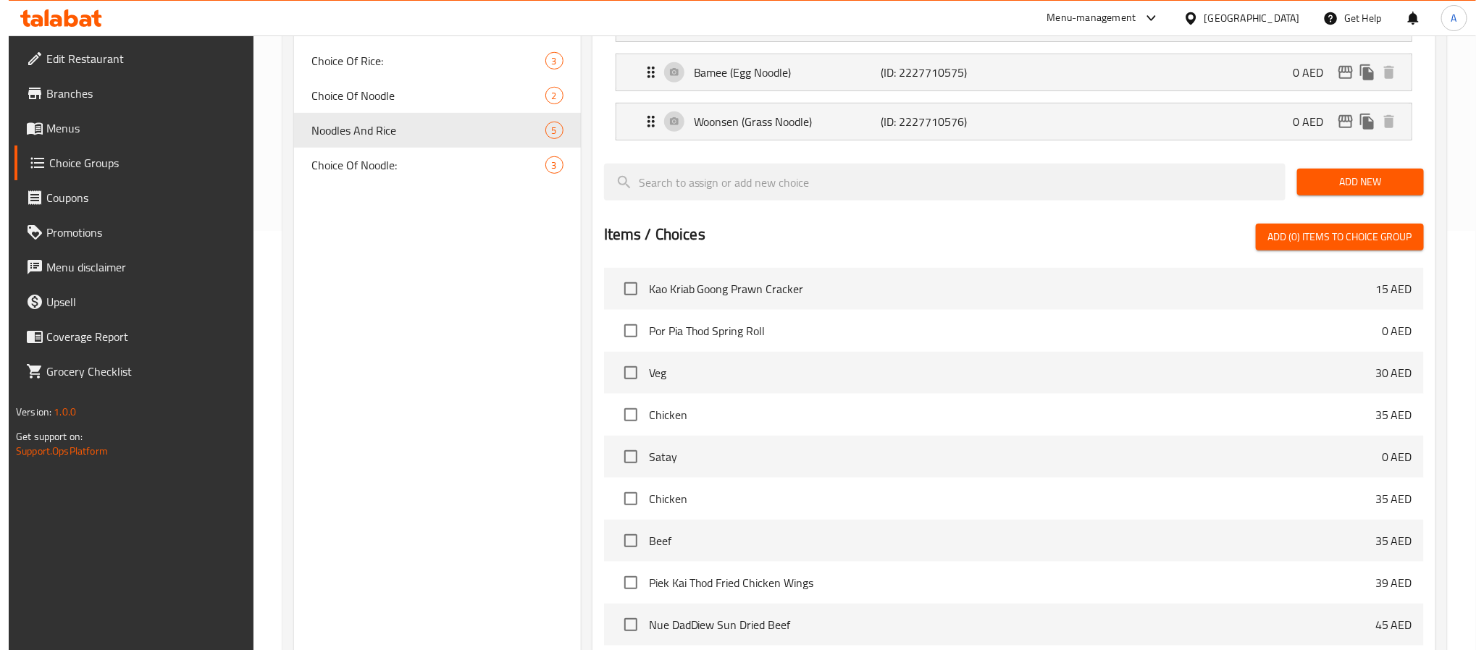
scroll to position [583, 0]
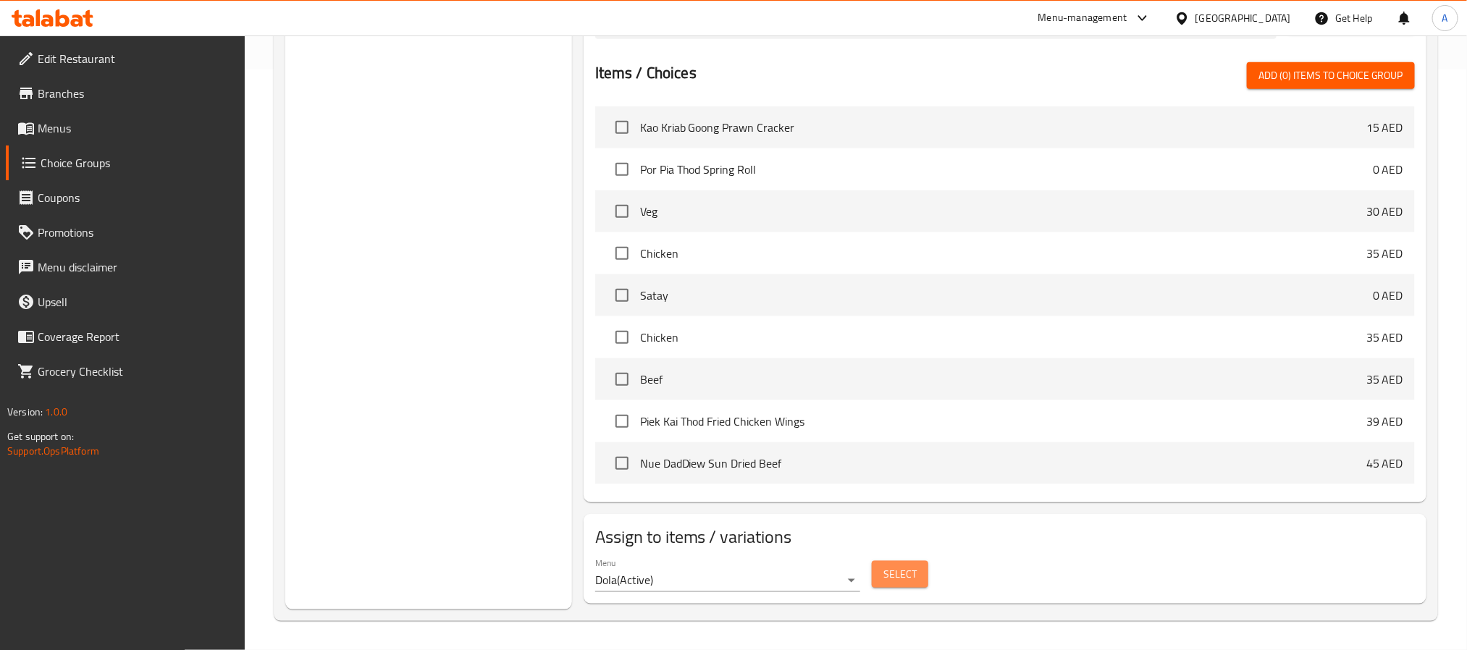
click at [900, 576] on span "Select" at bounding box center [900, 575] width 33 height 18
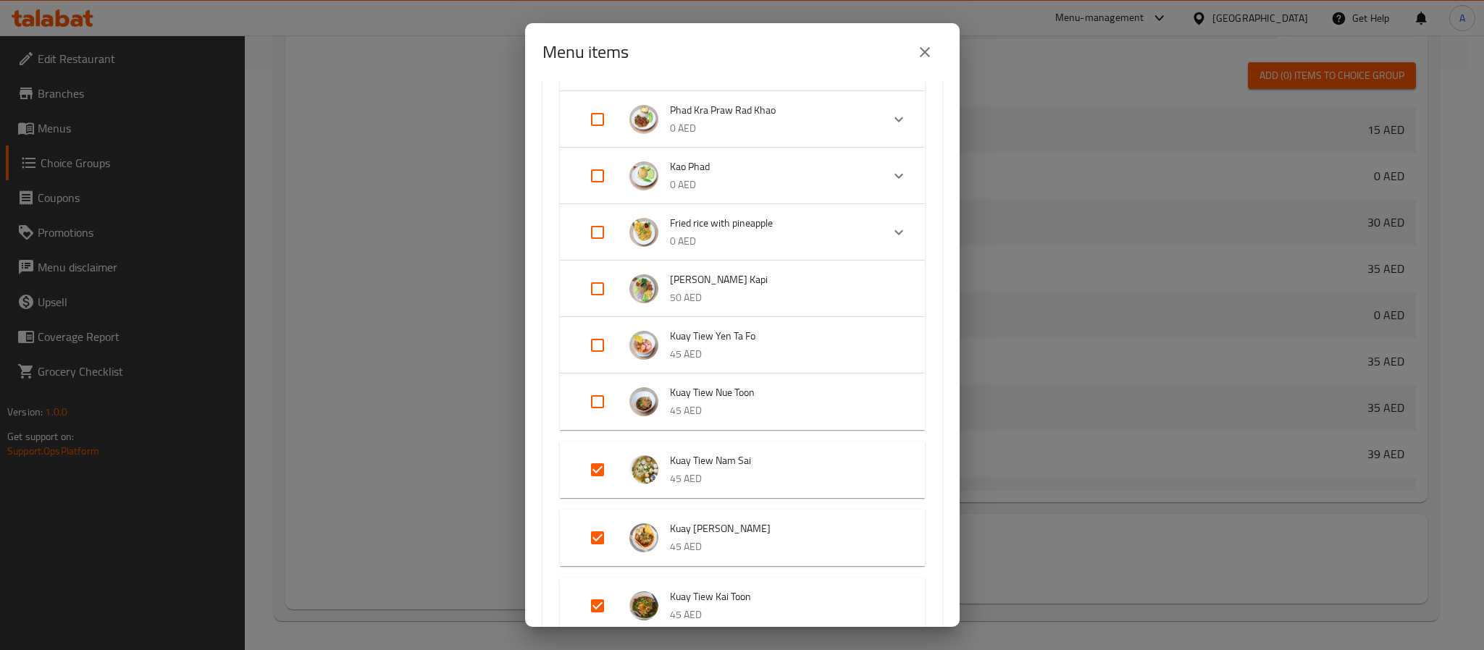
scroll to position [543, 0]
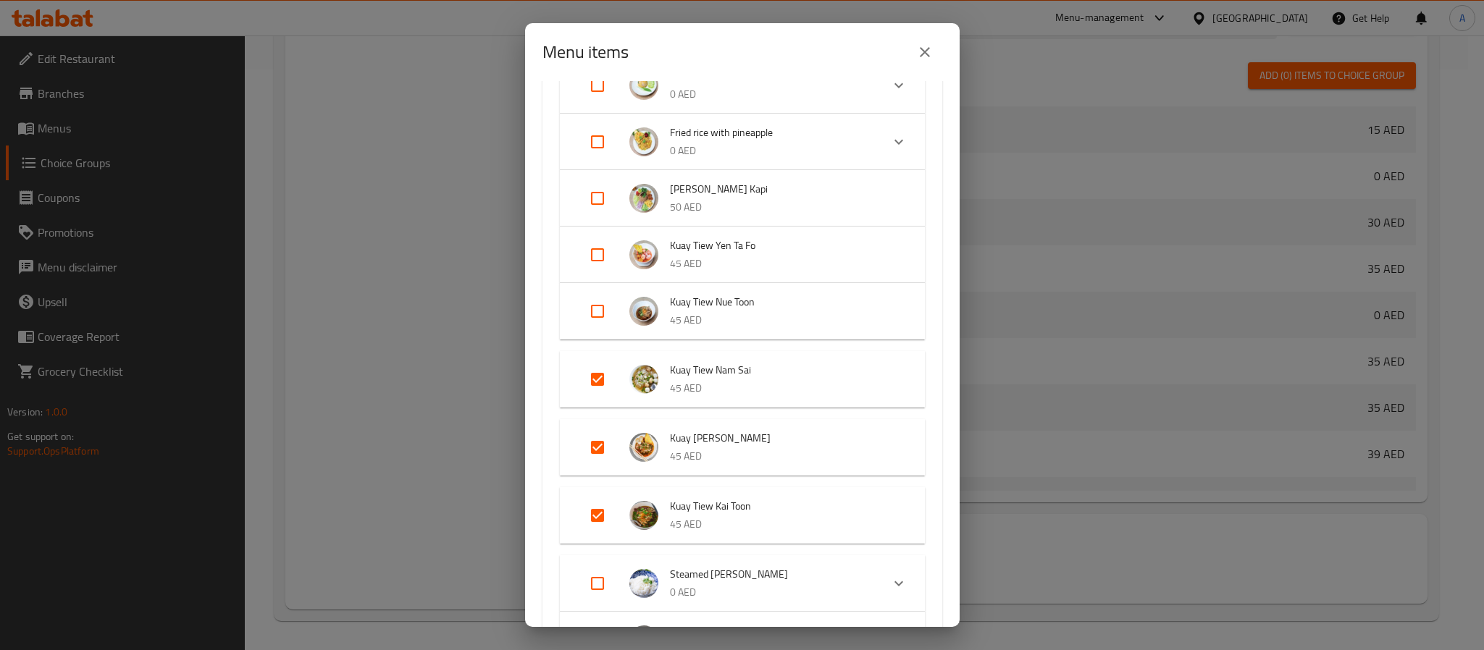
click at [592, 257] on input "Expand" at bounding box center [597, 255] width 35 height 35
checkbox input "true"
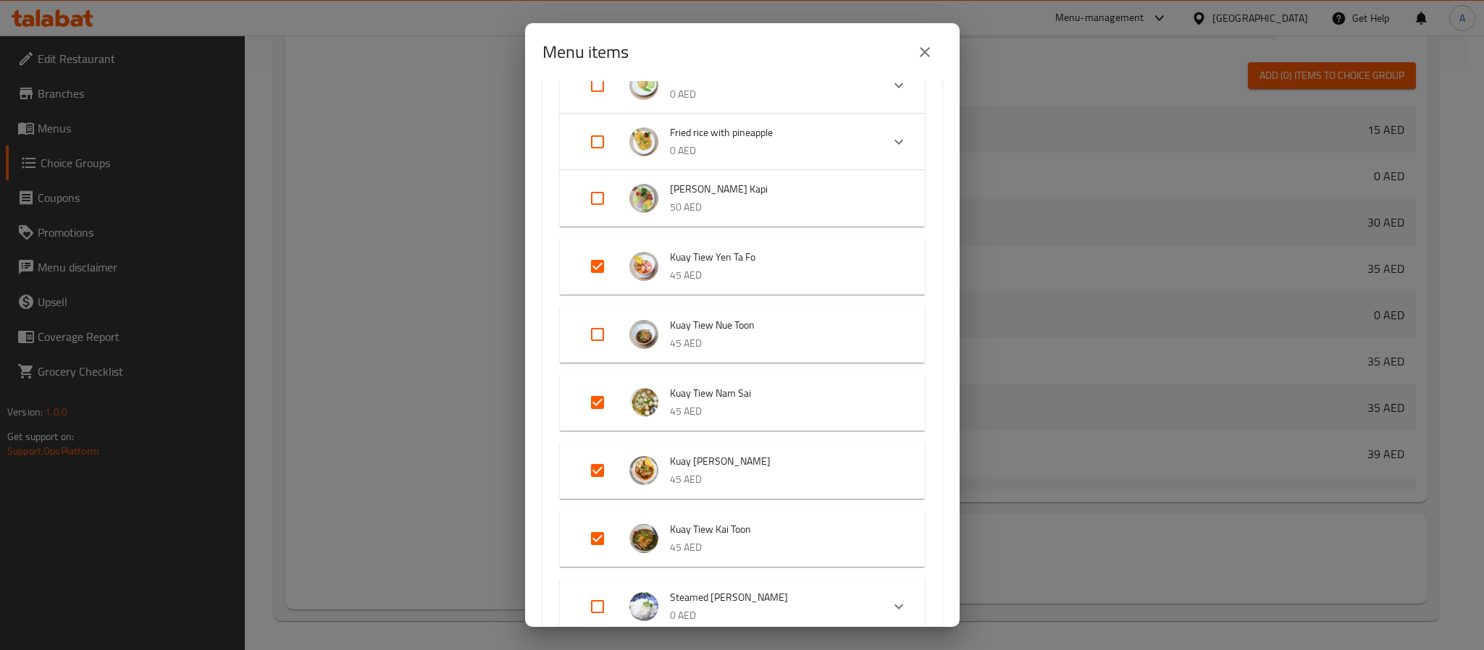
click at [602, 329] on input "Expand" at bounding box center [597, 334] width 35 height 35
checkbox input "true"
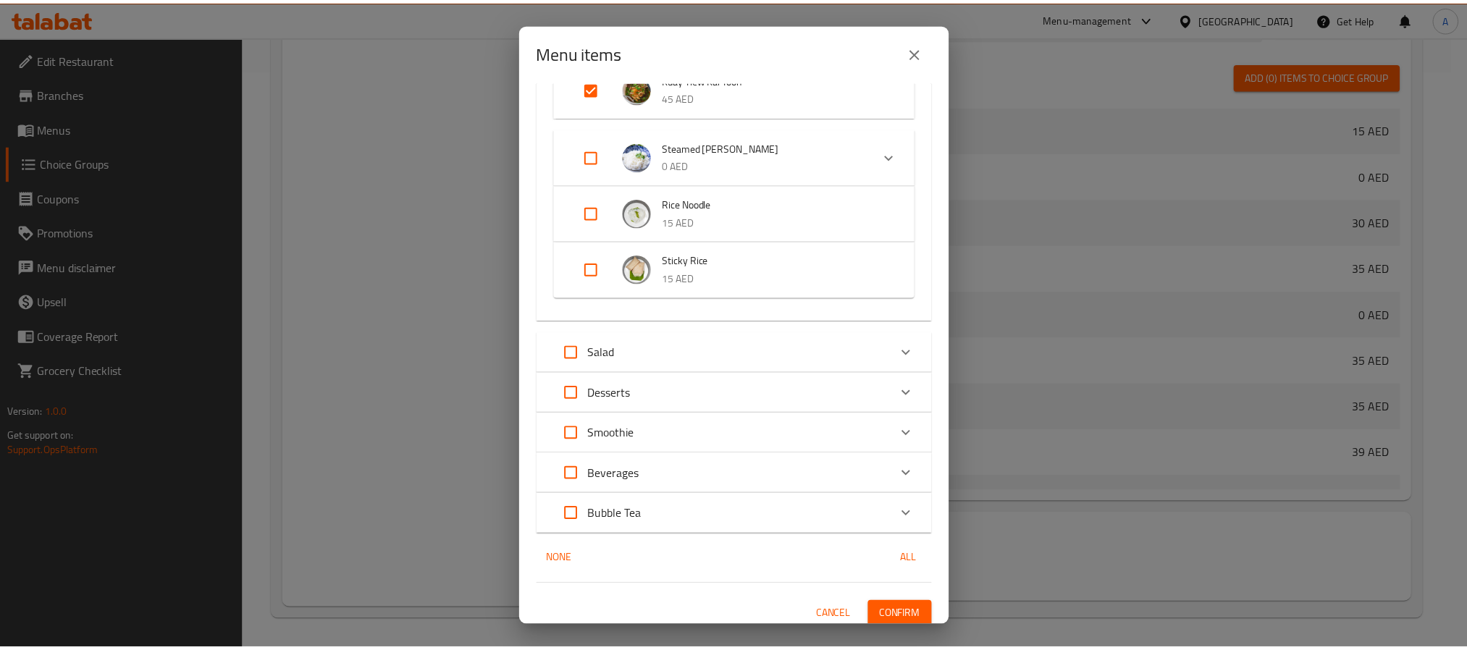
scroll to position [1000, 0]
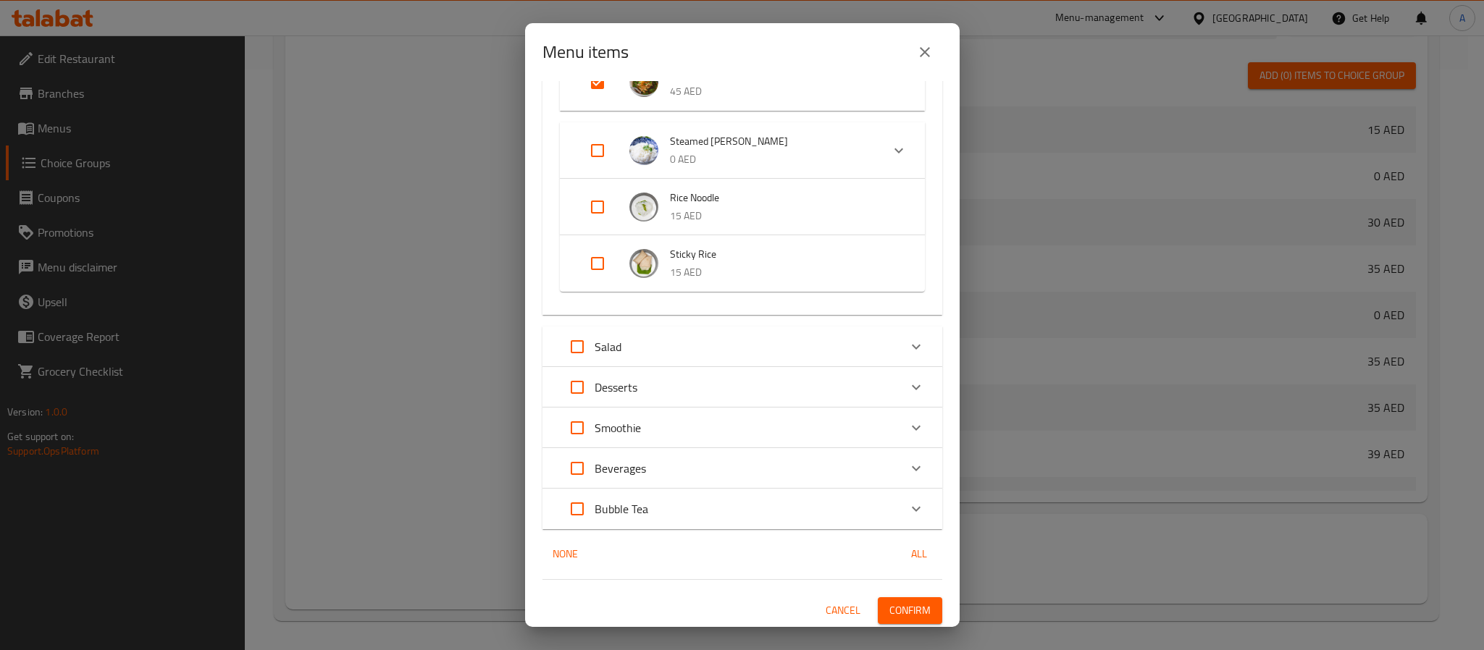
click at [889, 609] on span "Confirm" at bounding box center [909, 611] width 41 height 18
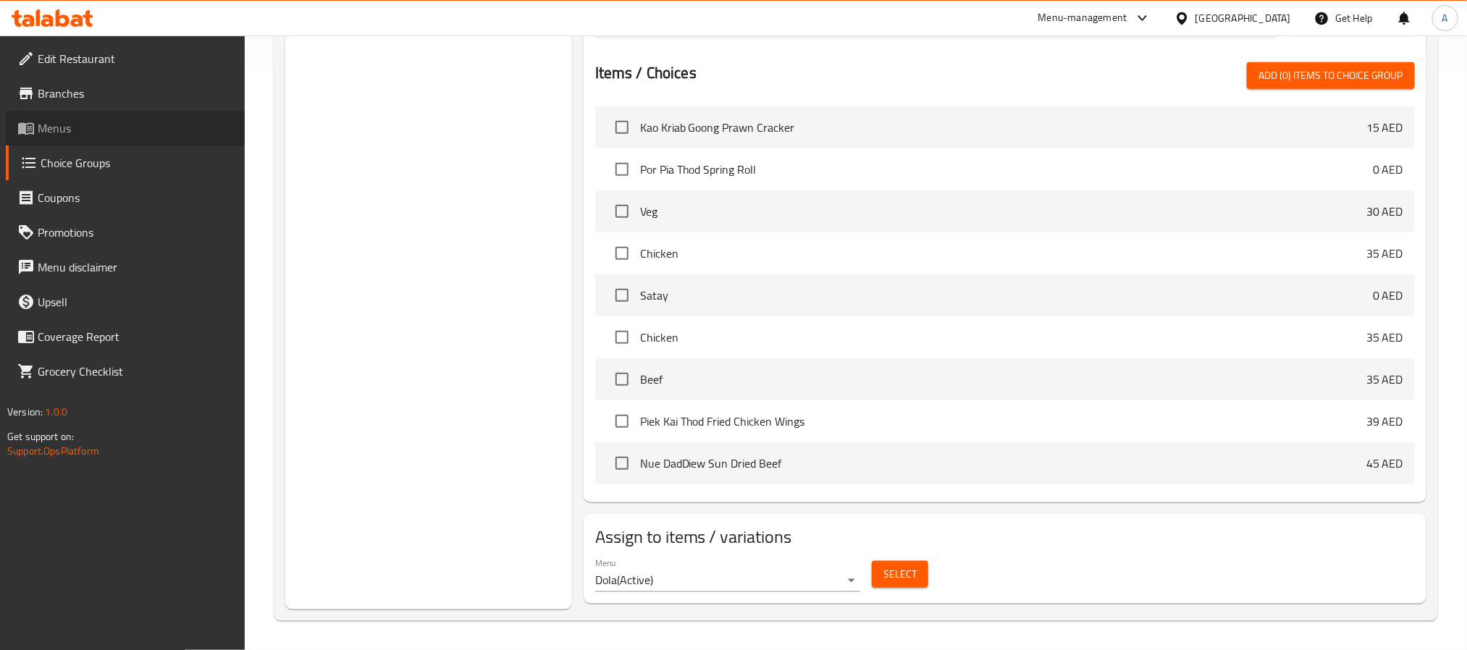
click at [104, 126] on span "Menus" at bounding box center [136, 128] width 196 height 17
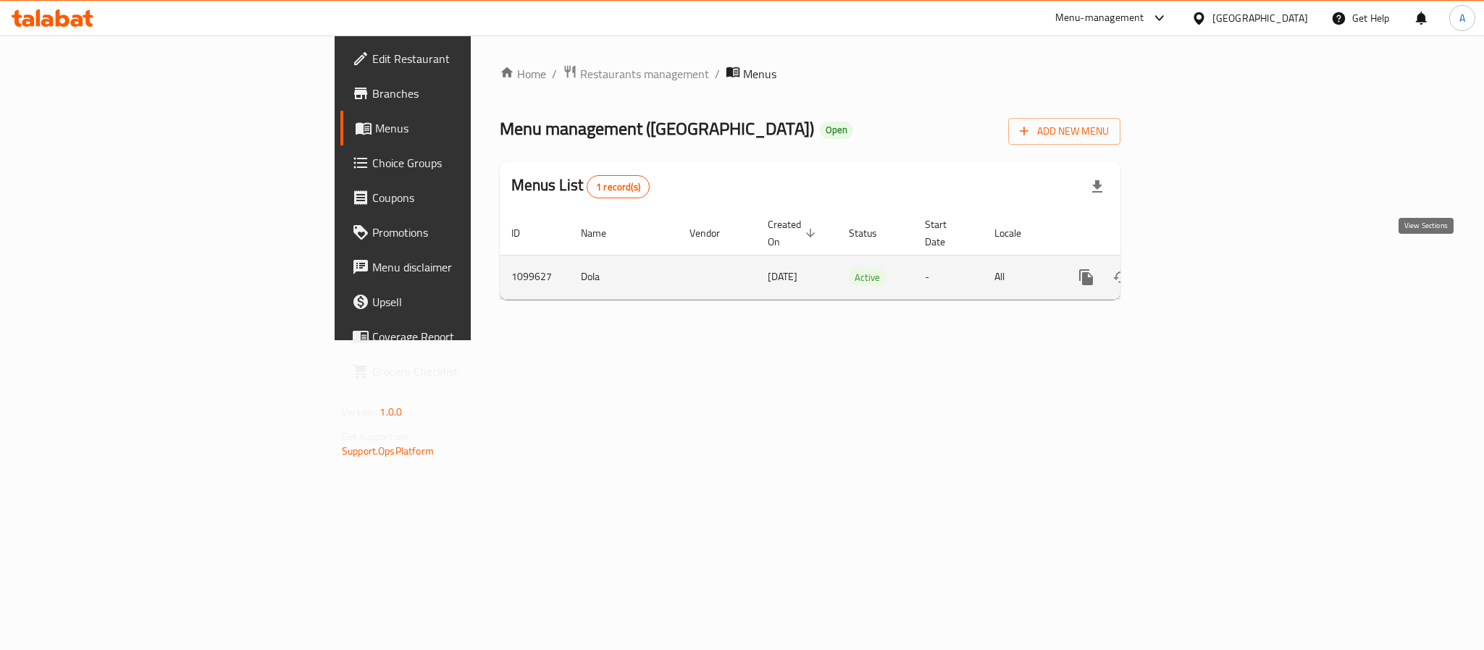
click at [1199, 269] on icon "enhanced table" at bounding box center [1190, 277] width 17 height 17
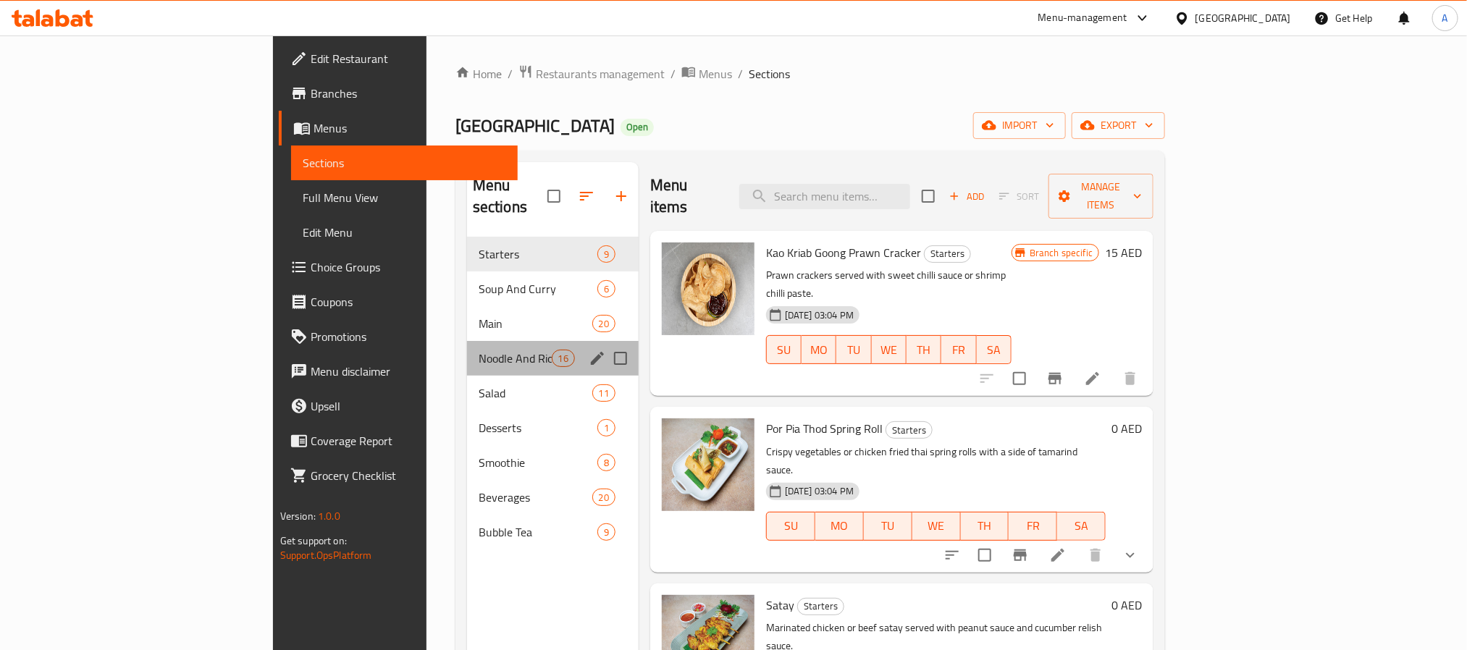
click at [467, 341] on div "Noodle And Rice 16" at bounding box center [553, 358] width 172 height 35
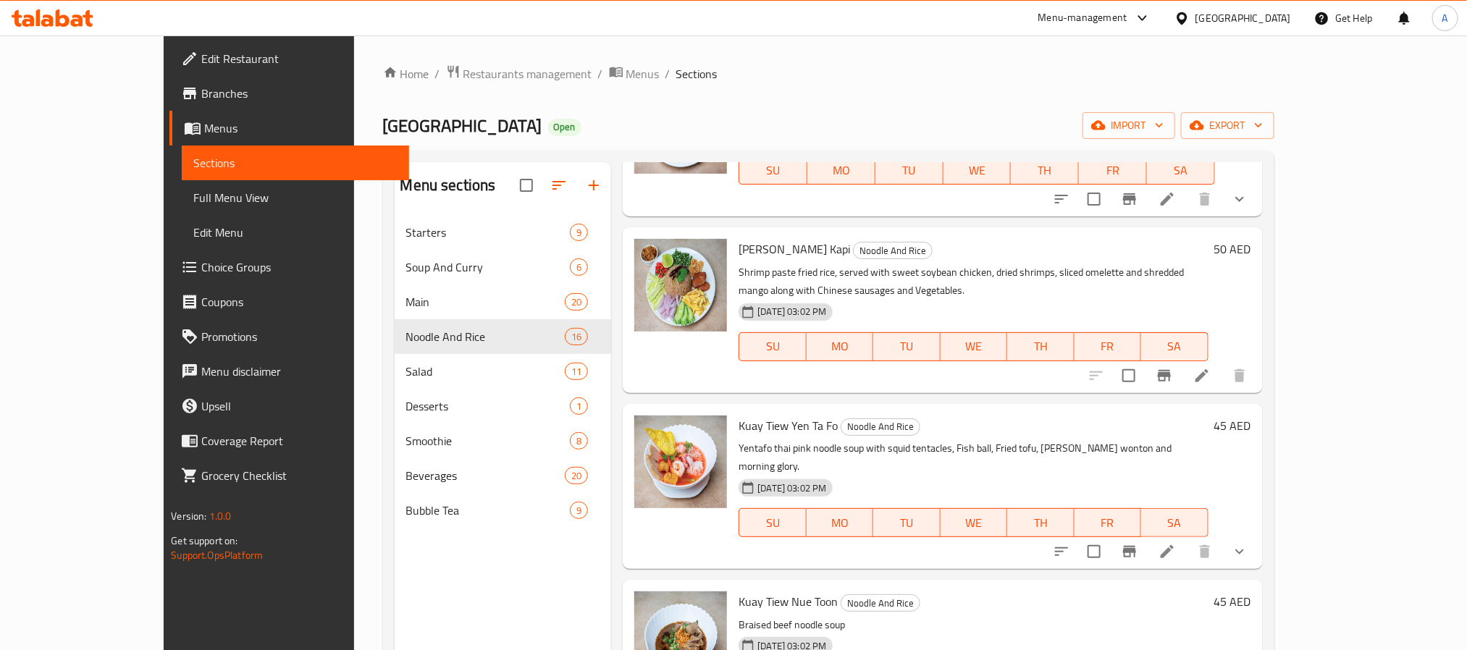
scroll to position [1195, 0]
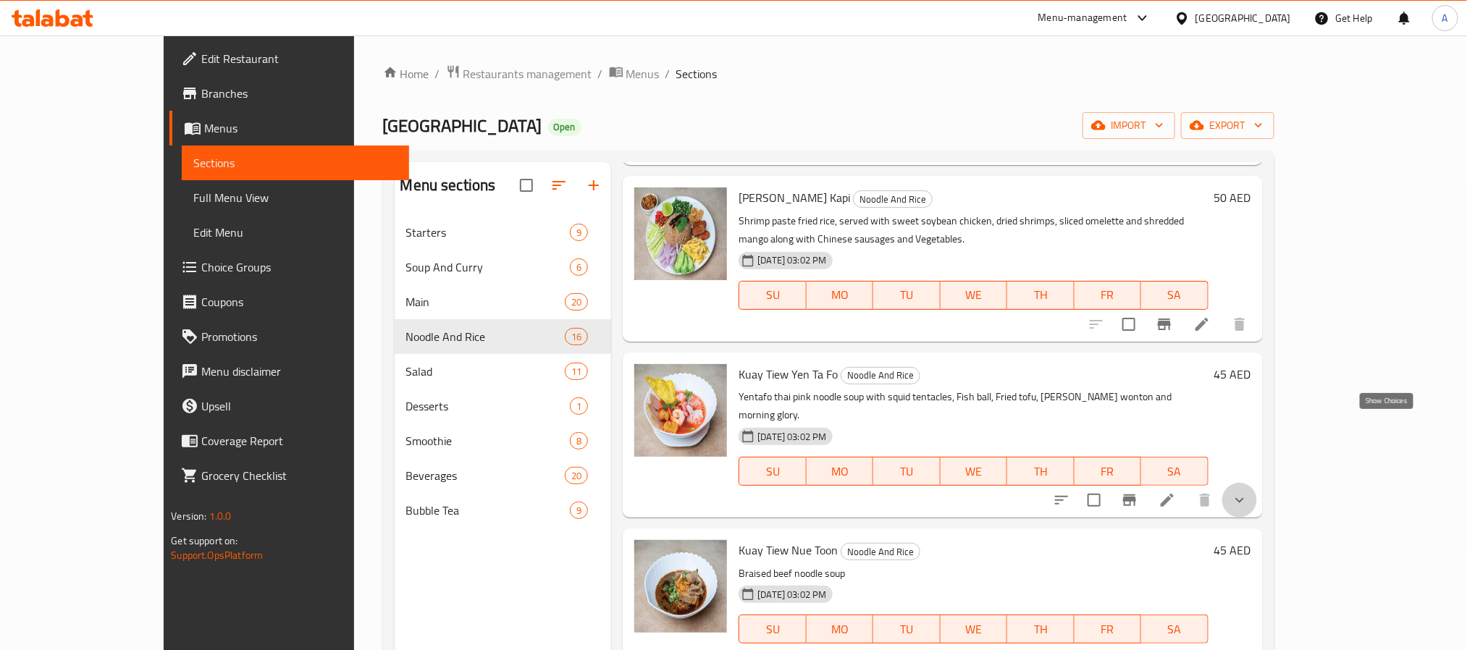
click at [1249, 492] on icon "show more" at bounding box center [1239, 500] width 17 height 17
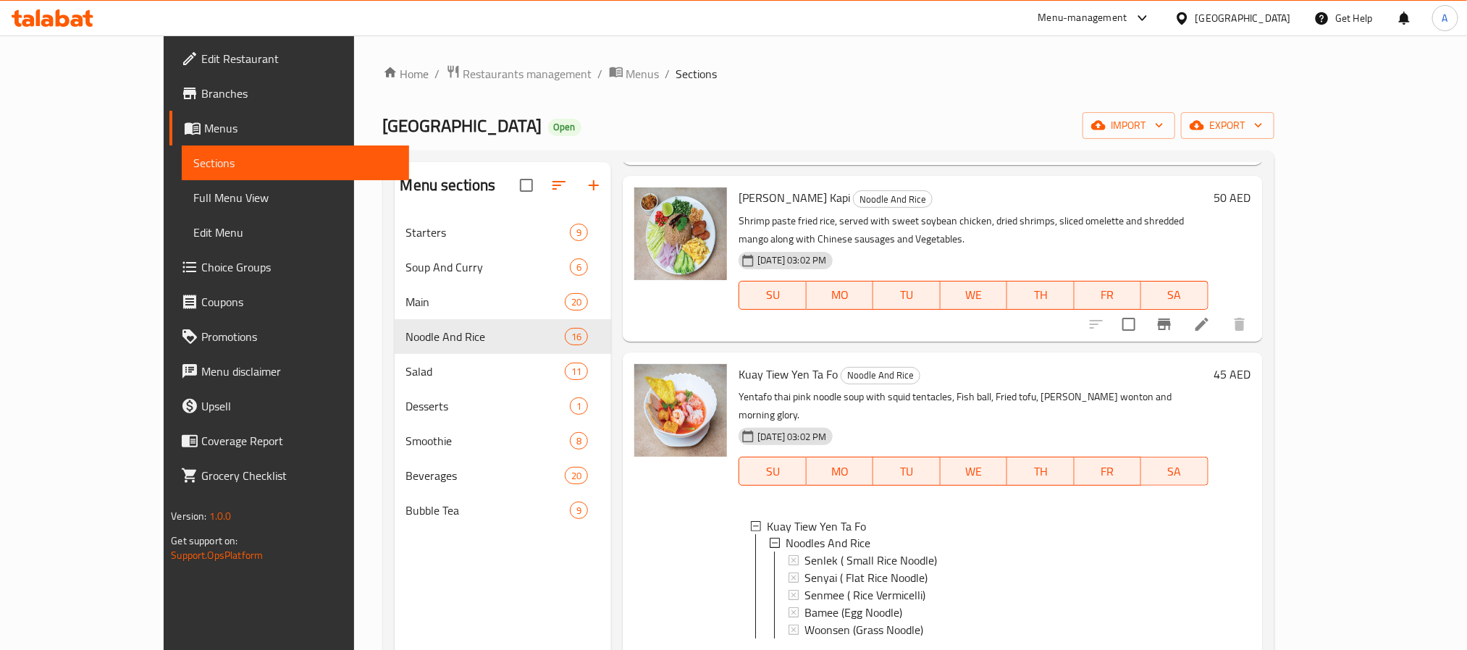
drag, startPoint x: 1394, startPoint y: 582, endPoint x: 1386, endPoint y: 589, distance: 9.7
click at [1252, 587] on div "45 AED" at bounding box center [1230, 516] width 43 height 304
click at [1257, 645] on button "show more" at bounding box center [1240, 662] width 35 height 35
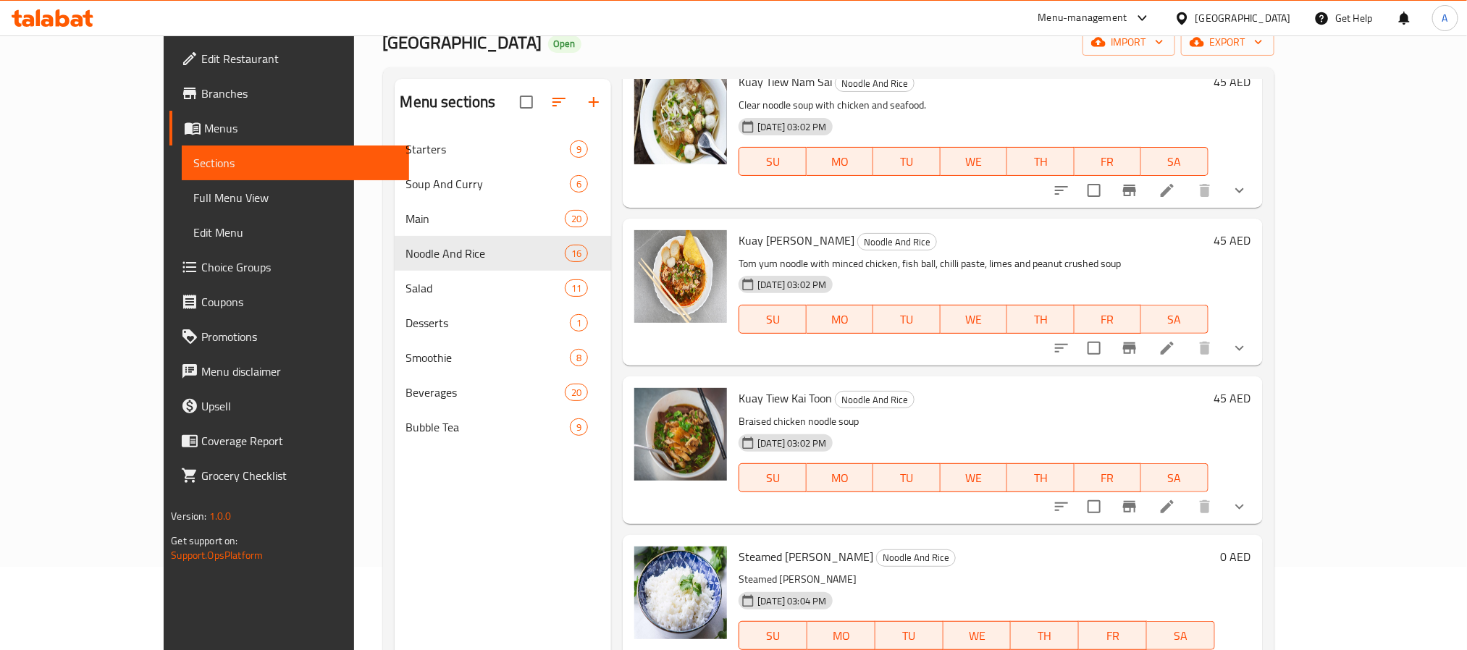
scroll to position [109, 0]
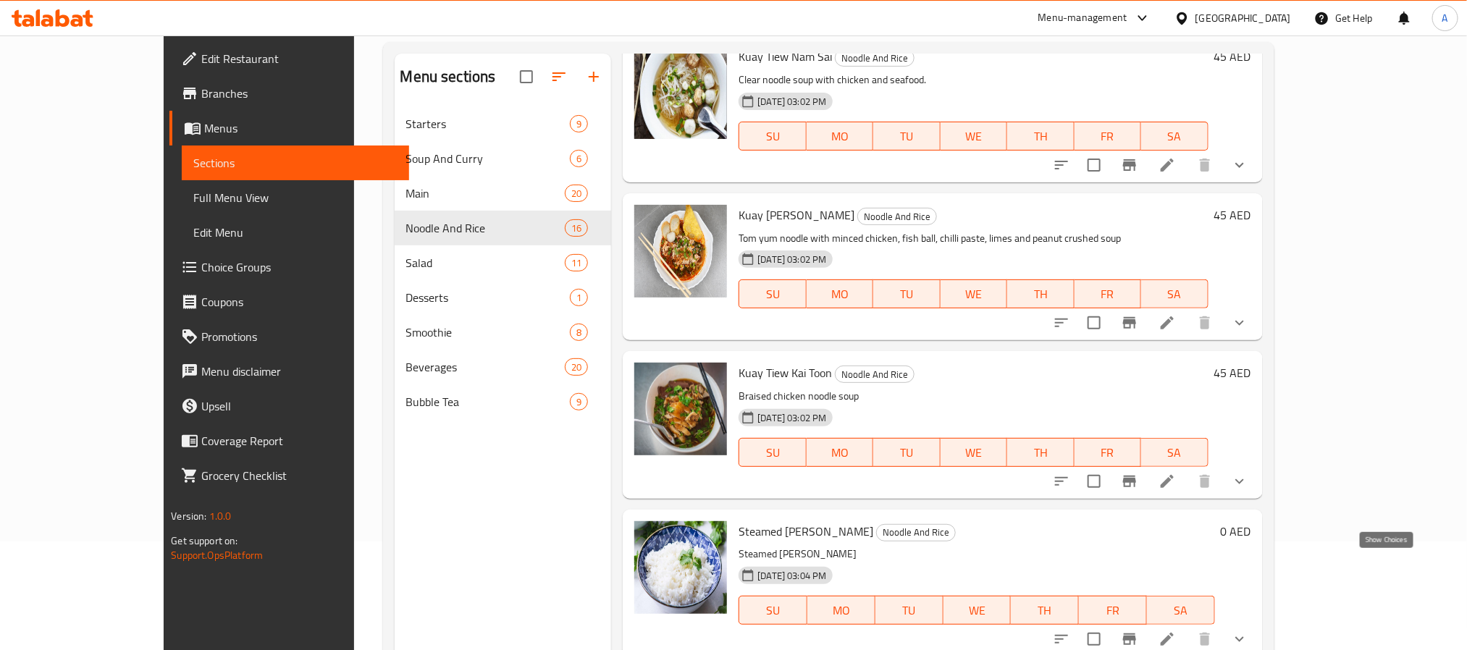
click at [1249, 631] on icon "show more" at bounding box center [1239, 639] width 17 height 17
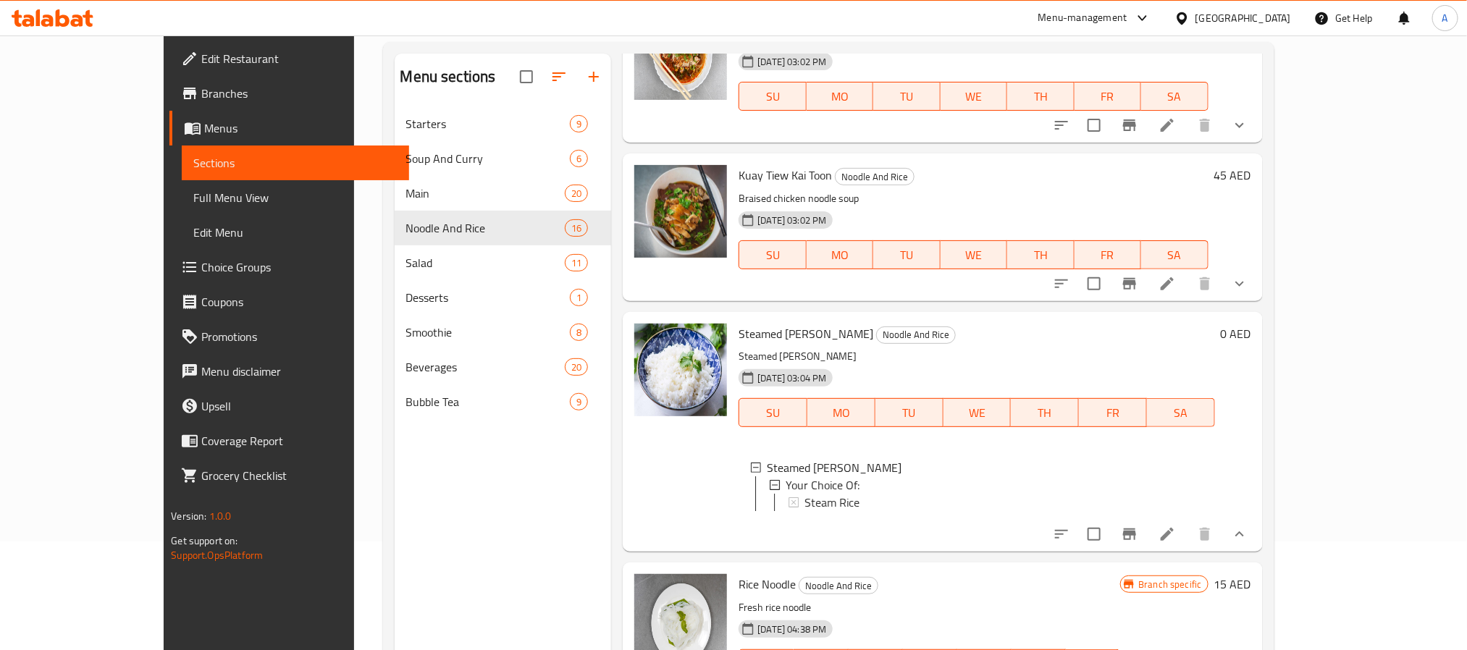
scroll to position [1956, 0]
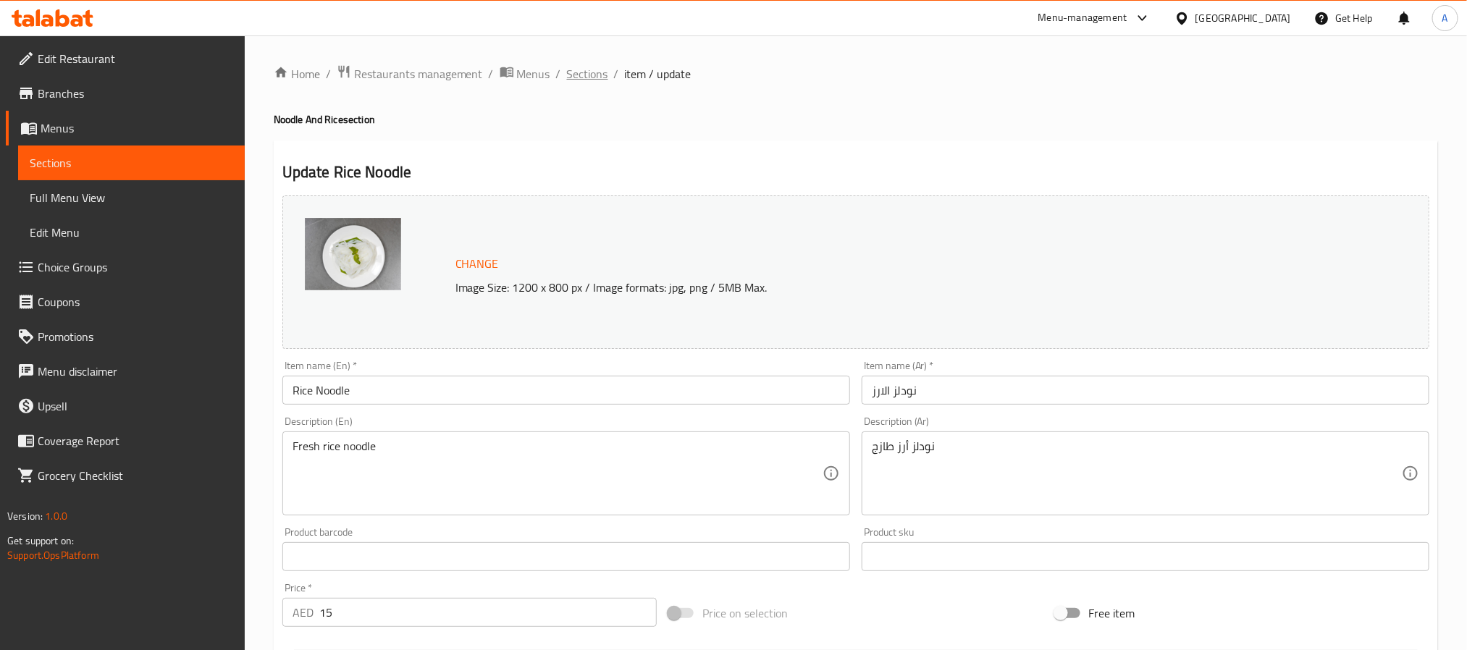
click at [583, 78] on span "Sections" at bounding box center [587, 73] width 41 height 17
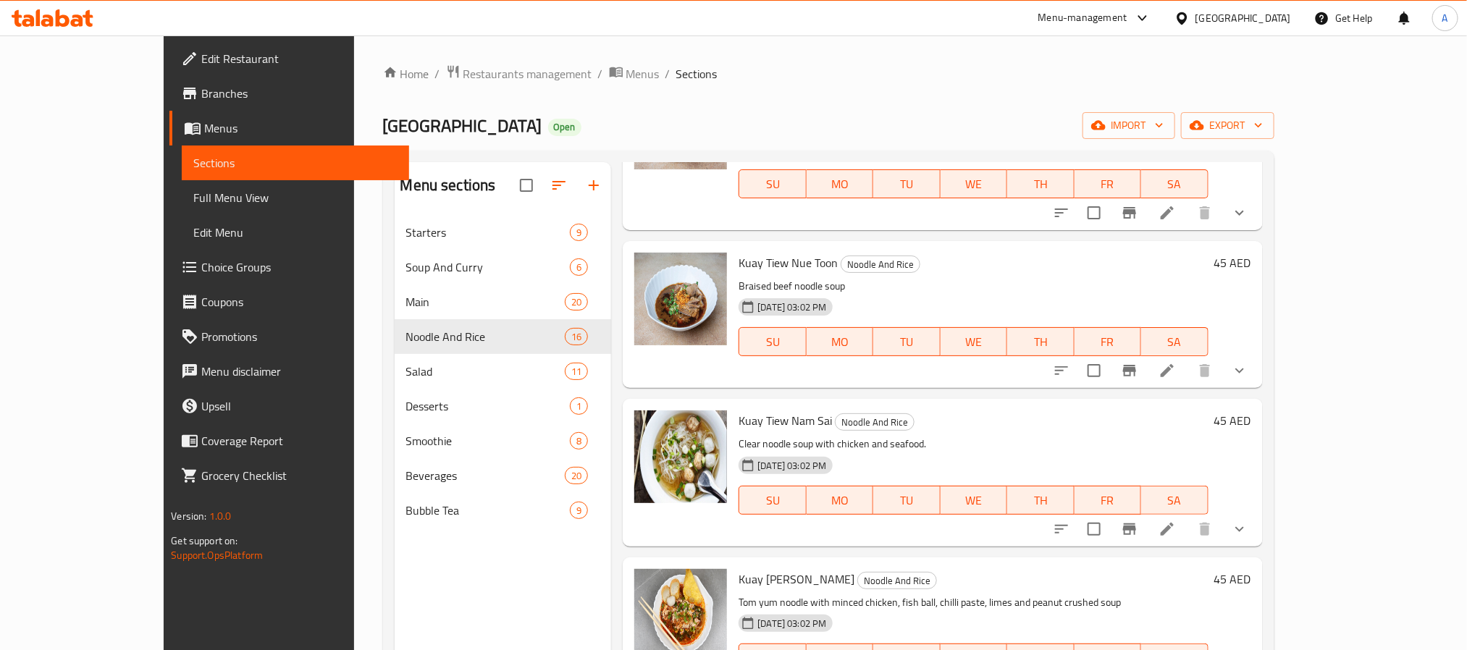
scroll to position [1847, 0]
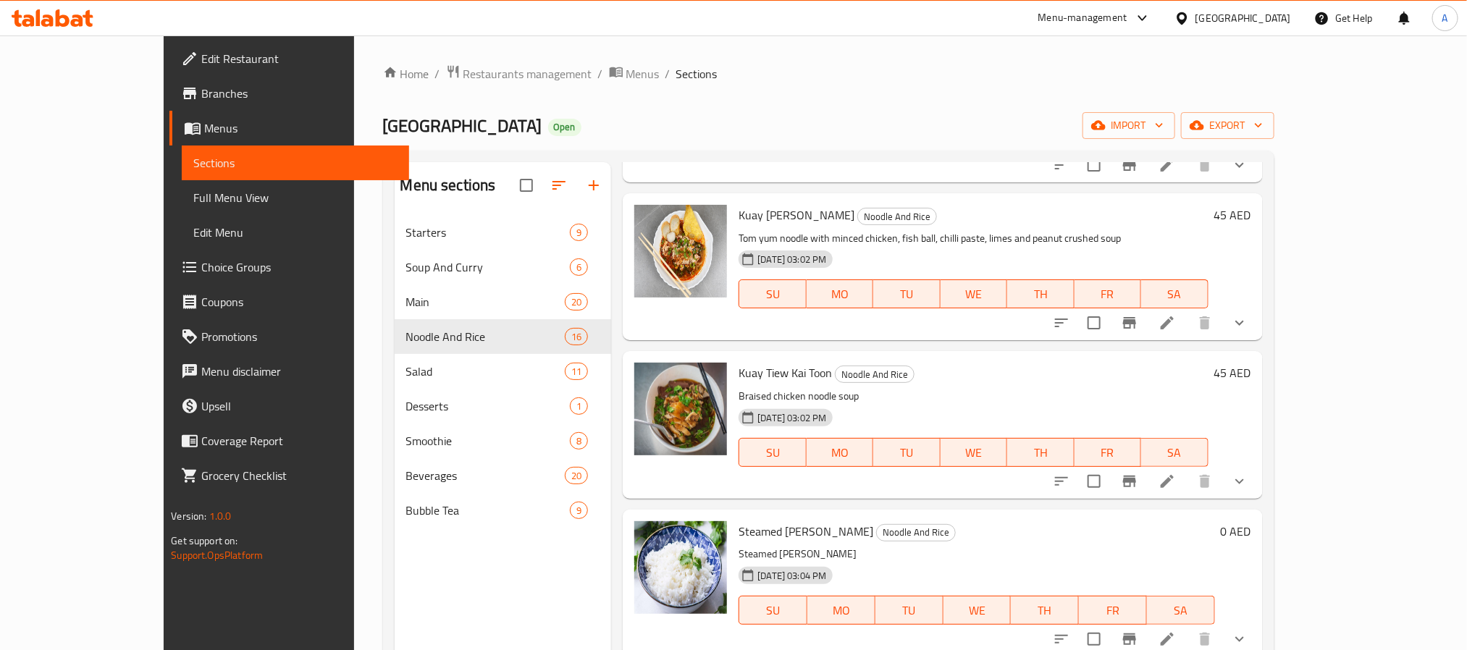
click at [1174, 633] on icon at bounding box center [1167, 639] width 13 height 13
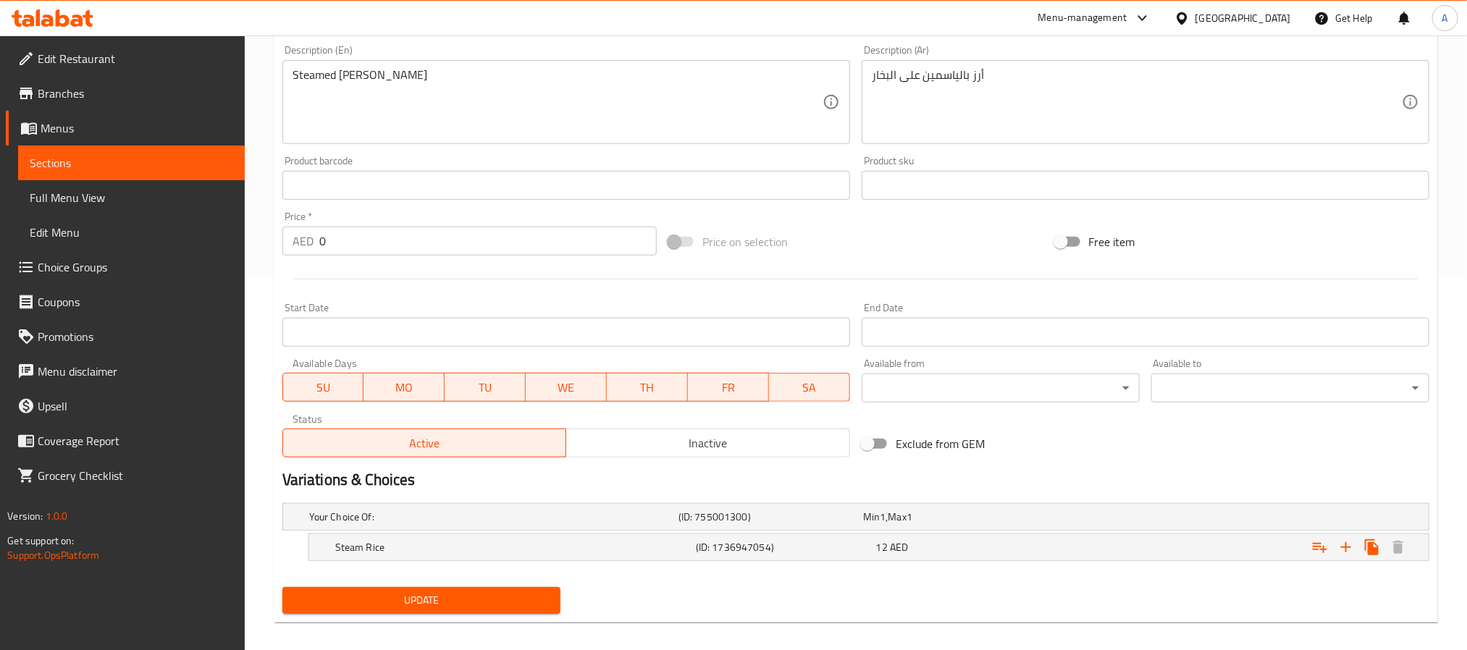
scroll to position [385, 0]
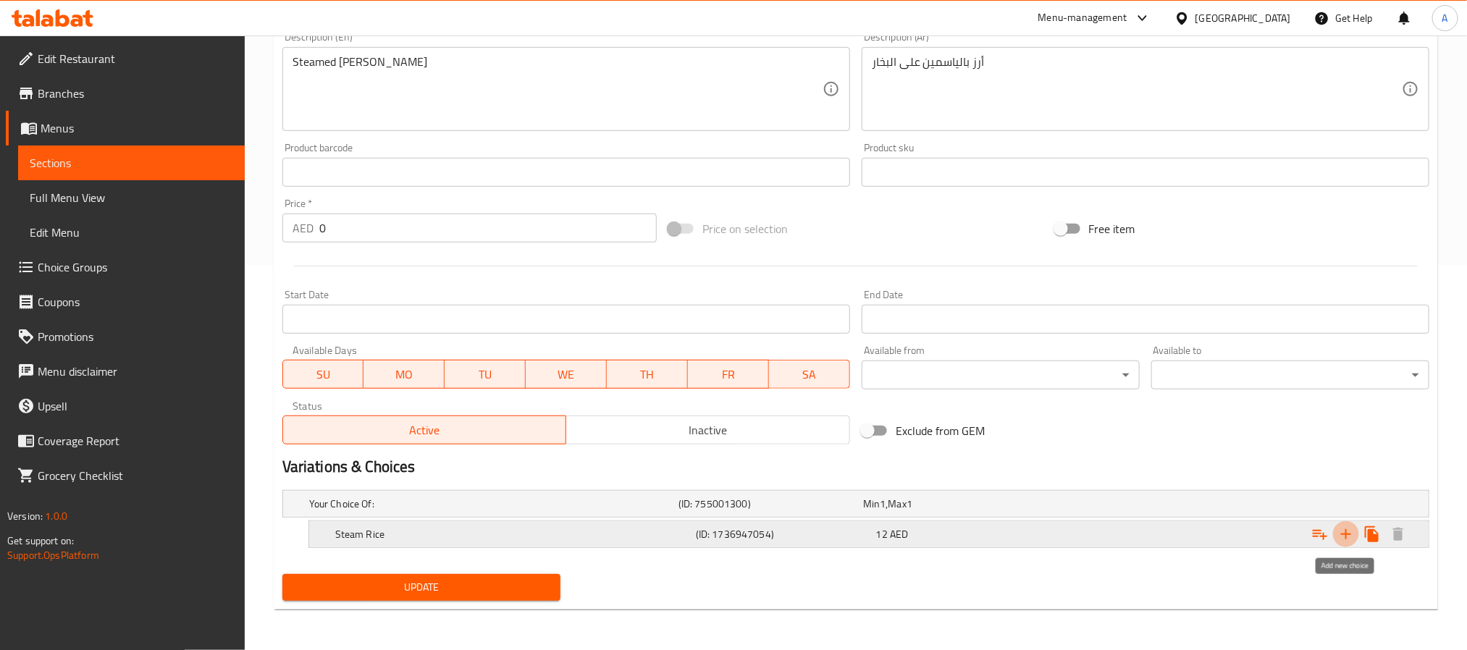
click at [1341, 537] on icon "Expand" at bounding box center [1346, 534] width 17 height 17
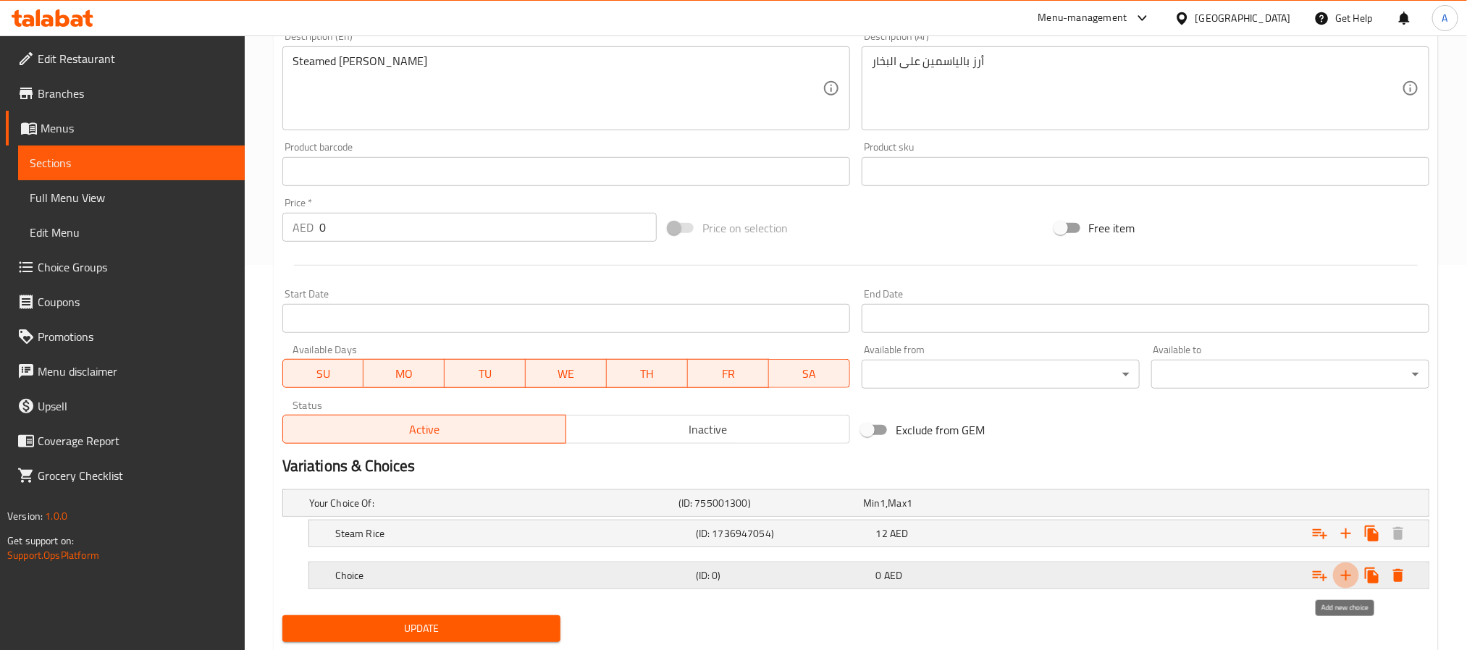
click at [1338, 583] on icon "Expand" at bounding box center [1346, 575] width 17 height 17
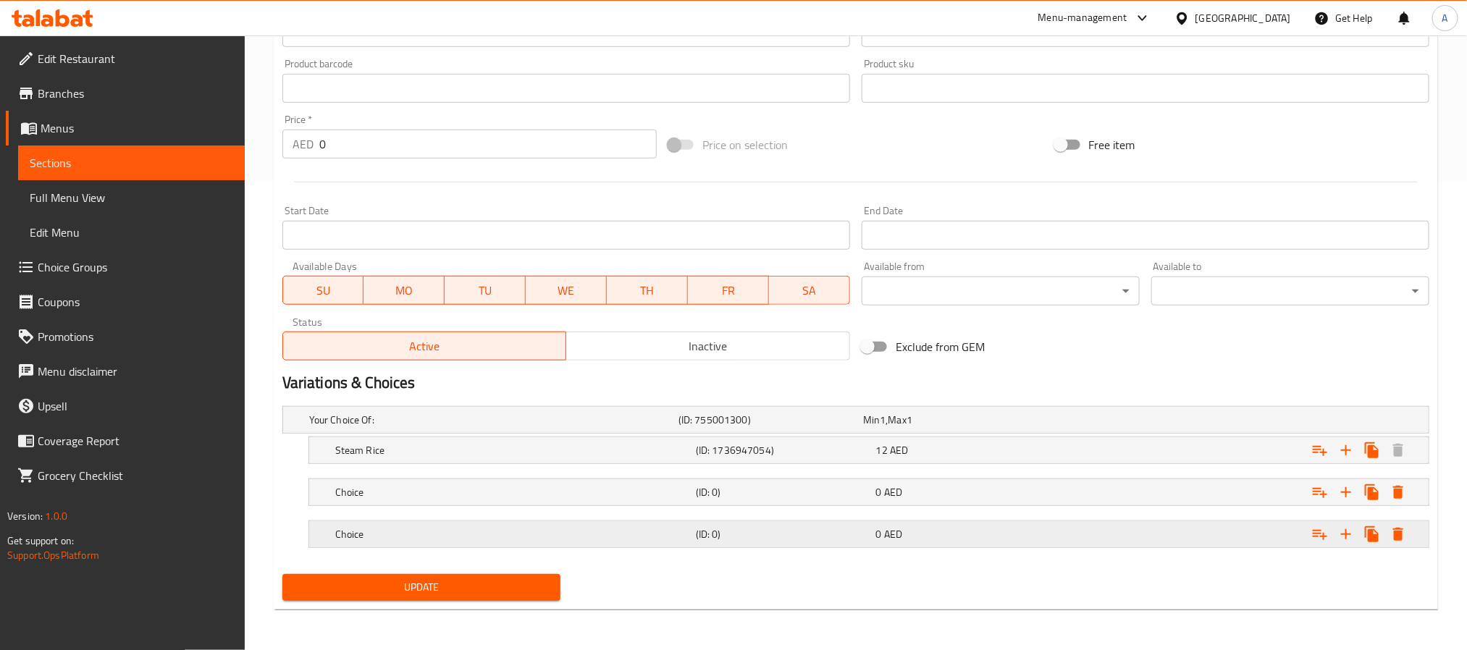
click at [550, 427] on h5 "Choice" at bounding box center [491, 420] width 364 height 14
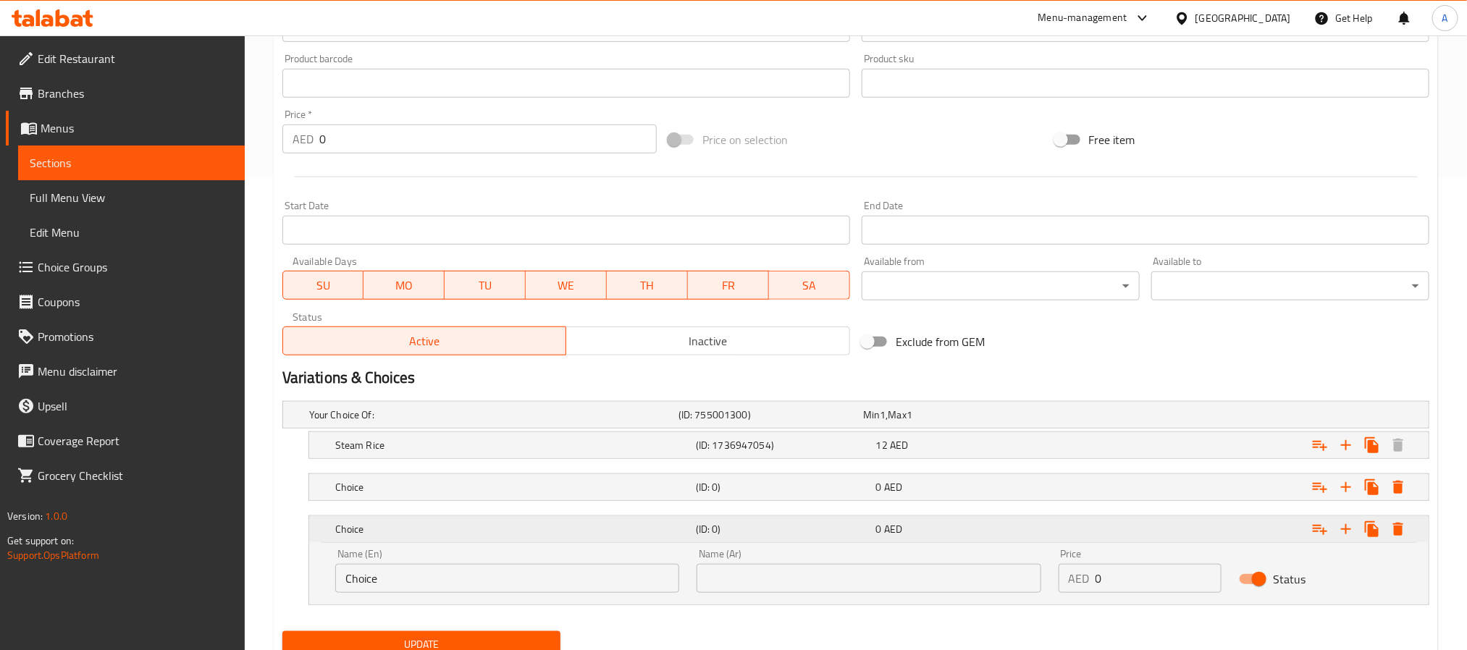
scroll to position [474, 0]
click at [532, 422] on h5 "Choice" at bounding box center [491, 414] width 364 height 14
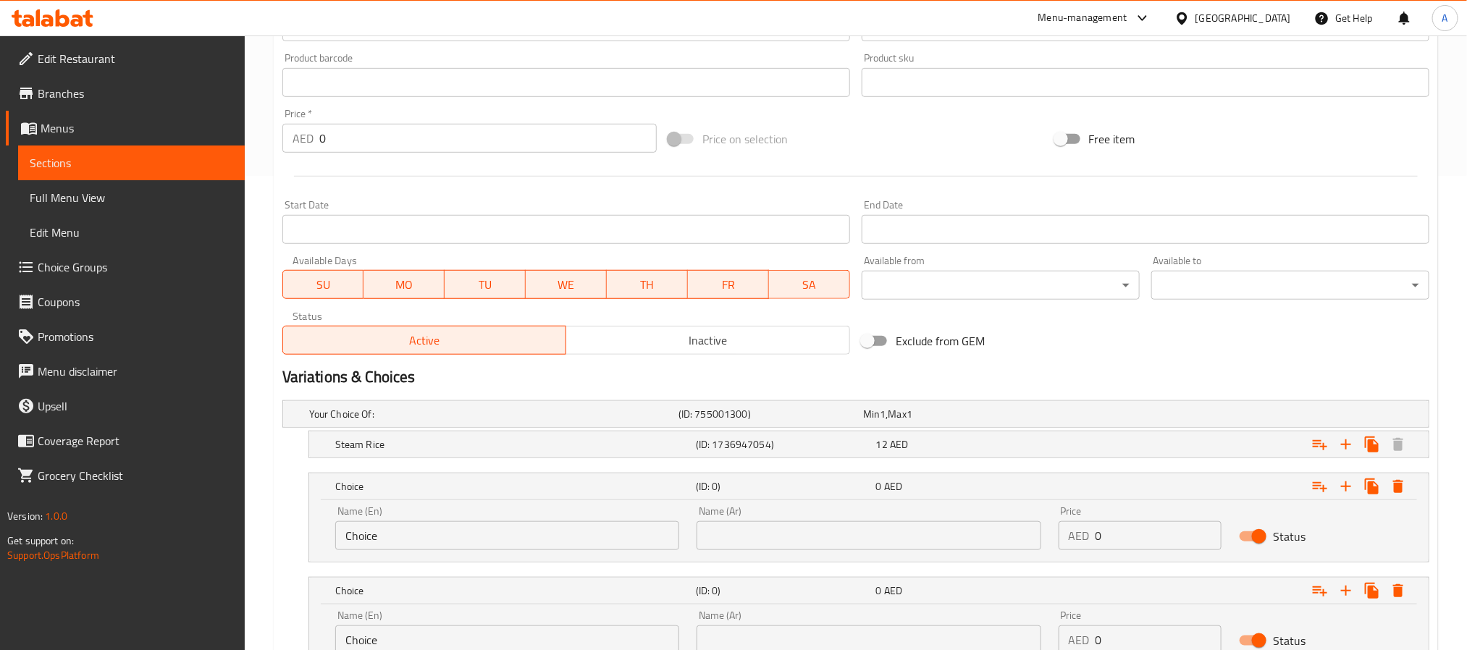
click at [469, 537] on input "Choice" at bounding box center [507, 535] width 344 height 29
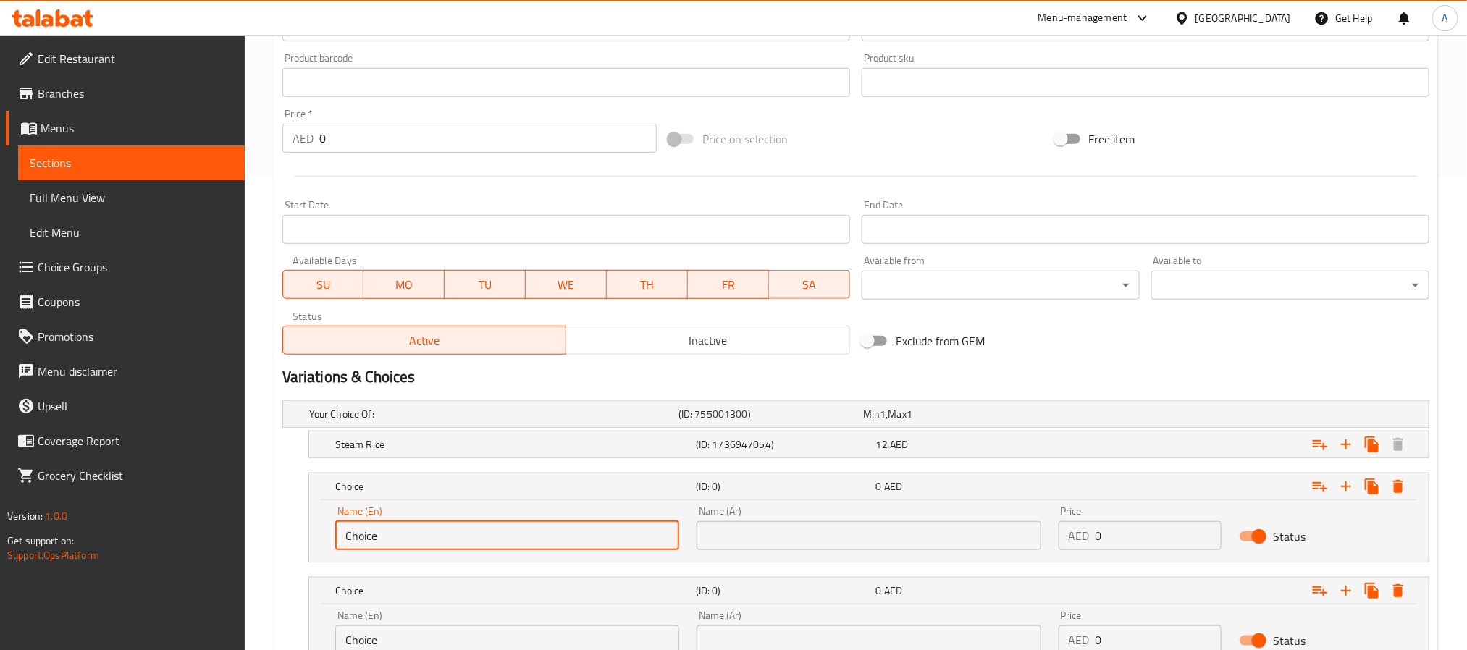
click at [469, 537] on input "Choice" at bounding box center [507, 535] width 344 height 29
paste input "(Sticky Rice)"
drag, startPoint x: 352, startPoint y: 535, endPoint x: 345, endPoint y: 539, distance: 7.5
click at [345, 539] on input "(Sticky Rice" at bounding box center [507, 535] width 344 height 29
type input "Sticky Rice"
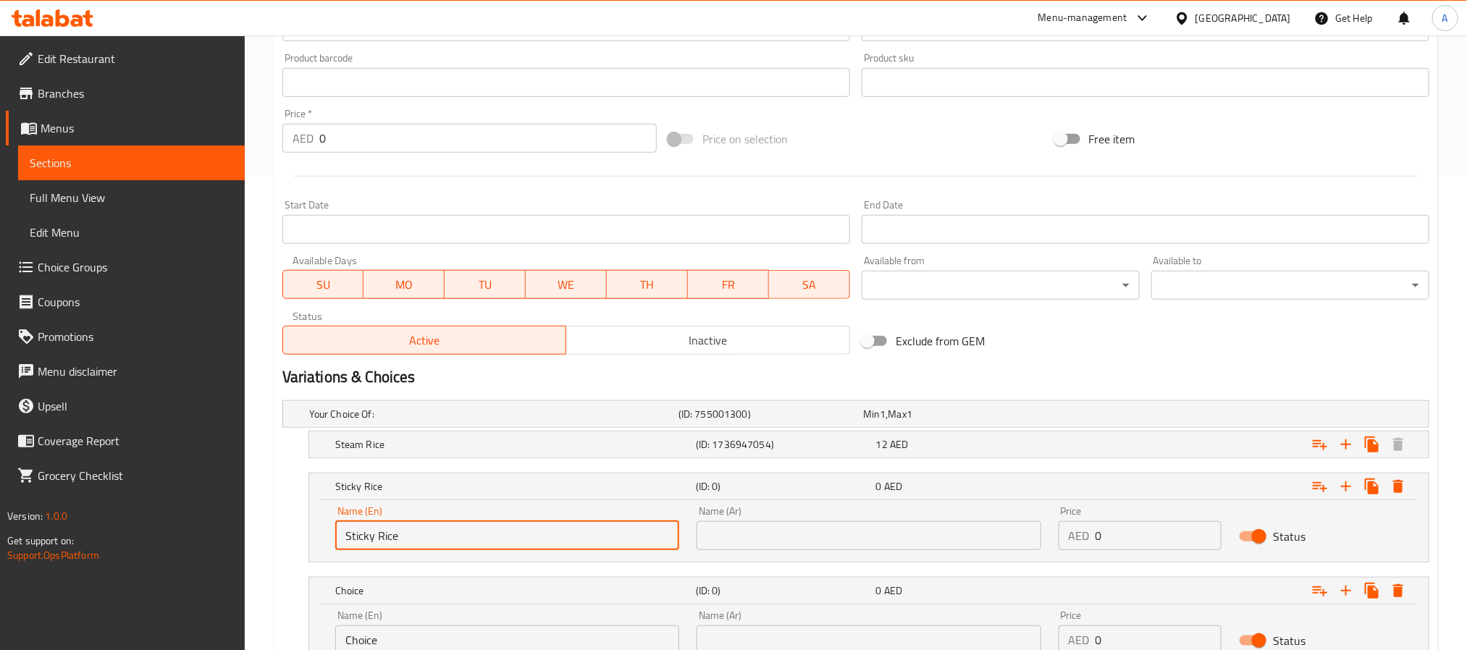
click at [728, 535] on input "text" at bounding box center [869, 535] width 344 height 29
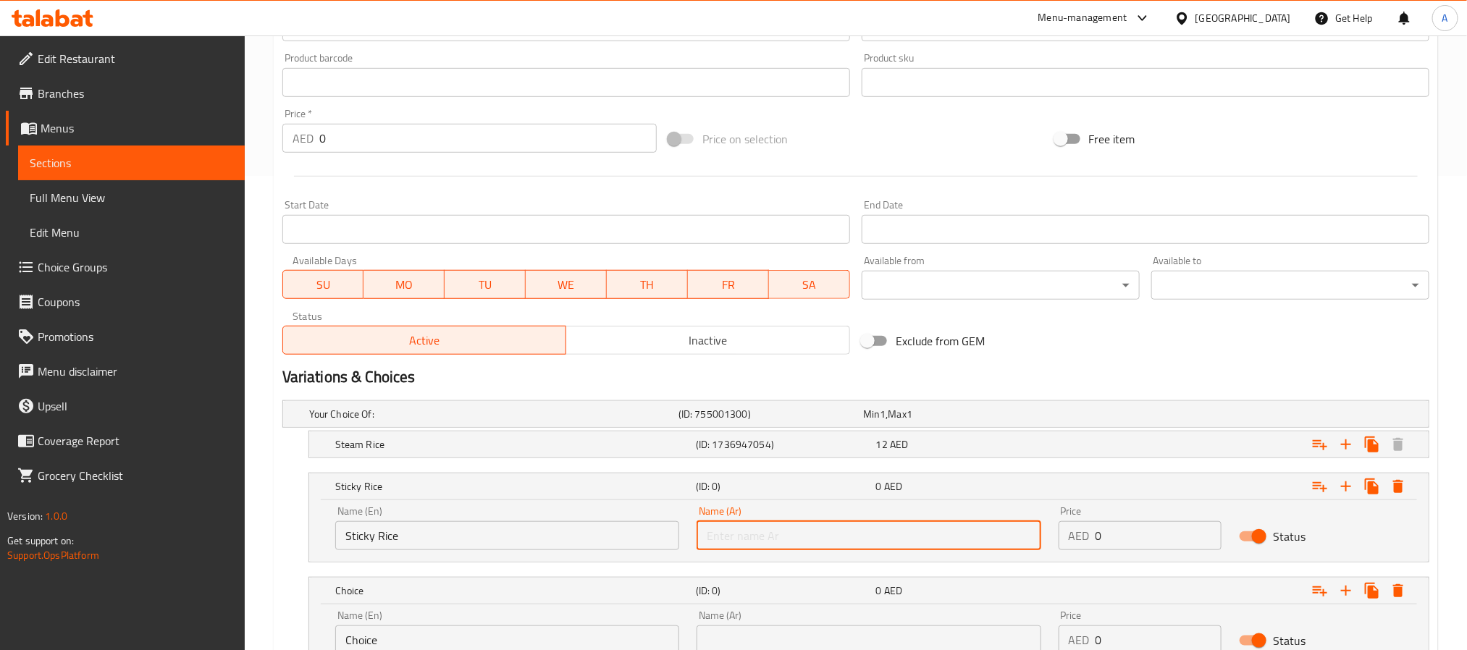
paste input "أرز دبق"
type input "أرز دبق"
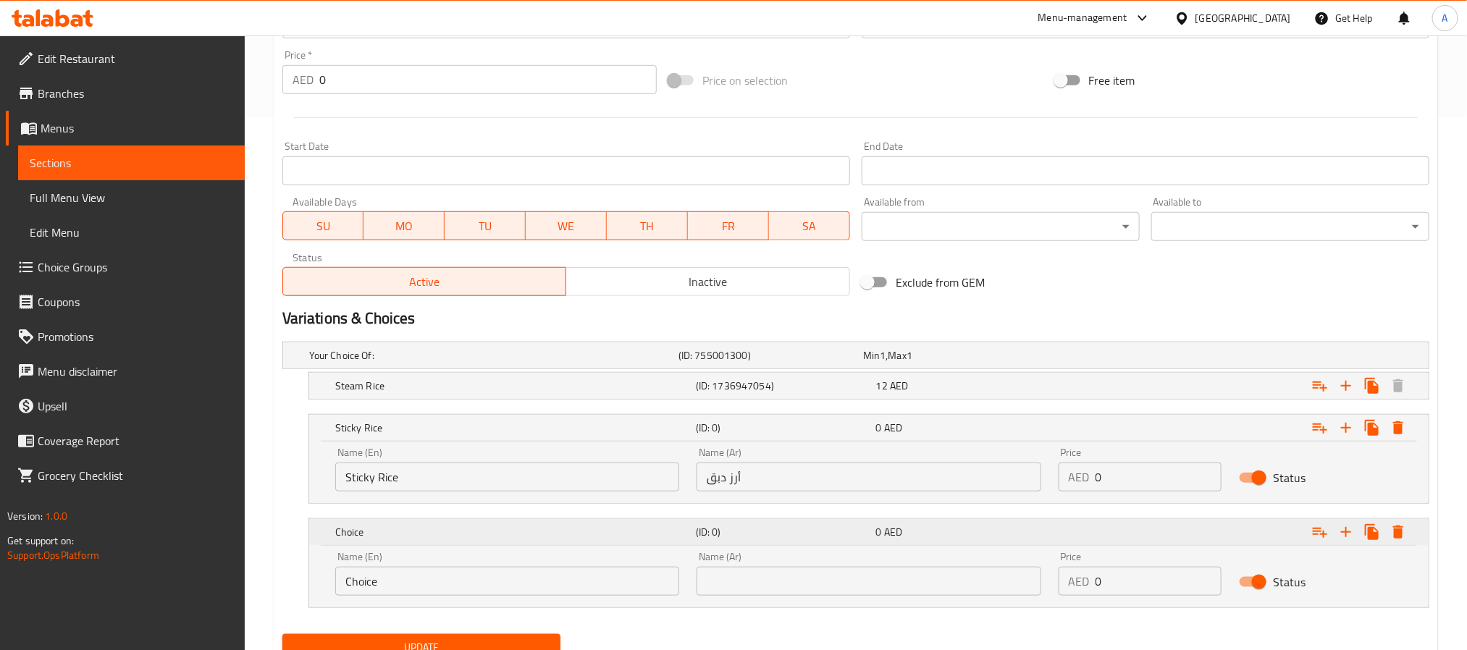
scroll to position [583, 0]
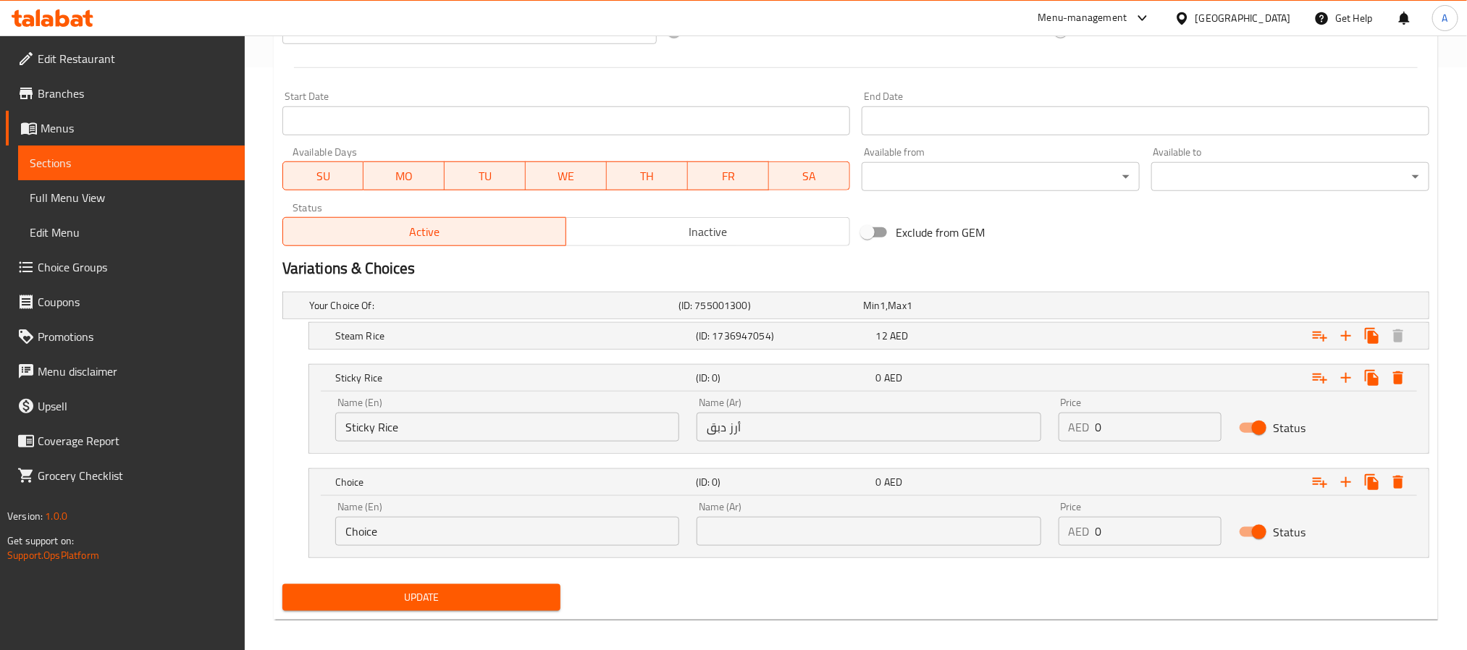
click at [1113, 407] on div "Price AED 0 Price" at bounding box center [1141, 420] width 164 height 44
drag, startPoint x: 1113, startPoint y: 419, endPoint x: 1065, endPoint y: 427, distance: 48.3
click at [1065, 427] on div "AED 0 Price" at bounding box center [1141, 427] width 164 height 29
paste input "12"
type input "12"
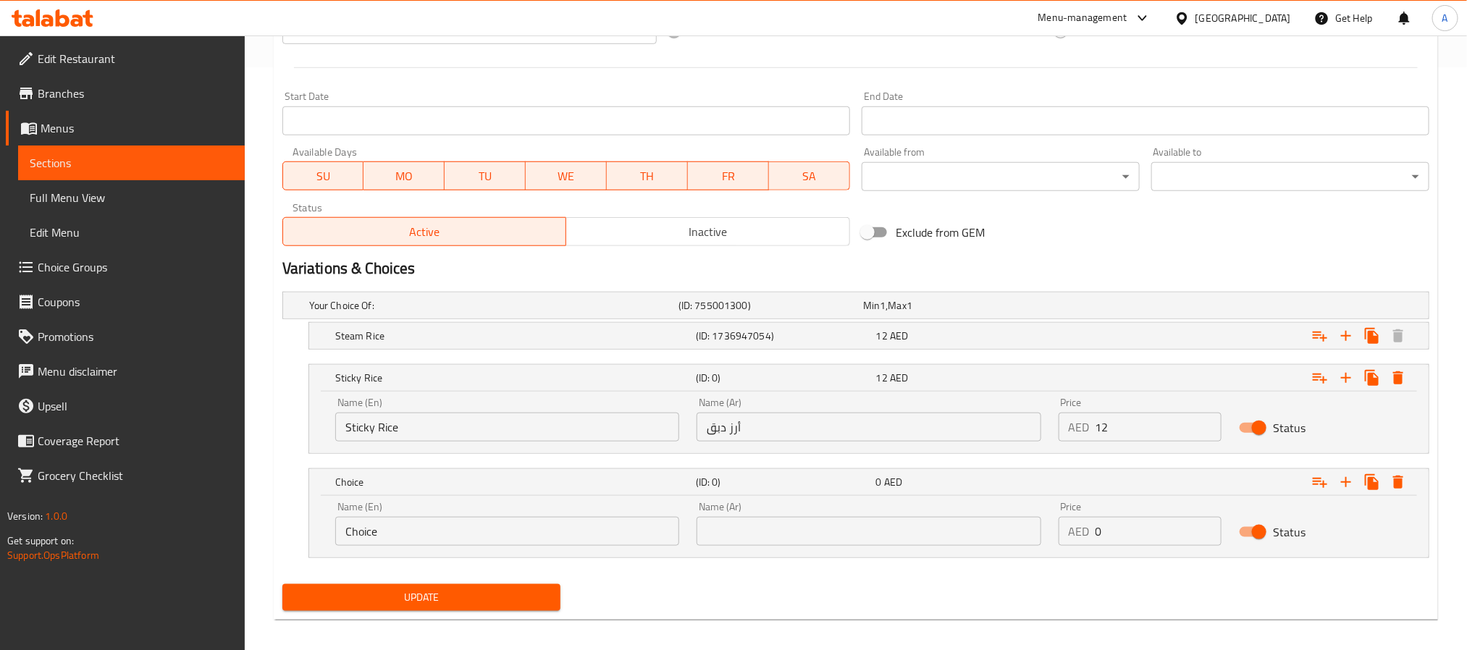
click at [478, 526] on input "Choice" at bounding box center [507, 531] width 344 height 29
paste input "(Rice Noodle)"
drag, startPoint x: 351, startPoint y: 537, endPoint x: 343, endPoint y: 533, distance: 8.1
click at [343, 533] on input "(Rice Noodle" at bounding box center [507, 531] width 344 height 29
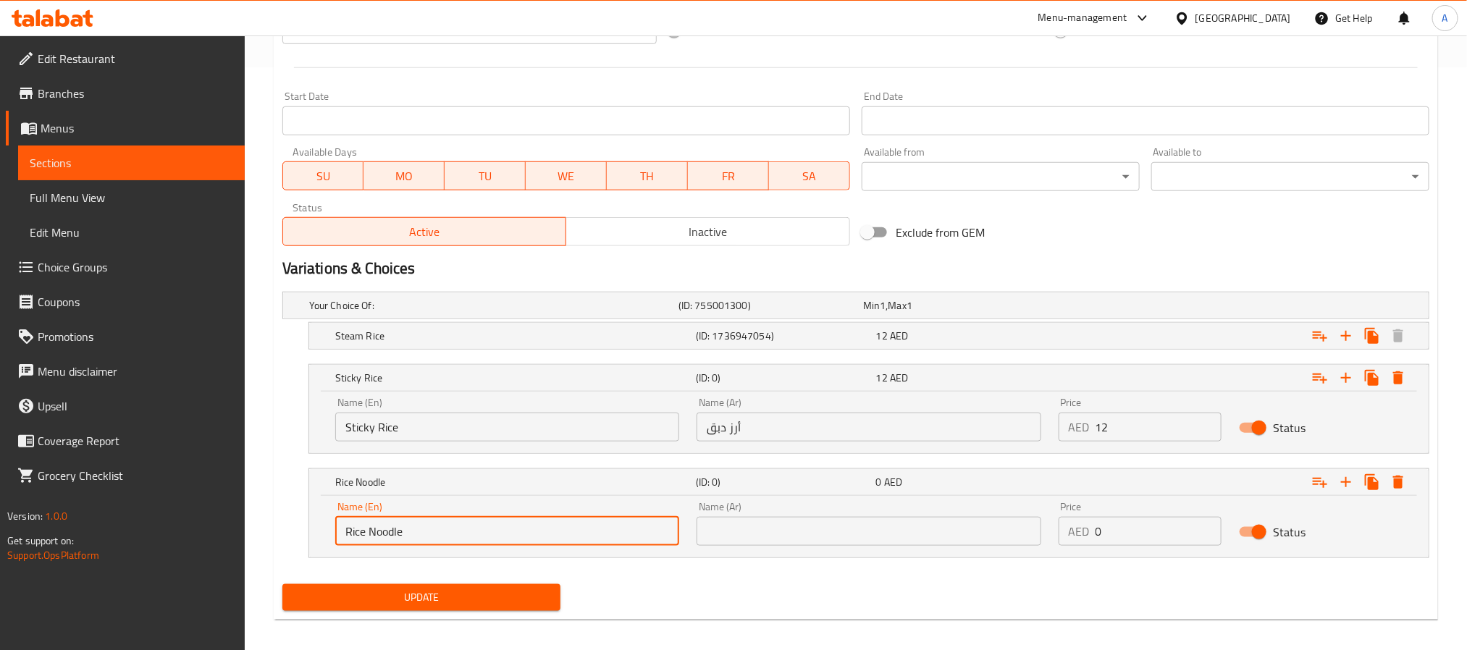
click at [426, 529] on input "Rice Noodle" at bounding box center [507, 531] width 344 height 29
type input "Rice Noodle"
click at [808, 516] on div "Name (Ar) Name (Ar)" at bounding box center [869, 524] width 344 height 44
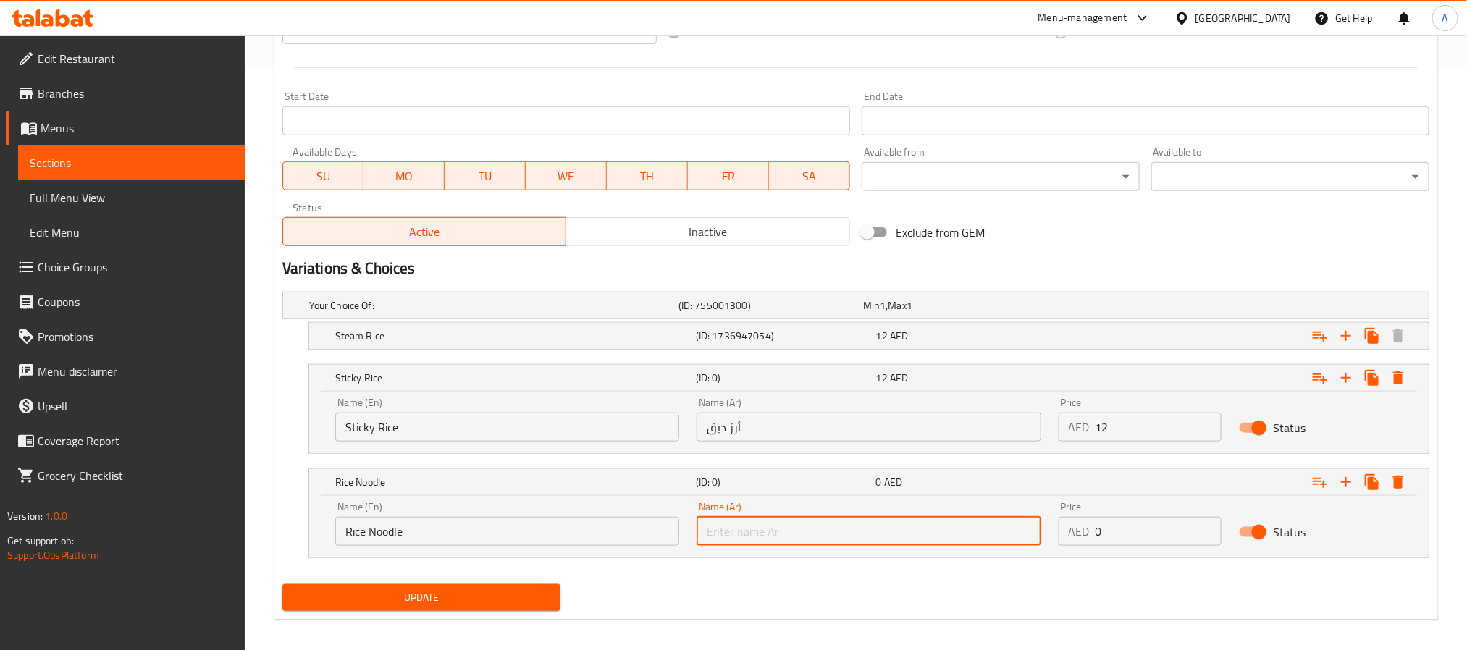
click at [795, 527] on input "text" at bounding box center [869, 531] width 344 height 29
paste input "نودلز الأرز"
type input "نودلز الأرز"
drag, startPoint x: 1157, startPoint y: 515, endPoint x: 1086, endPoint y: 533, distance: 72.6
click at [1086, 533] on div "Price AED 0 Price" at bounding box center [1141, 524] width 164 height 44
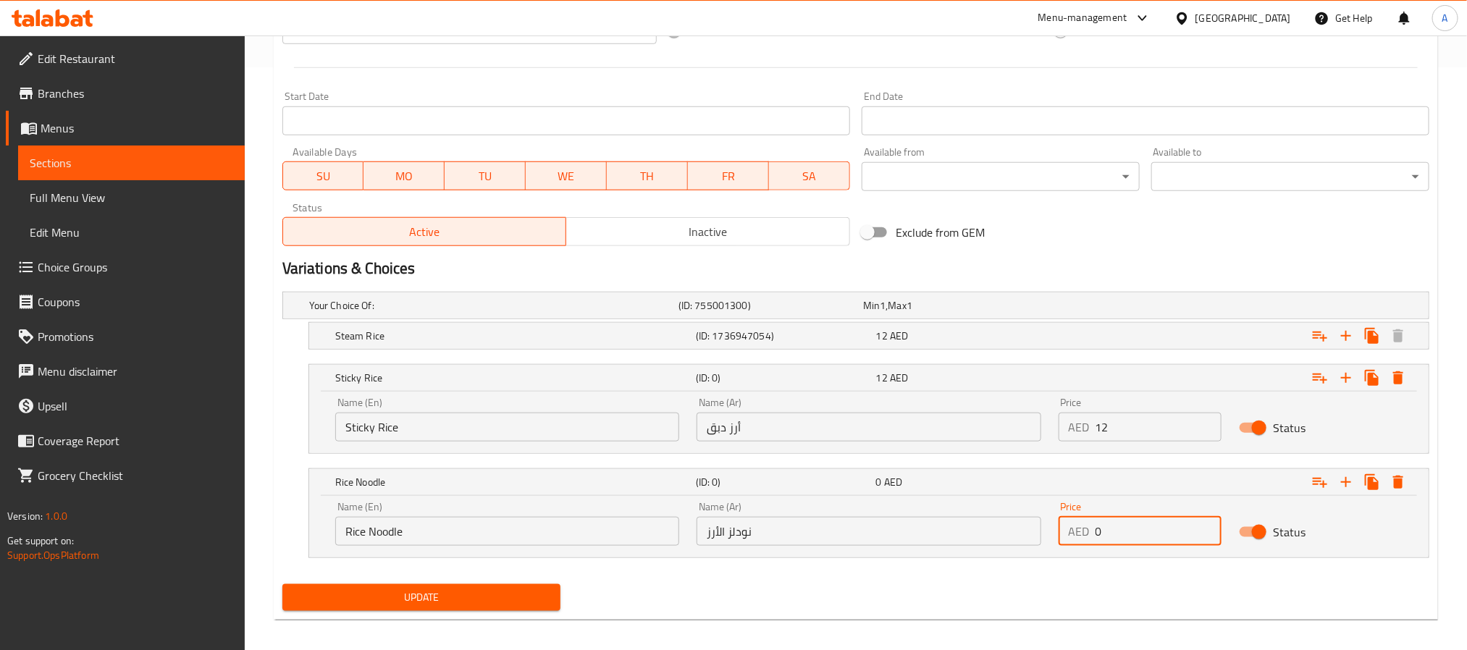
drag, startPoint x: 1118, startPoint y: 533, endPoint x: 1073, endPoint y: 539, distance: 44.6
click at [1073, 537] on div "AED 0 Price" at bounding box center [1141, 531] width 164 height 29
paste input "15"
type input "15"
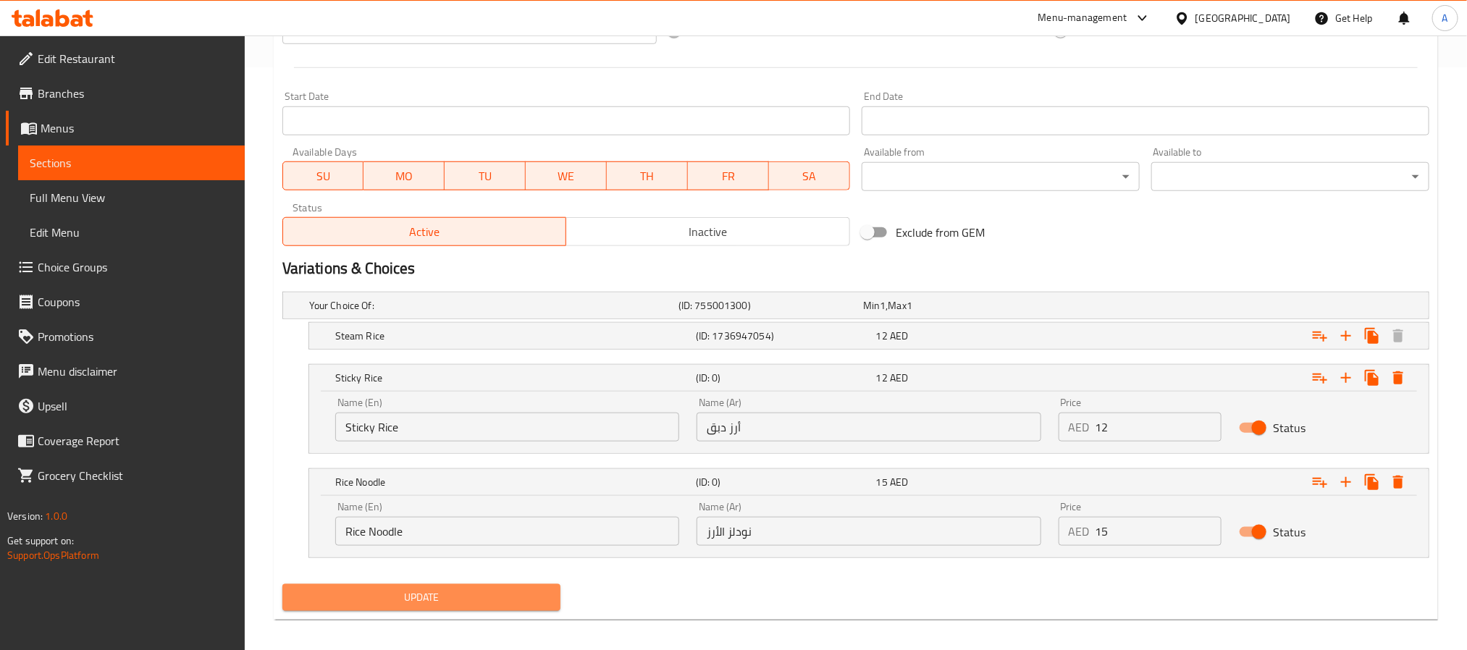
click at [429, 596] on span "Update" at bounding box center [421, 598] width 255 height 18
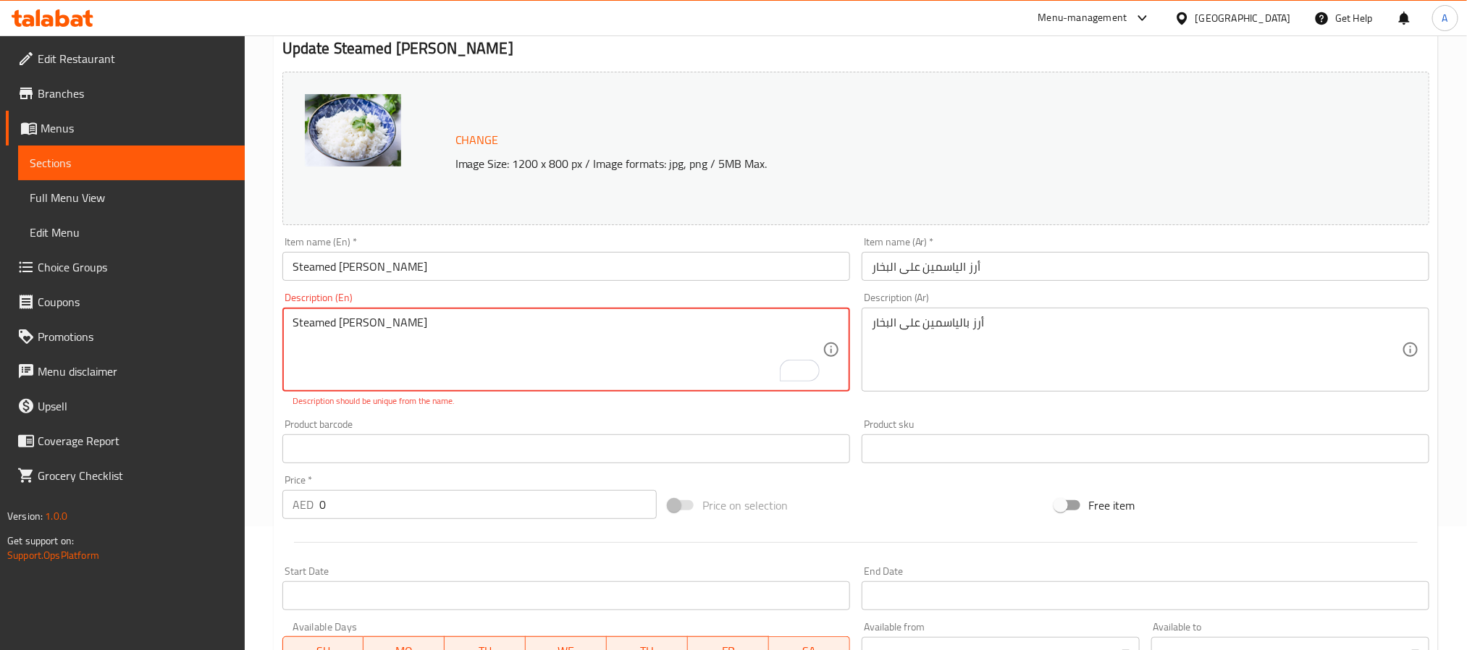
click at [492, 315] on div "Steamed Jasmine Rice Description (En)" at bounding box center [566, 350] width 568 height 84
click at [461, 331] on textarea "Steamed [PERSON_NAME]" at bounding box center [558, 350] width 530 height 69
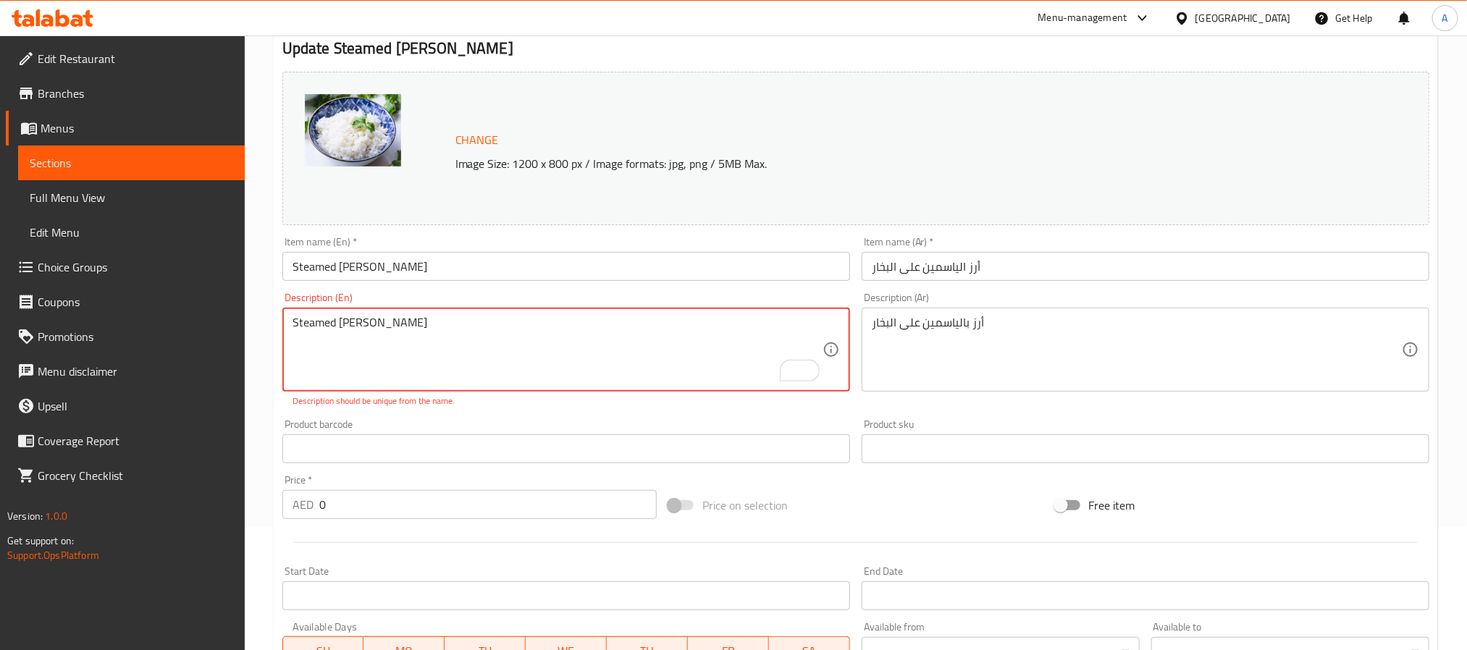
click at [461, 331] on textarea "Steamed [PERSON_NAME]" at bounding box center [558, 350] width 530 height 69
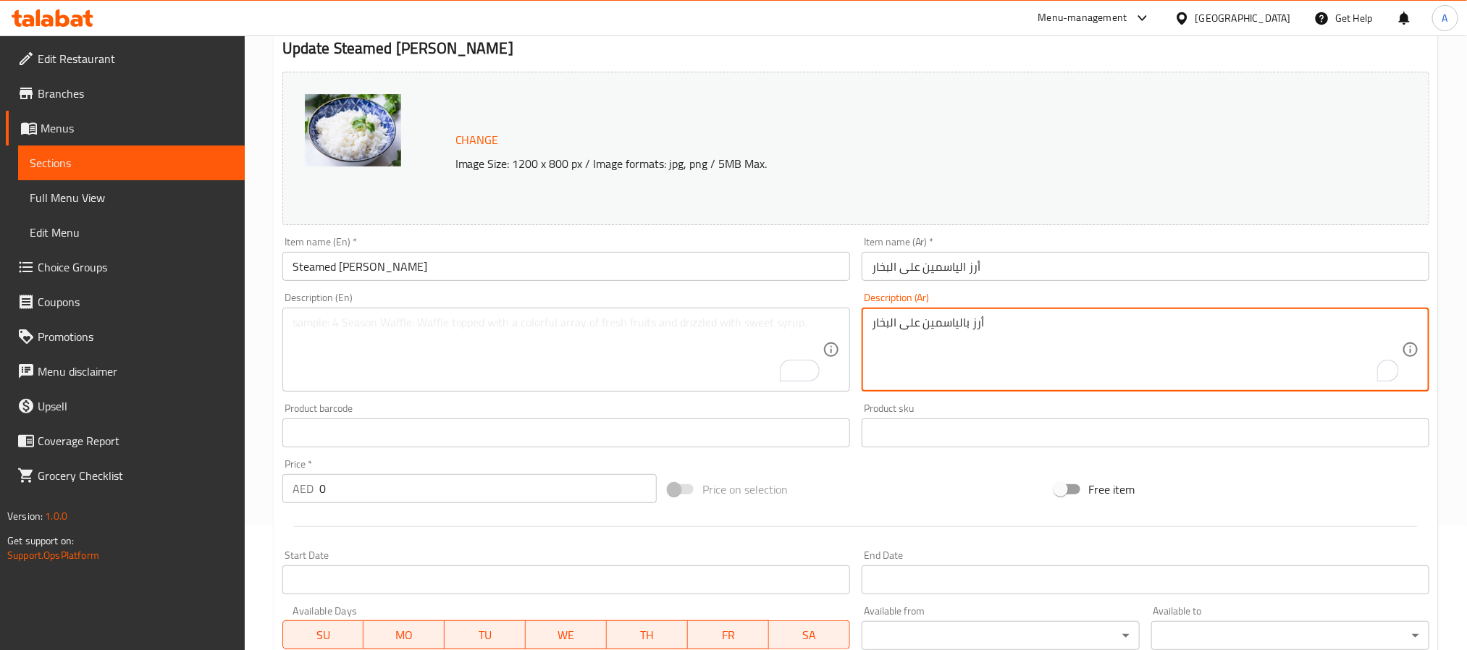
click at [1061, 320] on textarea "أرز بالياسمين على البخار" at bounding box center [1137, 350] width 530 height 69
drag, startPoint x: 674, startPoint y: 246, endPoint x: 665, endPoint y: 254, distance: 12.3
click at [672, 246] on div "Item name (En)   * Steamed Jasmine Rice Item name (En) *" at bounding box center [566, 259] width 568 height 44
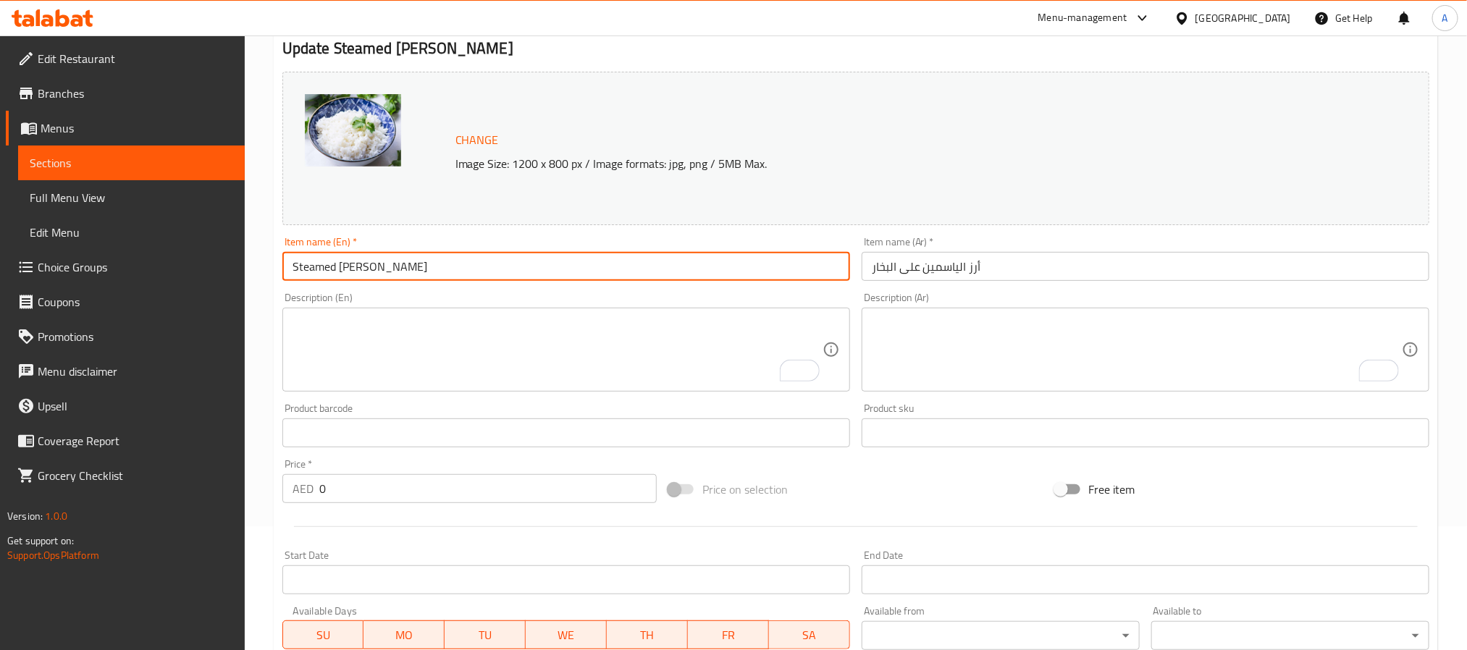
click at [658, 266] on input "Steamed [PERSON_NAME]" at bounding box center [566, 266] width 568 height 29
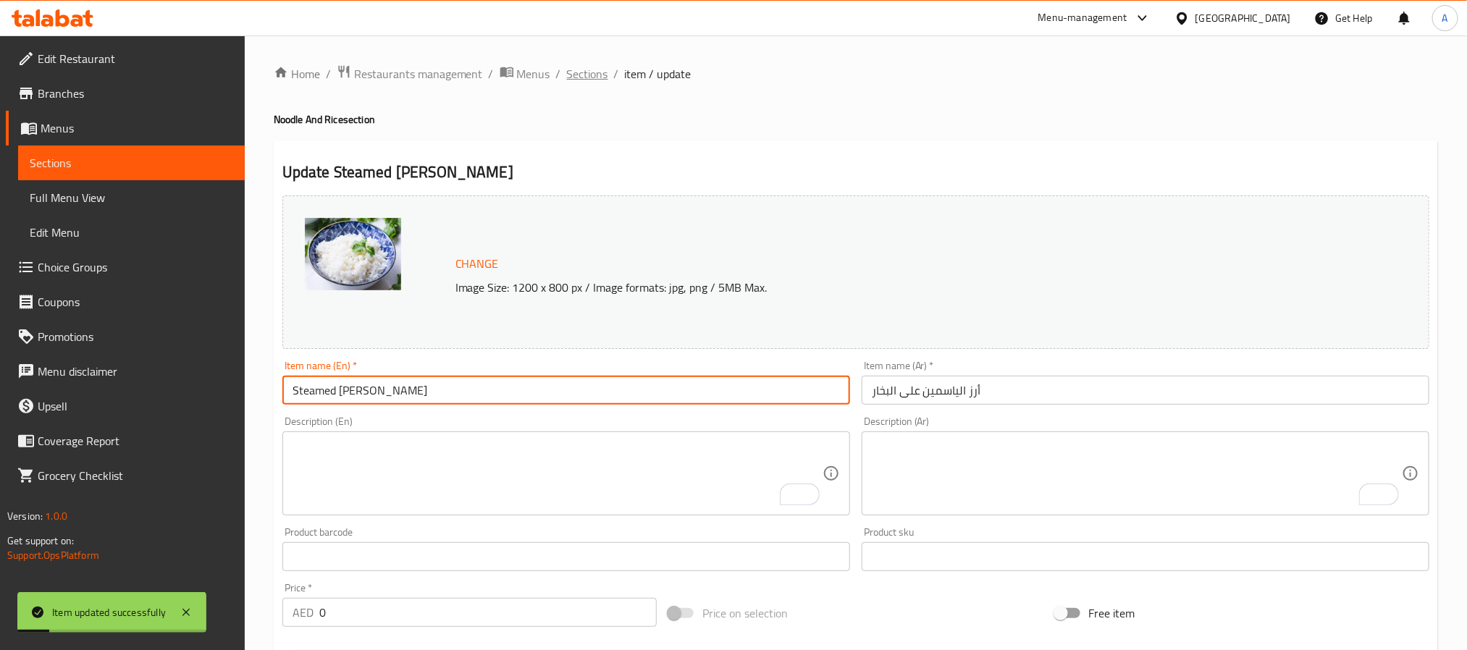
click at [600, 74] on span "Sections" at bounding box center [587, 73] width 41 height 17
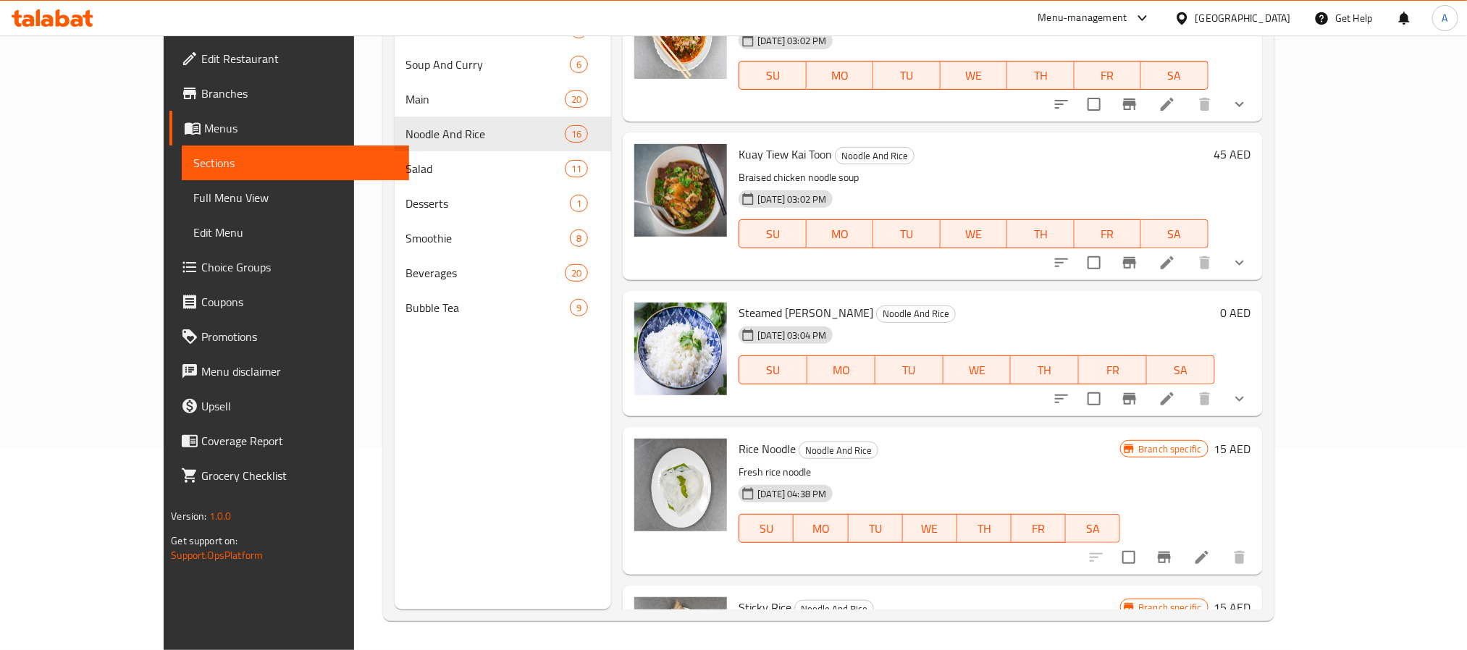
scroll to position [1912, 0]
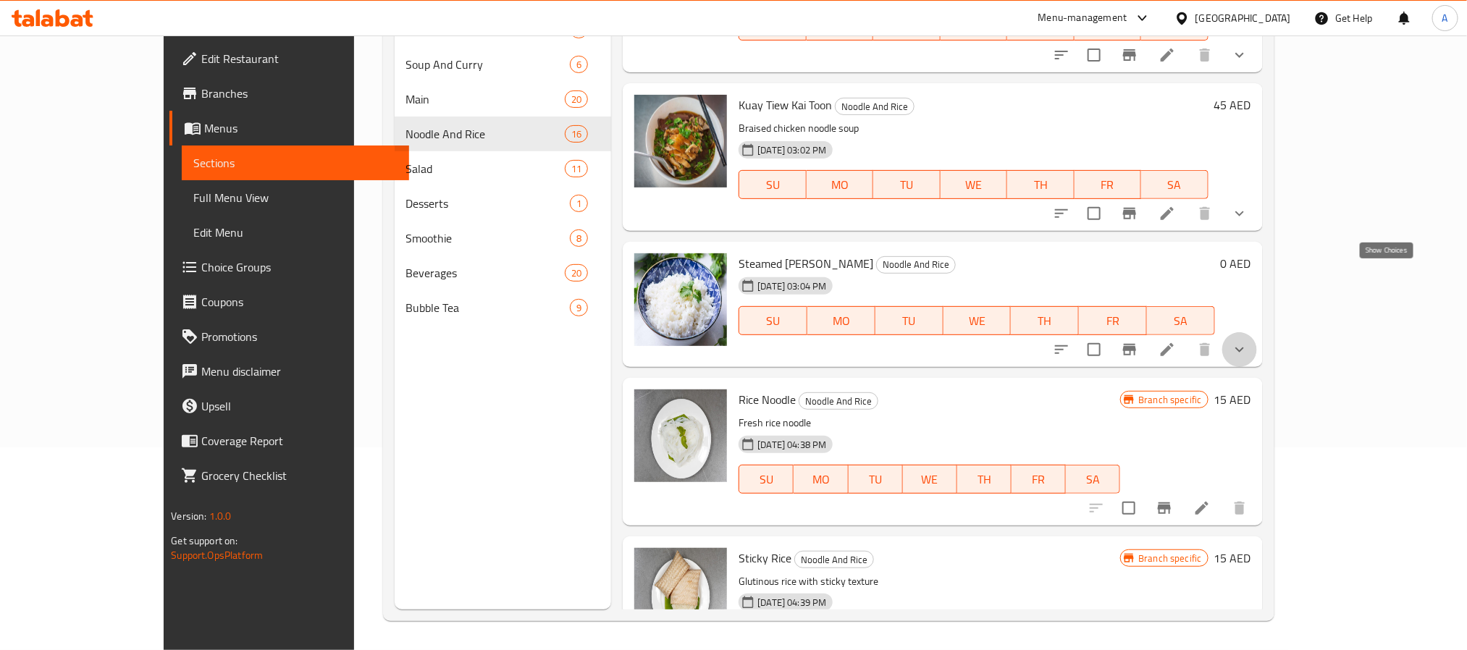
click at [1249, 341] on icon "show more" at bounding box center [1239, 349] width 17 height 17
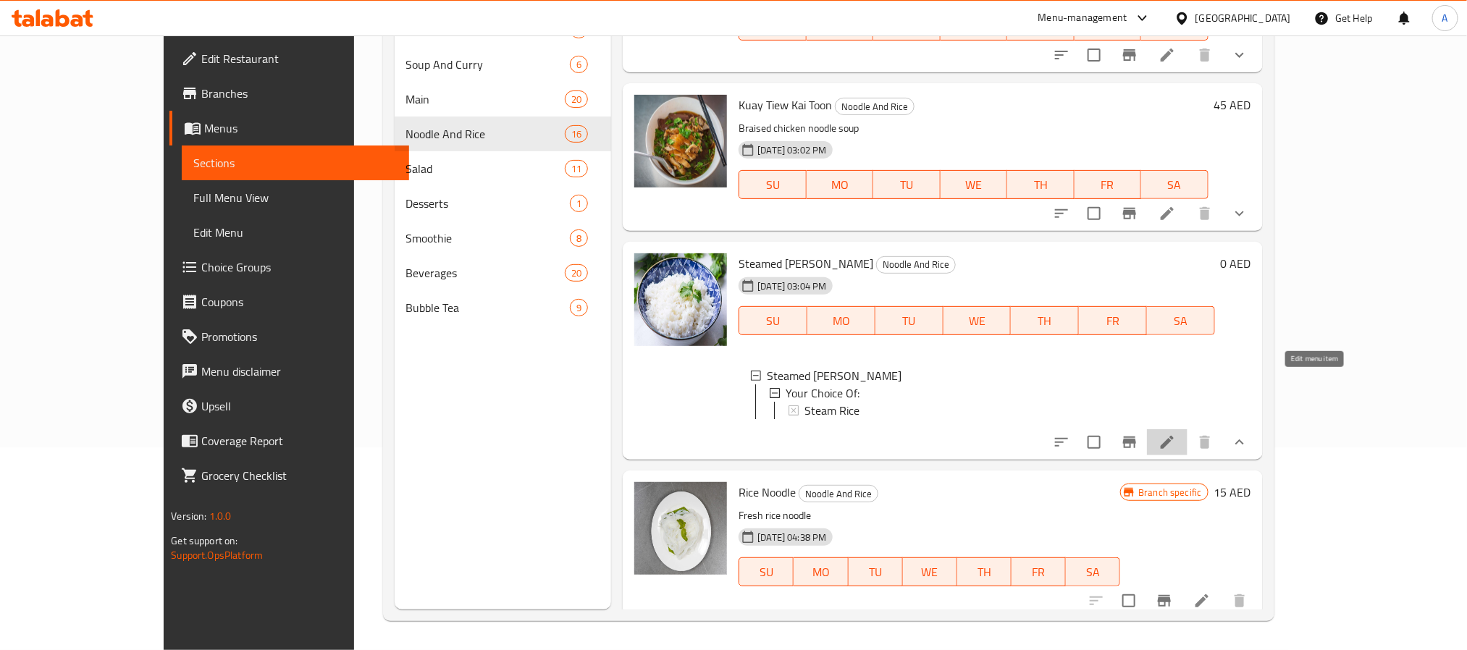
click at [1176, 434] on icon at bounding box center [1167, 442] width 17 height 17
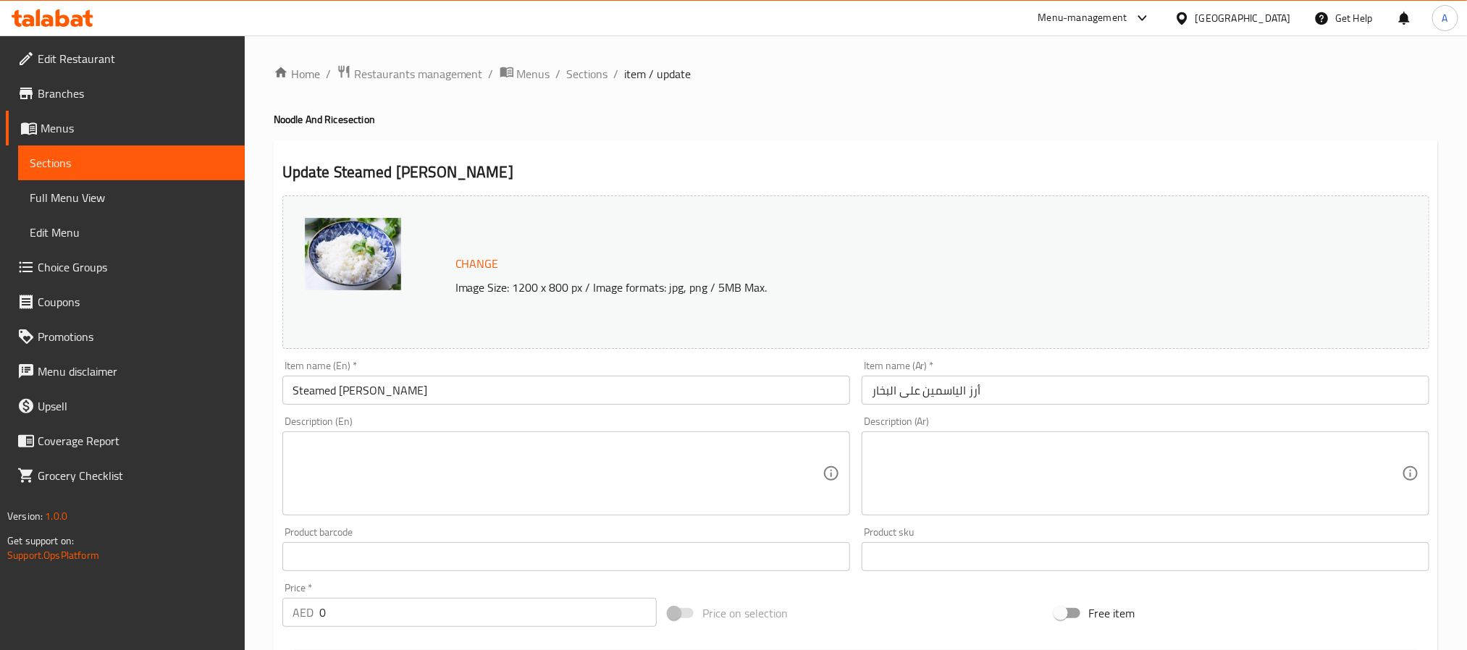
click at [963, 146] on div "Update Steamed Jasmine Rice Change Image Size: 1200 x 800 px / Image formats: j…" at bounding box center [856, 610] width 1165 height 938
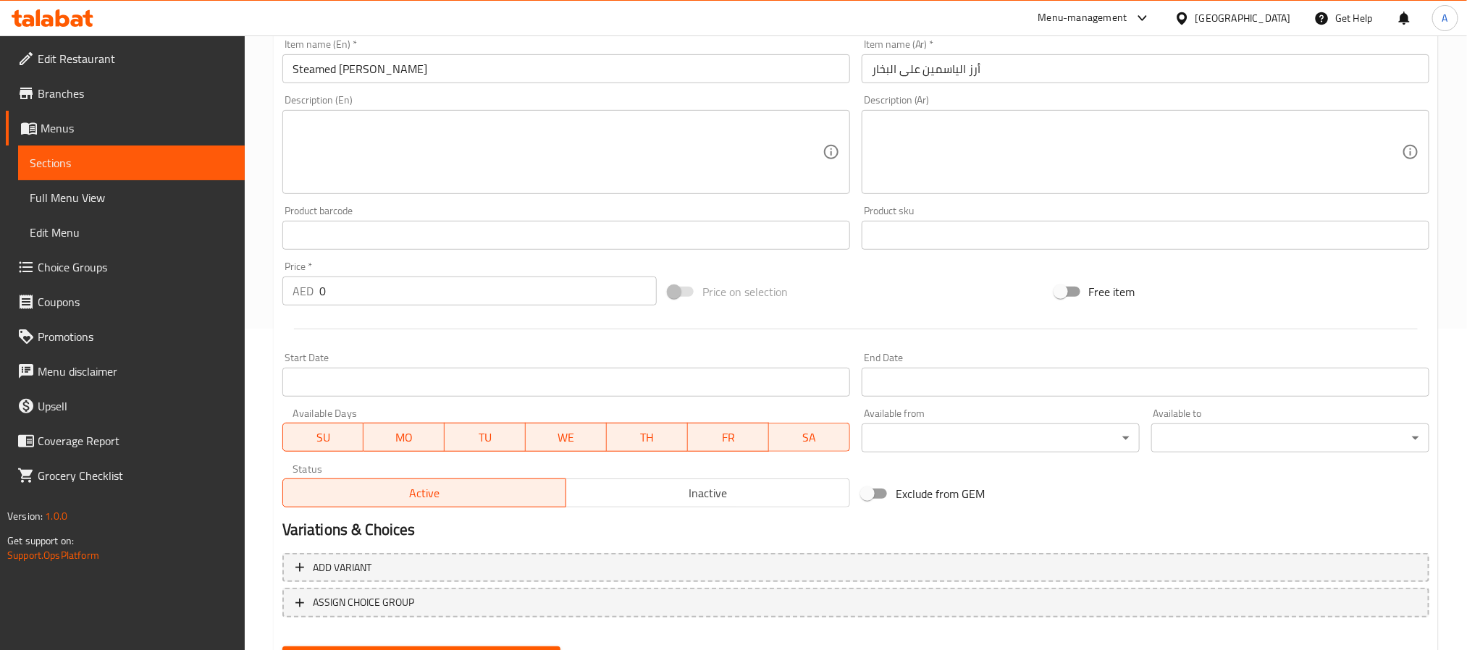
scroll to position [283, 0]
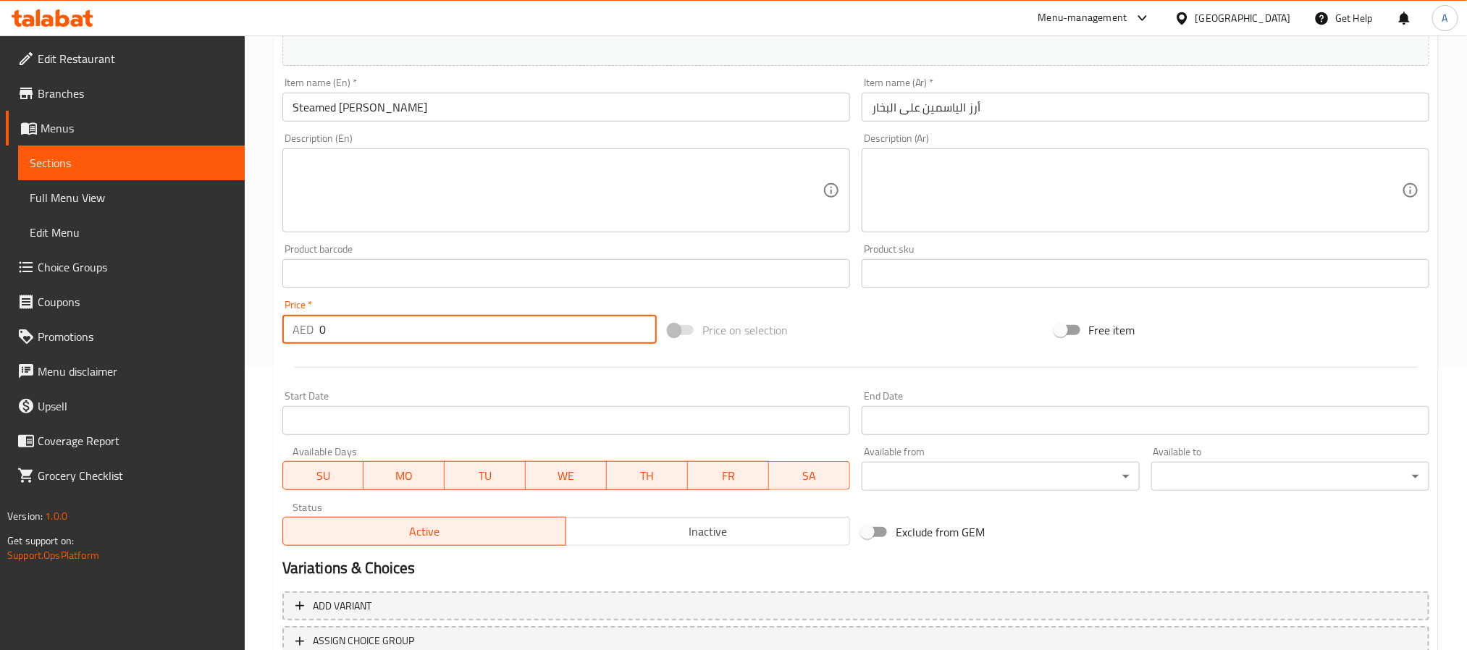
drag, startPoint x: 350, startPoint y: 329, endPoint x: 266, endPoint y: 326, distance: 84.1
click at [266, 326] on div "Home / Restaurants management / Menus / Sections / item / update Noodle And Ric…" at bounding box center [856, 256] width 1223 height 1009
paste input "12"
type input "12"
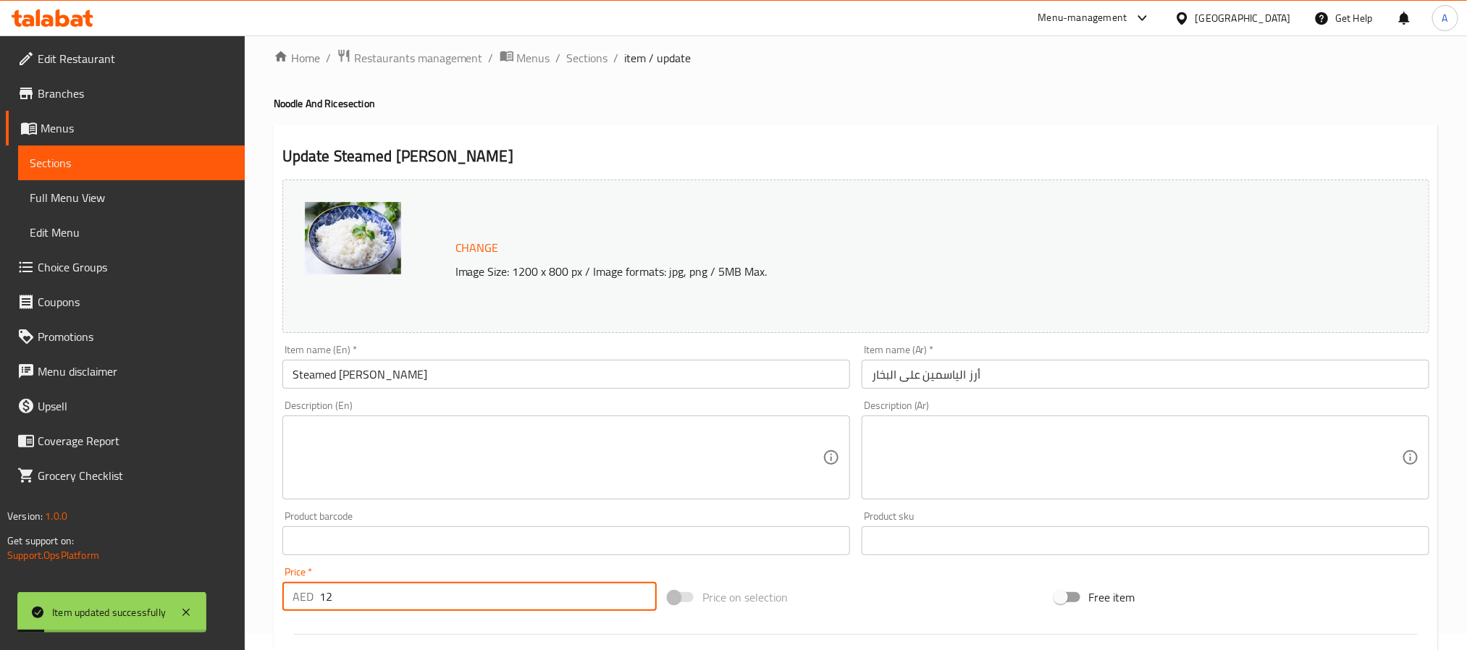
scroll to position [0, 0]
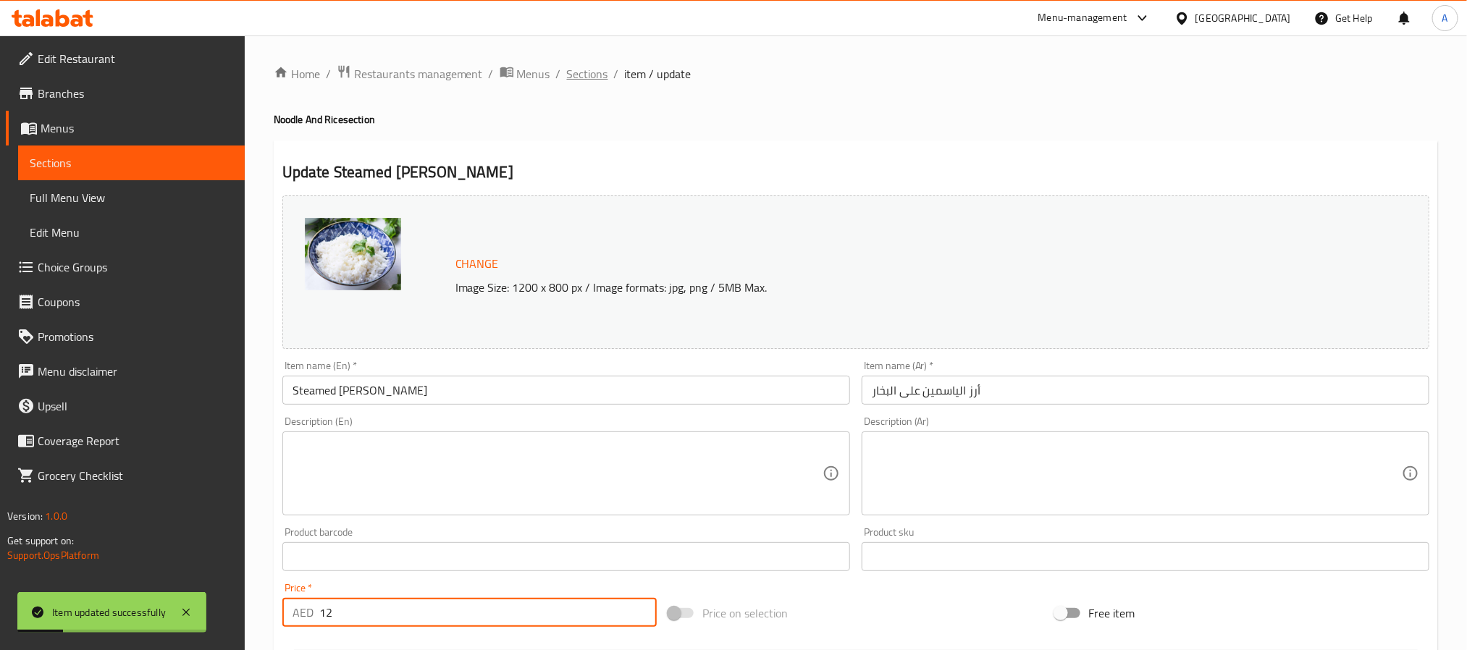
click at [585, 77] on span "Sections" at bounding box center [587, 73] width 41 height 17
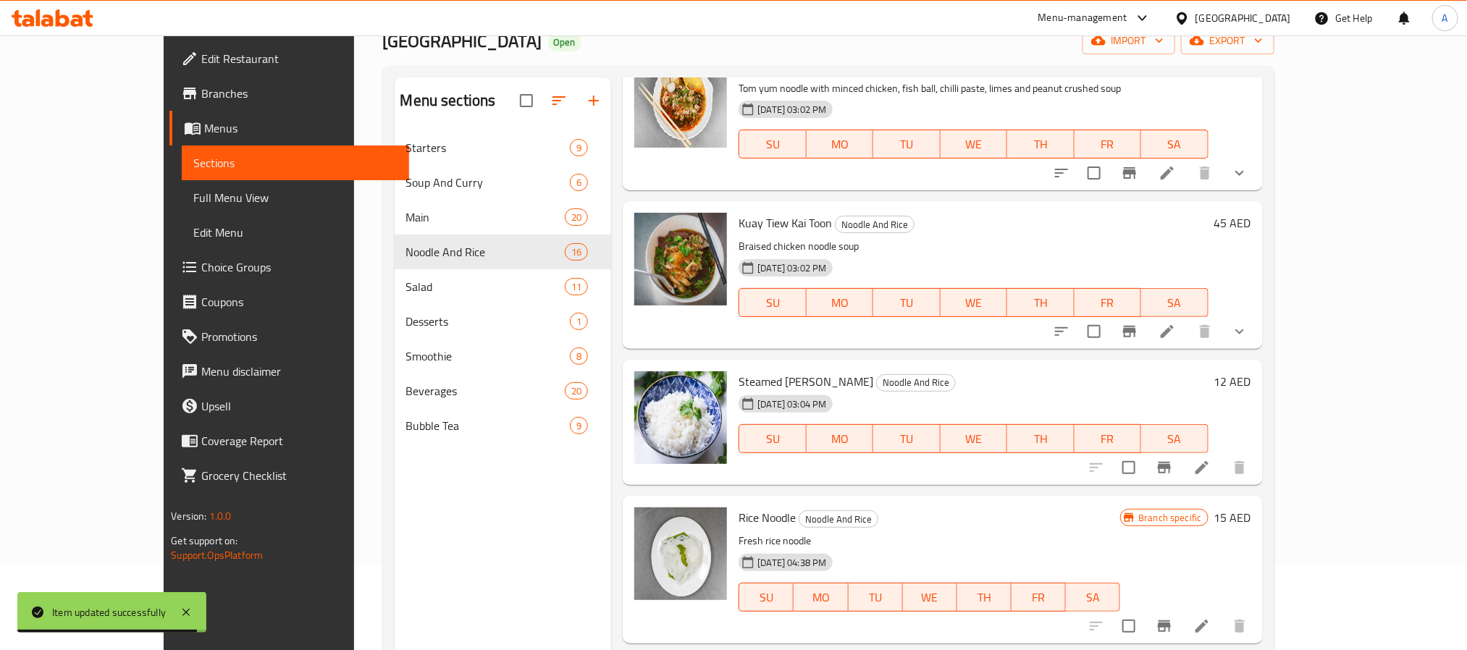
scroll to position [203, 0]
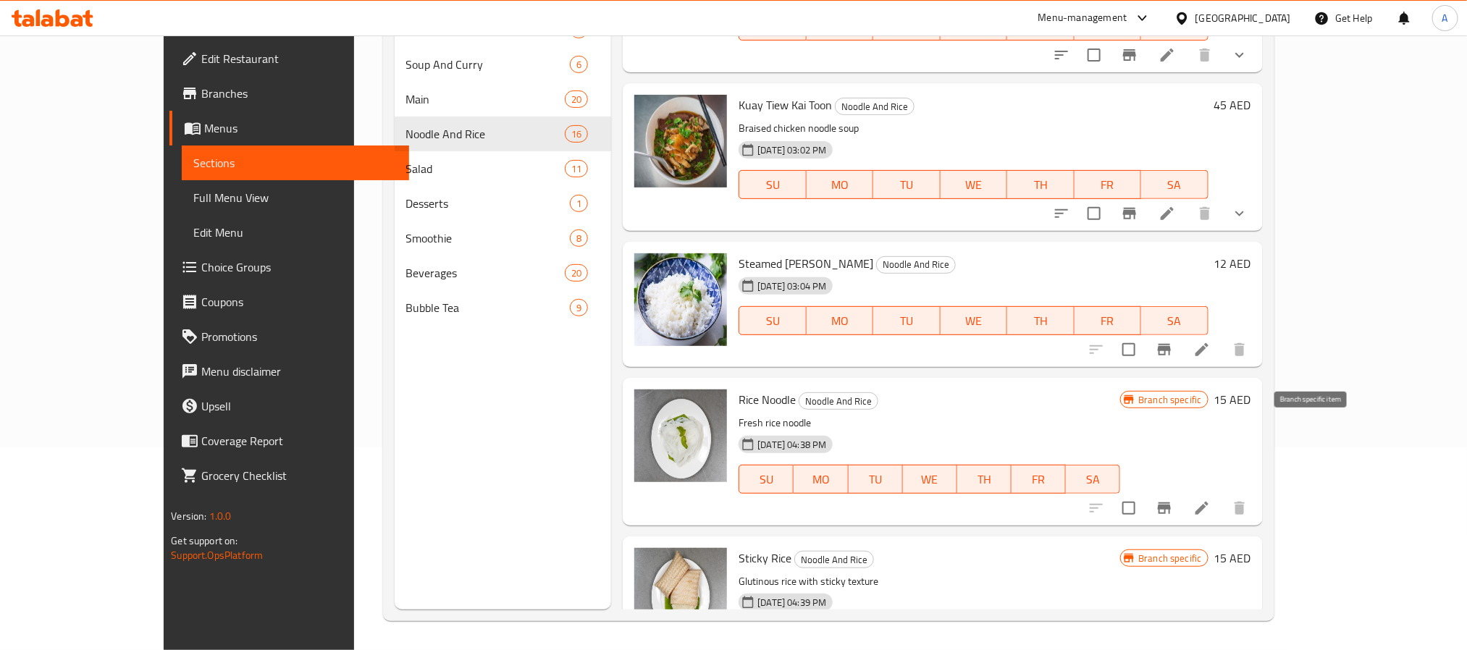
click at [1171, 503] on icon "Branch-specific-item" at bounding box center [1164, 509] width 13 height 12
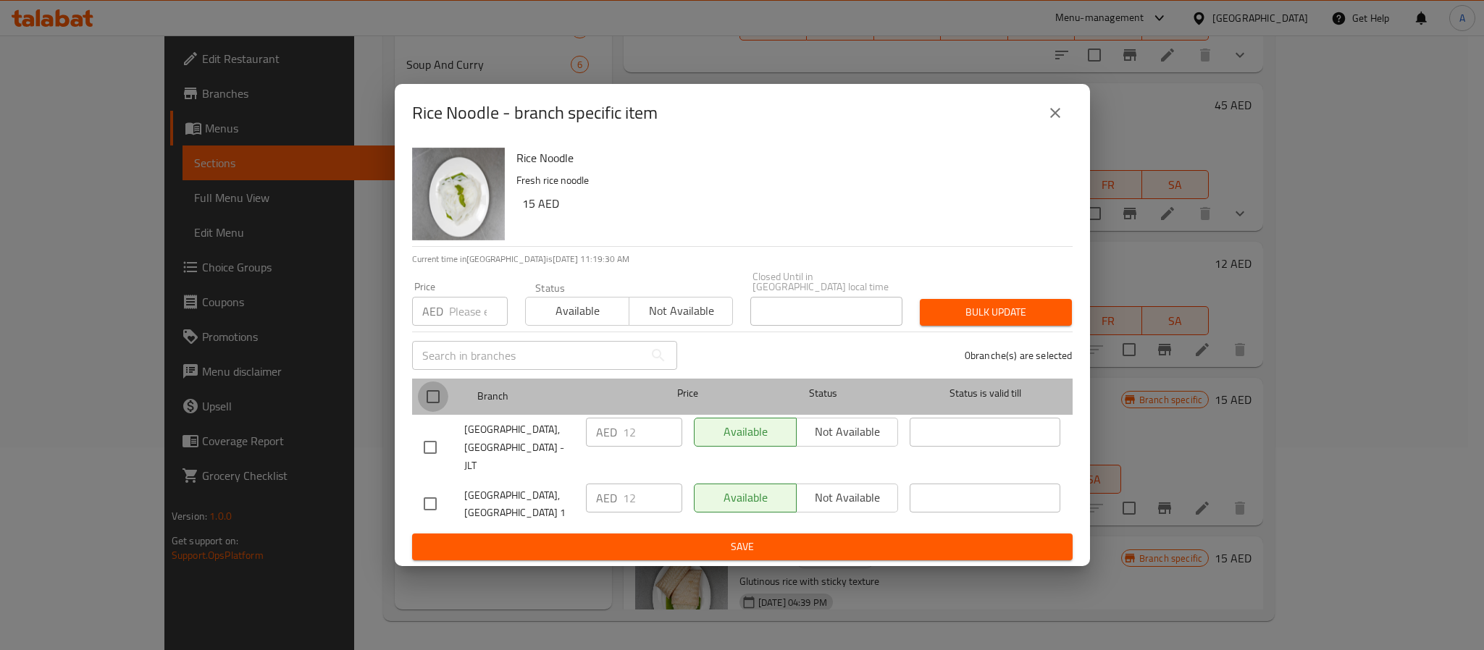
click at [439, 407] on input "checkbox" at bounding box center [433, 397] width 30 height 30
checkbox input "true"
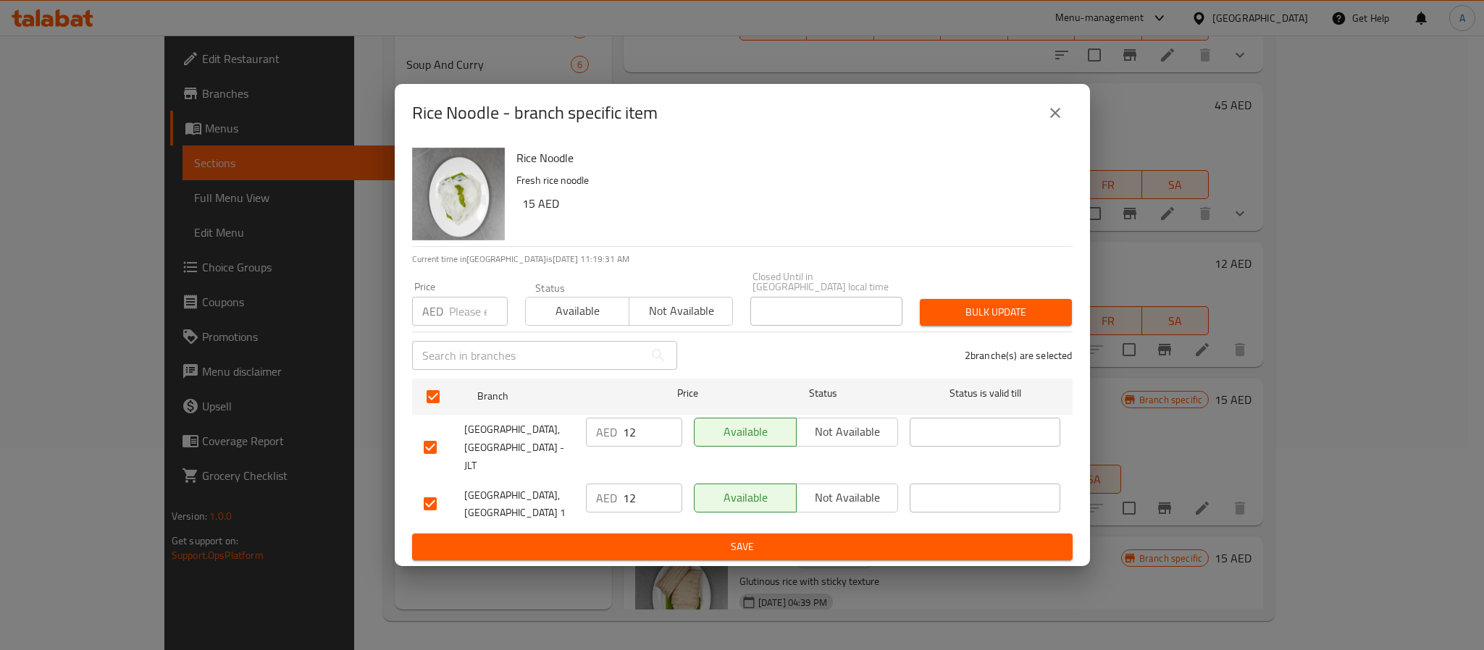
click at [454, 318] on input "number" at bounding box center [478, 311] width 59 height 29
type input "15"
click at [952, 316] on button "Bulk update" at bounding box center [996, 312] width 152 height 27
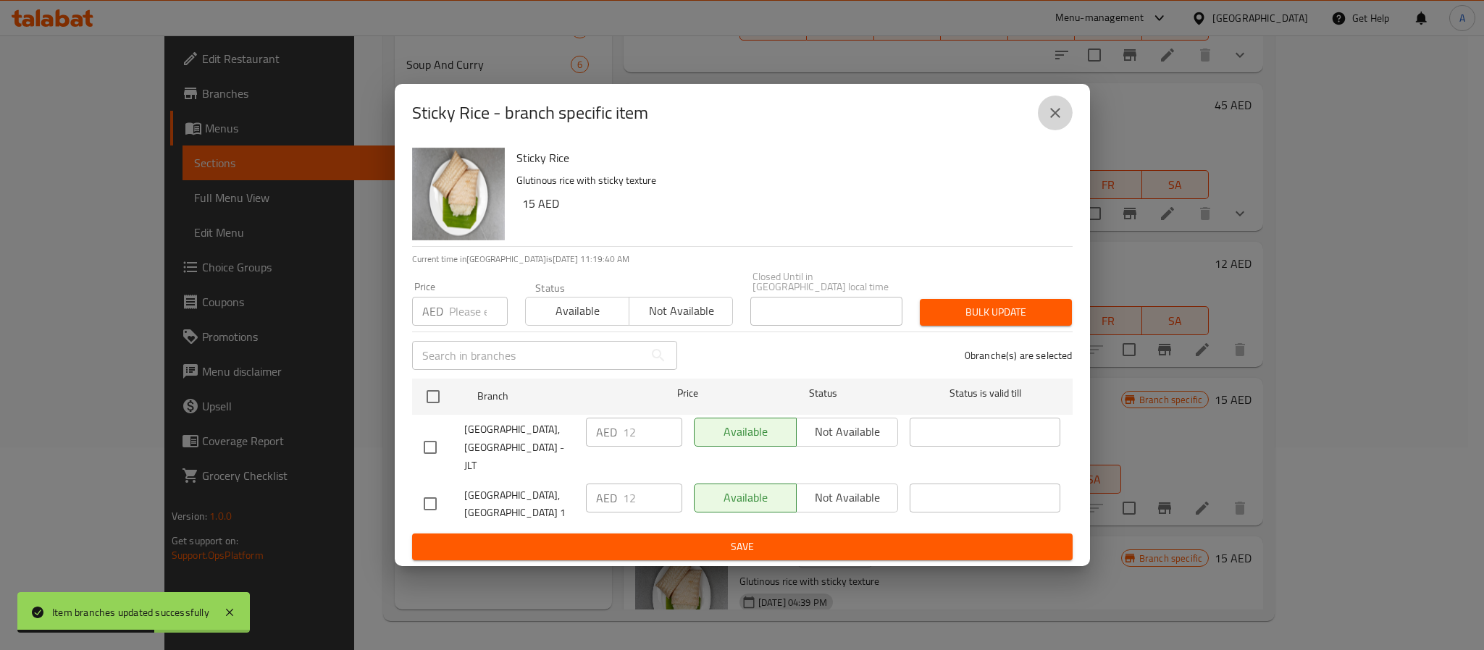
click at [1058, 120] on icon "close" at bounding box center [1055, 112] width 17 height 17
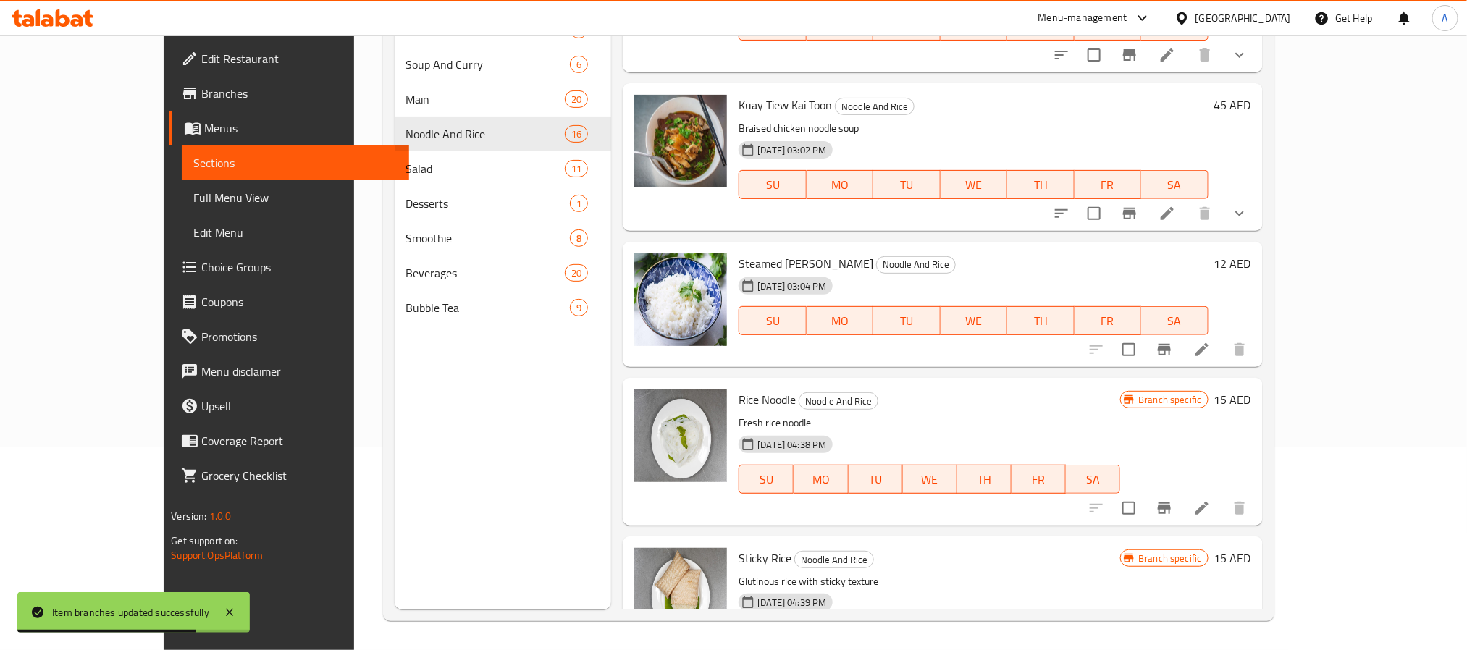
click at [1252, 548] on h6 "15 AED" at bounding box center [1233, 558] width 37 height 20
drag, startPoint x: 1245, startPoint y: 483, endPoint x: 1167, endPoint y: 483, distance: 78.2
type input "12"
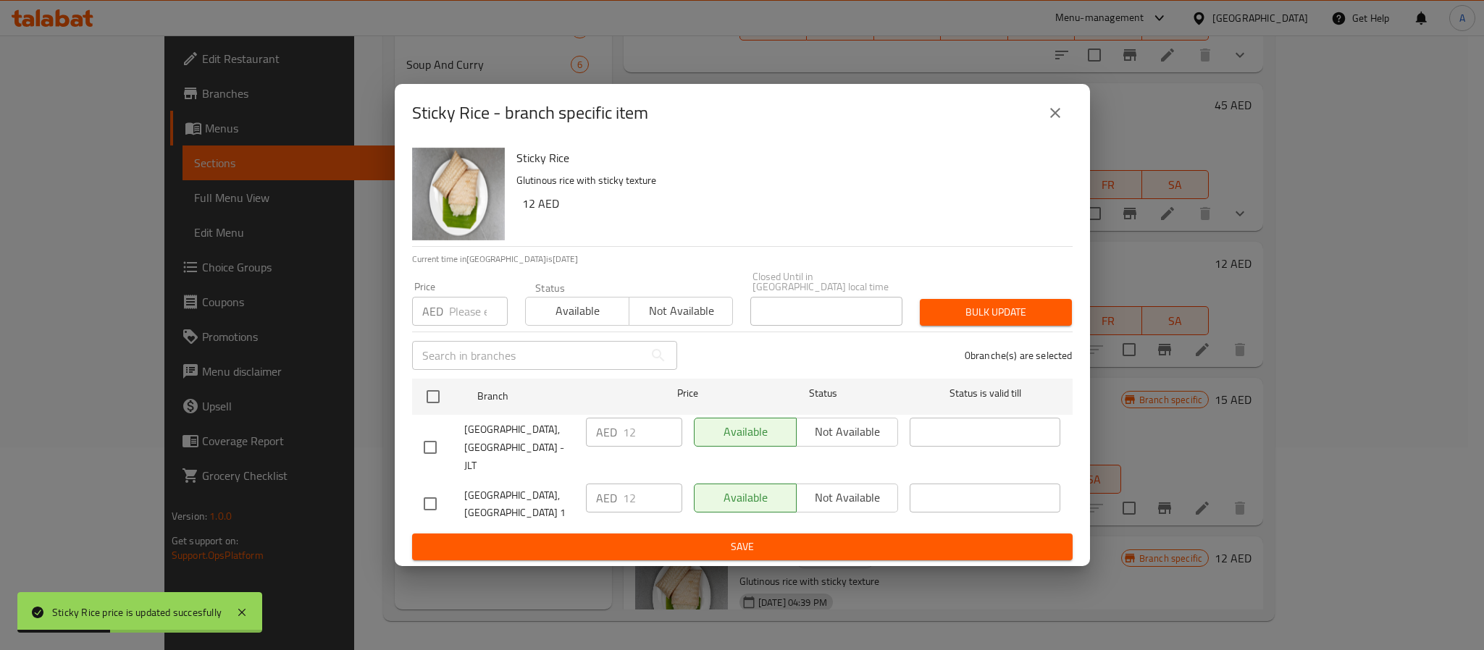
click at [1059, 122] on icon "close" at bounding box center [1055, 112] width 17 height 17
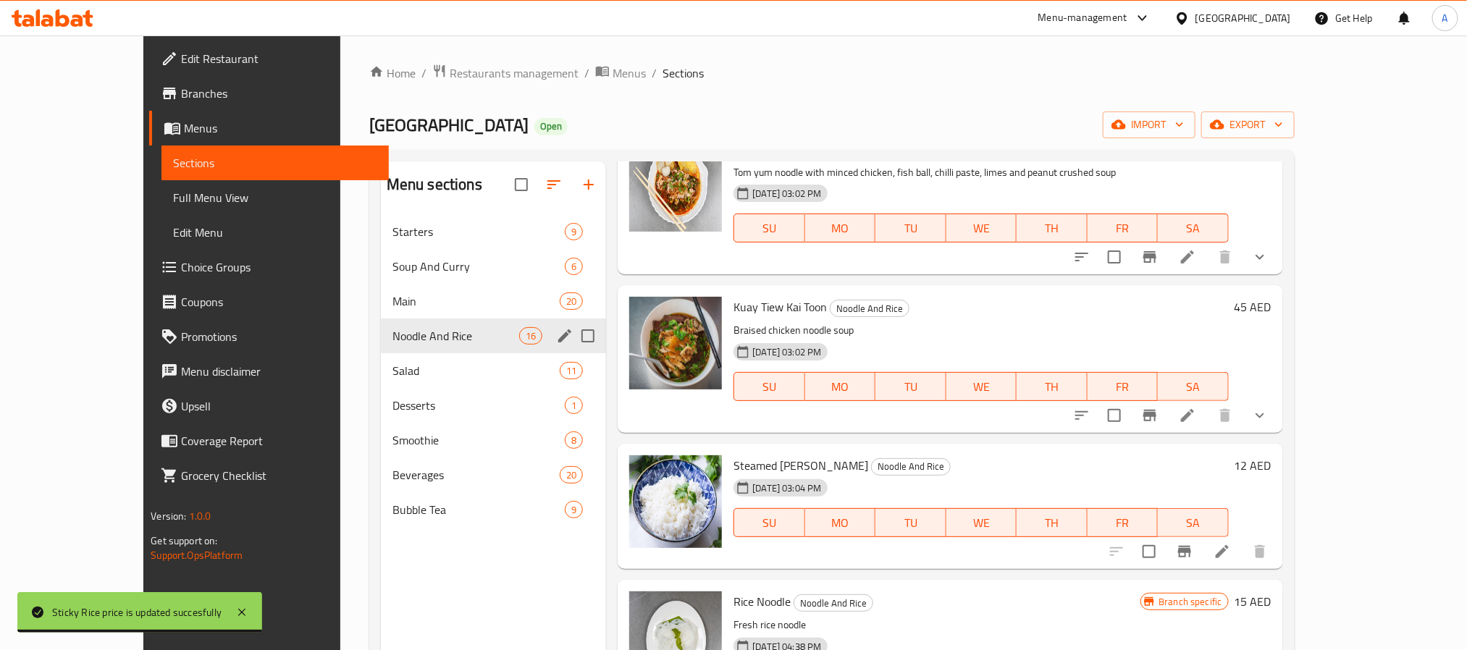
scroll to position [0, 0]
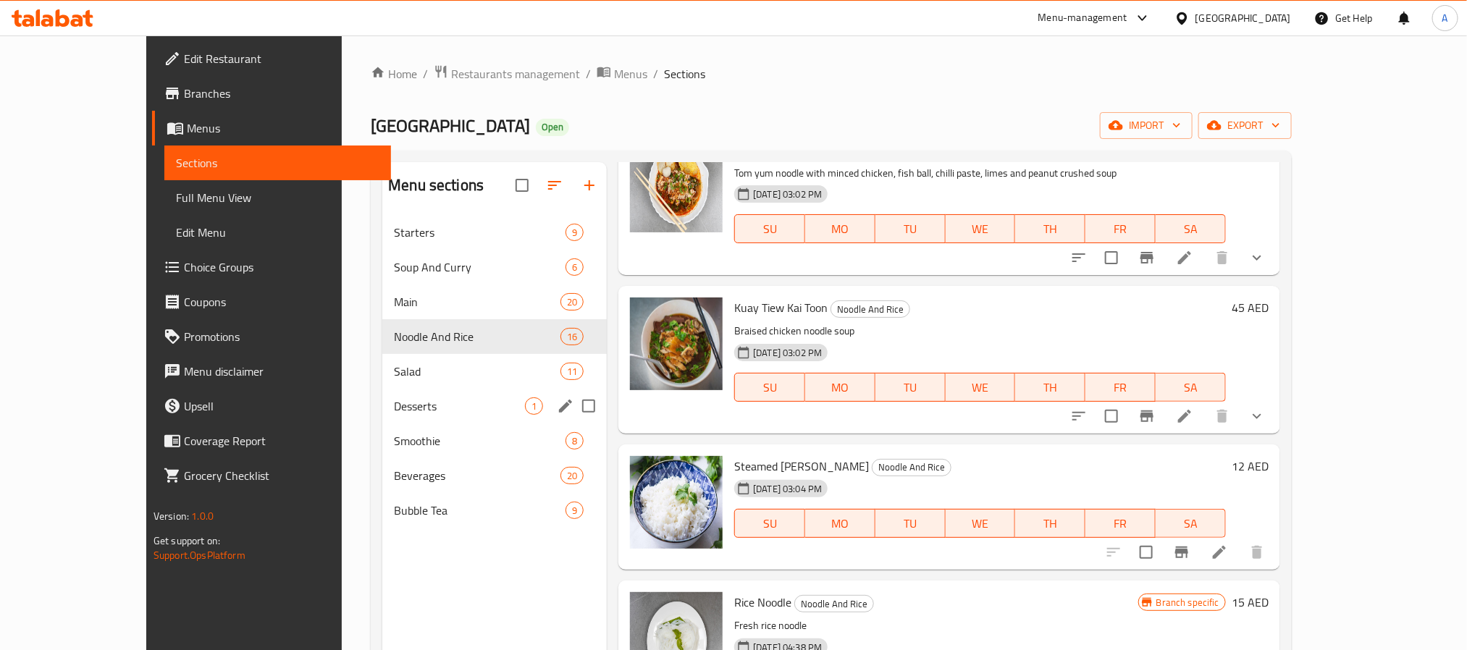
click at [382, 396] on div "Desserts 1" at bounding box center [494, 406] width 225 height 35
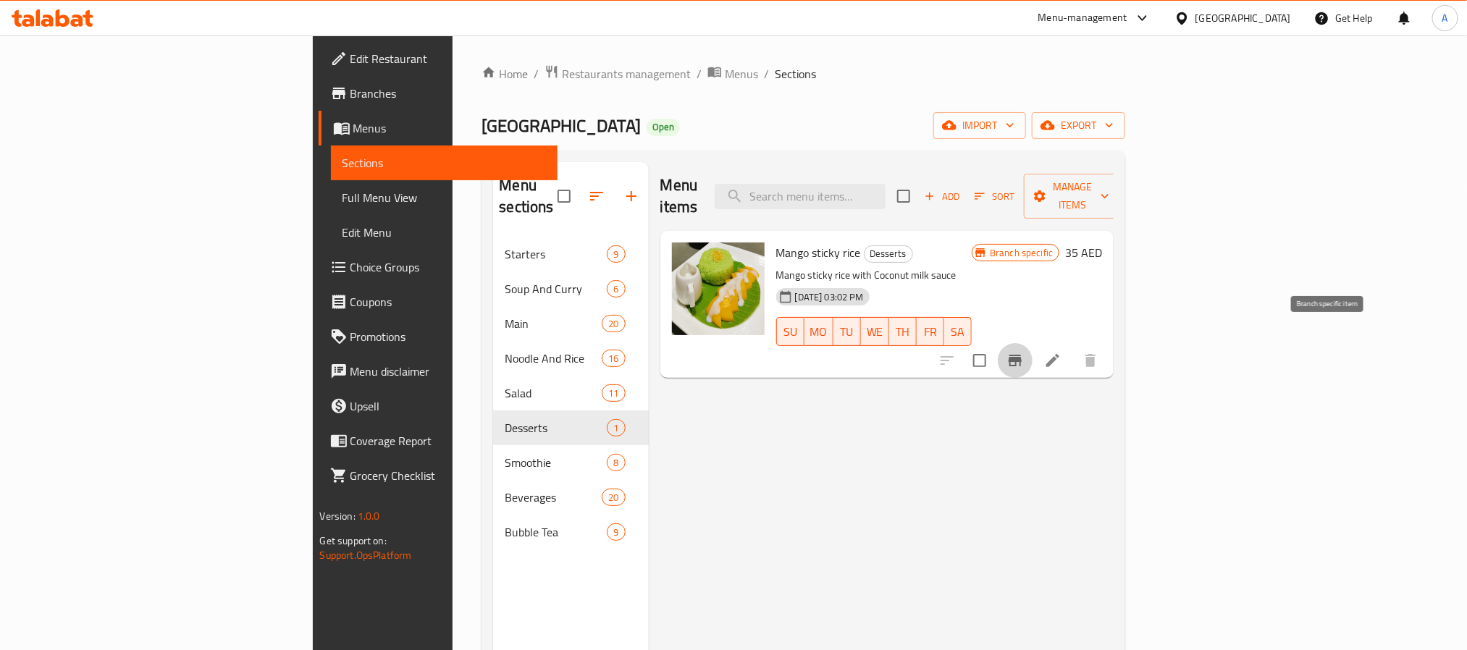
click at [1033, 343] on button "Branch-specific-item" at bounding box center [1015, 360] width 35 height 35
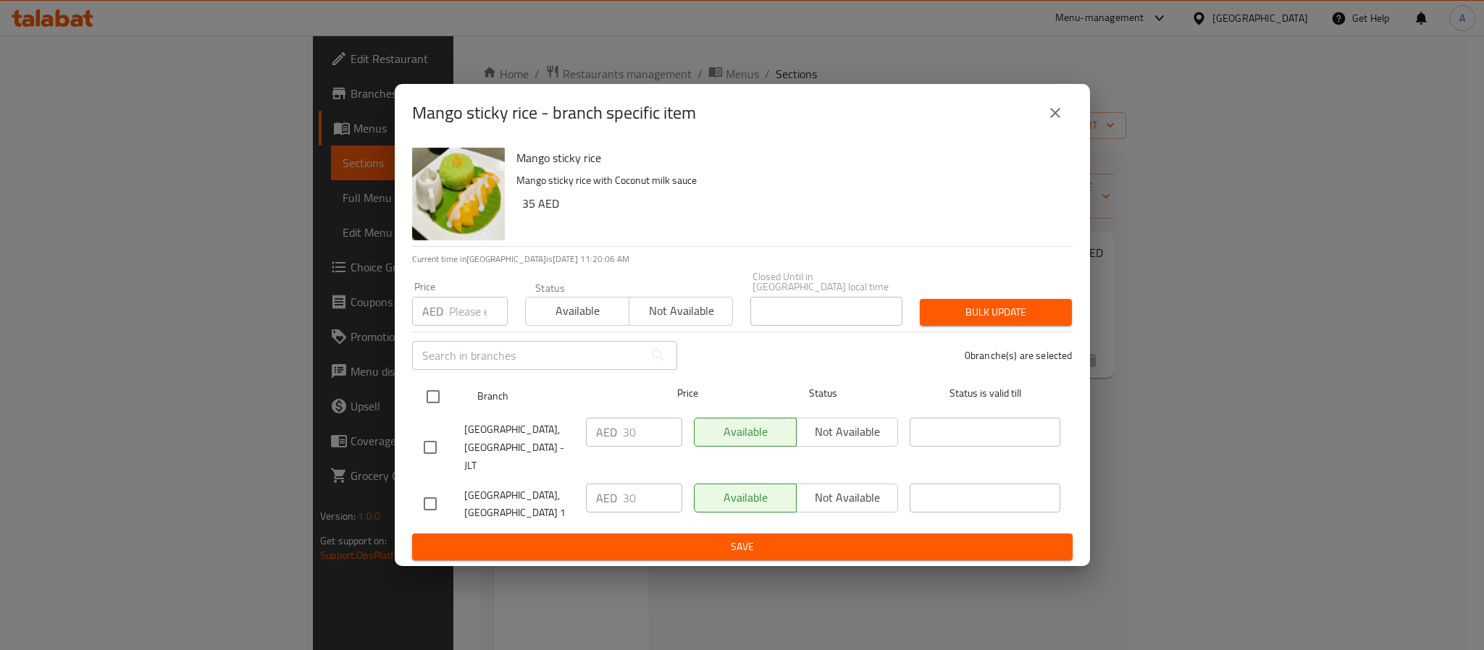
click at [440, 412] on input "checkbox" at bounding box center [433, 397] width 30 height 30
checkbox input "true"
click at [461, 322] on input "number" at bounding box center [478, 311] width 59 height 29
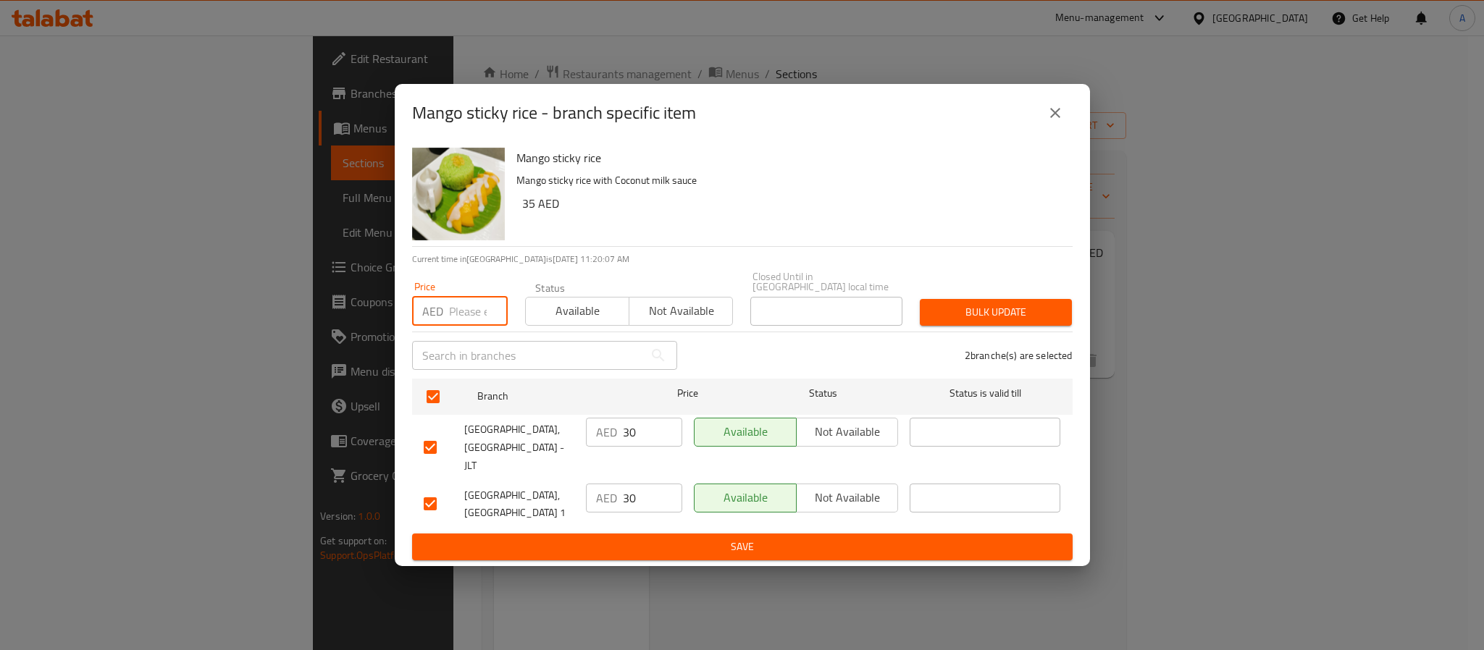
paste input "35"
type input "35"
click at [929, 314] on button "Bulk update" at bounding box center [996, 312] width 152 height 27
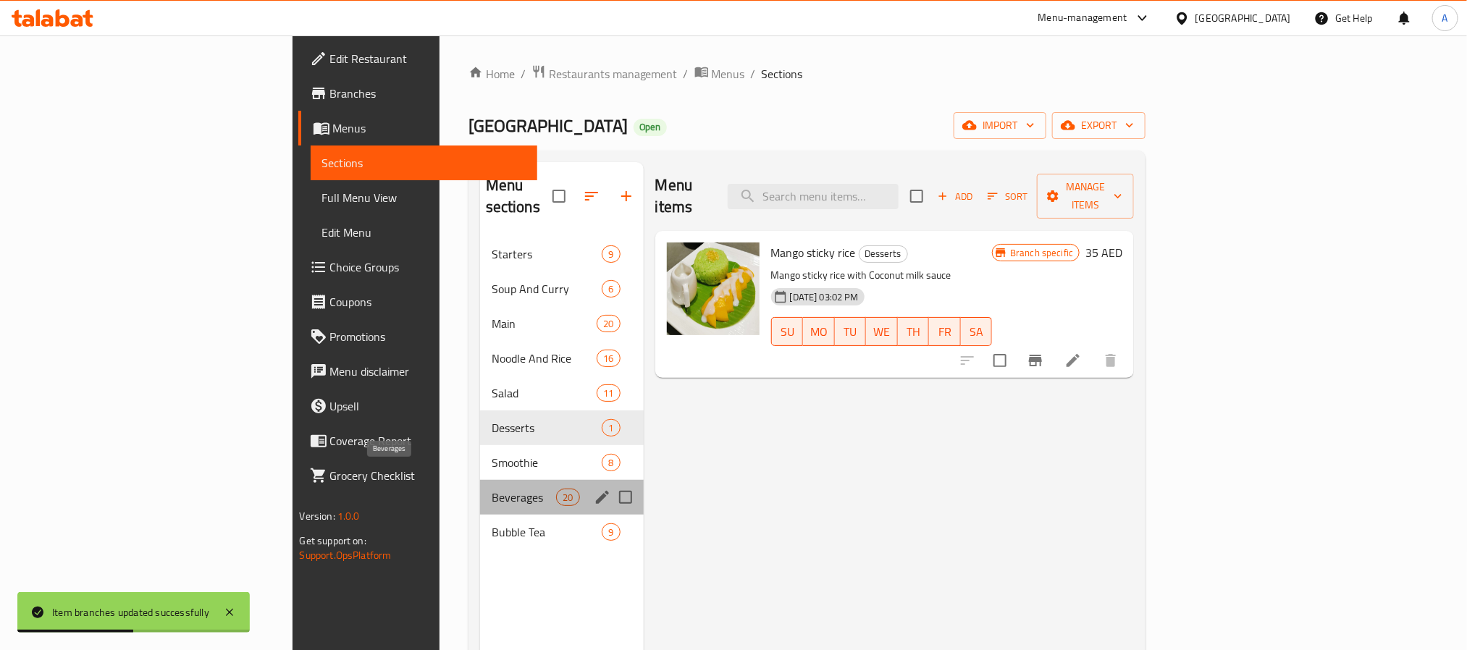
click at [492, 489] on span "Beverages" at bounding box center [524, 497] width 65 height 17
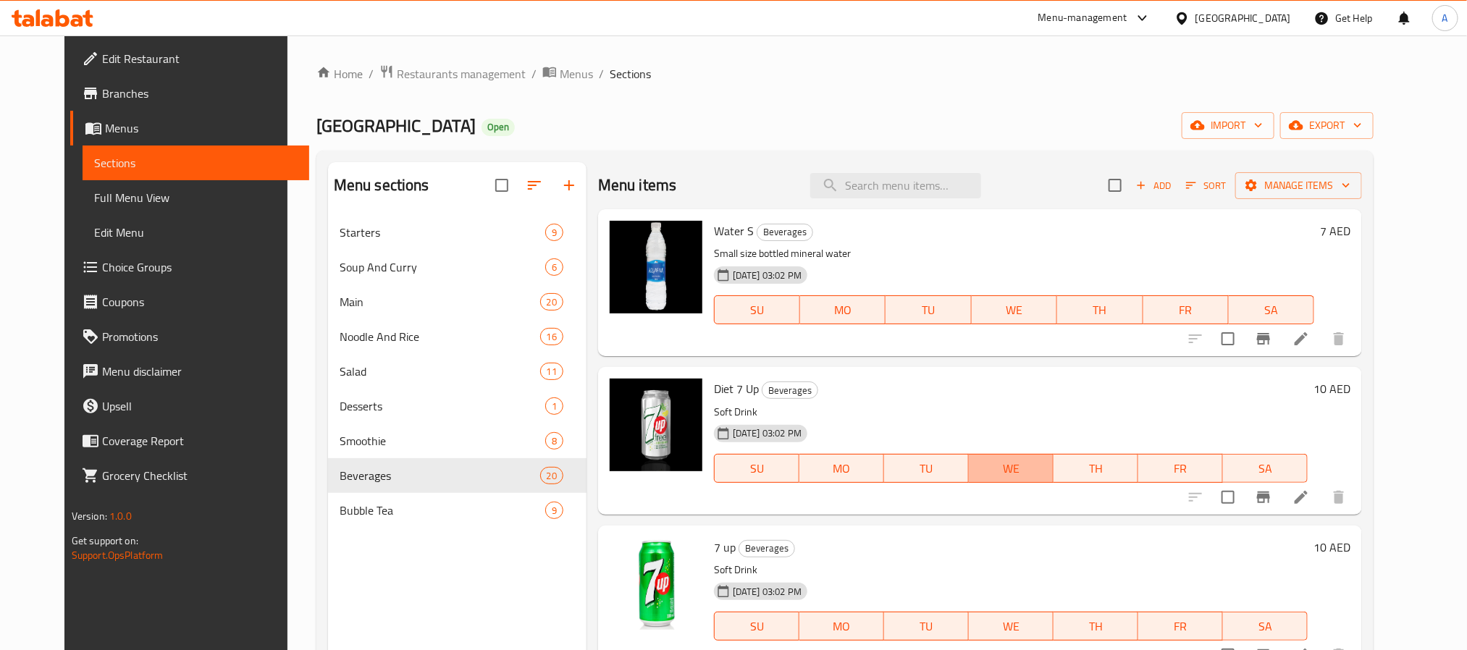
click at [1048, 474] on span "WE" at bounding box center [1011, 468] width 73 height 21
type button "3"
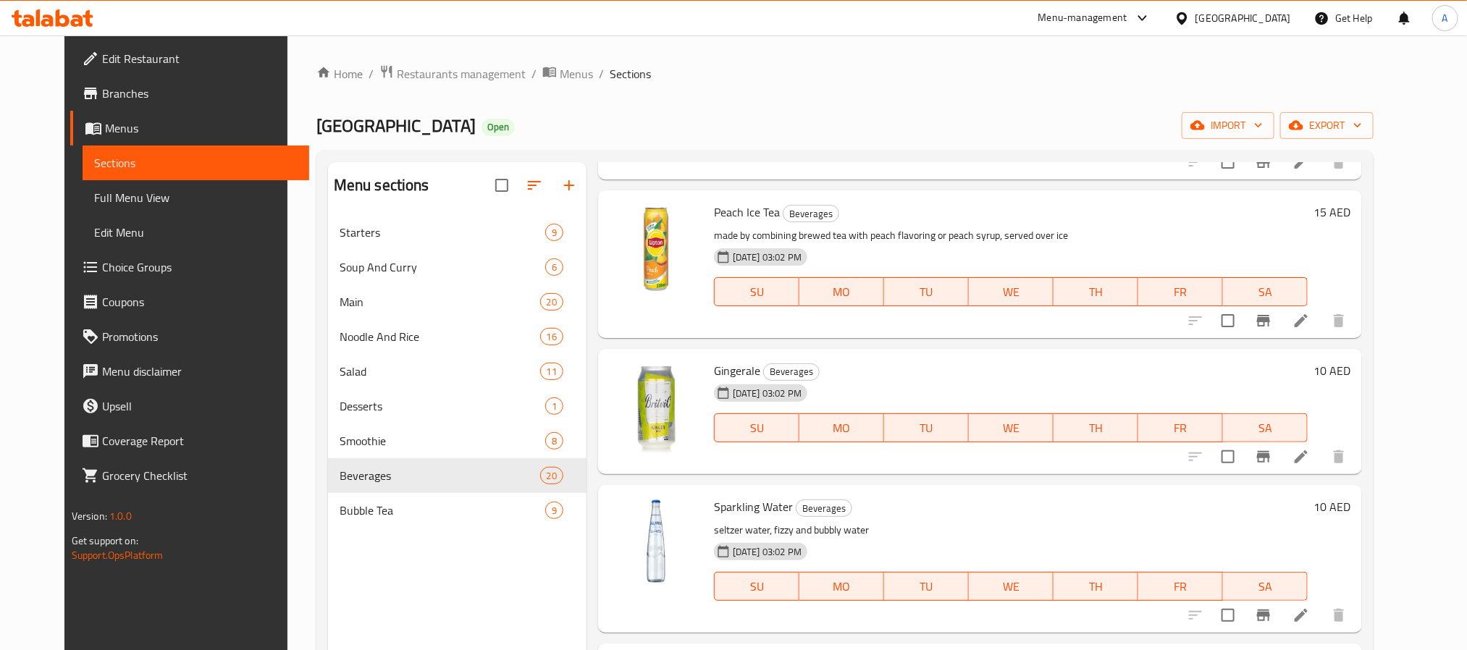
click at [834, 463] on div "Menu items Add Sort Manage items Water S Beverages Small size bottled mineral w…" at bounding box center [975, 487] width 776 height 650
click at [902, 456] on div "Menu items Add Sort Manage items Water S Beverages Small size bottled mineral w…" at bounding box center [975, 487] width 776 height 650
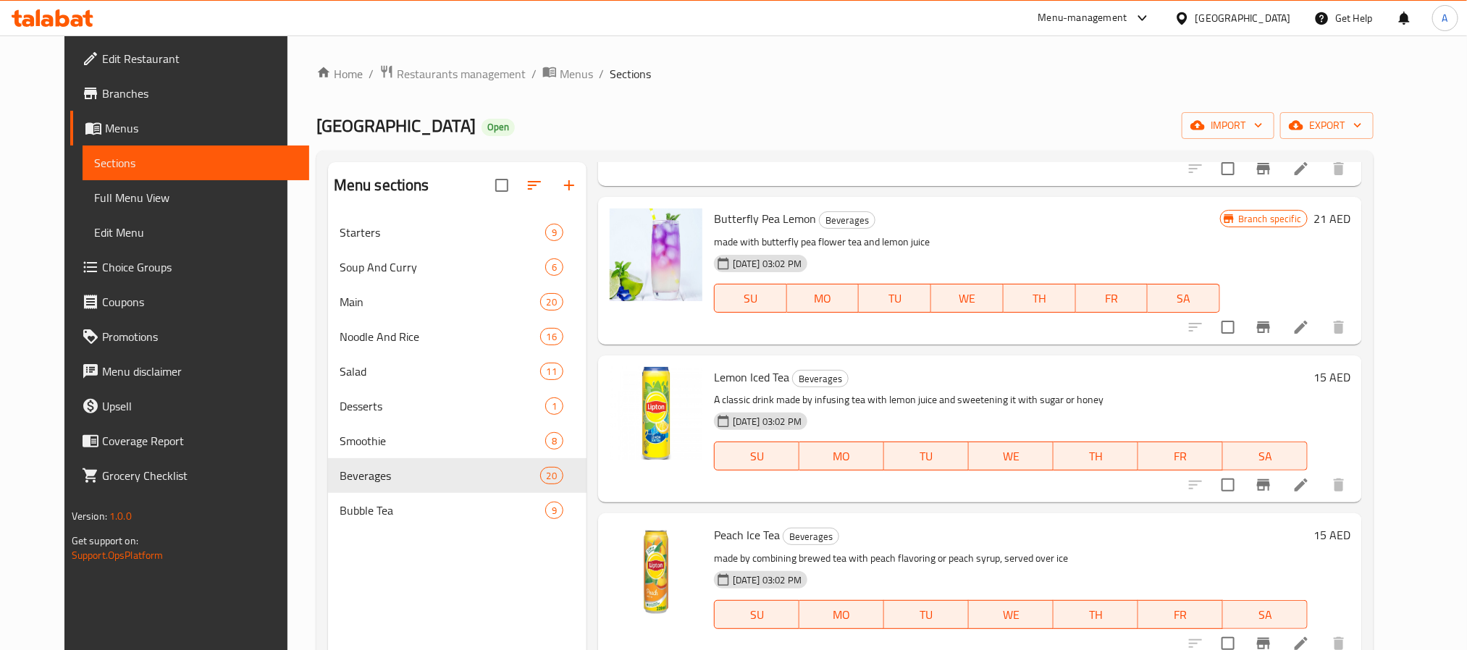
scroll to position [1962, 0]
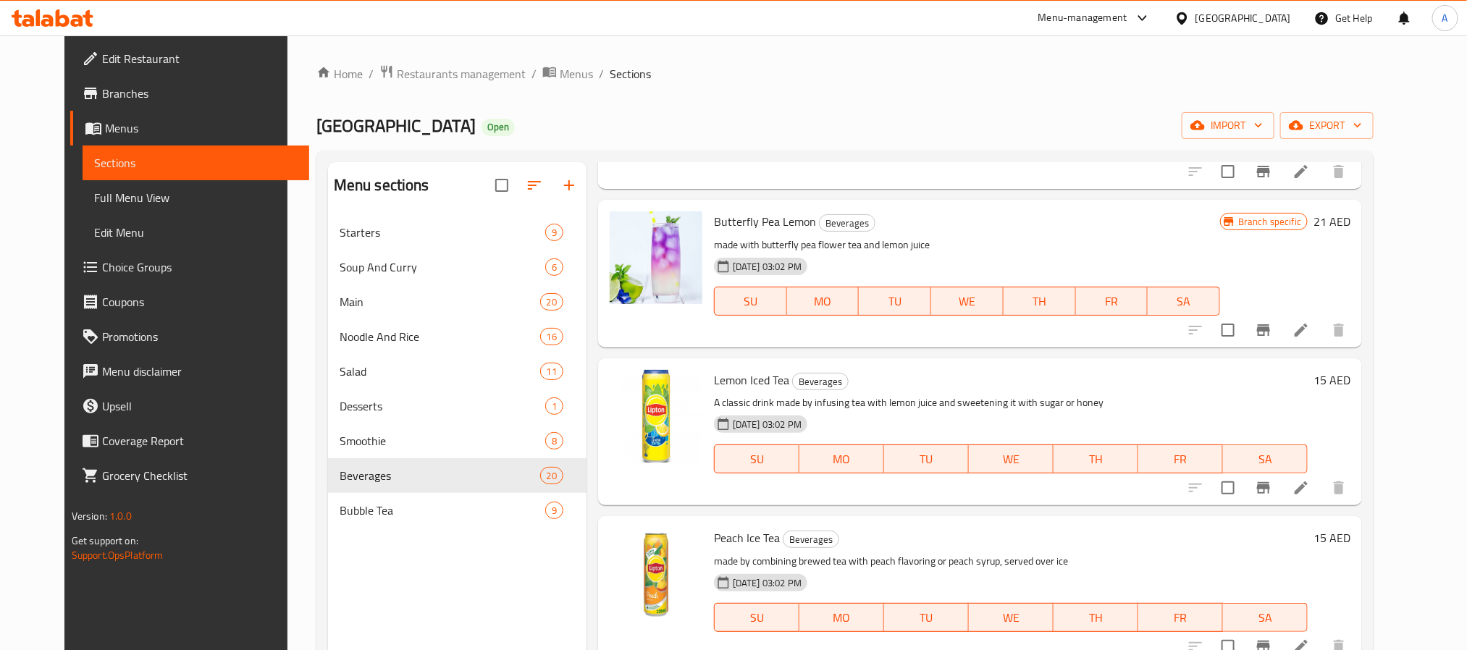
click at [926, 528] on h6 "Peach Ice Tea Beverages" at bounding box center [1011, 538] width 594 height 20
click at [1024, 449] on span "WE" at bounding box center [1011, 459] width 73 height 21
type button "3"
click at [1273, 322] on icon "Branch-specific-item" at bounding box center [1263, 330] width 17 height 17
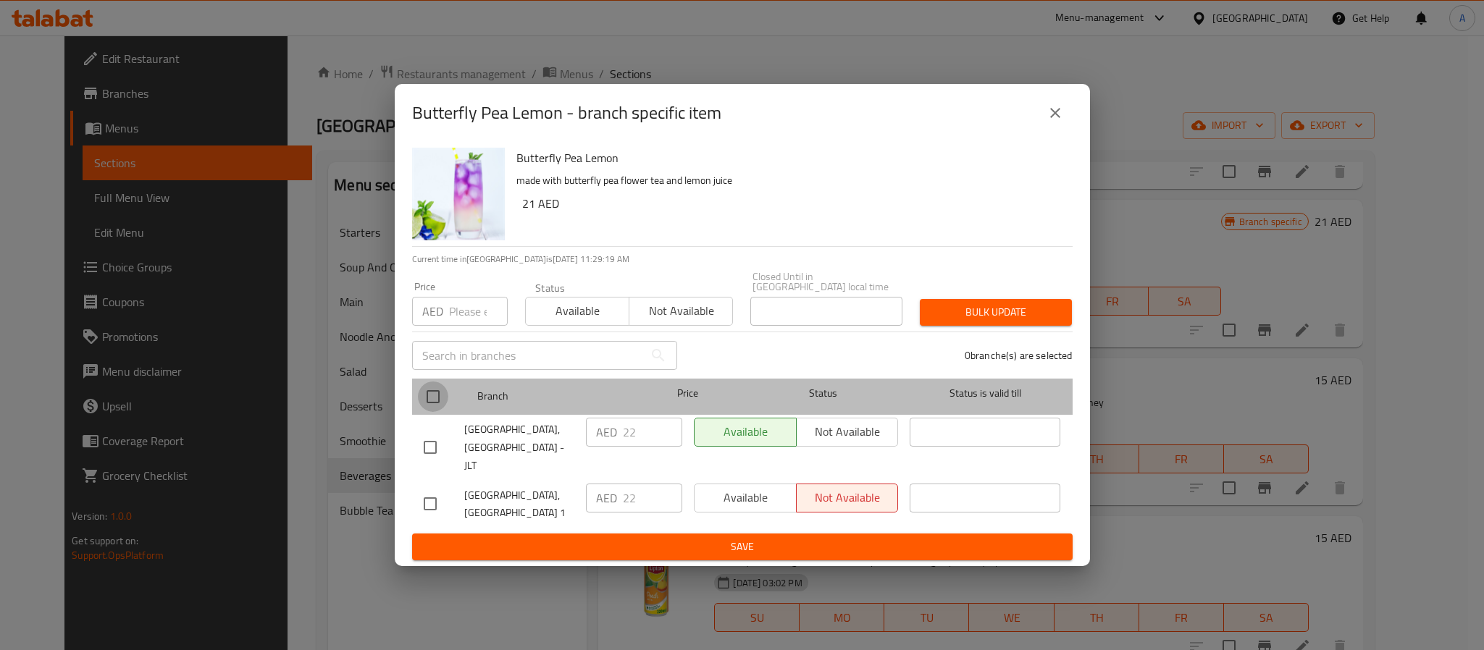
click at [429, 403] on input "checkbox" at bounding box center [433, 397] width 30 height 30
checkbox input "true"
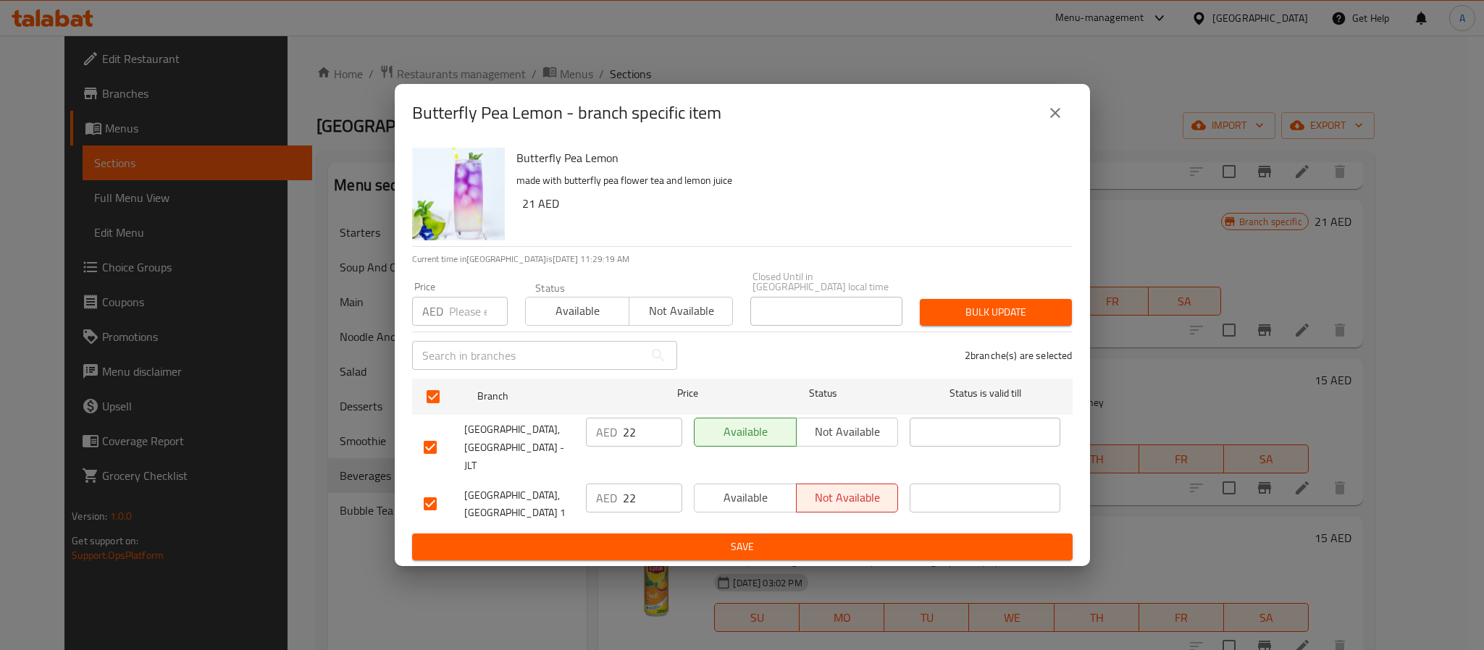
click at [452, 316] on input "number" at bounding box center [478, 311] width 59 height 29
paste input "21"
type input "21"
click at [970, 322] on span "Bulk update" at bounding box center [995, 312] width 129 height 18
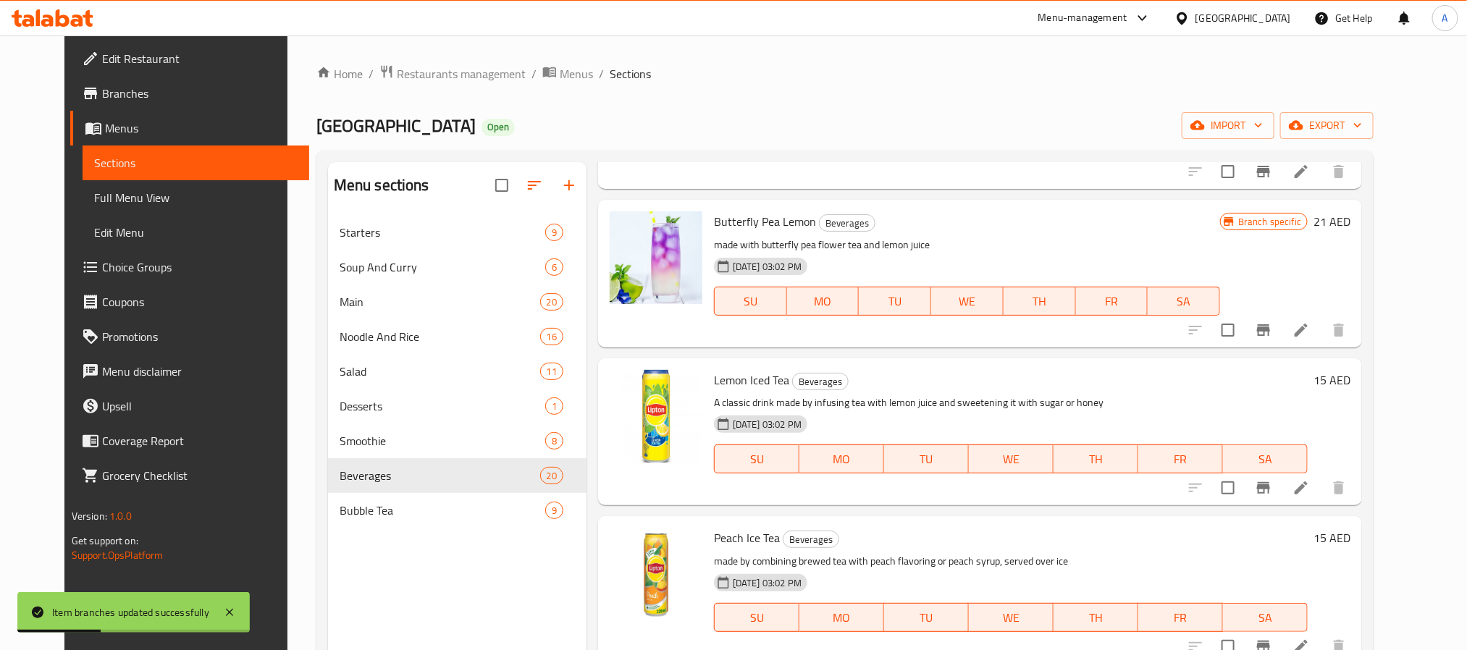
click at [992, 450] on span "WE" at bounding box center [1011, 459] width 73 height 21
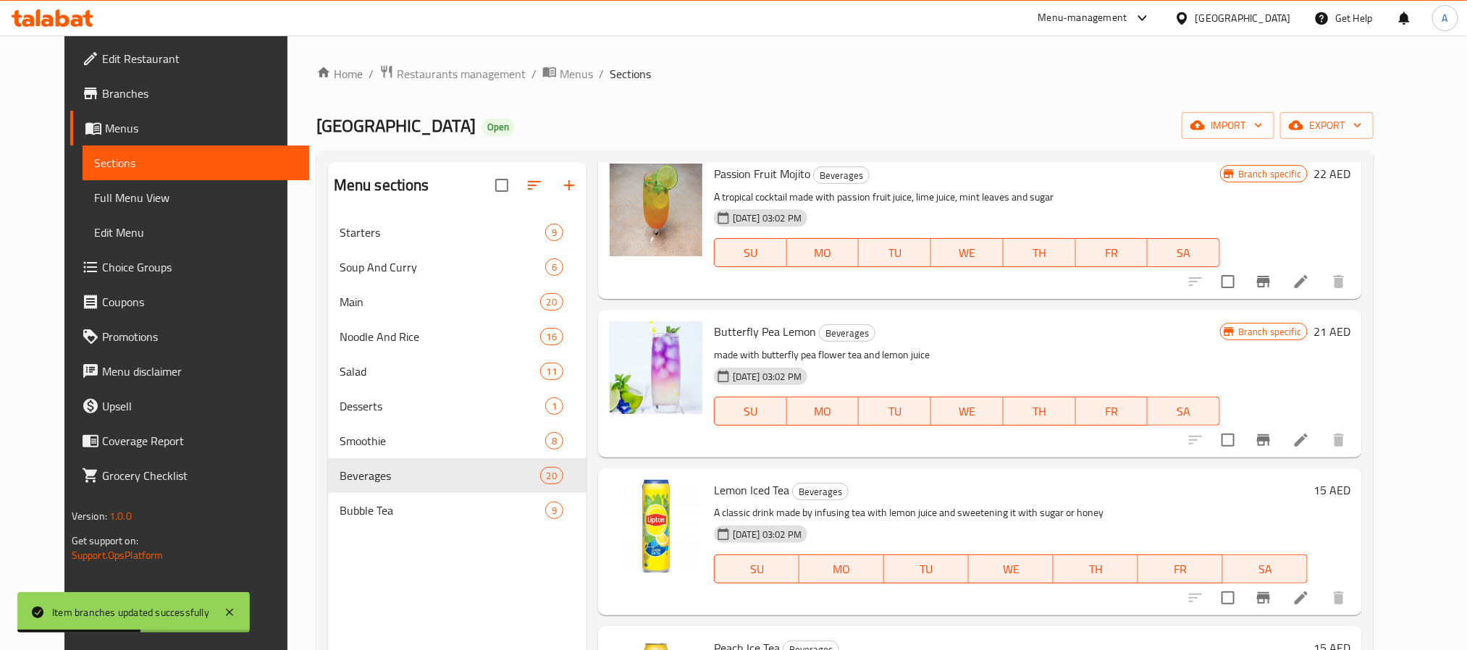
scroll to position [1745, 0]
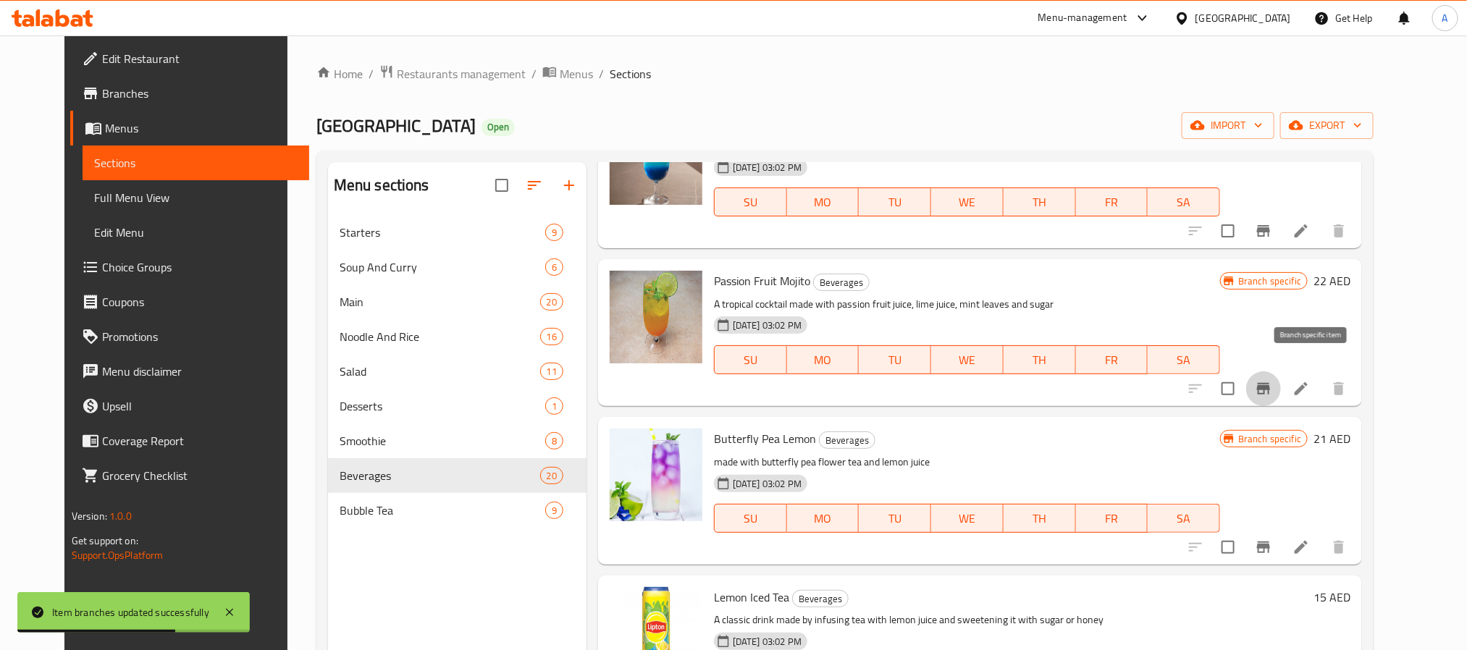
click at [1281, 376] on button "Branch-specific-item" at bounding box center [1264, 389] width 35 height 35
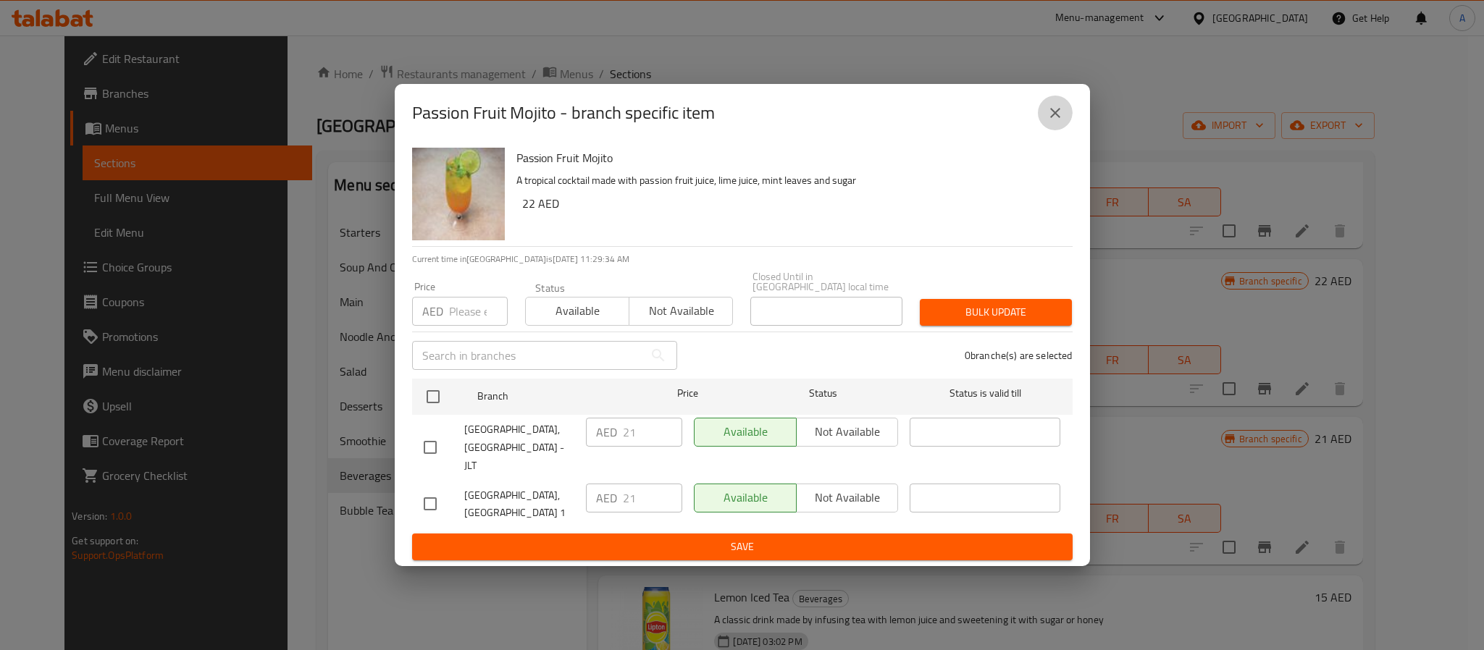
click at [1061, 122] on icon "close" at bounding box center [1055, 112] width 17 height 17
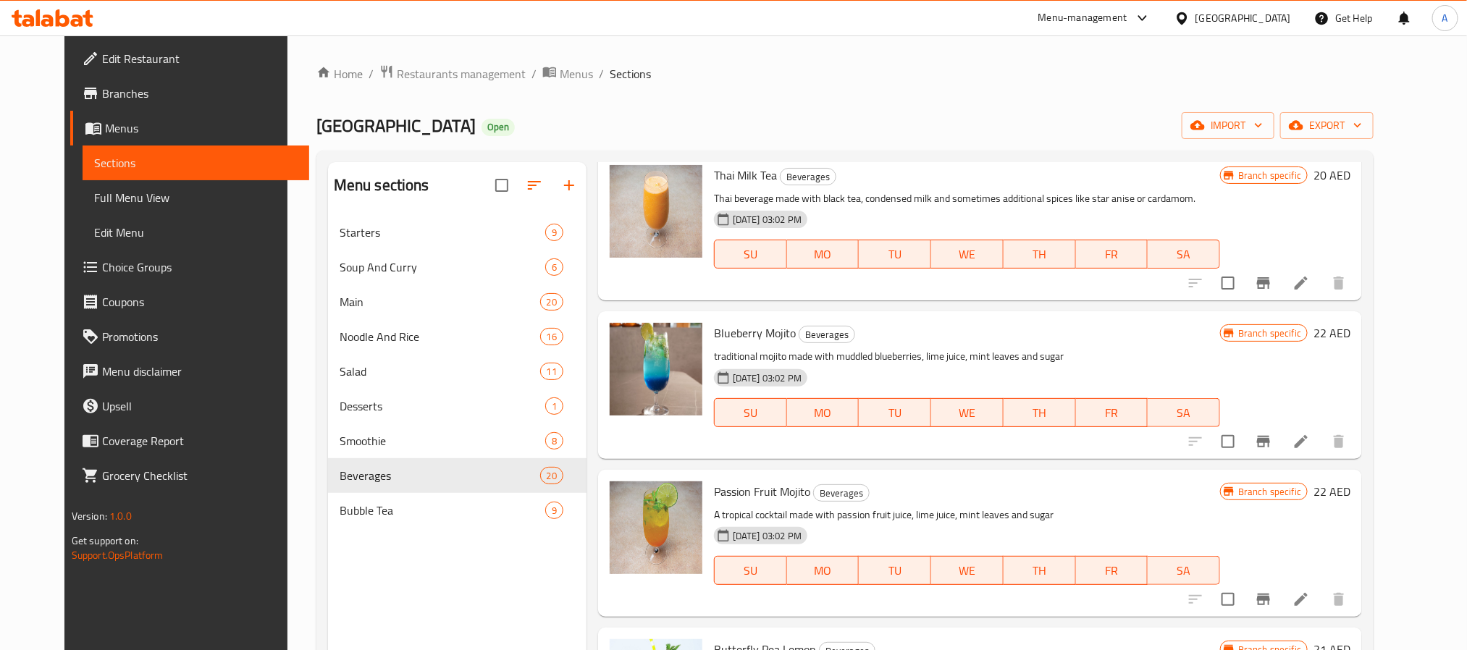
scroll to position [1528, 0]
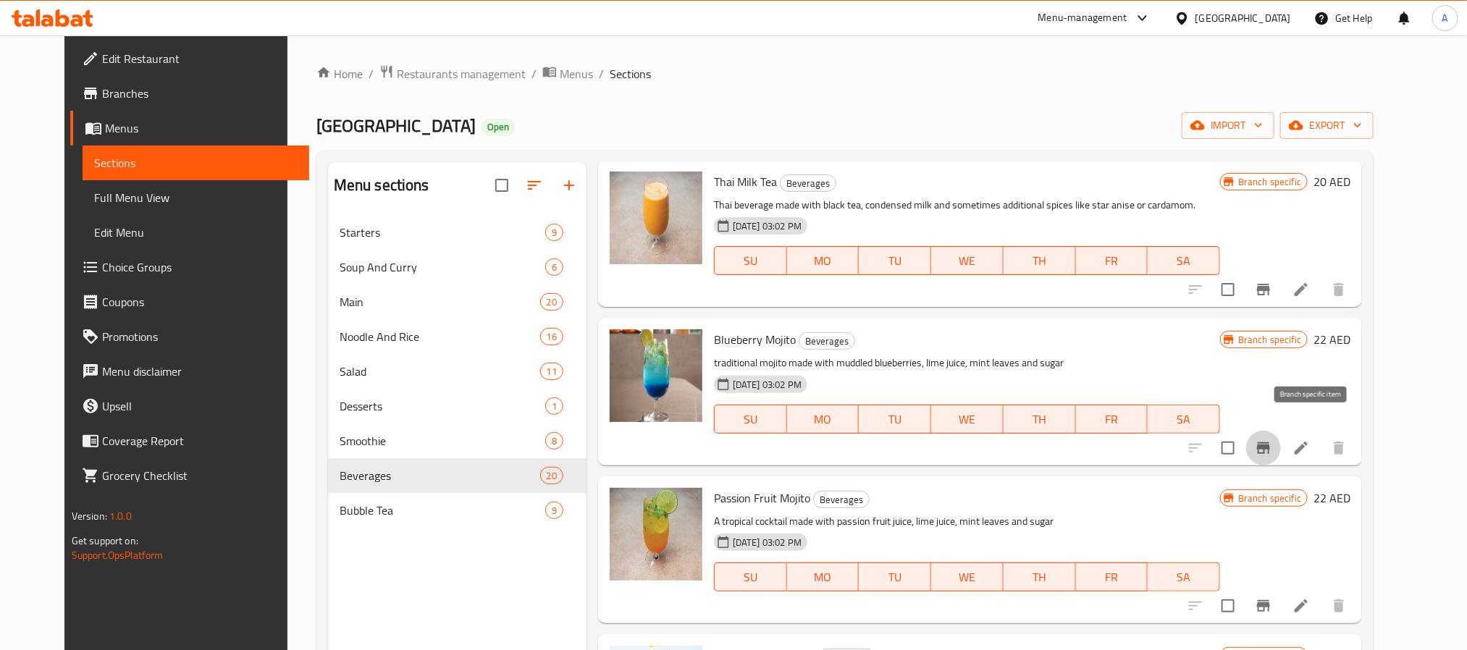
click at [1270, 443] on icon "Branch-specific-item" at bounding box center [1263, 449] width 13 height 12
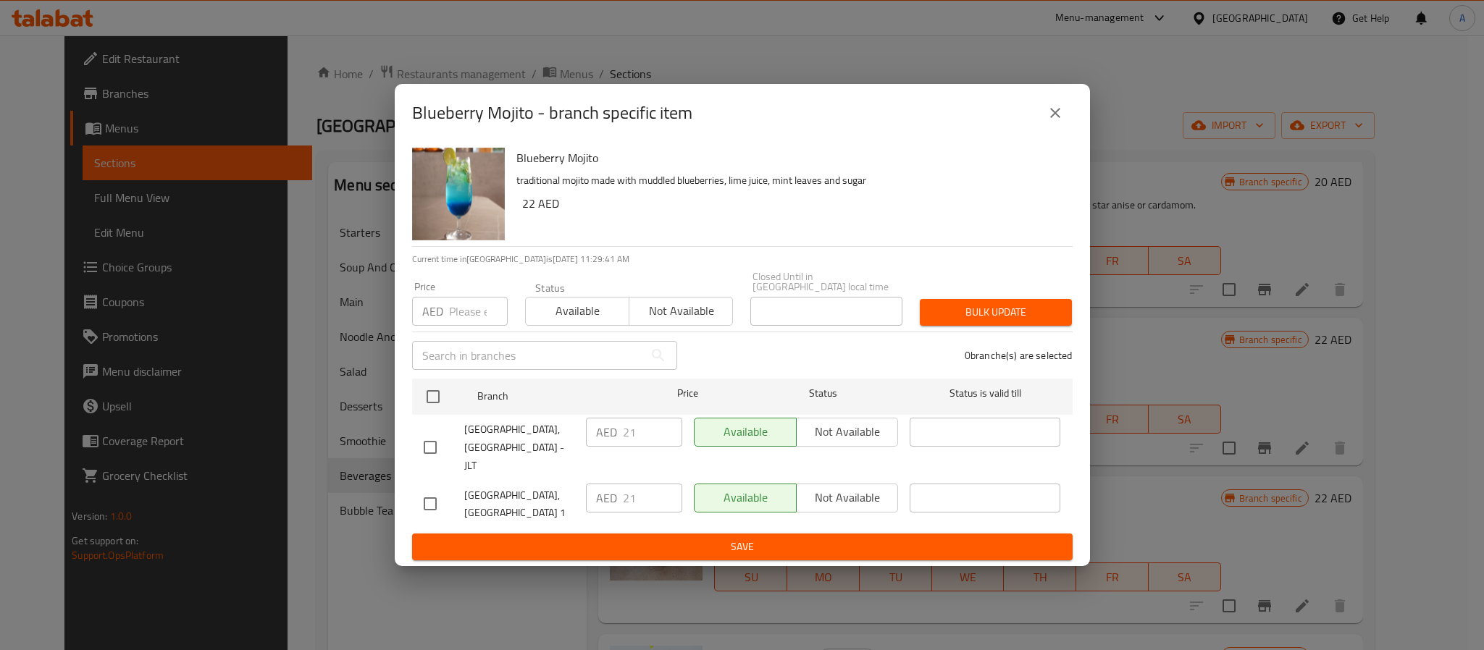
click at [1073, 138] on div "Blueberry Mojito - branch specific item" at bounding box center [742, 113] width 695 height 58
click at [1058, 122] on icon "close" at bounding box center [1055, 112] width 17 height 17
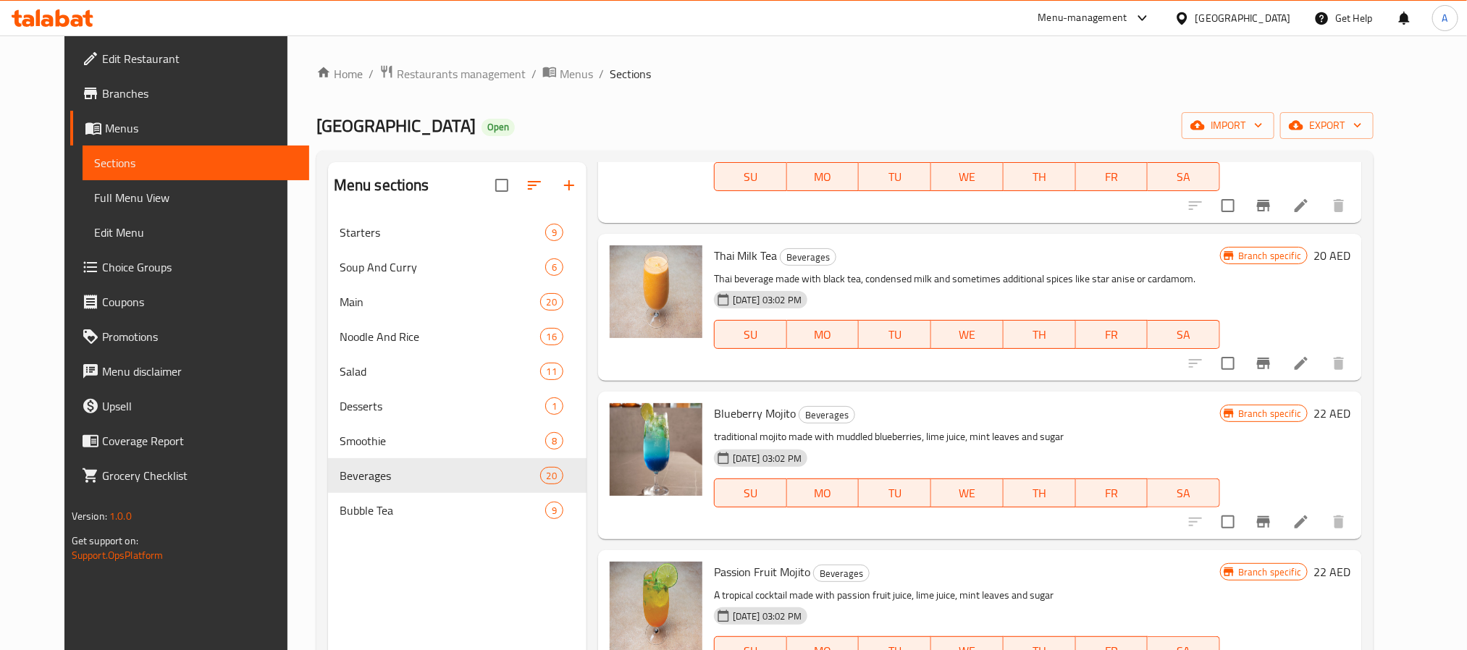
scroll to position [1310, 0]
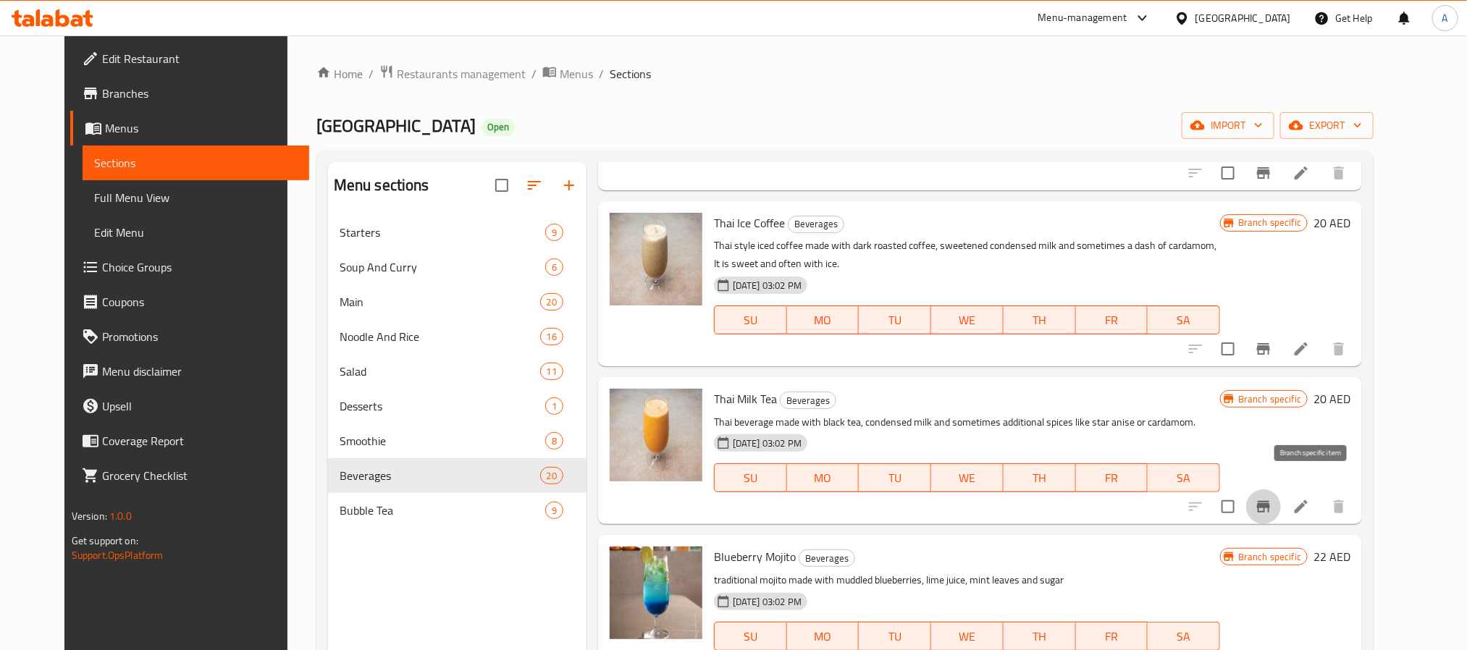
click at [1270, 501] on icon "Branch-specific-item" at bounding box center [1263, 507] width 13 height 12
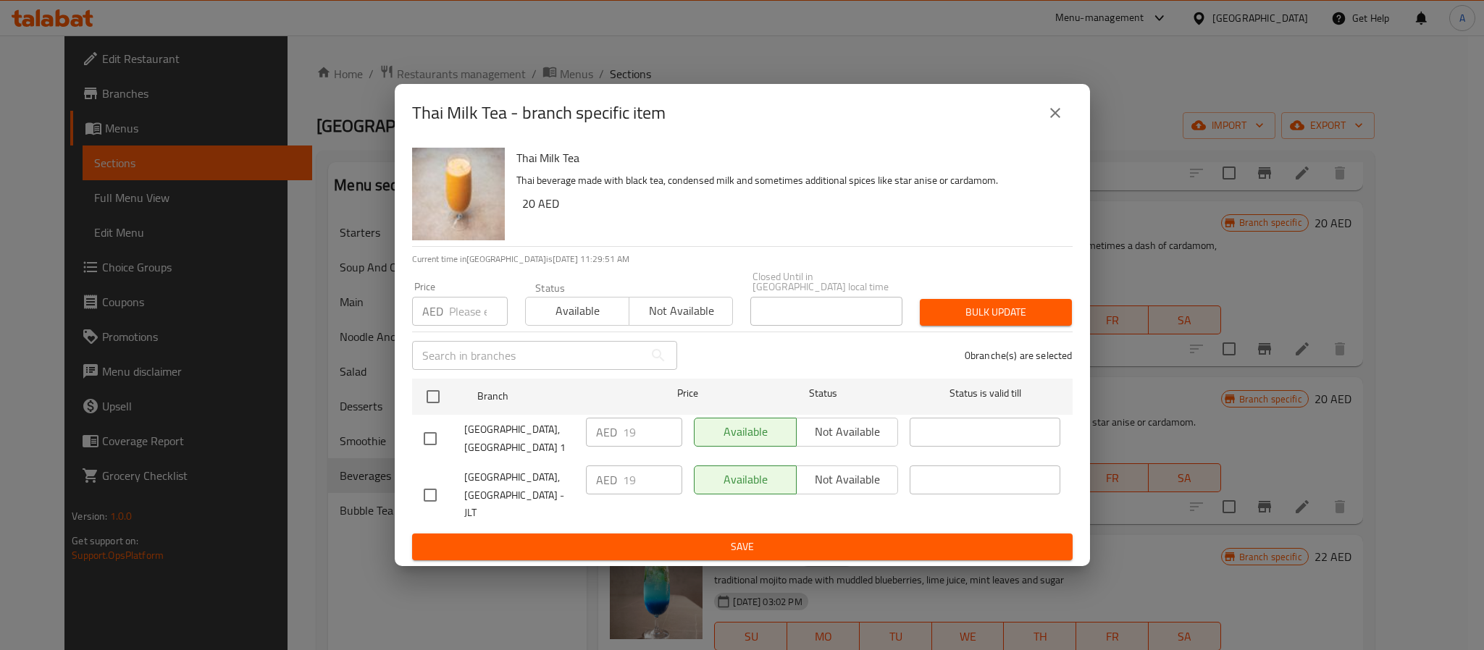
click at [1050, 122] on icon "close" at bounding box center [1055, 112] width 17 height 17
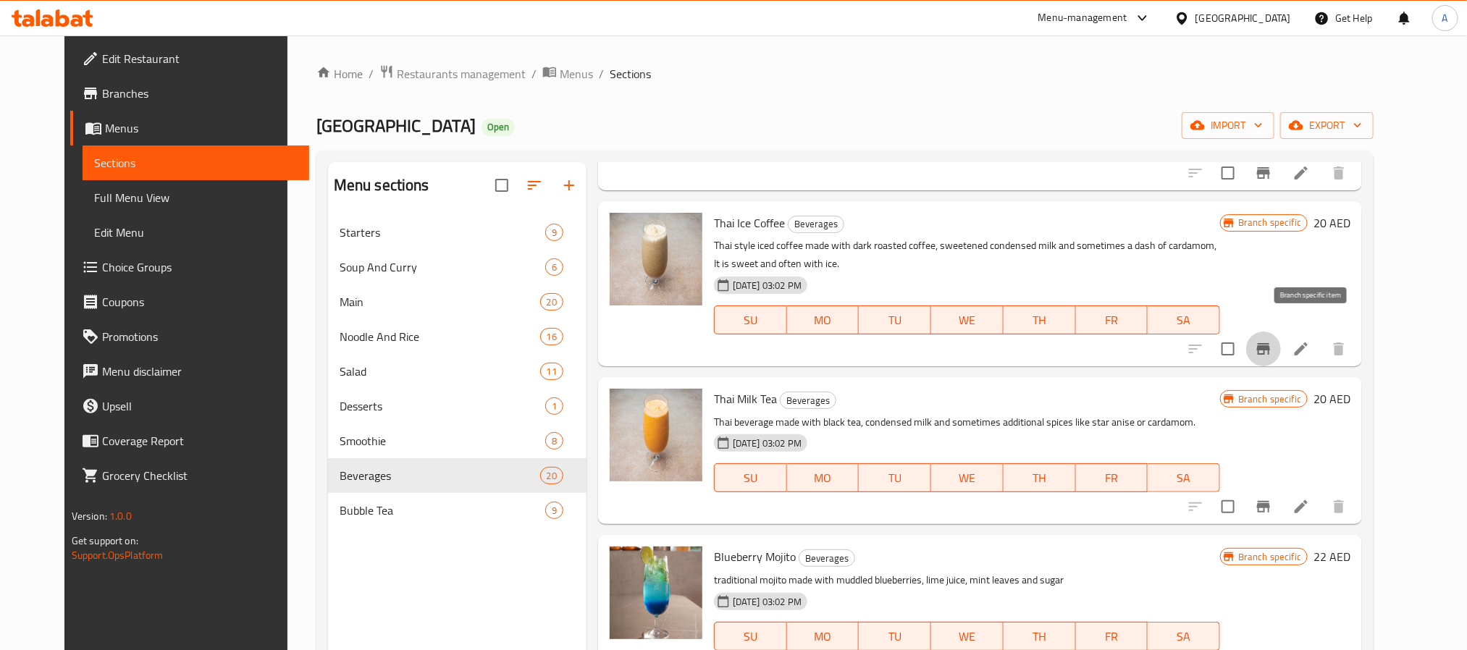
click at [1273, 340] on icon "Branch-specific-item" at bounding box center [1263, 348] width 17 height 17
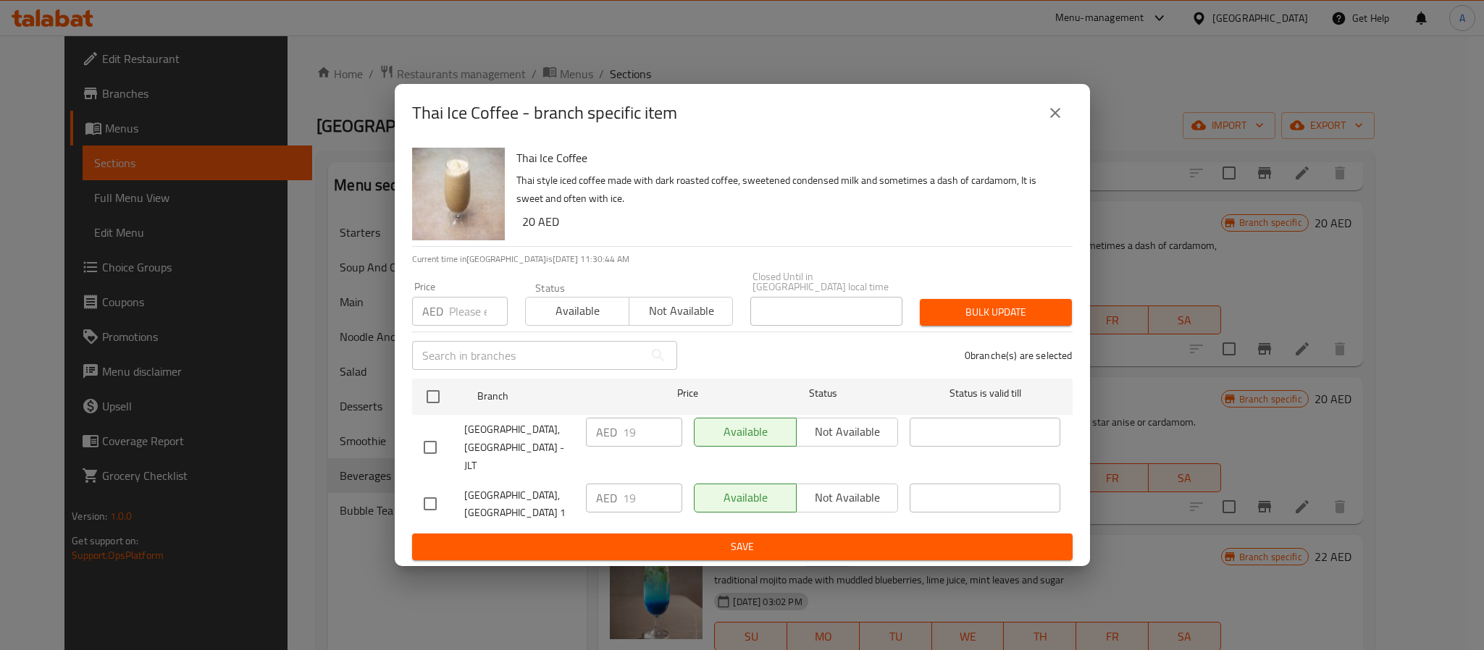
click at [757, 130] on div "Thai Ice Coffee - branch specific item" at bounding box center [742, 113] width 661 height 35
click at [1065, 122] on button "close" at bounding box center [1055, 113] width 35 height 35
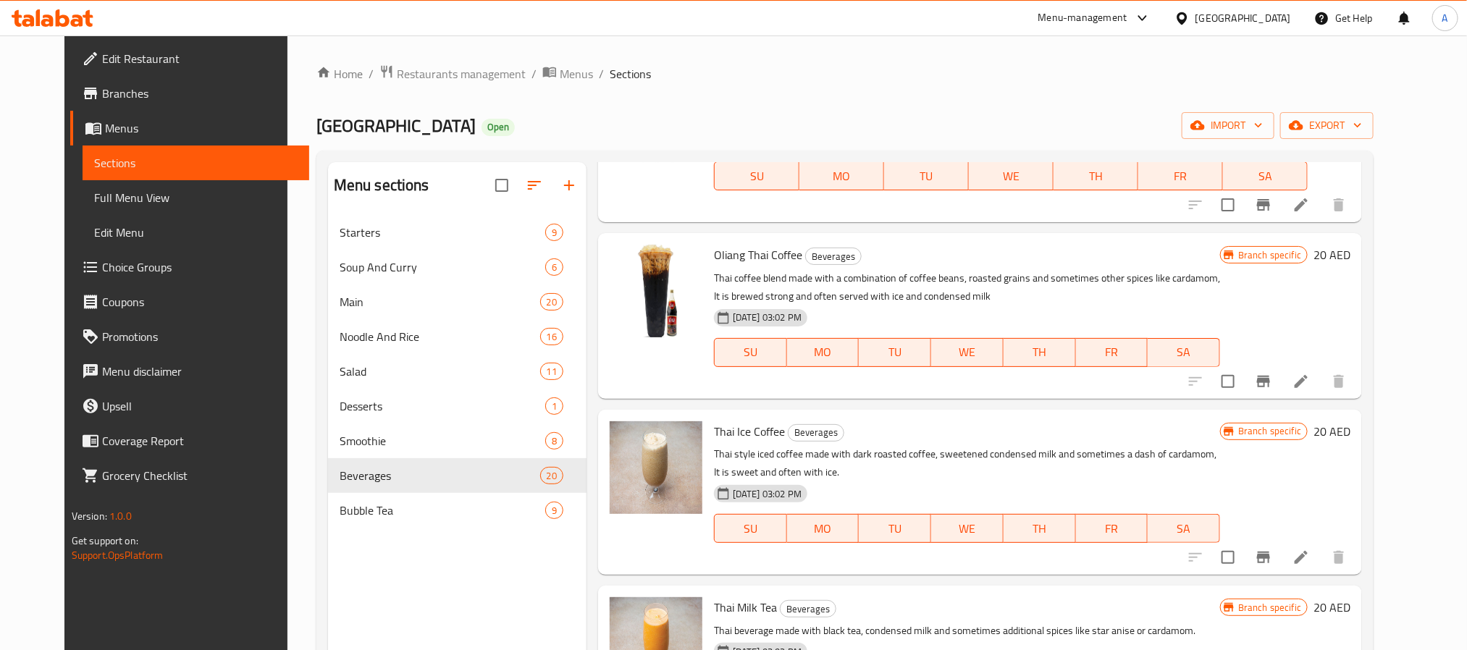
scroll to position [1093, 0]
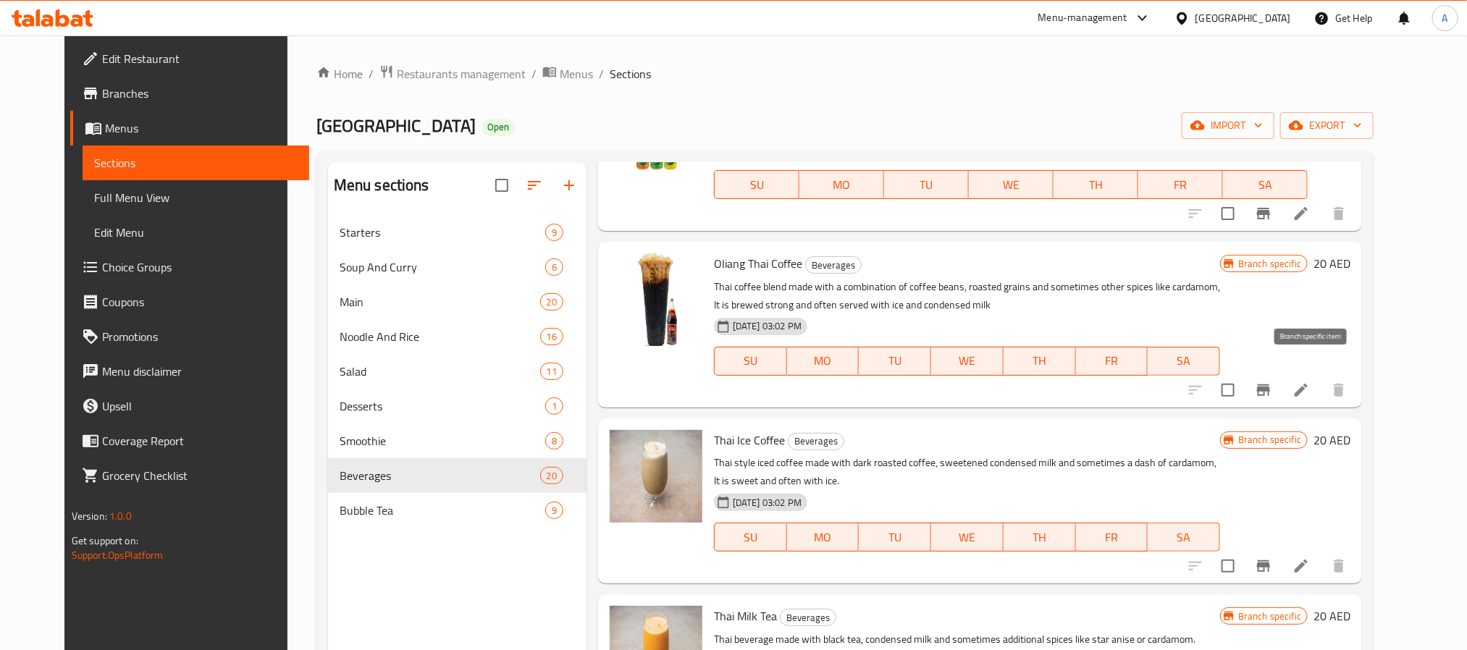
click at [1273, 382] on icon "Branch-specific-item" at bounding box center [1263, 390] width 17 height 17
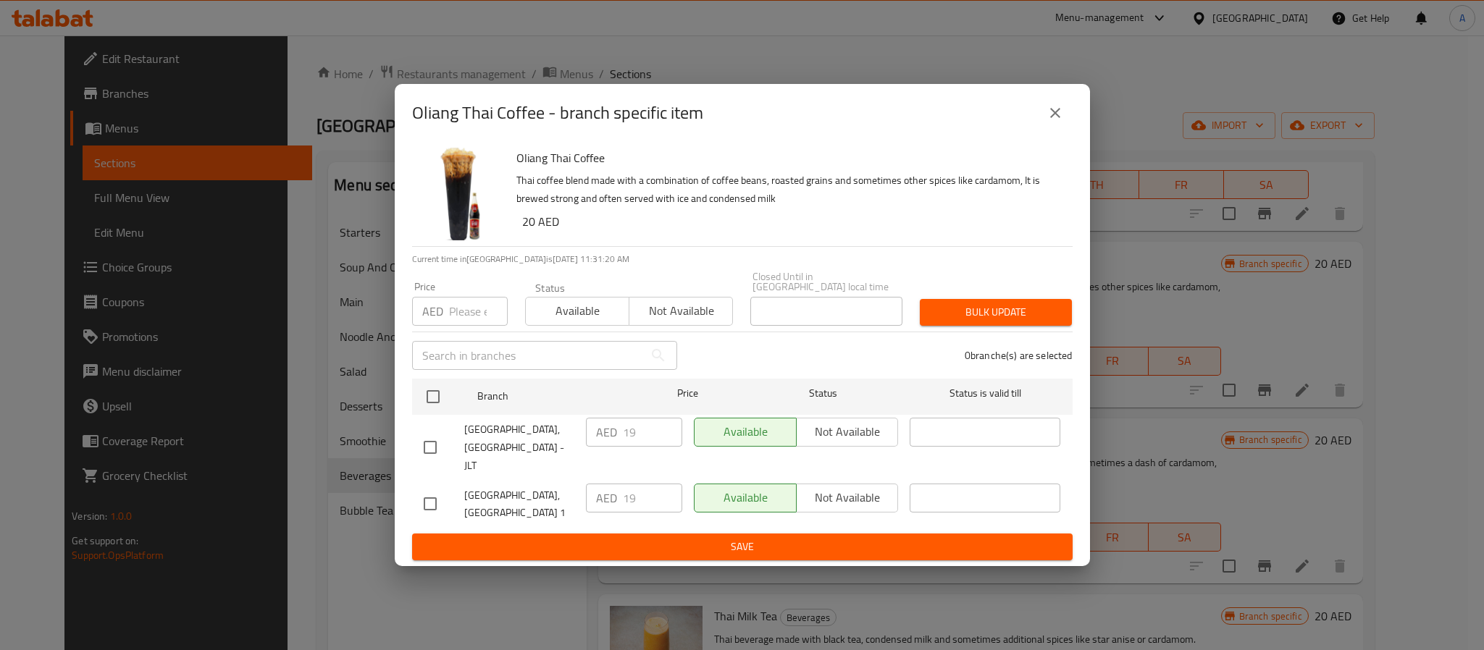
click at [1045, 122] on button "close" at bounding box center [1055, 113] width 35 height 35
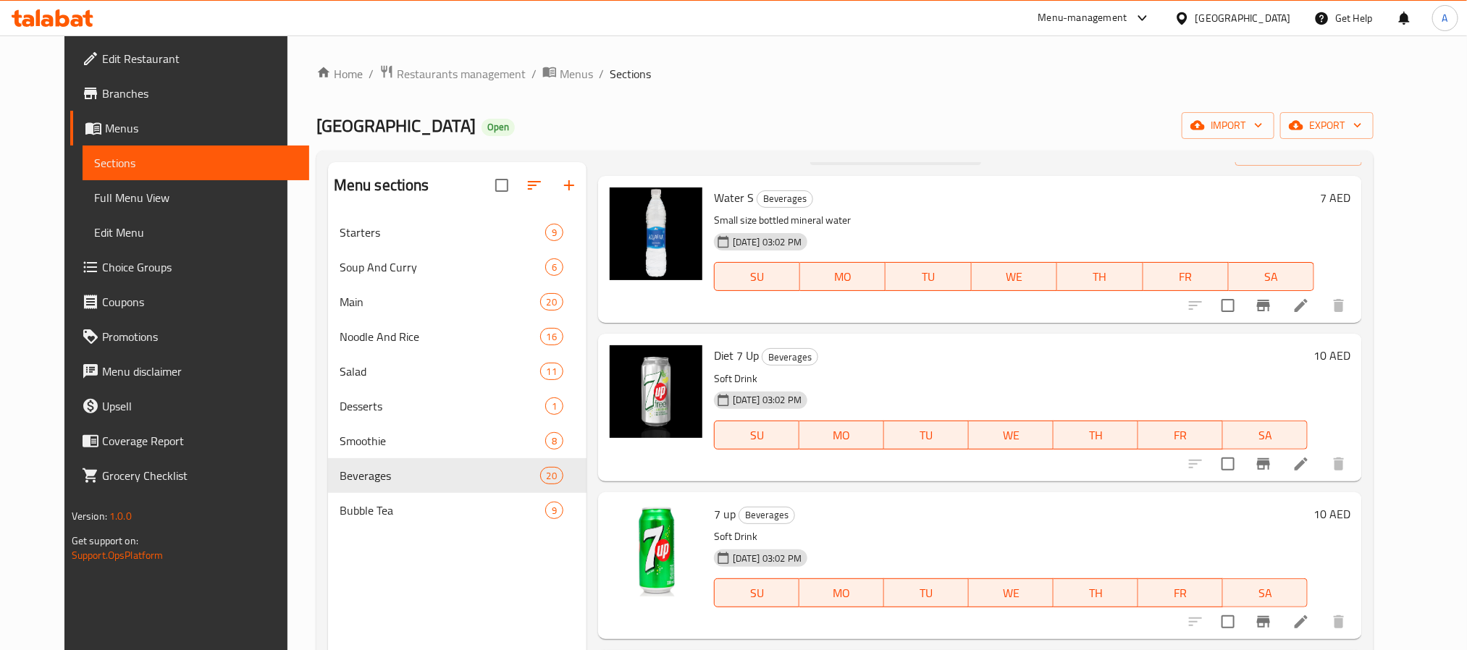
scroll to position [7, 0]
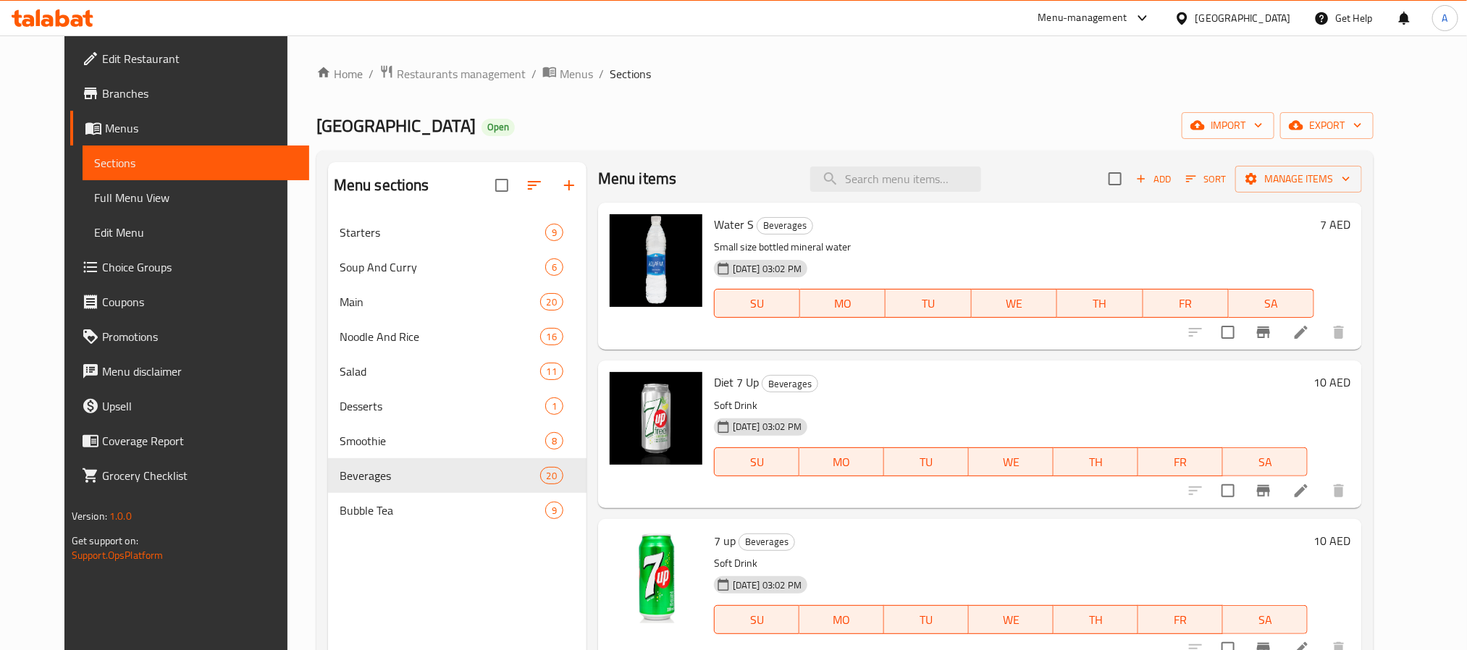
click at [982, 517] on div "Menu items Add Sort Manage items Water S Beverages Small size bottled mineral w…" at bounding box center [975, 487] width 776 height 650
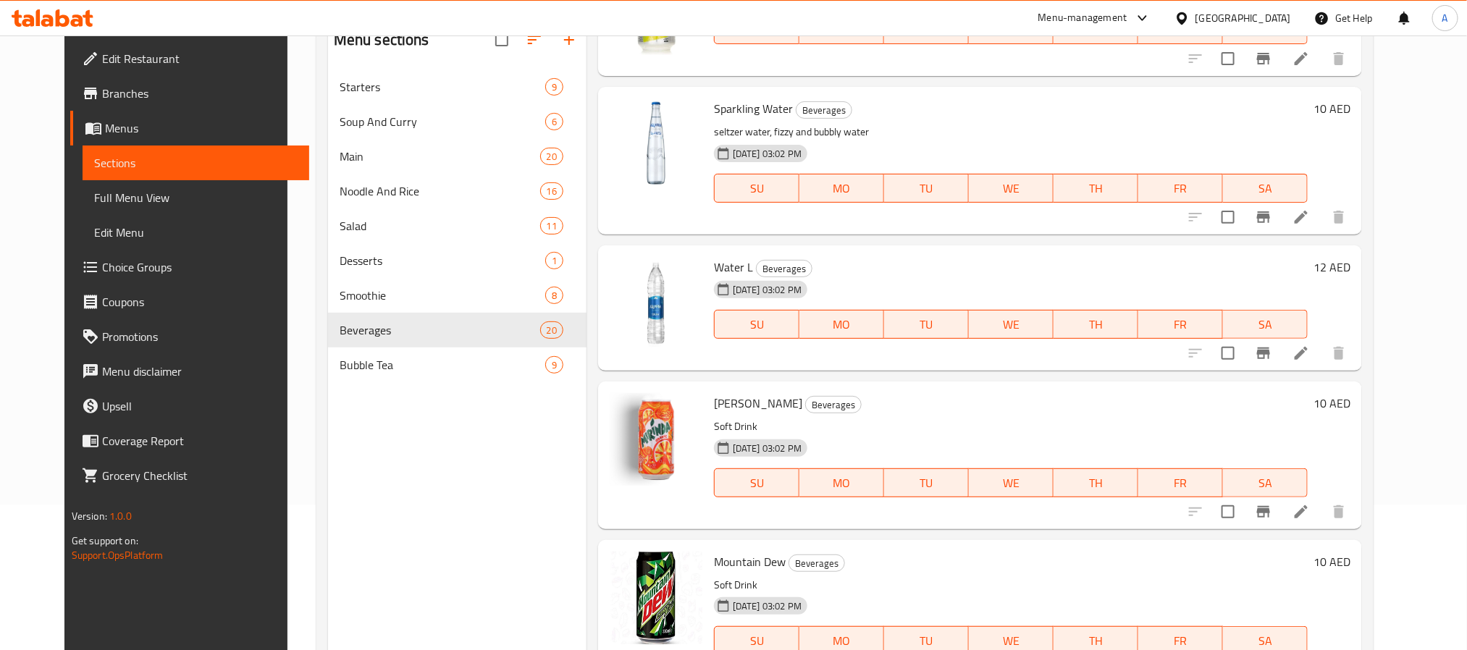
scroll to position [203, 0]
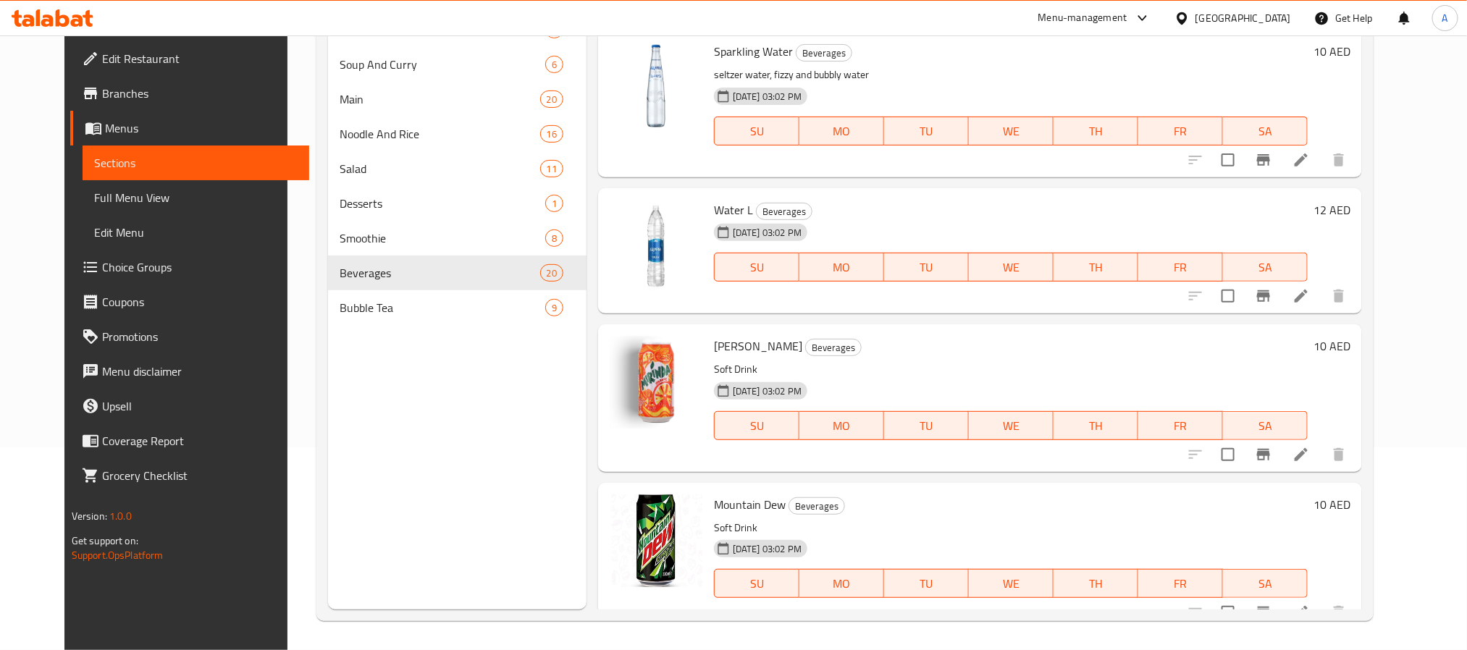
click at [939, 519] on p "Soft Drink" at bounding box center [1011, 528] width 594 height 18
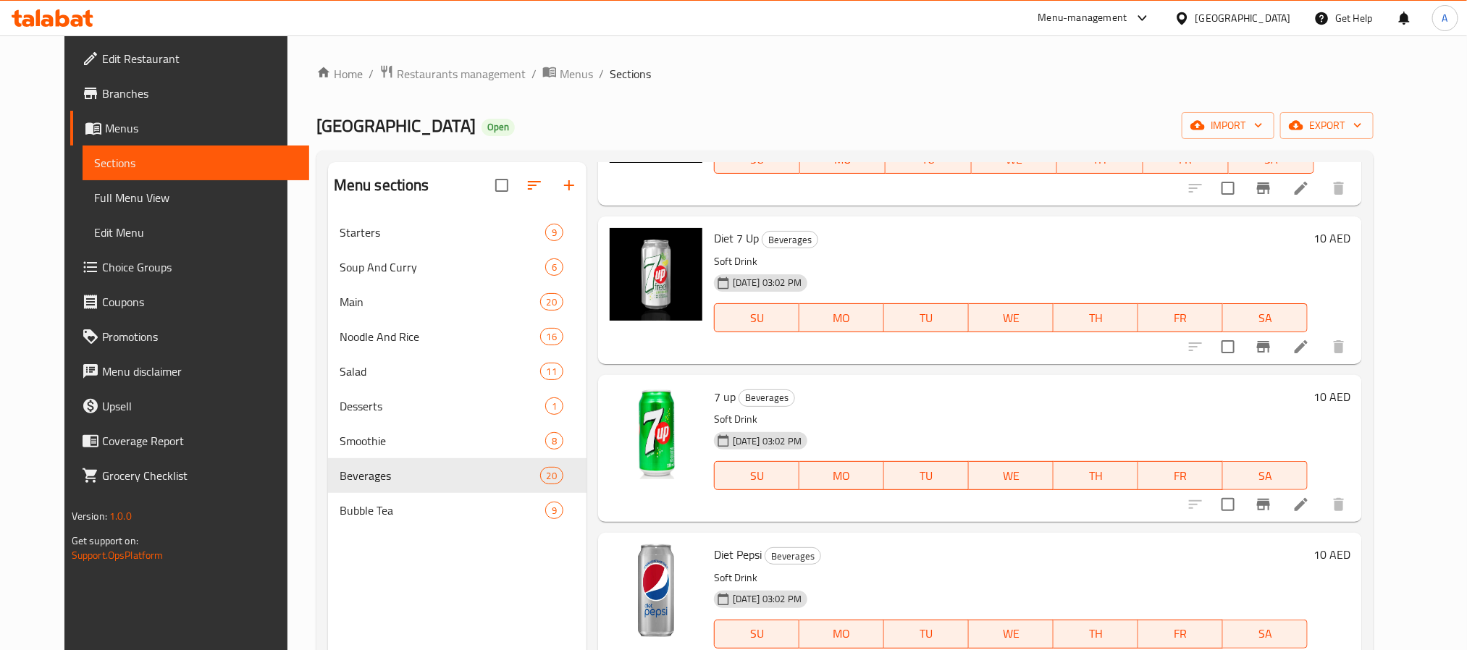
scroll to position [0, 0]
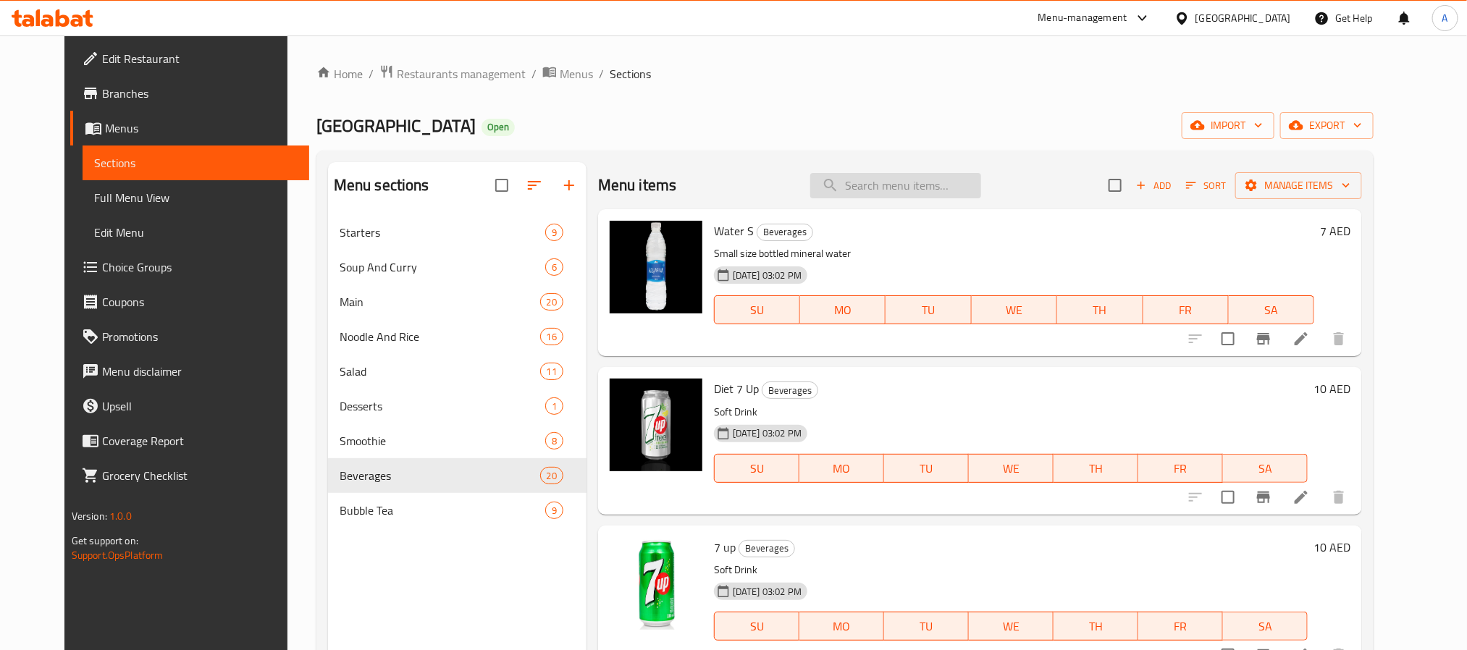
click at [905, 188] on input "search" at bounding box center [895, 185] width 171 height 25
paste input "Classic Milk Tea"
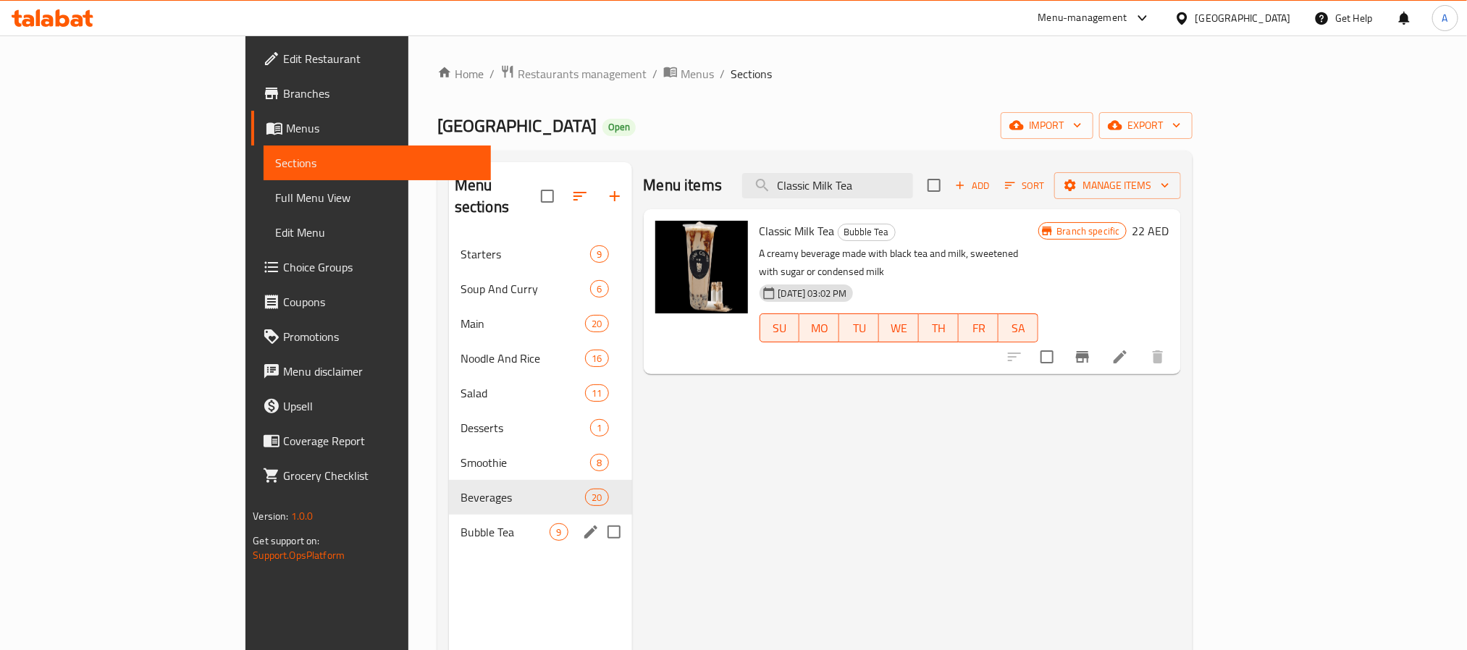
type input "Classic Milk Tea"
click at [449, 524] on div "Bubble Tea 9" at bounding box center [540, 532] width 183 height 35
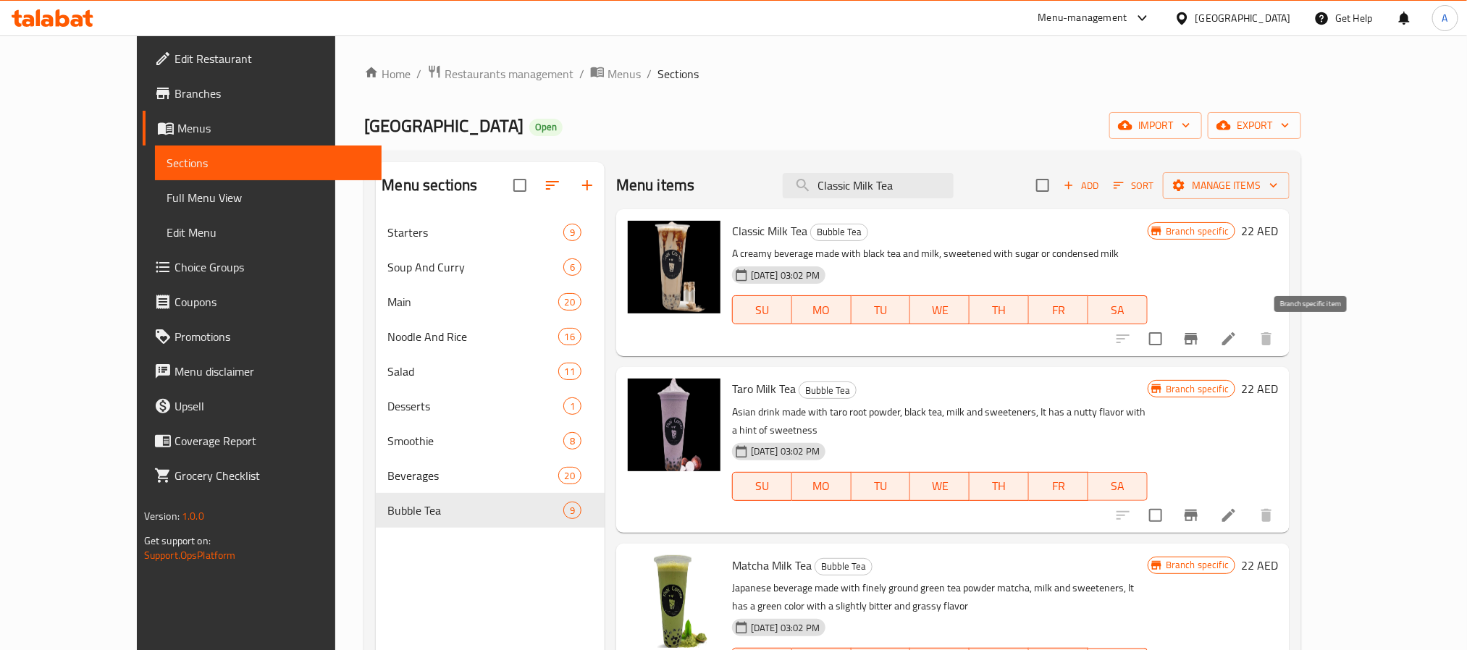
click at [1200, 344] on icon "Branch-specific-item" at bounding box center [1191, 338] width 17 height 17
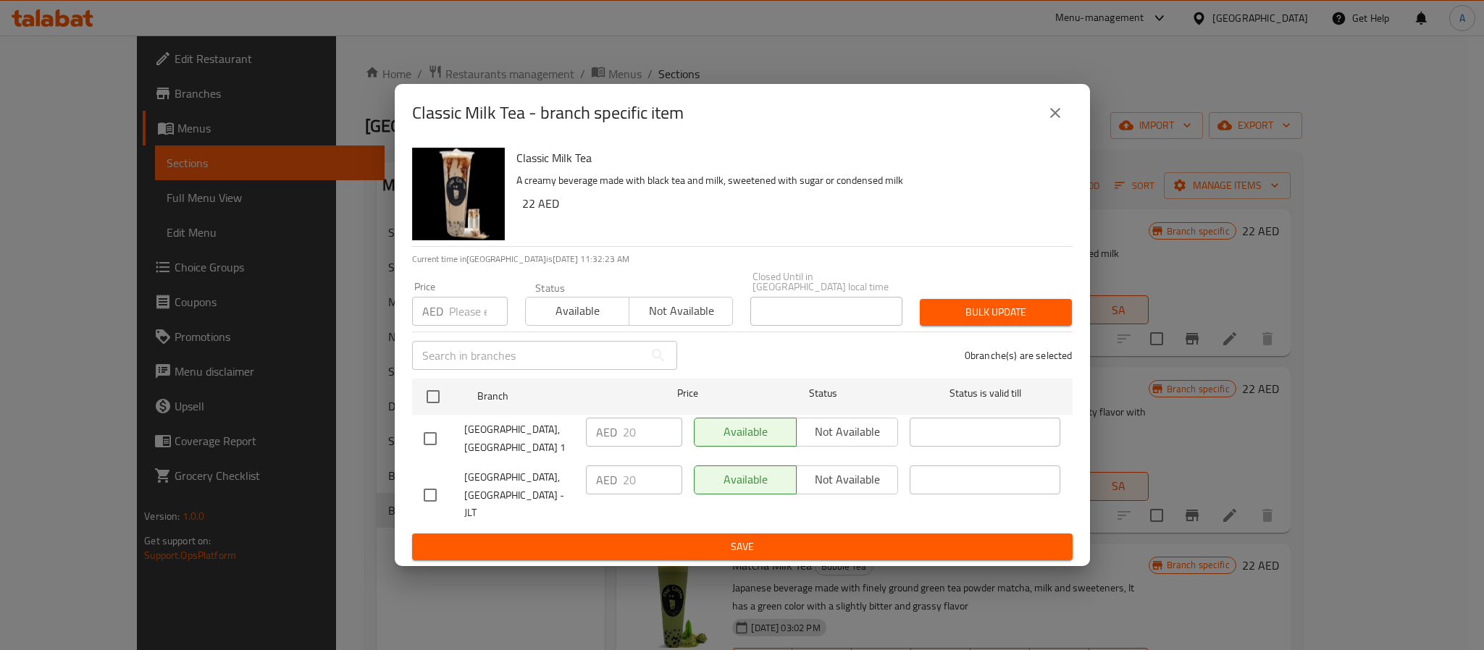
click at [1047, 122] on icon "close" at bounding box center [1055, 112] width 17 height 17
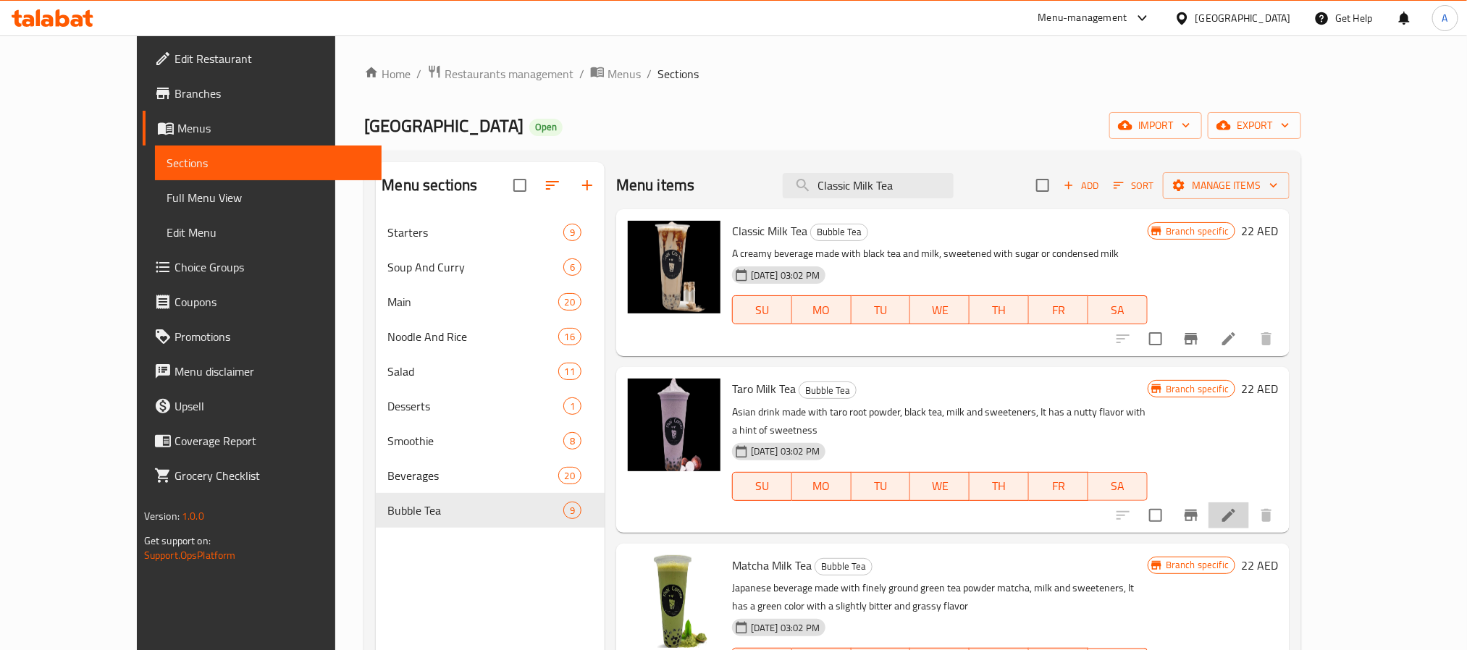
click at [1249, 503] on li at bounding box center [1229, 516] width 41 height 26
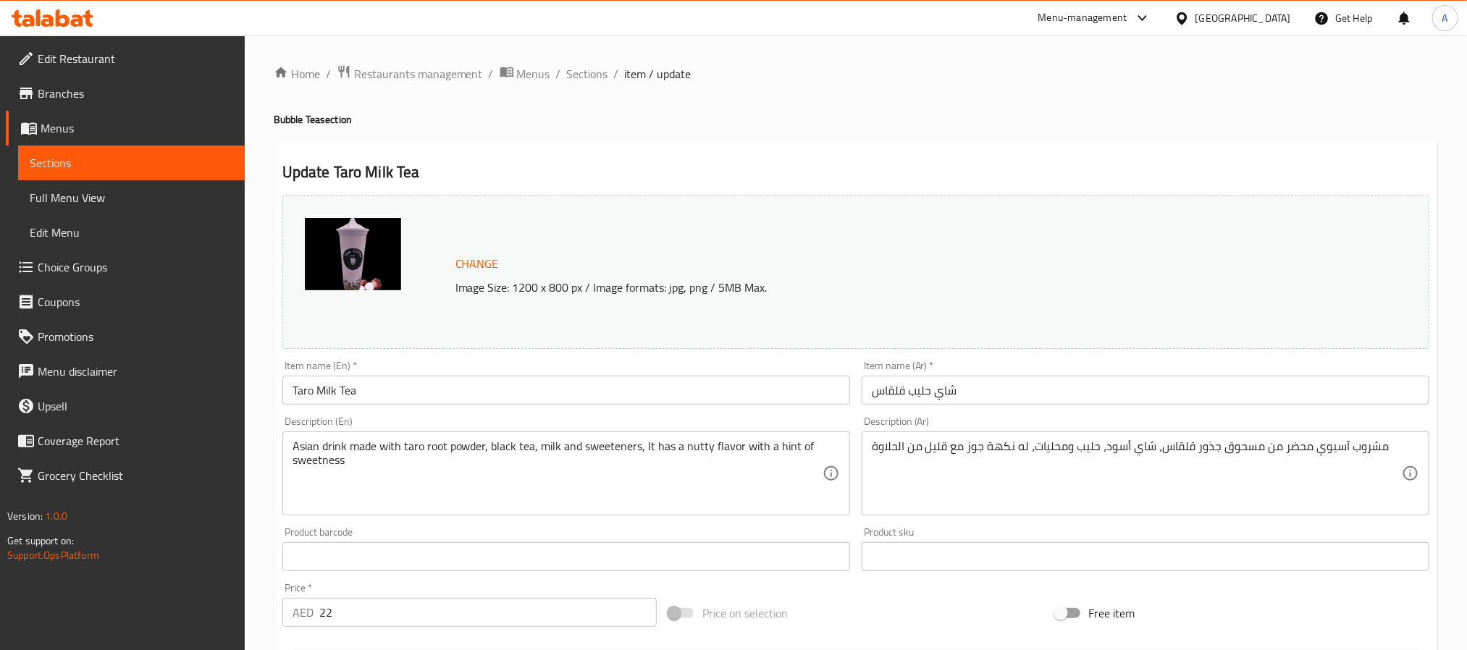
click at [574, 61] on div "Home / Restaurants management / Menus / Sections / item / update Bubble Tea sec…" at bounding box center [856, 539] width 1223 height 1009
click at [582, 74] on span "Sections" at bounding box center [587, 73] width 41 height 17
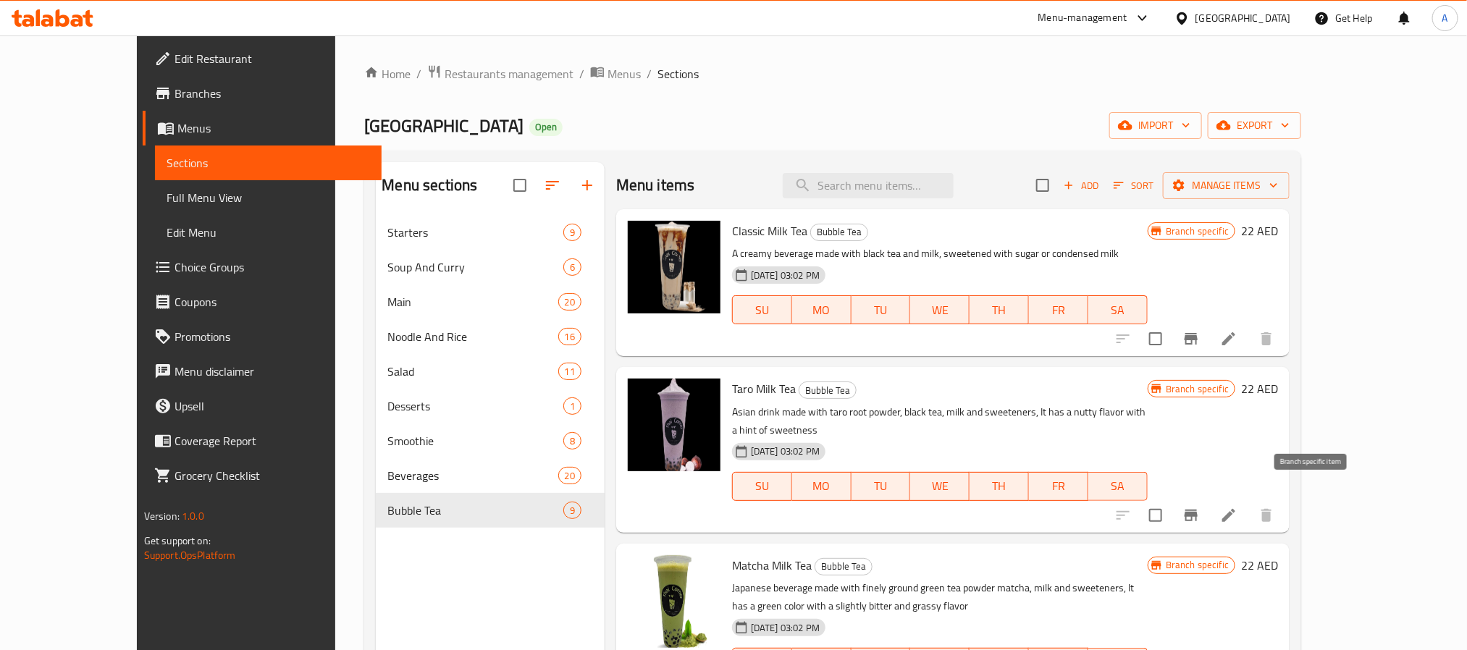
click at [1209, 500] on button "Branch-specific-item" at bounding box center [1191, 515] width 35 height 35
click at [954, 187] on input "search" at bounding box center [868, 185] width 171 height 25
paste input "[PERSON_NAME]"
type input "[PERSON_NAME]"
click at [1101, 179] on span "Add" at bounding box center [1081, 185] width 39 height 17
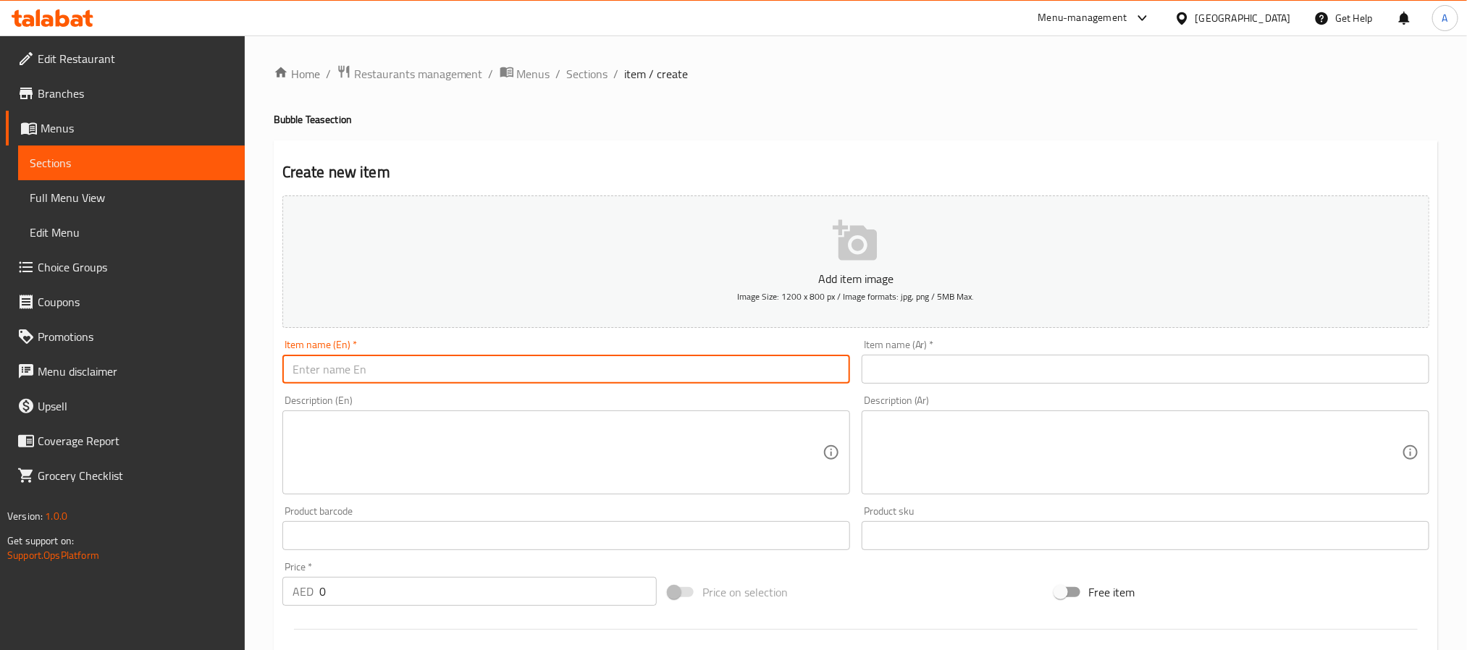
click at [437, 372] on input "text" at bounding box center [566, 369] width 568 height 29
paste input "[PERSON_NAME]"
type input "[PERSON_NAME]"
click at [577, 83] on span "Sections" at bounding box center [587, 73] width 41 height 17
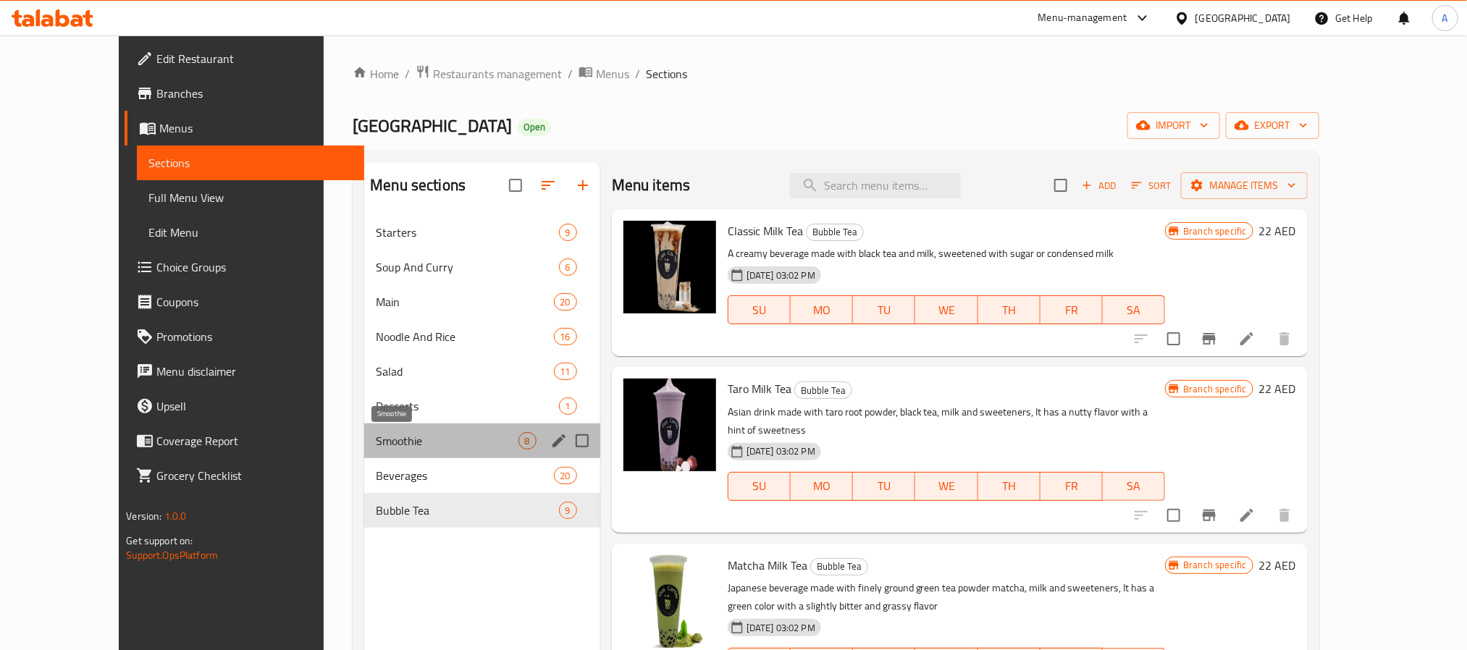
click at [376, 440] on span "Smoothie" at bounding box center [447, 440] width 142 height 17
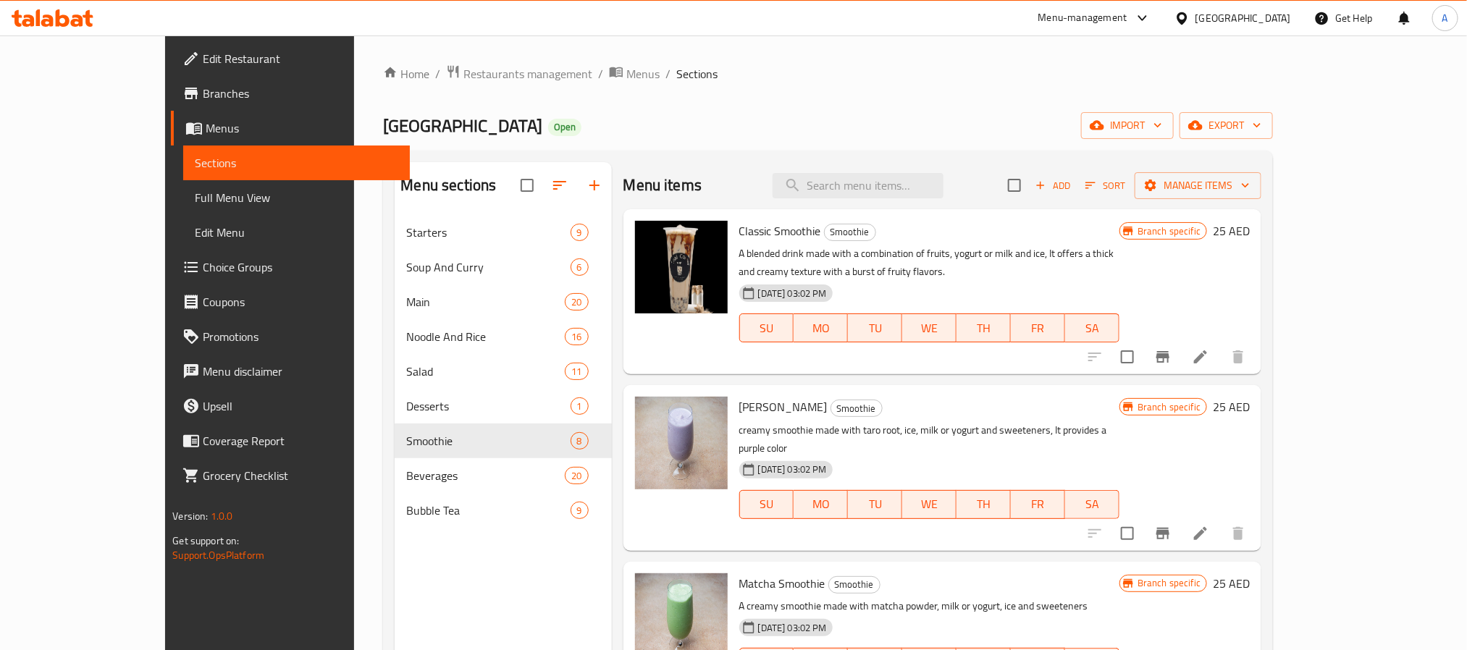
click at [944, 382] on div "Menu items Add Sort Manage items Classic Smoothie Smoothie A blended drink made…" at bounding box center [937, 487] width 650 height 650
click at [1181, 516] on button "Branch-specific-item" at bounding box center [1163, 533] width 35 height 35
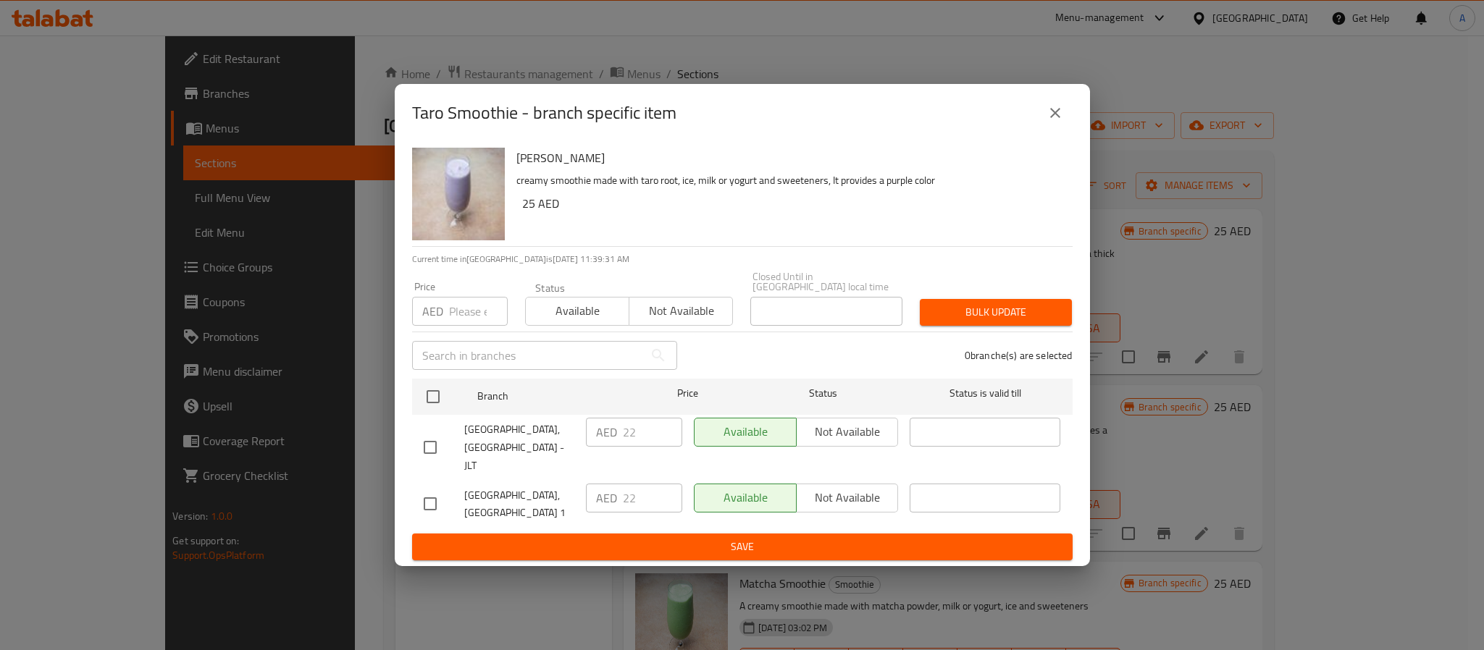
click at [1065, 112] on div "Taro Smoothie - branch specific item" at bounding box center [742, 113] width 661 height 35
click at [1059, 118] on icon "close" at bounding box center [1055, 113] width 10 height 10
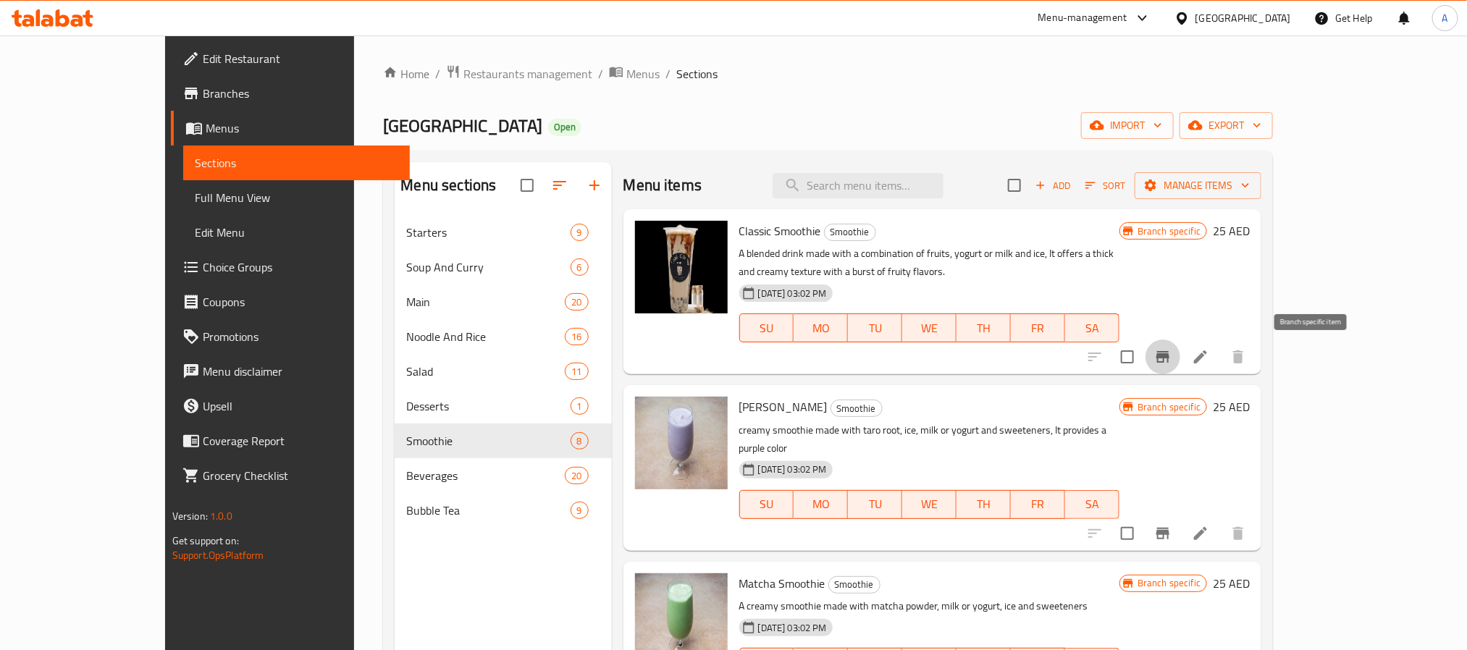
click at [1181, 346] on button "Branch-specific-item" at bounding box center [1163, 357] width 35 height 35
click at [1172, 525] on icon "Branch-specific-item" at bounding box center [1163, 533] width 17 height 17
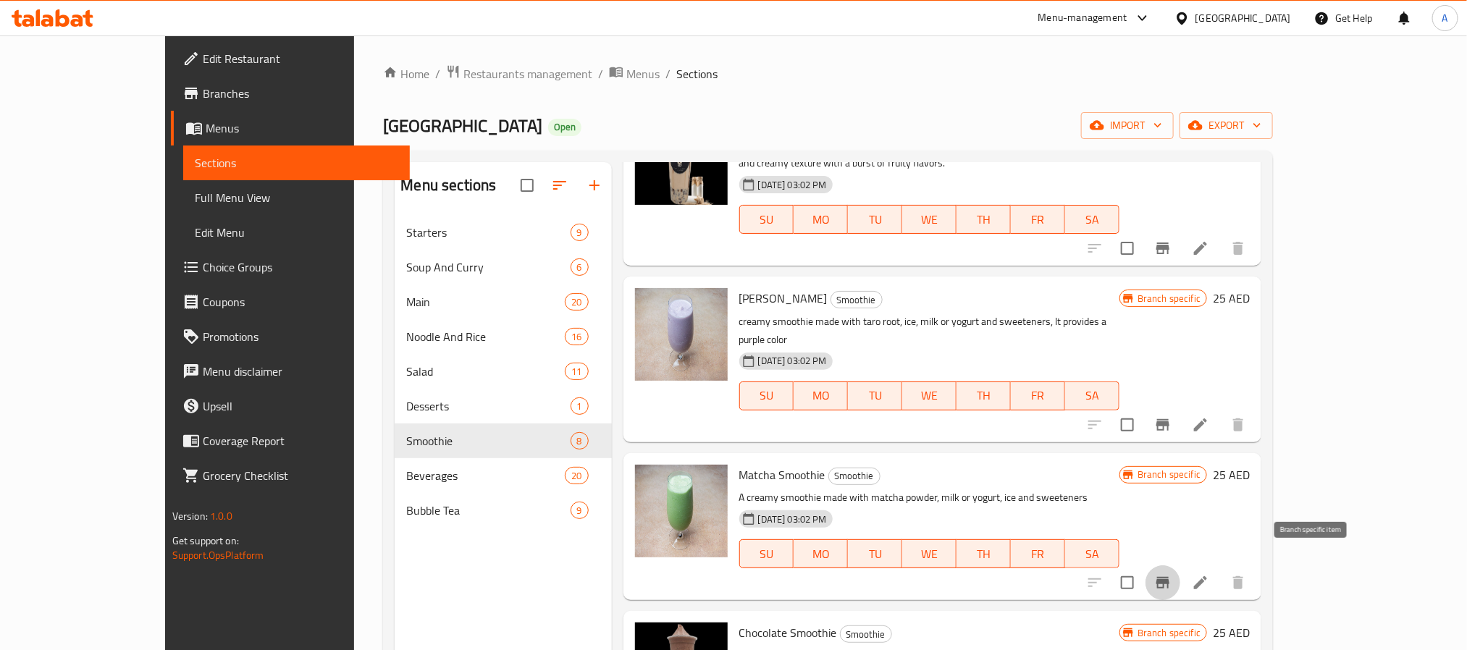
click at [1181, 569] on button "Branch-specific-item" at bounding box center [1163, 583] width 35 height 35
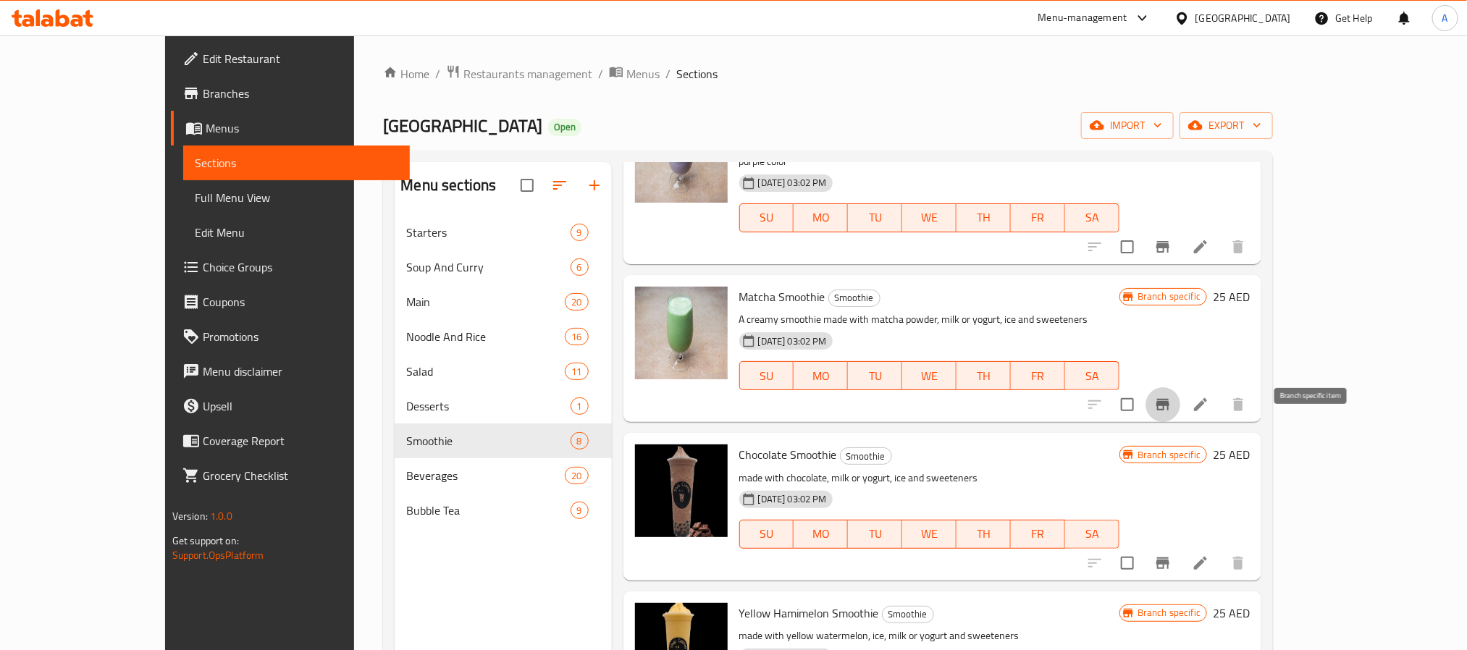
scroll to position [326, 0]
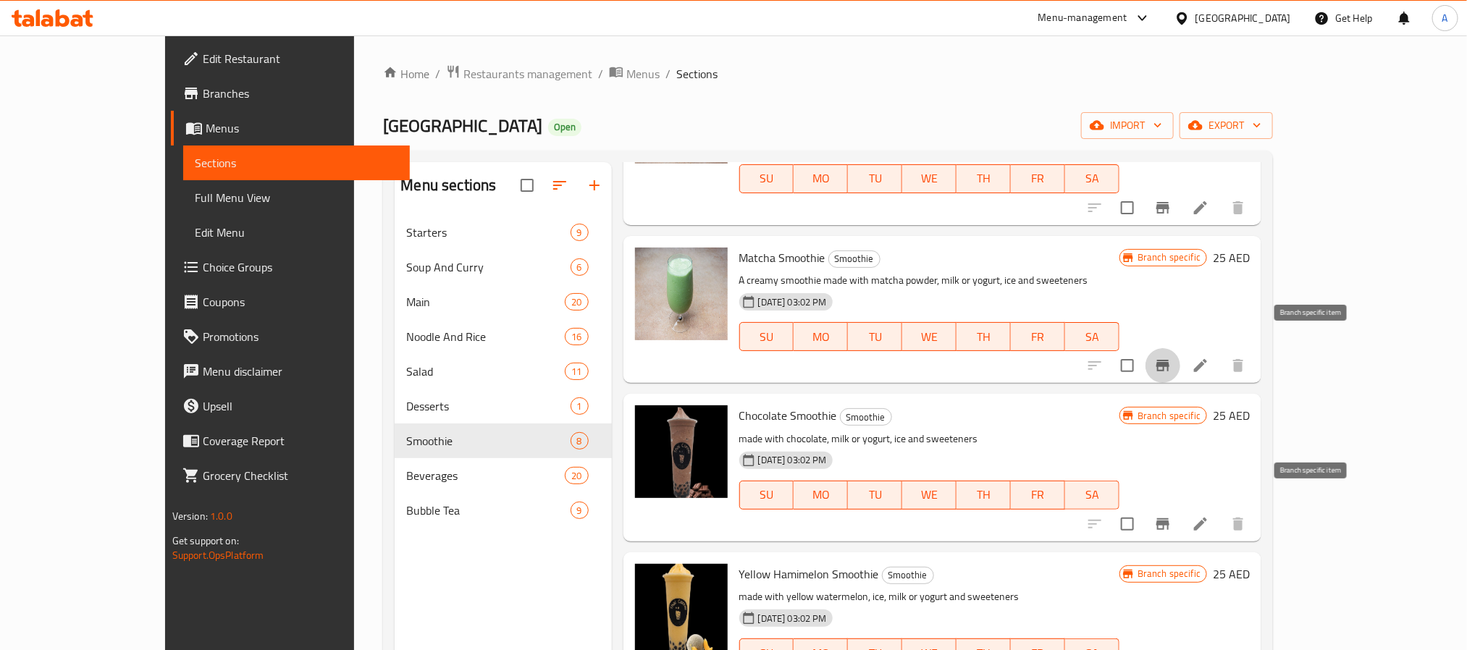
click at [1181, 516] on button "Branch-specific-item" at bounding box center [1163, 524] width 35 height 35
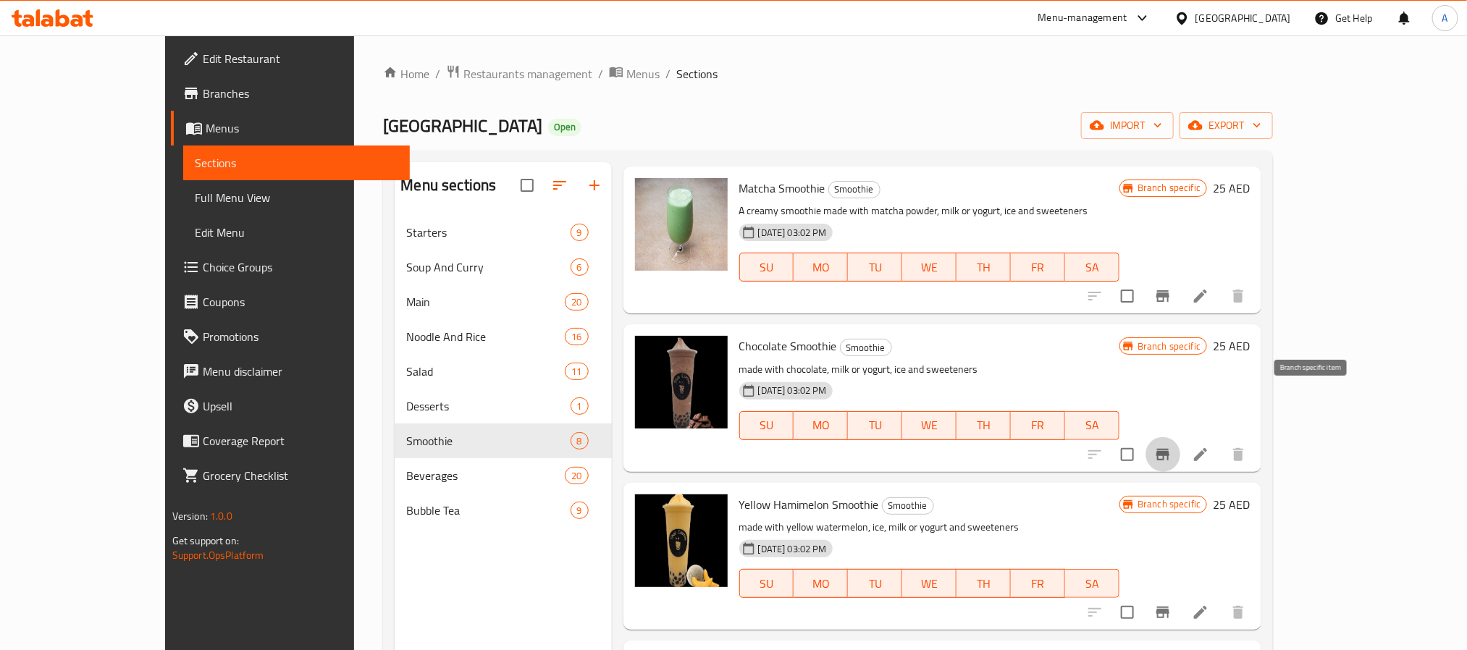
scroll to position [435, 0]
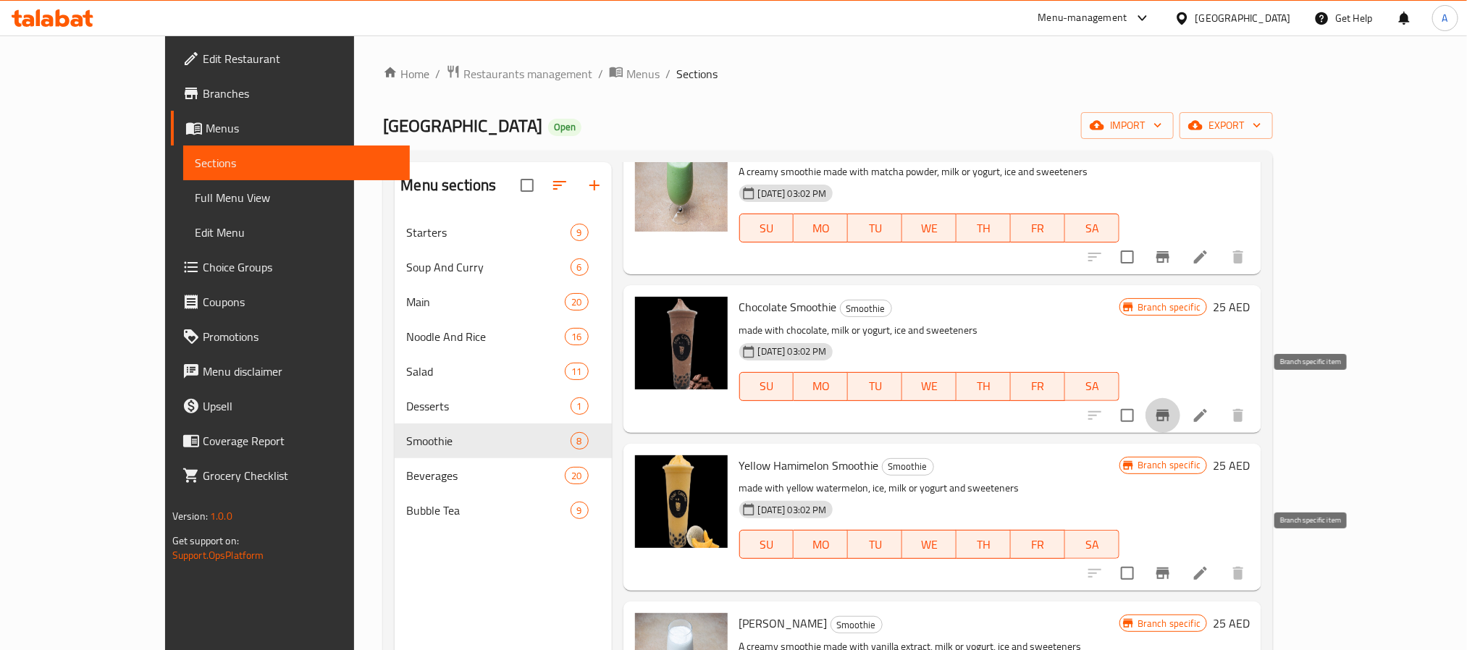
click at [1172, 565] on icon "Branch-specific-item" at bounding box center [1163, 573] width 17 height 17
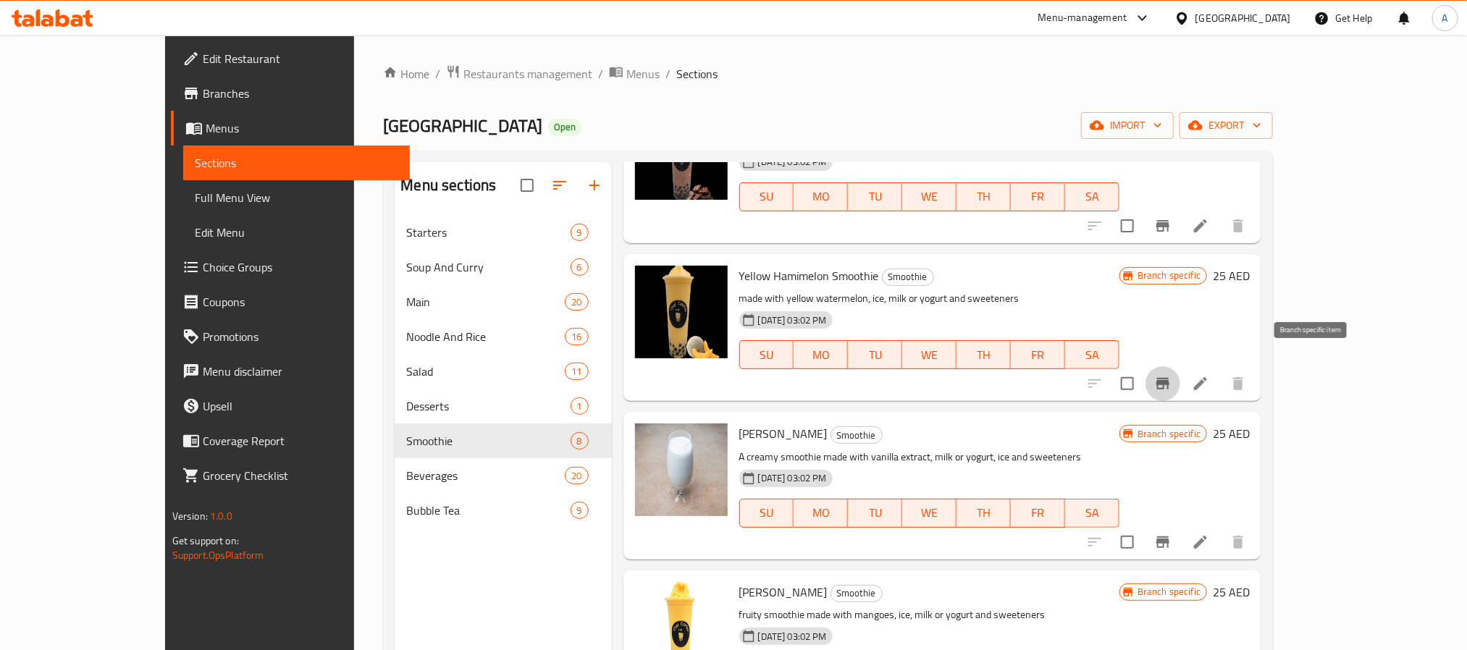
scroll to position [652, 0]
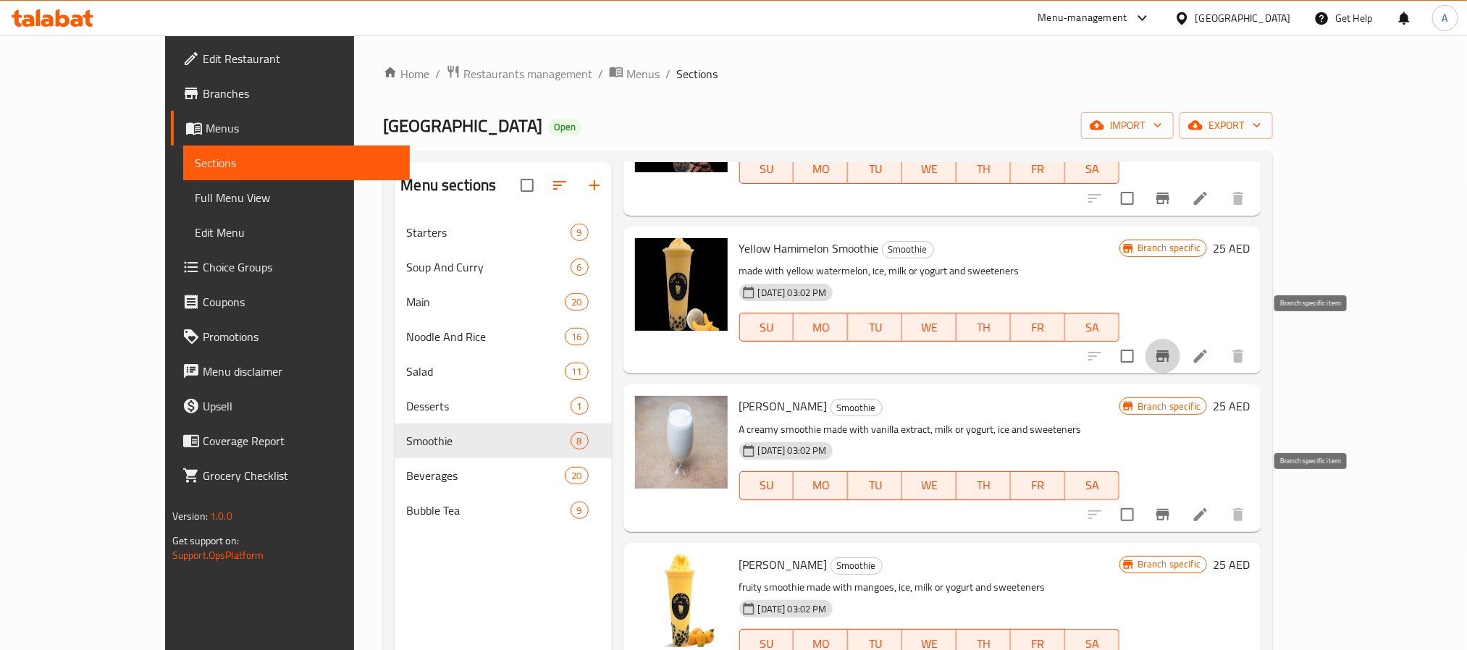
click at [1172, 506] on icon "Branch-specific-item" at bounding box center [1163, 514] width 17 height 17
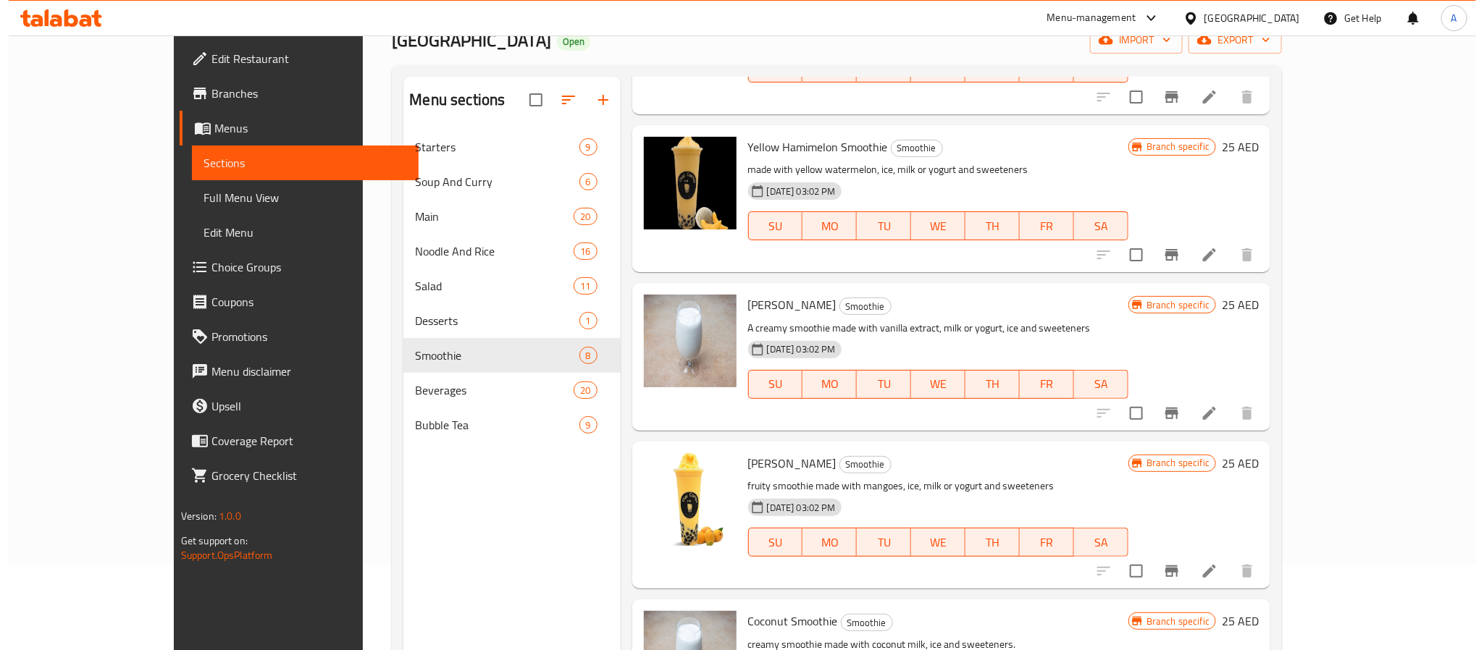
scroll to position [203, 0]
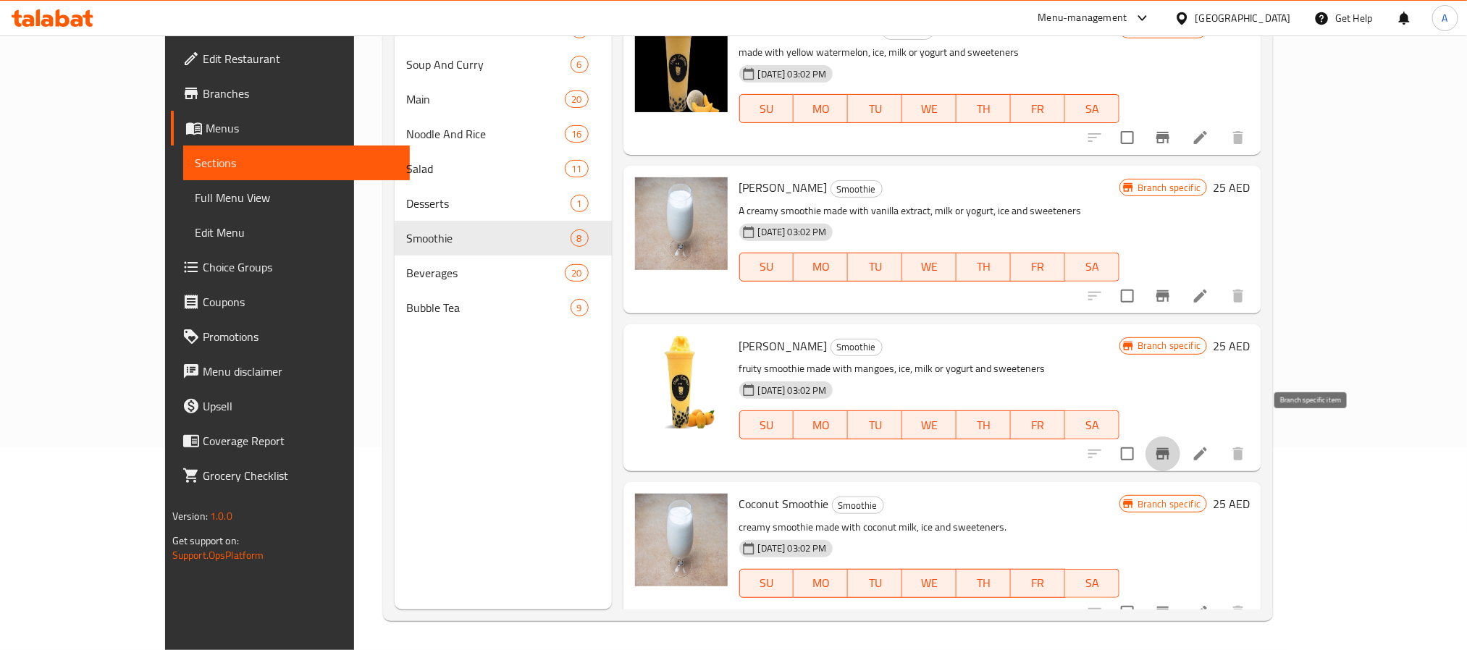
click at [1181, 448] on button "Branch-specific-item" at bounding box center [1163, 454] width 35 height 35
click at [1181, 595] on button "Branch-specific-item" at bounding box center [1163, 612] width 35 height 35
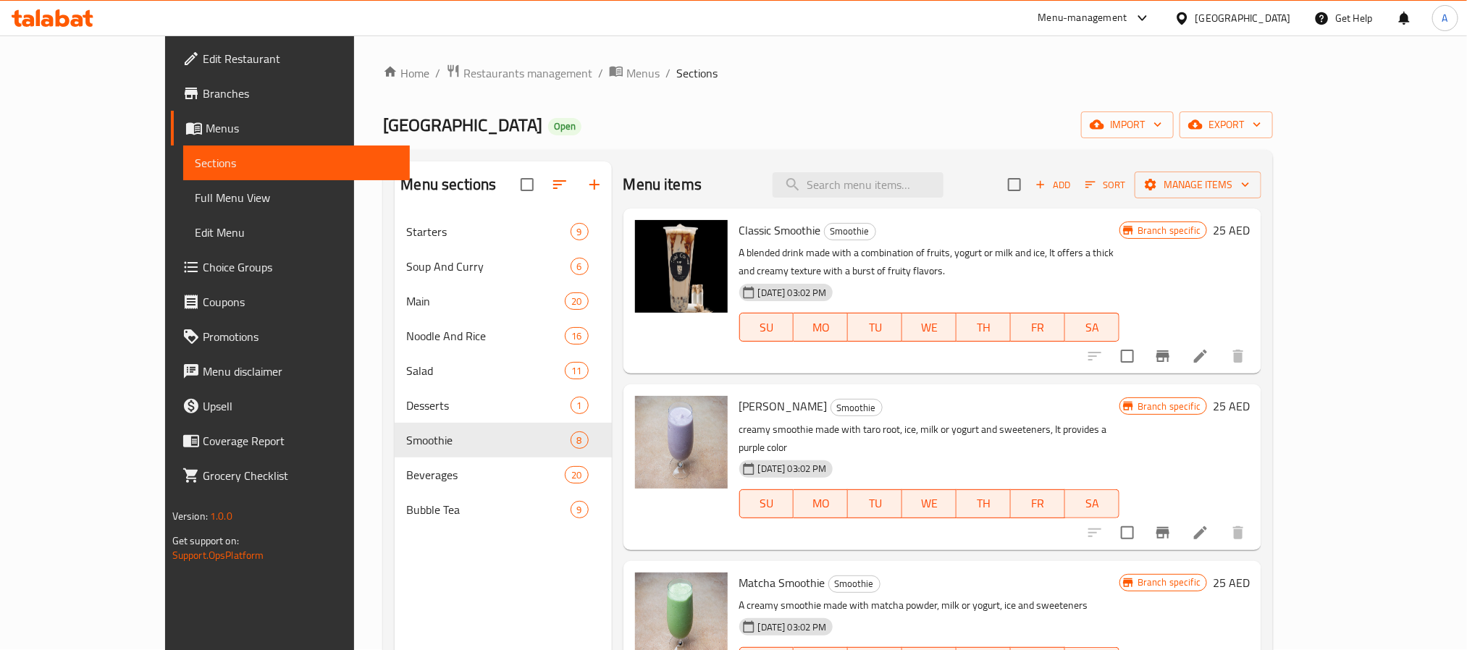
scroll to position [0, 0]
click at [1126, 456] on div "[DATE] 03:02 PM SU MO TU WE TH FR SA" at bounding box center [930, 495] width 392 height 78
click at [1047, 179] on icon "button" at bounding box center [1040, 185] width 13 height 13
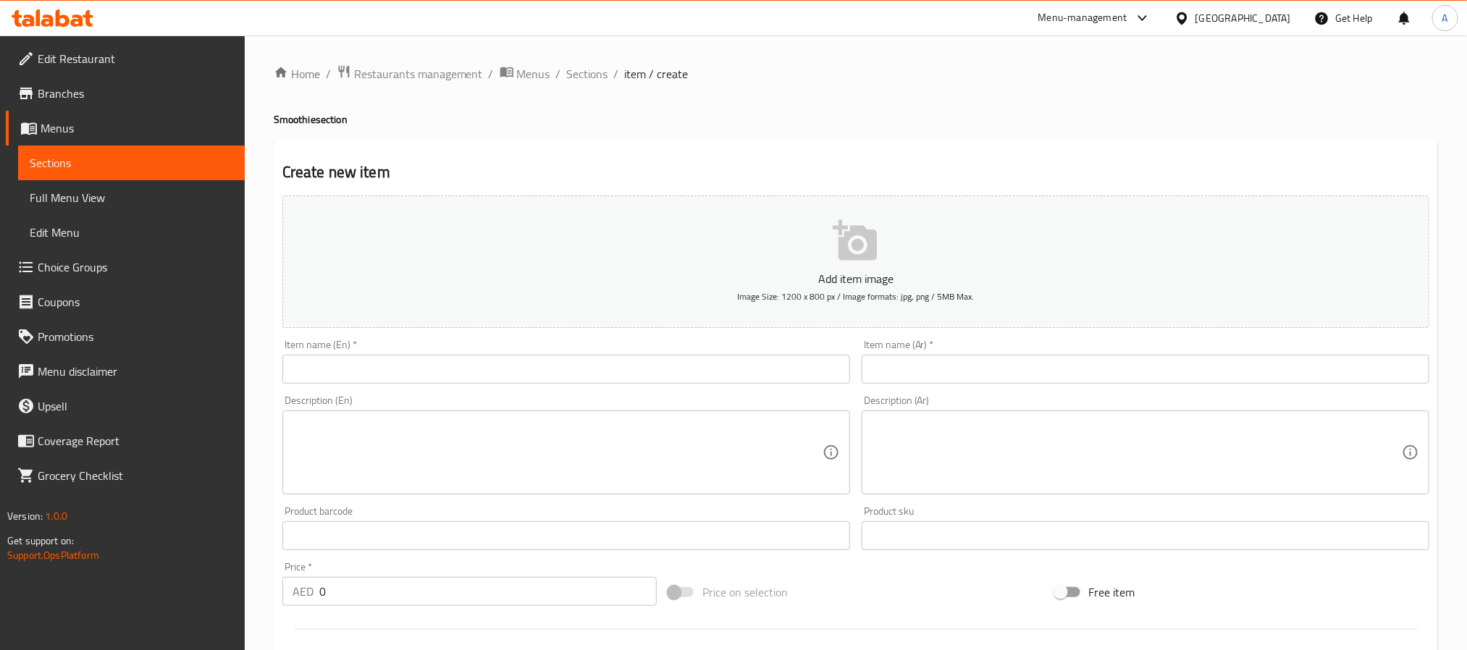
click at [395, 364] on input "text" at bounding box center [566, 369] width 568 height 29
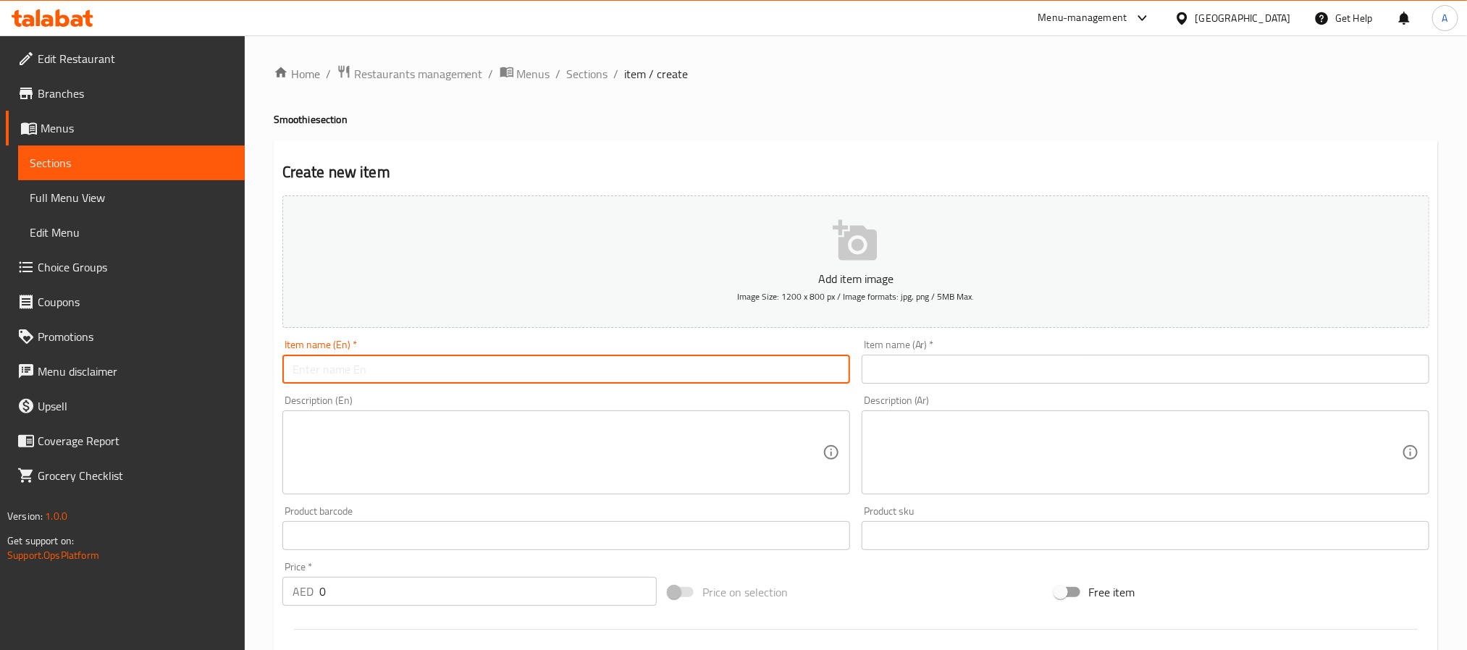
paste input "Nom Chop Poo"
type input "Nom Chop Poo"
click at [956, 365] on input "text" at bounding box center [1146, 369] width 568 height 29
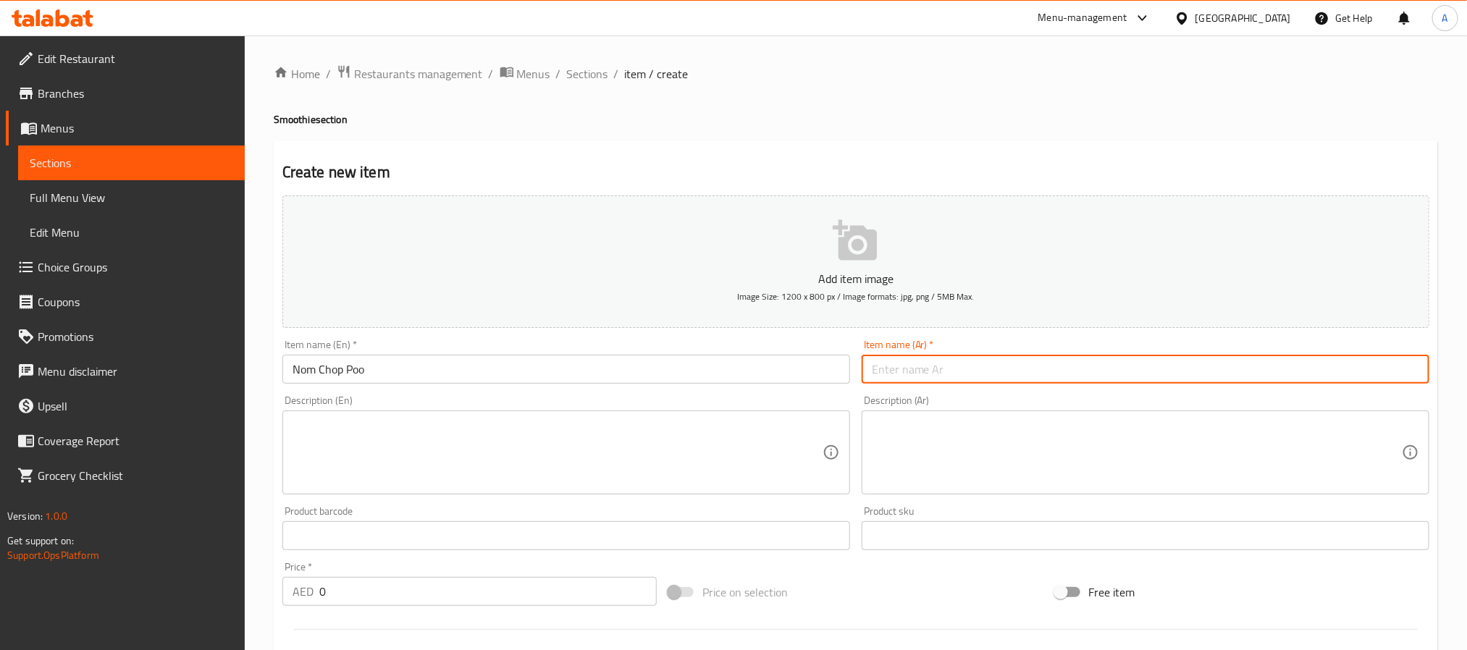
paste input "نوم تشومبو"
type input "نوم تشومبو"
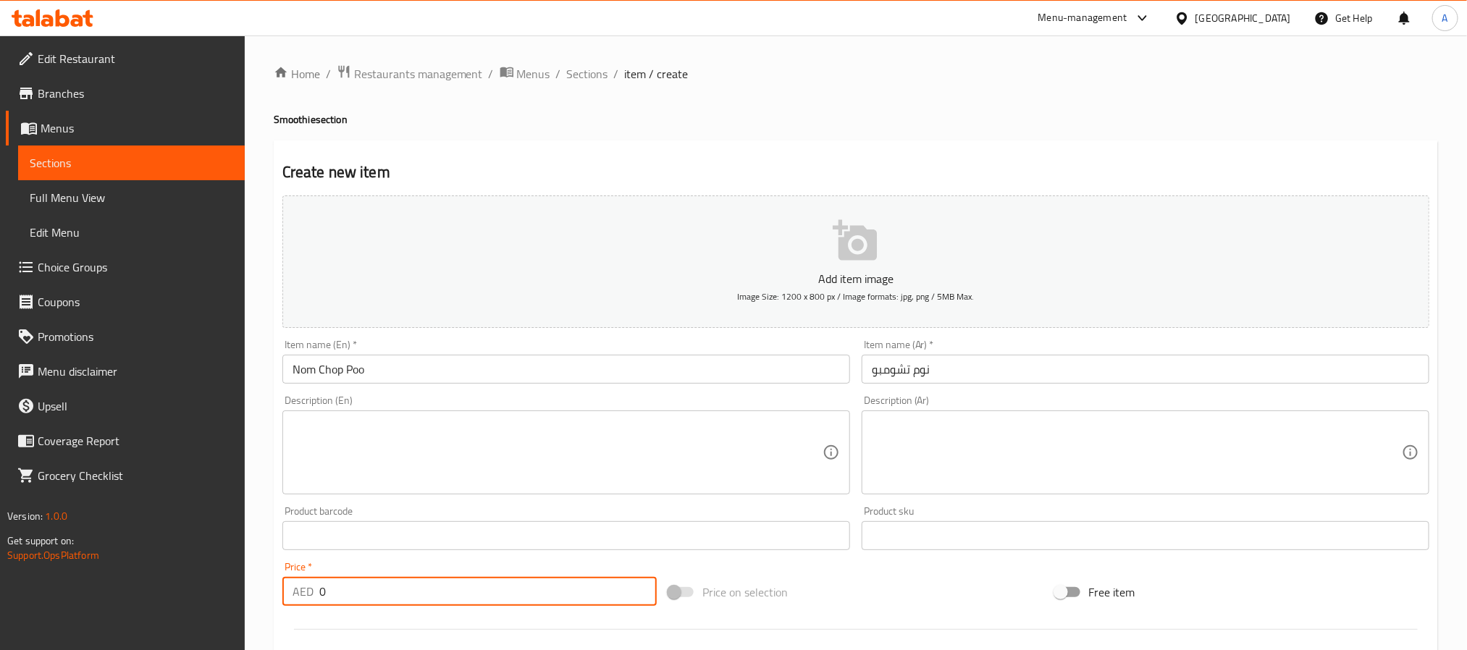
drag, startPoint x: 324, startPoint y: 585, endPoint x: 296, endPoint y: 587, distance: 28.3
click at [296, 587] on div "AED 0 Price *" at bounding box center [469, 591] width 374 height 29
paste input "22"
type input "22"
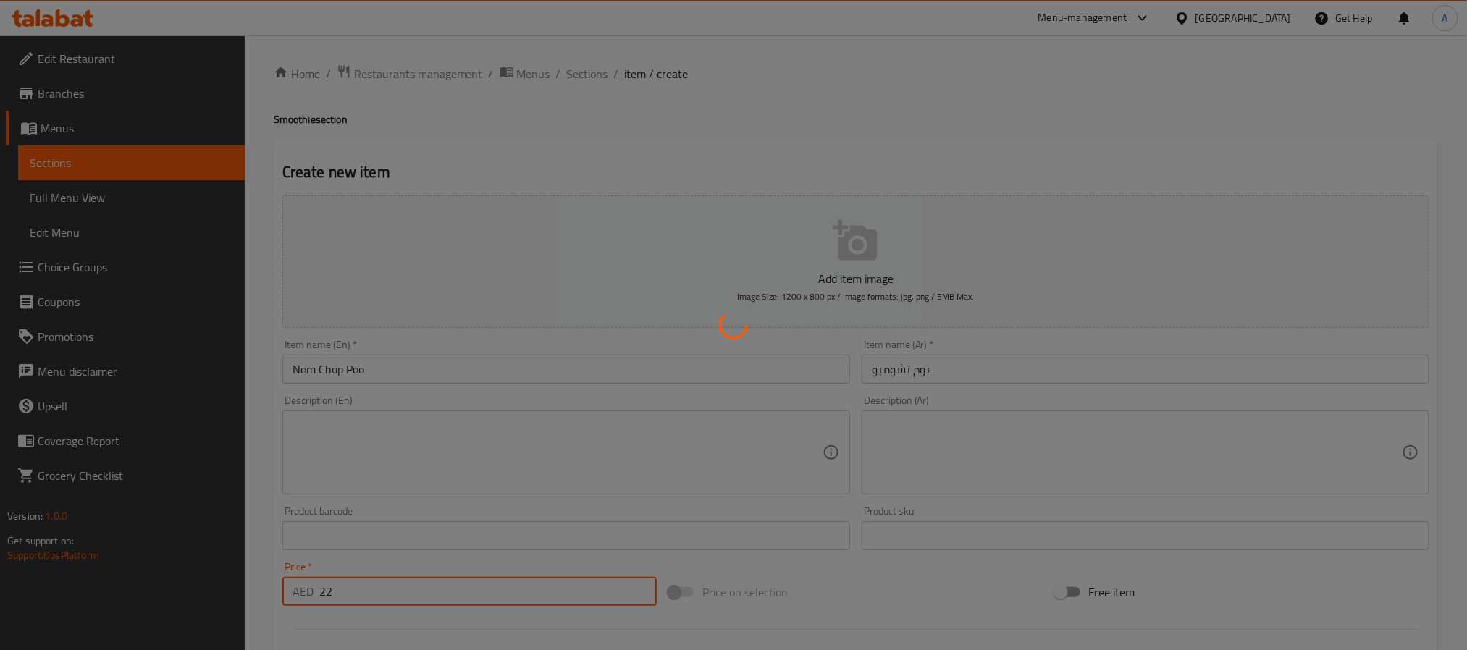
type input "0"
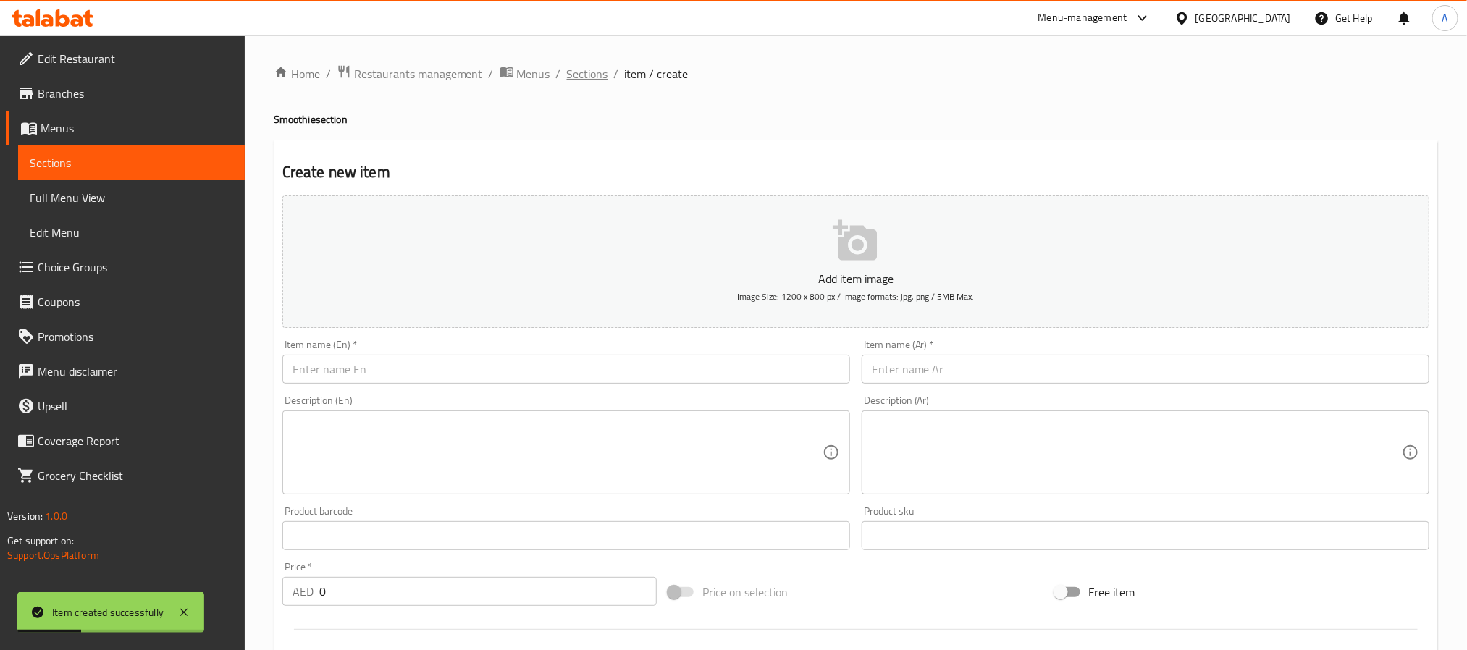
click at [580, 74] on span "Sections" at bounding box center [587, 73] width 41 height 17
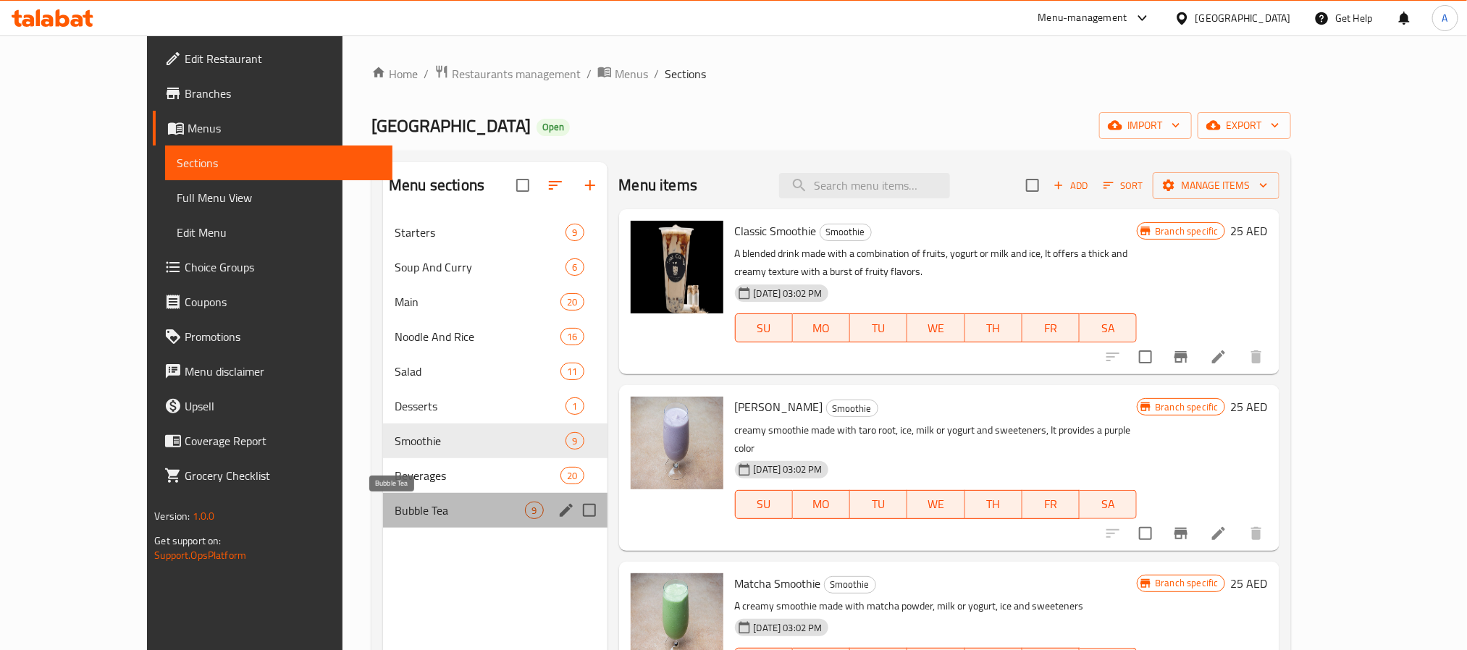
click at [395, 503] on span "Bubble Tea" at bounding box center [460, 510] width 130 height 17
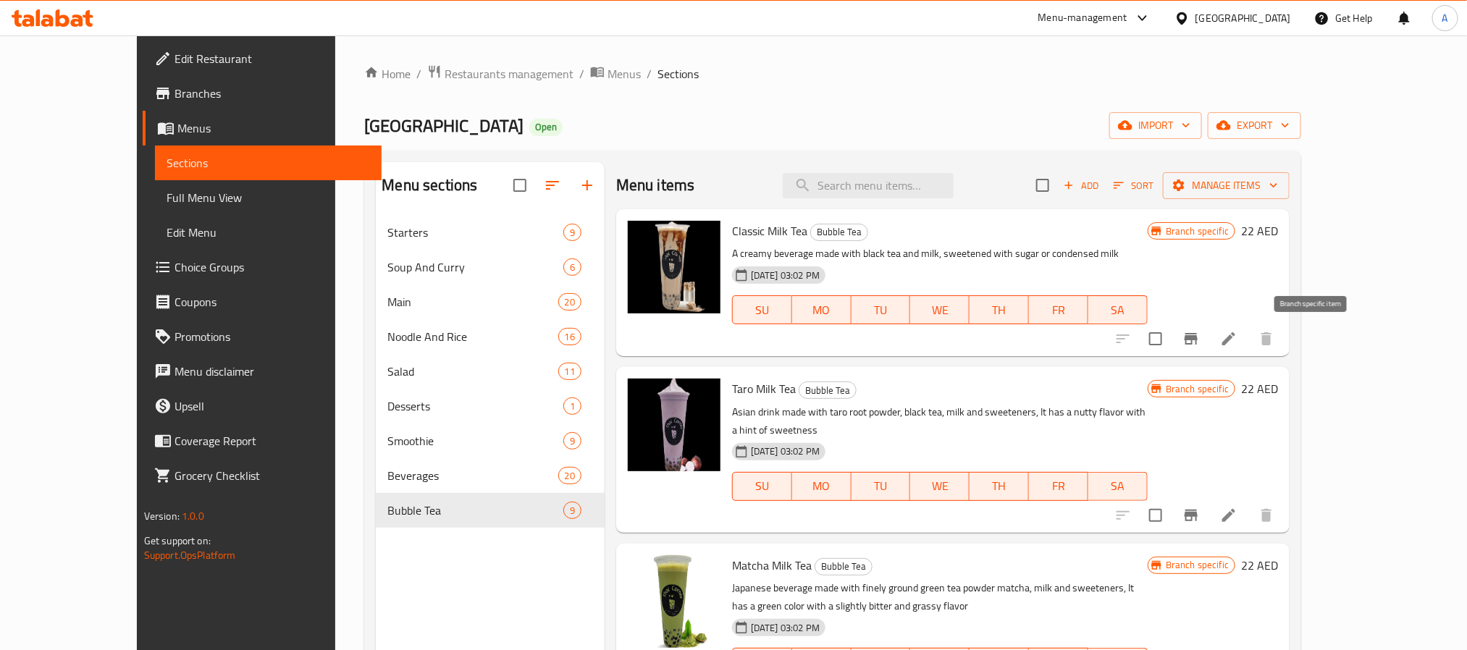
click at [1209, 342] on button "Branch-specific-item" at bounding box center [1191, 339] width 35 height 35
click at [1200, 507] on icon "Branch-specific-item" at bounding box center [1191, 515] width 17 height 17
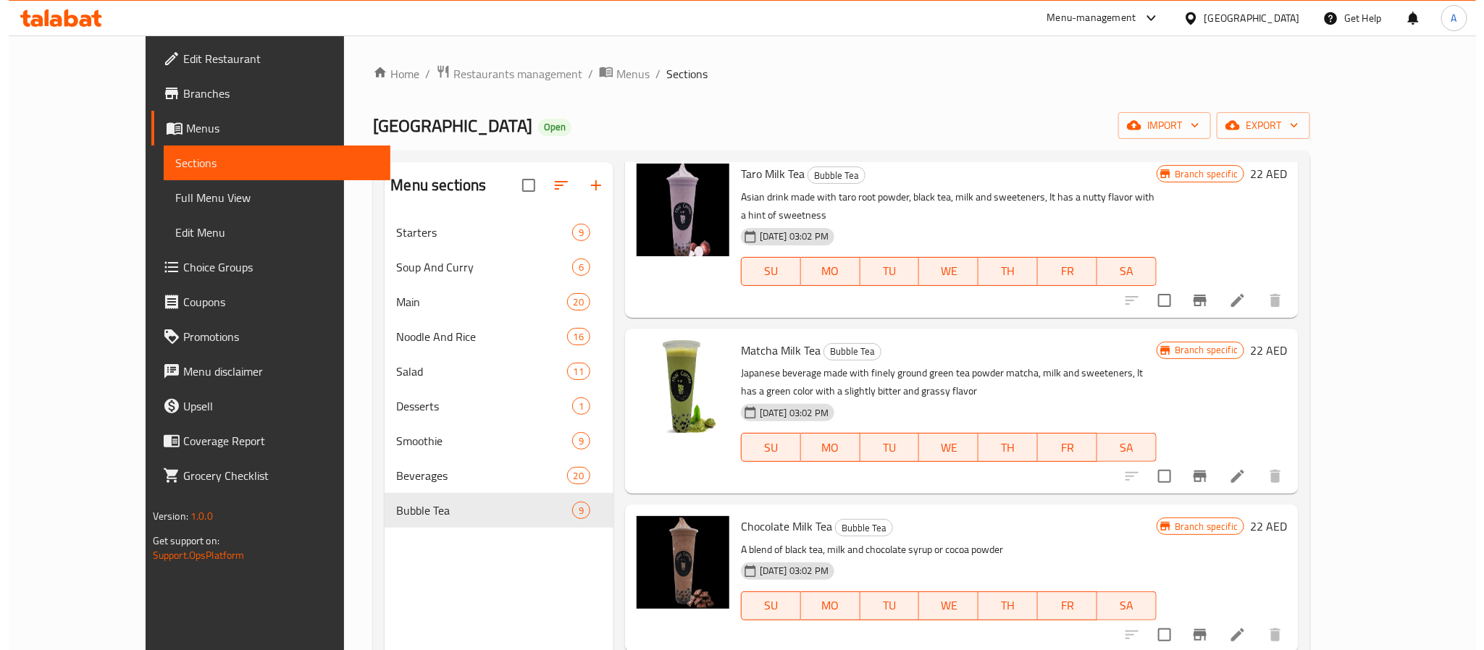
scroll to position [217, 0]
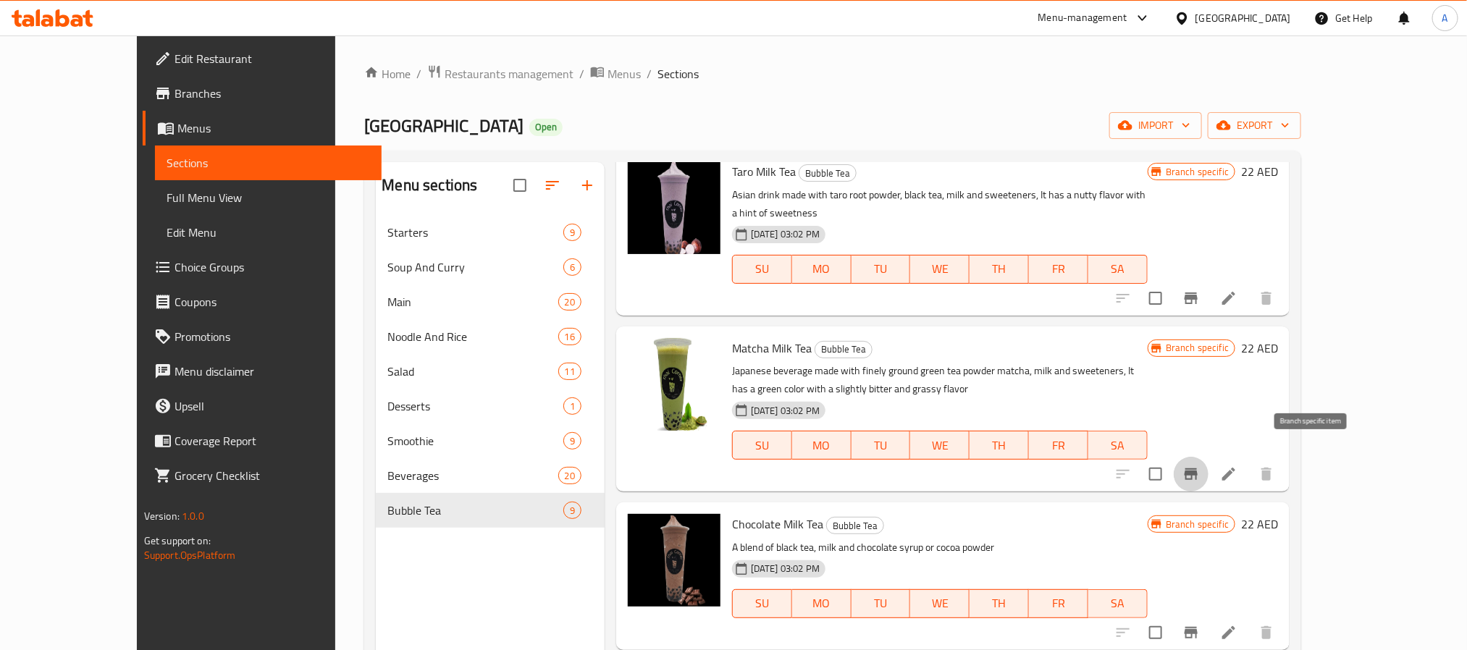
click at [1200, 466] on icon "Branch-specific-item" at bounding box center [1191, 474] width 17 height 17
click at [1284, 472] on div at bounding box center [1195, 474] width 178 height 35
click at [1209, 461] on button "Branch-specific-item" at bounding box center [1191, 474] width 35 height 35
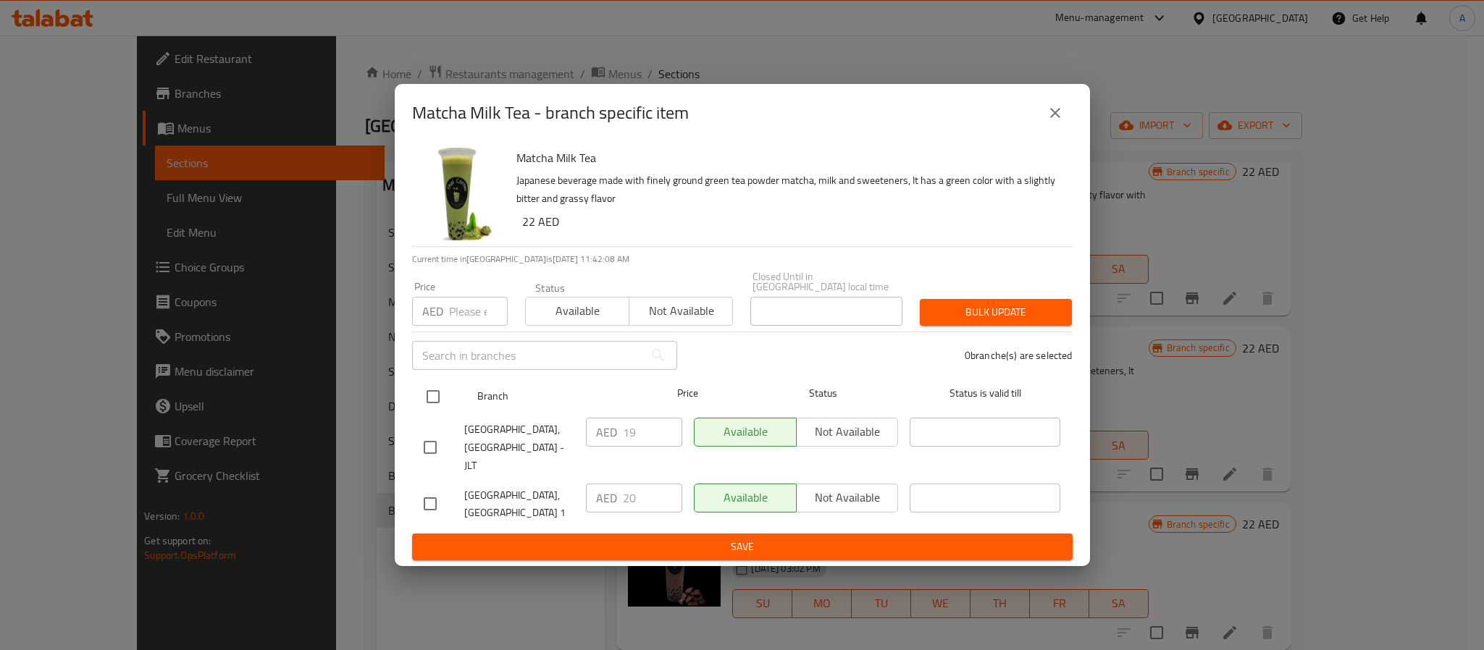
click at [437, 412] on input "checkbox" at bounding box center [433, 397] width 30 height 30
checkbox input "true"
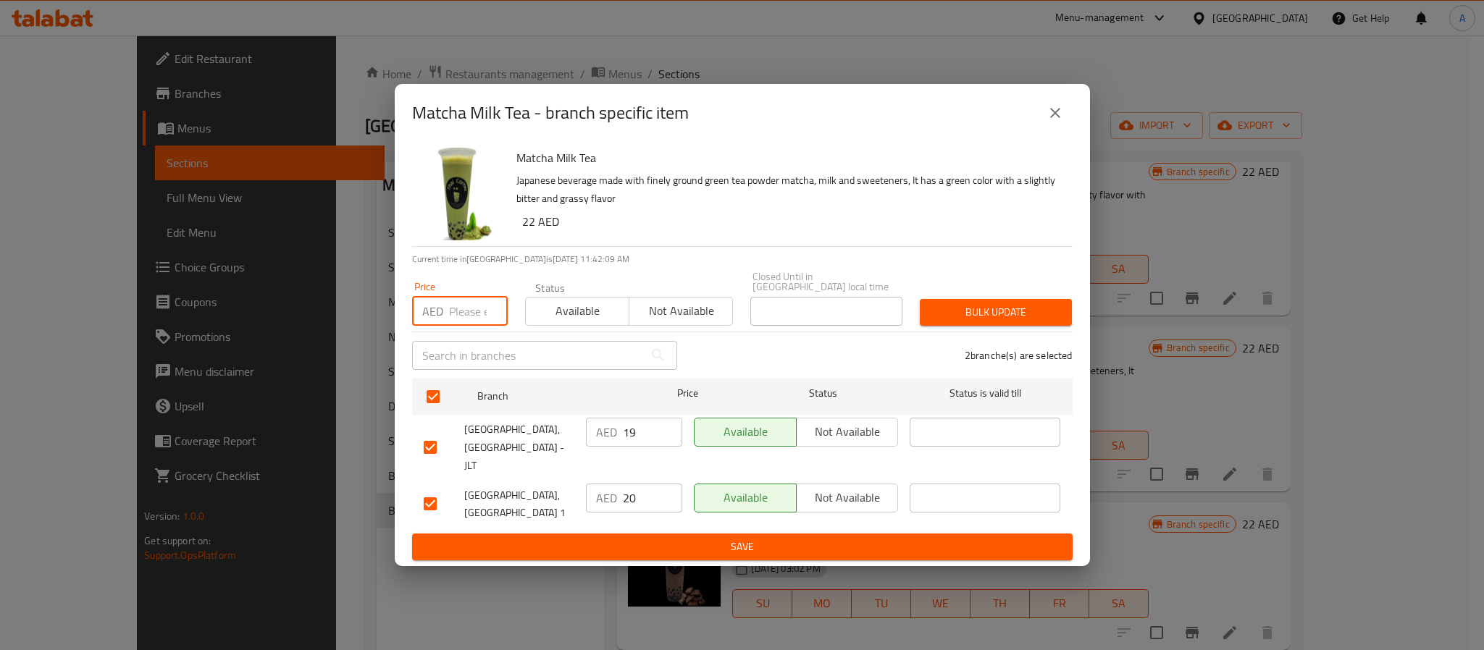
click at [470, 320] on input "number" at bounding box center [478, 311] width 59 height 29
type input "20"
click at [958, 316] on button "Bulk update" at bounding box center [996, 312] width 152 height 27
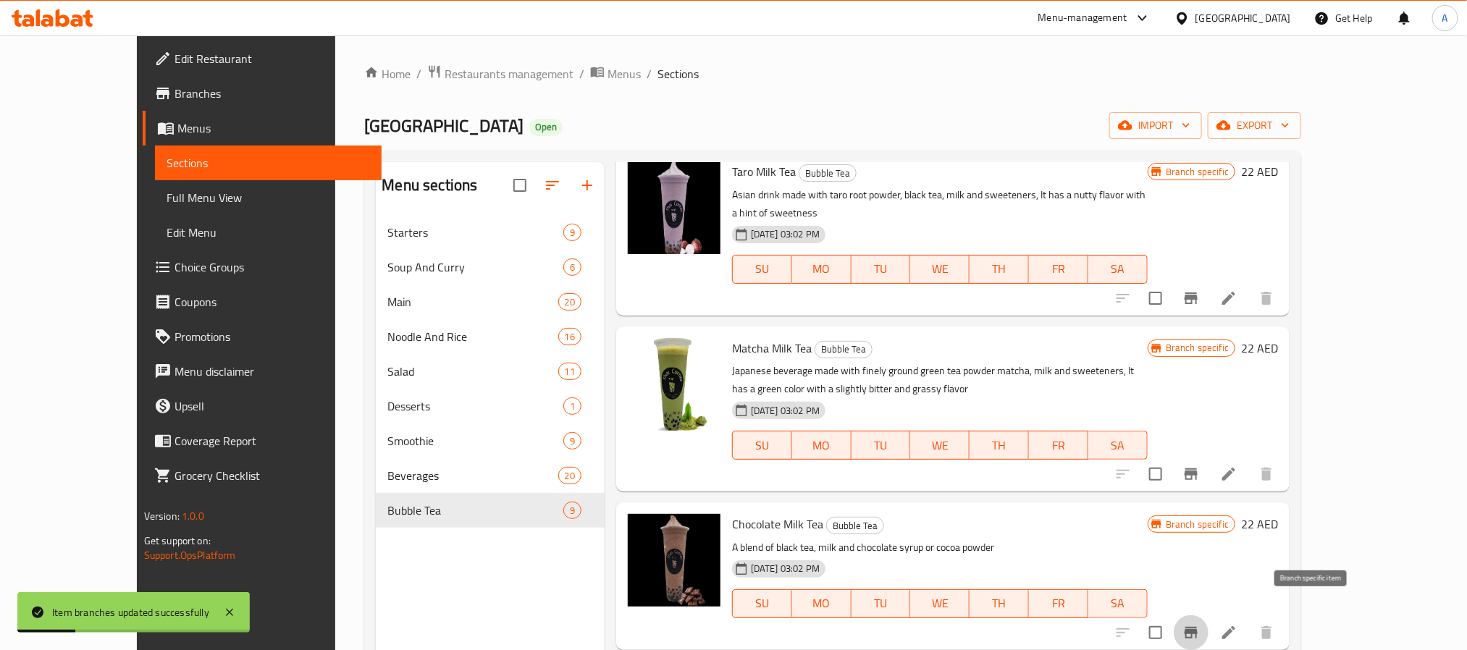
click at [1200, 624] on icon "Branch-specific-item" at bounding box center [1191, 632] width 17 height 17
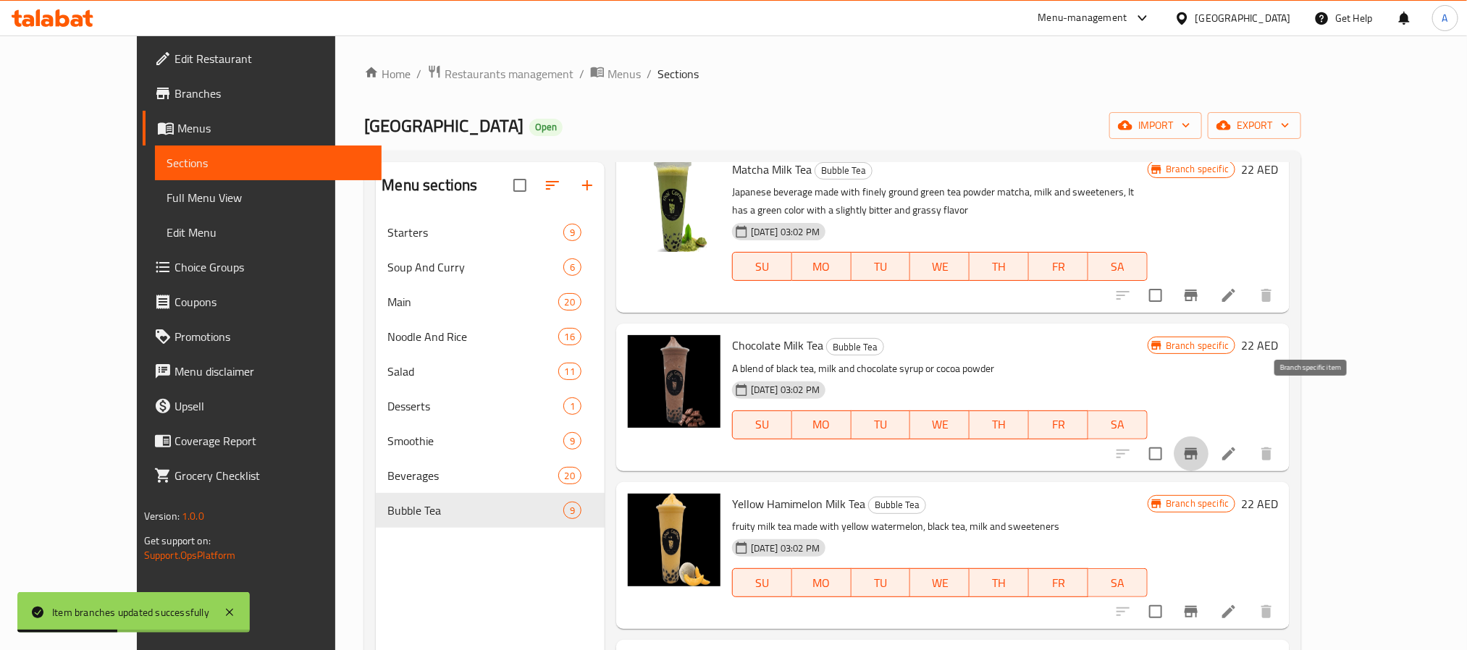
scroll to position [435, 0]
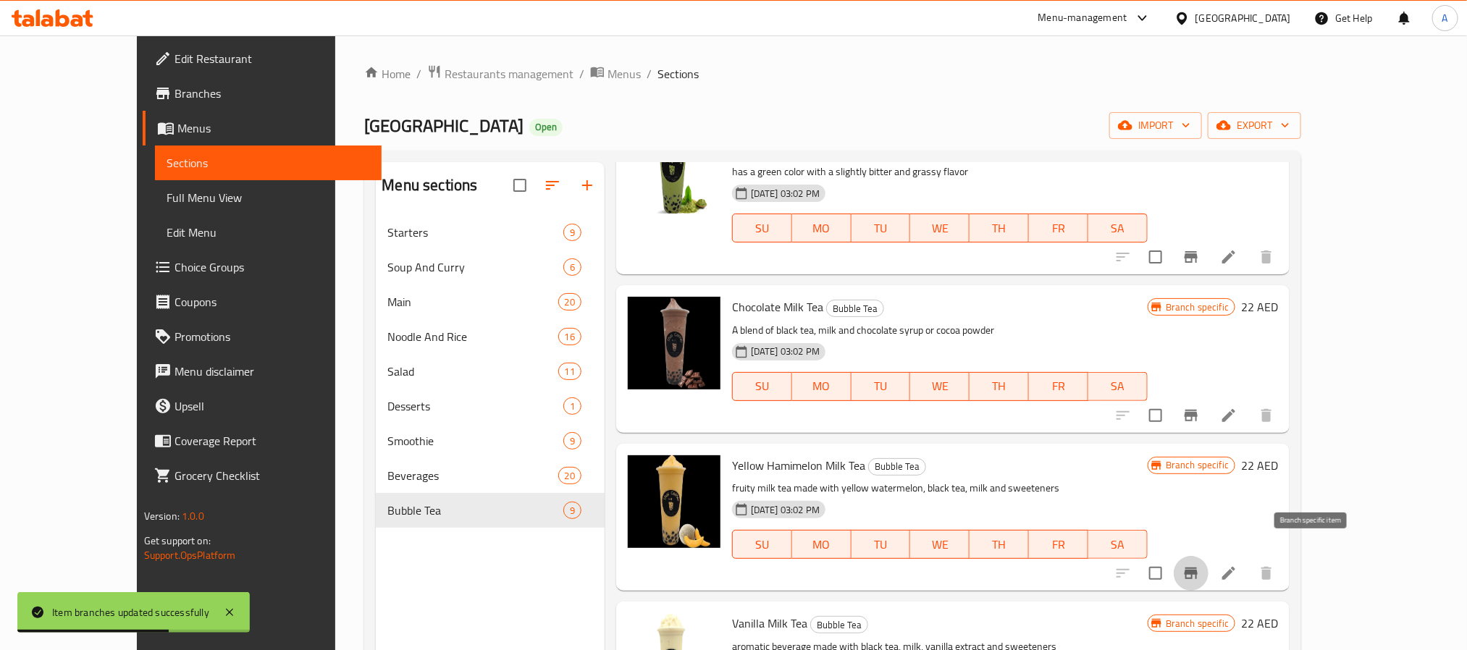
click at [1209, 563] on button "Branch-specific-item" at bounding box center [1191, 573] width 35 height 35
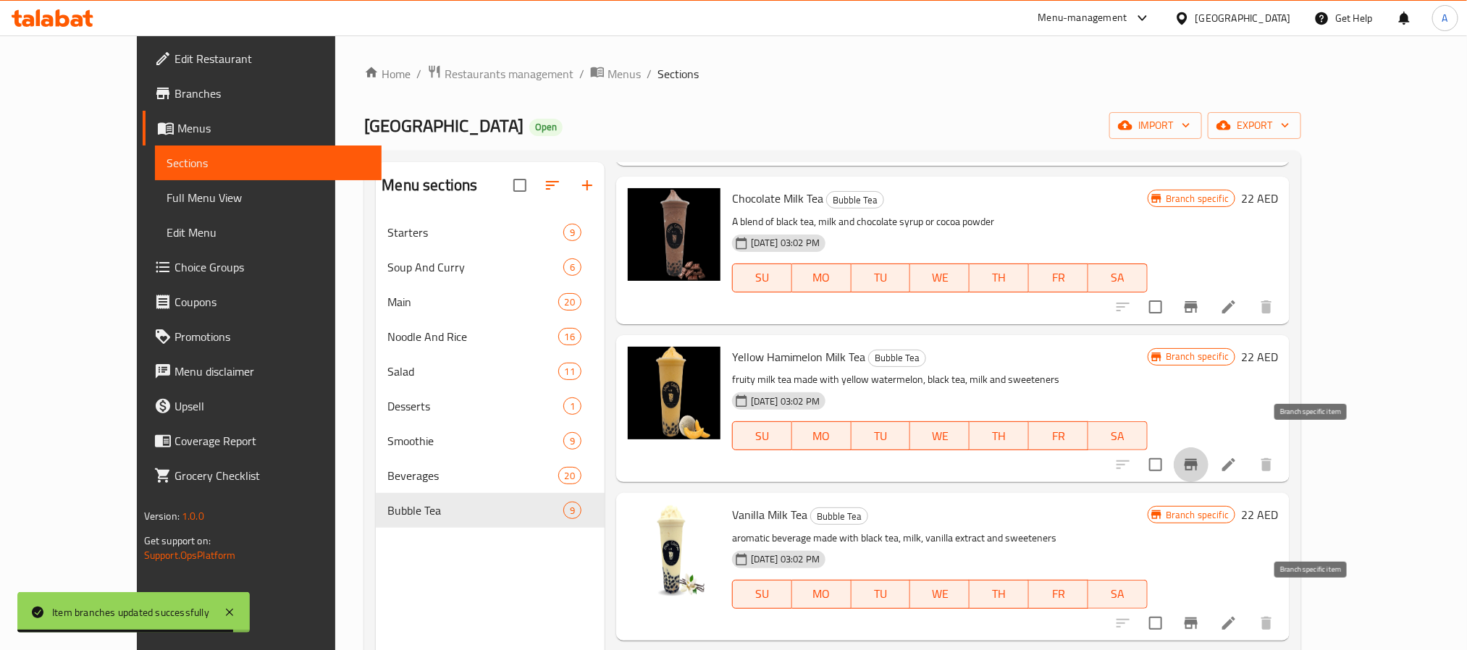
click at [1200, 615] on icon "Branch-specific-item" at bounding box center [1191, 623] width 17 height 17
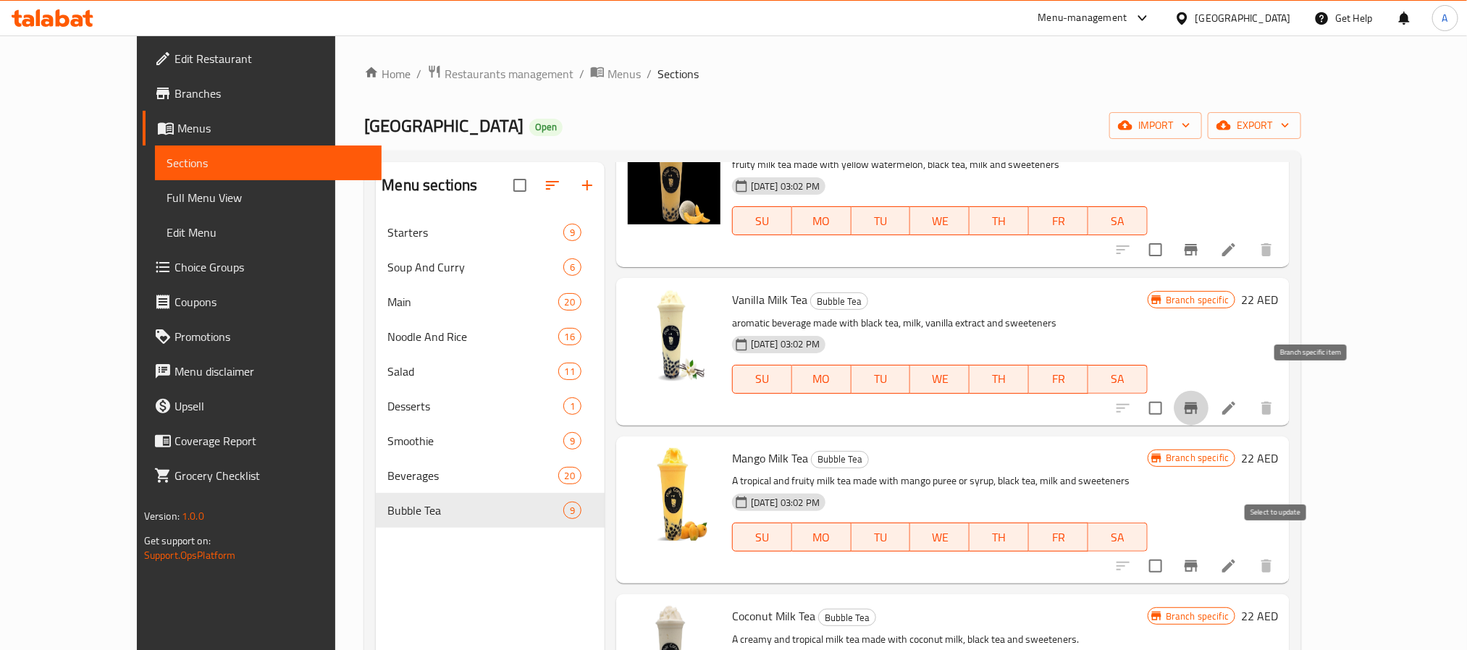
scroll to position [761, 0]
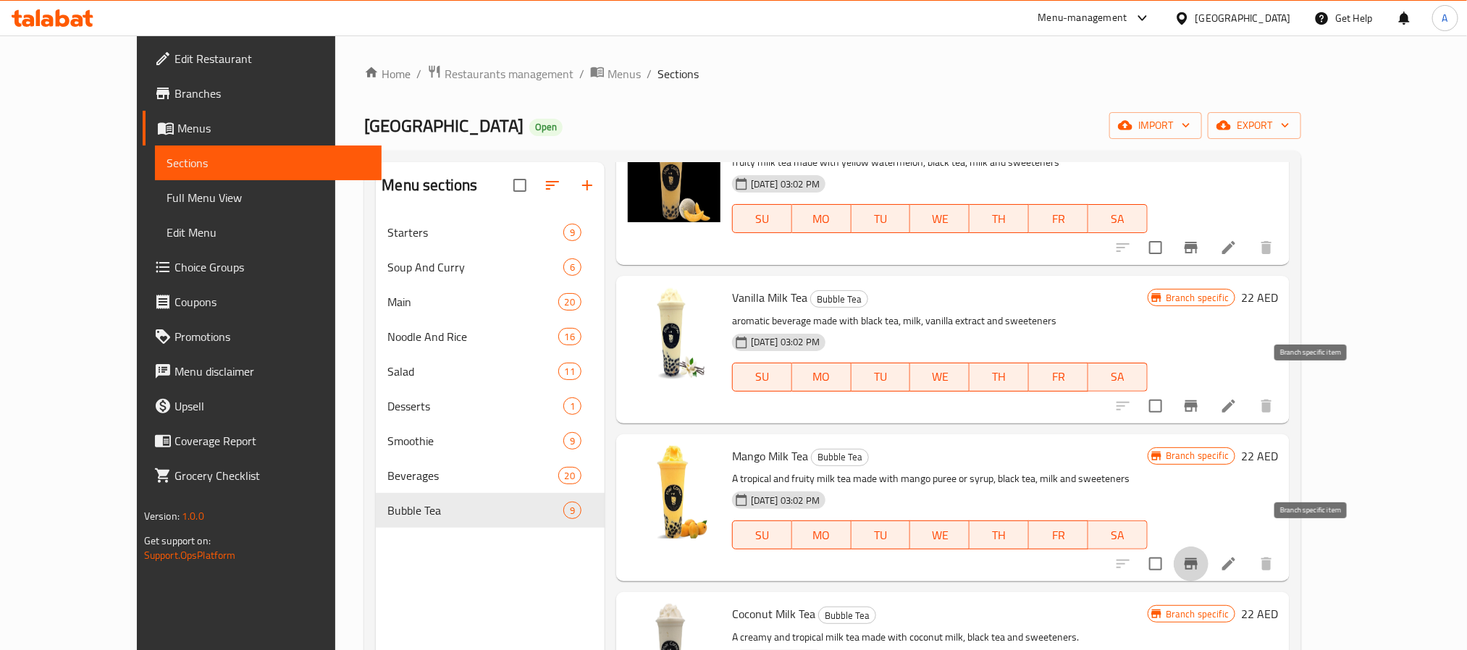
click at [1209, 563] on button "Branch-specific-item" at bounding box center [1191, 564] width 35 height 35
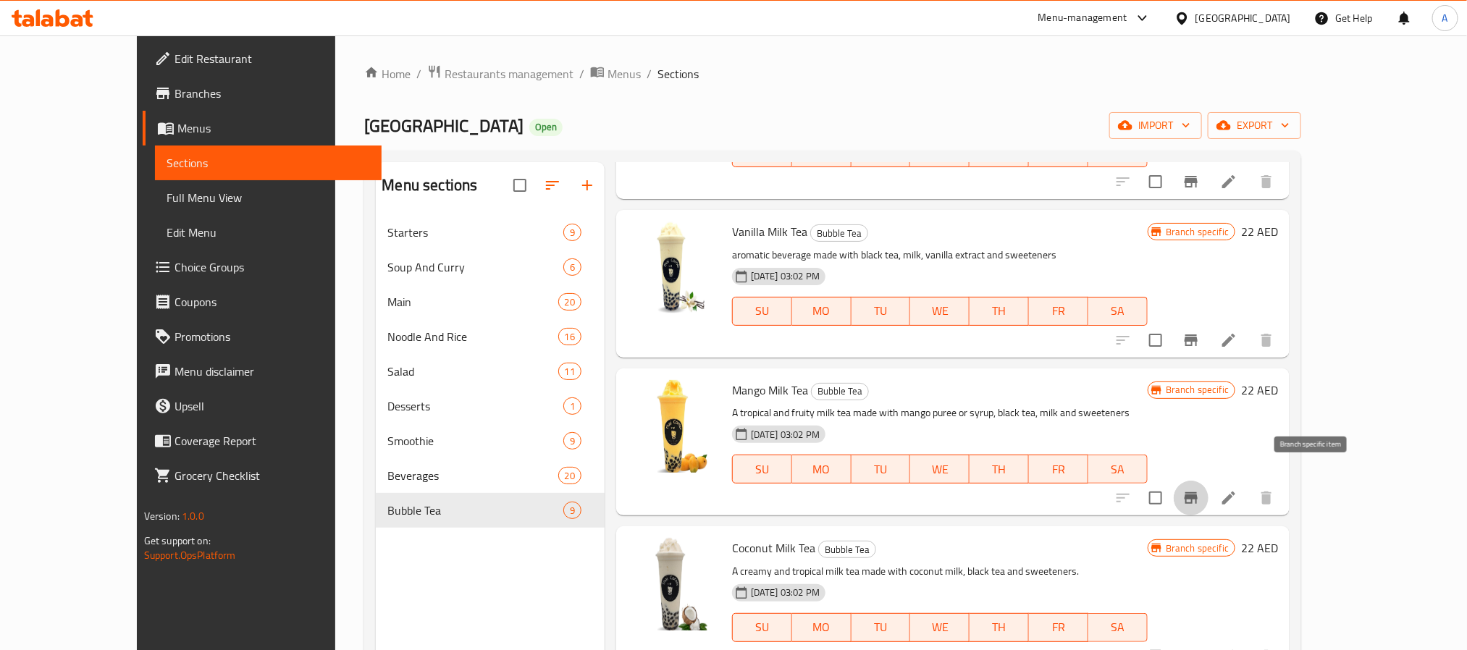
scroll to position [109, 0]
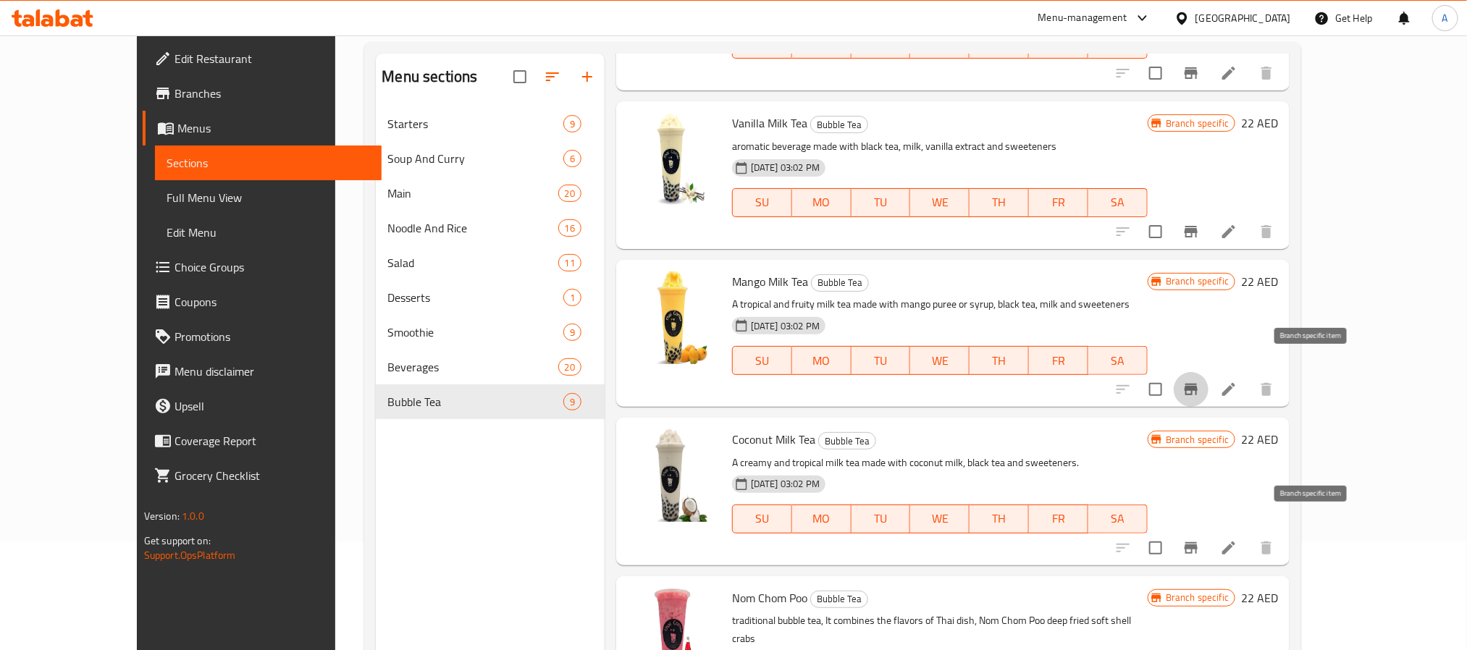
click at [1198, 543] on icon "Branch-specific-item" at bounding box center [1191, 549] width 13 height 12
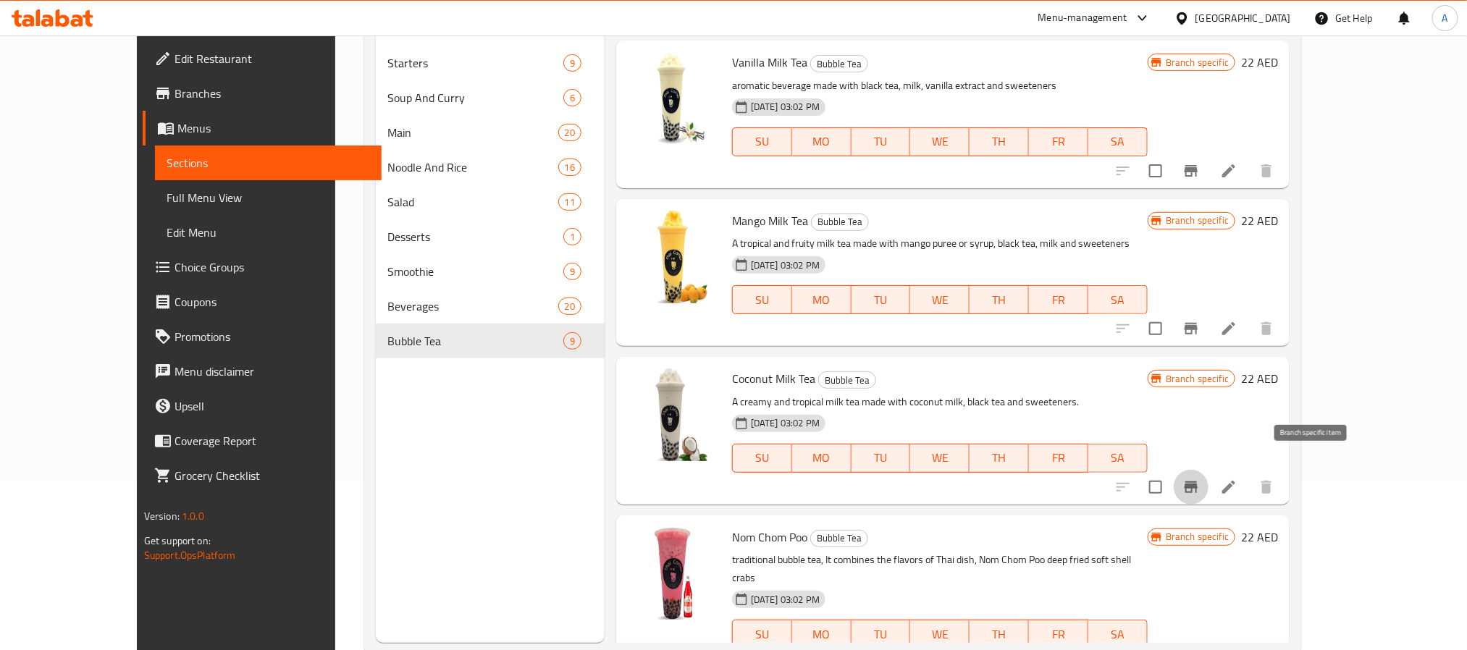
scroll to position [203, 0]
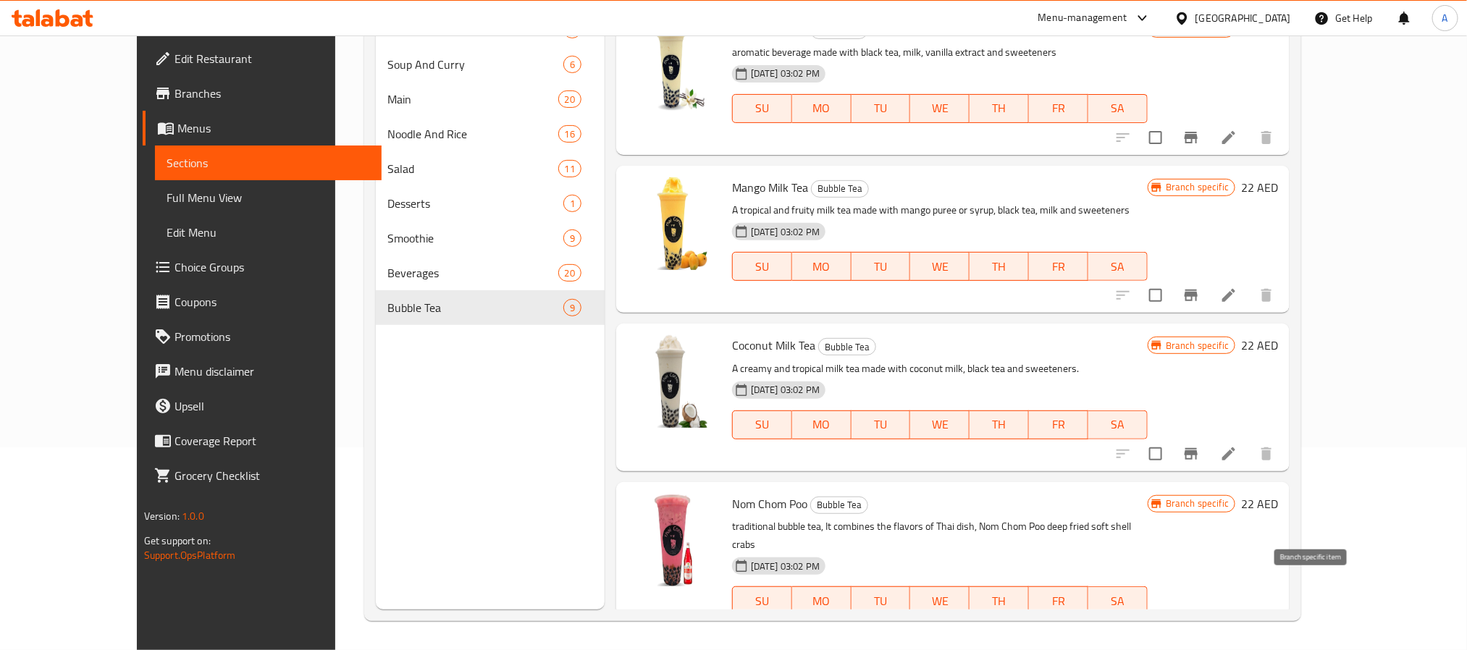
click at [1200, 621] on icon "Branch-specific-item" at bounding box center [1191, 629] width 17 height 17
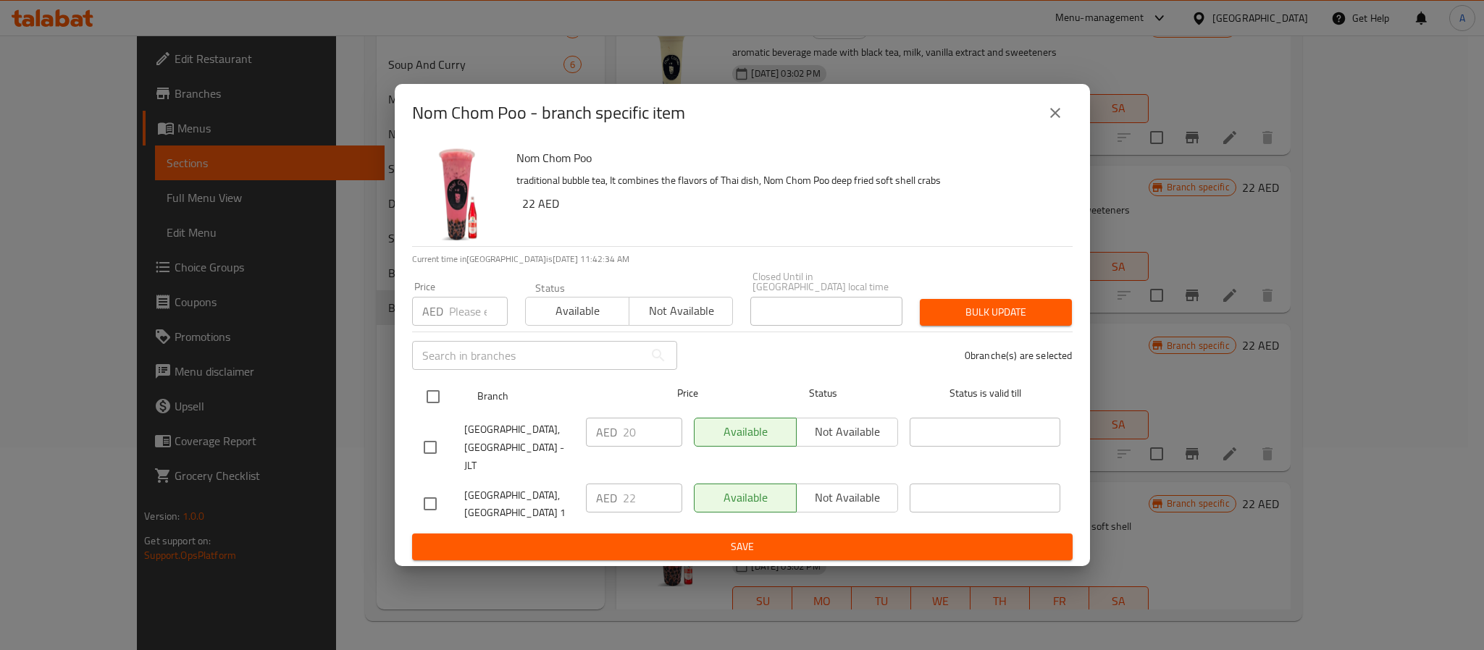
click at [426, 409] on input "checkbox" at bounding box center [433, 397] width 30 height 30
checkbox input "true"
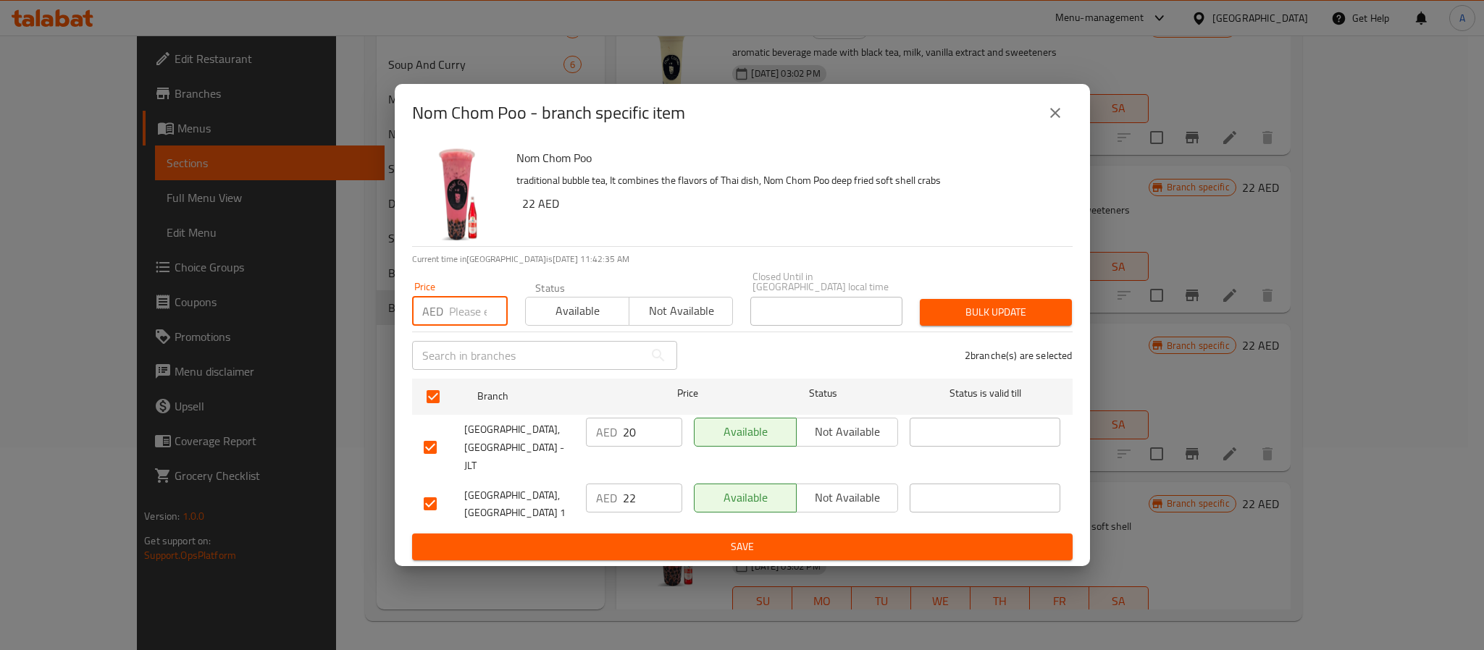
click at [454, 326] on input "number" at bounding box center [478, 311] width 59 height 29
type input "20"
click at [991, 326] on button "Bulk update" at bounding box center [996, 312] width 152 height 27
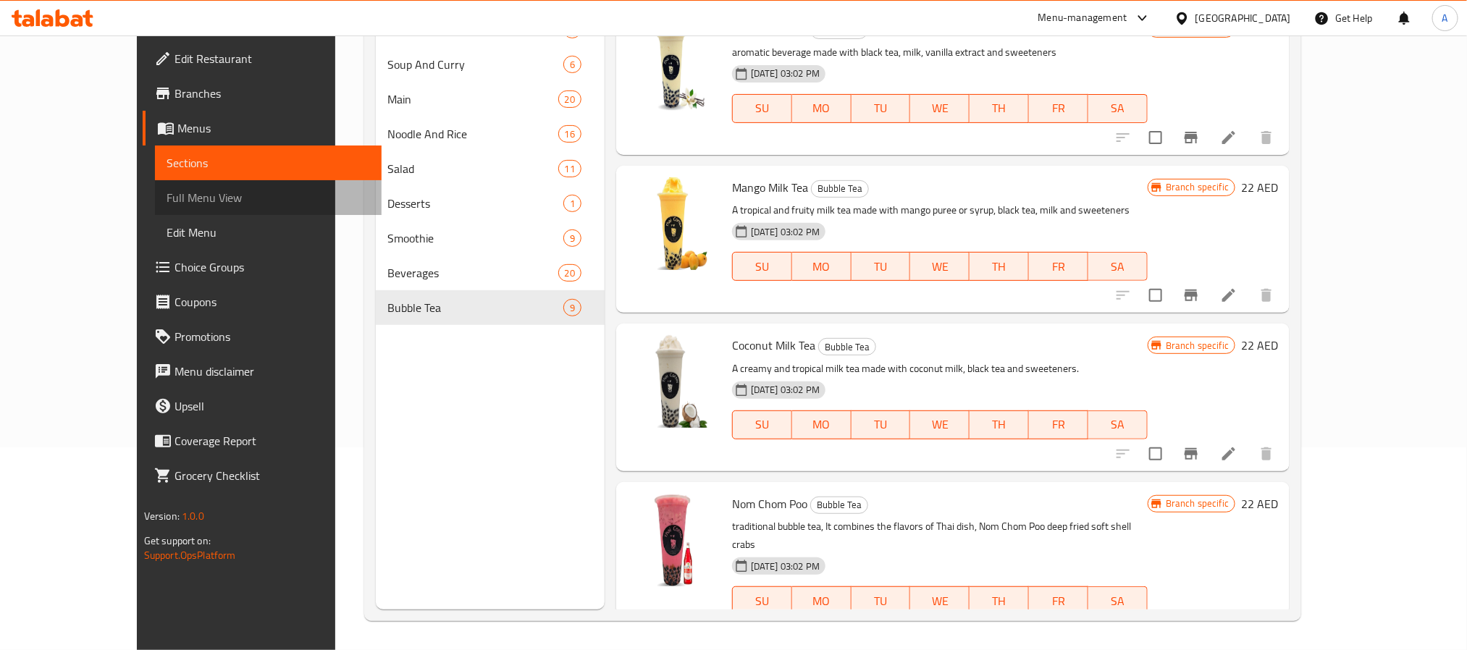
click at [167, 193] on span "Full Menu View" at bounding box center [269, 197] width 204 height 17
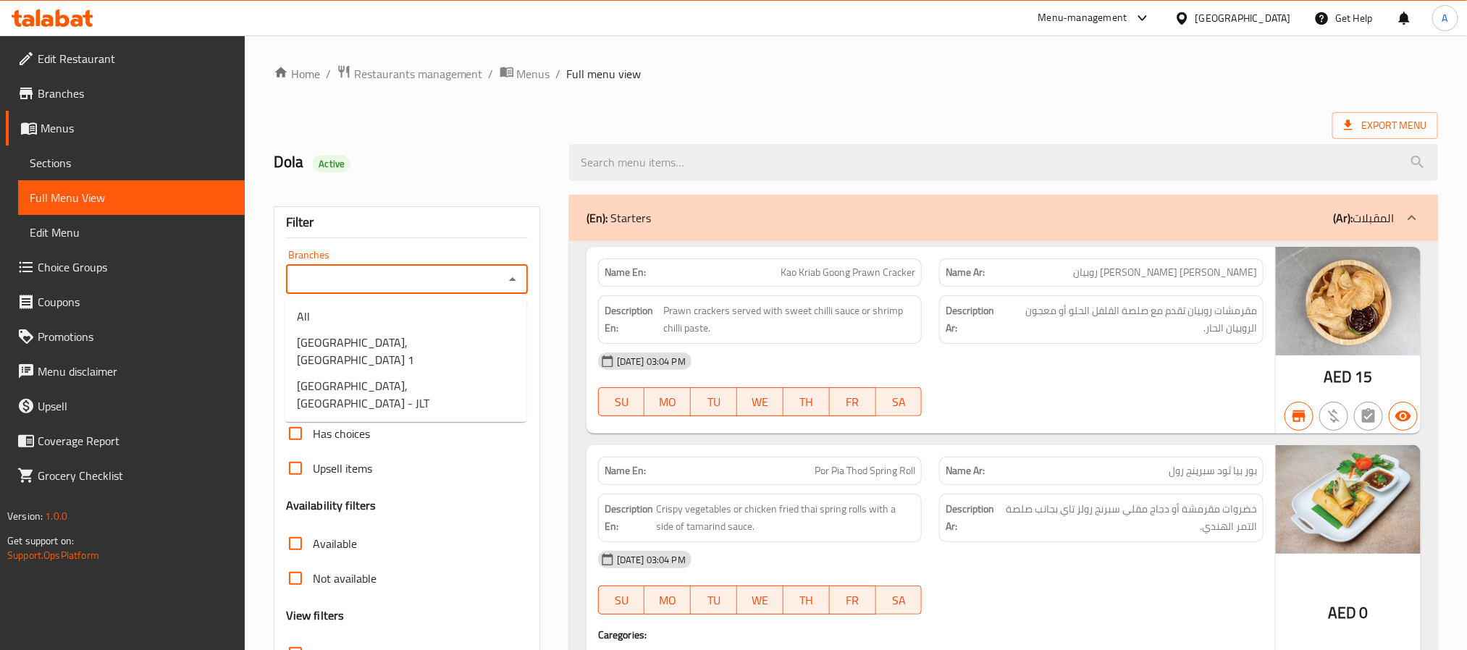
click at [355, 277] on input "Branches" at bounding box center [394, 279] width 209 height 20
click at [378, 348] on span "[GEOGRAPHIC_DATA], [GEOGRAPHIC_DATA] 1" at bounding box center [406, 351] width 218 height 35
type input "[GEOGRAPHIC_DATA], [GEOGRAPHIC_DATA] 1"
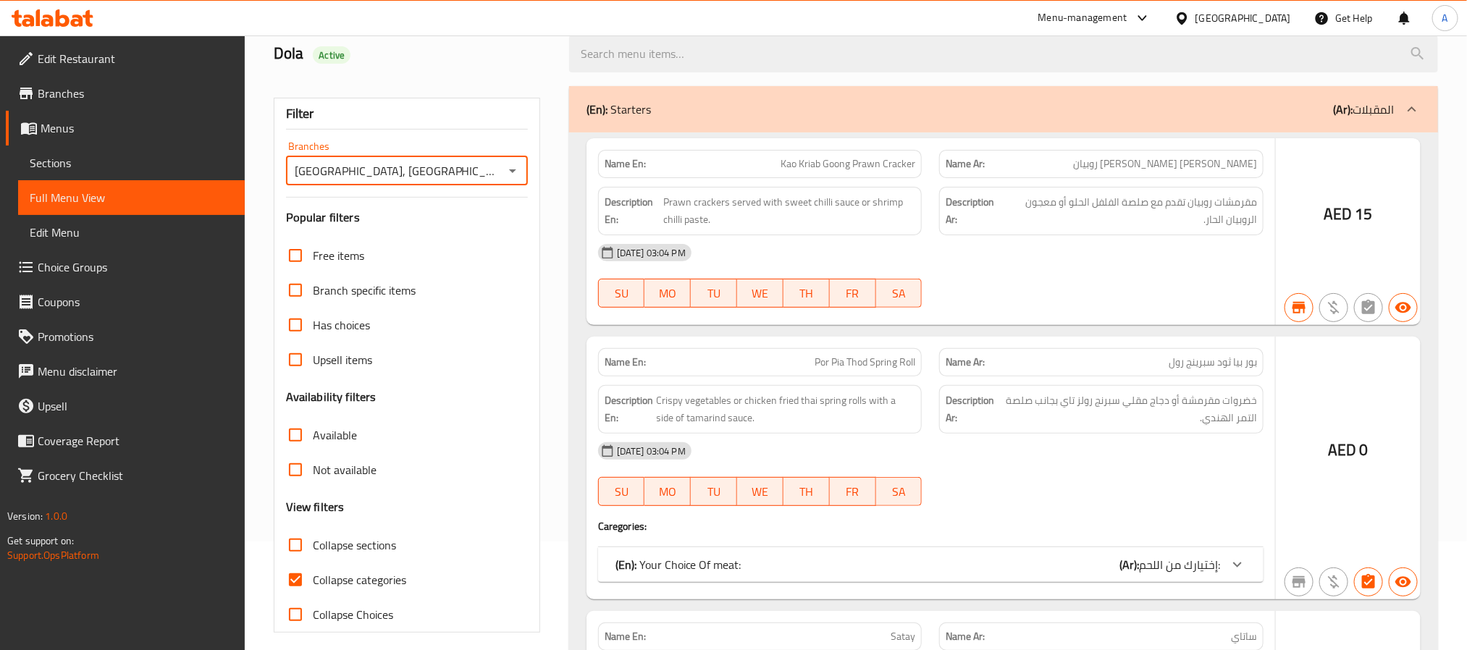
scroll to position [122, 0]
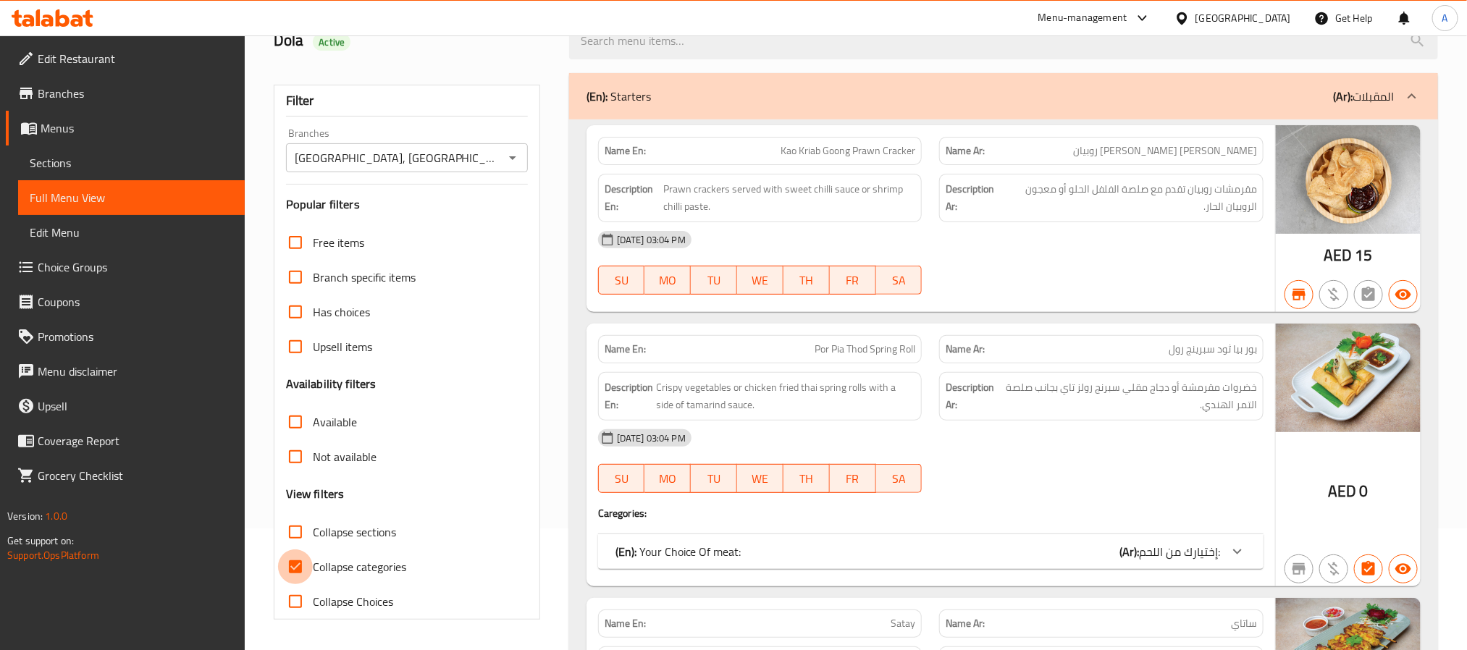
click at [293, 574] on input "Collapse categories" at bounding box center [295, 567] width 35 height 35
checkbox input "false"
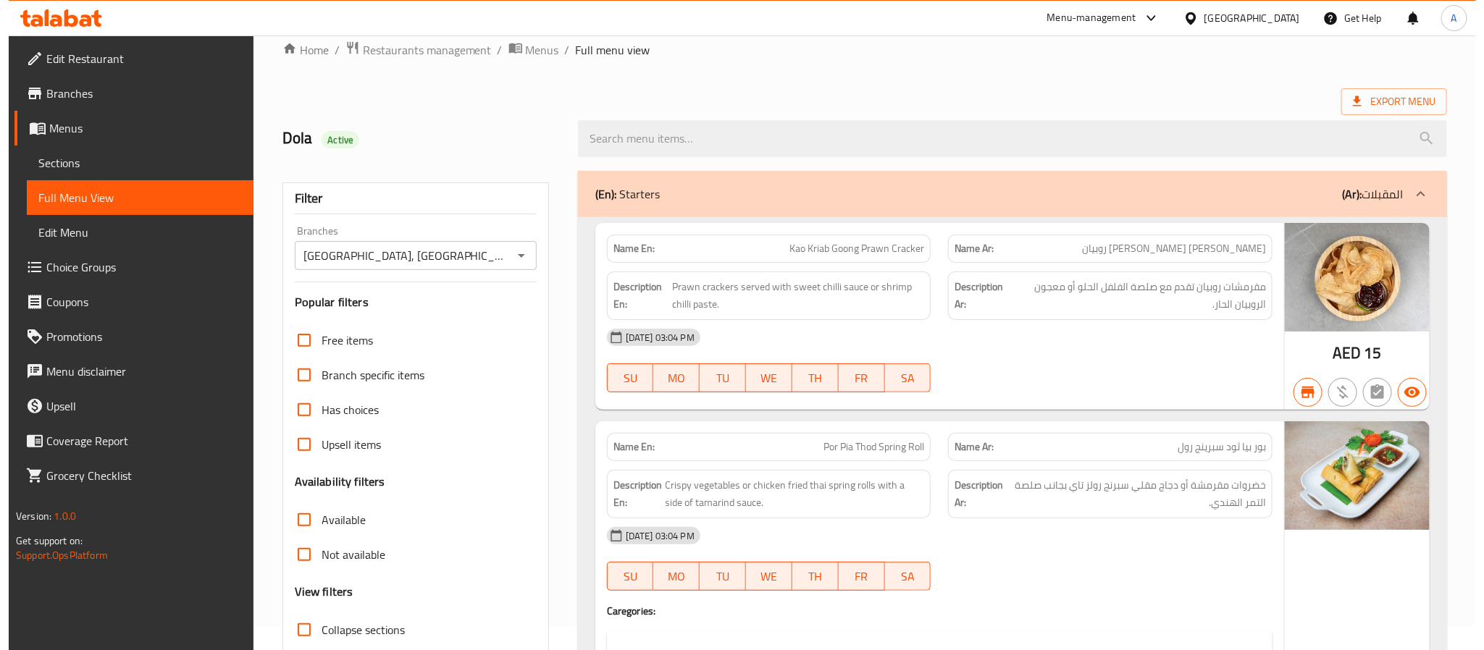
scroll to position [0, 0]
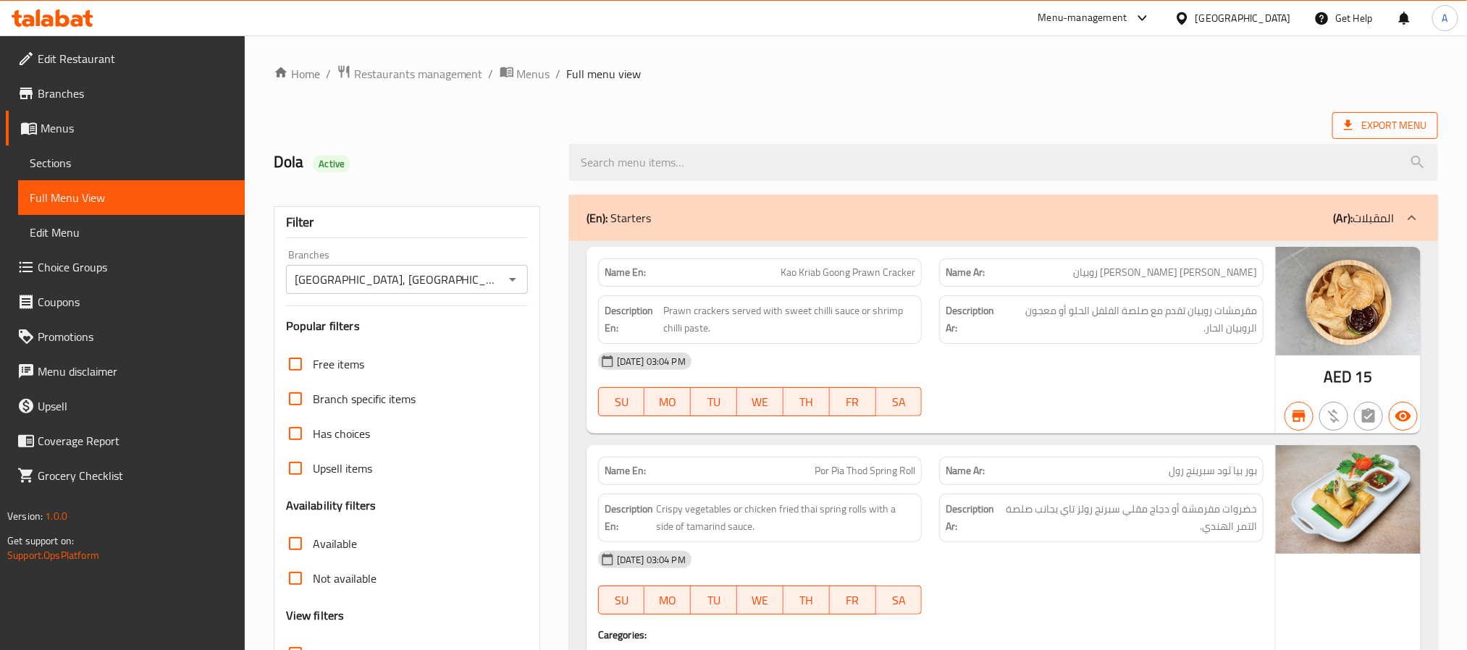
click at [1358, 125] on span "Export Menu" at bounding box center [1385, 126] width 83 height 18
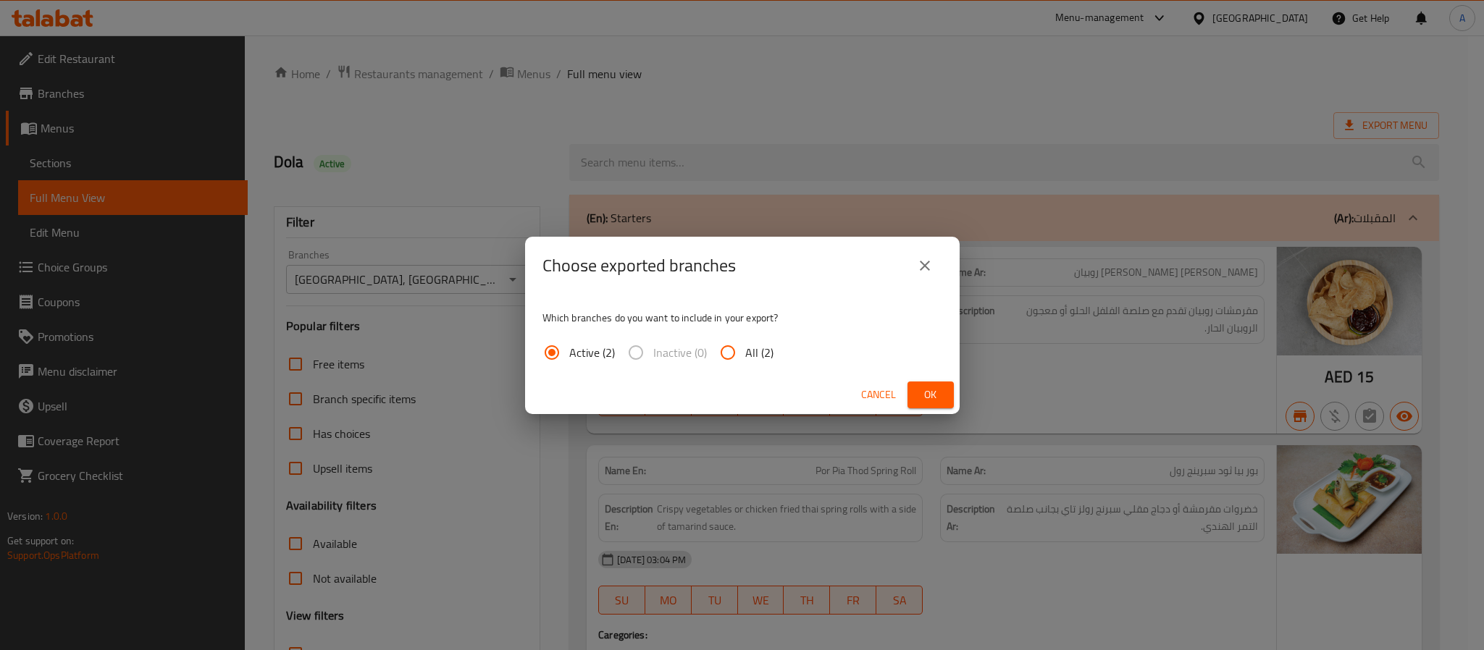
click at [755, 354] on span "All (2)" at bounding box center [759, 352] width 28 height 17
click at [745, 354] on input "All (2)" at bounding box center [728, 352] width 35 height 35
radio input "true"
click at [928, 388] on span "Ok" at bounding box center [930, 395] width 23 height 18
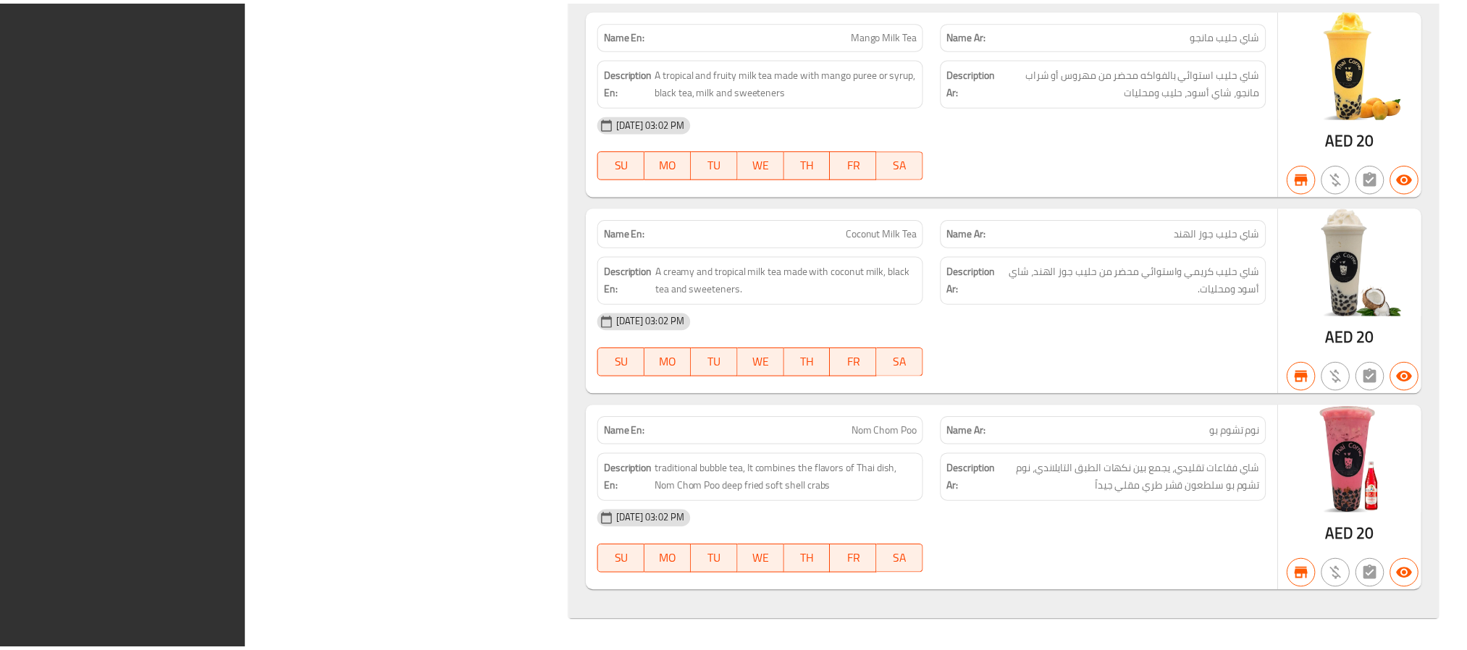
scroll to position [30855, 0]
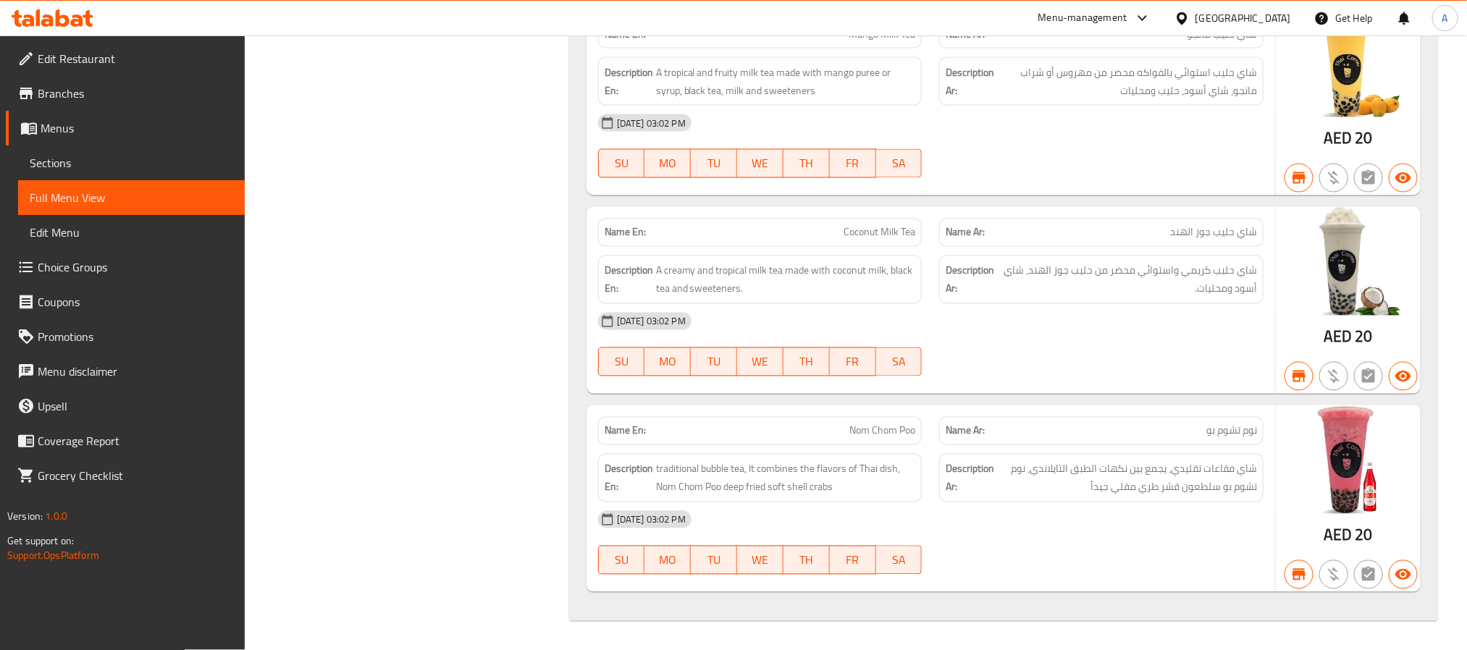
click at [1212, 16] on div "[GEOGRAPHIC_DATA]" at bounding box center [1244, 18] width 96 height 16
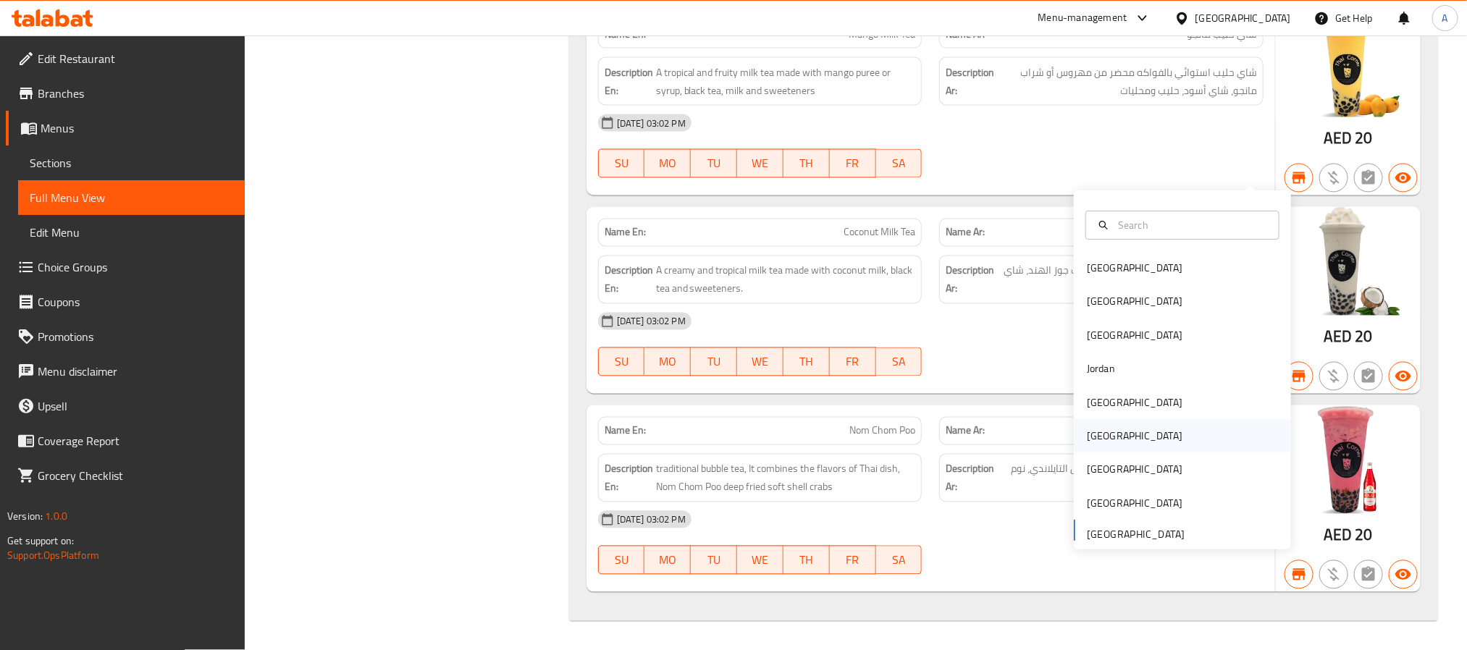
click at [1102, 420] on div "[GEOGRAPHIC_DATA]" at bounding box center [1135, 436] width 119 height 33
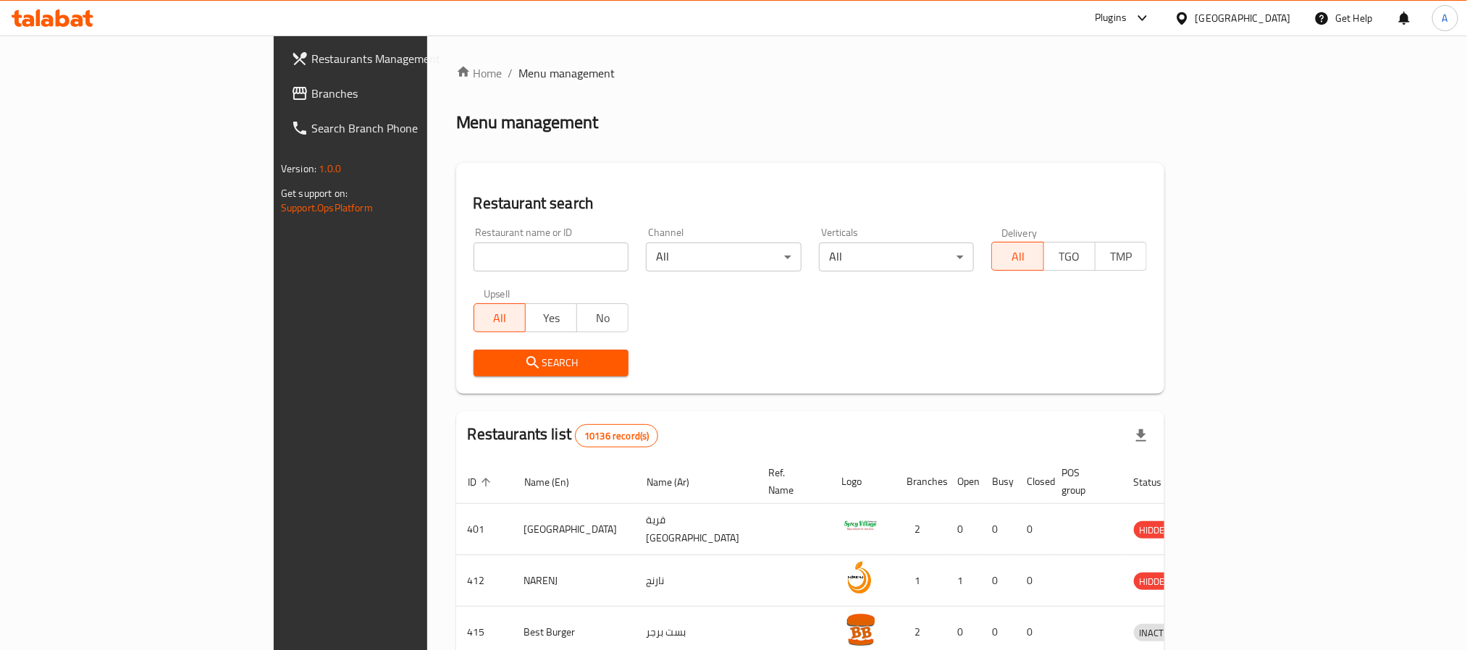
click at [474, 253] on input "search" at bounding box center [552, 257] width 156 height 29
paste input "756254"
type input "756254"
click button "Search" at bounding box center [552, 363] width 156 height 27
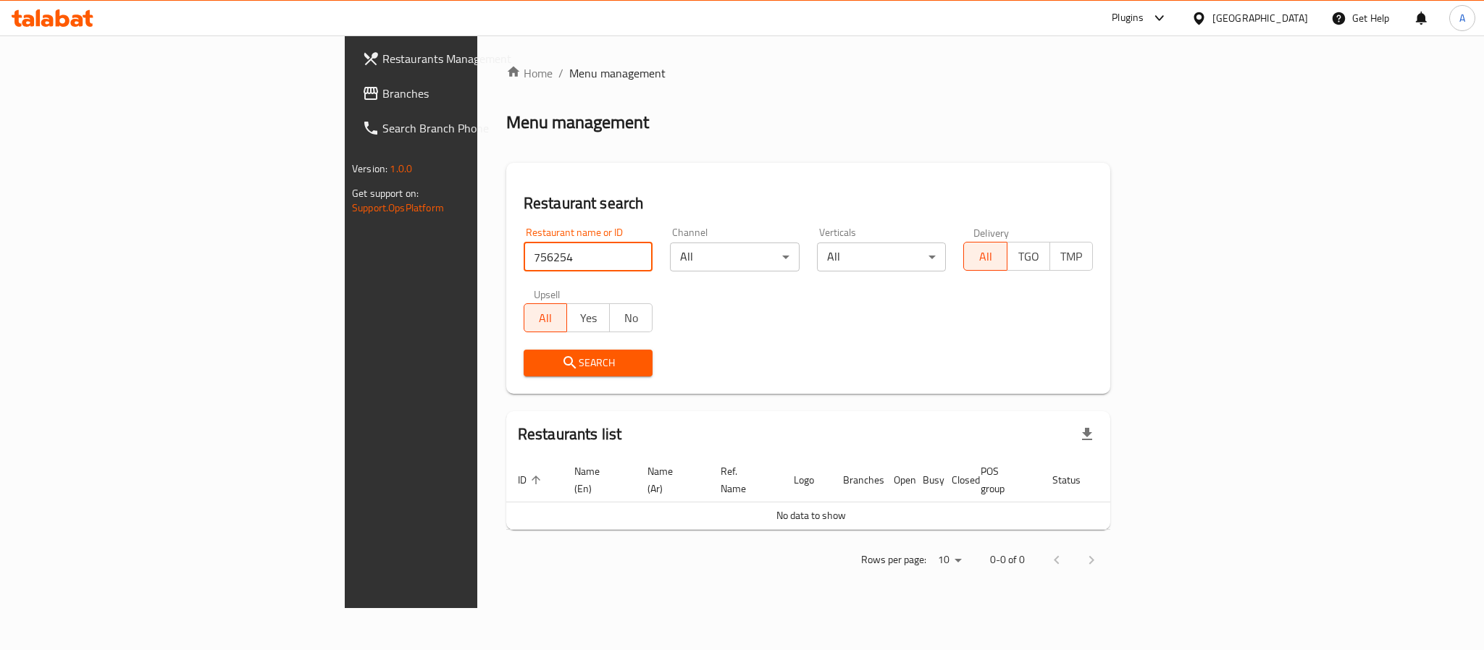
click at [351, 81] on link "Branches" at bounding box center [472, 93] width 242 height 35
